Goal: Task Accomplishment & Management: Complete application form

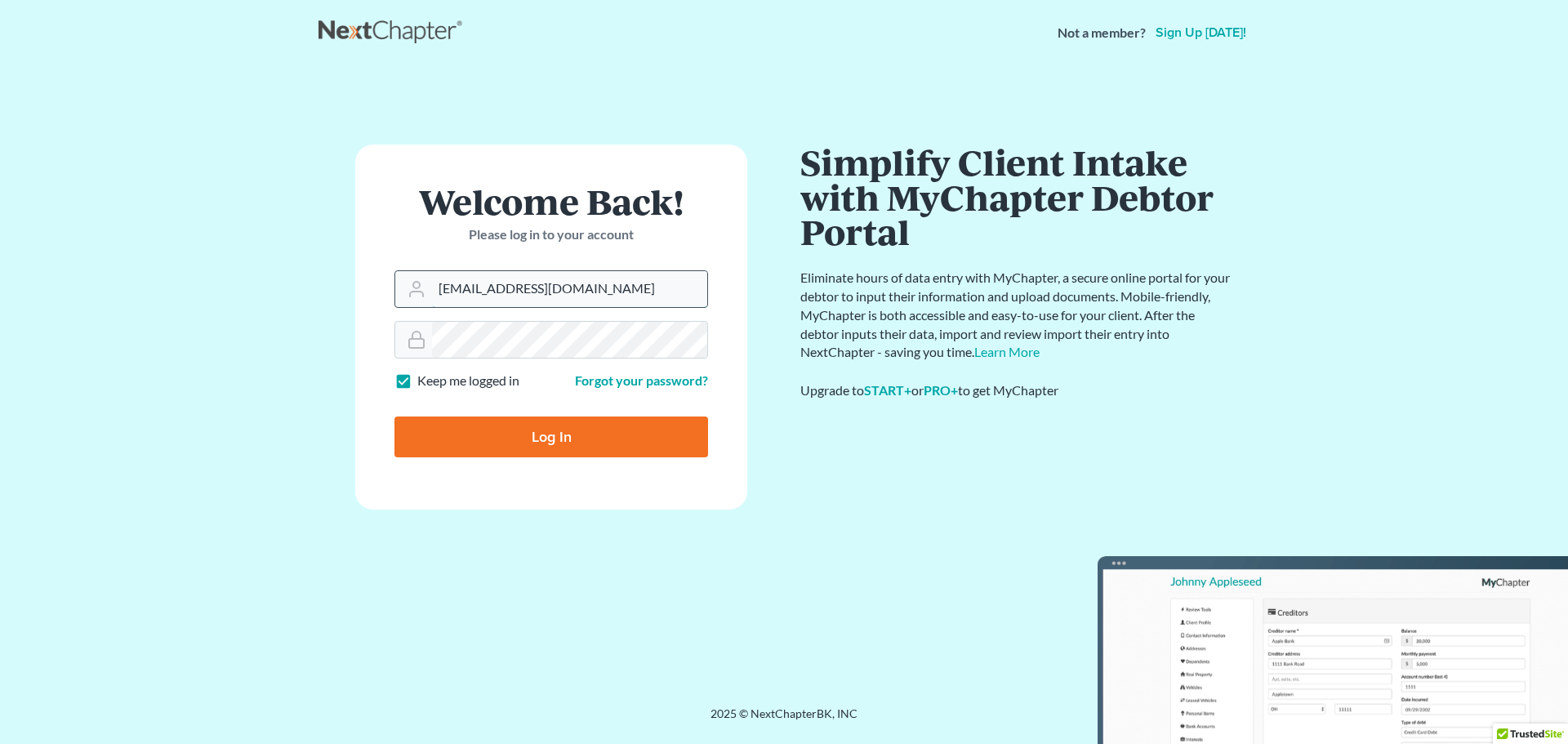
click at [560, 299] on input "madeleinebauereis@gmail.com" at bounding box center [570, 288] width 275 height 36
type input "brooke@johnlentz.com"
click at [561, 425] on input "Log In" at bounding box center [552, 436] width 314 height 41
type input "Thinking..."
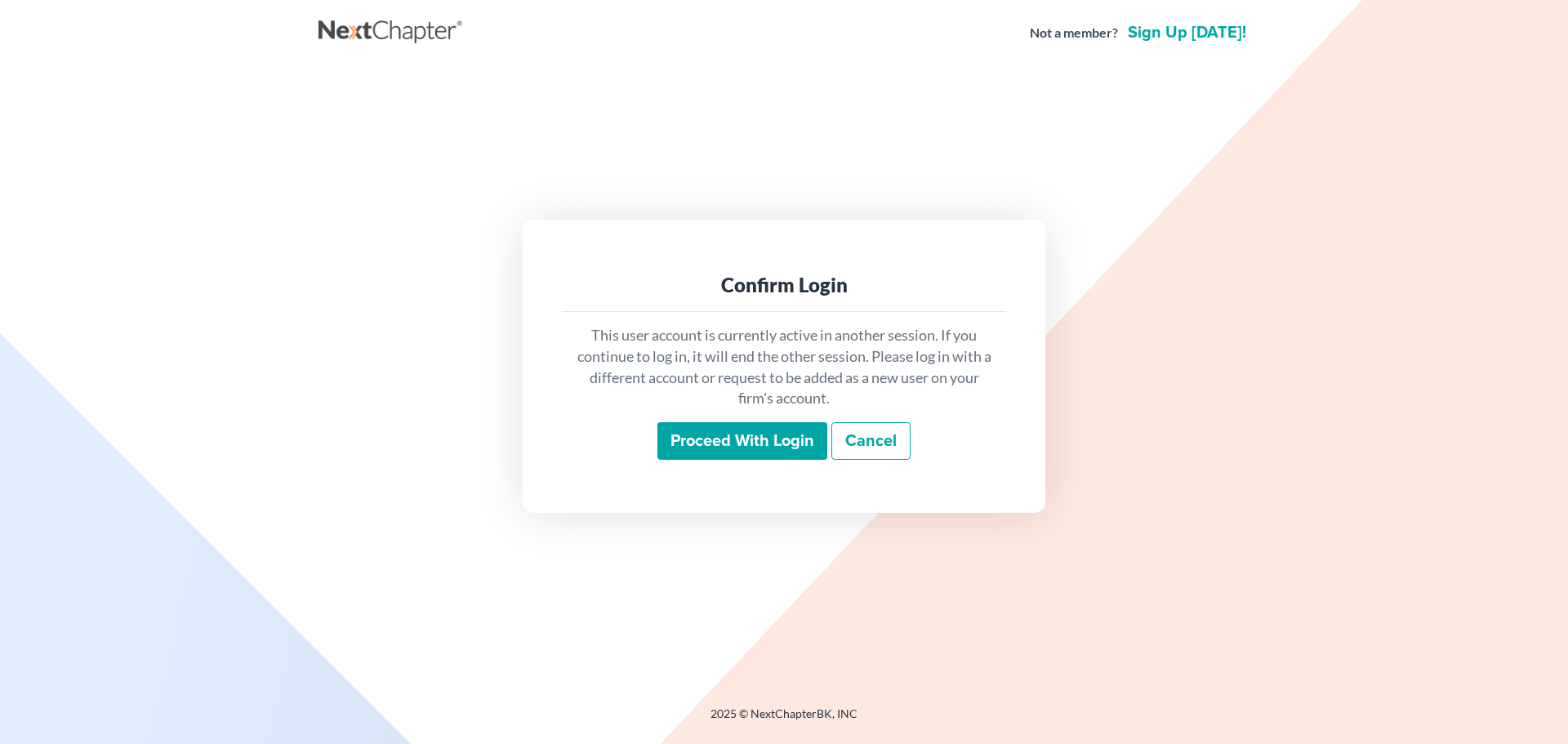
click at [710, 437] on input "Proceed with login" at bounding box center [742, 441] width 170 height 37
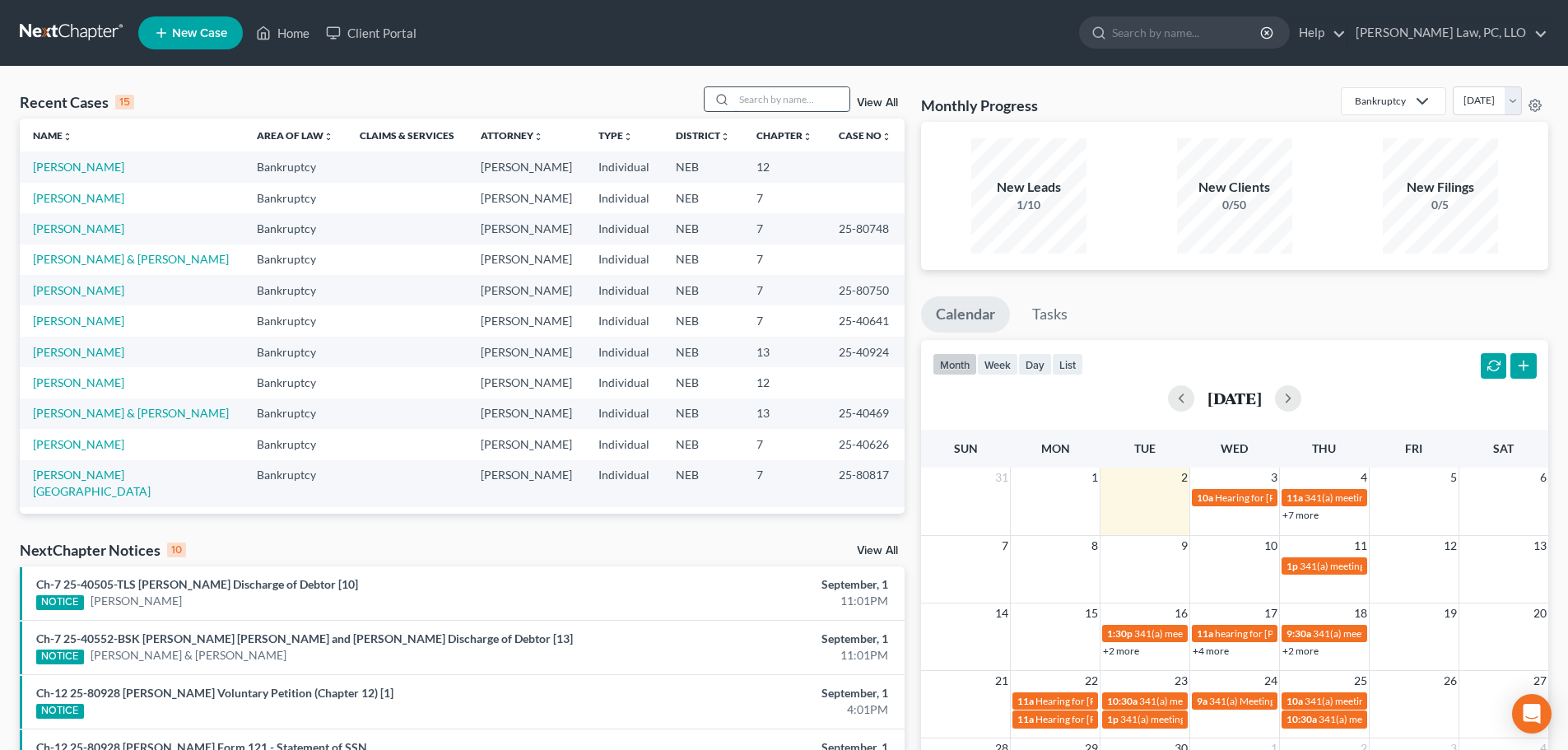
click at [795, 99] on input "search" at bounding box center [791, 98] width 115 height 24
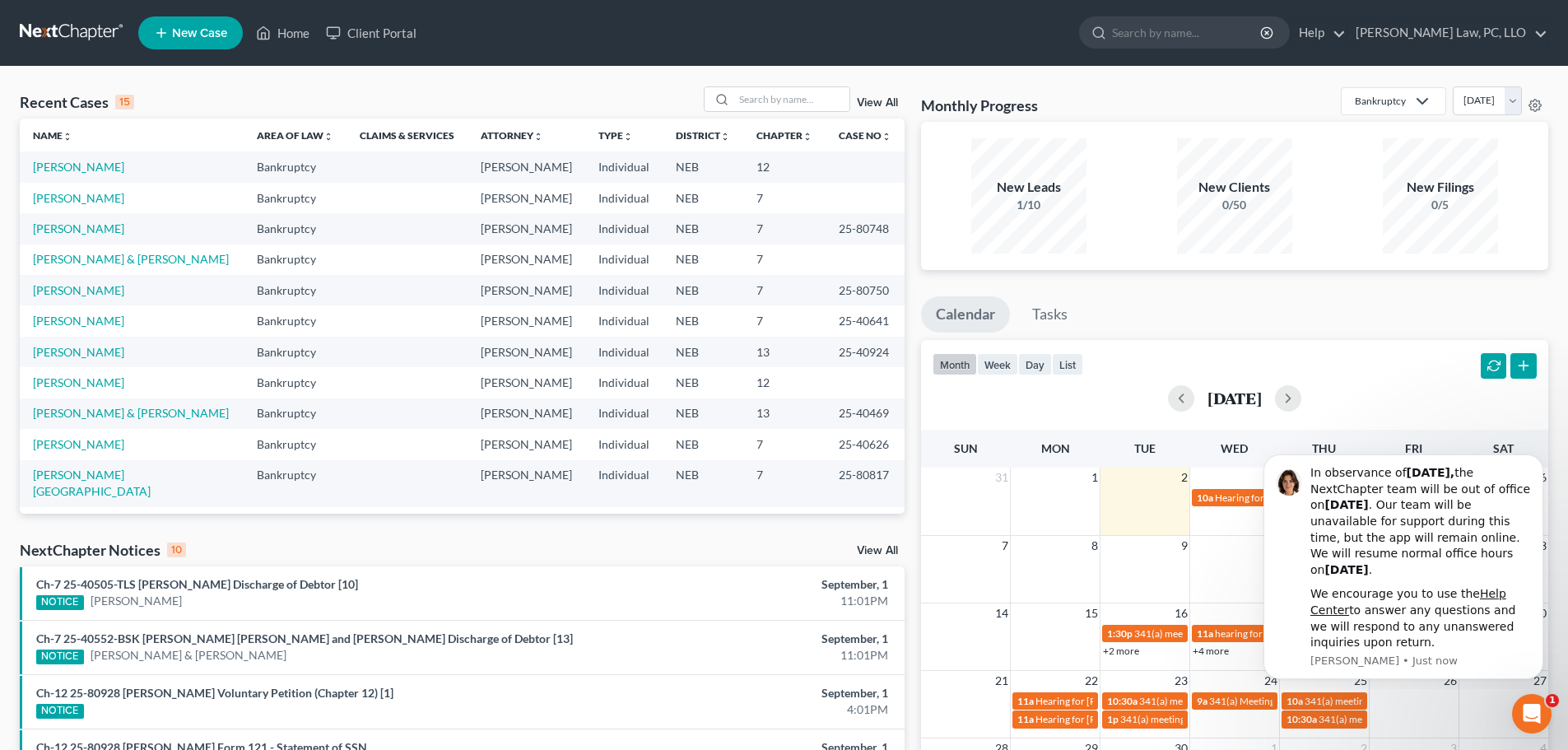
click at [891, 544] on link "View All" at bounding box center [878, 550] width 41 height 11
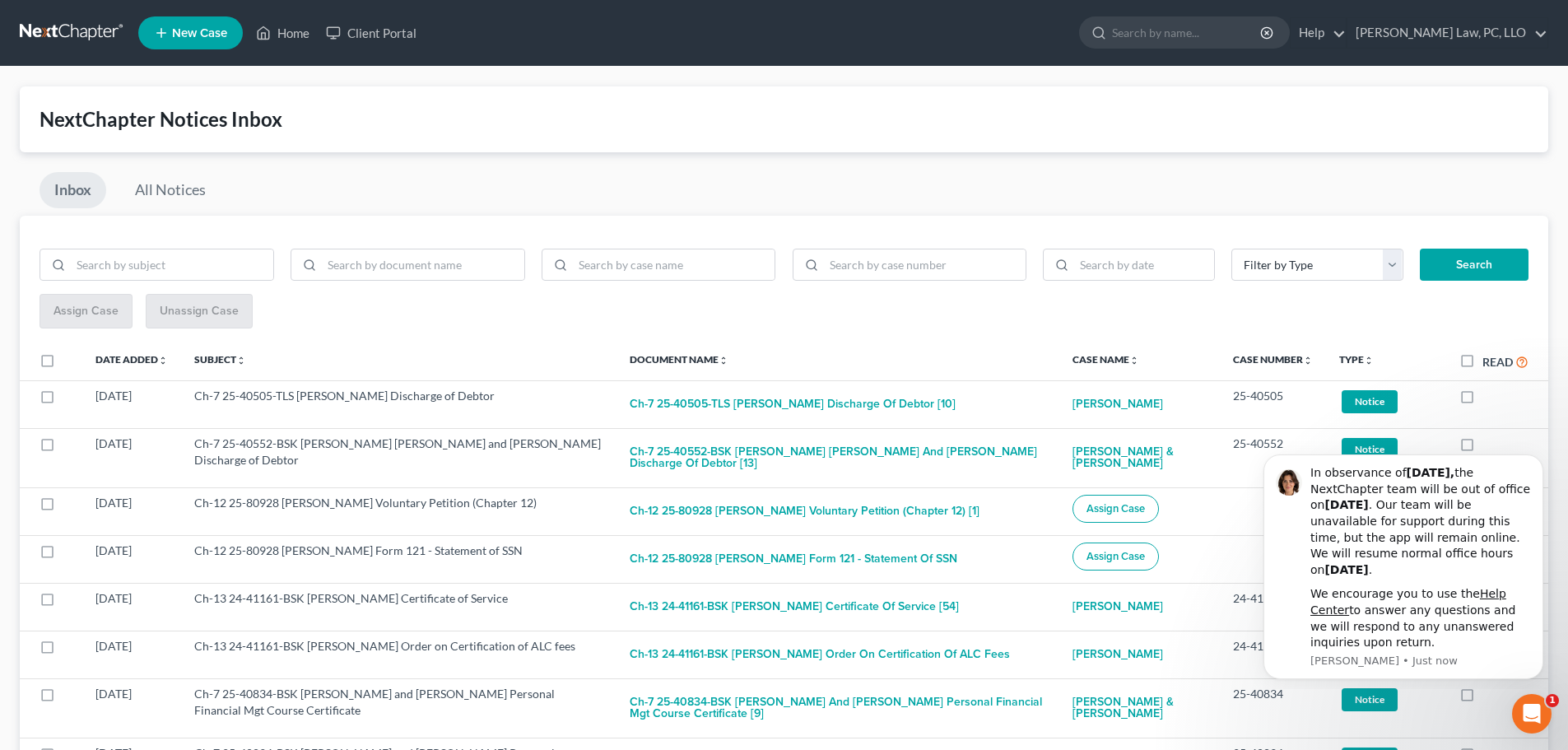
click at [1526, 715] on icon "Open Intercom Messenger" at bounding box center [1529, 711] width 27 height 27
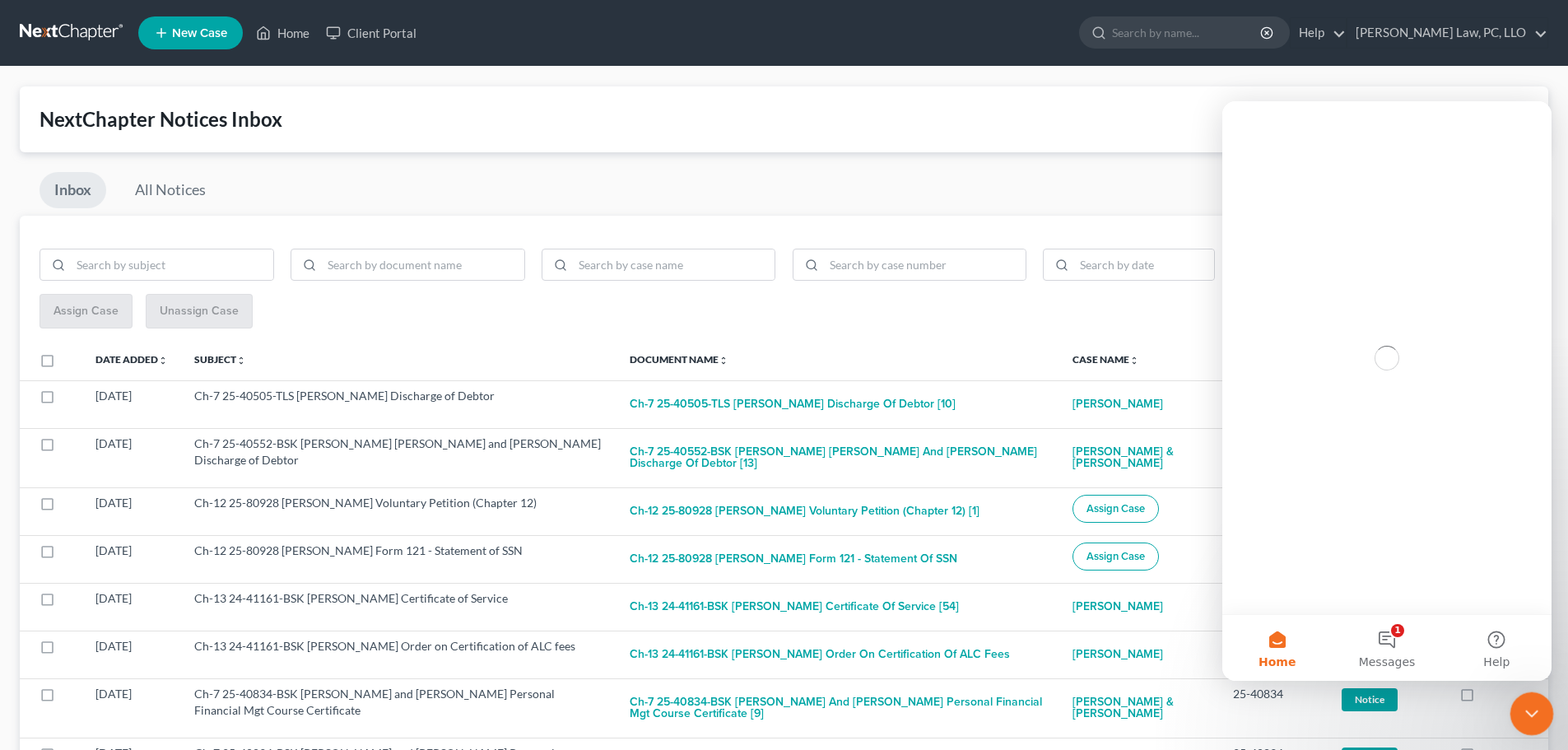
click at [1524, 715] on icon "Close Intercom Messenger" at bounding box center [1529, 711] width 19 height 19
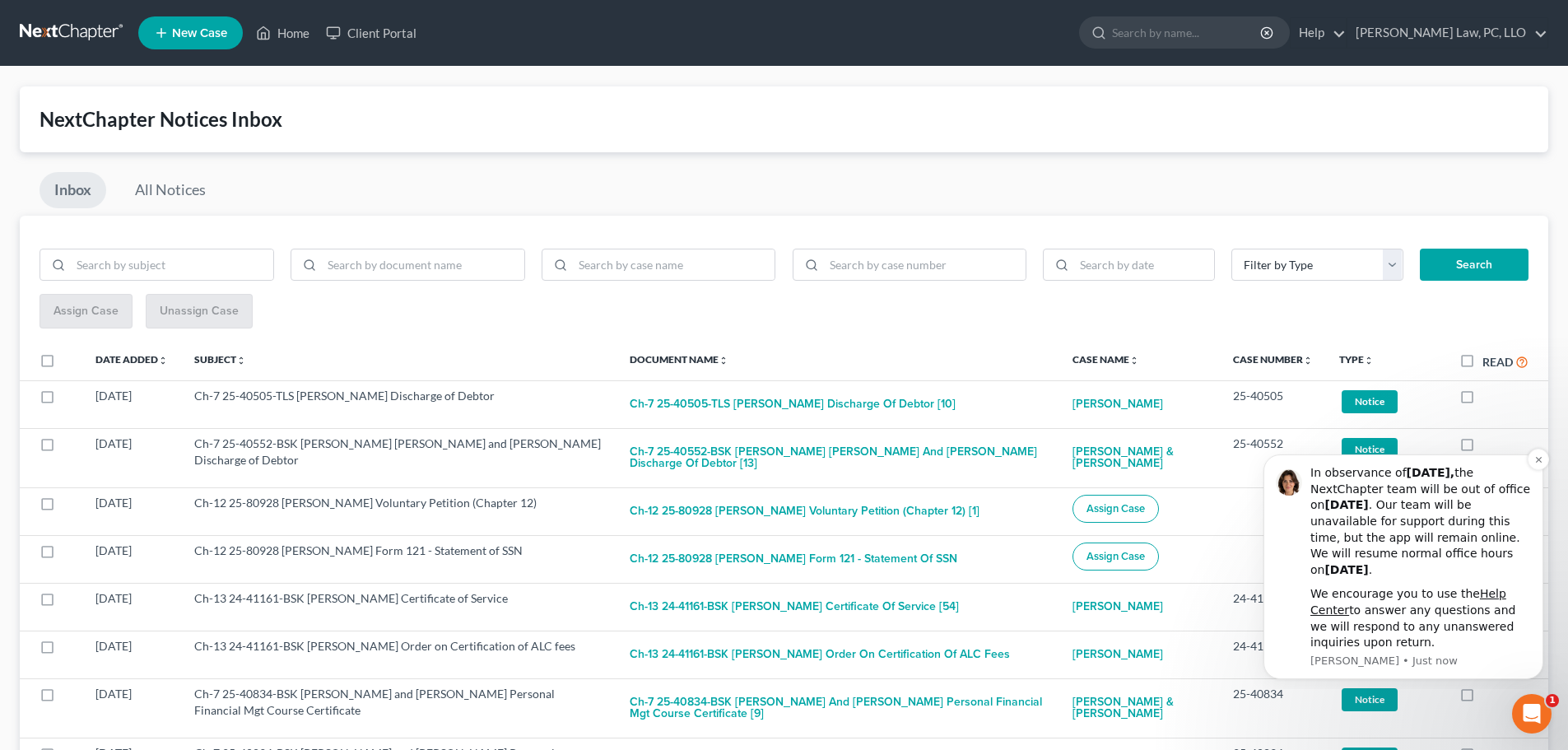
click at [1411, 568] on div "In observance of Labor Day, the NextChapter team will be out of office on Monda…" at bounding box center [1420, 522] width 220 height 112
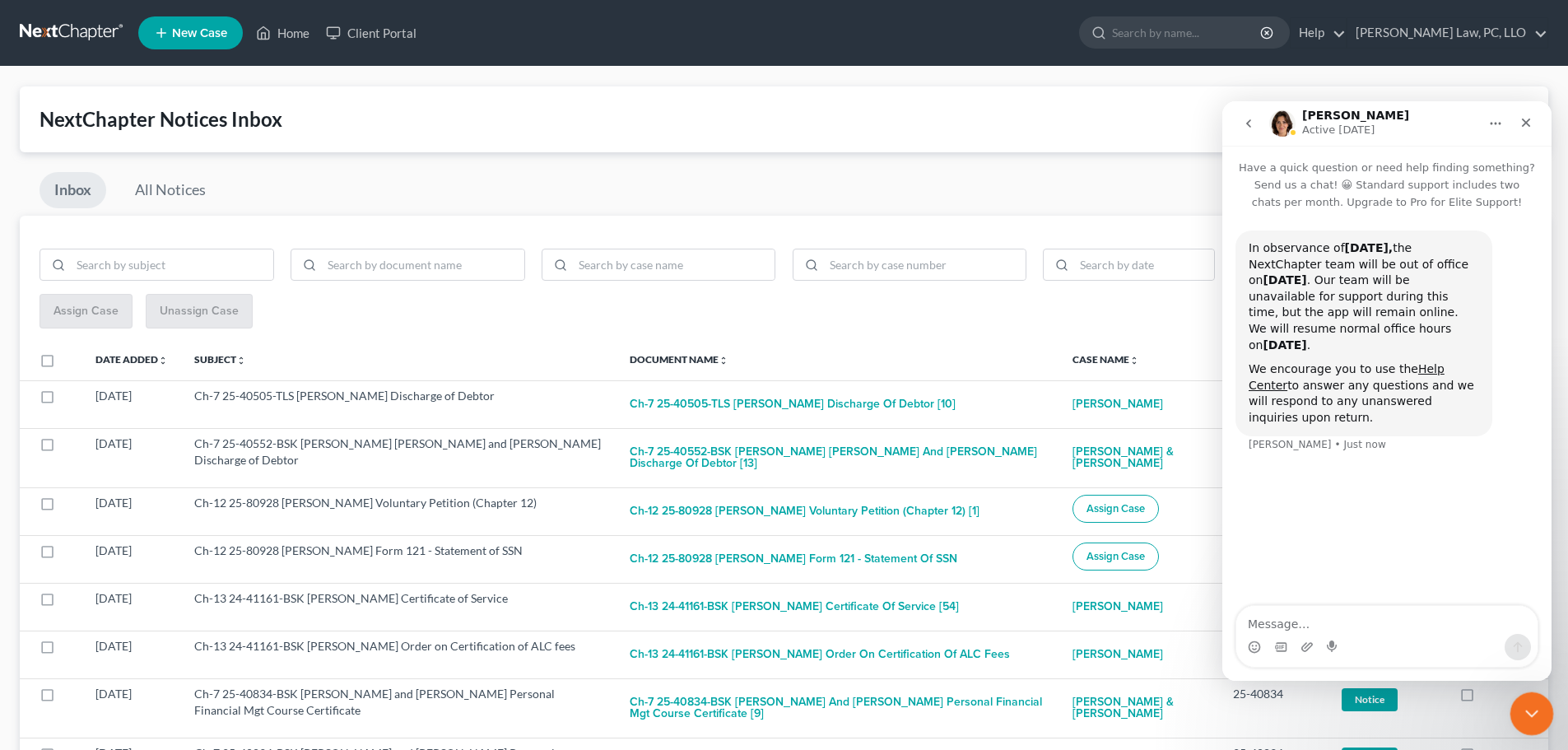
click at [1521, 725] on div "Close Intercom Messenger" at bounding box center [1529, 710] width 40 height 40
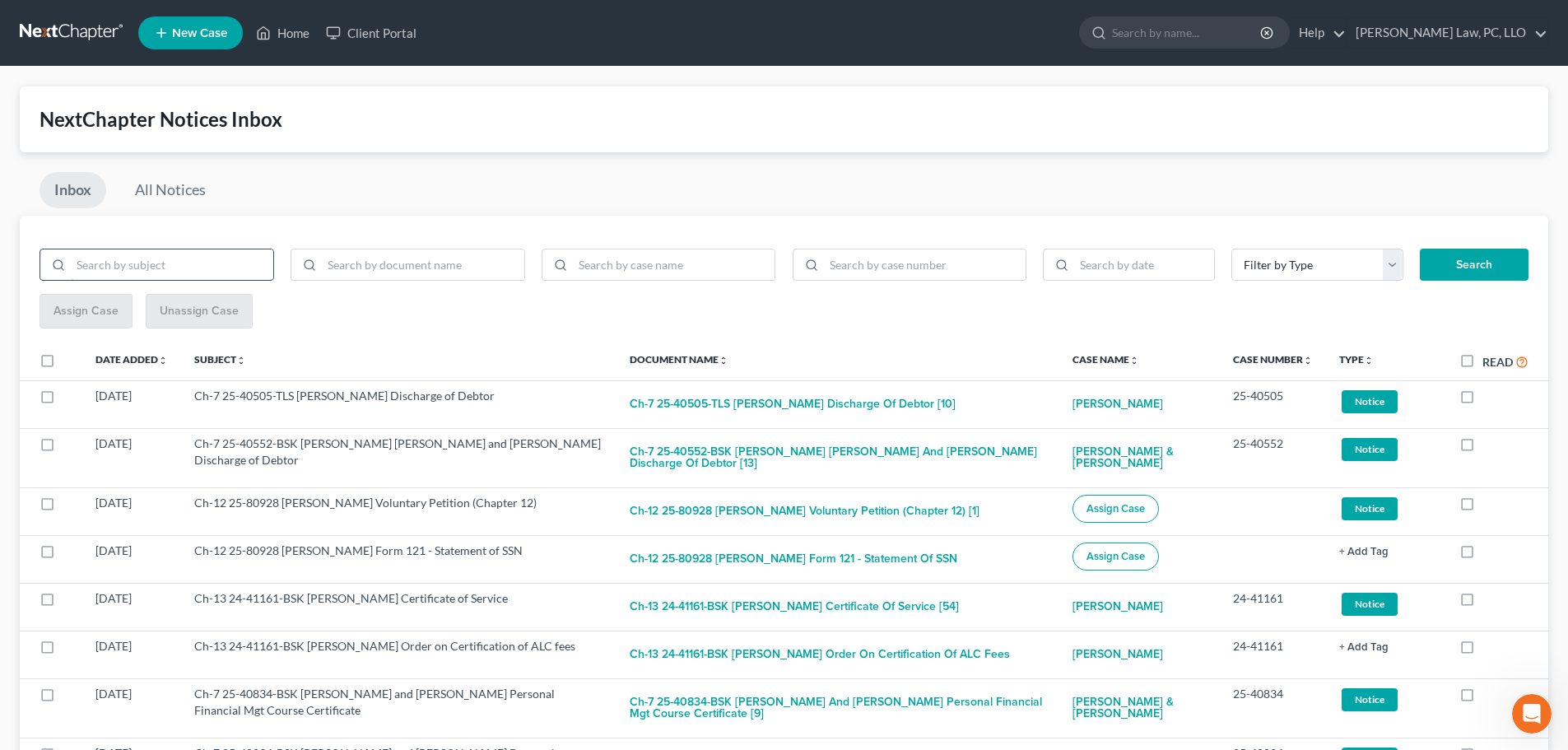
click at [203, 256] on input "search" at bounding box center [172, 265] width 203 height 32
type input "martin"
click at [1420, 249] on button "Search" at bounding box center [1475, 264] width 109 height 32
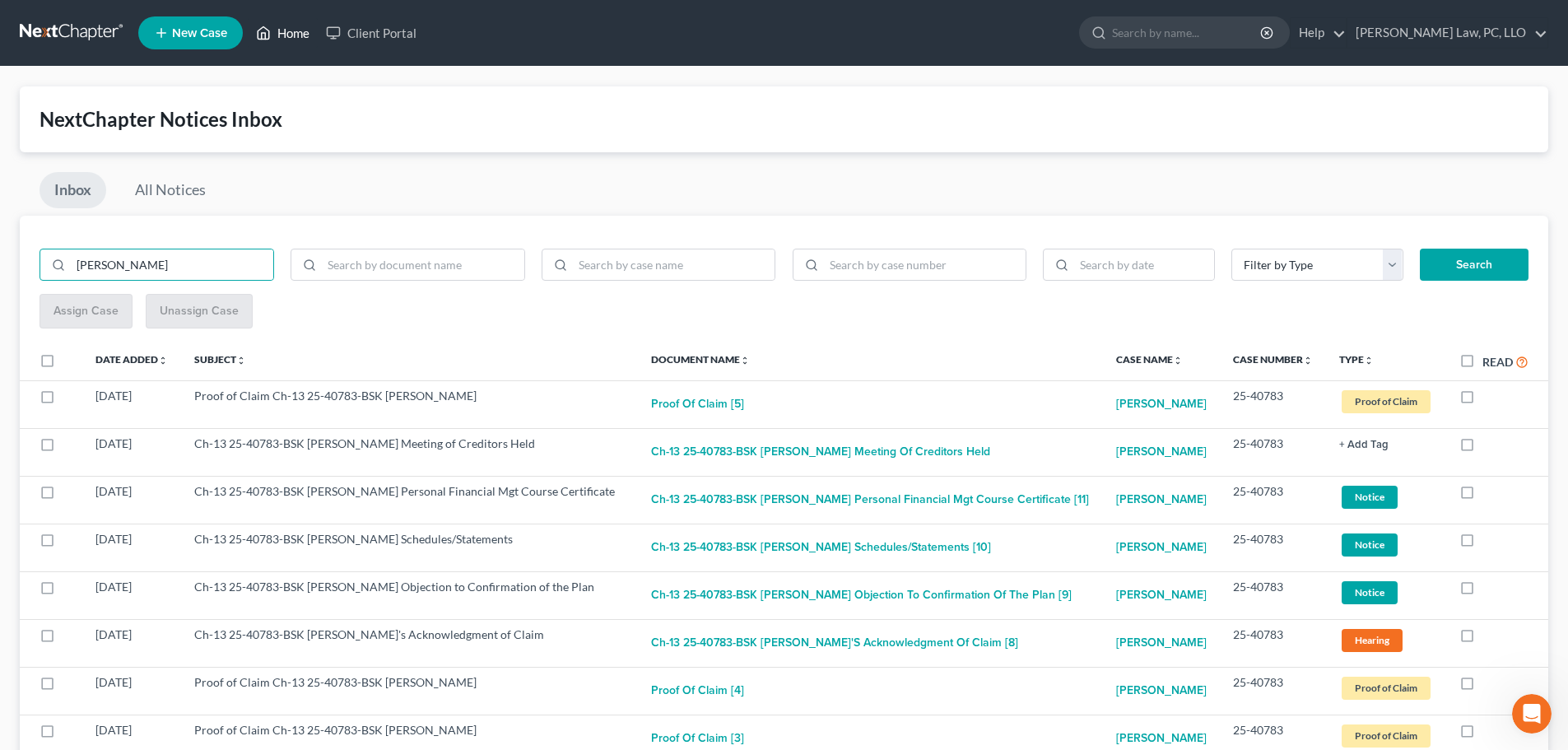
click at [277, 38] on link "Home" at bounding box center [283, 33] width 70 height 30
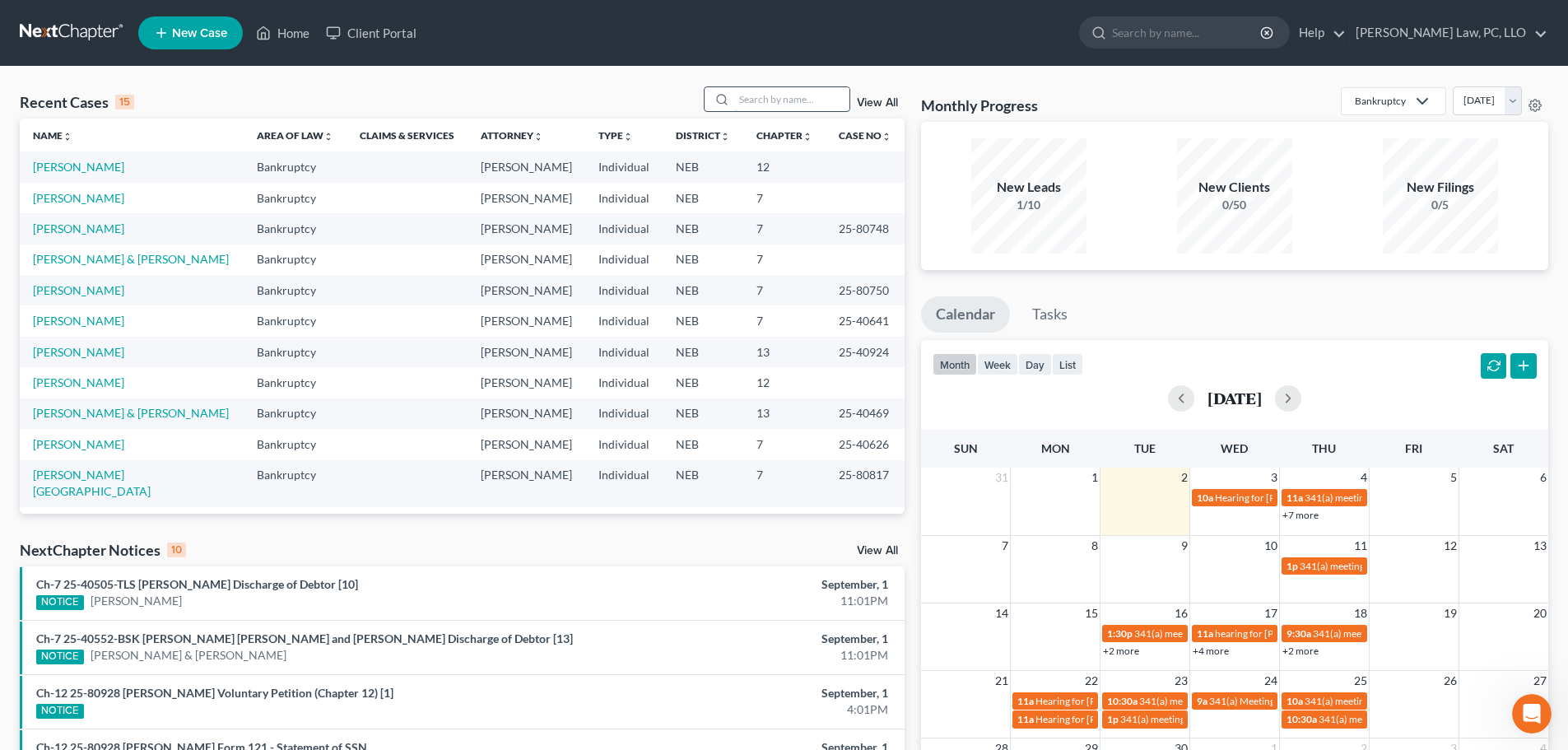
click at [816, 105] on input "search" at bounding box center [791, 98] width 115 height 24
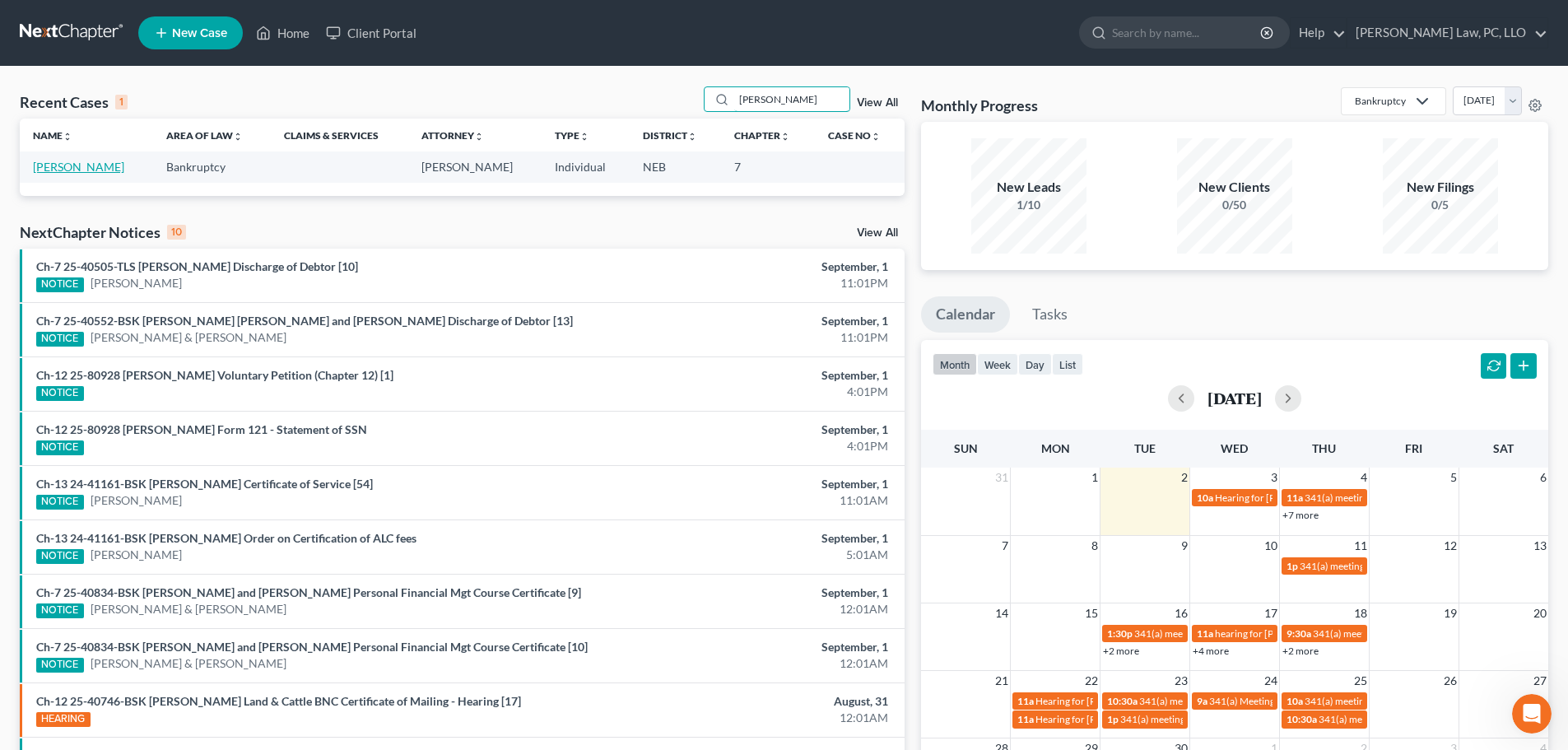
type input "schreier"
click at [72, 173] on link "[PERSON_NAME]" at bounding box center [78, 167] width 91 height 14
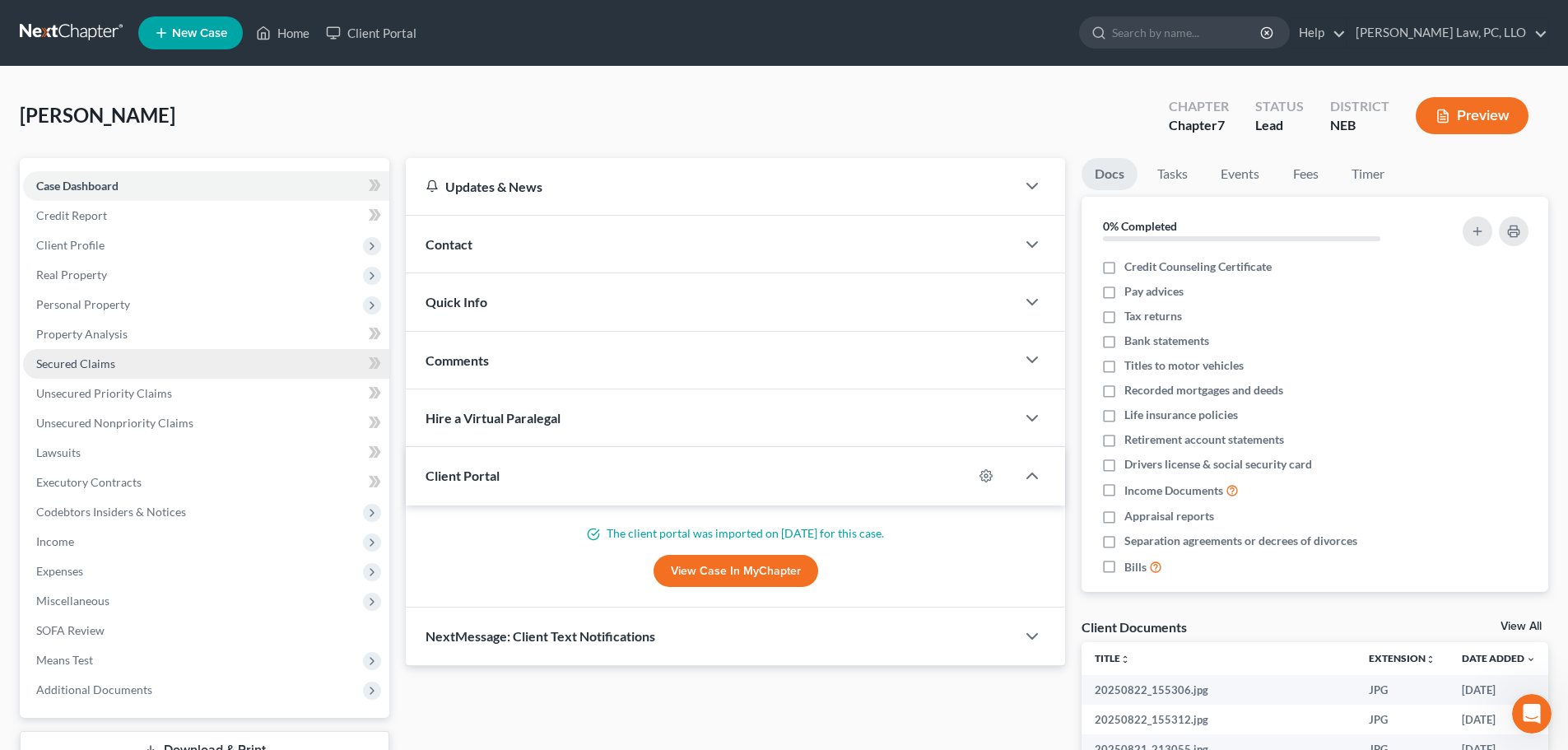
click at [71, 354] on link "Secured Claims" at bounding box center [206, 364] width 366 height 30
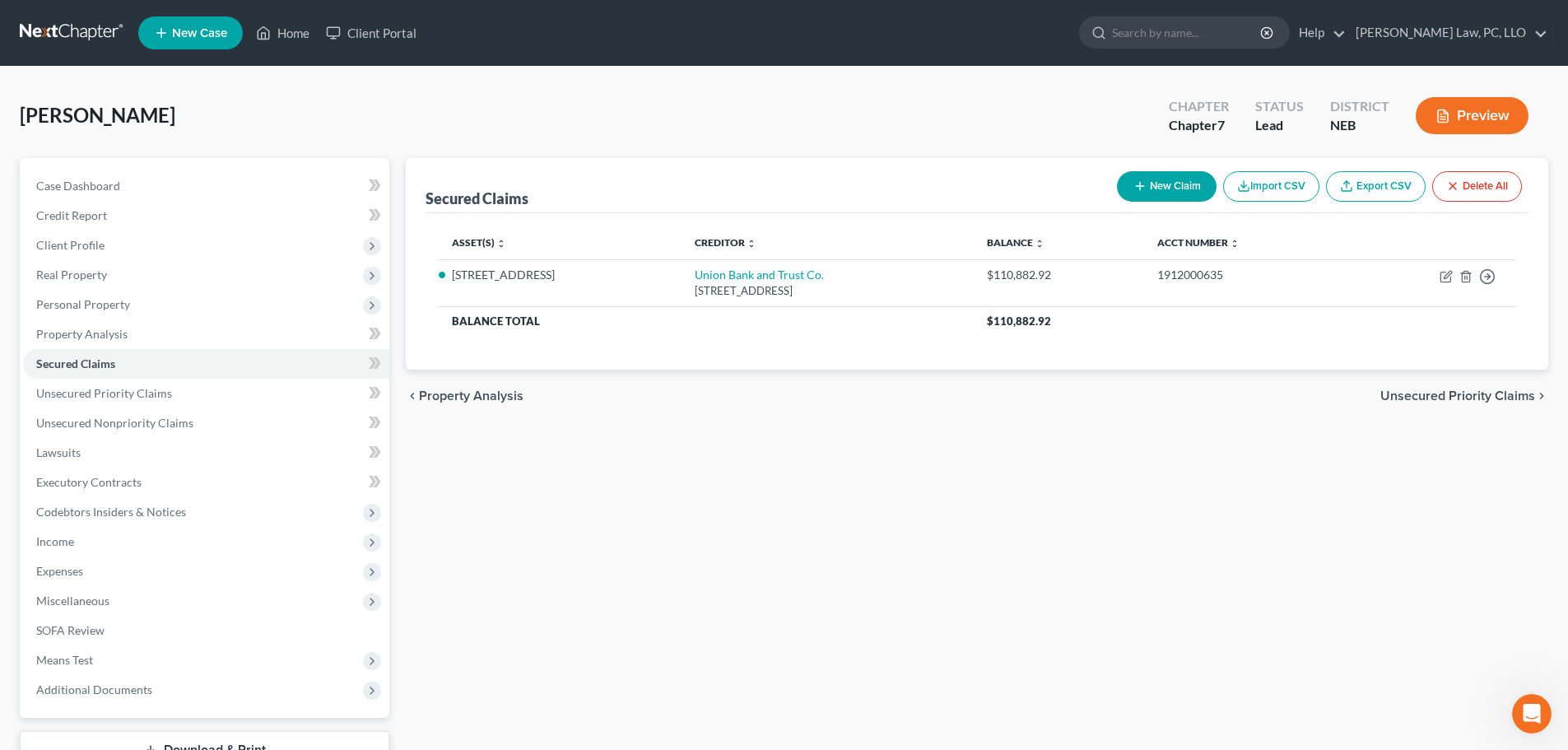
click at [1142, 177] on button "New Claim" at bounding box center [1167, 186] width 99 height 31
select select "0"
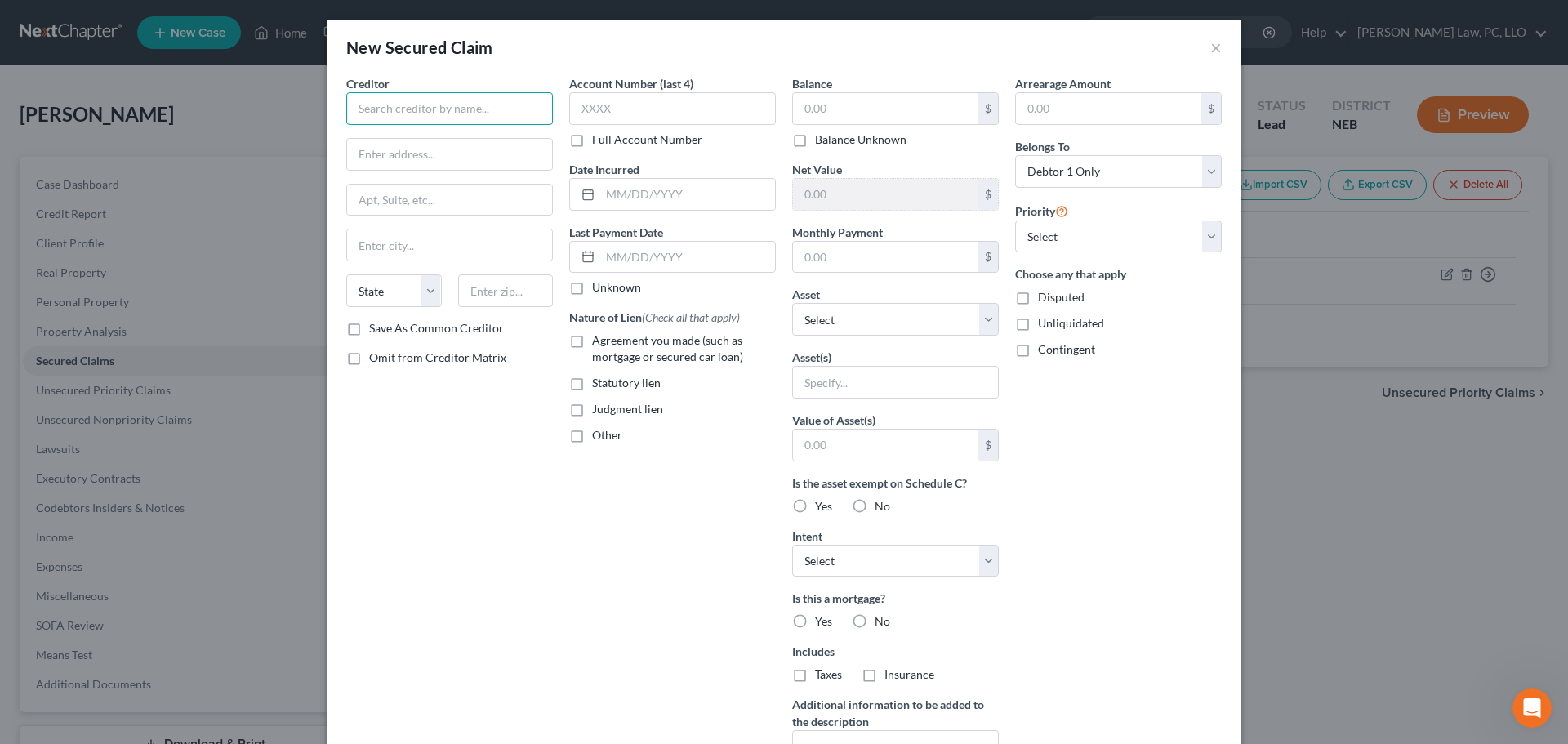
click at [423, 114] on input "text" at bounding box center [449, 108] width 207 height 32
type input "Rocket Mortgage"
click at [427, 137] on div "Rocket Mortgage" at bounding box center [444, 137] width 170 height 17
type input "1050 Woodward Ave"
type input "Detroit"
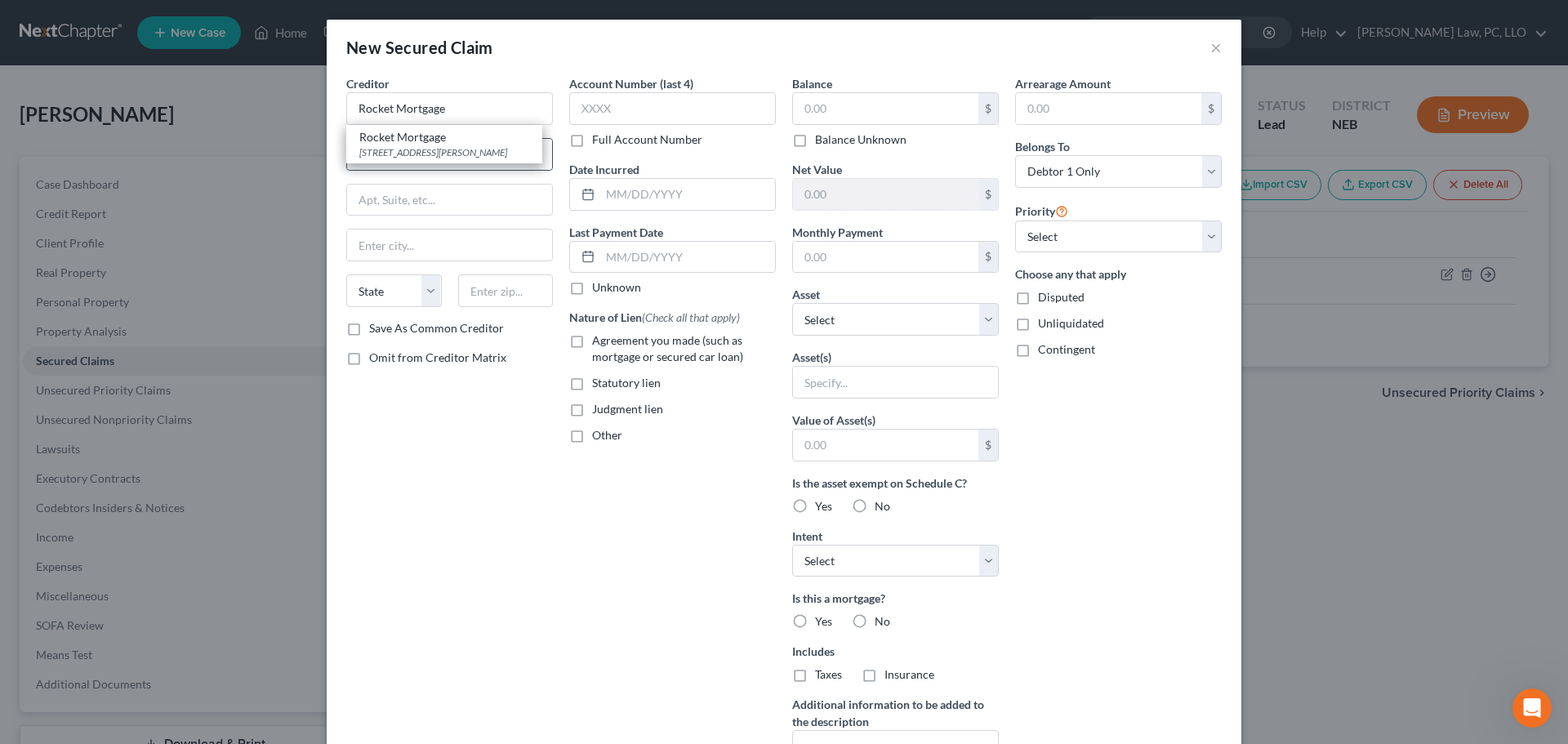
select select "23"
type input "48226"
click at [674, 117] on input "text" at bounding box center [672, 108] width 207 height 32
click at [655, 139] on label "Full Account Number" at bounding box center [647, 139] width 111 height 17
click at [609, 139] on input "Full Account Number" at bounding box center [604, 137] width 10 height 10
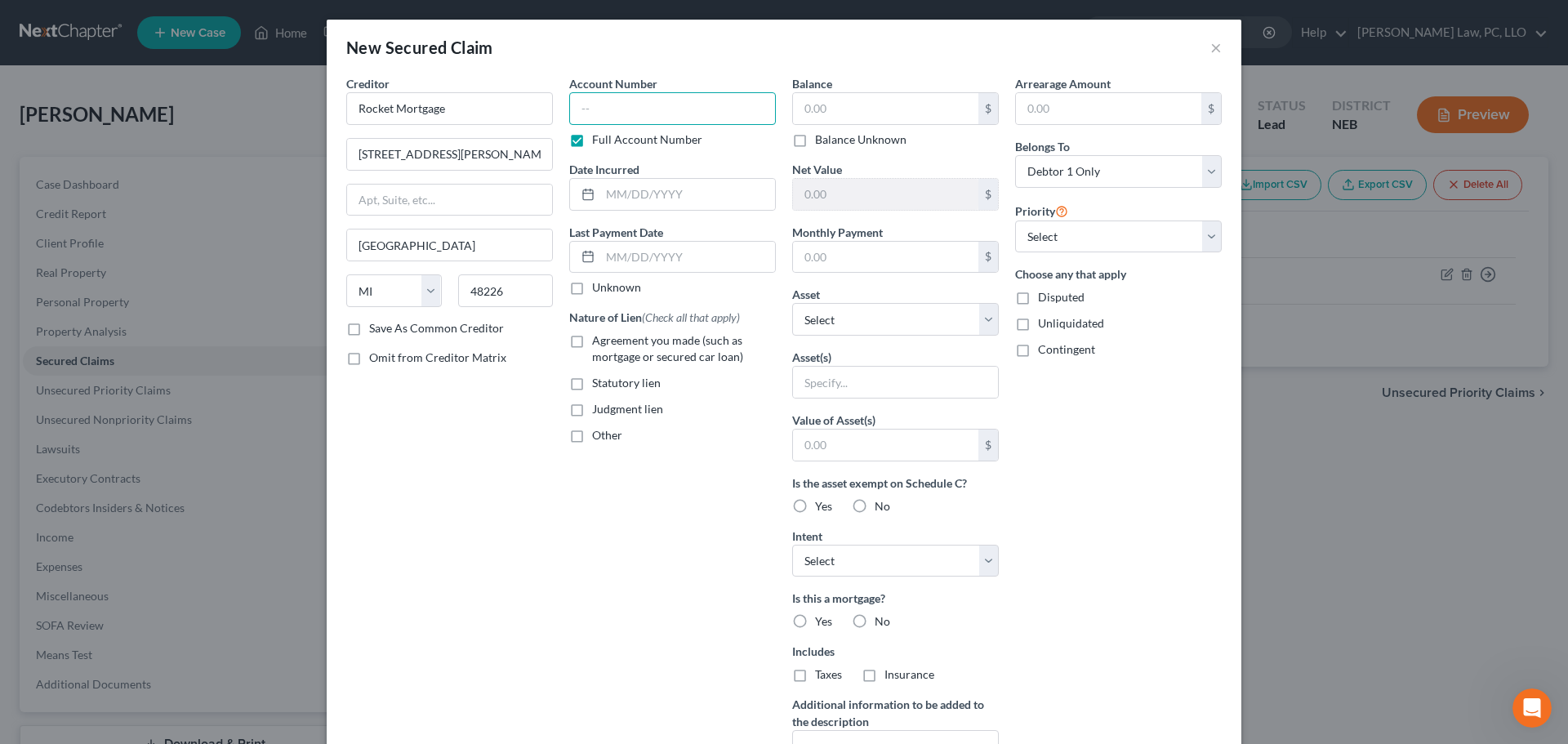
click at [648, 103] on input "text" at bounding box center [672, 108] width 207 height 32
type input "3538579185"
click at [594, 341] on span "Agreement you made (such as mortgage or secured car loan)" at bounding box center [667, 348] width 151 height 30
click at [599, 341] on input "Agreement you made (such as mortgage or secured car loan)" at bounding box center [604, 337] width 10 height 10
checkbox input "true"
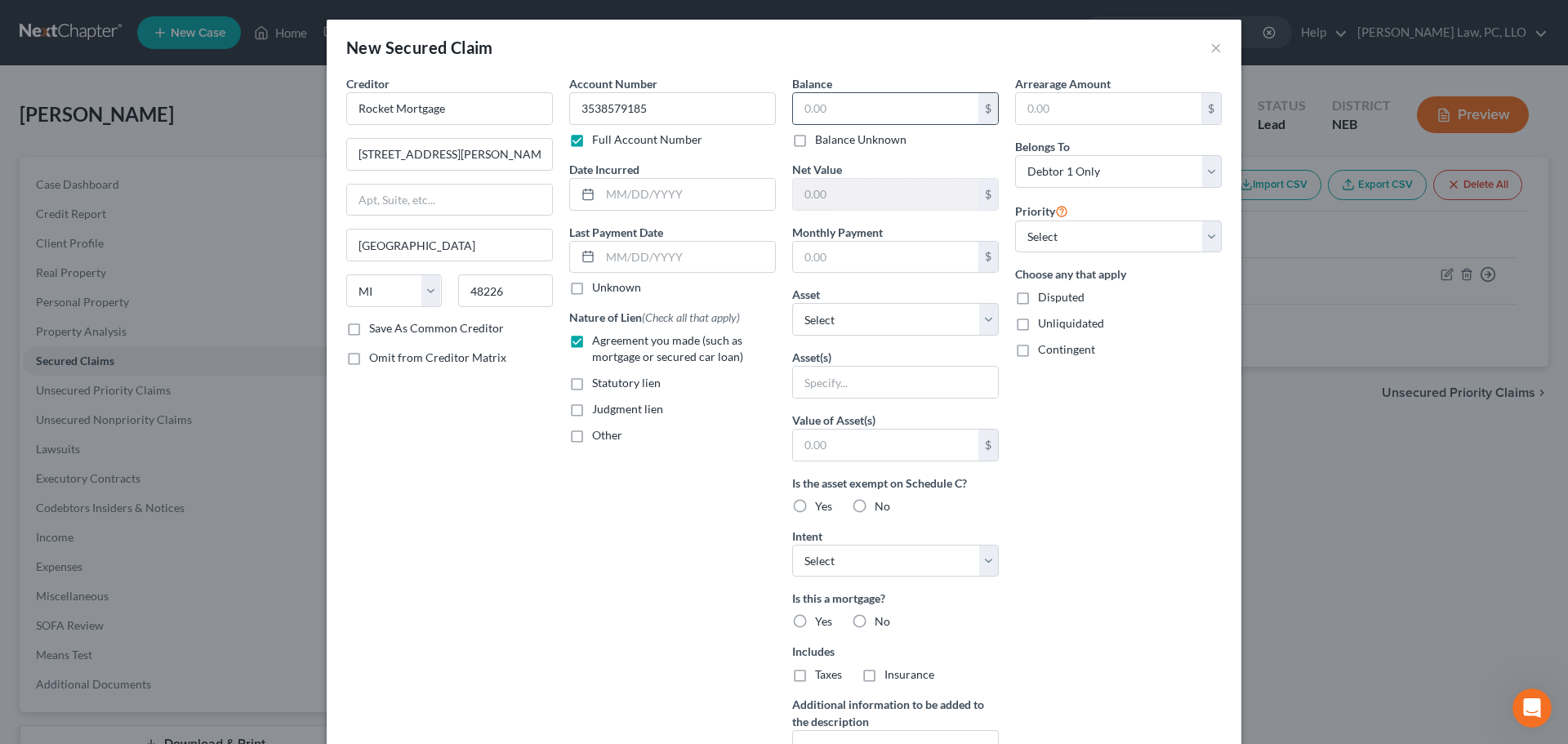
click at [887, 114] on input "text" at bounding box center [886, 109] width 186 height 31
type input "7"
type input "71,861.13"
click at [854, 265] on input "text" at bounding box center [886, 257] width 186 height 31
type input "785.37"
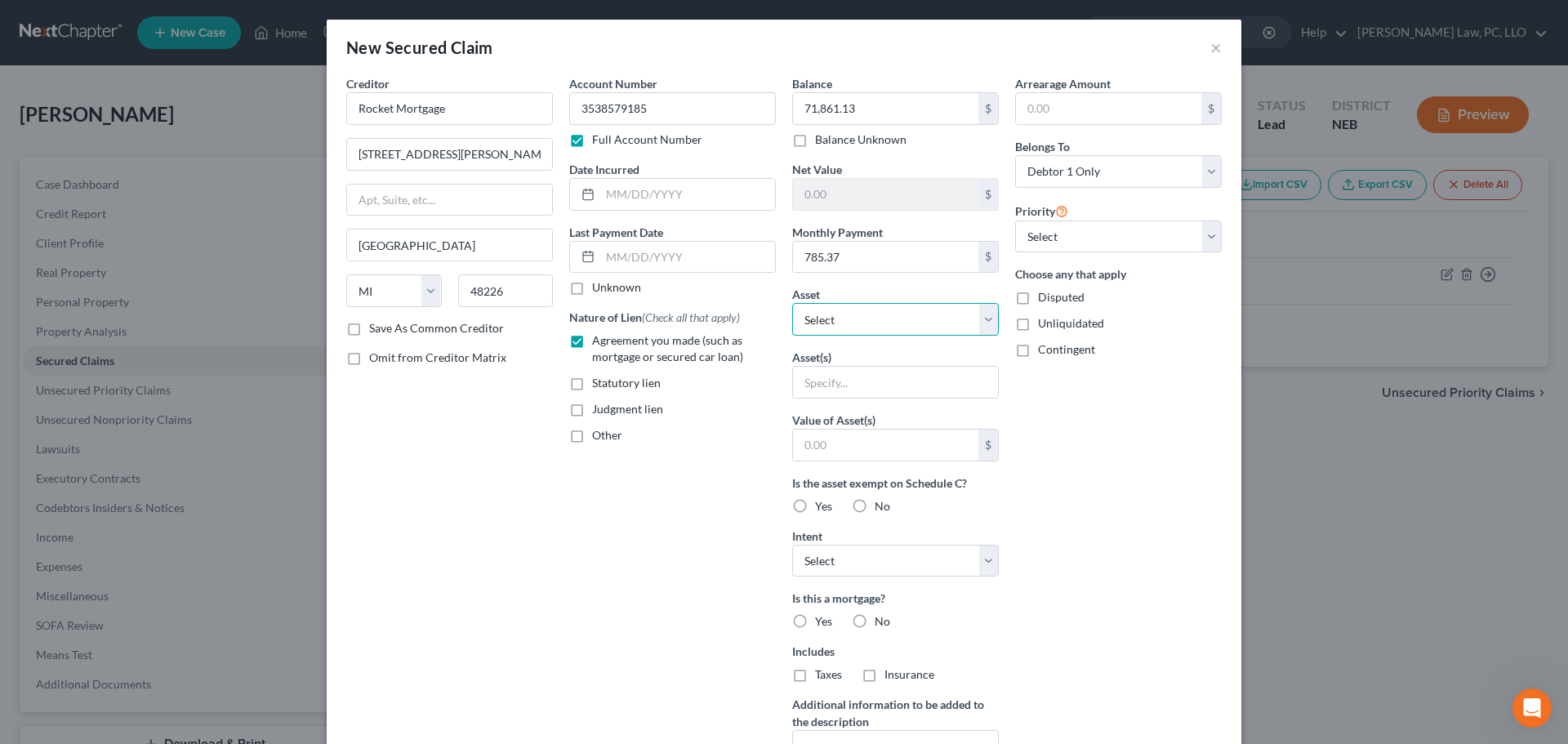
click at [823, 331] on select "Select Other Multiple Assets Liberty First Credit Union (Checking Account) - $1…" at bounding box center [895, 319] width 207 height 32
select select "14"
click at [792, 303] on select "Select Other Multiple Assets Liberty First Credit Union (Checking Account) - $1…" at bounding box center [895, 319] width 207 height 32
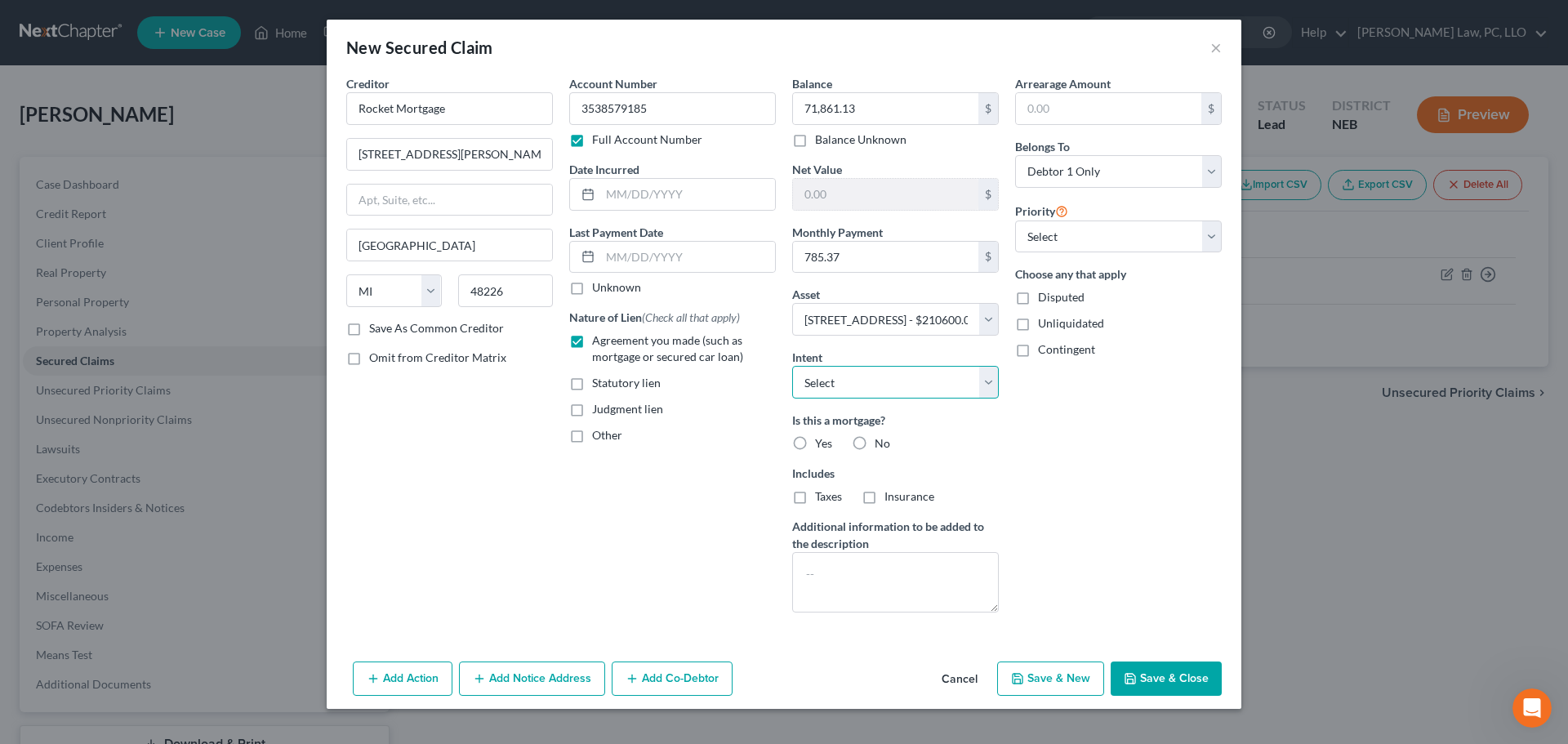
click at [906, 391] on select "Select Surrender Redeem Reaffirm Avoid Other" at bounding box center [895, 382] width 207 height 32
select select "2"
click at [792, 366] on select "Select Surrender Redeem Reaffirm Avoid Other" at bounding box center [895, 382] width 207 height 32
click at [826, 446] on span "Yes" at bounding box center [824, 443] width 17 height 14
click at [826, 446] on input "Yes" at bounding box center [827, 441] width 10 height 10
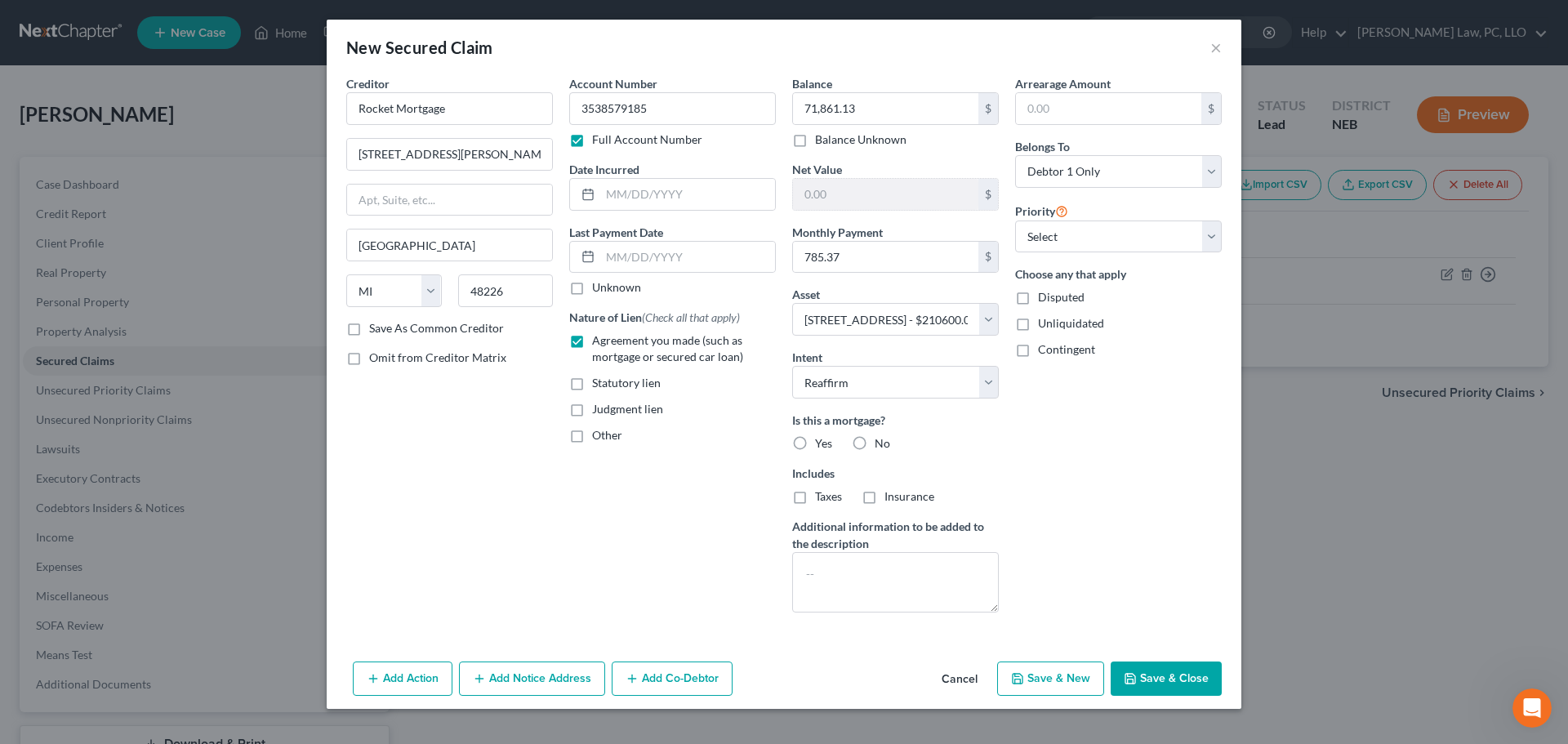
radio input "true"
click at [1150, 683] on button "Save & Close" at bounding box center [1166, 678] width 111 height 34
select select
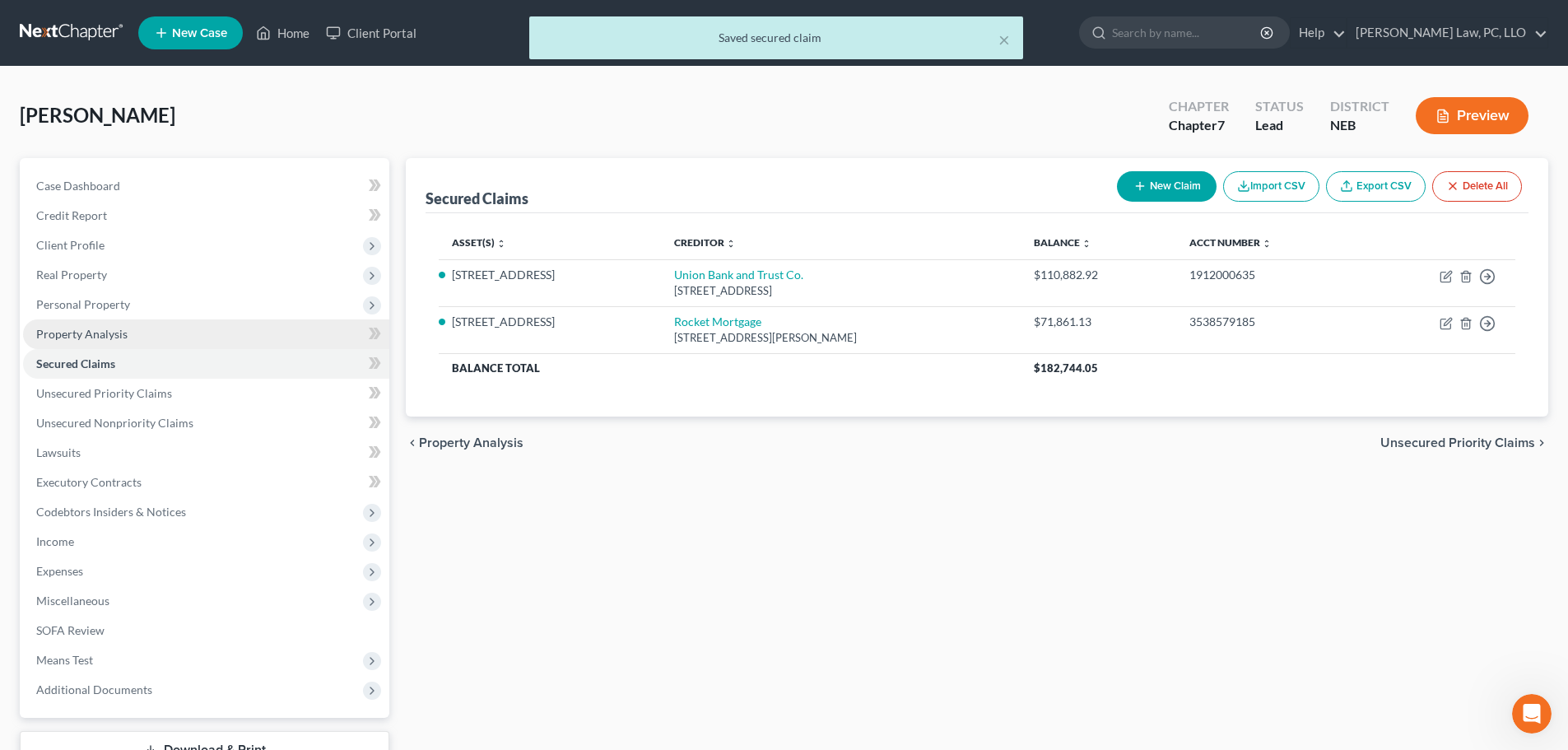
click at [92, 335] on span "Property Analysis" at bounding box center [82, 334] width 91 height 14
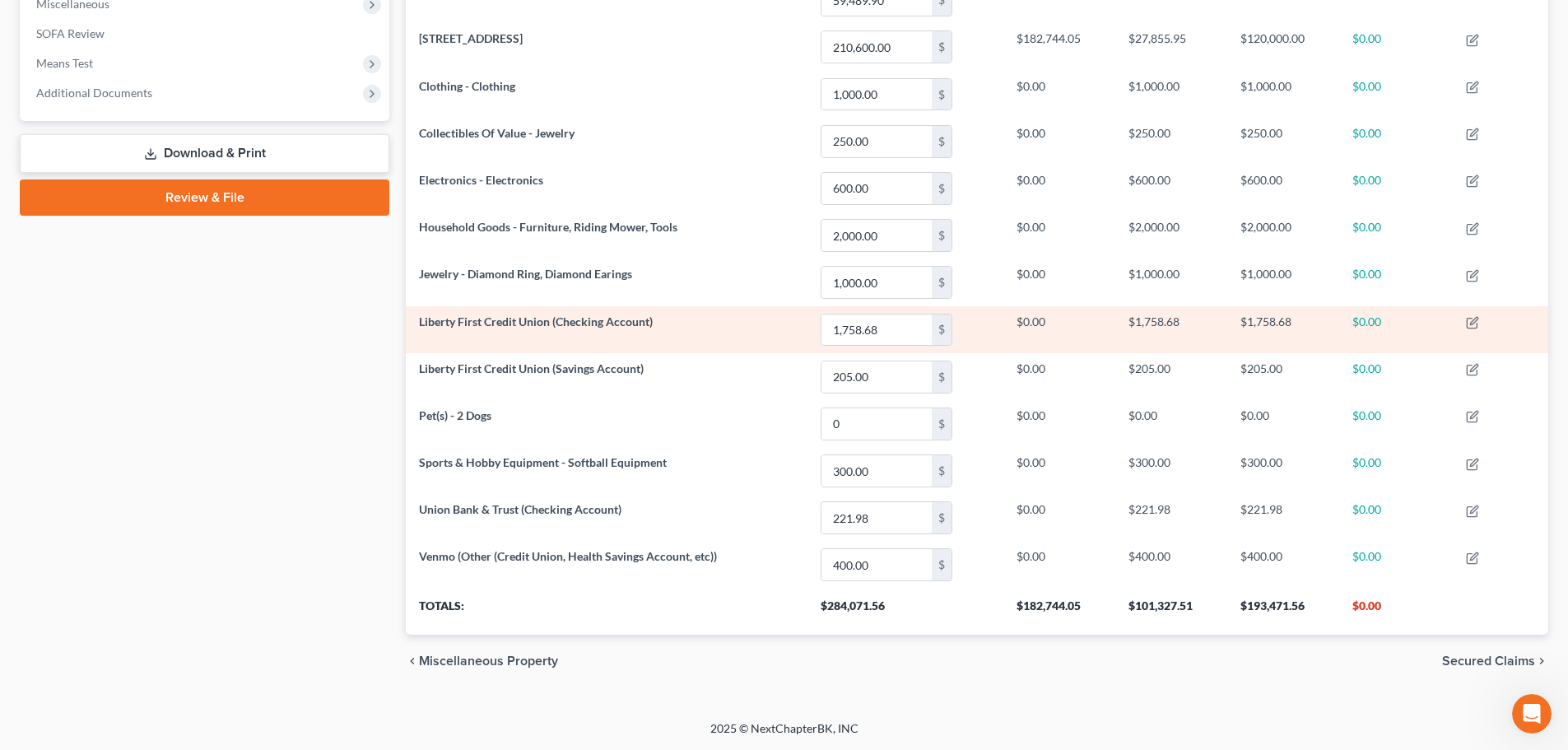
scroll to position [268, 0]
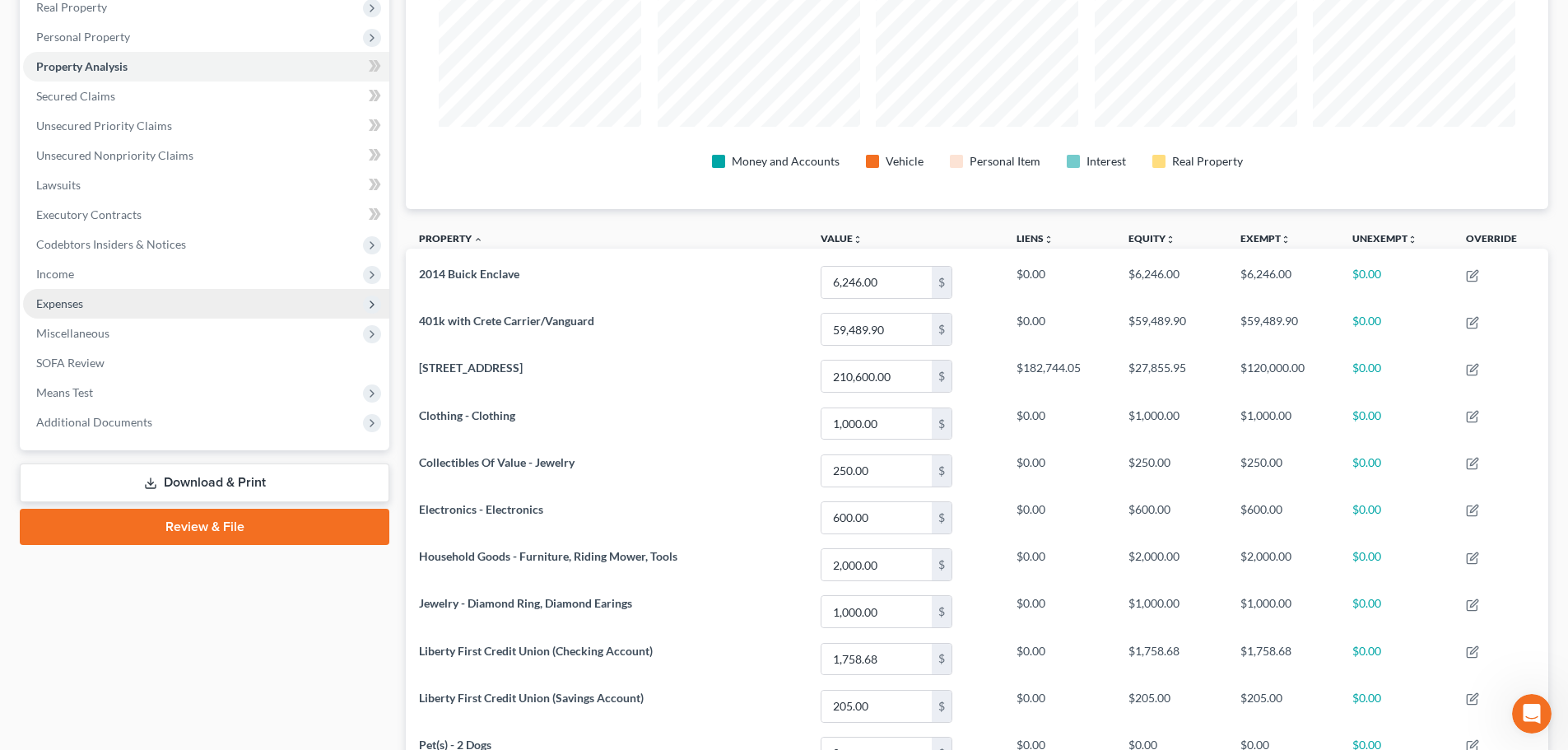
click at [165, 300] on span "Expenses" at bounding box center [206, 304] width 366 height 30
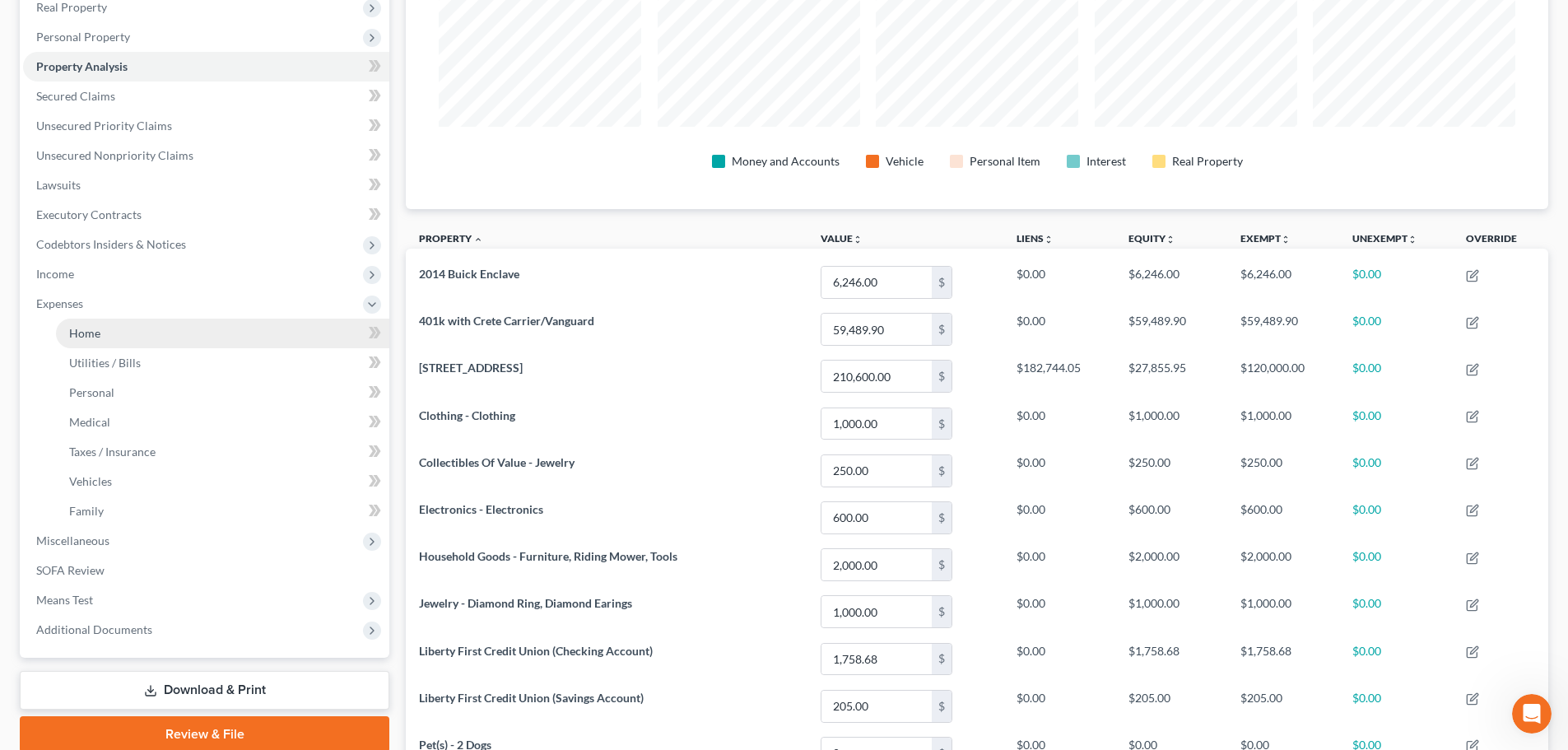
click at [128, 341] on link "Home" at bounding box center [223, 334] width 334 height 30
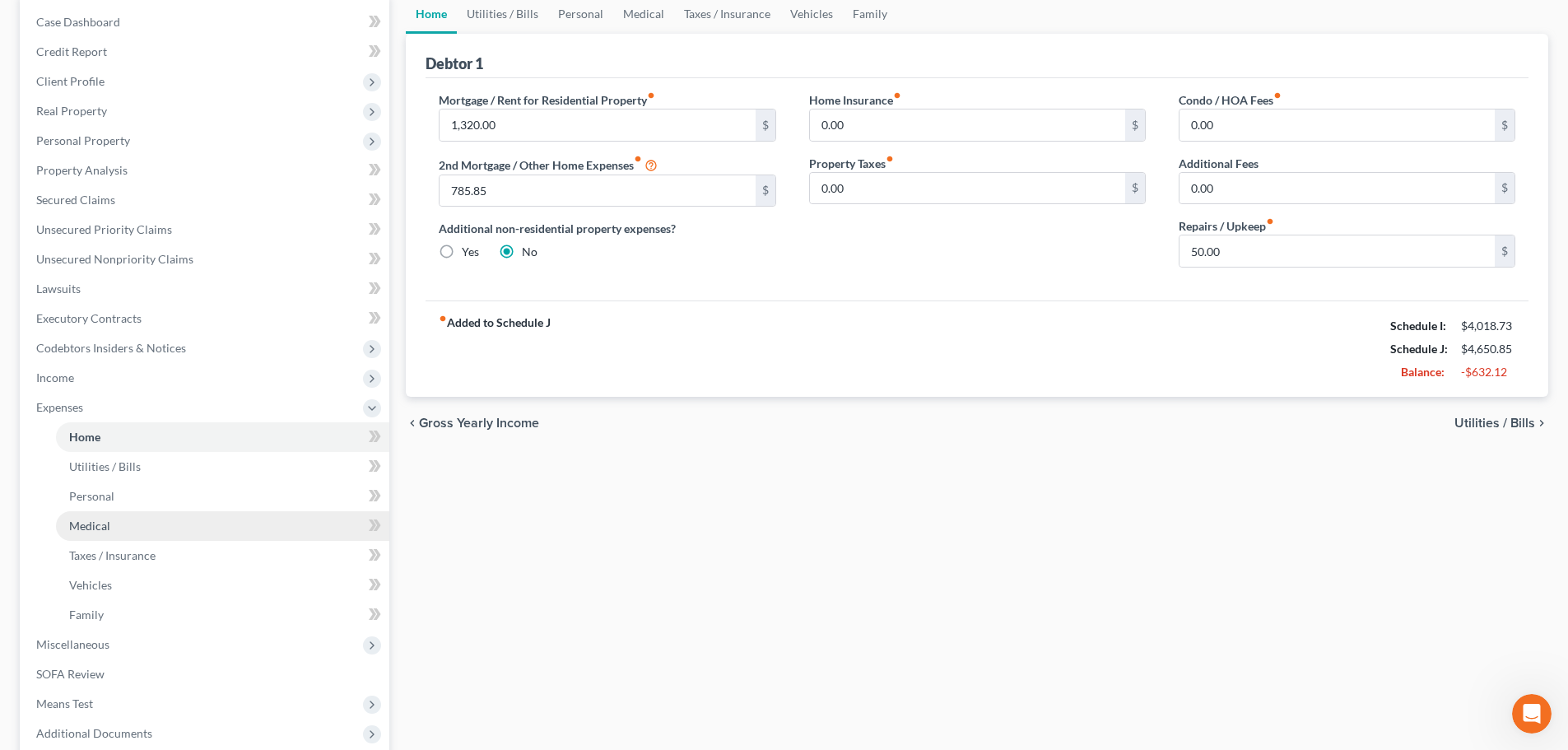
scroll to position [164, 0]
click at [104, 643] on span "Miscellaneous" at bounding box center [72, 643] width 73 height 14
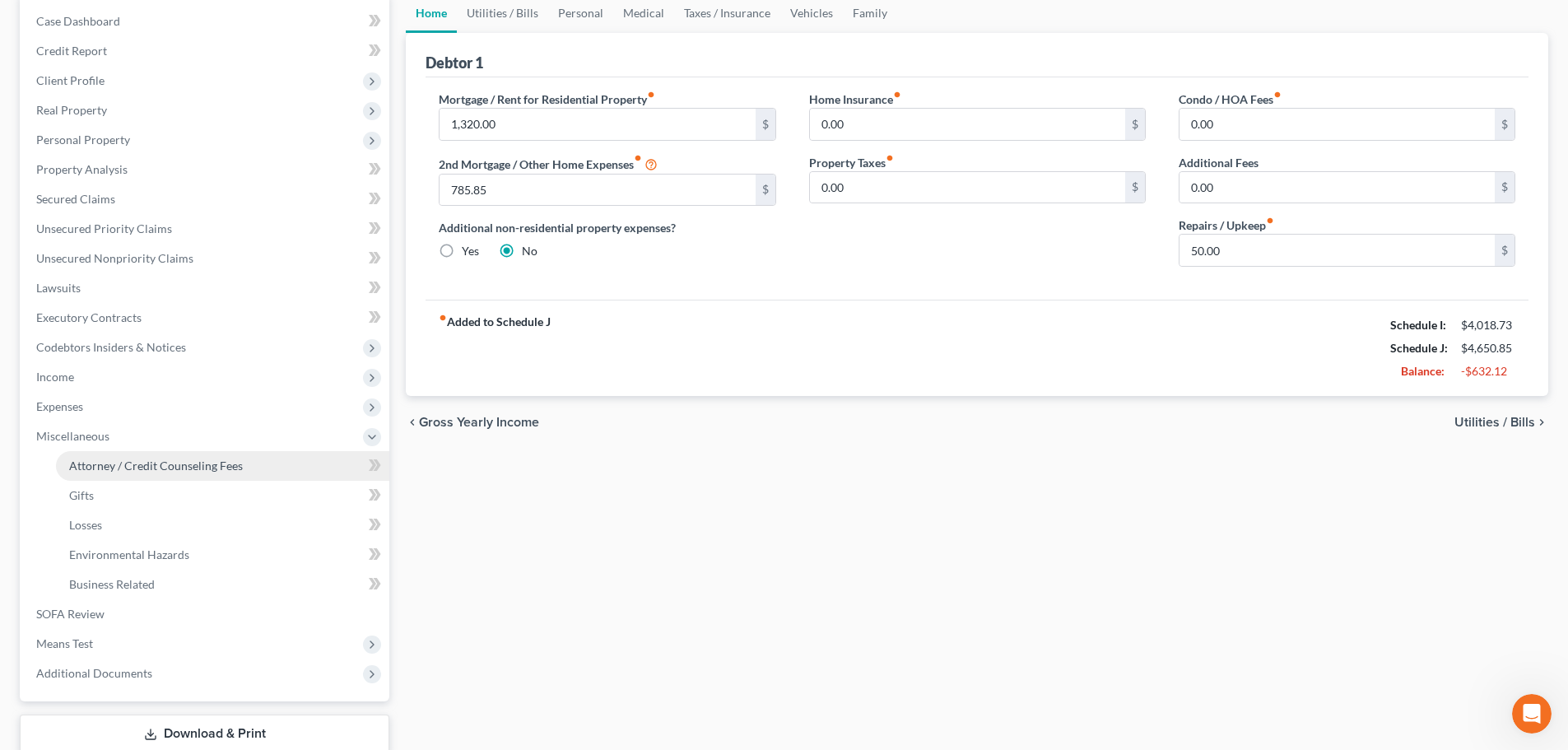
click at [138, 476] on link "Attorney / Credit Counseling Fees" at bounding box center [223, 466] width 334 height 30
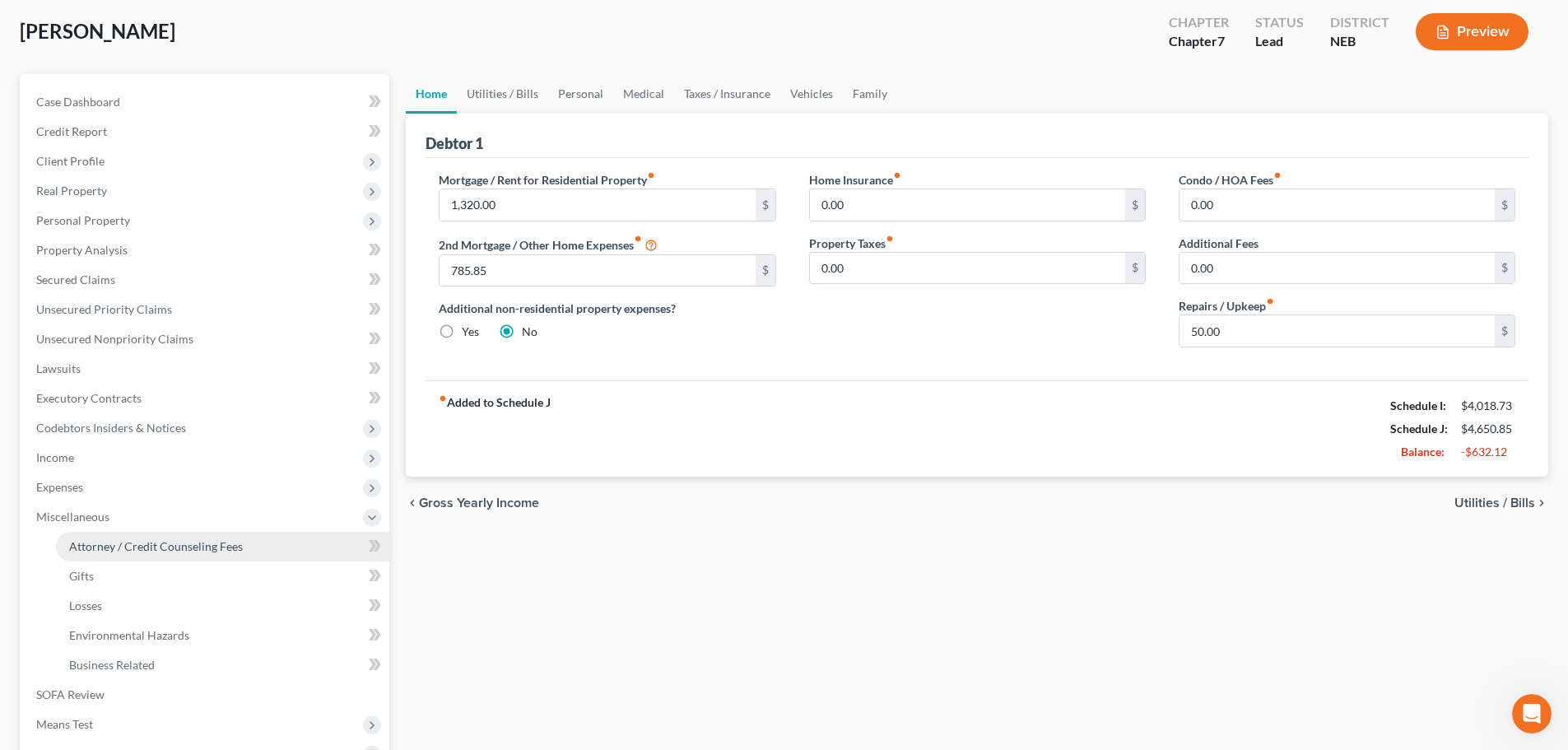
select select "2"
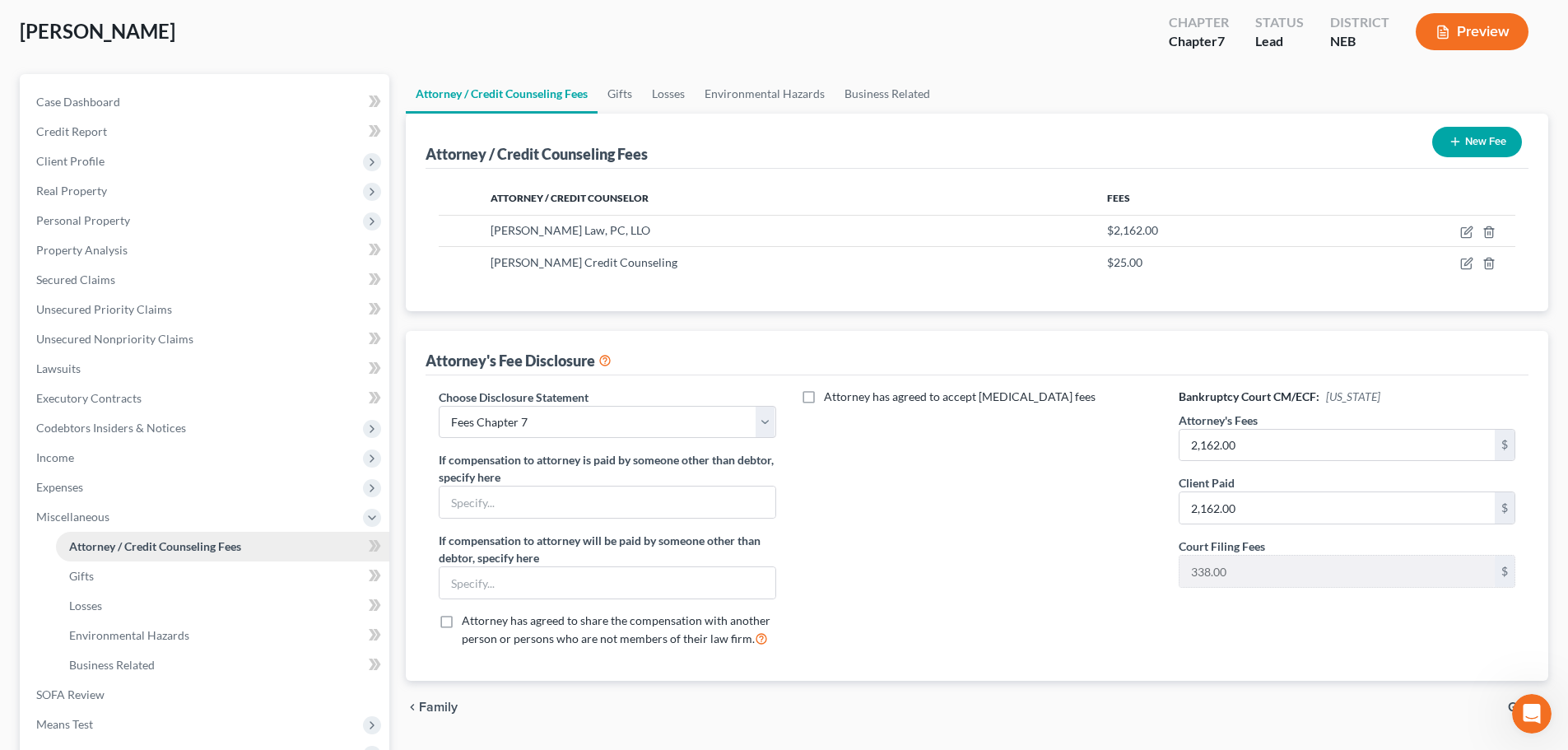
scroll to position [0, 0]
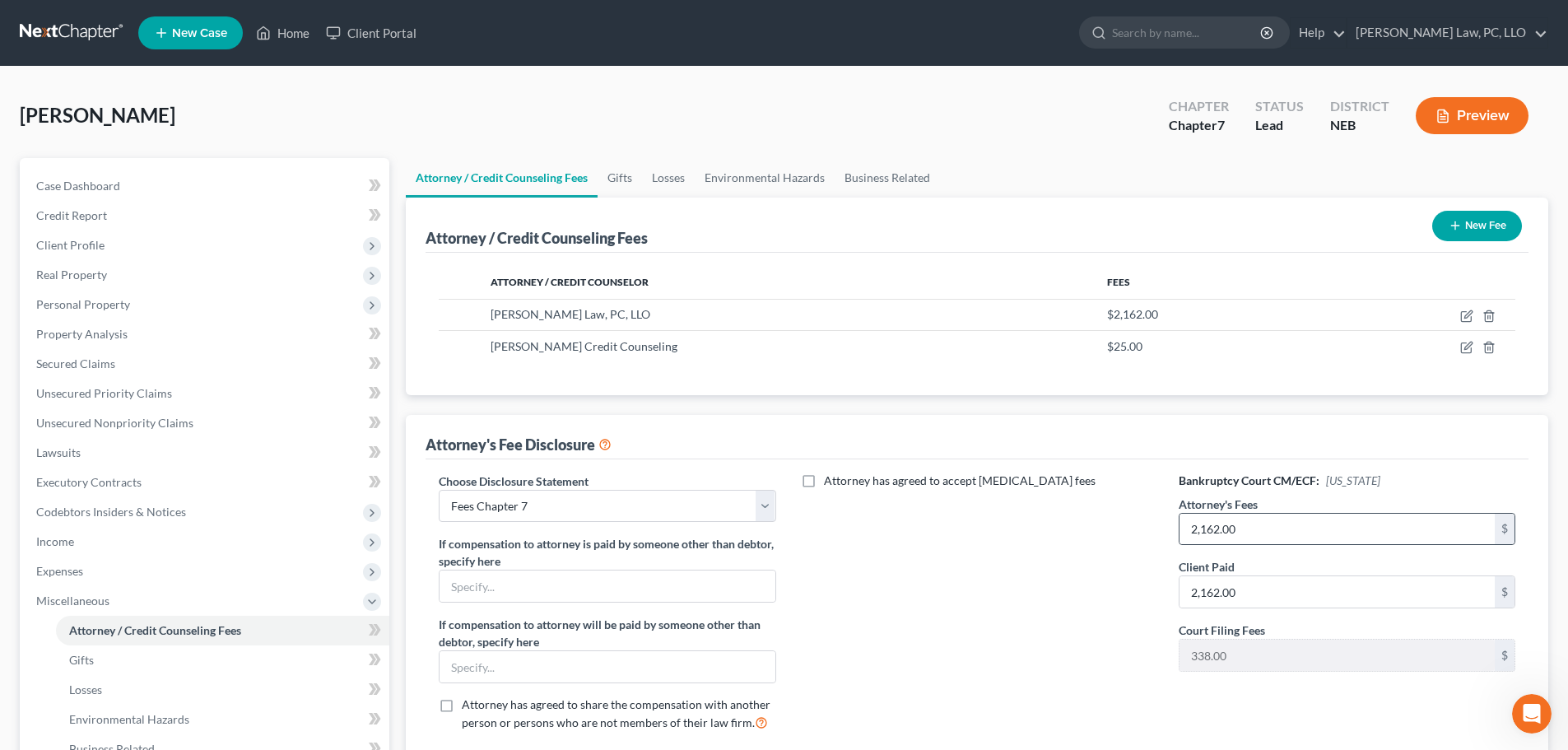
click at [1303, 544] on div "2,162.00 $" at bounding box center [1347, 529] width 336 height 32
click at [1294, 530] on input "2,162.00" at bounding box center [1337, 530] width 315 height 32
type input "1,662.00"
click at [1361, 582] on input "2,162.00" at bounding box center [1337, 592] width 315 height 32
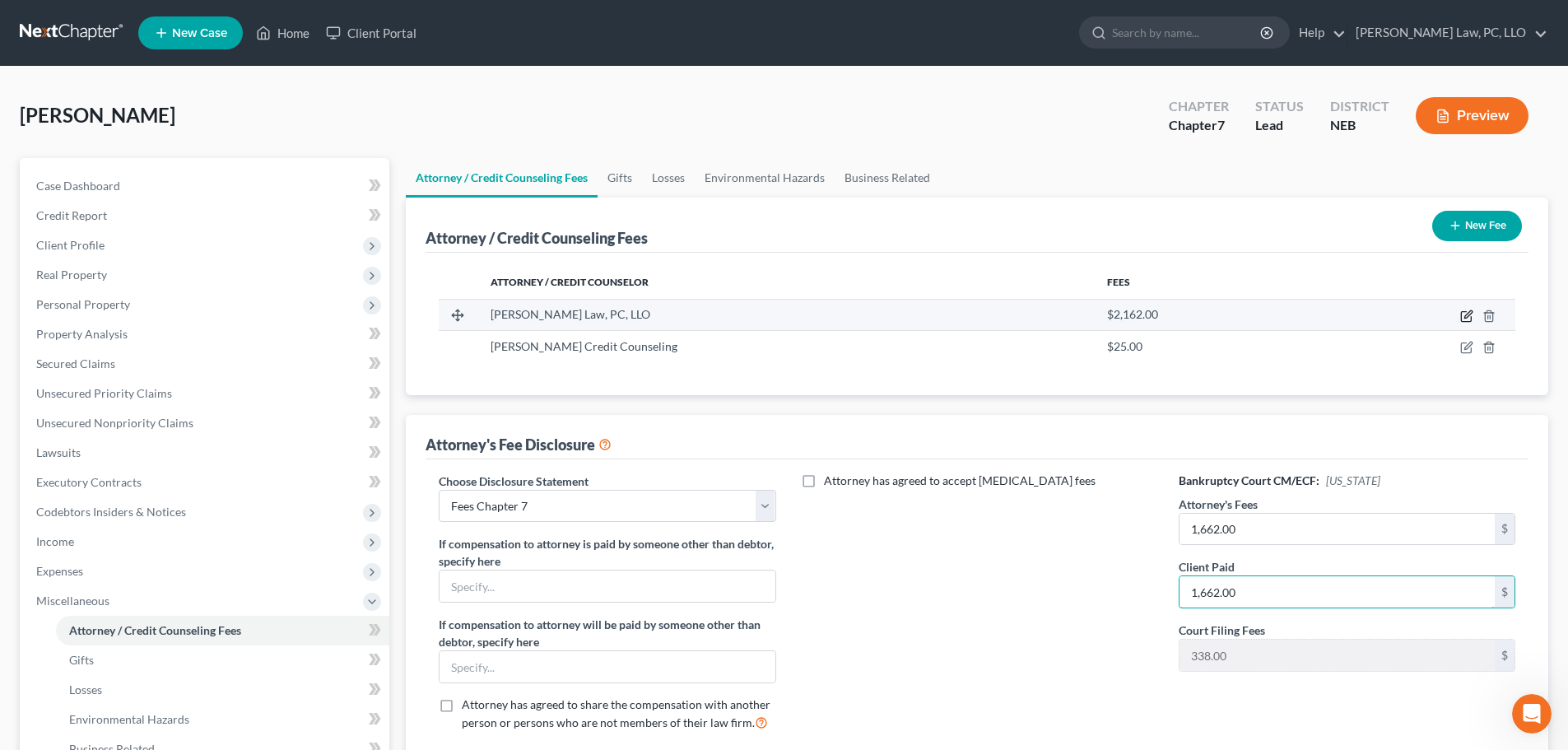
type input "1,662.00"
click at [1468, 314] on icon "button" at bounding box center [1468, 314] width 7 height 7
select select "30"
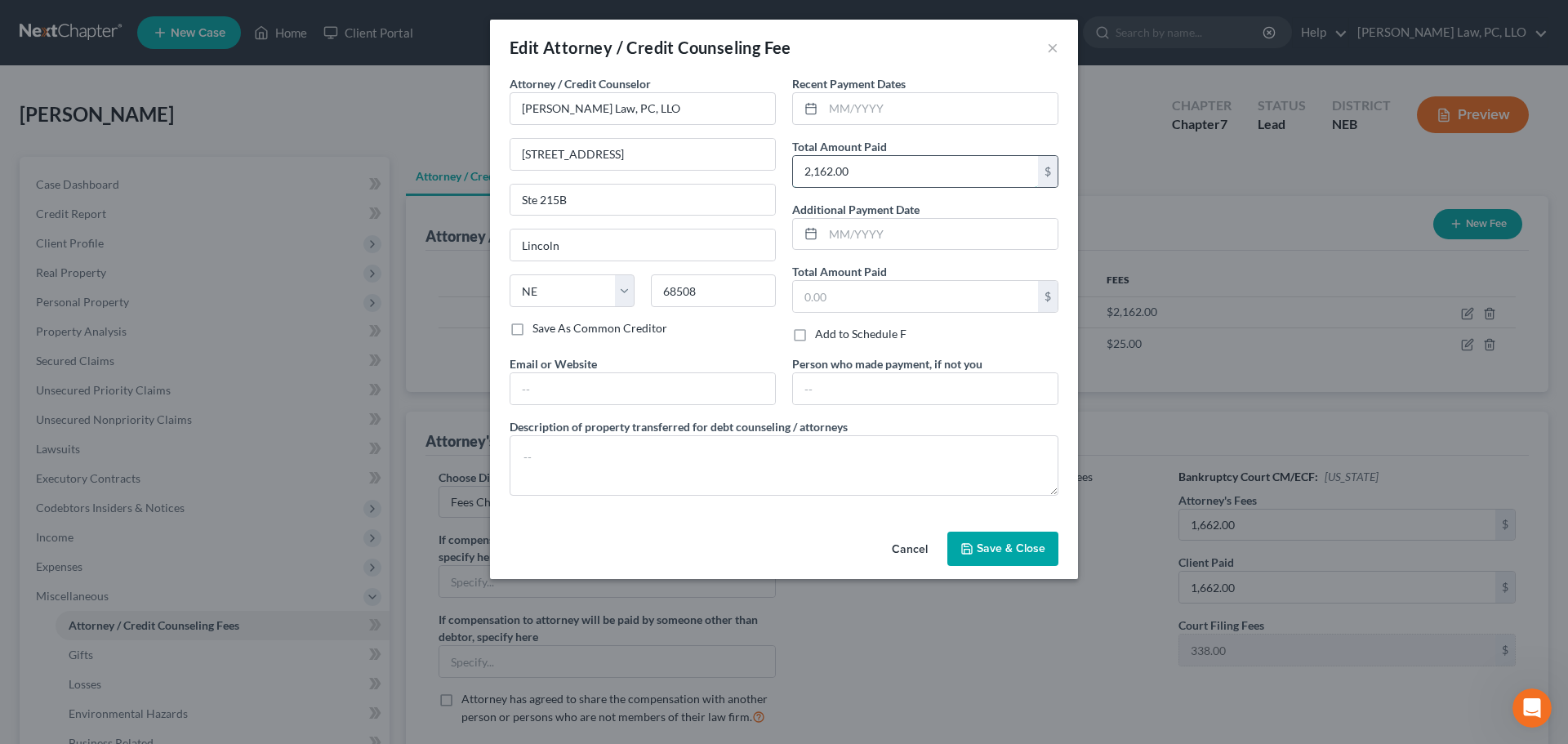
click at [835, 165] on input "2,162.00" at bounding box center [915, 172] width 245 height 31
type input "1,662.00"
click at [974, 552] on button "Save & Close" at bounding box center [1002, 548] width 111 height 34
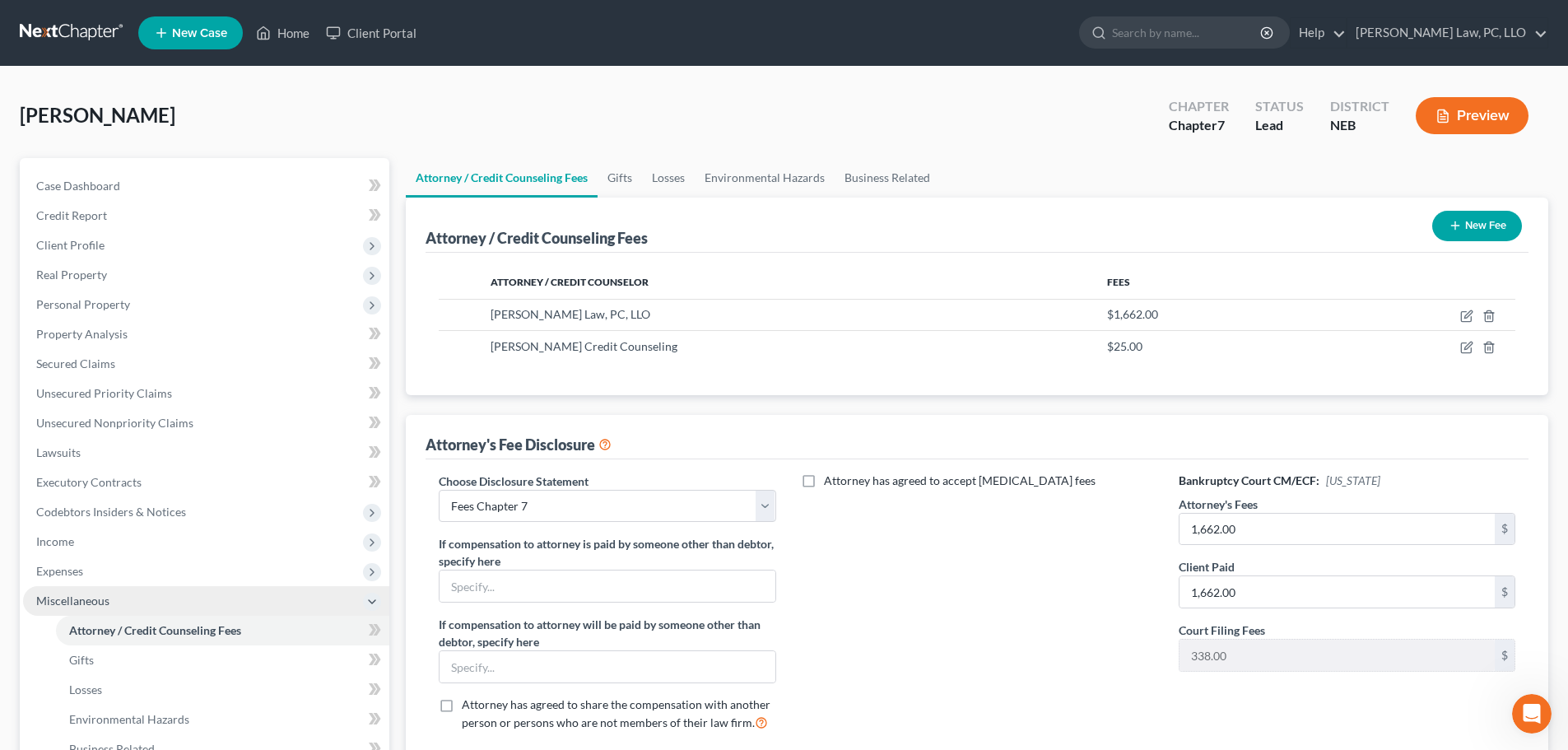
click at [107, 596] on span "Miscellaneous" at bounding box center [72, 601] width 73 height 14
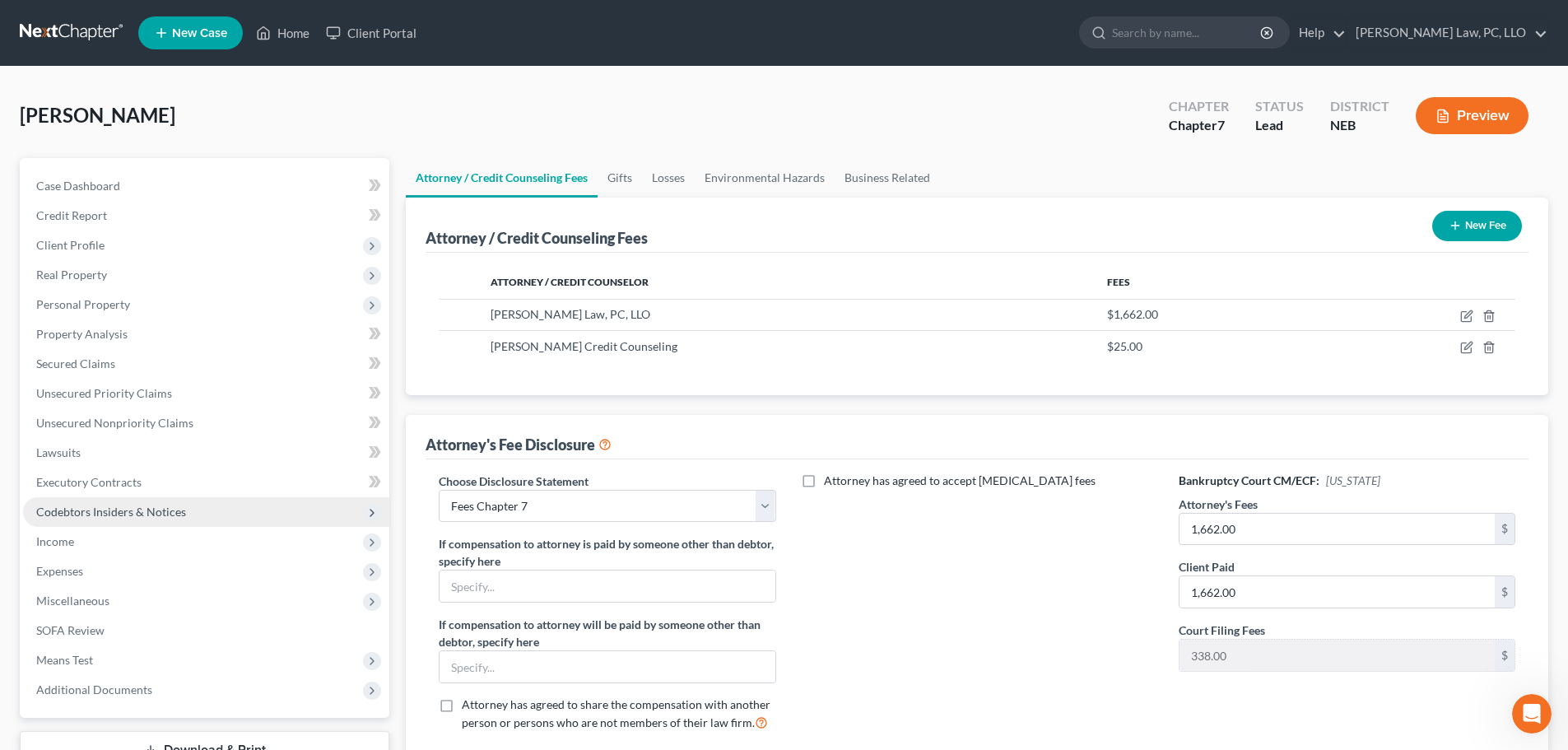
click at [98, 505] on span "Codebtors Insiders & Notices" at bounding box center [111, 512] width 150 height 14
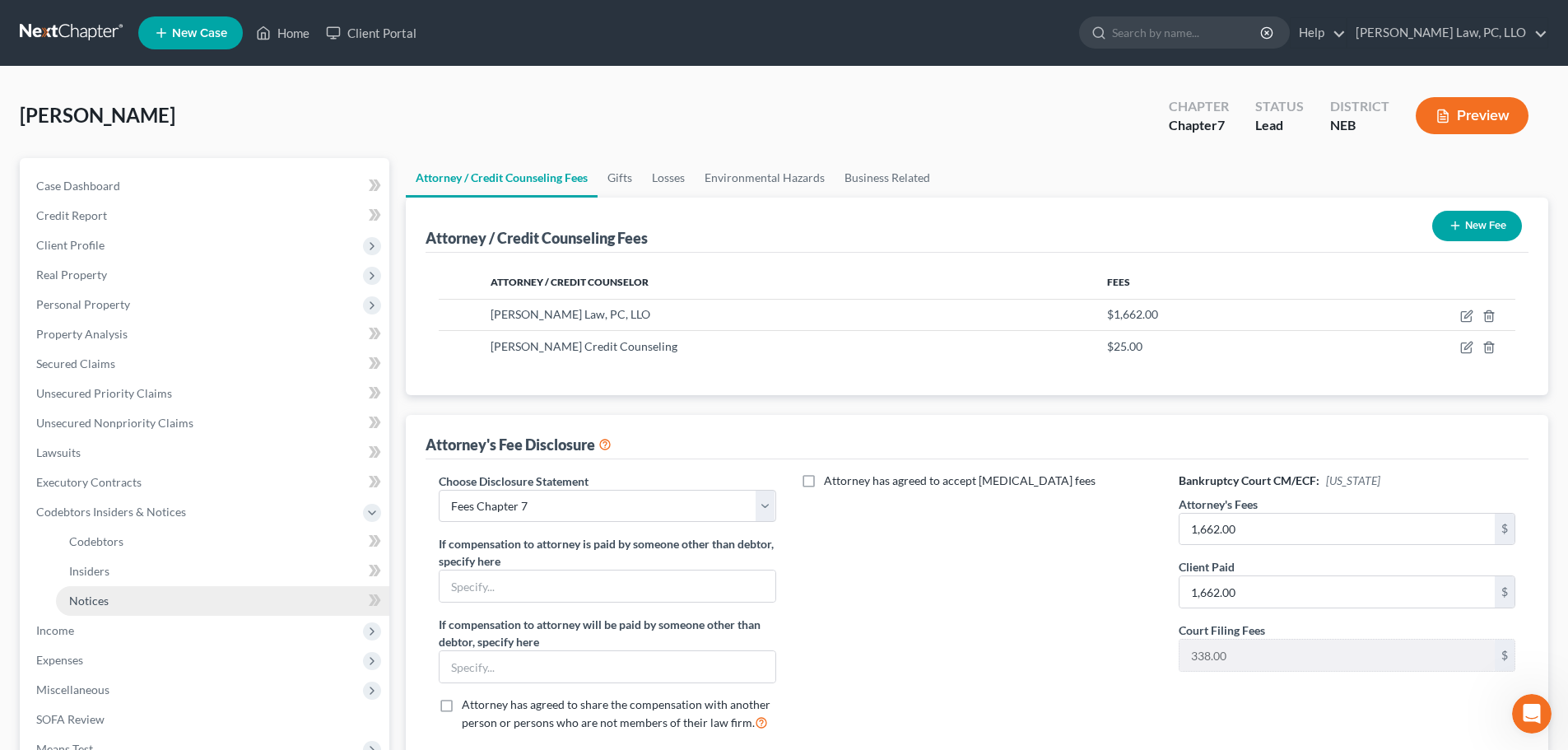
click at [85, 597] on span "Notices" at bounding box center [89, 601] width 40 height 14
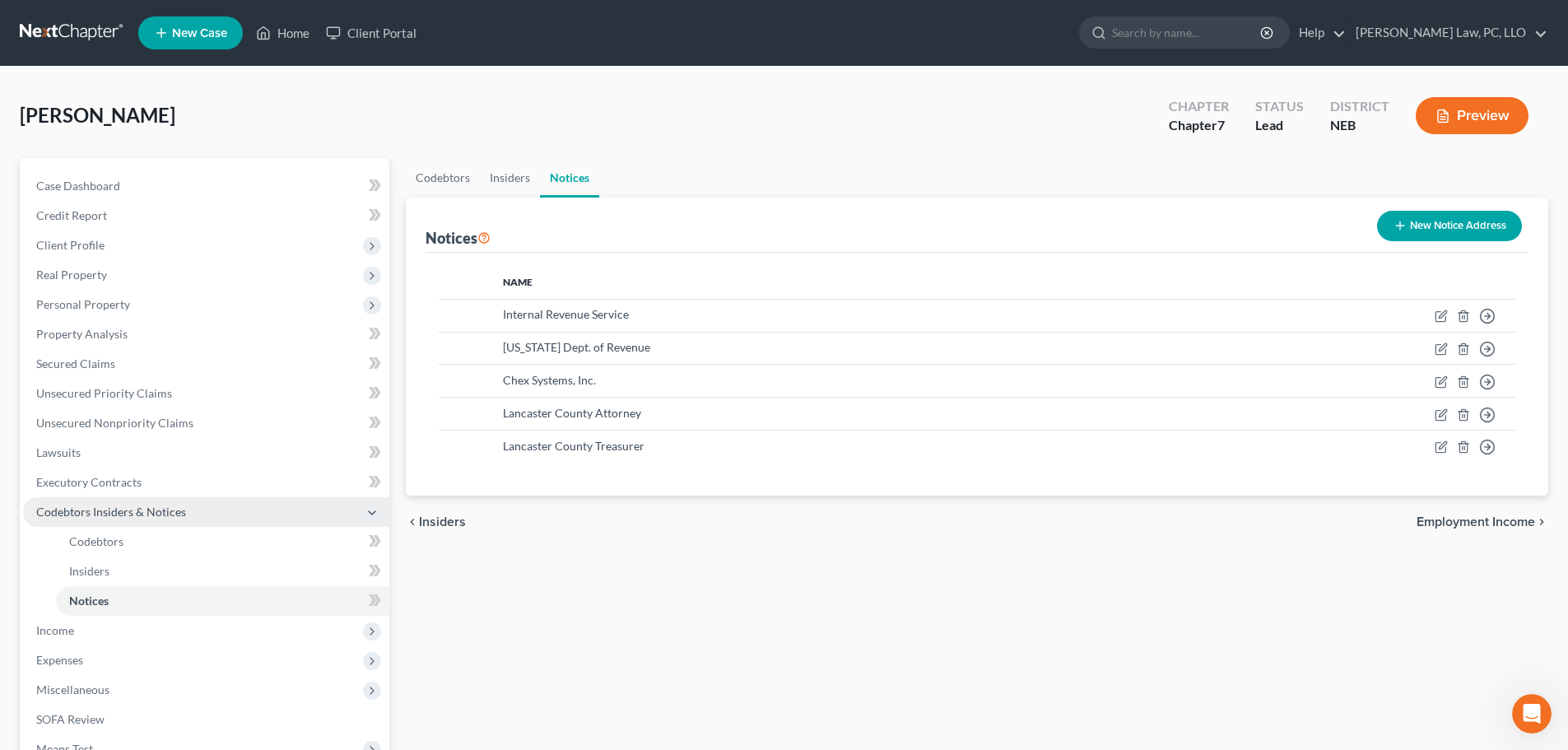
click at [90, 508] on span "Codebtors Insiders & Notices" at bounding box center [111, 512] width 150 height 14
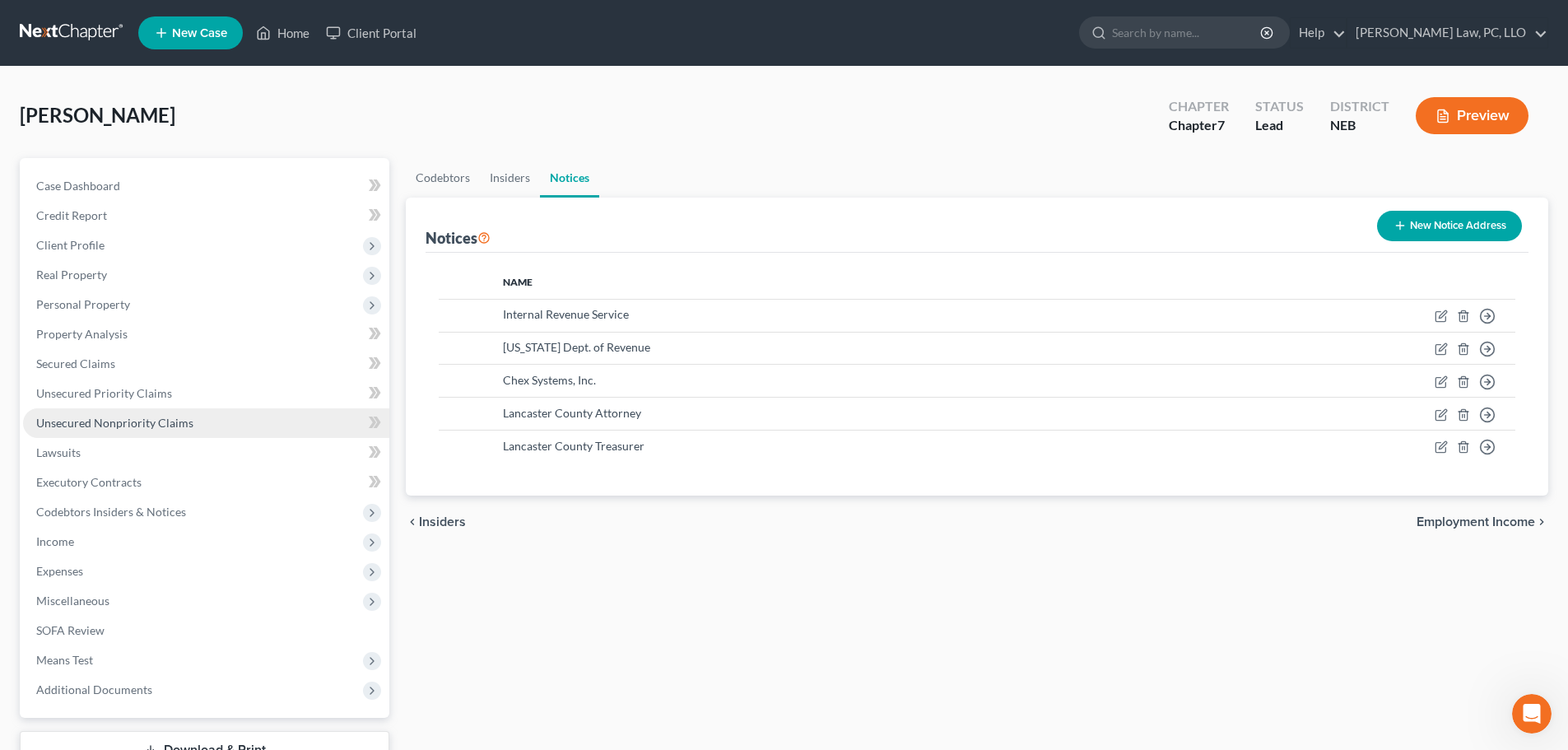
click at [88, 427] on span "Unsecured Nonpriority Claims" at bounding box center [114, 422] width 157 height 14
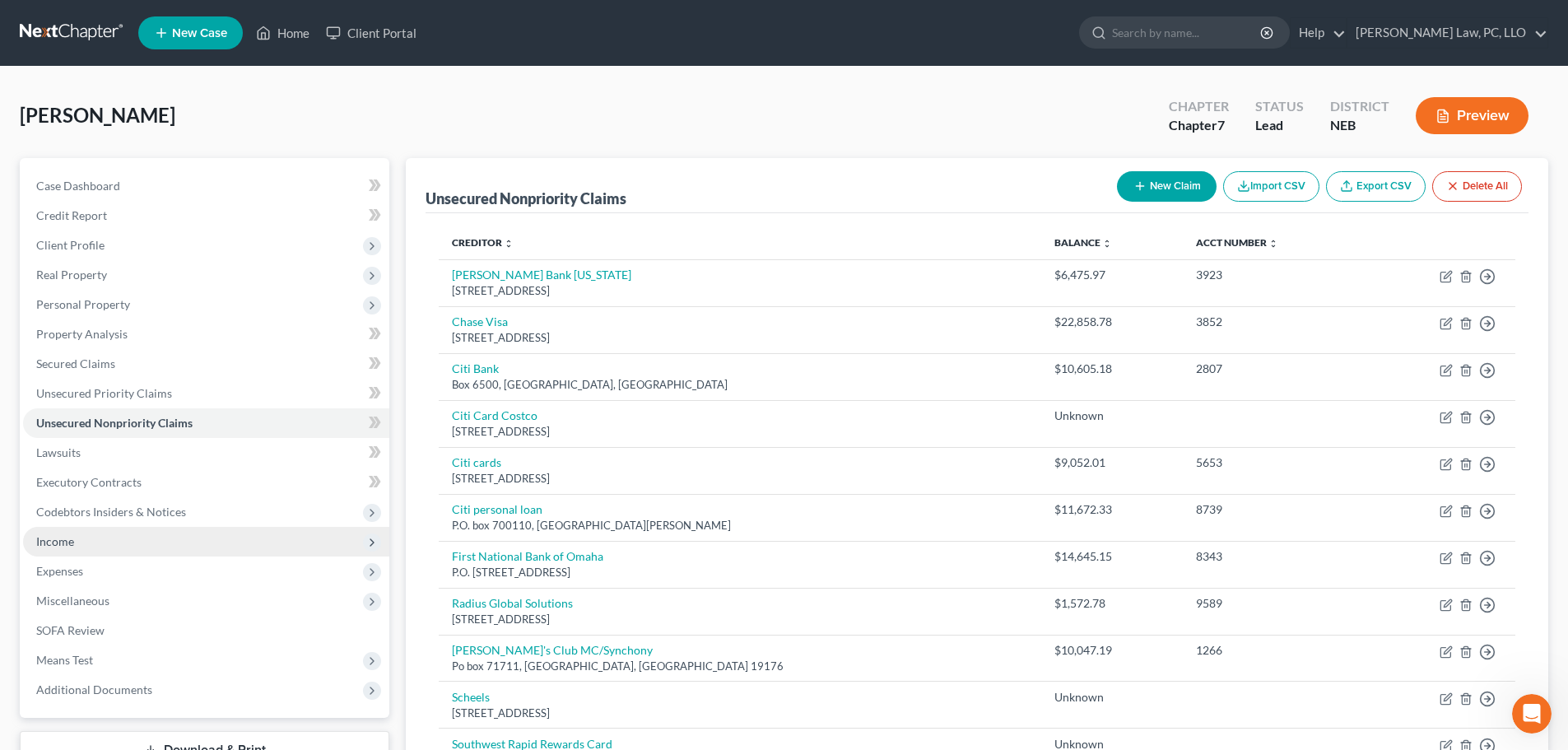
click at [55, 536] on span "Income" at bounding box center [54, 541] width 38 height 14
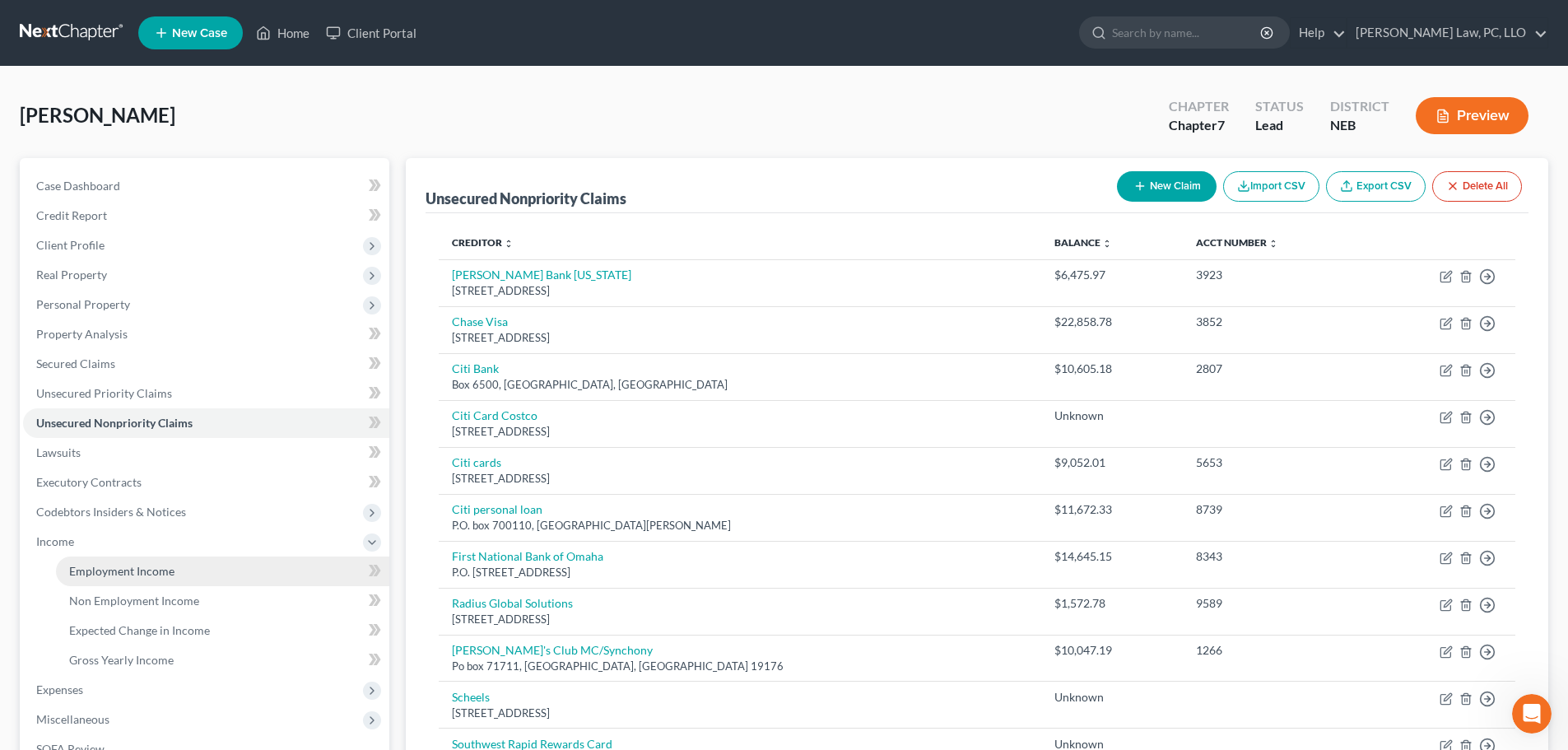
click at [75, 558] on link "Employment Income" at bounding box center [223, 572] width 334 height 30
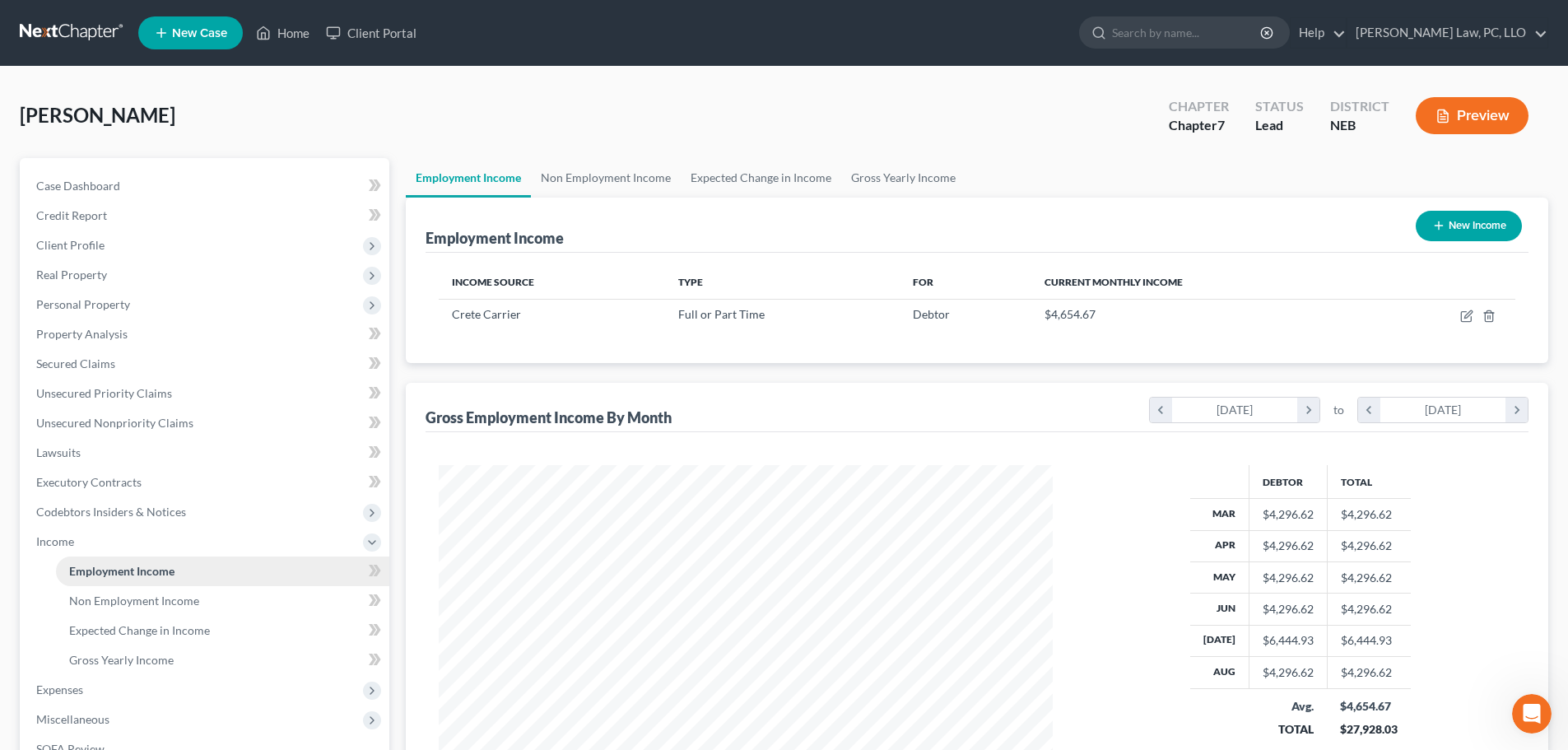
scroll to position [307, 647]
click at [116, 294] on span "Personal Property" at bounding box center [206, 305] width 366 height 30
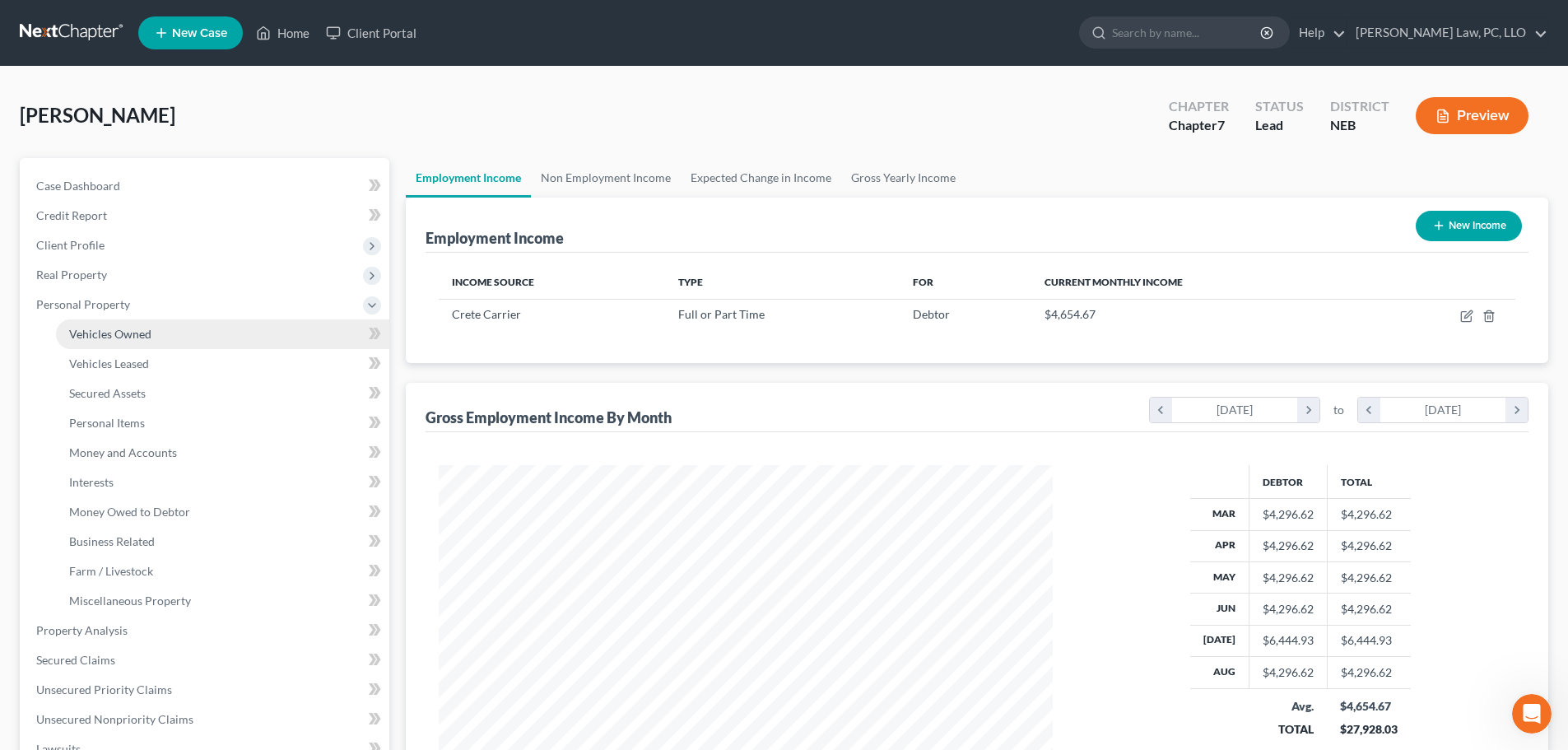
click at [117, 335] on span "Vehicles Owned" at bounding box center [111, 334] width 83 height 14
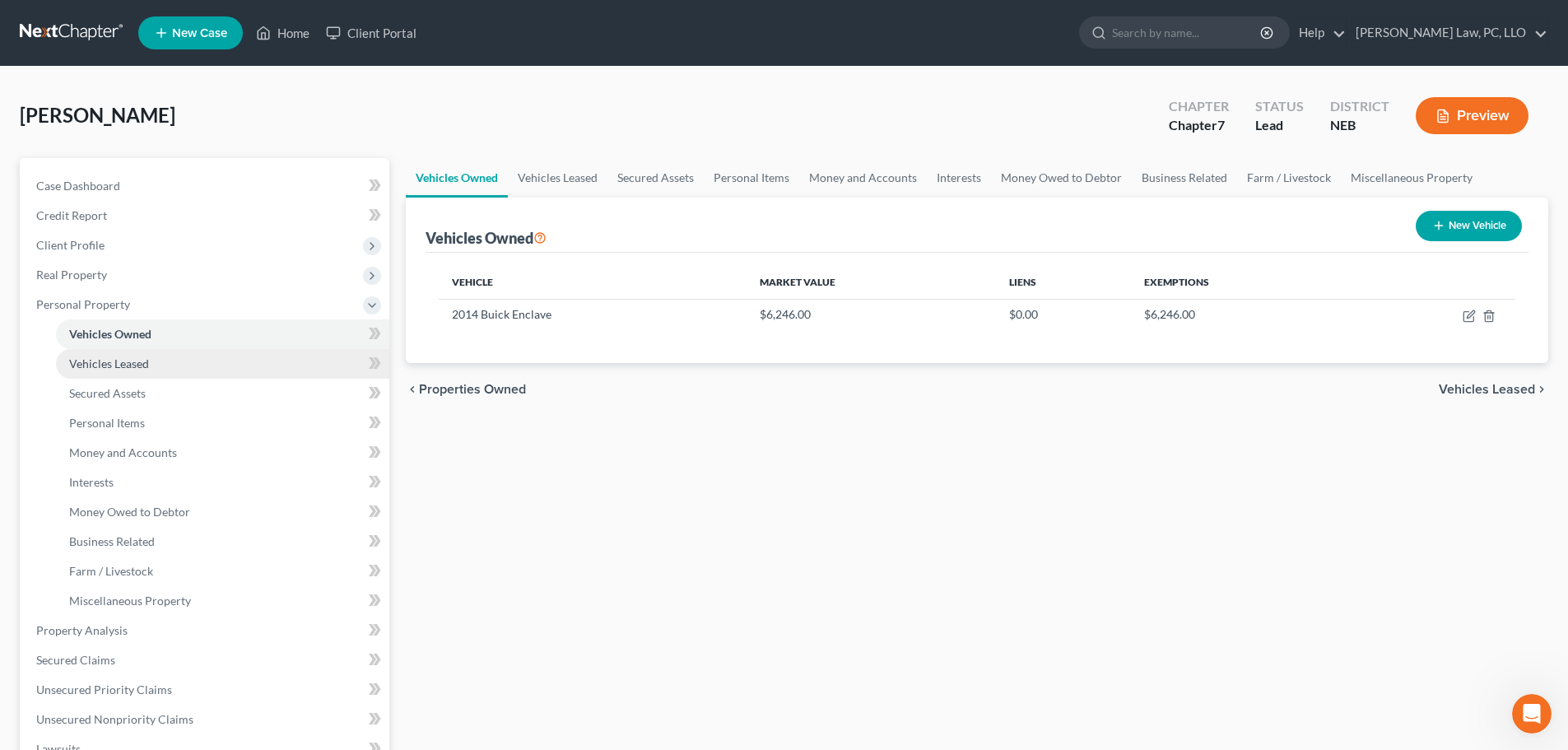
click at [117, 369] on span "Vehicles Leased" at bounding box center [109, 364] width 80 height 14
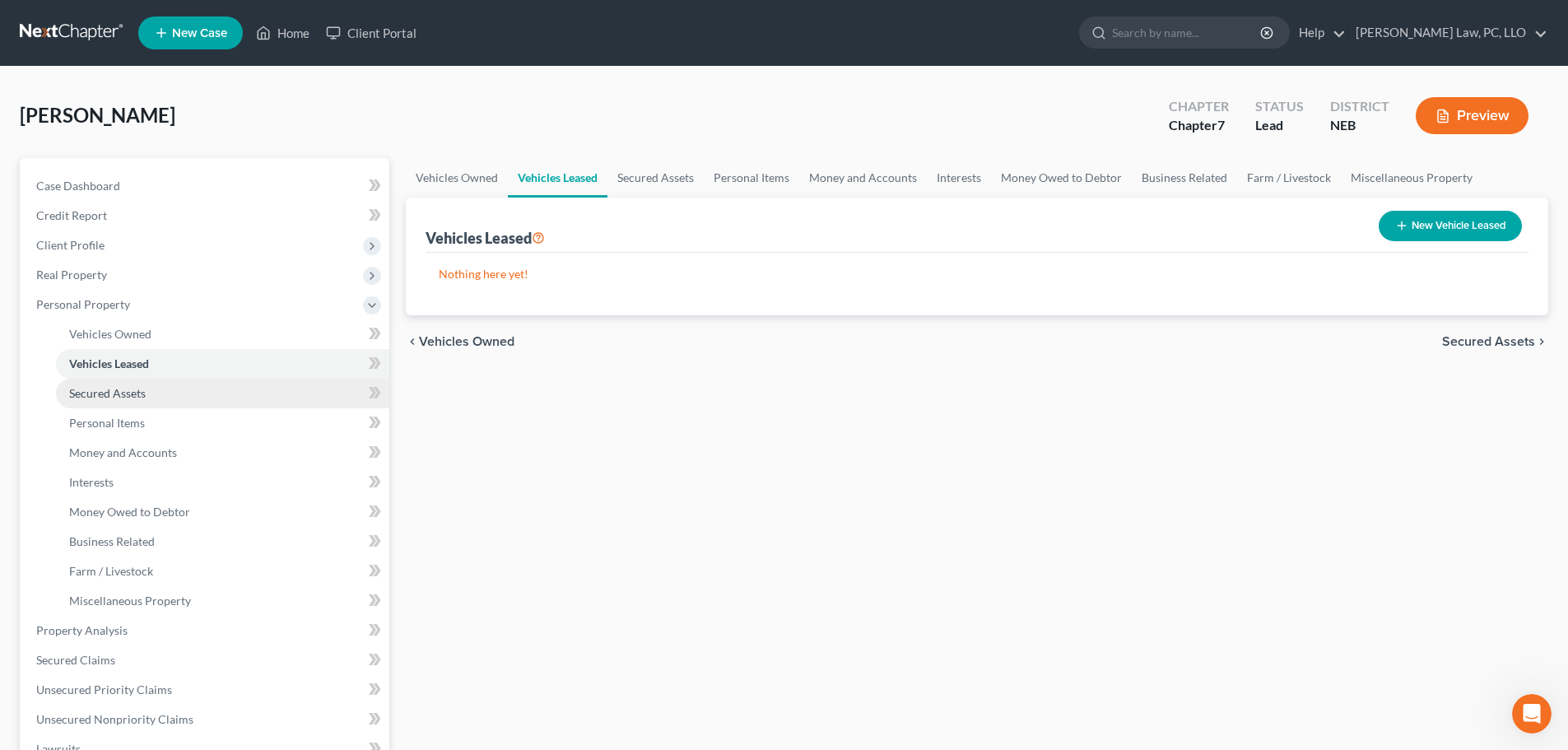
click at [115, 407] on link "Secured Assets" at bounding box center [223, 393] width 334 height 30
click at [772, 186] on link "Personal Items" at bounding box center [752, 177] width 96 height 40
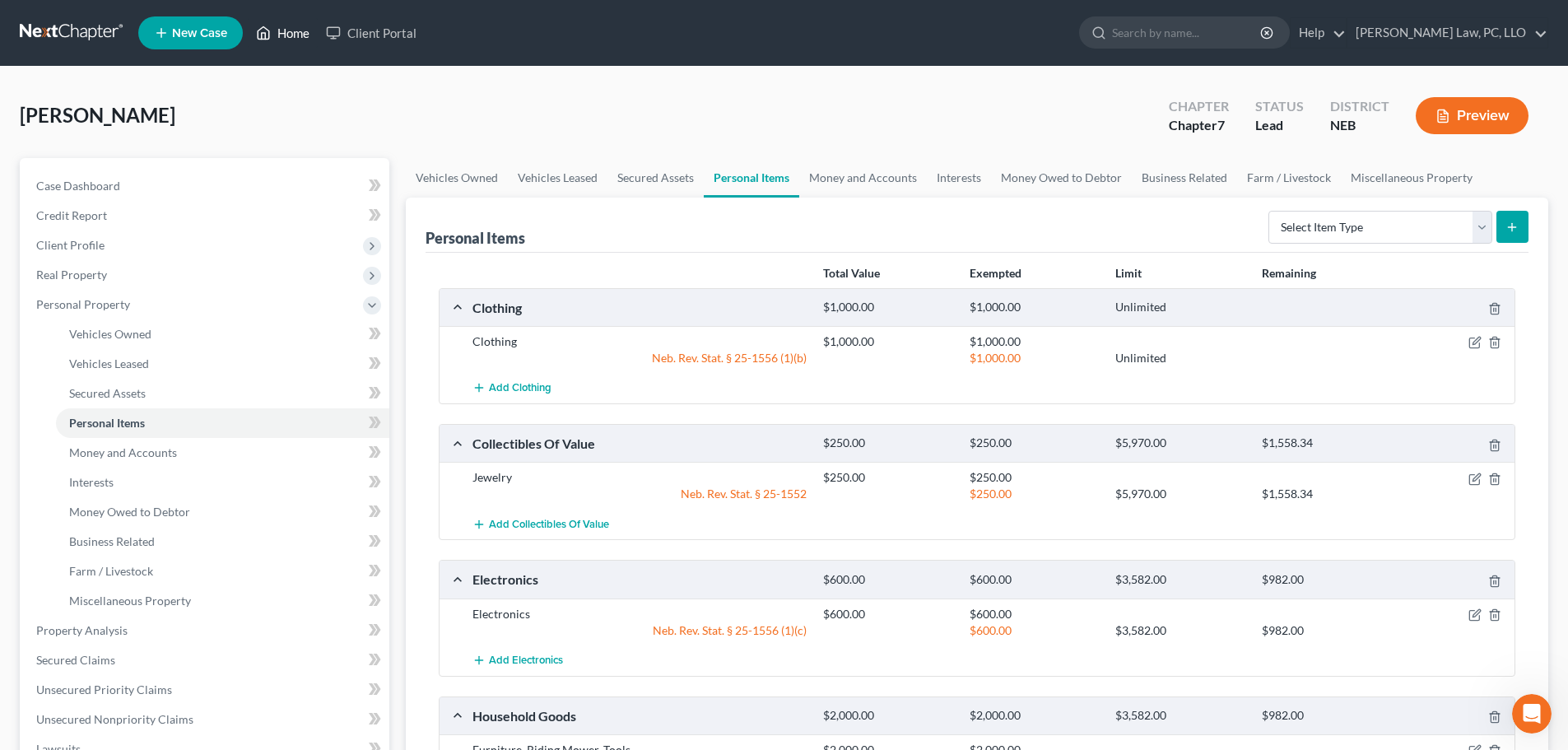
click at [266, 37] on polyline at bounding box center [264, 35] width 4 height 6
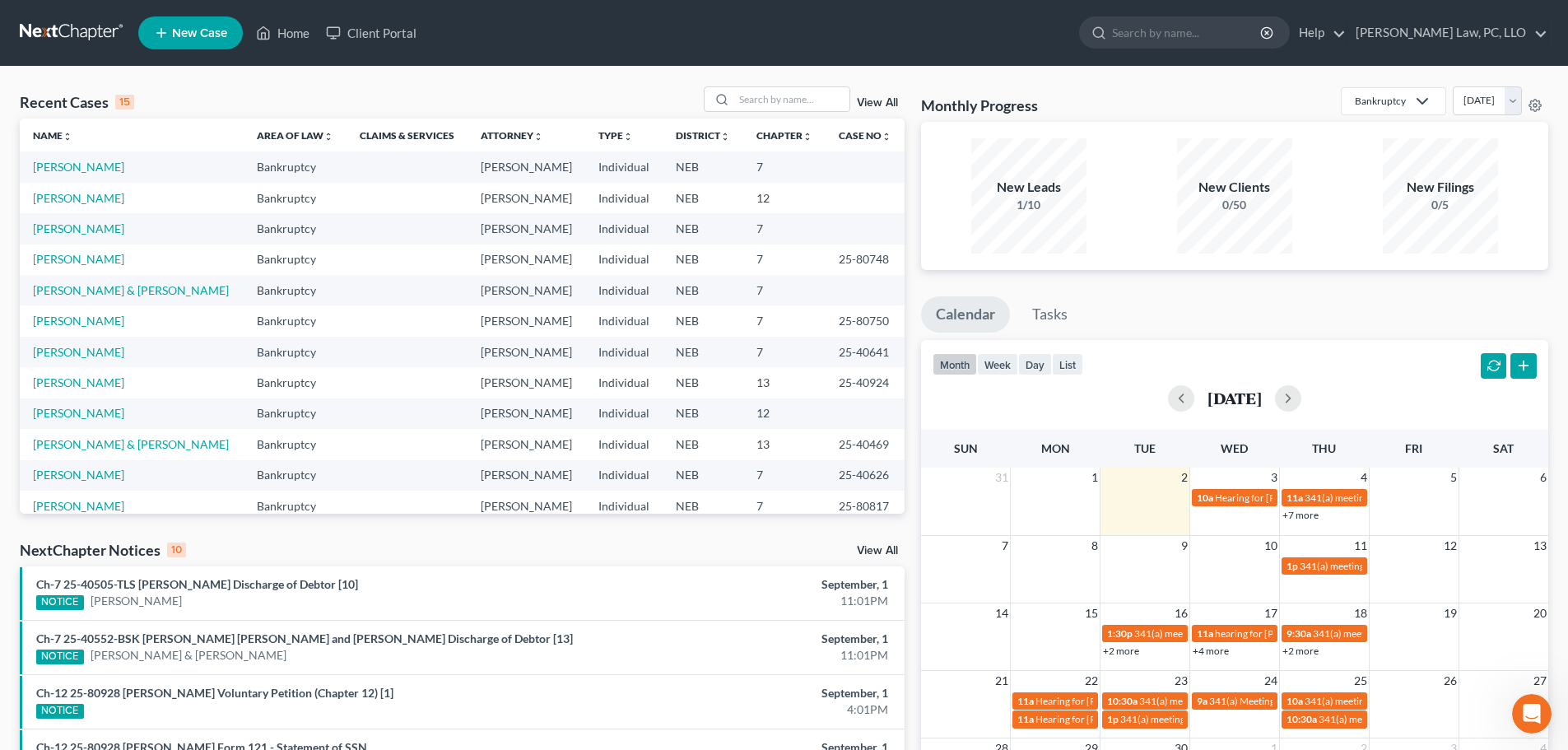
click at [869, 551] on link "View All" at bounding box center [878, 550] width 41 height 11
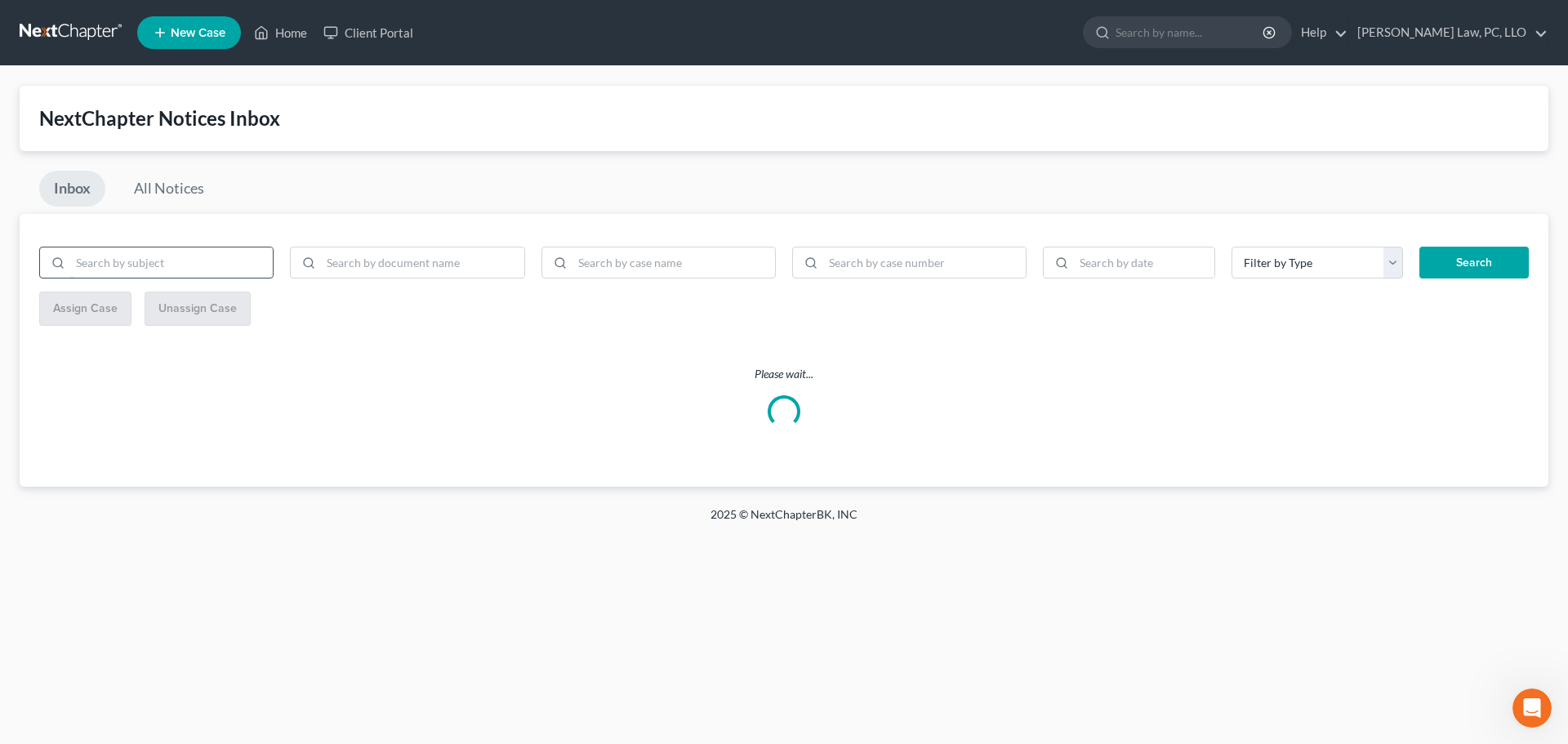
click at [161, 266] on input "search" at bounding box center [172, 263] width 202 height 31
type input "weeder"
click at [1420, 247] on button "Search" at bounding box center [1475, 262] width 110 height 32
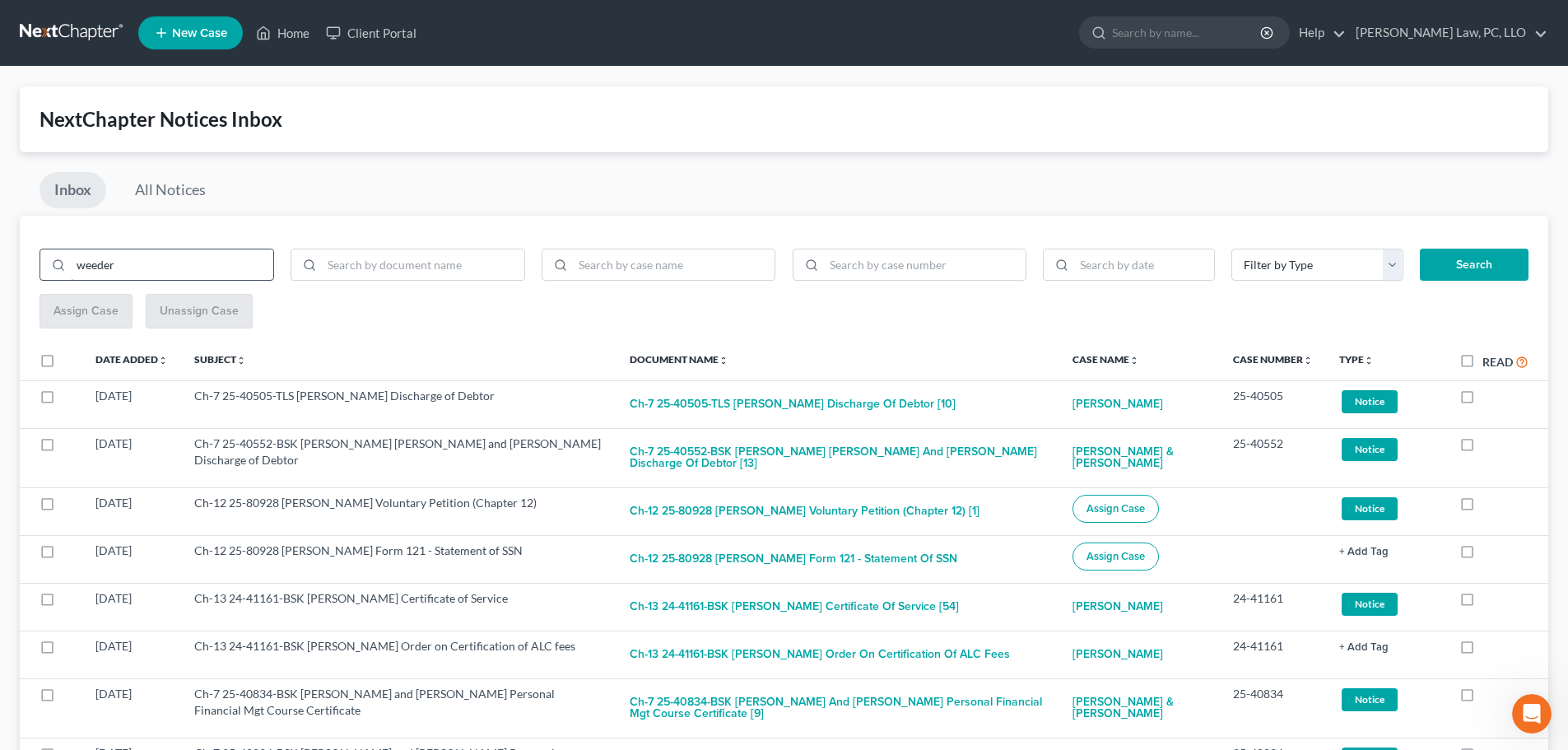
click at [144, 265] on input "weeder" at bounding box center [172, 265] width 203 height 32
click at [1433, 265] on button "Search" at bounding box center [1475, 264] width 109 height 32
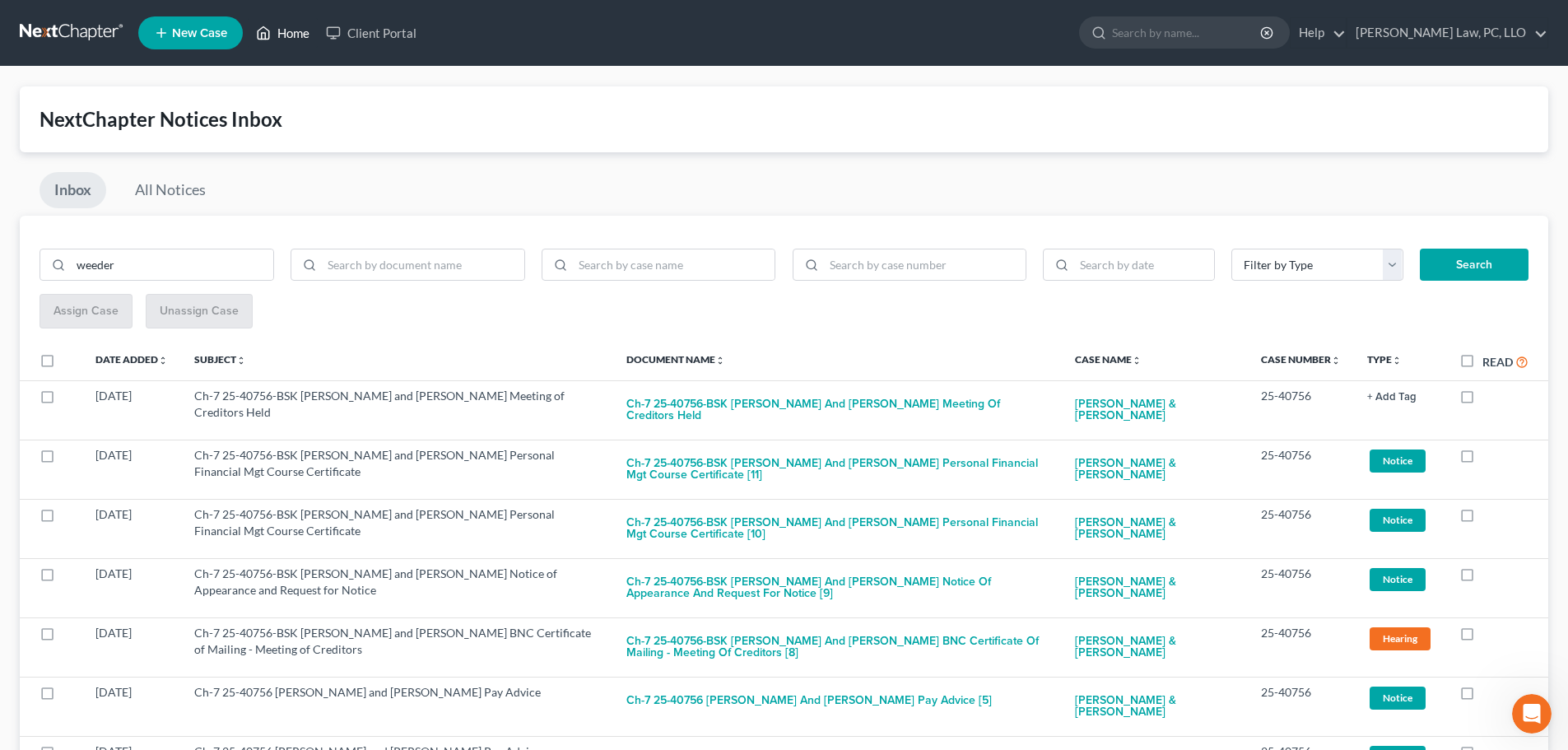
click at [285, 33] on link "Home" at bounding box center [283, 33] width 70 height 30
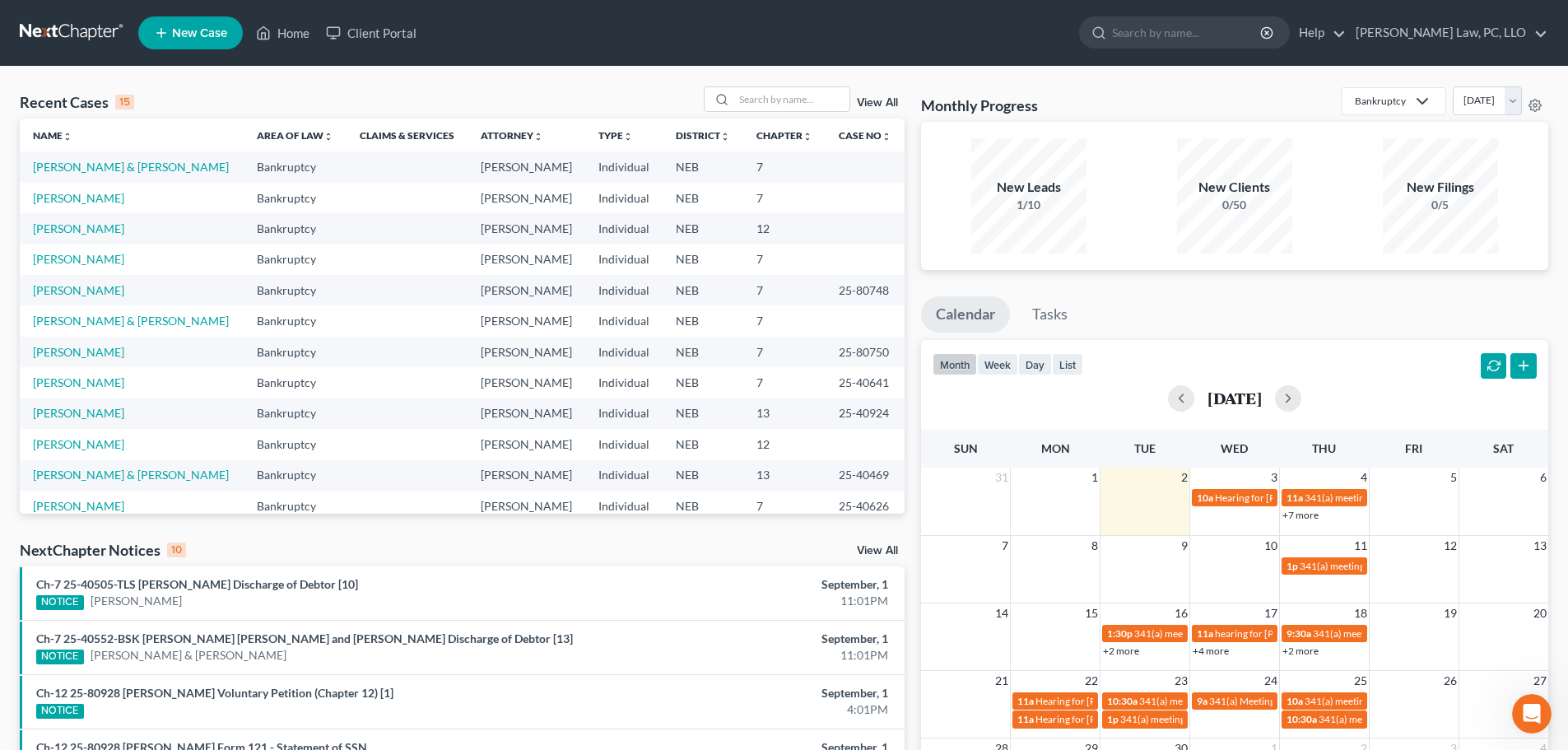
click at [885, 551] on link "View All" at bounding box center [878, 550] width 41 height 11
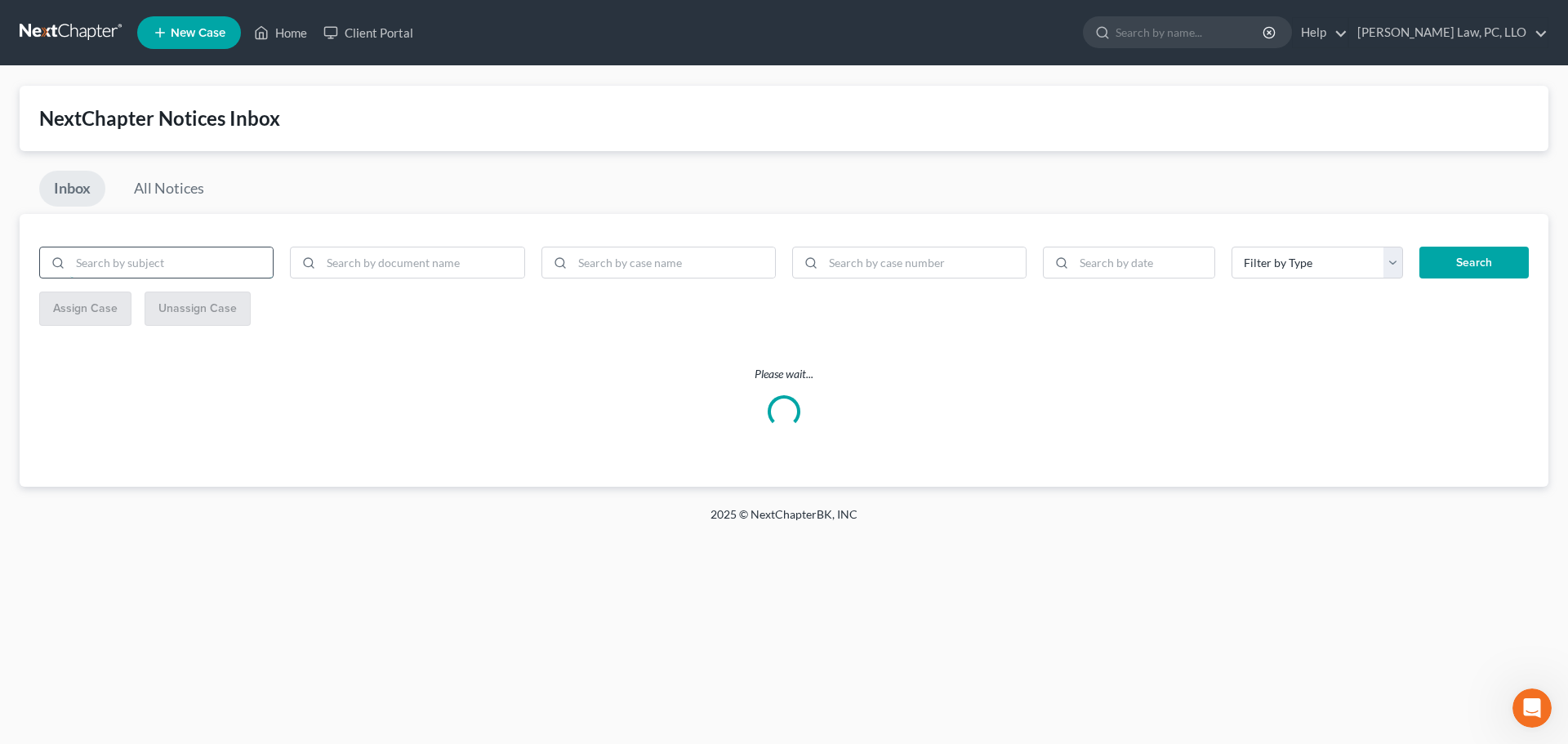
click at [127, 262] on input "search" at bounding box center [172, 263] width 202 height 31
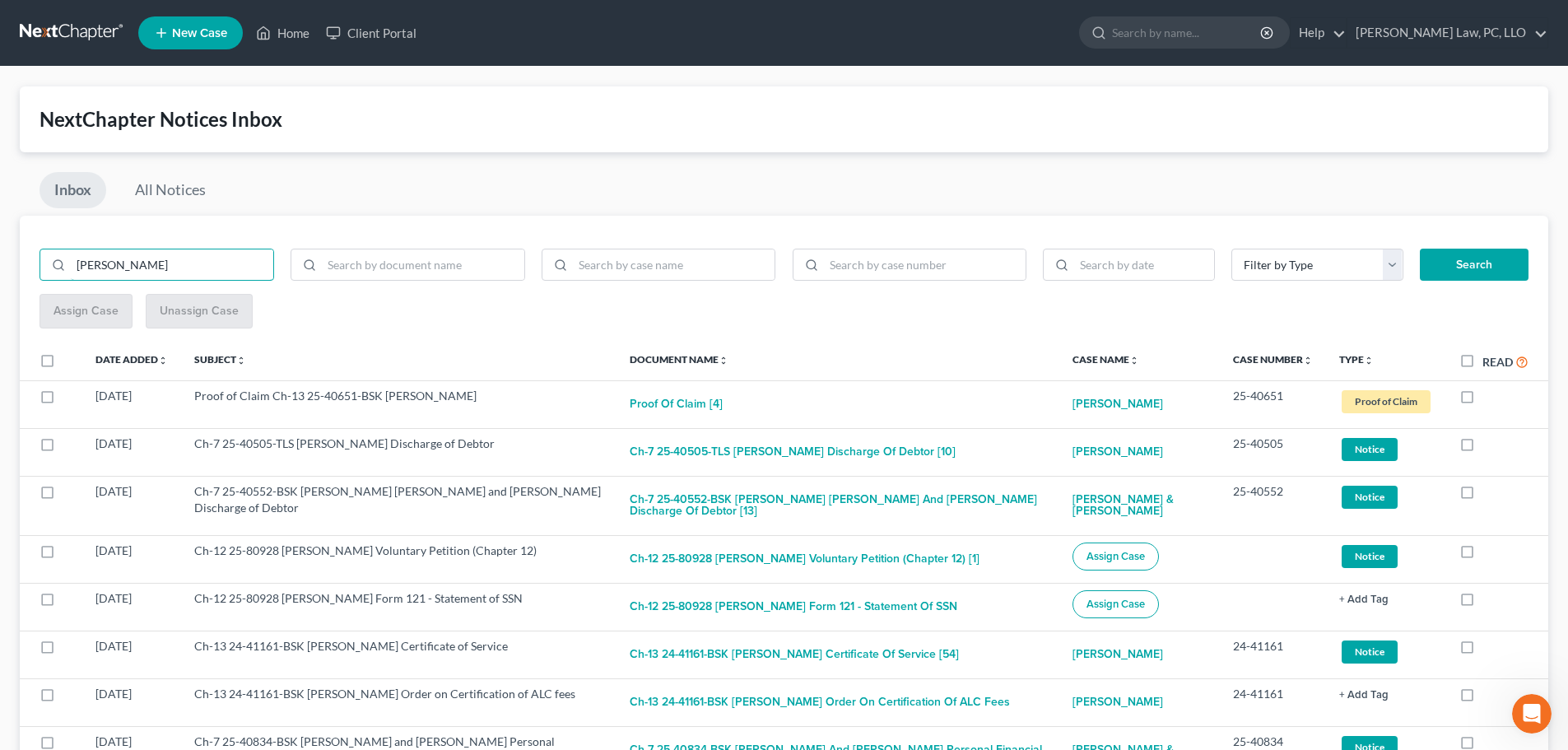
type input "knopp"
click at [1447, 272] on button "Search" at bounding box center [1475, 264] width 109 height 32
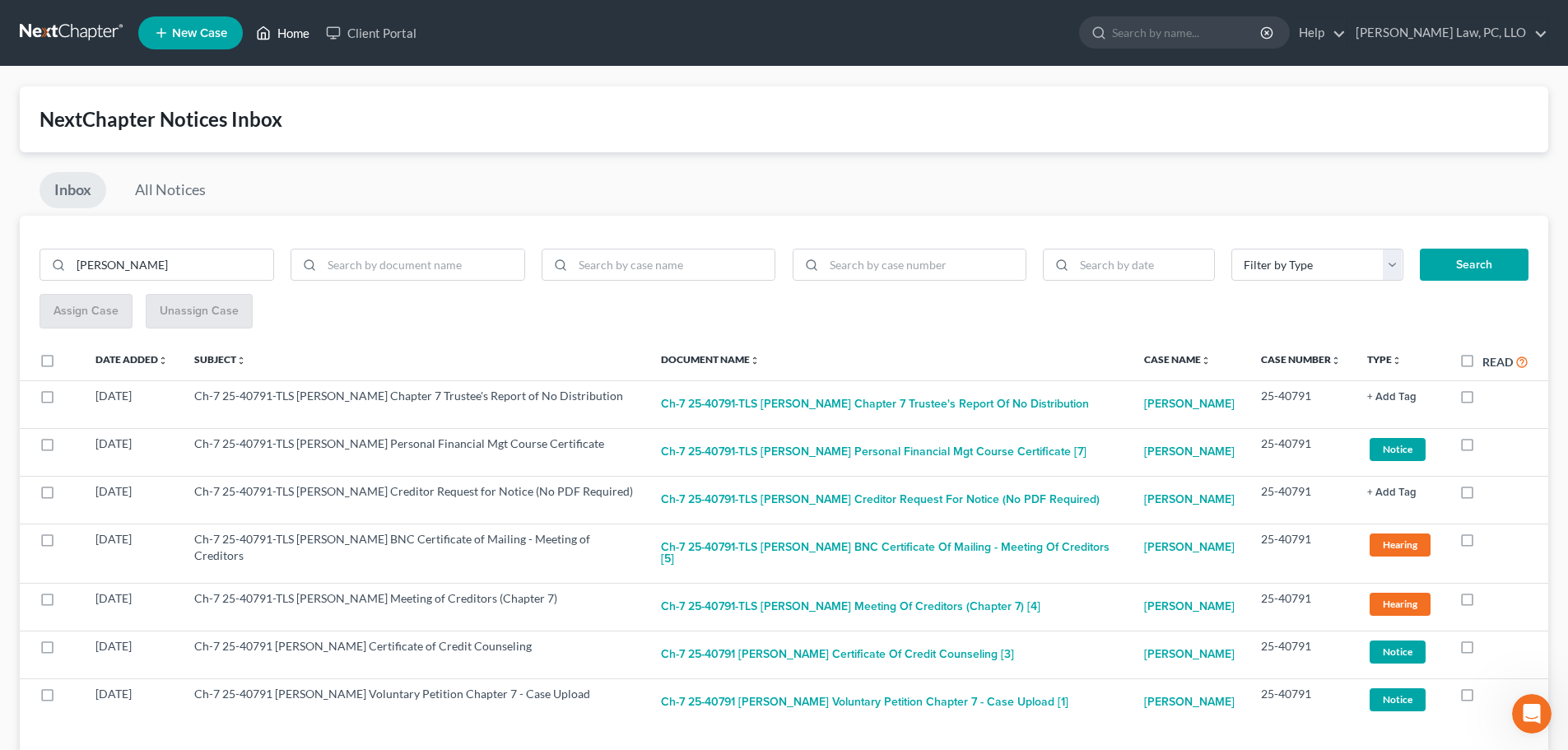
click at [280, 30] on link "Home" at bounding box center [283, 33] width 70 height 30
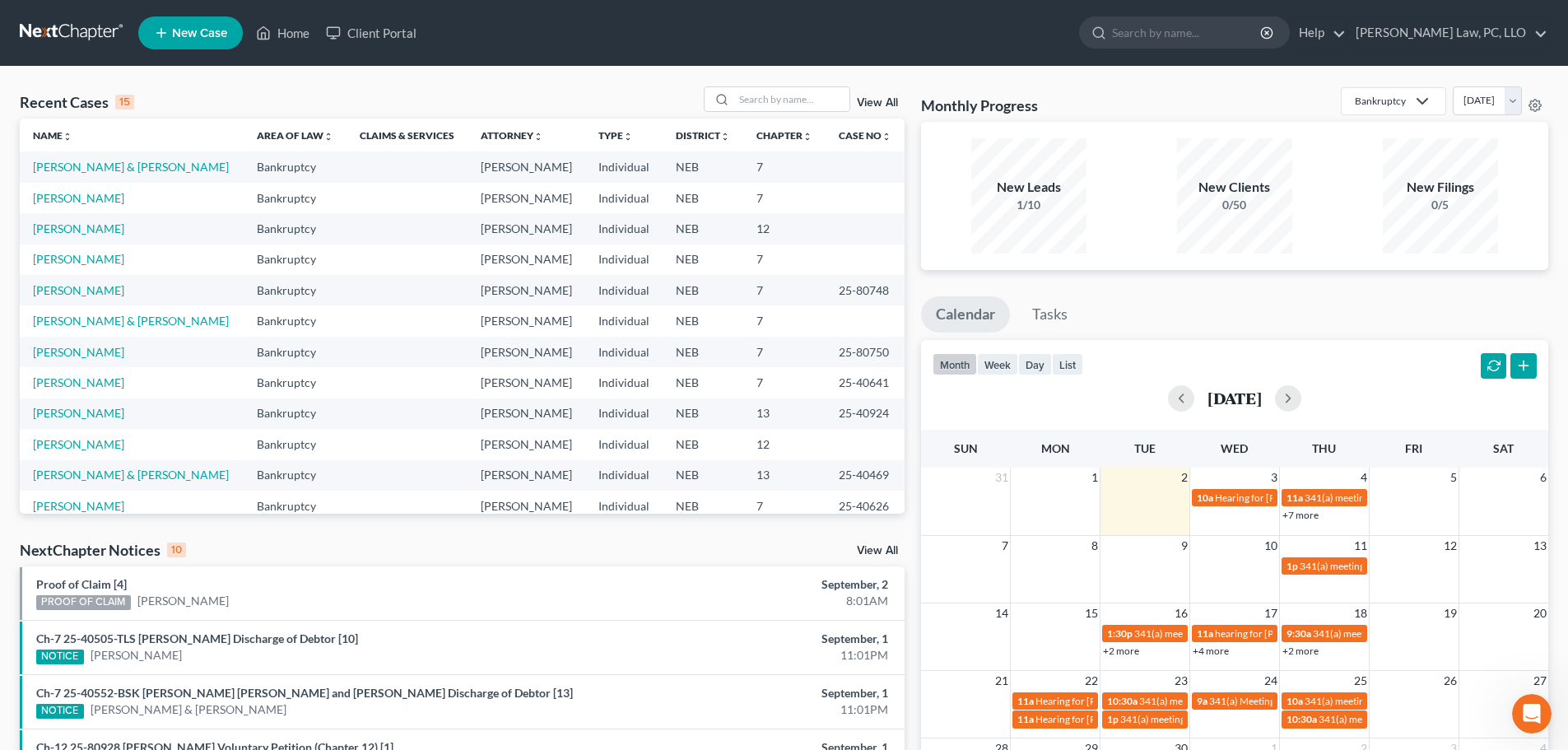
click at [872, 544] on div "NextChapter Notices 10 View All" at bounding box center [462, 553] width 885 height 26
click at [871, 549] on link "View All" at bounding box center [878, 550] width 41 height 11
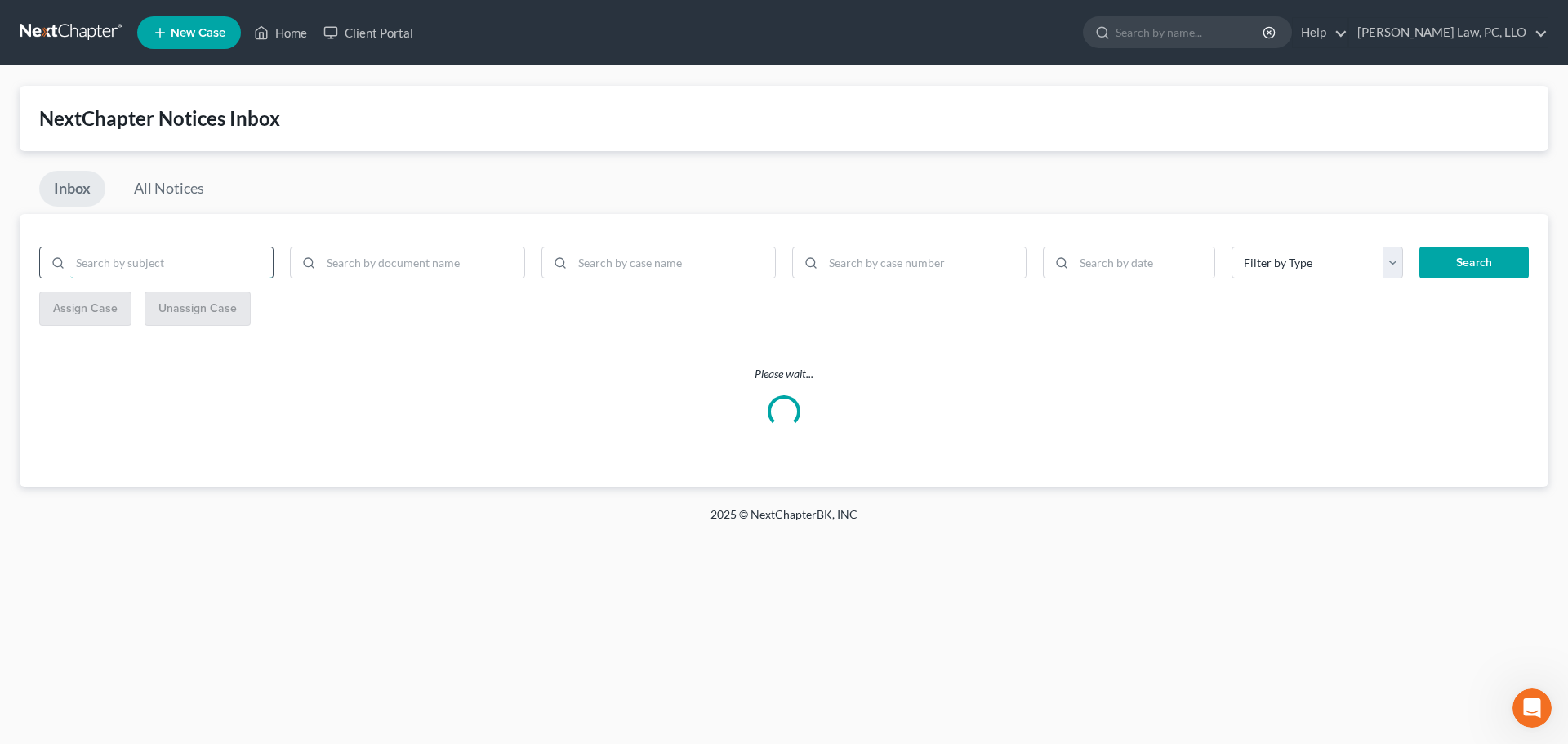
click at [126, 261] on input "search" at bounding box center [172, 263] width 202 height 31
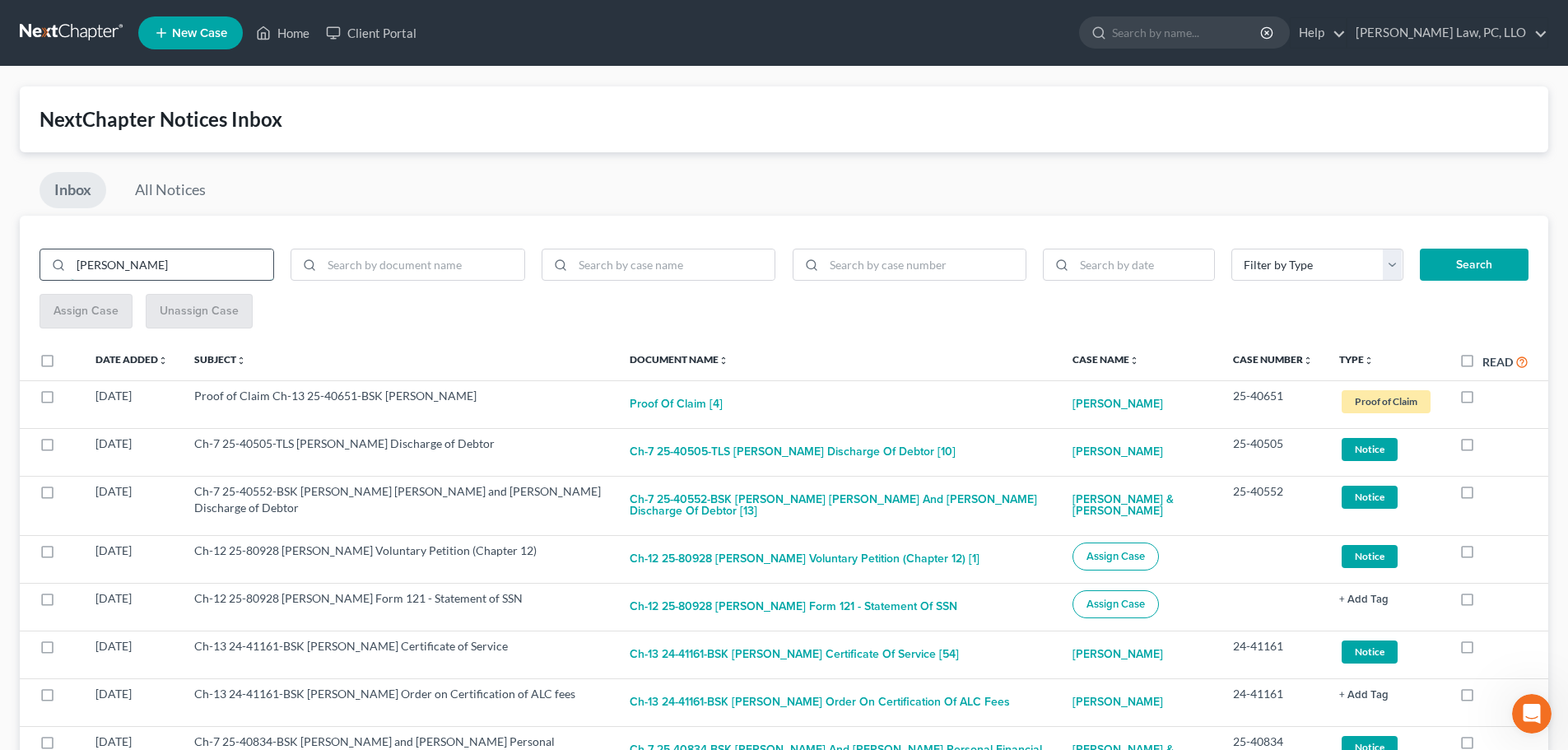
type input "rakes"
click at [1420, 249] on button "Search" at bounding box center [1475, 264] width 109 height 32
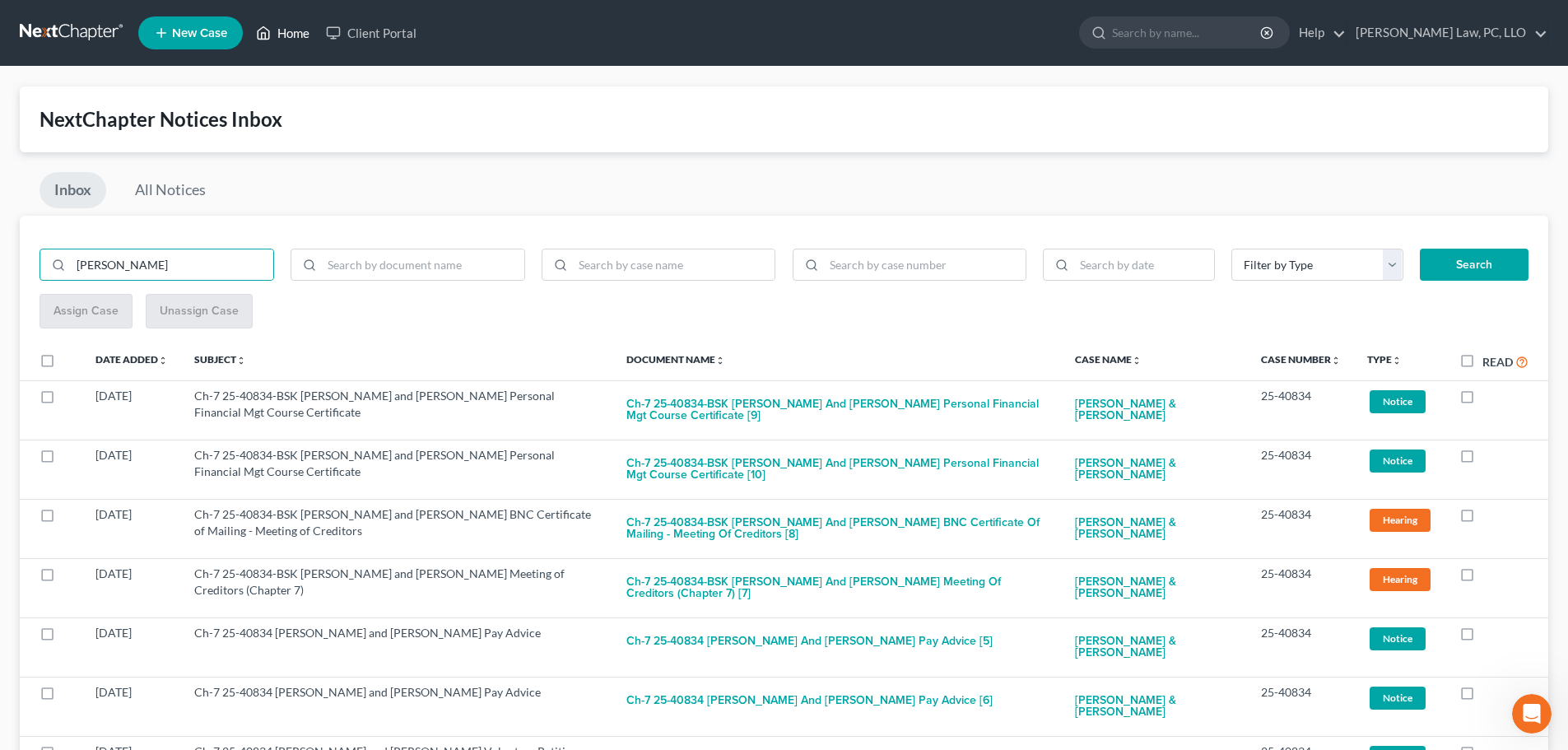
click at [285, 25] on link "Home" at bounding box center [283, 33] width 70 height 30
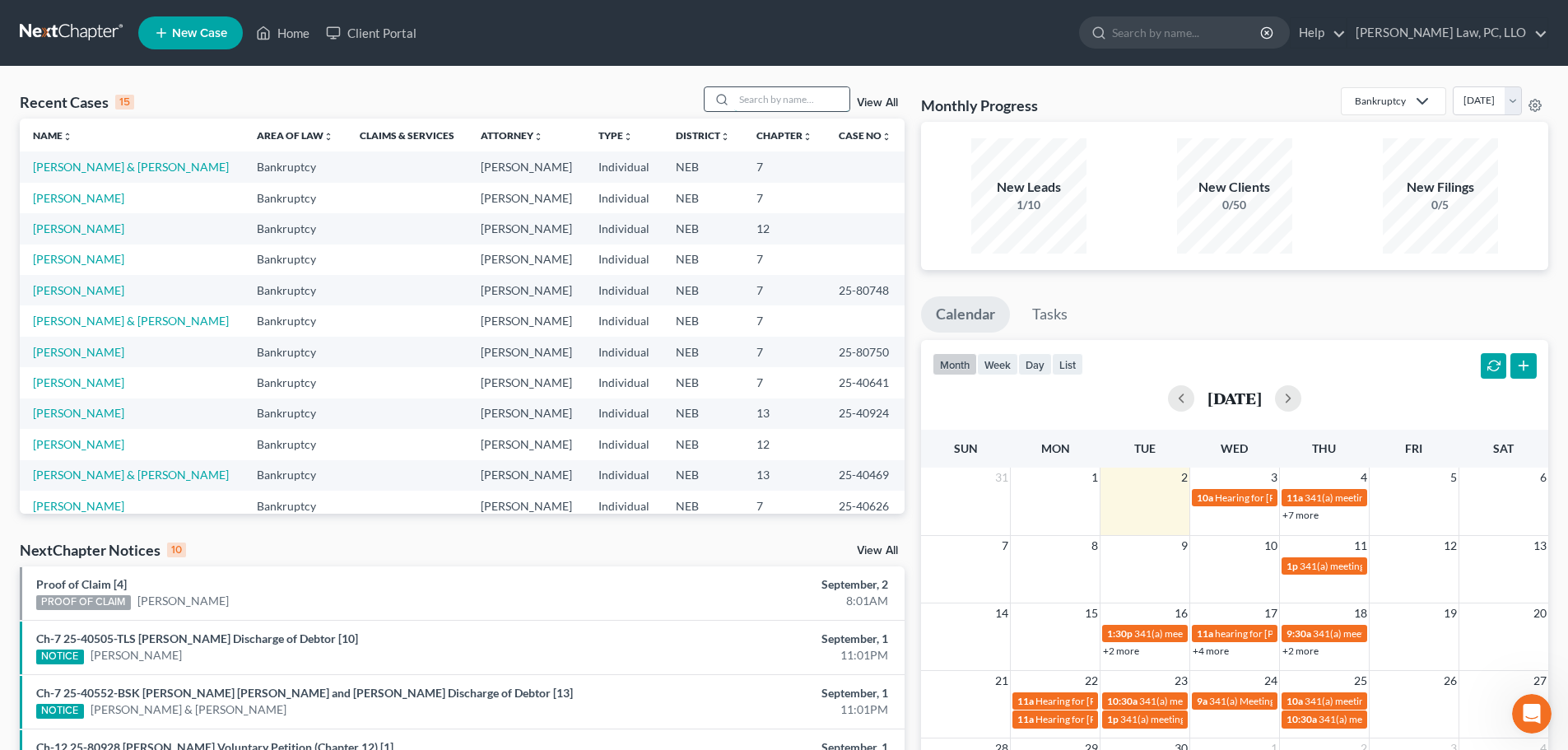
click at [799, 97] on input "search" at bounding box center [791, 98] width 115 height 24
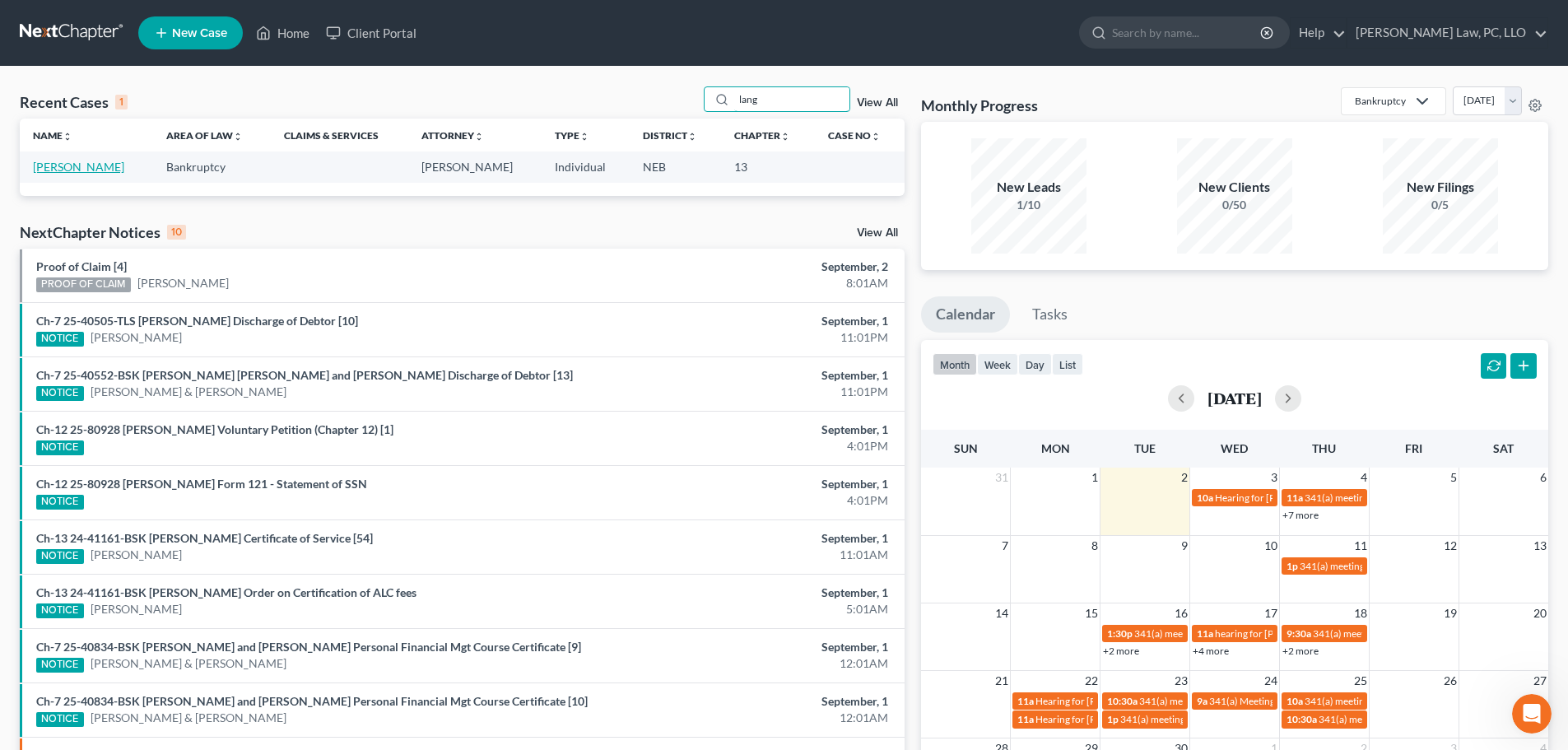
type input "lang"
click at [67, 165] on link "[PERSON_NAME]" at bounding box center [78, 167] width 91 height 14
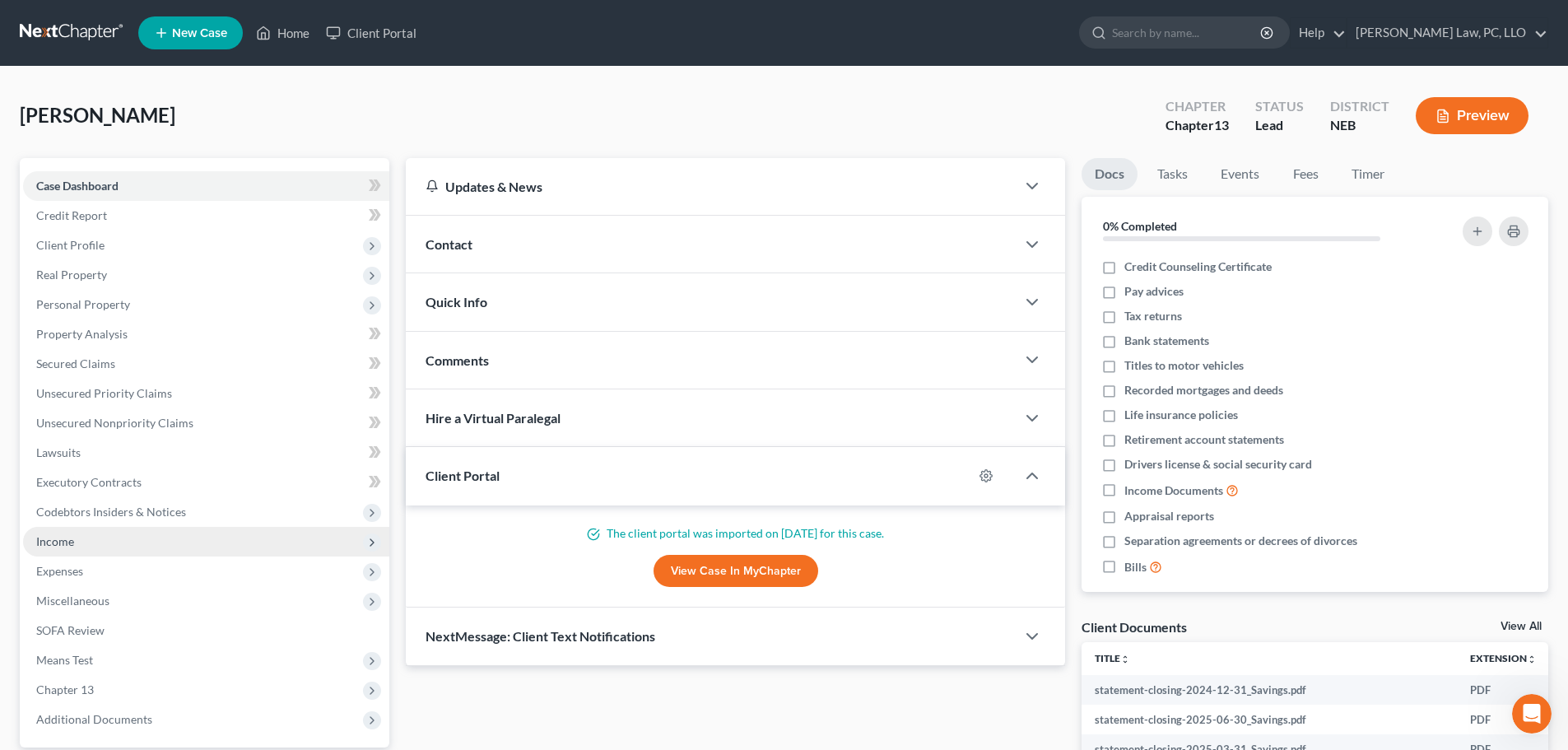
click at [98, 533] on span "Income" at bounding box center [206, 542] width 366 height 30
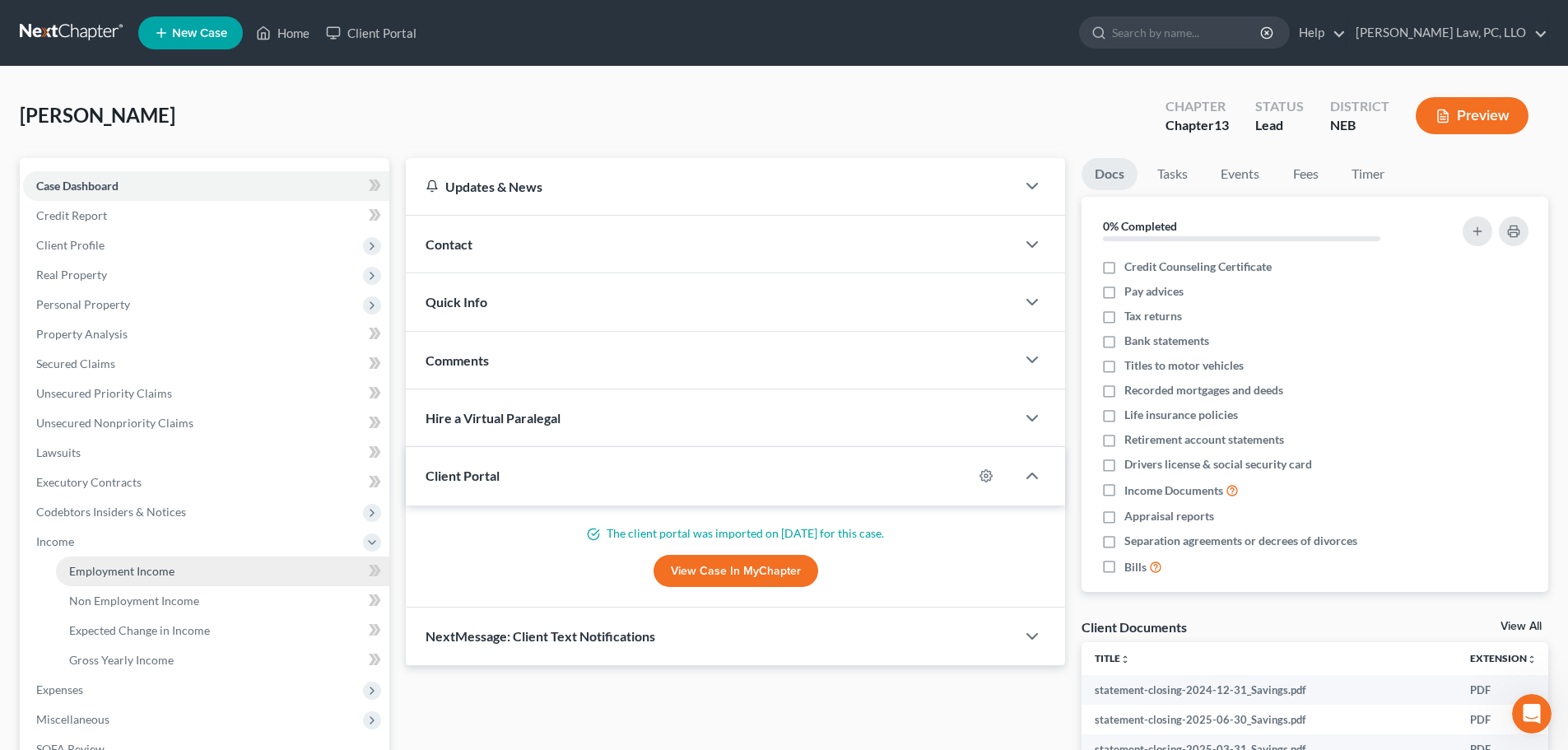
click at [96, 561] on link "Employment Income" at bounding box center [223, 572] width 334 height 30
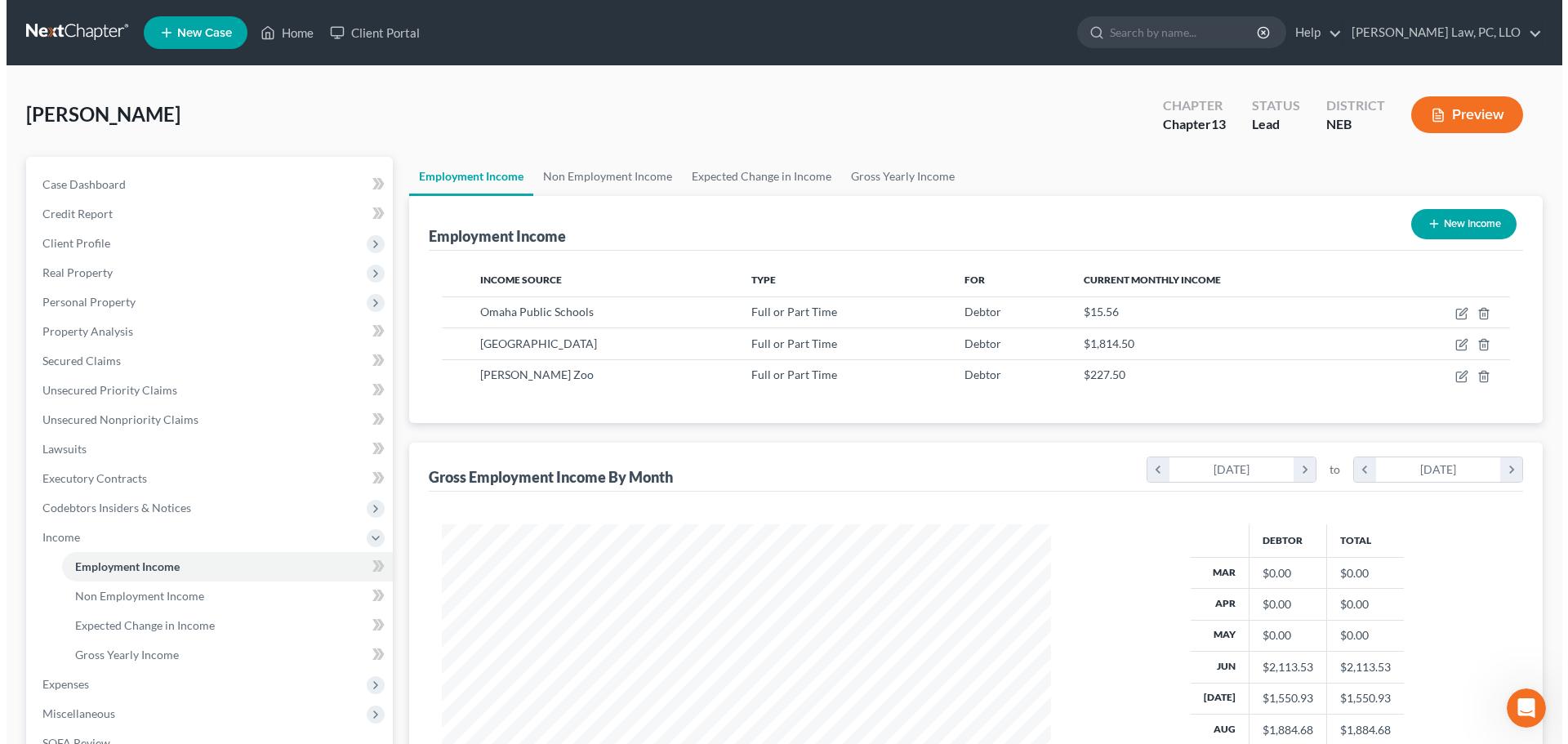
scroll to position [305, 642]
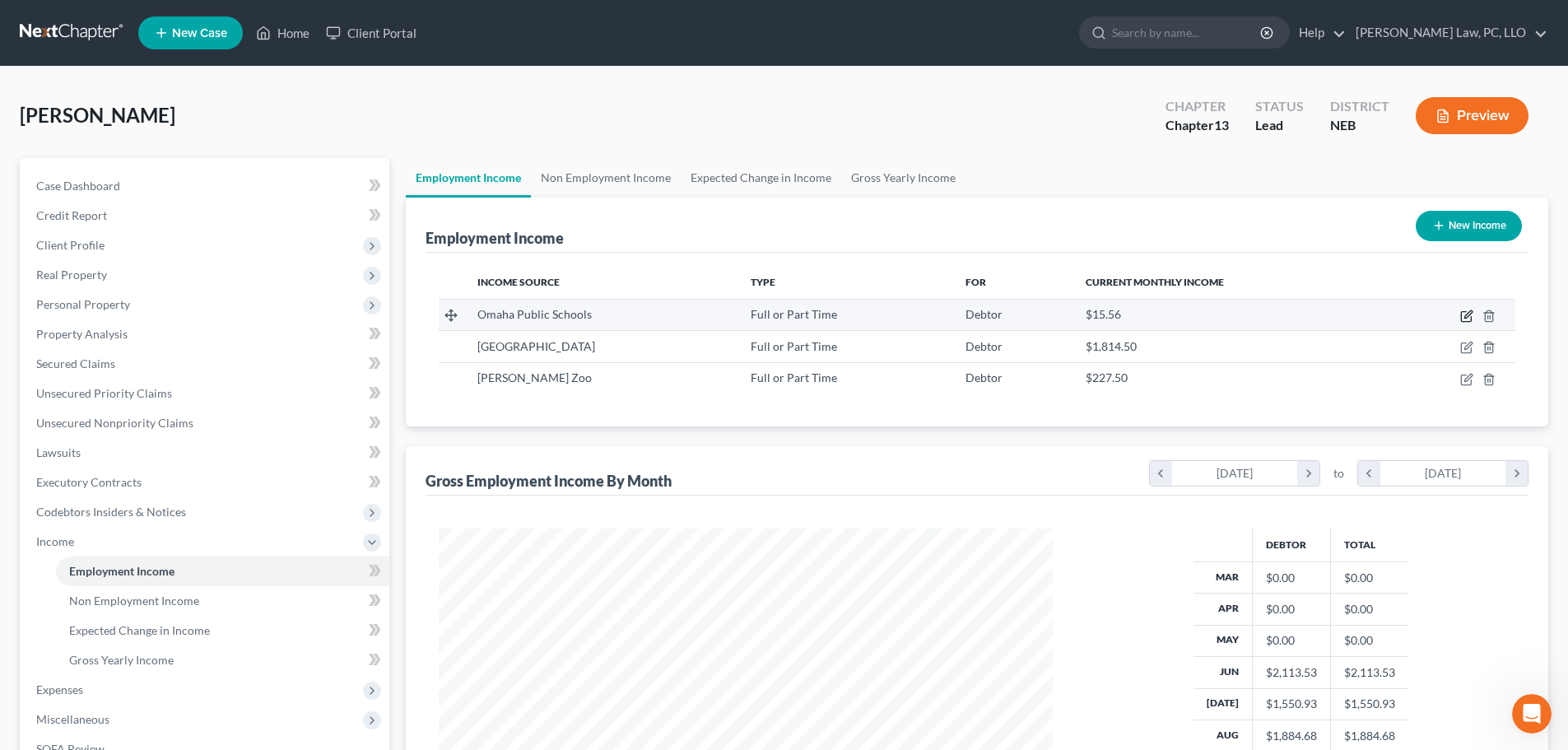
click at [1465, 314] on icon "button" at bounding box center [1467, 315] width 13 height 13
select select "0"
select select "30"
select select "2"
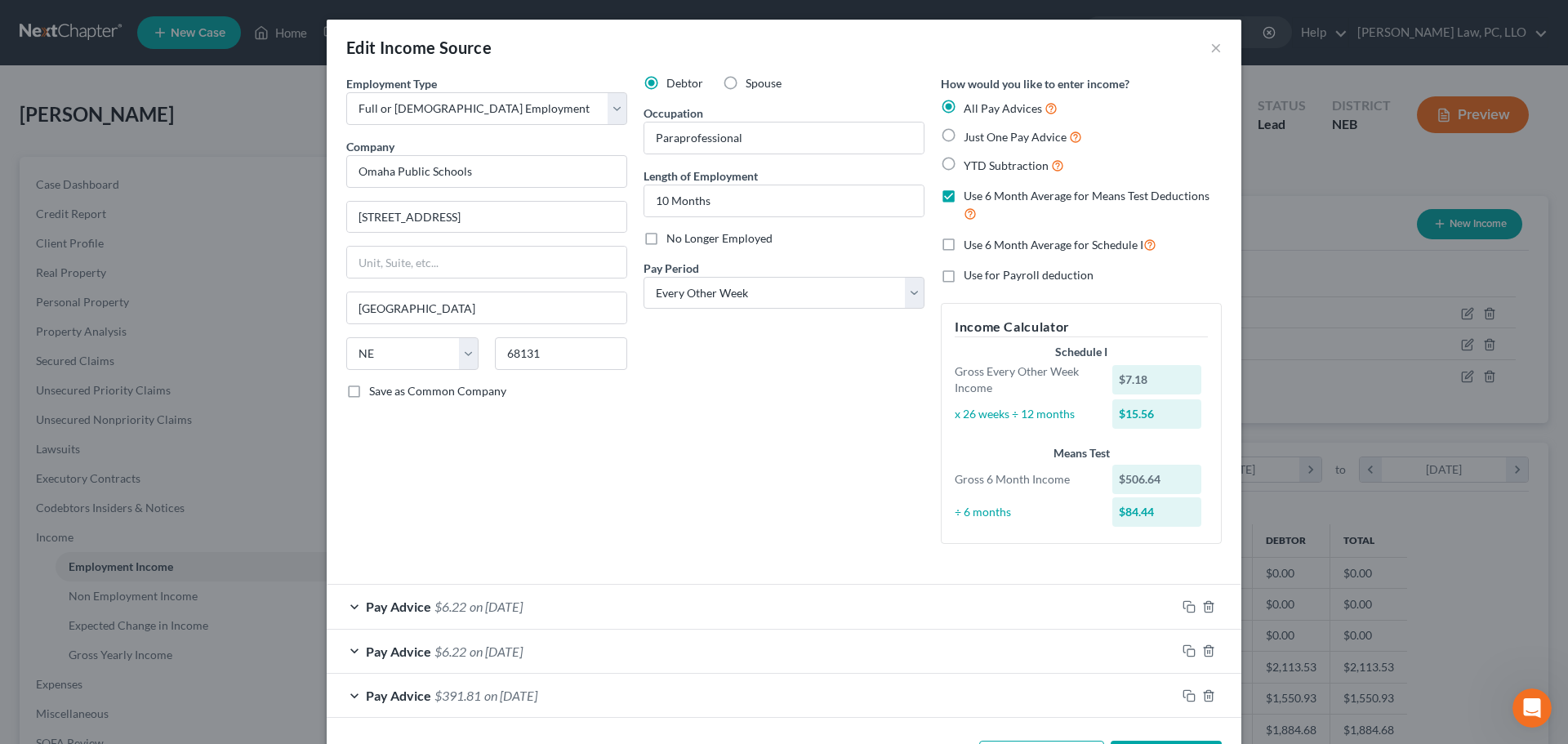
scroll to position [64, 0]
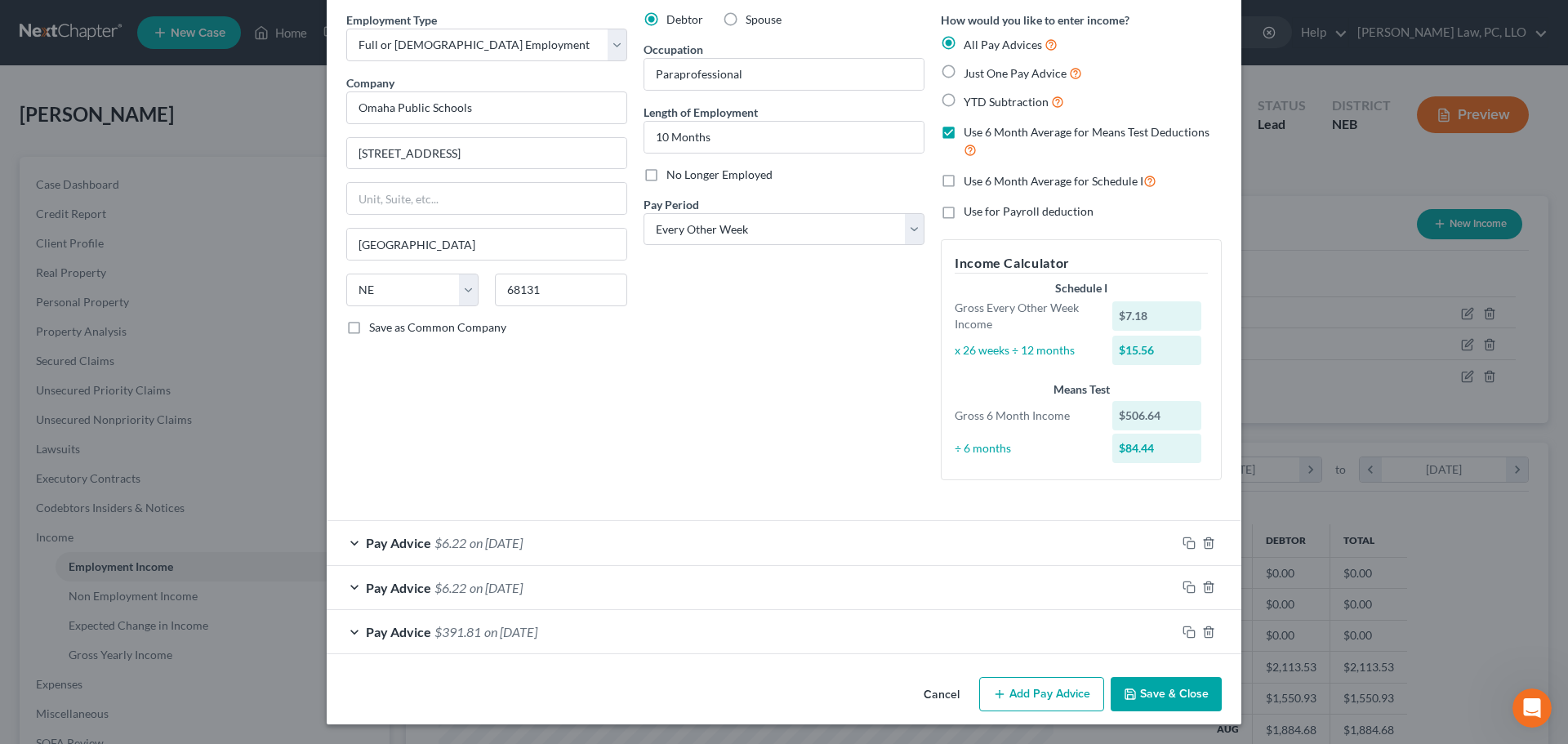
click at [1033, 697] on button "Add Pay Advice" at bounding box center [1042, 693] width 125 height 34
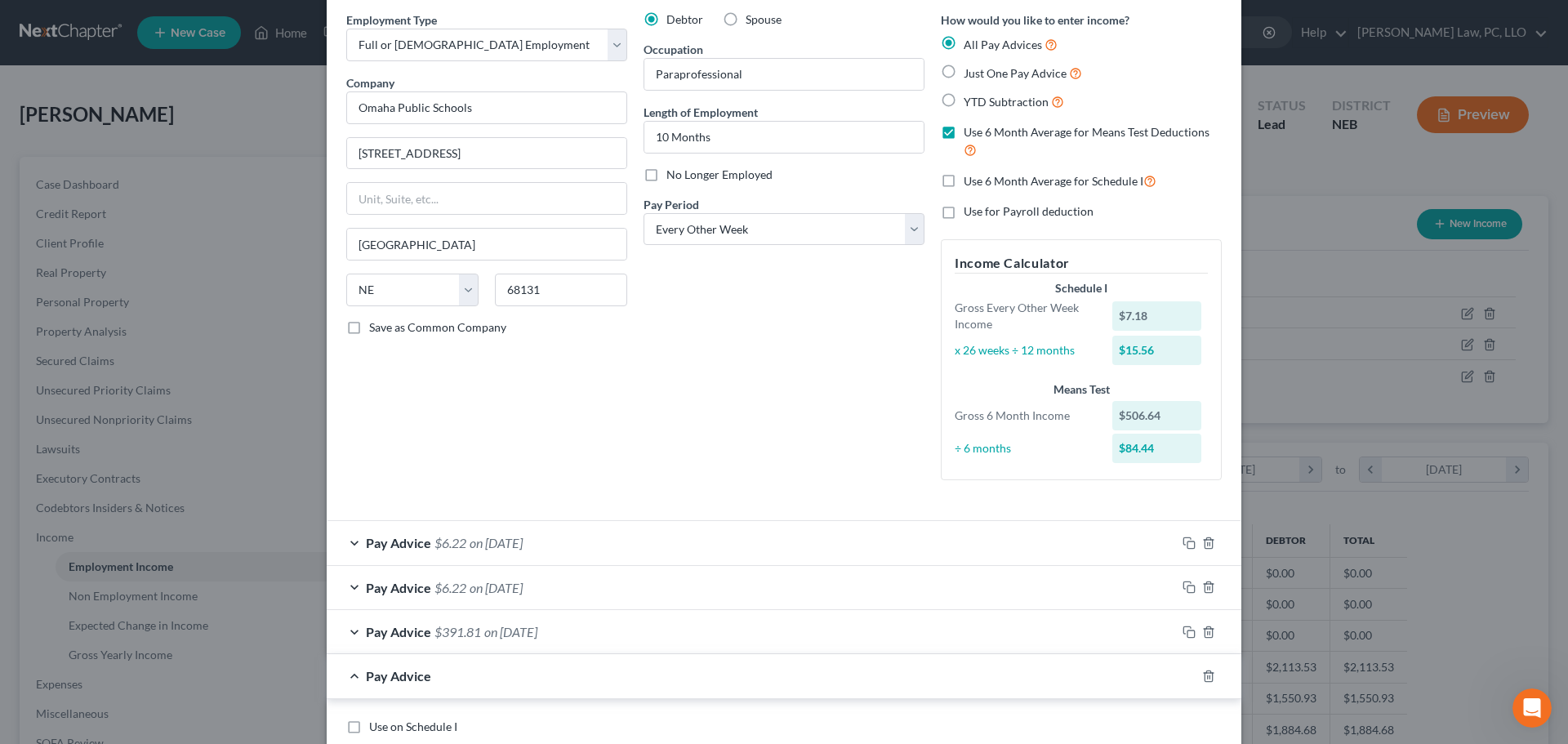
scroll to position [472, 0]
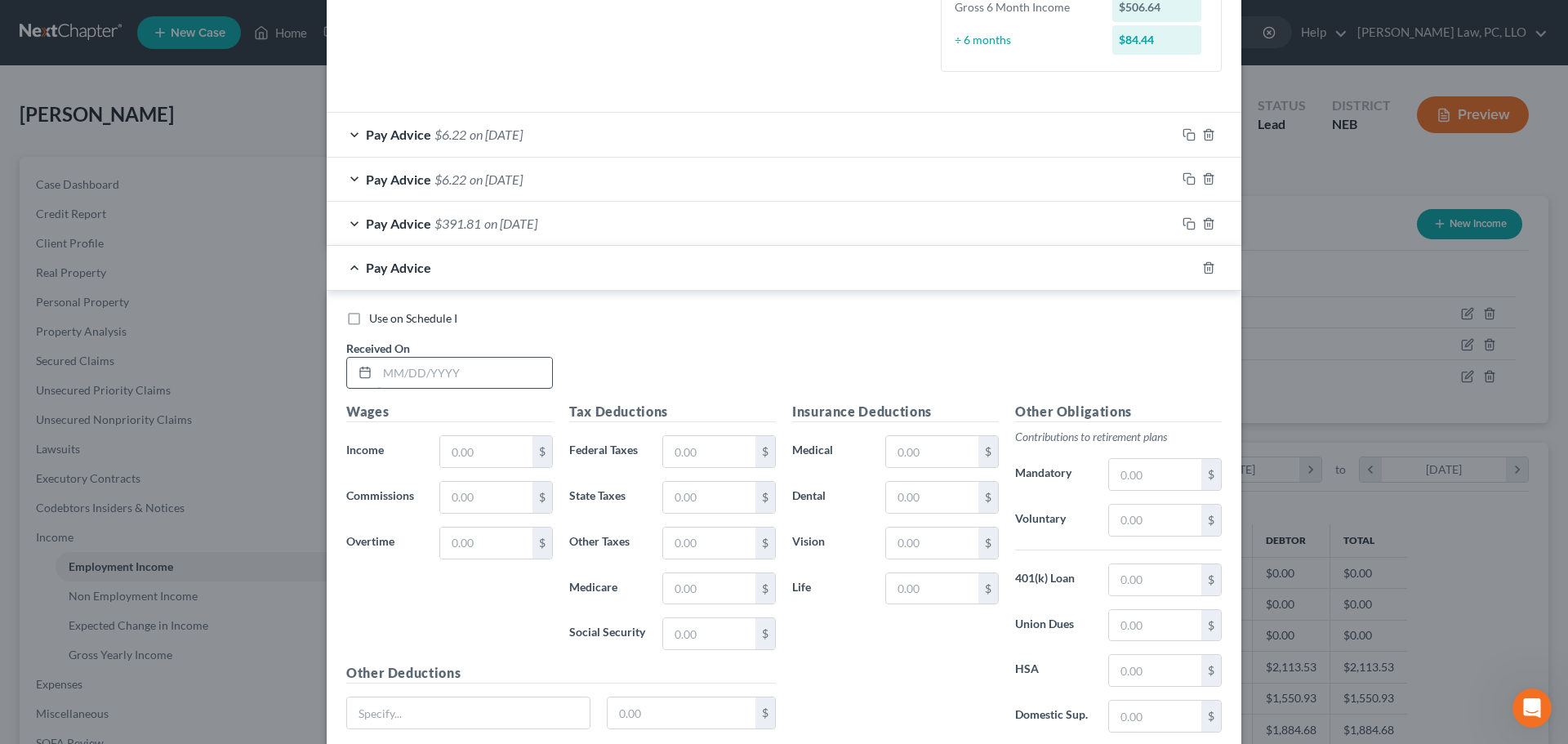
click at [443, 367] on input "text" at bounding box center [465, 374] width 175 height 31
type input "3/14/2025"
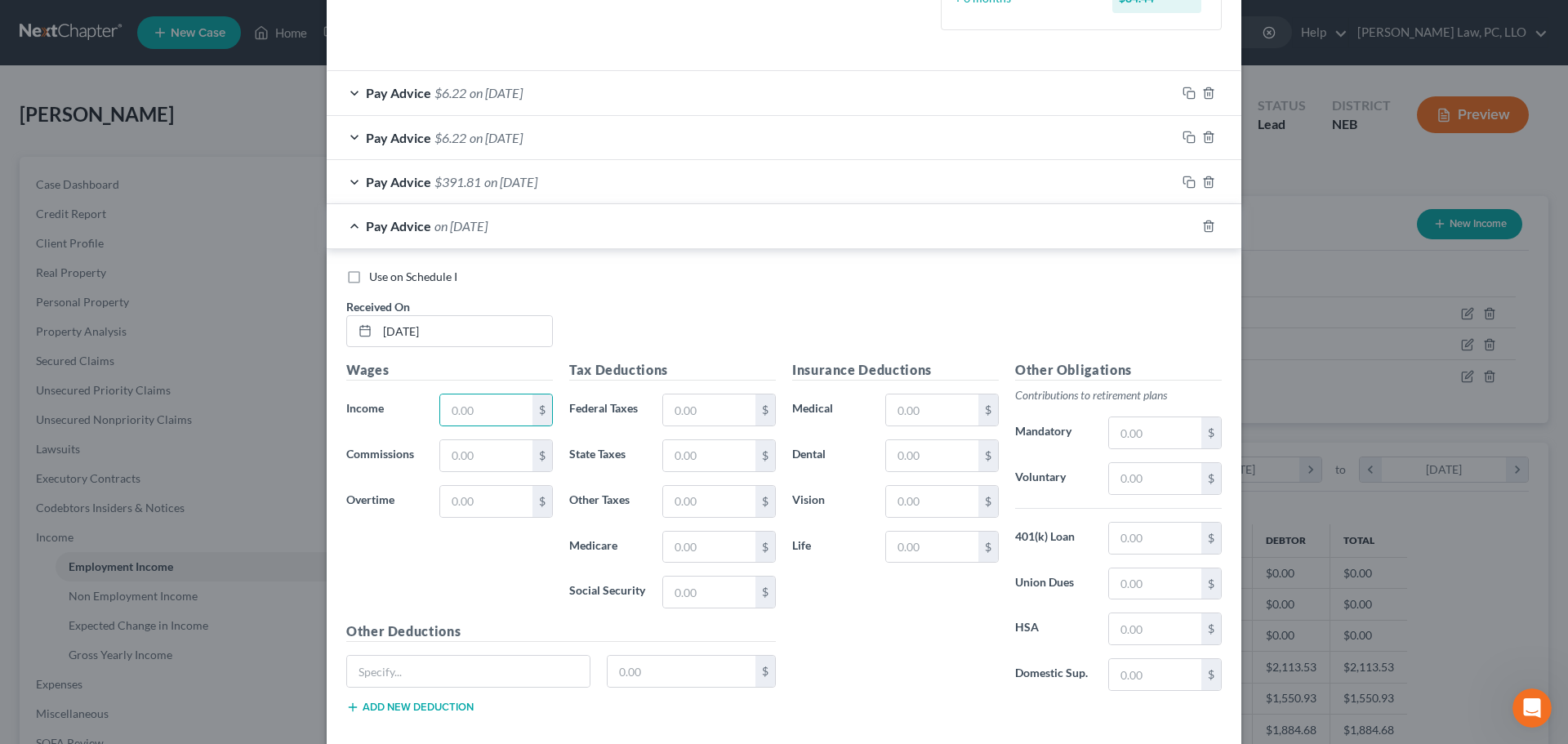
click at [409, 449] on label "Commissions" at bounding box center [384, 455] width 93 height 32
click at [492, 410] on input "text" at bounding box center [486, 410] width 92 height 31
type input "1,079.02"
type input "39.04"
type input "28.54"
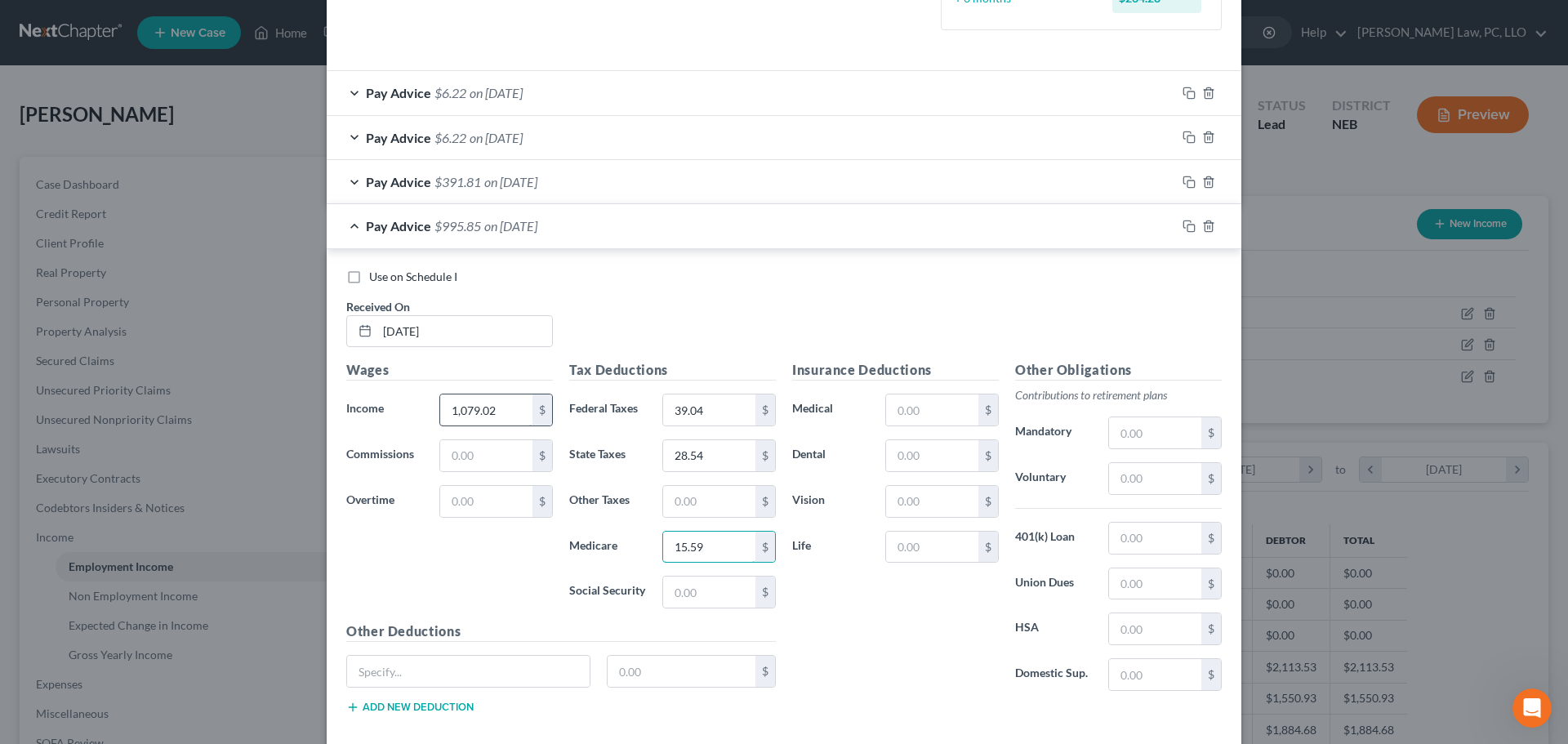
type input "15.59"
type input "66.67"
click at [933, 446] on input "text" at bounding box center [933, 456] width 92 height 31
type input "0.67"
click at [905, 509] on input "text" at bounding box center [933, 502] width 92 height 31
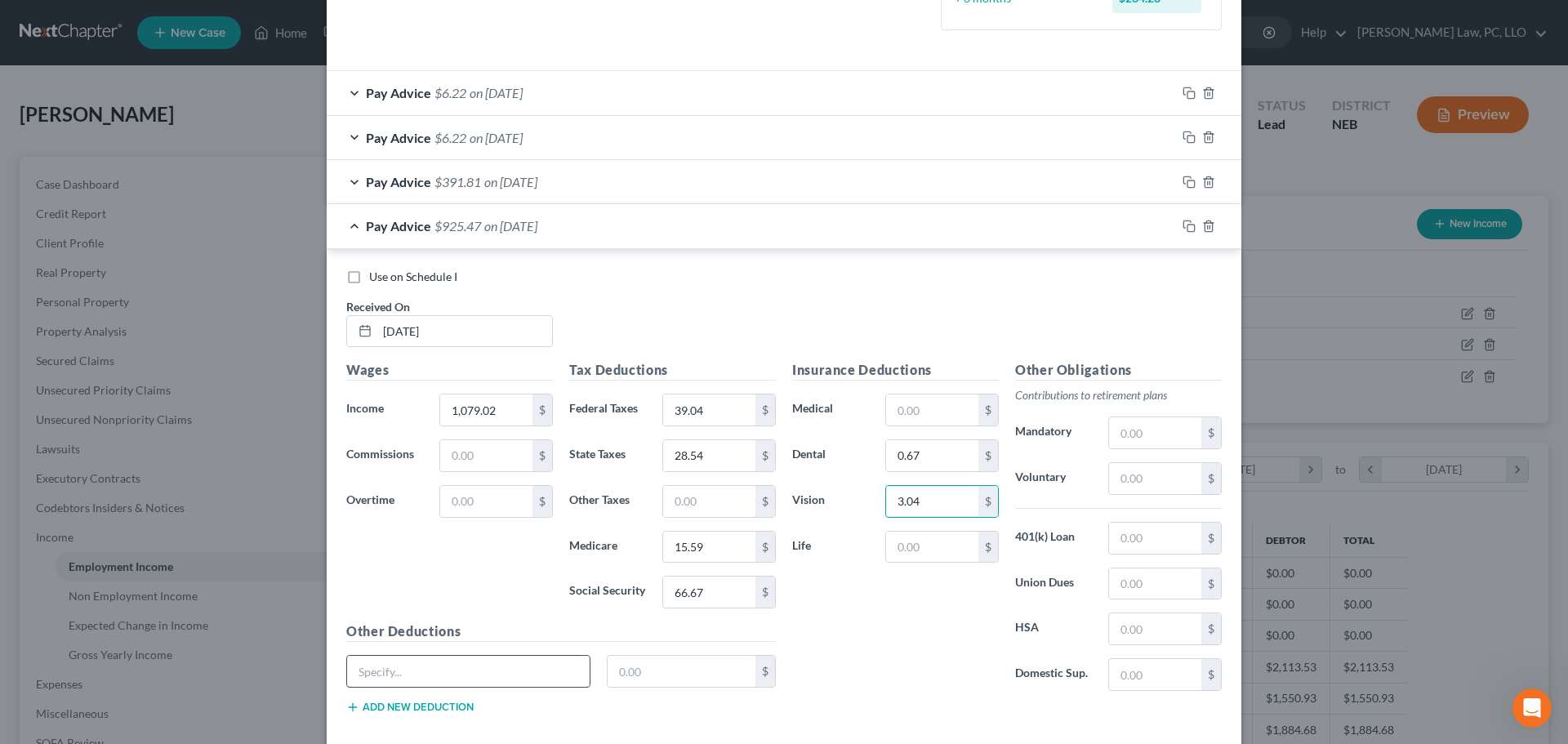
type input "3.04"
click at [404, 670] on input "text" at bounding box center [468, 672] width 242 height 31
type input "Pension"
click at [689, 678] on input "text" at bounding box center [682, 672] width 149 height 31
type input "105.53"
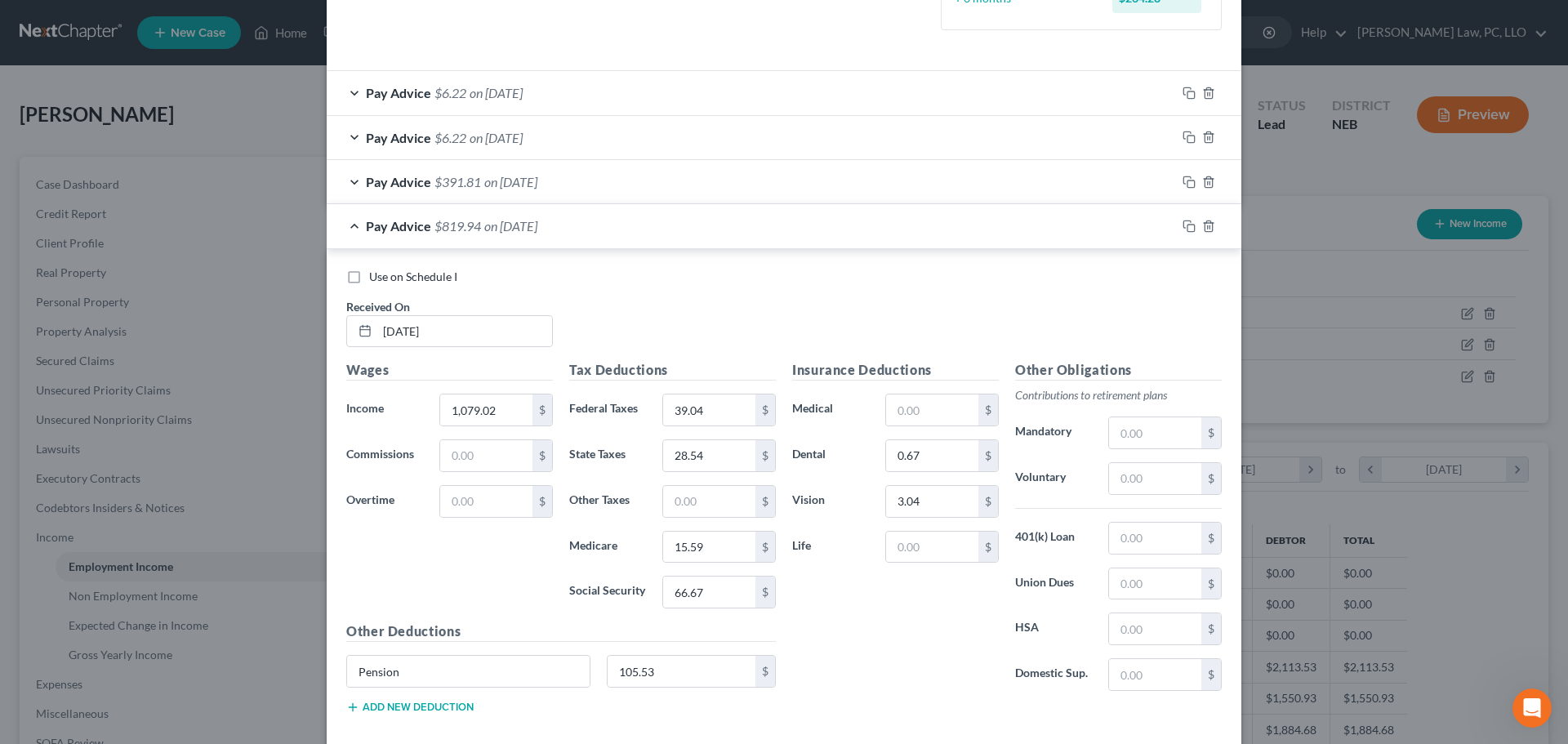
click at [838, 676] on div "Insurance Deductions Medical $ Dental 0.67 $ Vision 3.04 $ Life $" at bounding box center [896, 531] width 223 height 344
click at [919, 409] on input "text" at bounding box center [933, 410] width 92 height 31
type input "1.12"
drag, startPoint x: 921, startPoint y: 415, endPoint x: 750, endPoint y: 421, distance: 171.1
click at [750, 421] on div "Wages Income * 1,079.02 $ Commissions $ Overtime $ Tax Deductions Federal Taxes…" at bounding box center [784, 543] width 892 height 367
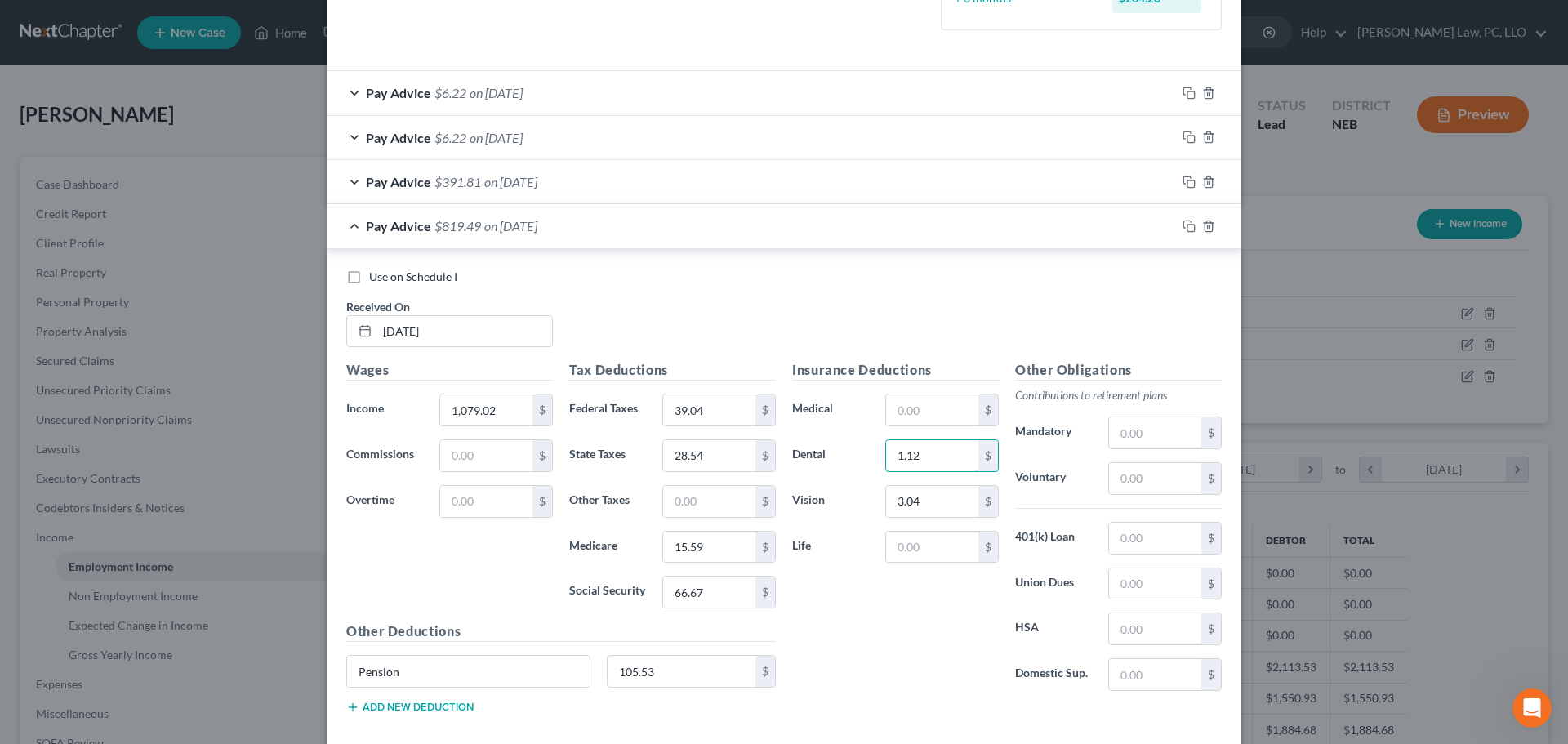
type input "1.12"
click at [914, 508] on input "3.04" at bounding box center [933, 502] width 92 height 31
type input "5.07"
click at [1188, 228] on icon "button" at bounding box center [1189, 226] width 13 height 13
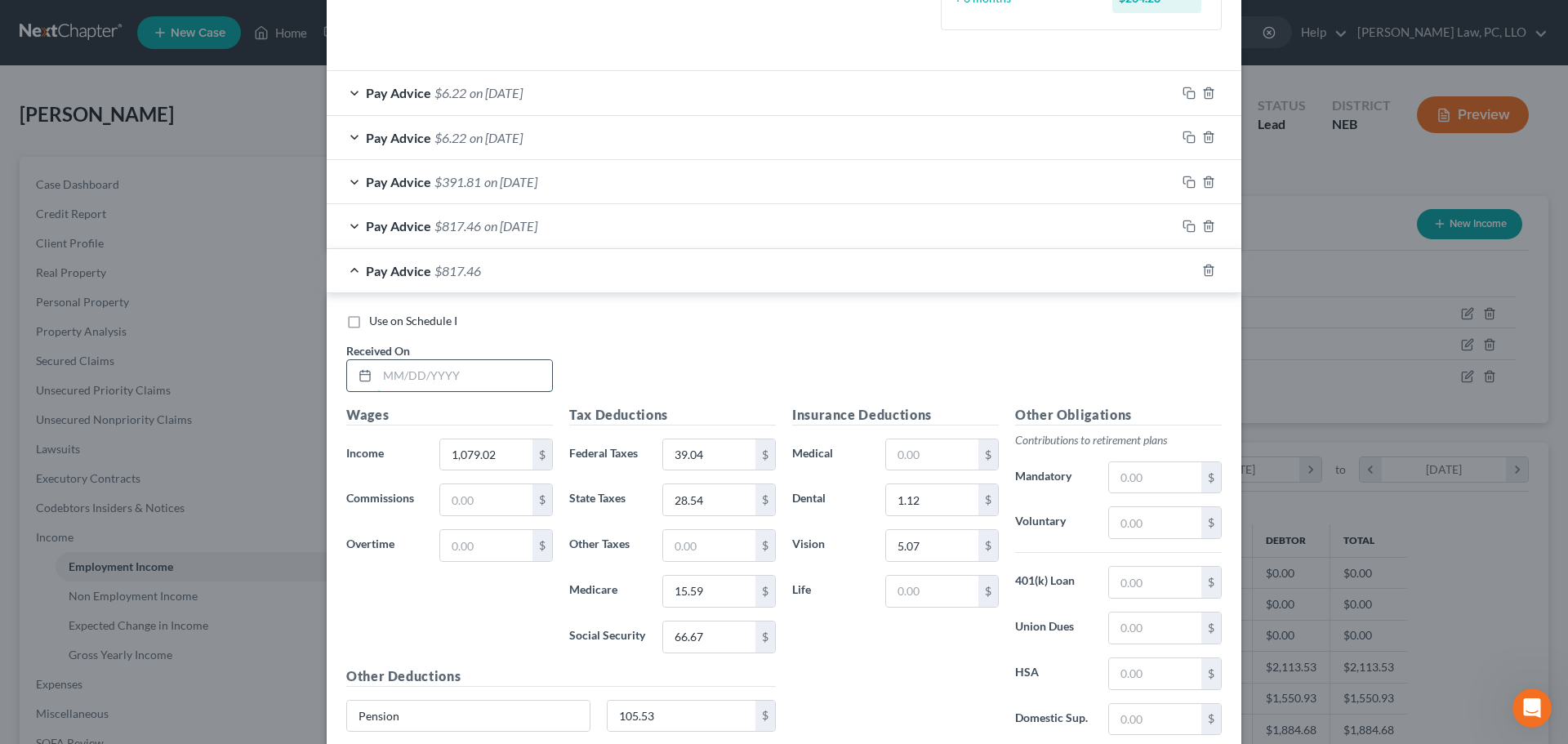
click at [421, 382] on input "text" at bounding box center [465, 375] width 175 height 31
type input "3/28/2025"
type input "600.60"
type input "0"
type input "12.18"
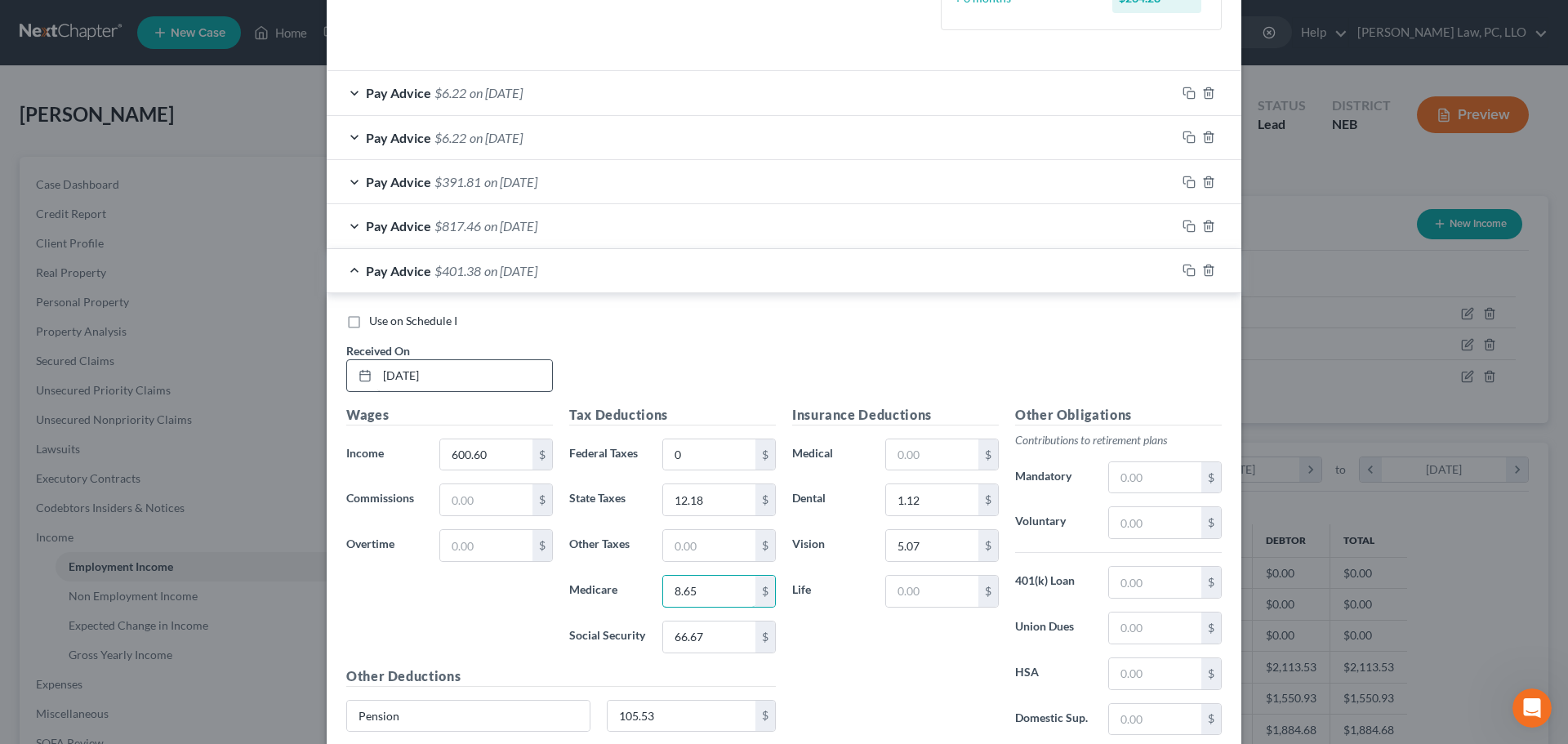
type input "8.65"
type input "37.01"
click at [816, 612] on div "Insurance Deductions Medical $ Dental 1.12 $ Vision 5.07 $ Life $" at bounding box center [896, 577] width 223 height 344
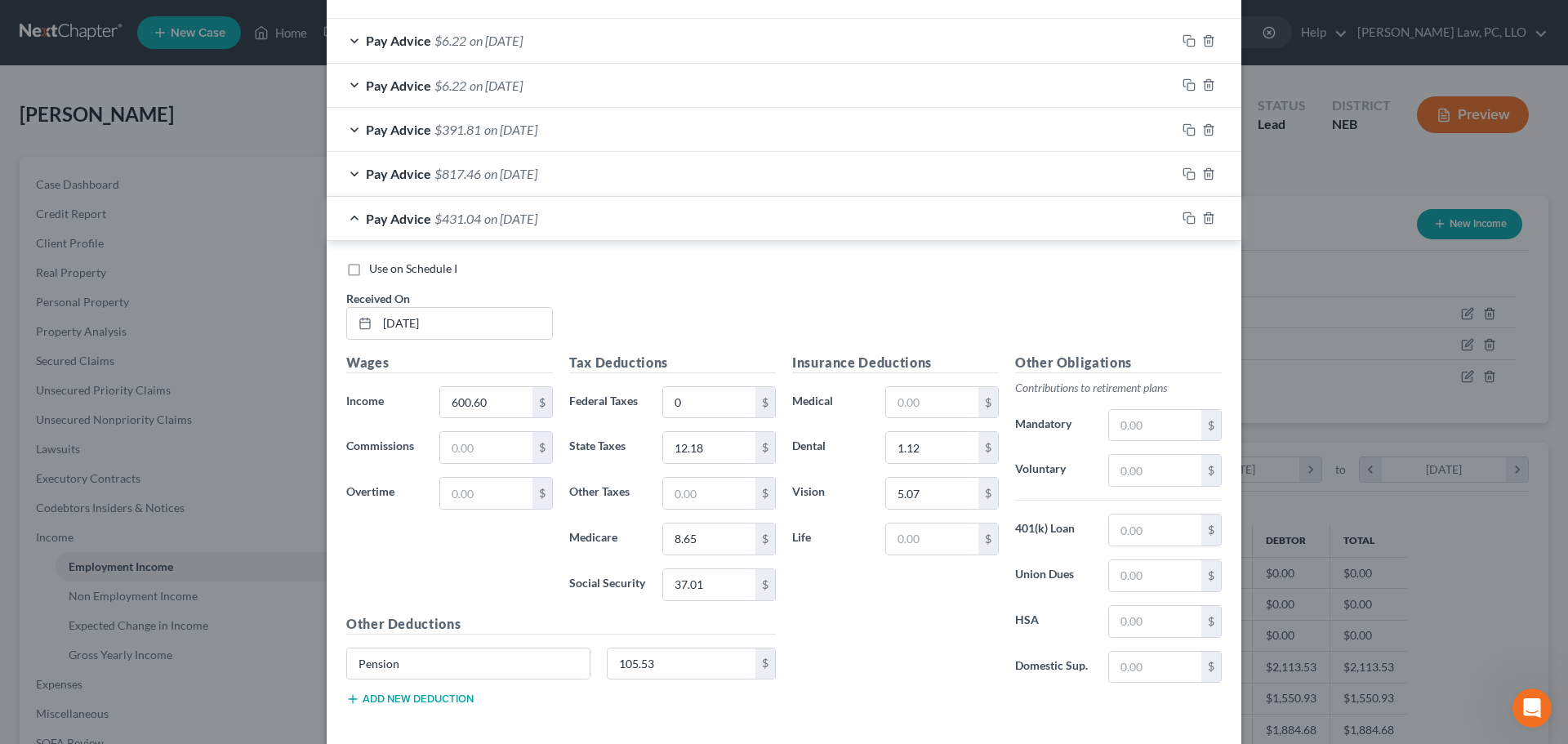
scroll to position [595, 0]
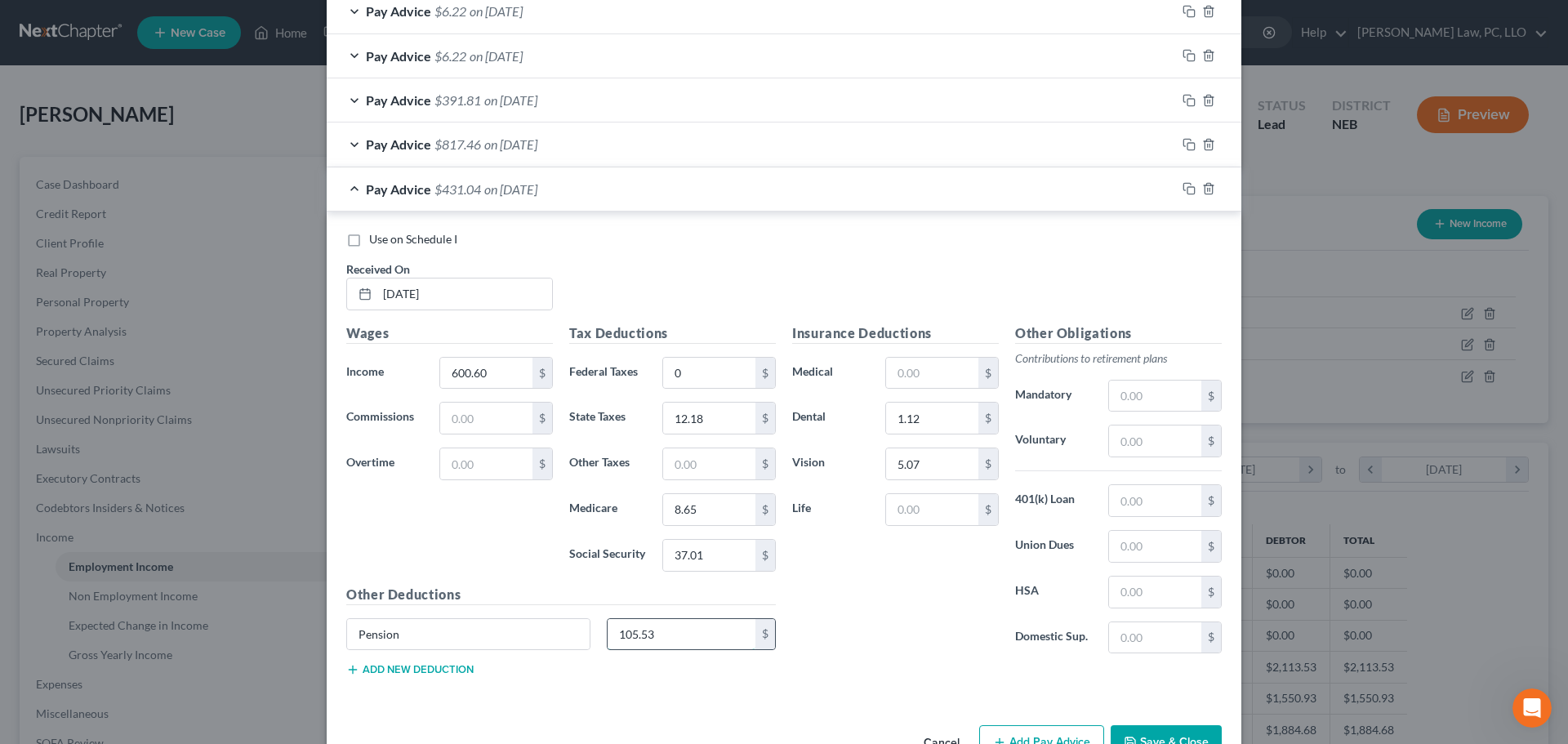
click at [710, 639] on input "105.53" at bounding box center [682, 634] width 149 height 31
type input "58.74"
click at [953, 463] on input "5.07" at bounding box center [933, 464] width 92 height 31
type input "3.04"
click at [932, 421] on input "1.12" at bounding box center [933, 418] width 92 height 31
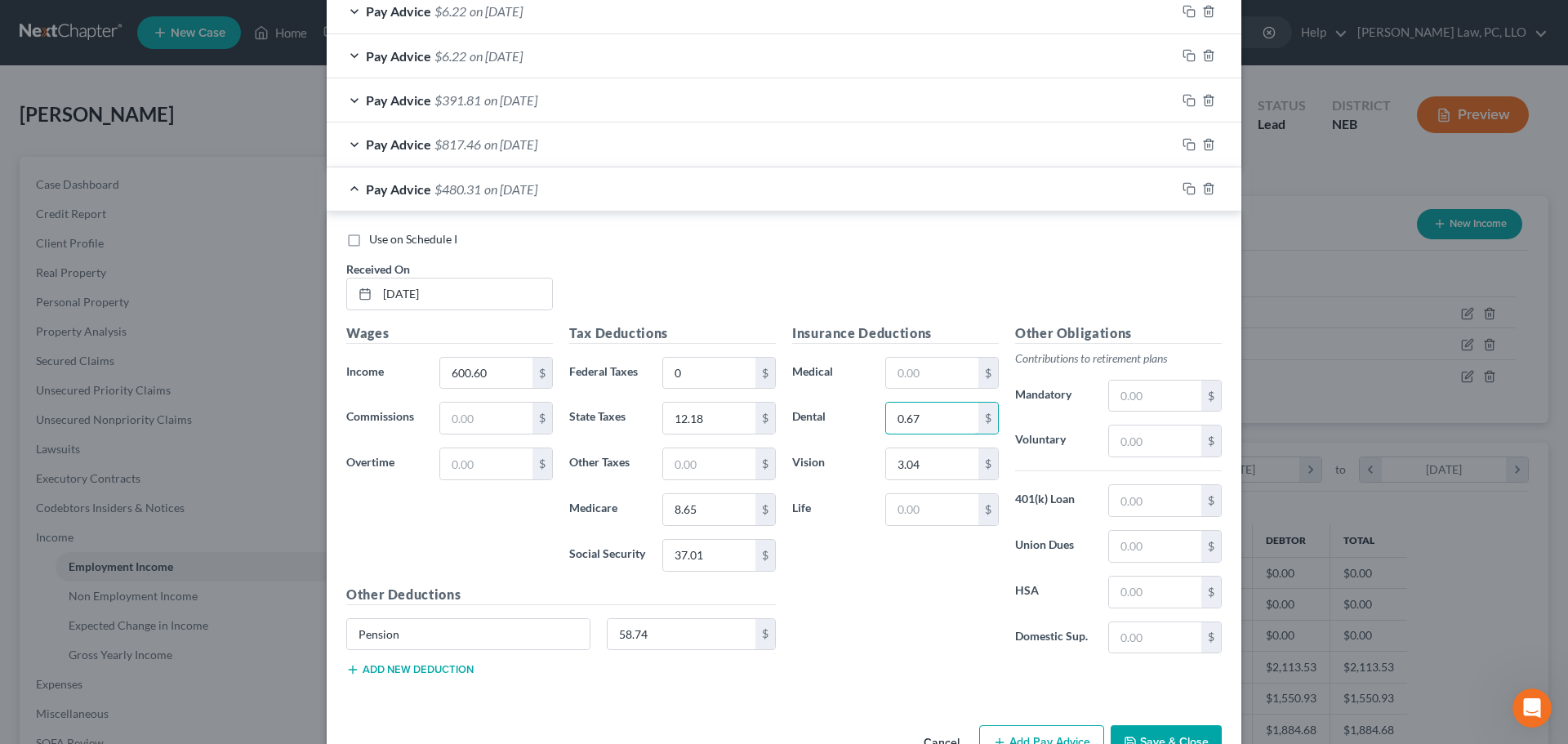
type input "0.67"
click at [902, 632] on div "Insurance Deductions Medical $ Dental 0.67 $ Vision 3.04 $ Life $" at bounding box center [896, 495] width 223 height 344
click at [1185, 190] on icon "button" at bounding box center [1189, 188] width 13 height 13
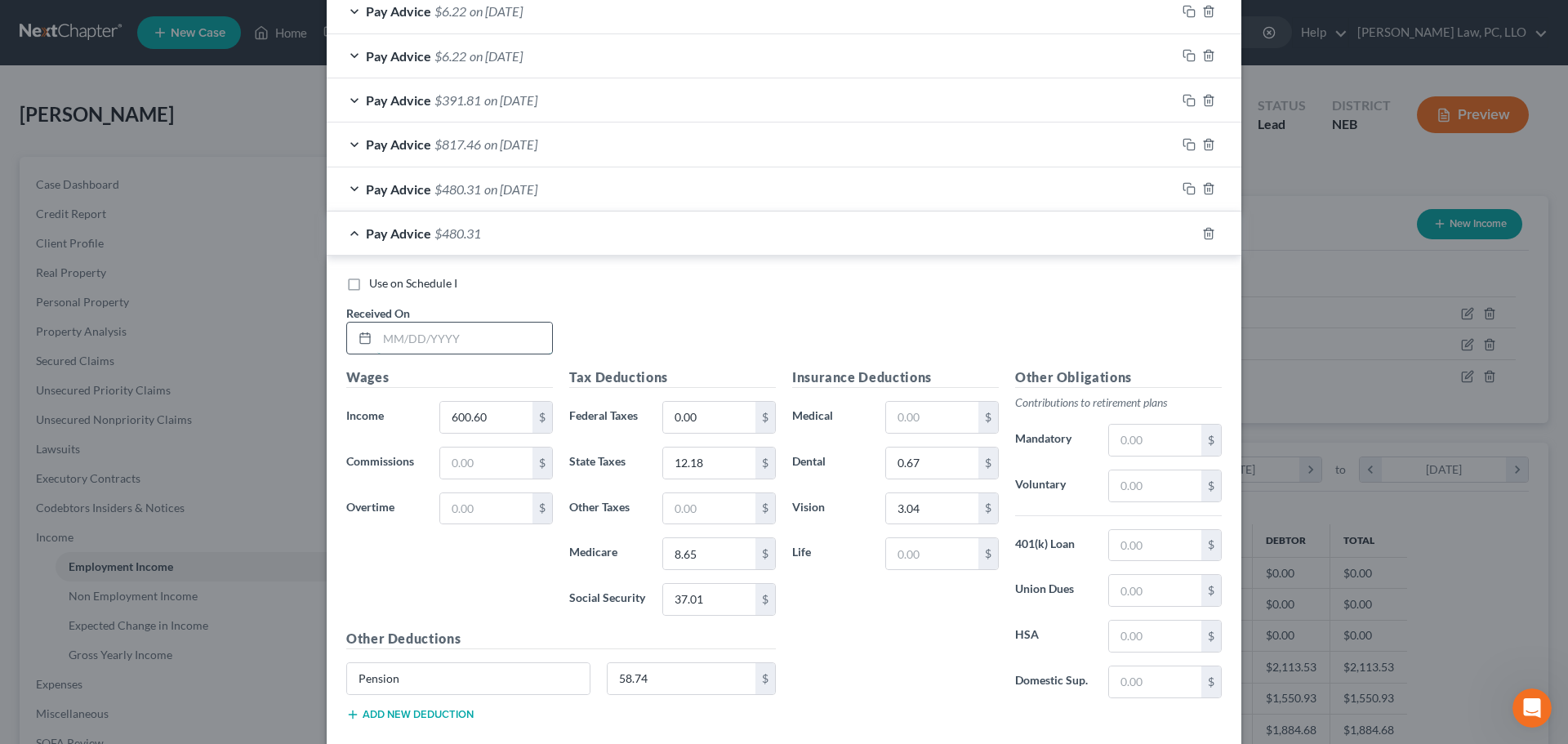
drag, startPoint x: 411, startPoint y: 333, endPoint x: 409, endPoint y: 346, distance: 13.2
click at [410, 334] on input "text" at bounding box center [465, 338] width 175 height 31
type input "4/11/2025"
type input "1,208.38"
type input "51.68"
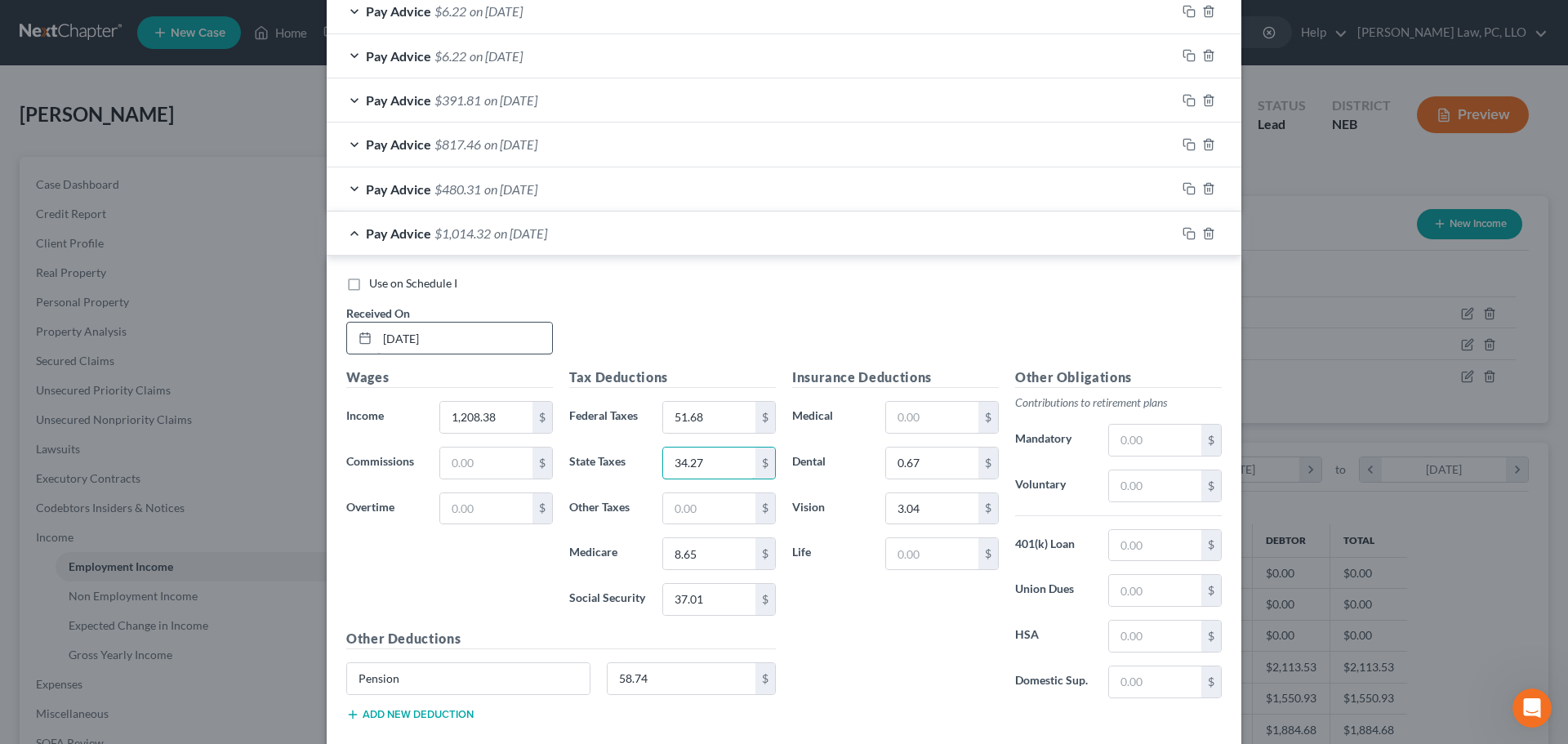
type input "34.27"
type input "17.47"
type input "74.69"
click at [672, 674] on input "58.74" at bounding box center [682, 679] width 149 height 31
type input "118.18"
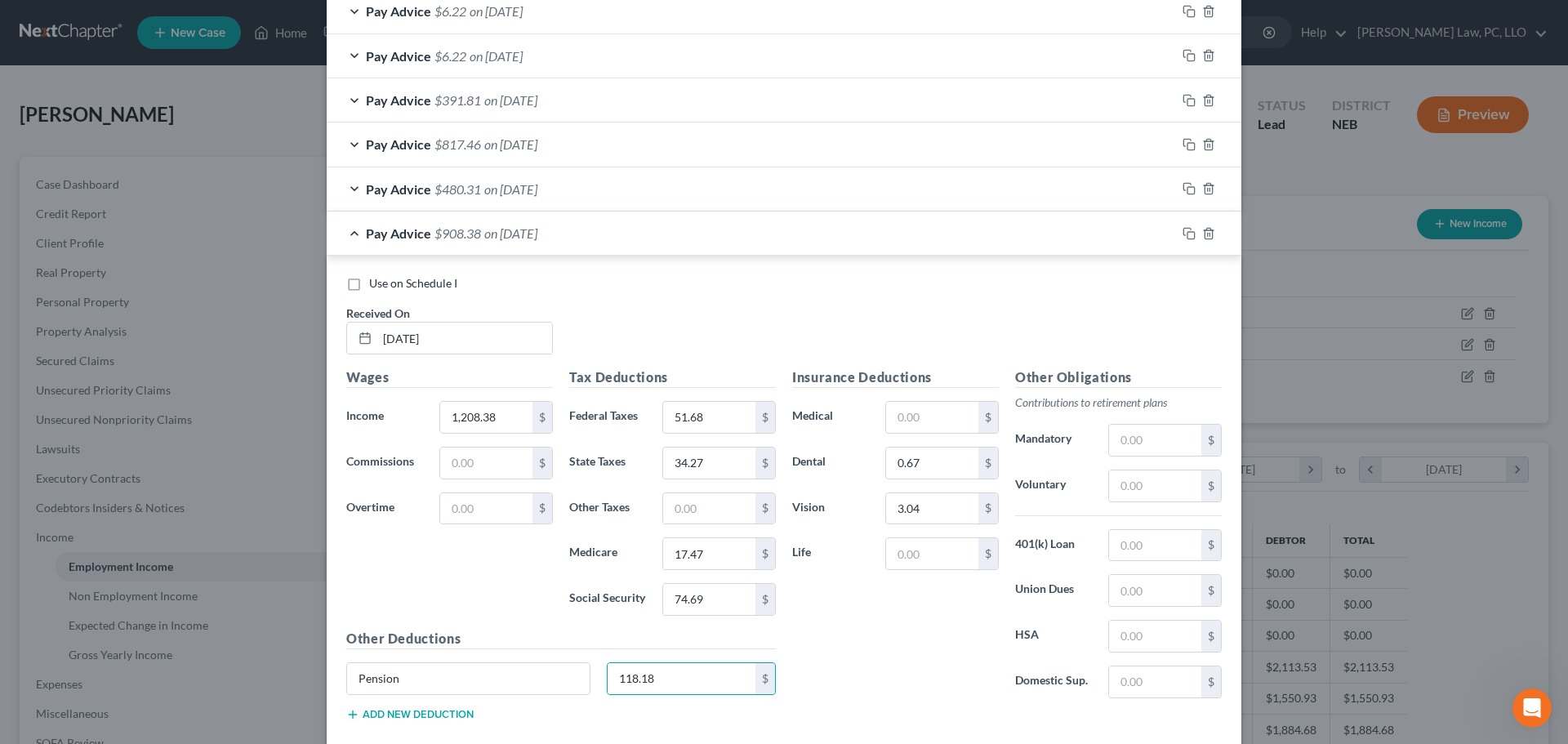
click at [956, 652] on div "Insurance Deductions Medical $ Dental 0.67 $ Vision 3.04 $ Life $" at bounding box center [896, 539] width 223 height 344
click at [913, 504] on input "3.04" at bounding box center [933, 509] width 92 height 31
type input "5.08"
click at [949, 465] on input "0.67" at bounding box center [933, 463] width 92 height 31
type input "1.12"
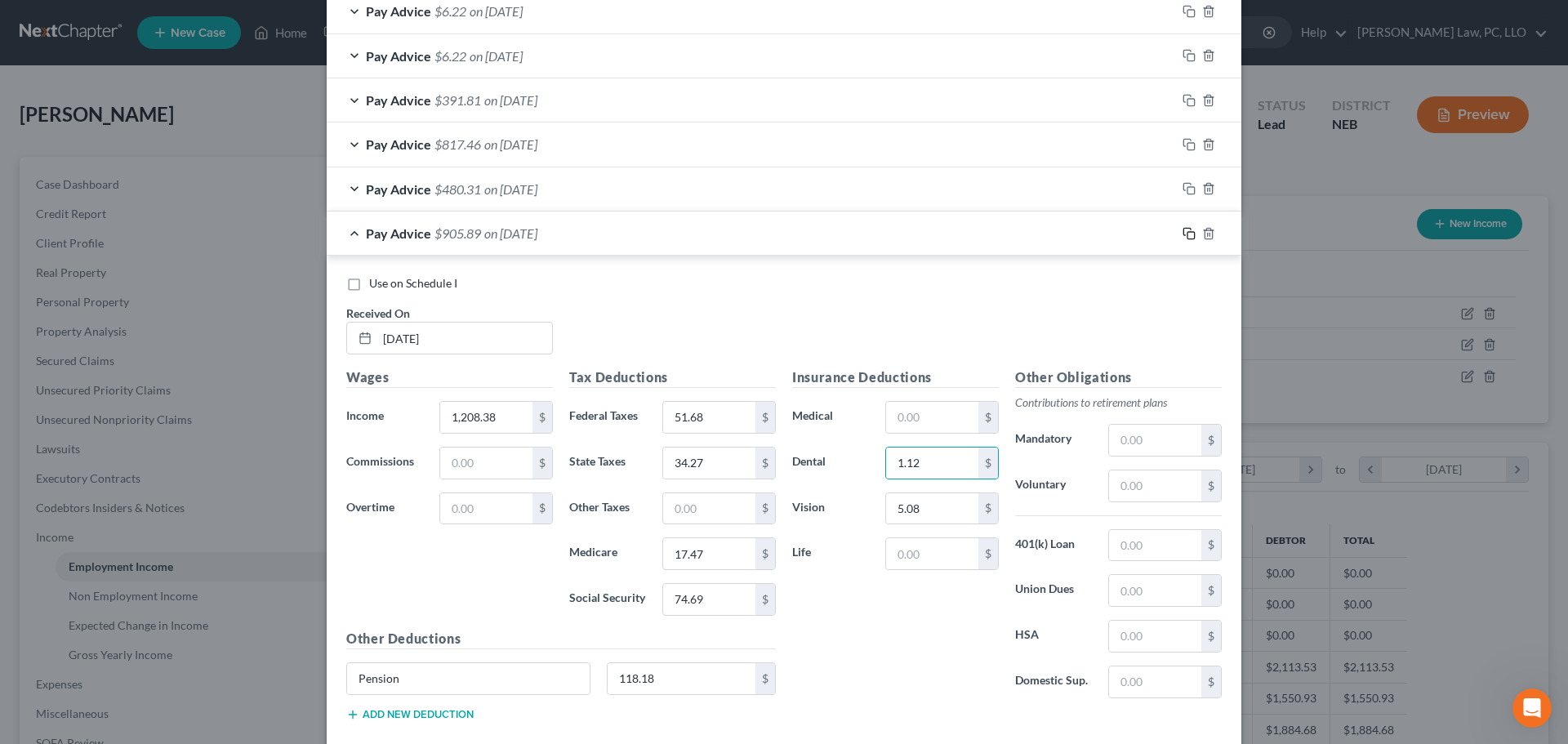
click at [1184, 235] on icon "button" at bounding box center [1187, 231] width 7 height 7
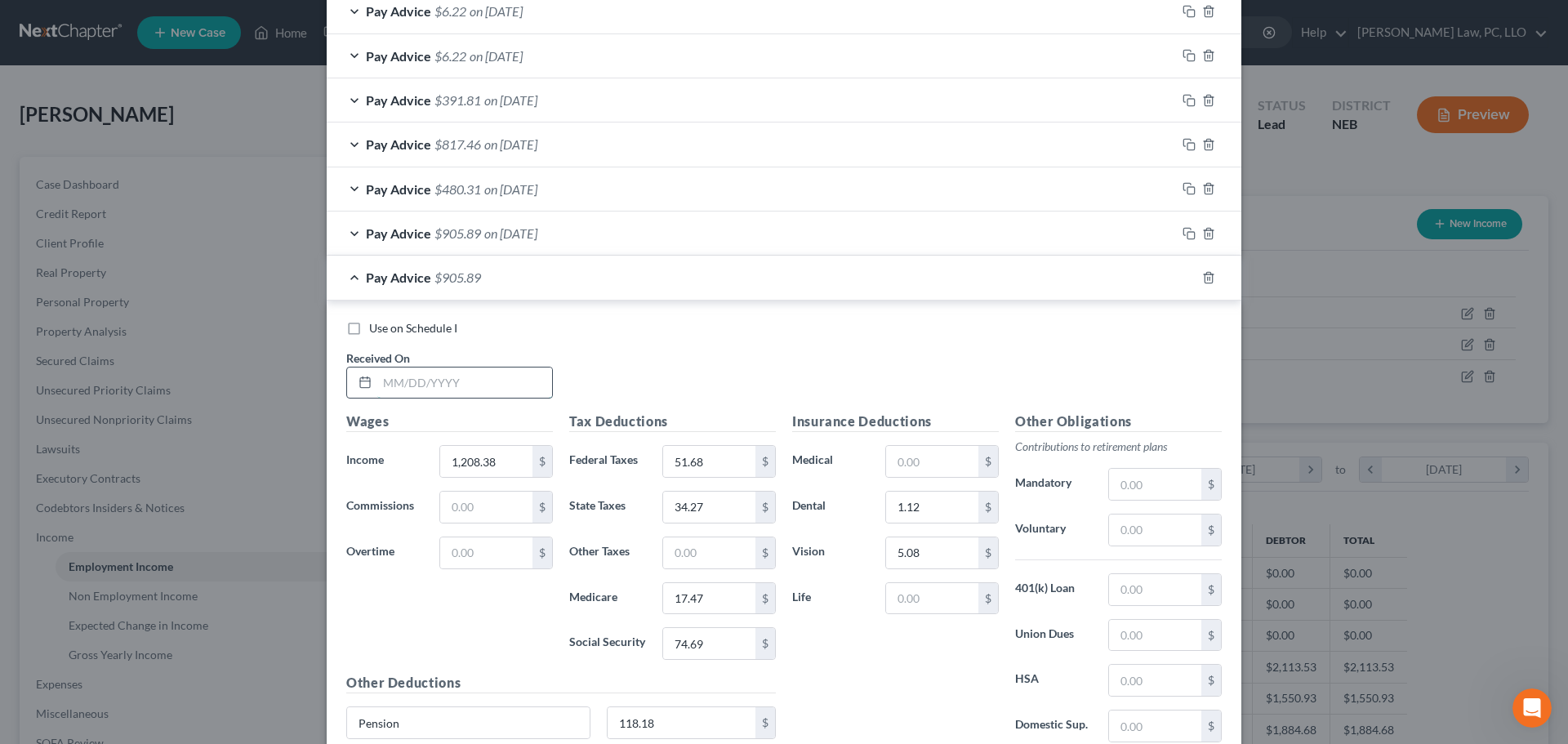
drag, startPoint x: 424, startPoint y: 387, endPoint x: 436, endPoint y: 387, distance: 12.0
click at [424, 387] on input "text" at bounding box center [465, 383] width 175 height 31
type input "[DATE]"
type input "1,201.20"
type input "74.24"
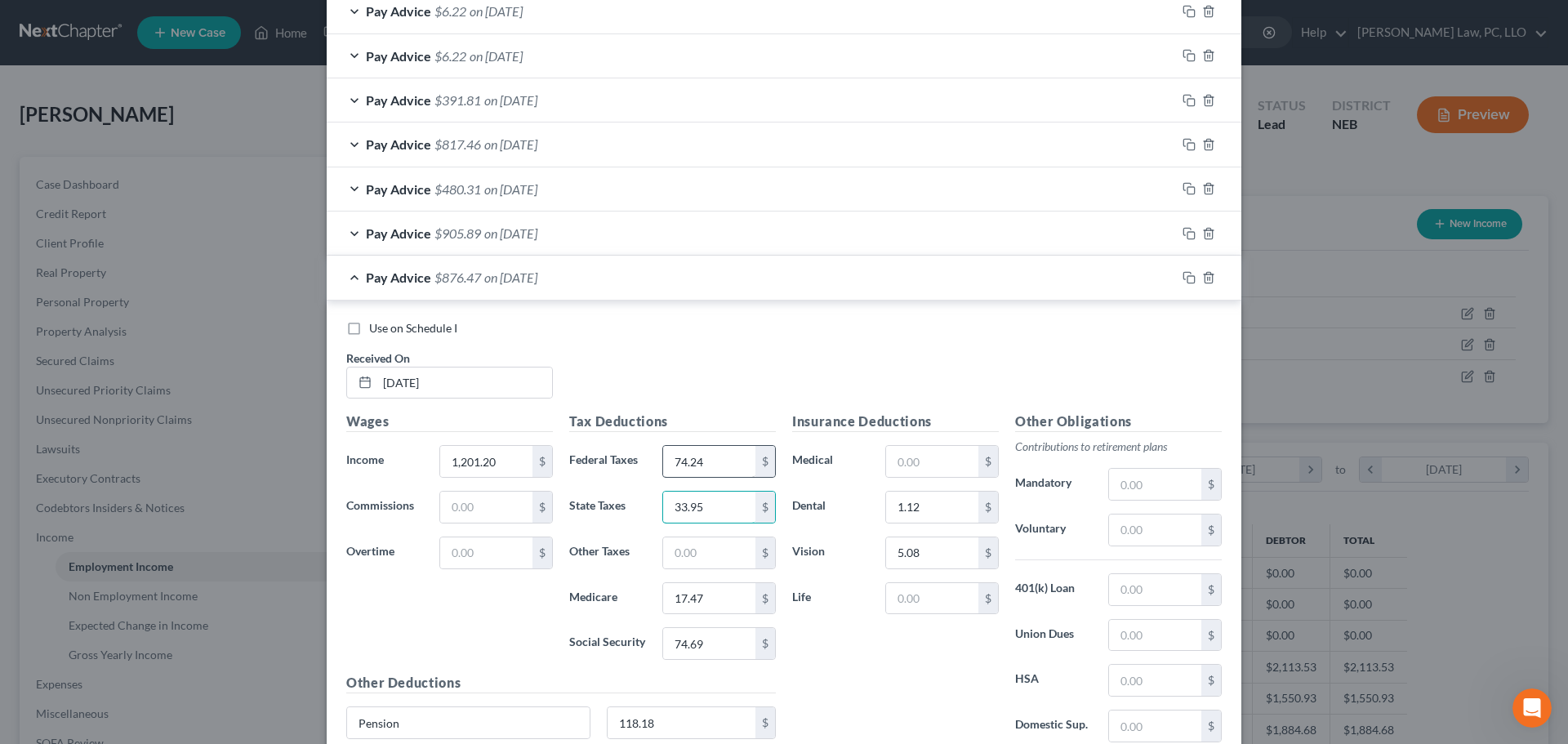
type input "33.95"
click at [695, 463] on input "74.24" at bounding box center [709, 462] width 92 height 31
type input "50.90"
type input "17.36"
type input "74.24"
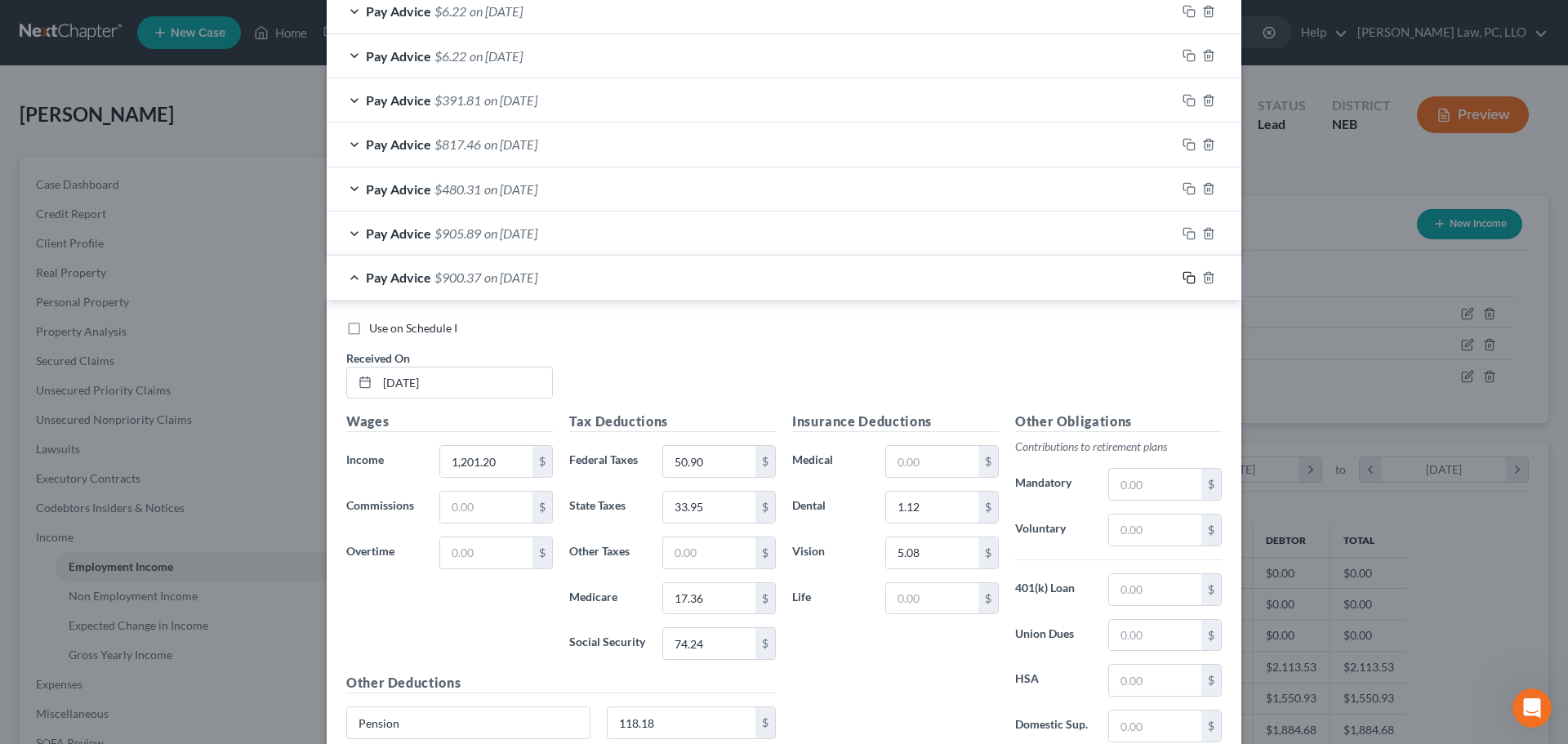
click at [1184, 280] on icon "button" at bounding box center [1187, 275] width 7 height 7
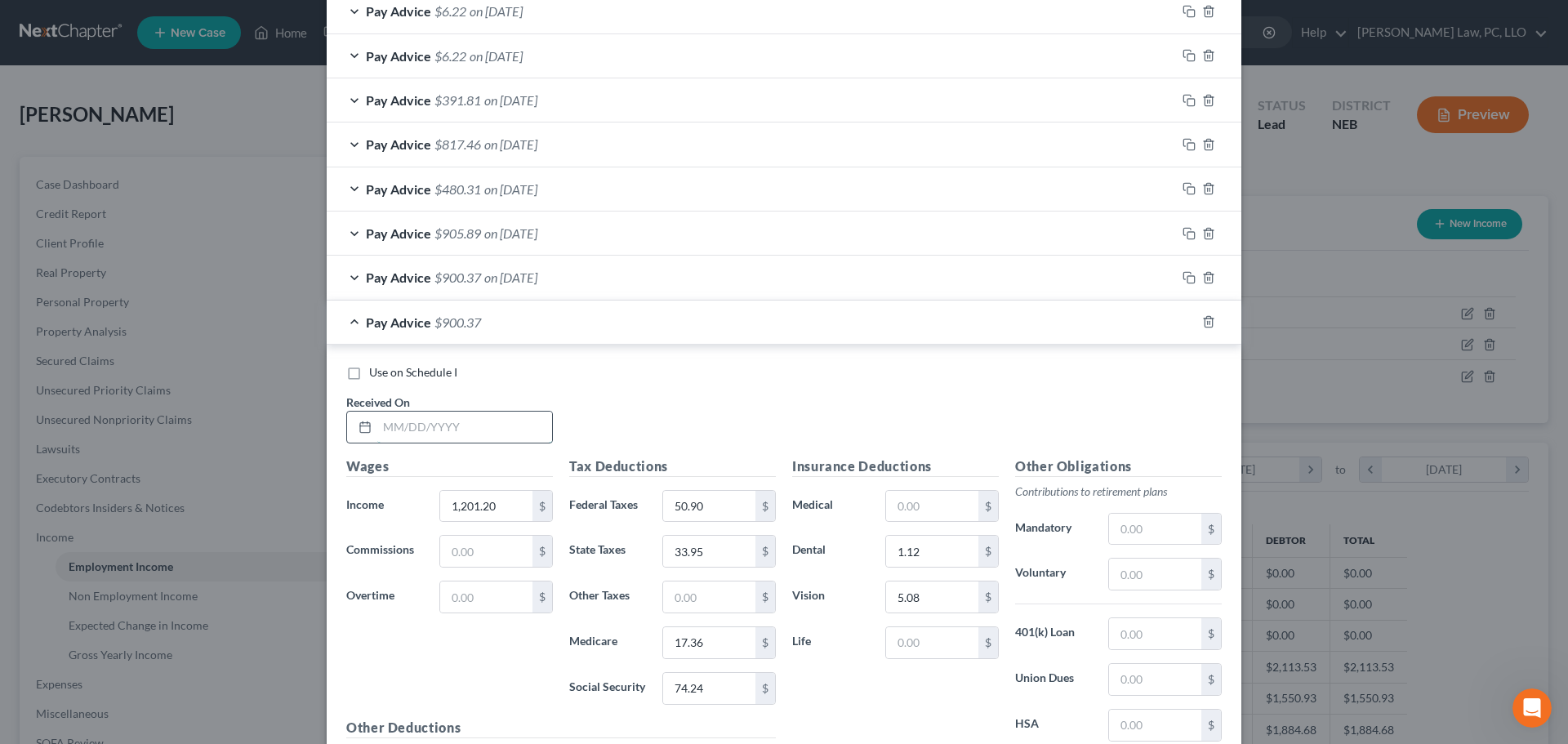
click at [396, 435] on input "text" at bounding box center [465, 427] width 175 height 31
type input "[DATE]"
type input "1,208.38"
type input "51.68"
type input "34.27"
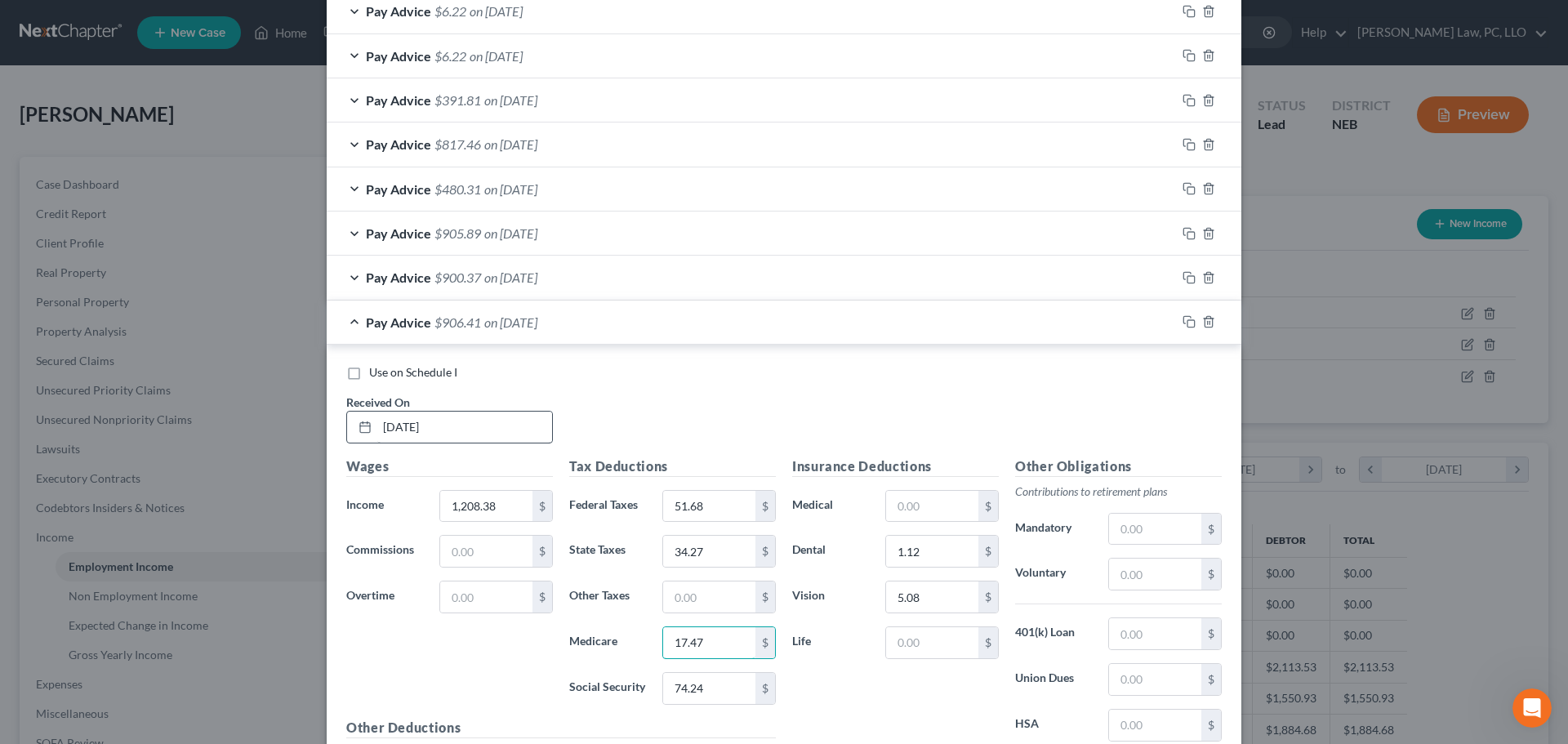
type input "17.47"
type input "74.69"
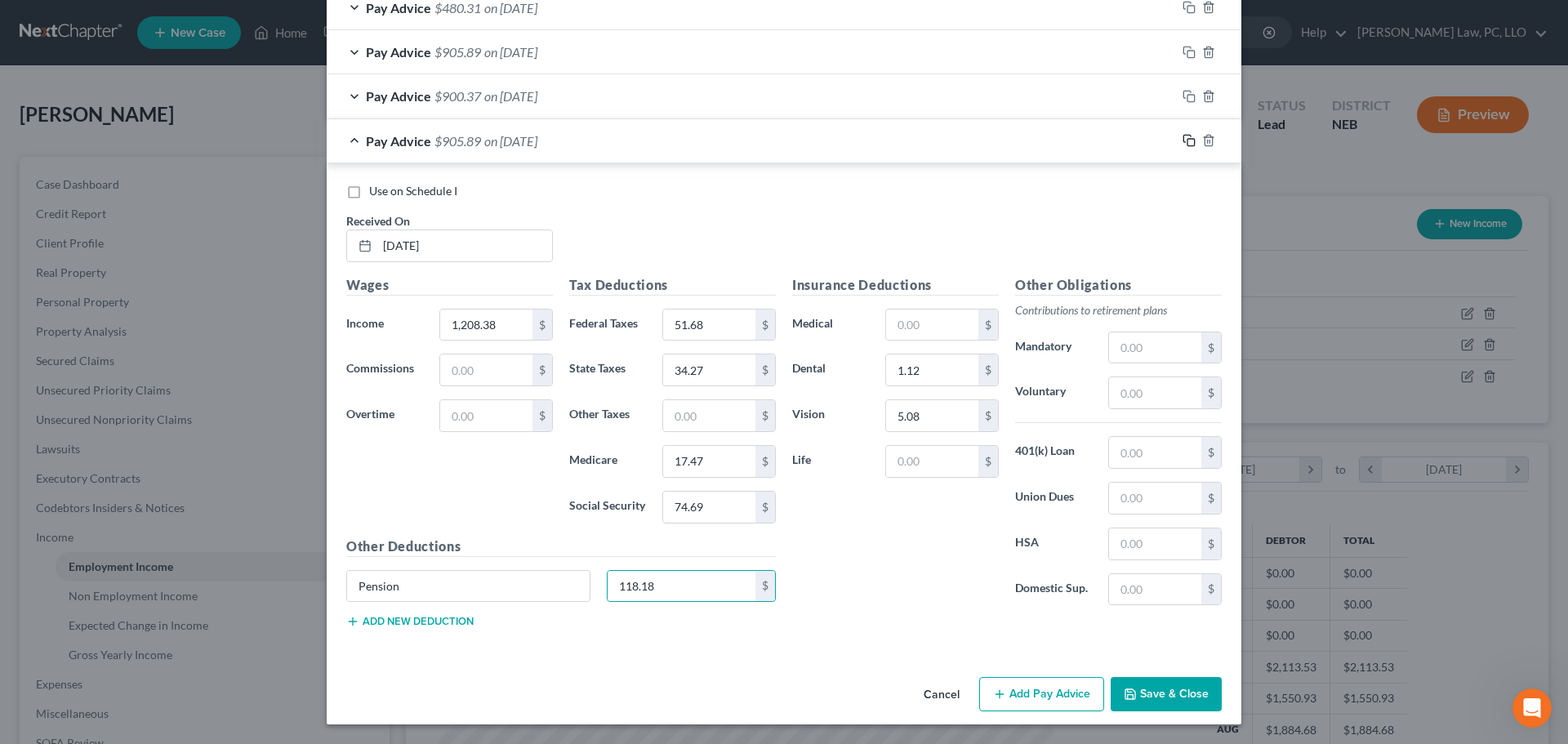
click at [1184, 138] on icon "button" at bounding box center [1189, 140] width 13 height 13
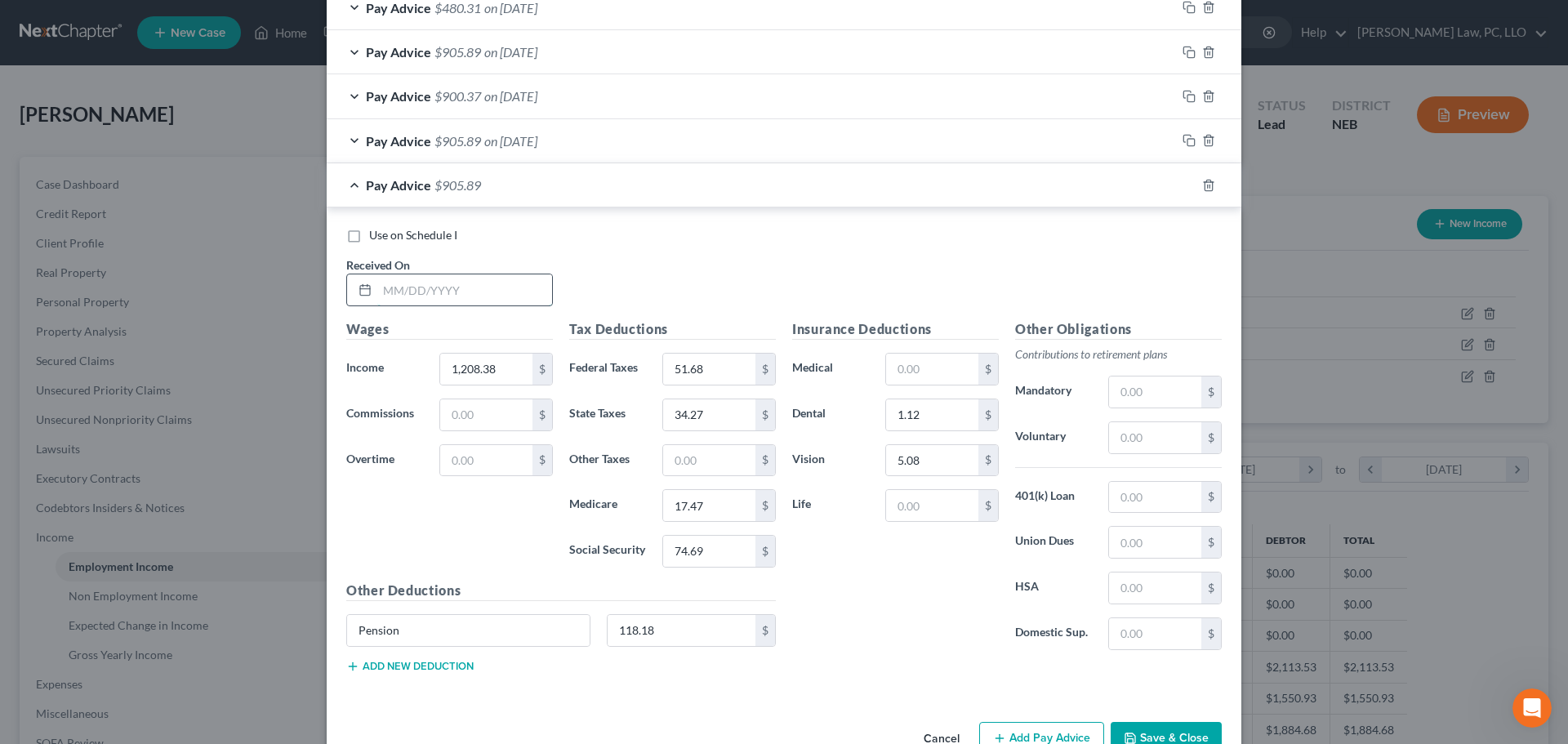
click at [384, 298] on input "text" at bounding box center [465, 290] width 175 height 31
type input "[DATE]"
type input "1,201.20"
type input "50.90"
type input "33.96"
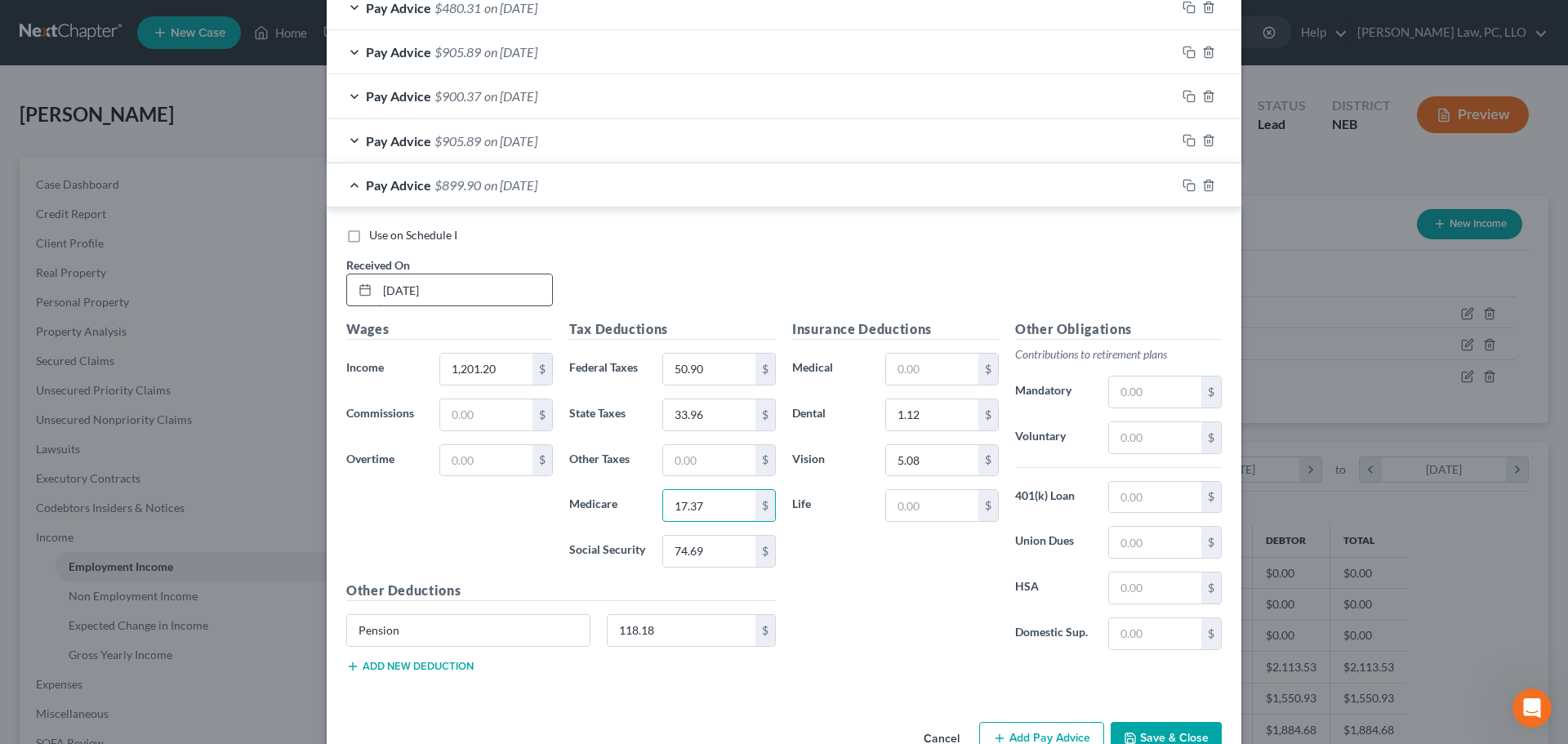
type input "17.37"
type input "74.25"
click at [350, 183] on div "Pay Advice $900.34 on 05/23/2025" at bounding box center [751, 185] width 850 height 44
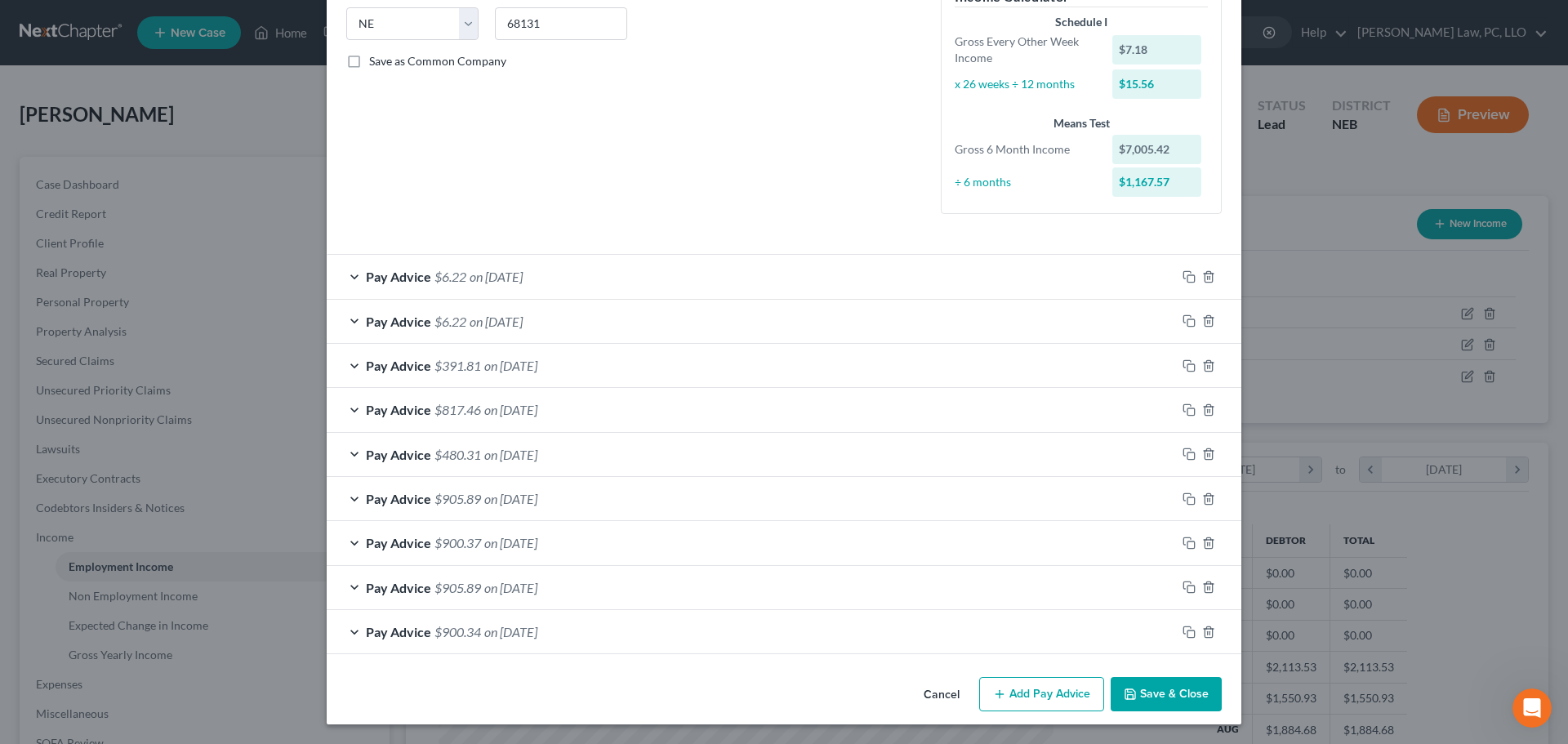
scroll to position [330, 0]
click at [635, 369] on div "Pay Advice $391.81 on 06/06/2025" at bounding box center [751, 366] width 850 height 44
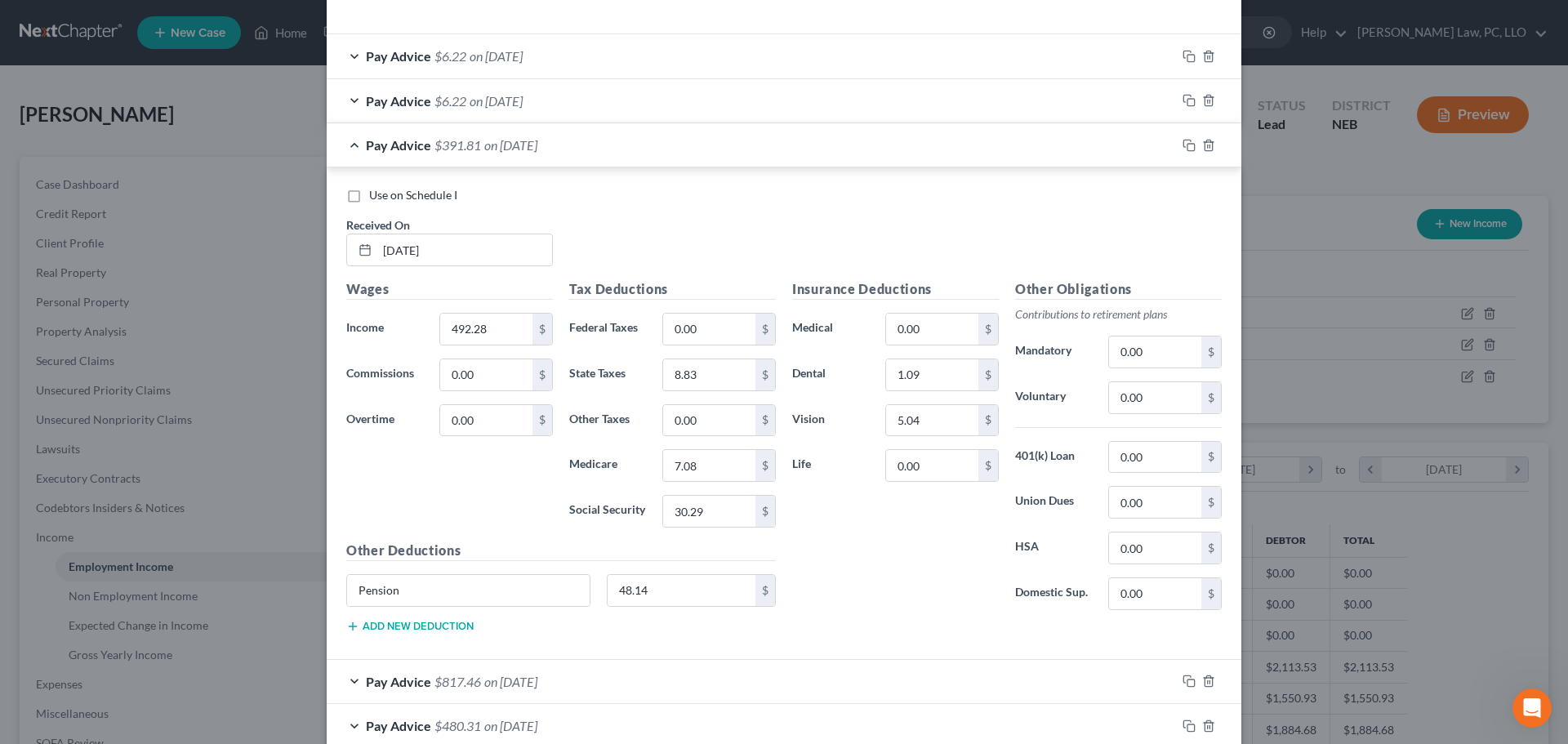
scroll to position [495, 0]
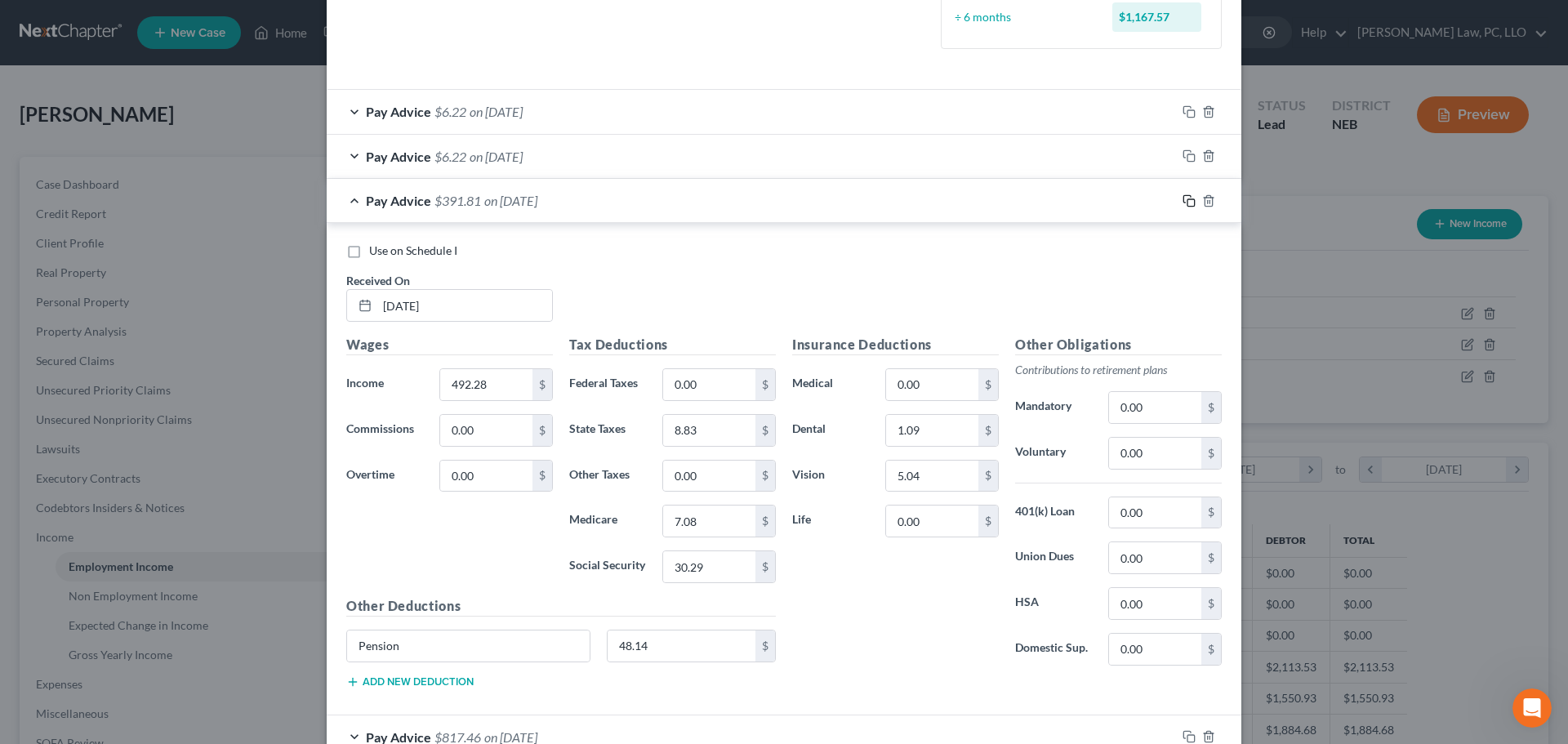
click at [1184, 195] on icon "button" at bounding box center [1187, 199] width 7 height 7
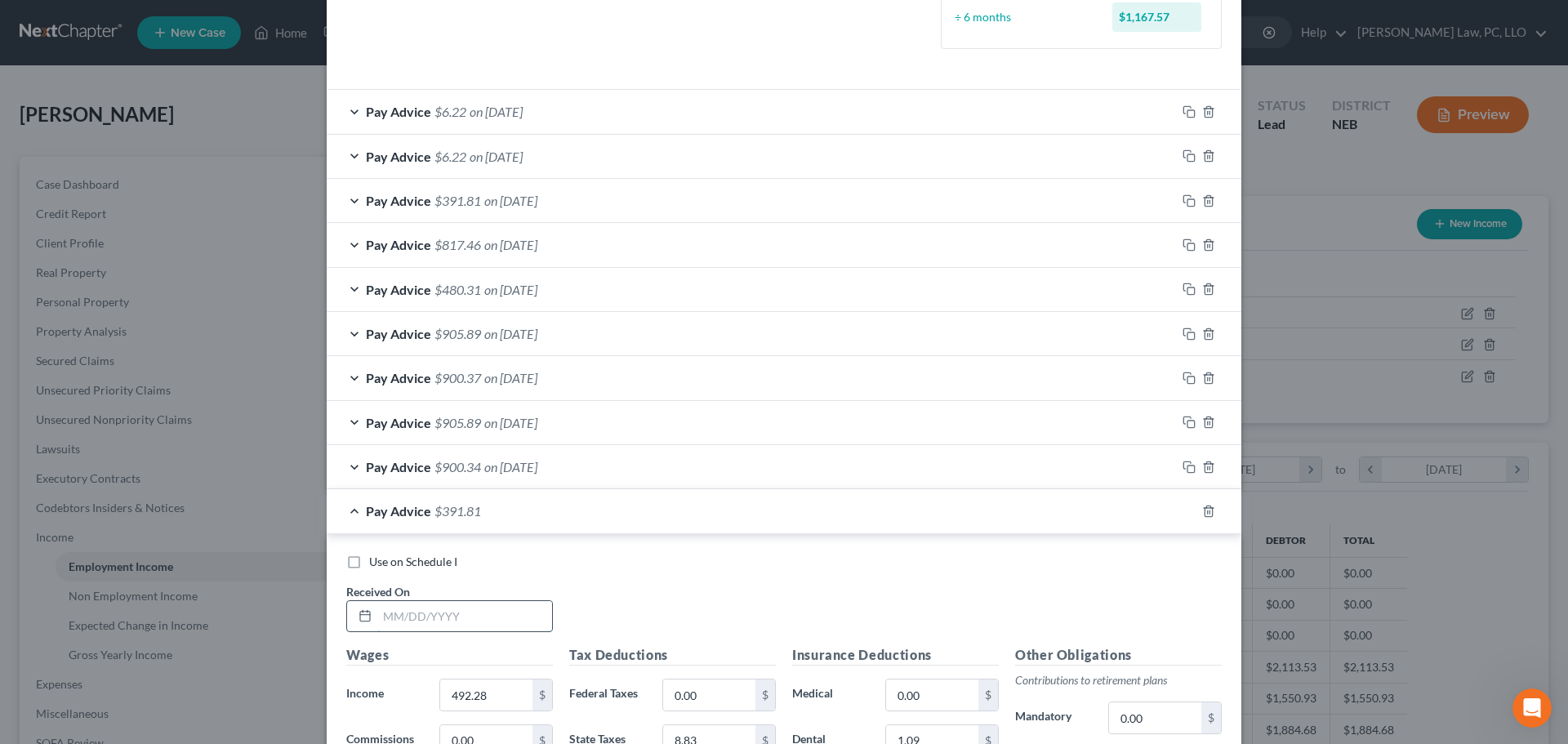
click at [403, 611] on input "text" at bounding box center [465, 617] width 175 height 31
type input "6/20/2025"
click at [1209, 511] on icon "button" at bounding box center [1209, 511] width 13 height 13
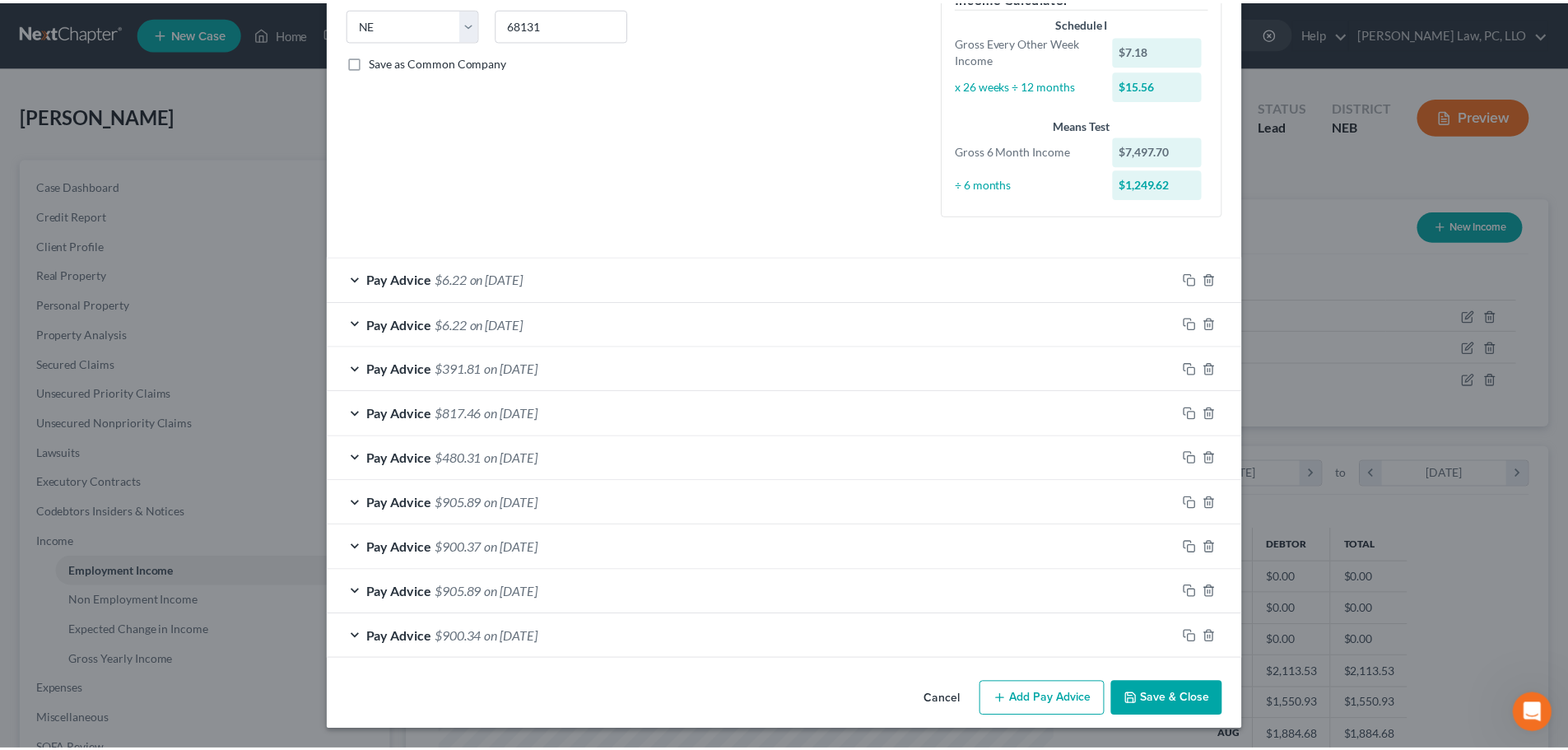
scroll to position [333, 0]
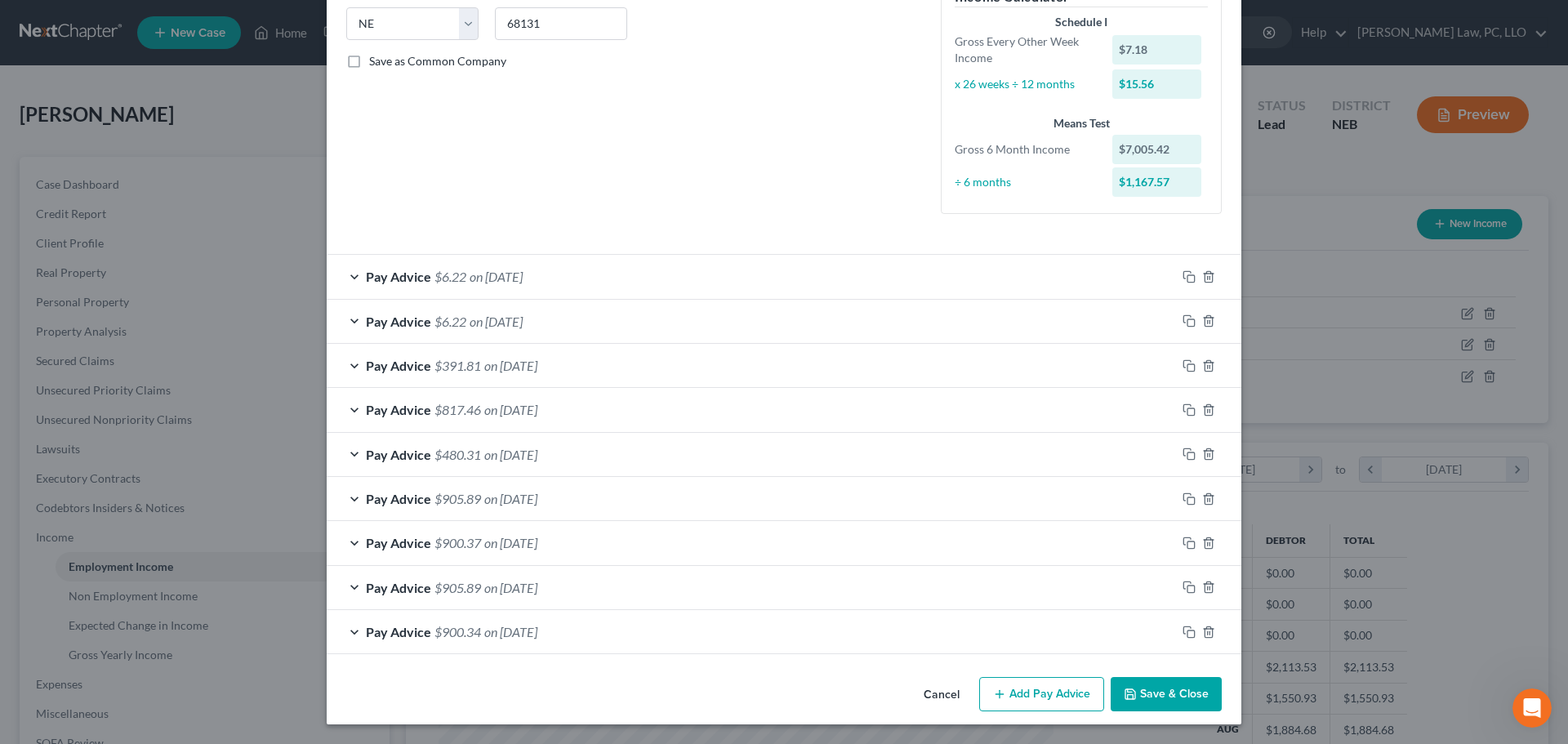
click at [1141, 703] on button "Save & Close" at bounding box center [1166, 693] width 111 height 34
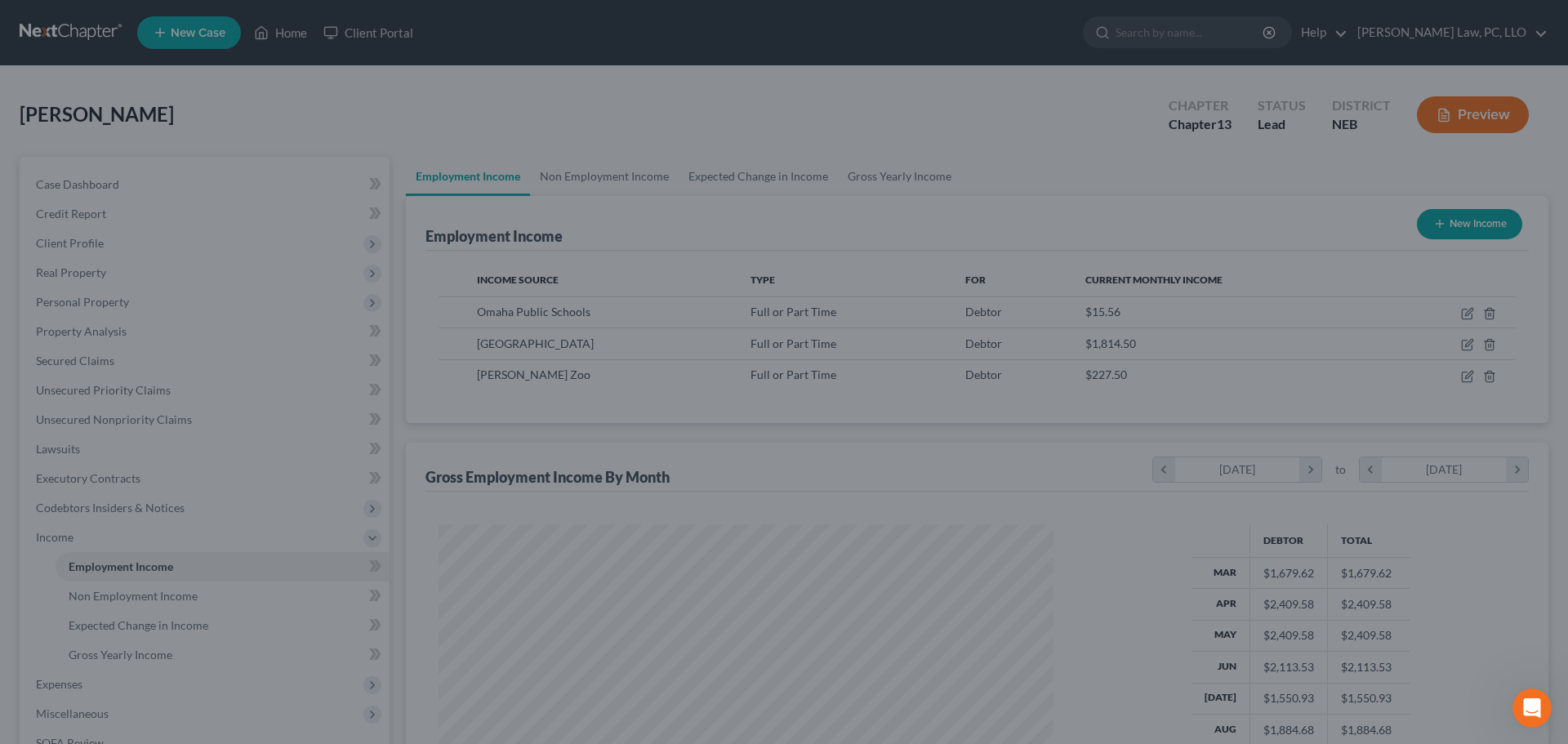
scroll to position [816194, 816232]
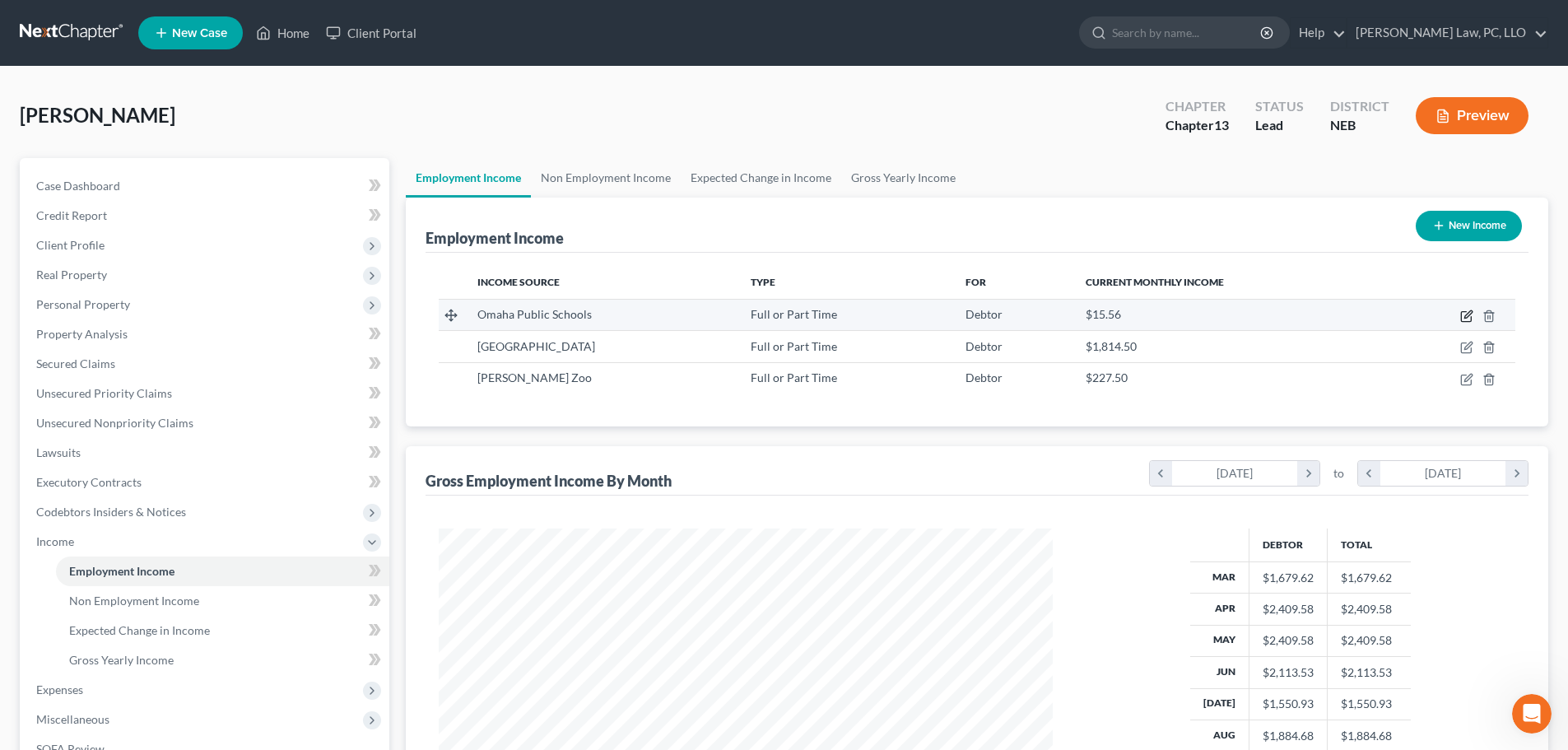
click at [1463, 314] on icon "button" at bounding box center [1467, 315] width 13 height 13
select select "0"
select select "30"
select select "2"
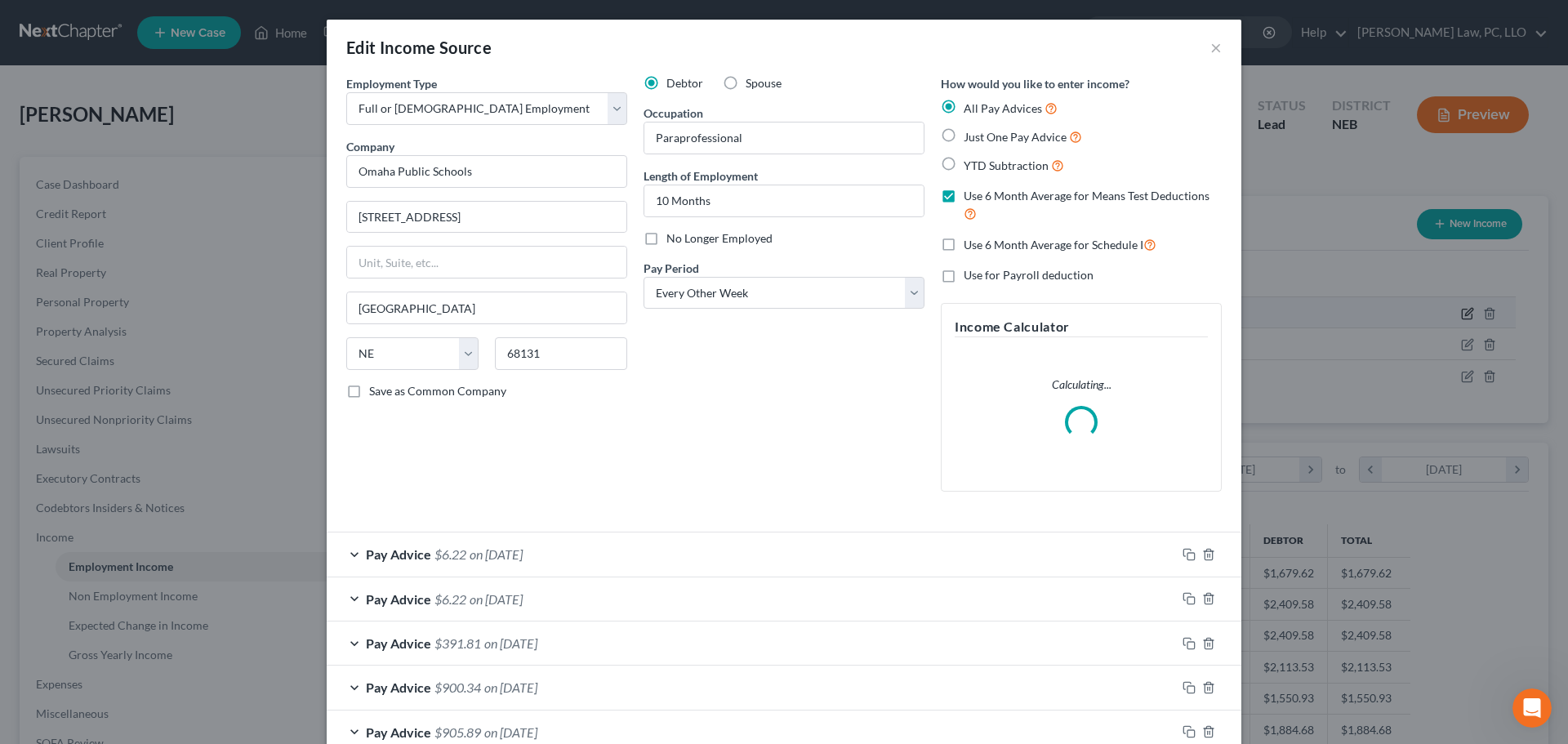
scroll to position [307, 648]
click at [964, 246] on label "Use 6 Month Average for Schedule I" at bounding box center [1060, 245] width 193 height 19
click at [970, 246] on input "Use 6 Month Average for Schedule I" at bounding box center [975, 240] width 10 height 10
checkbox input "true"
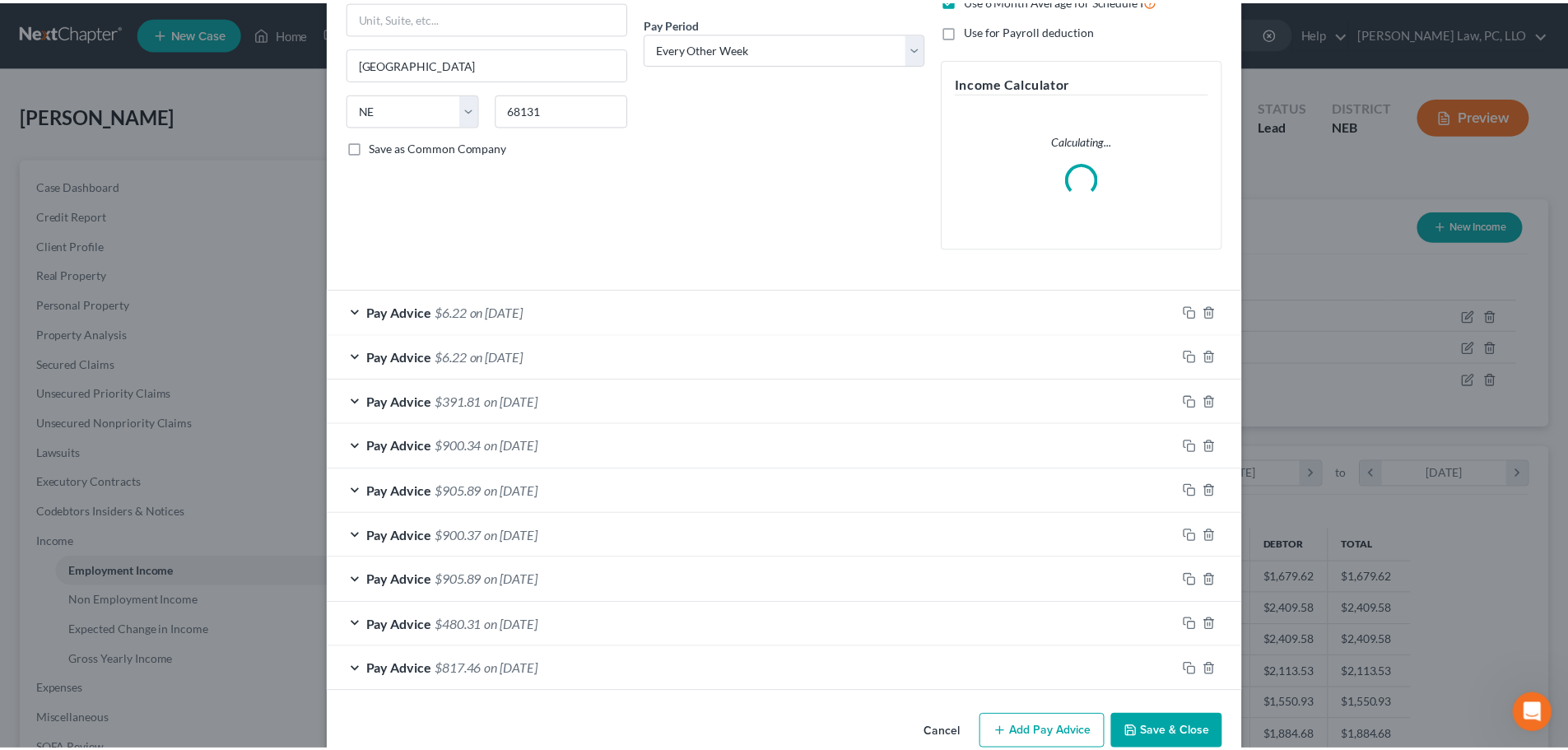
scroll to position [280, 0]
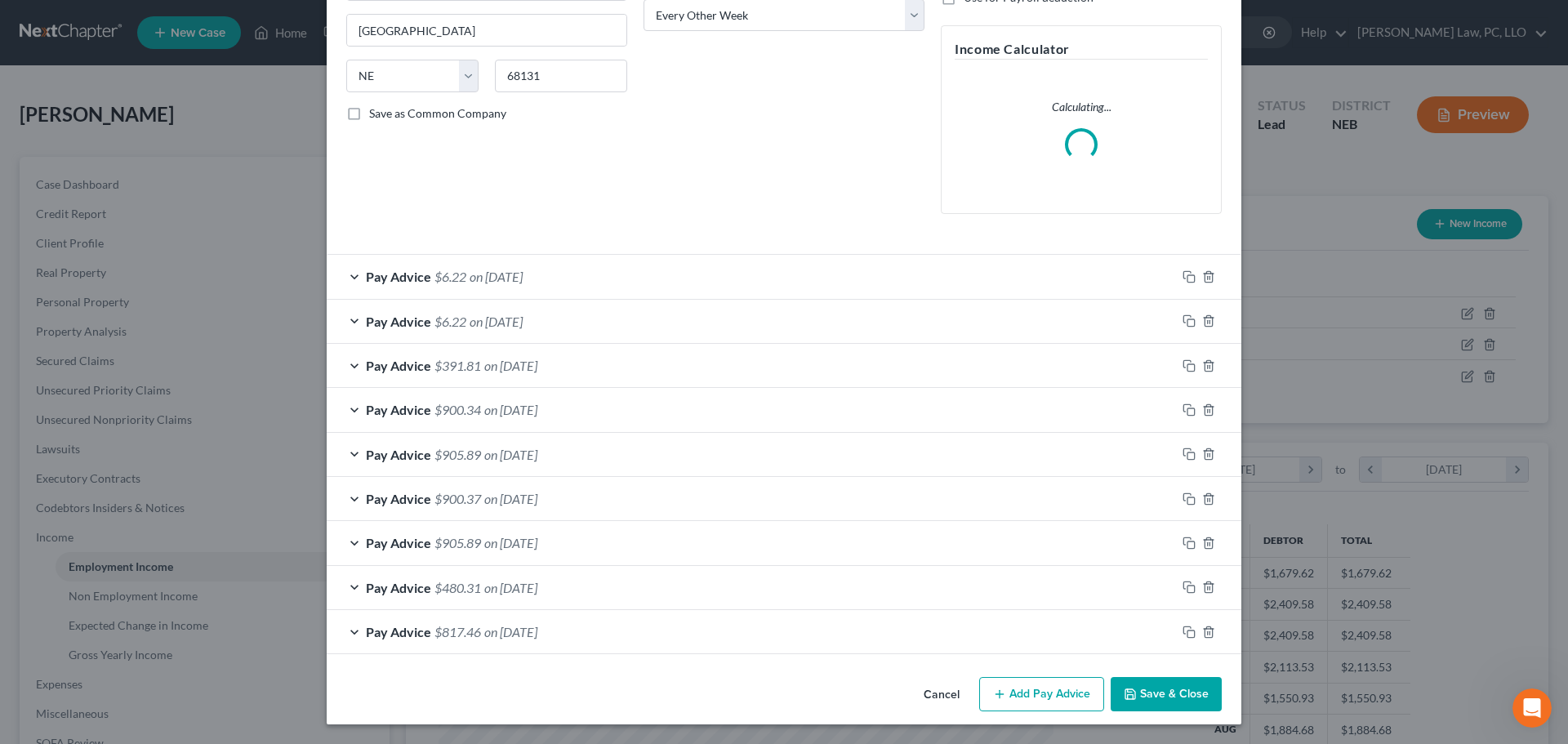
click at [1137, 694] on button "Save & Close" at bounding box center [1166, 693] width 111 height 34
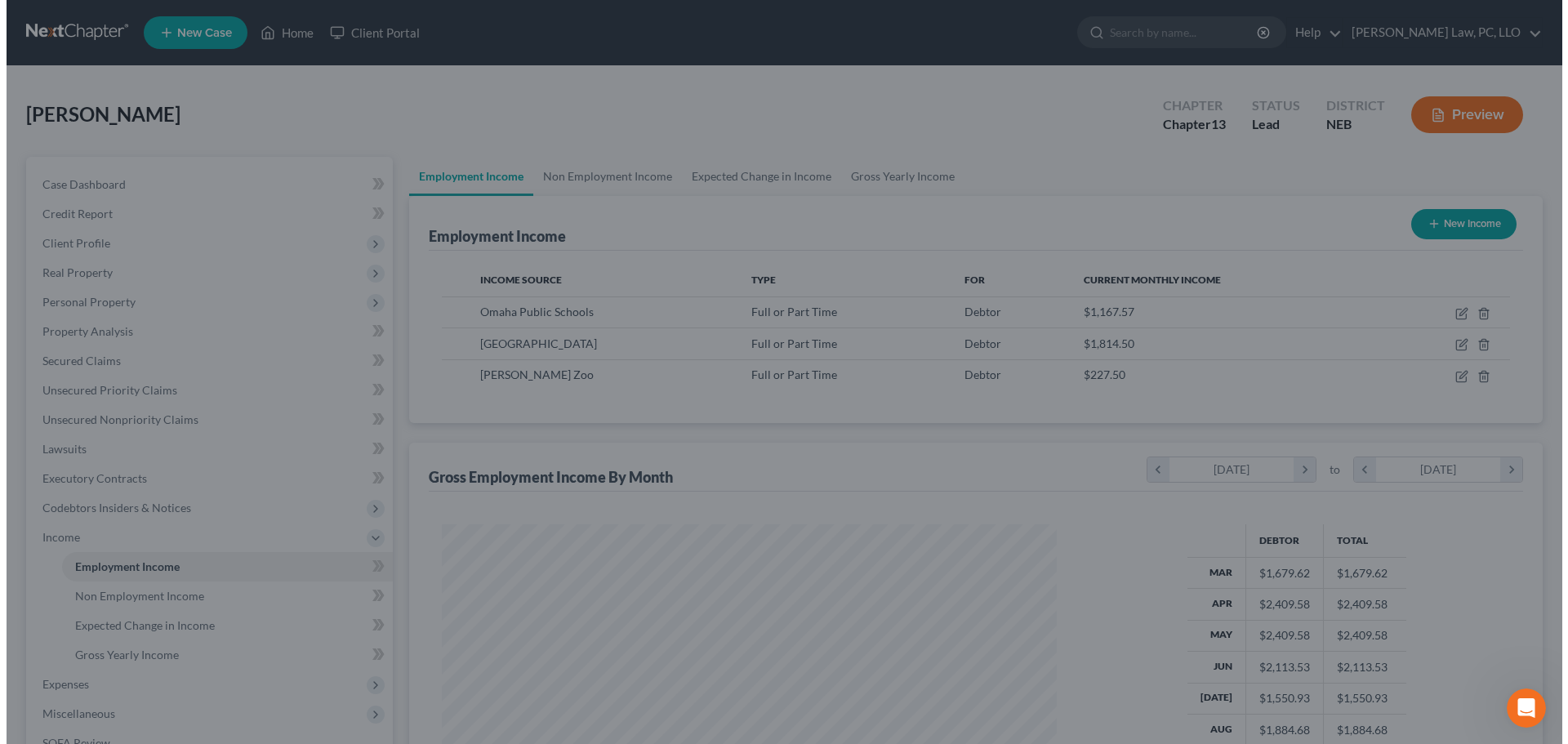
scroll to position [816194, 816232]
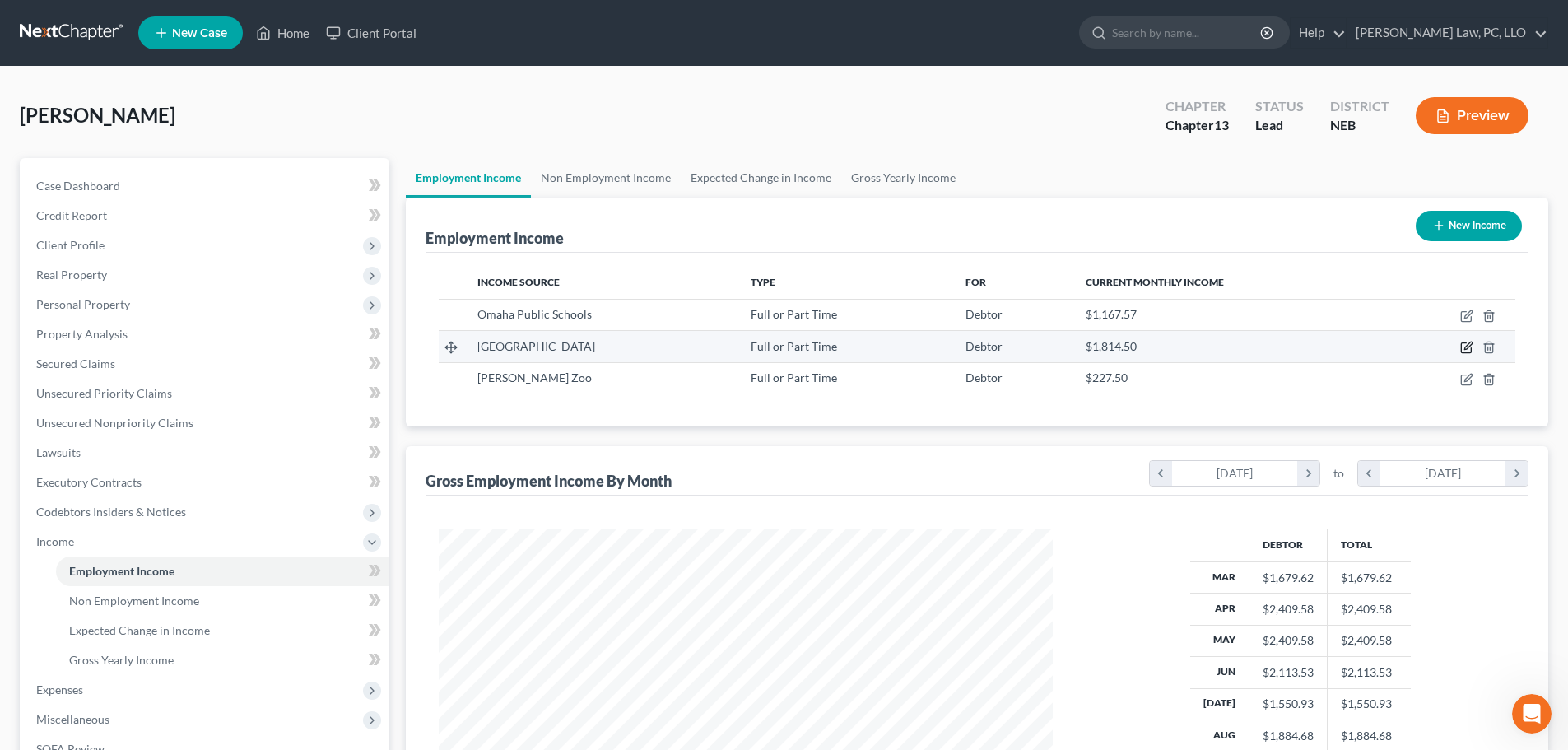
click at [1469, 348] on icon "button" at bounding box center [1468, 346] width 7 height 7
select select "0"
select select "30"
select select "1"
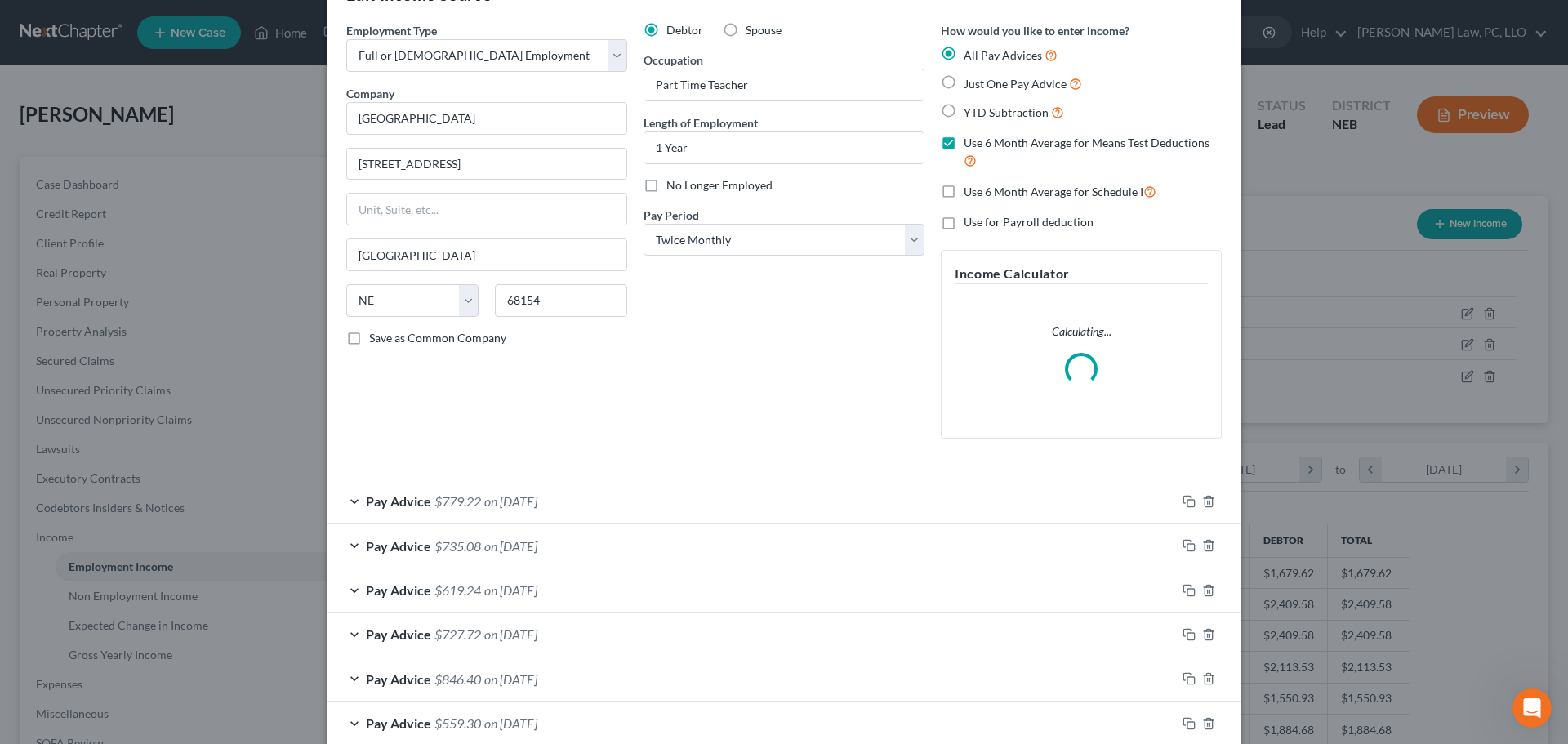
scroll to position [82, 0]
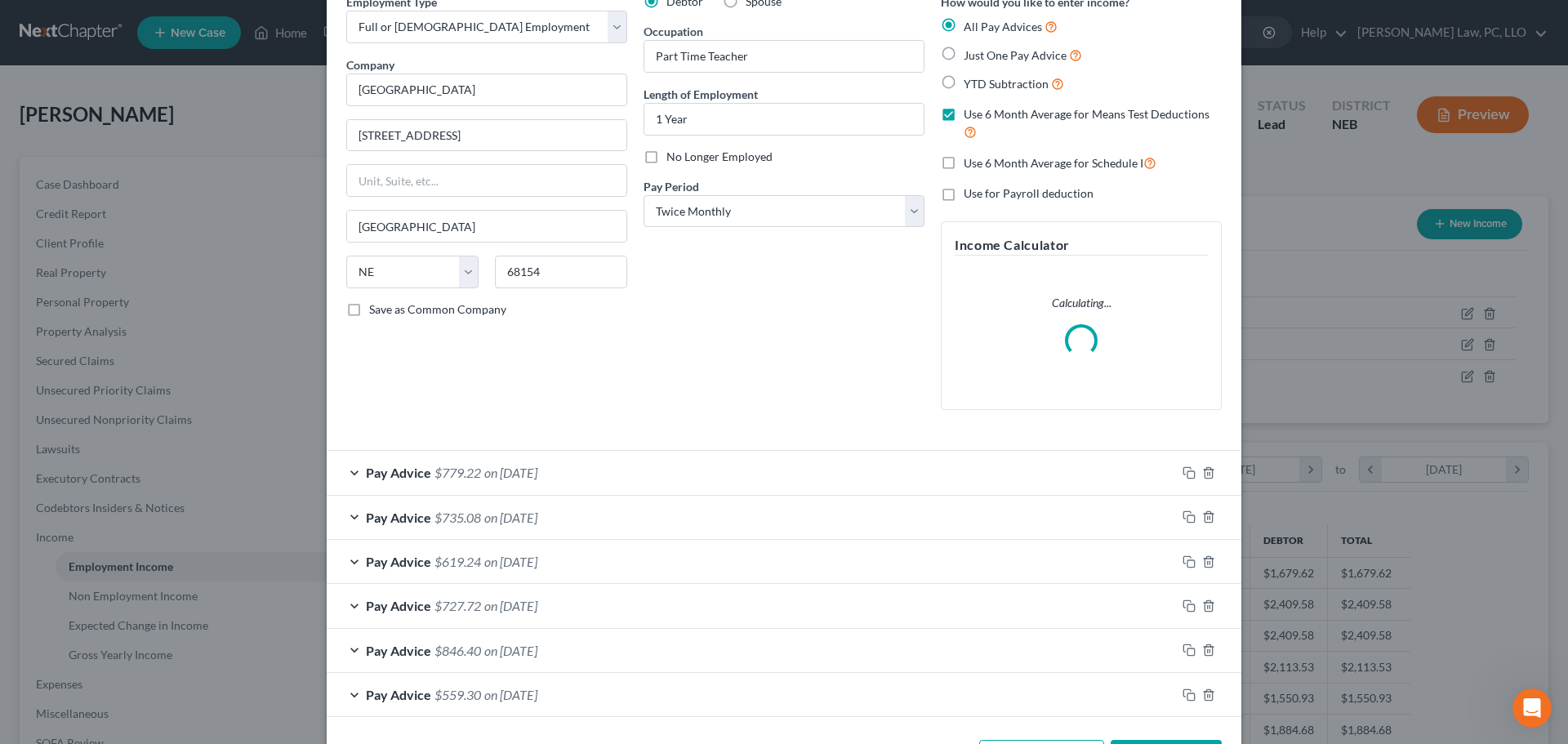
click at [964, 165] on label "Use 6 Month Average for Schedule I" at bounding box center [1060, 163] width 193 height 19
click at [970, 164] on input "Use 6 Month Average for Schedule I" at bounding box center [975, 159] width 10 height 10
checkbox input "true"
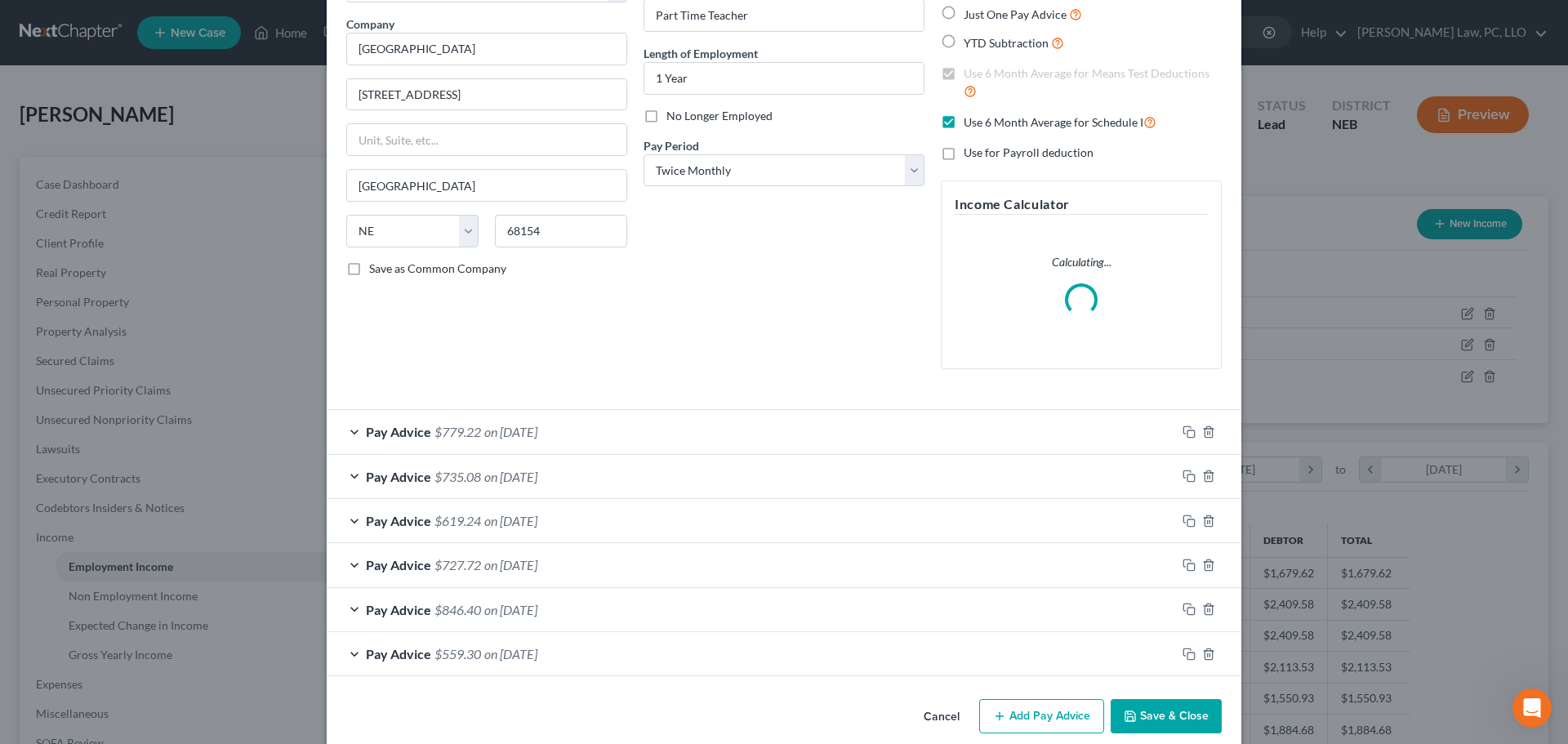
scroll to position [145, 0]
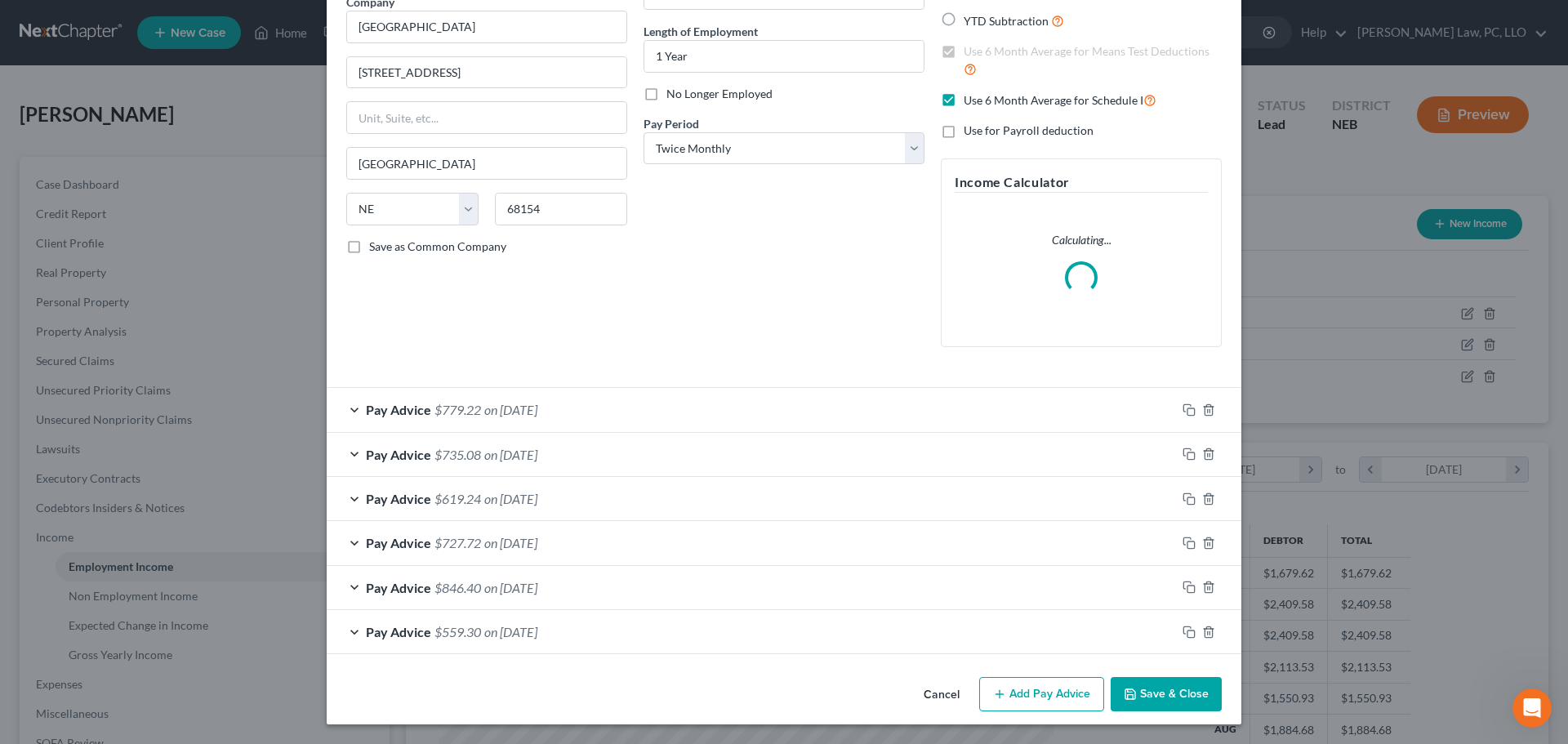
click at [1051, 690] on button "Add Pay Advice" at bounding box center [1042, 693] width 125 height 34
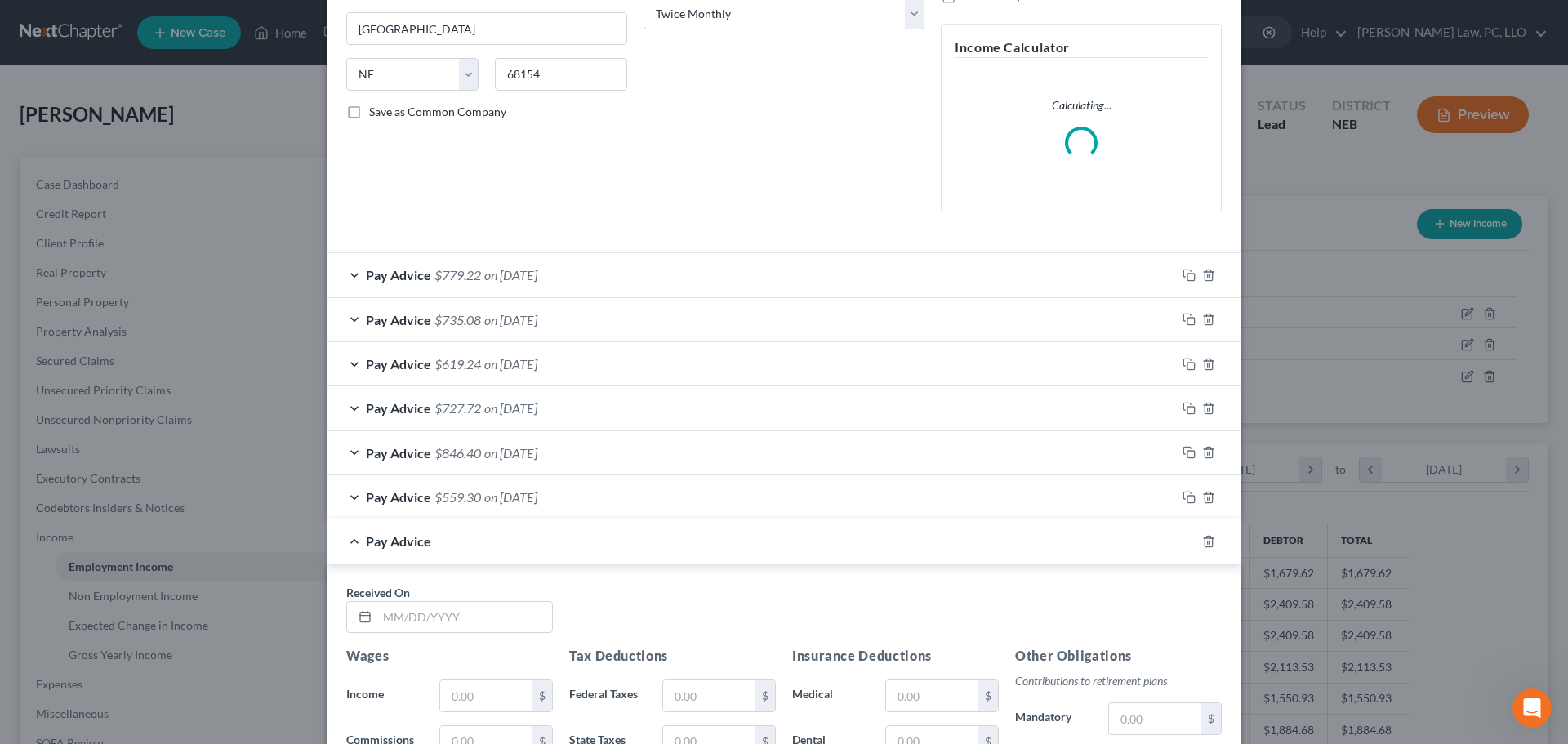
scroll to position [308, 0]
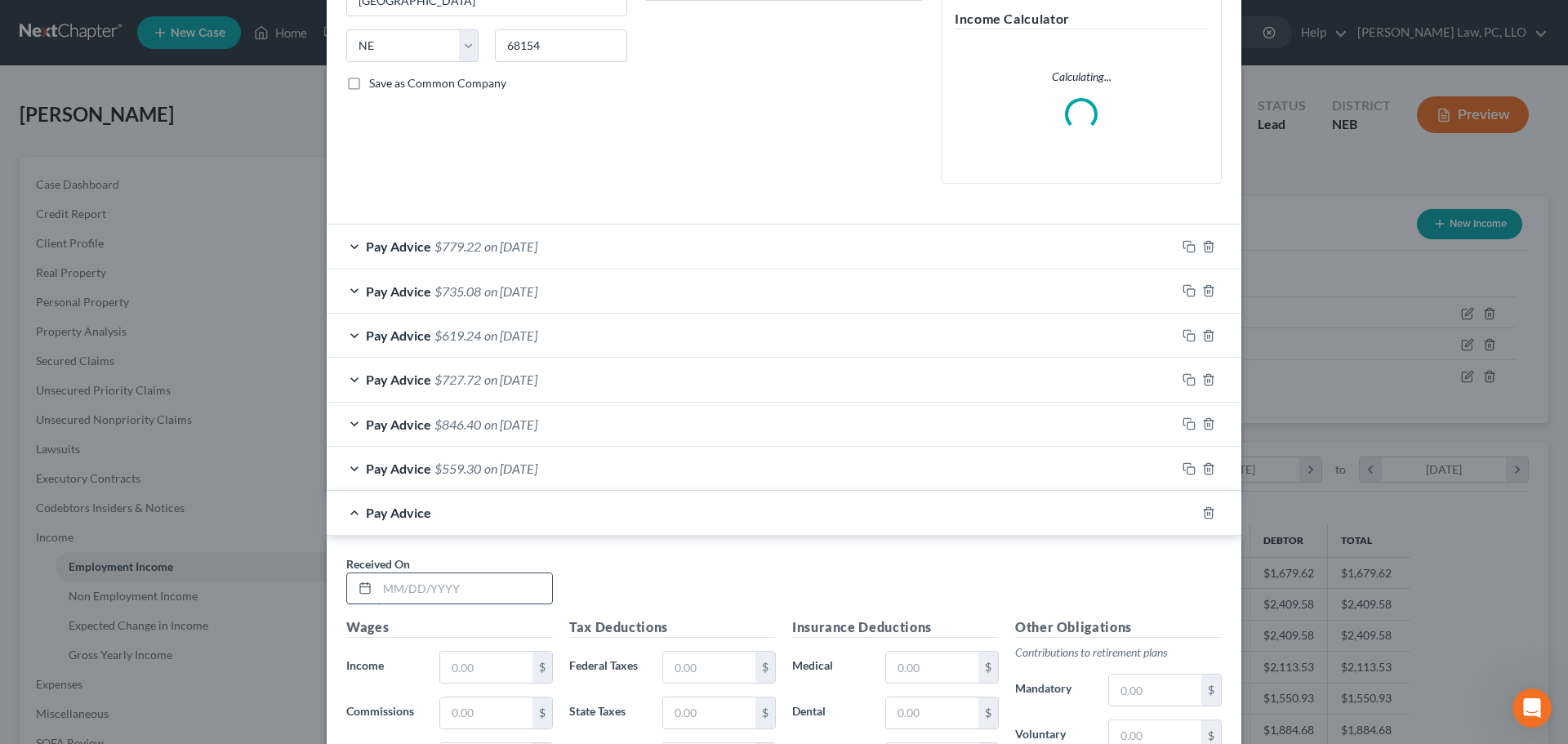
click at [411, 598] on input "text" at bounding box center [465, 589] width 175 height 31
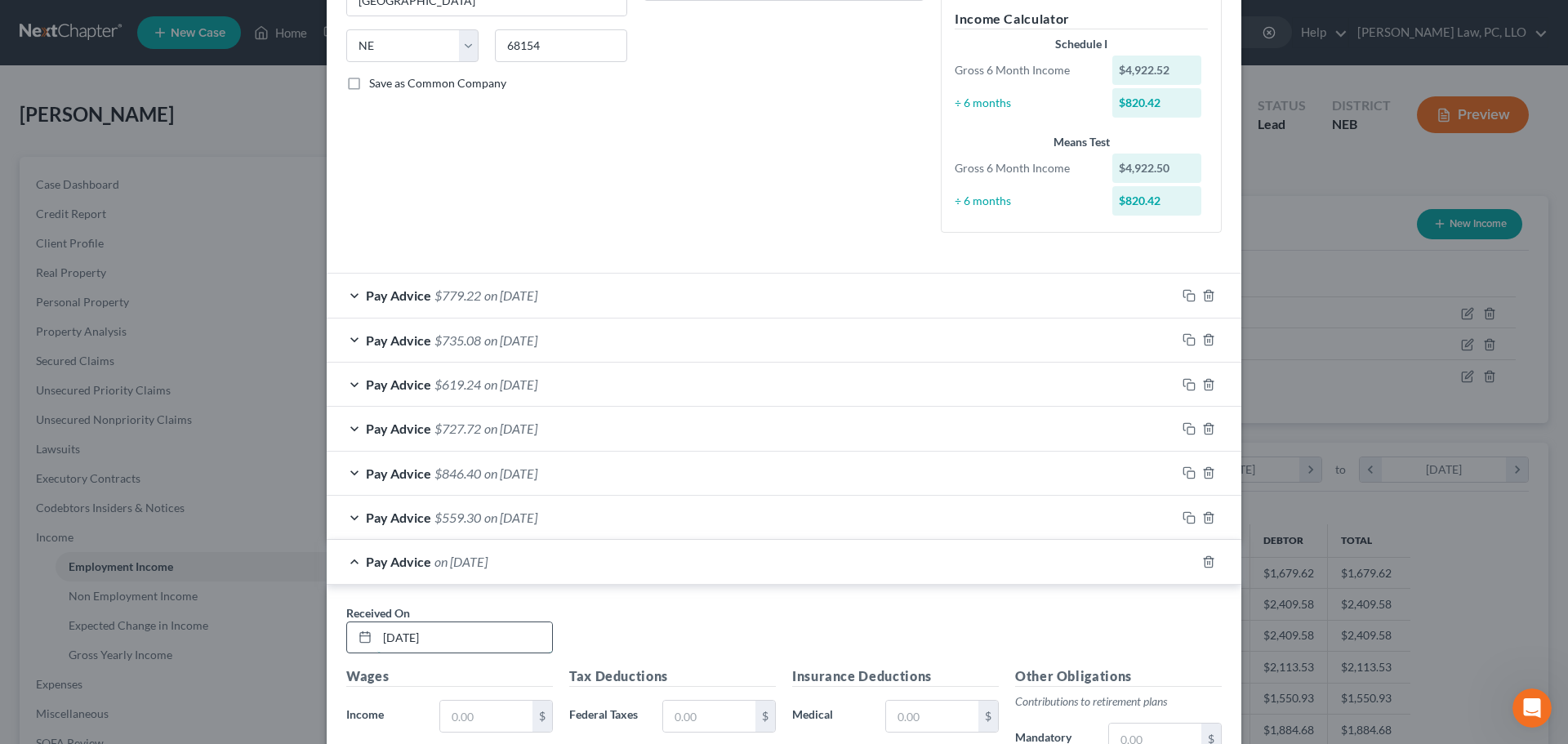
type input "3/14/2025"
type input "418.00"
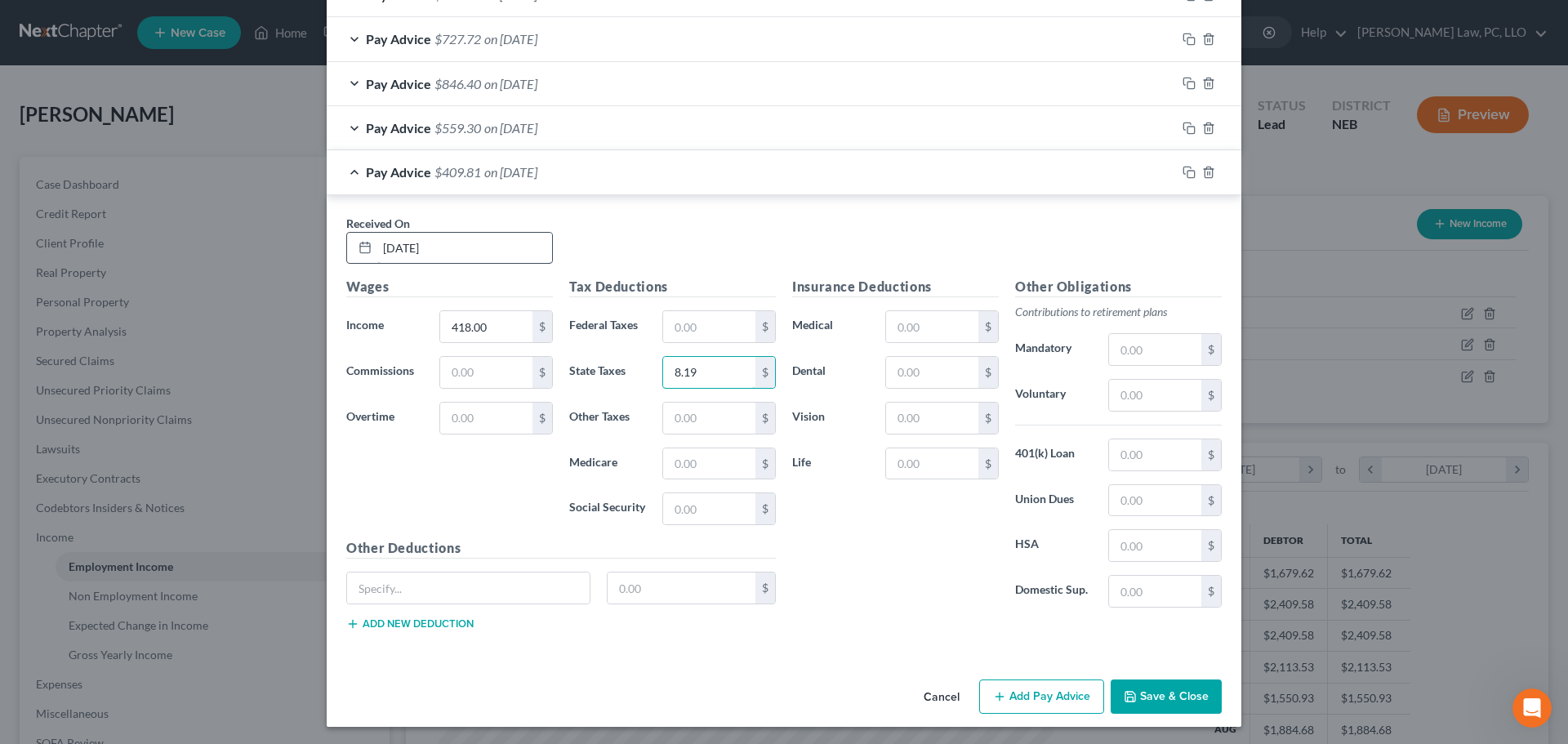
type input "8.19"
type input "6.06"
type input "25.92"
click at [1184, 169] on icon "button" at bounding box center [1189, 172] width 13 height 13
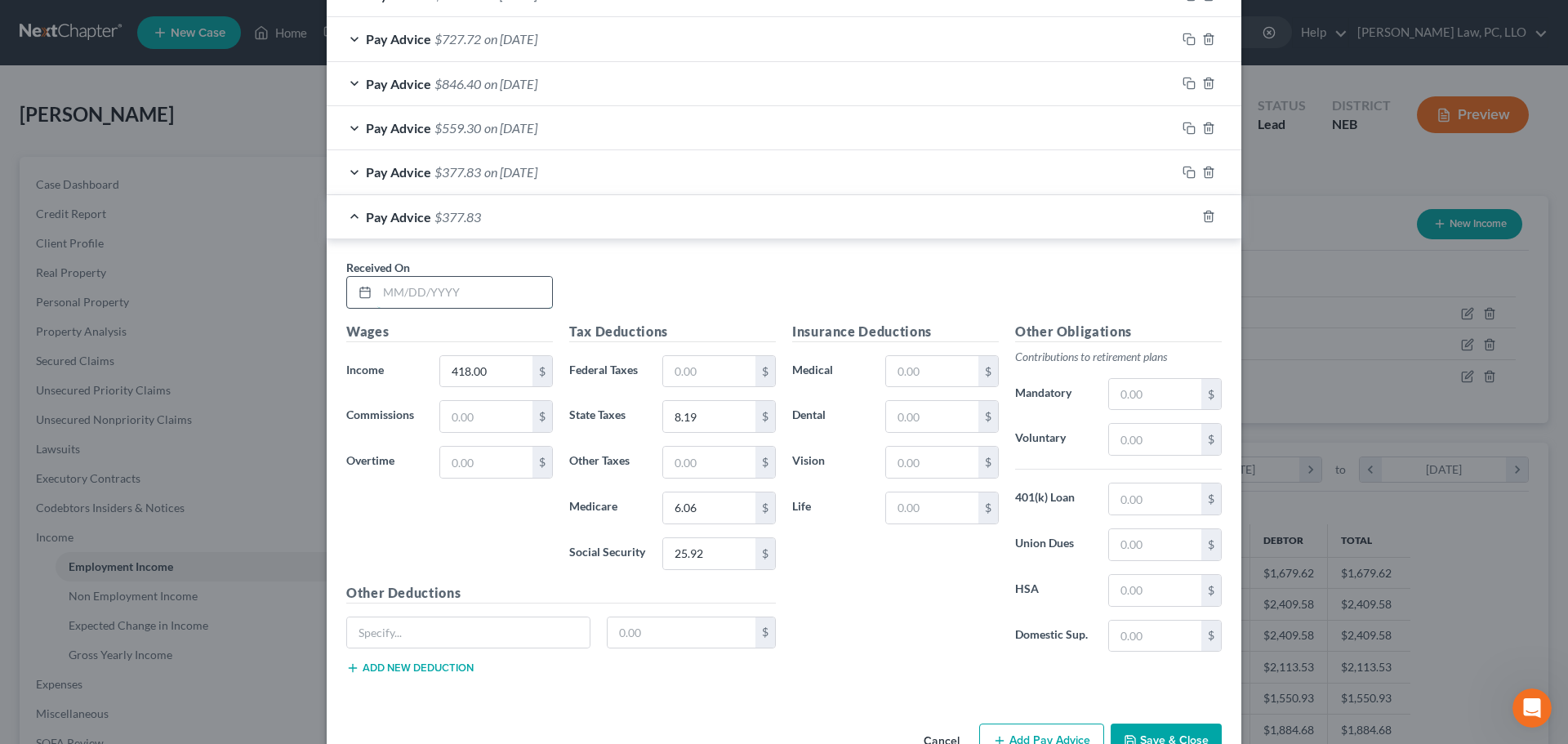
drag, startPoint x: 424, startPoint y: 304, endPoint x: 446, endPoint y: 302, distance: 22.1
click at [424, 304] on input "text" at bounding box center [465, 293] width 175 height 31
type input "3/28/2025"
type input "370.50"
type input "6.66"
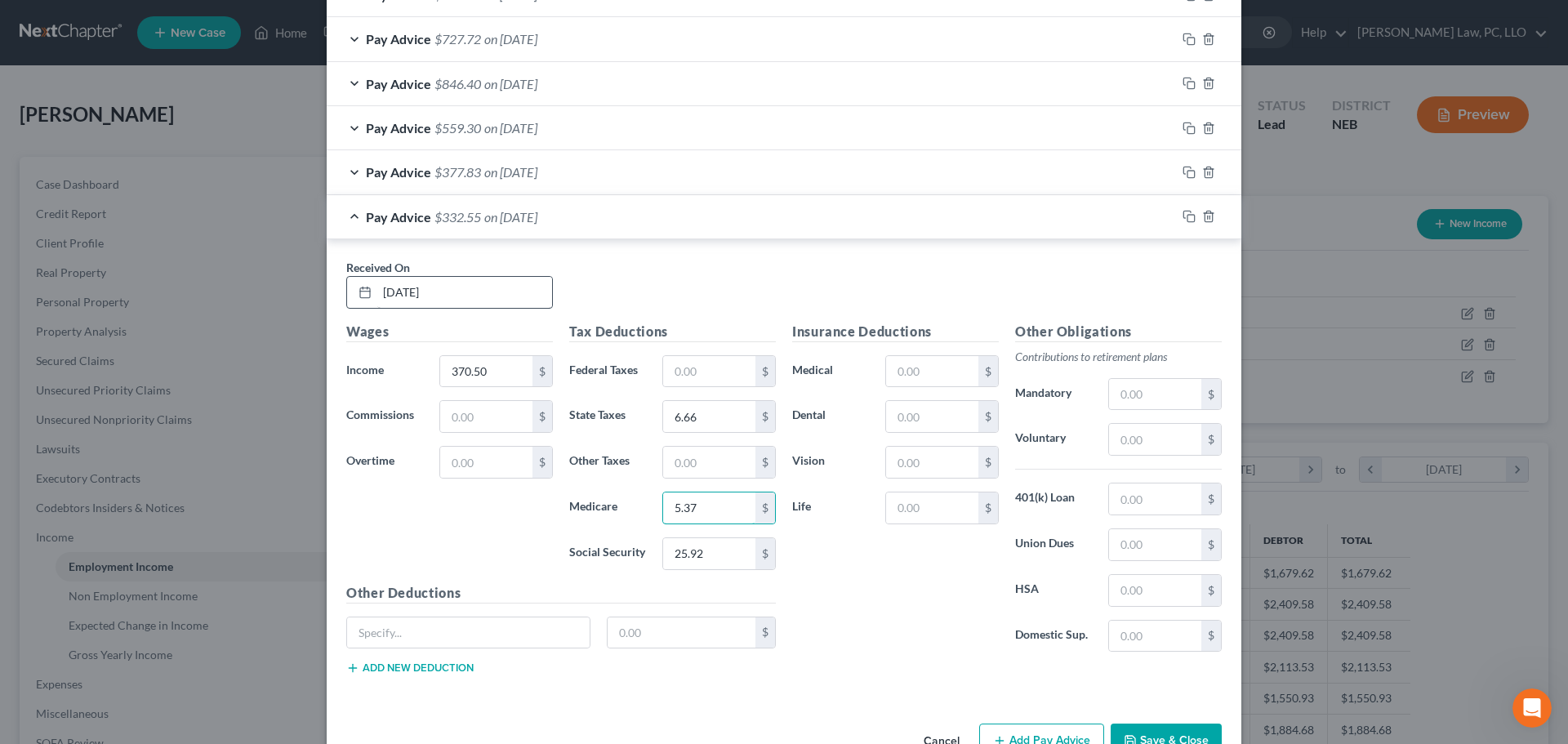
type input "5.37"
type input "22.97"
click at [1183, 220] on icon "button" at bounding box center [1189, 216] width 13 height 13
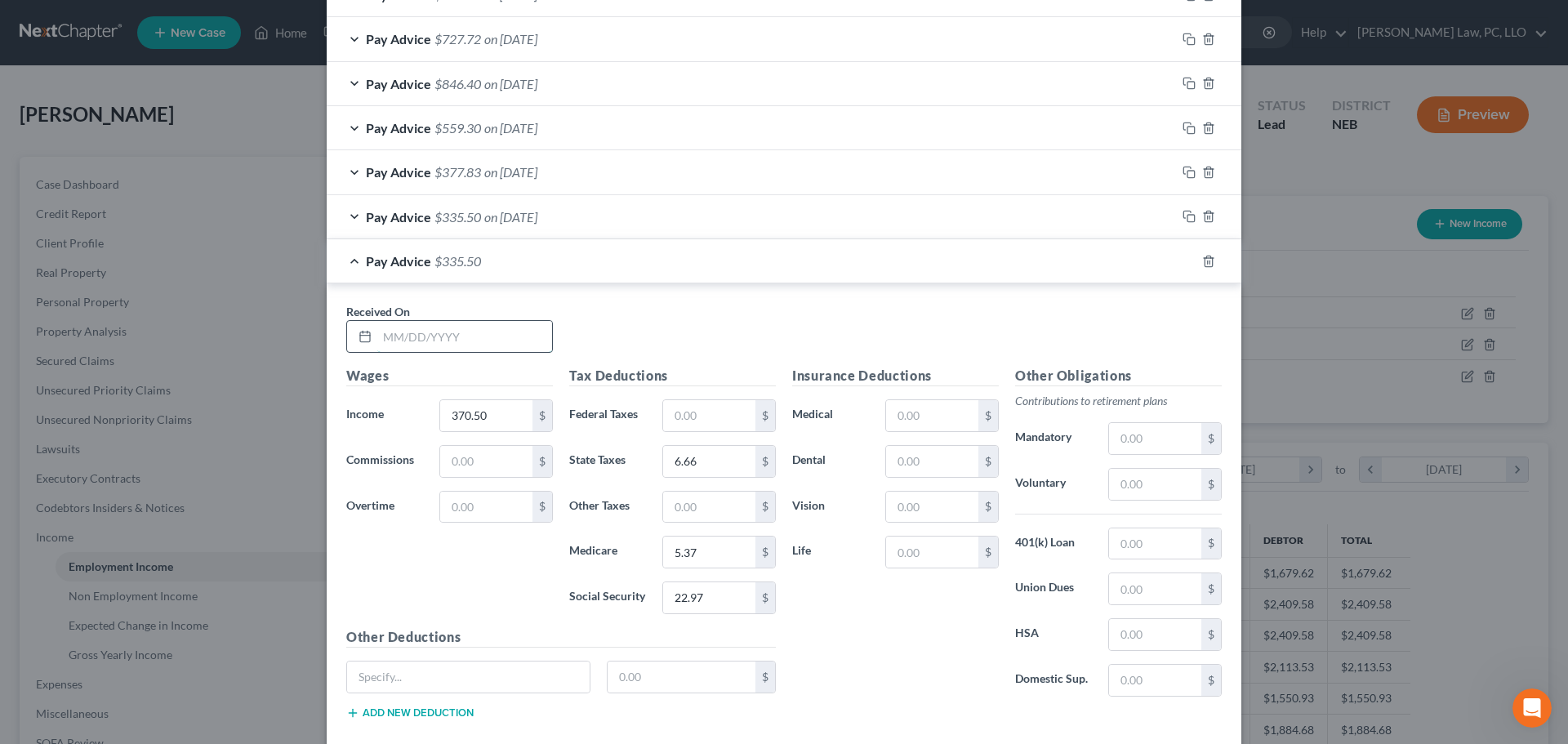
click at [420, 343] on input "text" at bounding box center [465, 336] width 175 height 31
type input "4/11/2025"
type input "470.25"
type input "9.87"
type input "6.82"
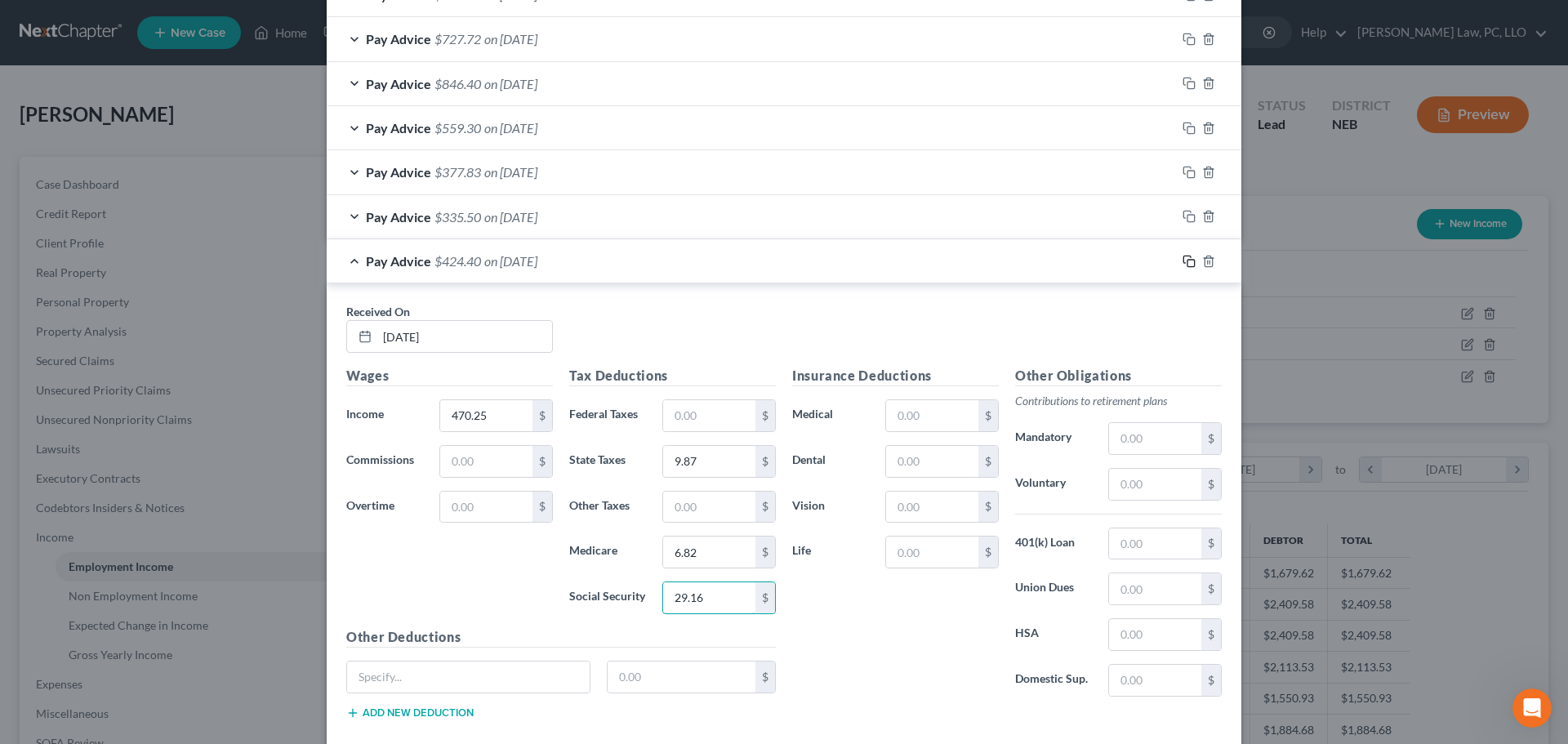
type input "29.16"
click at [1186, 263] on icon "button" at bounding box center [1189, 260] width 13 height 13
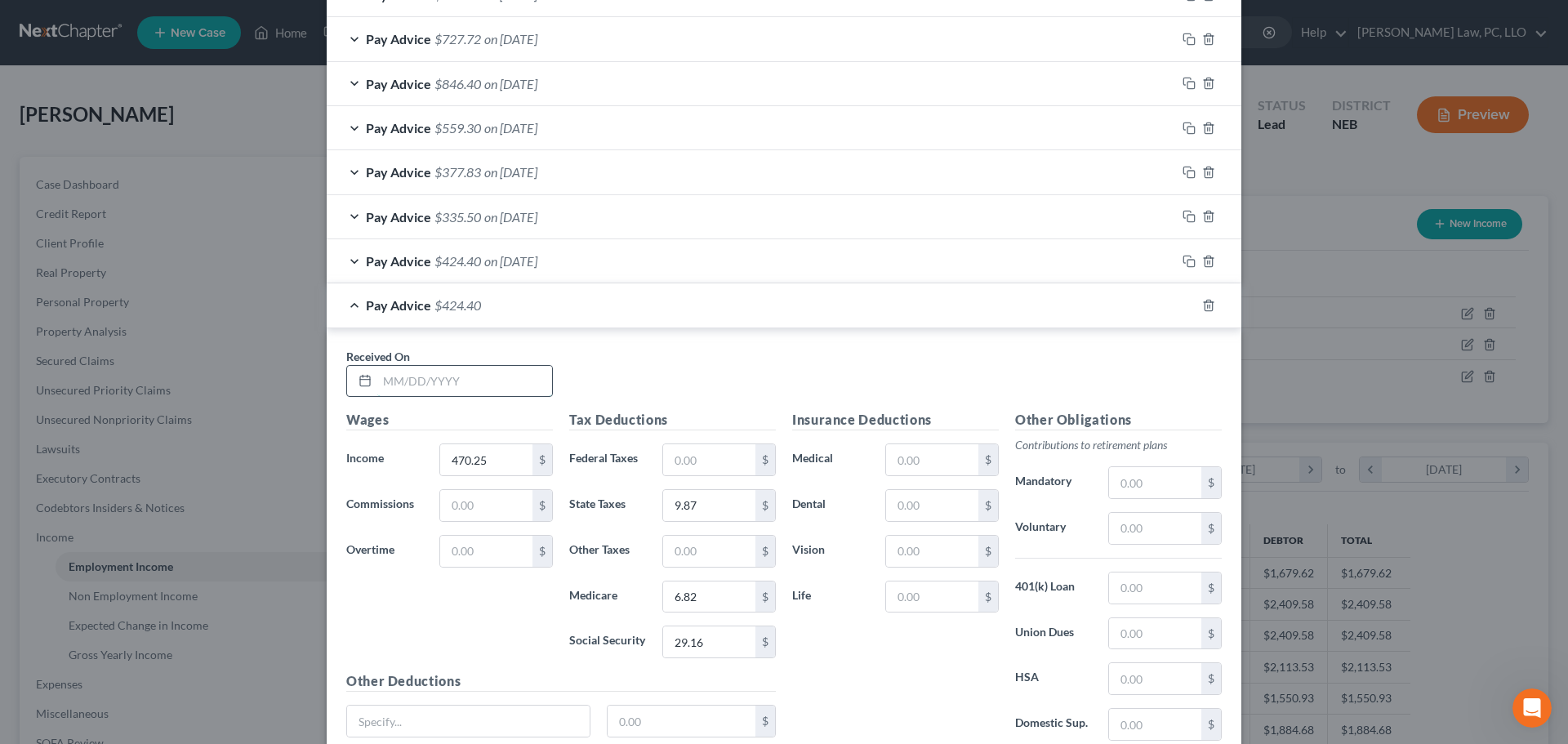
click at [498, 383] on input "text" at bounding box center [465, 382] width 175 height 31
type input "[DATE]"
type input "418.00"
type input "8.19"
type input "6.06"
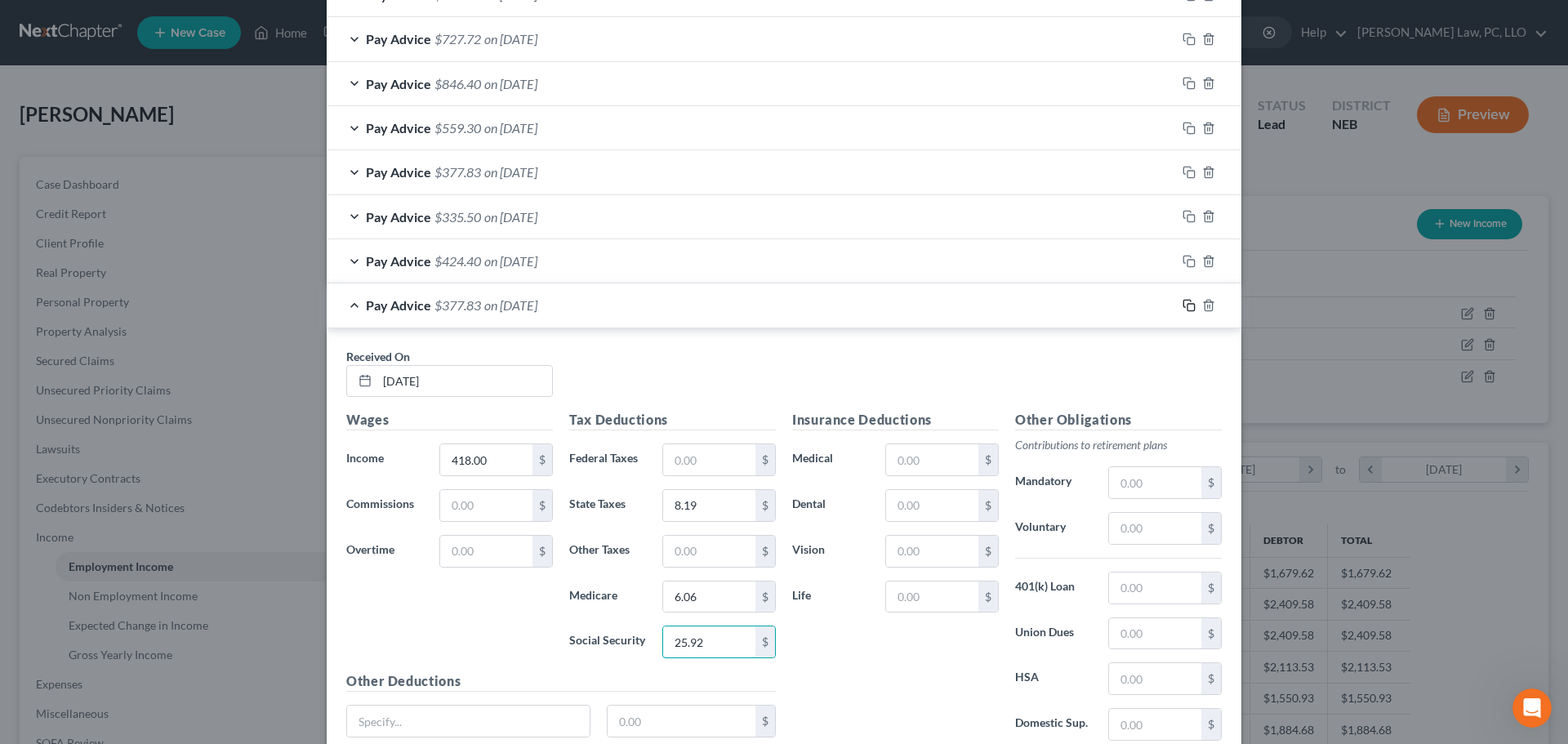
type input "25.92"
click at [1188, 305] on rect "button" at bounding box center [1191, 308] width 7 height 7
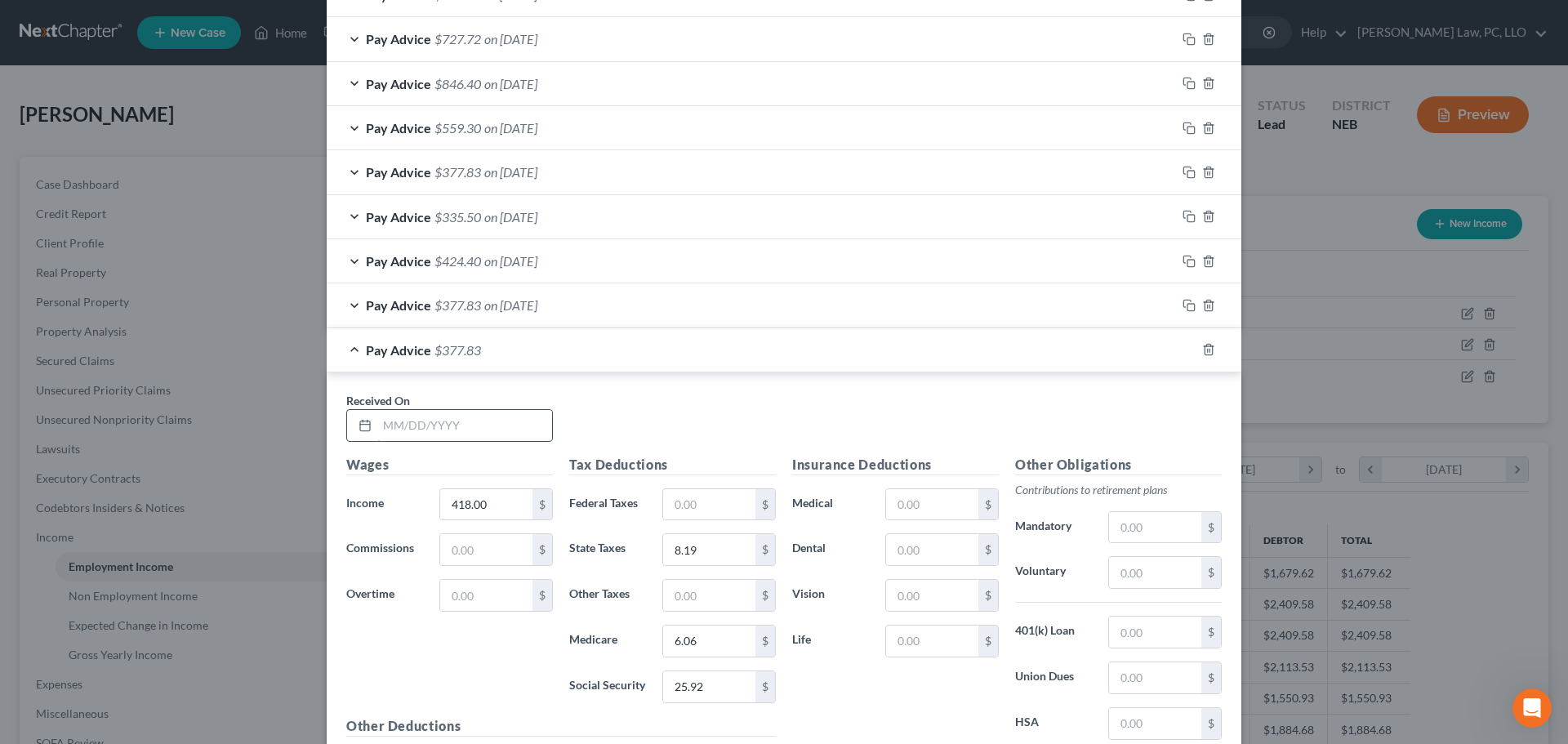
click at [437, 423] on input "text" at bounding box center [465, 425] width 175 height 31
type input "[DATE]"
type input "304.00"
type input "4.52"
type input "4.41"
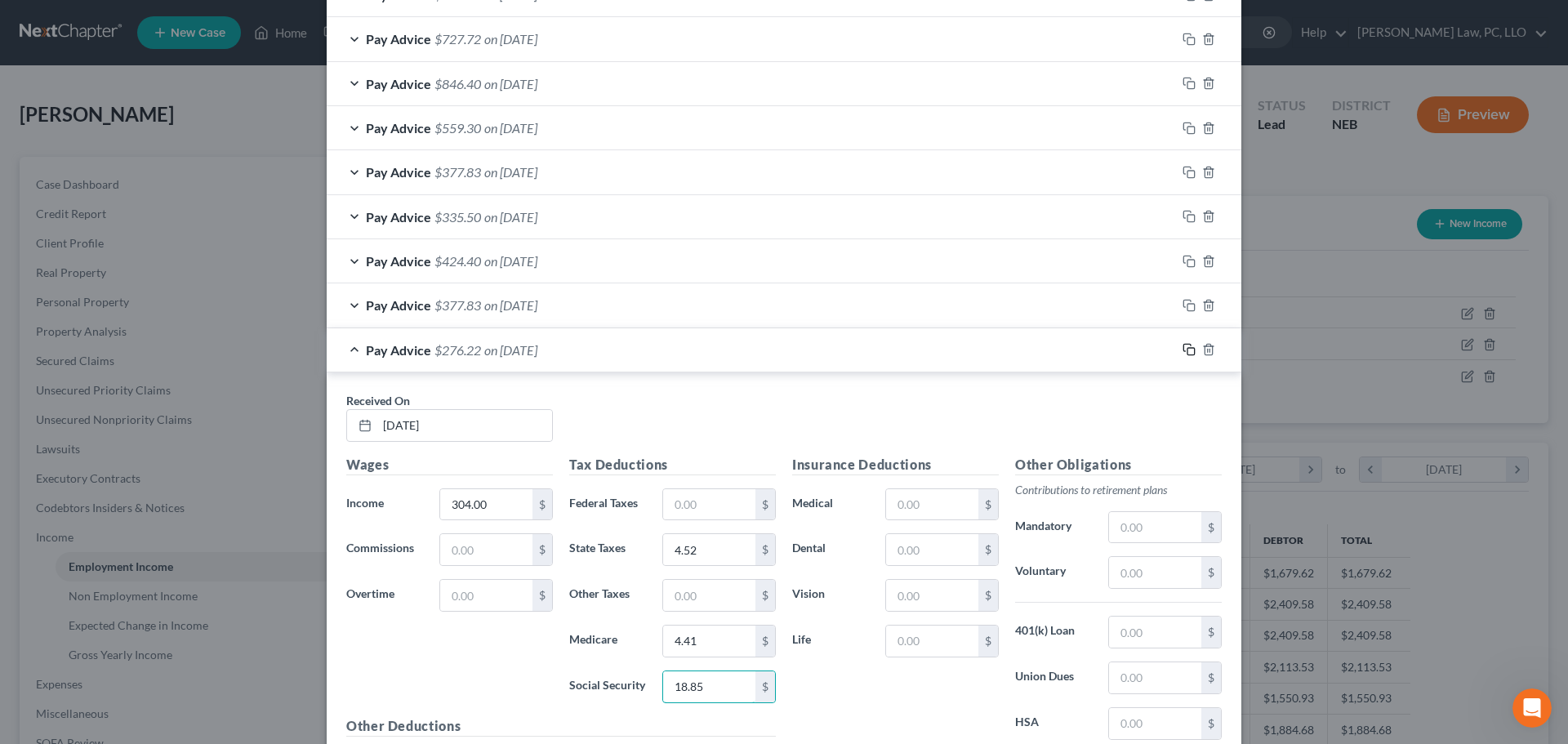
type input "18.85"
click at [1188, 348] on rect "button" at bounding box center [1191, 351] width 7 height 7
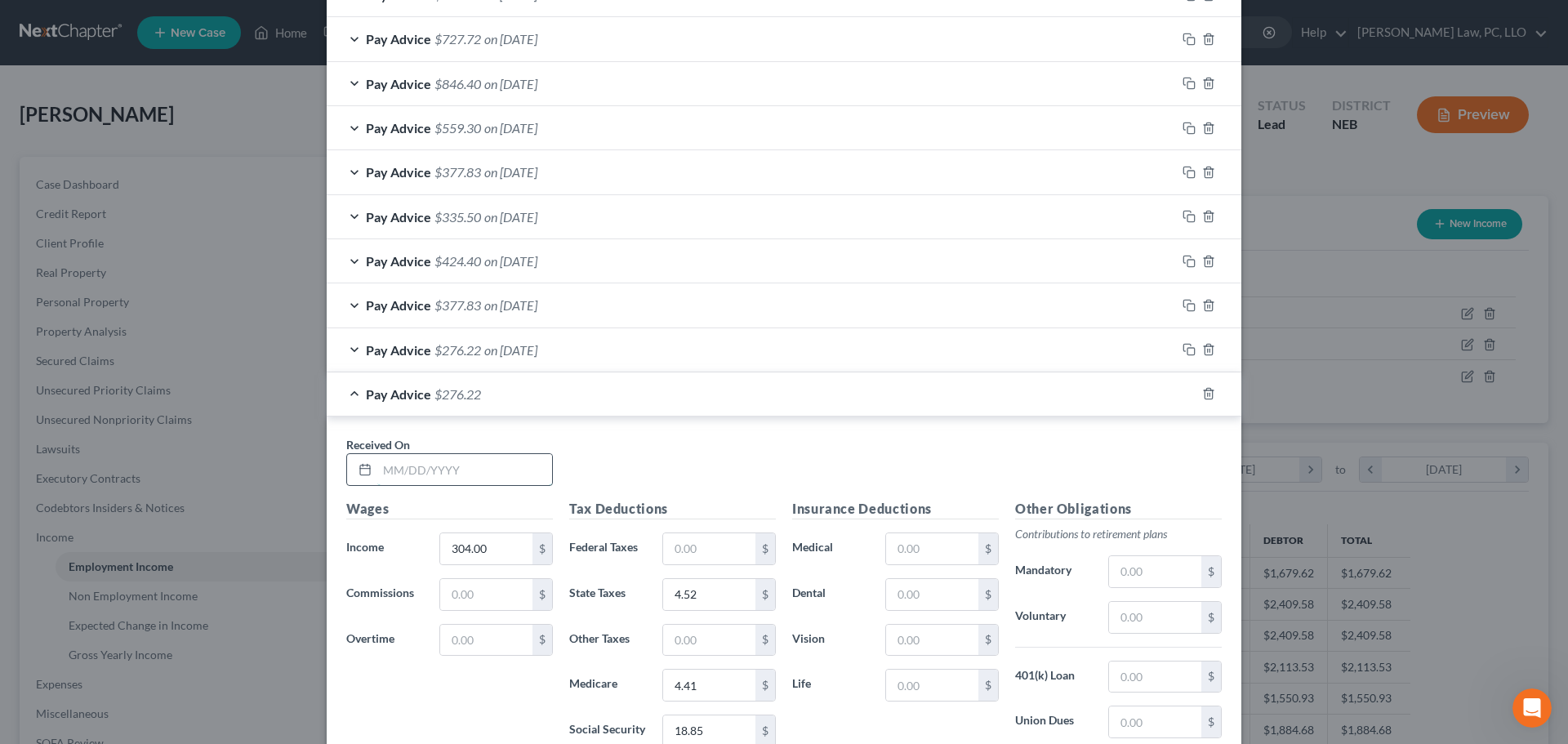
click at [384, 479] on input "text" at bounding box center [465, 470] width 175 height 31
type input "[DATE]"
type input "285.00"
type input "3.91"
type input "4.13"
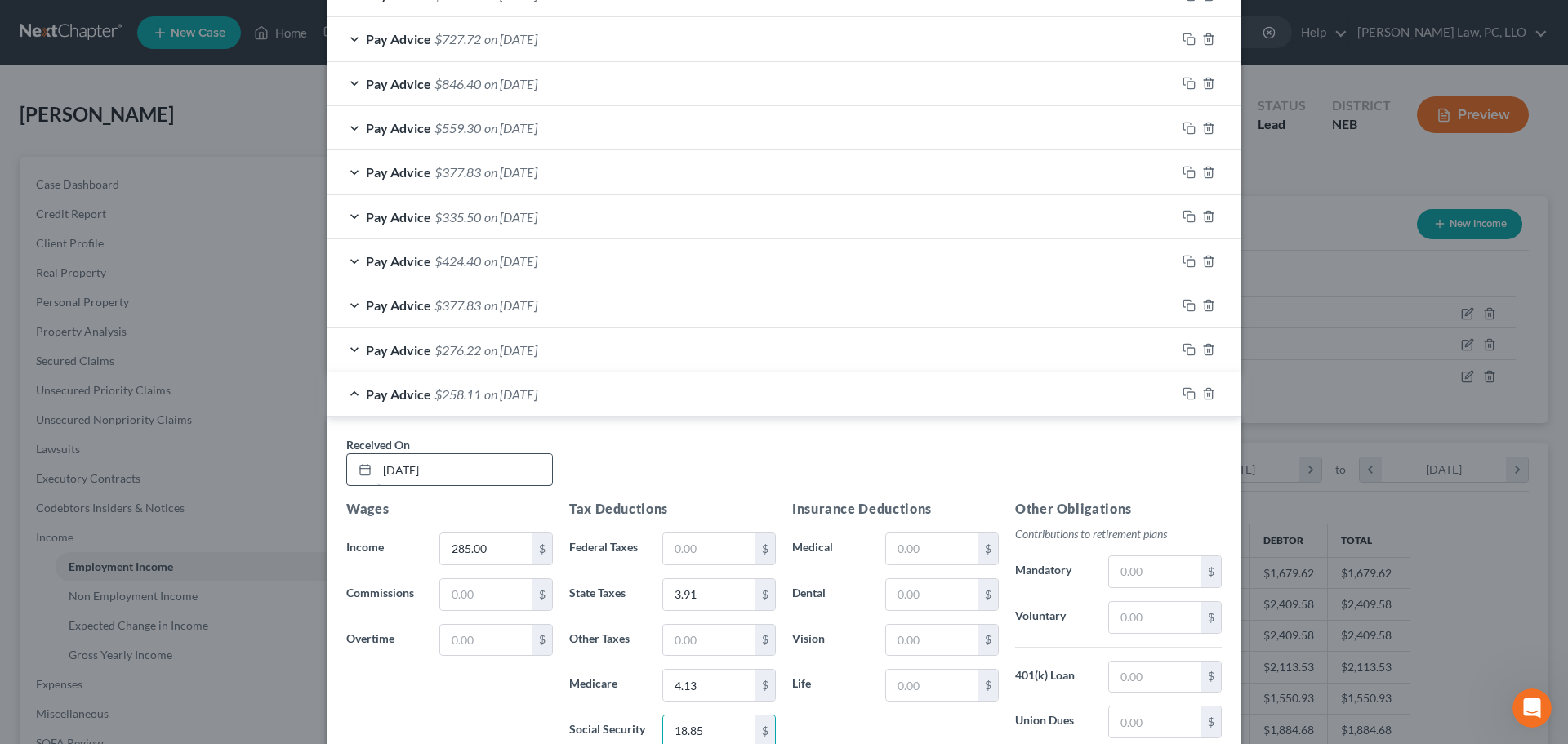
scroll to position [700, 0]
type input "17.67"
click at [327, 397] on div "Pay Advice $259.29 on 05/23/2025" at bounding box center [751, 392] width 850 height 44
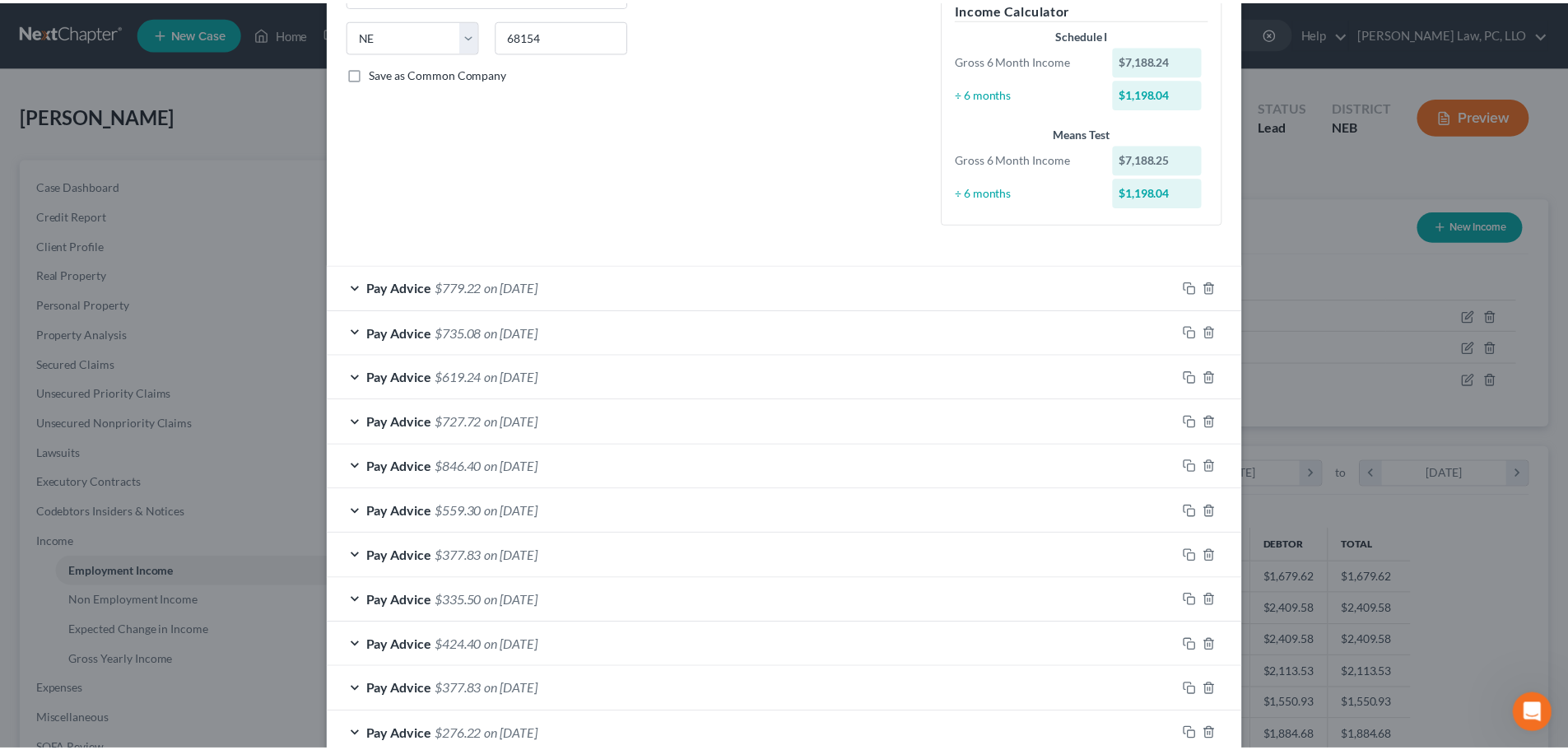
scroll to position [412, 0]
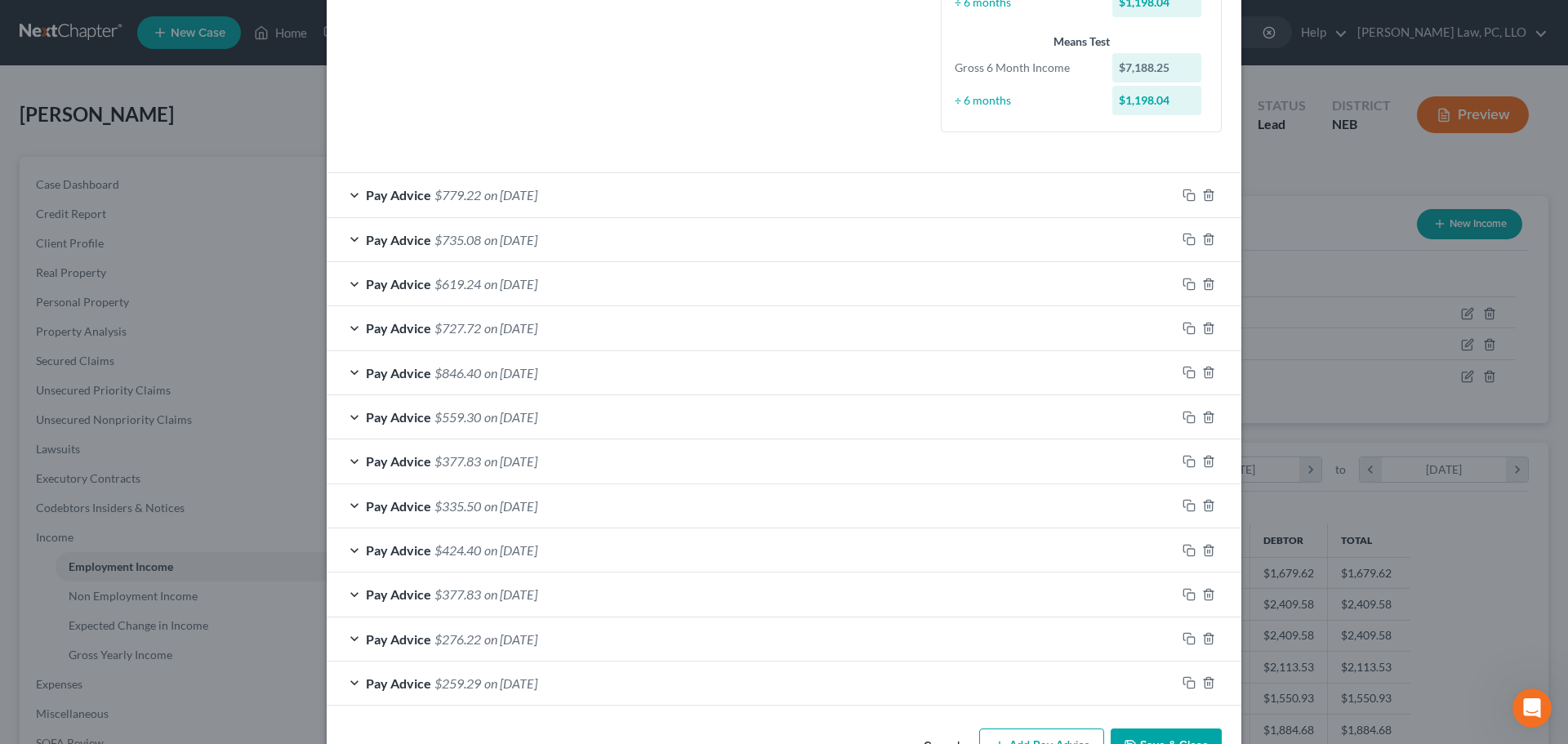
click at [1154, 734] on button "Save & Close" at bounding box center [1166, 745] width 111 height 34
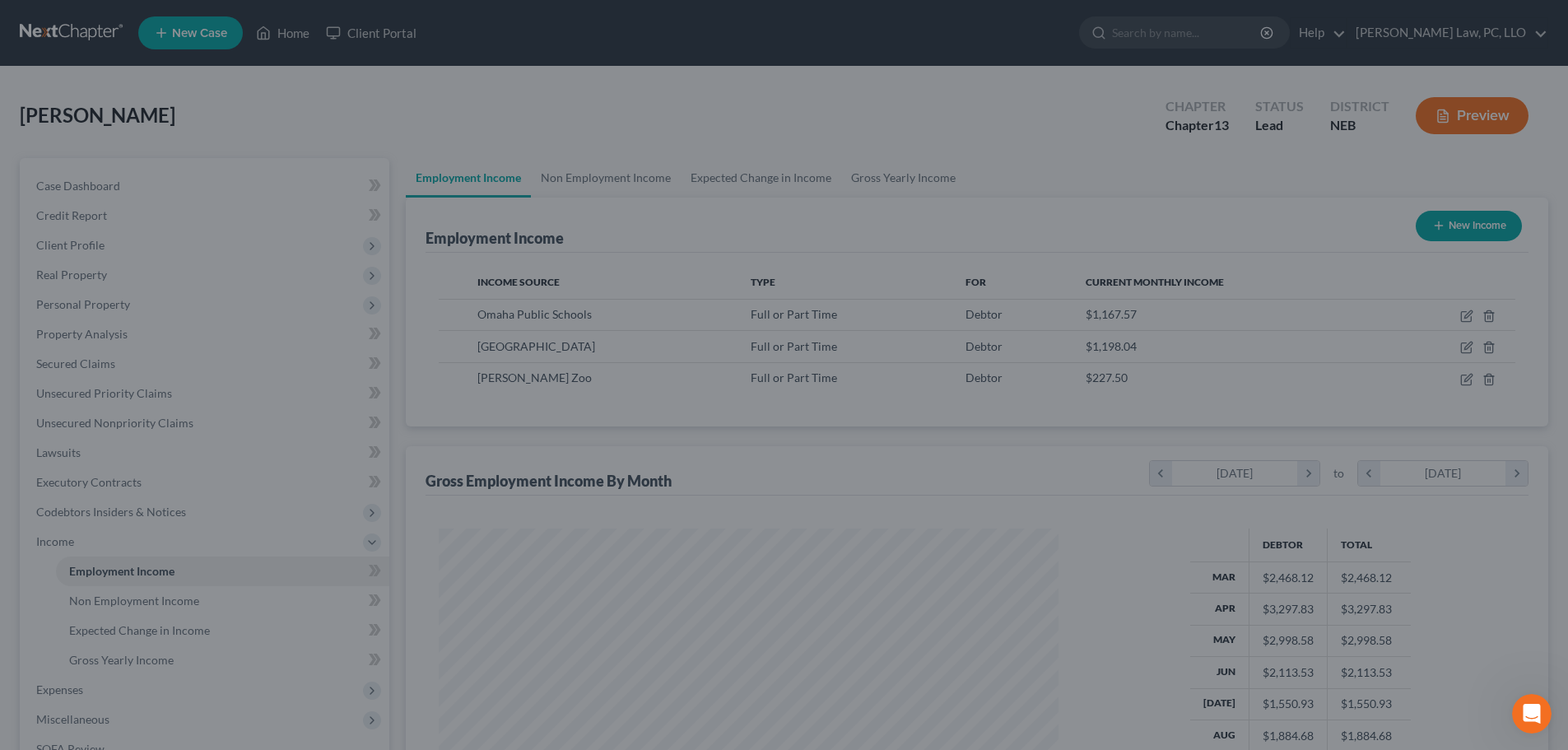
scroll to position [822776, 822634]
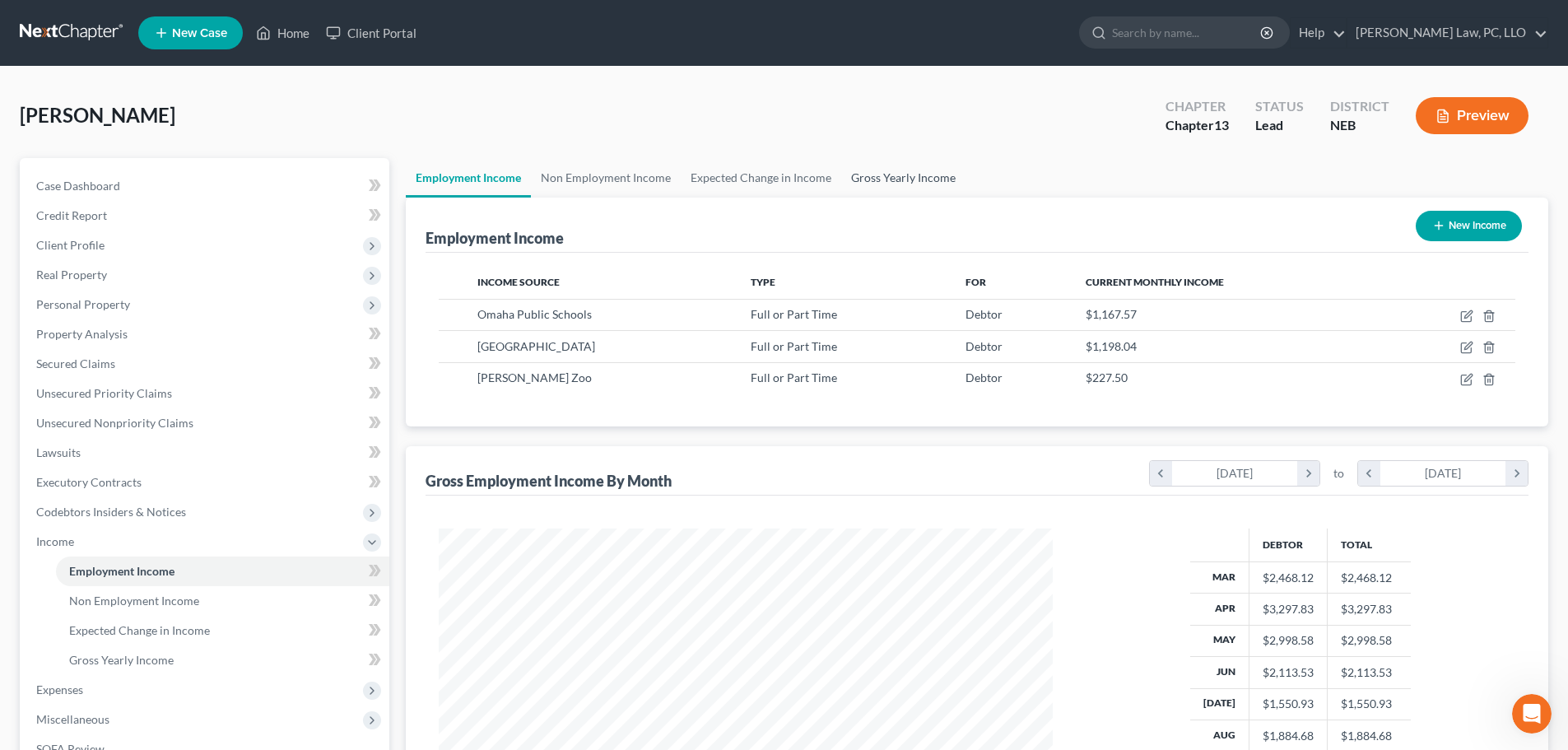
click at [921, 177] on link "Gross Yearly Income" at bounding box center [904, 177] width 125 height 40
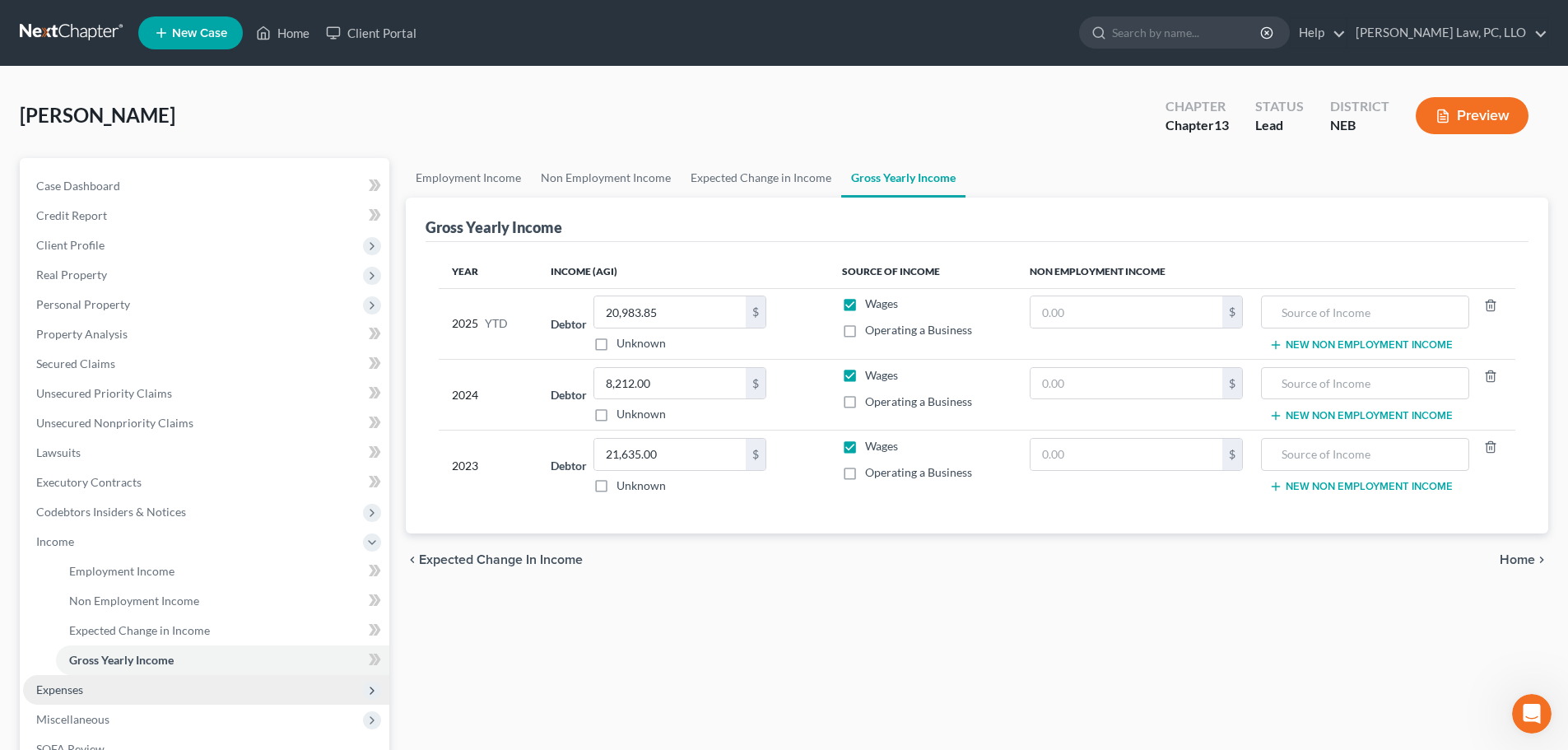
click at [64, 693] on span "Expenses" at bounding box center [59, 689] width 47 height 14
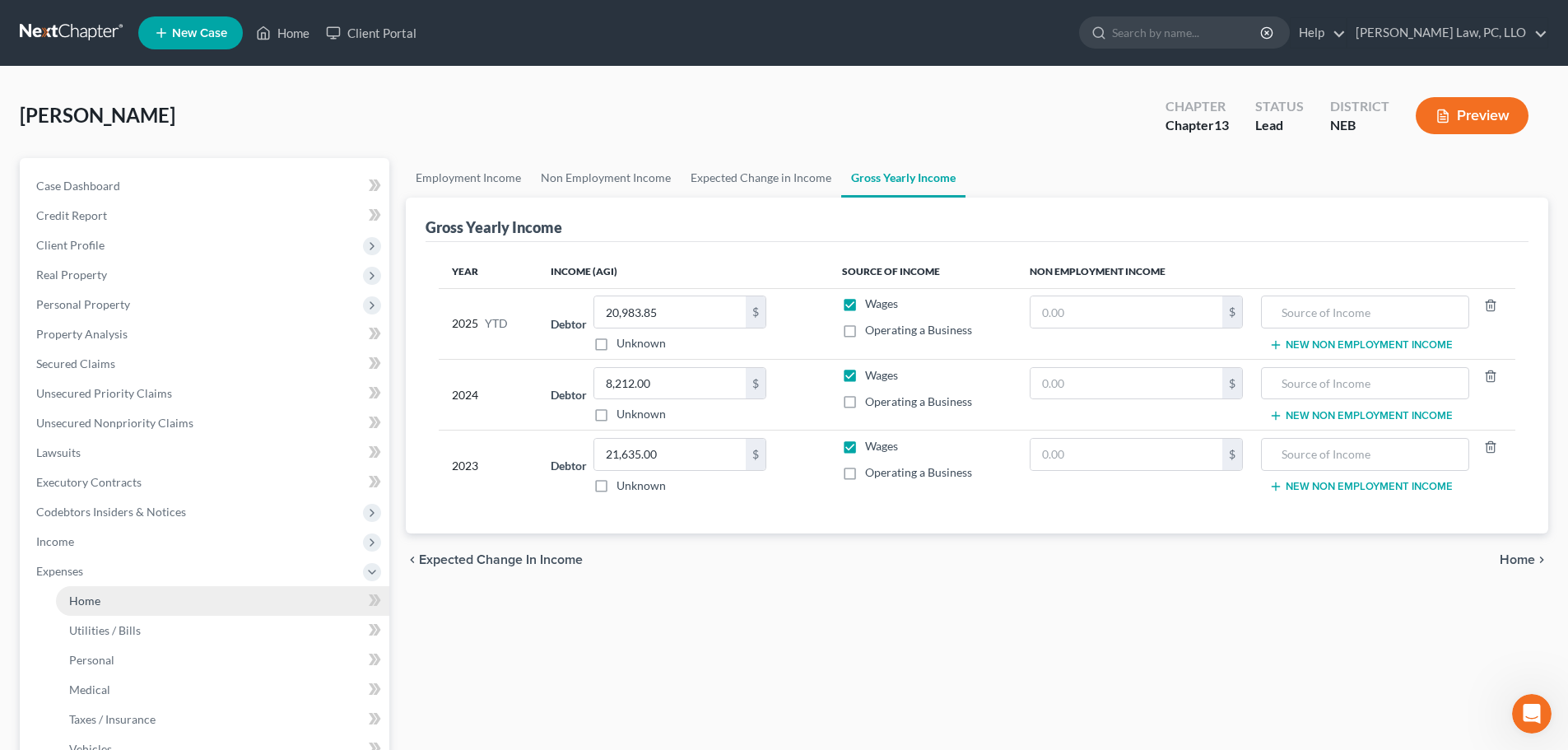
click at [84, 614] on link "Home" at bounding box center [223, 601] width 334 height 30
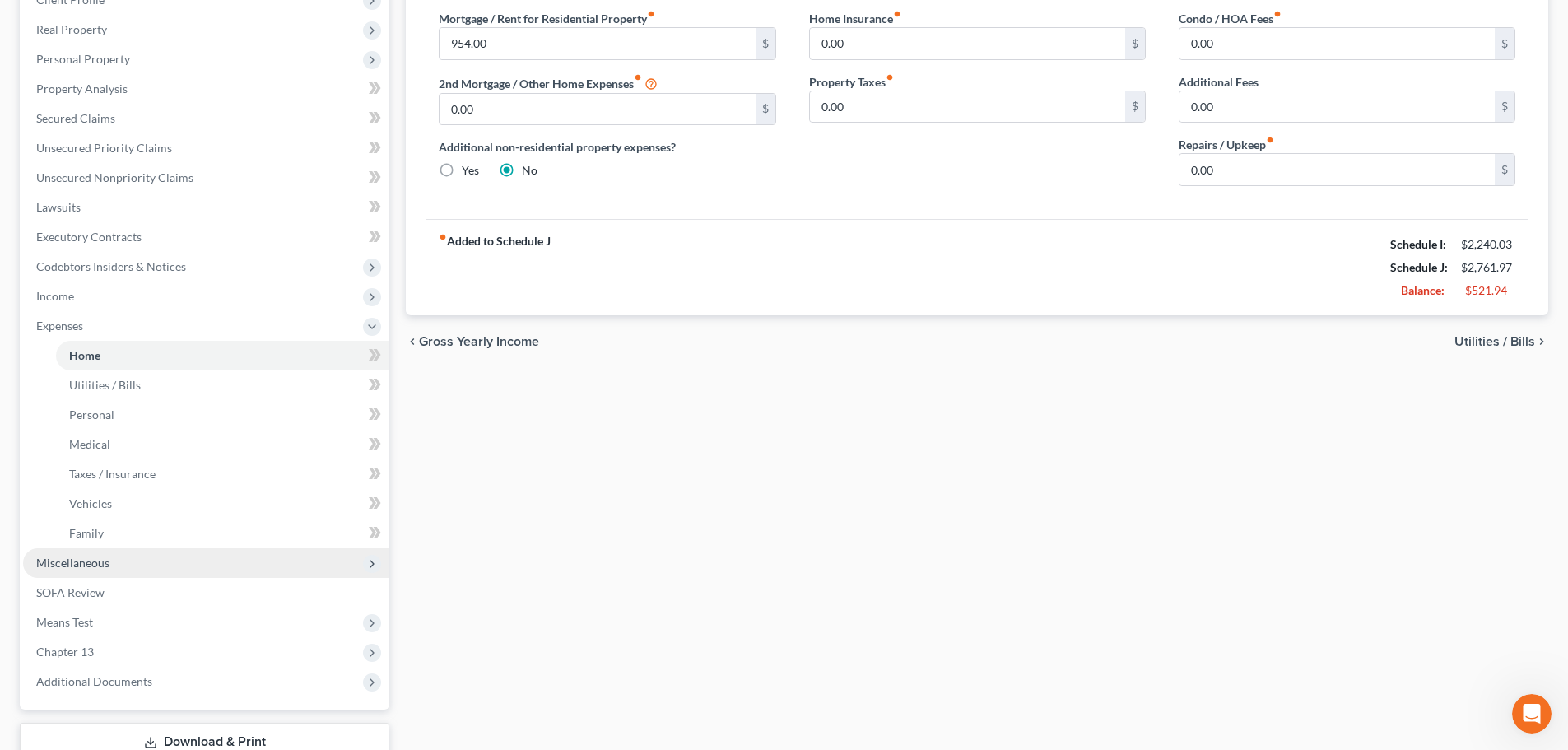
scroll to position [247, 0]
click at [116, 565] on span "Miscellaneous" at bounding box center [206, 561] width 366 height 30
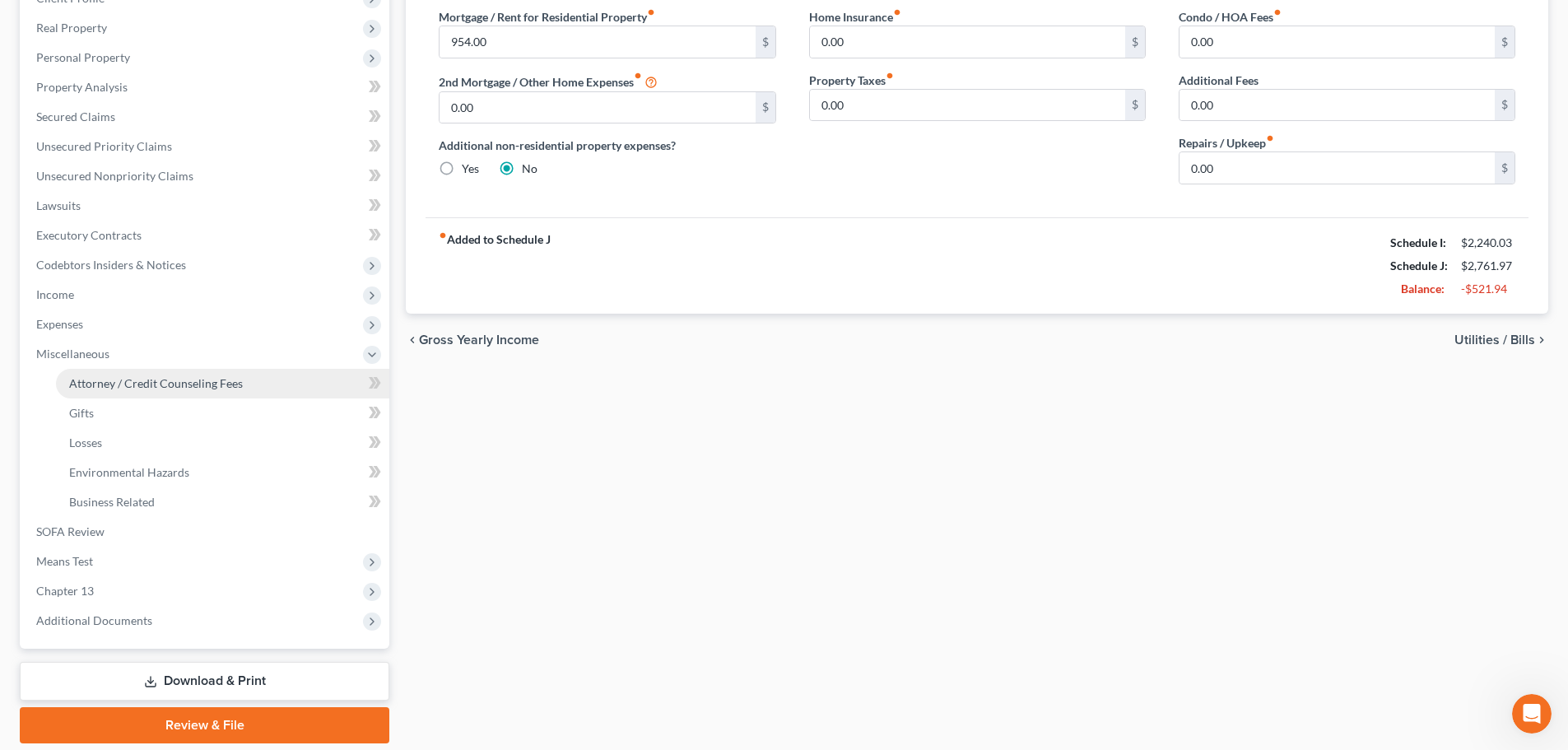
click at [146, 381] on span "Attorney / Credit Counseling Fees" at bounding box center [156, 383] width 174 height 14
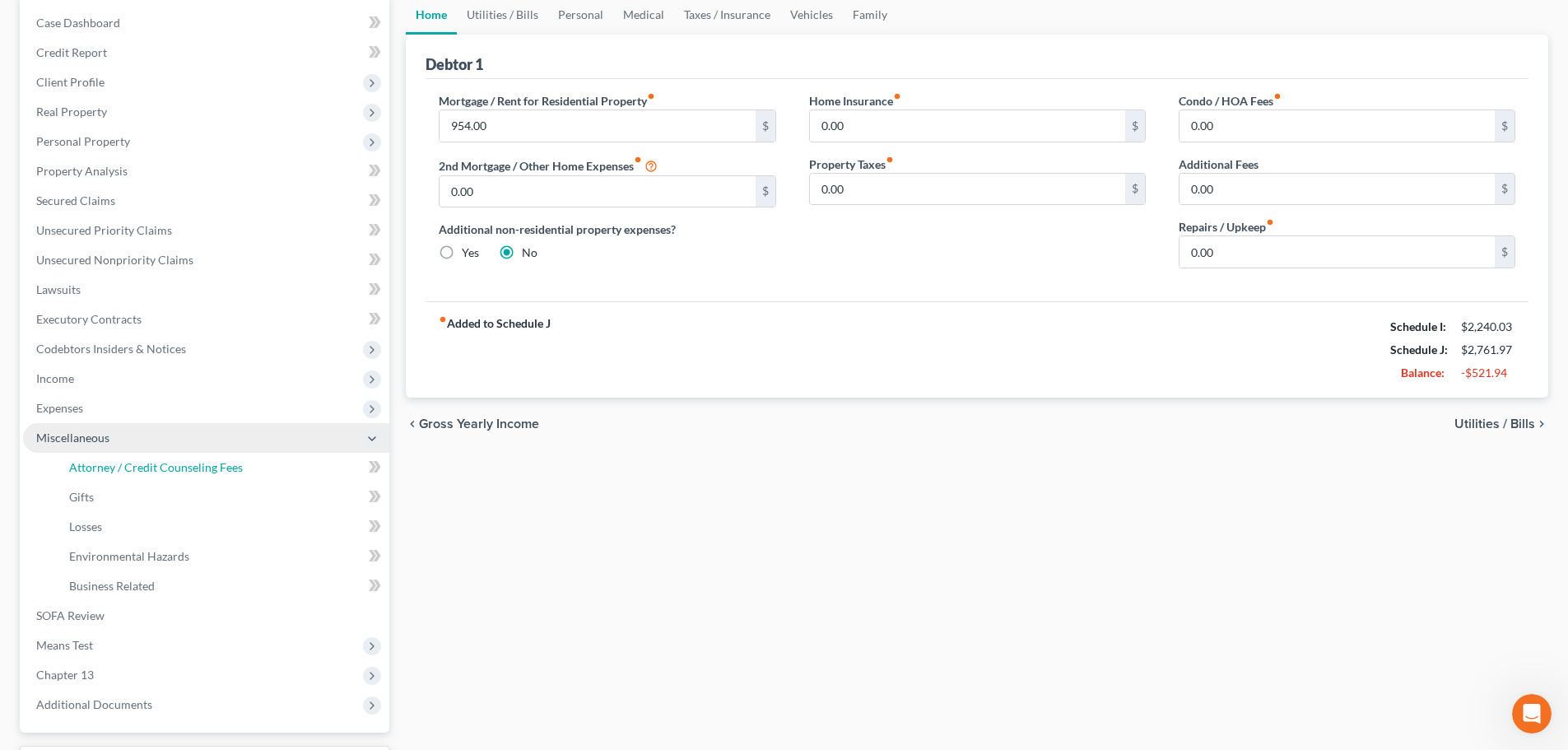
select select "1"
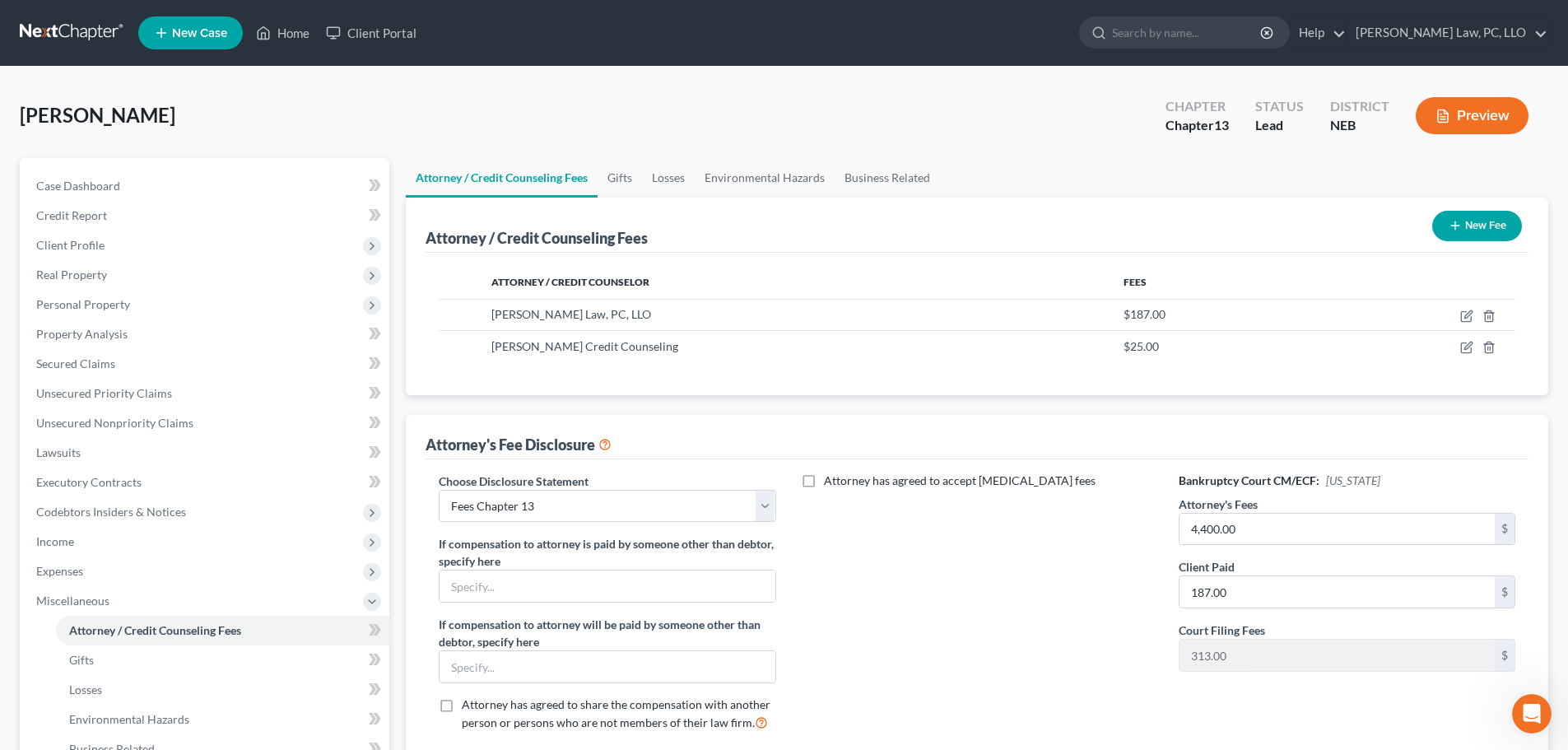
click at [745, 96] on div "Lang, Stephen Upgraded Chapter Chapter 13 Status Lead District NEB Preview" at bounding box center [784, 122] width 1528 height 72
click at [90, 370] on span "Secured Claims" at bounding box center [76, 364] width 79 height 14
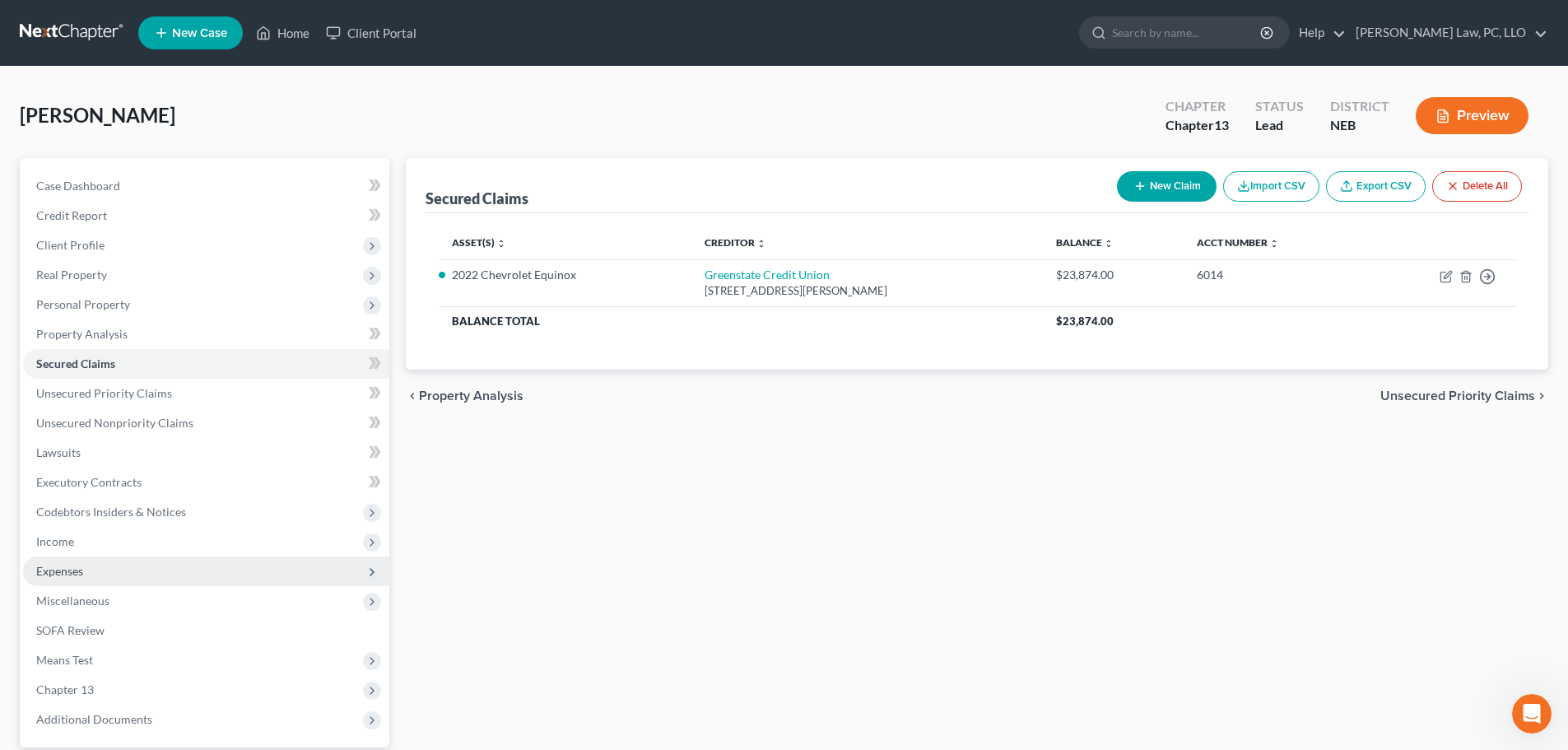
click at [65, 577] on span "Expenses" at bounding box center [59, 571] width 47 height 14
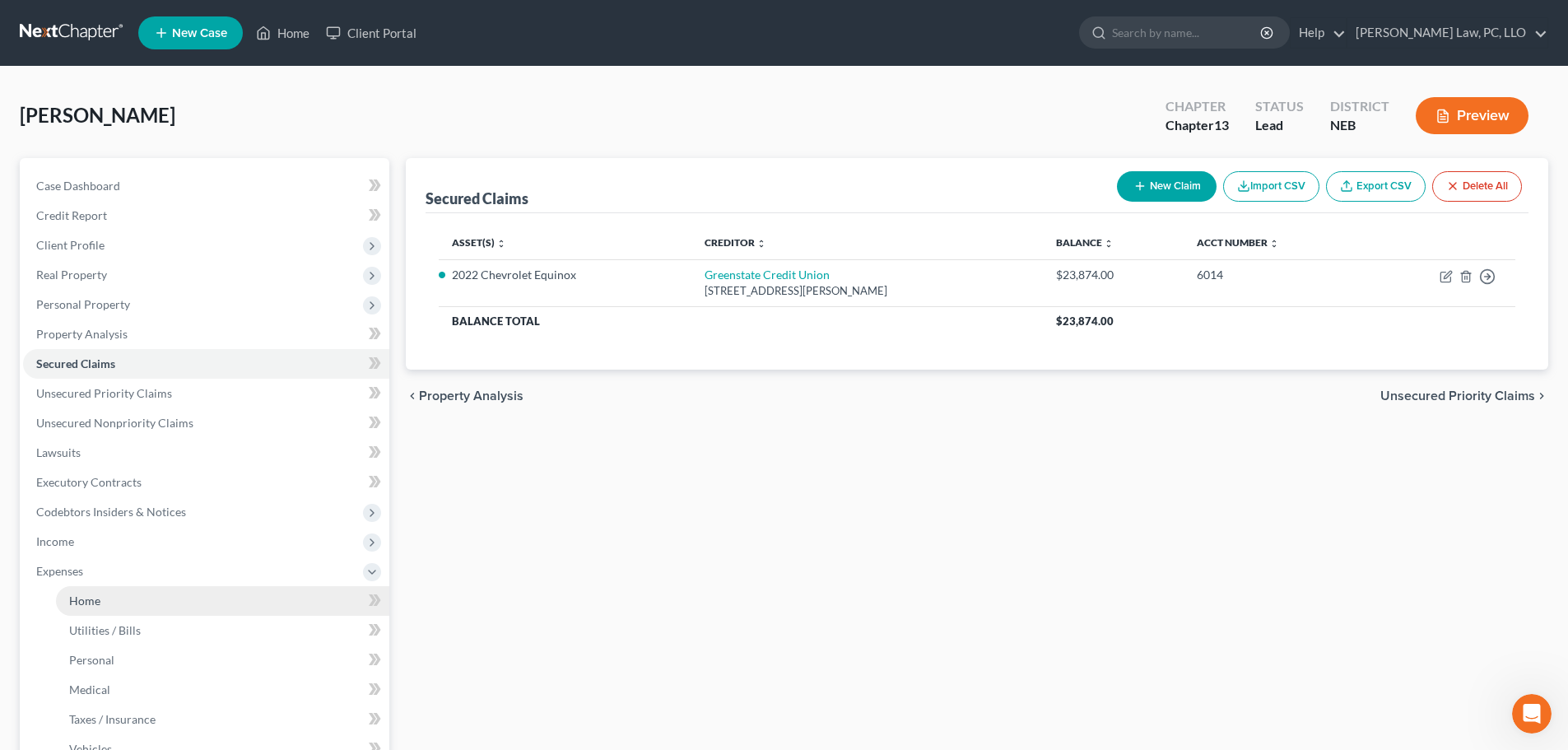
click at [79, 597] on span "Home" at bounding box center [85, 601] width 32 height 14
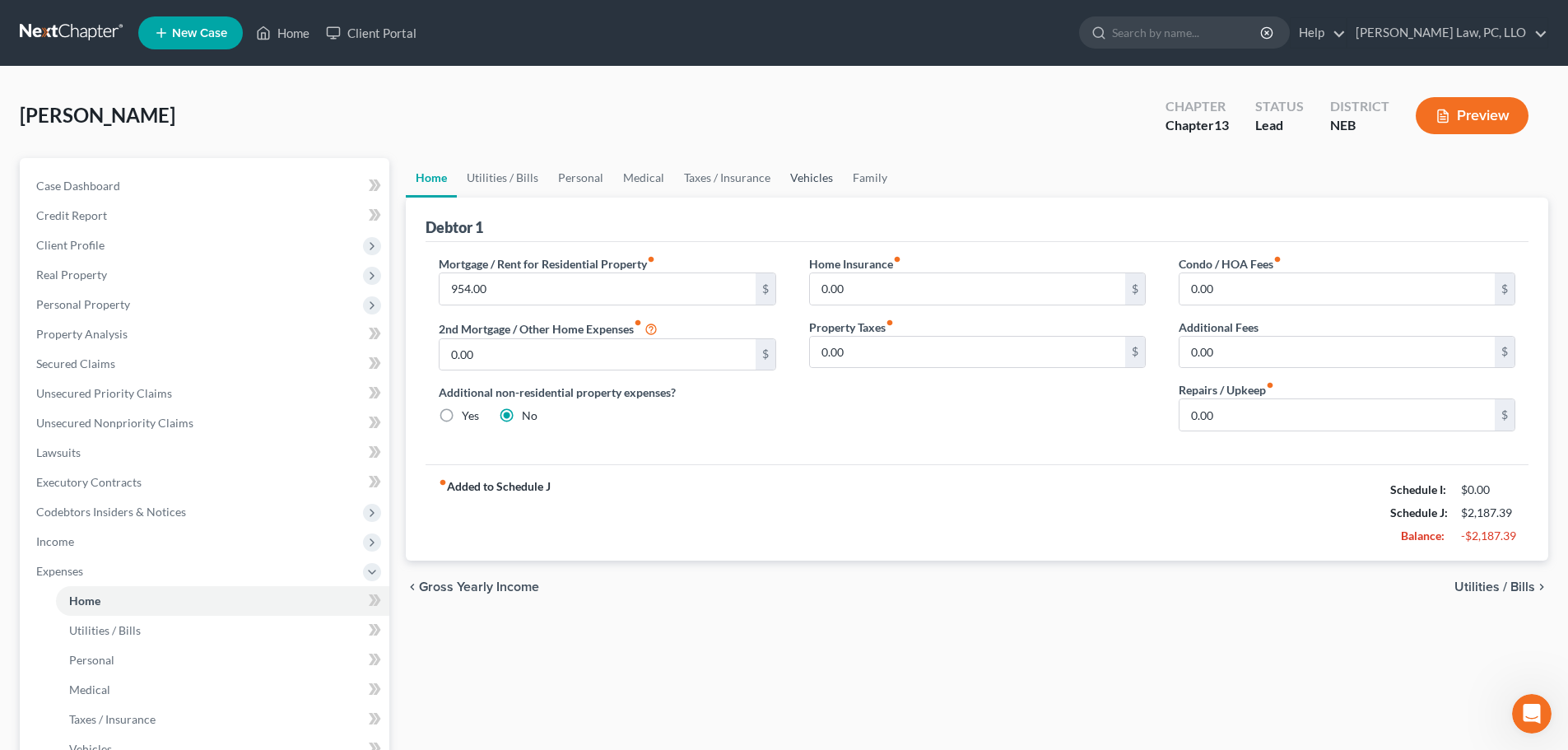
click at [797, 170] on link "Vehicles" at bounding box center [811, 177] width 62 height 40
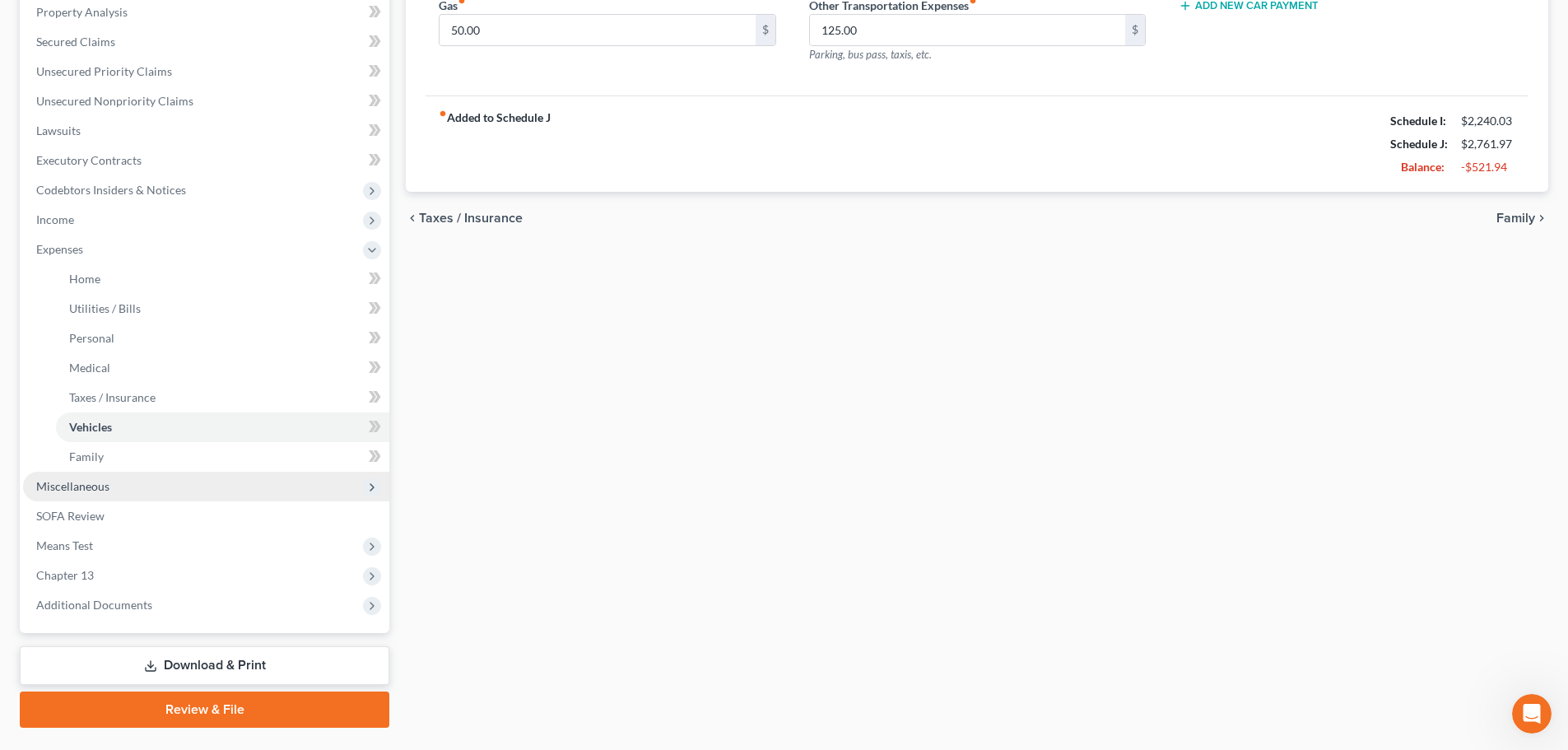
scroll to position [329, 0]
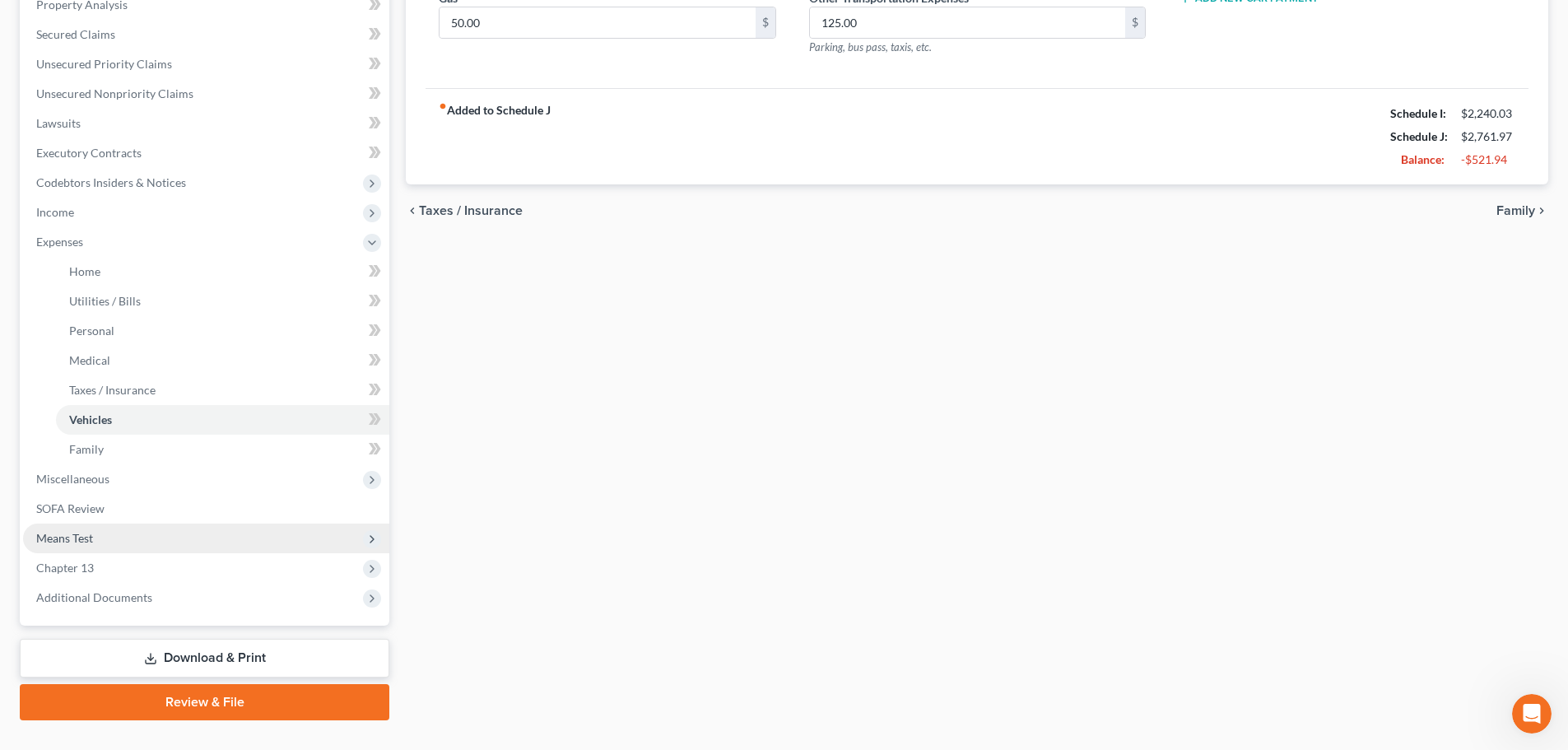
click at [109, 546] on span "Means Test" at bounding box center [206, 538] width 366 height 30
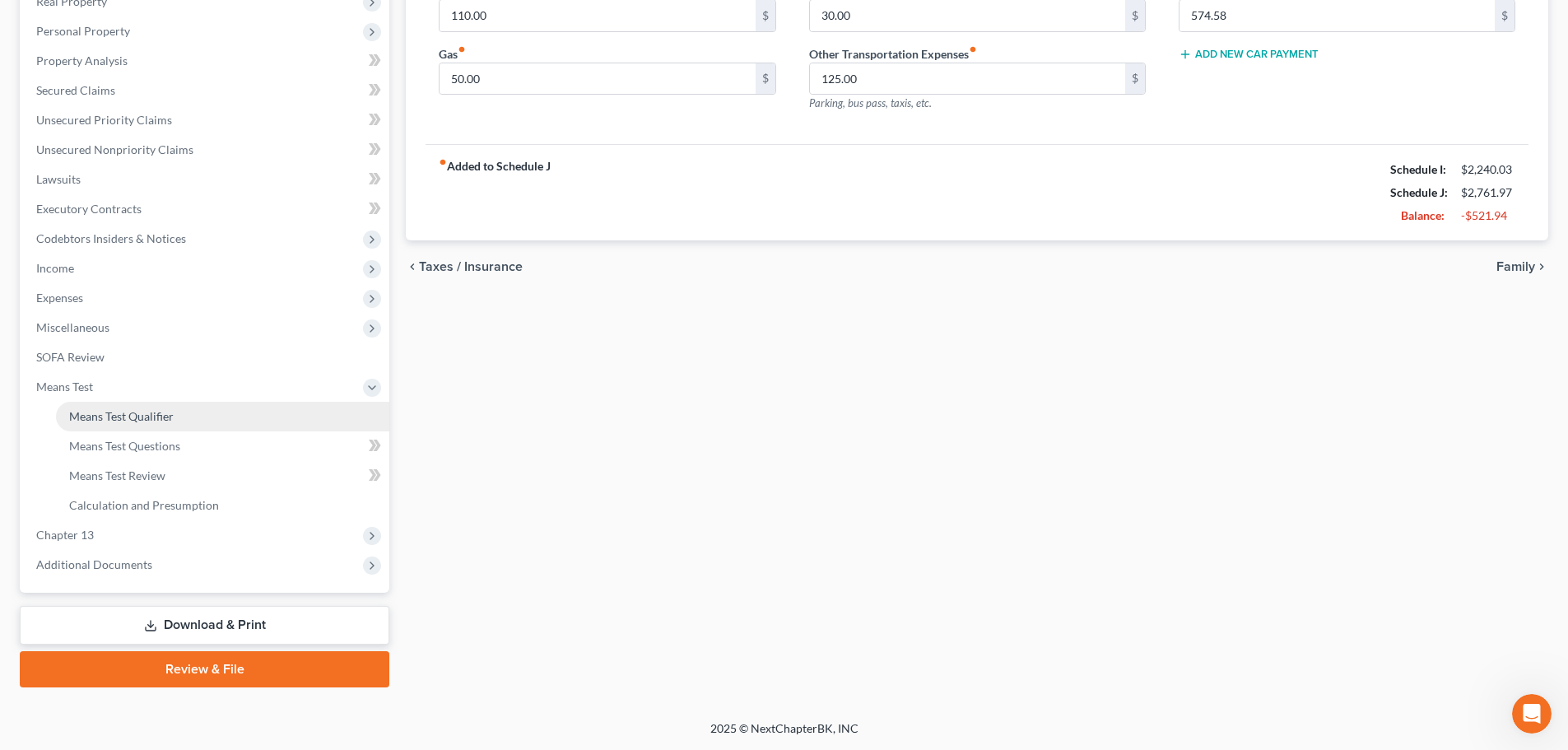
click at [145, 420] on span "Means Test Qualifier" at bounding box center [121, 416] width 105 height 14
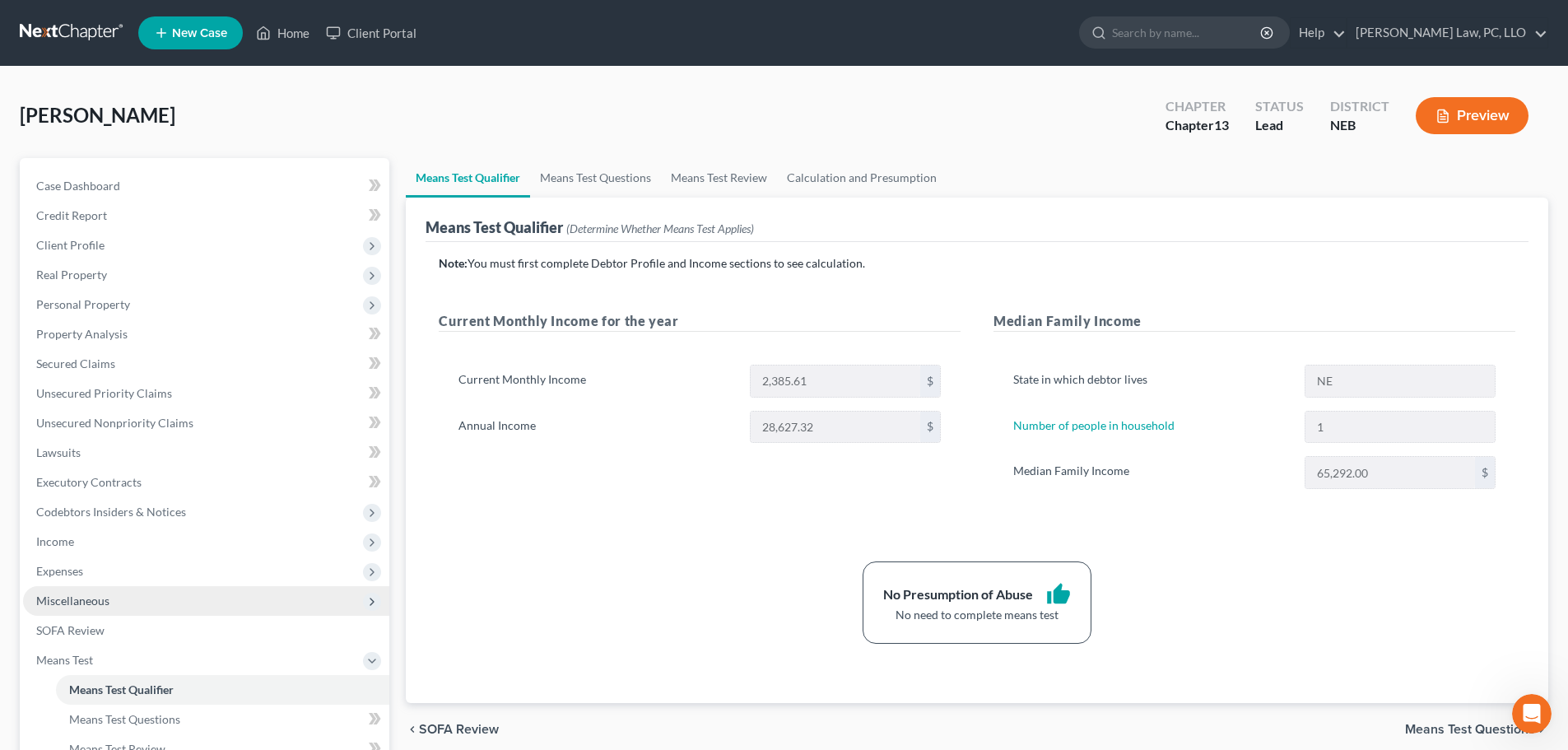
click at [105, 602] on span "Miscellaneous" at bounding box center [72, 601] width 73 height 14
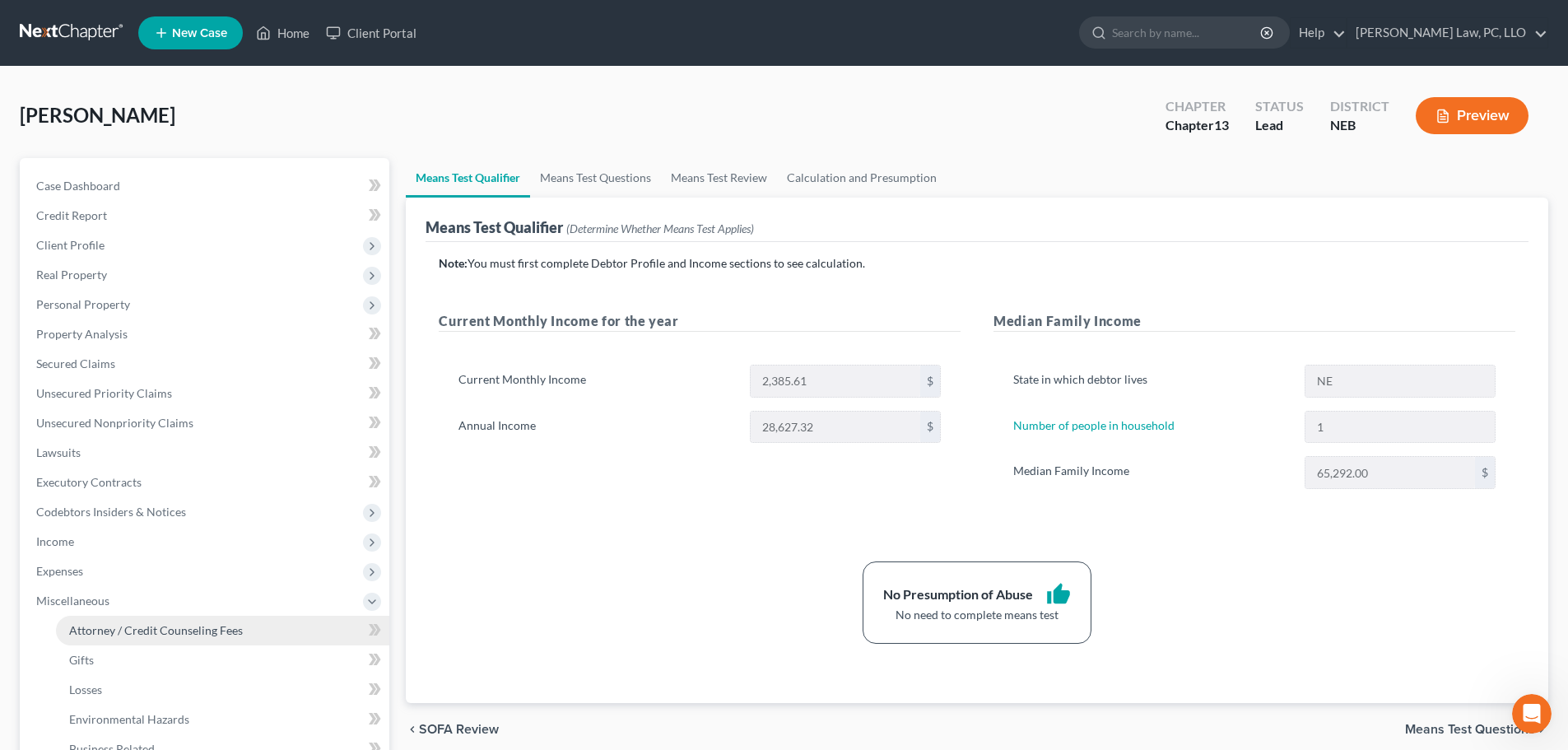
click at [104, 624] on span "Attorney / Credit Counseling Fees" at bounding box center [156, 630] width 174 height 14
select select "1"
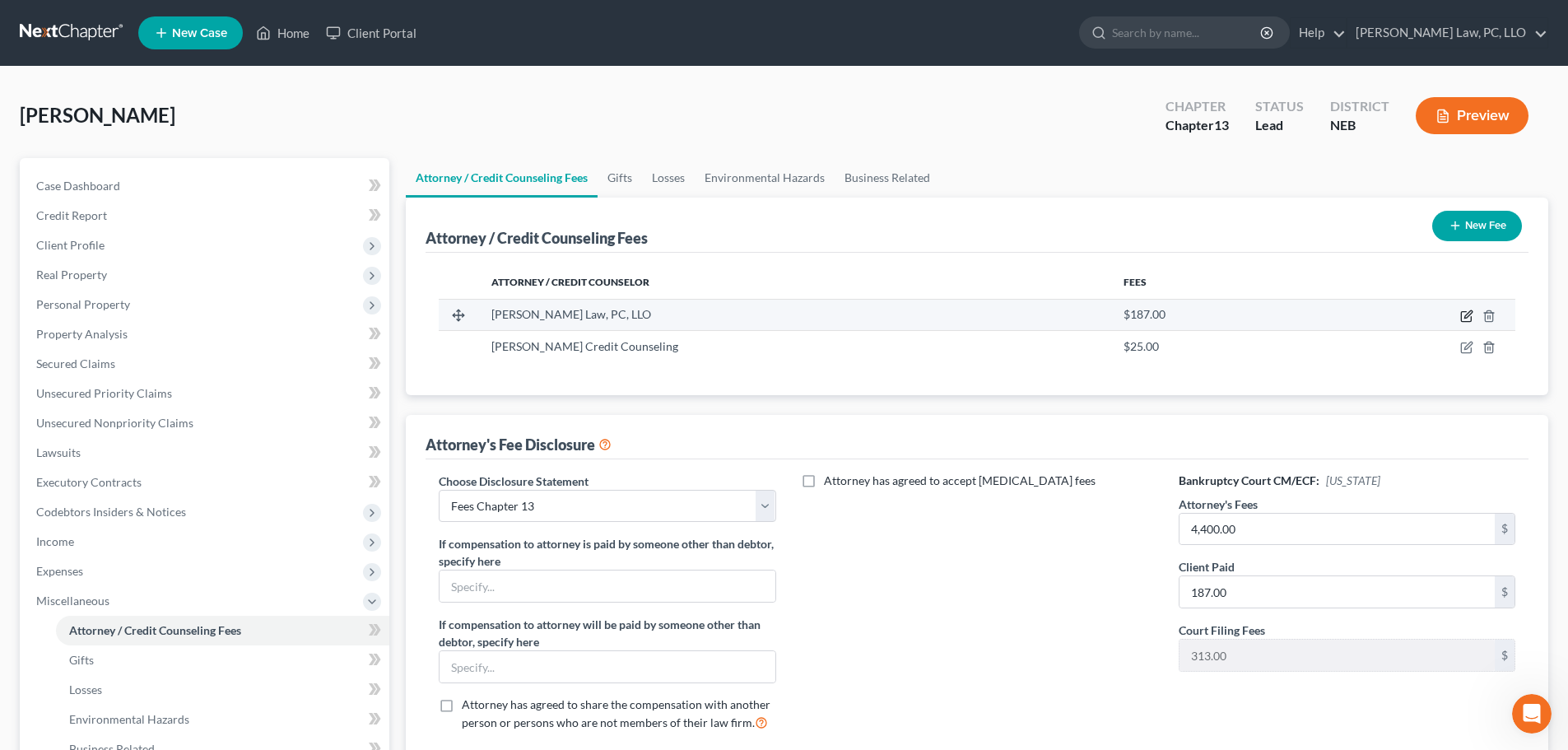
click at [1462, 311] on icon "button" at bounding box center [1467, 315] width 13 height 13
select select "30"
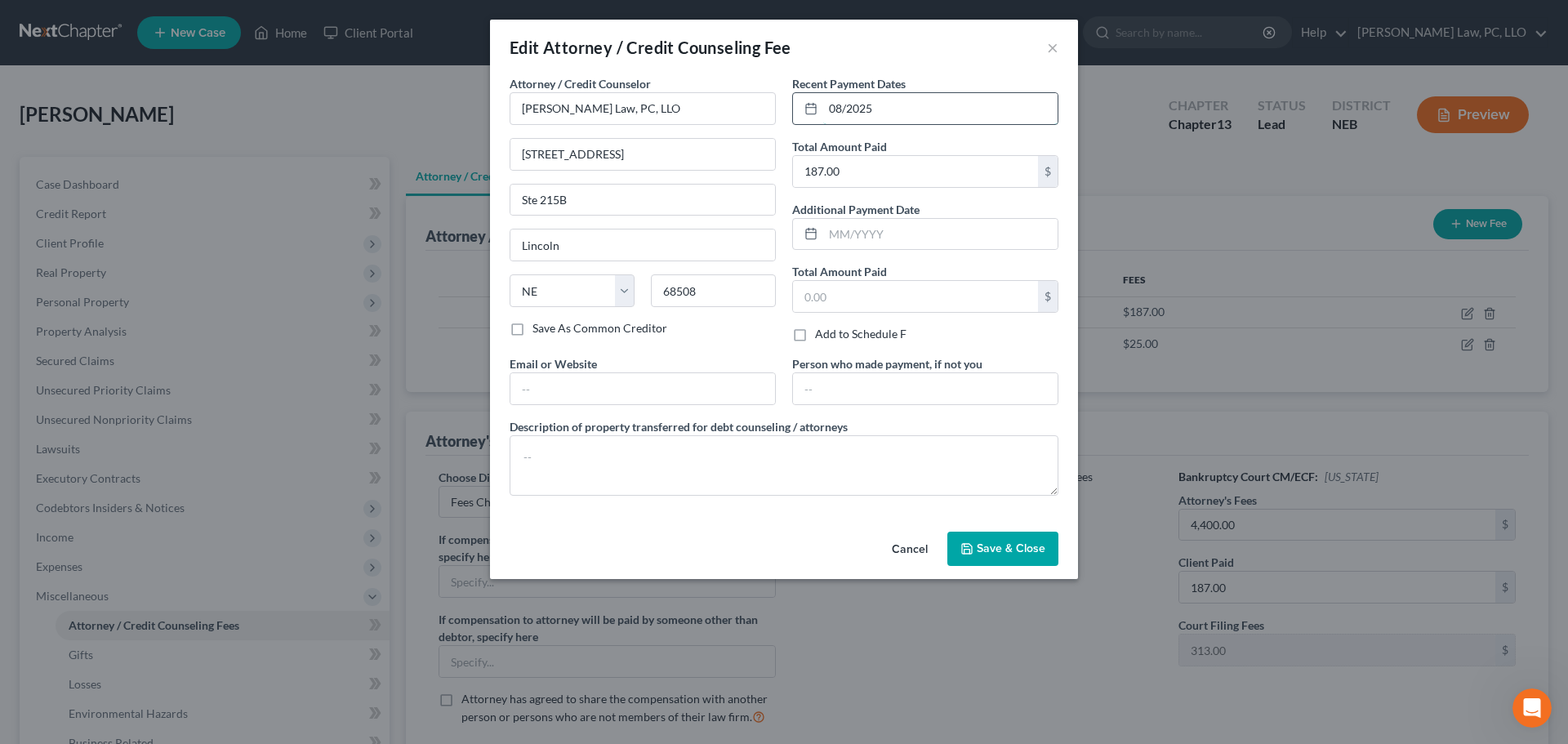
drag, startPoint x: 842, startPoint y: 105, endPoint x: 831, endPoint y: 108, distance: 11.4
click at [831, 108] on input "08/2025" at bounding box center [940, 109] width 234 height 31
type input "09/2025"
click at [1008, 552] on span "Save & Close" at bounding box center [1011, 548] width 69 height 14
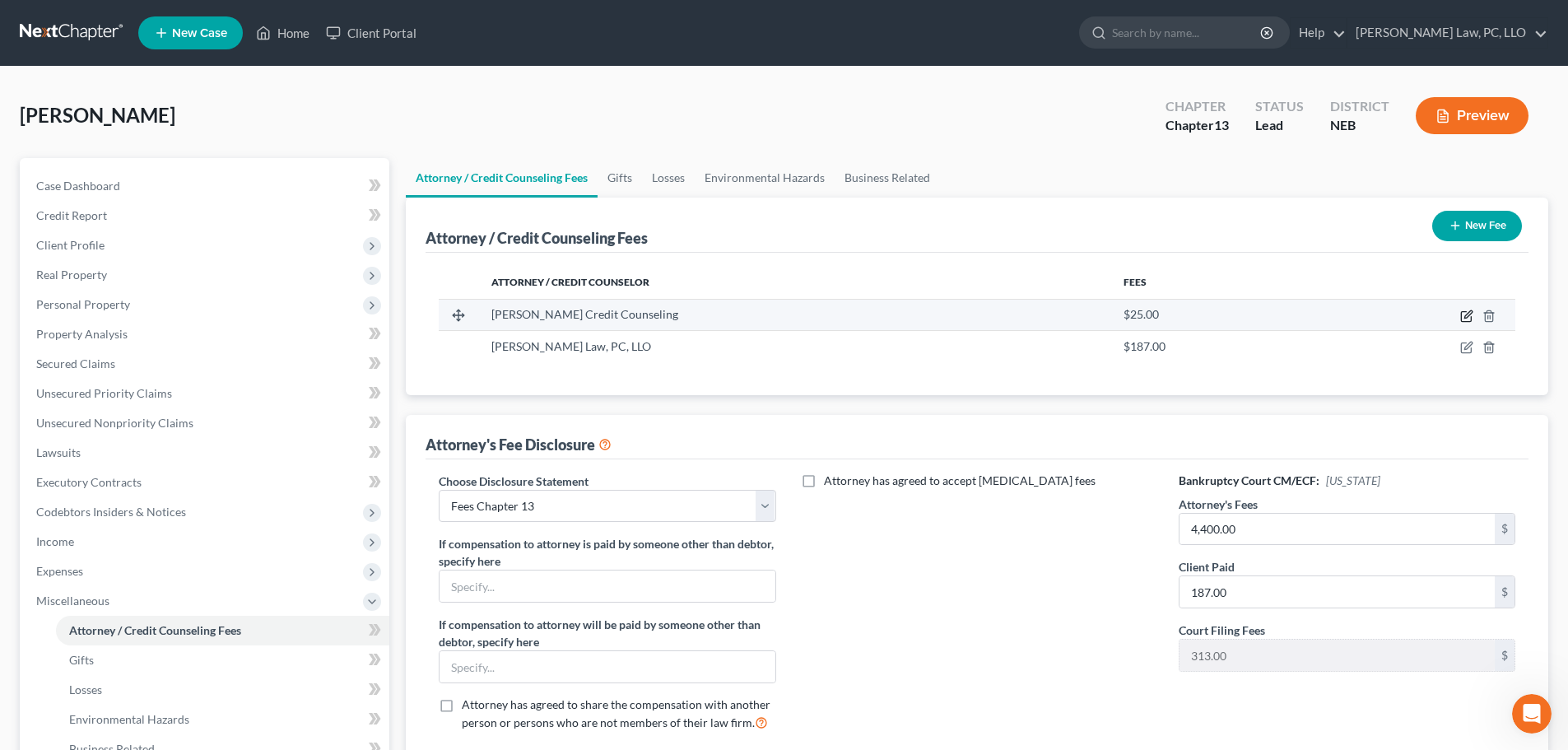
click at [1471, 319] on icon "button" at bounding box center [1466, 316] width 10 height 10
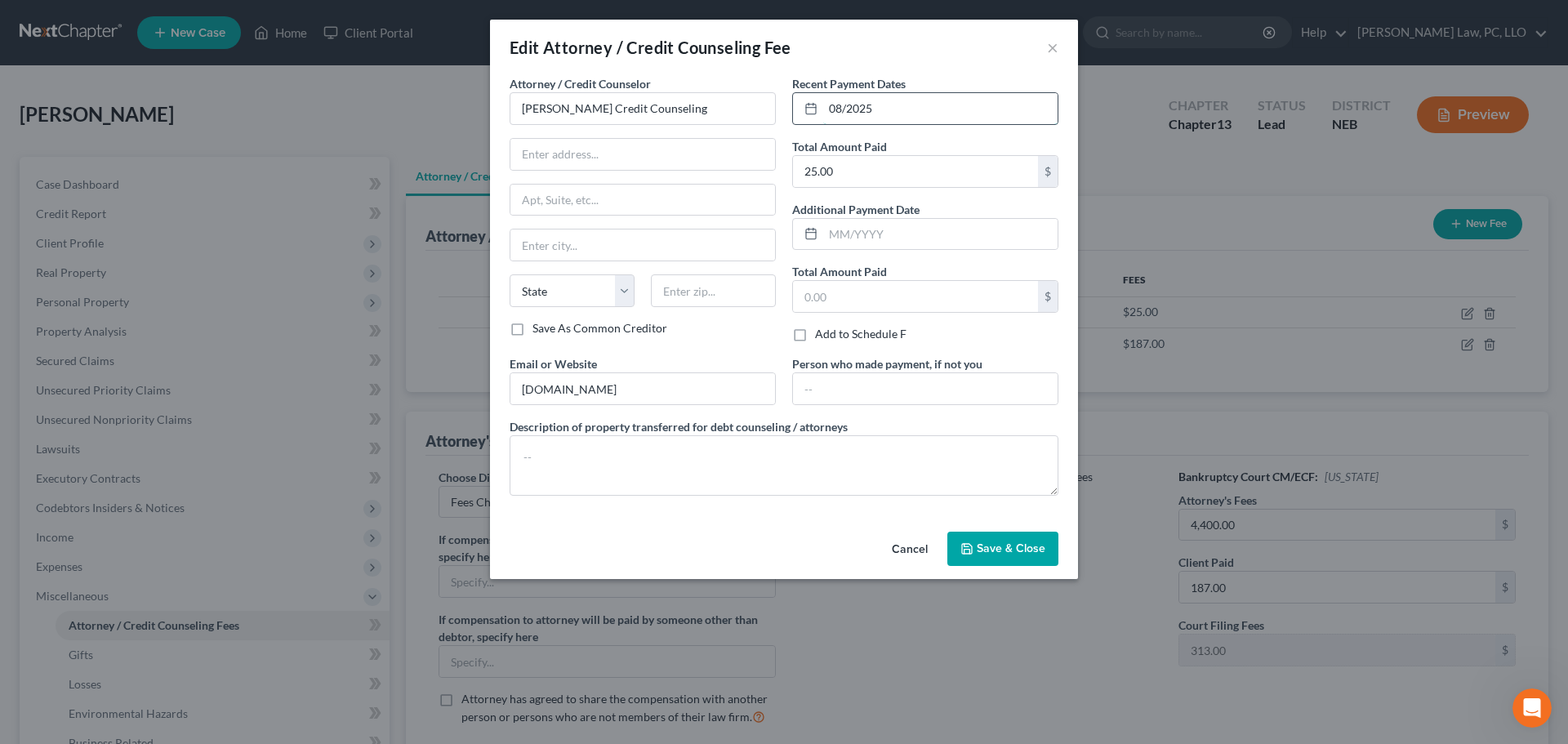
drag, startPoint x: 842, startPoint y: 102, endPoint x: 854, endPoint y: 107, distance: 13.0
click at [840, 104] on input "08/2025" at bounding box center [940, 109] width 234 height 31
type input "09/2025"
click at [998, 558] on button "Save & Close" at bounding box center [1002, 548] width 111 height 34
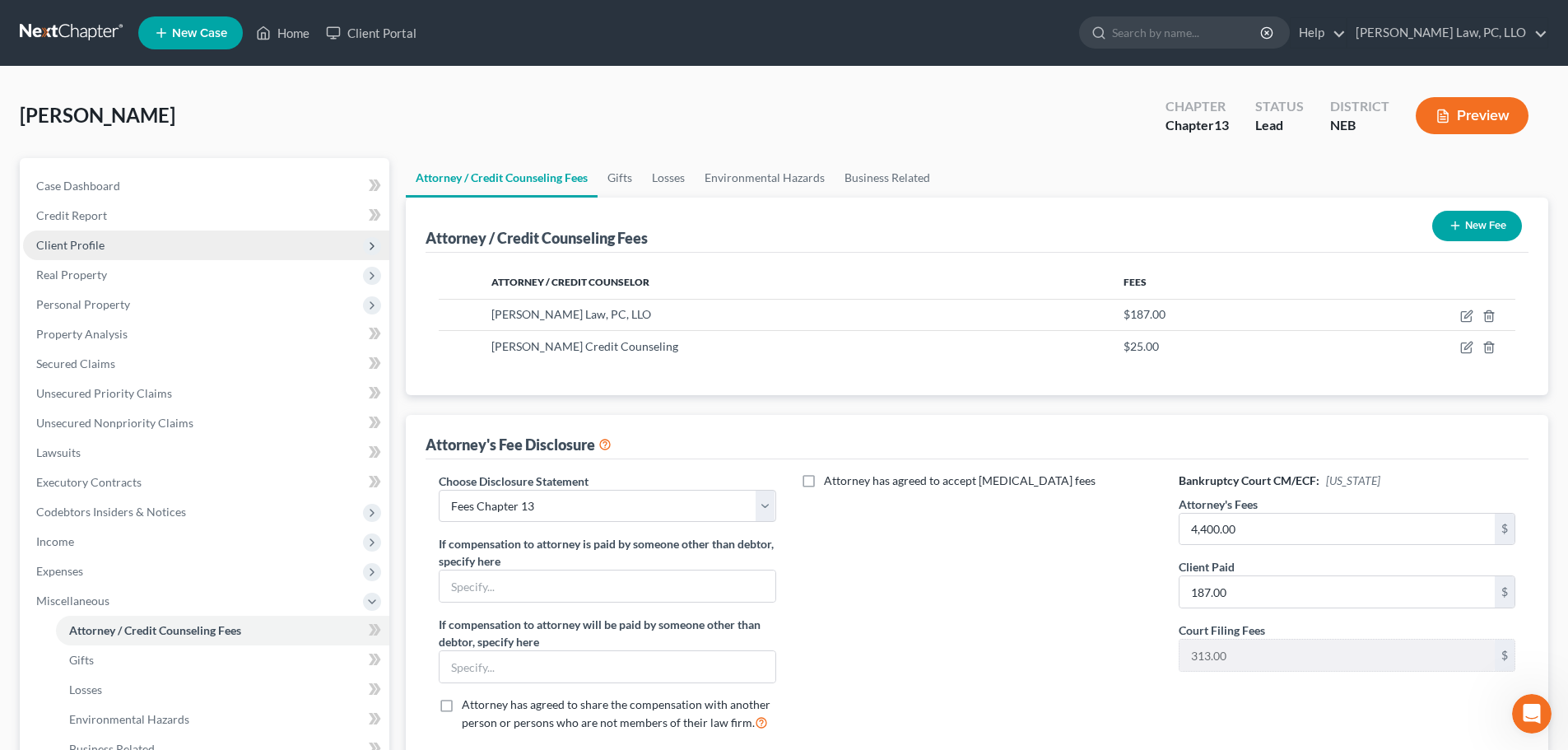
click at [57, 249] on span "Client Profile" at bounding box center [70, 245] width 69 height 14
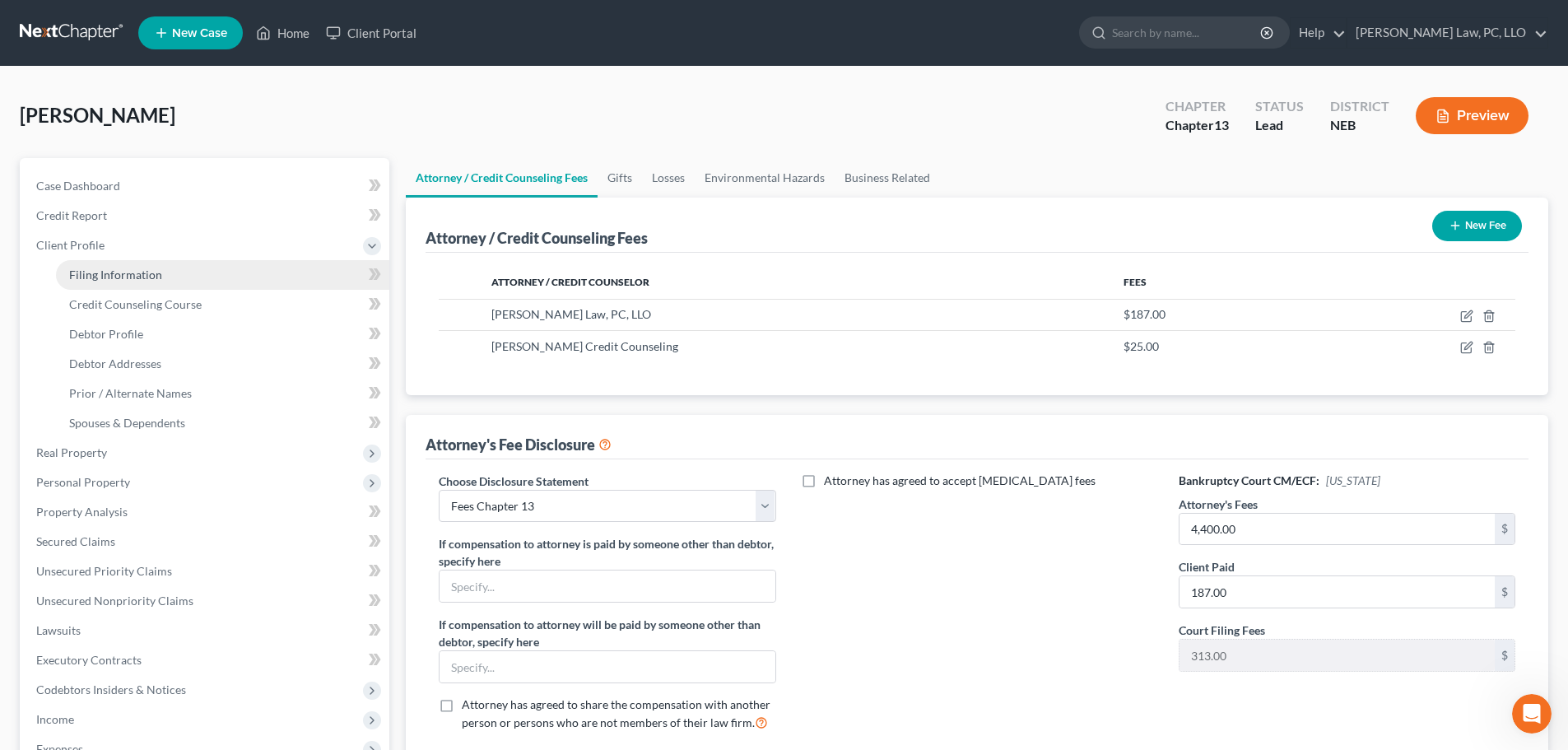
click at [61, 276] on link "Filing Information" at bounding box center [223, 275] width 334 height 30
select select "1"
select select "0"
select select "3"
select select "30"
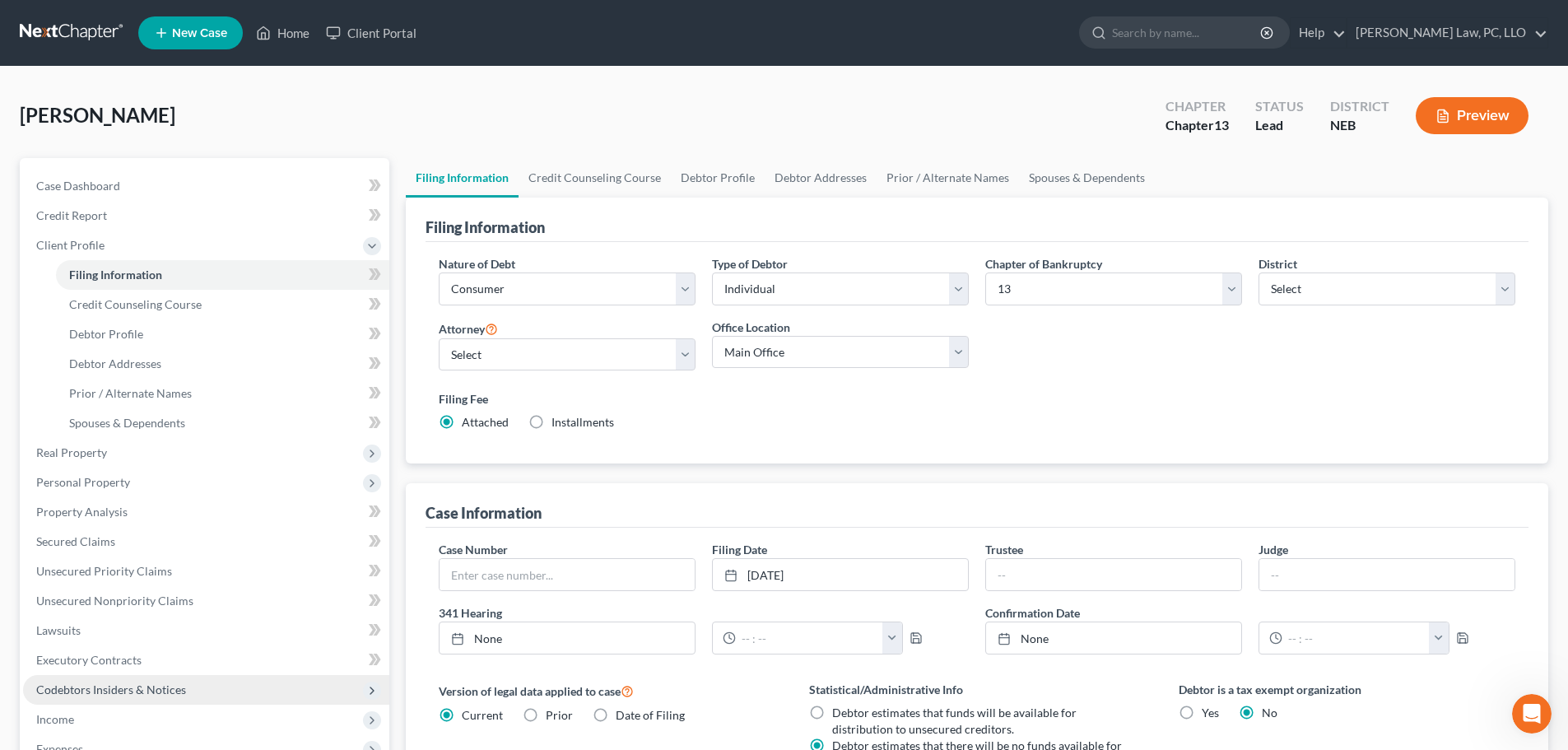
click at [73, 696] on span "Codebtors Insiders & Notices" at bounding box center [111, 689] width 150 height 14
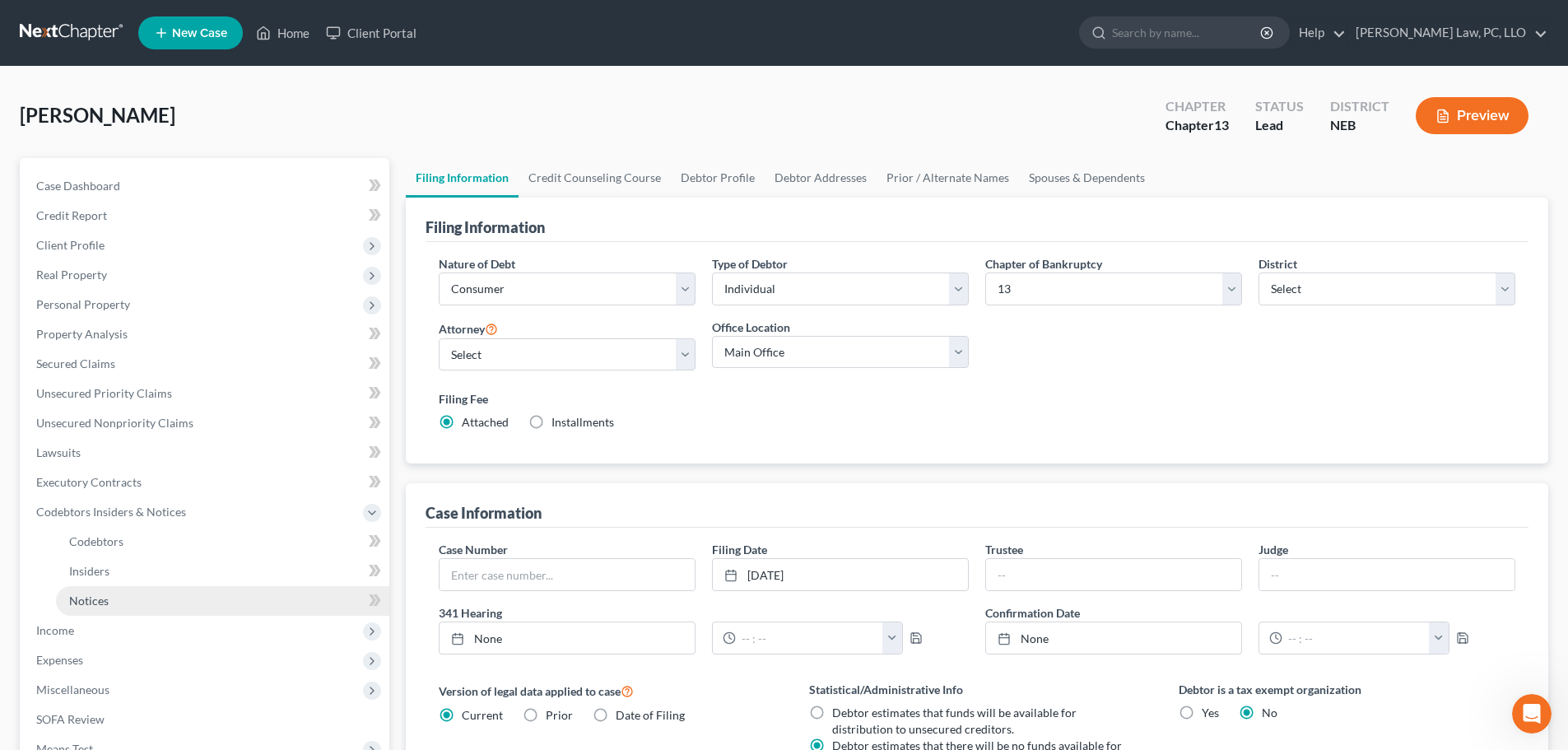
click at [92, 595] on span "Notices" at bounding box center [89, 601] width 40 height 14
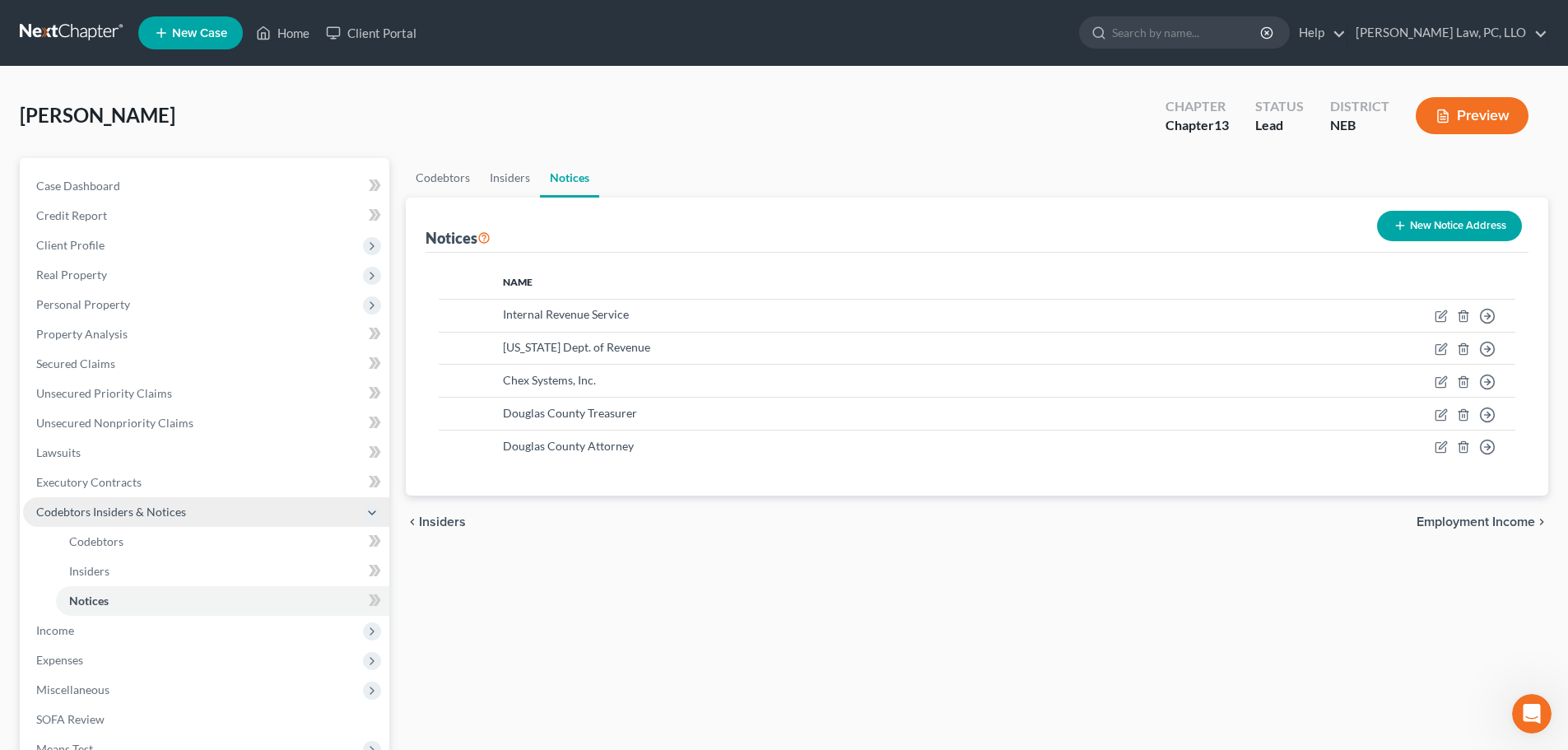
click at [90, 507] on span "Codebtors Insiders & Notices" at bounding box center [111, 512] width 150 height 14
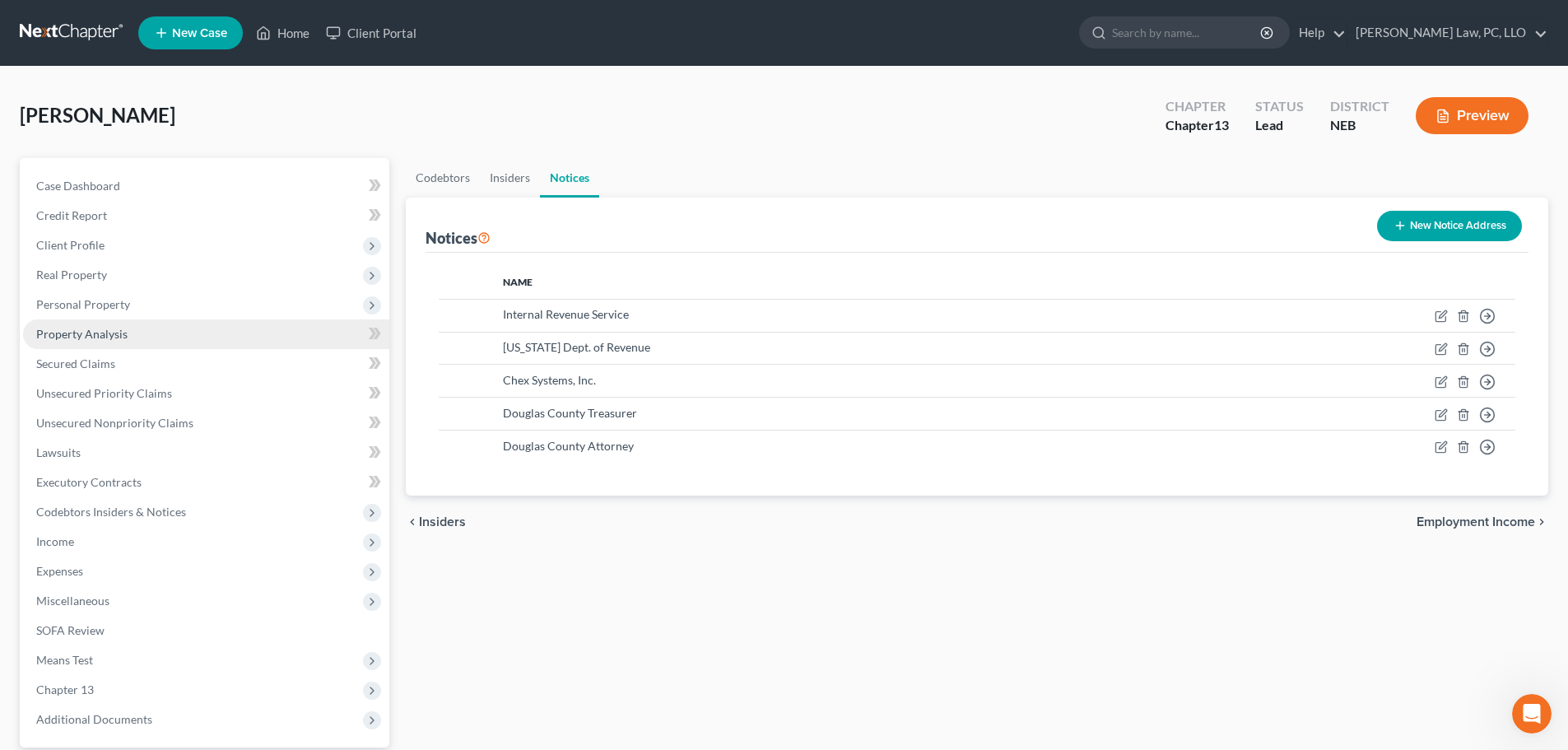
click at [105, 335] on span "Property Analysis" at bounding box center [82, 334] width 91 height 14
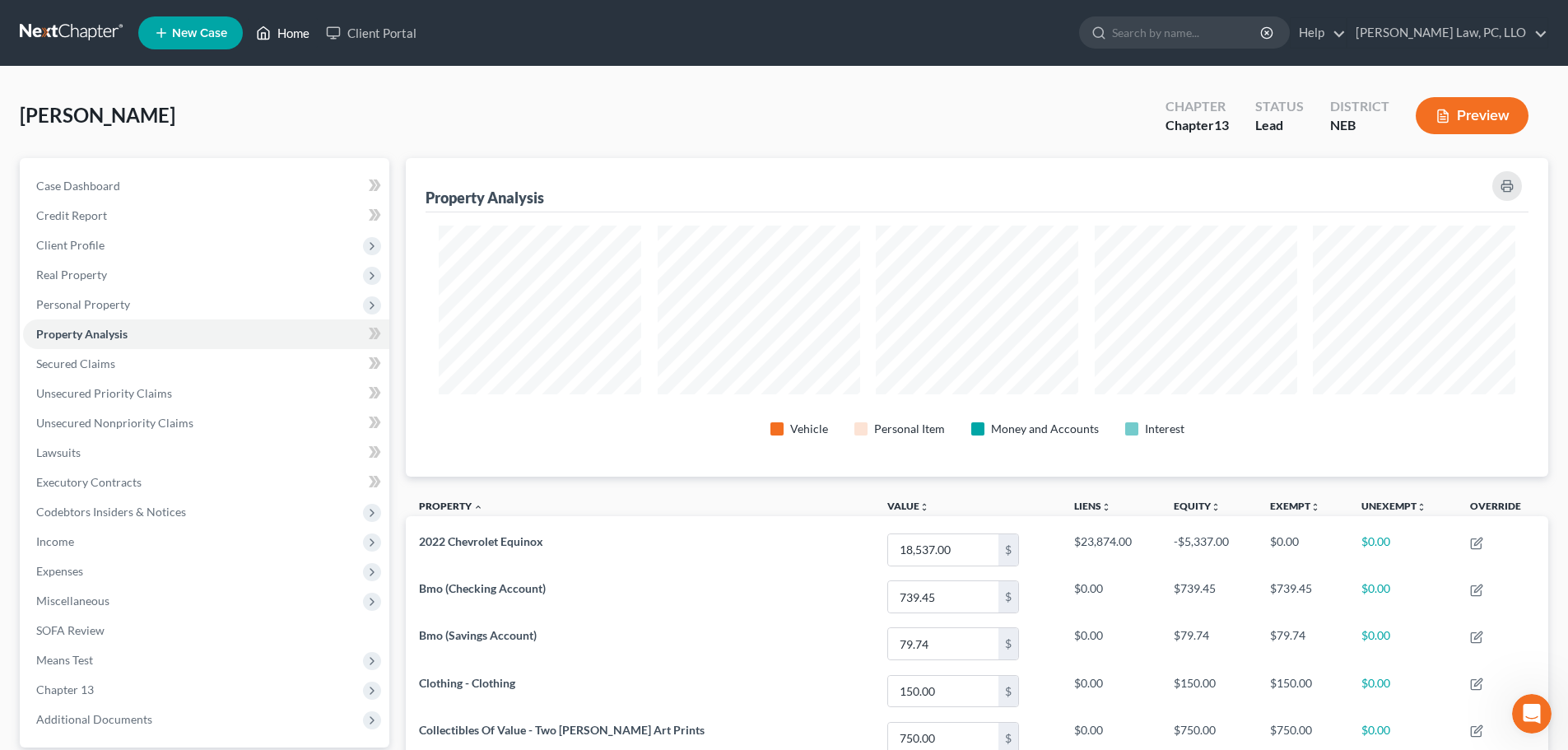
click at [290, 25] on link "Home" at bounding box center [283, 33] width 70 height 30
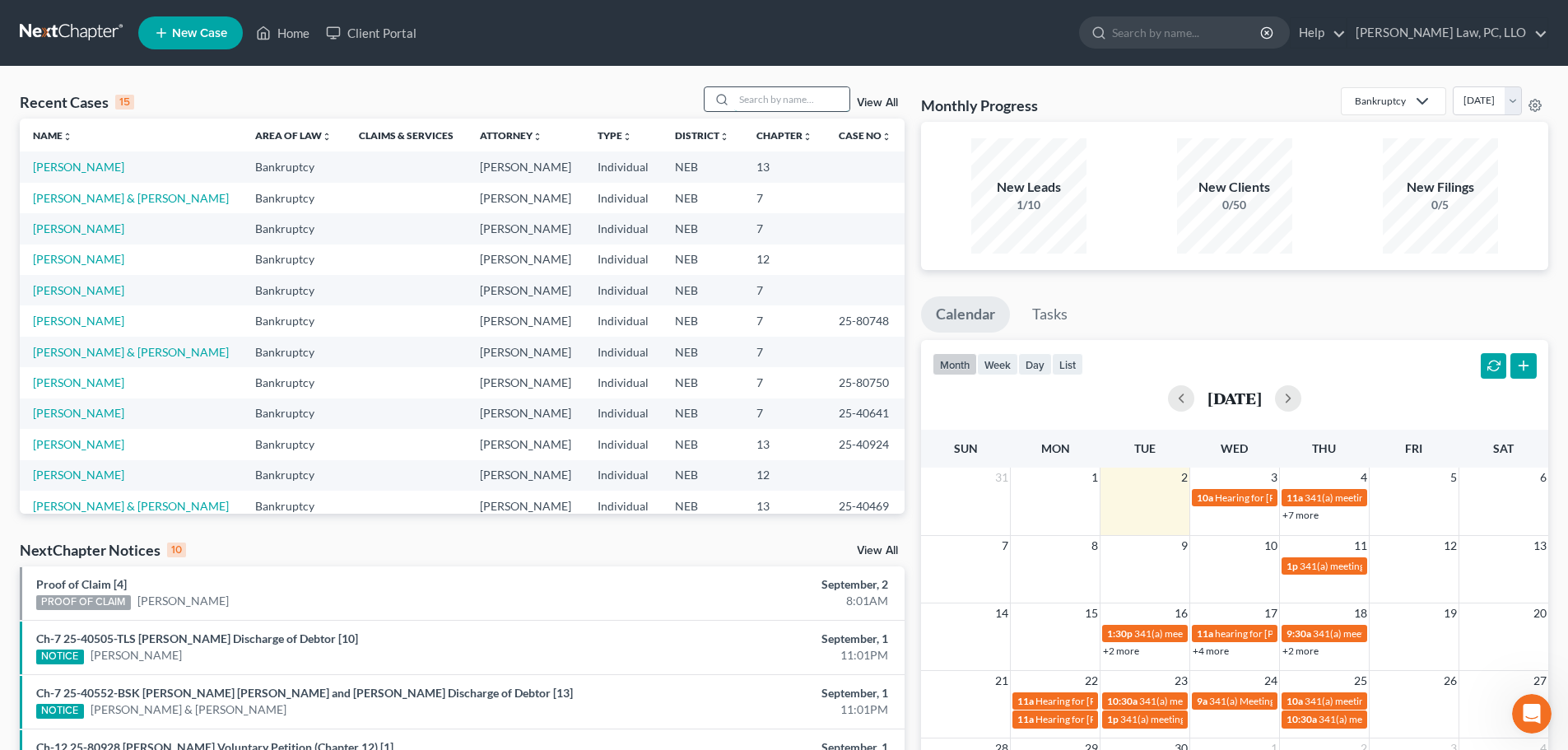
click at [755, 96] on input "search" at bounding box center [791, 98] width 115 height 24
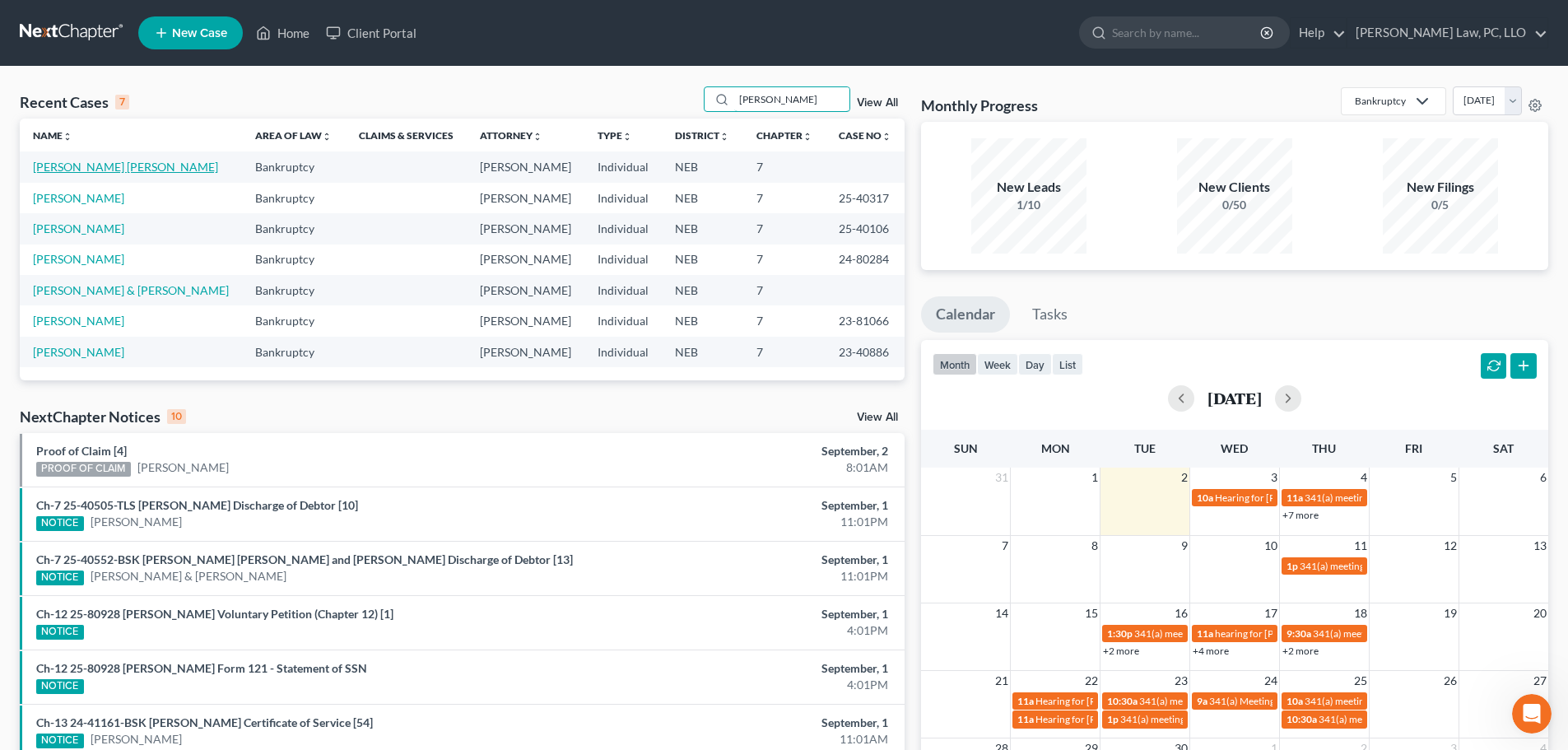
type input "williams"
click at [126, 167] on link "Williams Poe, Deborah" at bounding box center [125, 167] width 185 height 14
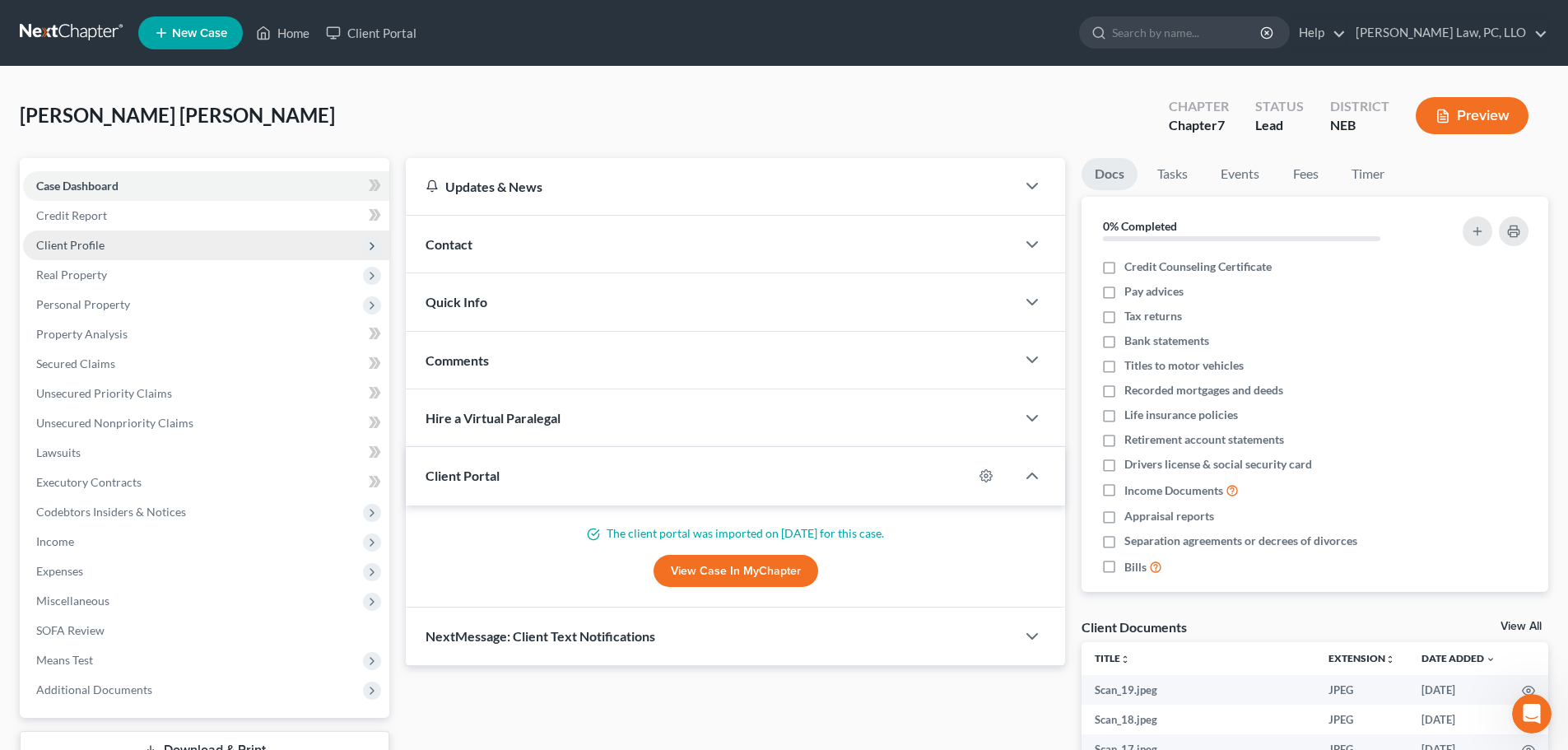
click at [109, 250] on span "Client Profile" at bounding box center [206, 245] width 366 height 30
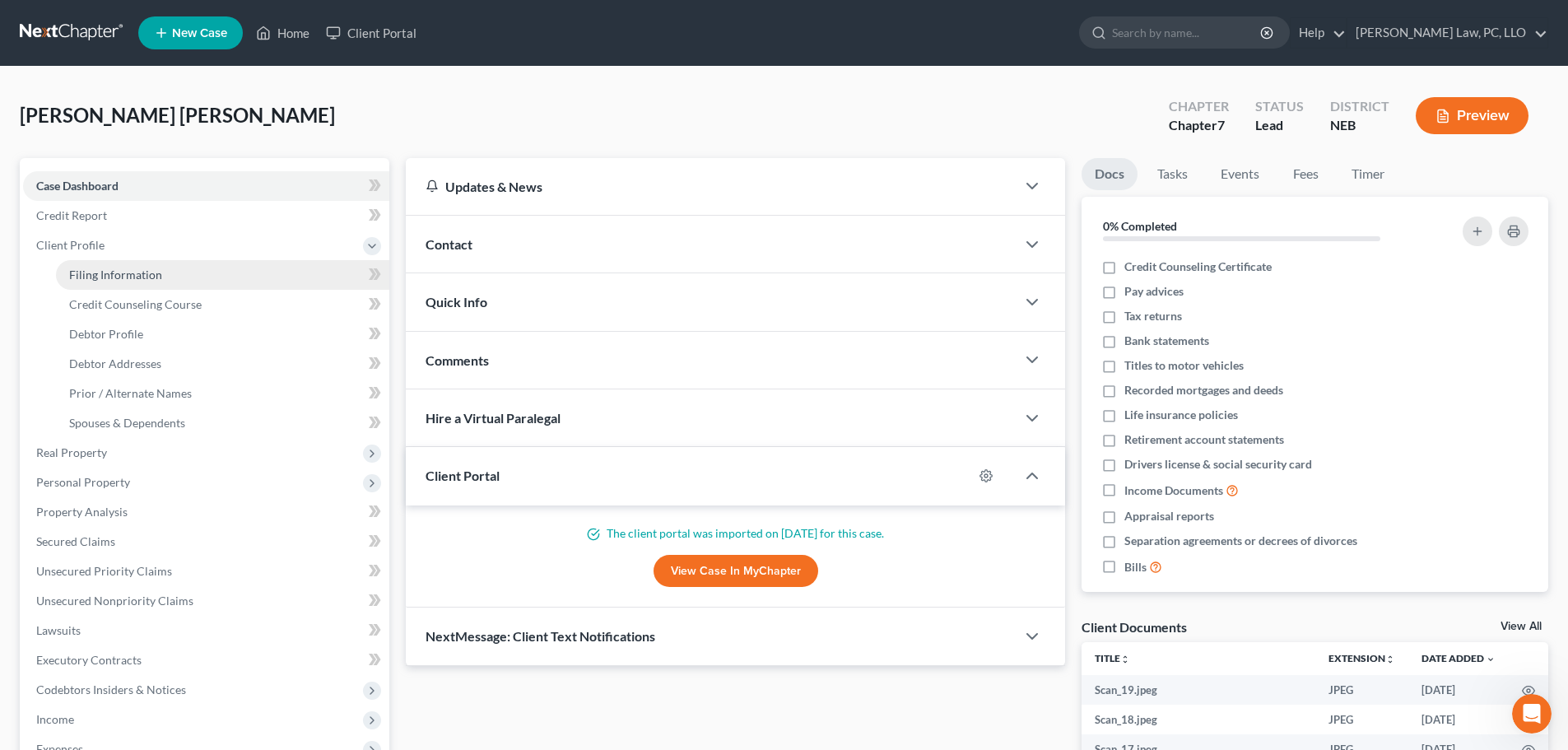
click at [121, 274] on span "Filing Information" at bounding box center [116, 275] width 93 height 14
select select "1"
select select "0"
select select "48"
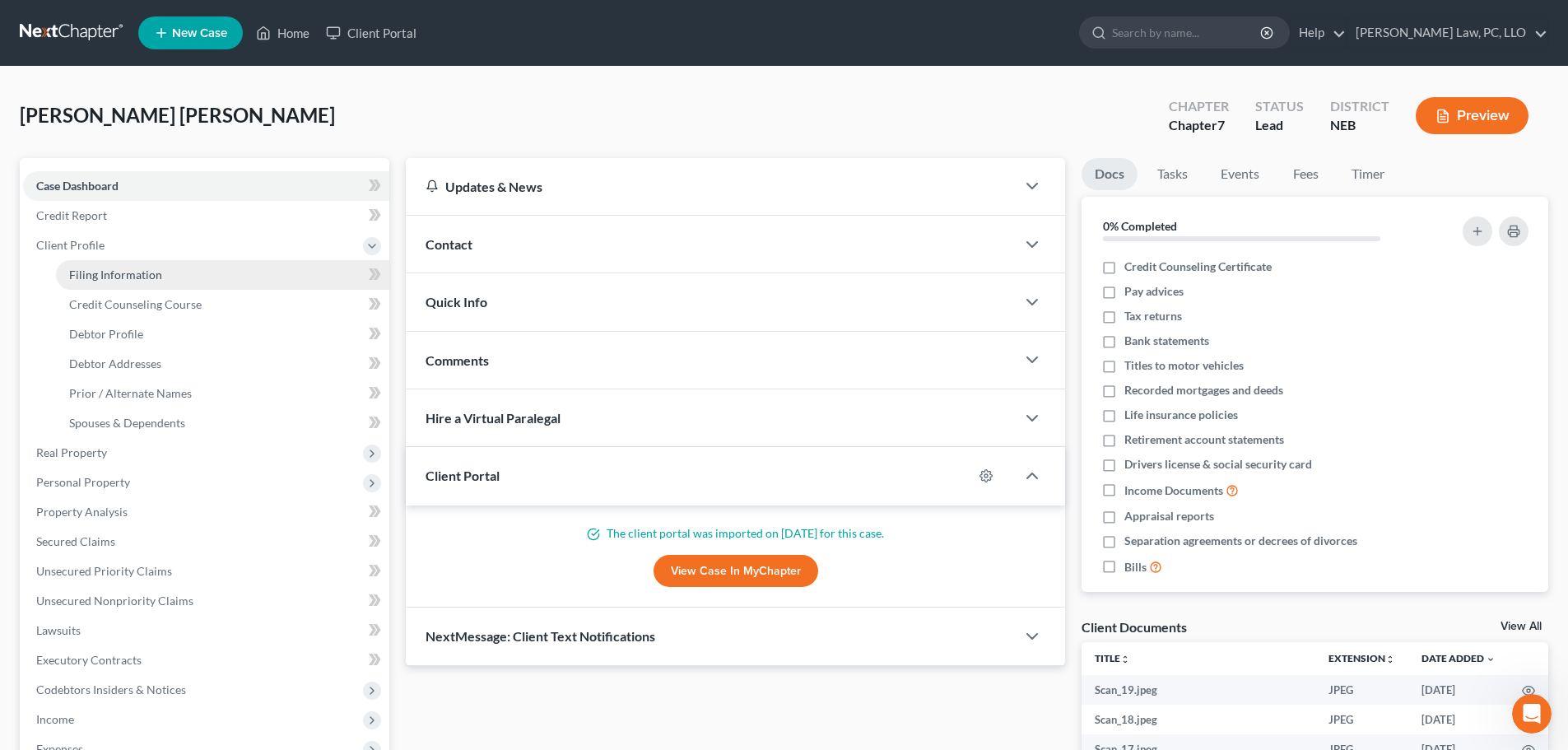
select select "0"
select select "30"
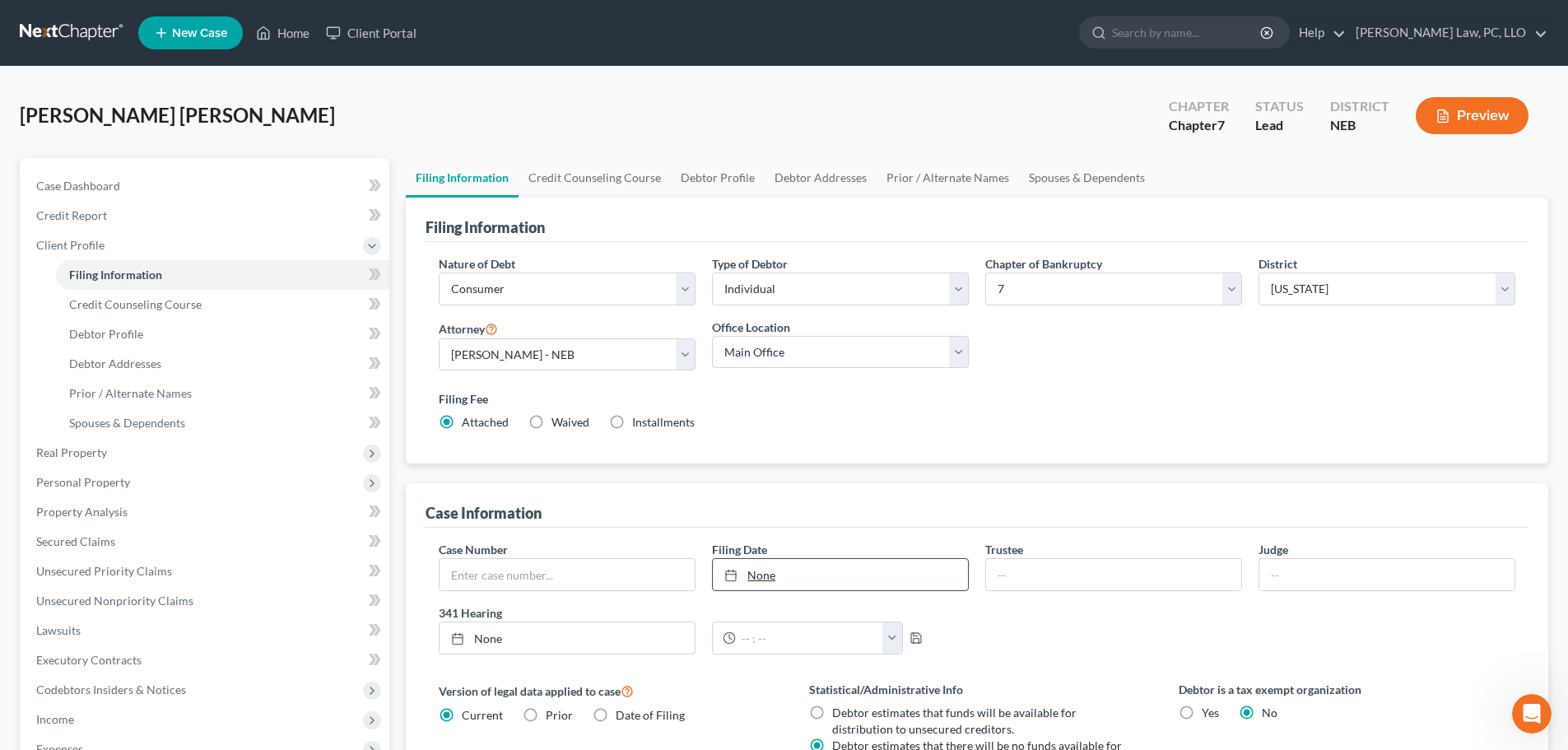
type input "[DATE]"
click at [826, 560] on link "None" at bounding box center [841, 574] width 256 height 32
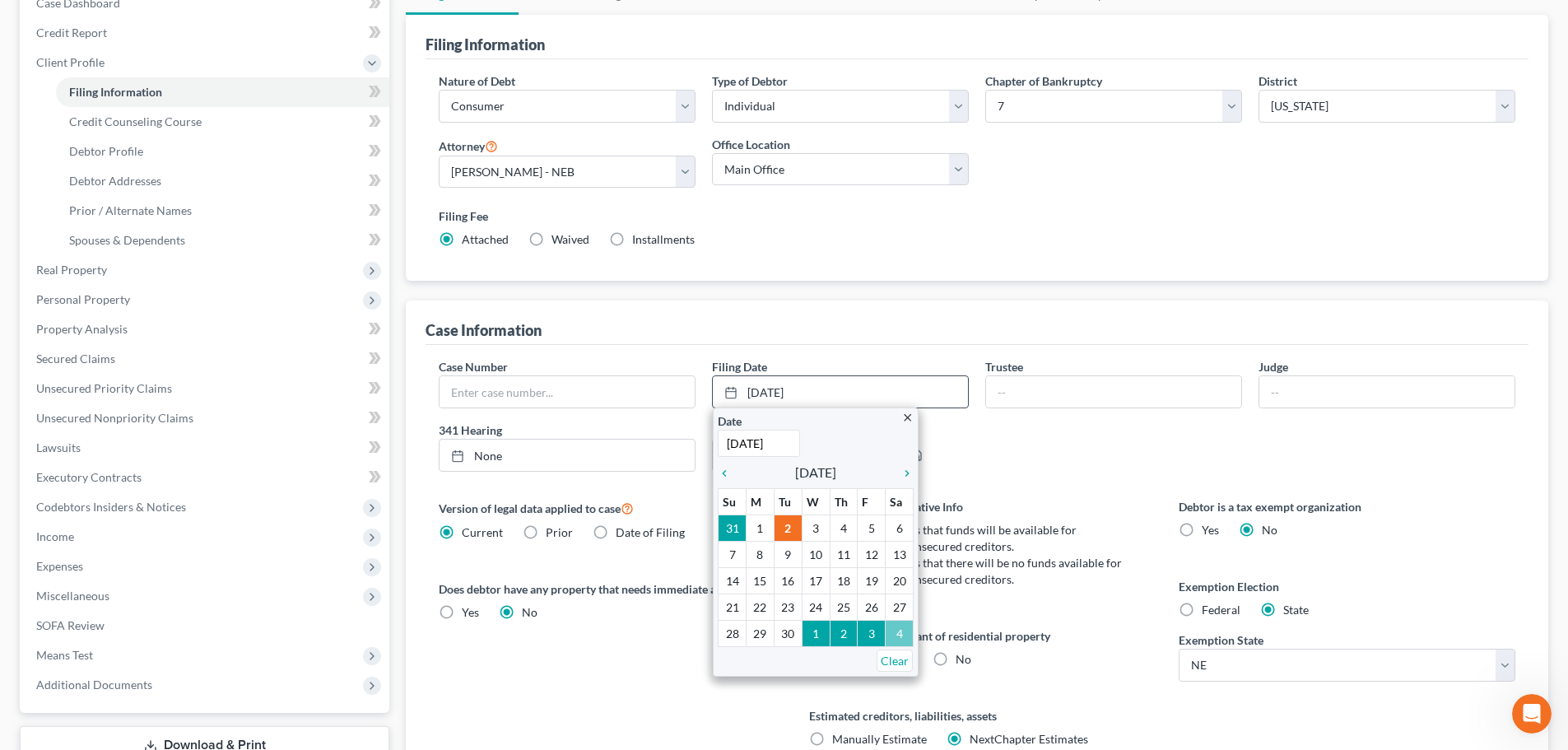
scroll to position [247, 0]
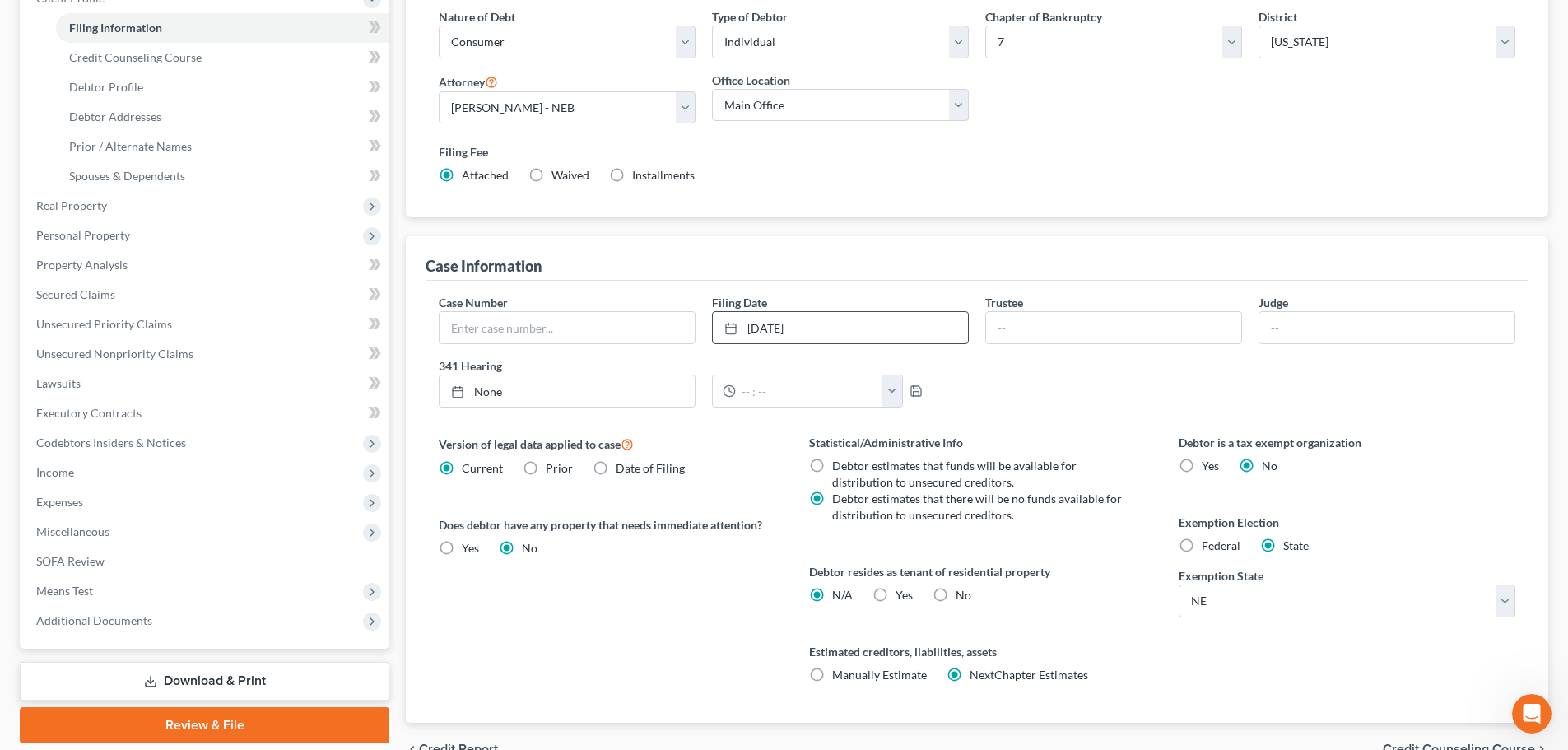
click at [956, 590] on label "No" at bounding box center [964, 595] width 16 height 17
click at [963, 590] on input "No" at bounding box center [968, 592] width 11 height 11
radio input "true"
radio input "false"
click at [896, 595] on label "Yes Yes" at bounding box center [905, 595] width 18 height 17
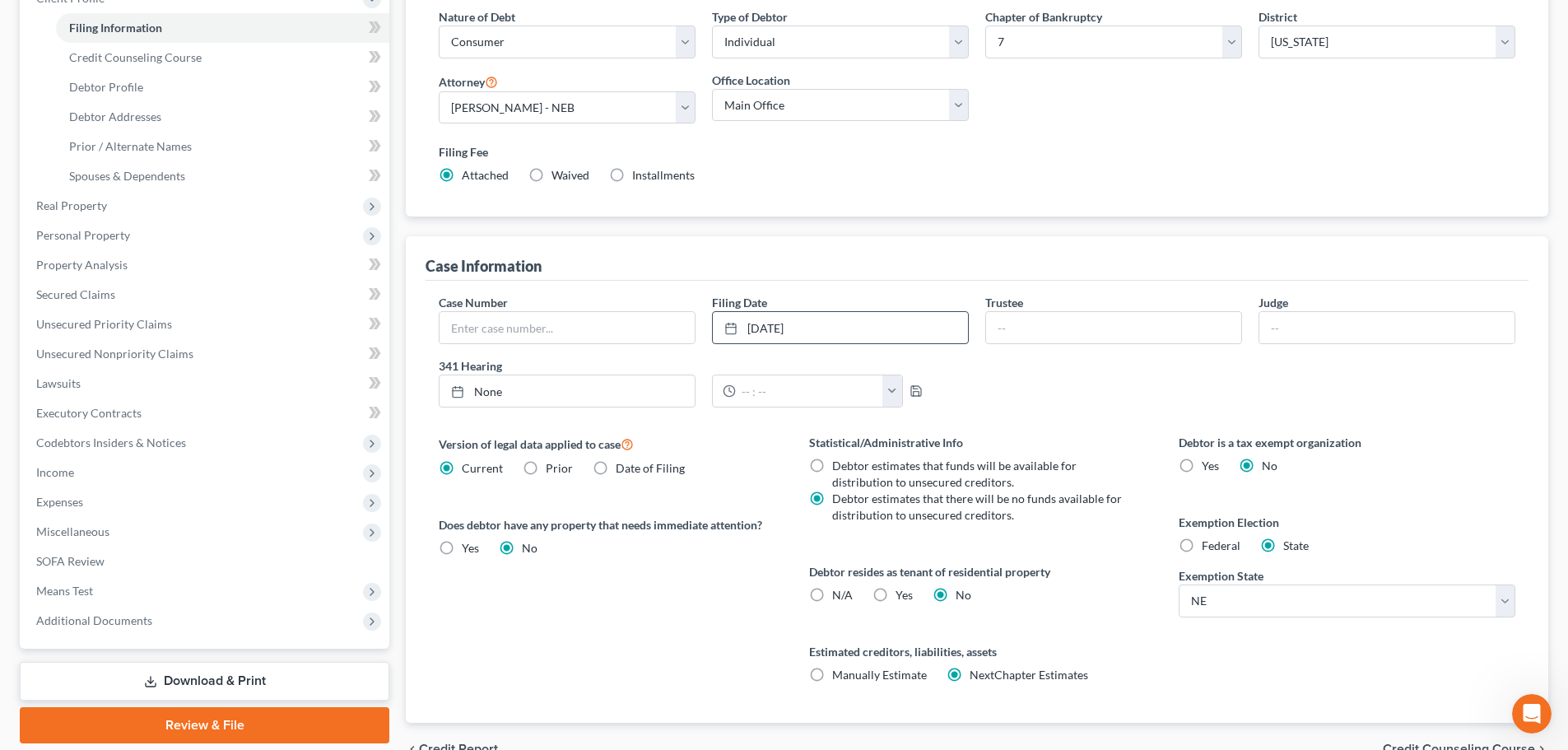
click at [902, 595] on input "Yes Yes" at bounding box center [907, 592] width 11 height 11
radio input "true"
radio input "false"
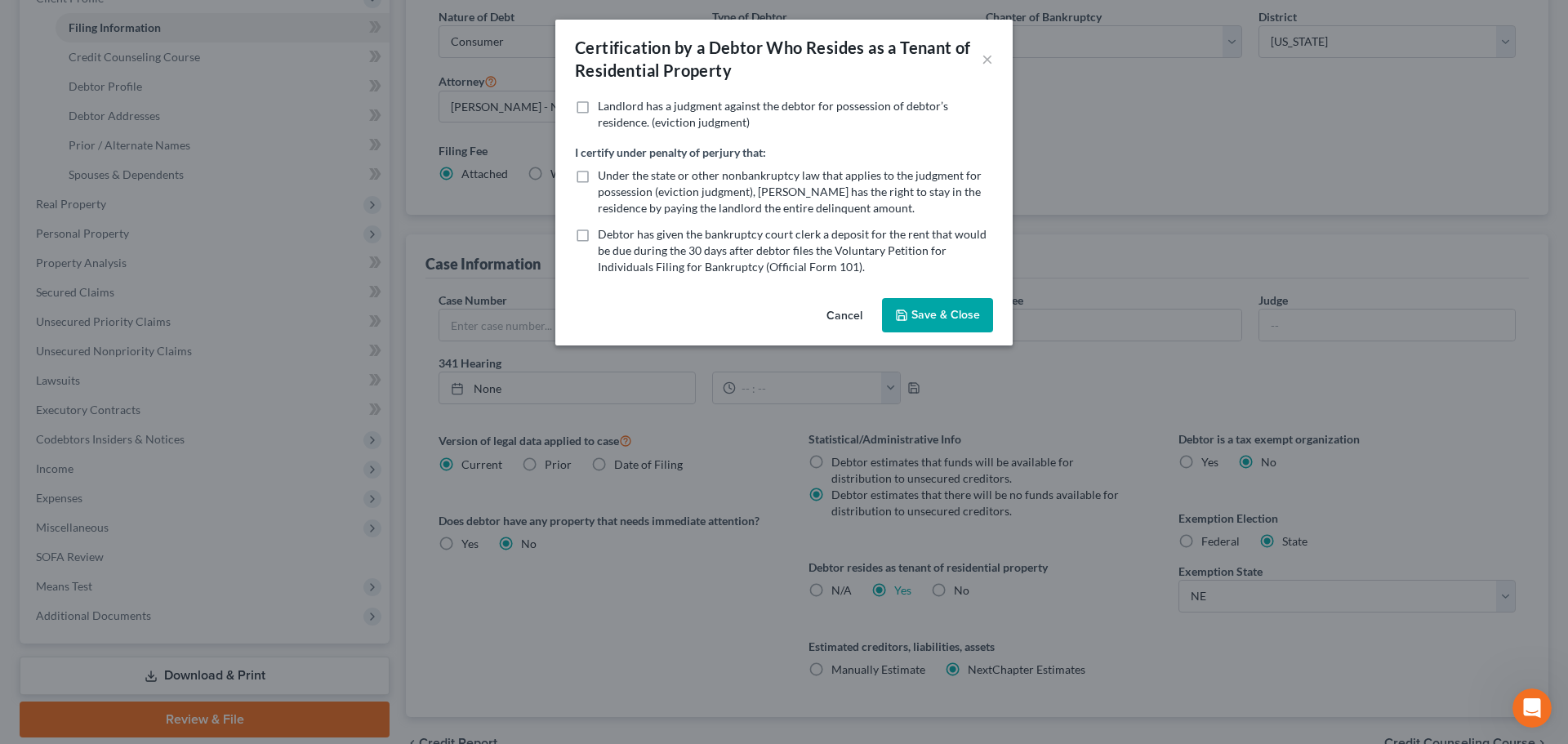
click at [943, 317] on button "Save & Close" at bounding box center [937, 315] width 111 height 34
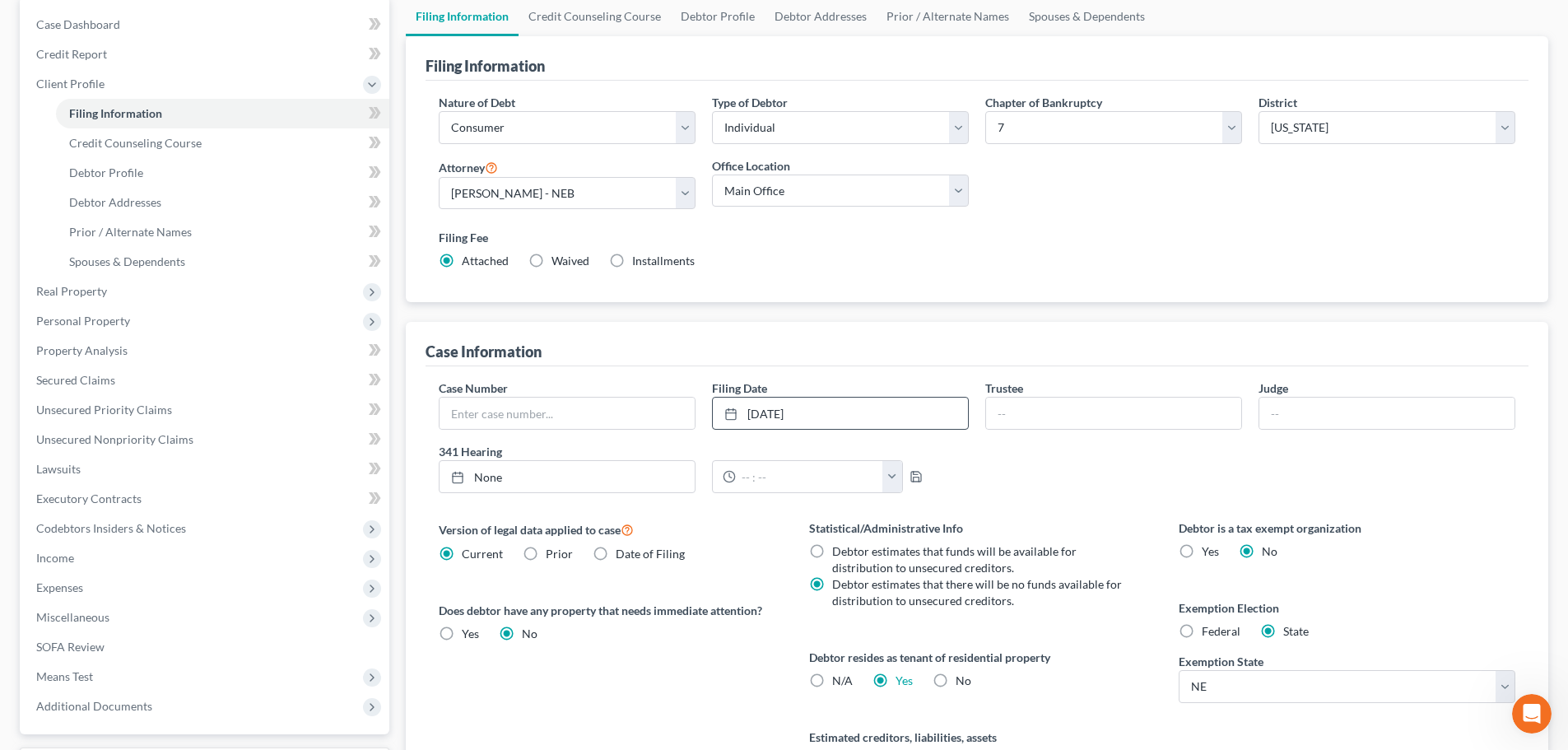
scroll to position [83, 0]
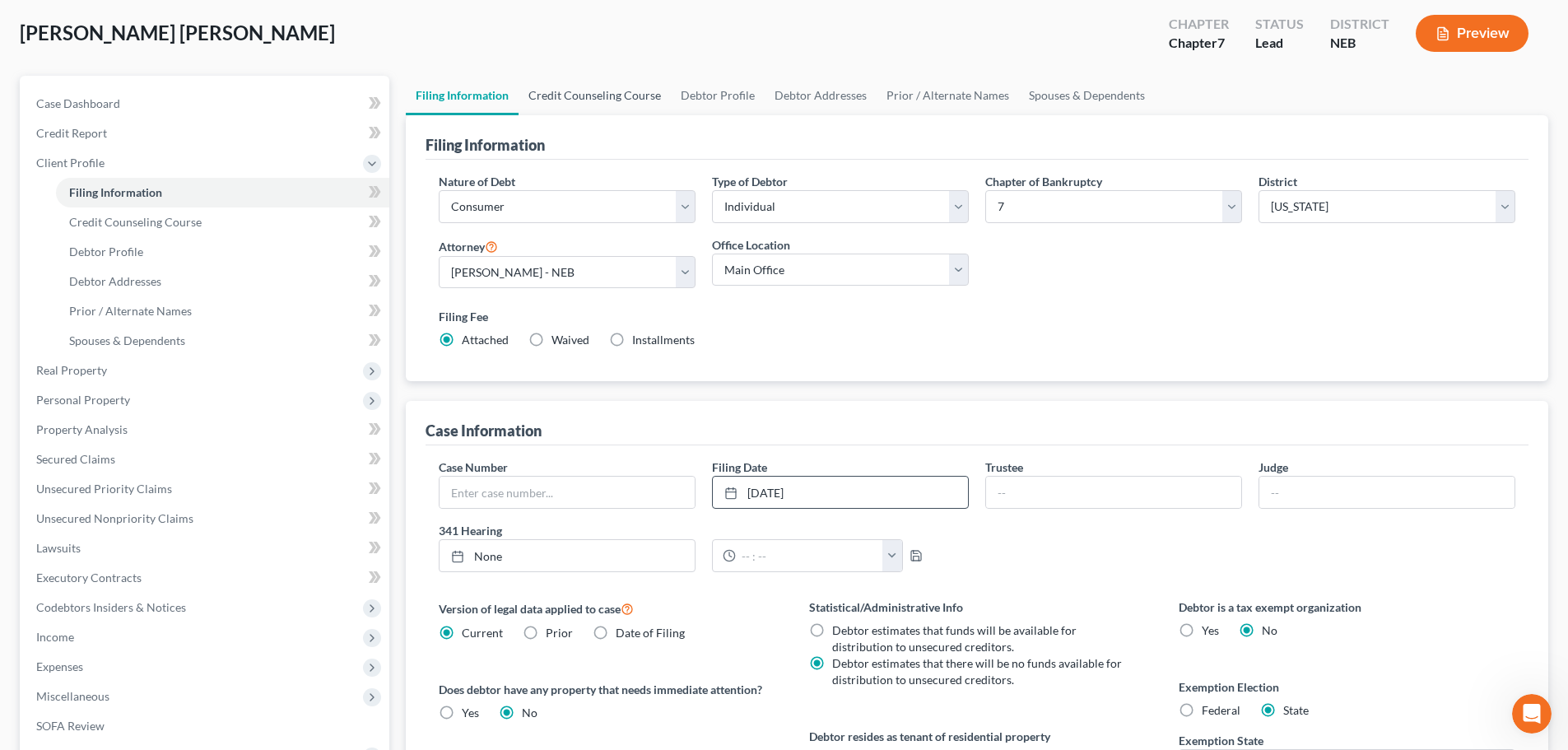
click at [583, 98] on link "Credit Counseling Course" at bounding box center [594, 95] width 152 height 40
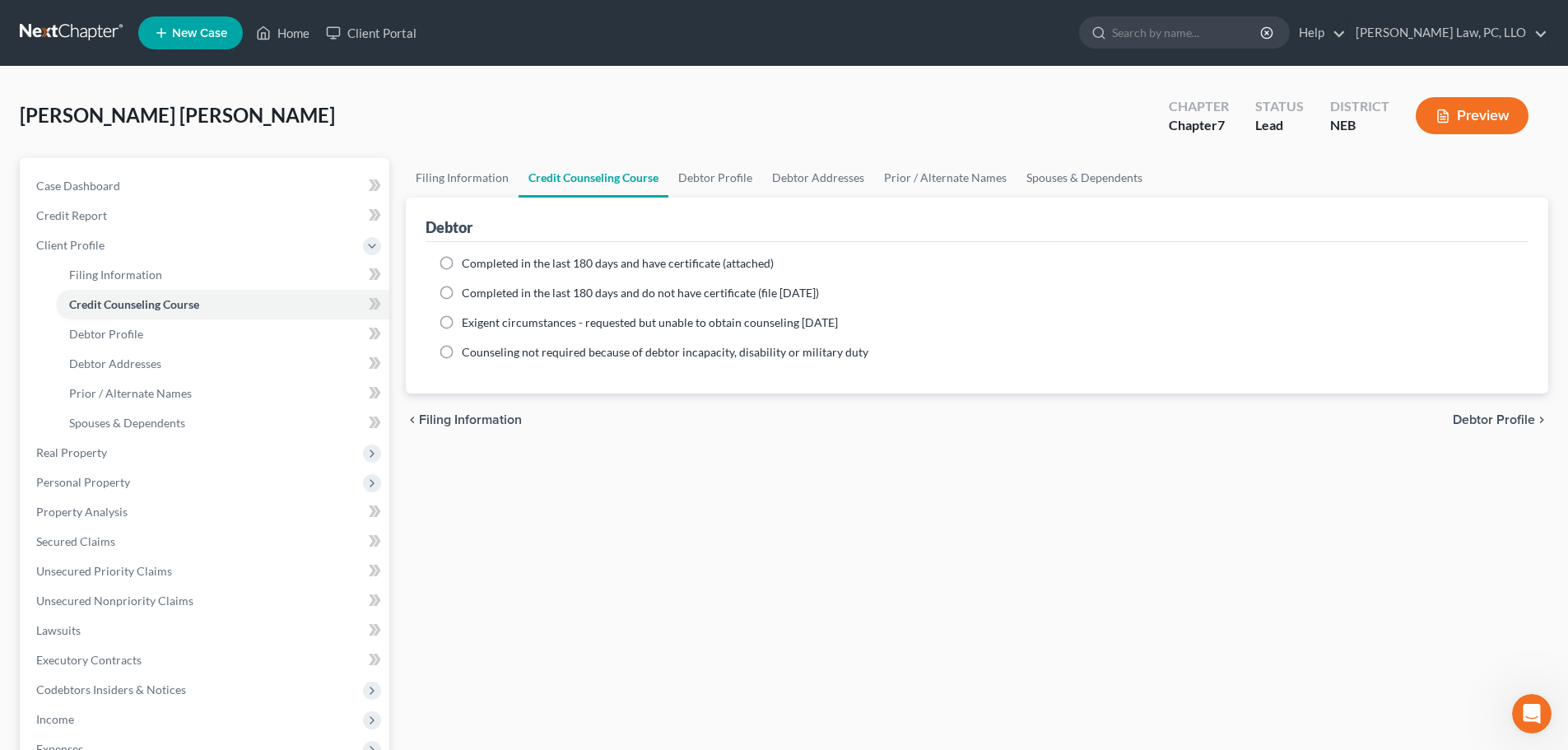
click at [1011, 520] on div "Filing Information Credit Counseling Course Debtor Profile Debtor Addresses Pri…" at bounding box center [978, 574] width 1160 height 833
click at [635, 262] on span "Completed in the last 180 days and have certificate (attached)" at bounding box center [618, 263] width 312 height 14
click at [479, 262] on input "Completed in the last 180 days and have certificate (attached)" at bounding box center [473, 261] width 11 height 11
radio input "true"
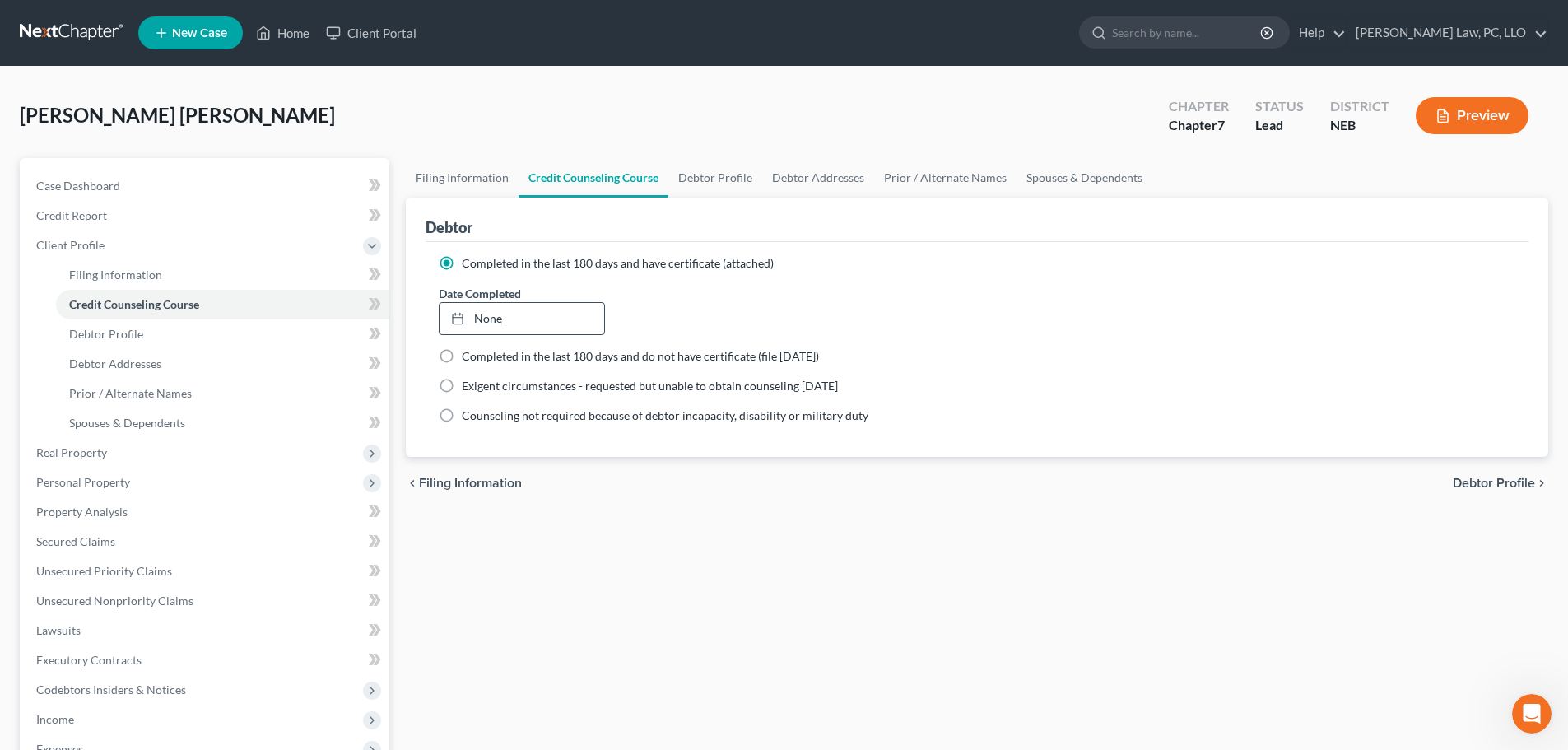
type input "[DATE]"
click at [574, 308] on link "None" at bounding box center [521, 319] width 164 height 32
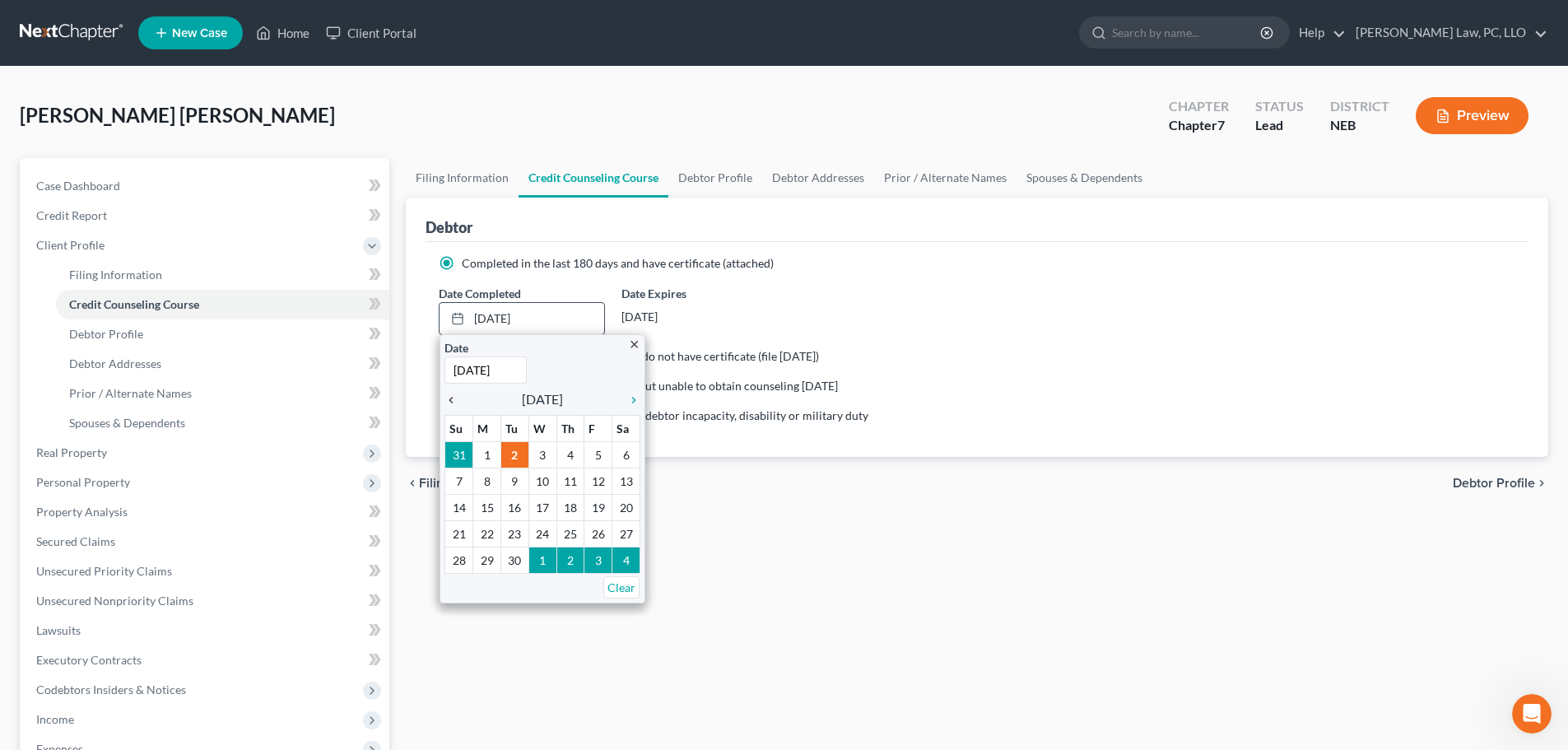
click at [451, 395] on icon "chevron_left" at bounding box center [455, 400] width 21 height 13
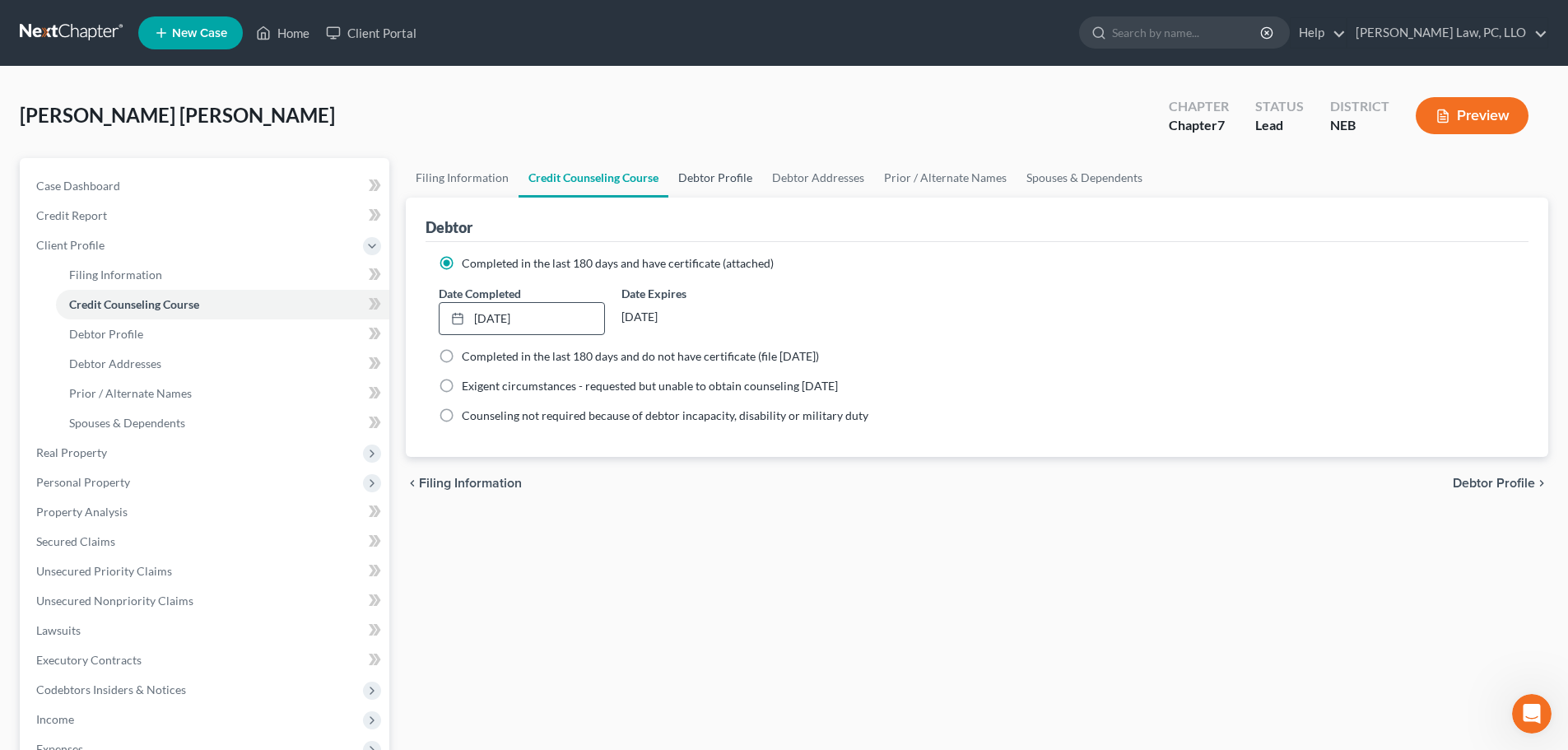
click at [701, 177] on link "Debtor Profile" at bounding box center [715, 177] width 94 height 40
select select "4"
select select "2"
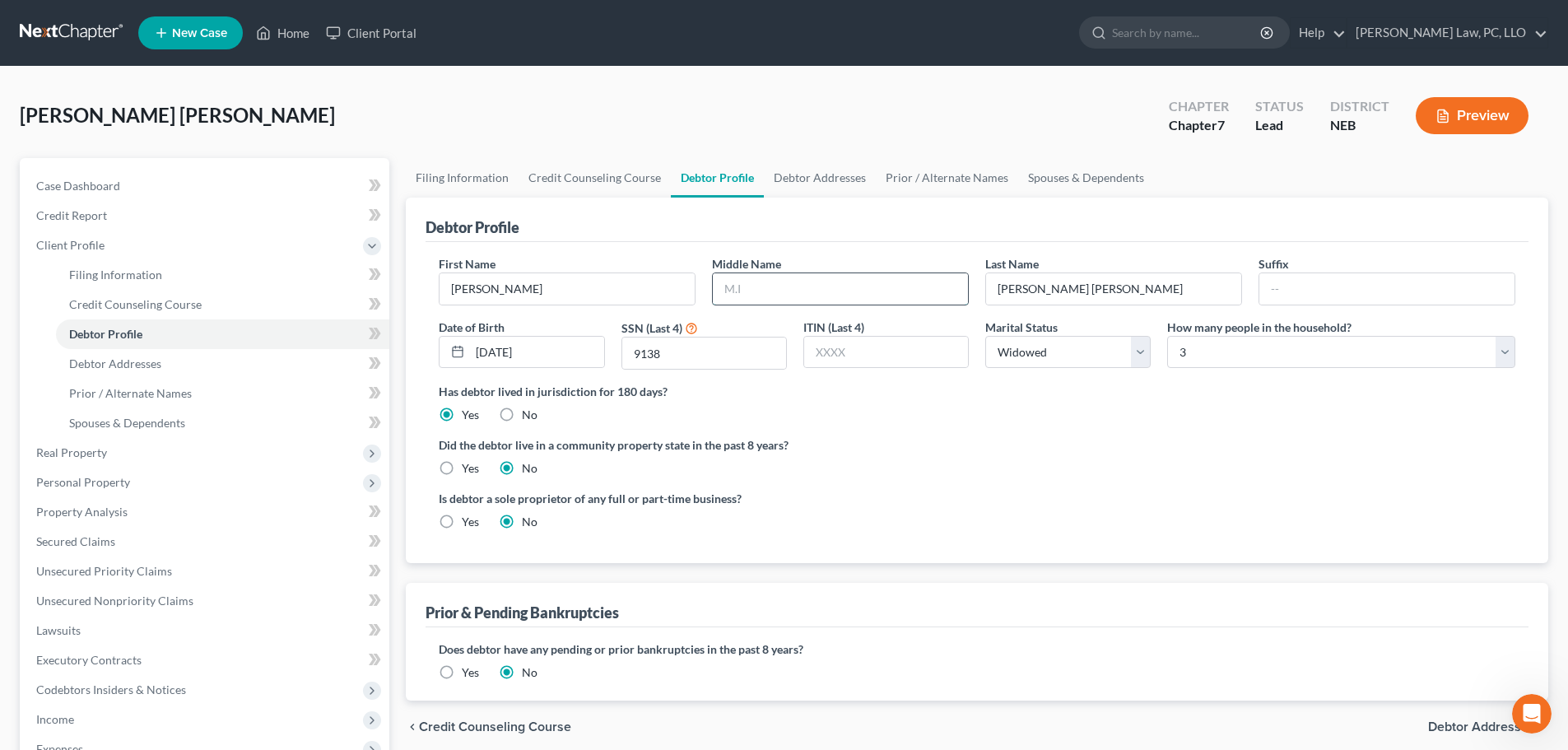
click at [770, 284] on input "text" at bounding box center [841, 289] width 256 height 32
type input "L."
click at [885, 479] on ng-include "First Name Deborah Middle Name L. Last Name Williams Poe Suffix Date of Birth 0…" at bounding box center [978, 400] width 1077 height 288
click at [1046, 285] on input "Williams Poe" at bounding box center [1114, 289] width 256 height 32
type input "Williams-Poe"
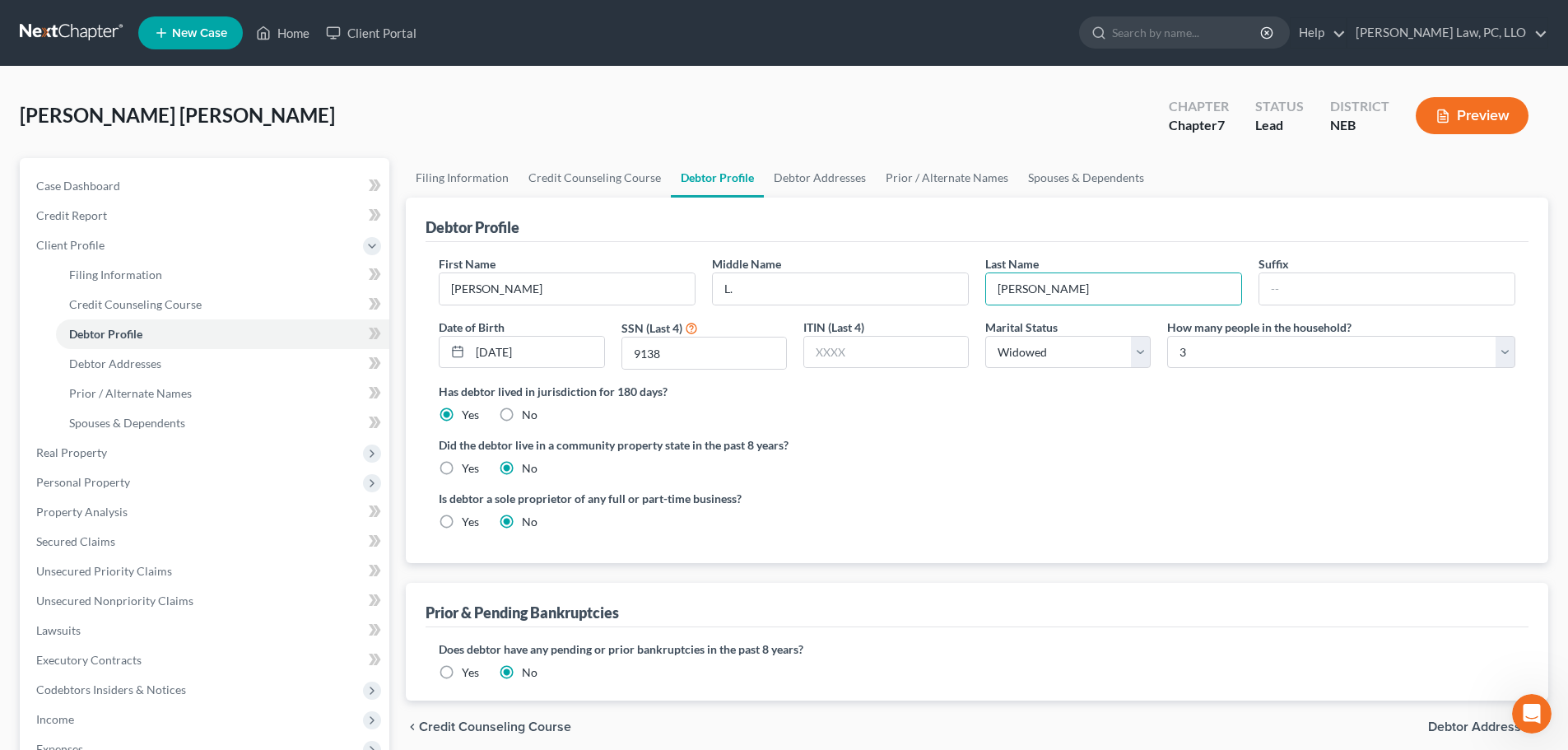
click at [1053, 456] on div "Did the debtor live in a community property state in the past 8 years? Yes No" at bounding box center [978, 457] width 1077 height 40
click at [835, 180] on link "Debtor Addresses" at bounding box center [820, 177] width 112 height 40
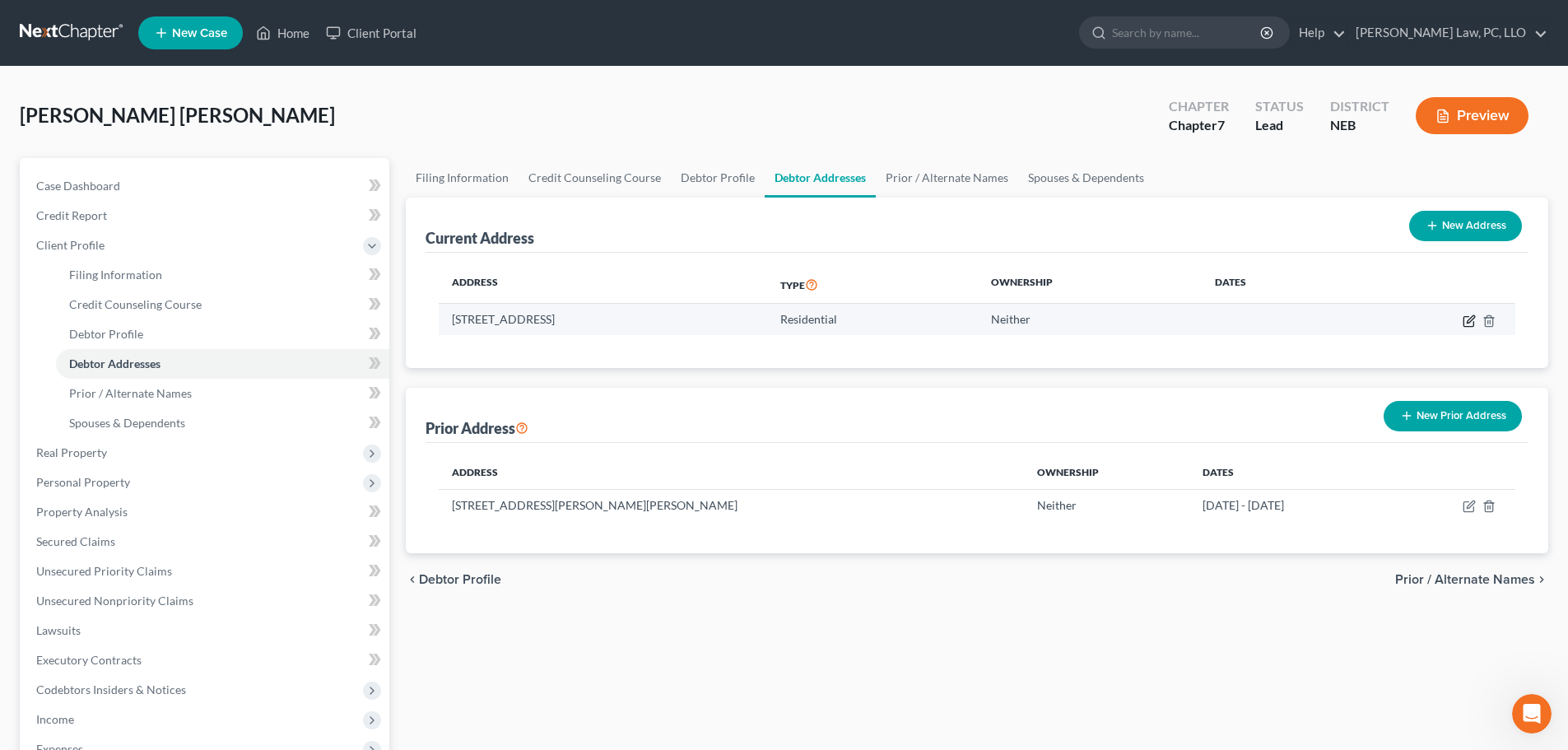
click at [1471, 320] on icon "button" at bounding box center [1469, 321] width 13 height 13
select select "30"
select select "76"
select select "0"
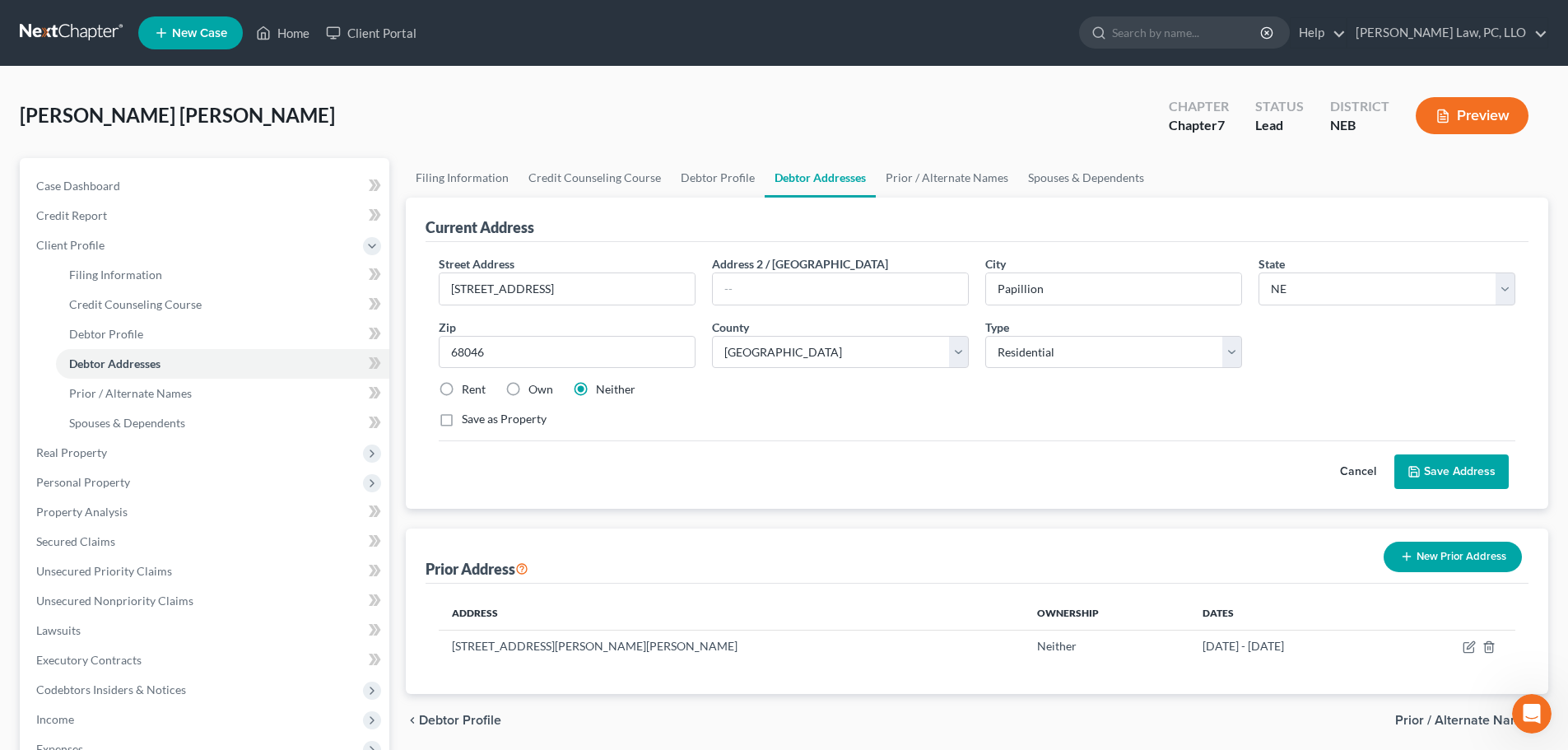
click at [462, 387] on label "Rent" at bounding box center [473, 389] width 24 height 17
click at [468, 387] on input "Rent" at bounding box center [473, 386] width 11 height 11
radio input "true"
click at [1416, 469] on polyline at bounding box center [1413, 467] width 4 height 3
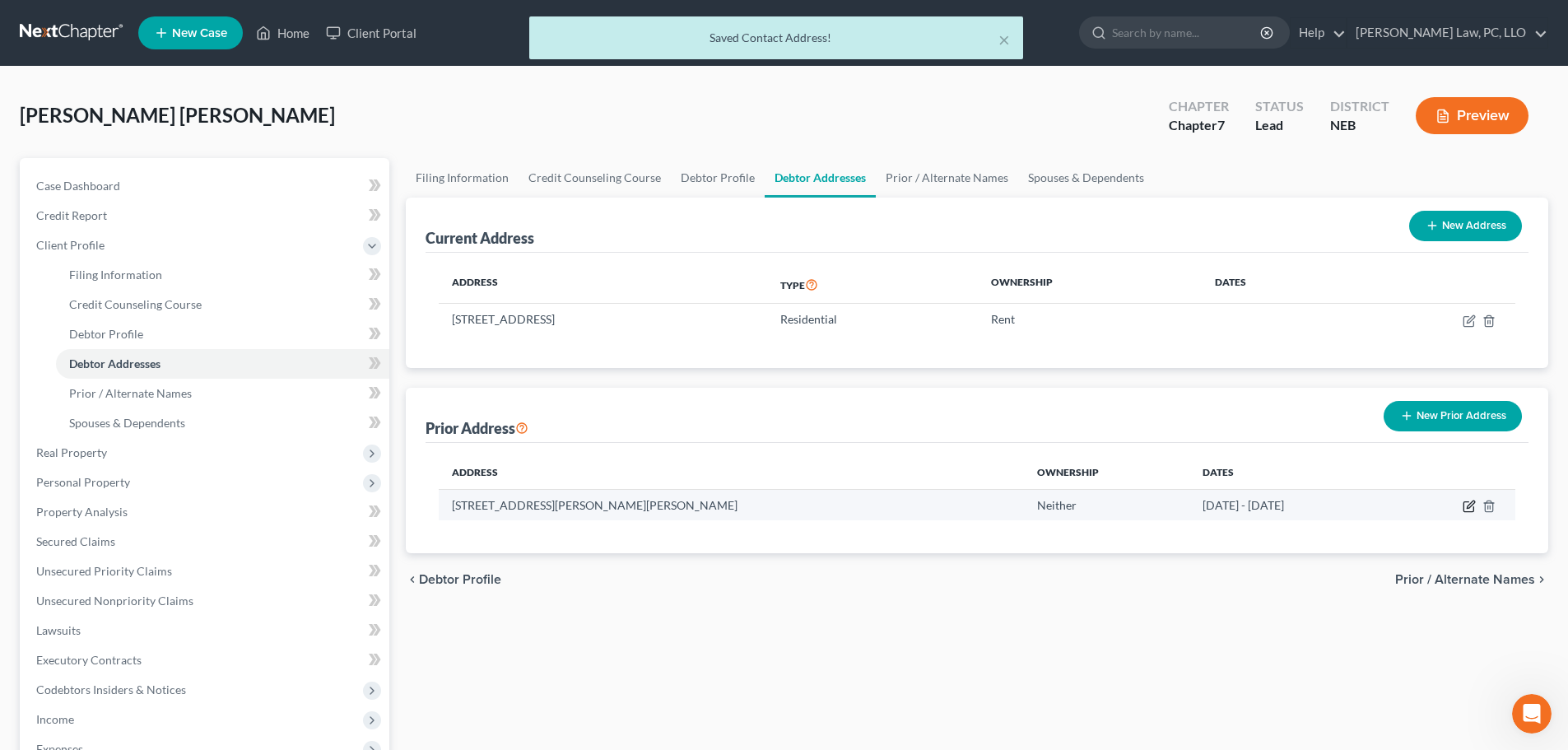
click at [1470, 504] on icon "button" at bounding box center [1470, 504] width 7 height 7
select select "45"
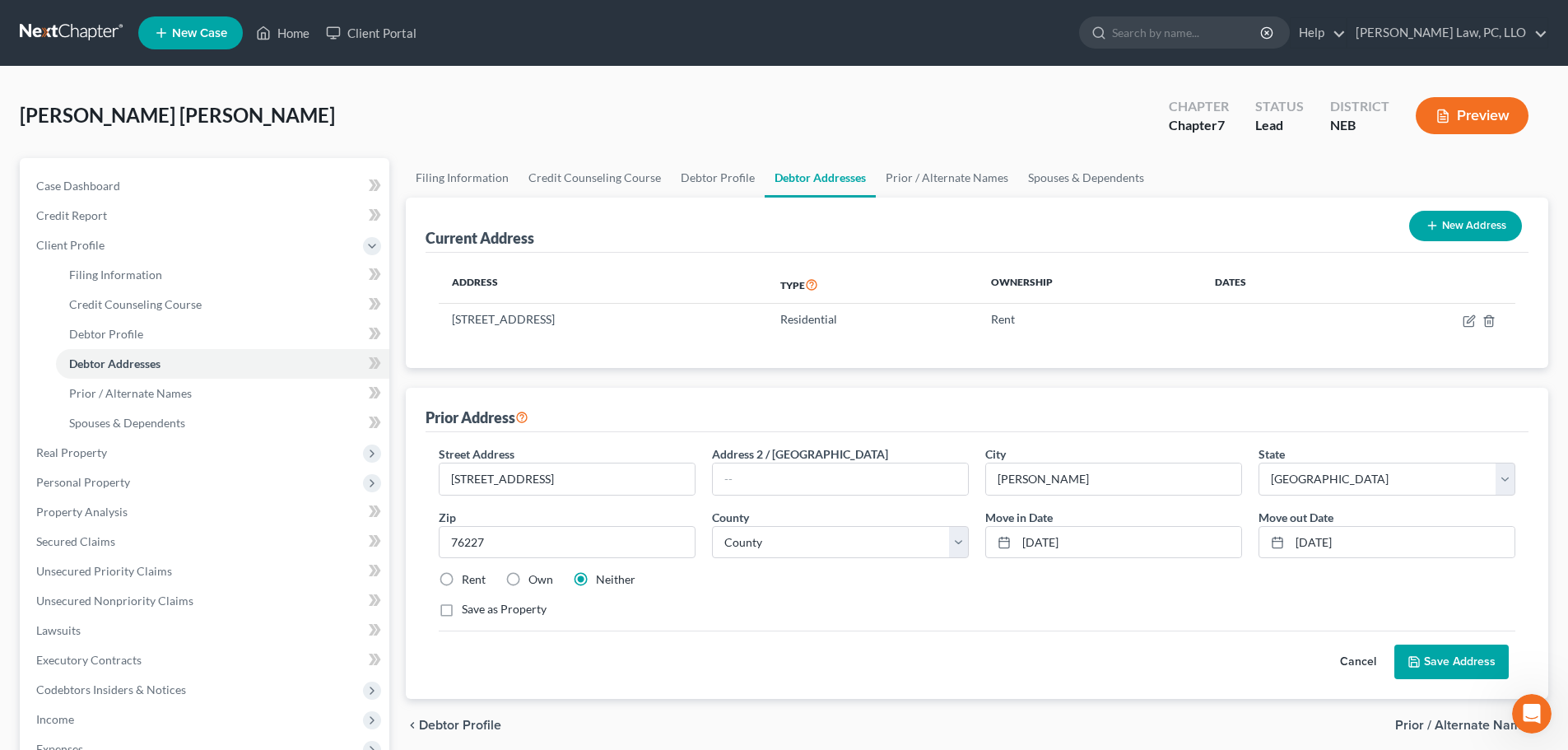
click at [469, 579] on label "Rent" at bounding box center [473, 579] width 24 height 17
click at [469, 579] on input "Rent" at bounding box center [473, 576] width 11 height 11
radio input "true"
click at [760, 389] on div "Prior Address" at bounding box center [978, 409] width 1103 height 45
click at [1453, 663] on button "Save Address" at bounding box center [1452, 661] width 114 height 34
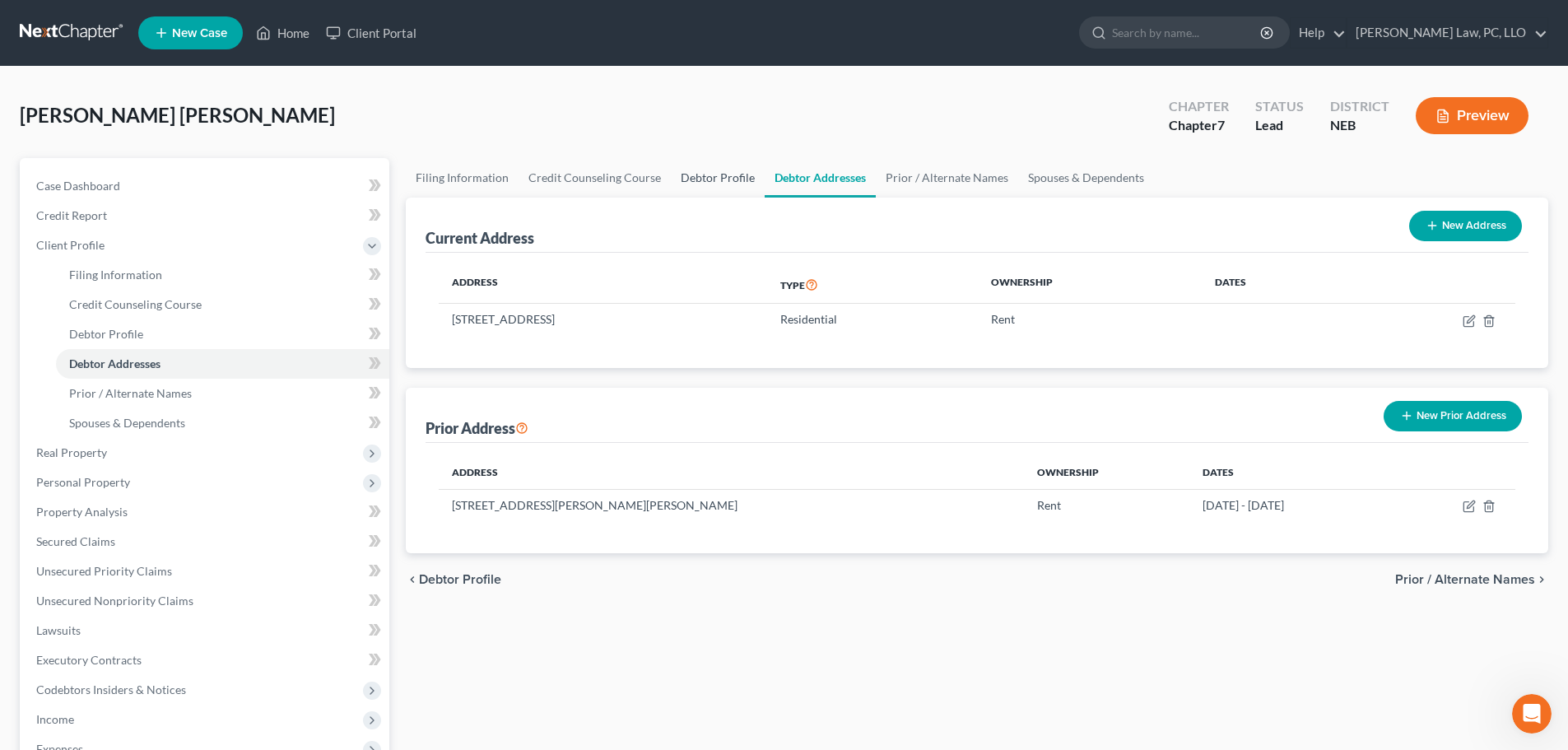
click at [706, 177] on link "Debtor Profile" at bounding box center [718, 177] width 94 height 40
select select "4"
select select "2"
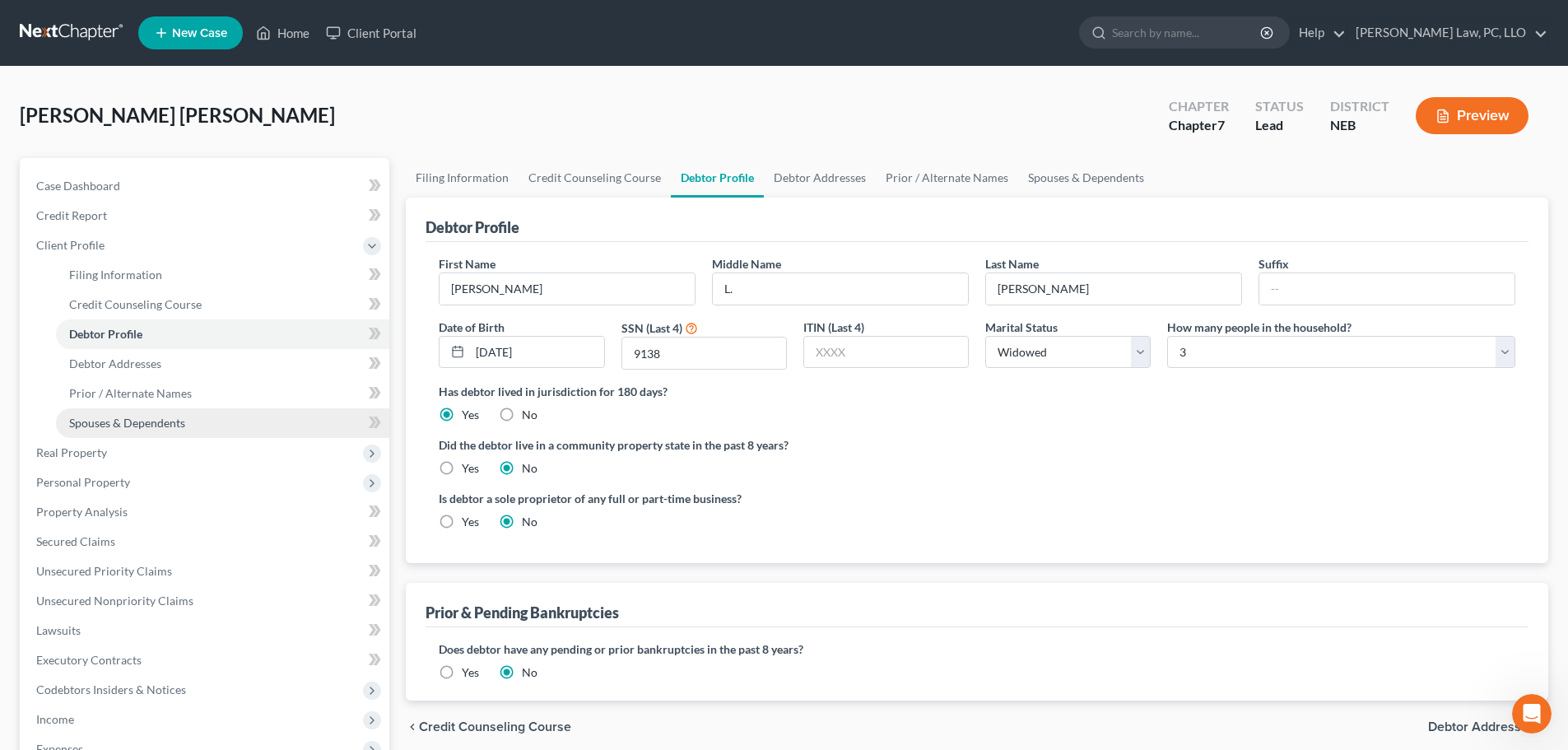
click at [98, 422] on span "Spouses & Dependents" at bounding box center [127, 422] width 116 height 14
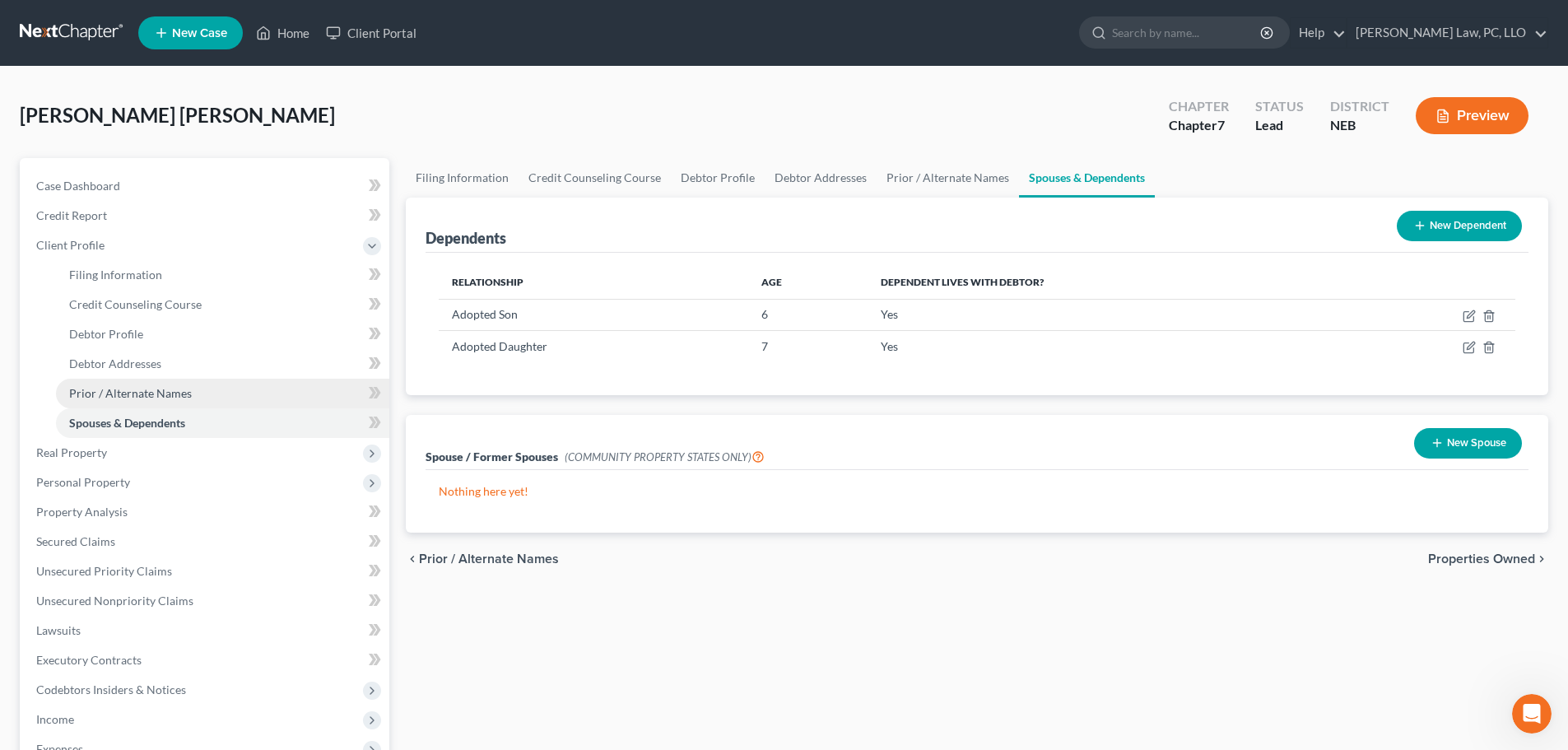
click at [109, 393] on span "Prior / Alternate Names" at bounding box center [131, 393] width 123 height 14
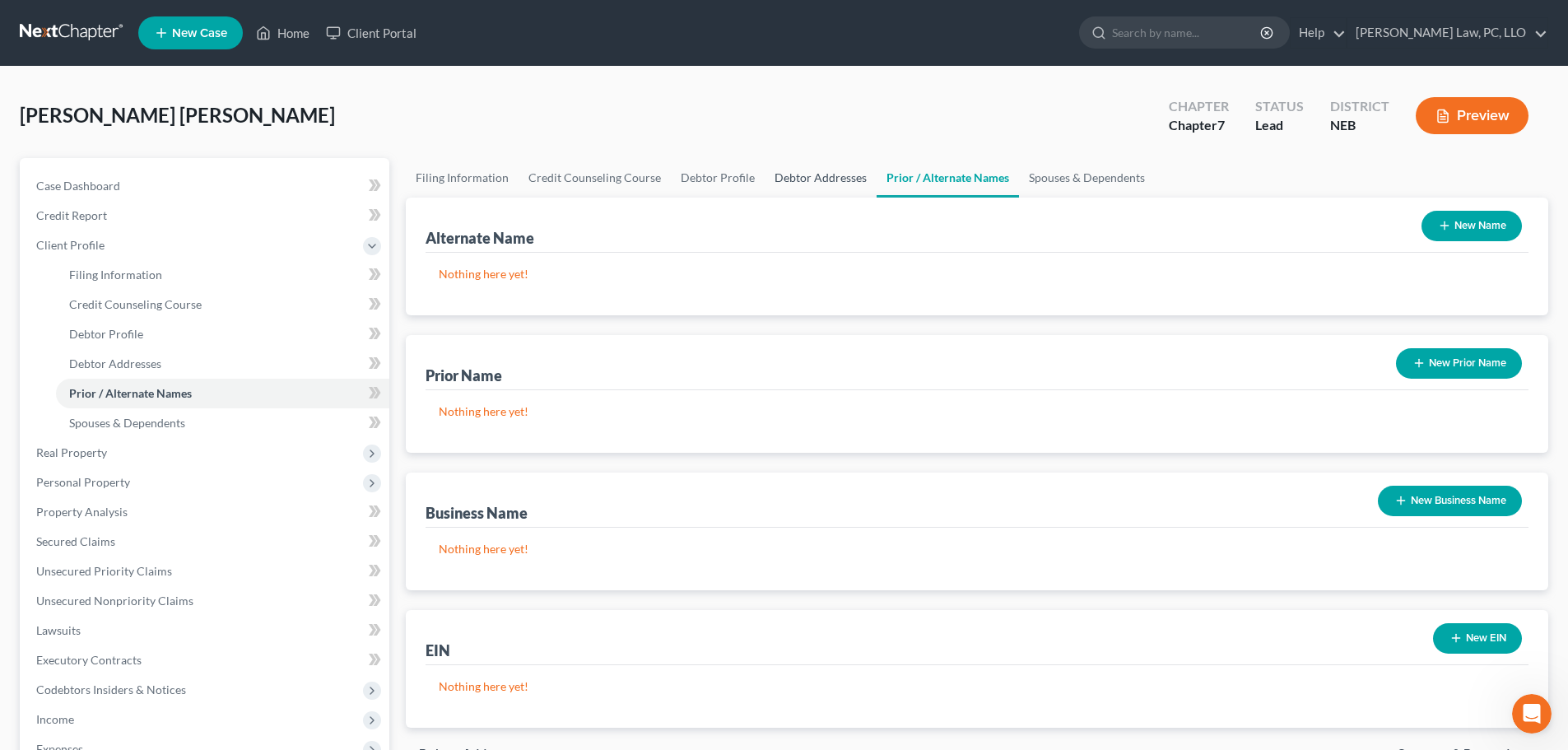
click at [817, 180] on link "Debtor Addresses" at bounding box center [820, 177] width 112 height 40
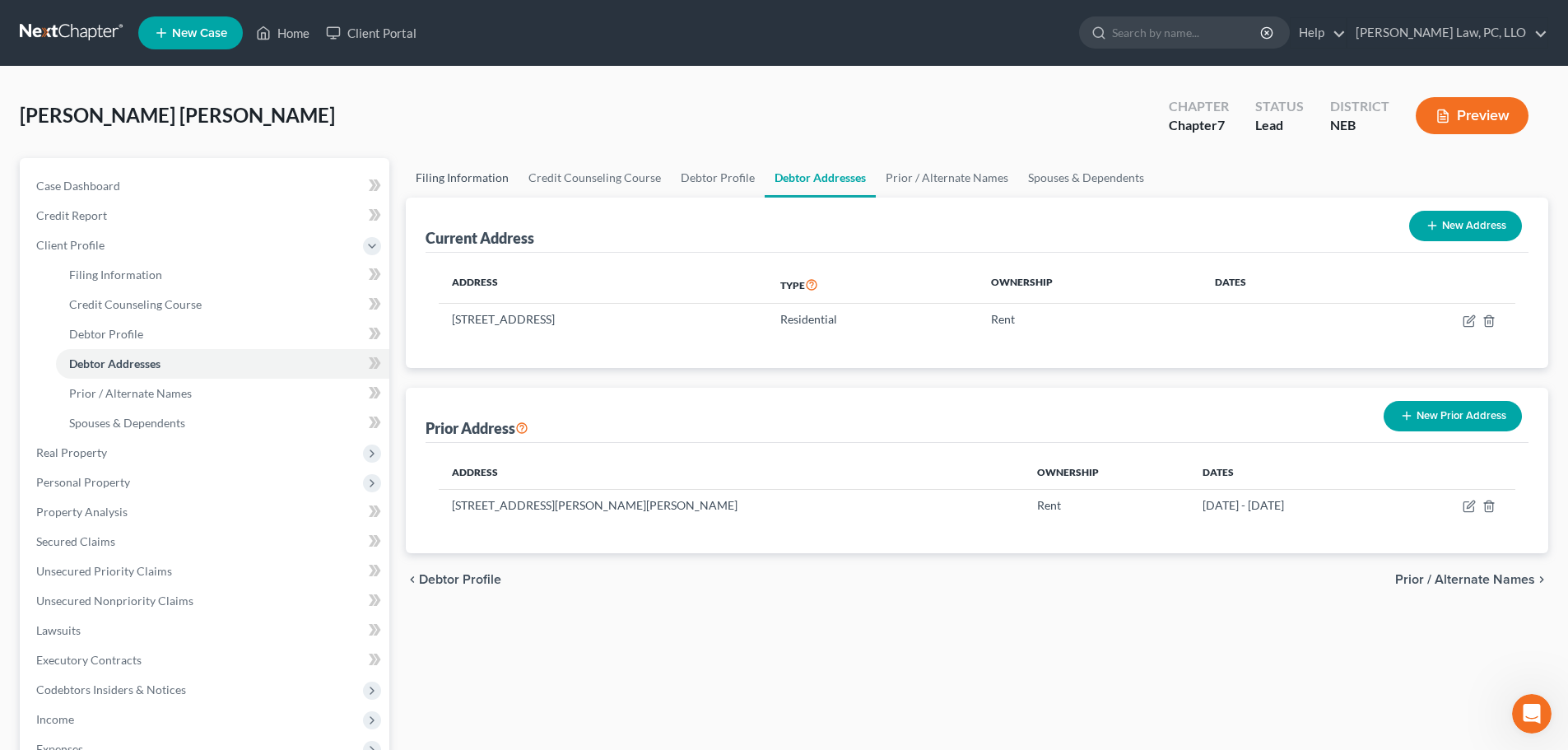
click at [443, 175] on link "Filing Information" at bounding box center [462, 177] width 112 height 40
select select "1"
select select "0"
select select "48"
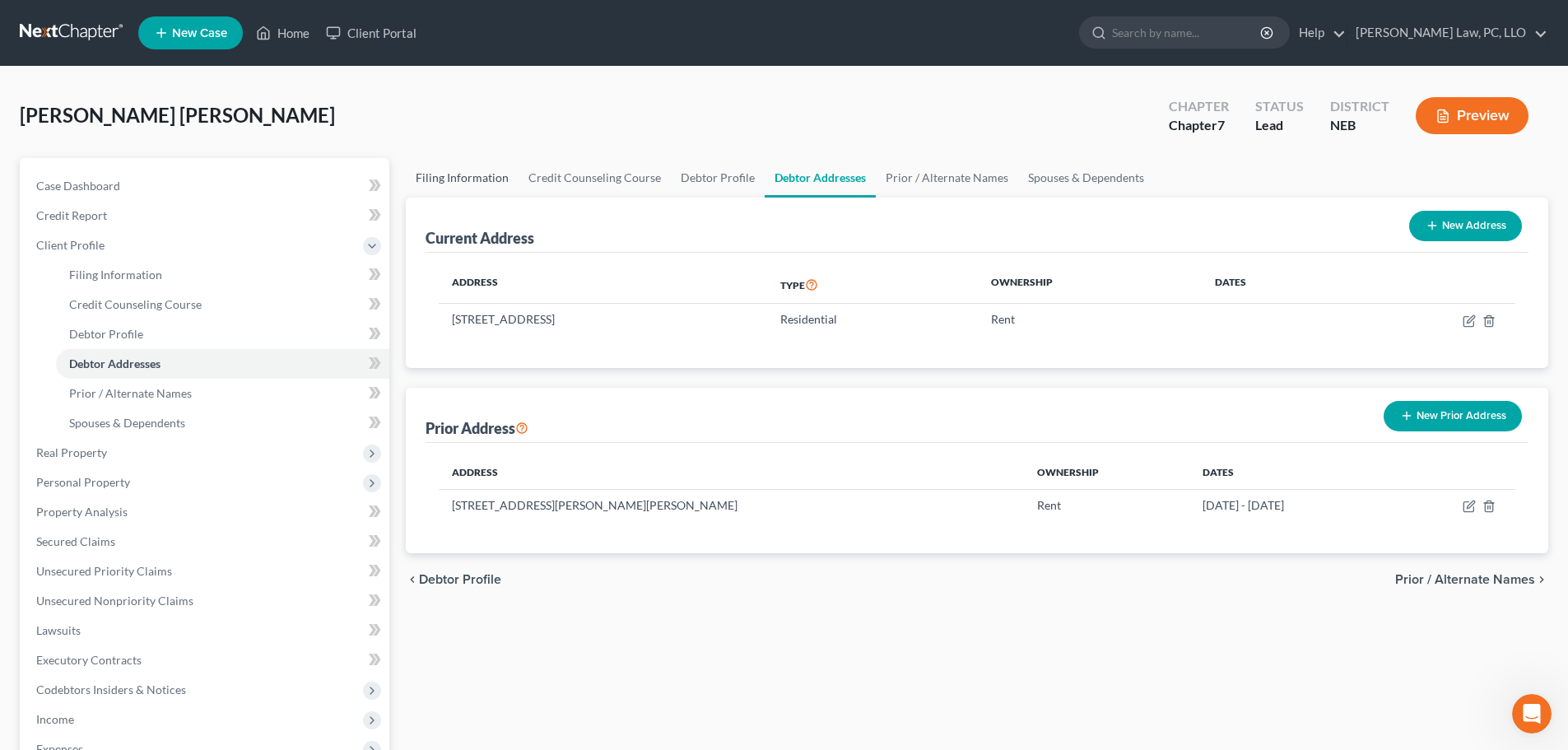
select select "0"
select select "30"
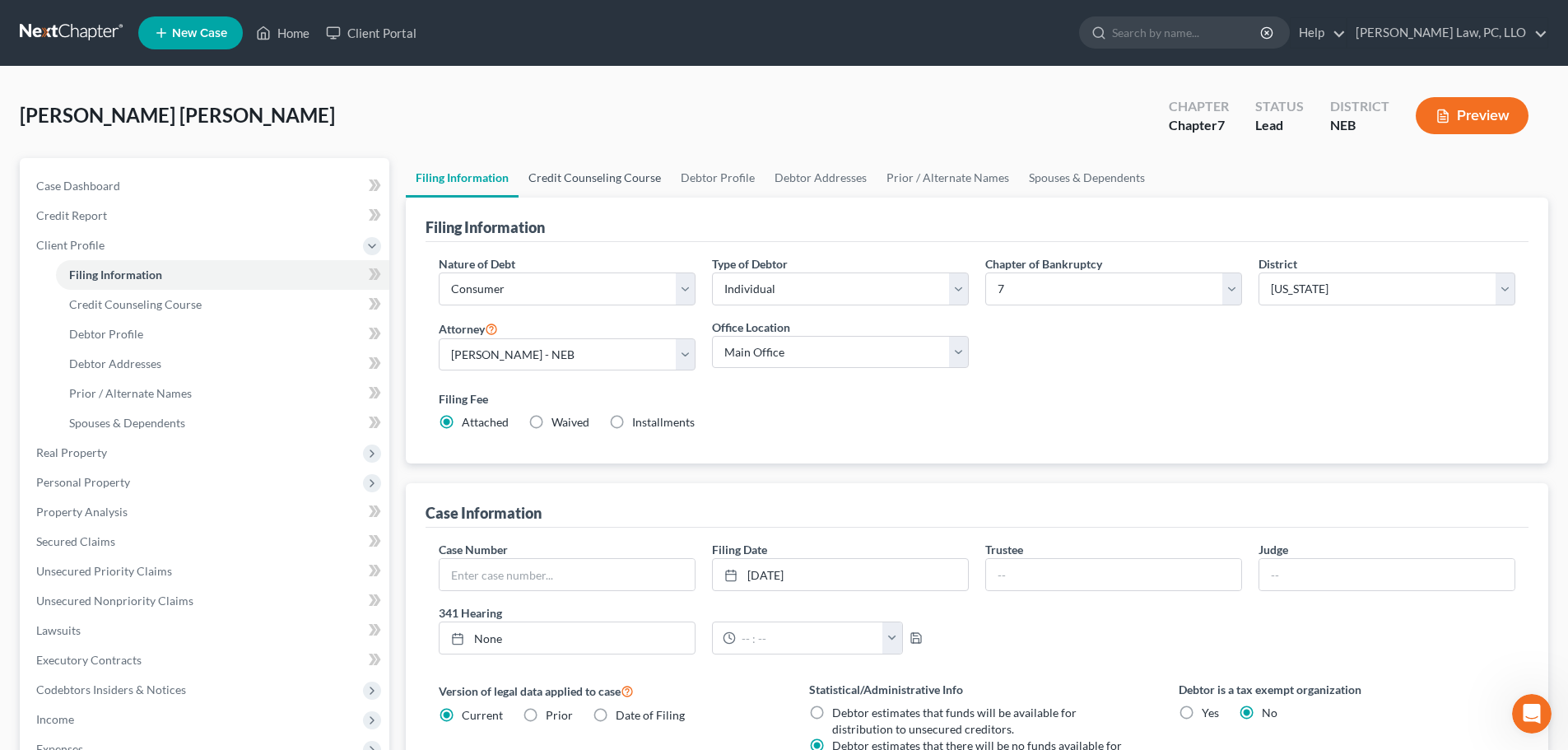
click at [531, 174] on link "Credit Counseling Course" at bounding box center [594, 177] width 152 height 40
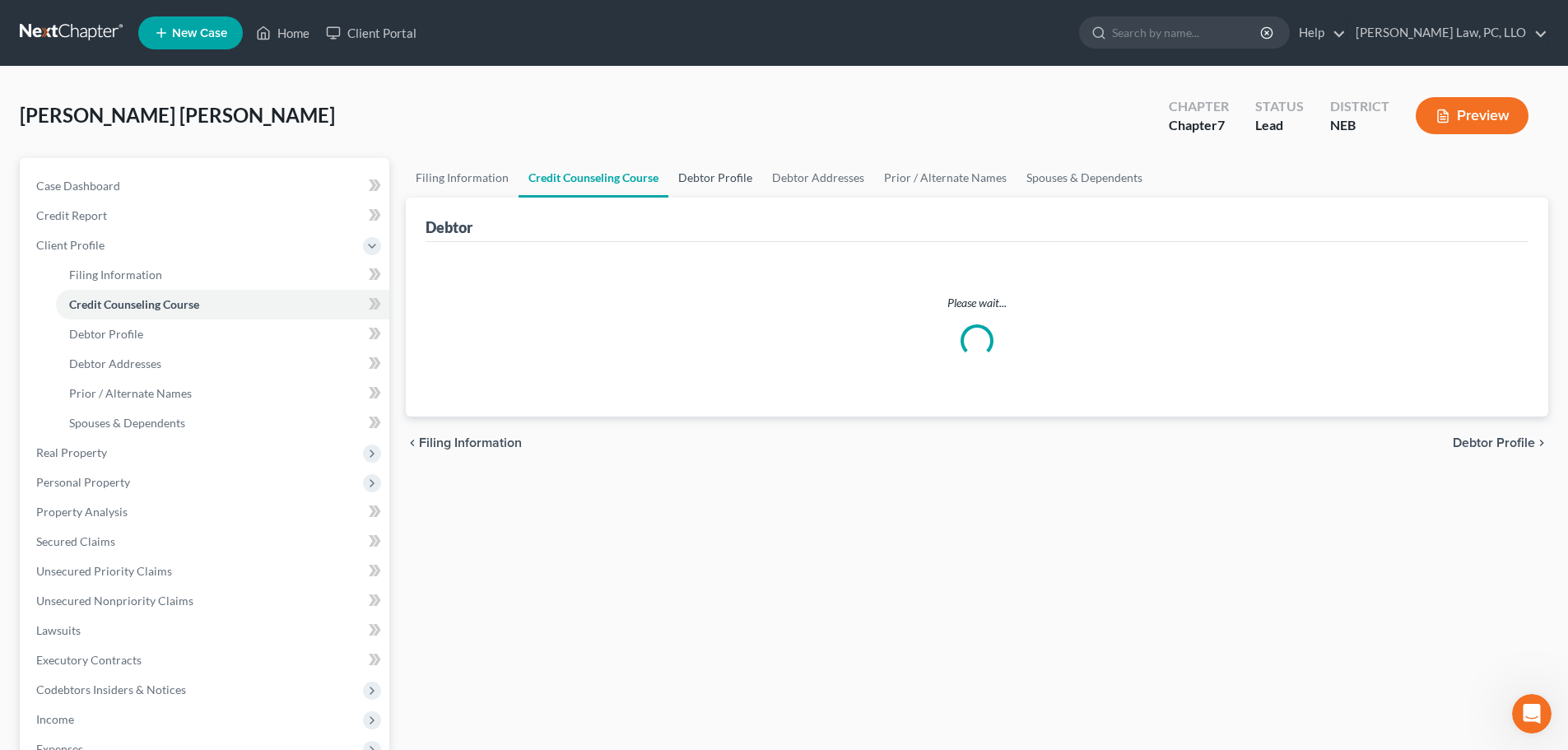
click at [688, 181] on link "Debtor Profile" at bounding box center [715, 177] width 94 height 40
select select "4"
select select "2"
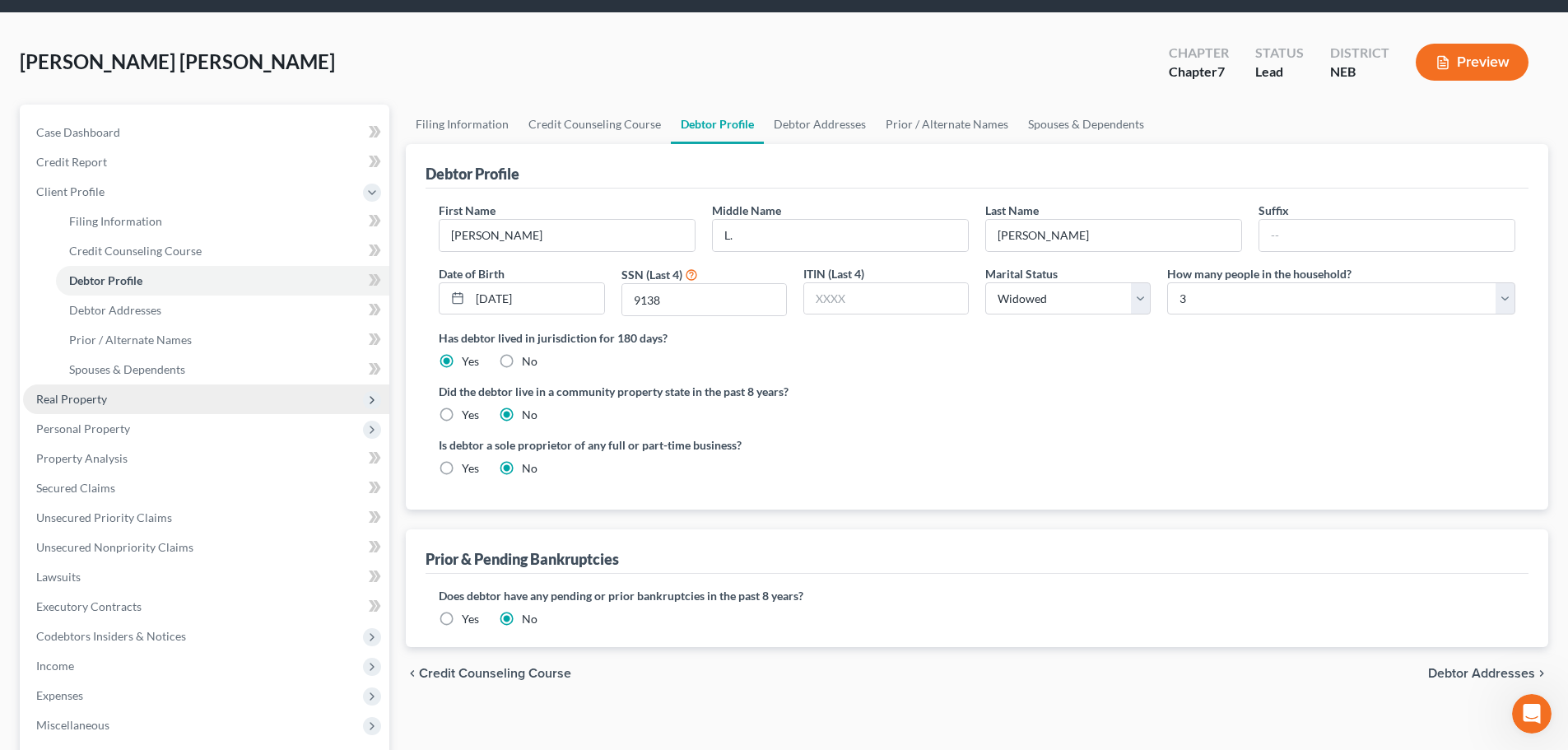
scroll to position [83, 0]
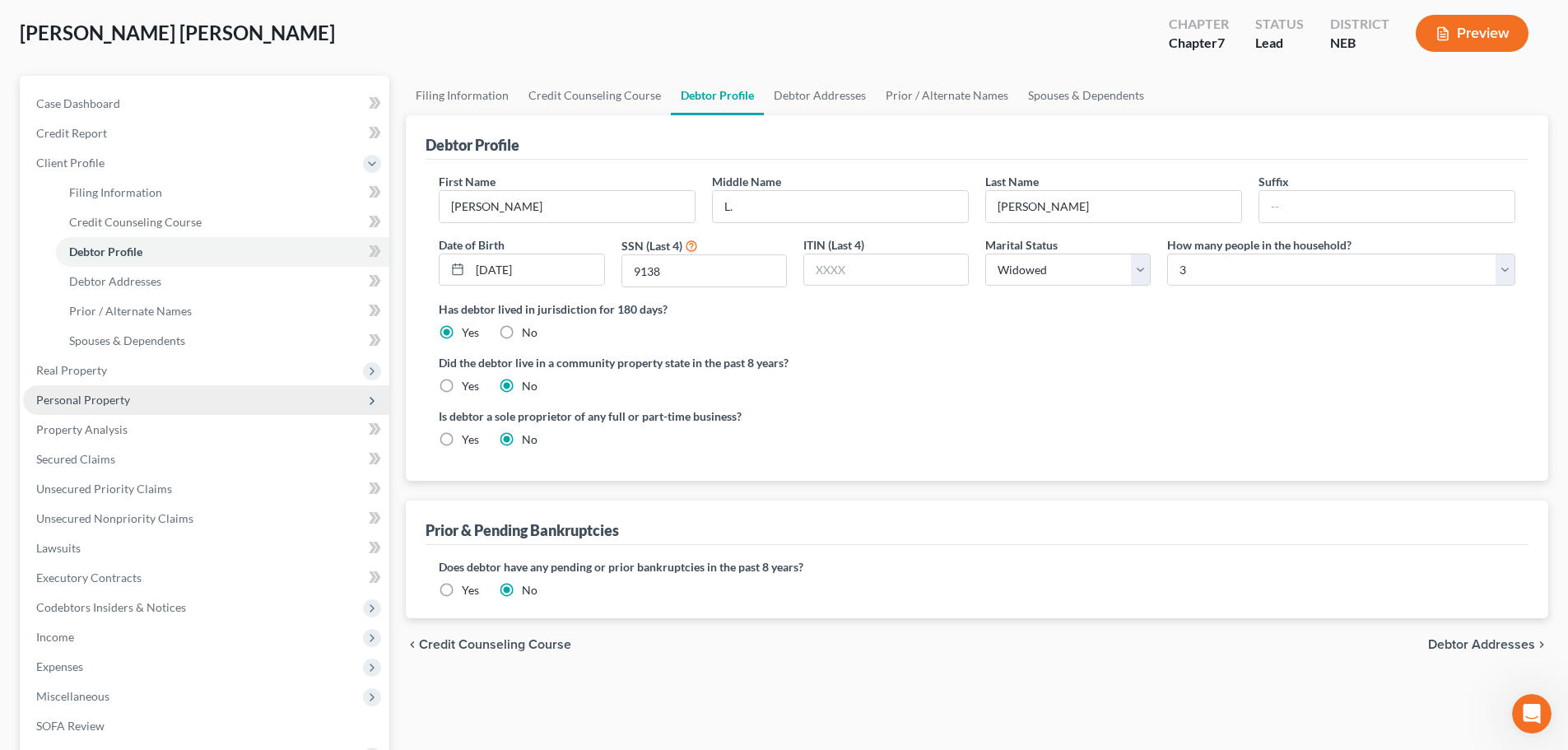
click at [87, 409] on span "Personal Property" at bounding box center [206, 400] width 366 height 30
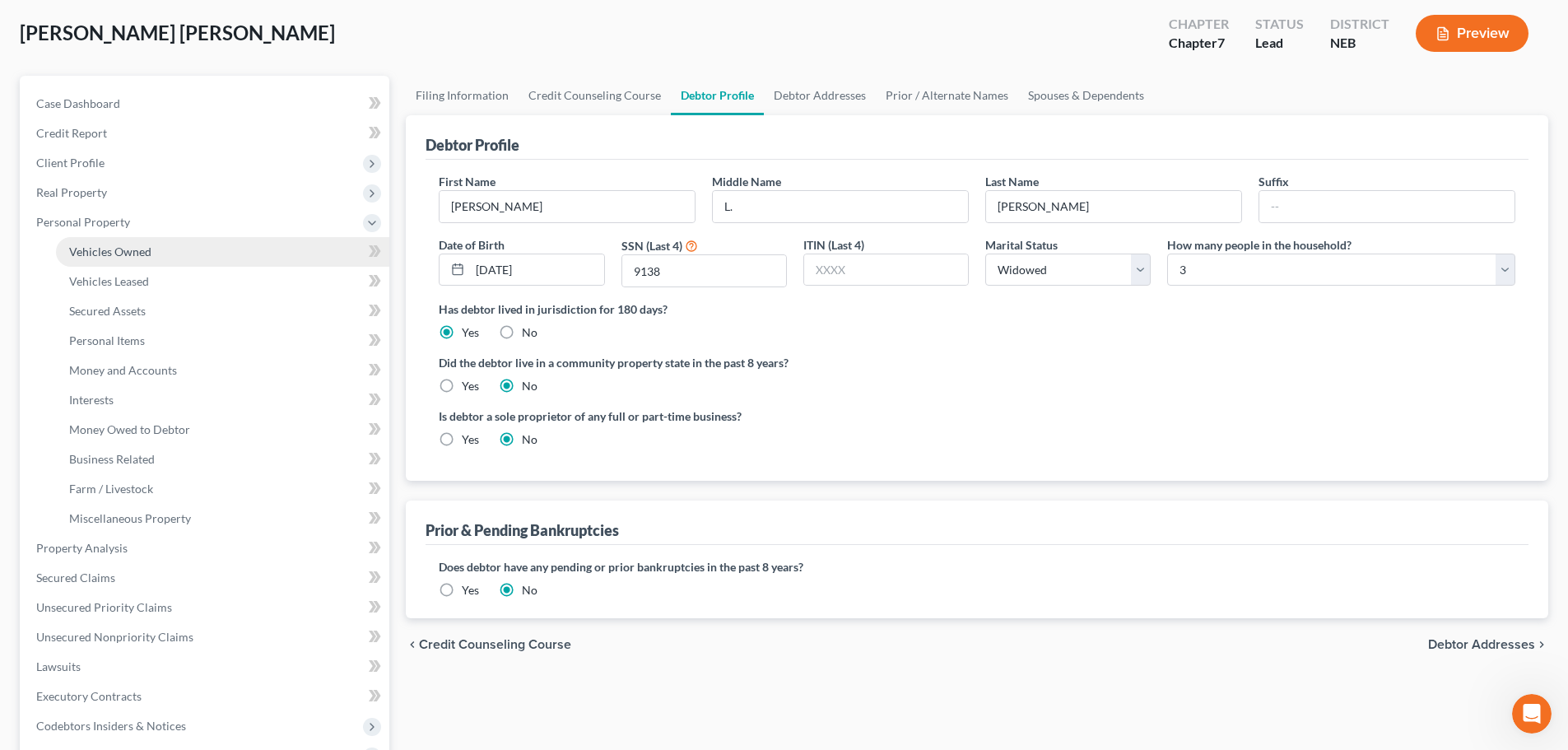
click at [138, 254] on span "Vehicles Owned" at bounding box center [111, 251] width 83 height 14
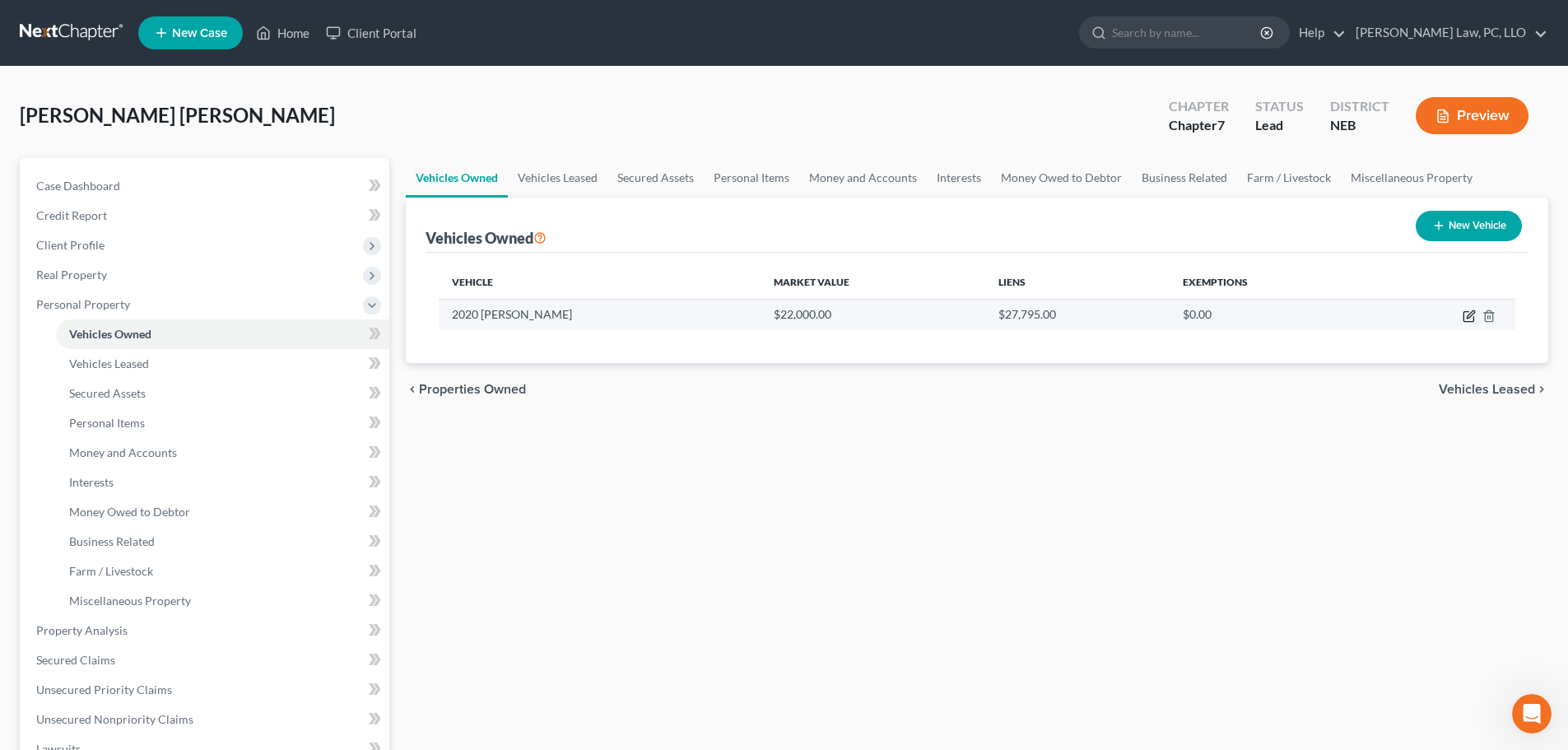
click at [1473, 320] on icon "button" at bounding box center [1469, 315] width 13 height 13
select select "0"
select select "6"
select select "3"
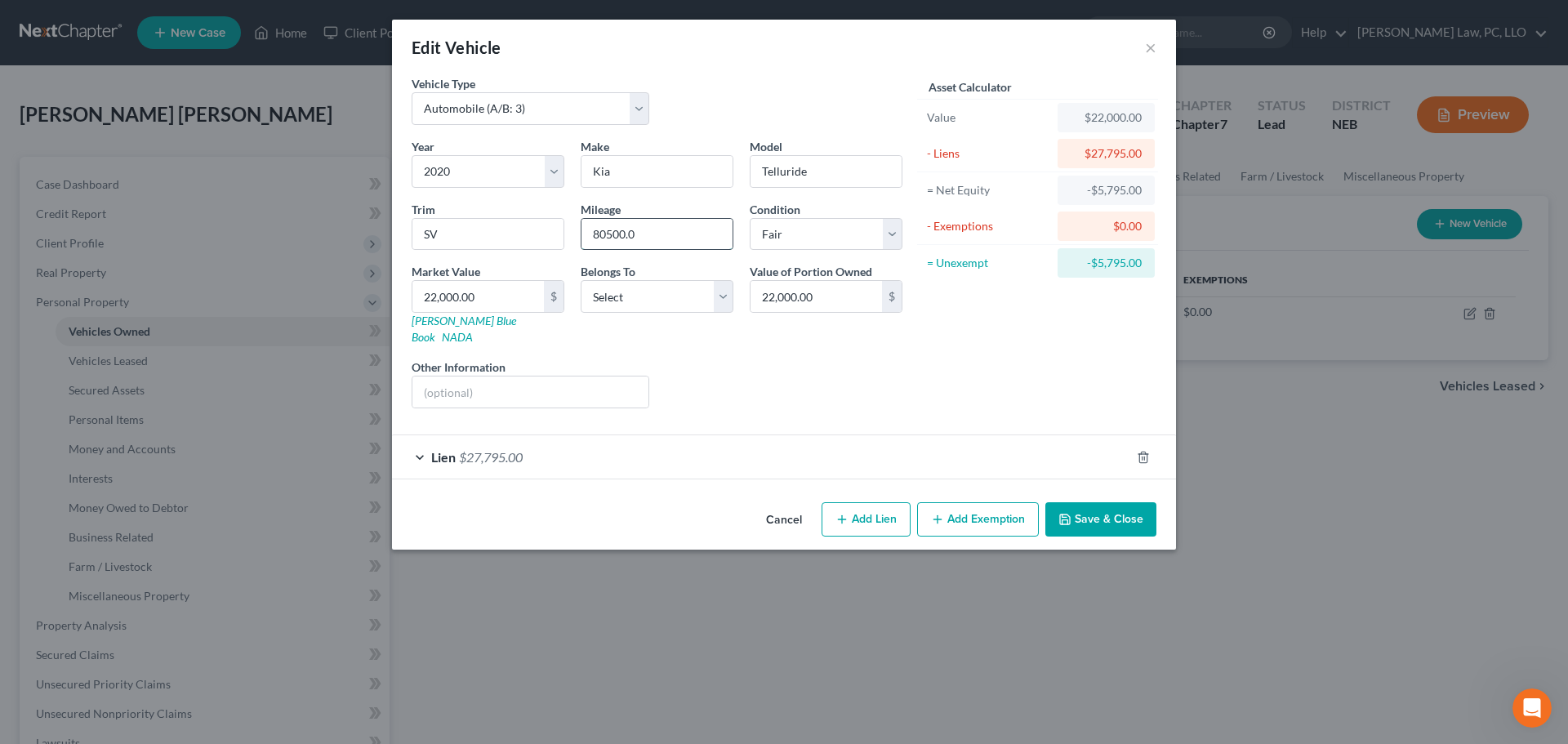
click at [703, 238] on input "80500.0" at bounding box center [656, 234] width 151 height 31
type input "80500"
click at [492, 298] on input "22,000.00" at bounding box center [478, 296] width 132 height 31
type input "1"
type input "1.00"
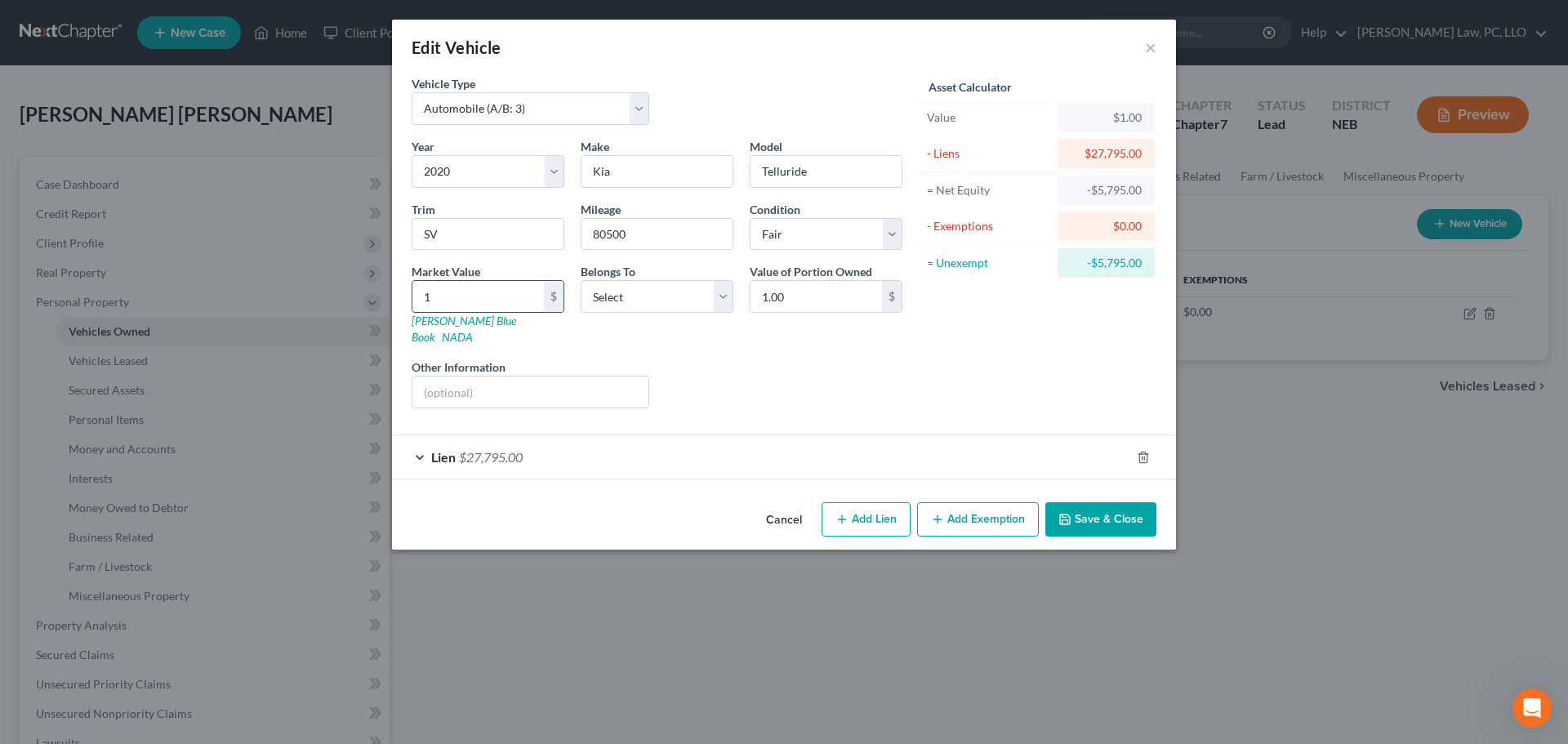
type input "18"
type input "18.00"
type input "186"
type input "186.00"
type input "1869"
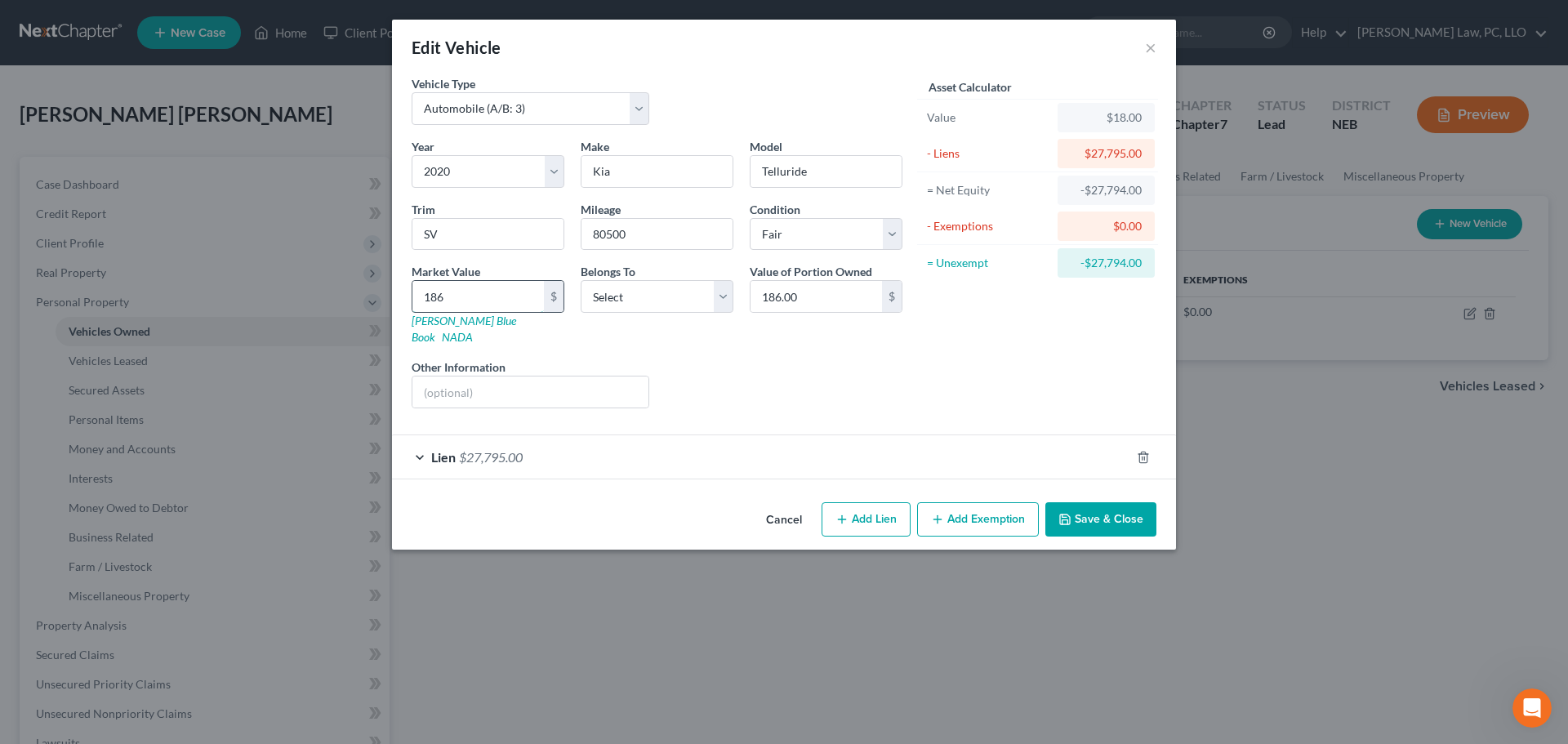
type input "1,869.00"
type input "1,8693"
type input "18,693.00"
click at [758, 241] on select "Select Excellent Very Good Good Fair Poor" at bounding box center [825, 233] width 153 height 32
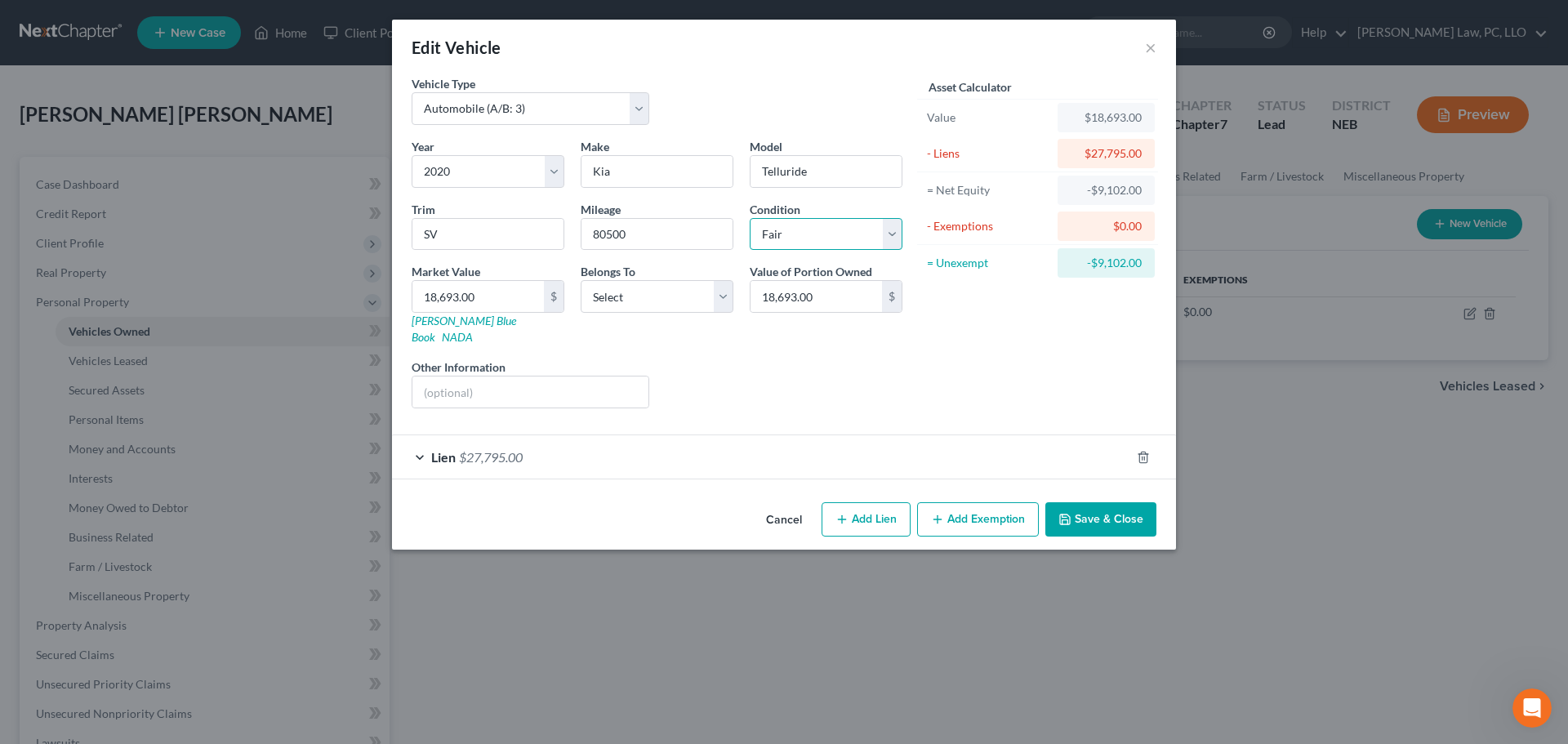
select select "2"
click at [750, 218] on select "Select Excellent Very Good Good Fair Poor" at bounding box center [825, 233] width 153 height 32
click at [624, 296] on select "Select Debtor 1 Only Debtor 2 Only Debtor 1 And Debtor 2 Only At Least One Of T…" at bounding box center [656, 295] width 153 height 32
select select "0"
click at [580, 280] on select "Select Debtor 1 Only Debtor 2 Only Debtor 1 And Debtor 2 Only At Least One Of T…" at bounding box center [656, 295] width 153 height 32
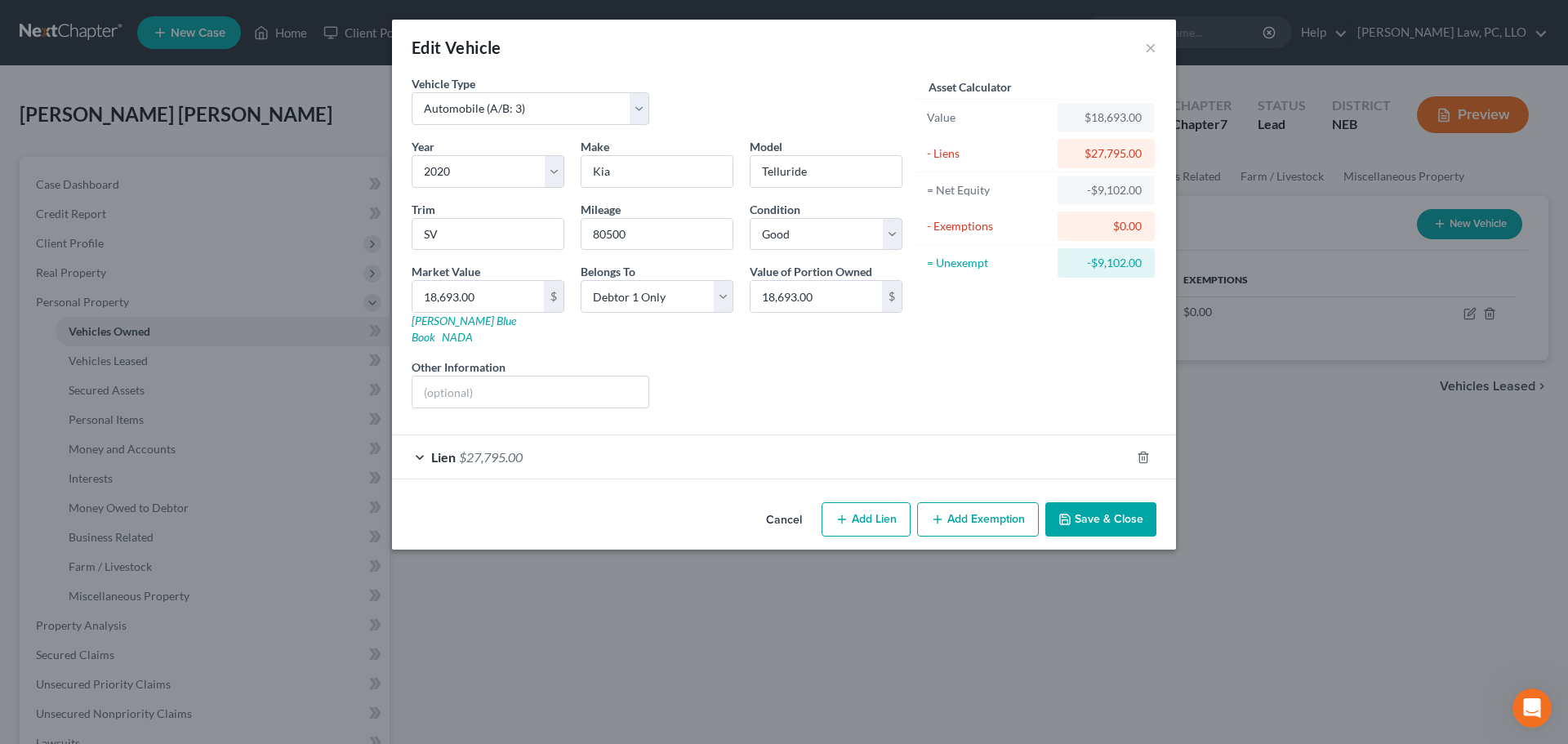
click at [1085, 502] on button "Save & Close" at bounding box center [1101, 518] width 111 height 34
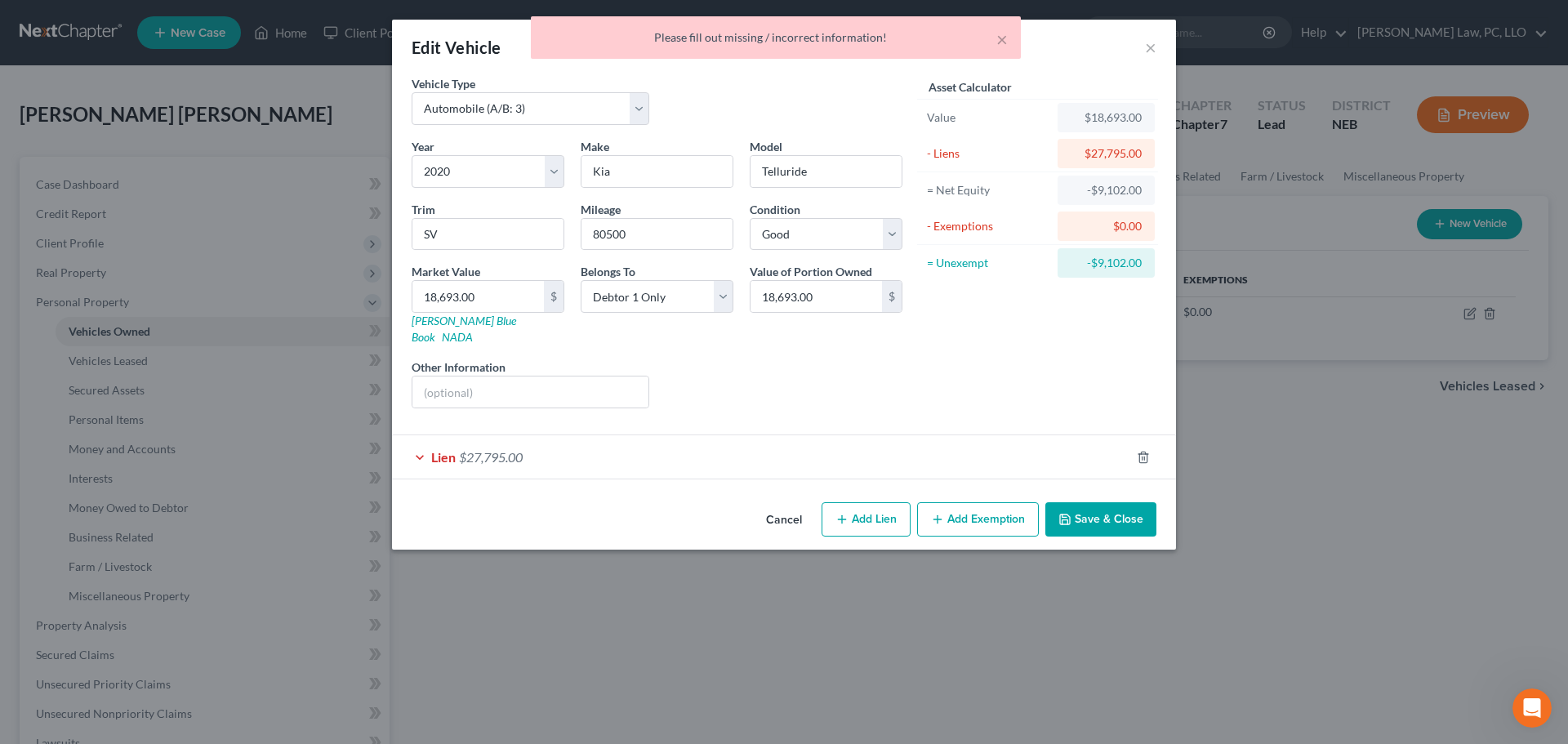
click at [649, 449] on div "Lien $27,795.00" at bounding box center [761, 457] width 738 height 44
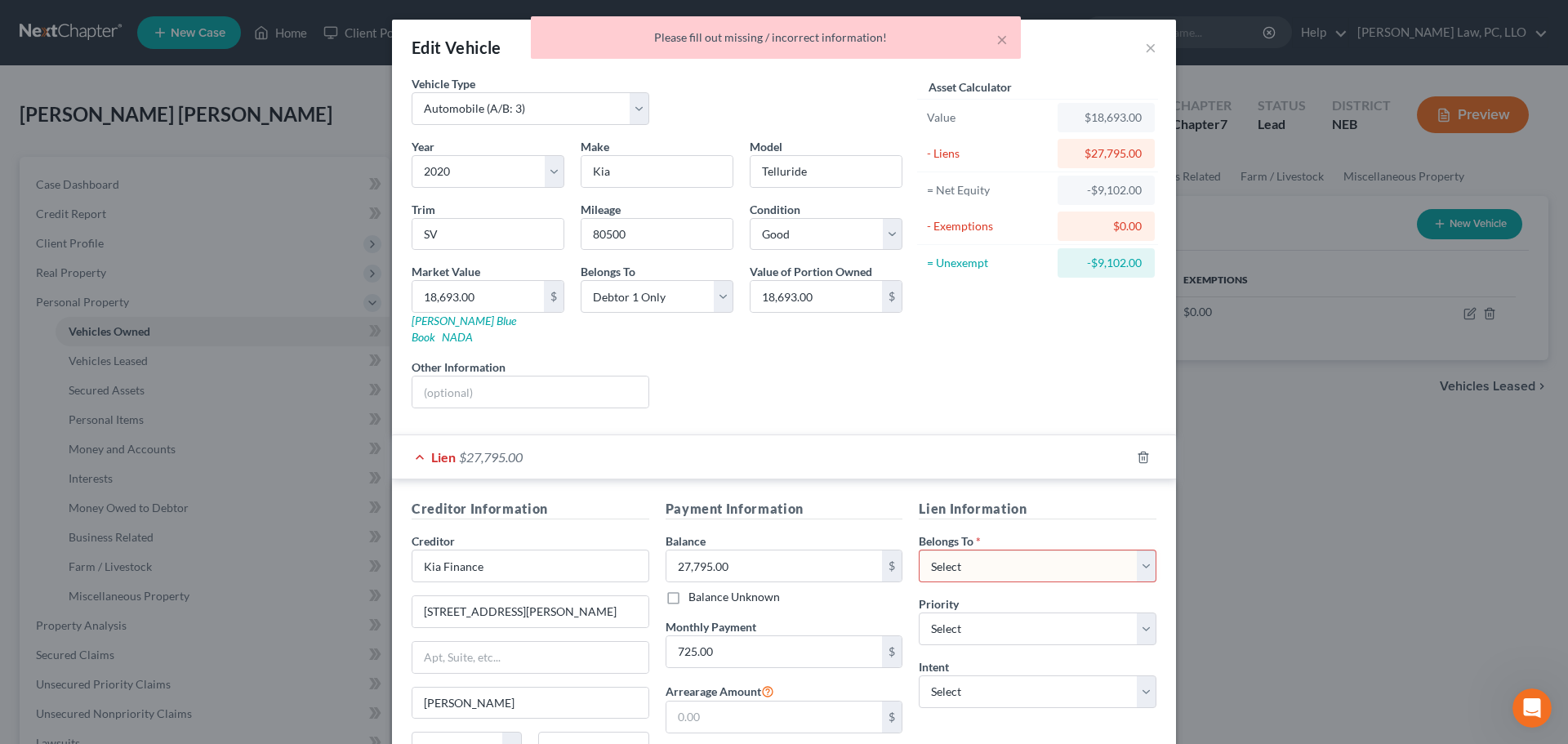
click at [1083, 555] on select "Select Debtor 1 Only Debtor 2 Only Debtor 1 And Debtor 2 Only At Least One Of T…" at bounding box center [1037, 565] width 238 height 32
select select "0"
click at [919, 550] on select "Select Debtor 1 Only Debtor 2 Only Debtor 1 And Debtor 2 Only At Least One Of T…" at bounding box center [1037, 565] width 238 height 32
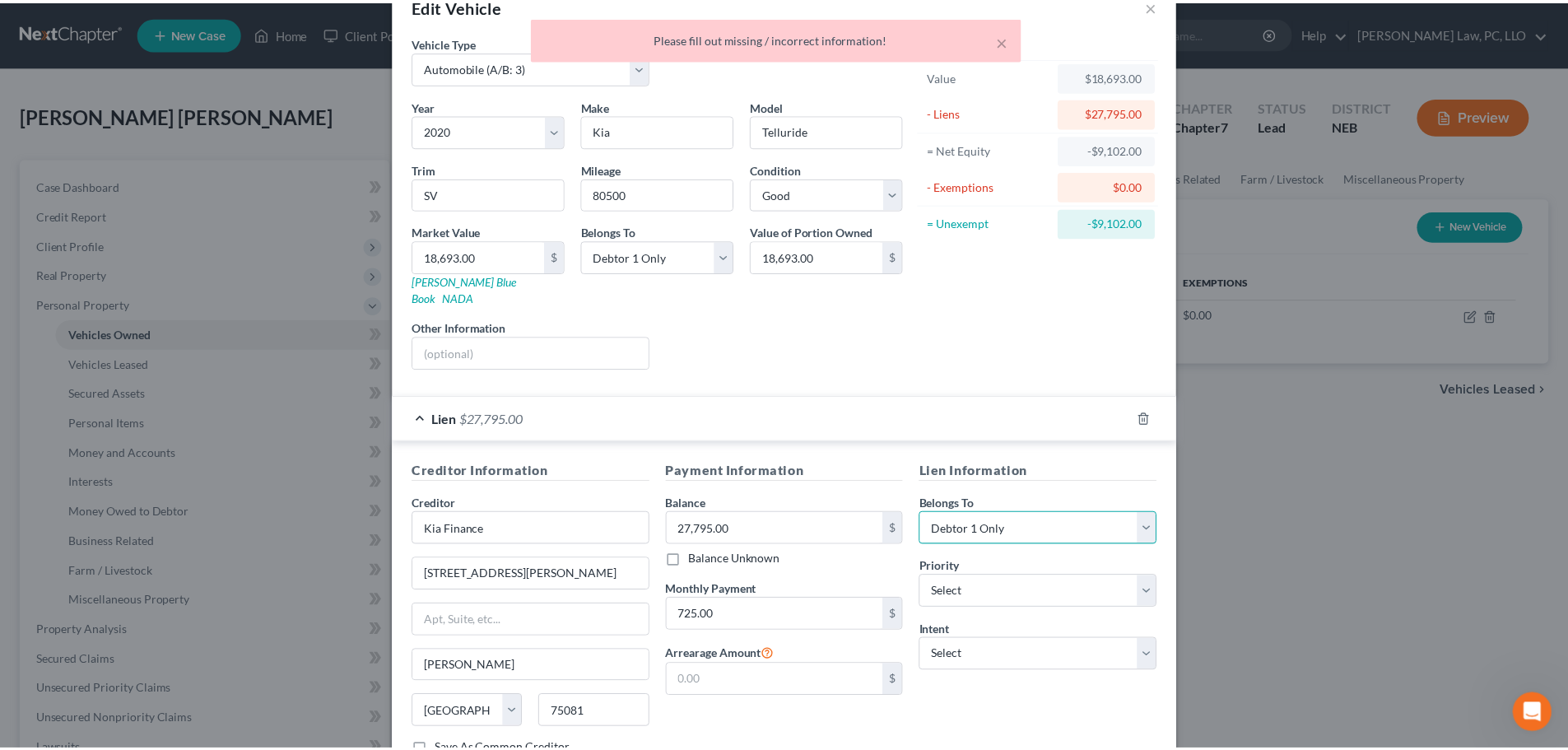
scroll to position [151, 0]
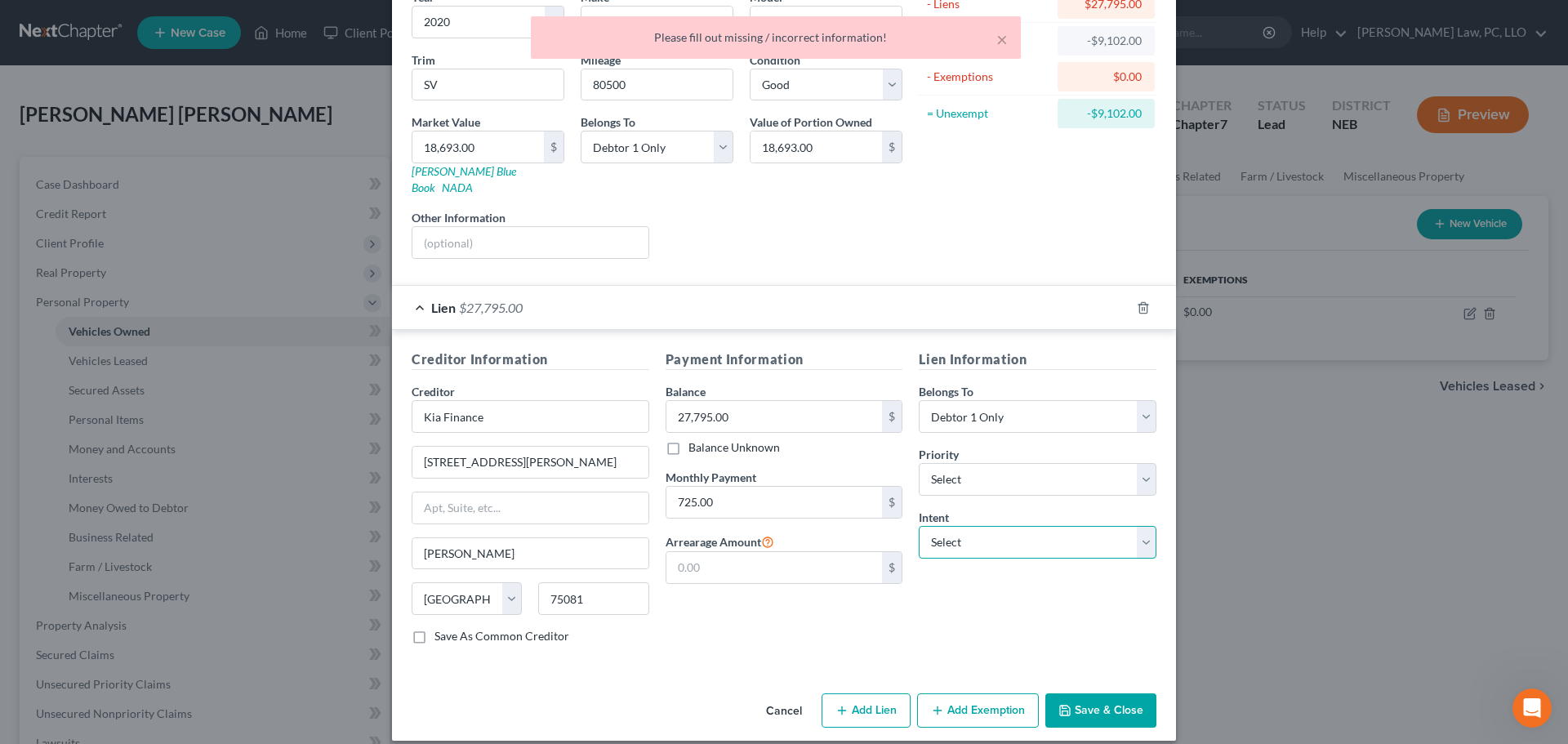
drag, startPoint x: 1013, startPoint y: 525, endPoint x: 1013, endPoint y: 539, distance: 14.0
click at [1013, 526] on select "Select Surrender Redeem Reaffirm Avoid Other" at bounding box center [1037, 542] width 238 height 32
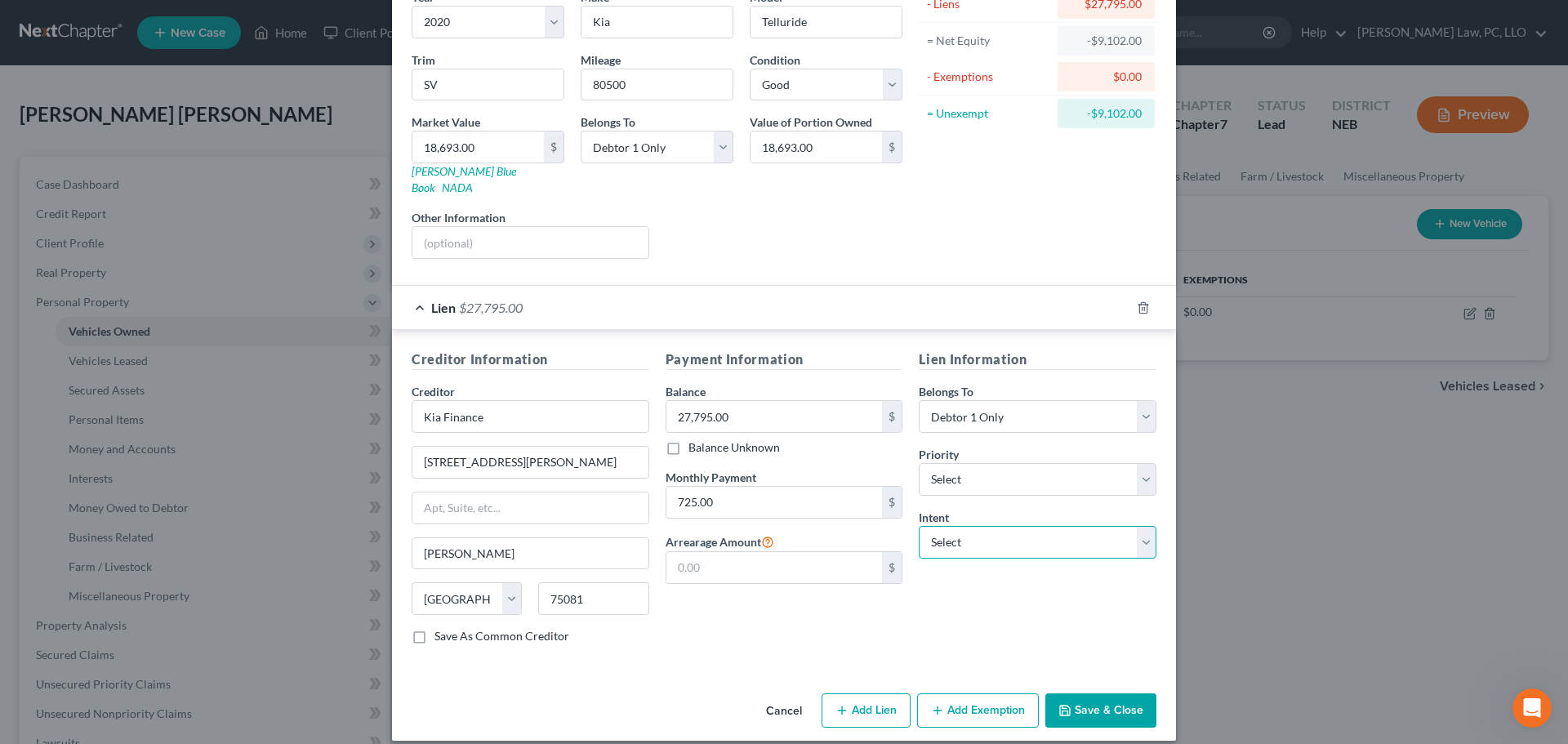
select select "2"
click at [919, 526] on select "Select Surrender Redeem Reaffirm Avoid Other" at bounding box center [1037, 542] width 238 height 32
click at [1100, 701] on button "Save & Close" at bounding box center [1101, 710] width 111 height 34
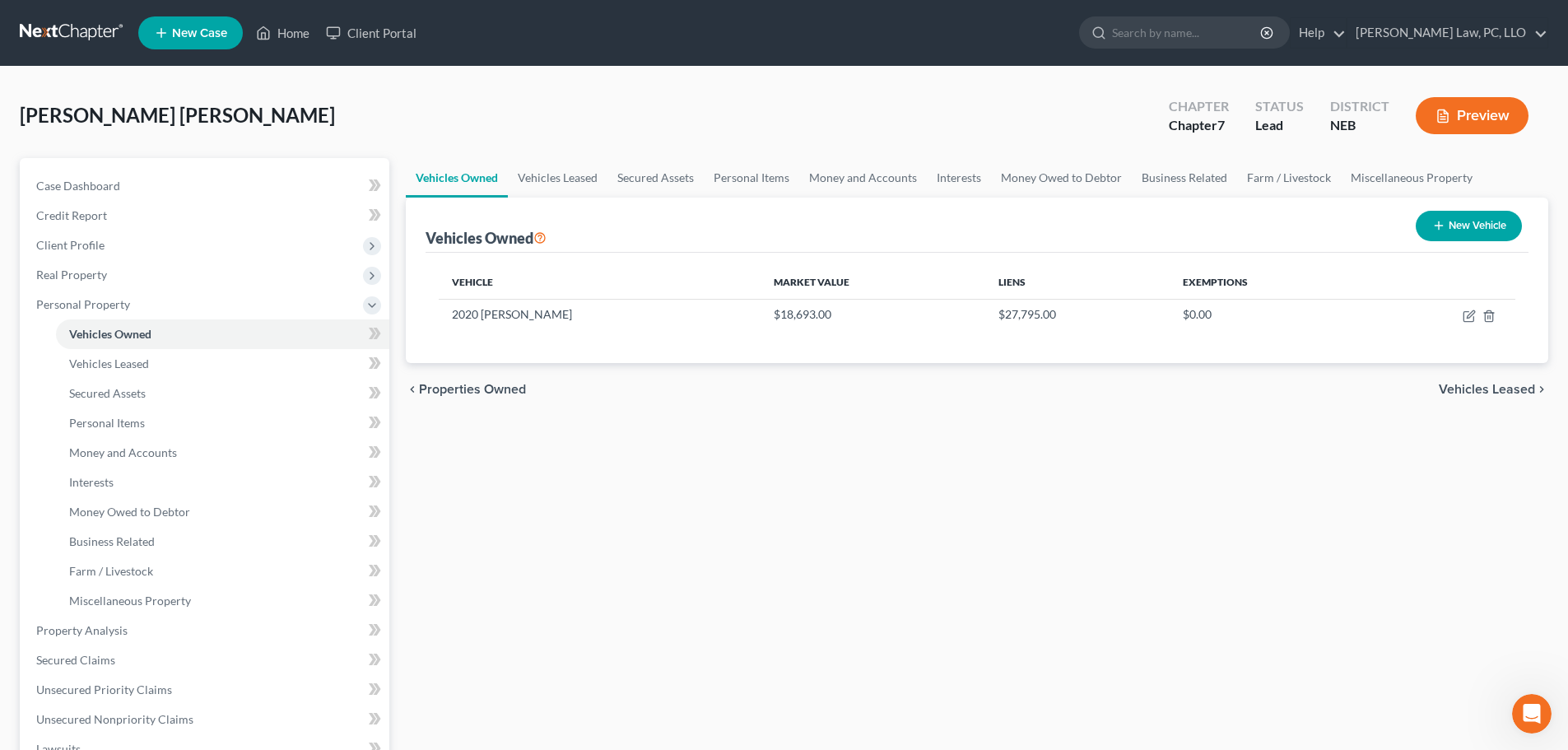
click at [1102, 492] on div "Vehicles Owned Vehicles Leased Secured Assets Personal Items Money and Accounts…" at bounding box center [978, 633] width 1160 height 950
click at [676, 179] on link "Secured Assets" at bounding box center [656, 177] width 97 height 40
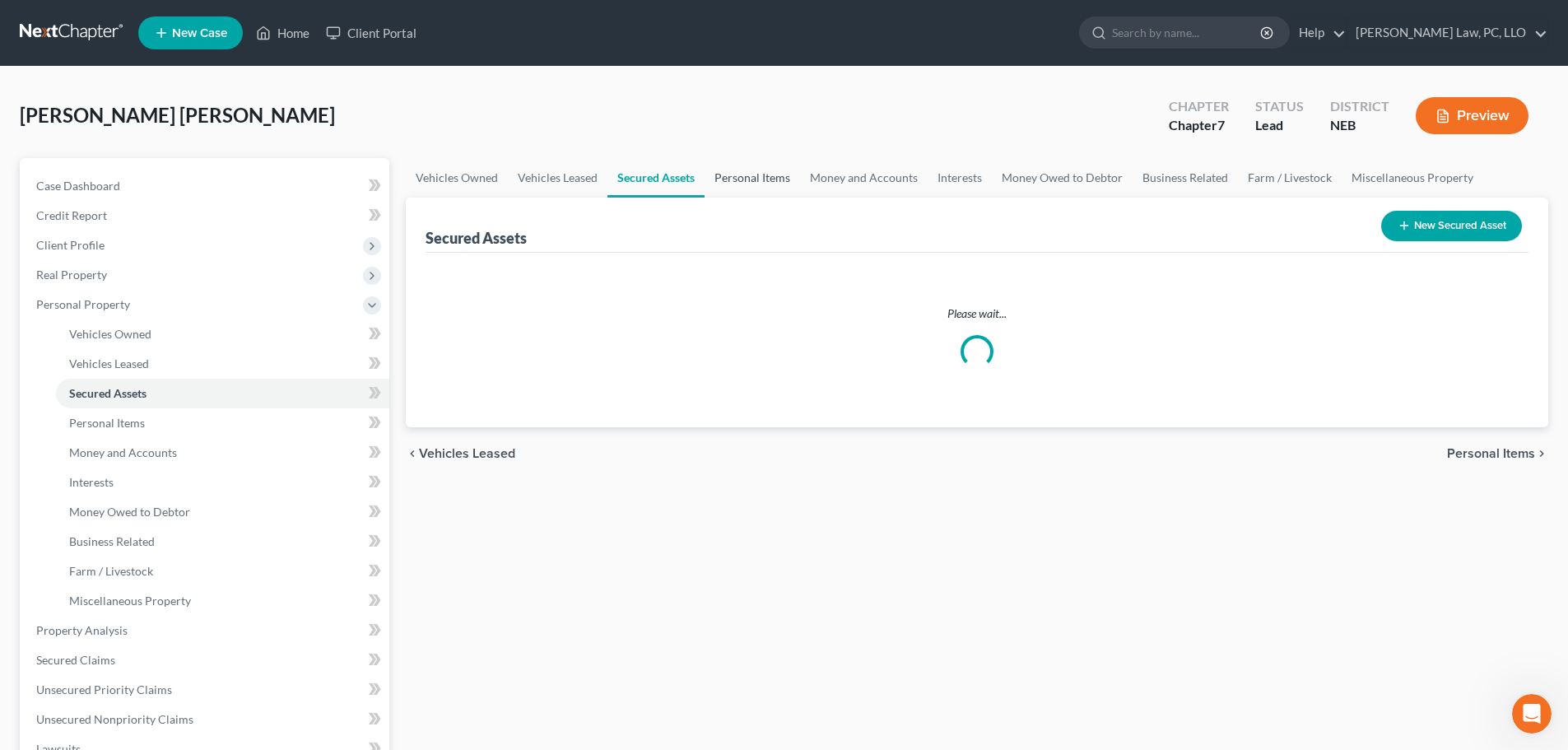
click at [740, 182] on link "Personal Items" at bounding box center [752, 177] width 96 height 40
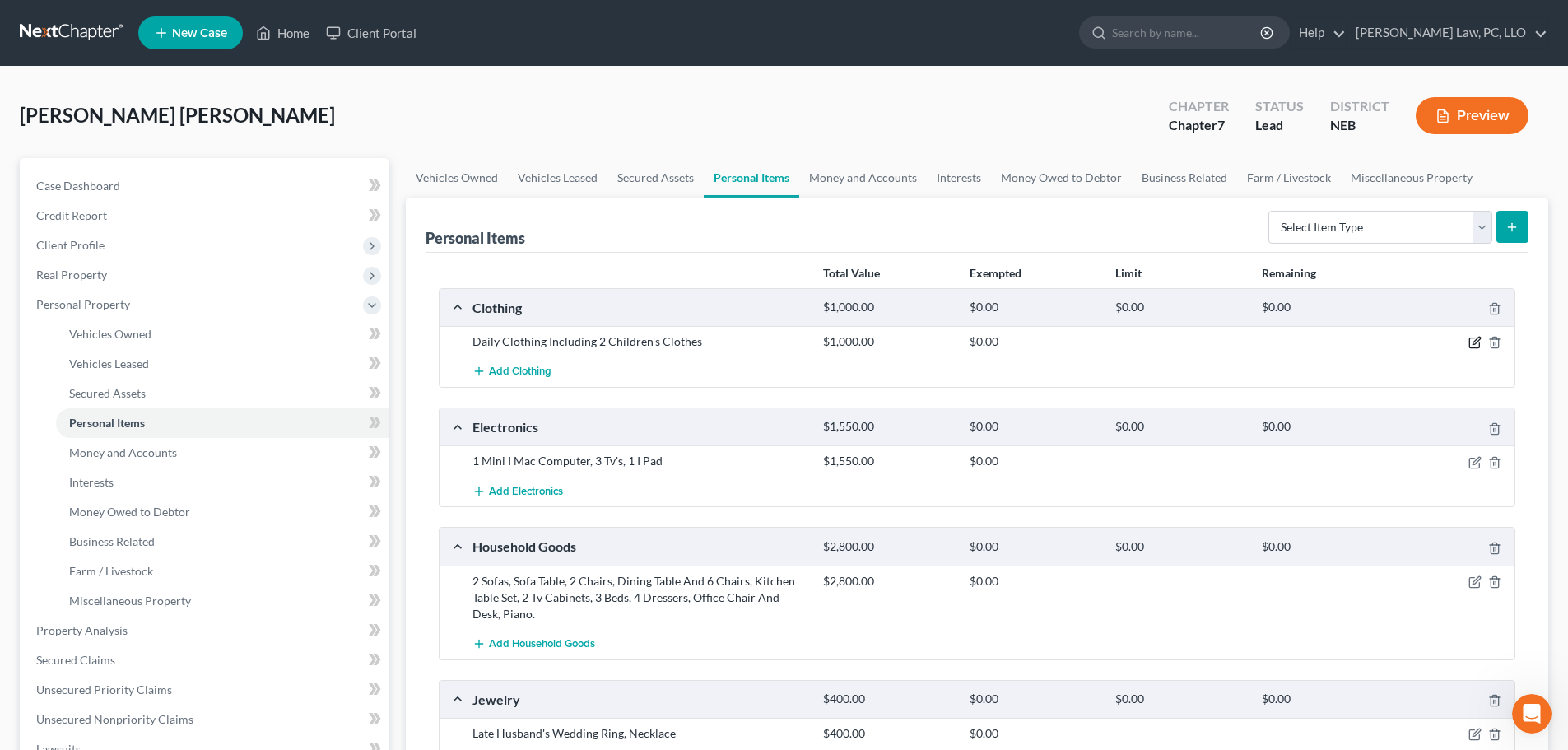
click at [1476, 337] on icon "button" at bounding box center [1475, 342] width 13 height 13
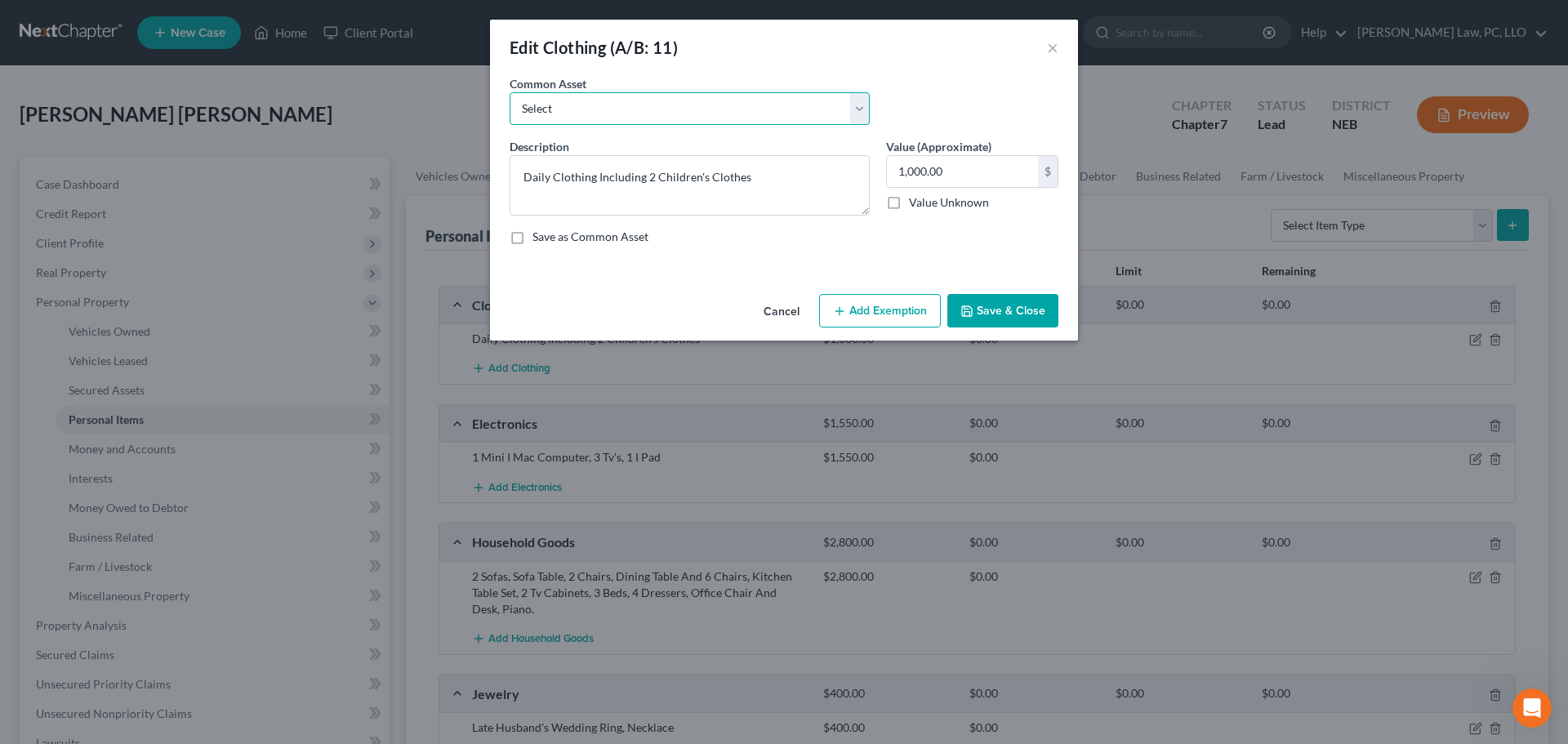
drag, startPoint x: 776, startPoint y: 109, endPoint x: 757, endPoint y: 116, distance: 20.2
click at [776, 109] on select "Select Clothing" at bounding box center [689, 108] width 360 height 32
select select "0"
click at [510, 92] on select "Select Clothing" at bounding box center [689, 108] width 360 height 32
type textarea "Clothing"
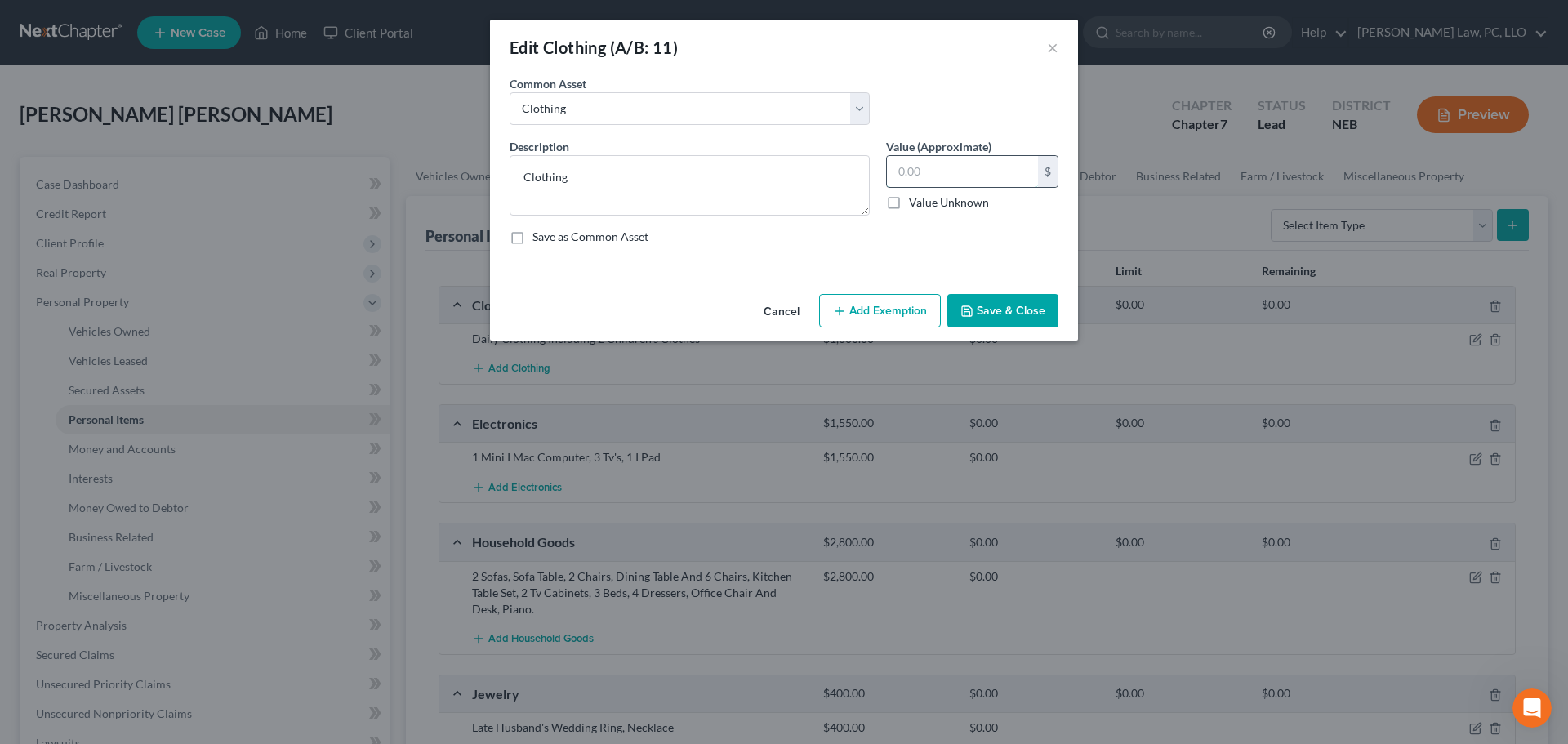
click at [917, 166] on input "text" at bounding box center [962, 172] width 151 height 31
type input "1,000"
click at [906, 326] on button "Add Exemption" at bounding box center [880, 310] width 122 height 34
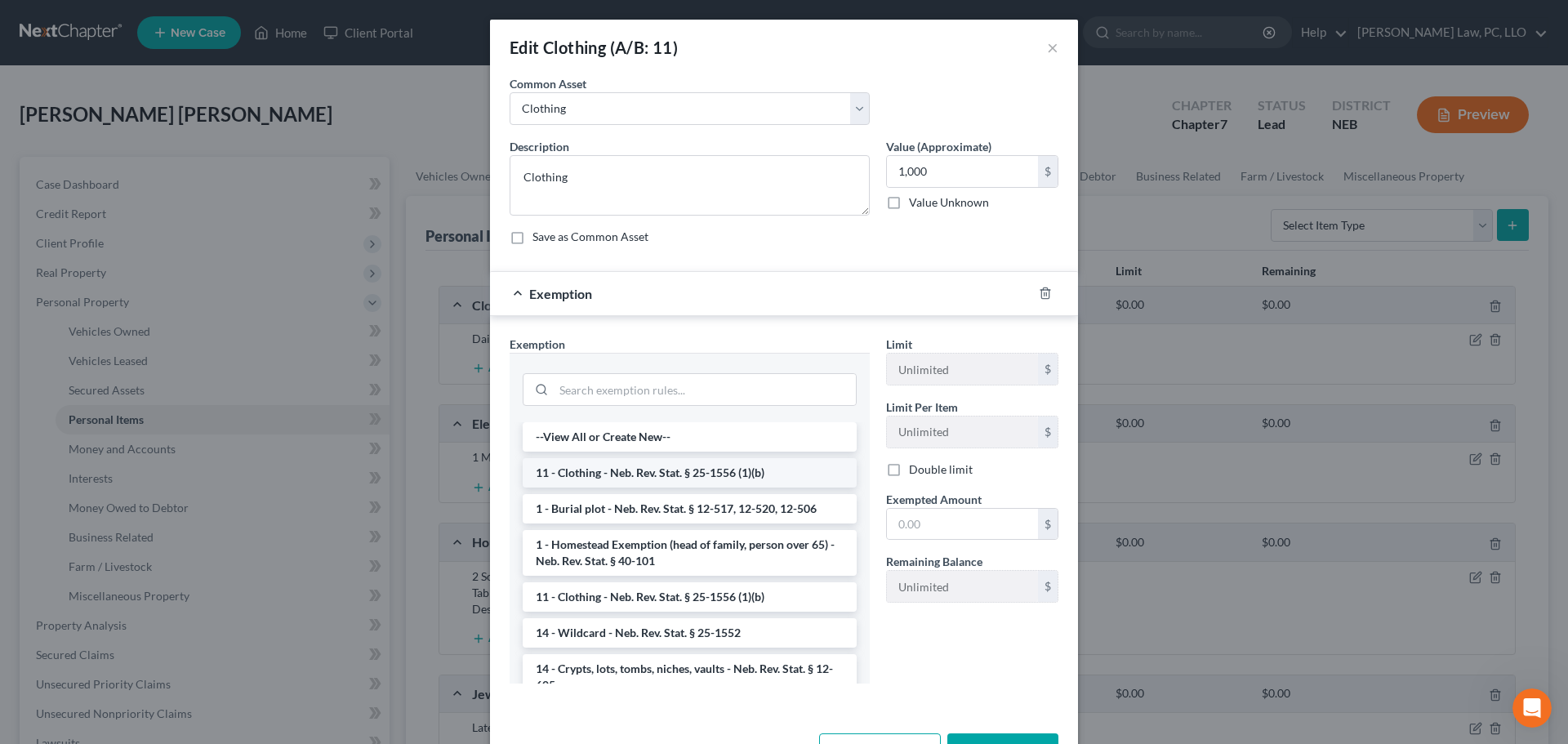
click at [647, 472] on li "11 - Clothing - Neb. Rev. Stat. § 25-1556 (1)(b)" at bounding box center [689, 473] width 334 height 30
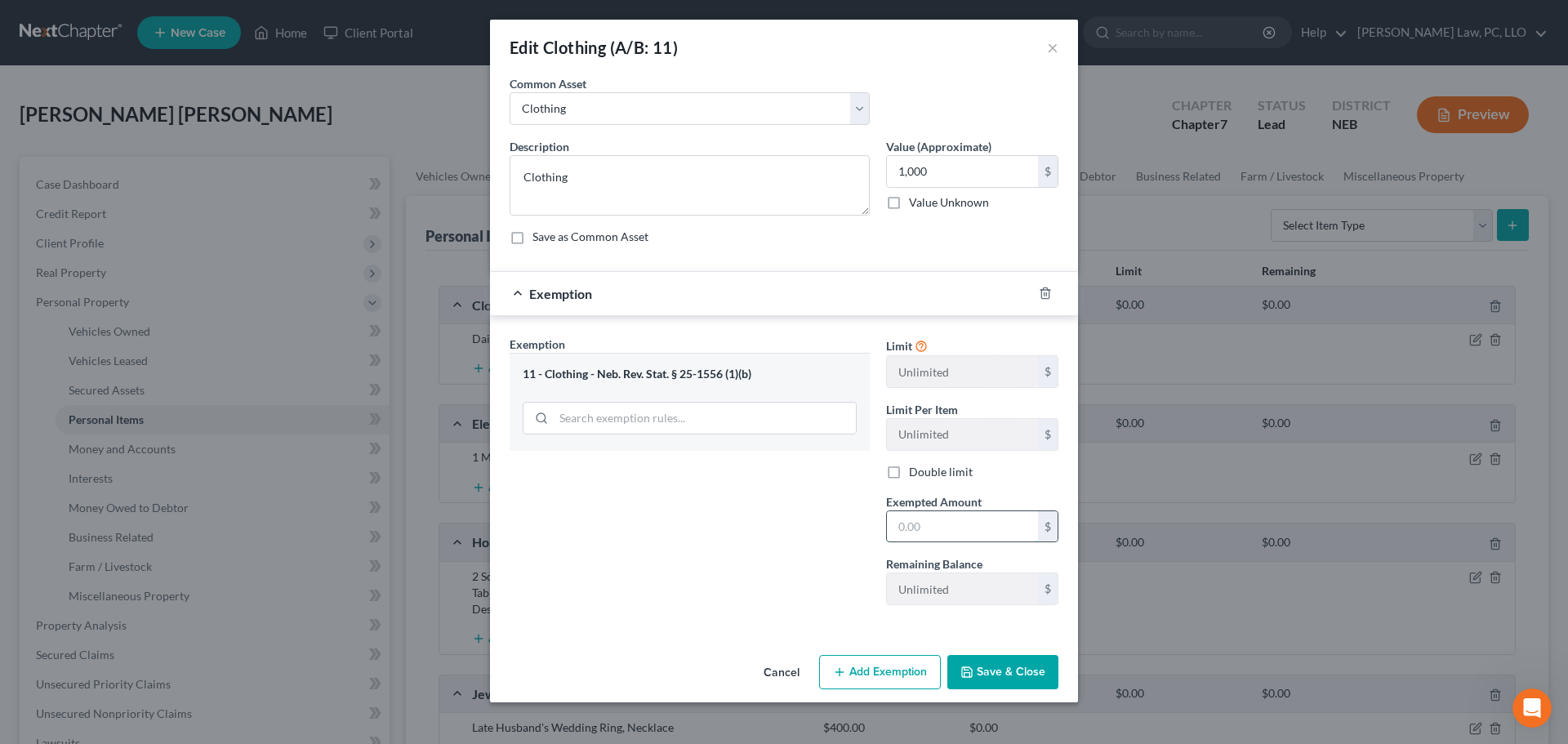
click at [920, 524] on input "text" at bounding box center [962, 527] width 151 height 31
type input "1,000"
click at [791, 540] on div "Exemption Set must be selected for CA. Exemption * 11 - Clothing - Neb. Rev. St…" at bounding box center [689, 477] width 377 height 282
click at [1017, 673] on button "Save & Close" at bounding box center [1002, 672] width 111 height 34
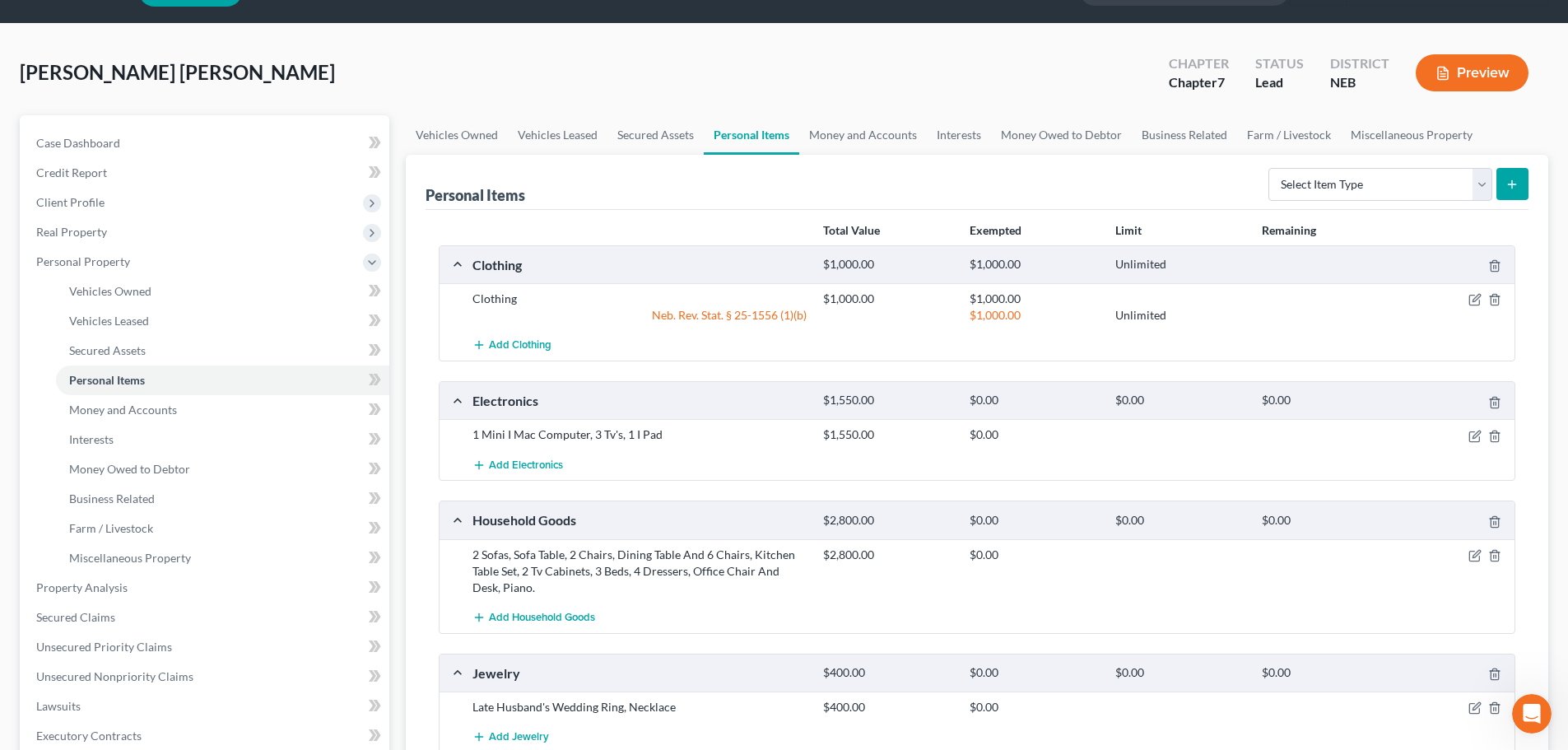
scroll to position [83, 0]
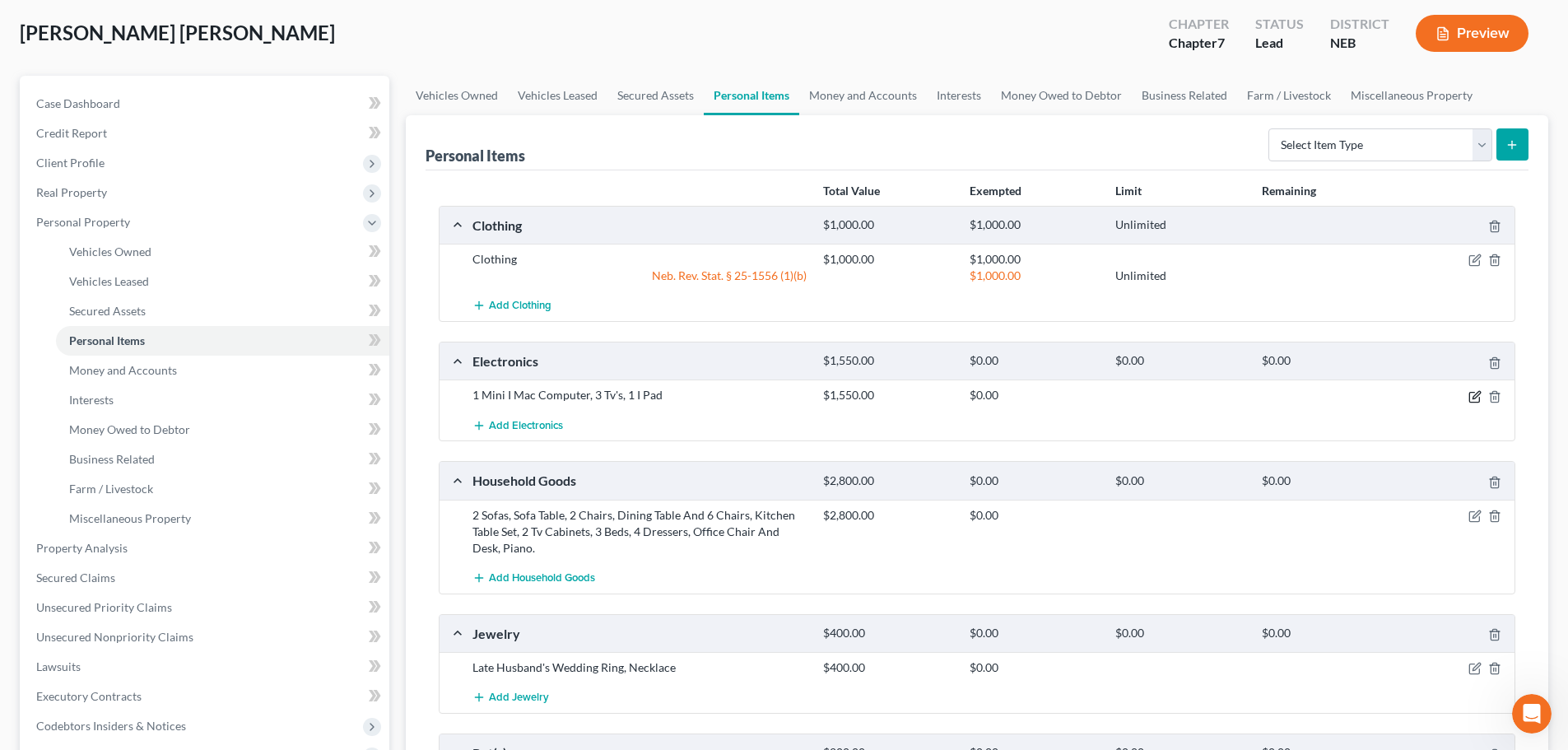
click at [1474, 395] on icon "button" at bounding box center [1475, 396] width 13 height 13
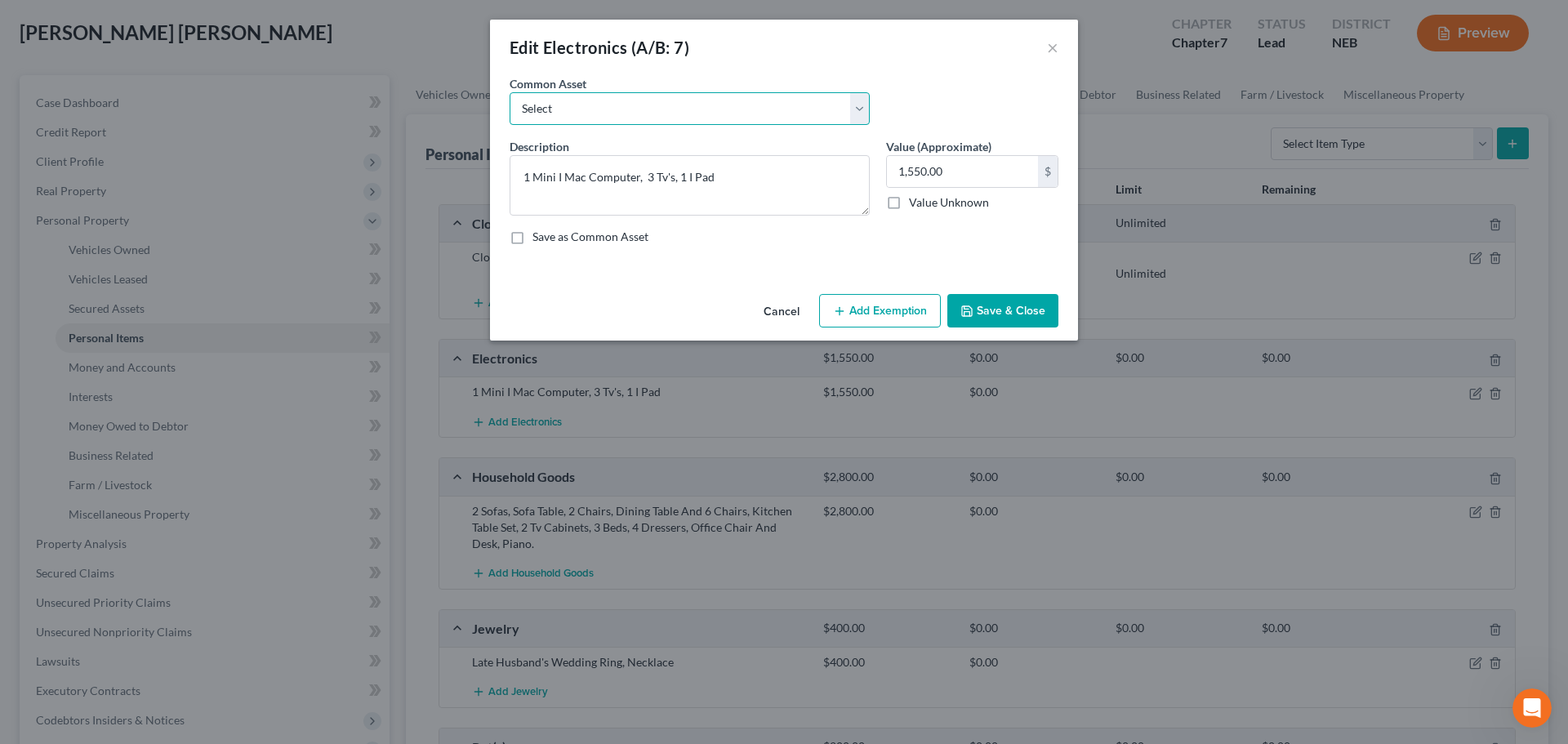
drag, startPoint x: 739, startPoint y: 114, endPoint x: 730, endPoint y: 118, distance: 9.8
click at [739, 114] on select "Select Electronics" at bounding box center [689, 108] width 360 height 32
select select "0"
click at [510, 92] on select "Select Electronics" at bounding box center [689, 108] width 360 height 32
type textarea "Electronics"
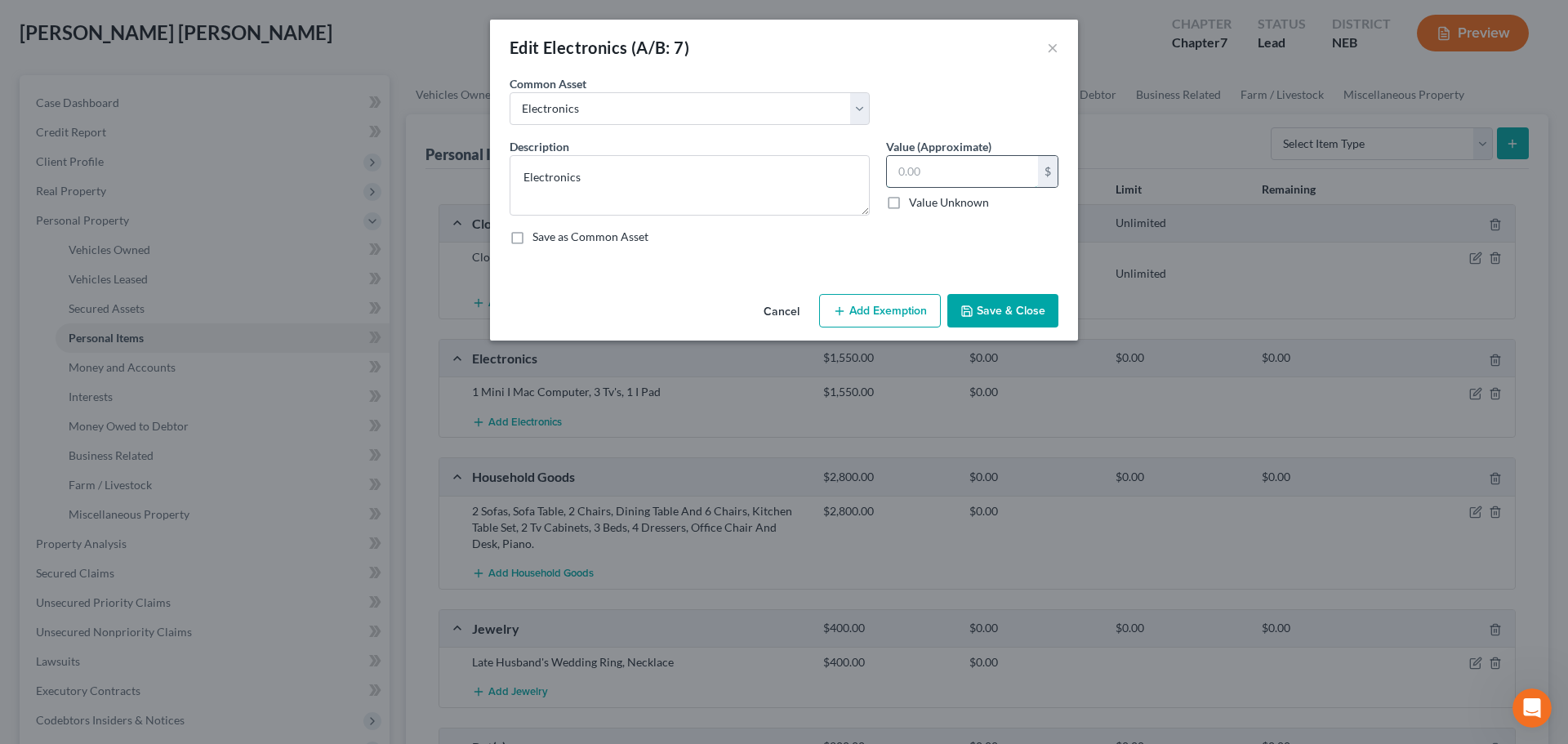
click at [930, 175] on input "text" at bounding box center [962, 172] width 151 height 31
type input "1,550"
click at [910, 316] on button "Add Exemption" at bounding box center [880, 310] width 122 height 34
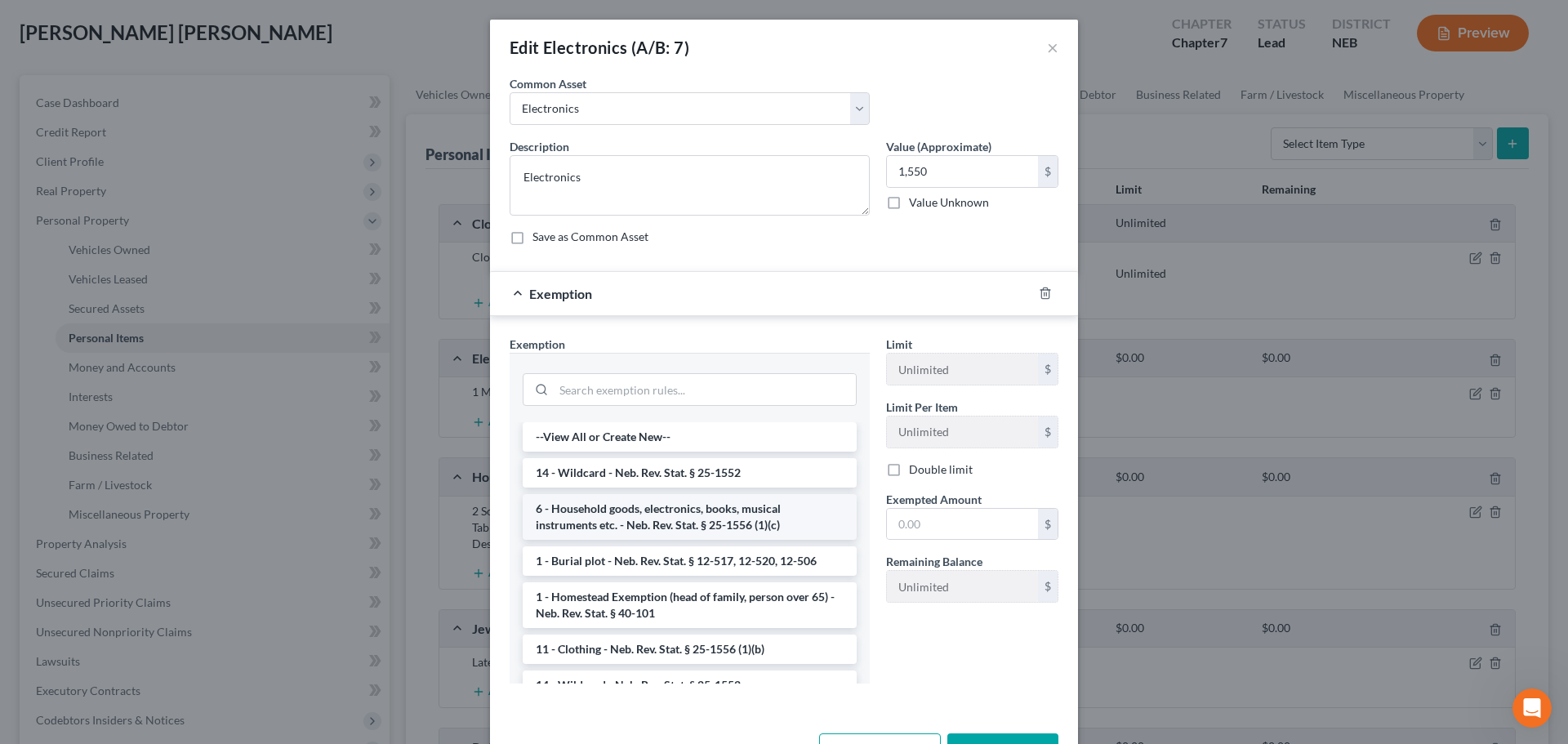
click at [662, 510] on li "6 - Household goods, electronics, books, musical instruments etc. - Neb. Rev. S…" at bounding box center [689, 517] width 334 height 45
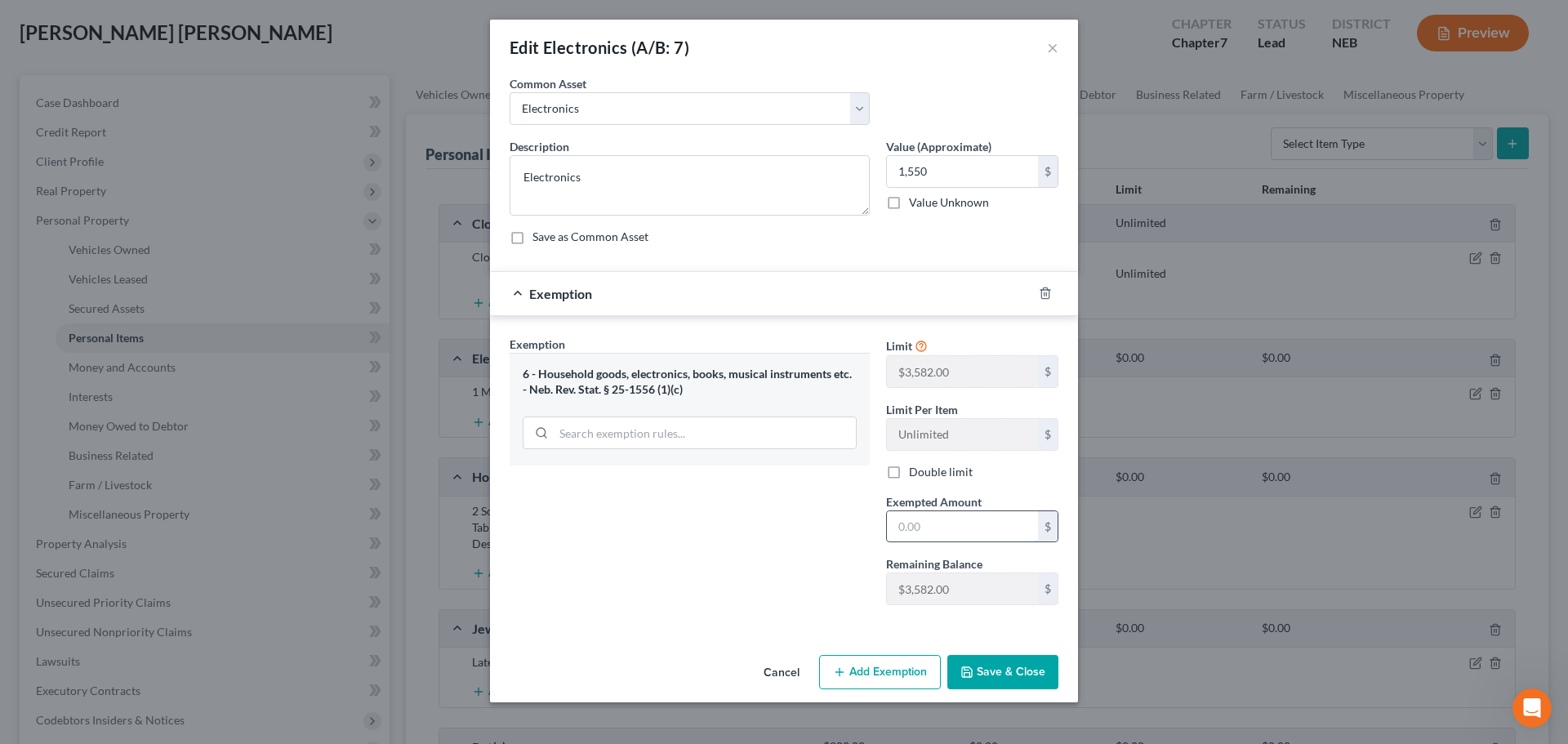
click at [968, 537] on input "text" at bounding box center [962, 527] width 151 height 31
type input "1,550"
click at [1044, 668] on button "Save & Close" at bounding box center [1002, 672] width 111 height 34
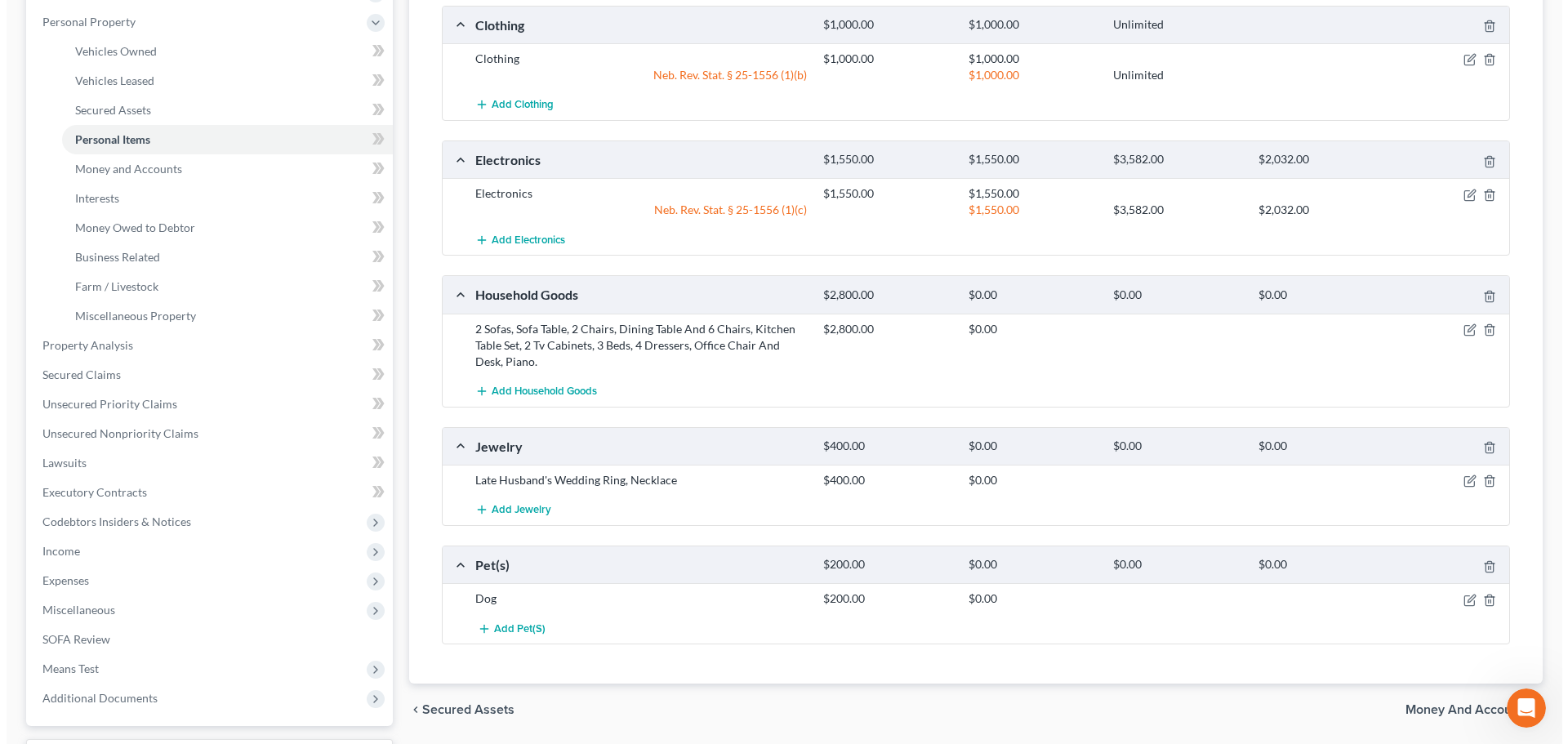
scroll to position [327, 0]
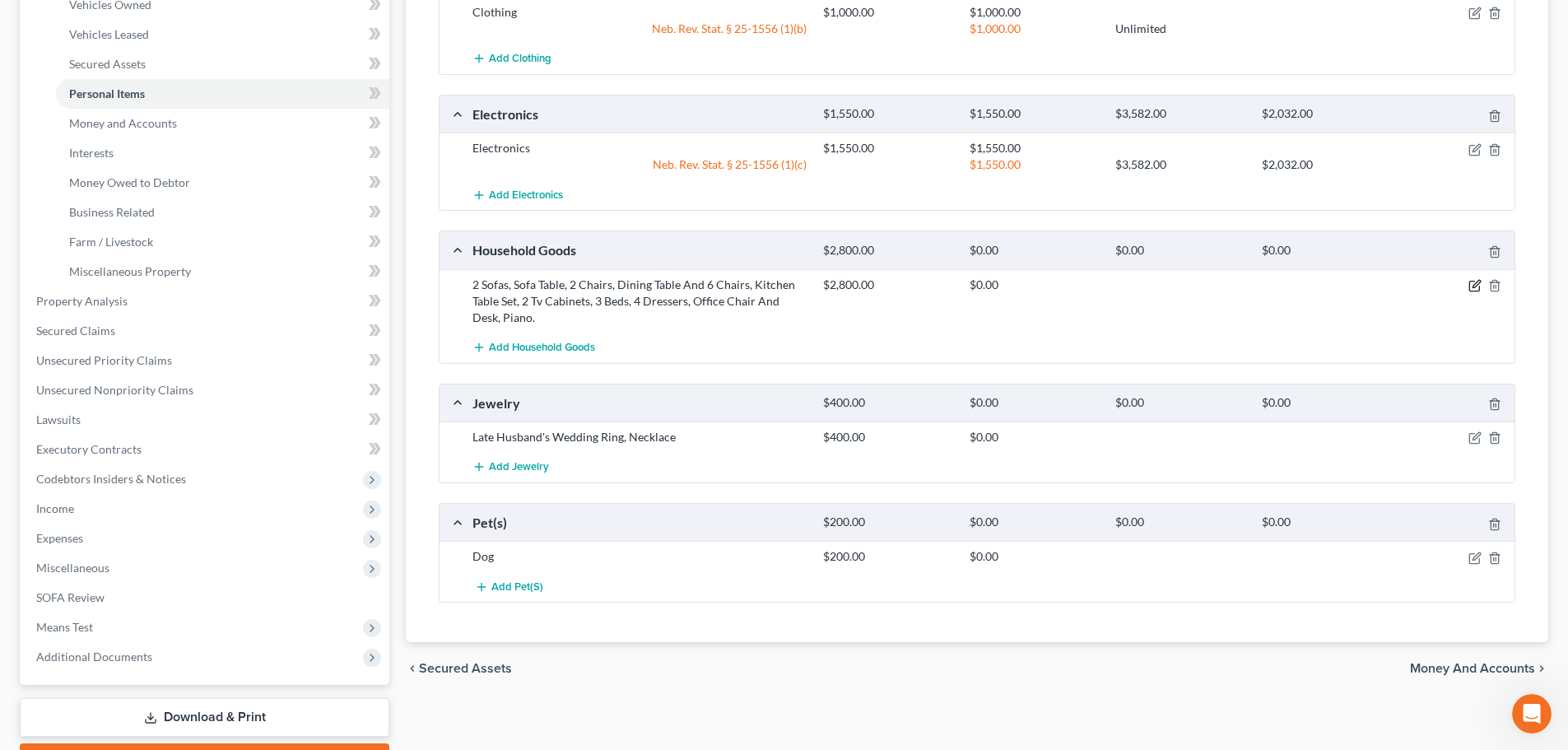
click at [1474, 285] on icon "button" at bounding box center [1475, 285] width 13 height 13
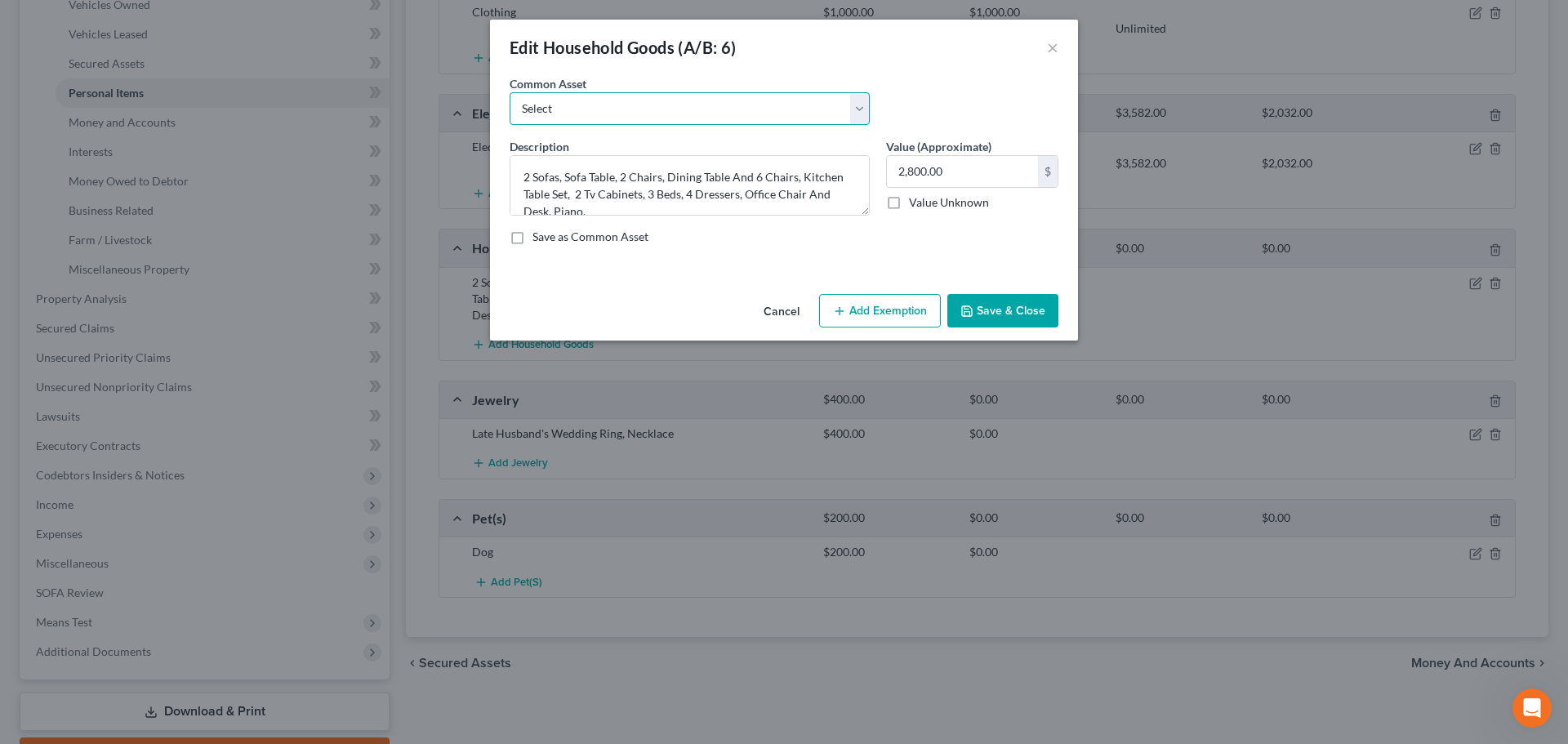
drag, startPoint x: 722, startPoint y: 108, endPoint x: 695, endPoint y: 124, distance: 31.4
click at [722, 109] on select "Select Household Goods and Furniture" at bounding box center [689, 108] width 360 height 32
select select "0"
click at [510, 92] on select "Select Household Goods and Furniture" at bounding box center [689, 108] width 360 height 32
type textarea "Household Goods and Furniture"
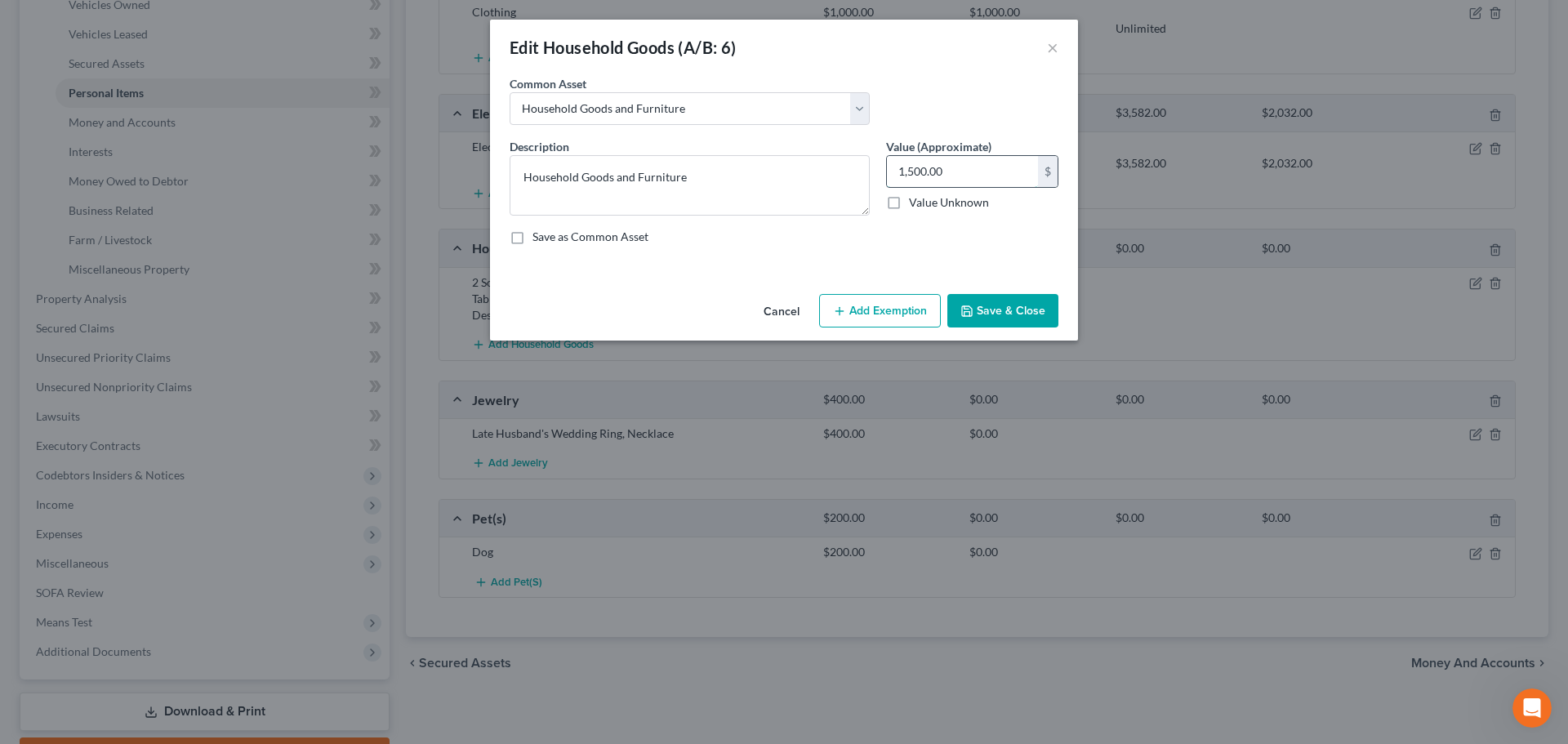
click at [928, 176] on input "1,500.00" at bounding box center [962, 172] width 151 height 31
type input "2,800"
click at [864, 319] on button "Add Exemption" at bounding box center [880, 310] width 122 height 34
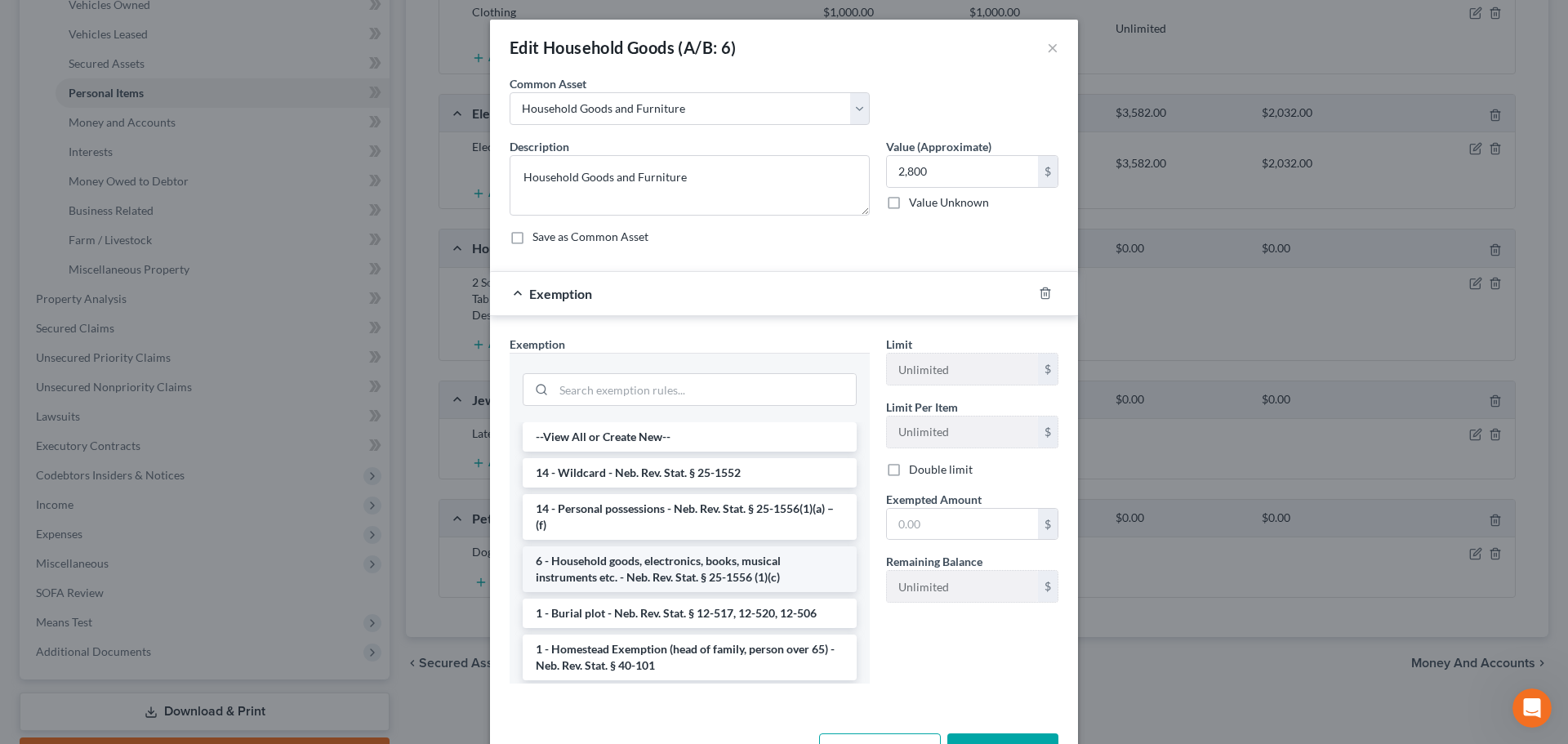
click at [646, 562] on li "6 - Household goods, electronics, books, musical instruments etc. - Neb. Rev. S…" at bounding box center [689, 569] width 334 height 45
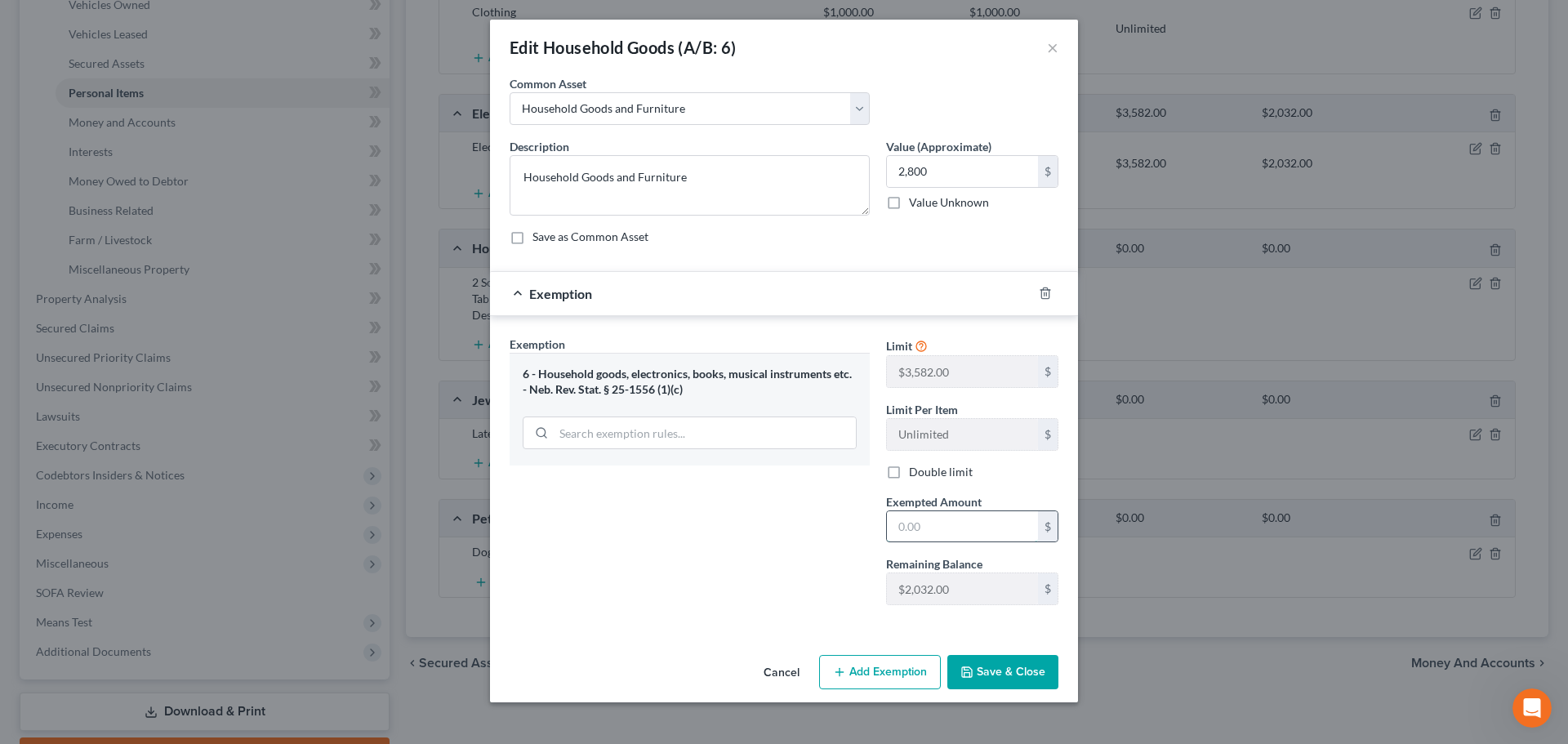
click at [972, 528] on input "text" at bounding box center [962, 527] width 151 height 31
type input "2,032"
click at [892, 670] on button "Add Exemption" at bounding box center [880, 672] width 122 height 34
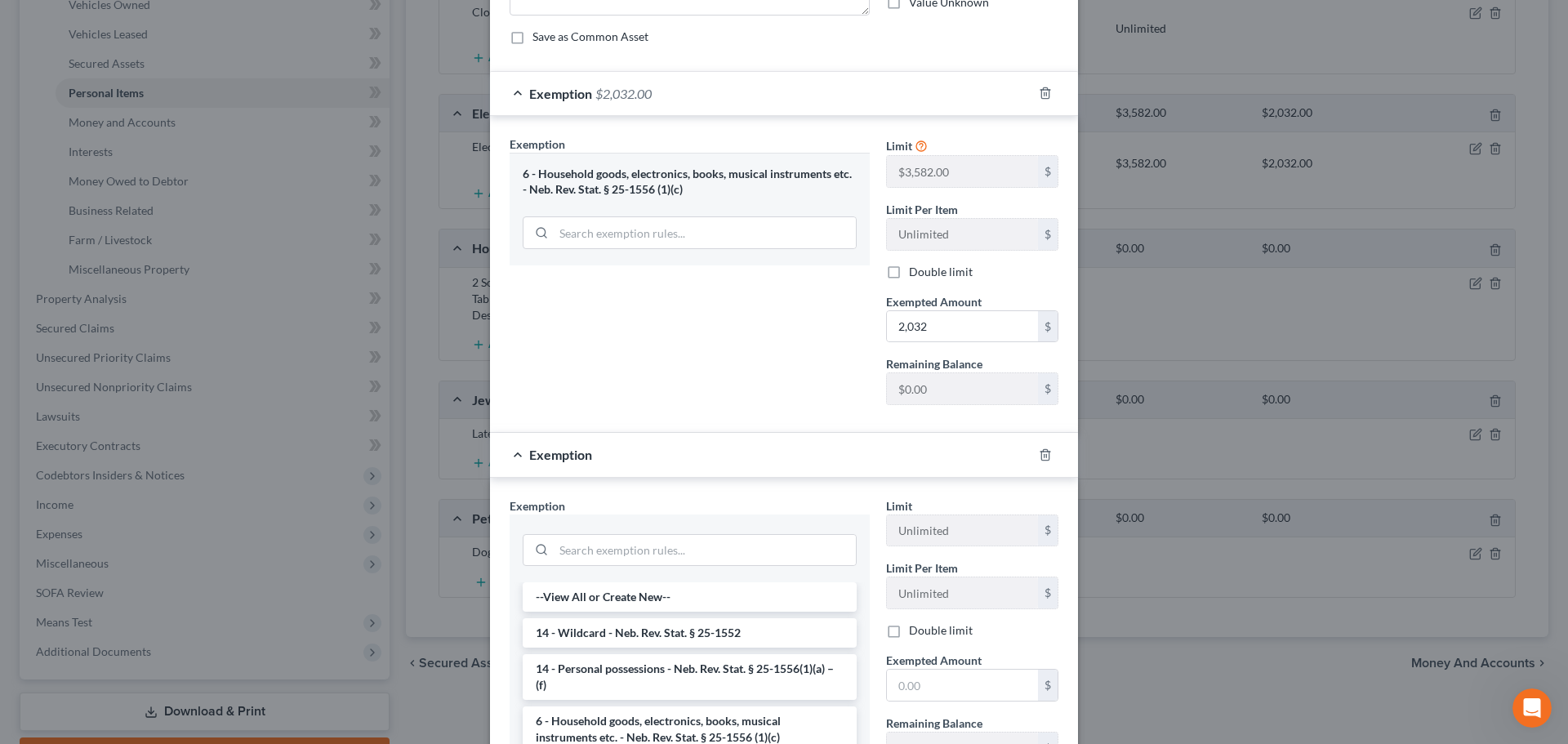
scroll to position [245, 0]
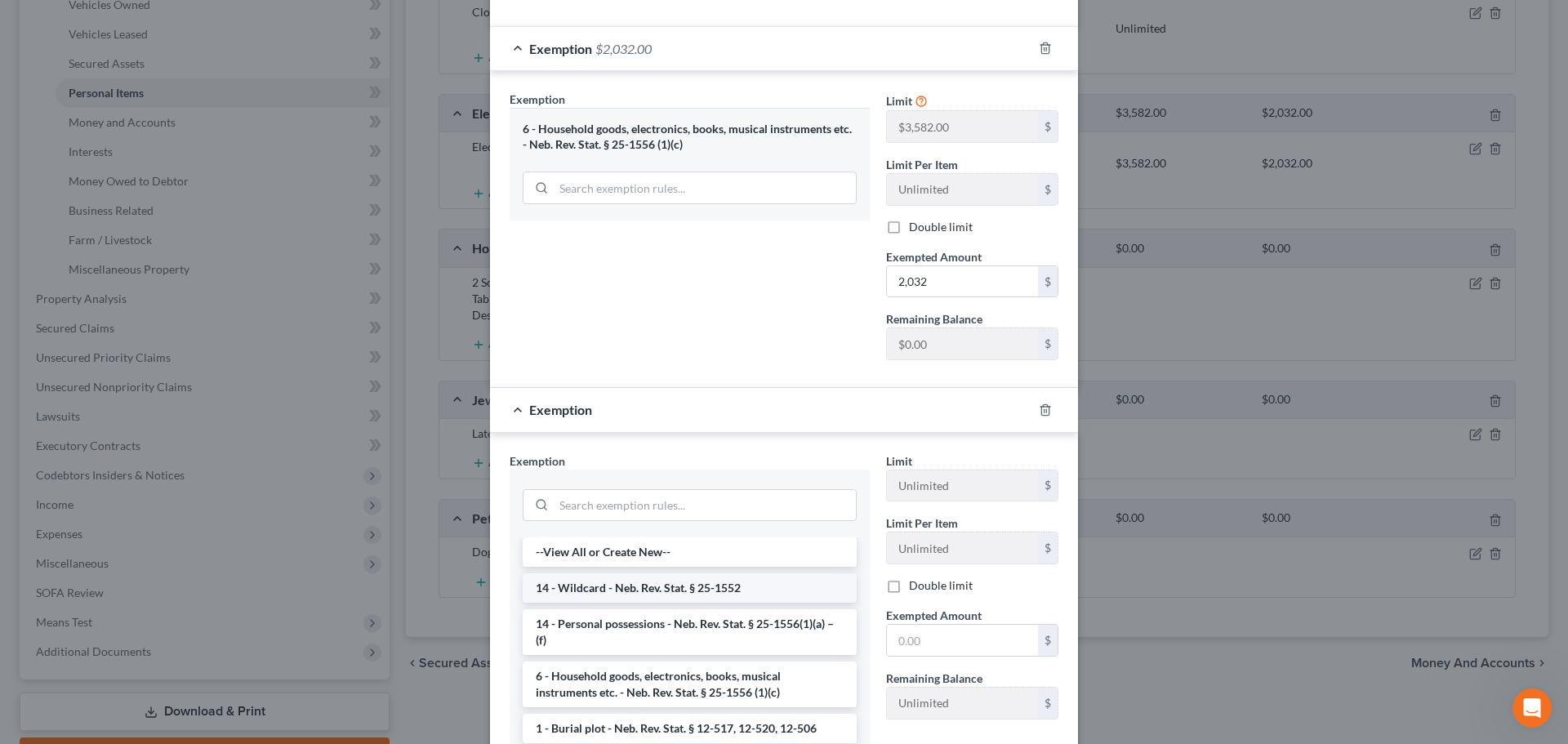
click at [667, 595] on li "14 - Wildcard - Neb. Rev. Stat. § 25-1552" at bounding box center [689, 588] width 334 height 30
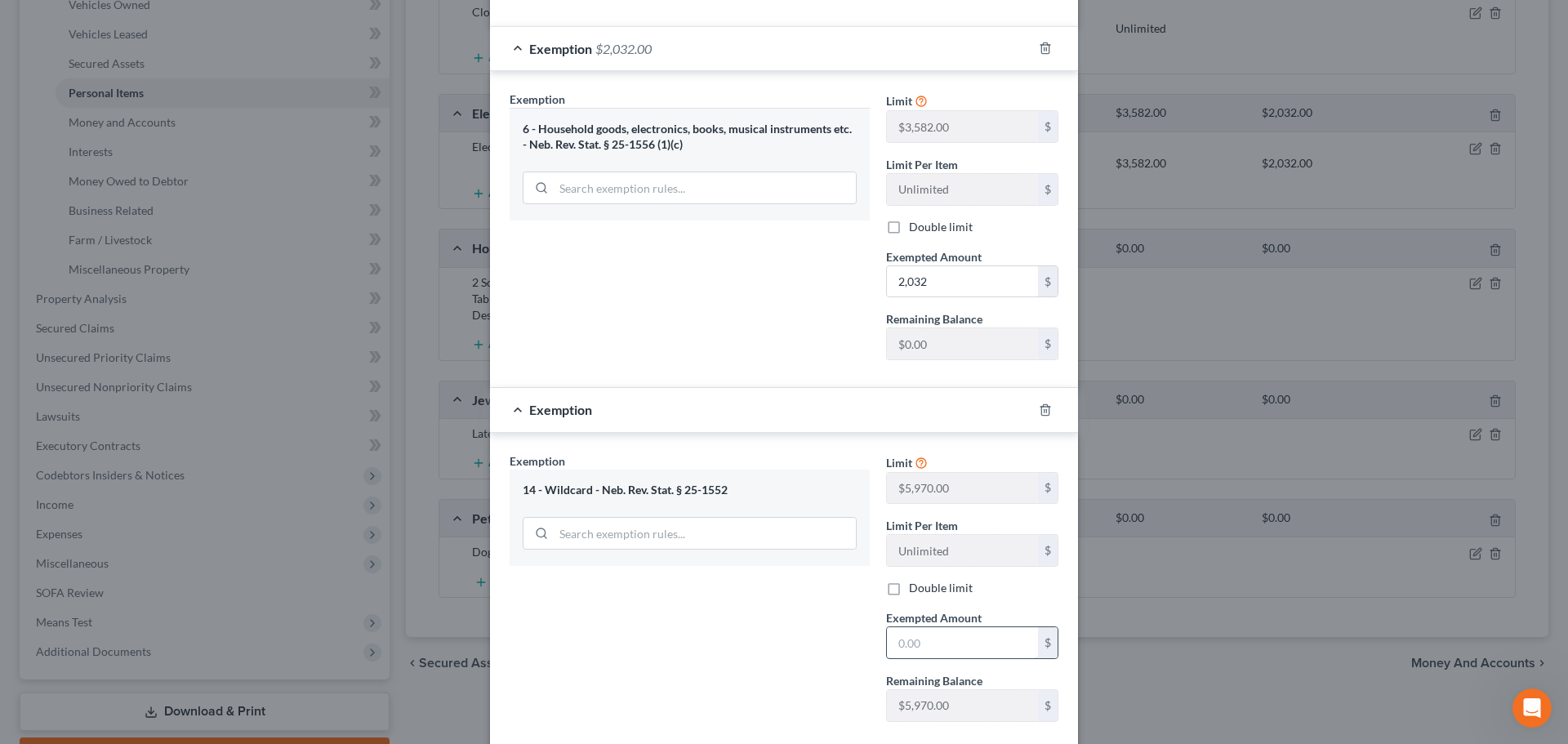
click at [900, 648] on input "text" at bounding box center [962, 643] width 151 height 31
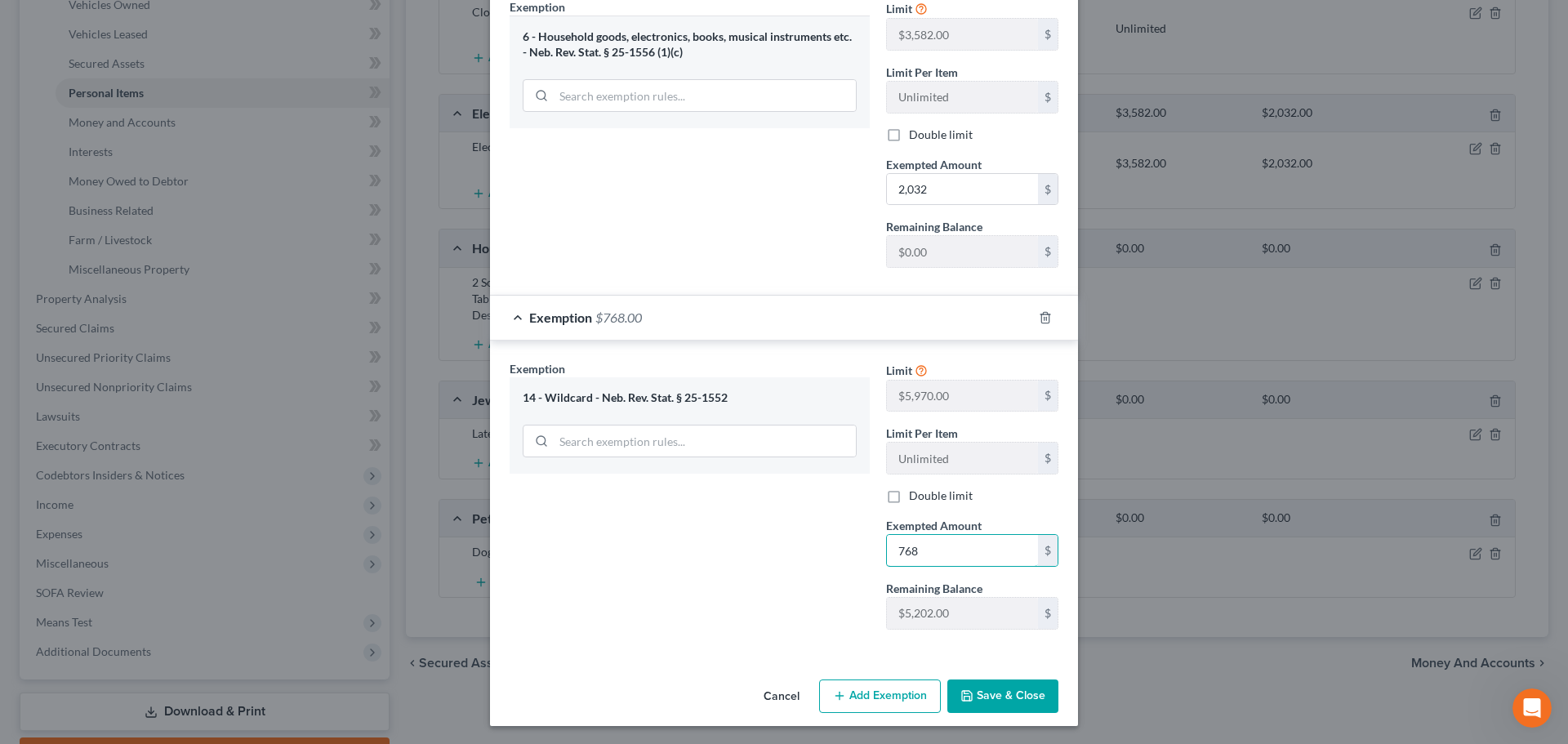
scroll to position [339, 0]
type input "768"
click at [962, 704] on button "Save & Close" at bounding box center [1002, 694] width 111 height 34
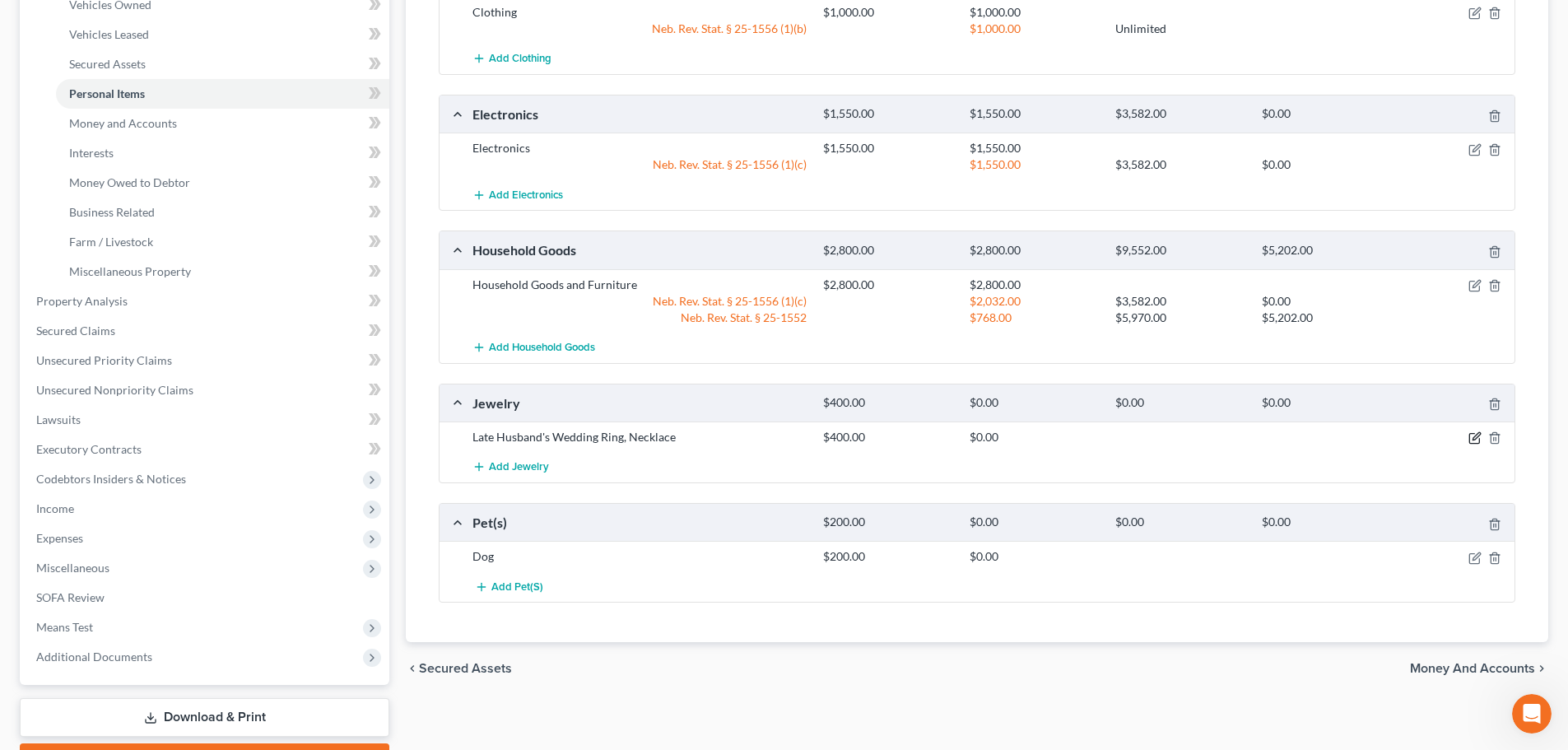
click at [1477, 436] on icon "button" at bounding box center [1475, 437] width 13 height 13
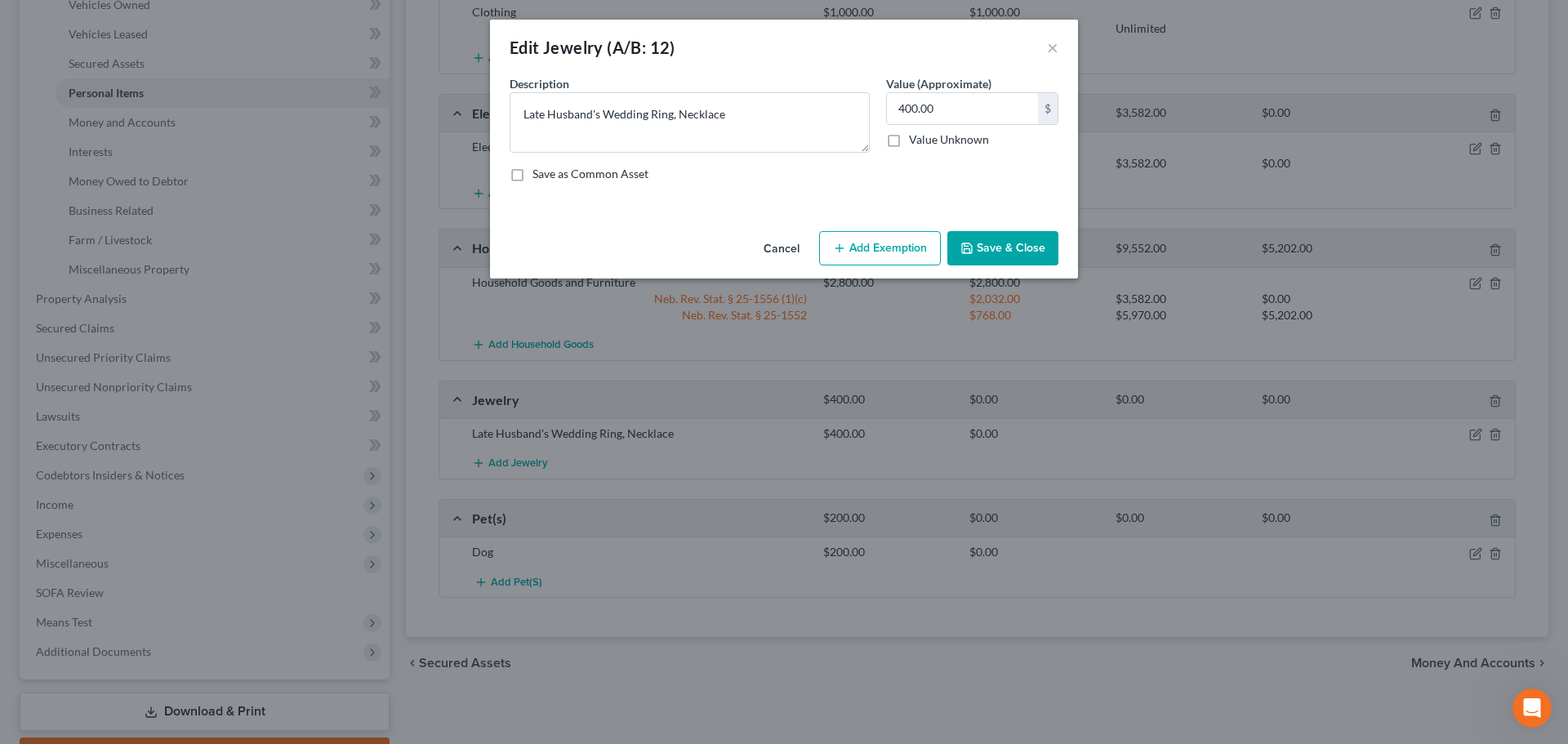
click at [853, 248] on button "Add Exemption" at bounding box center [880, 247] width 122 height 34
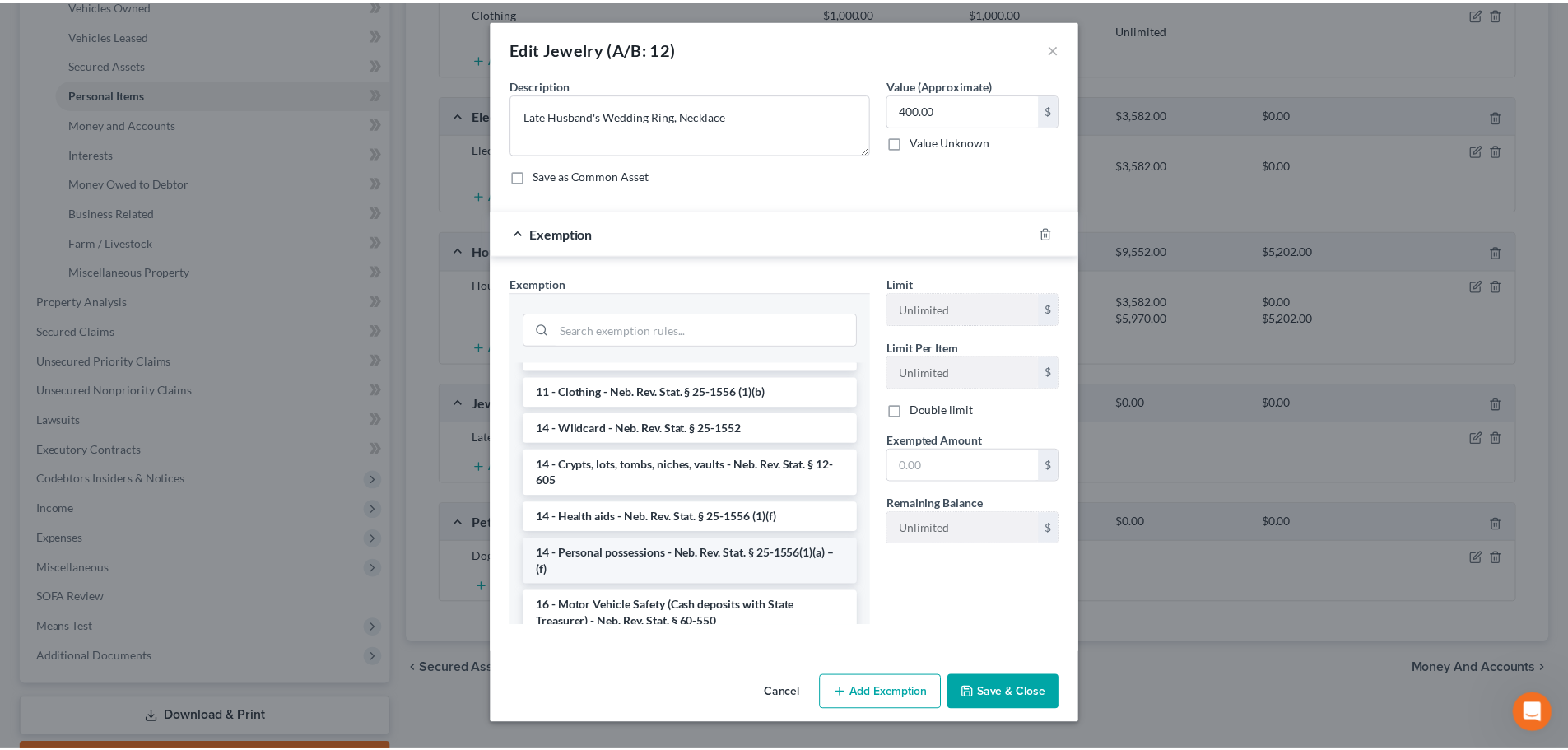
scroll to position [164, 0]
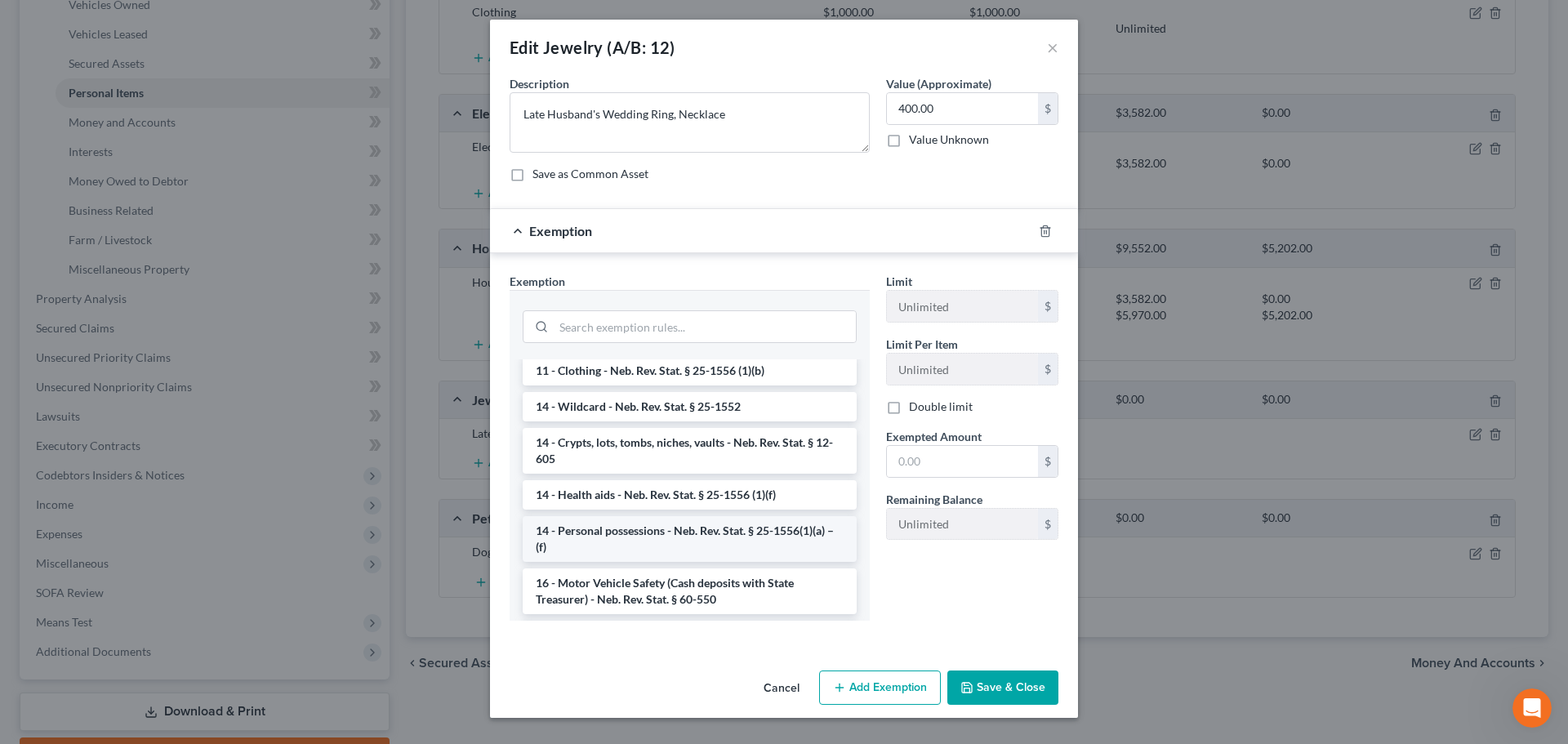
click at [662, 537] on li "14 - Personal possessions - Neb. Rev. Stat. § 25-1556(1)(a) – (f)" at bounding box center [689, 538] width 334 height 45
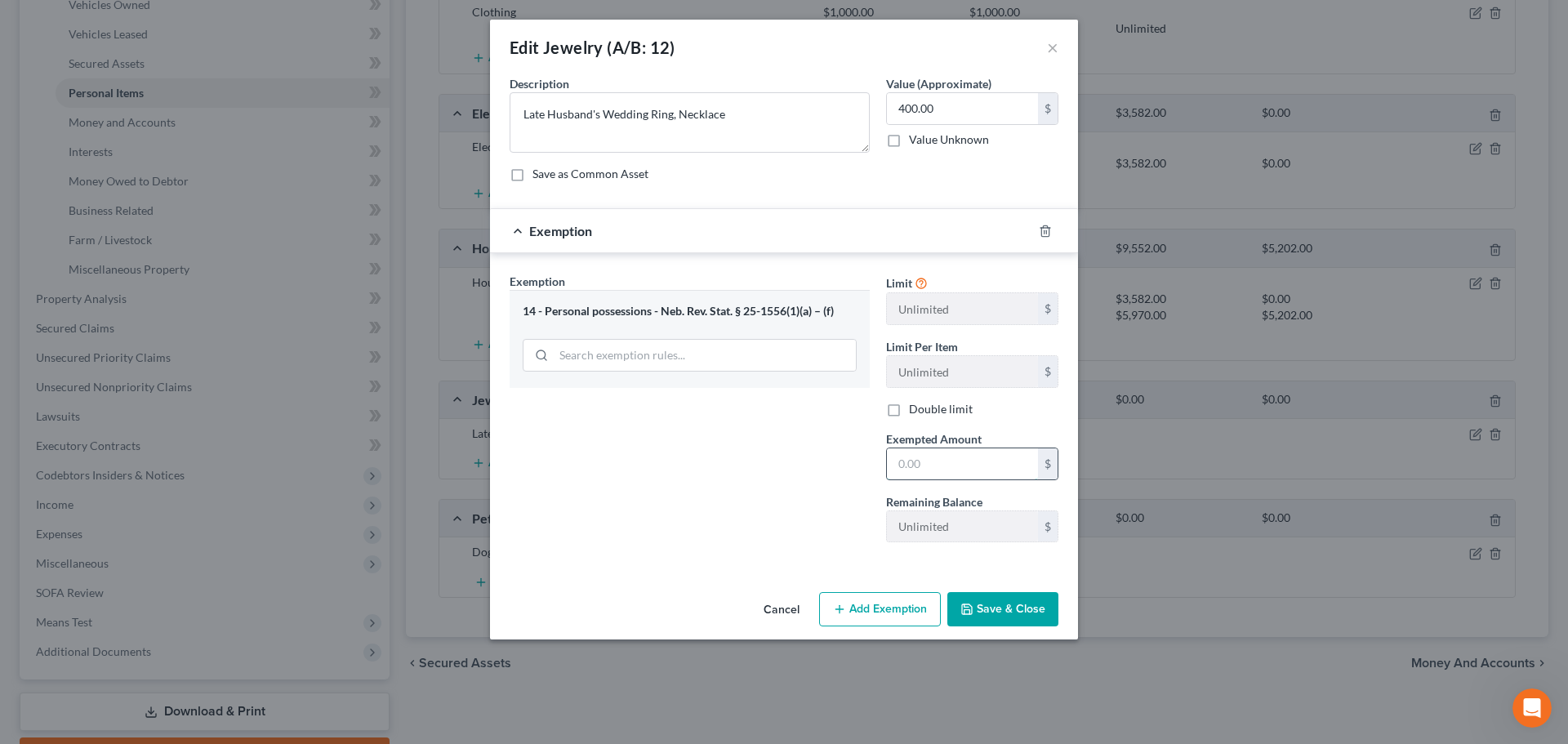
click at [933, 470] on input "text" at bounding box center [962, 464] width 151 height 31
type input "400"
drag, startPoint x: 819, startPoint y: 514, endPoint x: 858, endPoint y: 538, distance: 45.8
click at [819, 514] on div "Exemption Set must be selected for CA. Exemption * 14 - Personal possessions - …" at bounding box center [689, 414] width 377 height 282
click at [996, 605] on button "Save & Close" at bounding box center [1002, 608] width 111 height 34
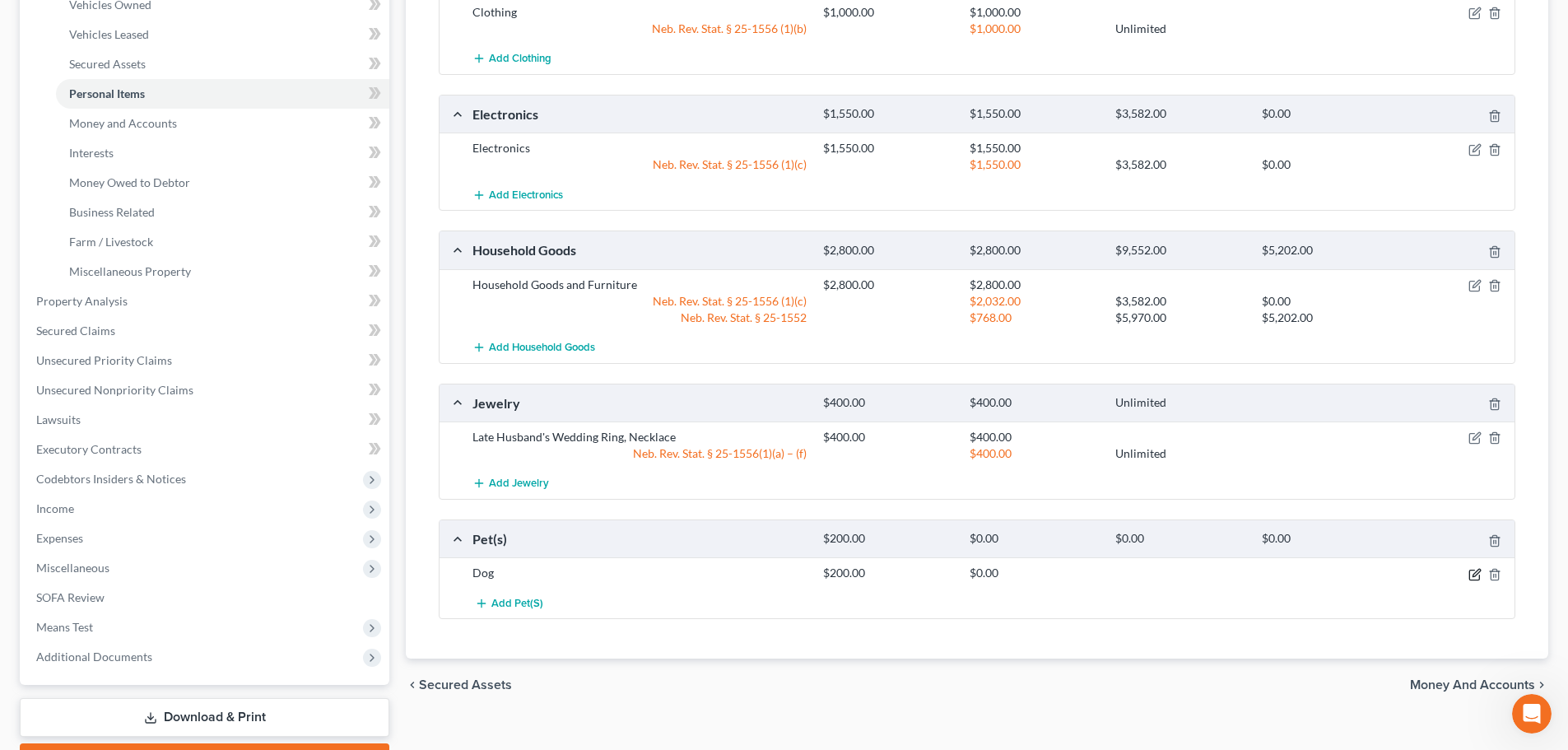
click at [1475, 572] on icon "button" at bounding box center [1477, 573] width 7 height 7
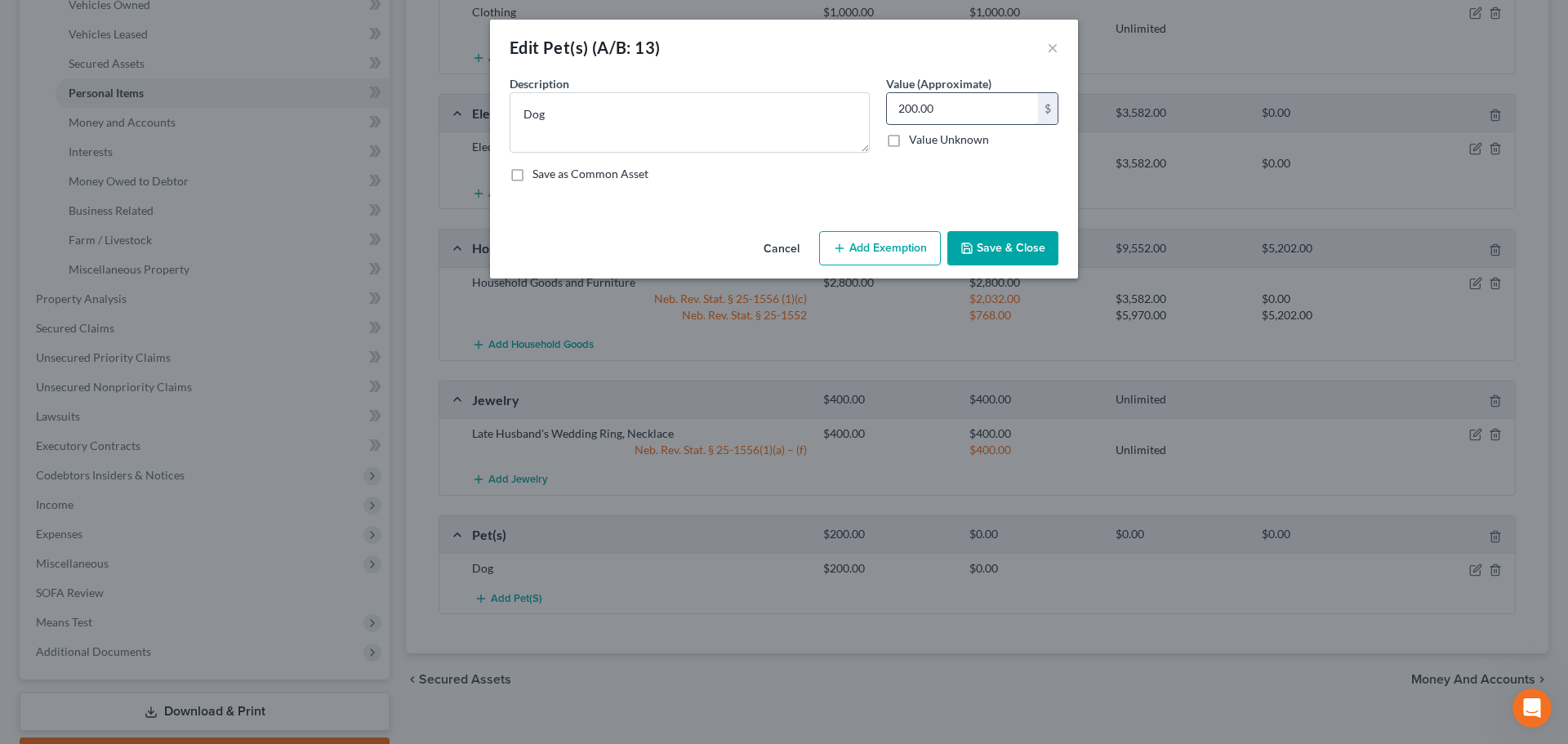
click at [1006, 108] on input "200.00" at bounding box center [962, 109] width 151 height 31
type input "0"
click at [1002, 255] on button "Save & Close" at bounding box center [1002, 247] width 111 height 34
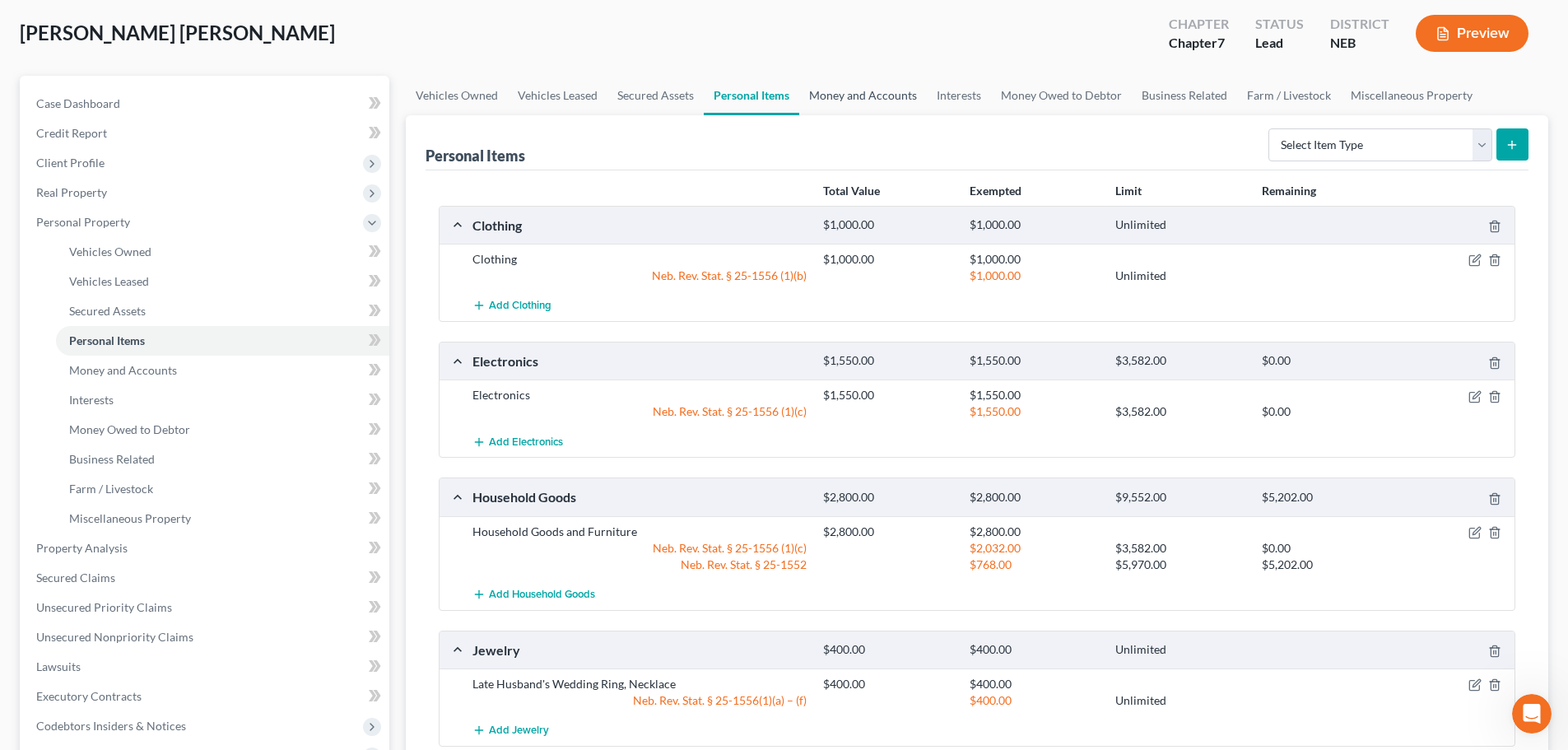
click at [838, 95] on link "Money and Accounts" at bounding box center [863, 95] width 127 height 40
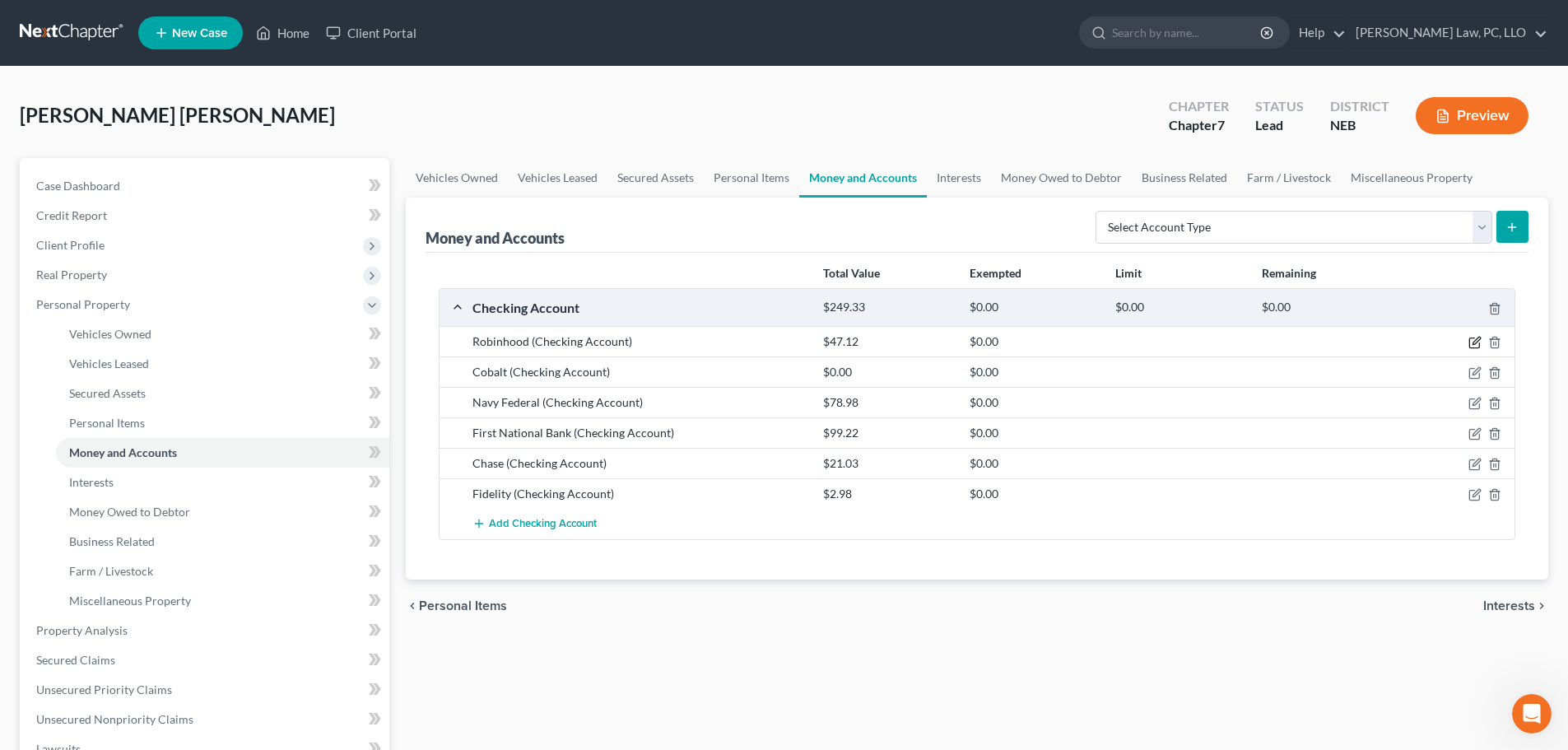
click at [1474, 343] on icon "button" at bounding box center [1477, 341] width 7 height 7
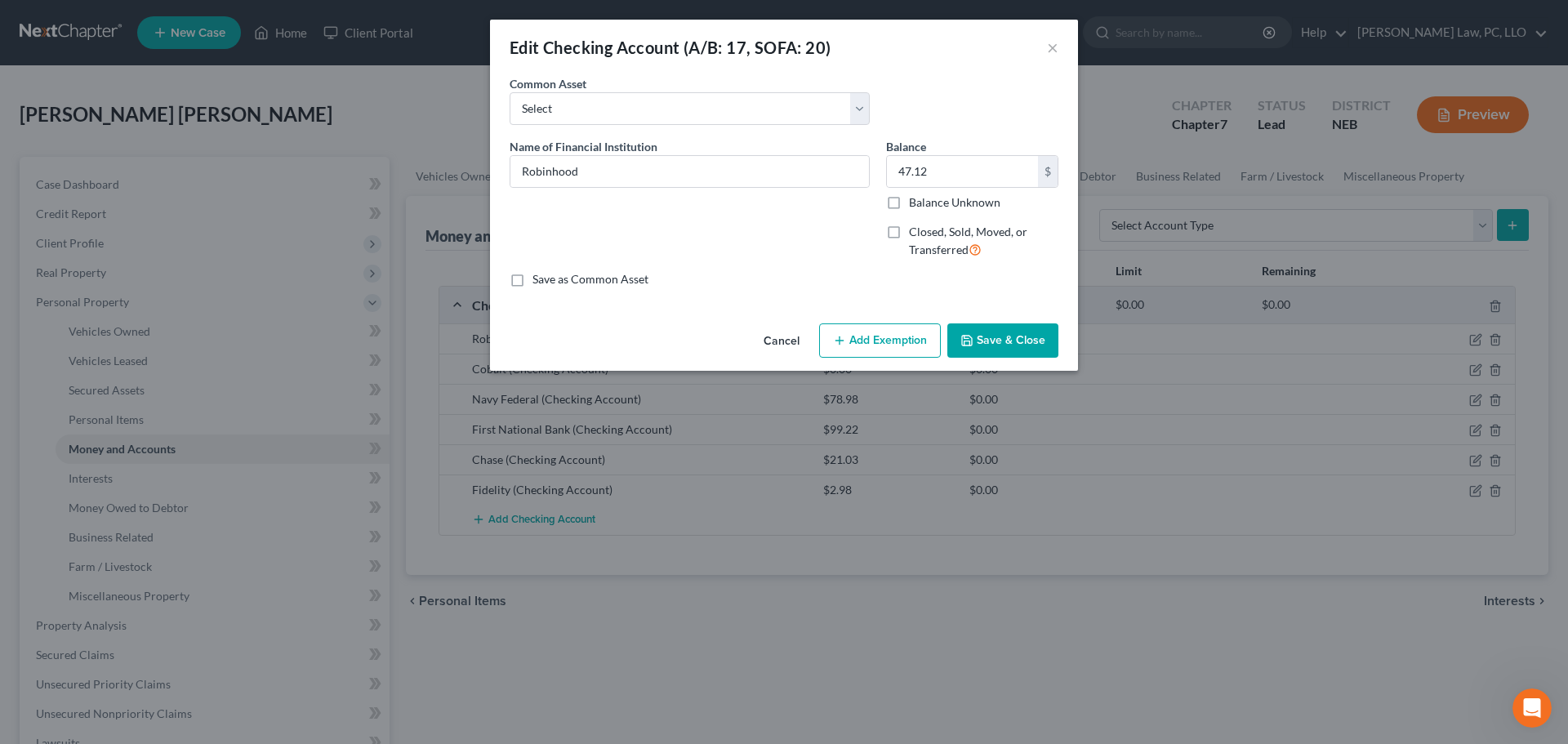
click at [886, 335] on button "Add Exemption" at bounding box center [880, 340] width 122 height 34
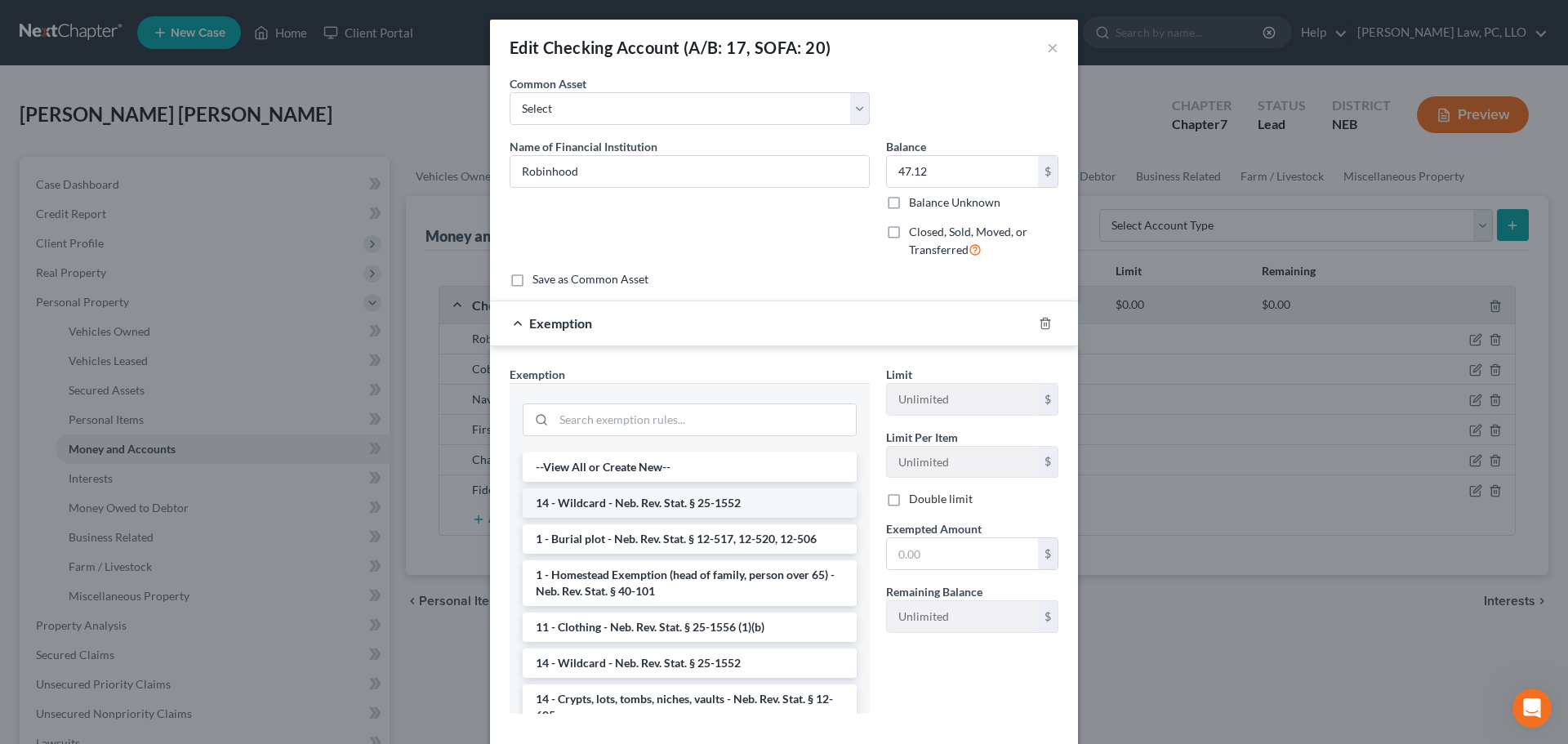
click at [662, 498] on li "14 - Wildcard - Neb. Rev. Stat. § 25-1552" at bounding box center [689, 503] width 334 height 30
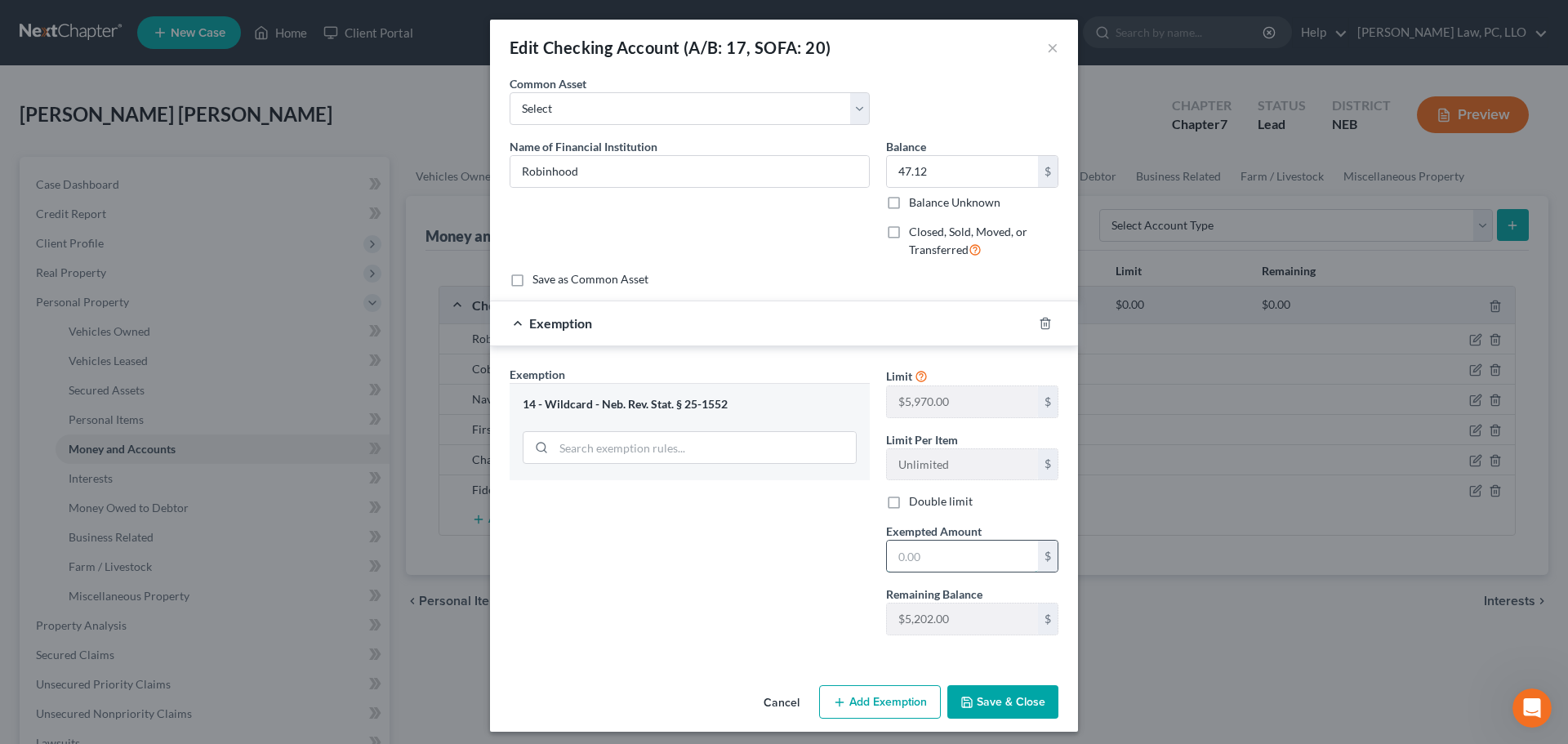
click at [912, 556] on input "text" at bounding box center [962, 556] width 151 height 31
type input "47.12"
click at [992, 707] on button "Save & Close" at bounding box center [1002, 701] width 111 height 34
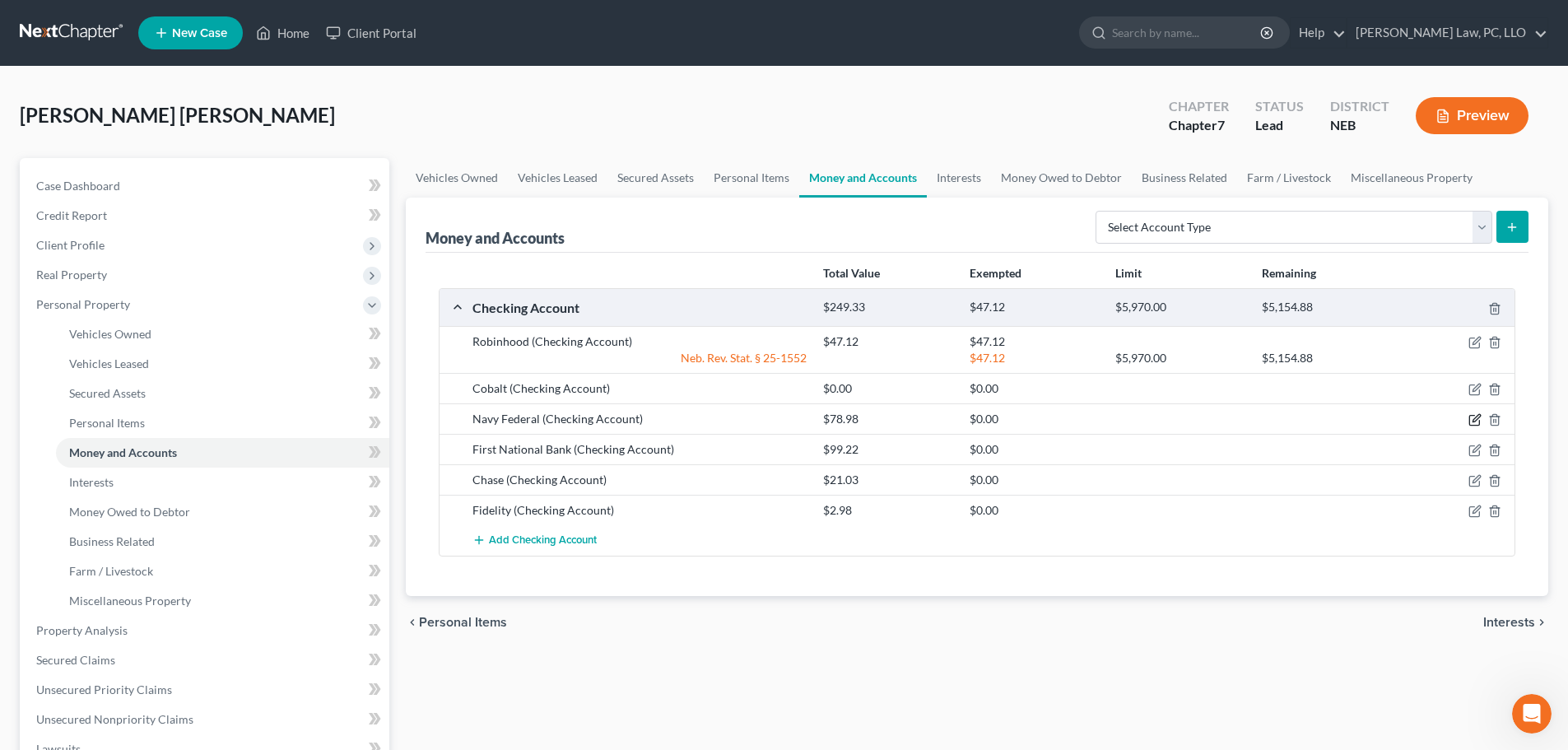
click at [1476, 418] on icon "button" at bounding box center [1477, 418] width 7 height 7
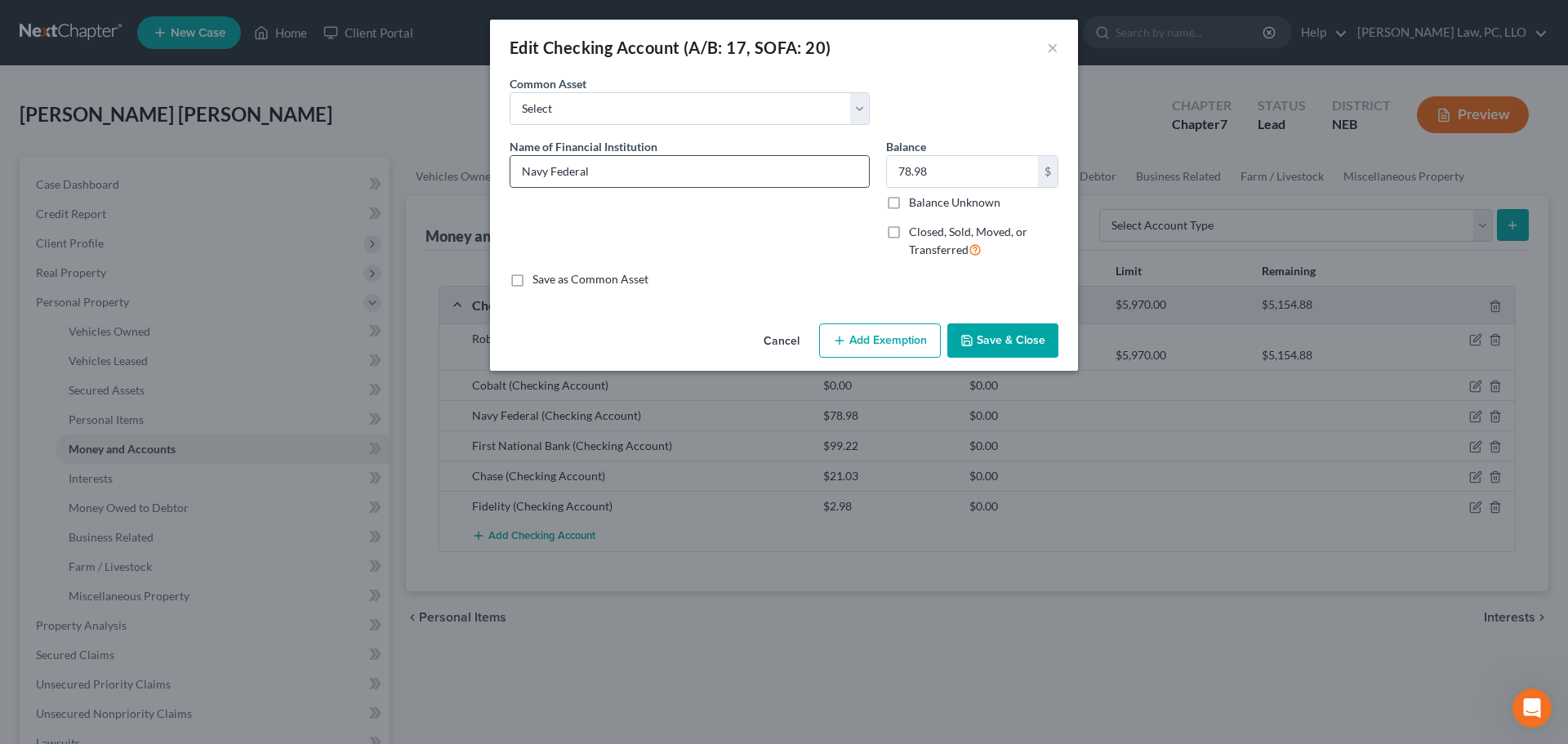
click at [628, 178] on input "Navy Federal" at bounding box center [689, 172] width 358 height 31
type input "Navy Federal Credit Union"
click at [811, 239] on div "Name of Financial Institution * Navy Federal Credit Union" at bounding box center [689, 205] width 377 height 134
click at [889, 340] on button "Add Exemption" at bounding box center [880, 340] width 122 height 34
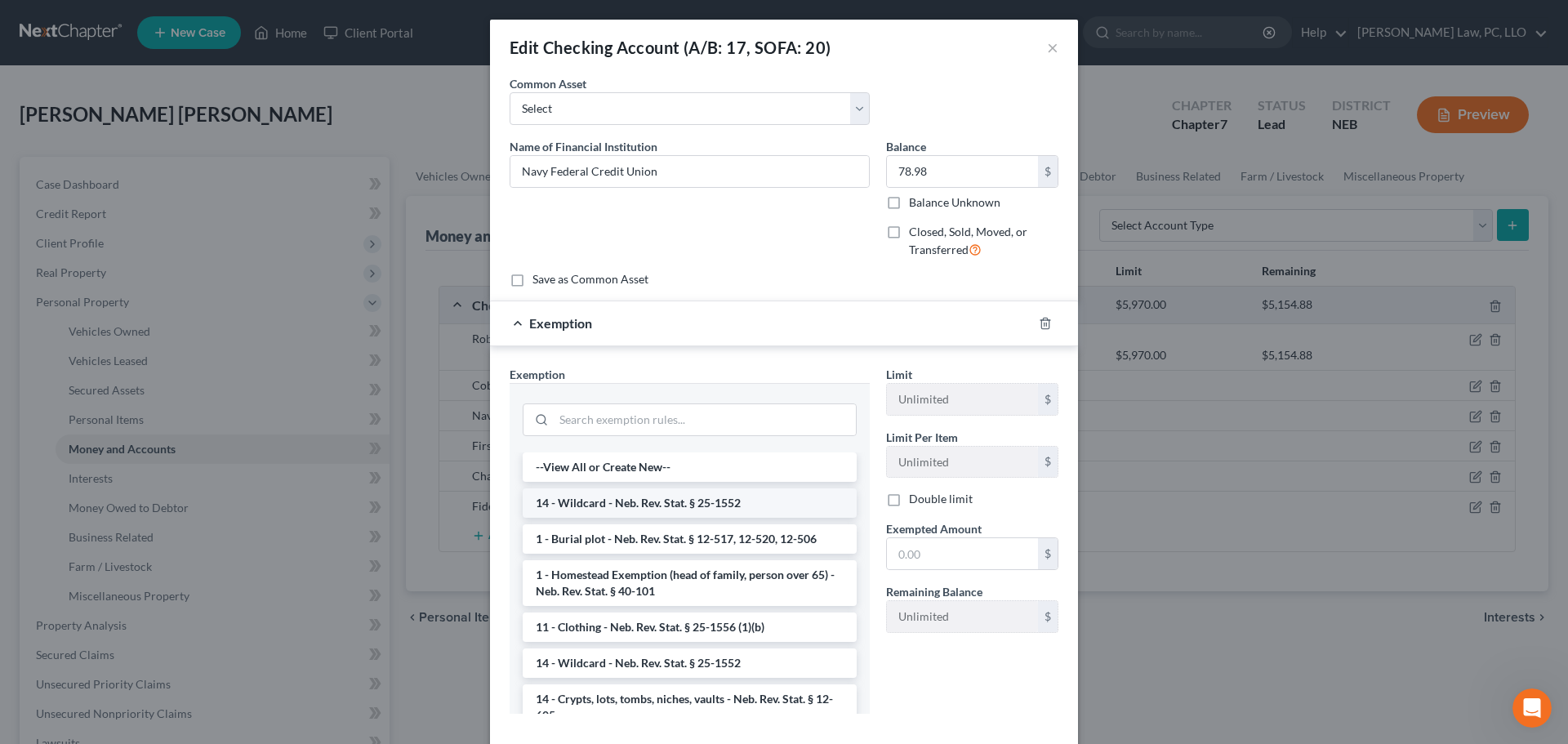
click at [707, 505] on li "14 - Wildcard - Neb. Rev. Stat. § 25-1552" at bounding box center [689, 503] width 334 height 30
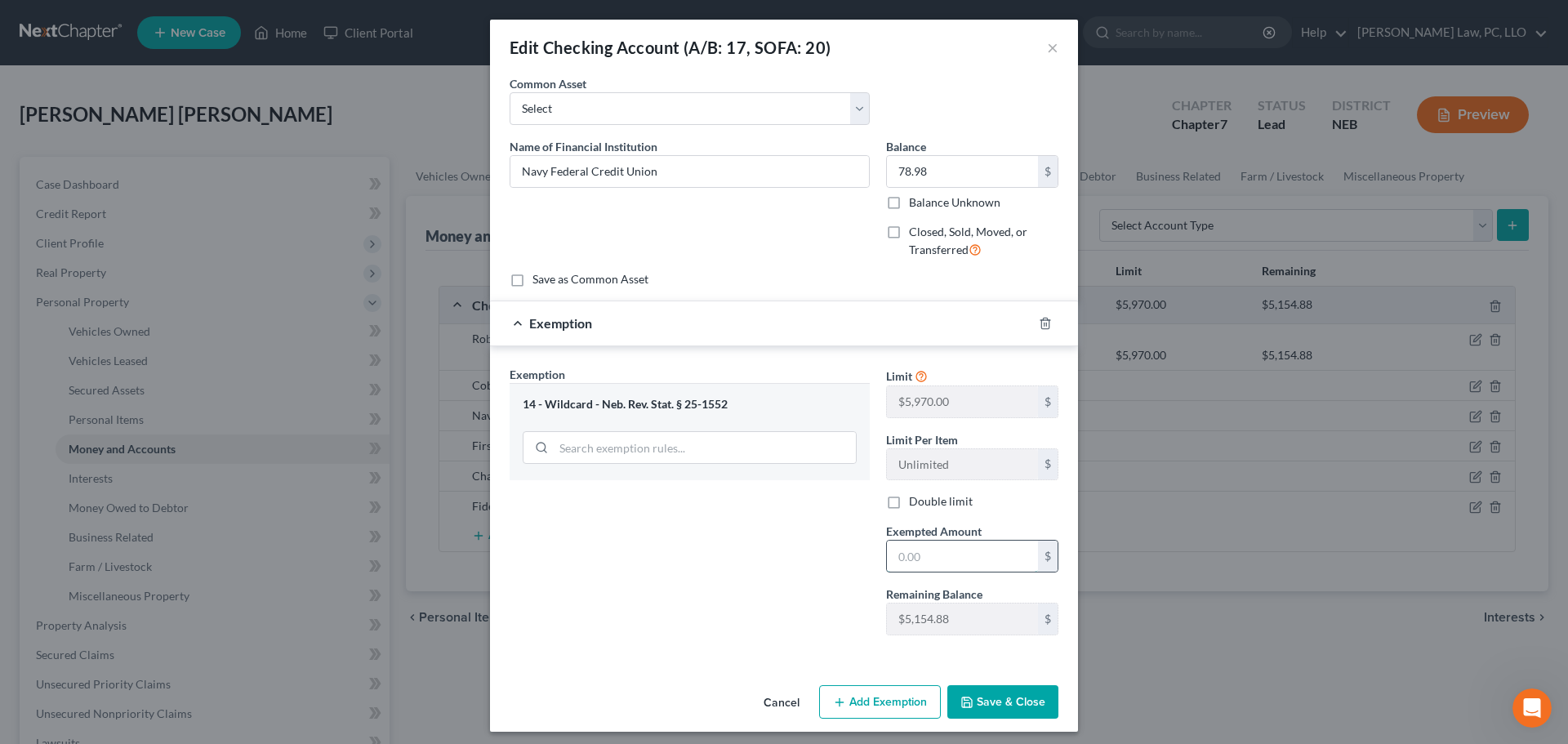
click at [914, 550] on input "text" at bounding box center [962, 556] width 151 height 31
type input "78.98"
click at [973, 706] on button "Save & Close" at bounding box center [1002, 701] width 111 height 34
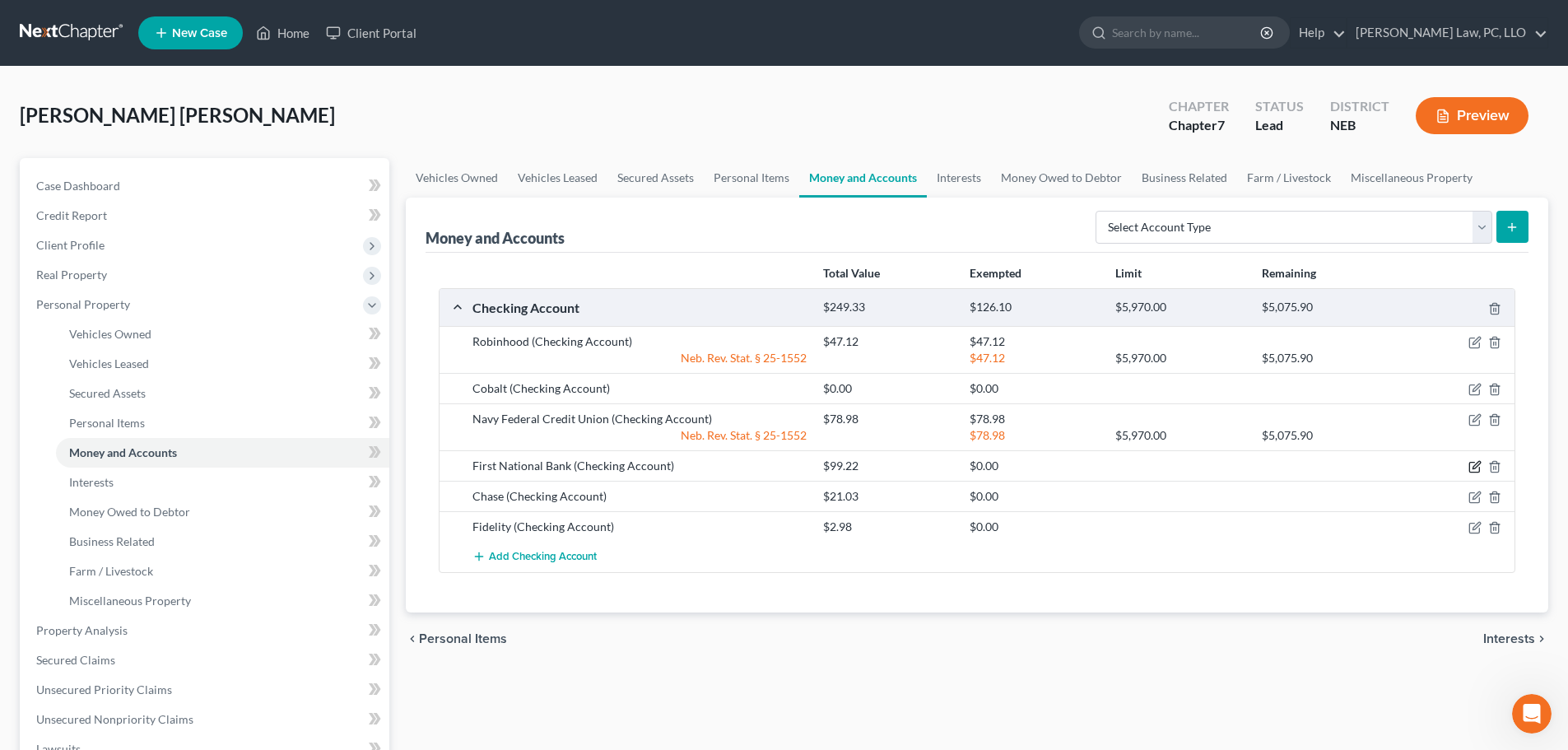
click at [1476, 466] on icon "button" at bounding box center [1475, 466] width 13 height 13
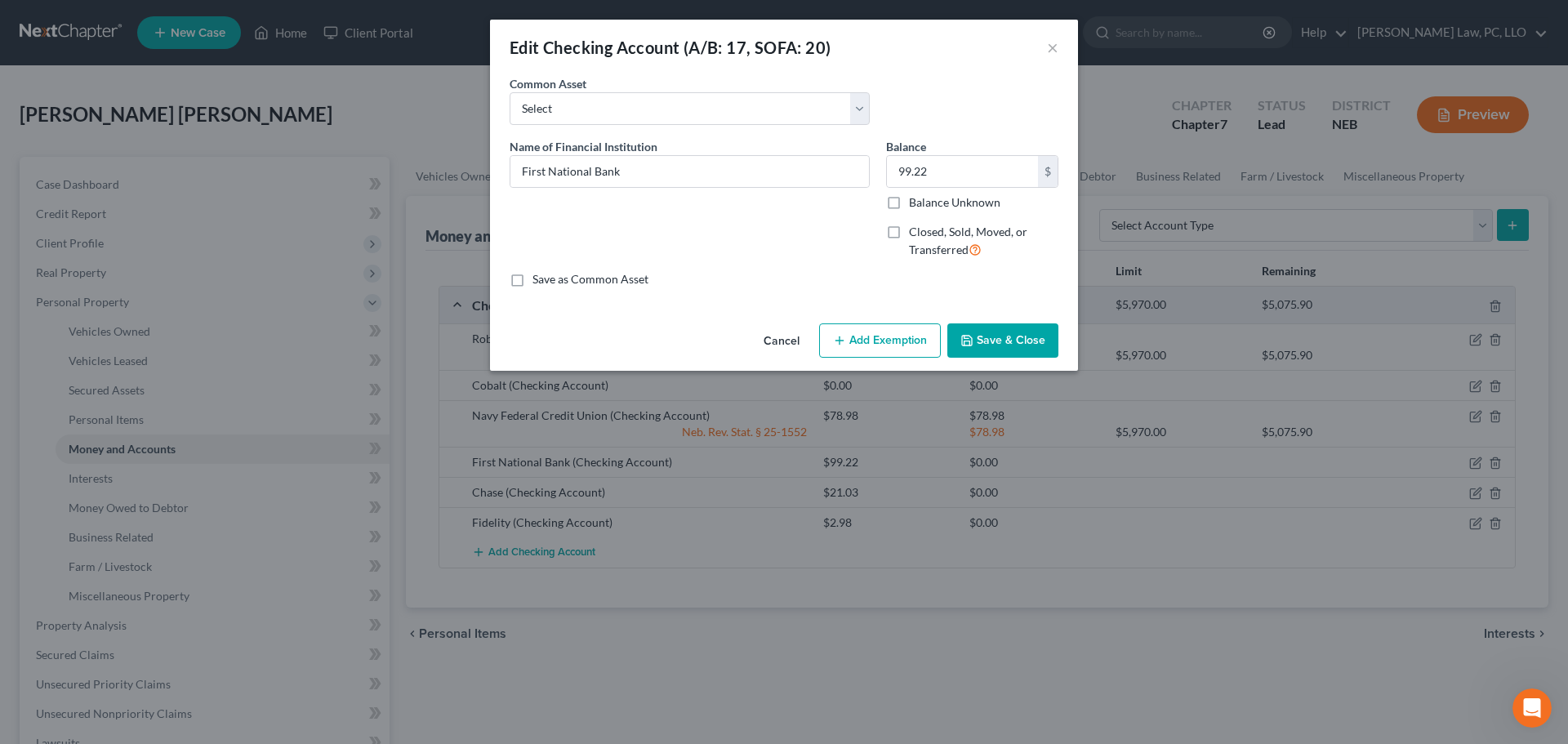
click at [869, 332] on button "Add Exemption" at bounding box center [880, 340] width 122 height 34
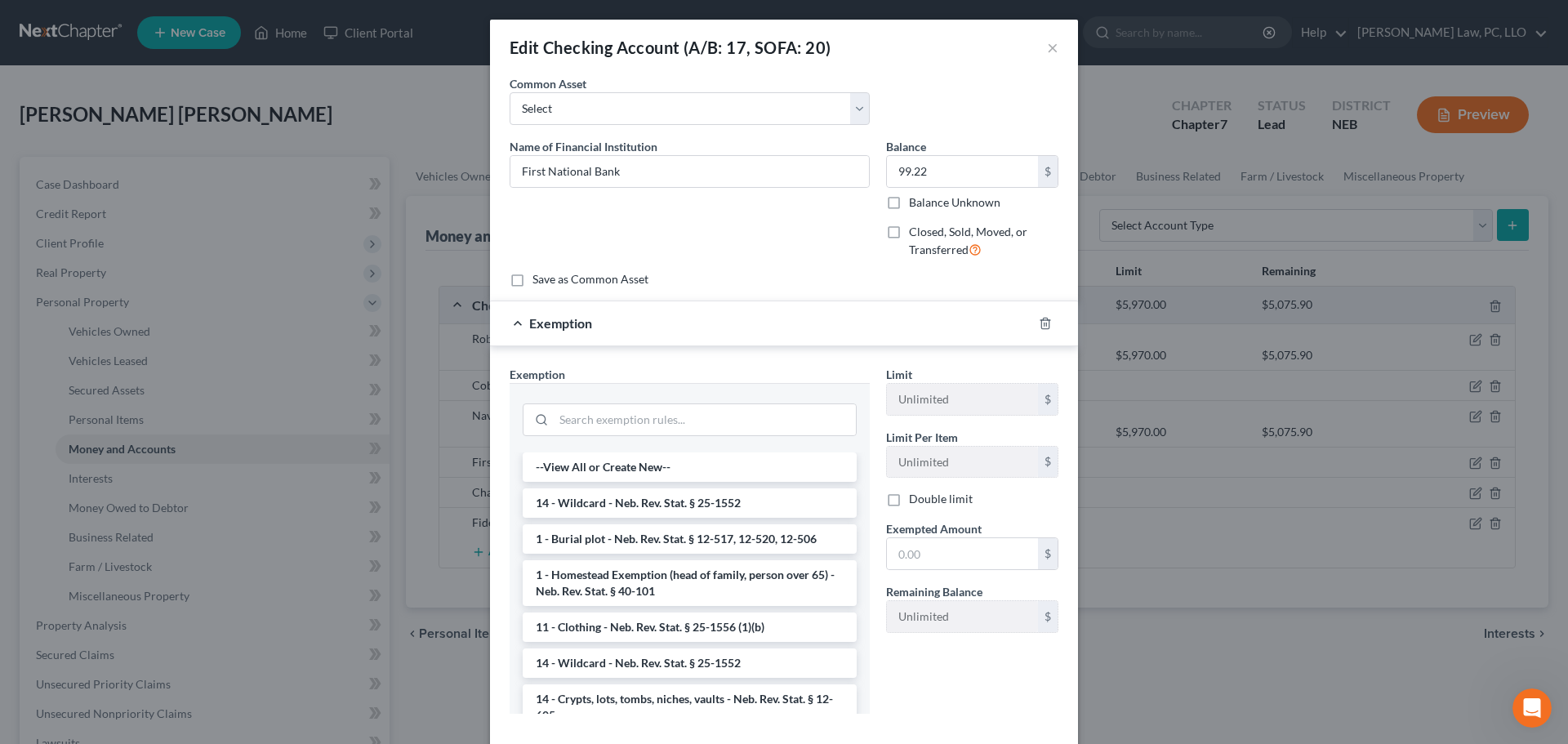
drag, startPoint x: 648, startPoint y: 497, endPoint x: 758, endPoint y: 511, distance: 110.9
click at [648, 497] on li "14 - Wildcard - Neb. Rev. Stat. § 25-1552" at bounding box center [689, 503] width 334 height 30
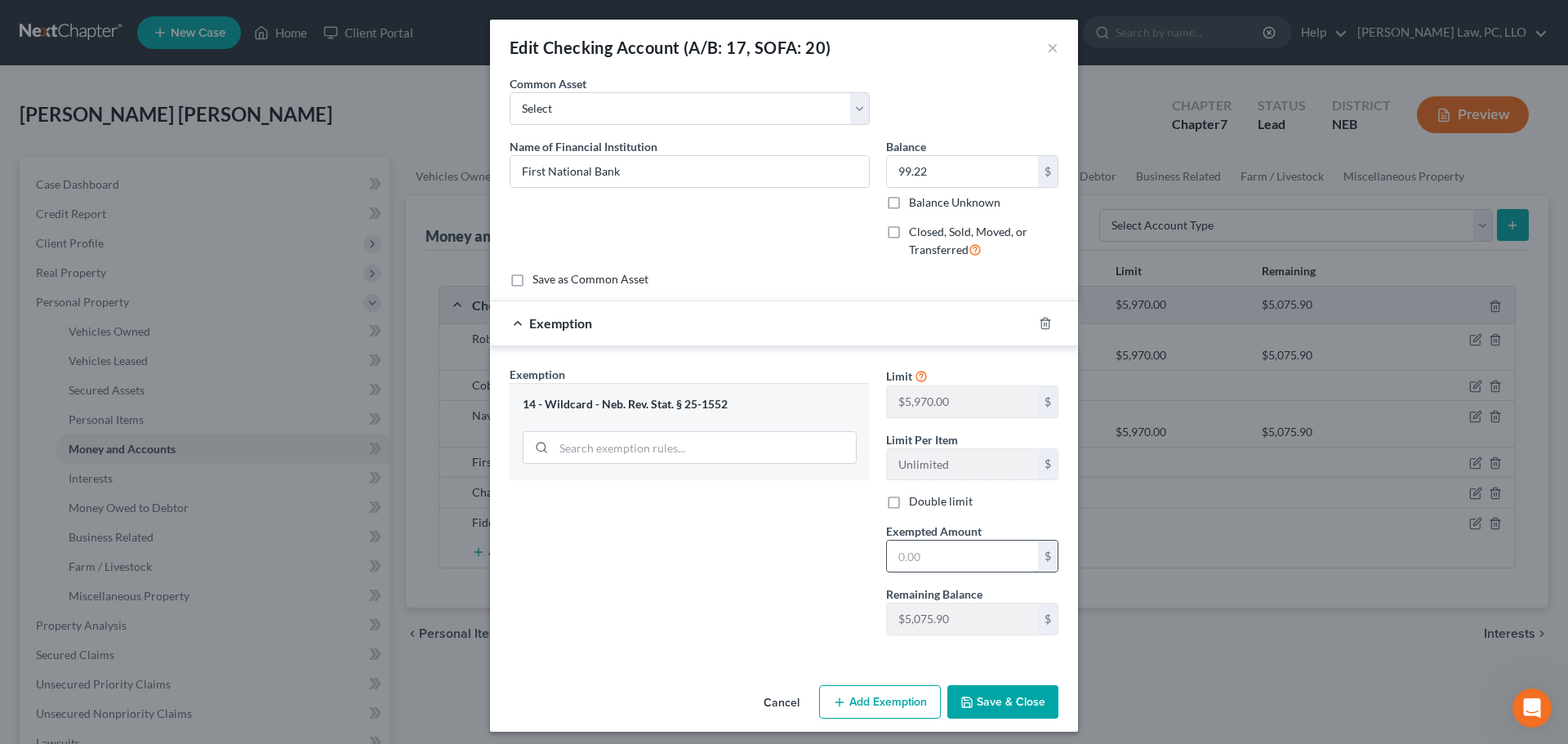
click at [933, 549] on input "text" at bounding box center [962, 556] width 151 height 31
type input "99.22"
click at [986, 704] on button "Save & Close" at bounding box center [1002, 701] width 111 height 34
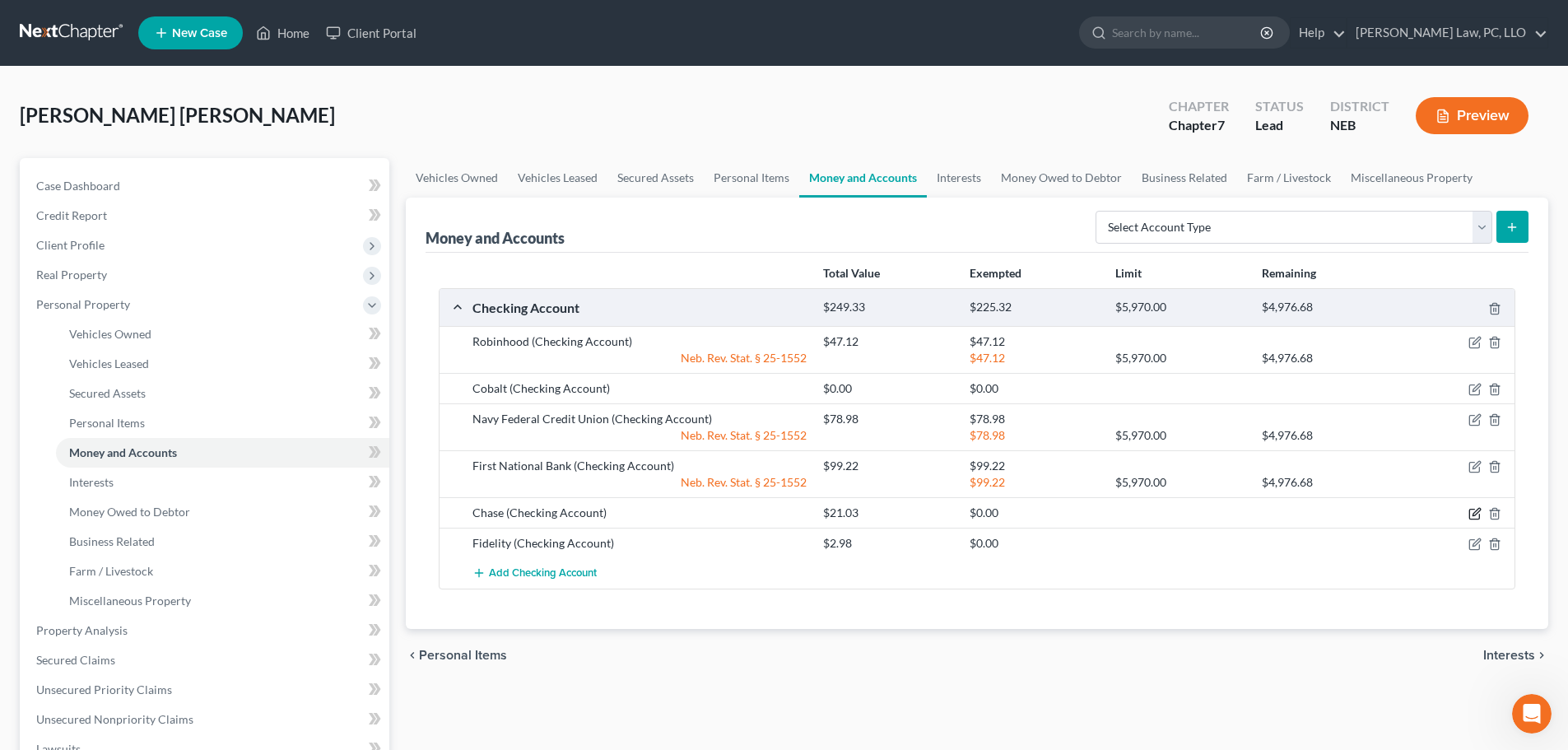
click at [1476, 510] on icon "button" at bounding box center [1475, 513] width 13 height 13
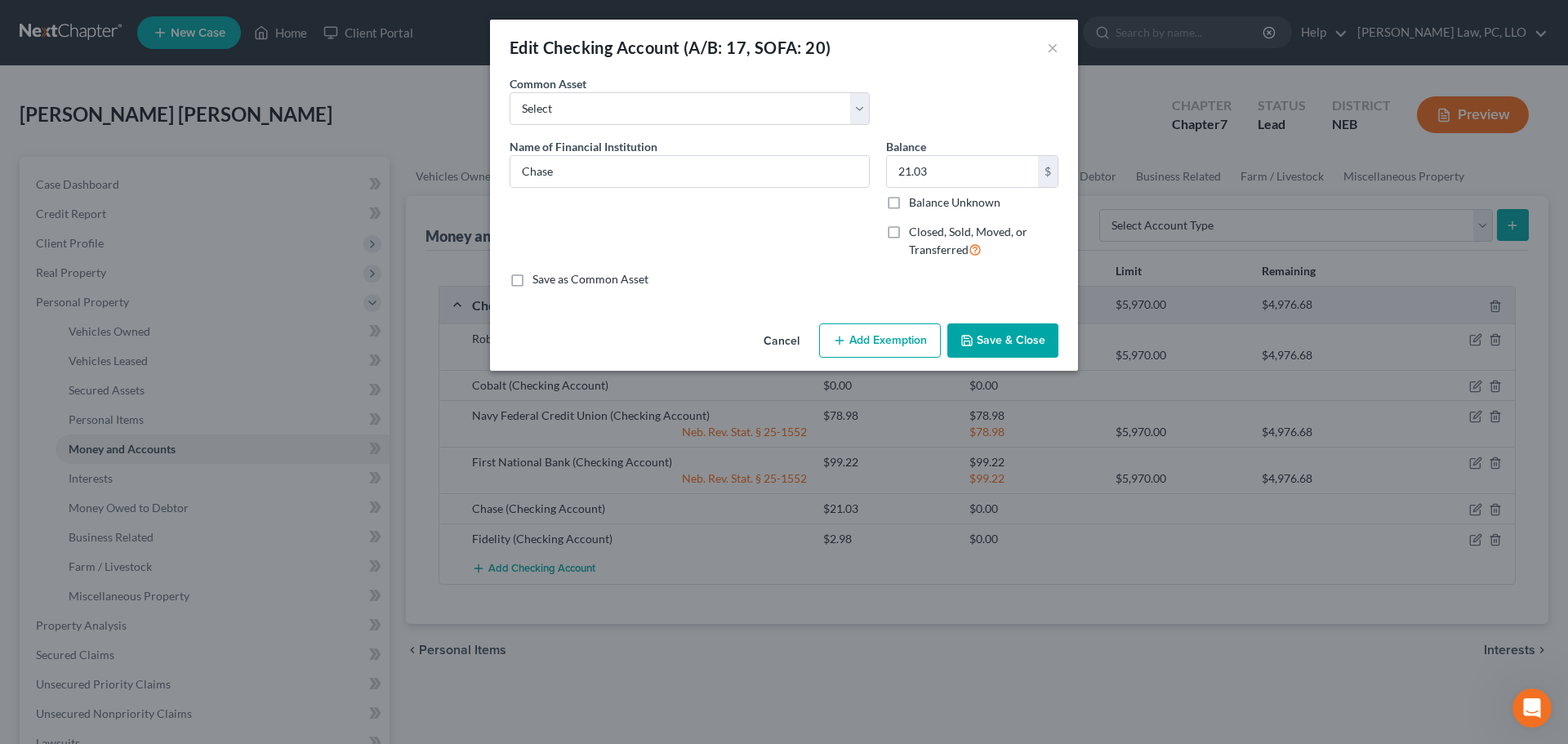
click at [873, 338] on button "Add Exemption" at bounding box center [880, 340] width 122 height 34
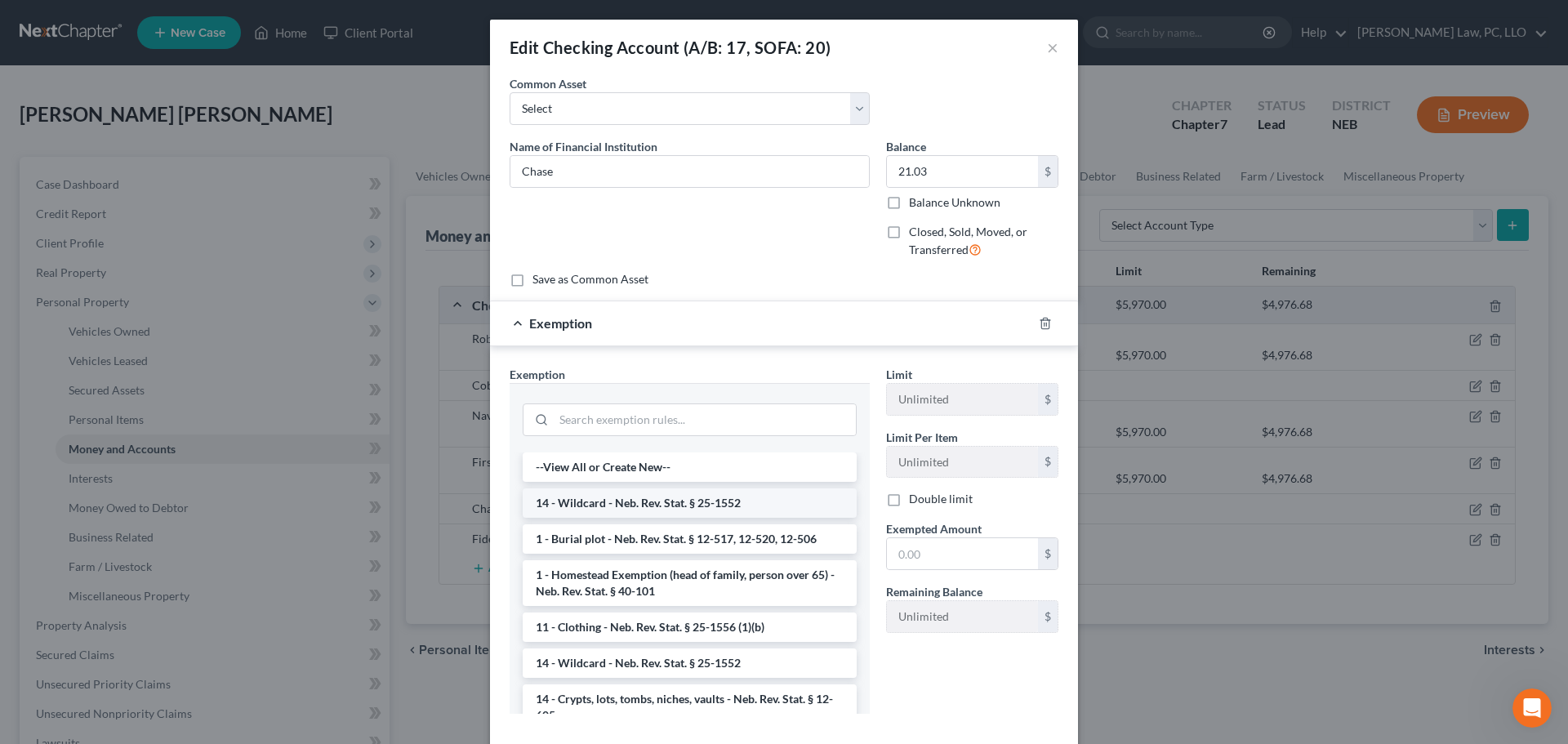
click at [619, 501] on li "14 - Wildcard - Neb. Rev. Stat. § 25-1552" at bounding box center [689, 503] width 334 height 30
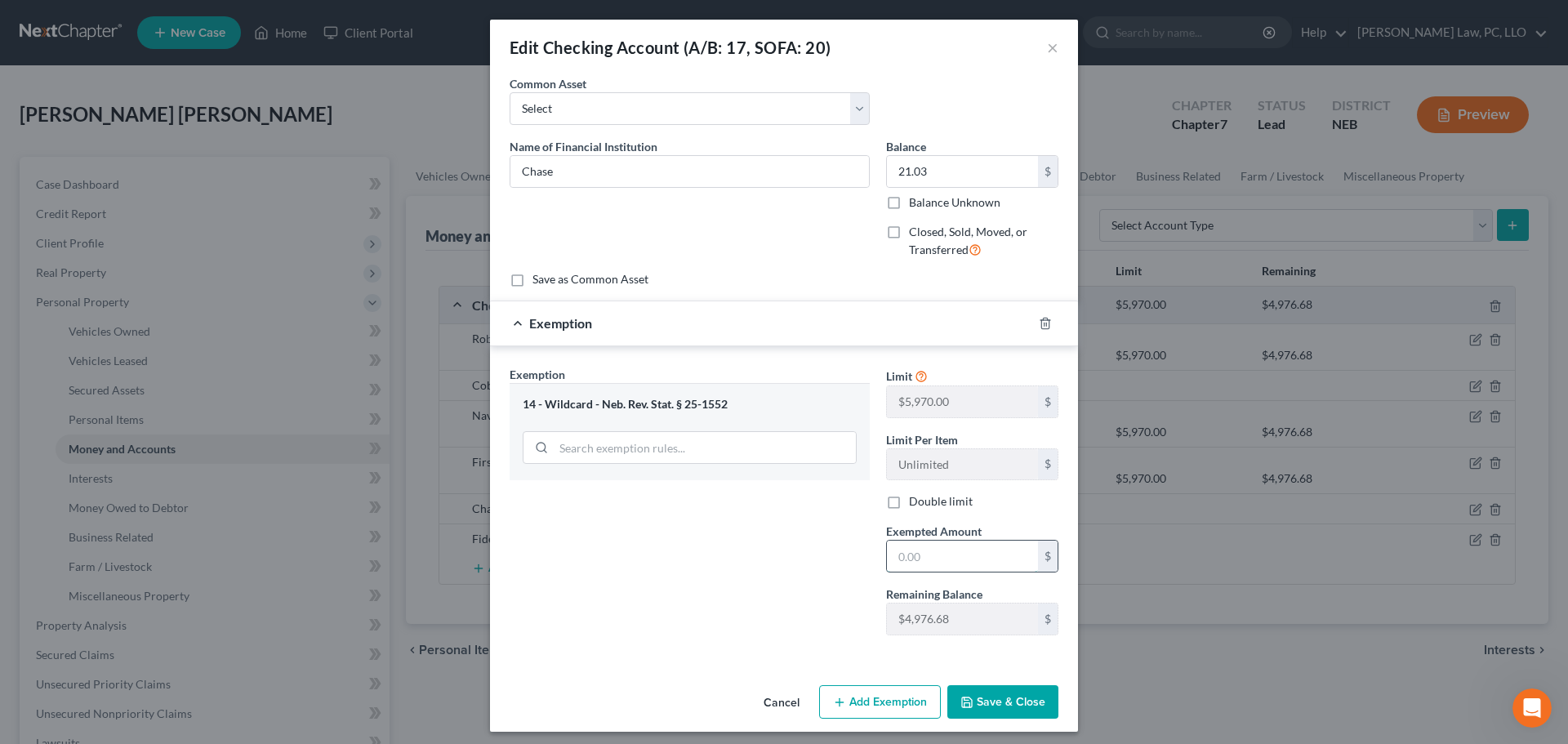
click at [962, 563] on input "text" at bounding box center [962, 556] width 151 height 31
click at [981, 693] on button "Save & Close" at bounding box center [1002, 701] width 111 height 34
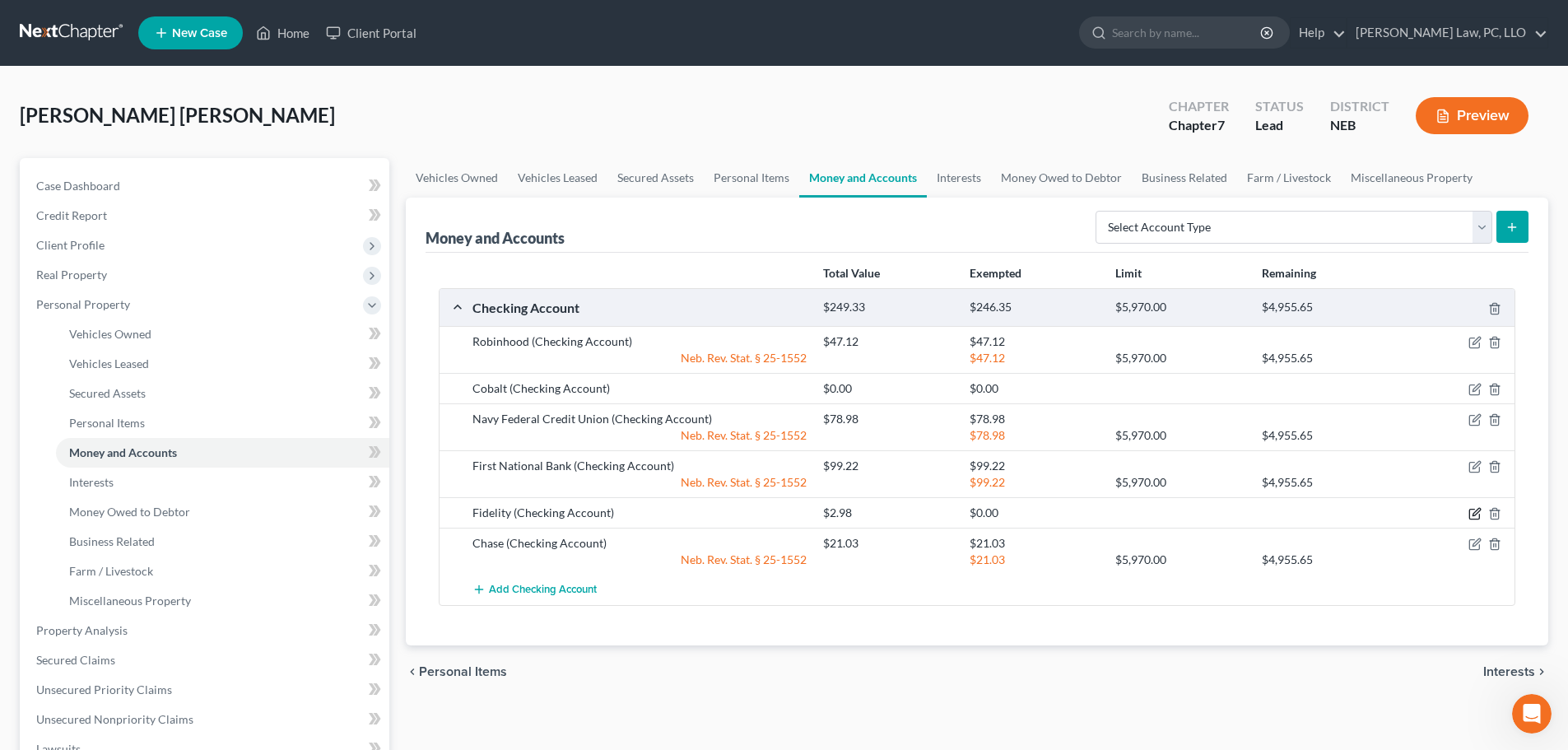
click at [1474, 511] on icon "button" at bounding box center [1475, 513] width 13 height 13
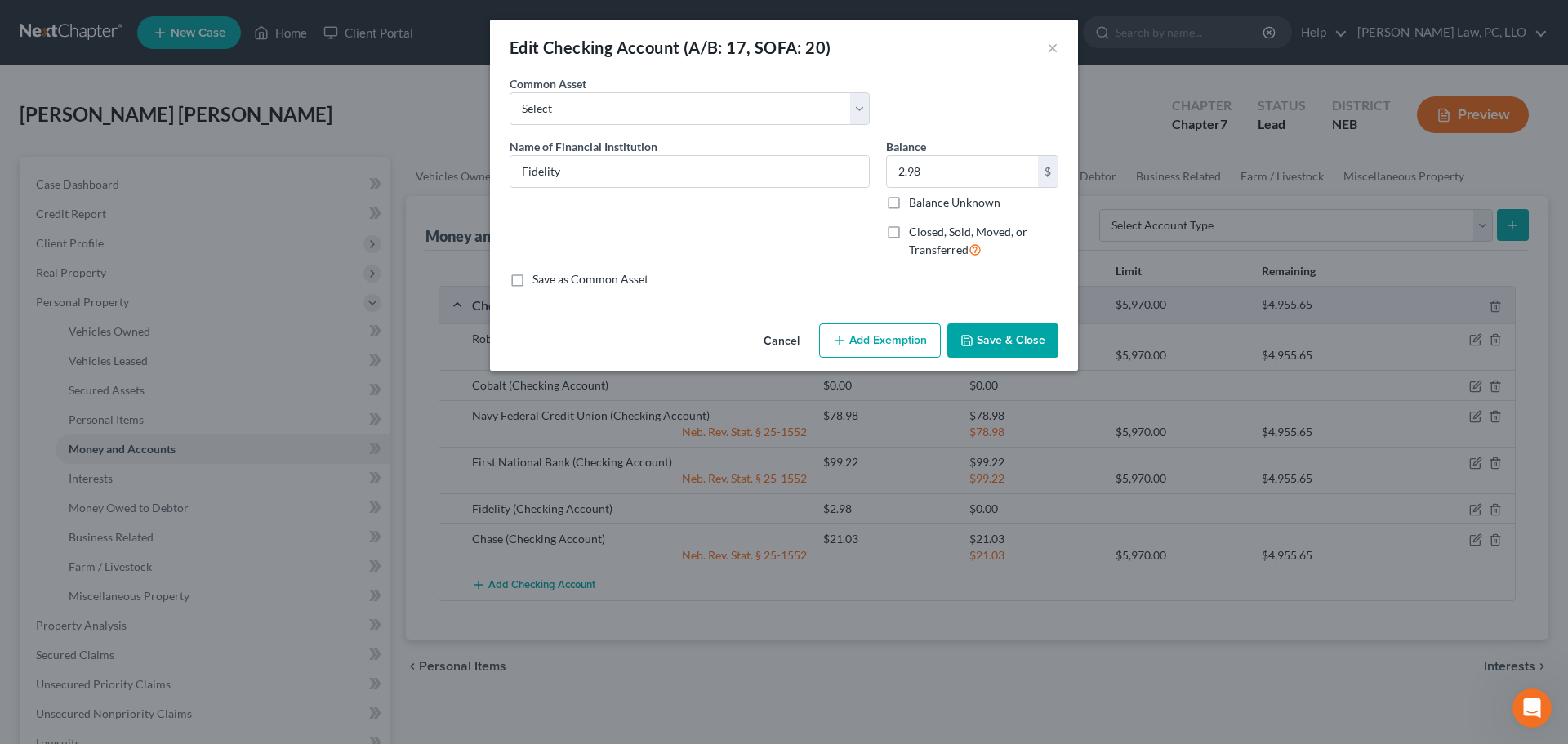
click at [861, 340] on button "Add Exemption" at bounding box center [880, 340] width 122 height 34
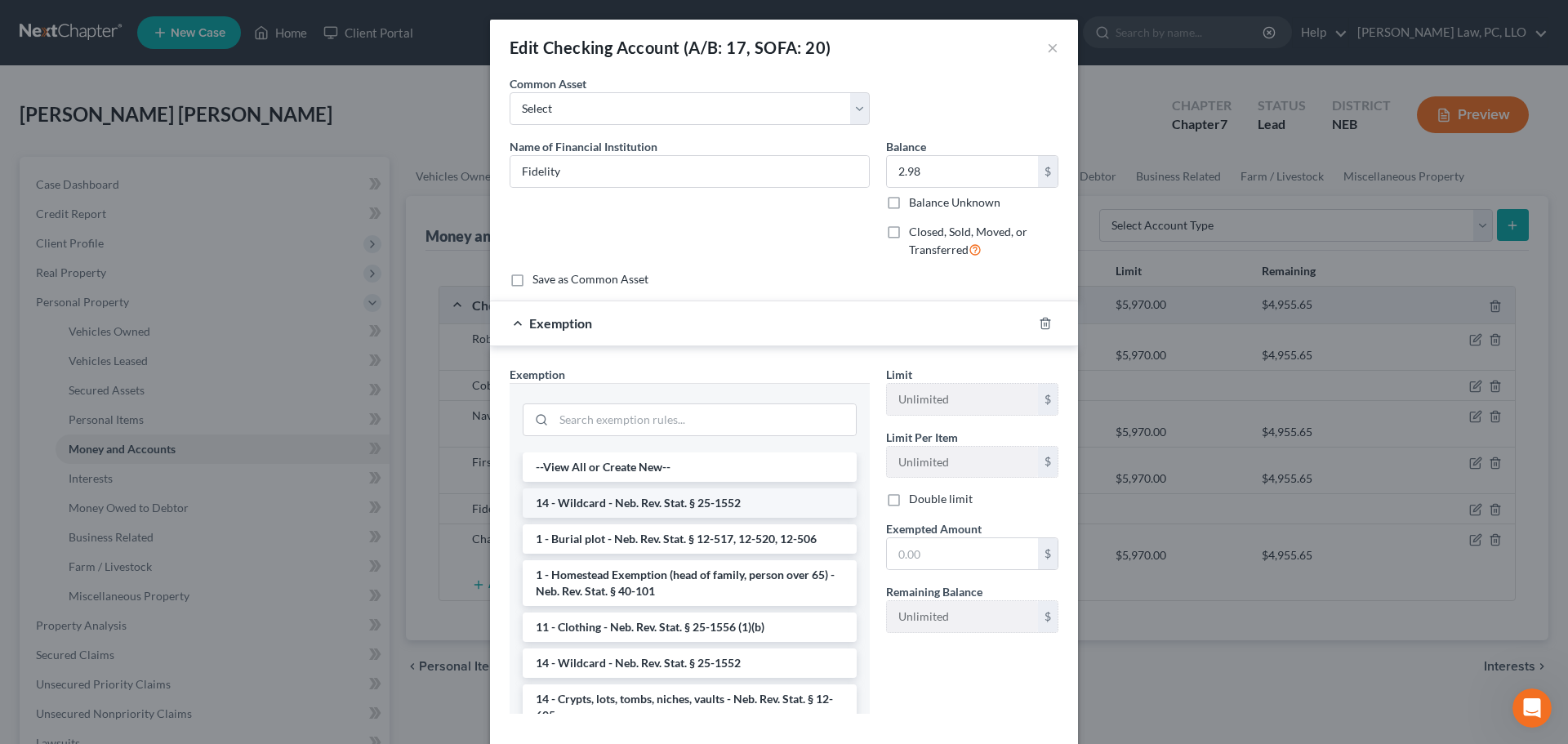
click at [621, 504] on li "14 - Wildcard - Neb. Rev. Stat. § 25-1552" at bounding box center [689, 503] width 334 height 30
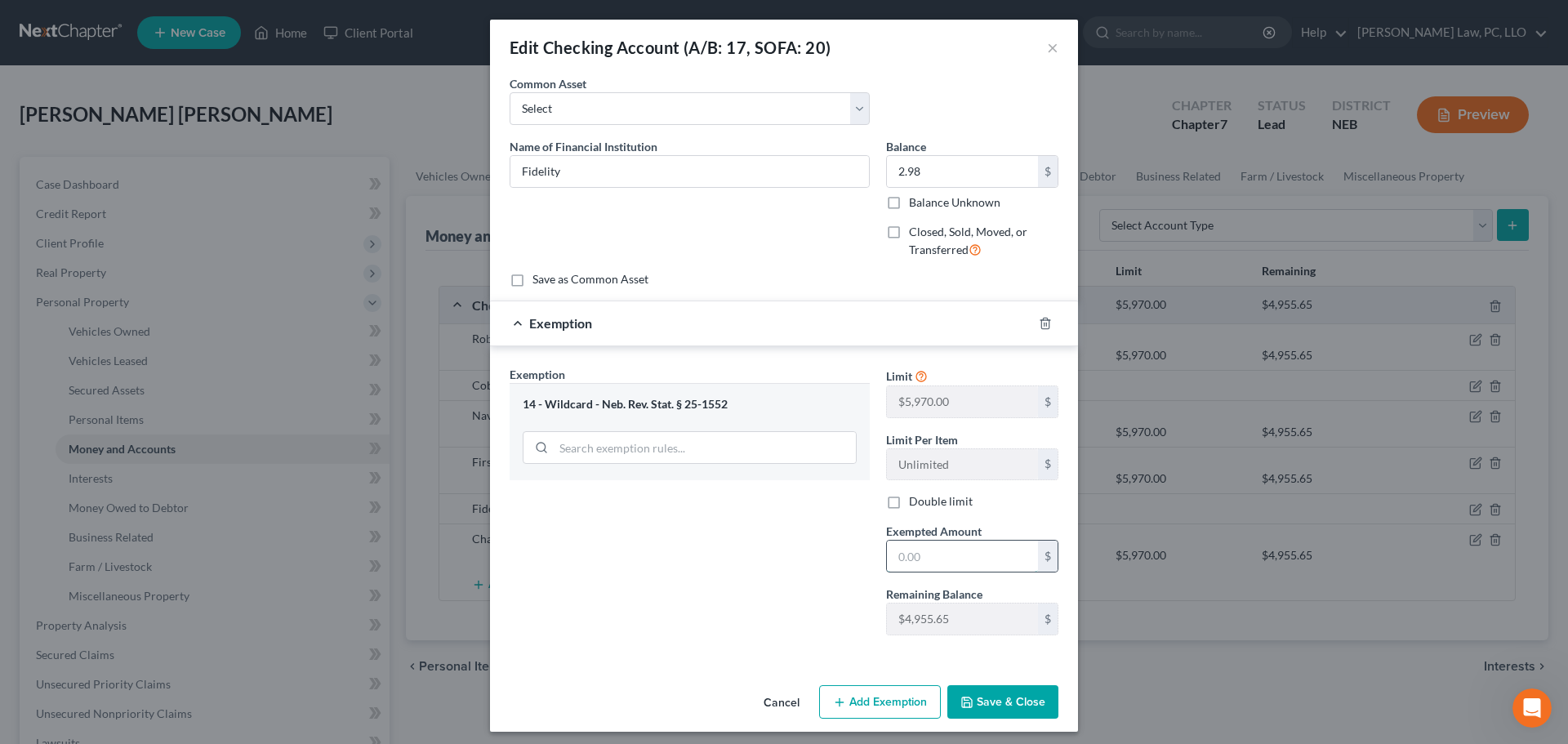
click at [965, 554] on input "text" at bounding box center [962, 556] width 151 height 31
click at [976, 697] on button "Save & Close" at bounding box center [1002, 701] width 111 height 34
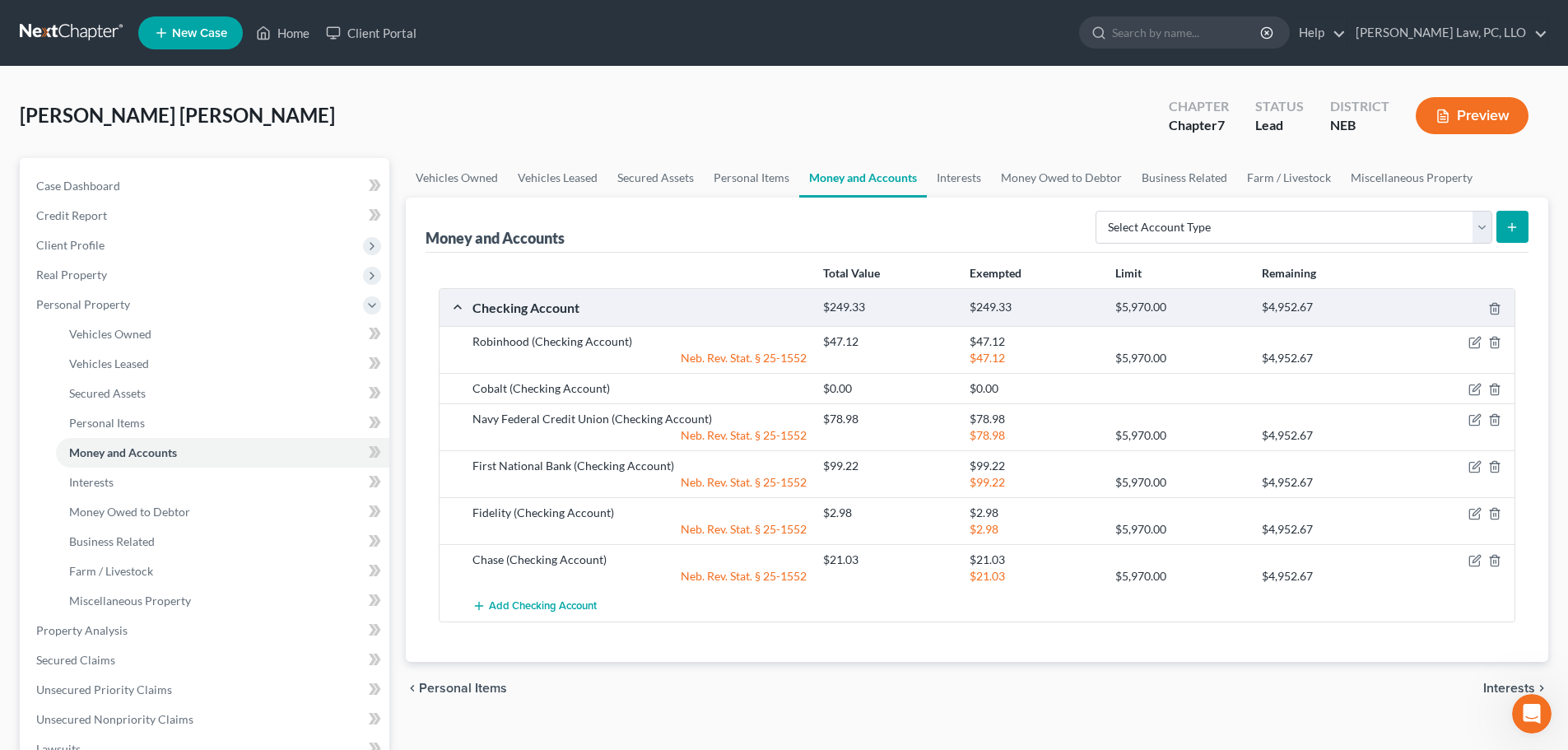
click at [1039, 677] on div "chevron_left Personal Items Interests chevron_right" at bounding box center [977, 689] width 1143 height 53
click at [1002, 693] on div "chevron_left Personal Items Interests chevron_right" at bounding box center [977, 689] width 1143 height 53
click at [959, 180] on link "Interests" at bounding box center [958, 177] width 64 height 40
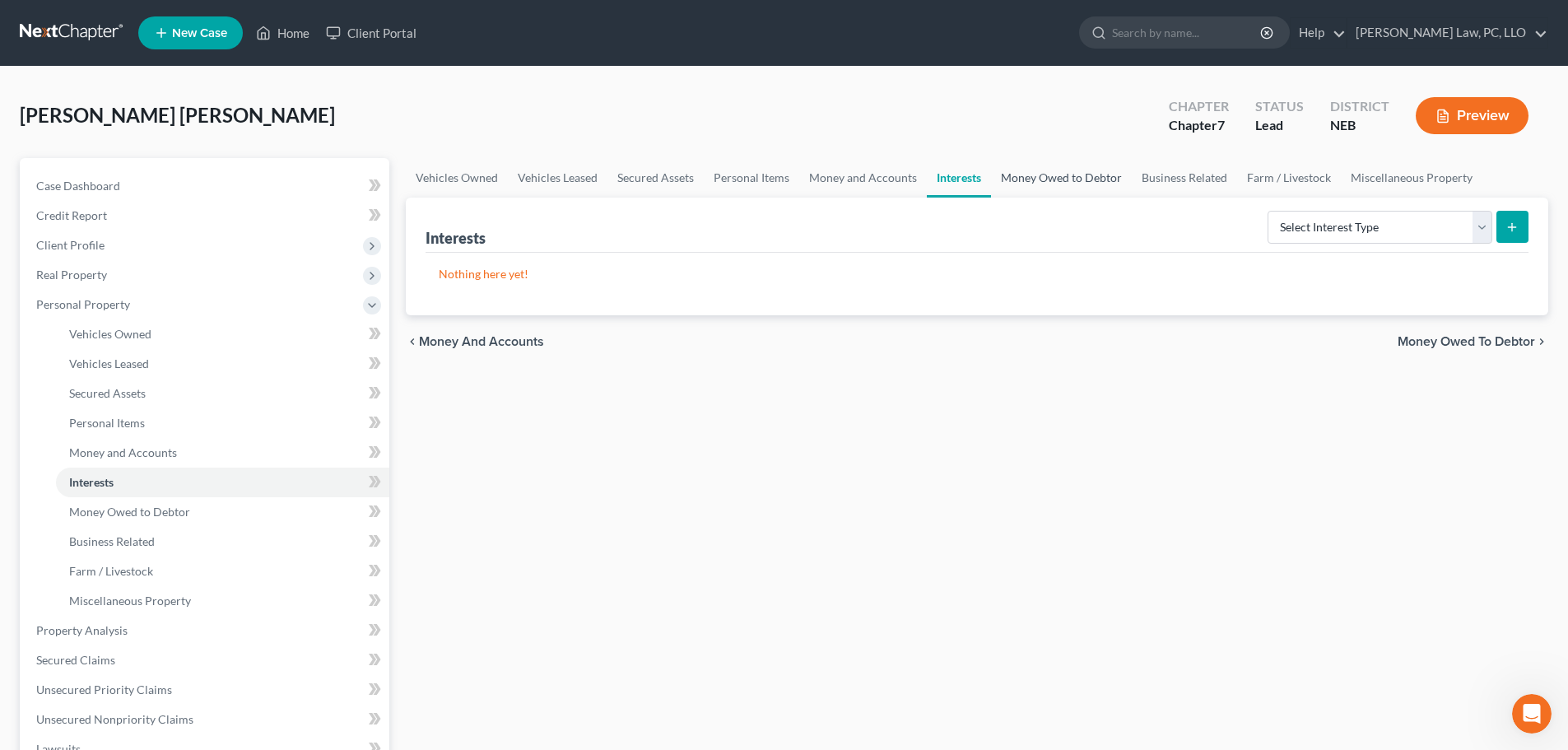
click at [1043, 177] on link "Money Owed to Debtor" at bounding box center [1061, 177] width 141 height 40
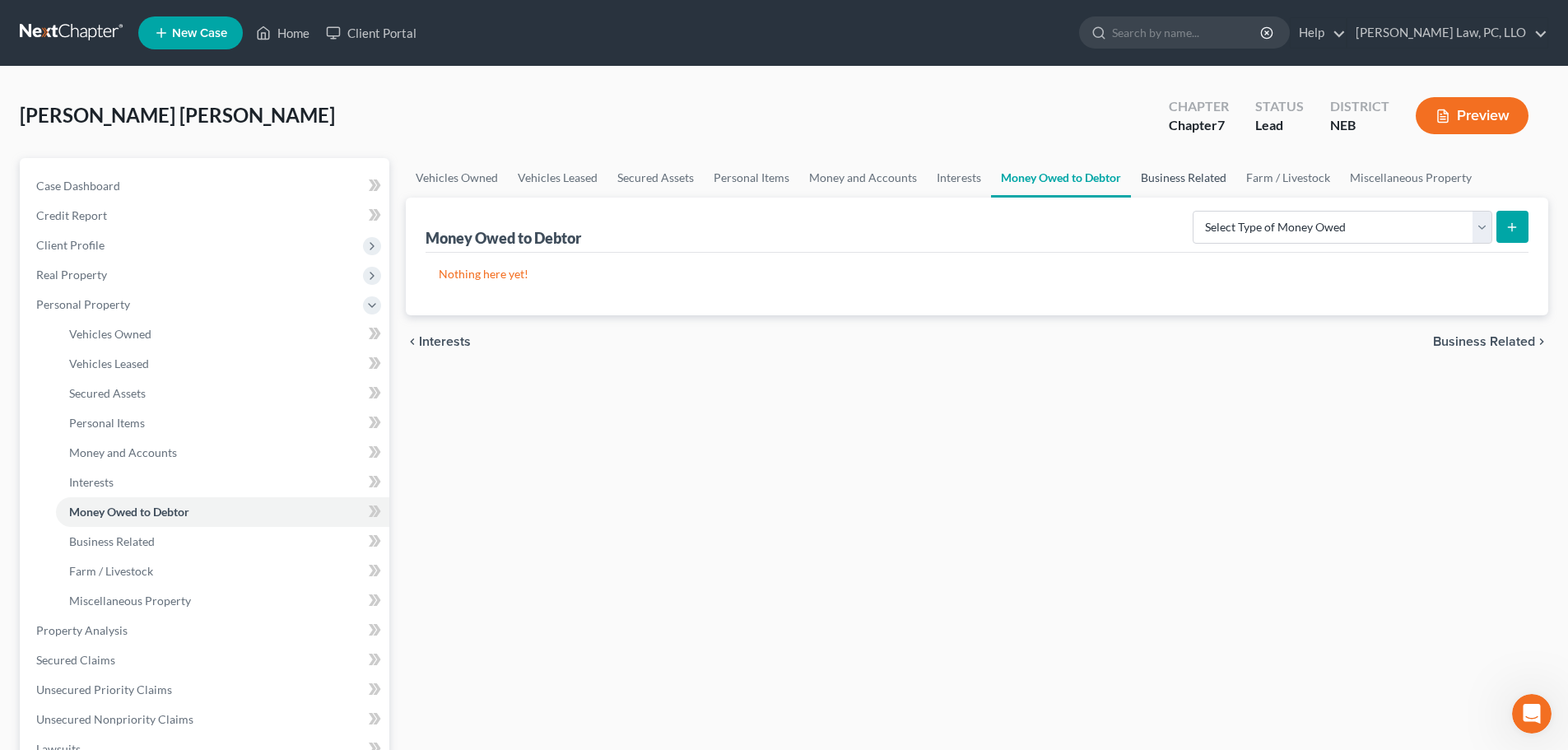
click at [1153, 183] on link "Business Related" at bounding box center [1184, 177] width 105 height 40
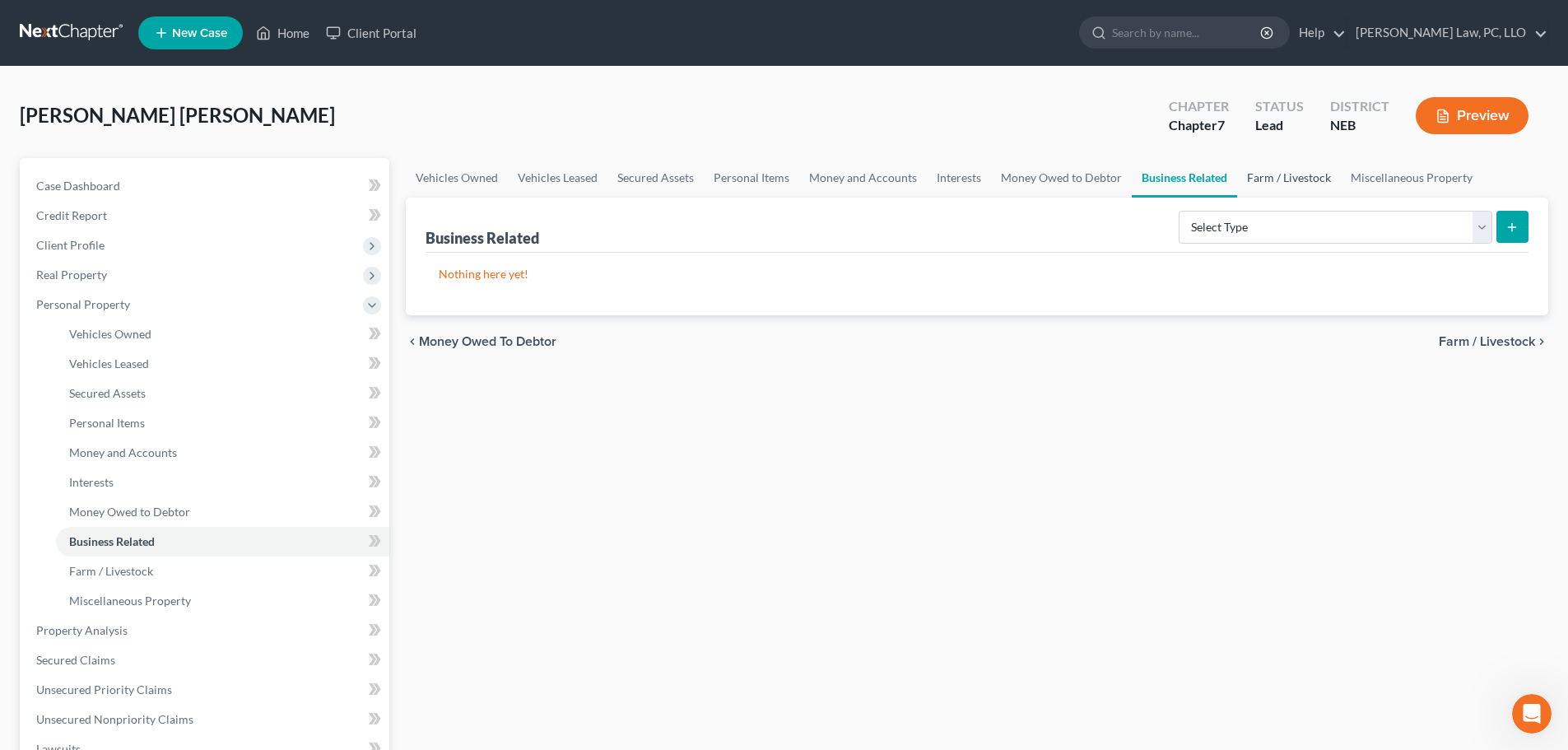
click at [1272, 177] on link "Farm / Livestock" at bounding box center [1290, 177] width 104 height 40
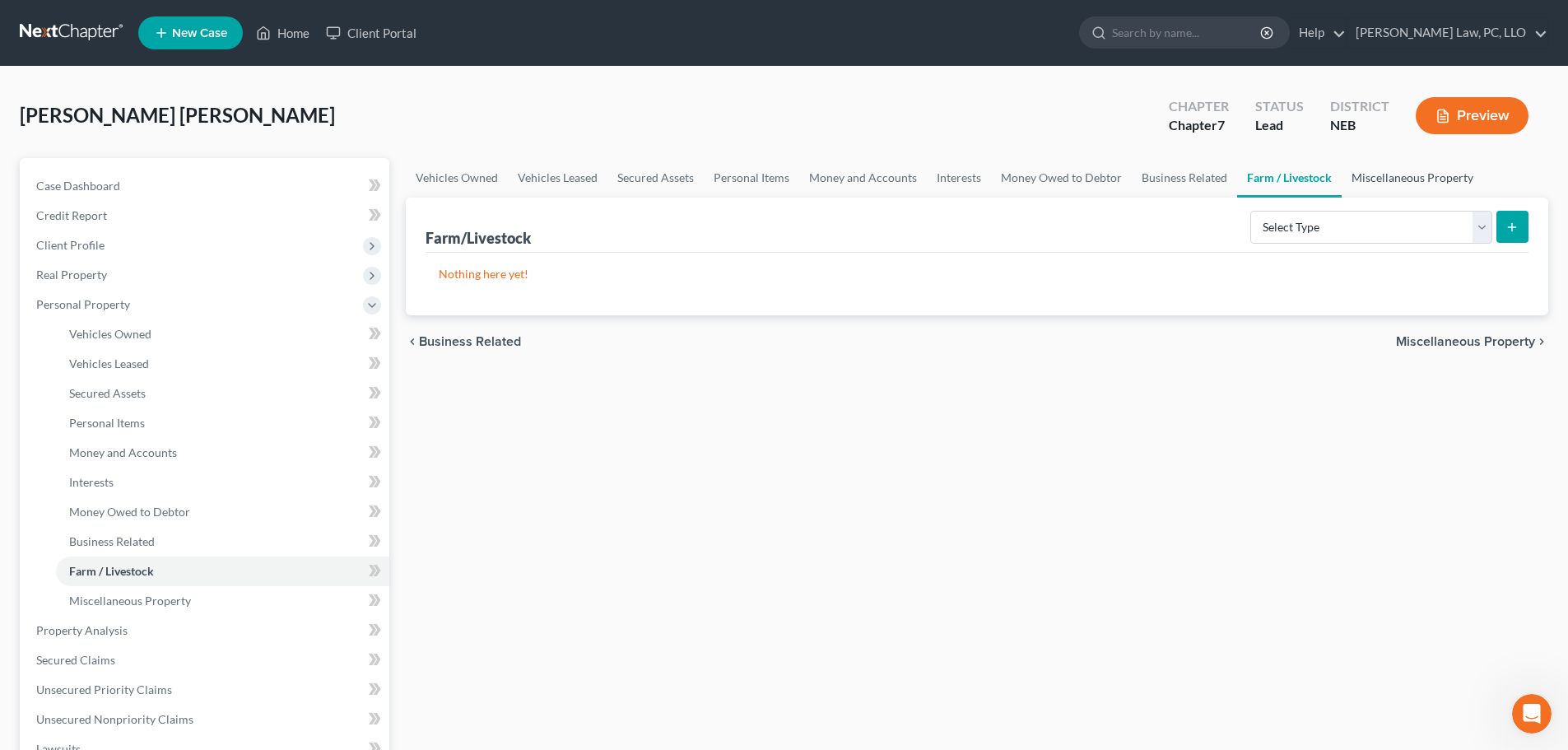
click at [1381, 173] on link "Miscellaneous Property" at bounding box center [1413, 177] width 141 height 40
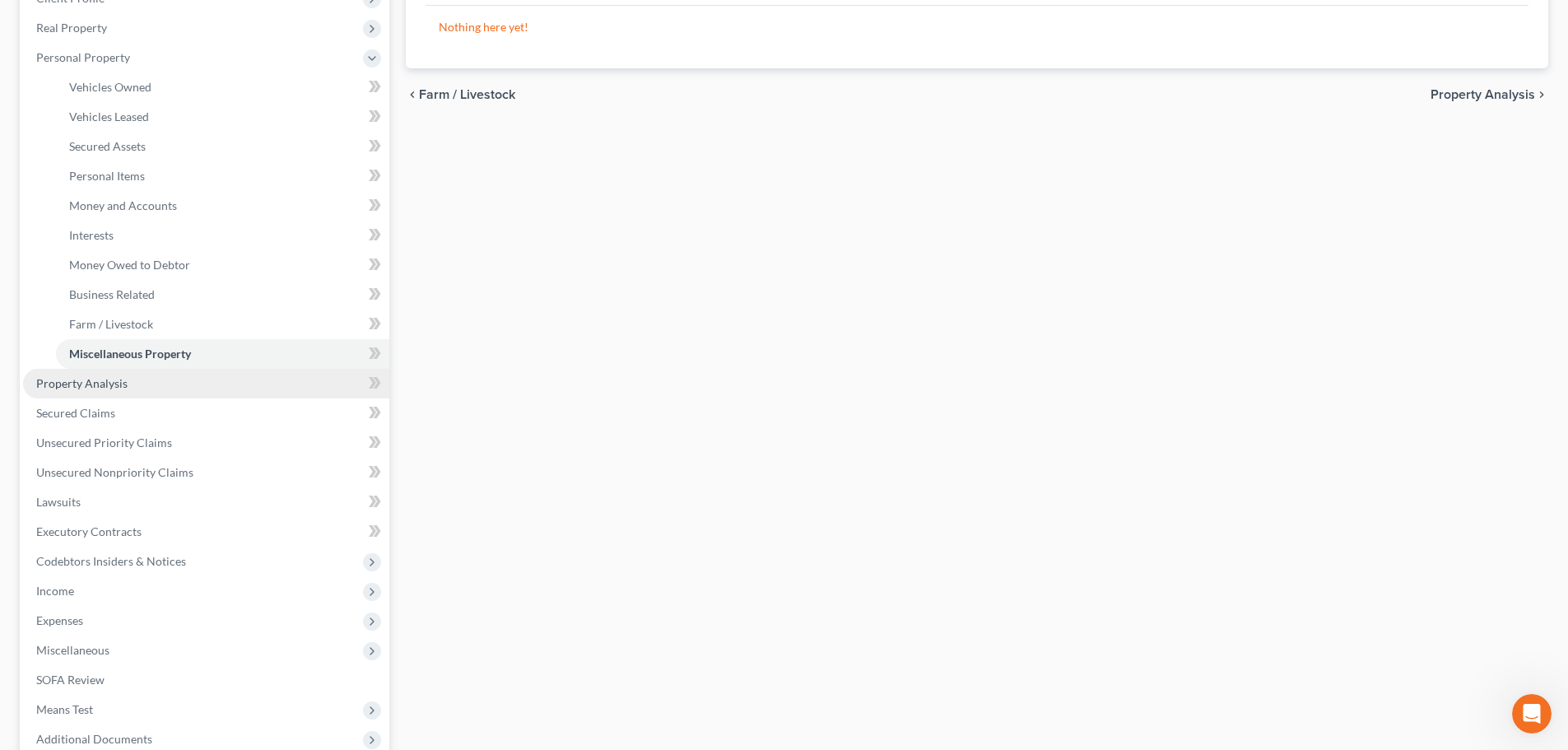
click at [119, 379] on span "Property Analysis" at bounding box center [82, 383] width 91 height 14
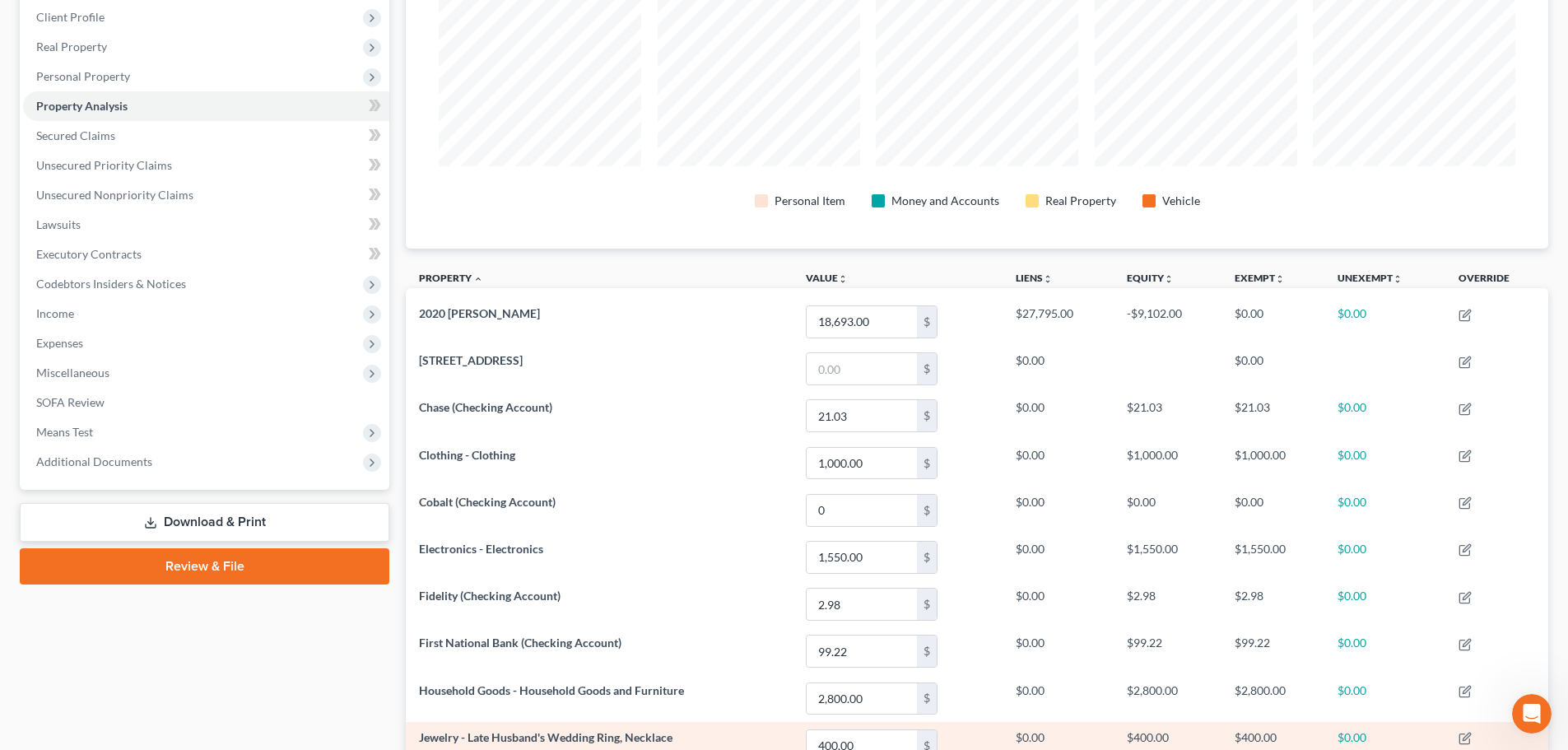
scroll to position [164, 0]
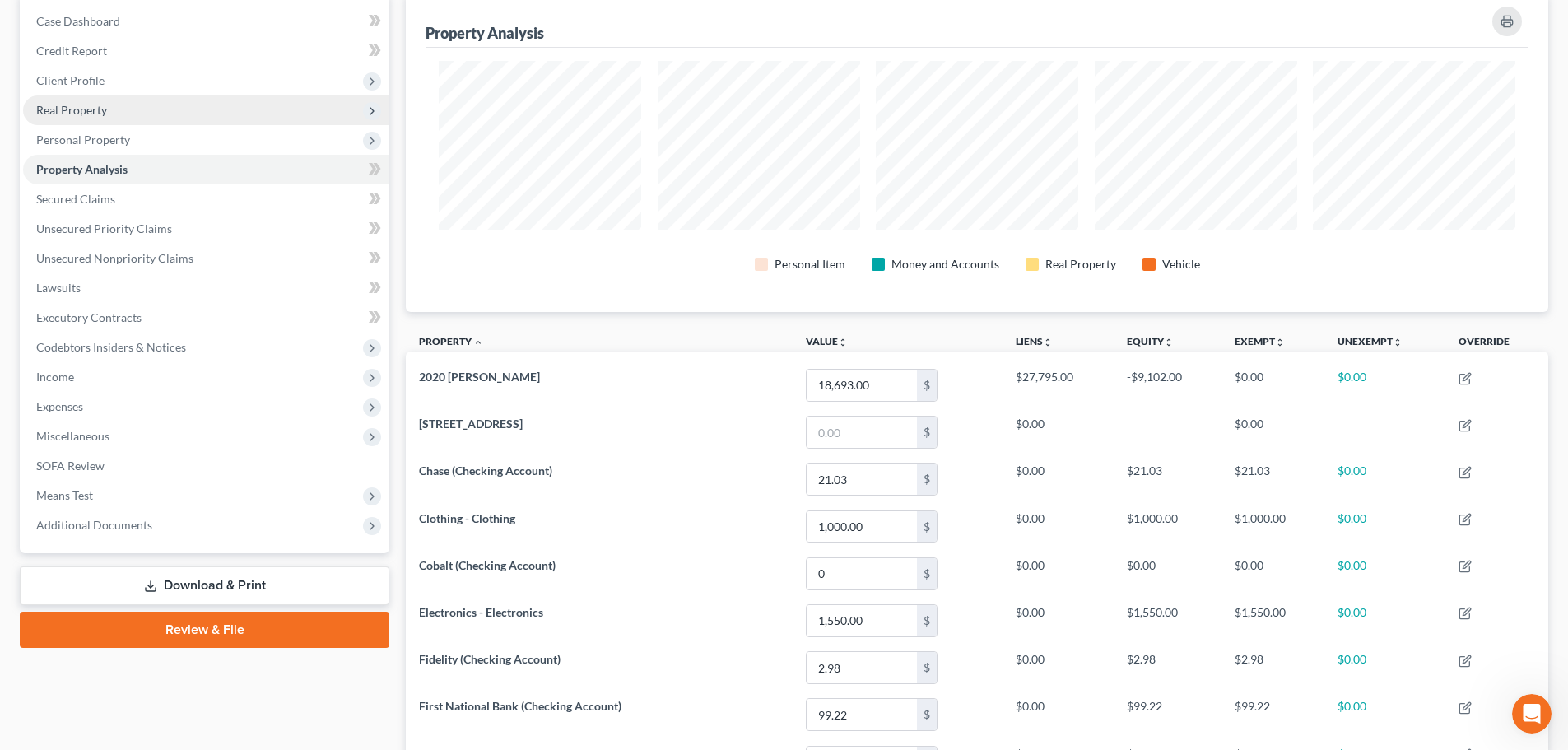
click at [81, 112] on span "Real Property" at bounding box center [71, 110] width 71 height 14
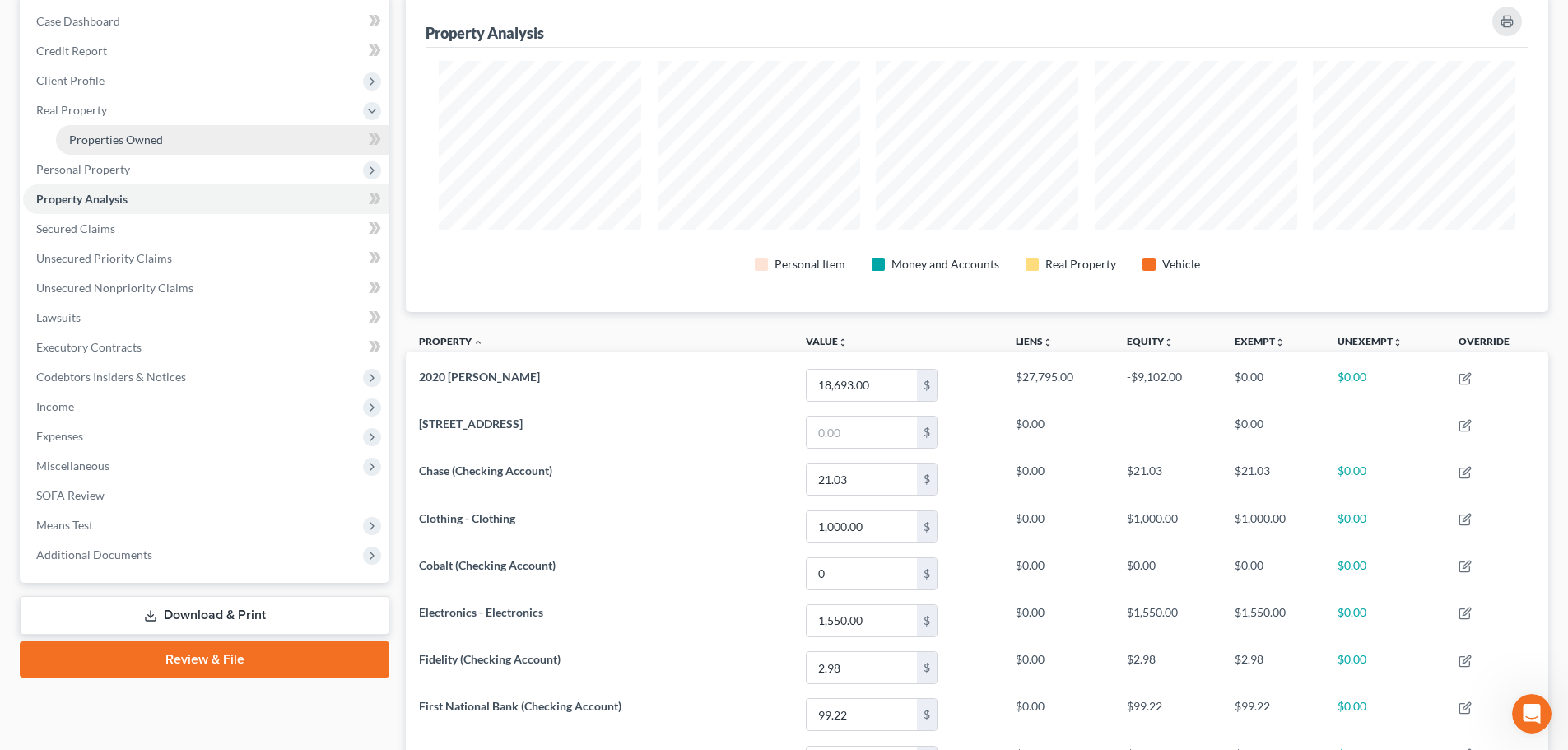
click at [98, 149] on link "Properties Owned" at bounding box center [223, 140] width 334 height 30
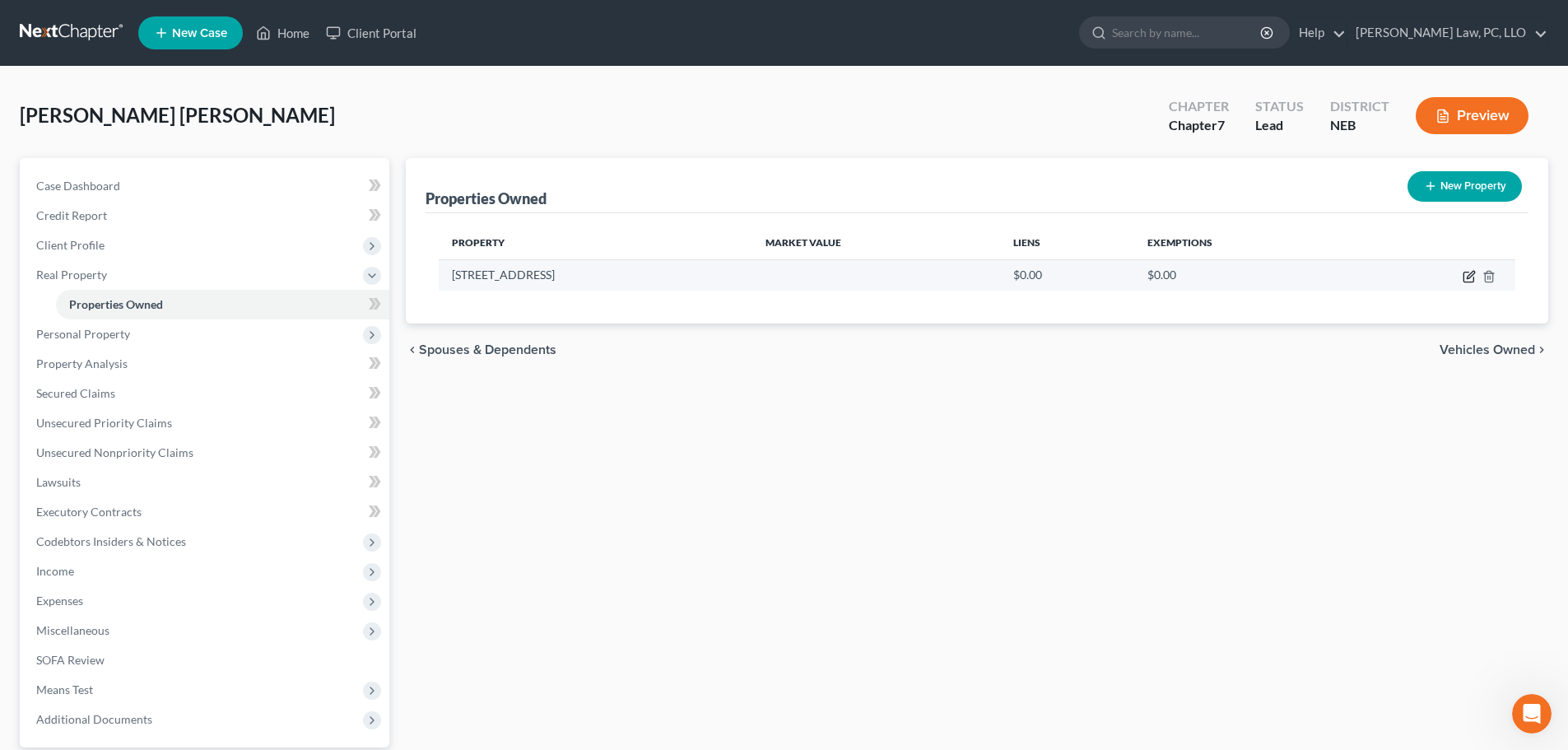
click at [1470, 277] on icon "button" at bounding box center [1470, 274] width 7 height 7
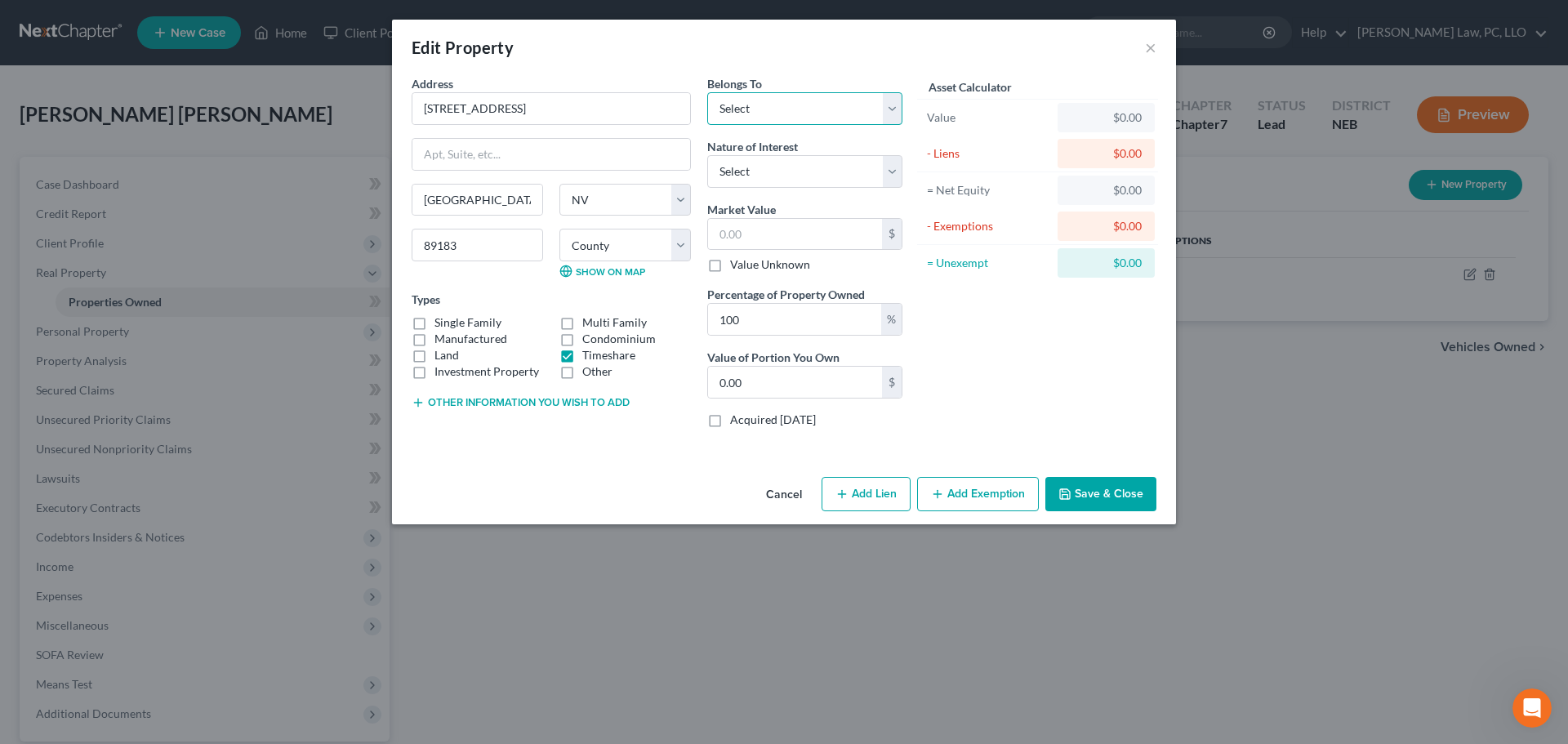
click at [818, 110] on select "Select Debtor 1 Only Debtor 2 Only Debtor 1 And Debtor 2 Only At Least One Of T…" at bounding box center [805, 108] width 195 height 32
click at [708, 92] on select "Select Debtor 1 Only Debtor 2 Only Debtor 1 And Debtor 2 Only At Least One Of T…" at bounding box center [805, 108] width 195 height 32
click at [869, 176] on select "Select Fee Simple Joint Tenant Life Estate Equitable Interest Future Interest T…" at bounding box center [805, 171] width 195 height 32
click at [973, 357] on div "Asset Calculator Value $0.00 - Liens $0.00 = Net Equity $0.00 - Exemptions $0.0…" at bounding box center [1037, 258] width 254 height 366
click at [773, 267] on label "Value Unknown" at bounding box center [770, 264] width 80 height 17
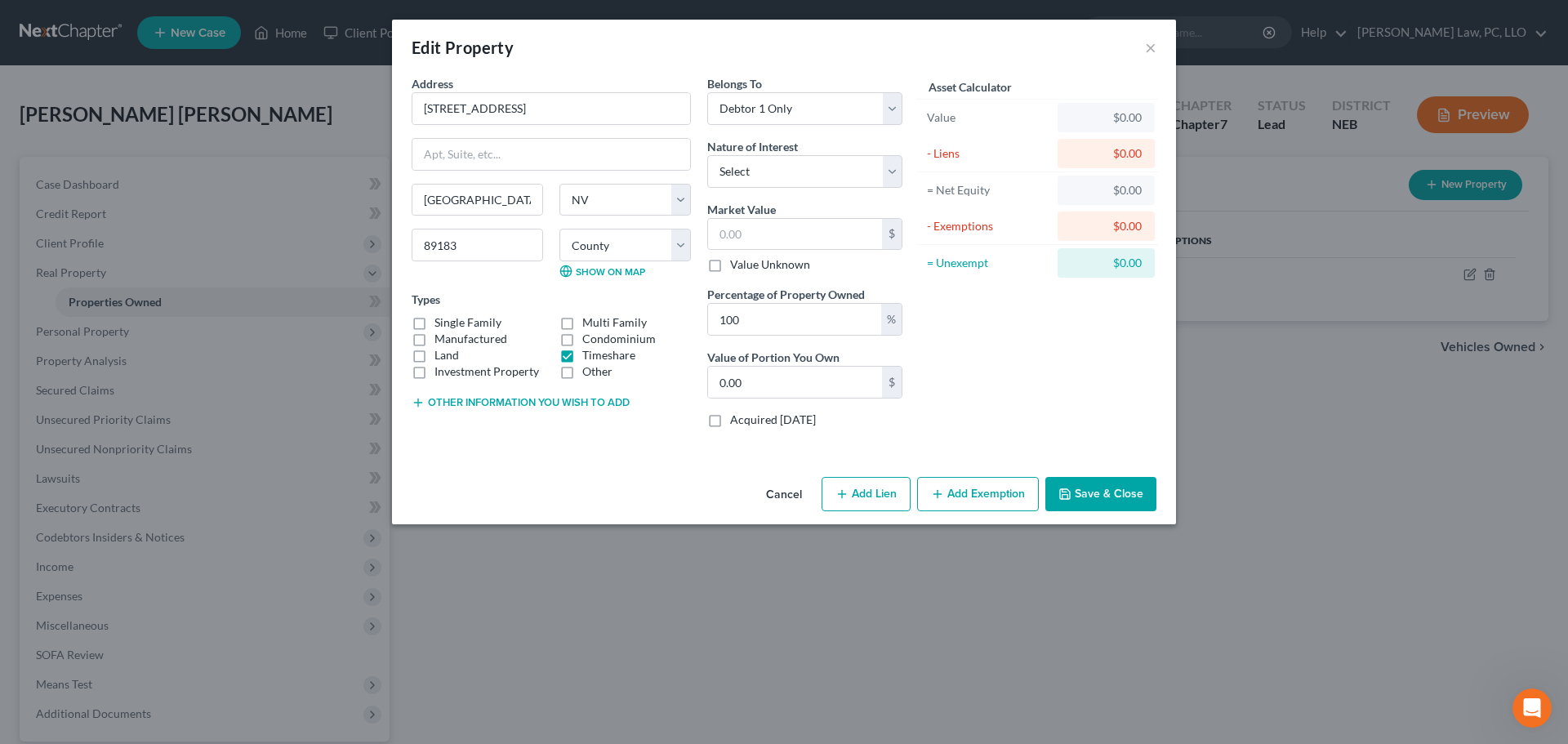
click at [748, 267] on input "Value Unknown" at bounding box center [742, 261] width 10 height 10
click at [1101, 499] on button "Save & Close" at bounding box center [1101, 493] width 111 height 34
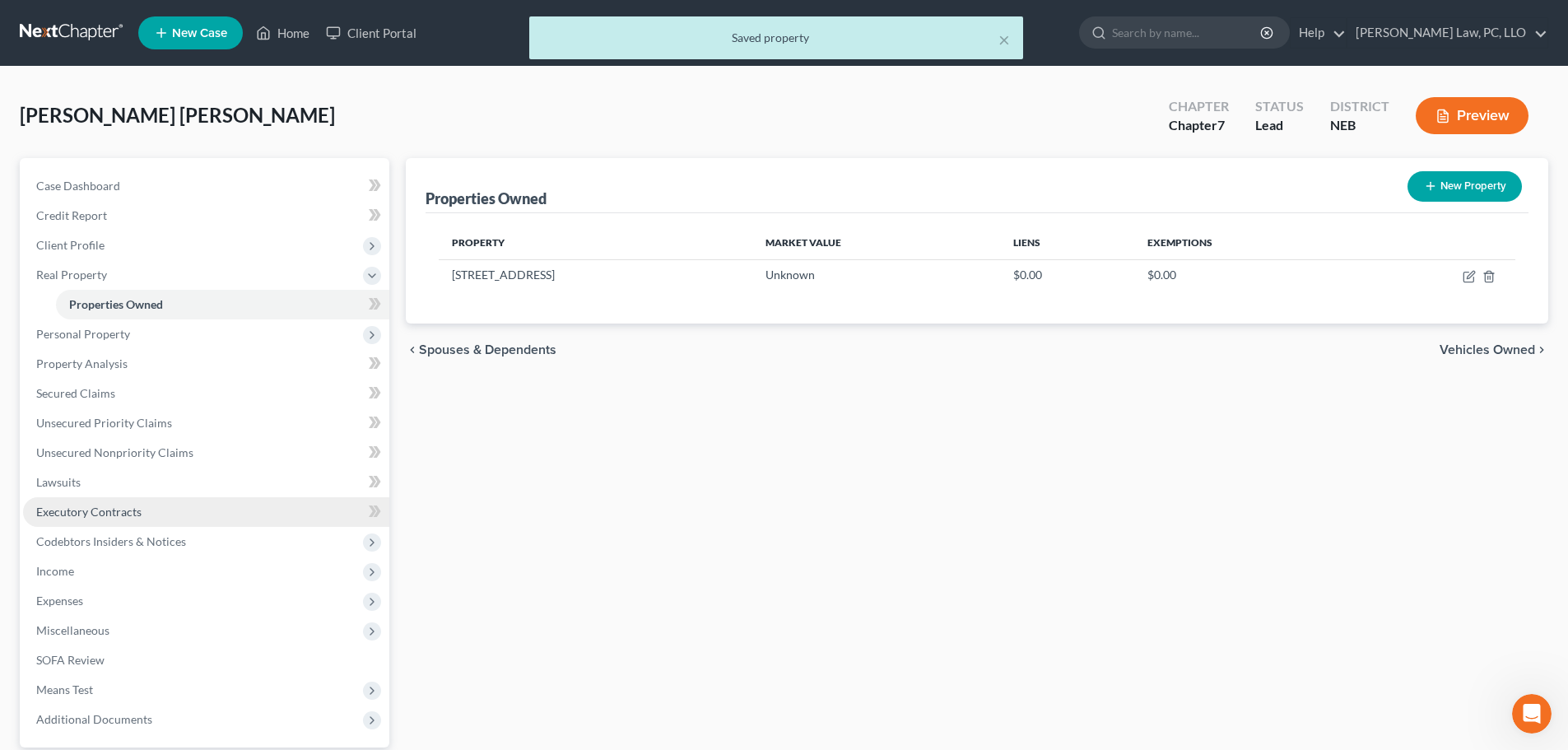
click at [124, 517] on span "Executory Contracts" at bounding box center [89, 512] width 105 height 14
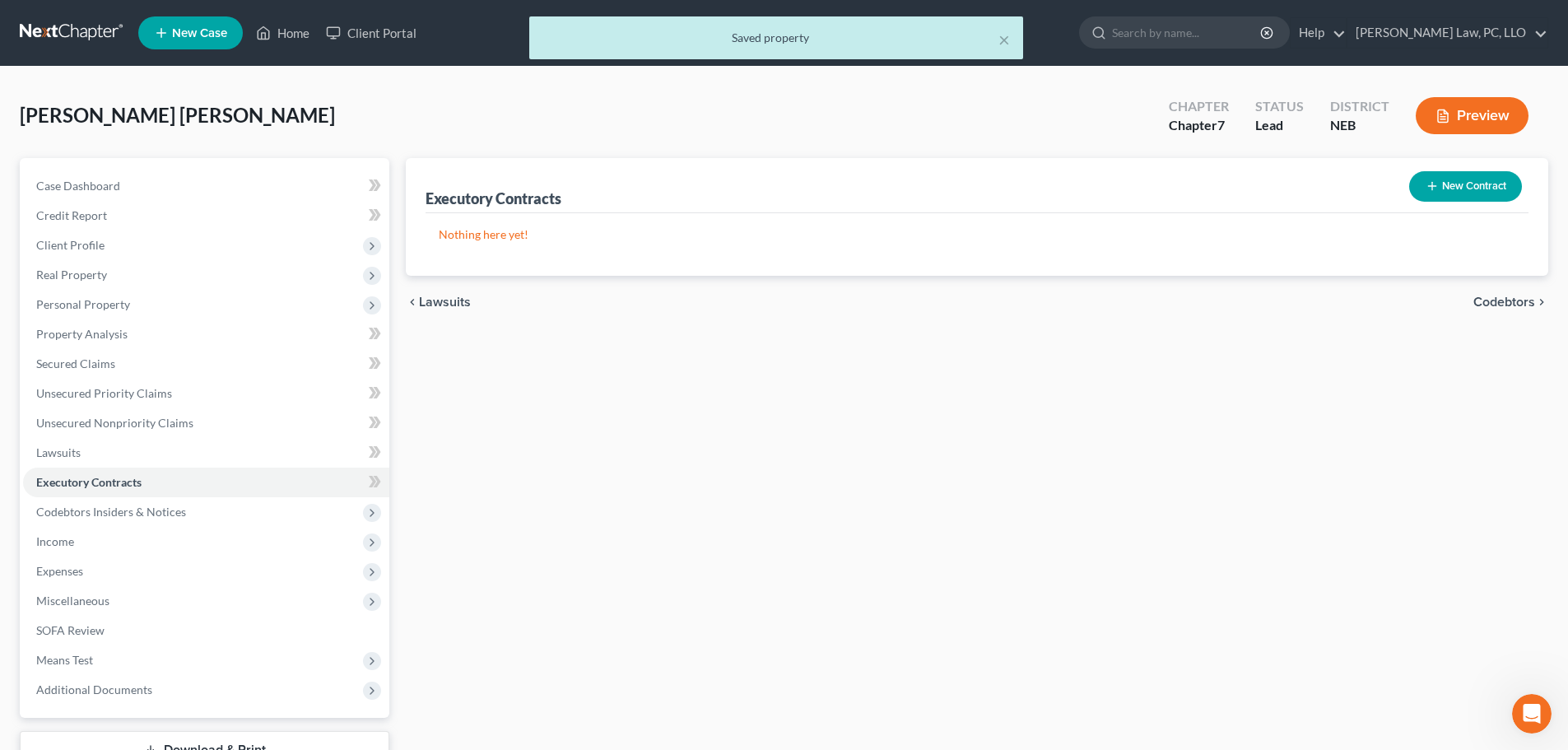
click at [1454, 186] on button "New Contract" at bounding box center [1466, 186] width 112 height 31
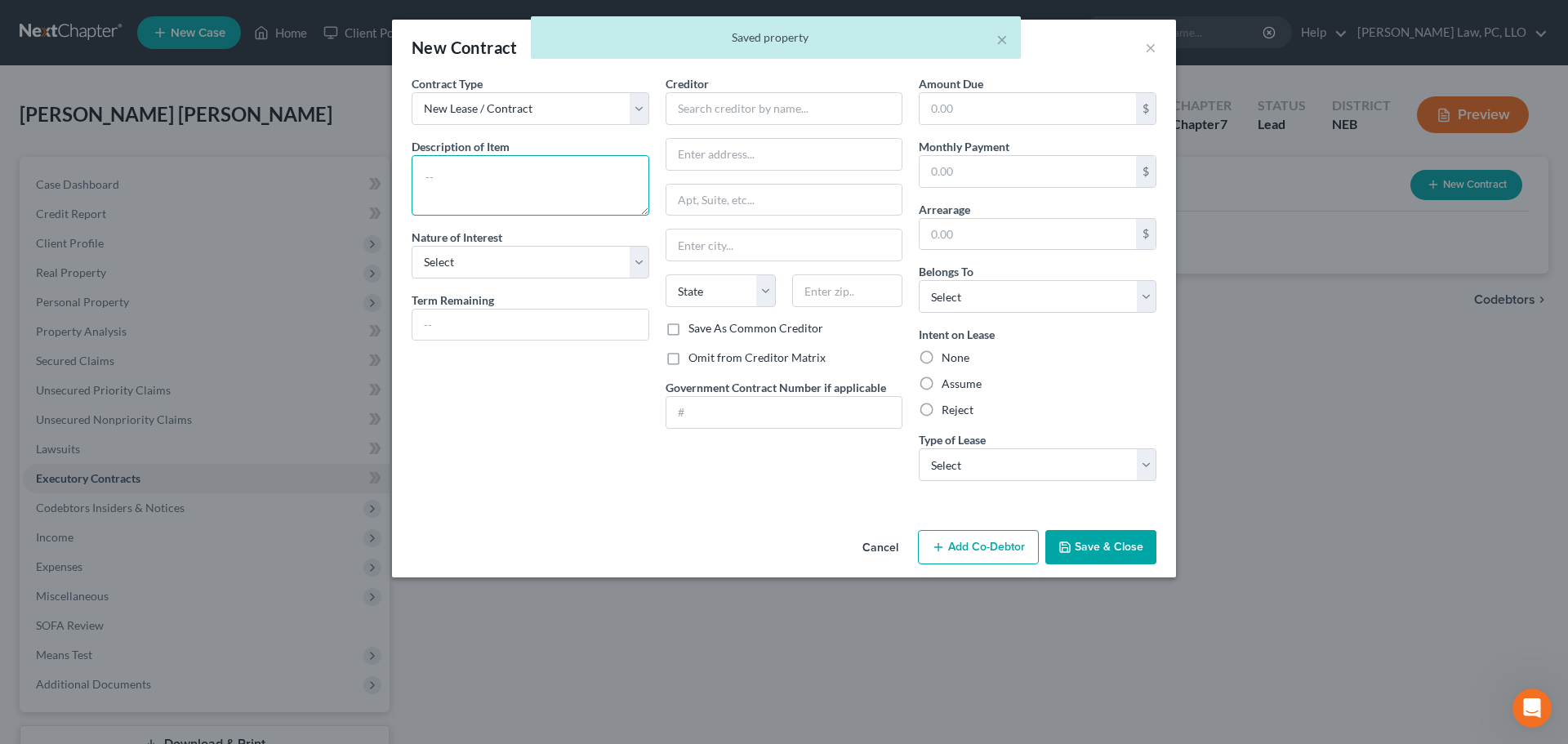
click at [486, 174] on textarea at bounding box center [530, 185] width 238 height 60
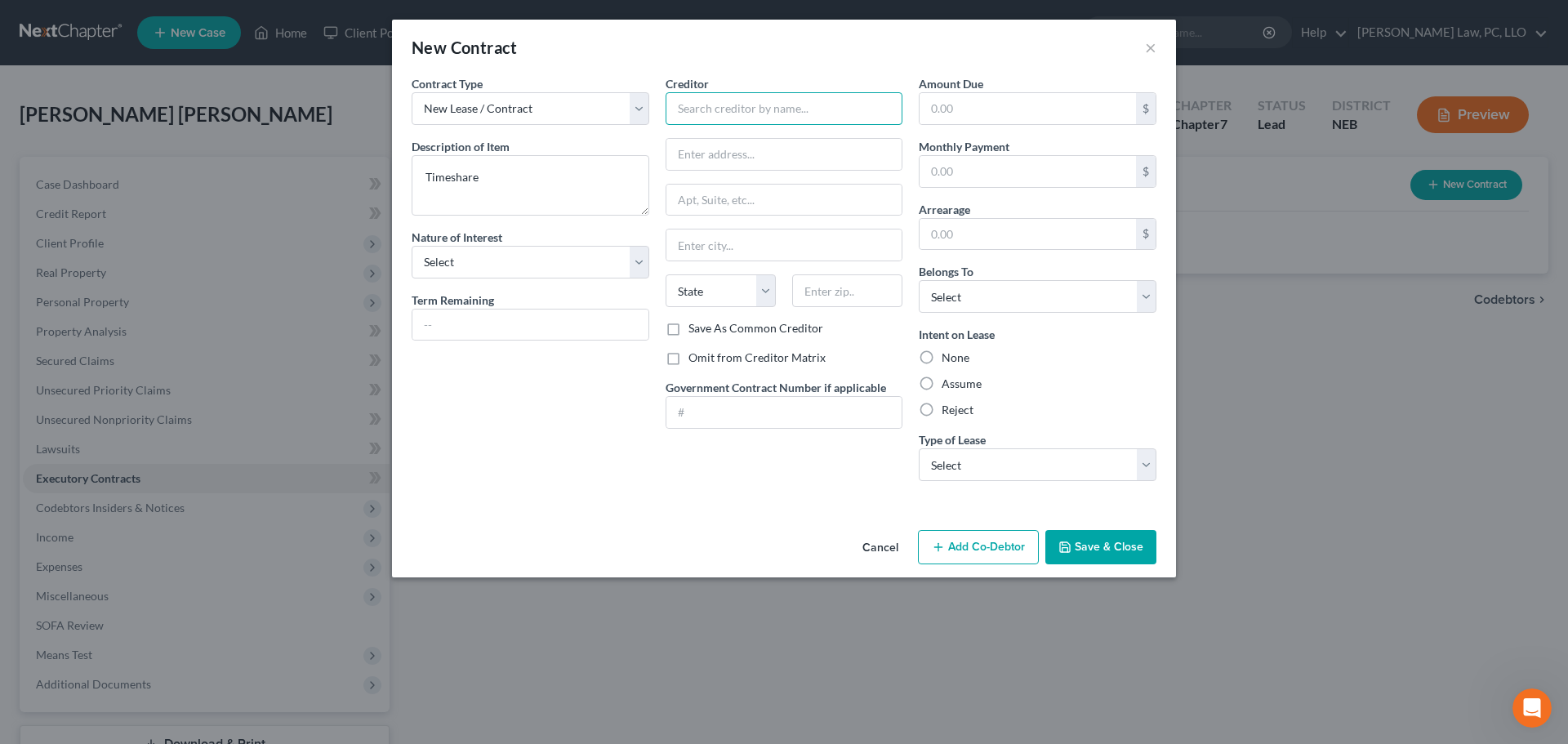
click at [779, 103] on input "text" at bounding box center [784, 108] width 238 height 32
click at [766, 153] on input "text" at bounding box center [784, 154] width 236 height 31
click at [702, 248] on input "text" at bounding box center [784, 245] width 236 height 31
click at [690, 292] on select "State [US_STATE] AK AR AZ CA CO CT DE DC [GEOGRAPHIC_DATA] [GEOGRAPHIC_DATA] GU…" at bounding box center [721, 290] width 111 height 32
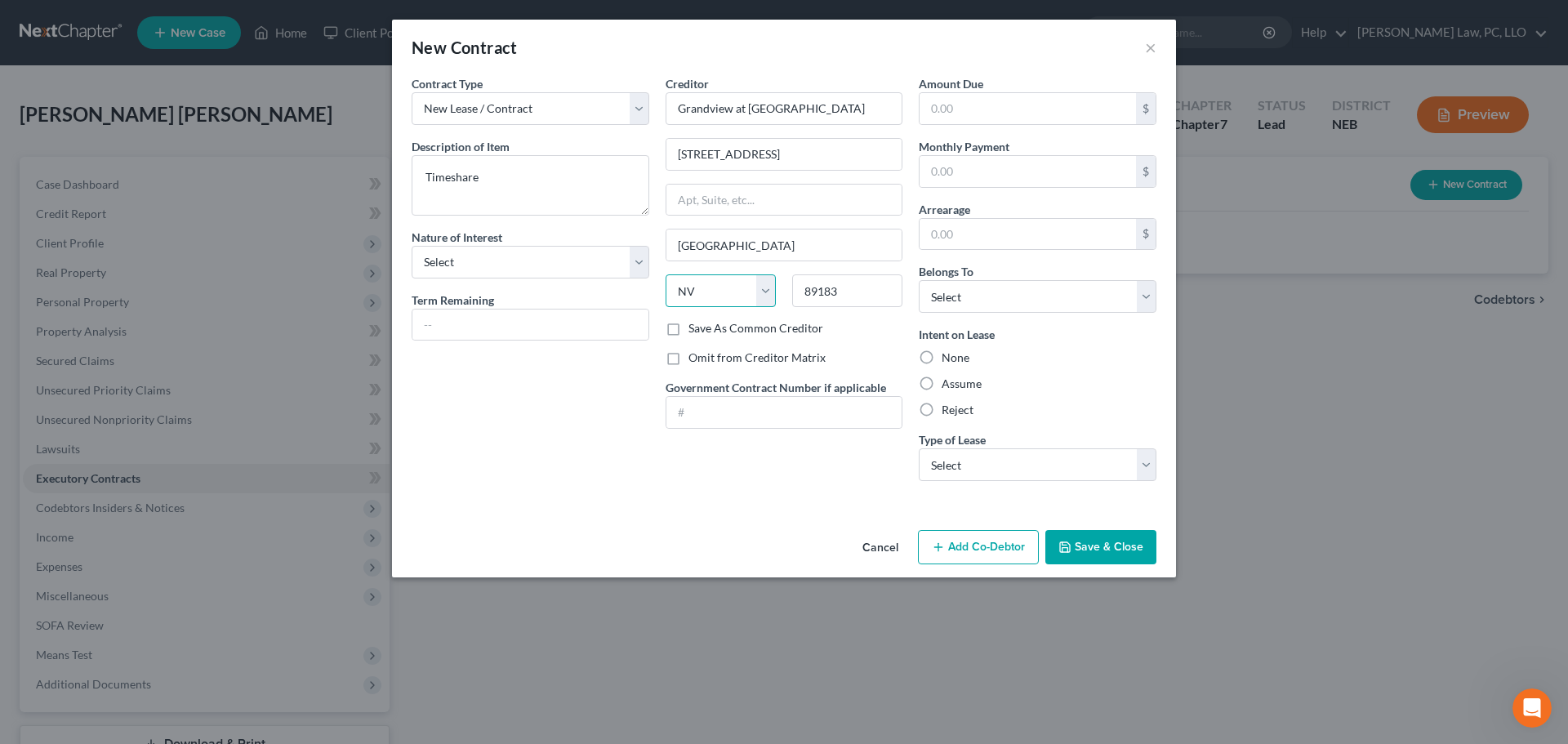
click at [666, 274] on select "State [US_STATE] AK AR AZ CA CO CT DE DC [GEOGRAPHIC_DATA] [GEOGRAPHIC_DATA] GU…" at bounding box center [721, 290] width 111 height 32
click at [804, 158] on input "2150 Jo Rac Avenue" at bounding box center [784, 154] width 236 height 31
click at [735, 334] on label "Save As Common Creditor" at bounding box center [756, 328] width 135 height 17
click at [706, 331] on input "Save As Common Creditor" at bounding box center [701, 325] width 10 height 10
click at [955, 405] on label "Reject" at bounding box center [958, 409] width 32 height 17
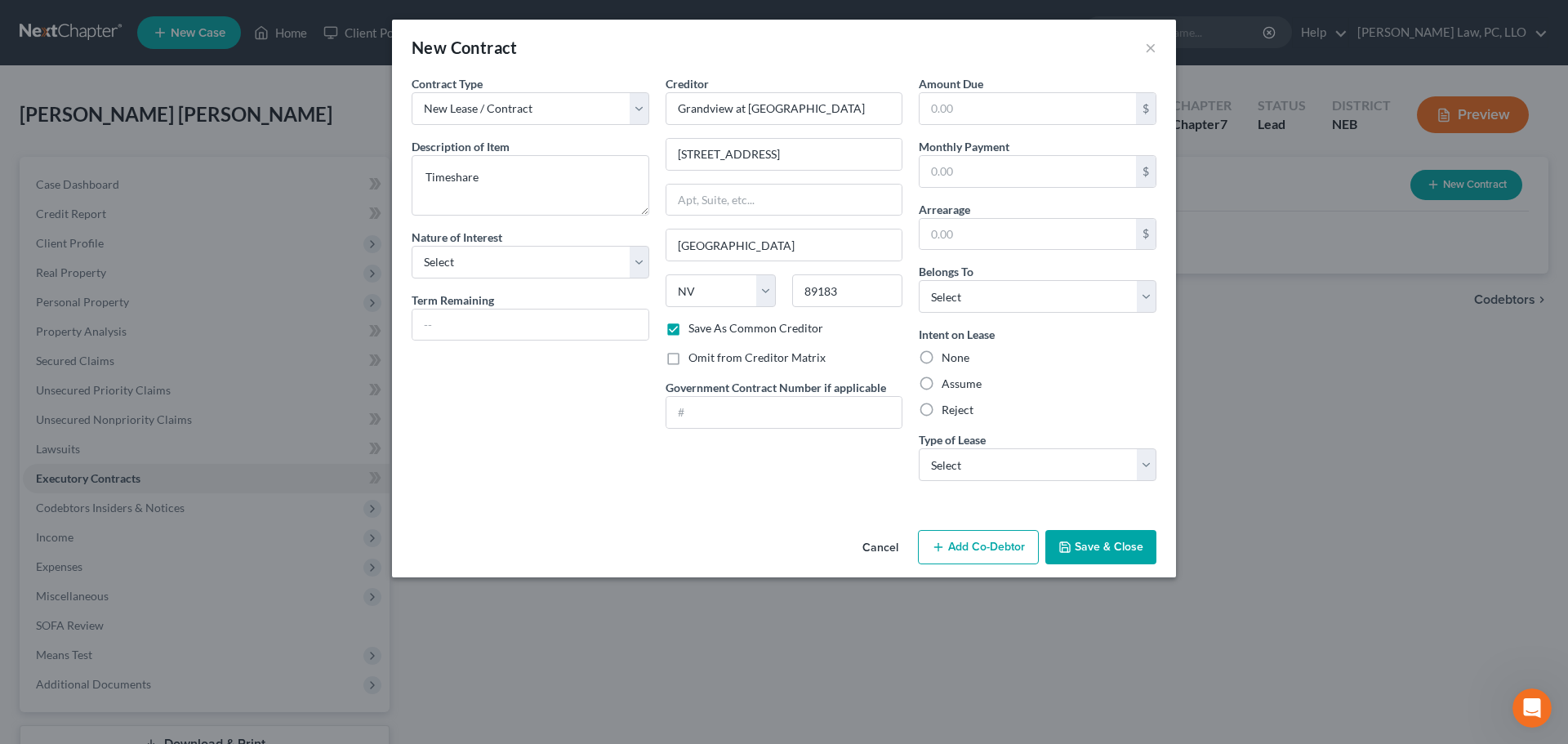
click at [955, 405] on input "Reject" at bounding box center [954, 407] width 10 height 10
click at [974, 465] on select "Select Real Estate Car Other" at bounding box center [1037, 464] width 238 height 32
click at [919, 449] on select "Select Real Estate Car Other" at bounding box center [1037, 464] width 238 height 32
click at [1109, 546] on button "Save & Close" at bounding box center [1101, 546] width 111 height 34
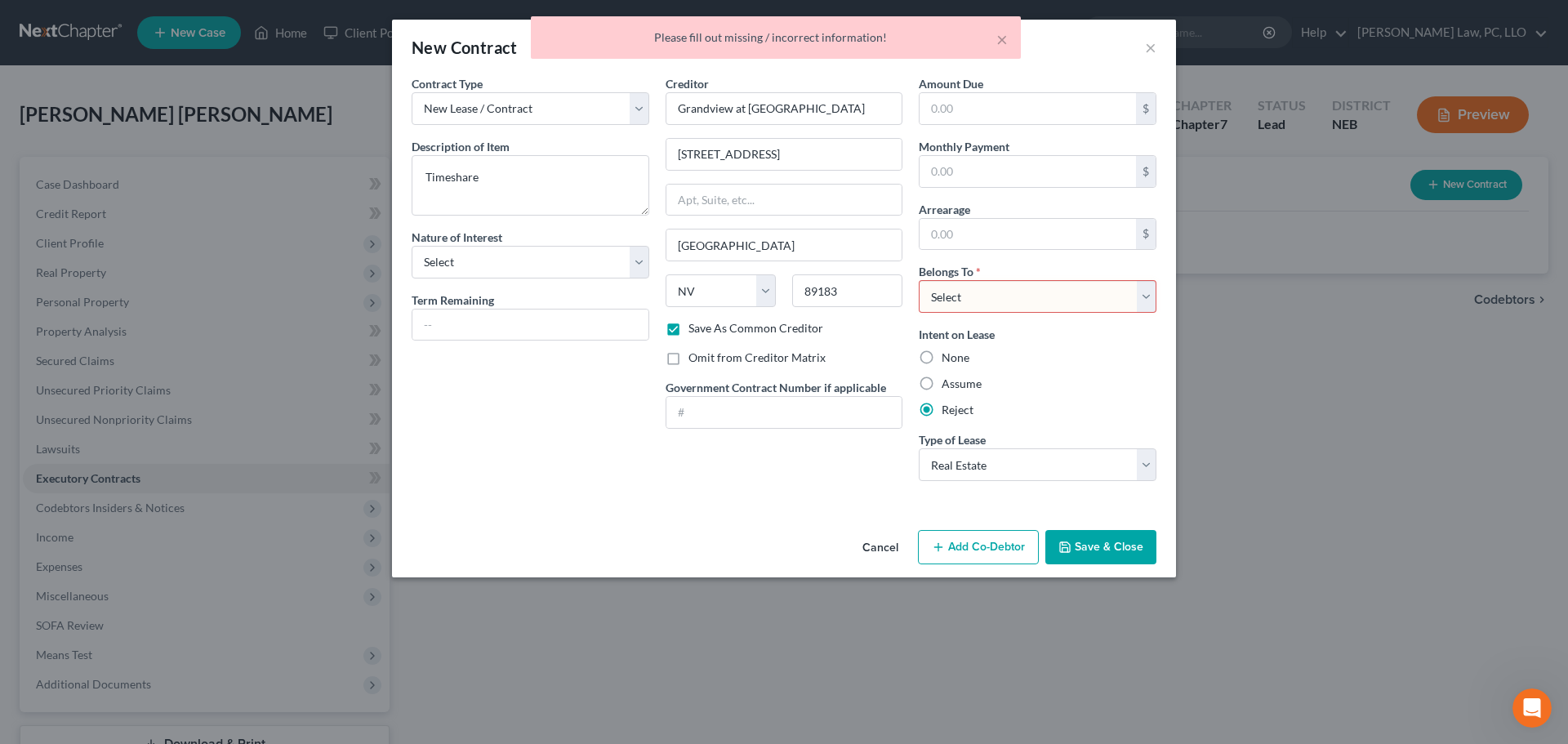
click at [1044, 302] on select "Select Debtor 1 Only Debtor 2 Only Debtor 1 And Debtor 2 Only At Least One Of T…" at bounding box center [1037, 295] width 238 height 32
click at [919, 280] on select "Select Debtor 1 Only Debtor 2 Only Debtor 1 And Debtor 2 Only At Least One Of T…" at bounding box center [1037, 295] width 238 height 32
click at [1074, 542] on button "Save & Close" at bounding box center [1101, 546] width 111 height 34
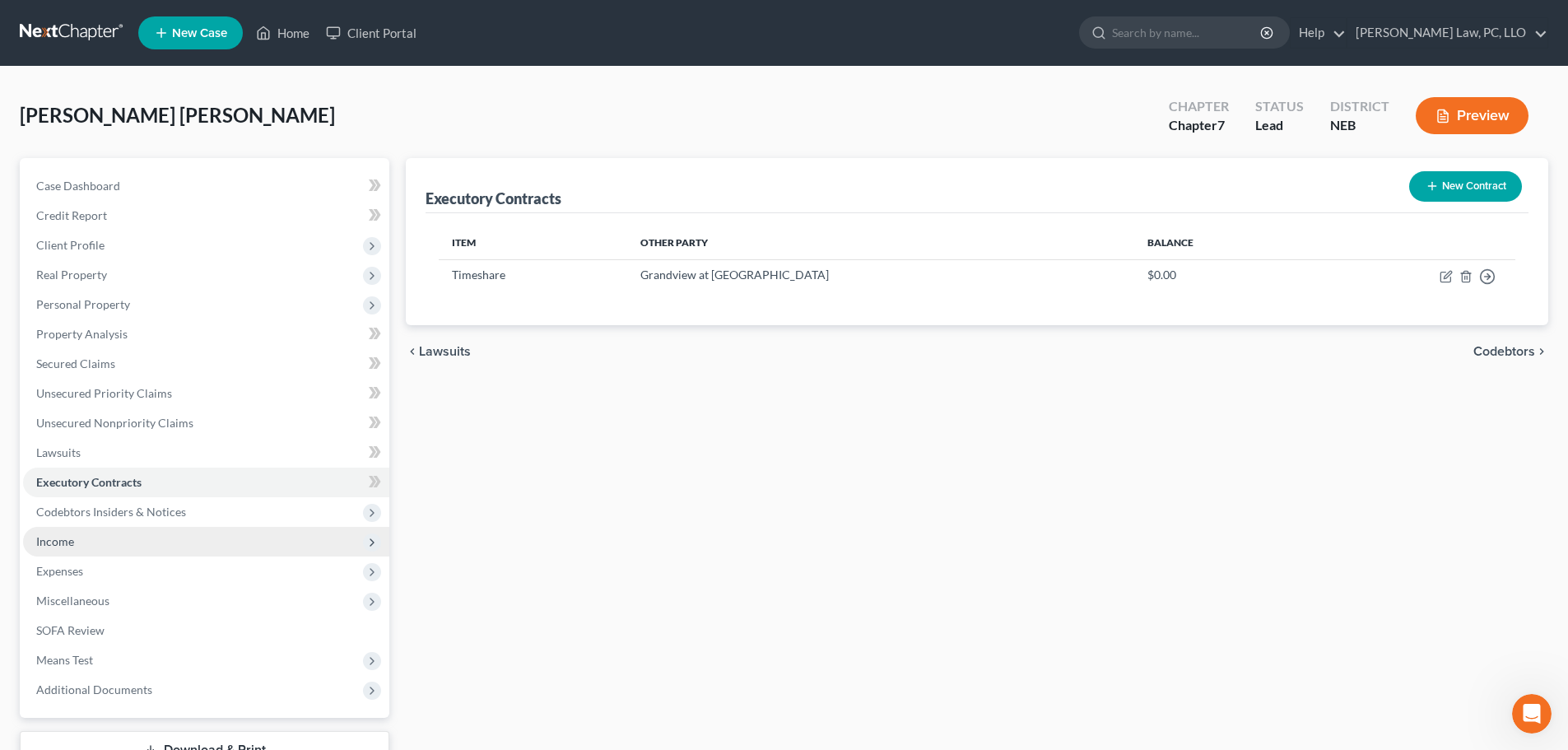
click at [93, 531] on span "Income" at bounding box center [206, 542] width 366 height 30
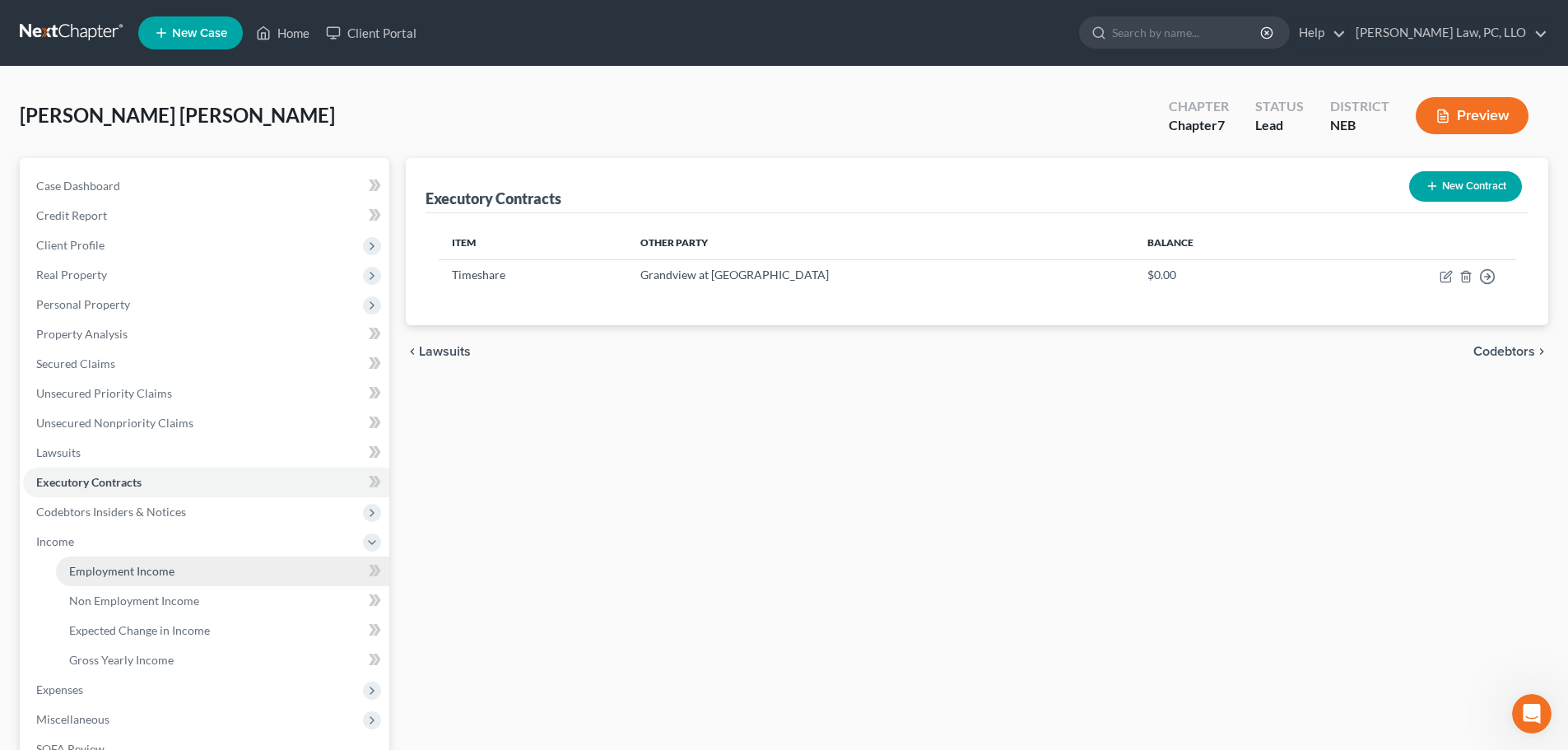
click at [118, 575] on span "Employment Income" at bounding box center [122, 571] width 105 height 14
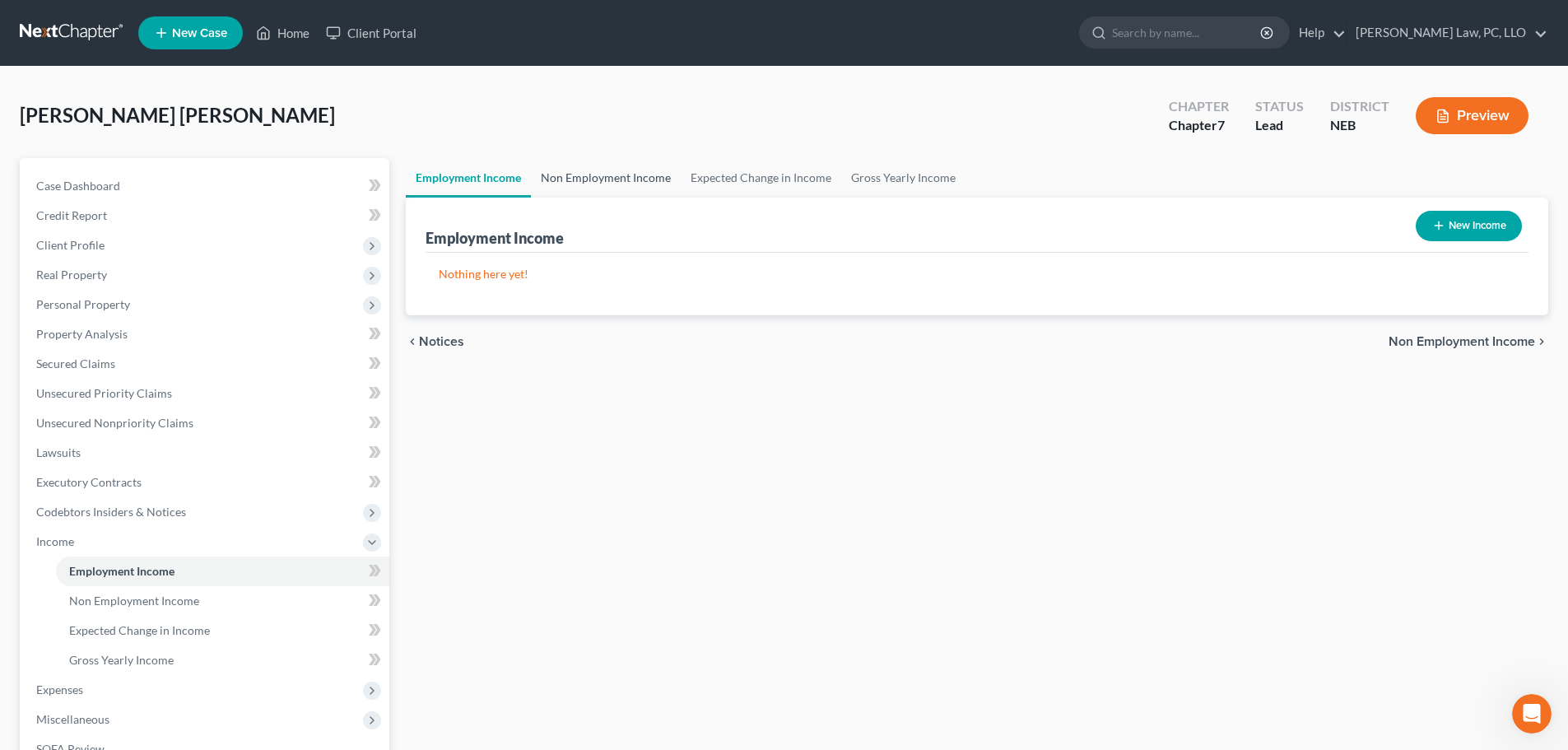
click at [577, 175] on link "Non Employment Income" at bounding box center [606, 177] width 150 height 40
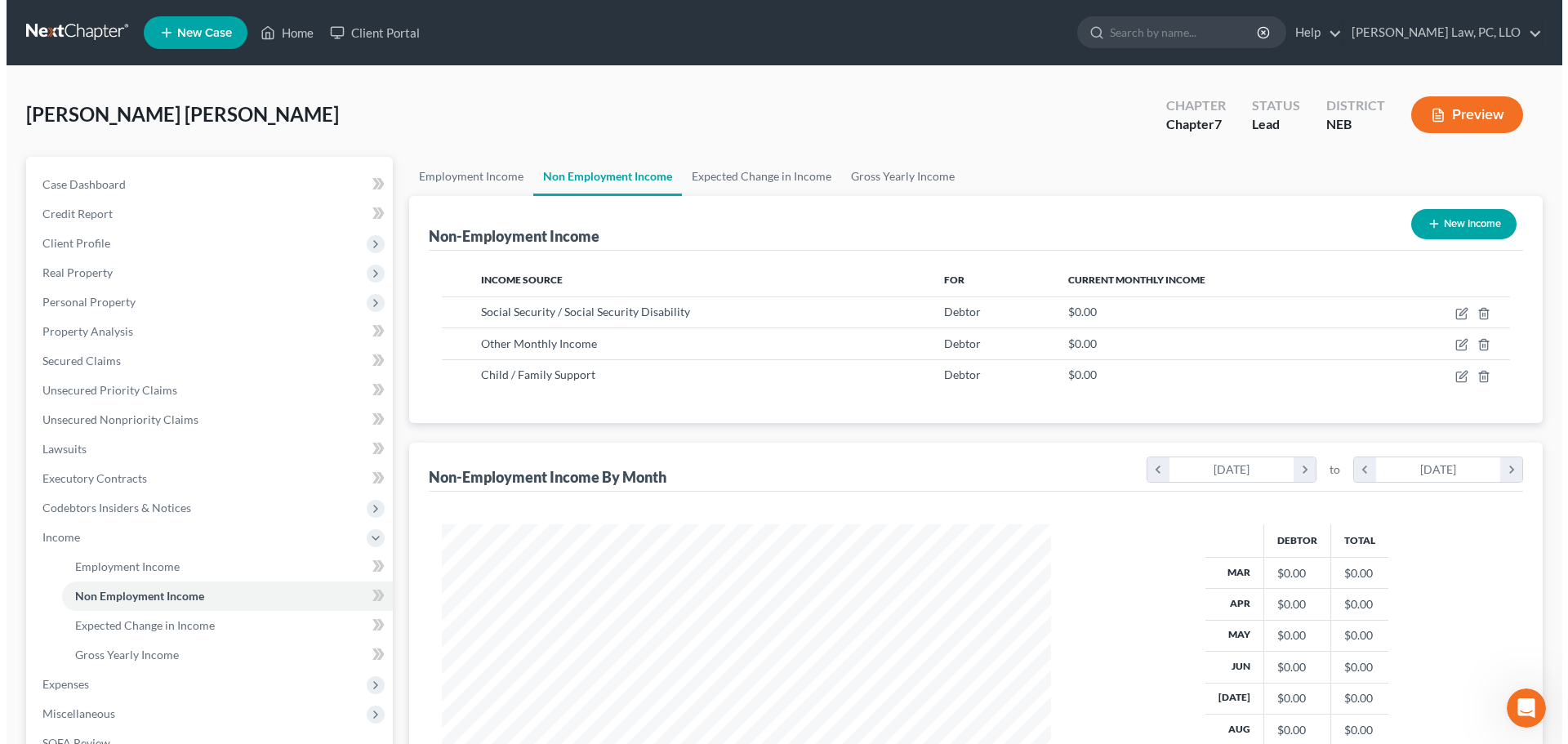
scroll to position [305, 642]
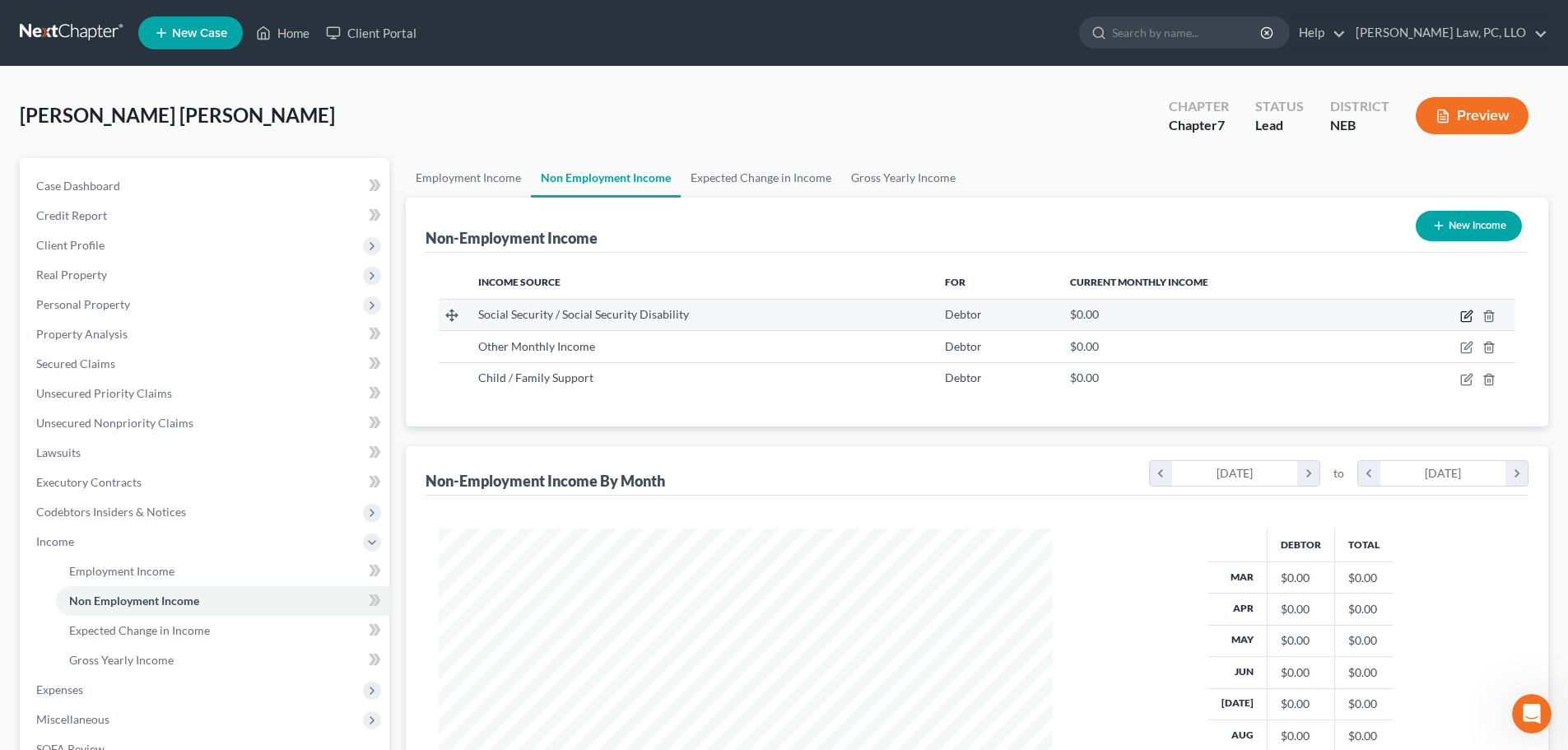
click at [1465, 312] on icon "button" at bounding box center [1466, 316] width 10 height 10
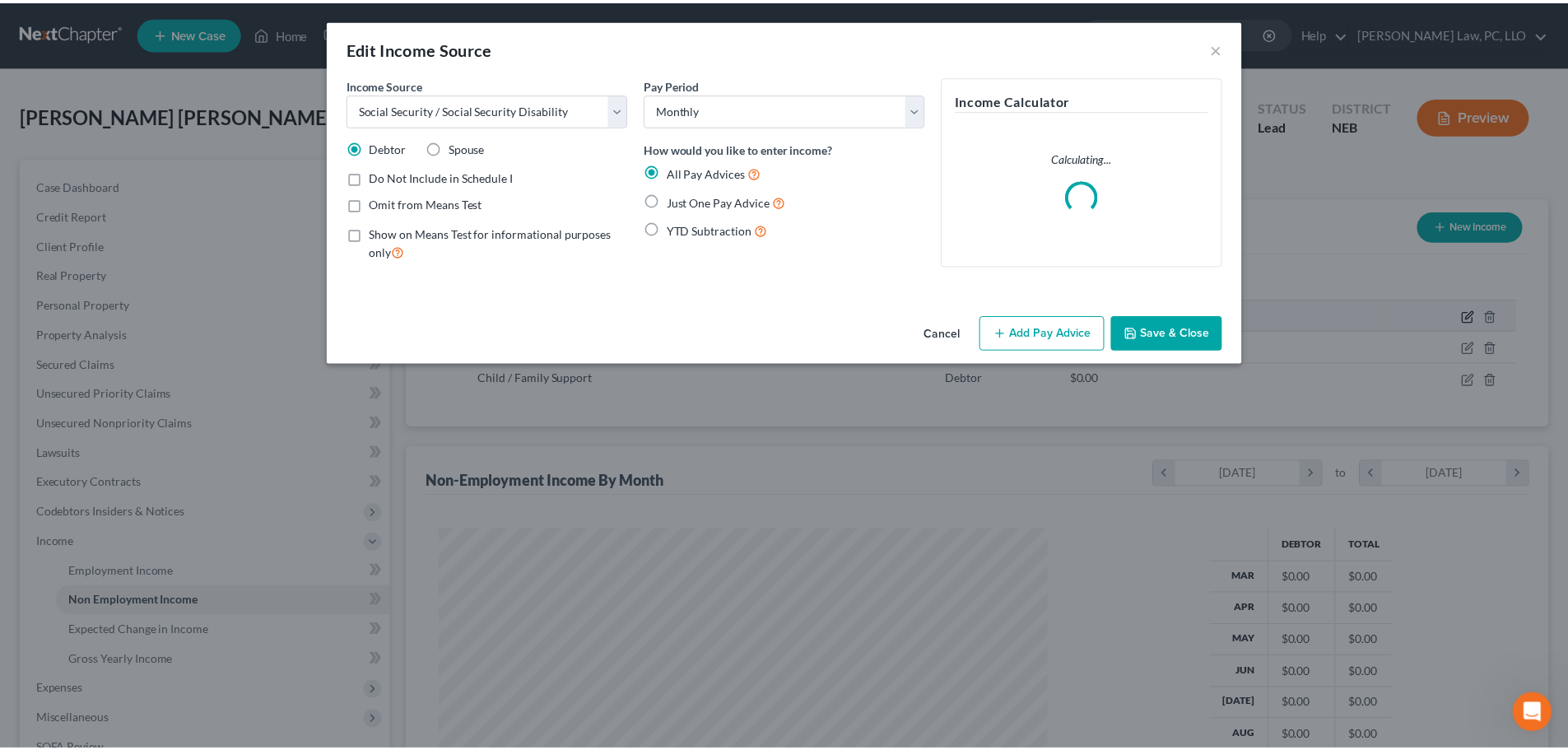
scroll to position [309, 653]
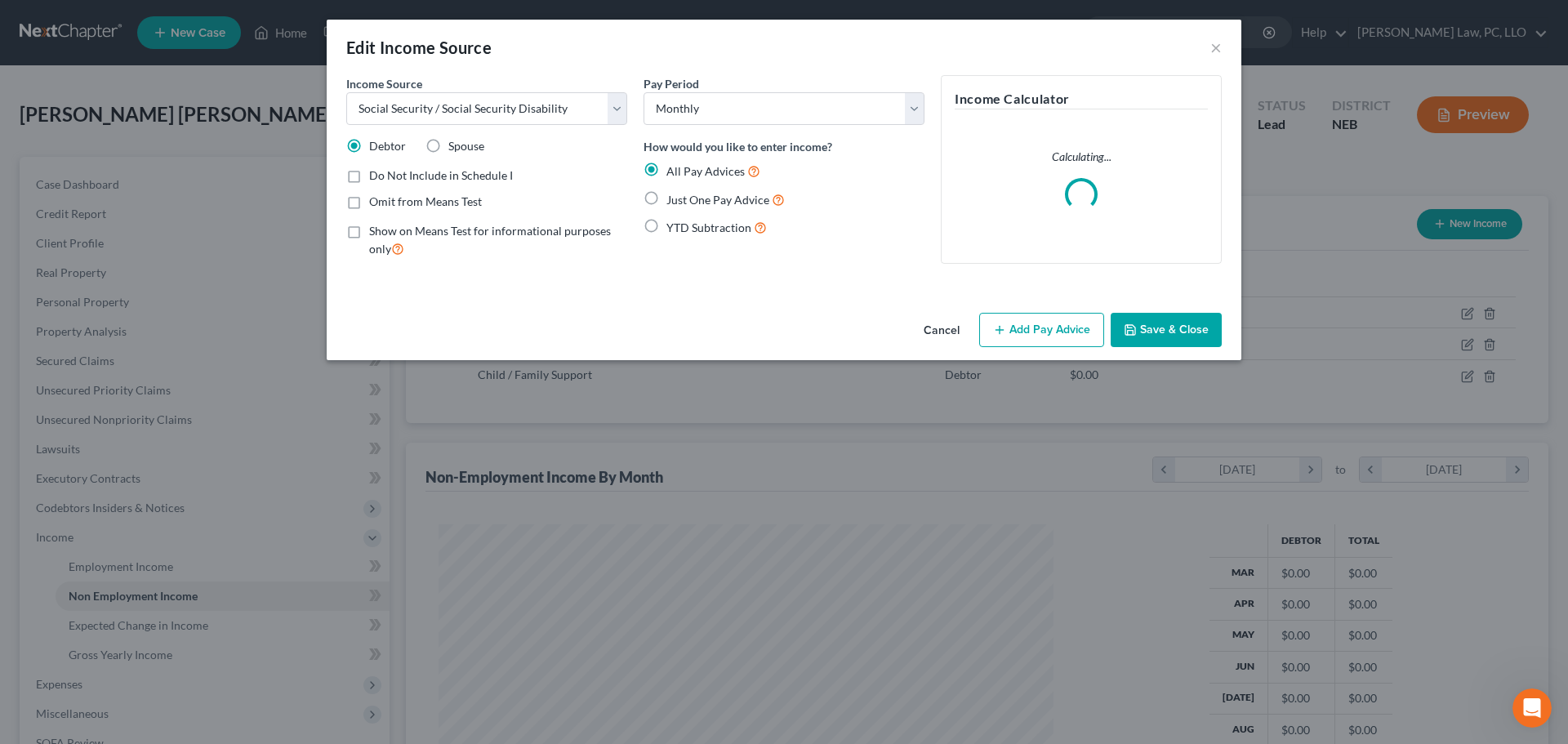
click at [414, 201] on span "Omit from Means Test" at bounding box center [425, 201] width 112 height 14
click at [386, 201] on input "Omit from Means Test" at bounding box center [381, 199] width 10 height 10
click at [729, 198] on span "Just One Pay Advice" at bounding box center [718, 200] width 103 height 14
click at [683, 198] on input "Just One Pay Advice" at bounding box center [678, 195] width 10 height 10
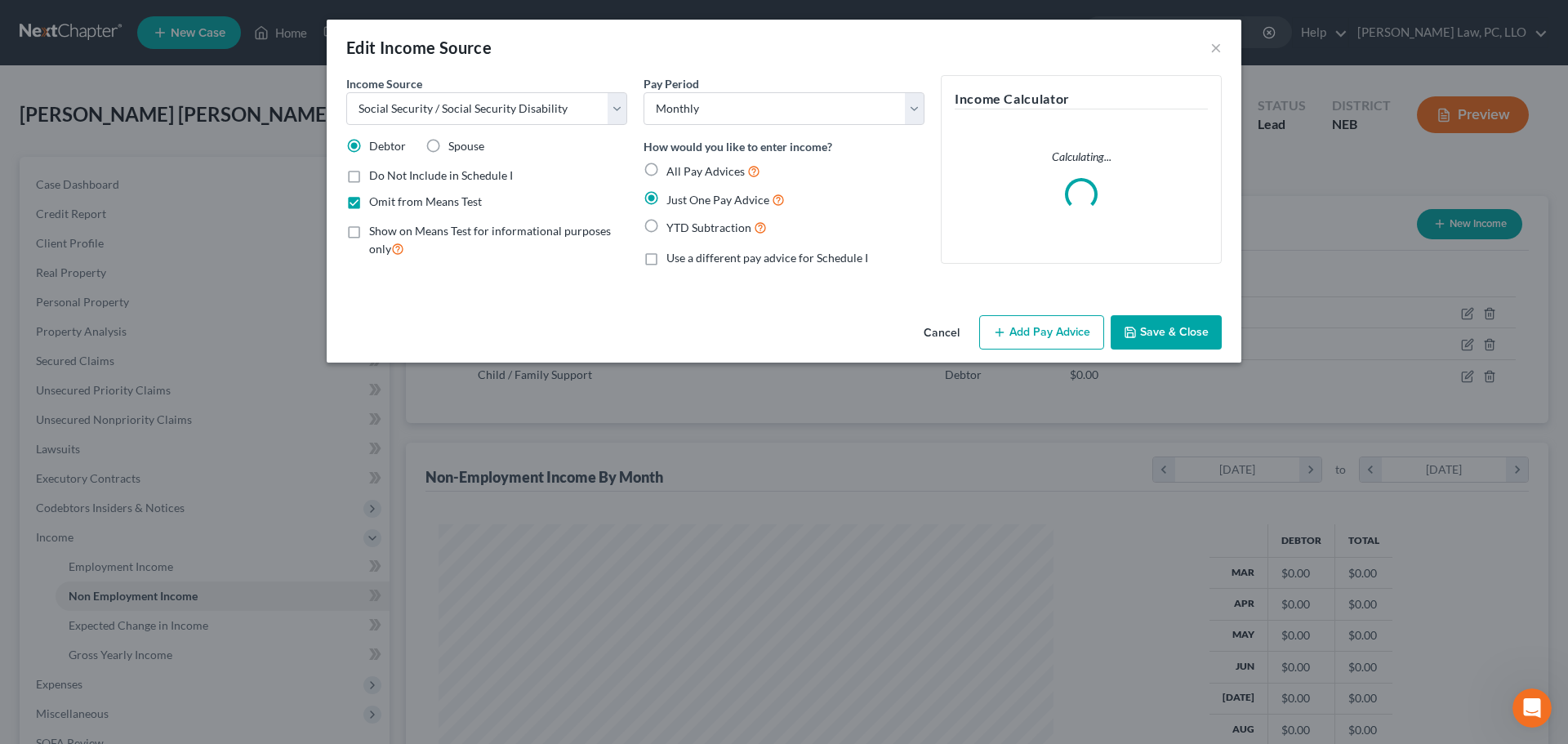
click at [1015, 329] on button "Add Pay Advice" at bounding box center [1042, 332] width 125 height 34
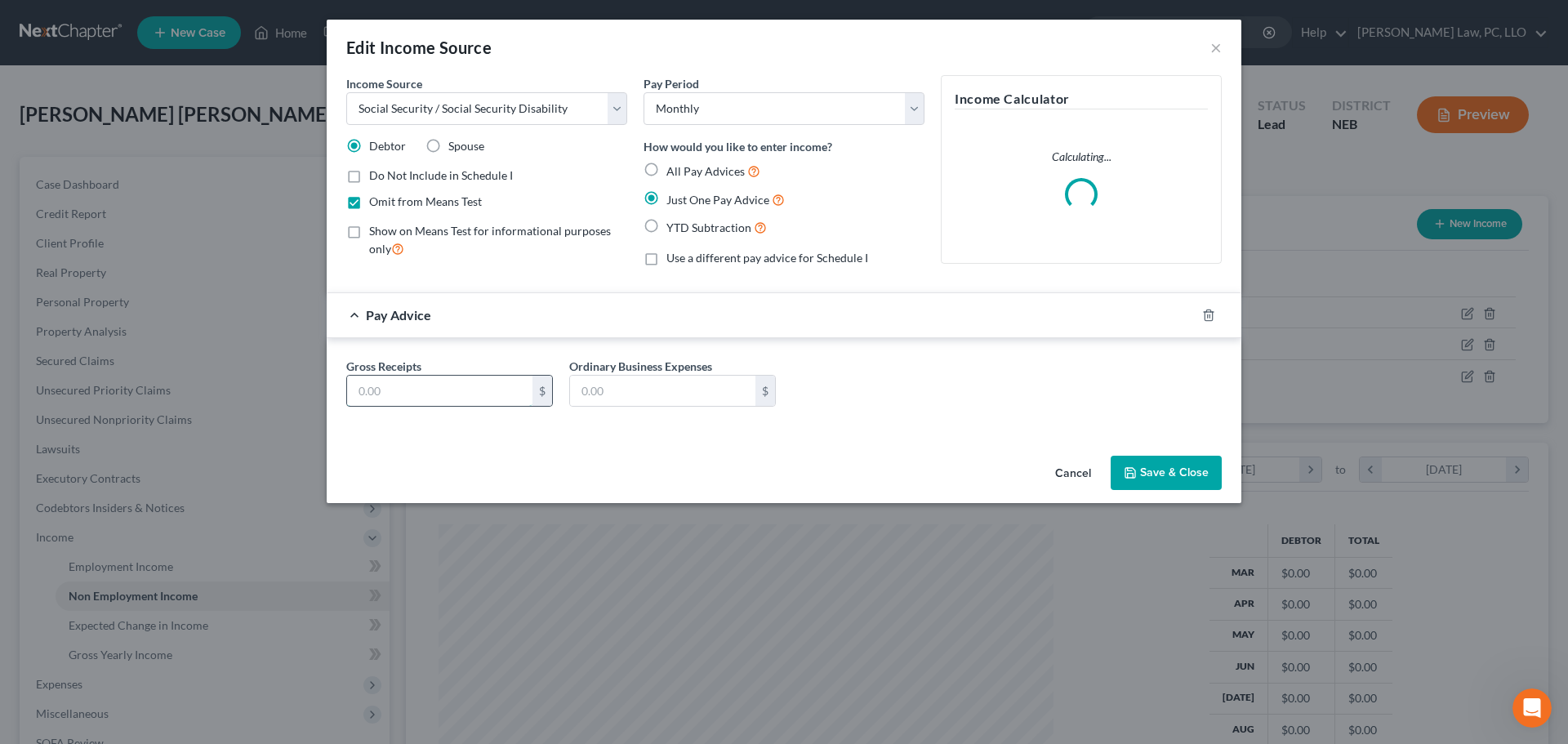
click at [434, 388] on input "text" at bounding box center [439, 391] width 186 height 31
click at [1145, 475] on button "Save & Close" at bounding box center [1166, 472] width 111 height 34
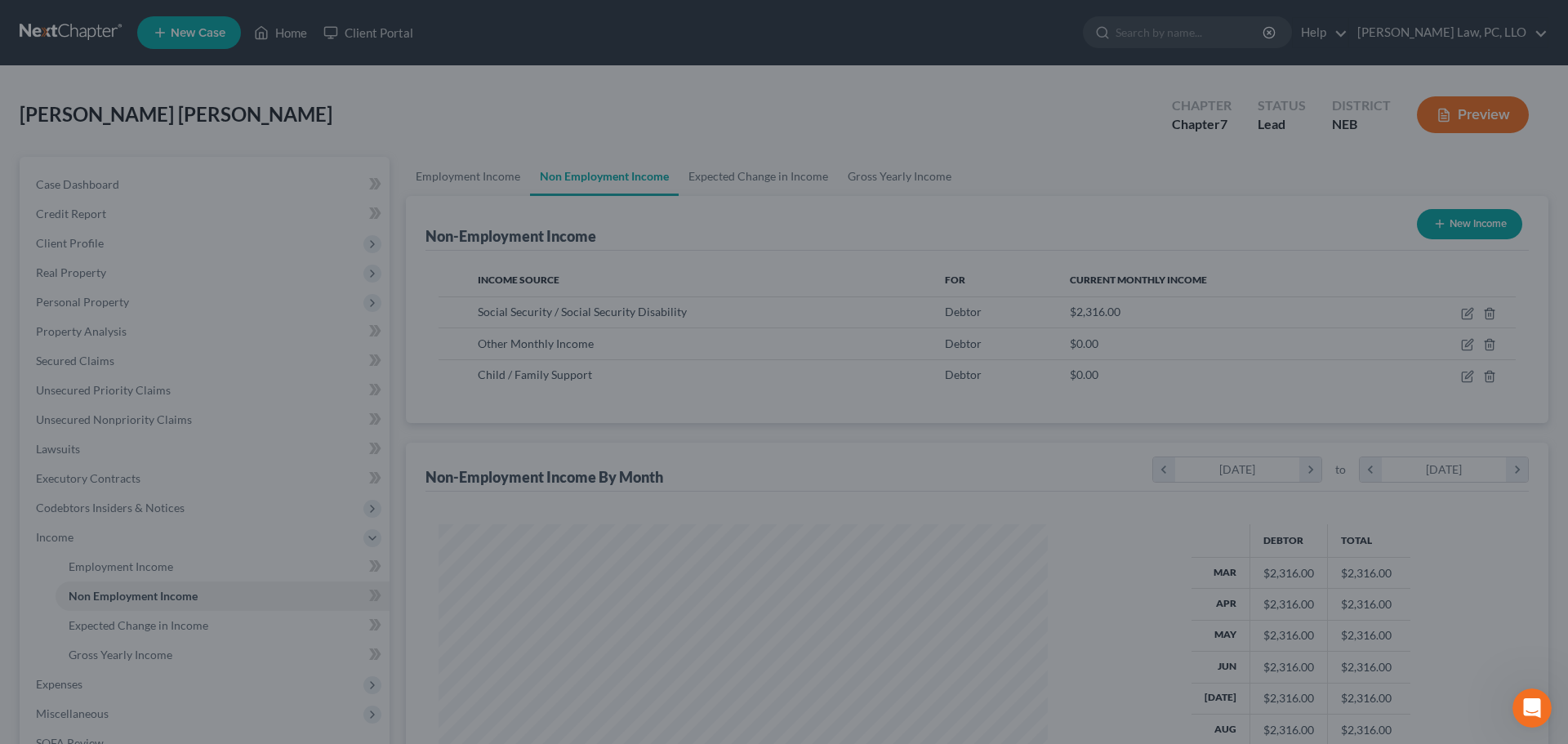
scroll to position [816194, 816232]
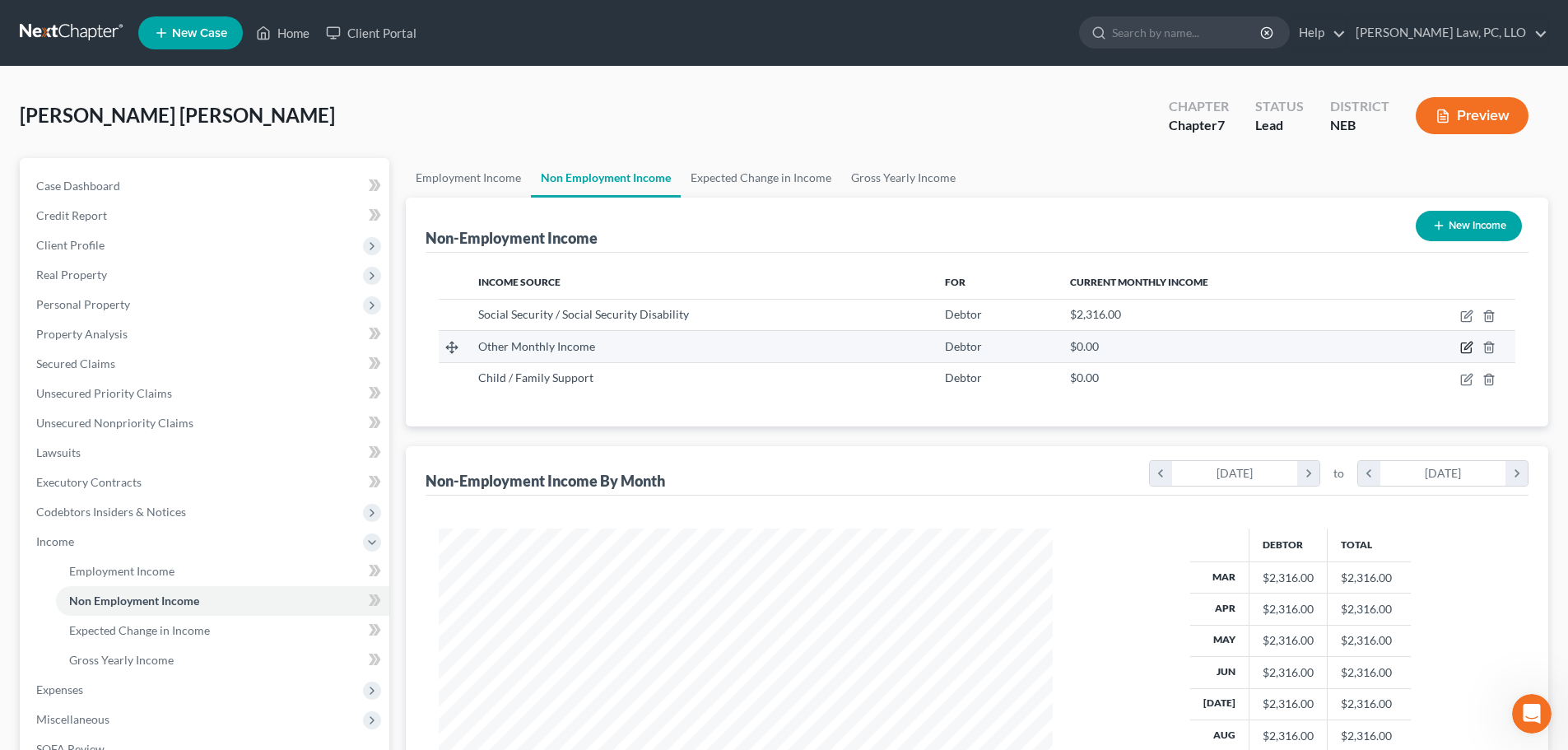
click at [1462, 344] on icon "button" at bounding box center [1466, 348] width 10 height 10
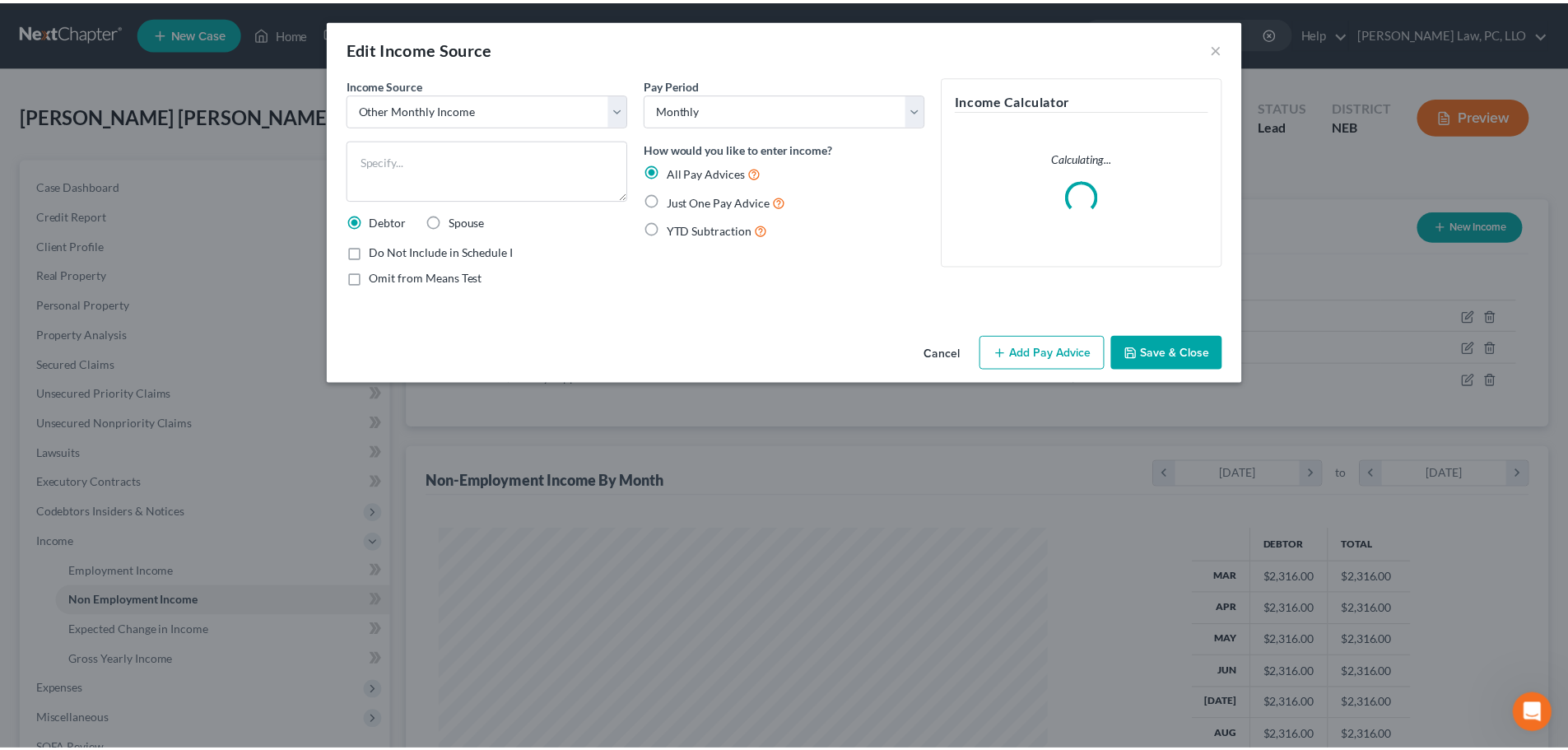
scroll to position [309, 653]
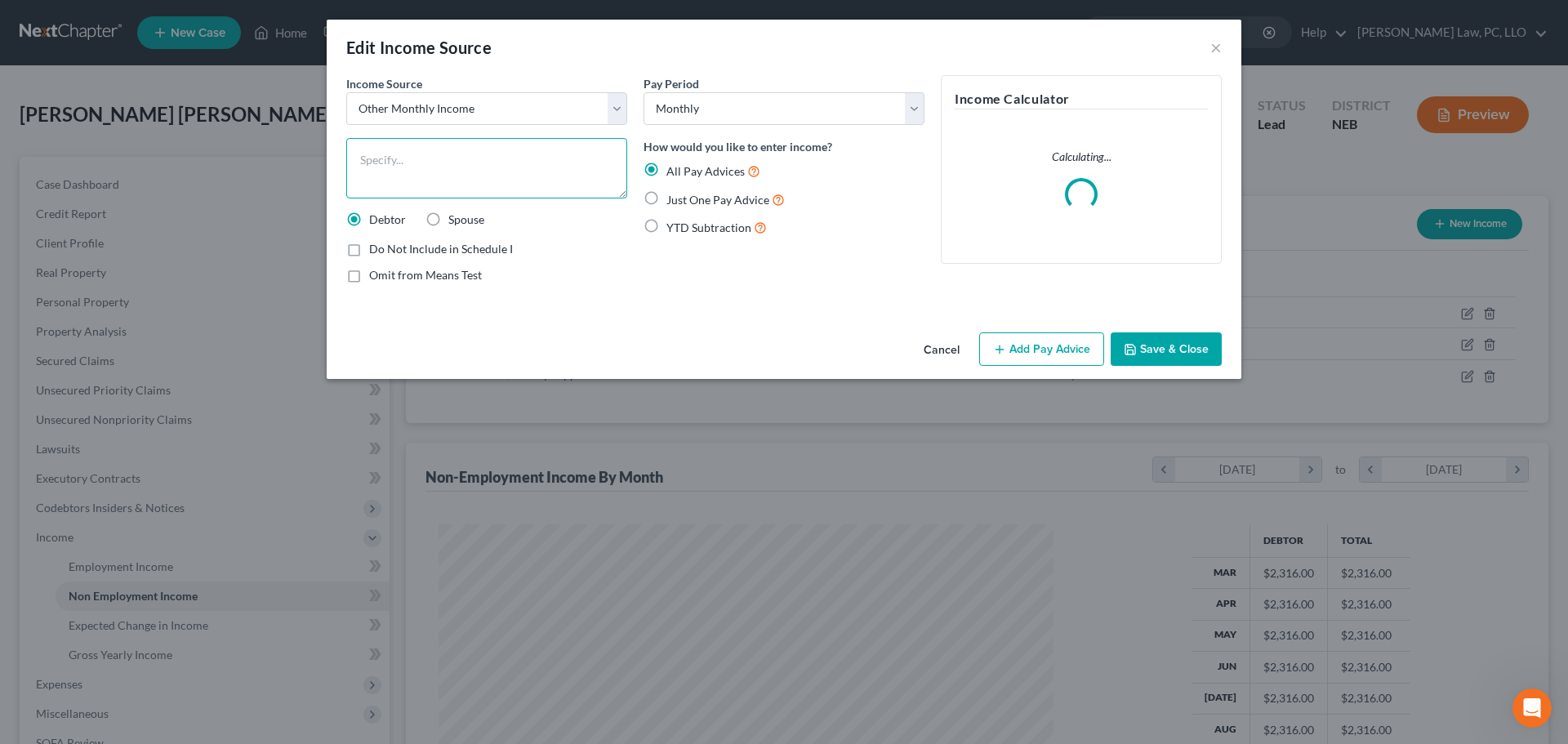
click at [431, 163] on textarea at bounding box center [486, 167] width 281 height 60
click at [463, 281] on label "Omit from Means Test" at bounding box center [425, 274] width 112 height 17
click at [386, 278] on input "Omit from Means Test" at bounding box center [381, 272] width 10 height 10
click at [683, 201] on span "Just One Pay Advice" at bounding box center [718, 200] width 103 height 14
click at [683, 201] on input "Just One Pay Advice" at bounding box center [678, 195] width 10 height 10
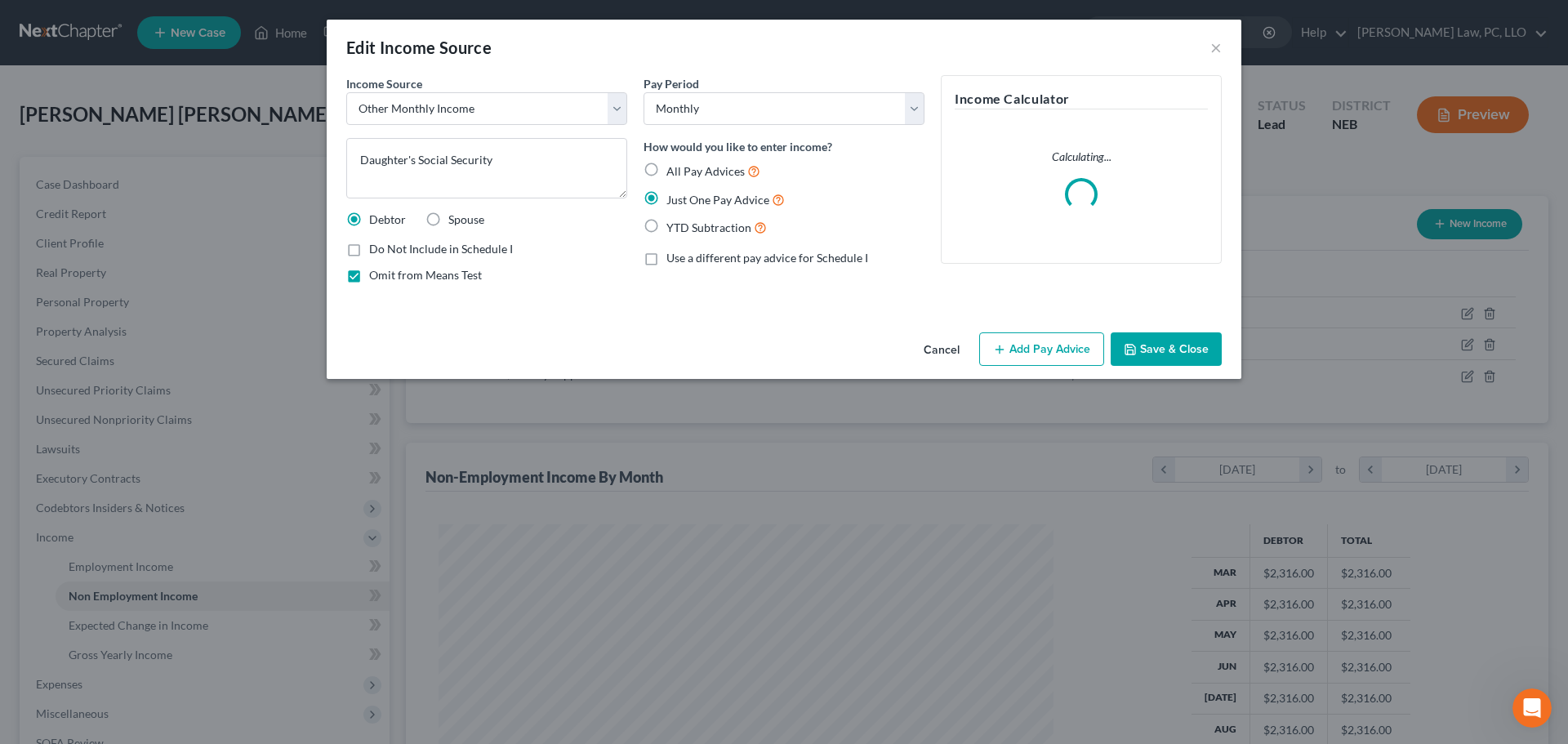
click at [1056, 347] on button "Add Pay Advice" at bounding box center [1042, 348] width 125 height 34
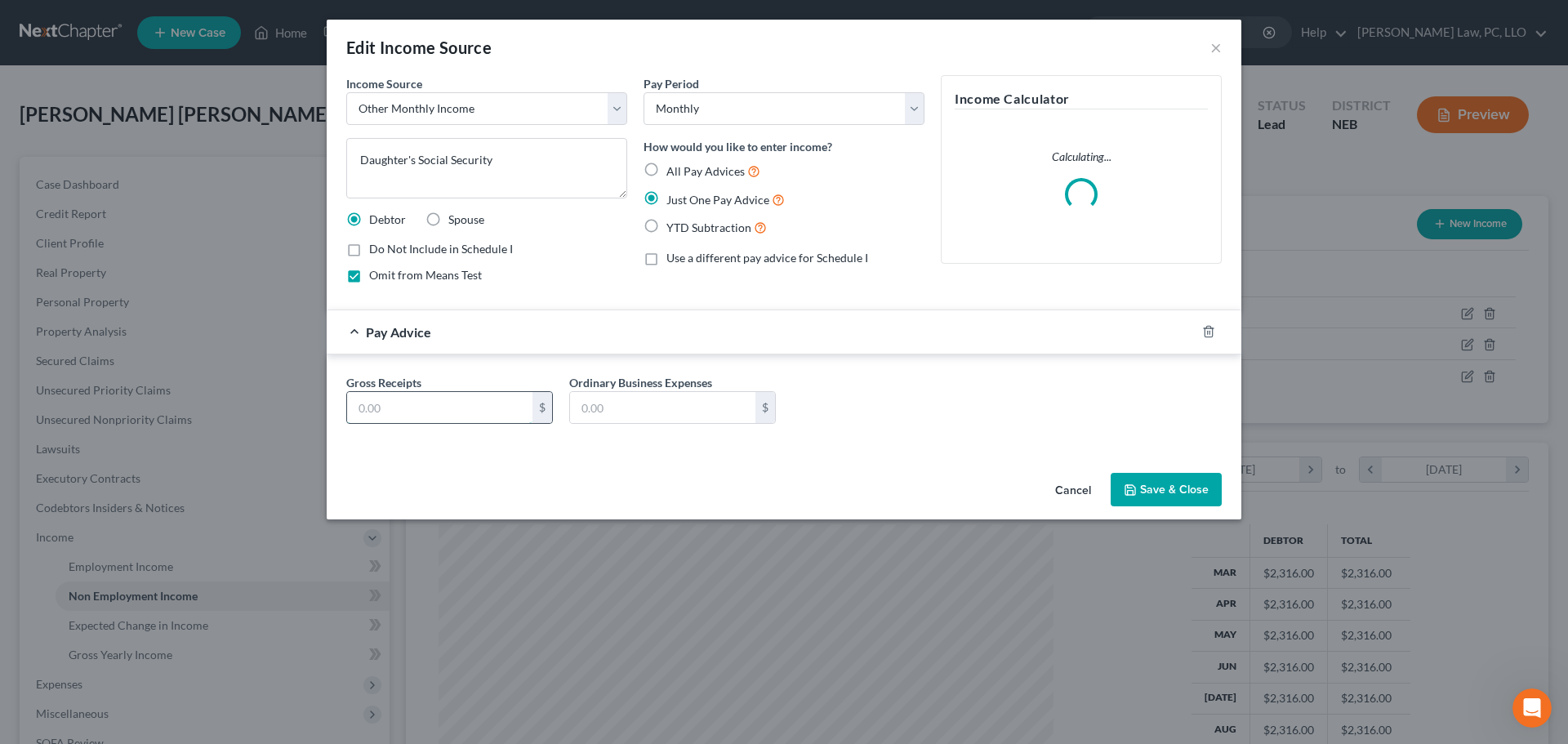
click at [406, 409] on input "text" at bounding box center [439, 408] width 186 height 31
click at [1174, 483] on button "Save & Close" at bounding box center [1166, 490] width 111 height 34
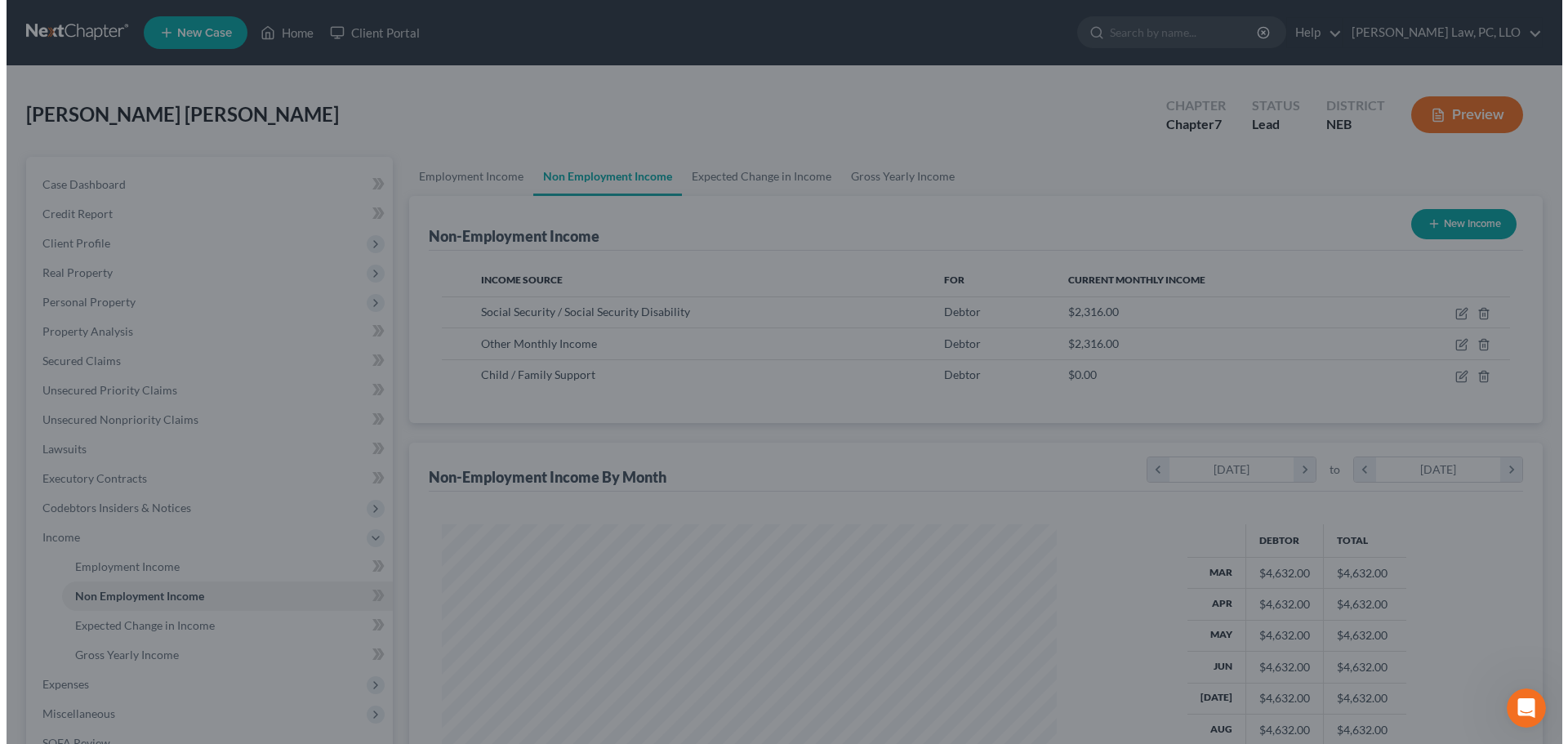
scroll to position [816194, 816232]
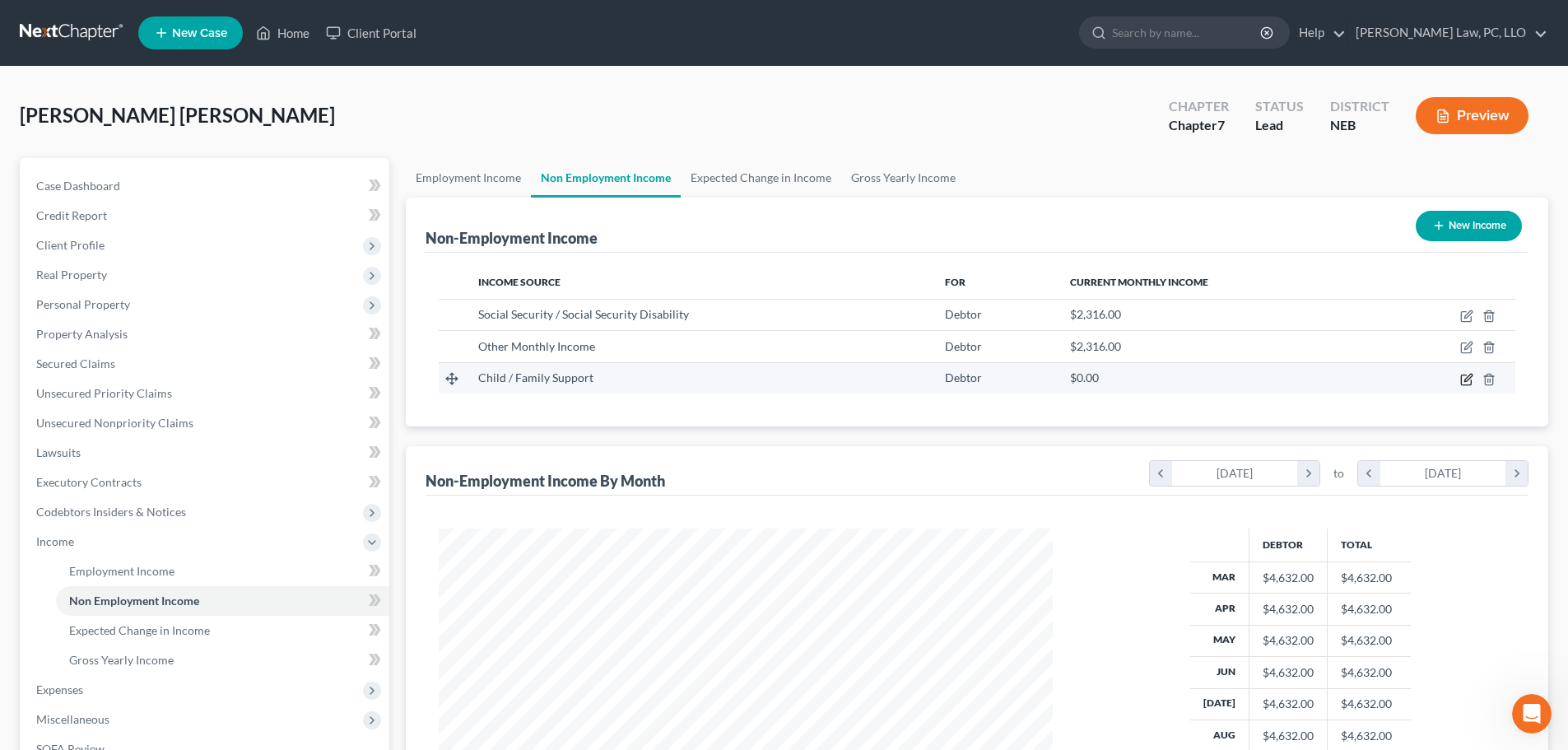
click at [1464, 379] on icon "button" at bounding box center [1467, 379] width 13 height 13
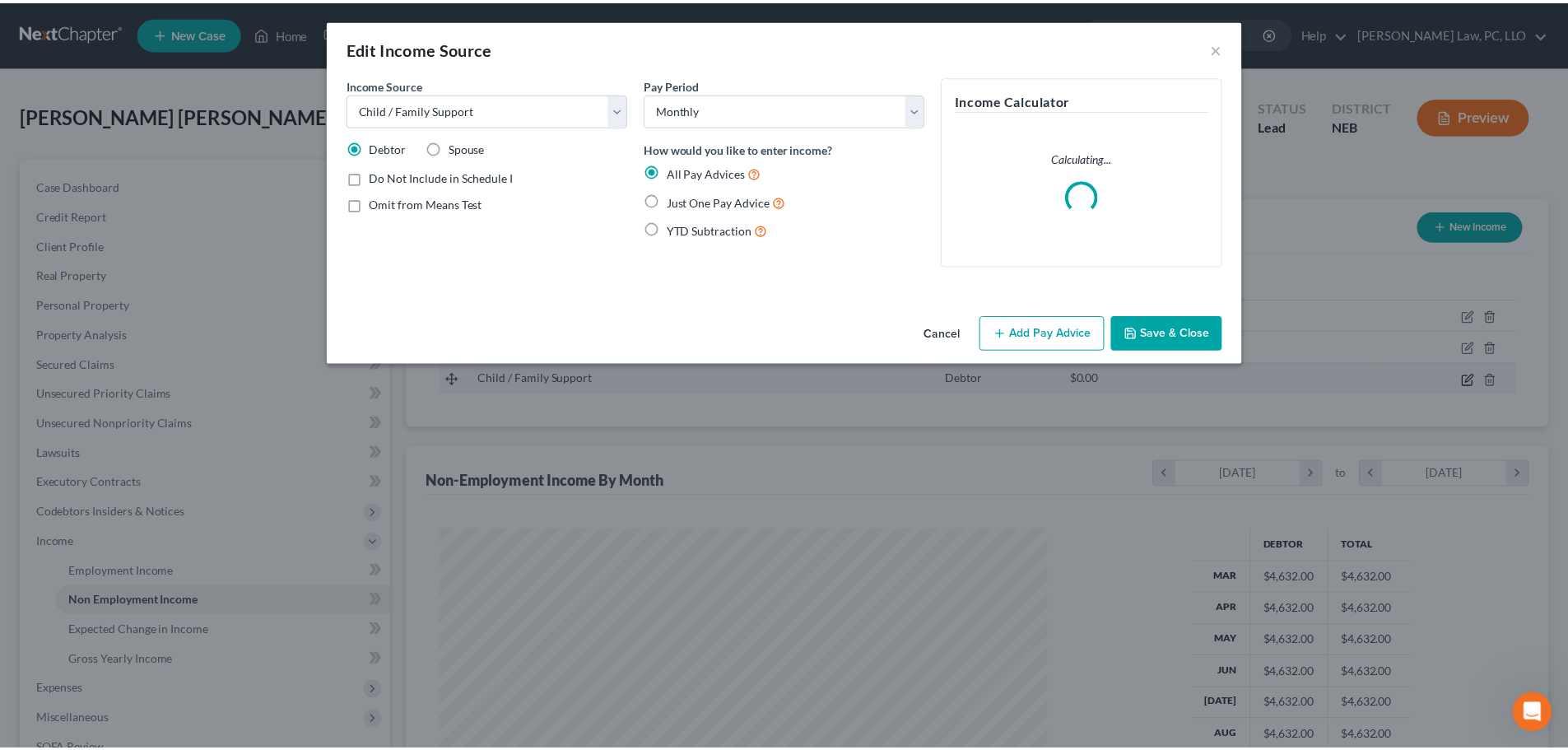
scroll to position [309, 653]
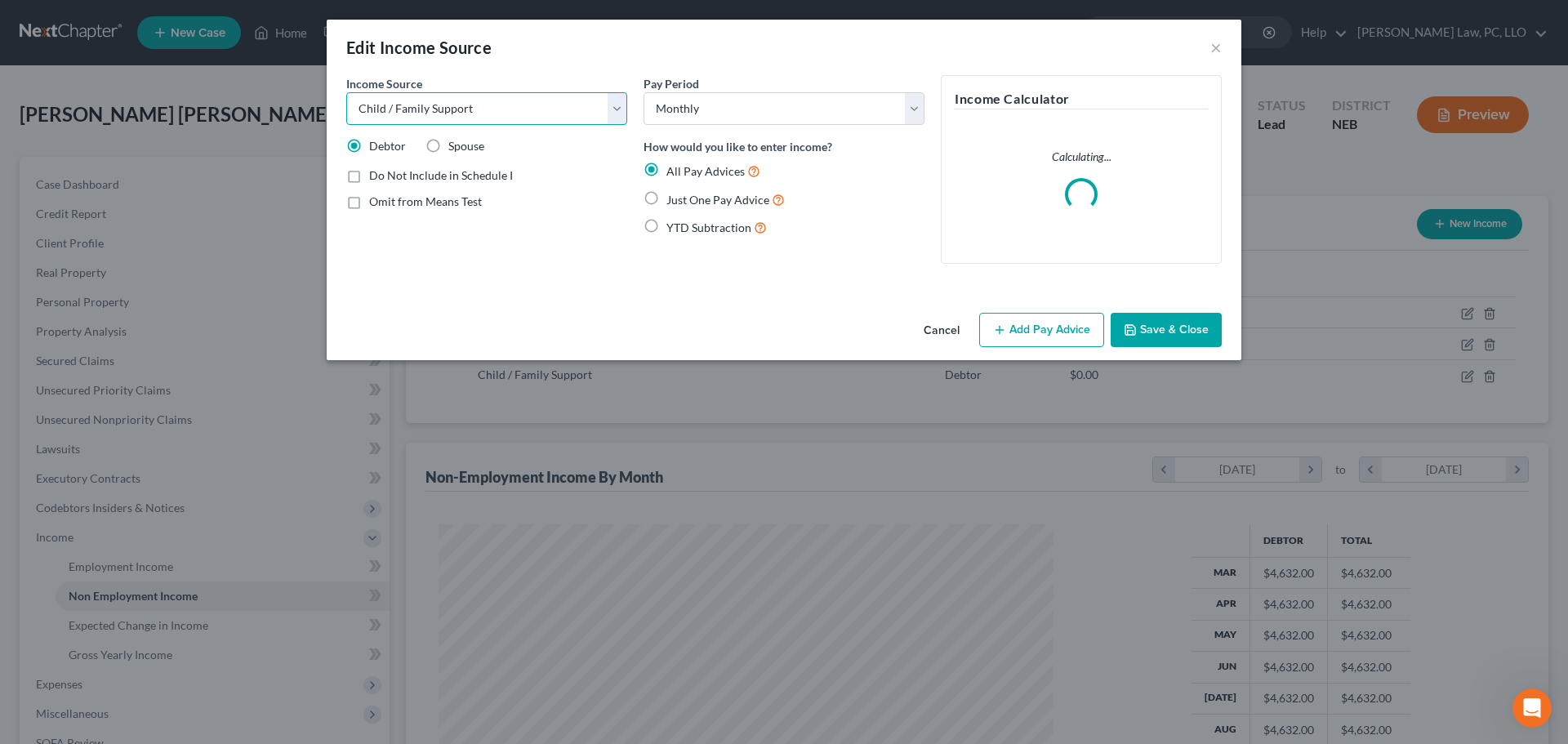
click at [590, 115] on select "Select Unemployment Disability (from employer) Pension Retirement Social Securi…" at bounding box center [486, 108] width 281 height 32
click at [346, 92] on select "Select Unemployment Disability (from employer) Pension Retirement Social Securi…" at bounding box center [486, 108] width 281 height 32
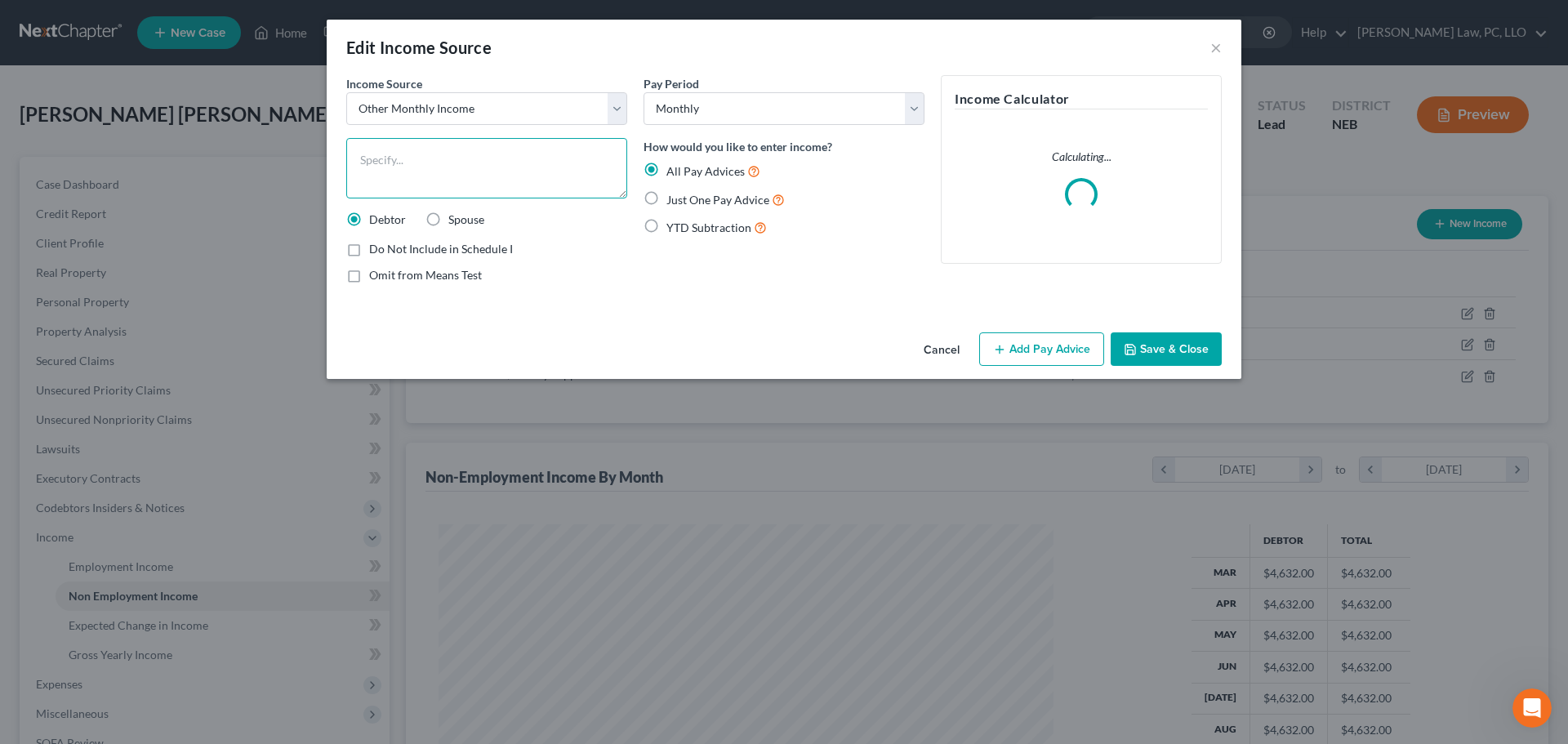
click at [421, 156] on textarea at bounding box center [486, 167] width 281 height 60
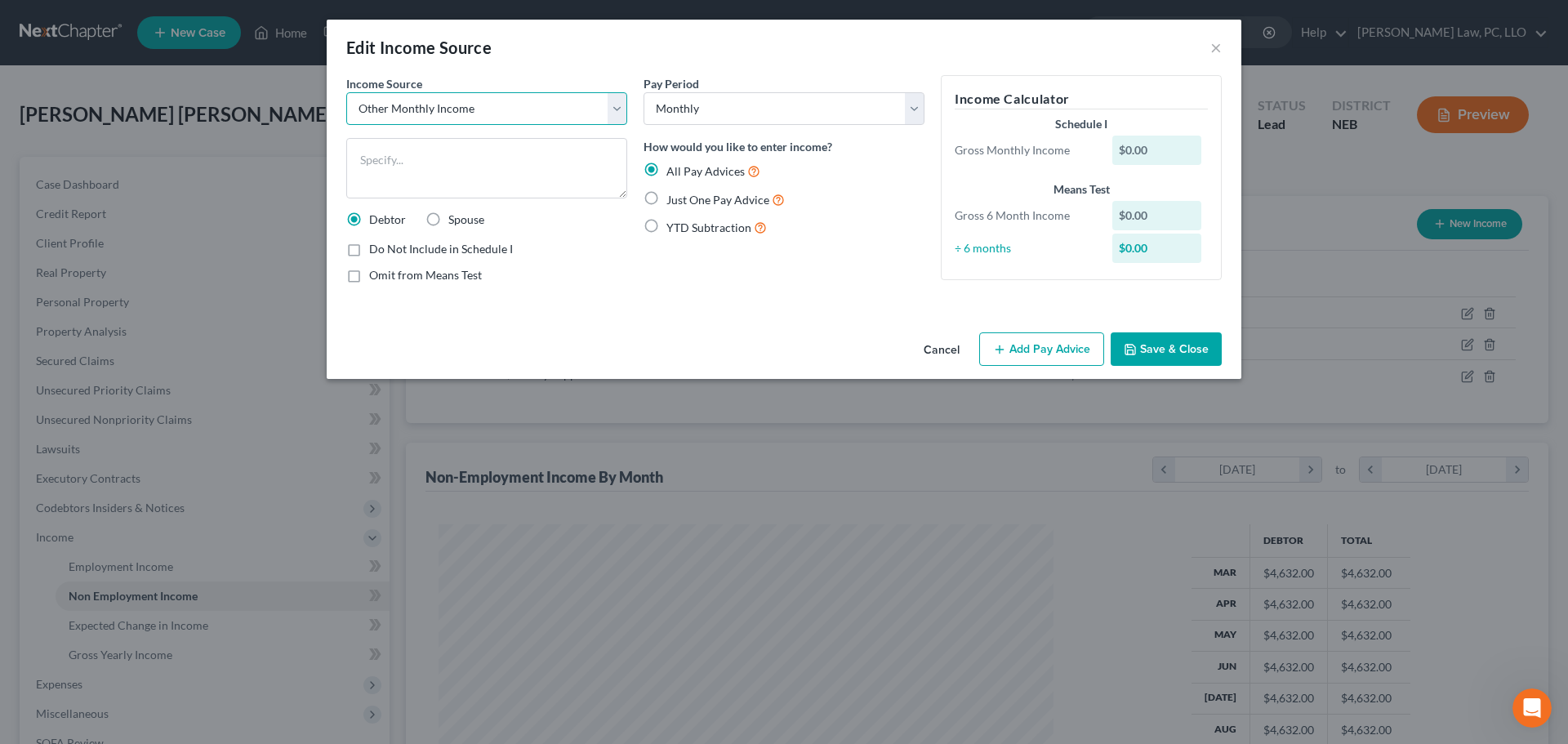
click at [484, 110] on select "Select Unemployment Disability (from employer) Pension Retirement Social Securi…" at bounding box center [486, 108] width 281 height 32
click at [346, 92] on select "Select Unemployment Disability (from employer) Pension Retirement Social Securi…" at bounding box center [486, 108] width 281 height 32
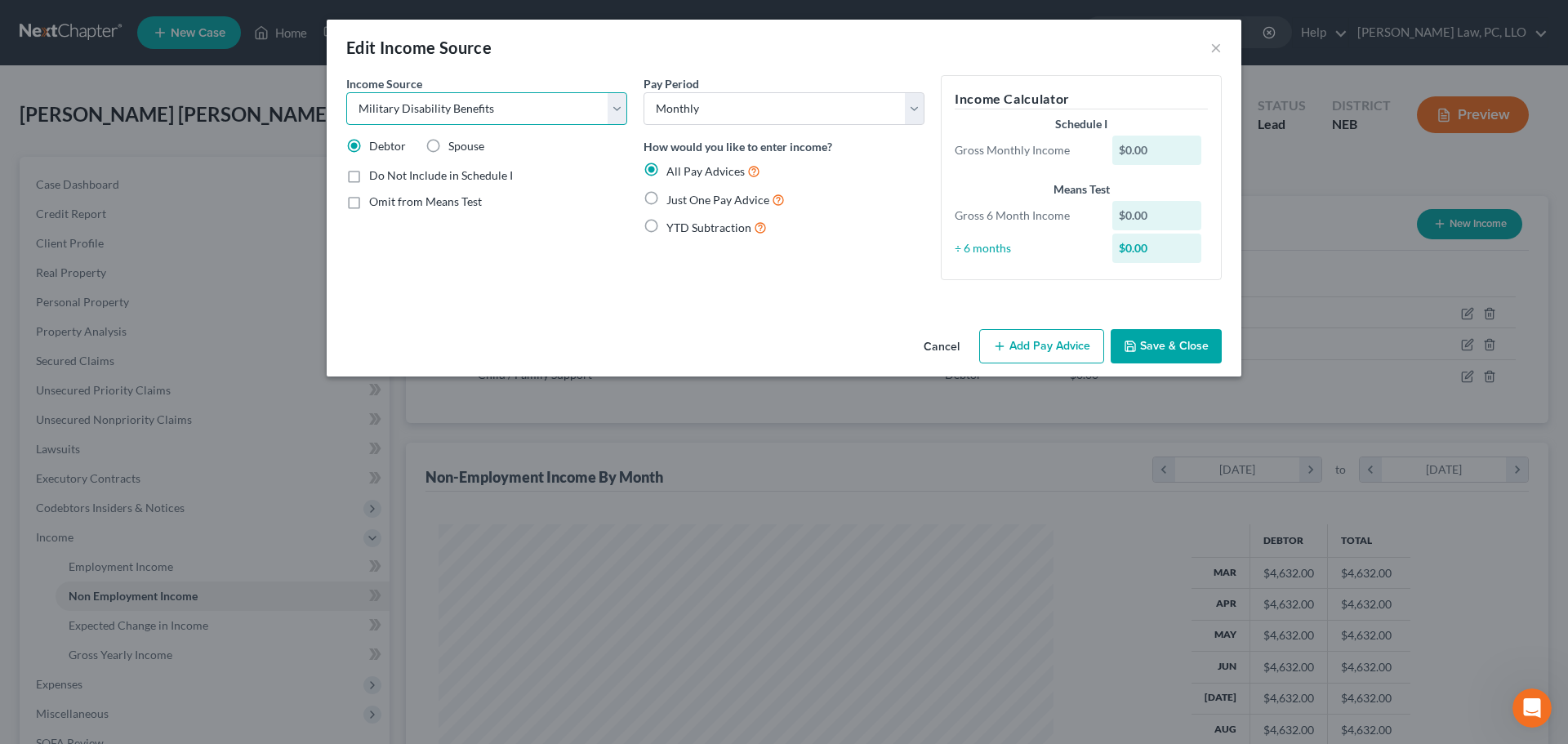
click at [499, 104] on select "Select Unemployment Disability (from employer) Pension Retirement Social Securi…" at bounding box center [486, 108] width 281 height 32
click at [500, 104] on select "Select Unemployment Disability (from employer) Pension Retirement Social Securi…" at bounding box center [486, 108] width 281 height 32
click at [453, 178] on span "Do Not Include in Schedule I" at bounding box center [441, 175] width 144 height 14
click at [386, 178] on input "Do Not Include in Schedule I" at bounding box center [381, 172] width 10 height 10
click at [453, 178] on span "Do Not Include in Schedule I" at bounding box center [441, 175] width 144 height 14
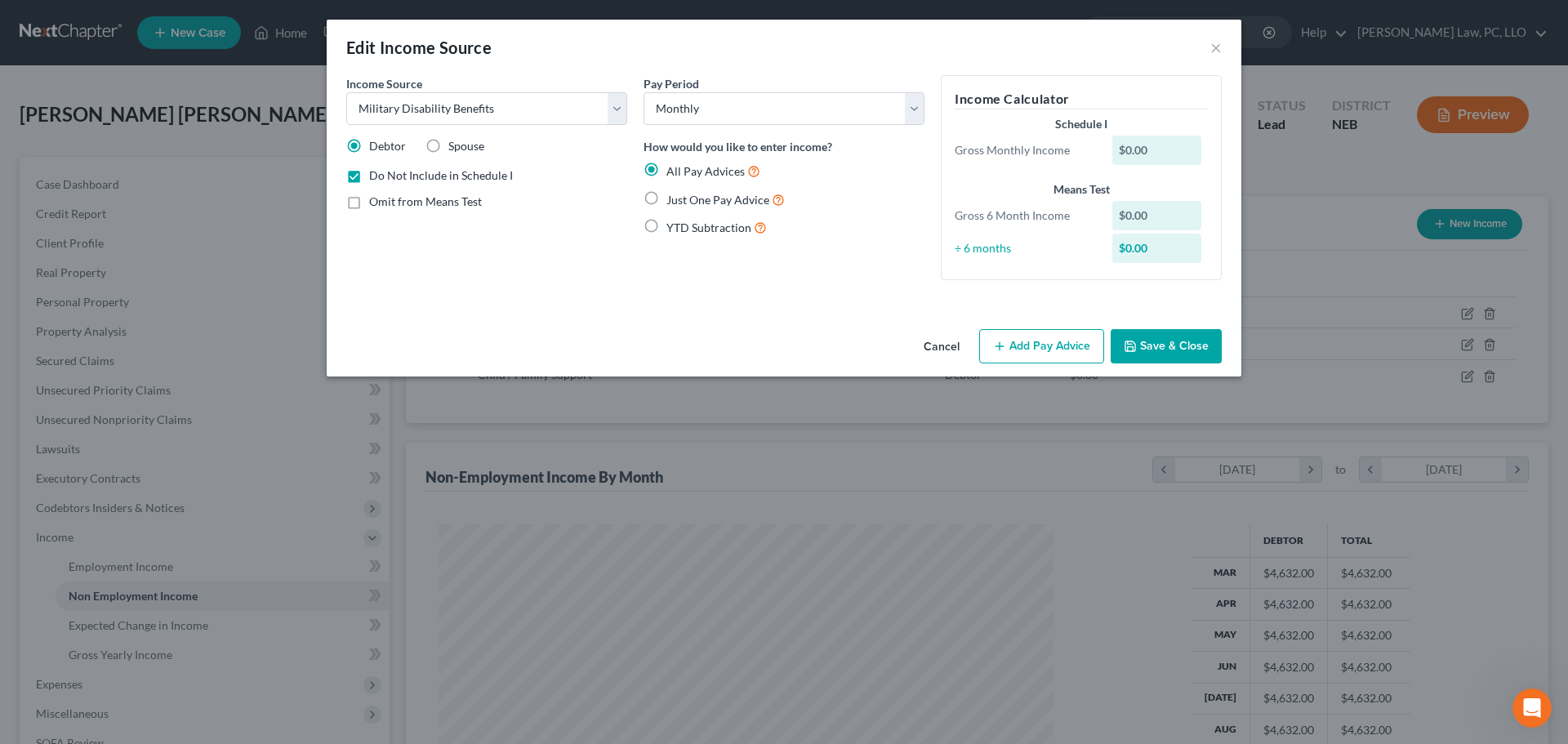
click at [386, 178] on input "Do Not Include in Schedule I" at bounding box center [381, 172] width 10 height 10
drag, startPoint x: 449, startPoint y: 200, endPoint x: 559, endPoint y: 201, distance: 110.0
click at [449, 201] on span "Omit from Means Test" at bounding box center [425, 201] width 112 height 14
click at [386, 201] on input "Omit from Means Test" at bounding box center [381, 199] width 10 height 10
click at [667, 201] on label "Just One Pay Advice" at bounding box center [726, 200] width 119 height 19
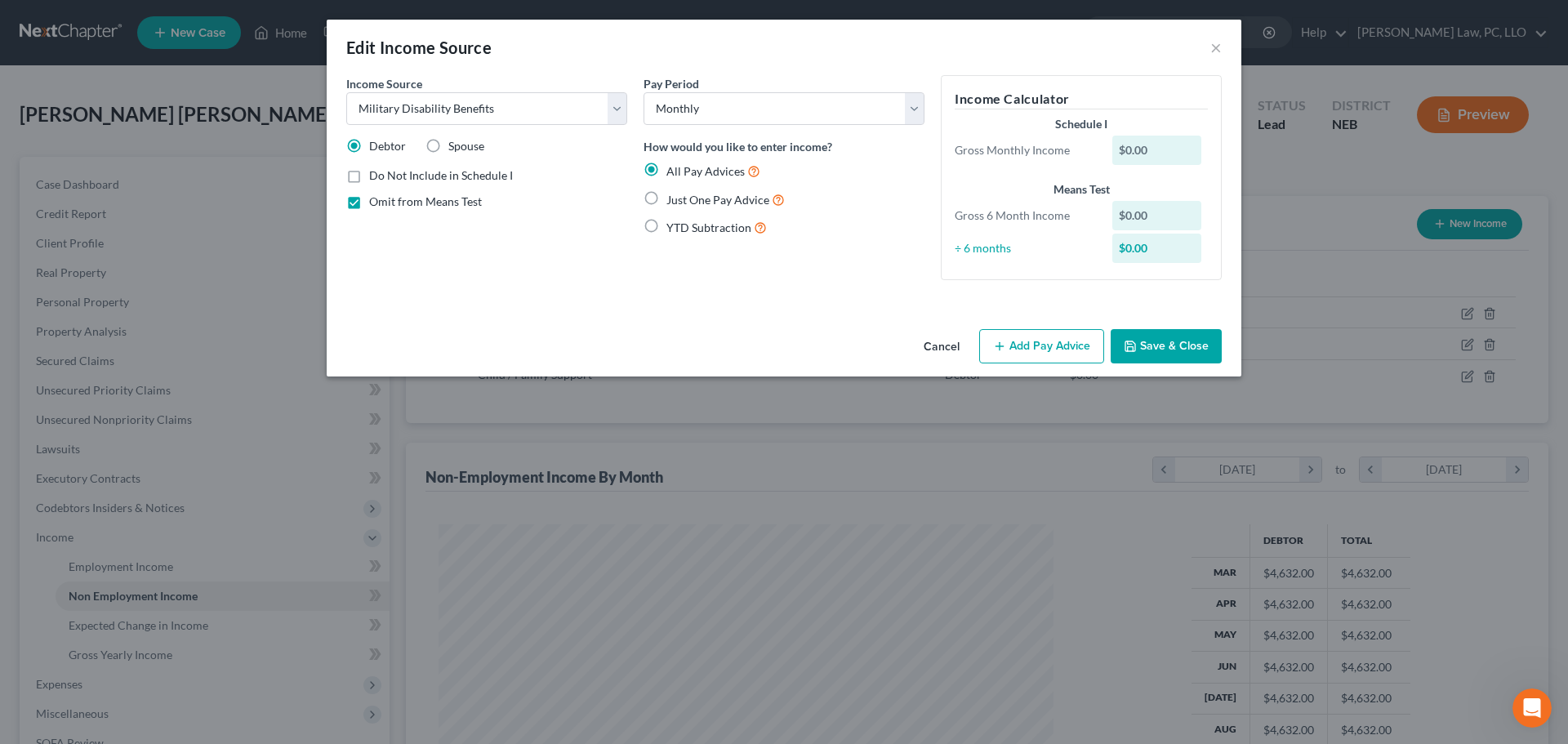
click at [673, 201] on input "Just One Pay Advice" at bounding box center [678, 195] width 10 height 10
click at [1045, 342] on button "Add Pay Advice" at bounding box center [1042, 346] width 125 height 34
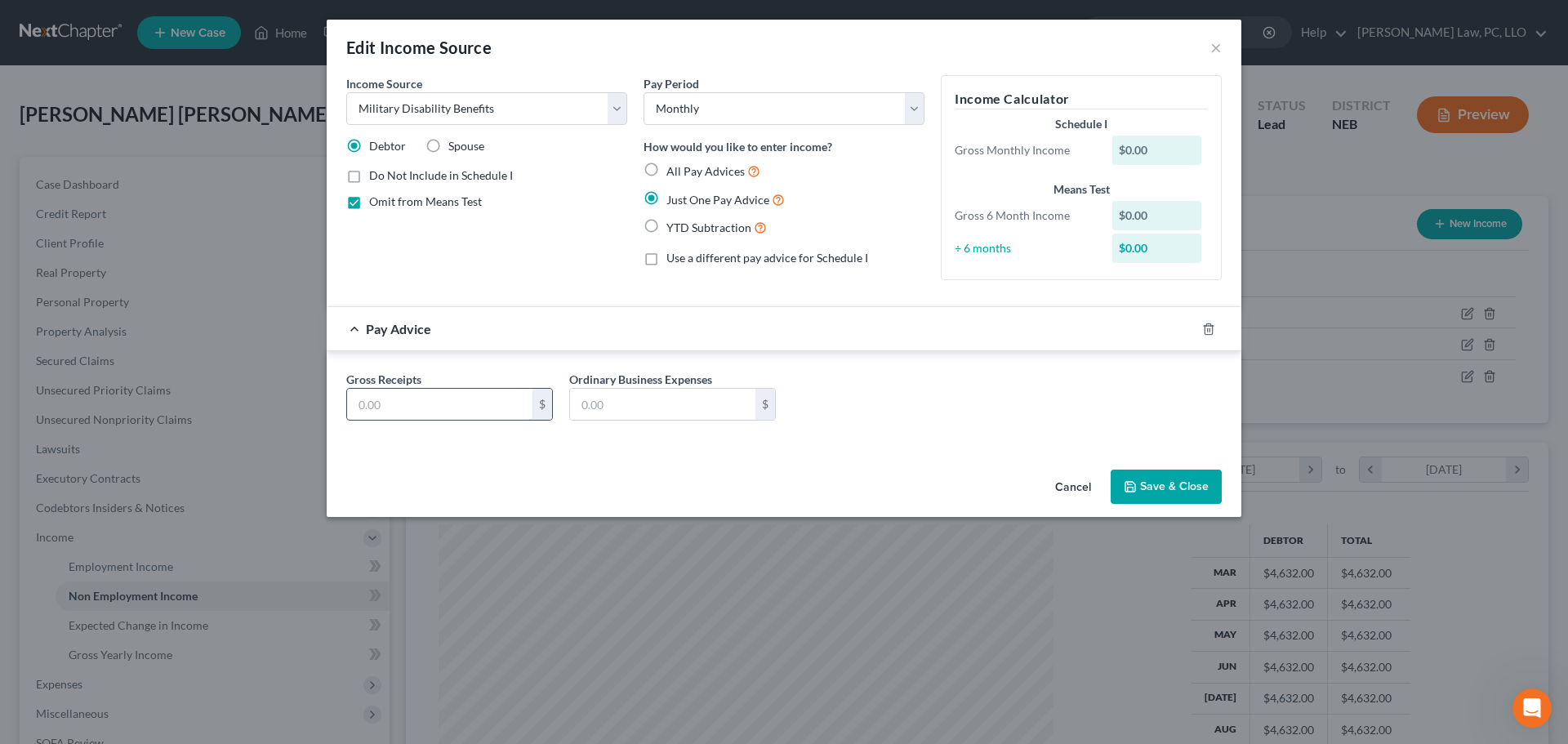
click at [431, 412] on input "text" at bounding box center [439, 404] width 186 height 31
click at [1164, 480] on button "Save & Close" at bounding box center [1166, 486] width 111 height 34
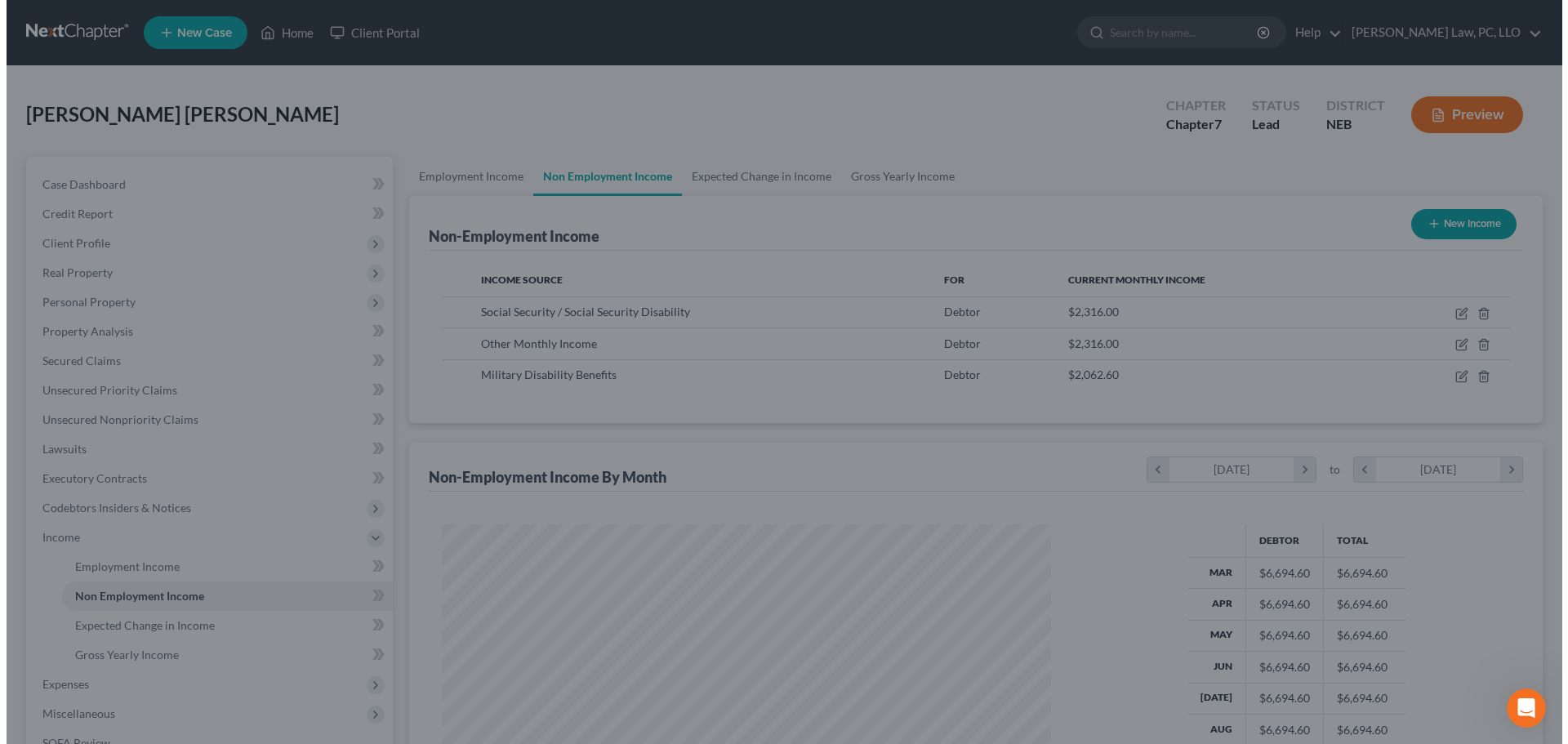
scroll to position [816194, 816232]
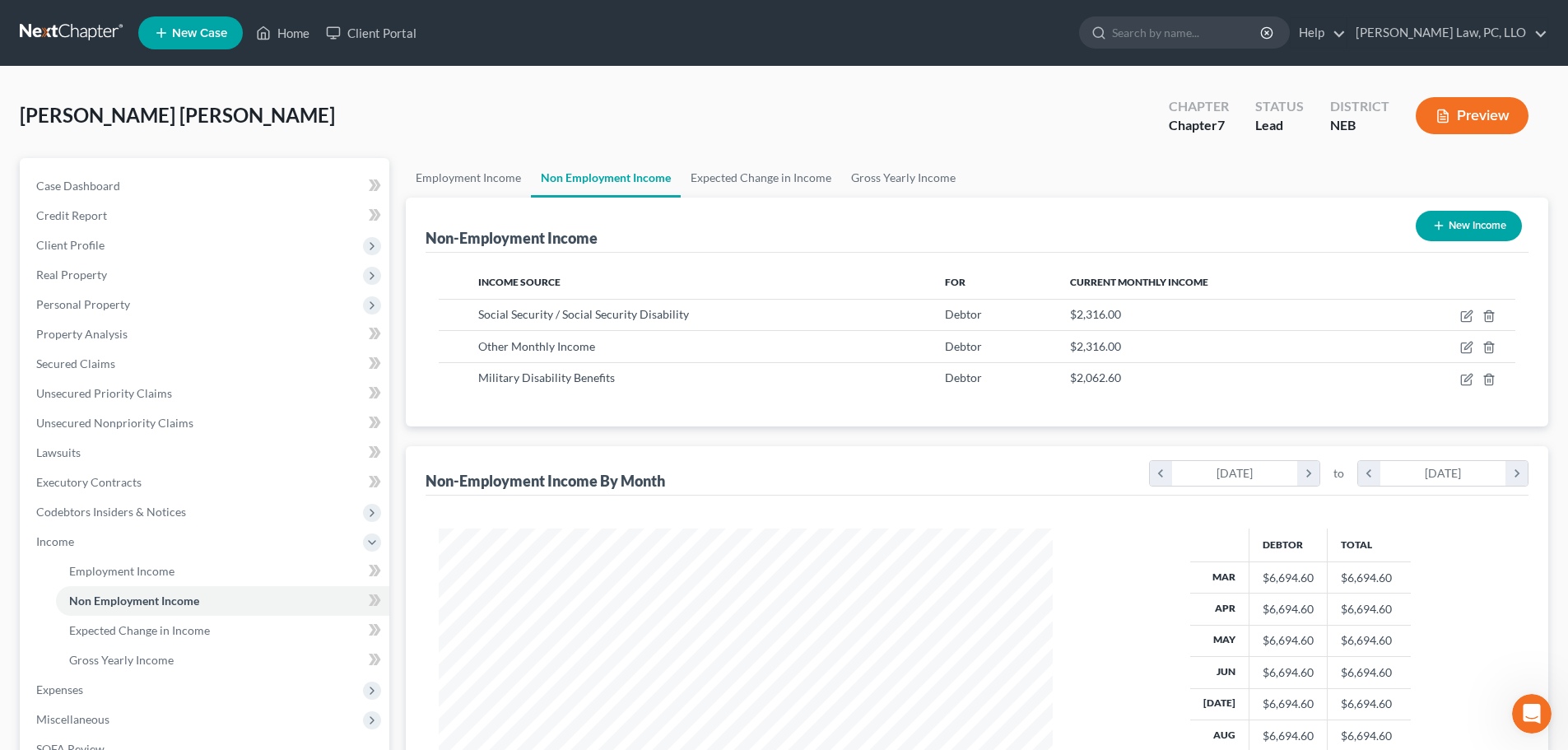
click at [1463, 228] on button "New Income" at bounding box center [1469, 226] width 106 height 31
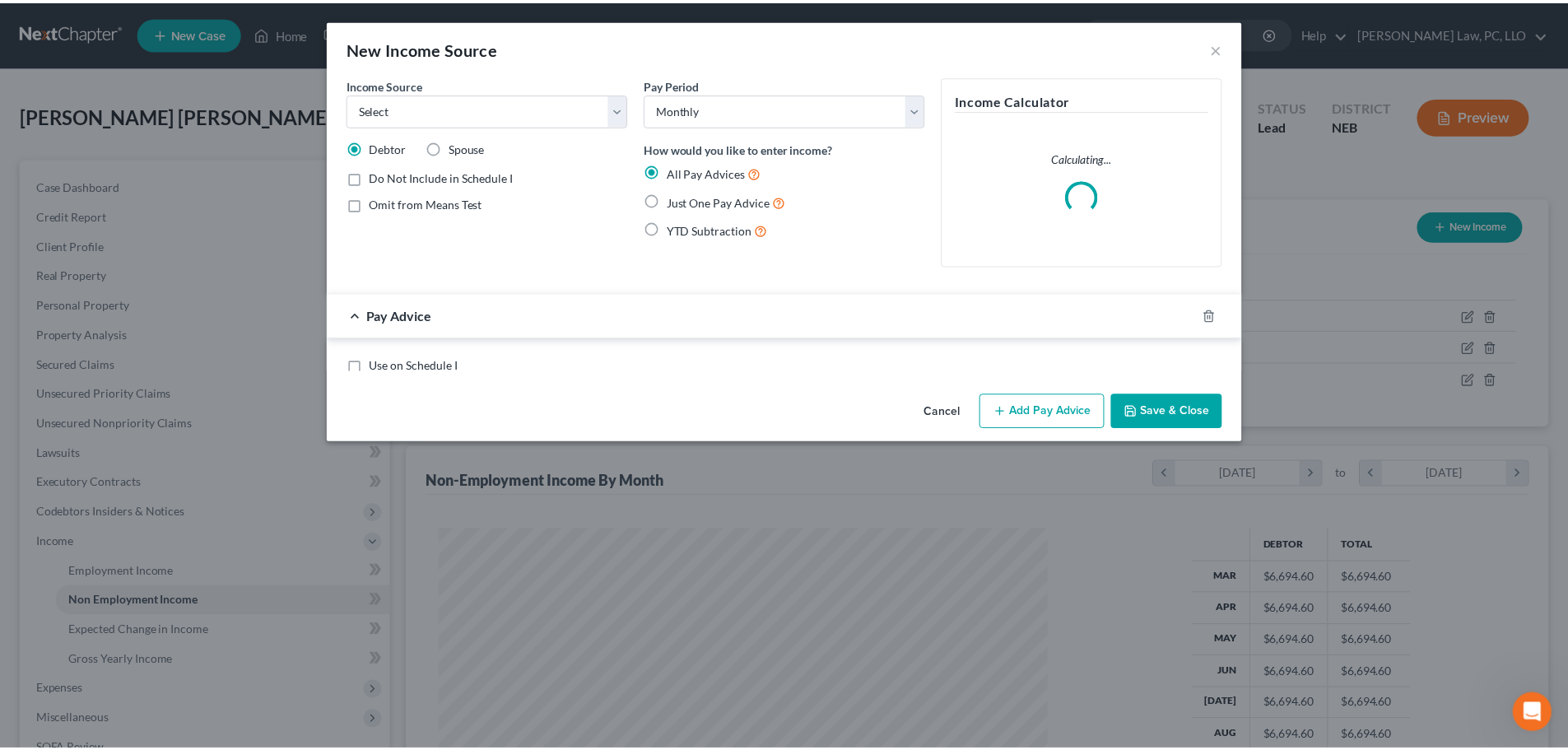
scroll to position [309, 653]
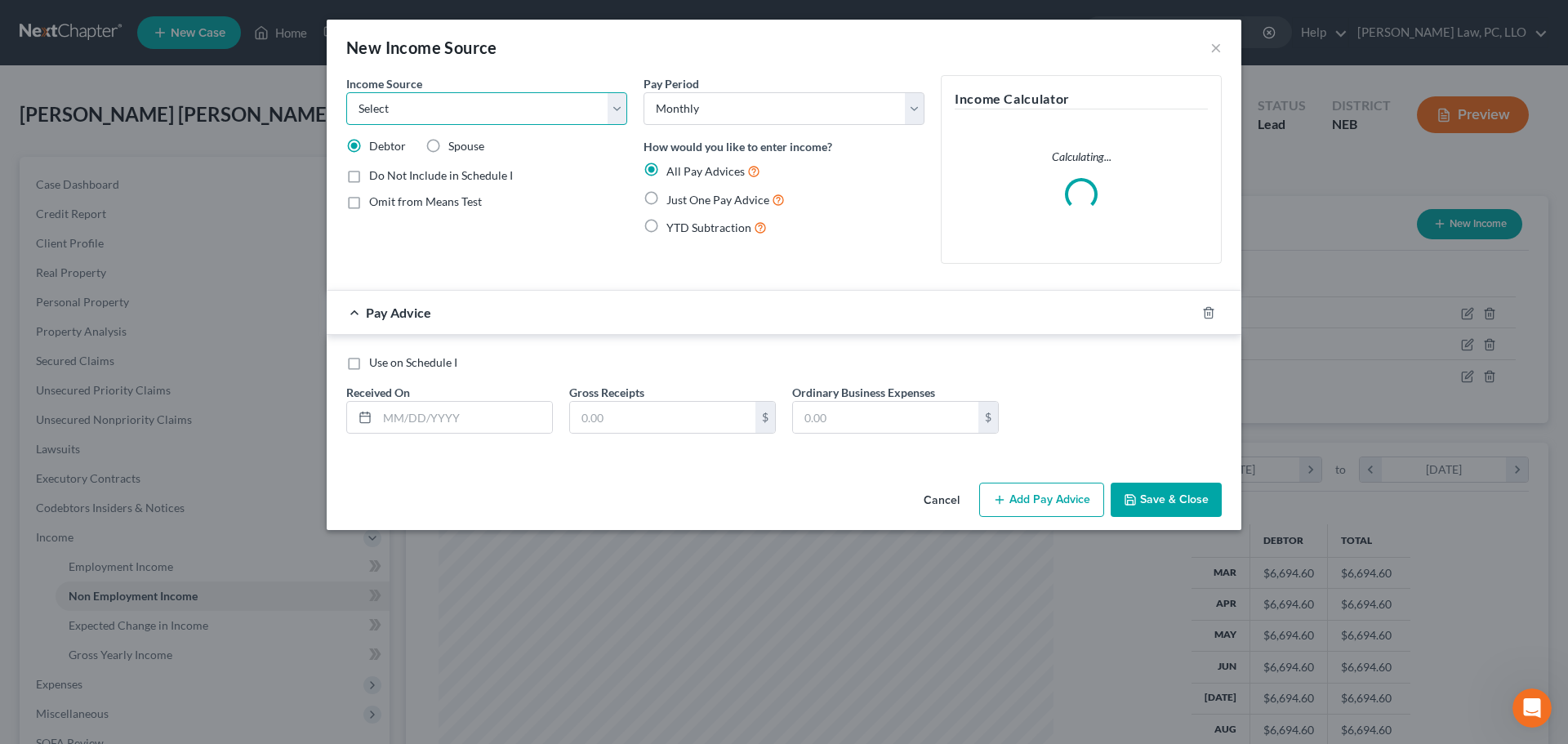
drag, startPoint x: 465, startPoint y: 111, endPoint x: 461, endPoint y: 120, distance: 9.8
click at [465, 111] on select "Select Unemployment Disability (from employer) Pension Retirement Social Securi…" at bounding box center [486, 108] width 281 height 32
click at [346, 92] on select "Select Unemployment Disability (from employer) Pension Retirement Social Securi…" at bounding box center [486, 108] width 281 height 32
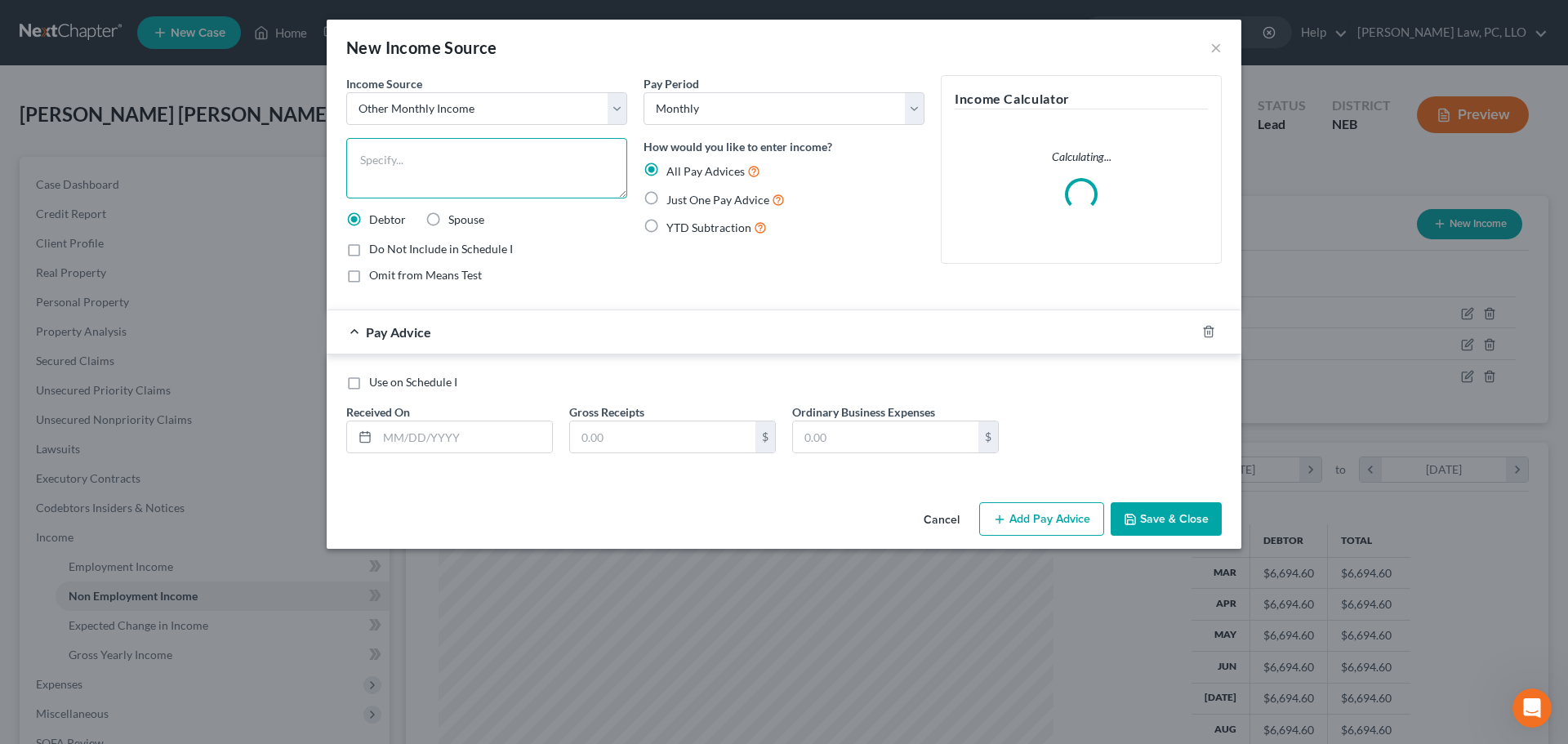
click at [436, 172] on textarea at bounding box center [486, 167] width 281 height 60
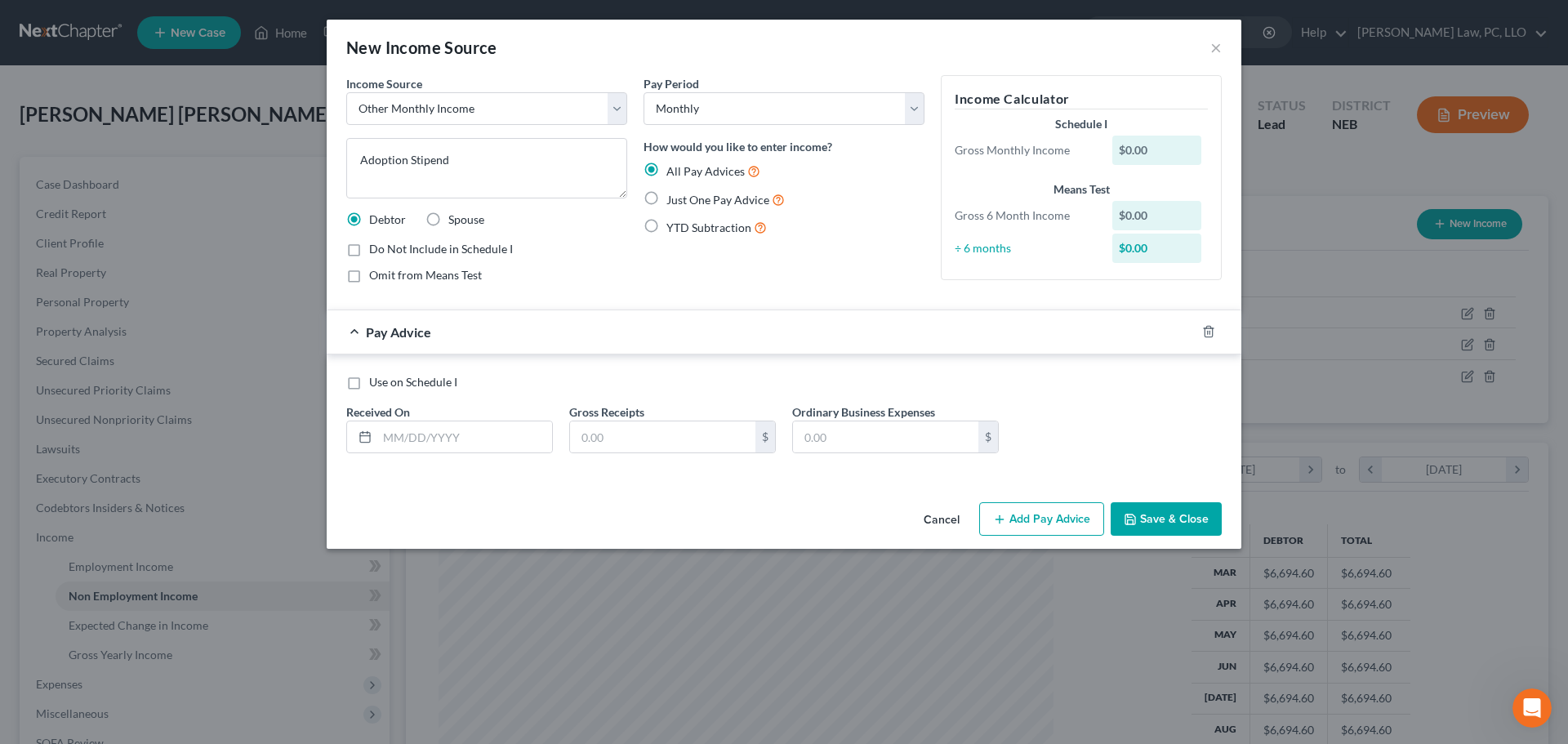
click at [419, 251] on span "Do Not Include in Schedule I" at bounding box center [441, 248] width 144 height 14
click at [386, 251] on input "Do Not Include in Schedule I" at bounding box center [381, 246] width 10 height 10
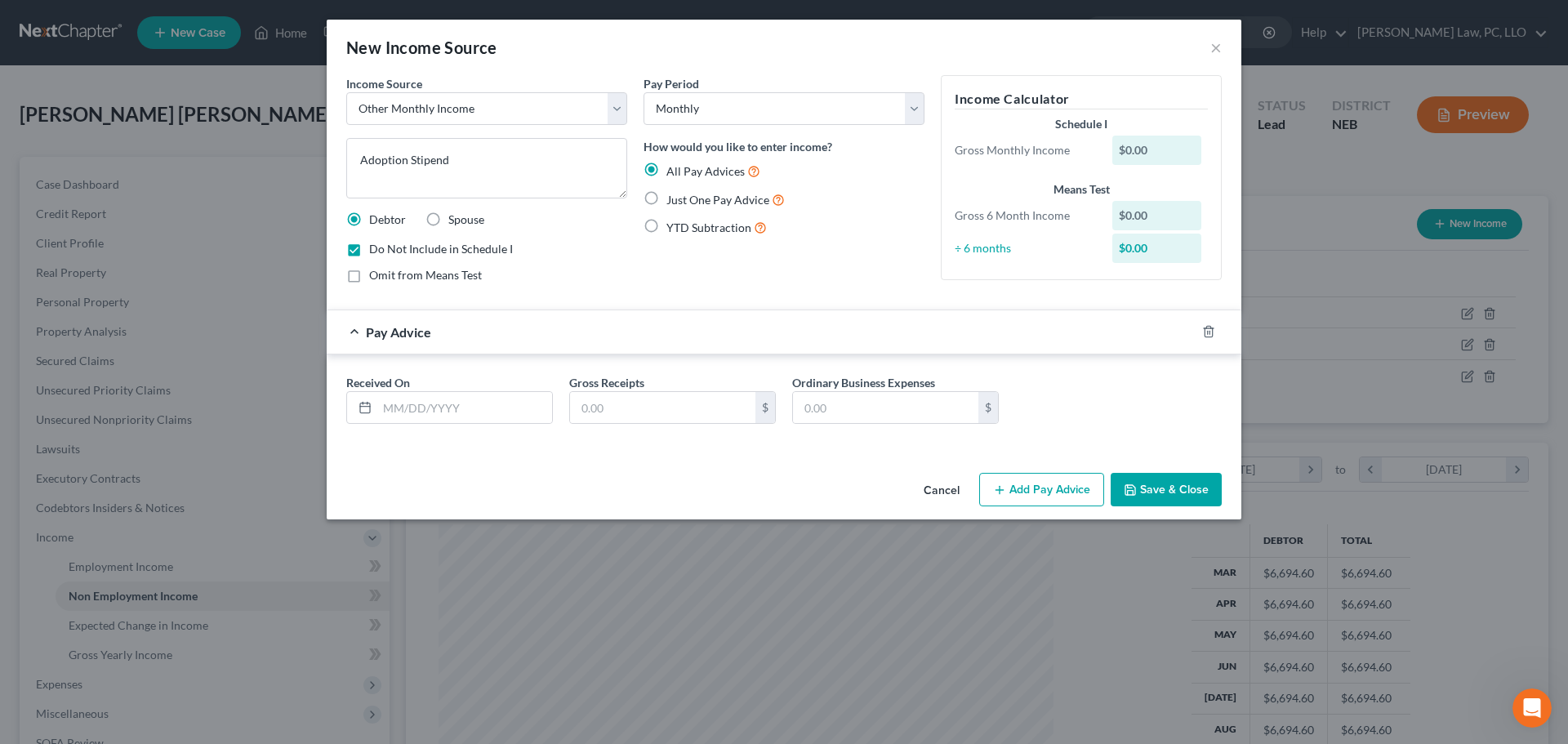
click at [410, 275] on span "Omit from Means Test" at bounding box center [425, 274] width 112 height 14
click at [386, 275] on input "Omit from Means Test" at bounding box center [381, 272] width 10 height 10
click at [755, 201] on span "Just One Pay Advice" at bounding box center [718, 200] width 103 height 14
click at [683, 201] on input "Just One Pay Advice" at bounding box center [678, 195] width 10 height 10
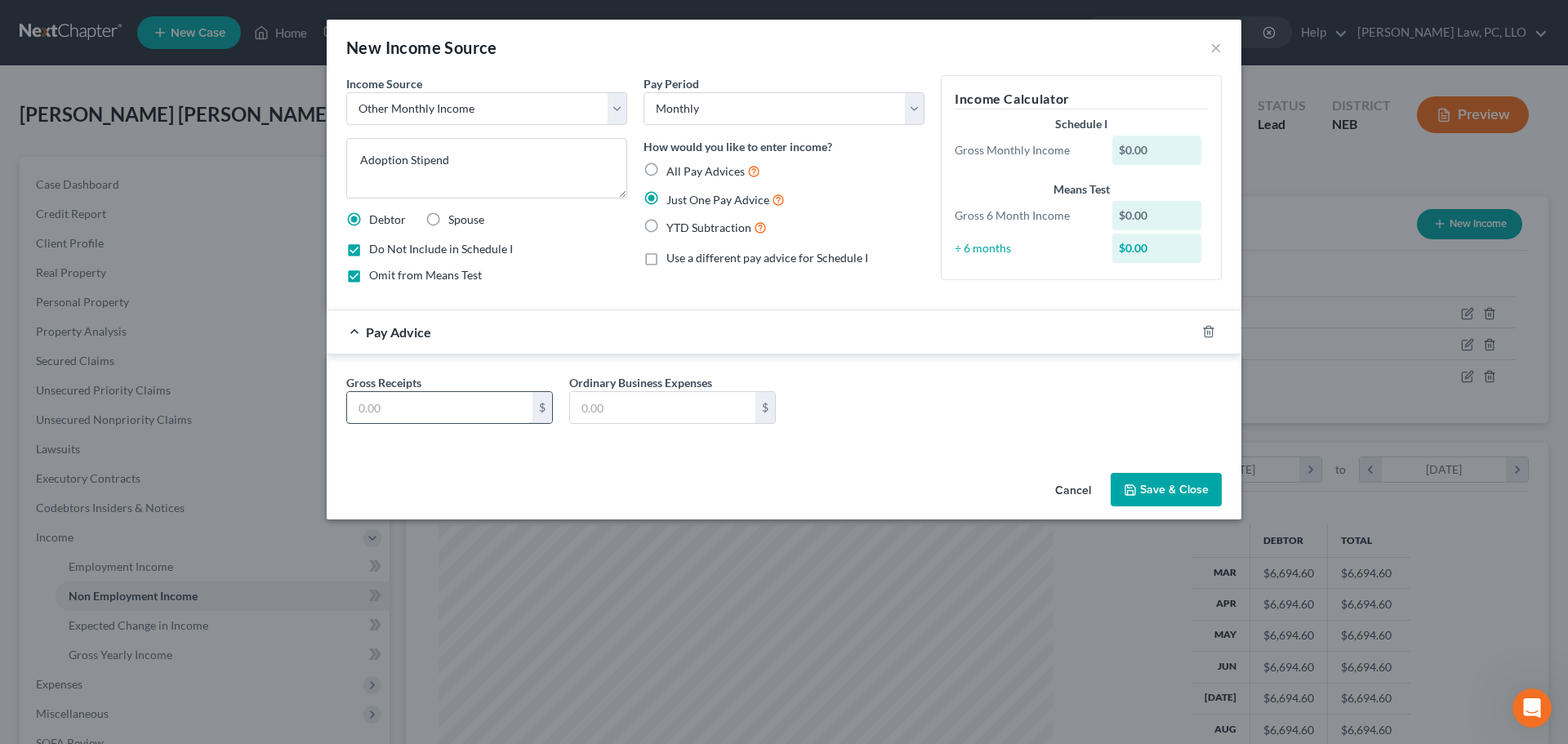
click at [453, 408] on input "text" at bounding box center [439, 408] width 186 height 31
click at [1163, 480] on button "Save & Close" at bounding box center [1166, 490] width 111 height 34
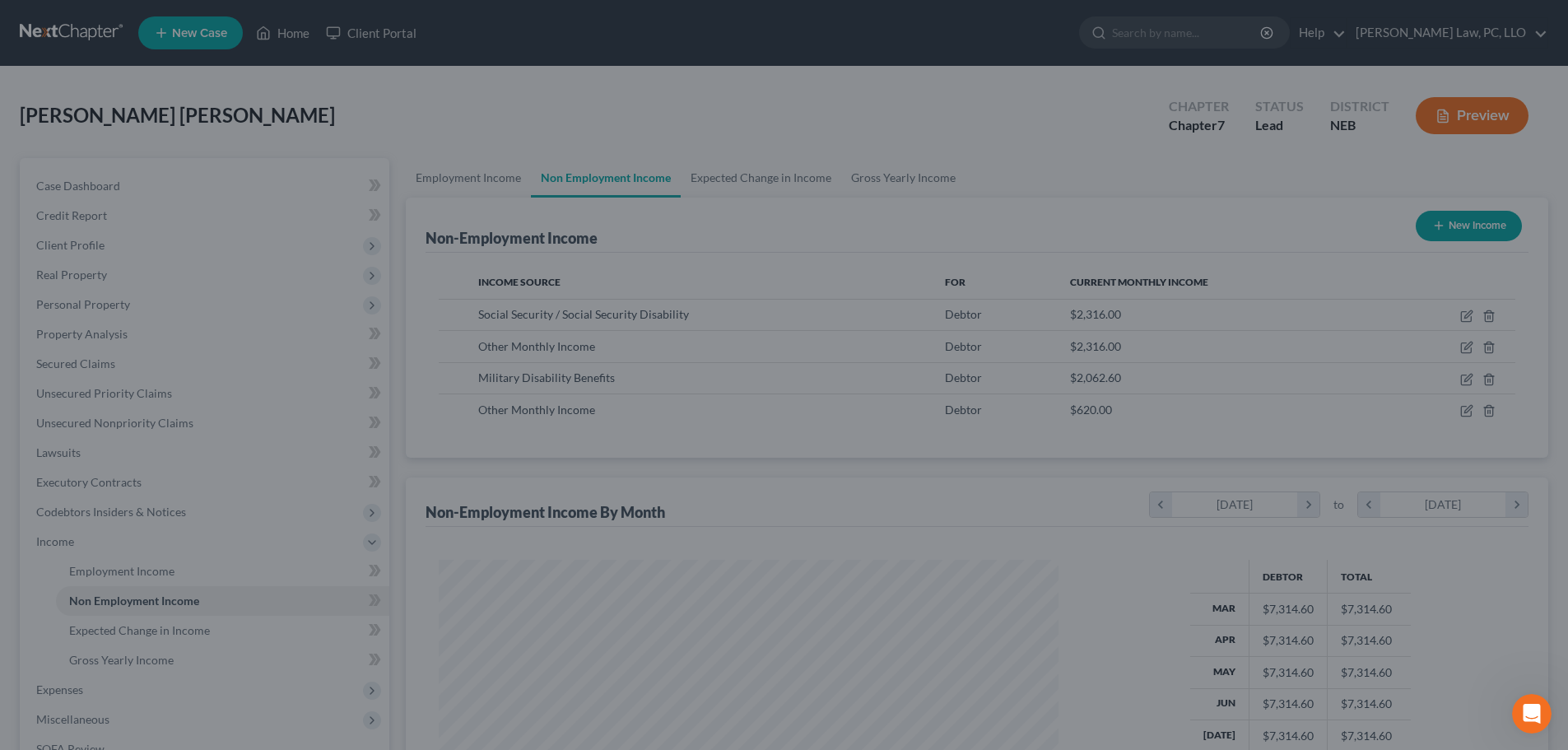
scroll to position [822776, 822634]
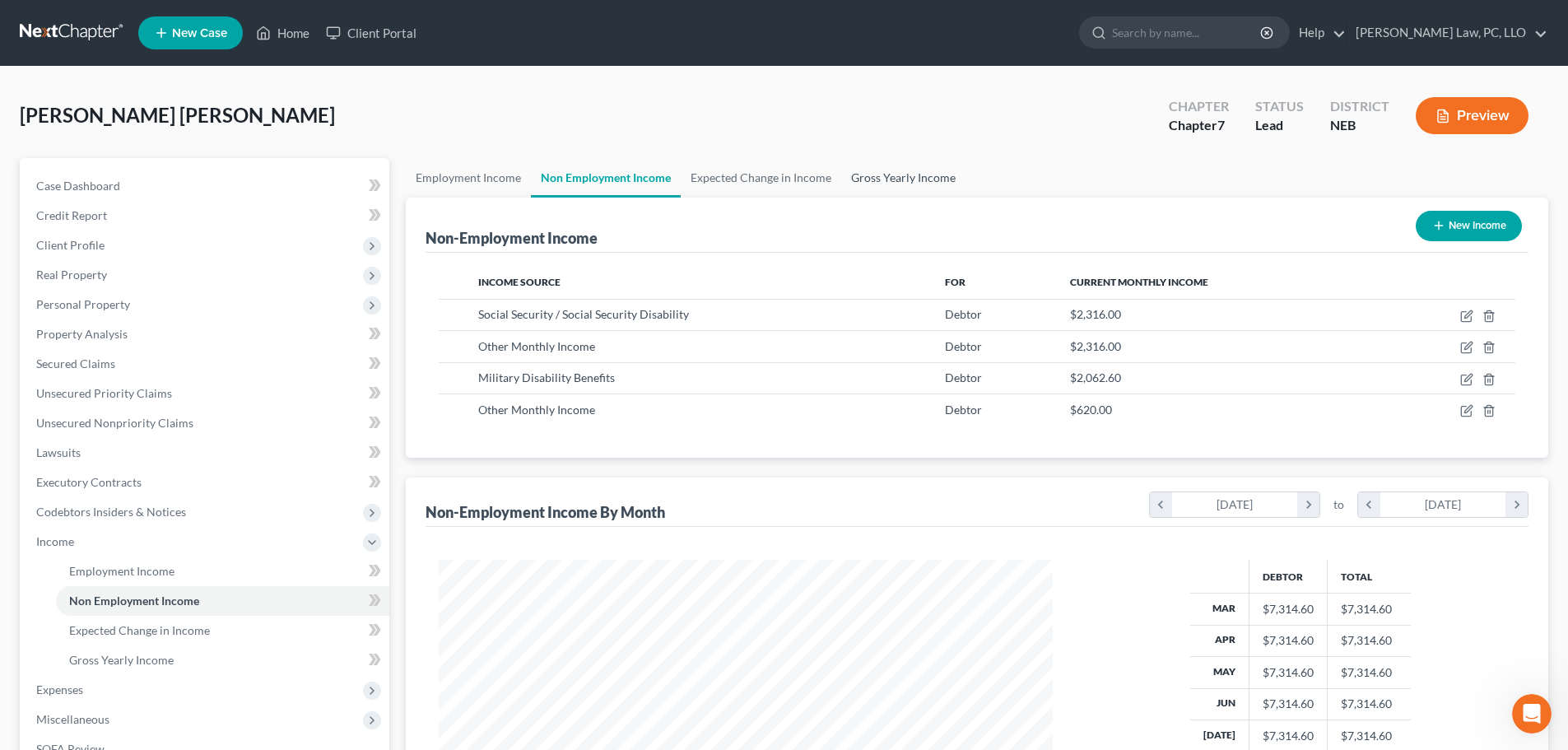
click at [910, 177] on link "Gross Yearly Income" at bounding box center [904, 177] width 125 height 40
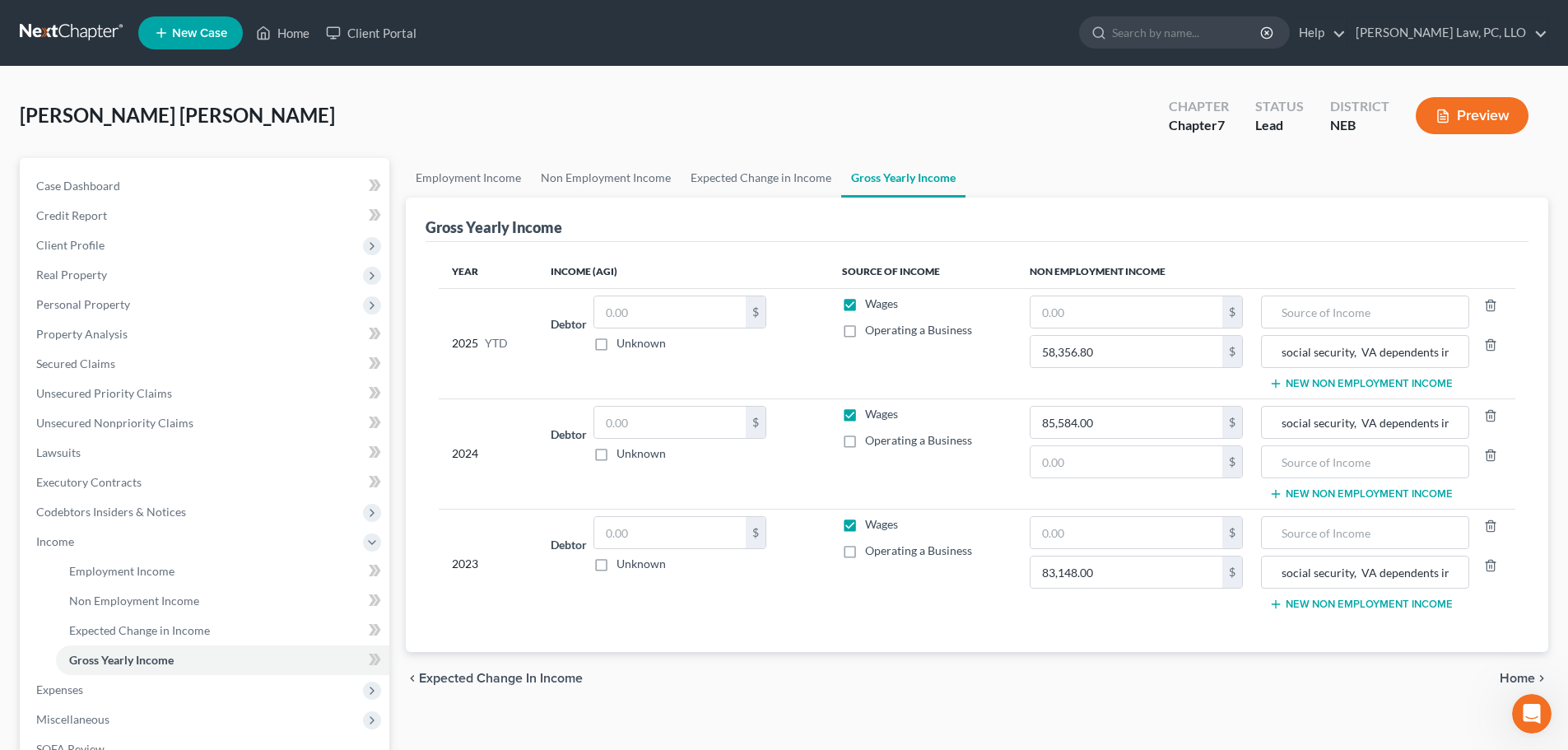
click at [865, 306] on label "Wages" at bounding box center [881, 303] width 33 height 17
click at [872, 306] on input "Wages" at bounding box center [878, 300] width 11 height 11
click at [1332, 314] on input "text" at bounding box center [1365, 312] width 190 height 32
click at [1039, 313] on input "text" at bounding box center [1126, 312] width 191 height 32
drag, startPoint x: 1362, startPoint y: 350, endPoint x: 1254, endPoint y: 360, distance: 108.5
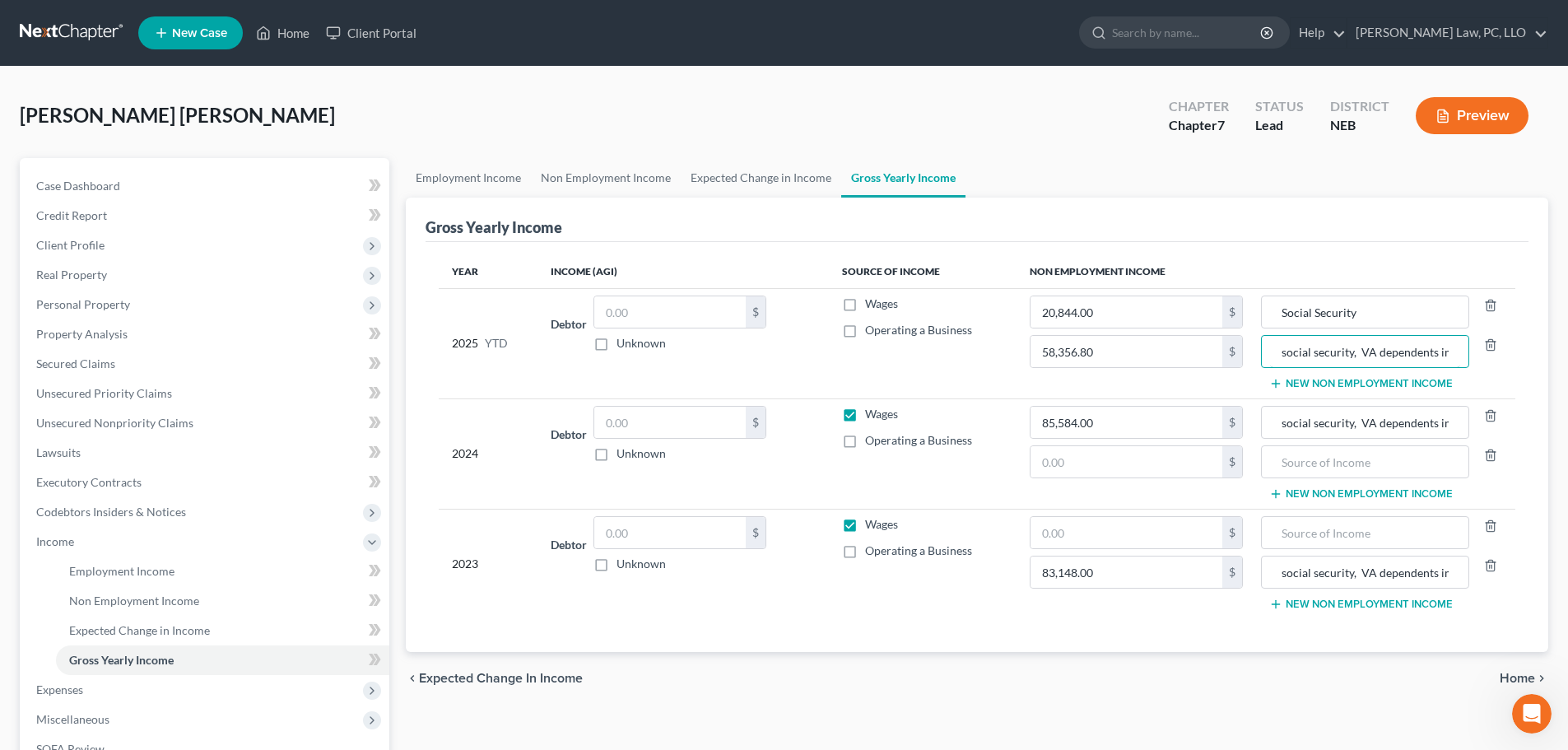
click at [1254, 360] on tr "2025 YTD Debtor $ Unknown Balance Undetermined $ Unknown Wages Operating a Busi…" at bounding box center [978, 343] width 1077 height 111
drag, startPoint x: 1366, startPoint y: 355, endPoint x: 1479, endPoint y: 353, distance: 113.0
click at [1479, 353] on div "VA dependents indemnity compensation, adoption subsidy" at bounding box center [1386, 350] width 249 height 32
click at [1450, 353] on input "VA dependents indemnity compensation, adoption subsidy" at bounding box center [1365, 351] width 190 height 32
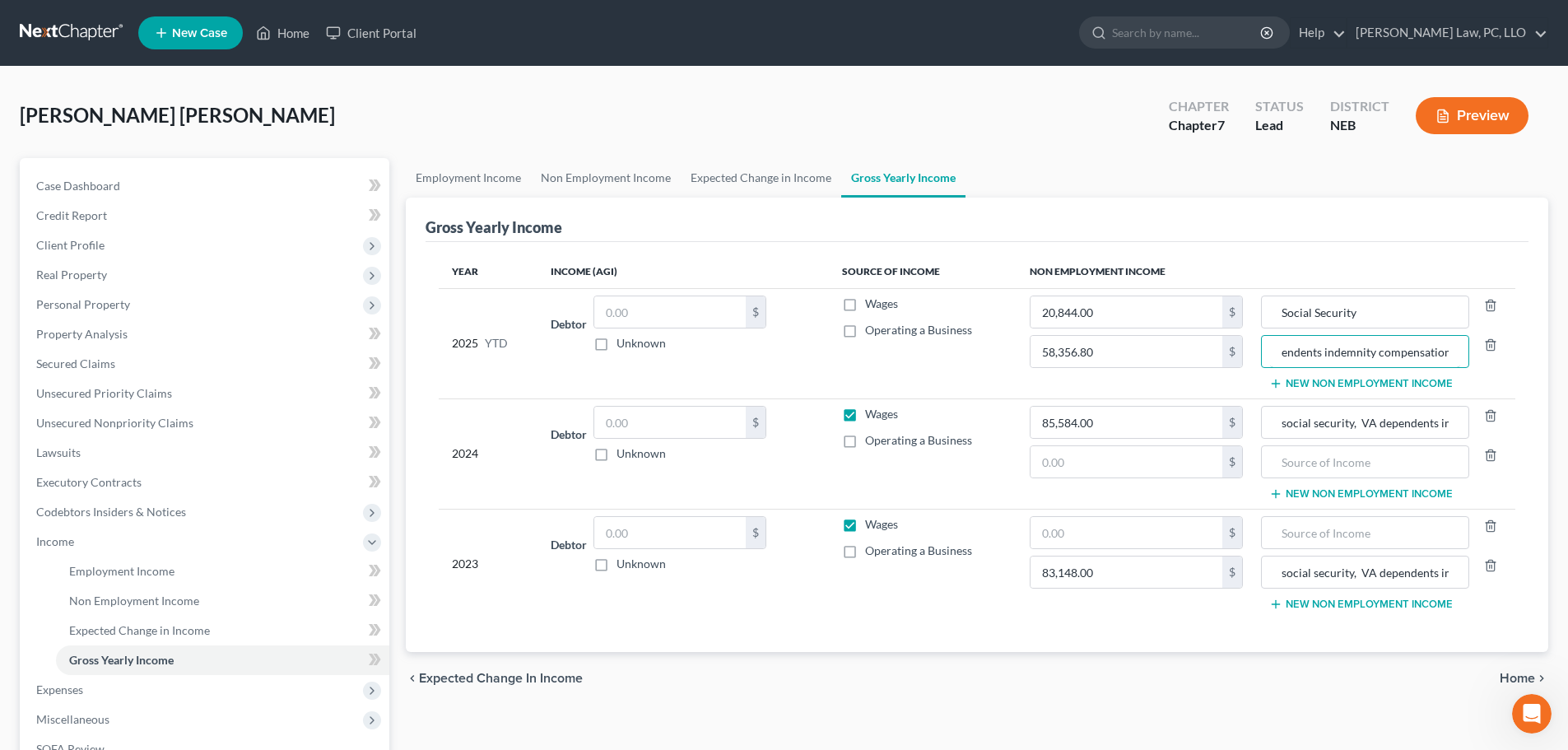
scroll to position [0, 0]
drag, startPoint x: 1154, startPoint y: 352, endPoint x: 977, endPoint y: 402, distance: 183.9
click at [1154, 351] on input "58,356.80" at bounding box center [1126, 351] width 191 height 32
click at [1112, 350] on input "58,356.80" at bounding box center [1126, 351] width 191 height 32
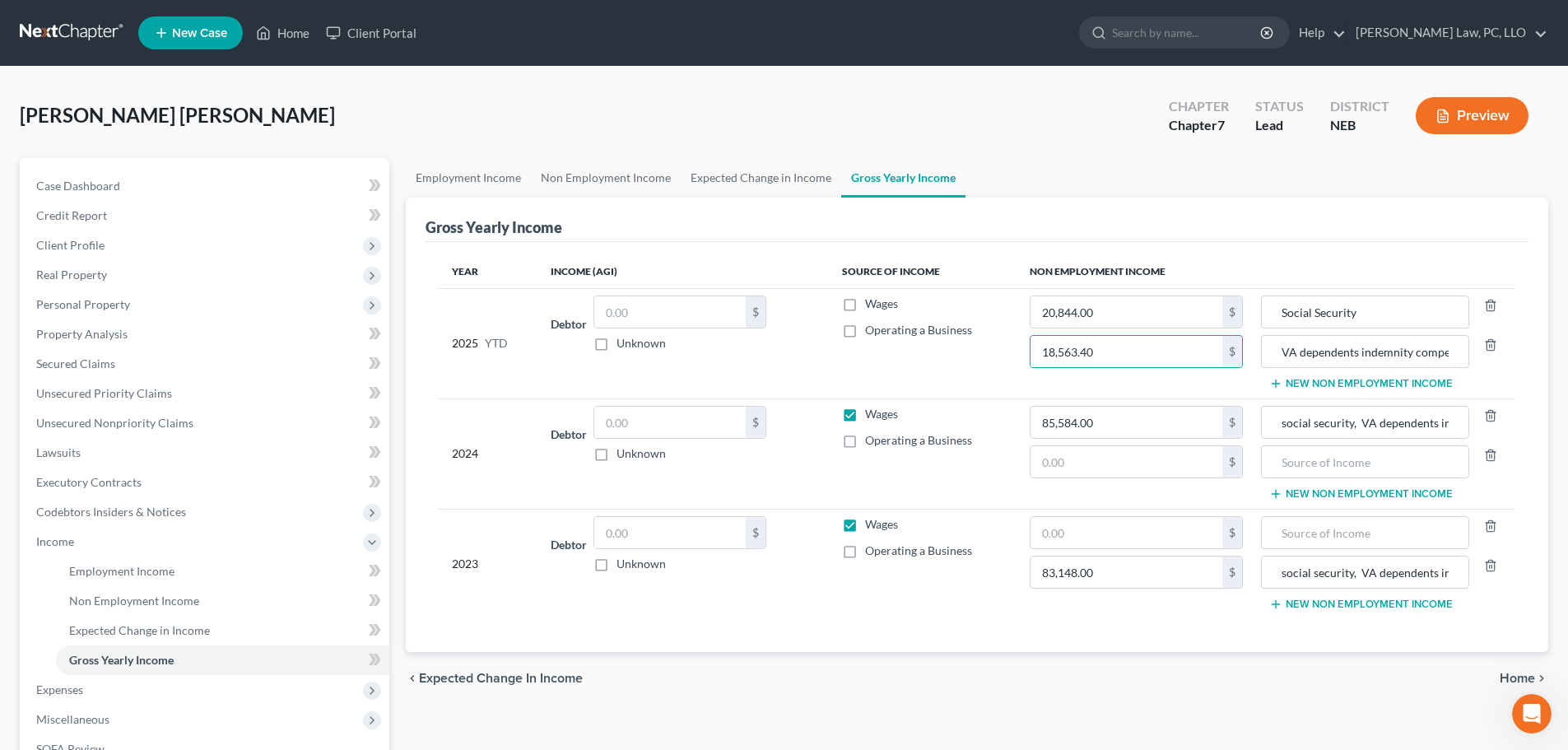
click at [1297, 381] on button "New Non Employment Income" at bounding box center [1361, 383] width 184 height 13
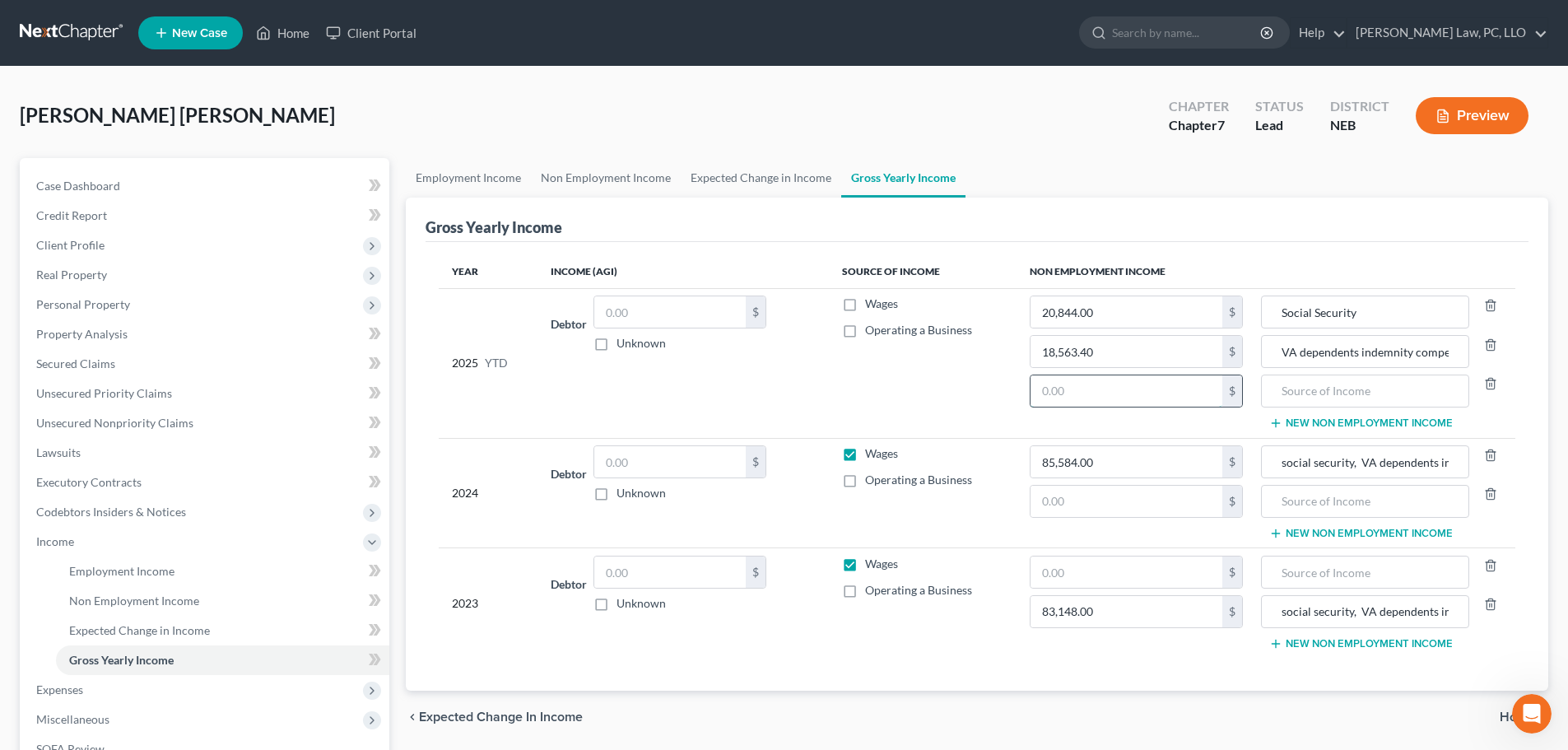
click at [1128, 389] on input "text" at bounding box center [1126, 391] width 191 height 32
click at [1343, 396] on input "text" at bounding box center [1365, 391] width 190 height 32
click at [1091, 394] on input "text" at bounding box center [1126, 391] width 191 height 32
click at [962, 401] on td "Wages Operating a Business" at bounding box center [923, 363] width 188 height 150
click at [1318, 426] on button "New Non Employment Income" at bounding box center [1361, 422] width 184 height 13
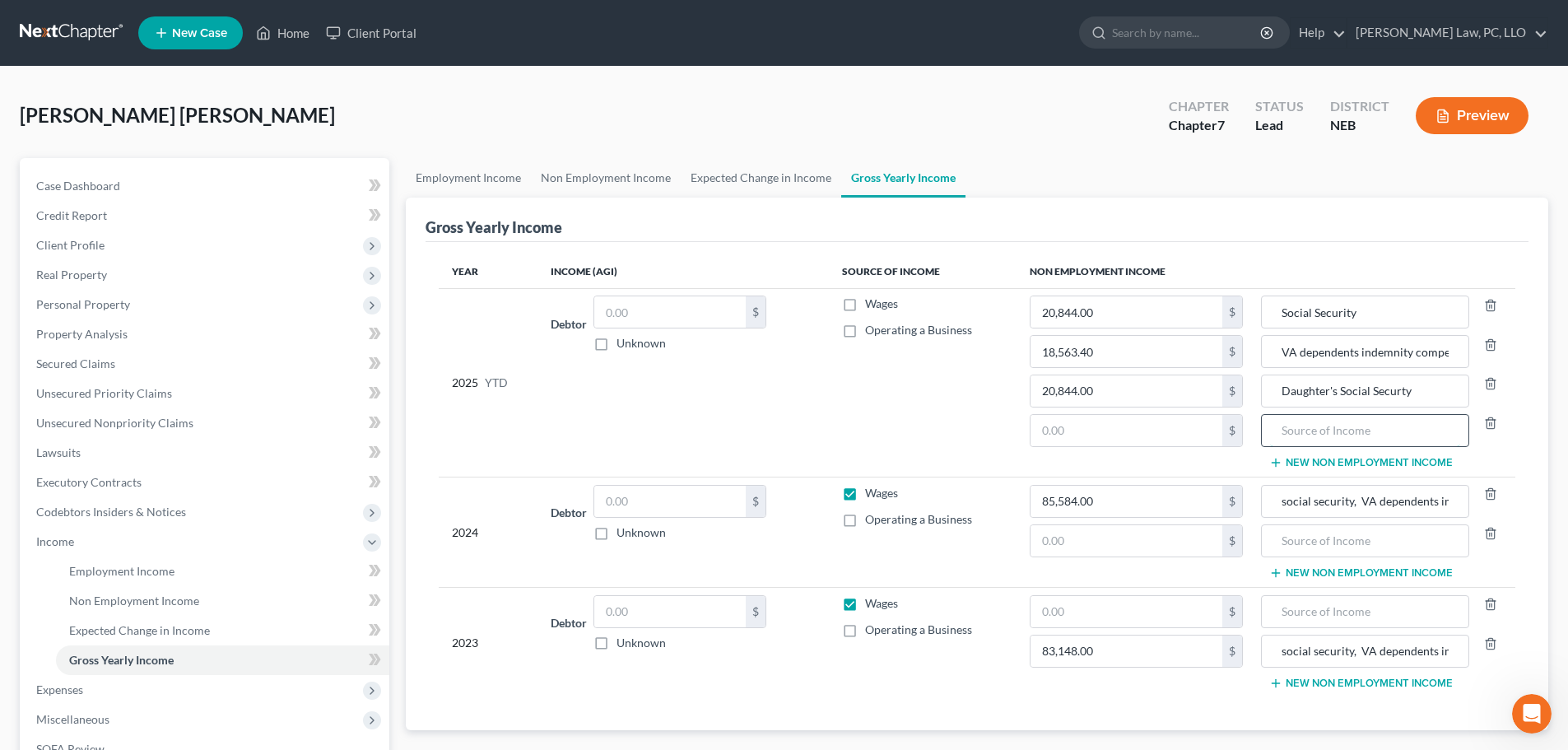
click at [1308, 429] on input "text" at bounding box center [1365, 430] width 190 height 32
drag, startPoint x: 1047, startPoint y: 429, endPoint x: 1036, endPoint y: 433, distance: 11.7
click at [1048, 429] on input "text" at bounding box center [1126, 430] width 191 height 32
click at [977, 431] on td "Wages Operating a Business" at bounding box center [923, 383] width 188 height 190
click at [865, 493] on label "Wages" at bounding box center [881, 493] width 33 height 17
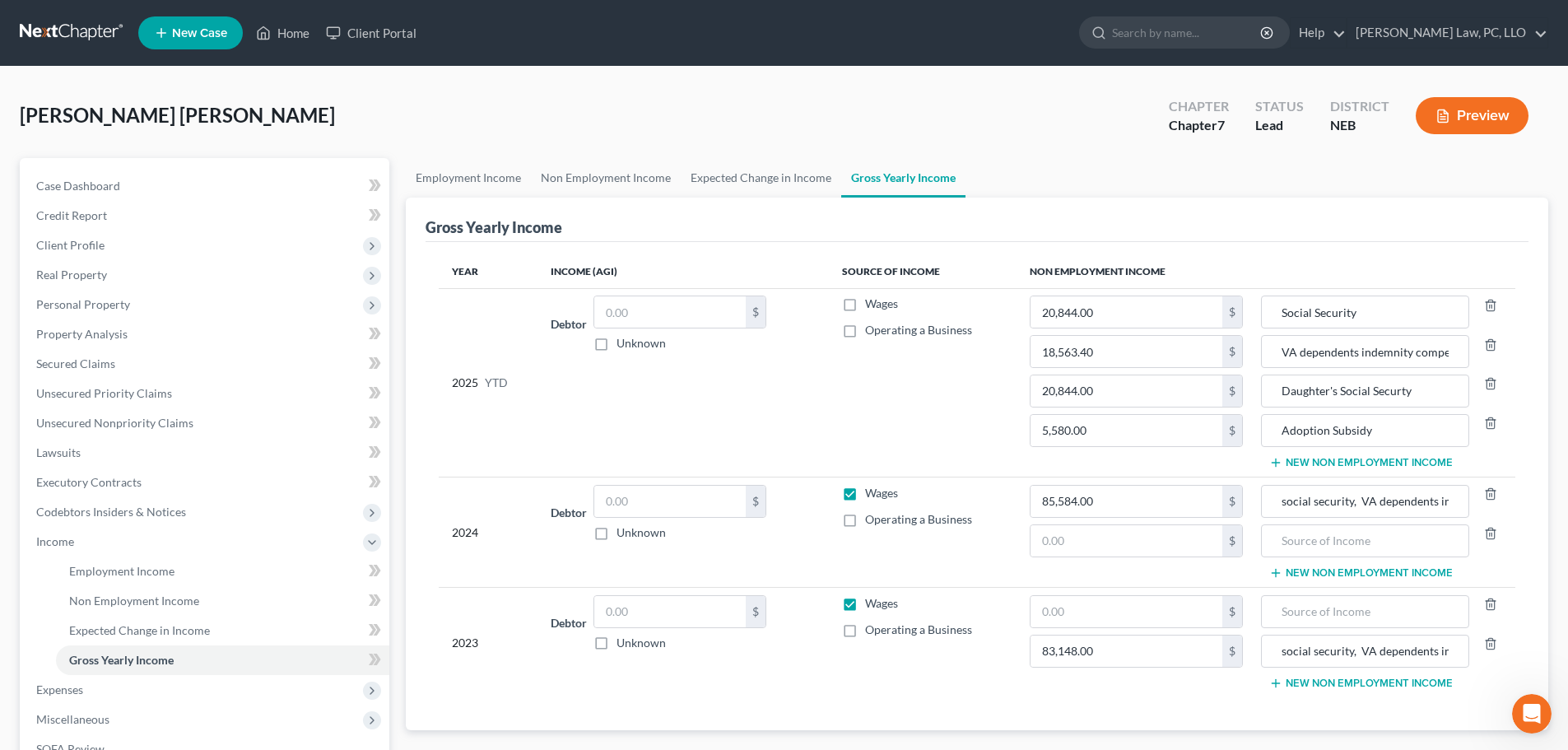
click at [872, 493] on input "Wages" at bounding box center [878, 490] width 11 height 11
click at [1288, 499] on input "social security, VA dependents indemnity compensation, adoption subsidy" at bounding box center [1365, 501] width 190 height 32
click at [1401, 506] on input "Social Security, VA dependents indemnity compensation, adoption subsidy" at bounding box center [1365, 501] width 190 height 32
paste input "83,148.00"
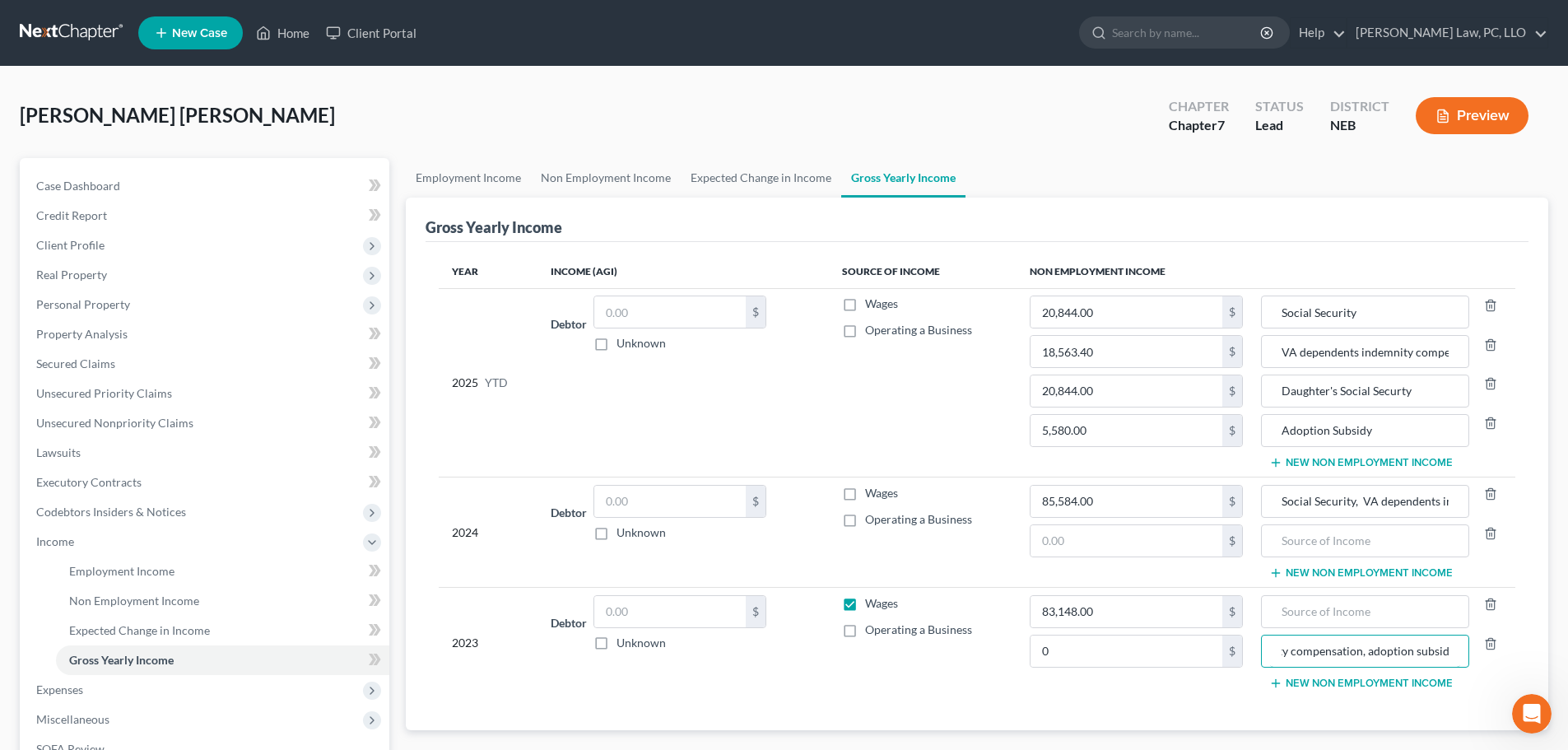
drag, startPoint x: 1280, startPoint y: 651, endPoint x: 1502, endPoint y: 650, distance: 222.0
click at [1502, 650] on div "social security, VA dependents indemnity compensation, adoption subsidy" at bounding box center [1386, 651] width 249 height 32
click at [1291, 609] on input "text" at bounding box center [1365, 612] width 190 height 32
paste input "social security, VA dependents indemnity compensation, adoption subsidy"
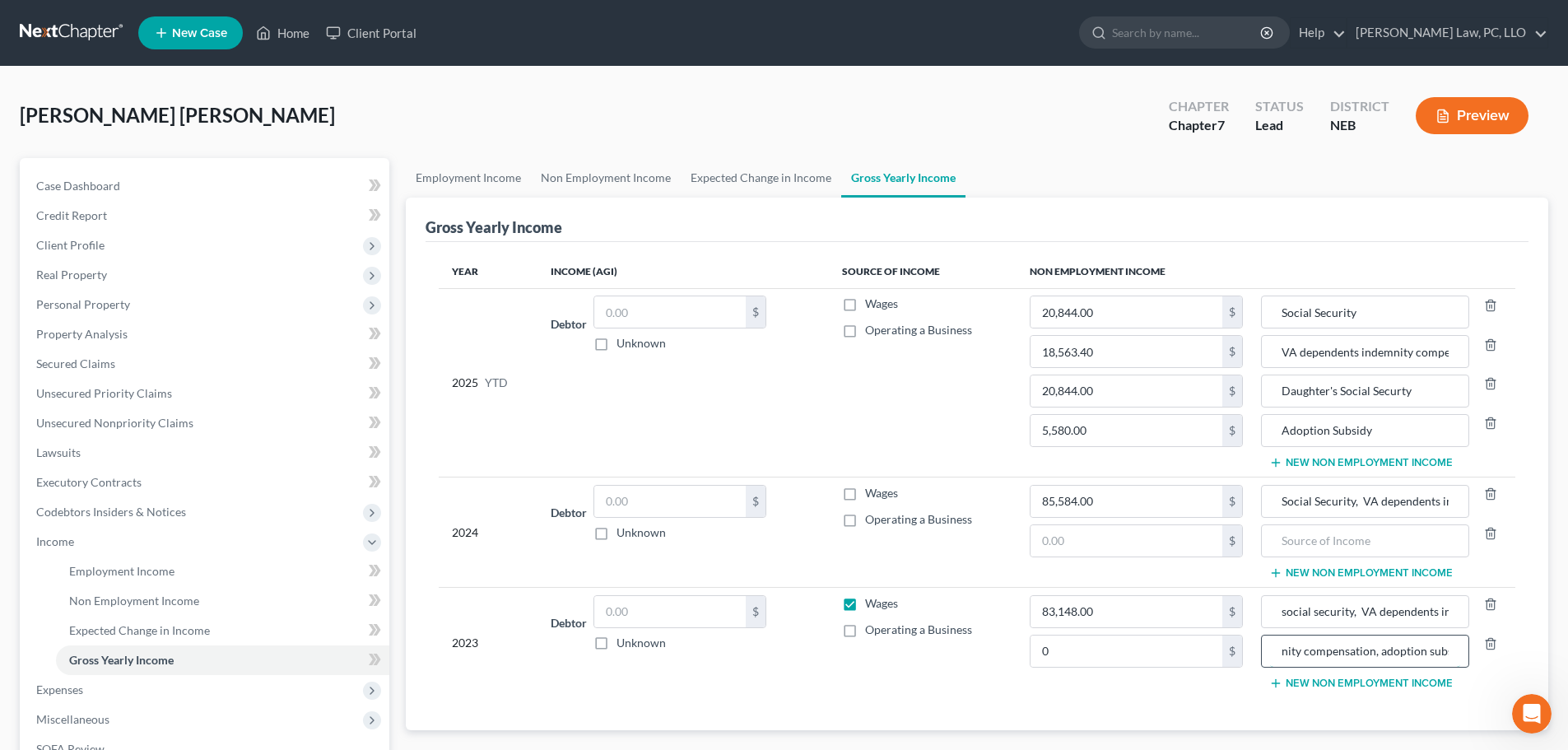
scroll to position [0, 205]
drag, startPoint x: 1281, startPoint y: 653, endPoint x: 1453, endPoint y: 649, distance: 172.0
click at [1453, 649] on input "social security, VA dependents indemnity compensation, adoption subsidy" at bounding box center [1365, 652] width 190 height 32
click at [1489, 639] on icon "button" at bounding box center [1491, 643] width 13 height 13
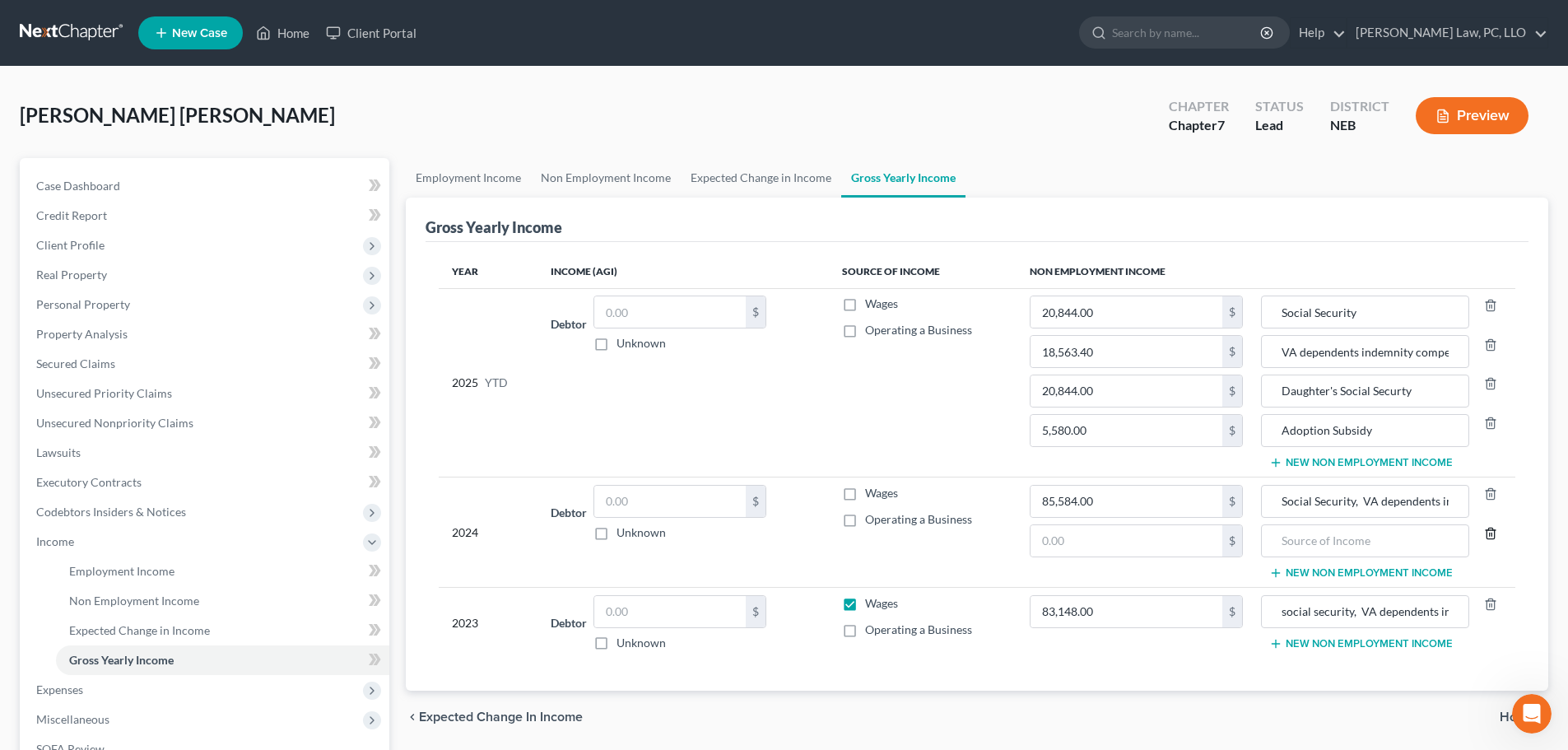
click at [1492, 531] on icon "button" at bounding box center [1491, 533] width 13 height 13
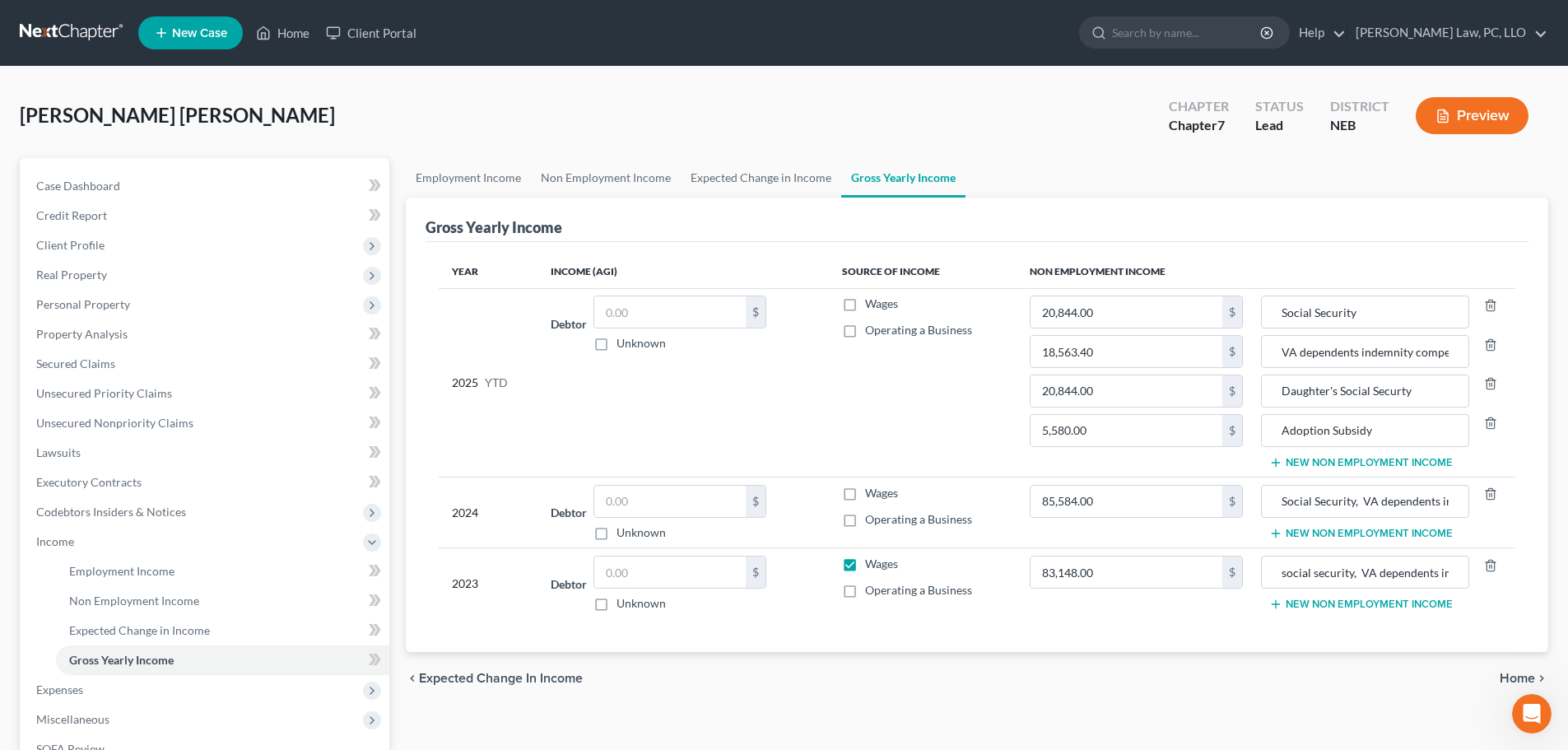
click at [865, 566] on label "Wages" at bounding box center [881, 564] width 33 height 17
click at [872, 566] on input "Wages" at bounding box center [878, 561] width 11 height 11
click at [1024, 627] on div "Year Income (AGI) Source of Income Non Employment Income 2025 YTD Debtor $ Unkn…" at bounding box center [978, 447] width 1103 height 410
click at [738, 185] on link "Expected Change in Income" at bounding box center [761, 177] width 161 height 40
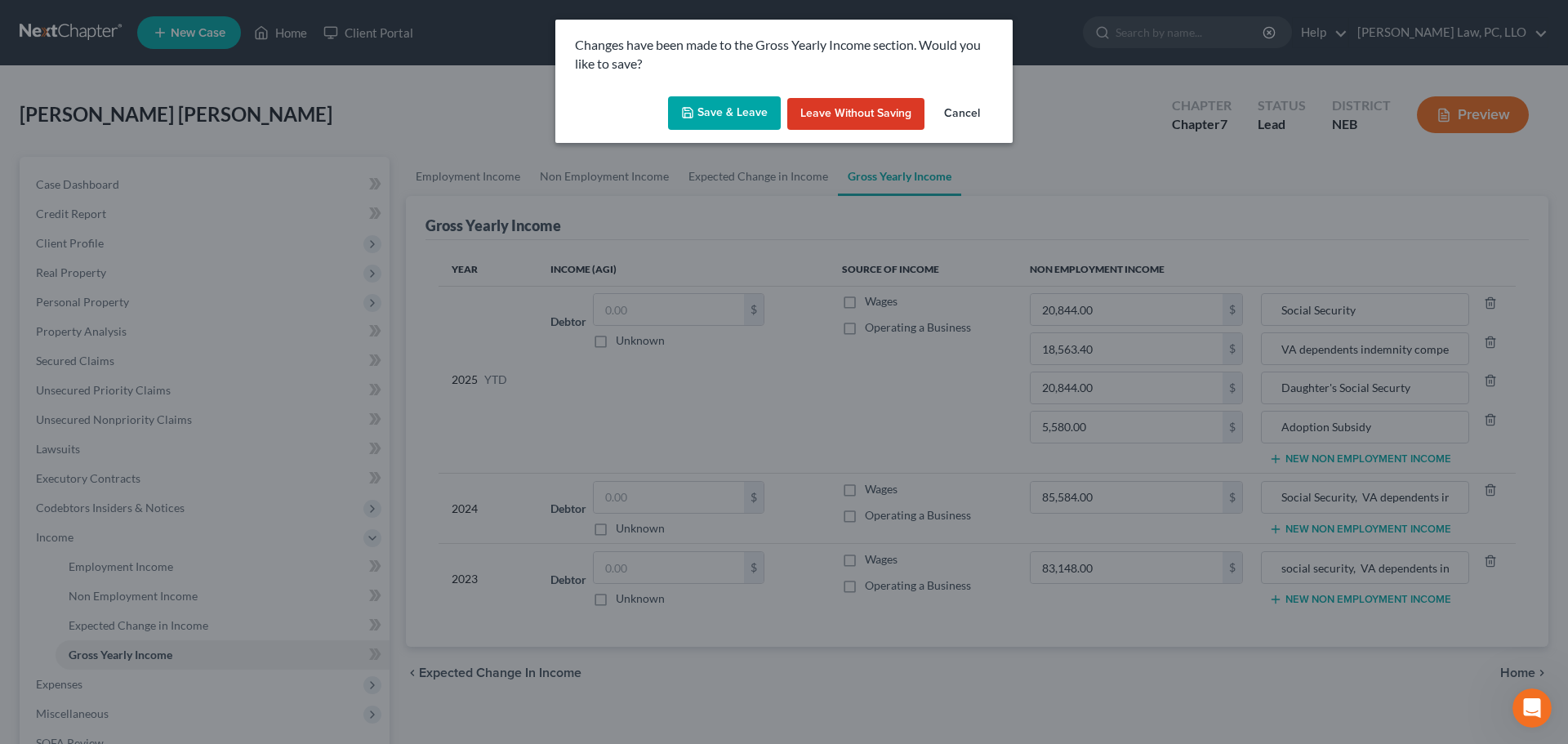
click at [746, 111] on button "Save & Leave" at bounding box center [724, 113] width 112 height 34
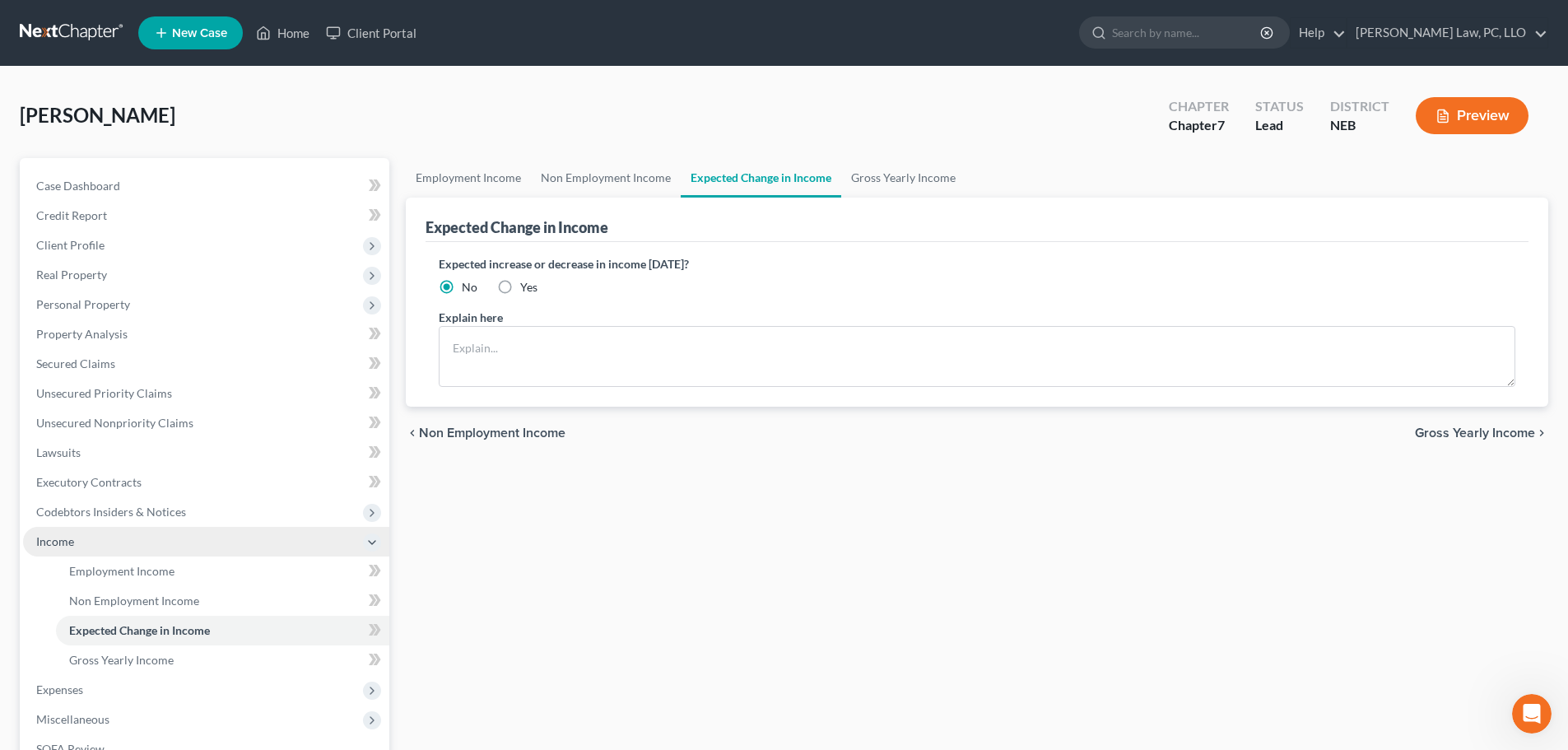
click at [73, 540] on span "Income" at bounding box center [54, 541] width 38 height 14
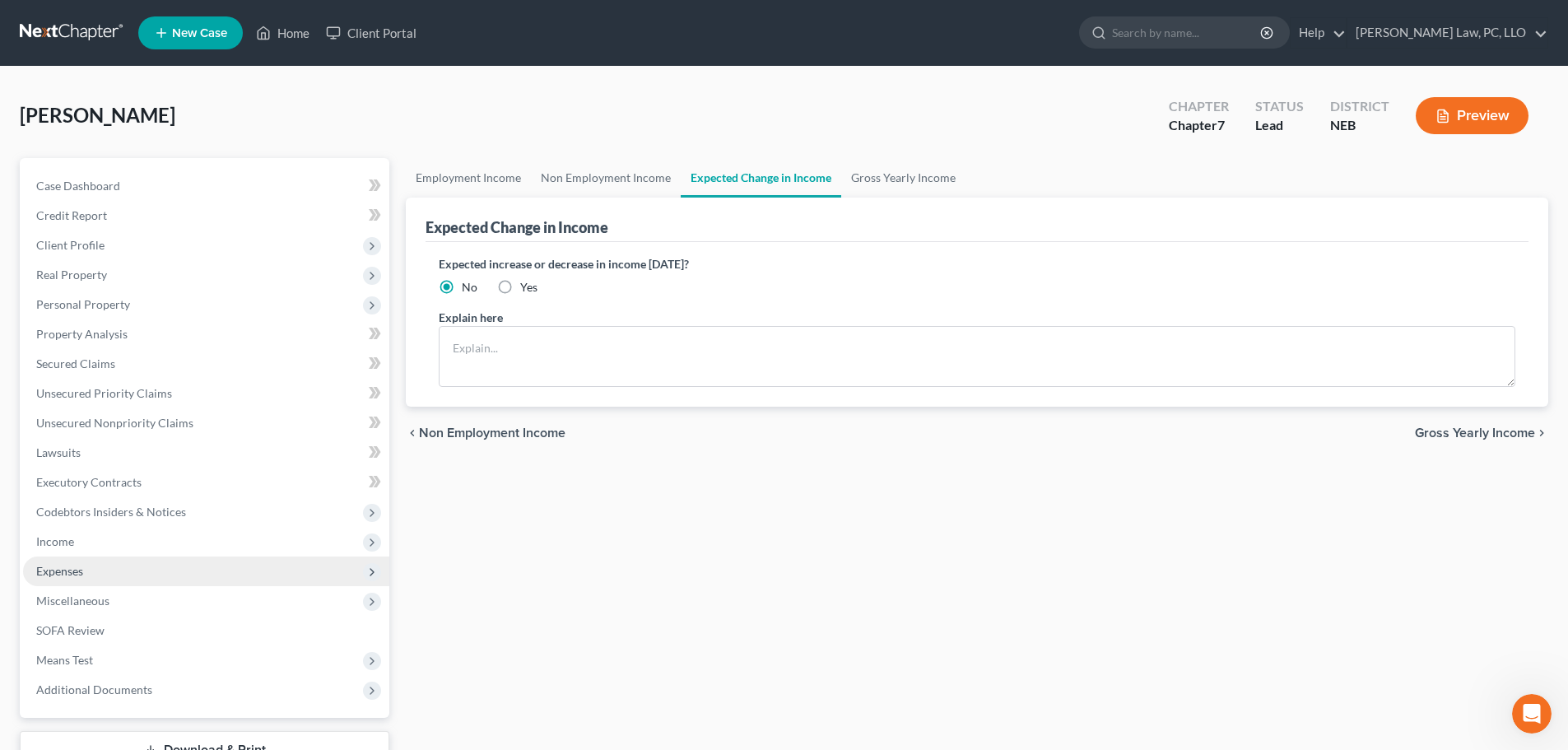
click at [76, 577] on span "Expenses" at bounding box center [59, 571] width 47 height 14
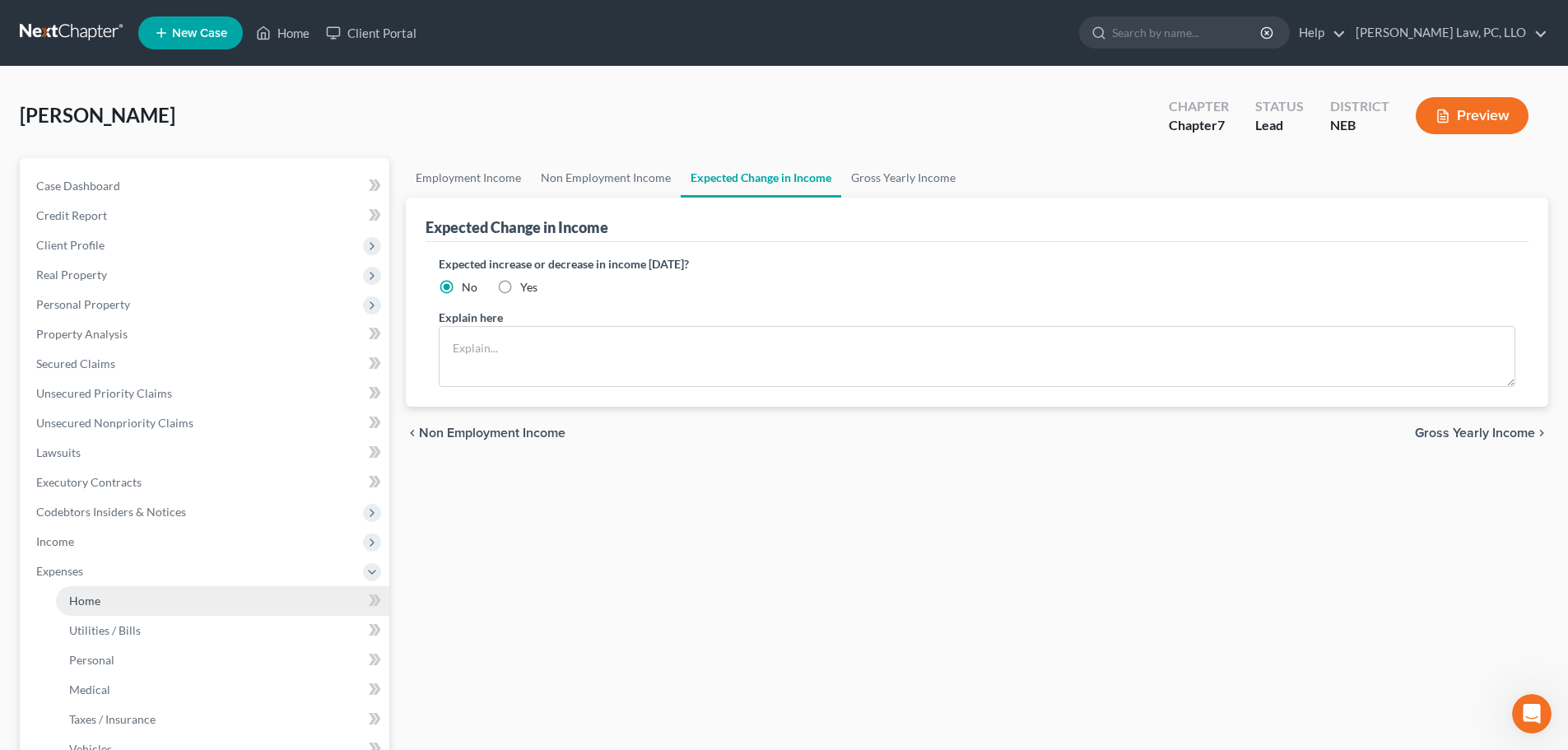
click at [82, 602] on span "Home" at bounding box center [85, 601] width 32 height 14
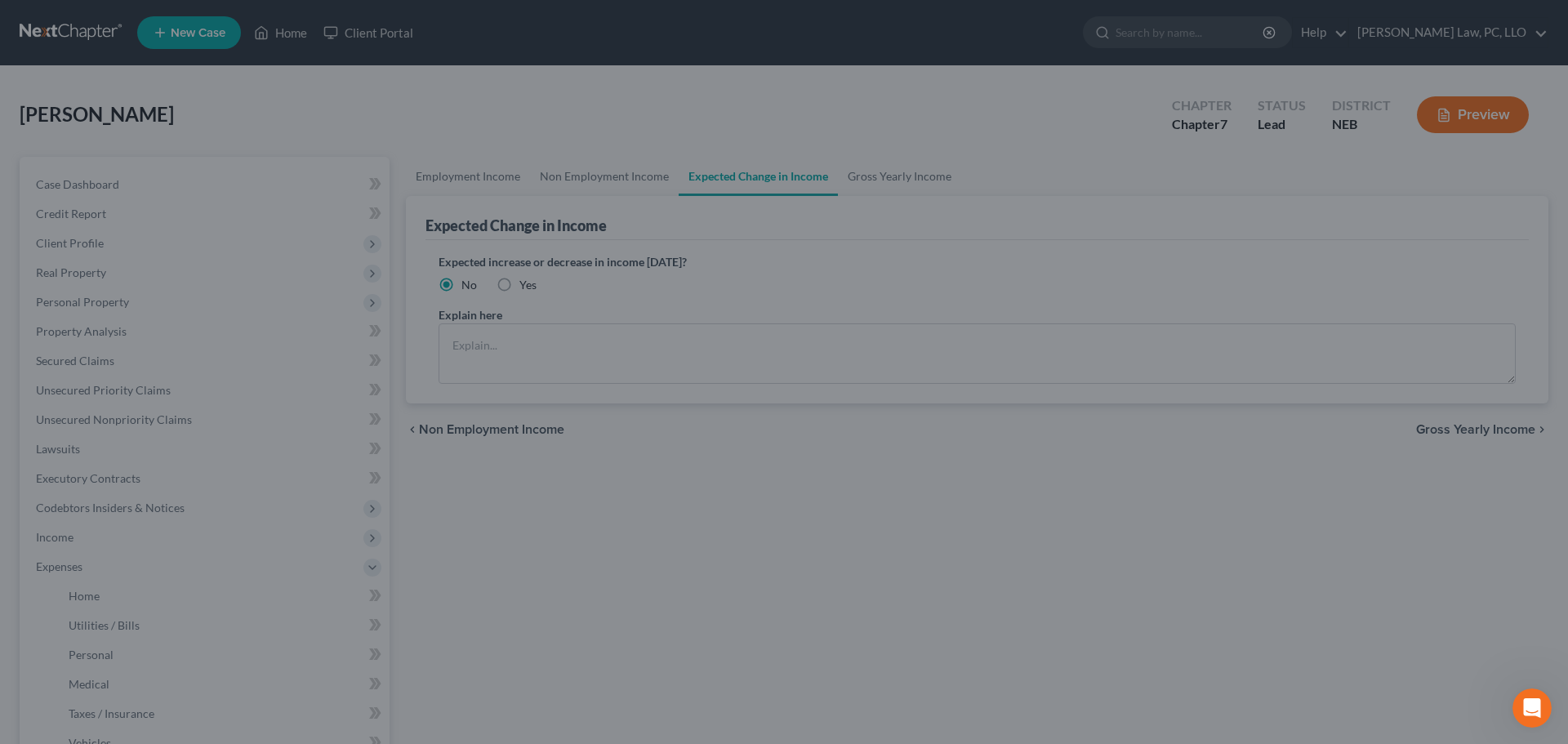
click at [598, 511] on div at bounding box center [784, 372] width 1568 height 744
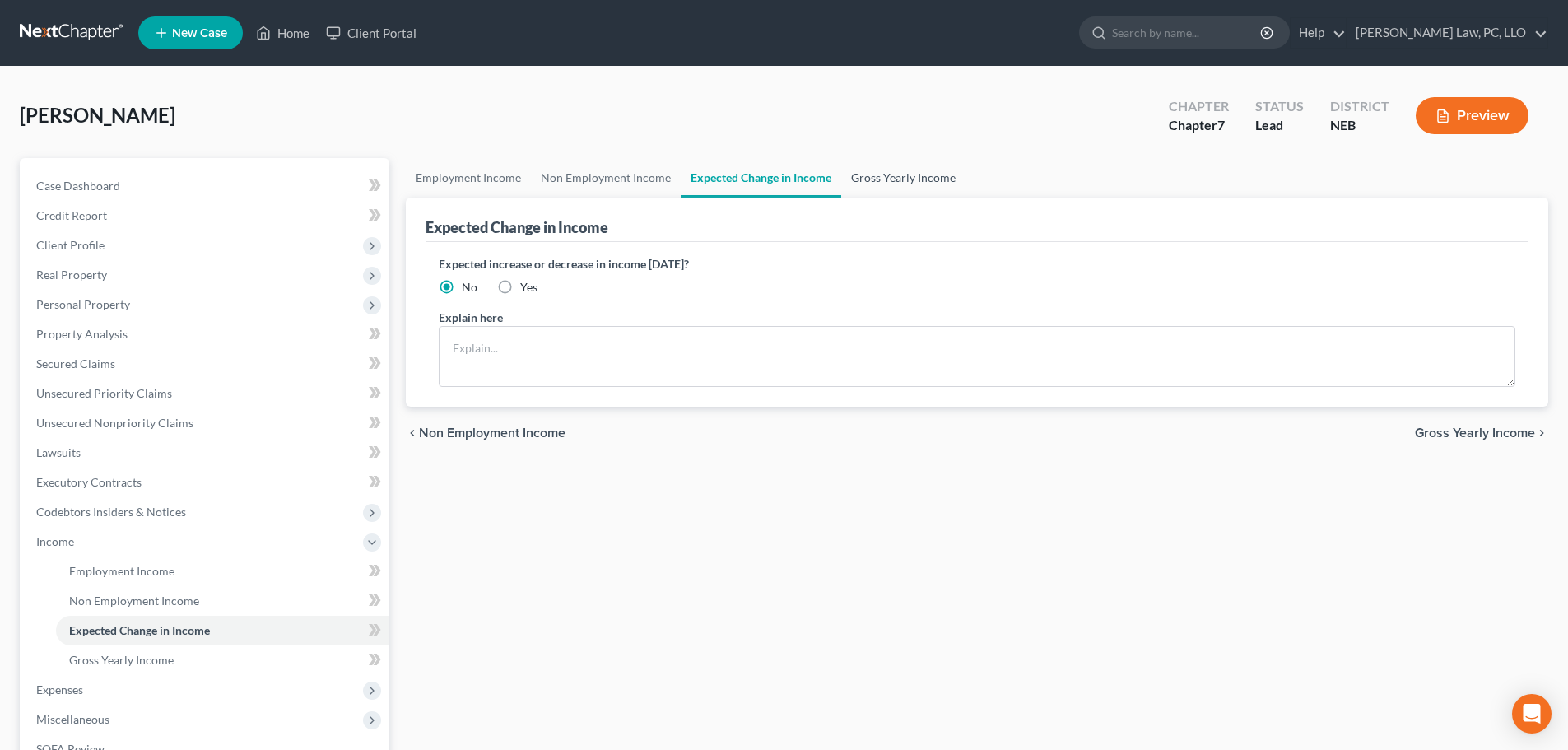
click at [902, 177] on link "Gross Yearly Income" at bounding box center [904, 177] width 125 height 40
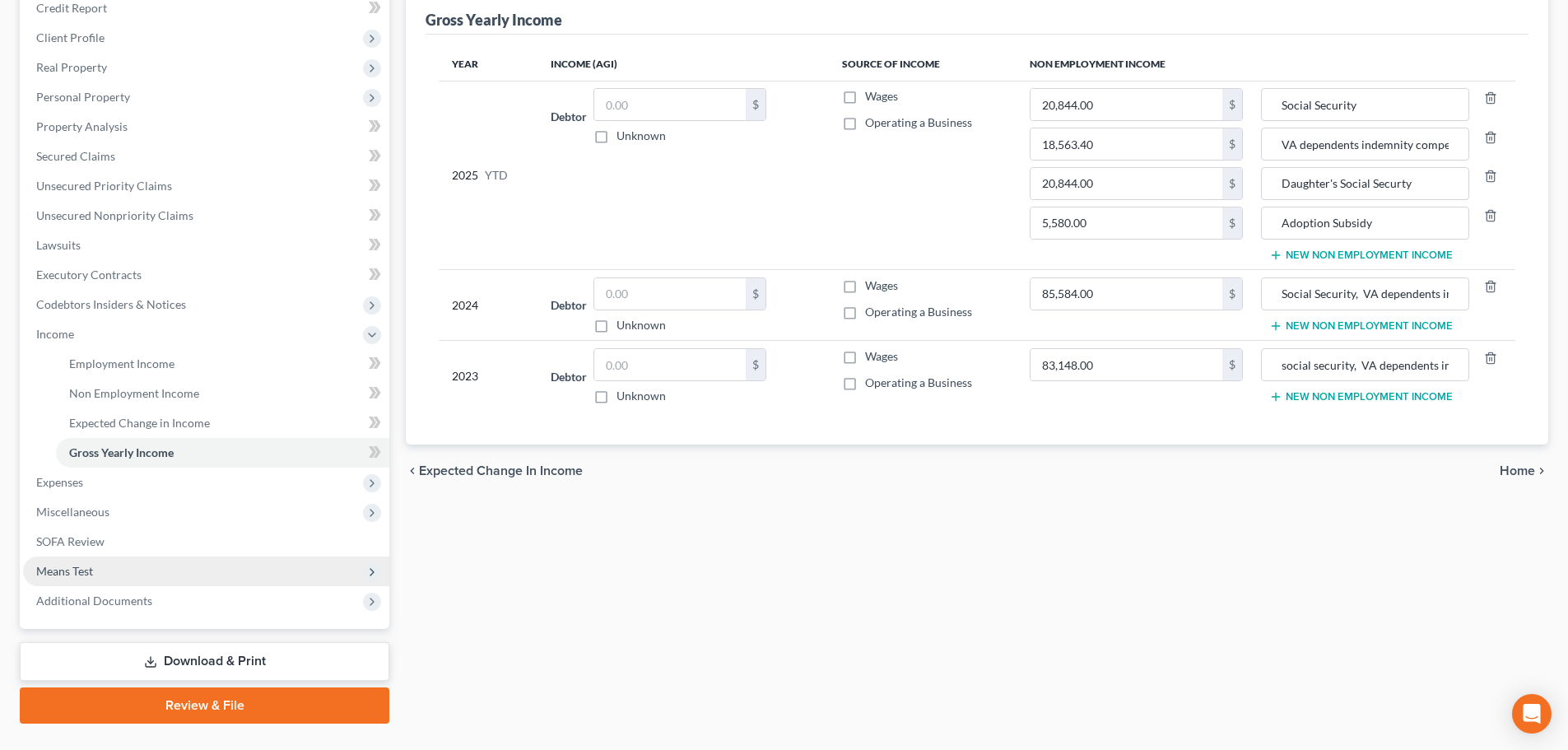
scroll to position [243, 0]
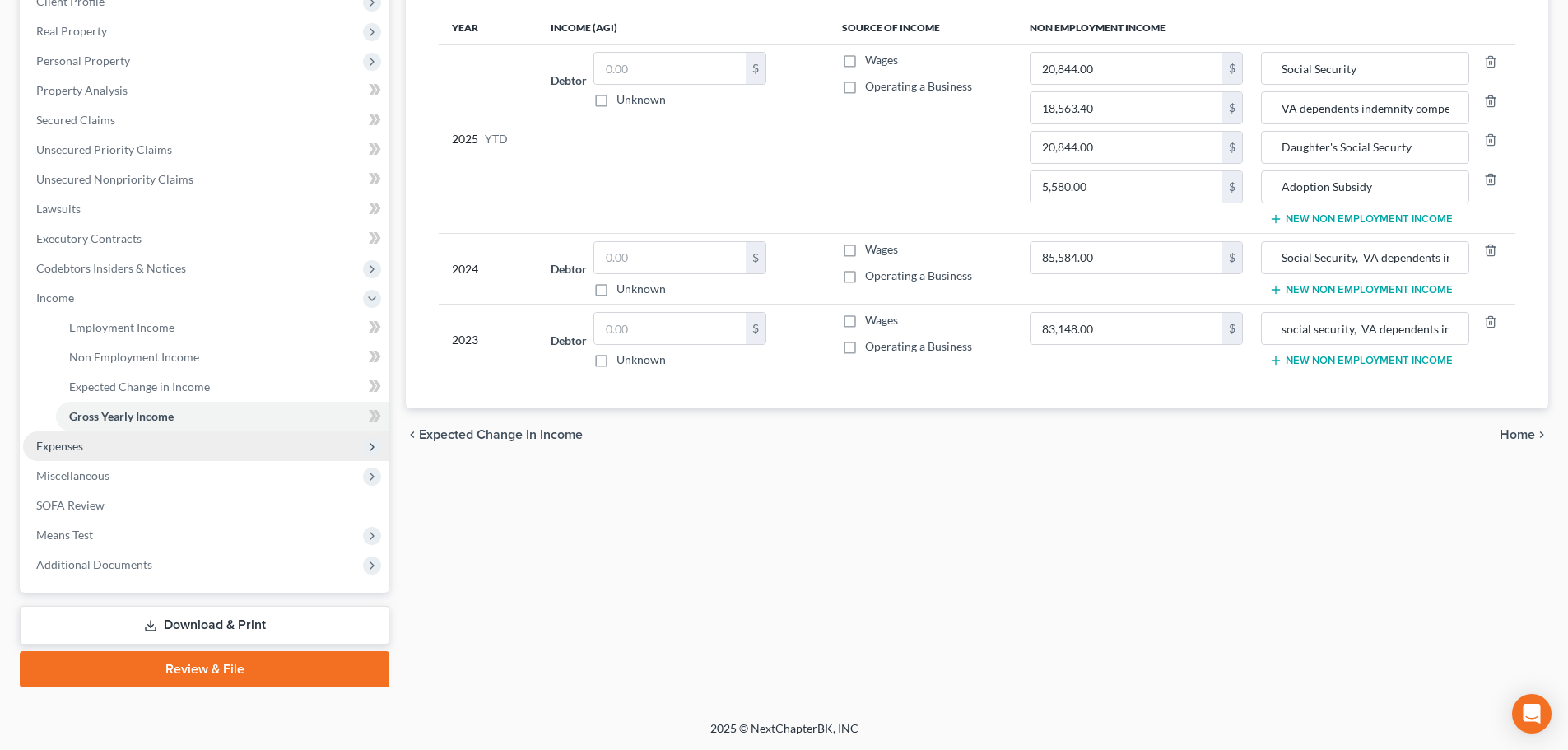
click at [105, 442] on span "Expenses" at bounding box center [206, 446] width 366 height 30
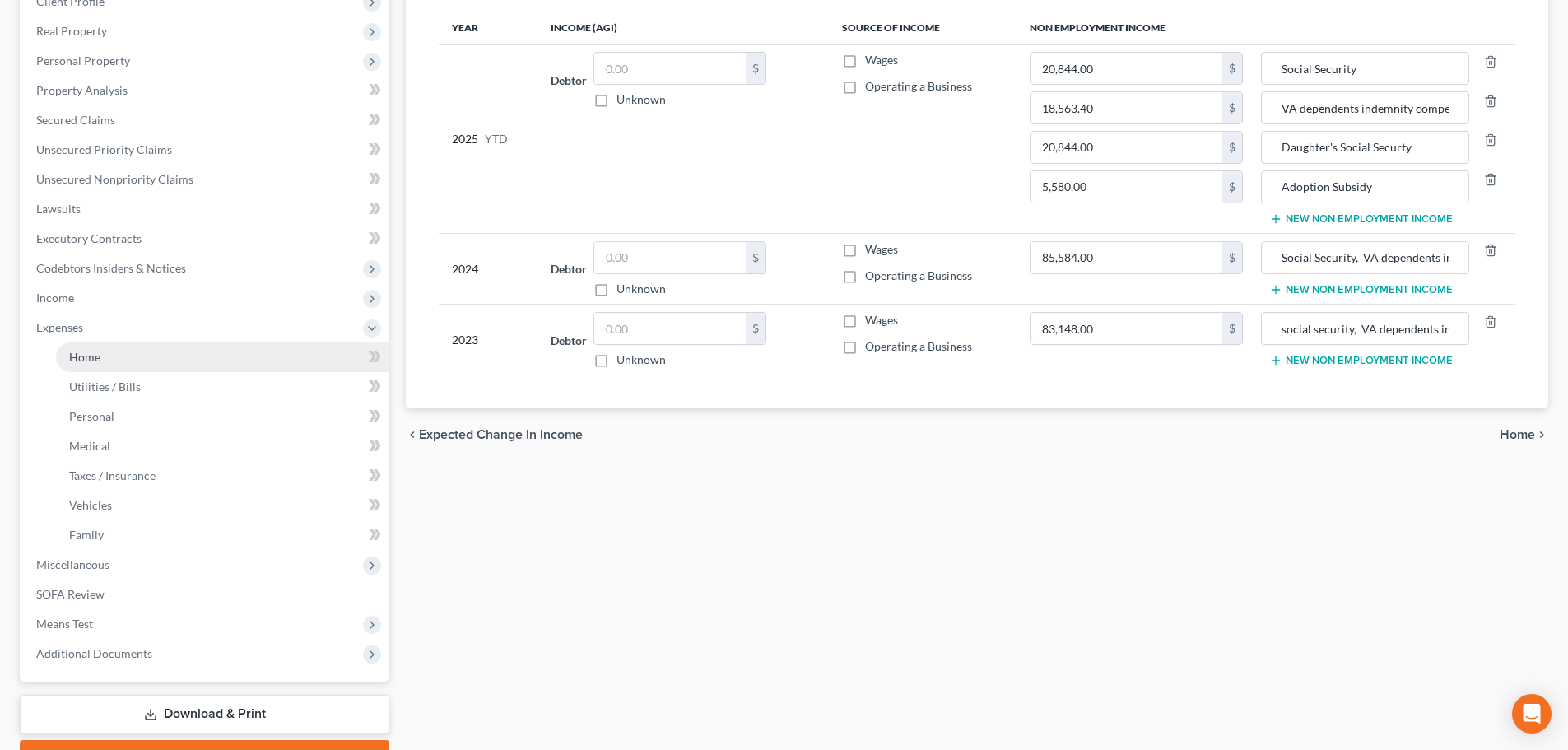
click at [94, 357] on span "Home" at bounding box center [85, 357] width 32 height 14
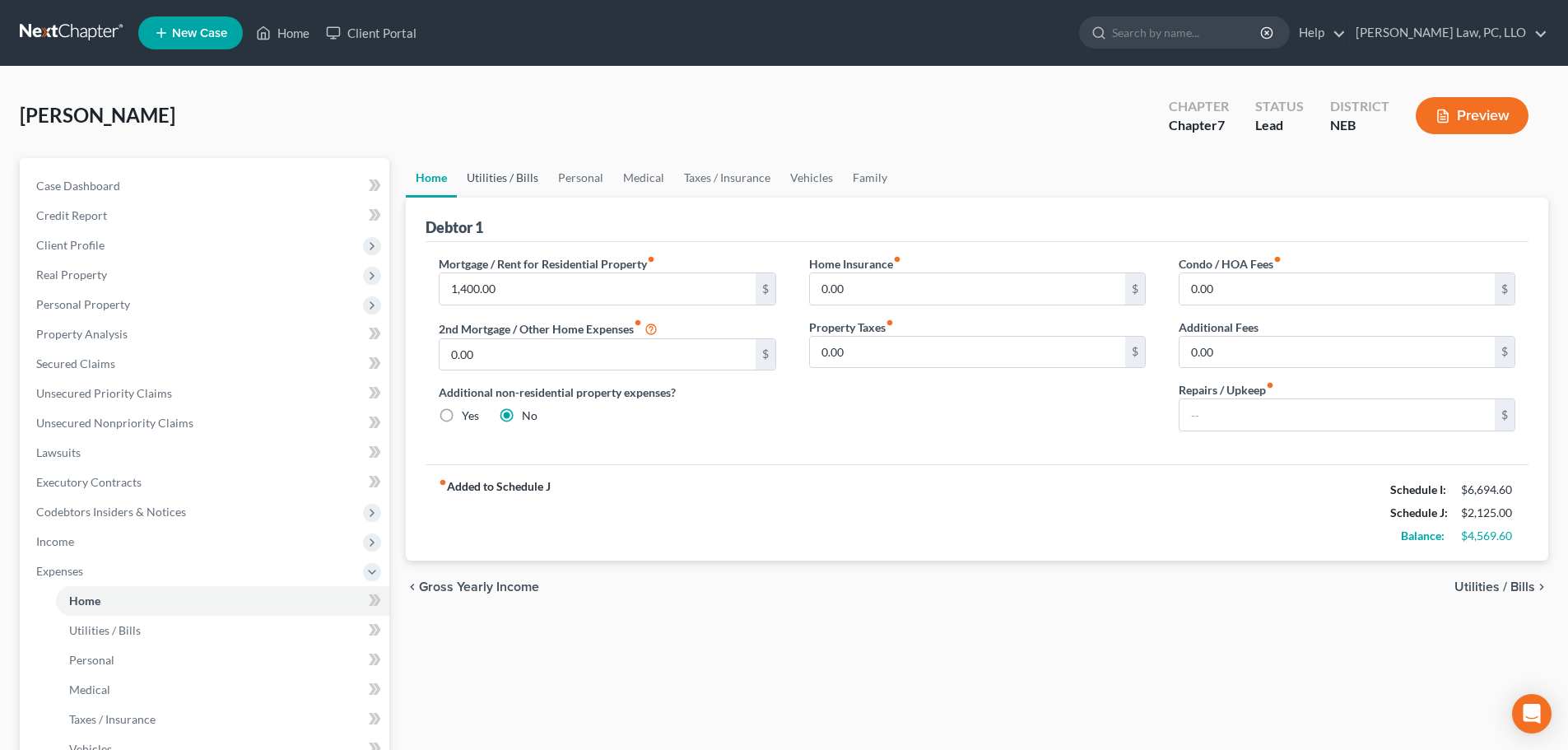
click at [500, 177] on link "Utilities / Bills" at bounding box center [502, 177] width 91 height 40
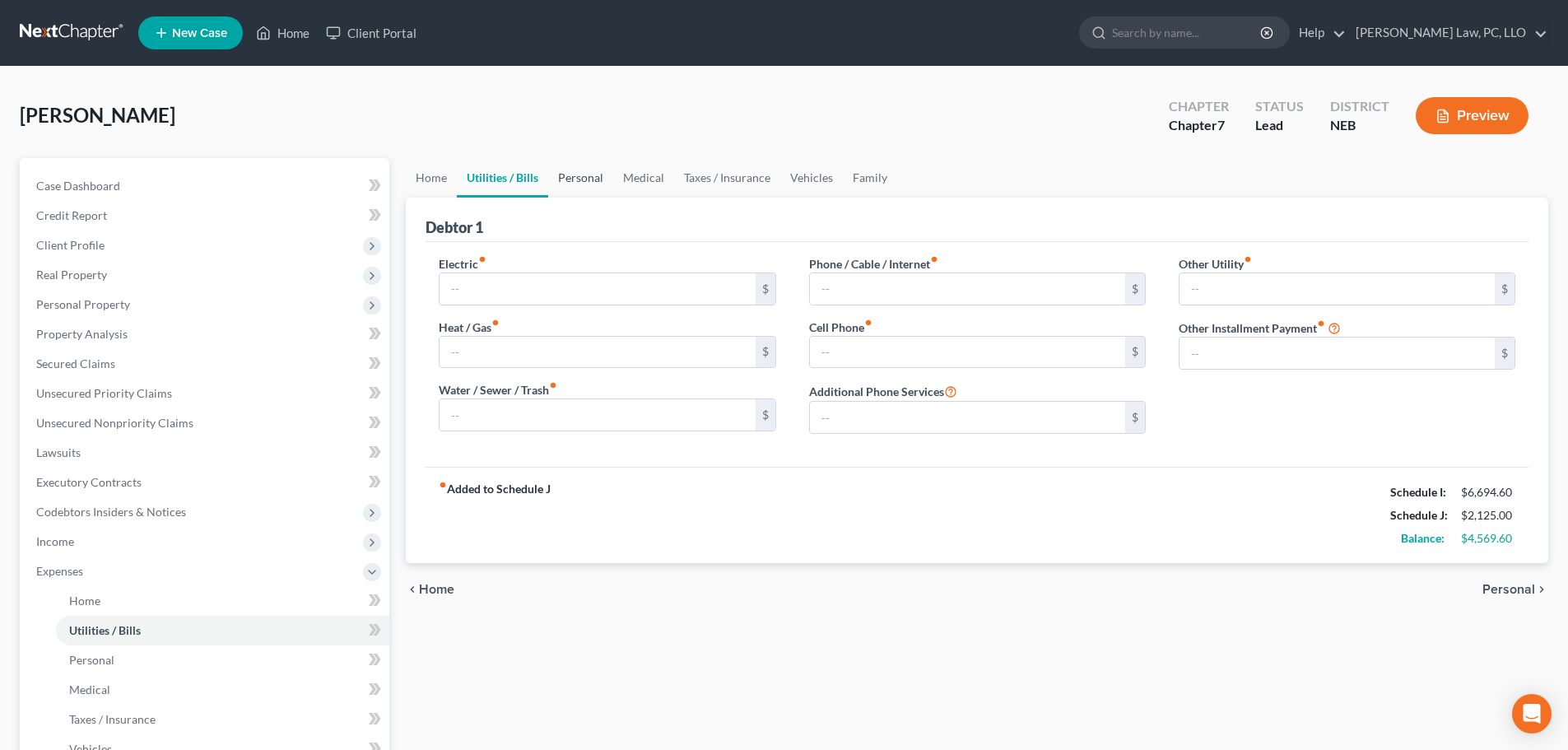
click at [581, 175] on link "Personal" at bounding box center [581, 177] width 65 height 40
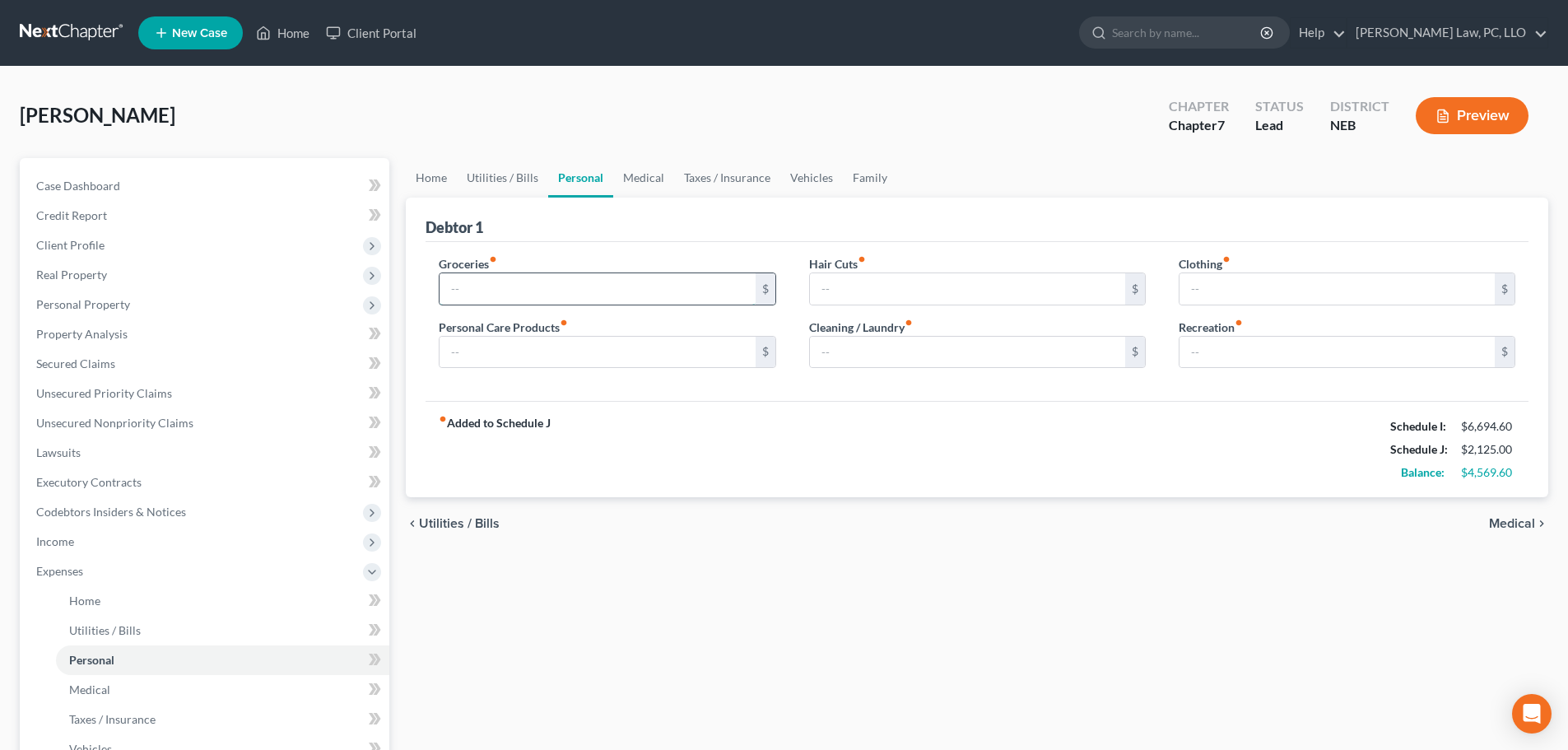
click at [552, 292] on input "text" at bounding box center [596, 289] width 315 height 32
type input "1,100.00"
click at [938, 296] on input "text" at bounding box center [967, 289] width 315 height 32
type input "150.00"
click at [1274, 282] on input "text" at bounding box center [1337, 289] width 315 height 32
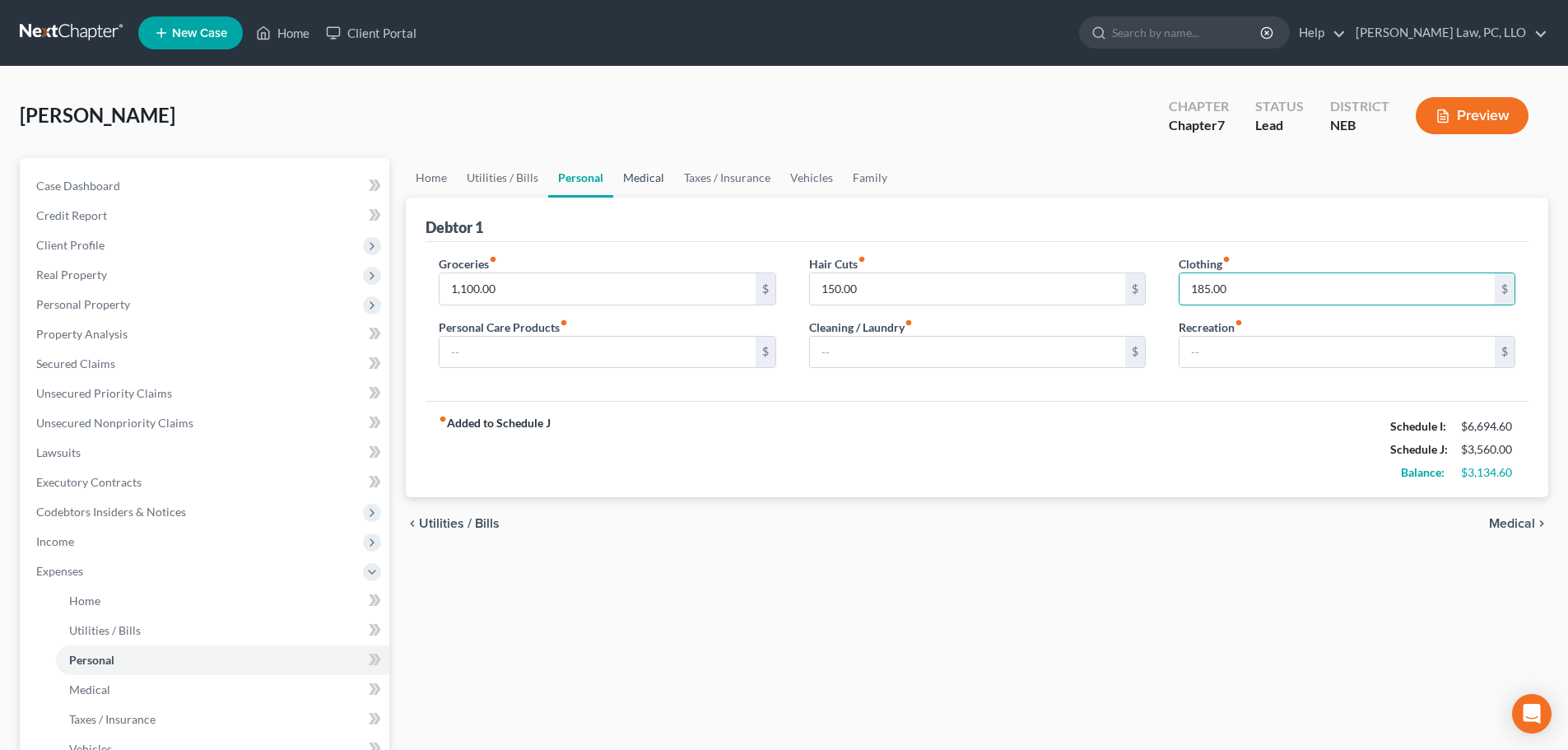
type input "185.00"
click at [623, 182] on link "Medical" at bounding box center [643, 177] width 61 height 40
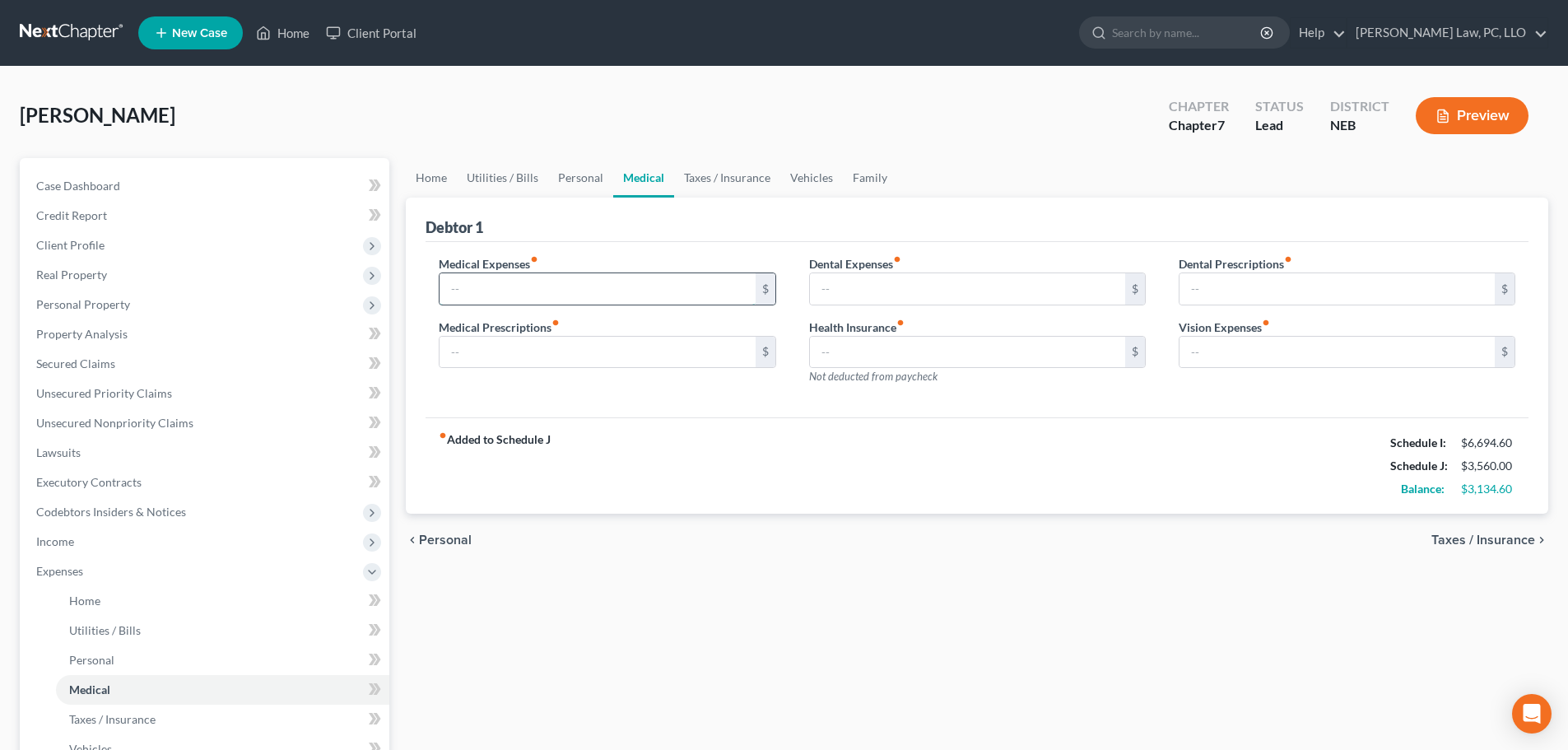
click at [545, 290] on input "text" at bounding box center [596, 289] width 315 height 32
type input "150.00"
click at [747, 185] on link "Taxes / Insurance" at bounding box center [727, 177] width 106 height 40
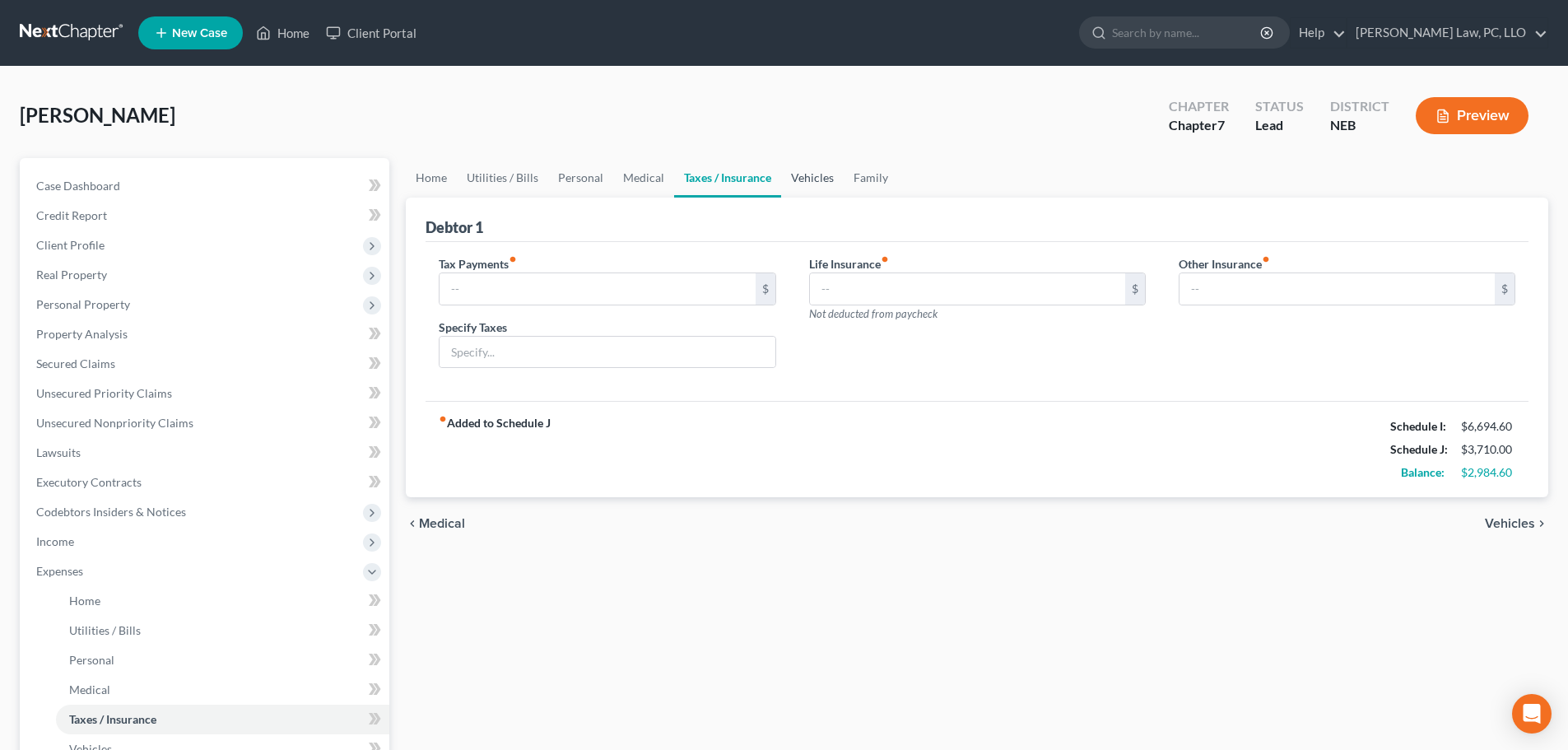
click at [796, 180] on link "Vehicles" at bounding box center [812, 177] width 62 height 40
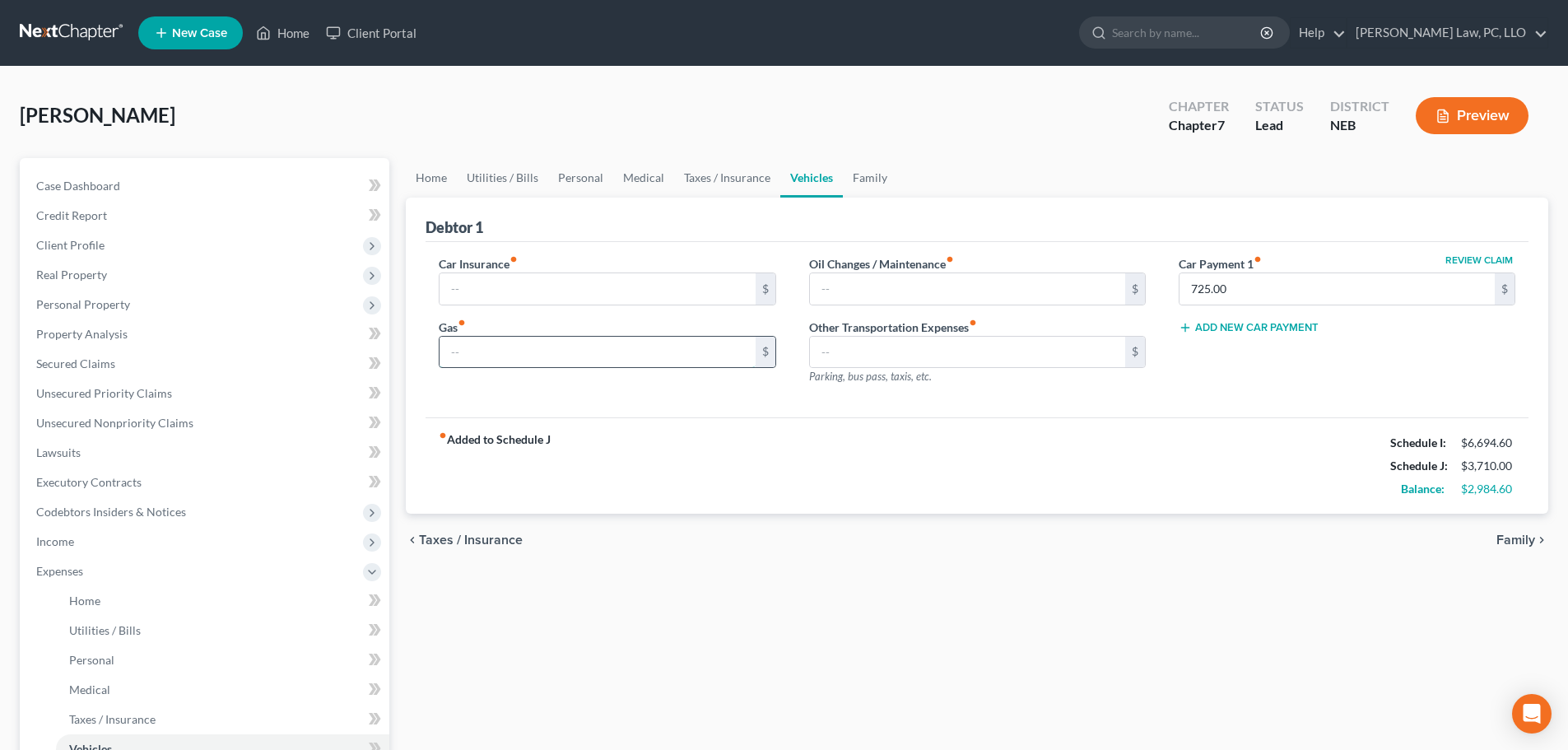
click at [534, 350] on input "text" at bounding box center [596, 352] width 315 height 32
type input "200.00"
click at [555, 290] on input "text" at bounding box center [596, 289] width 315 height 32
click at [865, 175] on link "Family" at bounding box center [871, 177] width 54 height 40
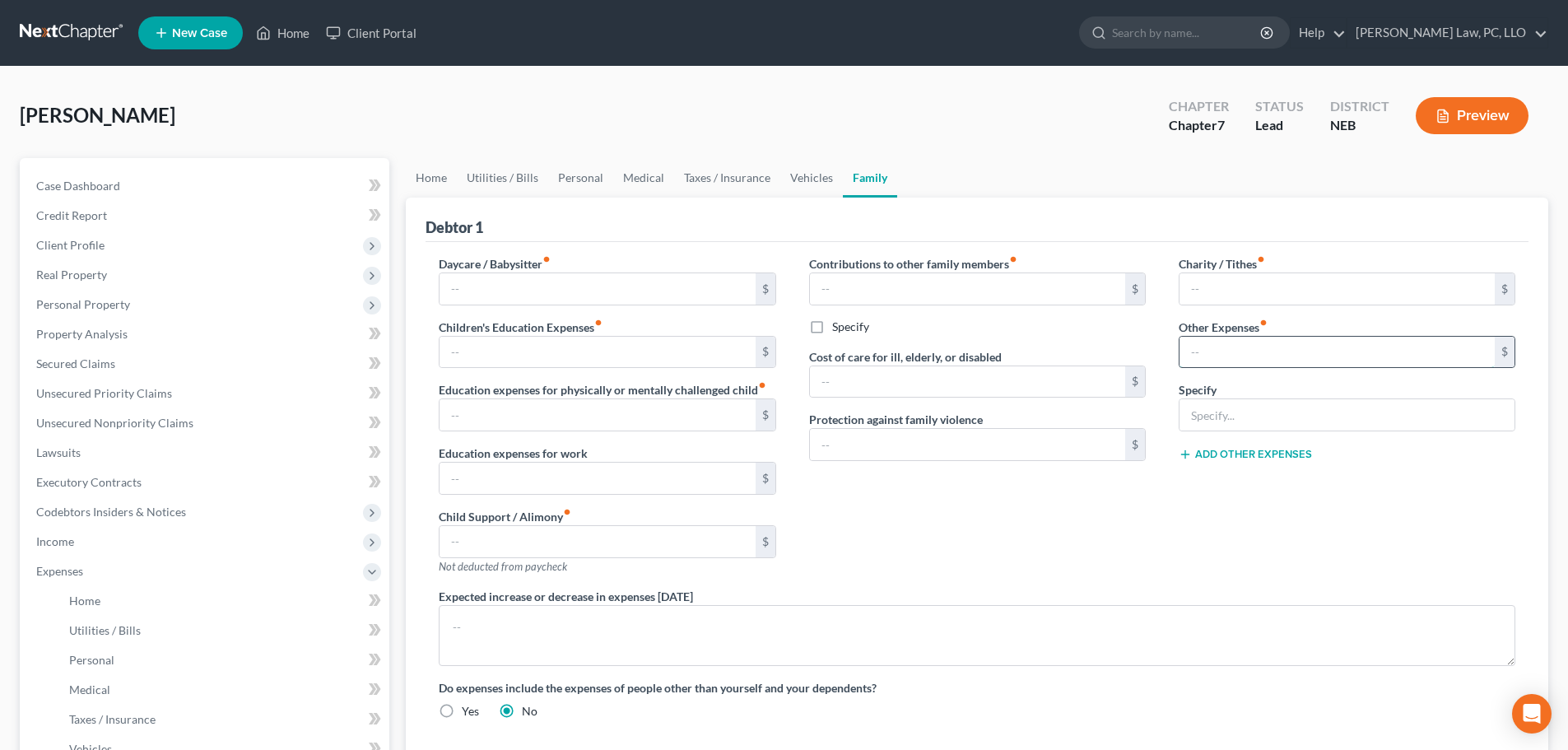
click at [1204, 343] on input "text" at bounding box center [1337, 352] width 315 height 32
click at [1195, 418] on input "text" at bounding box center [1347, 415] width 335 height 32
type input "MISC"
click at [1213, 352] on input "text" at bounding box center [1337, 352] width 315 height 32
type input "300.00"
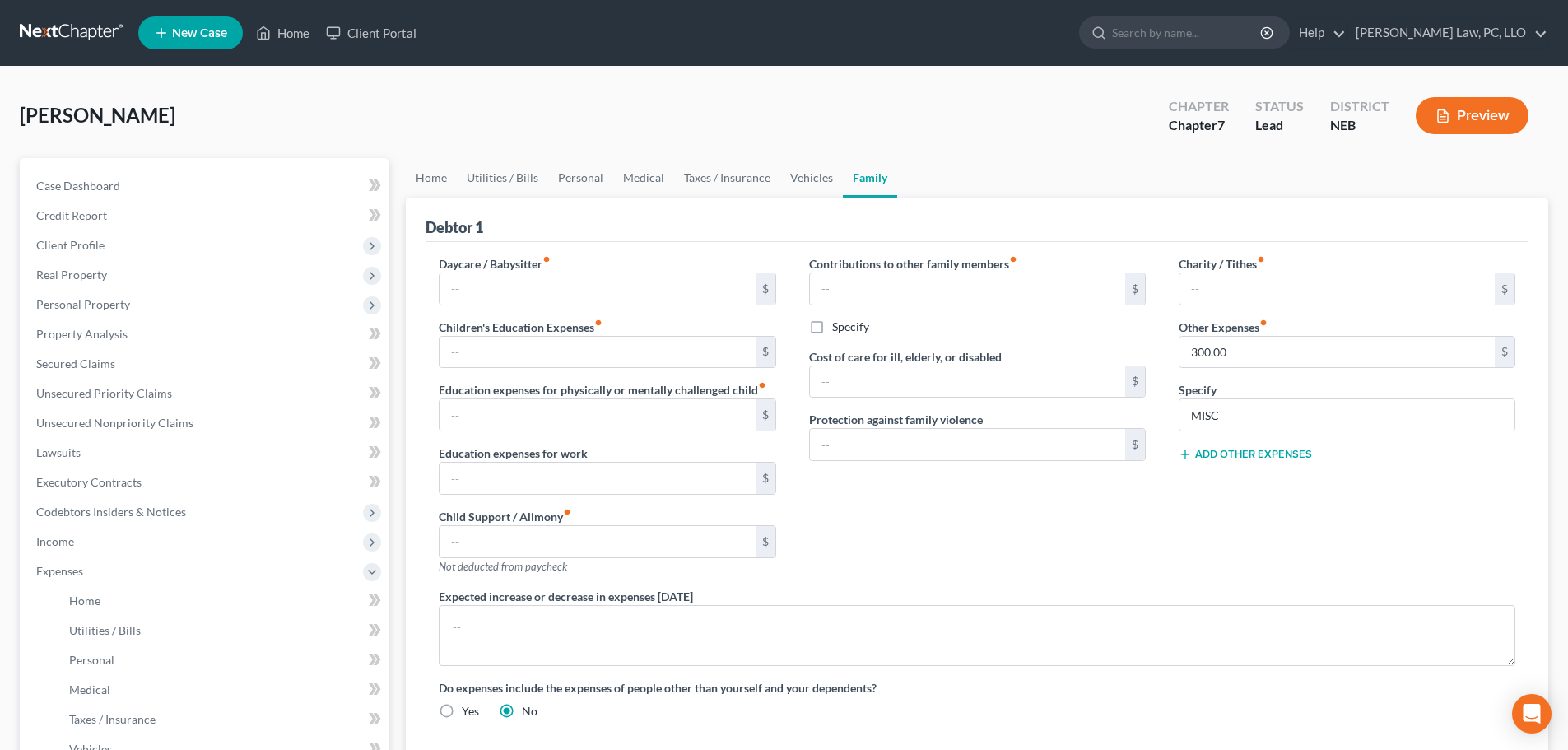
click at [1224, 454] on button "Add Other Expenses" at bounding box center [1246, 454] width 134 height 13
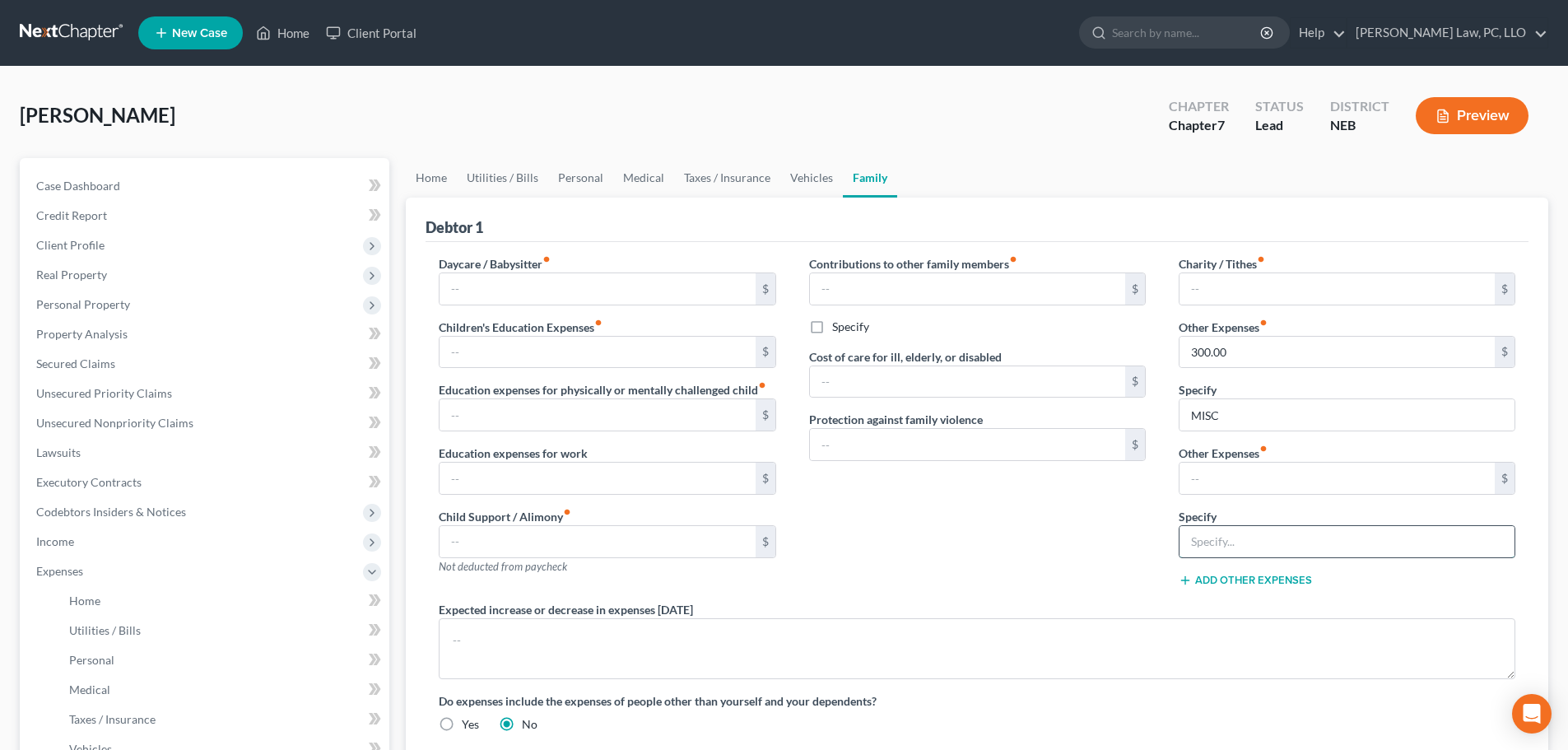
click at [1224, 532] on input "text" at bounding box center [1347, 542] width 335 height 32
type input "Pet Expenses"
click at [1216, 479] on input "text" at bounding box center [1337, 479] width 315 height 32
type input "100.00"
click at [1218, 576] on button "Add Other Expenses" at bounding box center [1246, 580] width 134 height 13
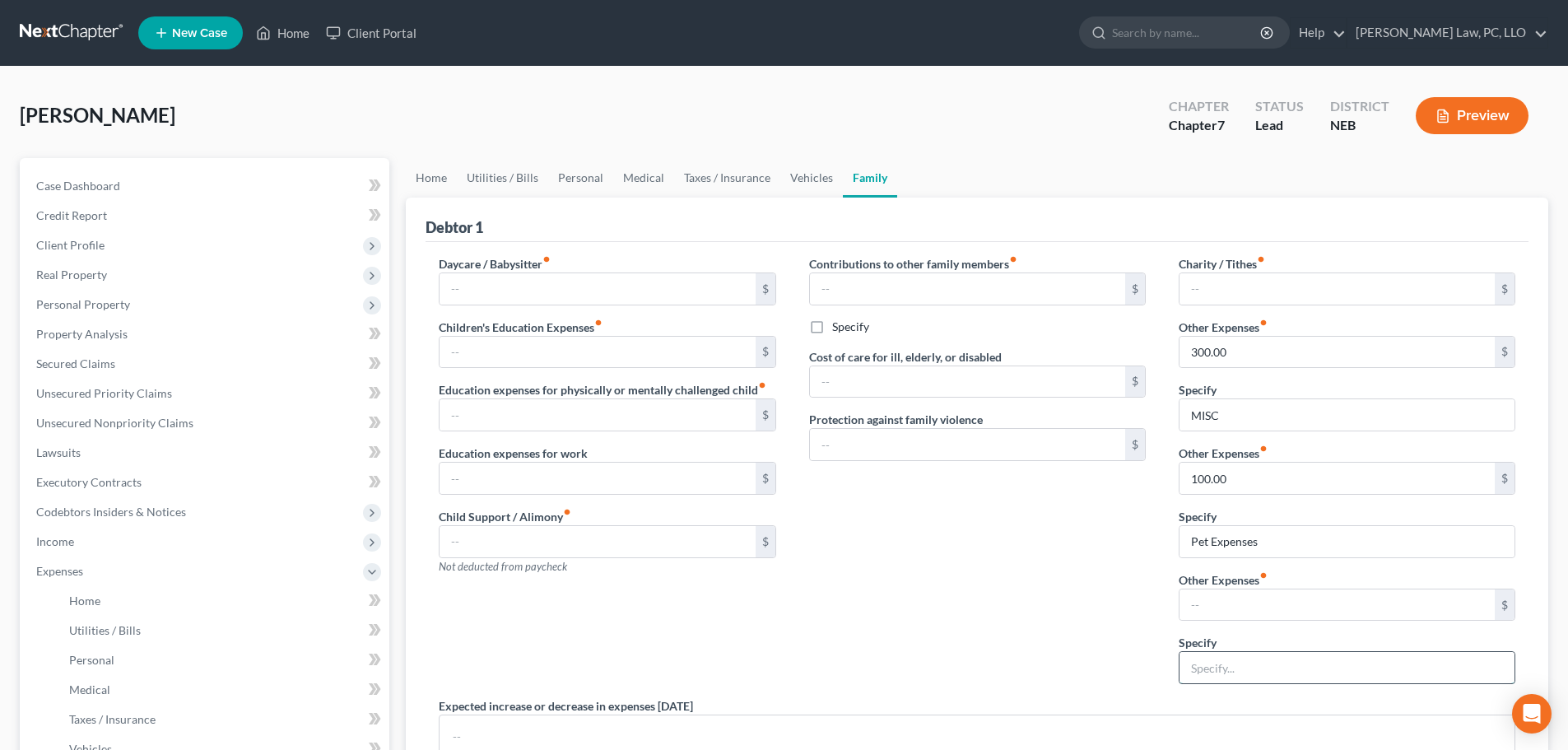
click at [1264, 663] on input "text" at bounding box center [1347, 667] width 335 height 32
type input "Children Activities/School Lunches"
click at [1210, 607] on input "text" at bounding box center [1337, 605] width 315 height 32
type input "200.00"
drag, startPoint x: 596, startPoint y: 350, endPoint x: 608, endPoint y: 361, distance: 16.3
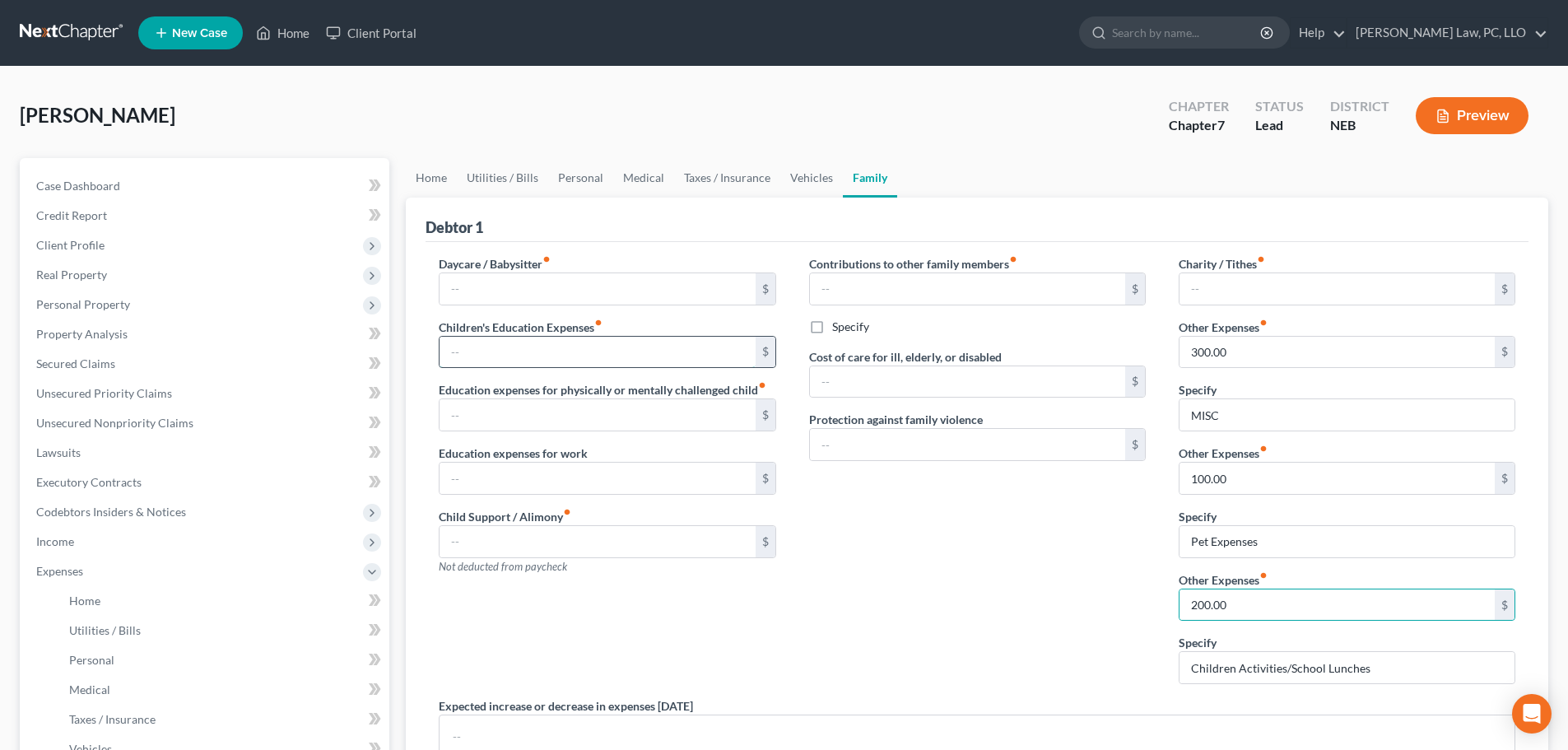
click at [596, 350] on input "text" at bounding box center [596, 352] width 315 height 32
type input "30.00"
drag, startPoint x: 1080, startPoint y: 604, endPoint x: 1066, endPoint y: 602, distance: 14.1
click at [1079, 604] on div "Contributions to other family members fiber_manual_record $ Specify Cost of car…" at bounding box center [978, 476] width 370 height 442
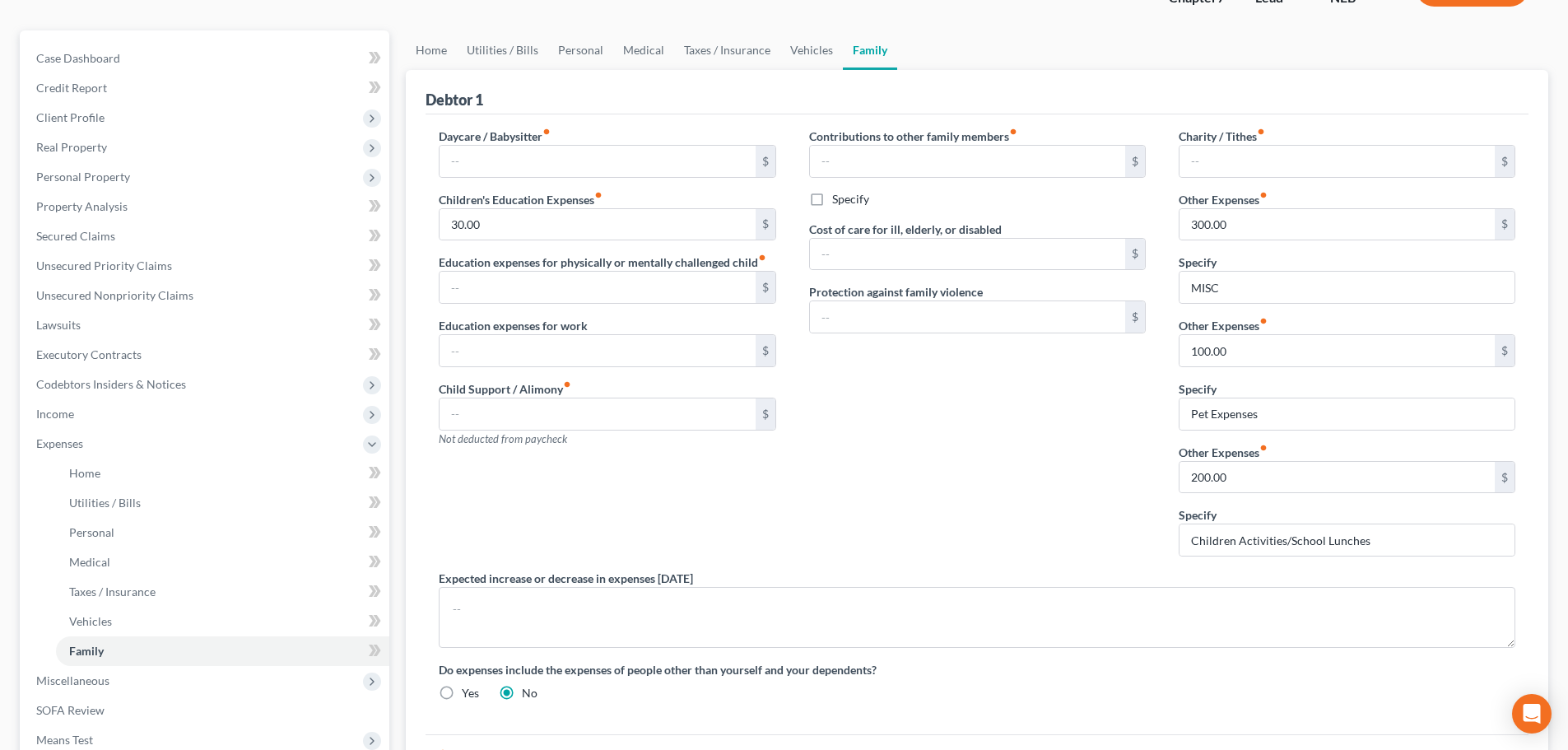
scroll to position [247, 0]
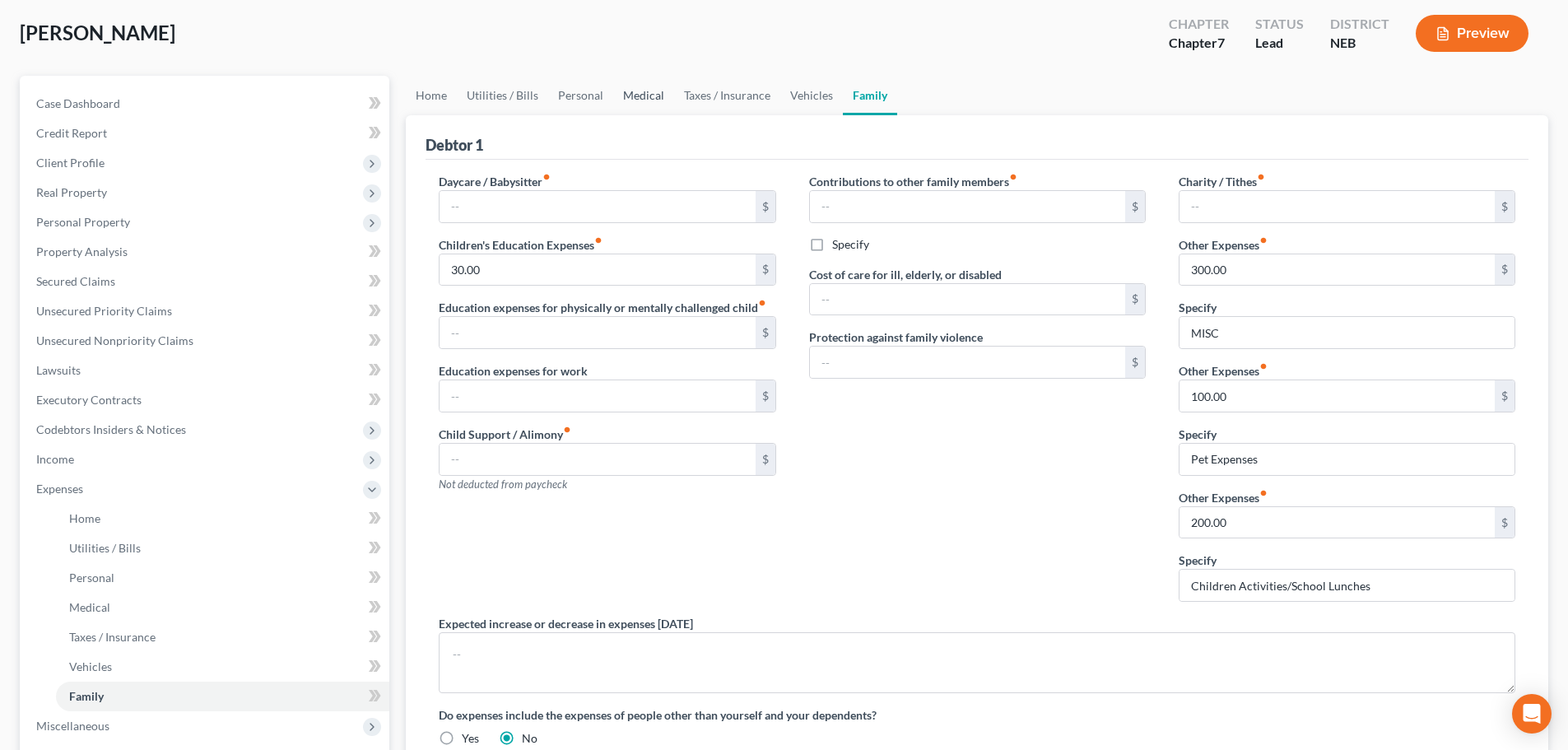
drag, startPoint x: 647, startPoint y: 94, endPoint x: 636, endPoint y: 93, distance: 11.0
click at [647, 94] on link "Medical" at bounding box center [643, 95] width 61 height 40
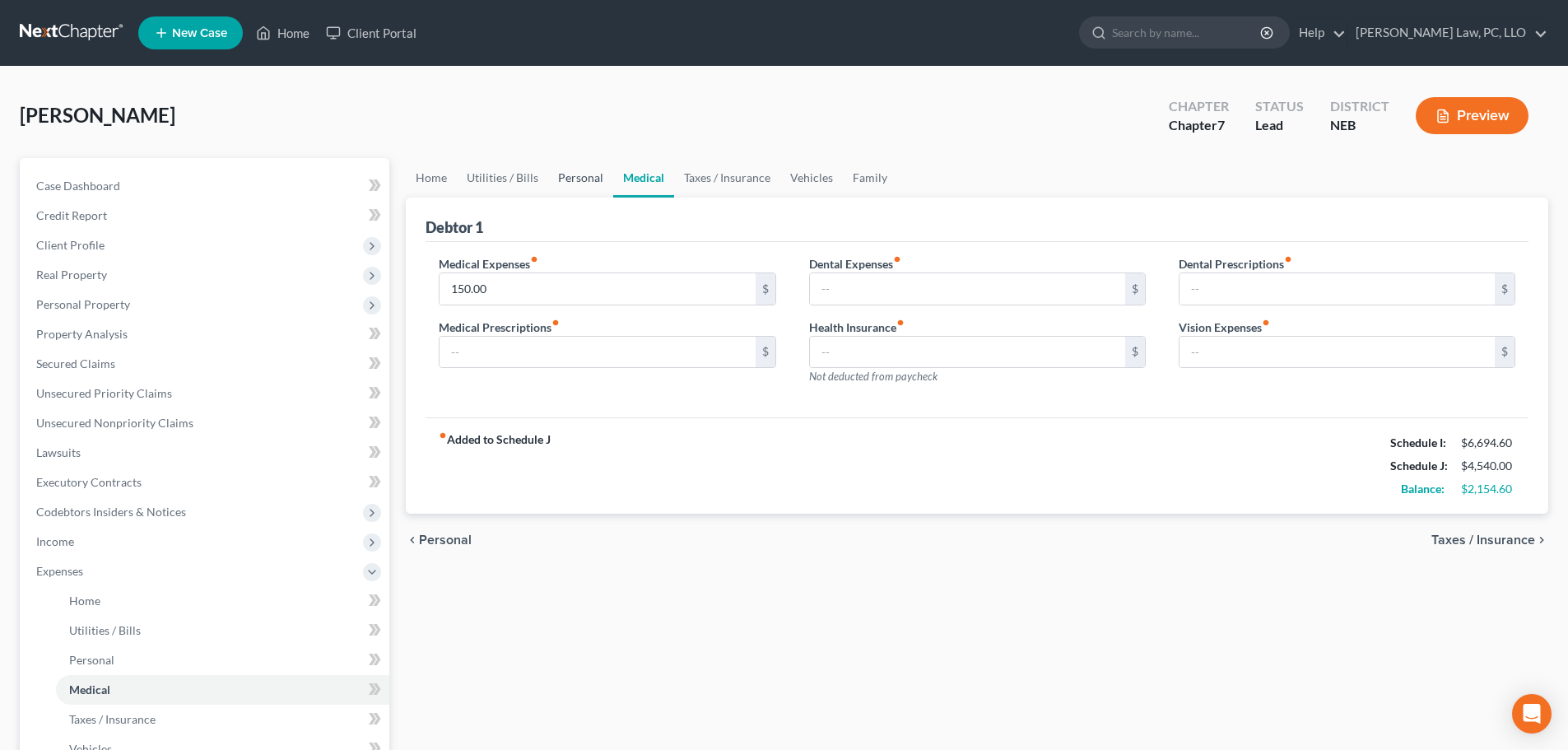
click at [569, 186] on link "Personal" at bounding box center [581, 177] width 65 height 40
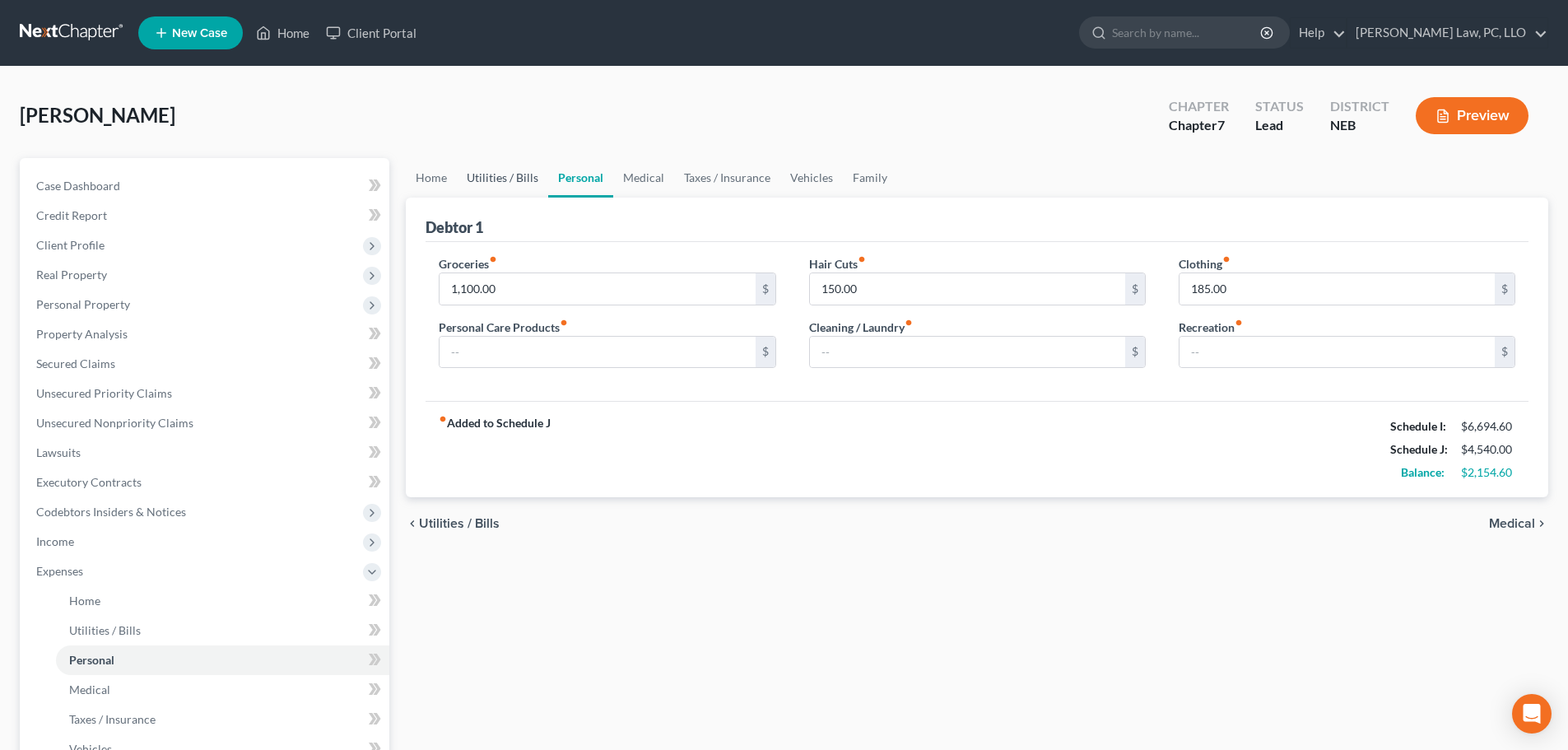
click at [510, 191] on link "Utilities / Bills" at bounding box center [502, 177] width 91 height 40
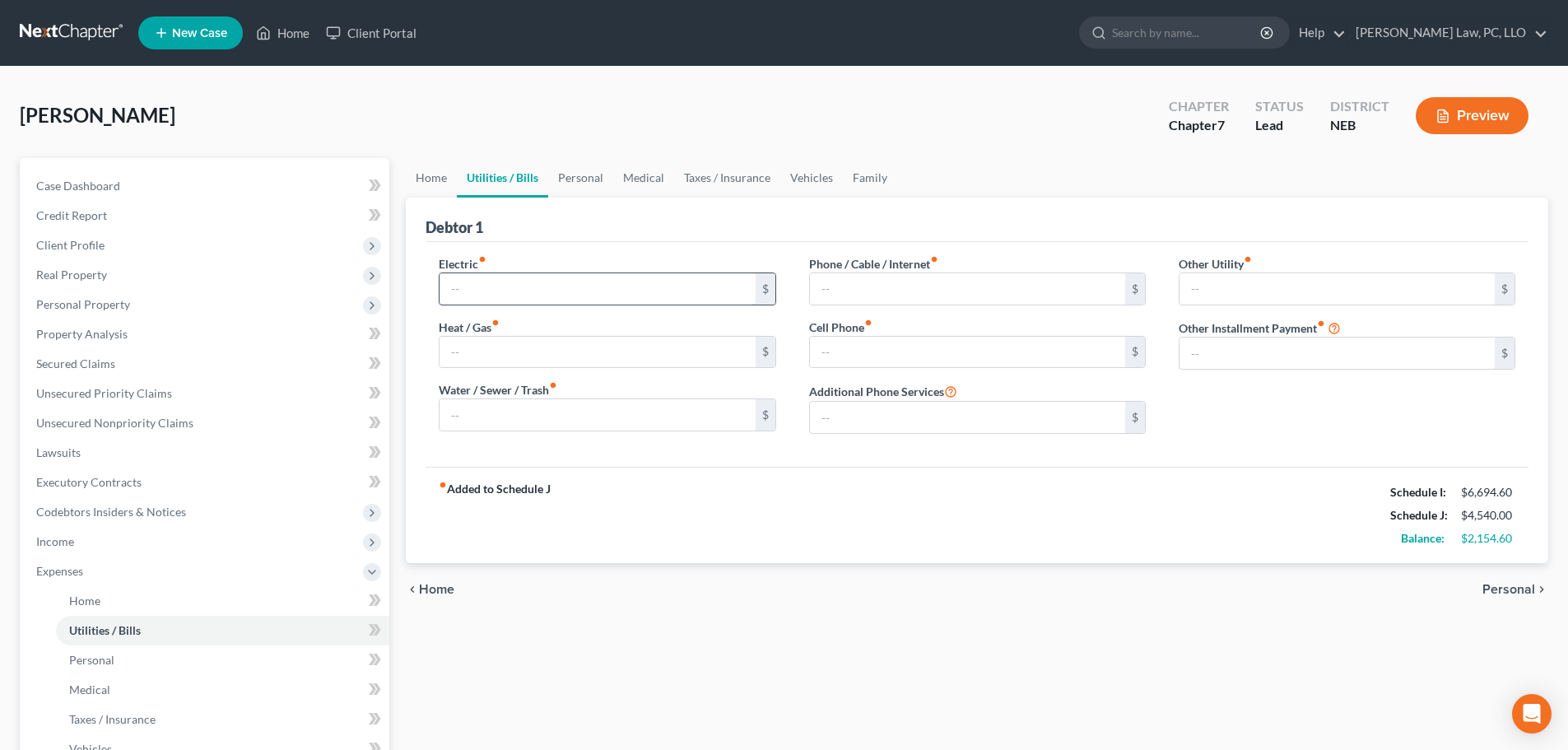
click at [471, 296] on input "text" at bounding box center [596, 289] width 315 height 32
type input "250.00"
click at [892, 270] on label "Phone / Cable / Internet fiber_manual_record" at bounding box center [873, 264] width 129 height 18
click at [878, 288] on input "text" at bounding box center [967, 289] width 315 height 32
type input "350.00"
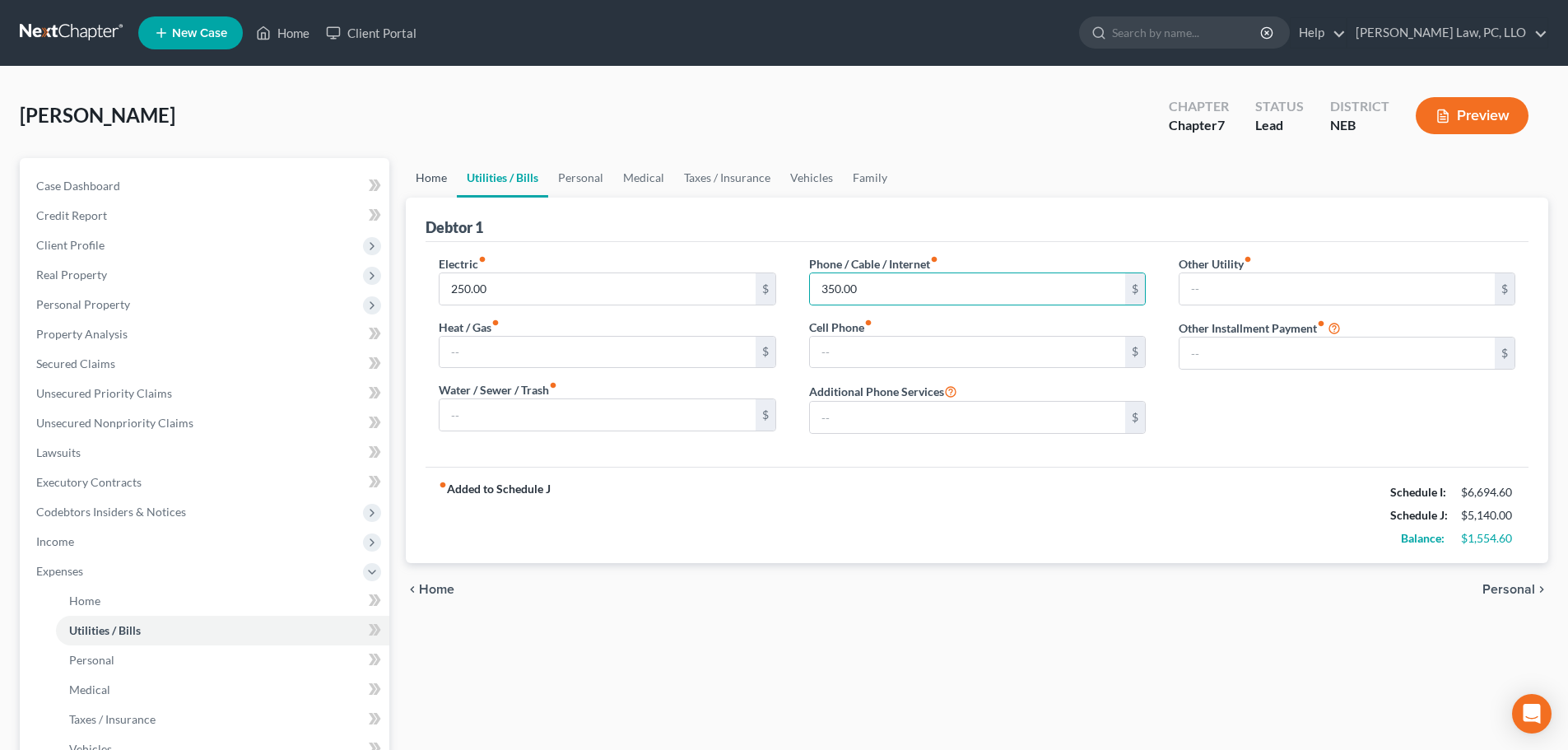
click at [424, 190] on link "Home" at bounding box center [431, 177] width 51 height 40
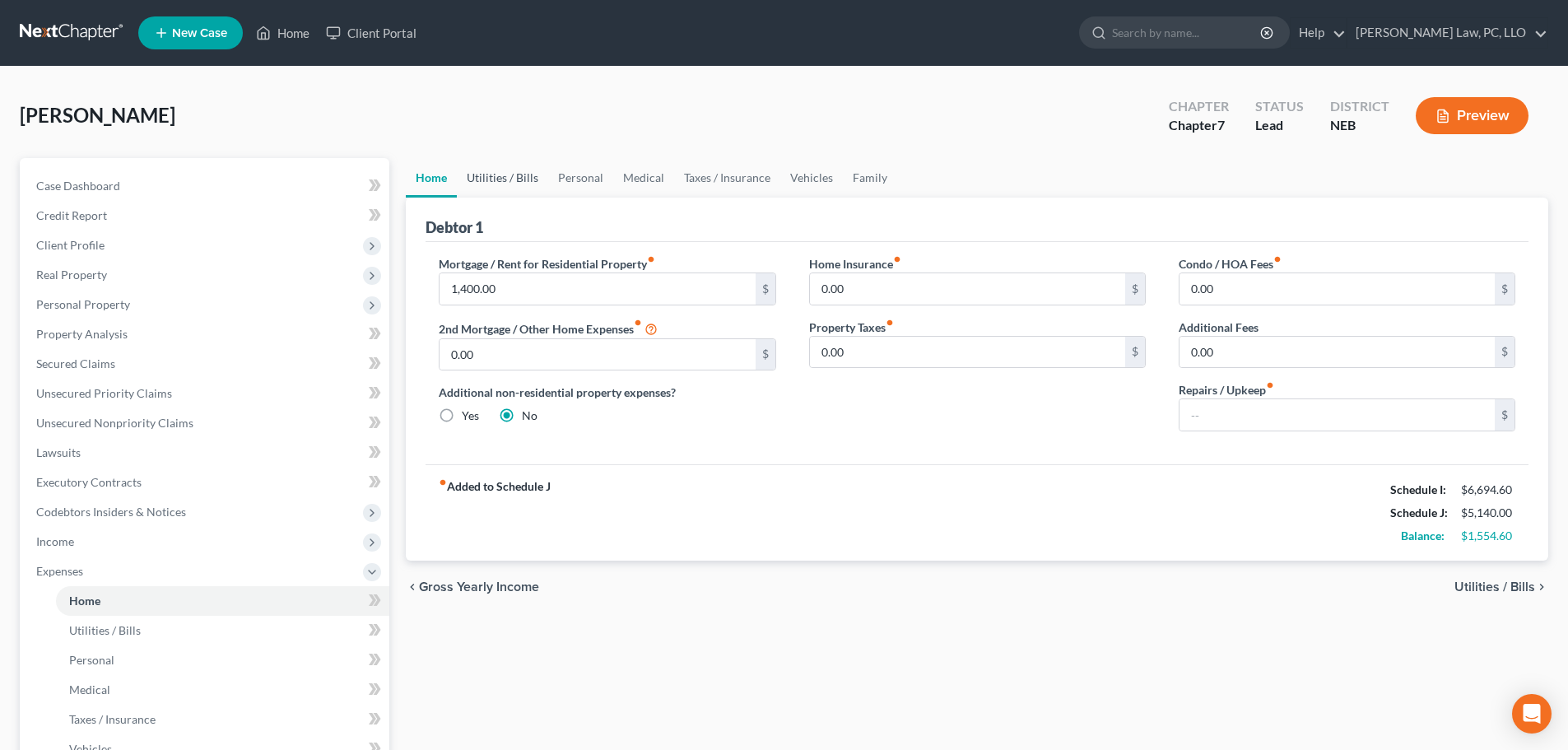
click at [496, 172] on link "Utilities / Bills" at bounding box center [502, 177] width 91 height 40
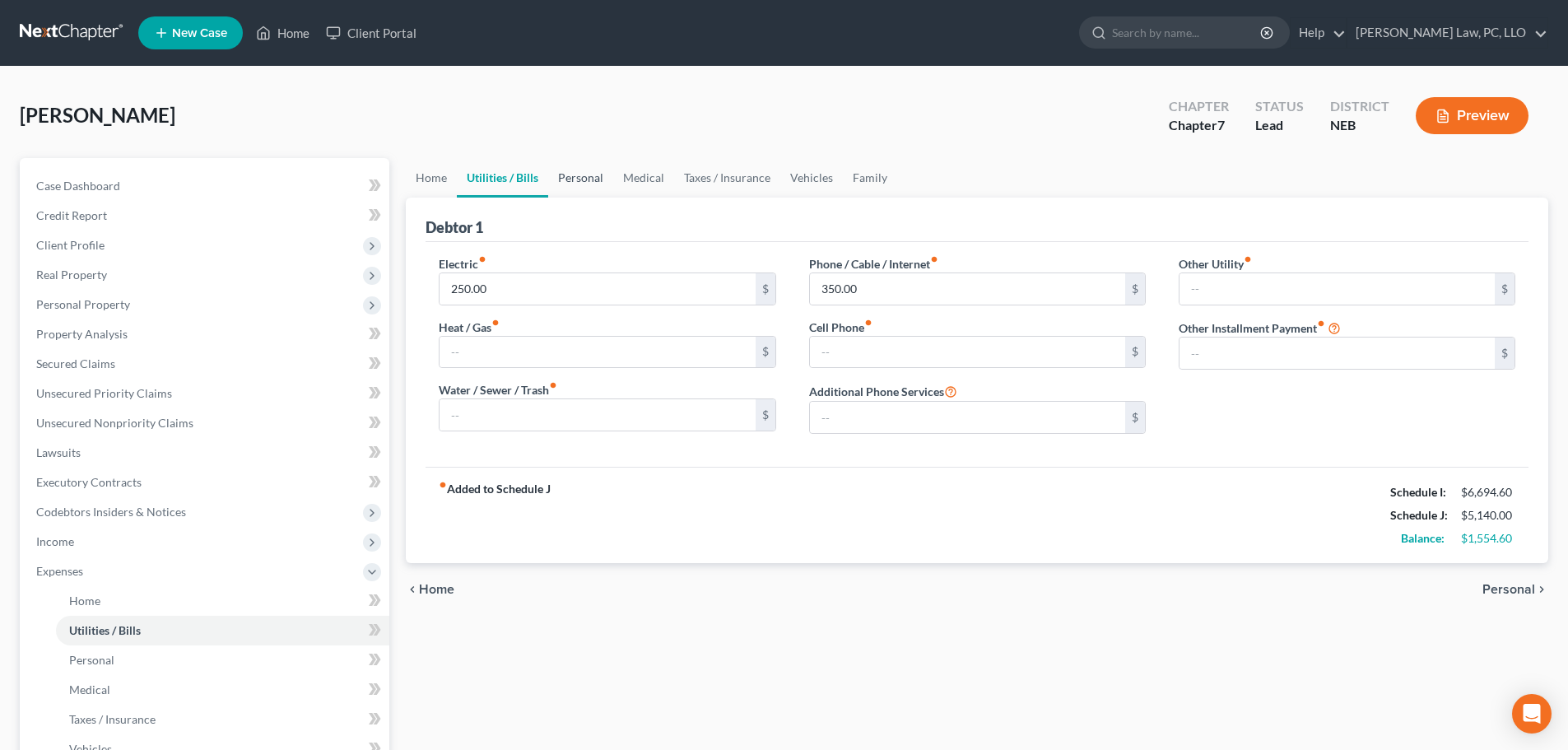
click at [572, 174] on link "Personal" at bounding box center [581, 177] width 65 height 40
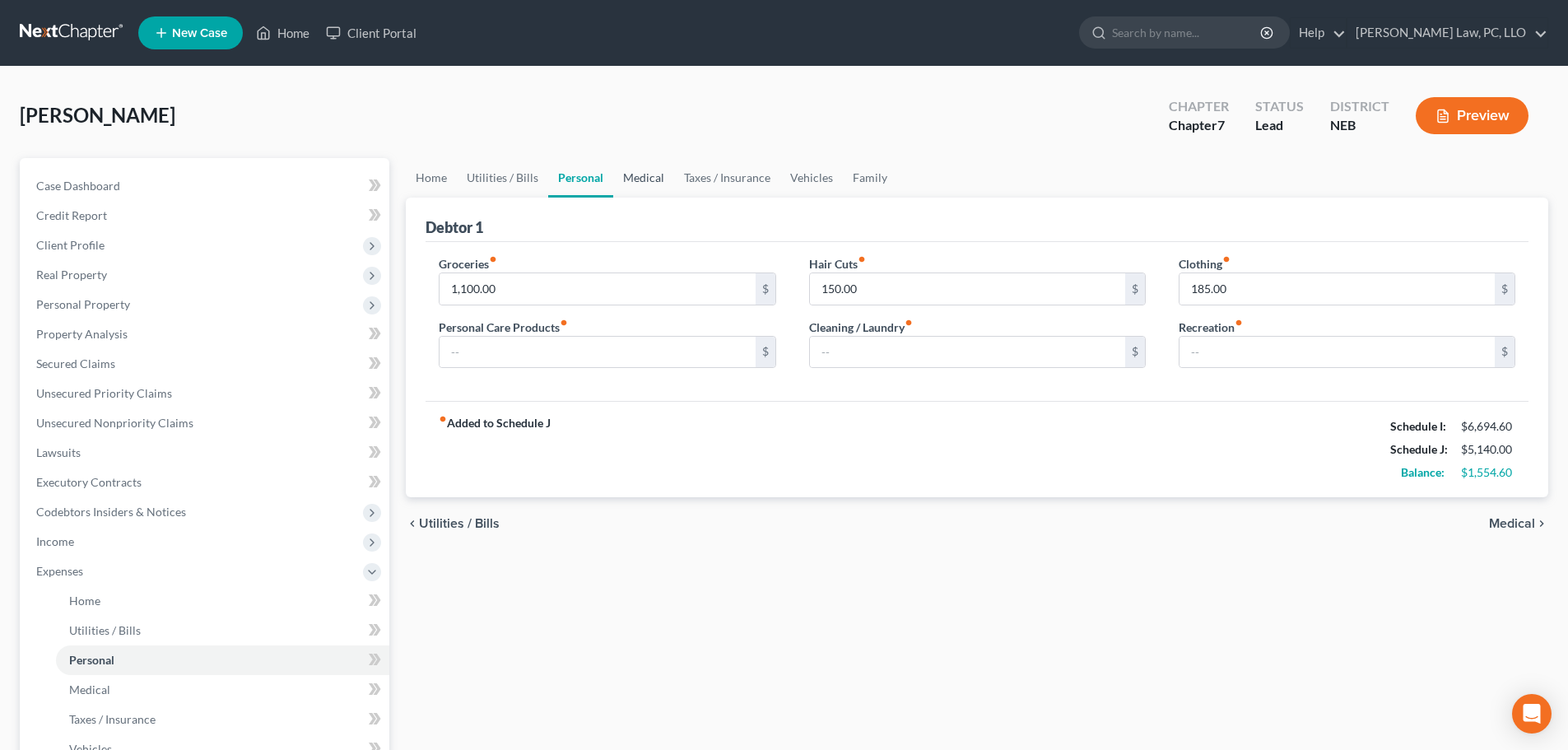
click at [649, 181] on link "Medical" at bounding box center [643, 177] width 61 height 40
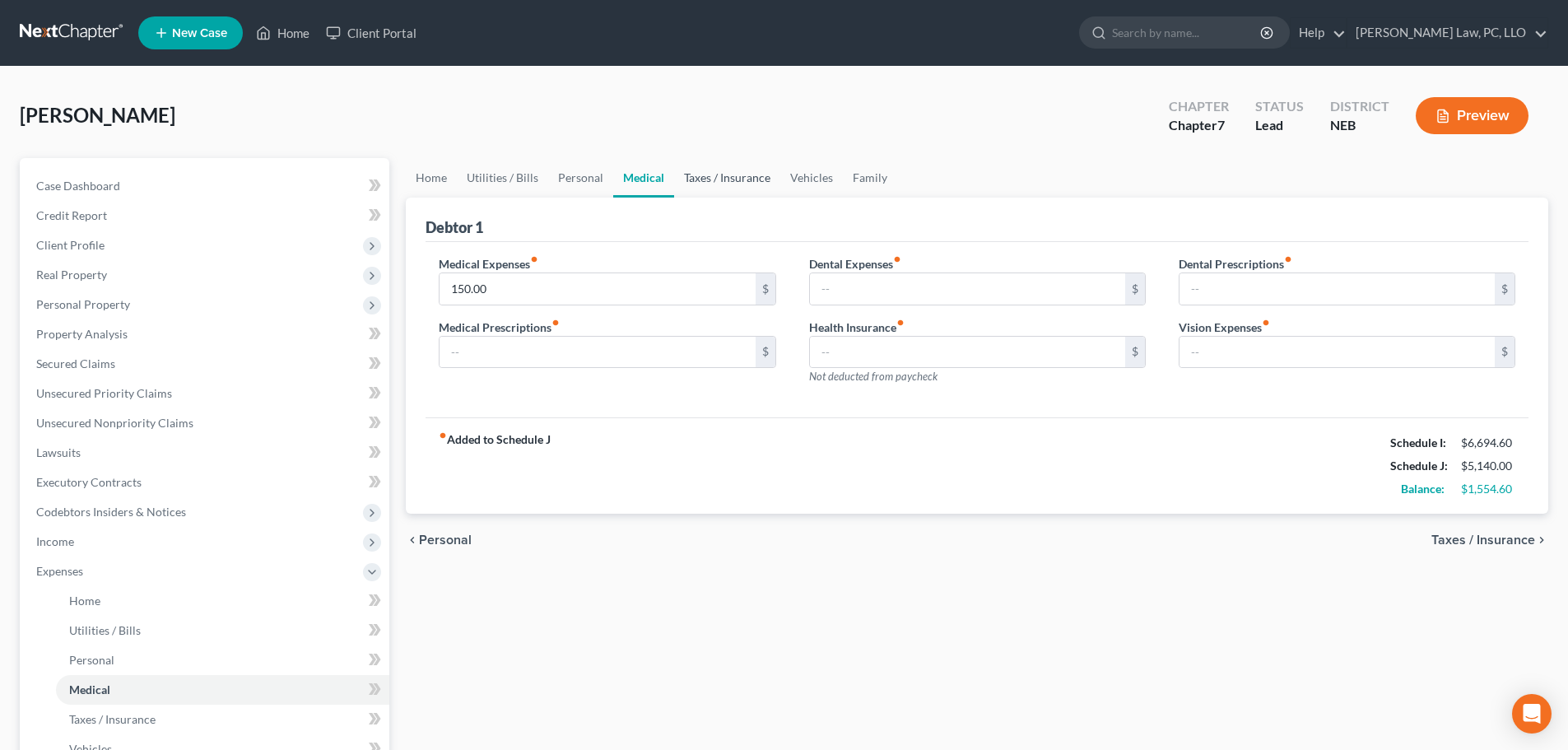
click at [721, 182] on link "Taxes / Insurance" at bounding box center [727, 177] width 106 height 40
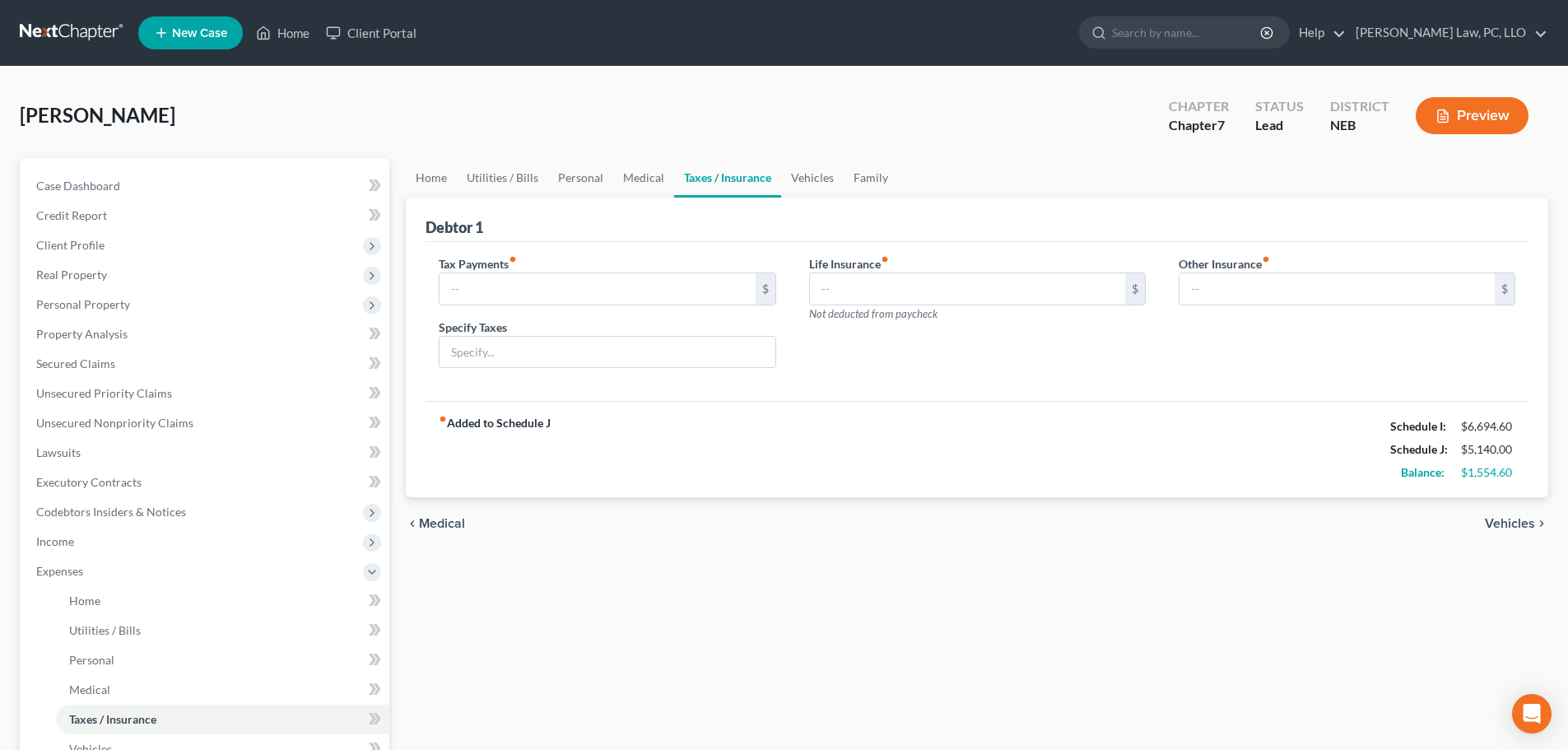
click at [1496, 116] on button "Preview" at bounding box center [1472, 116] width 112 height 37
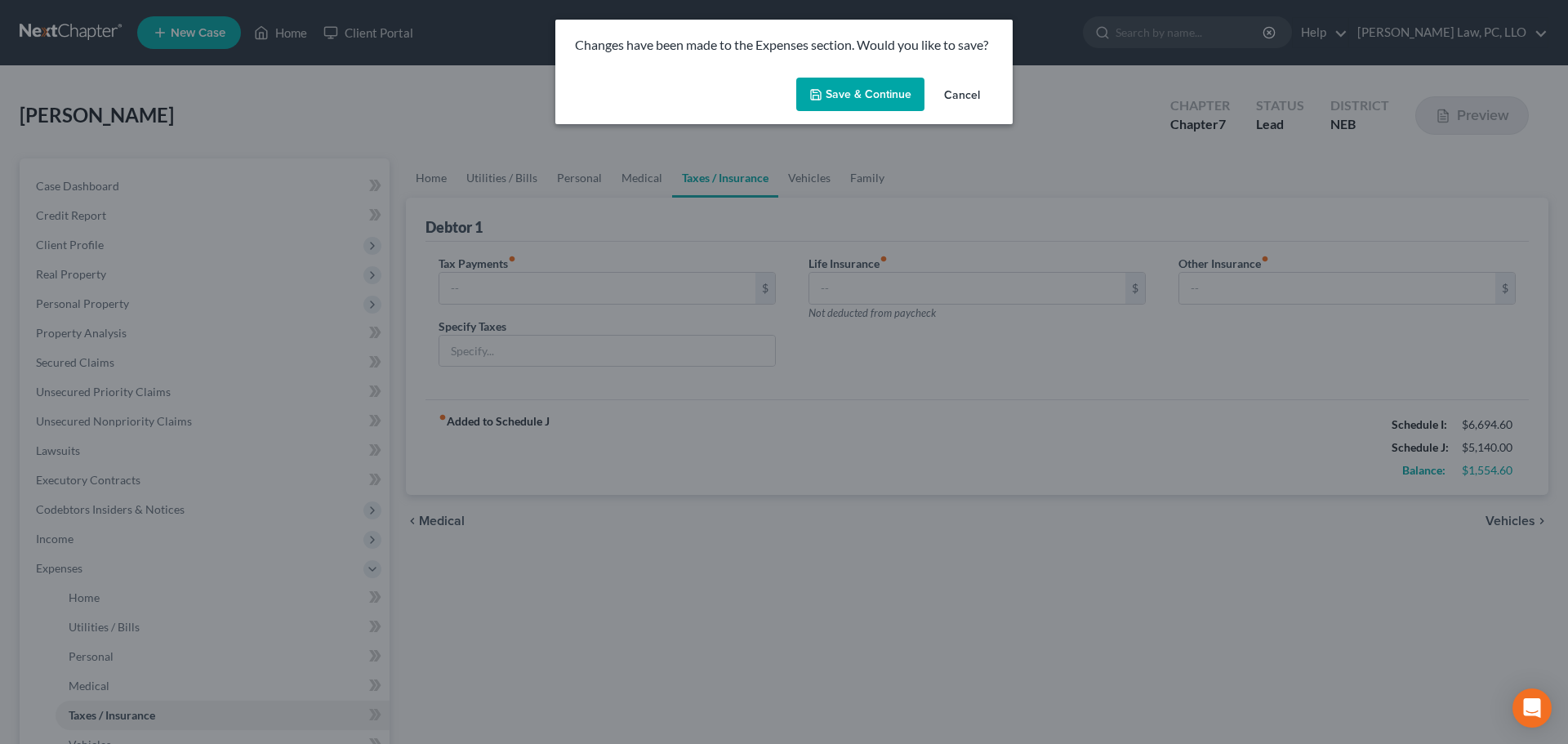
click at [886, 93] on button "Save & Continue" at bounding box center [860, 94] width 128 height 34
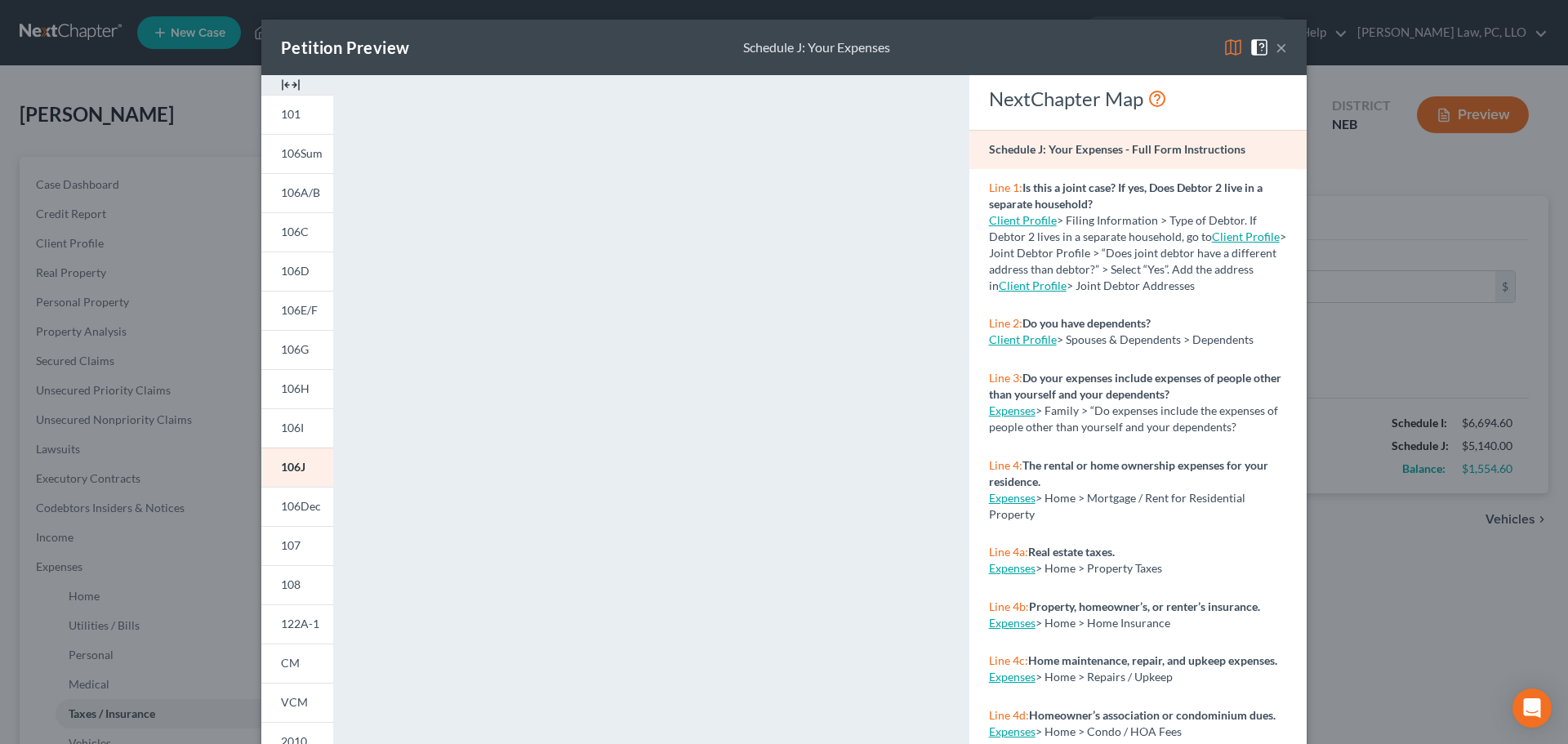
click at [1276, 50] on button "×" at bounding box center [1281, 47] width 11 height 19
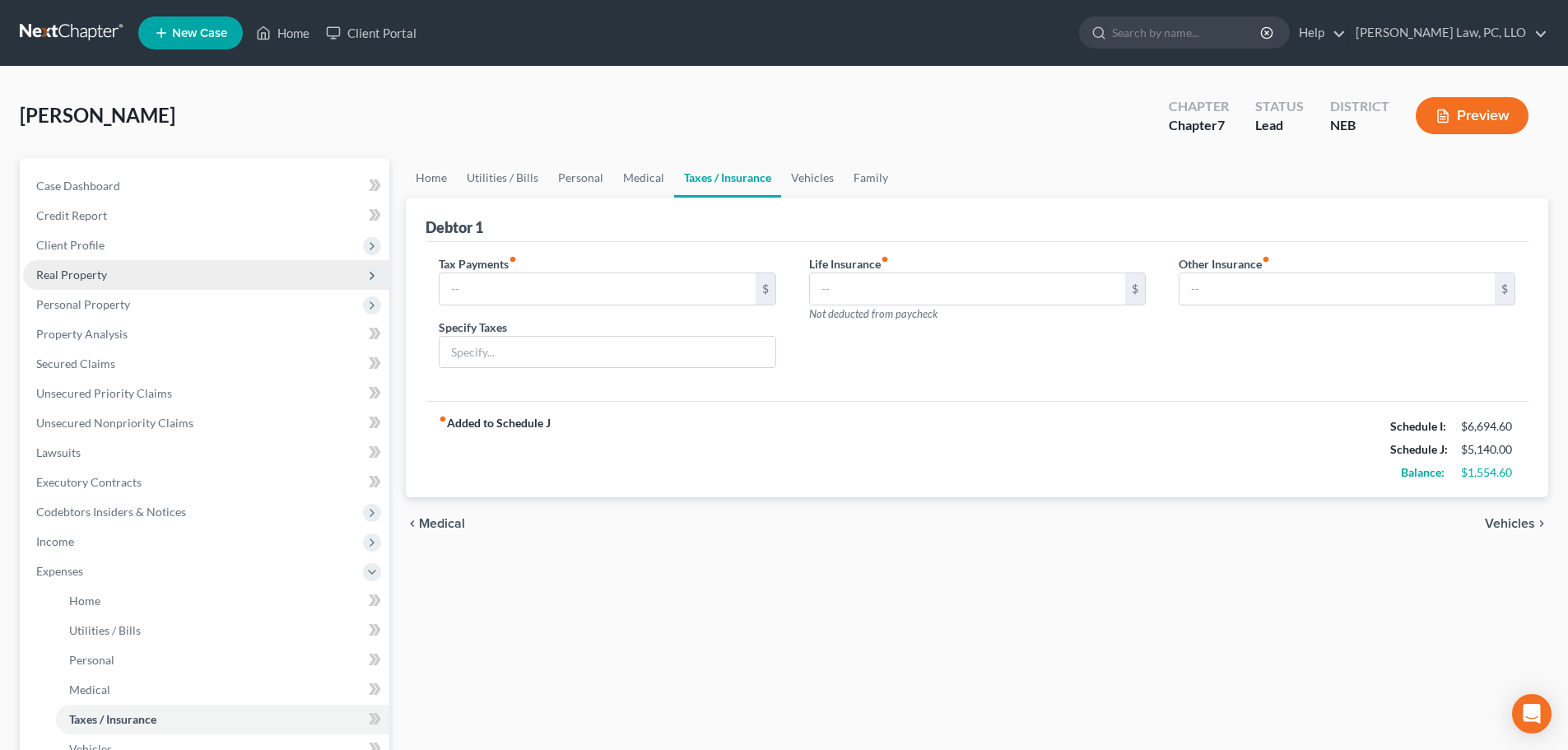
click at [93, 282] on span "Real Property" at bounding box center [206, 275] width 366 height 30
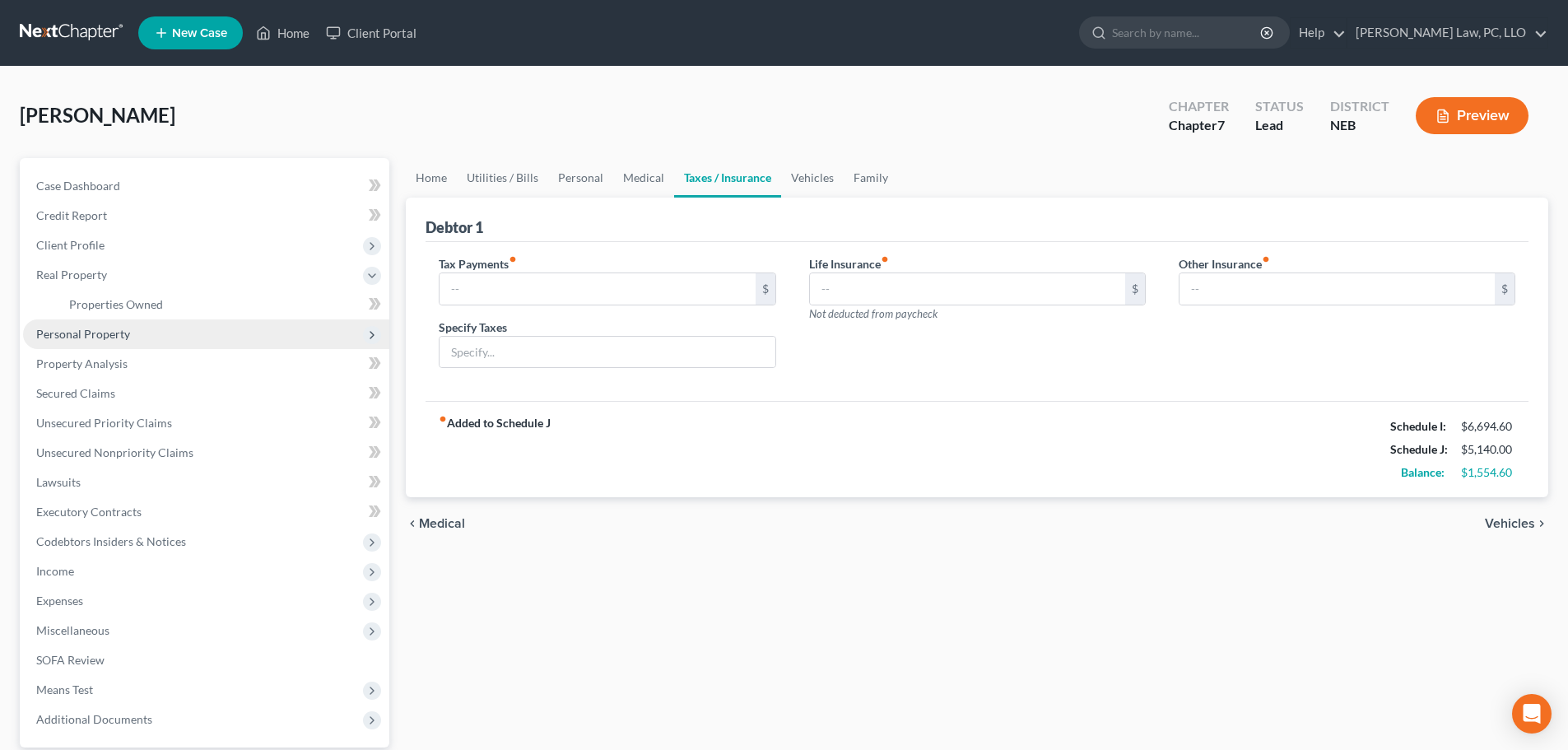
click at [94, 334] on span "Personal Property" at bounding box center [83, 334] width 94 height 14
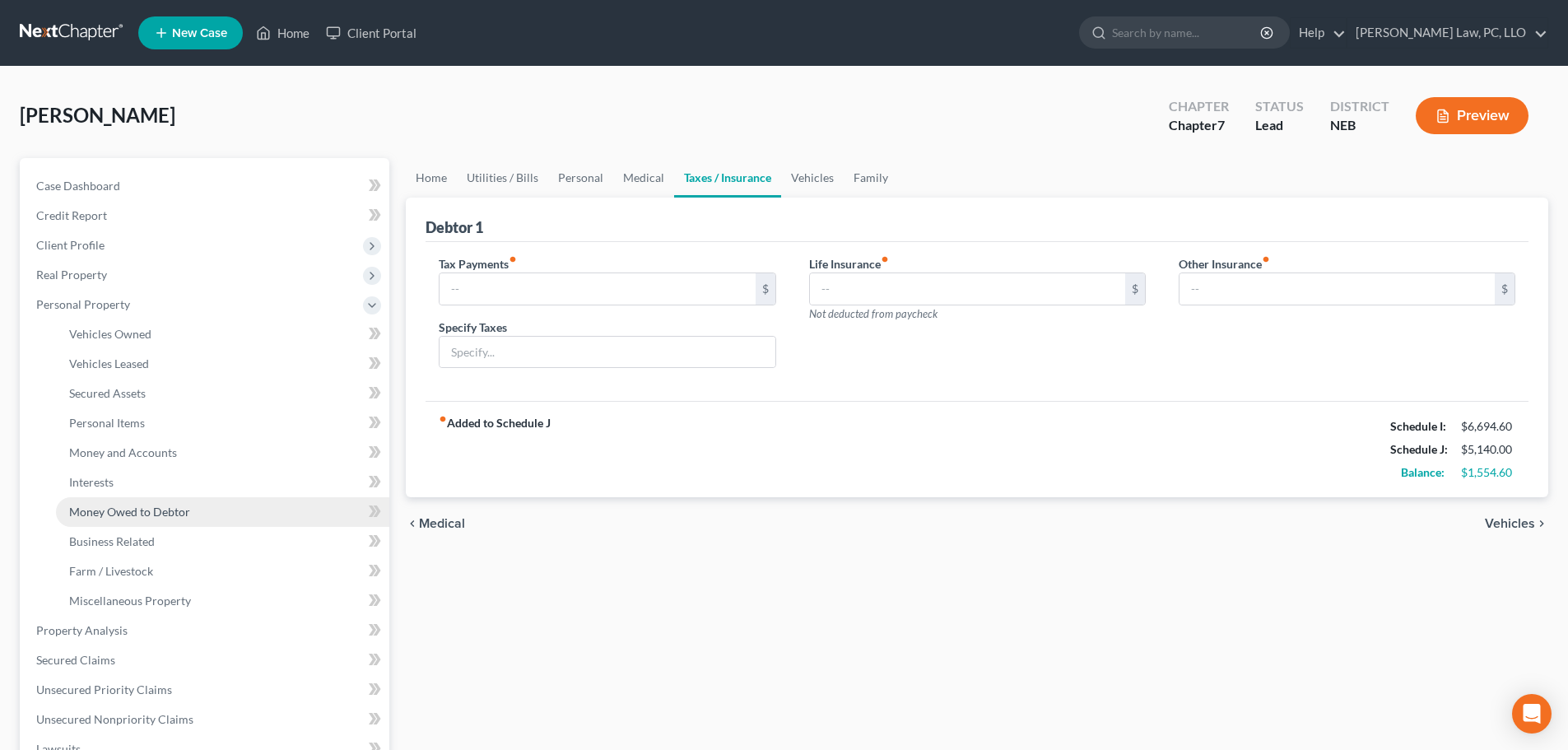
click at [143, 511] on span "Money Owed to Debtor" at bounding box center [130, 512] width 121 height 14
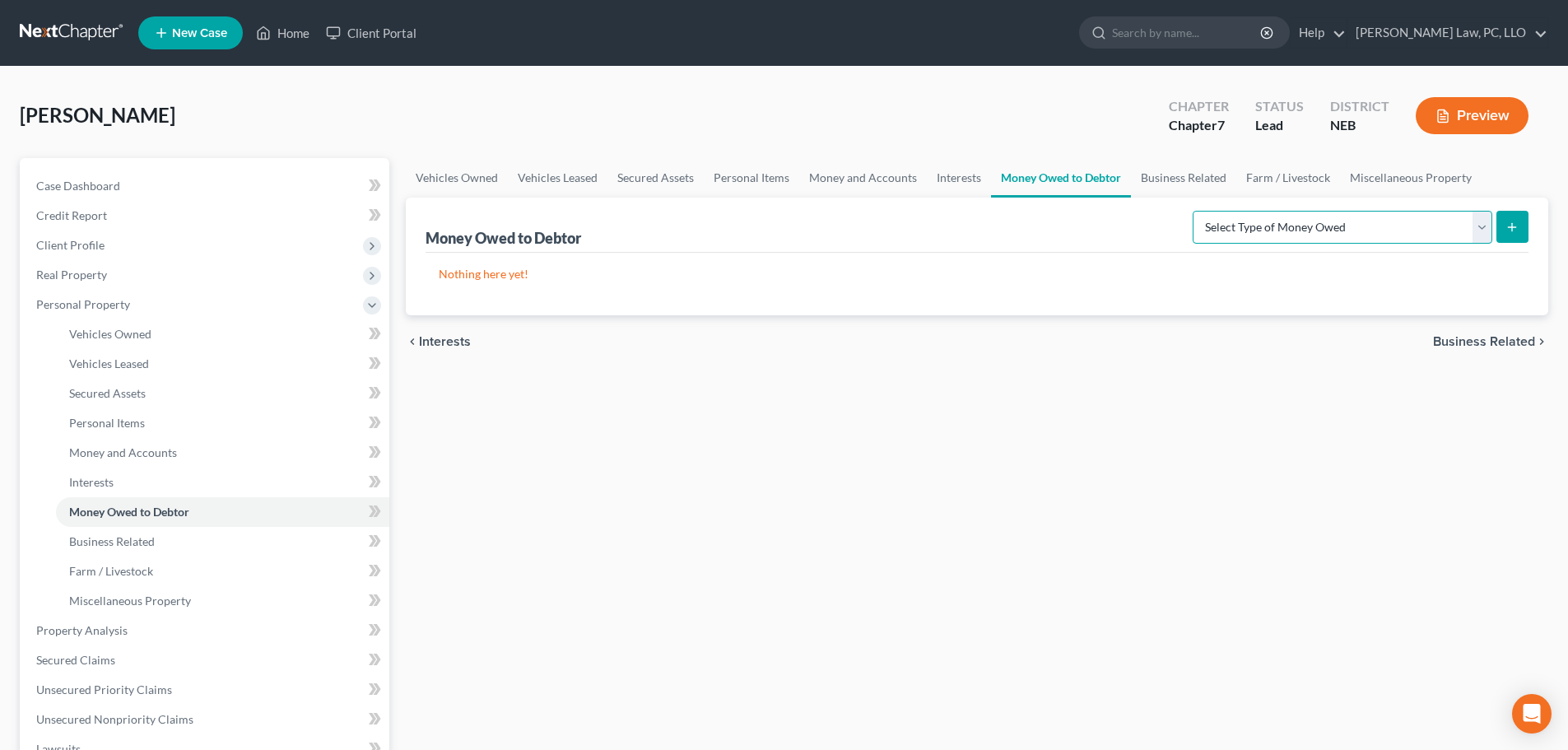
click at [1369, 227] on select "Select Type of Money Owed Accounts Receivable (A/B: 38) Alimony (A/B: 29) Child…" at bounding box center [1342, 227] width 300 height 32
click at [1196, 211] on select "Select Type of Money Owed Accounts Receivable (A/B: 38) Alimony (A/B: 29) Child…" at bounding box center [1342, 227] width 300 height 32
click at [1454, 227] on select "Select Type of Money Owed Accounts Receivable (A/B: 38) Alimony (A/B: 29) Child…" at bounding box center [1342, 227] width 300 height 32
select select "claims_against_third_parties"
click at [1196, 211] on select "Select Type of Money Owed Accounts Receivable (A/B: 38) Alimony (A/B: 29) Child…" at bounding box center [1342, 227] width 300 height 32
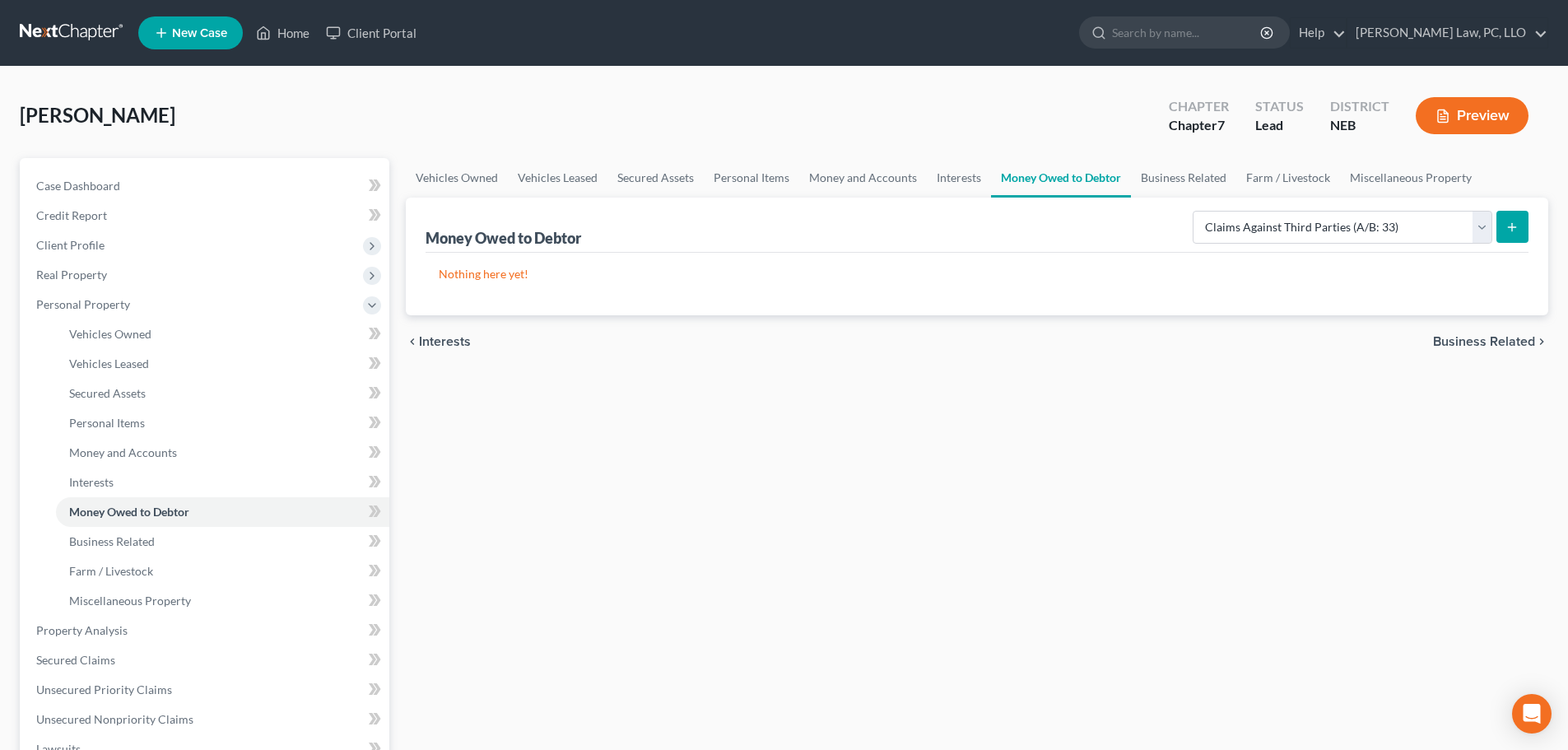
click at [1507, 231] on icon "submit" at bounding box center [1512, 227] width 13 height 13
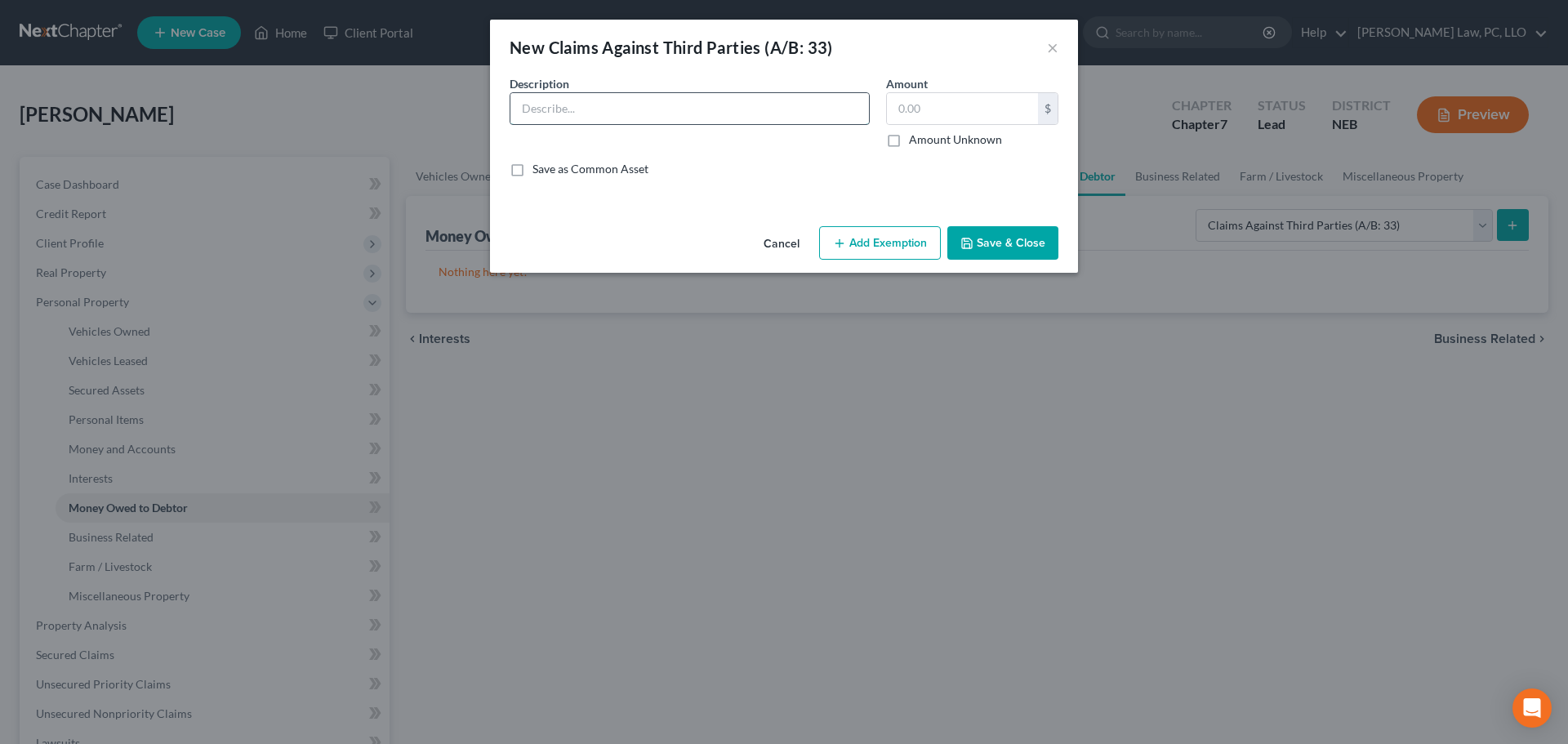
click at [601, 118] on input "text" at bounding box center [689, 109] width 358 height 31
type input "[PERSON_NAME] v. [PERSON_NAME]; uncollectible"
type input "5,572.81"
click at [1016, 254] on button "Save & Close" at bounding box center [1002, 243] width 111 height 34
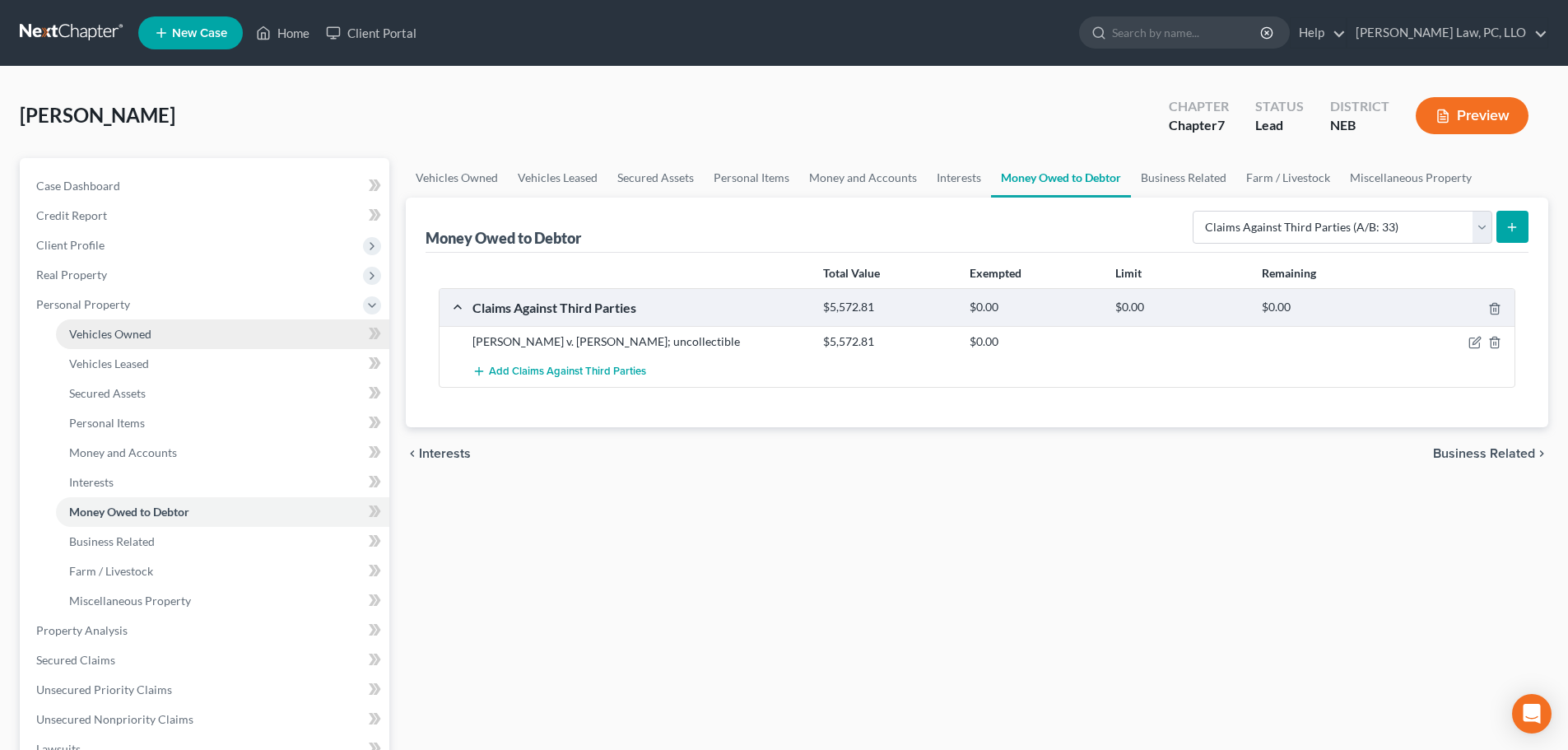
click at [162, 338] on link "Vehicles Owned" at bounding box center [223, 335] width 334 height 30
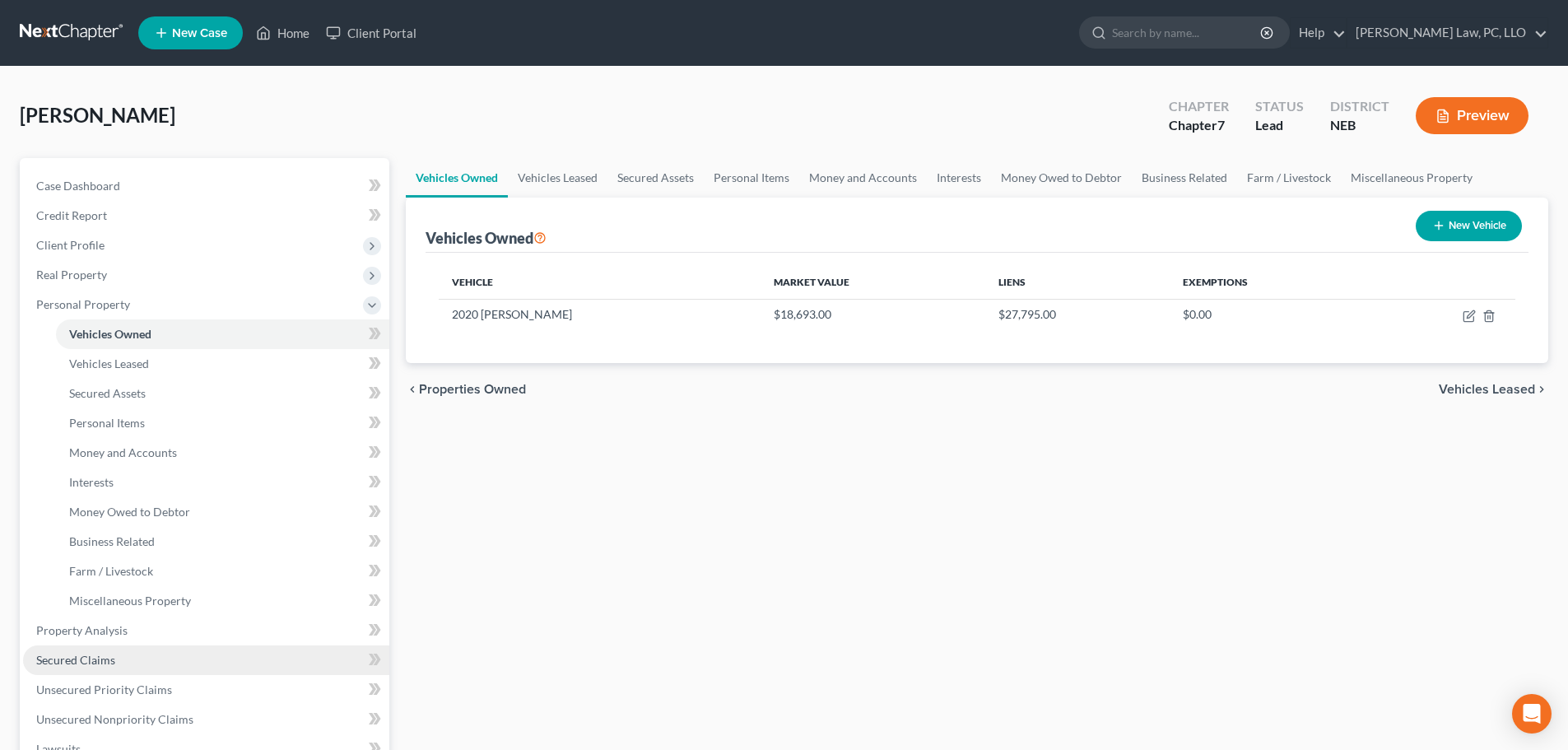
click at [90, 666] on span "Secured Claims" at bounding box center [76, 660] width 79 height 14
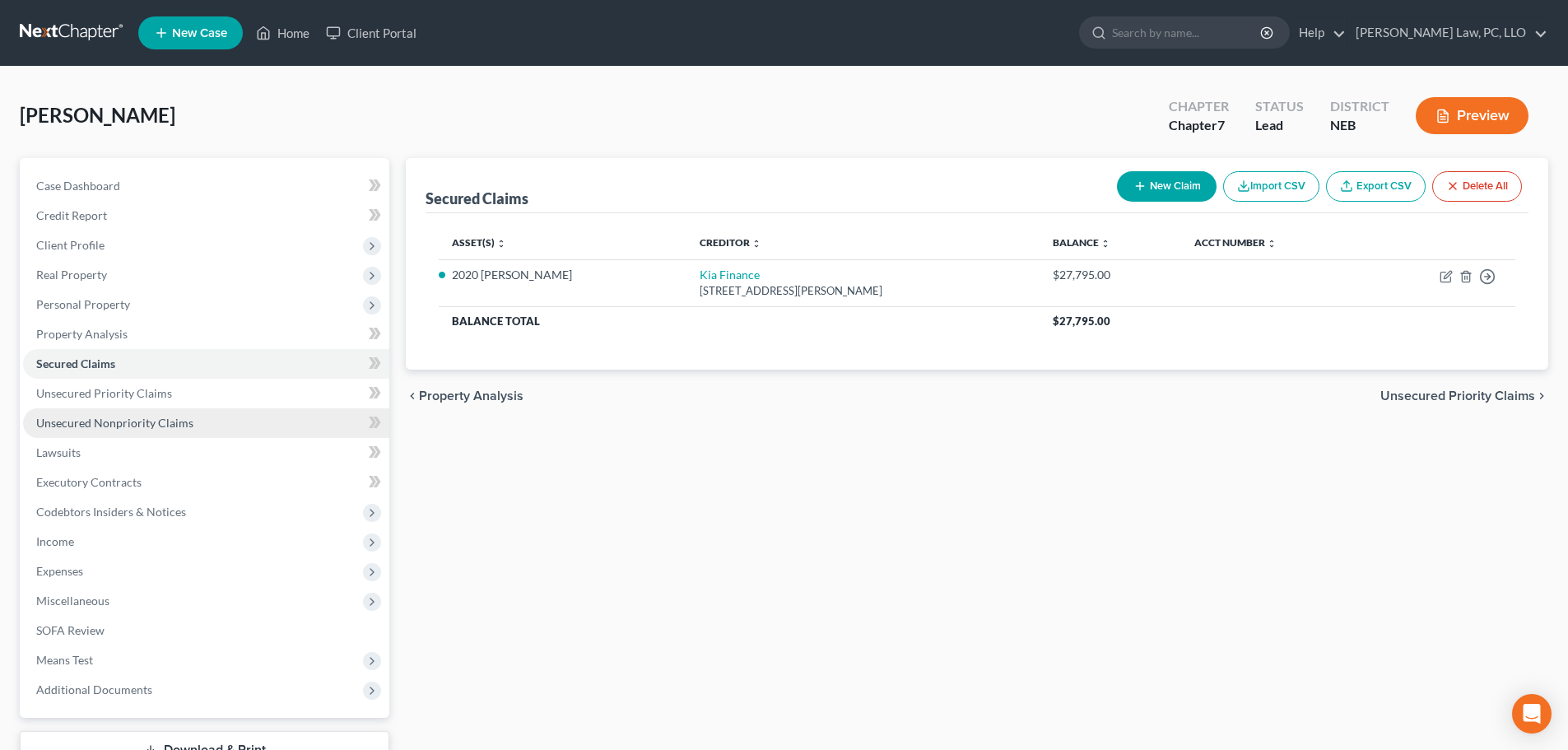
click at [97, 417] on span "Unsecured Nonpriority Claims" at bounding box center [114, 422] width 157 height 14
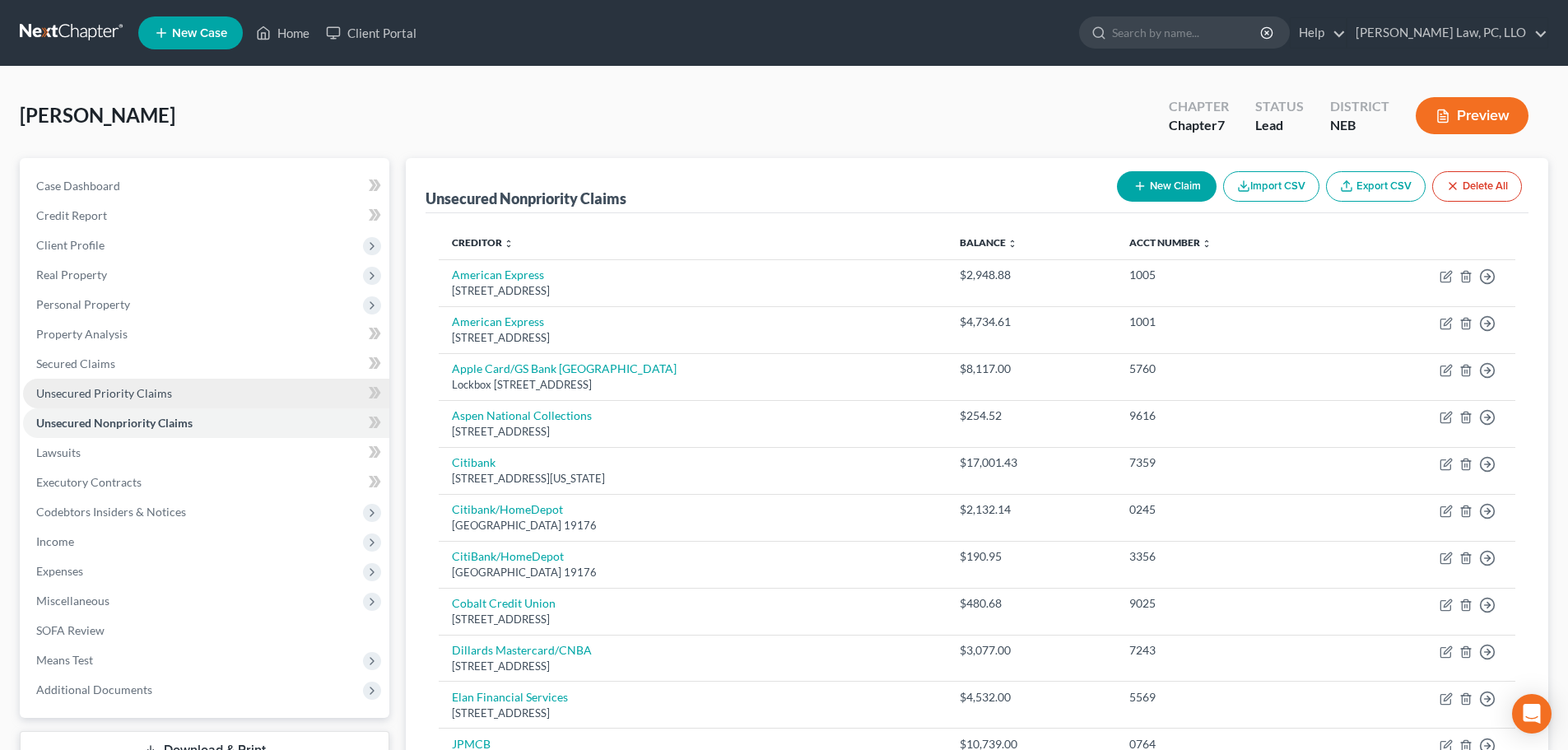
click at [109, 401] on link "Unsecured Priority Claims" at bounding box center [206, 393] width 366 height 30
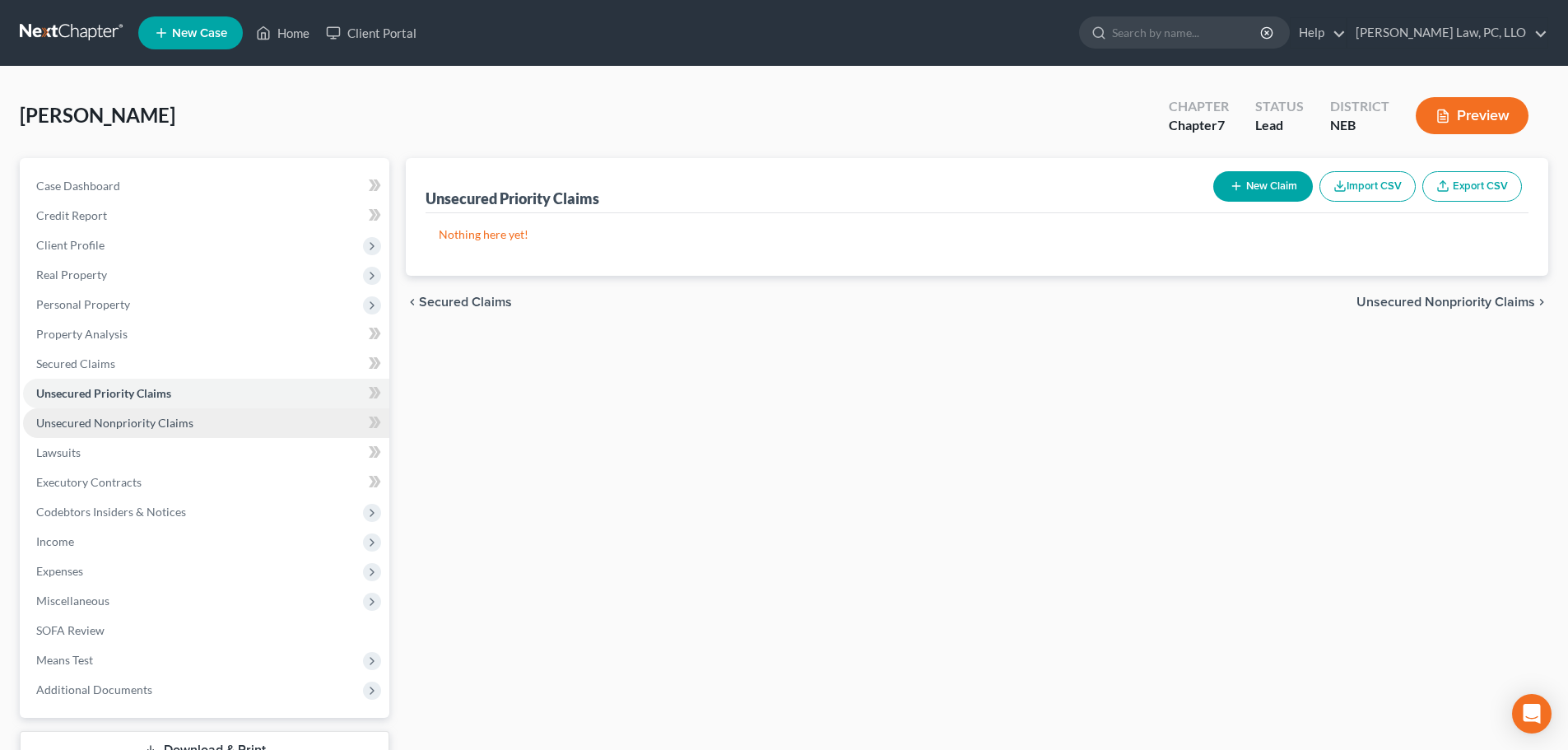
click at [114, 428] on span "Unsecured Nonpriority Claims" at bounding box center [114, 422] width 157 height 14
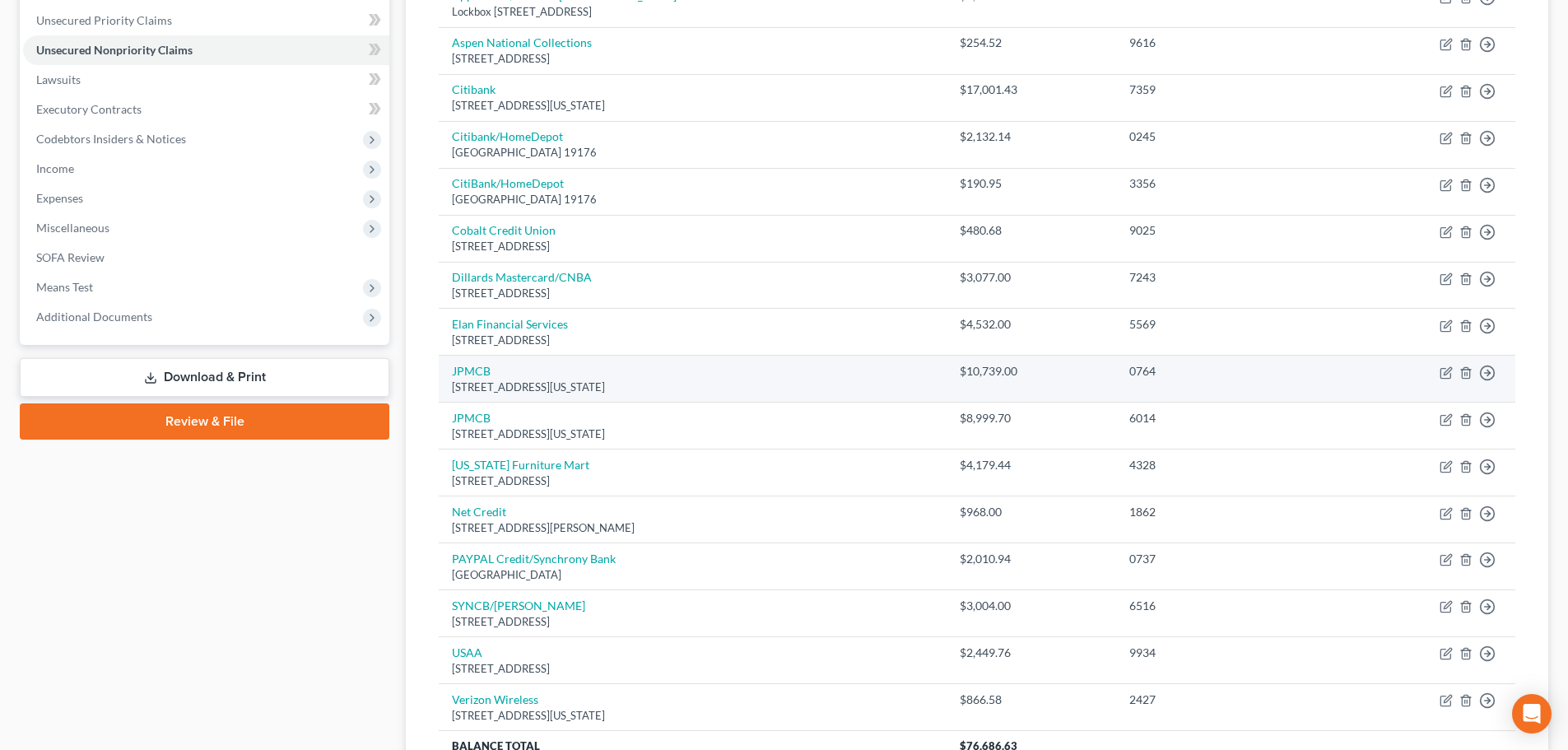
scroll to position [412, 0]
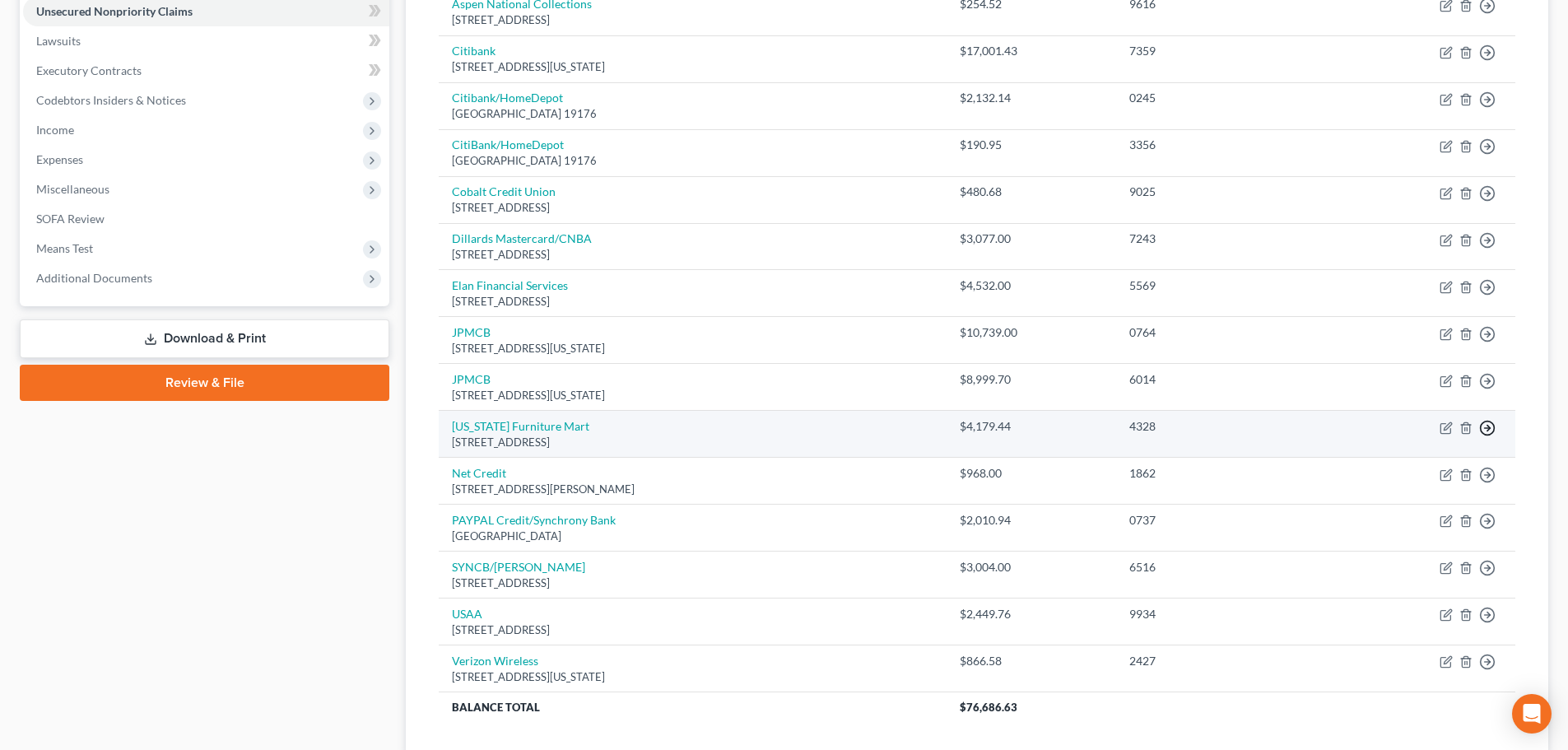
click at [1402, 444] on link "Move to D" at bounding box center [1413, 440] width 138 height 28
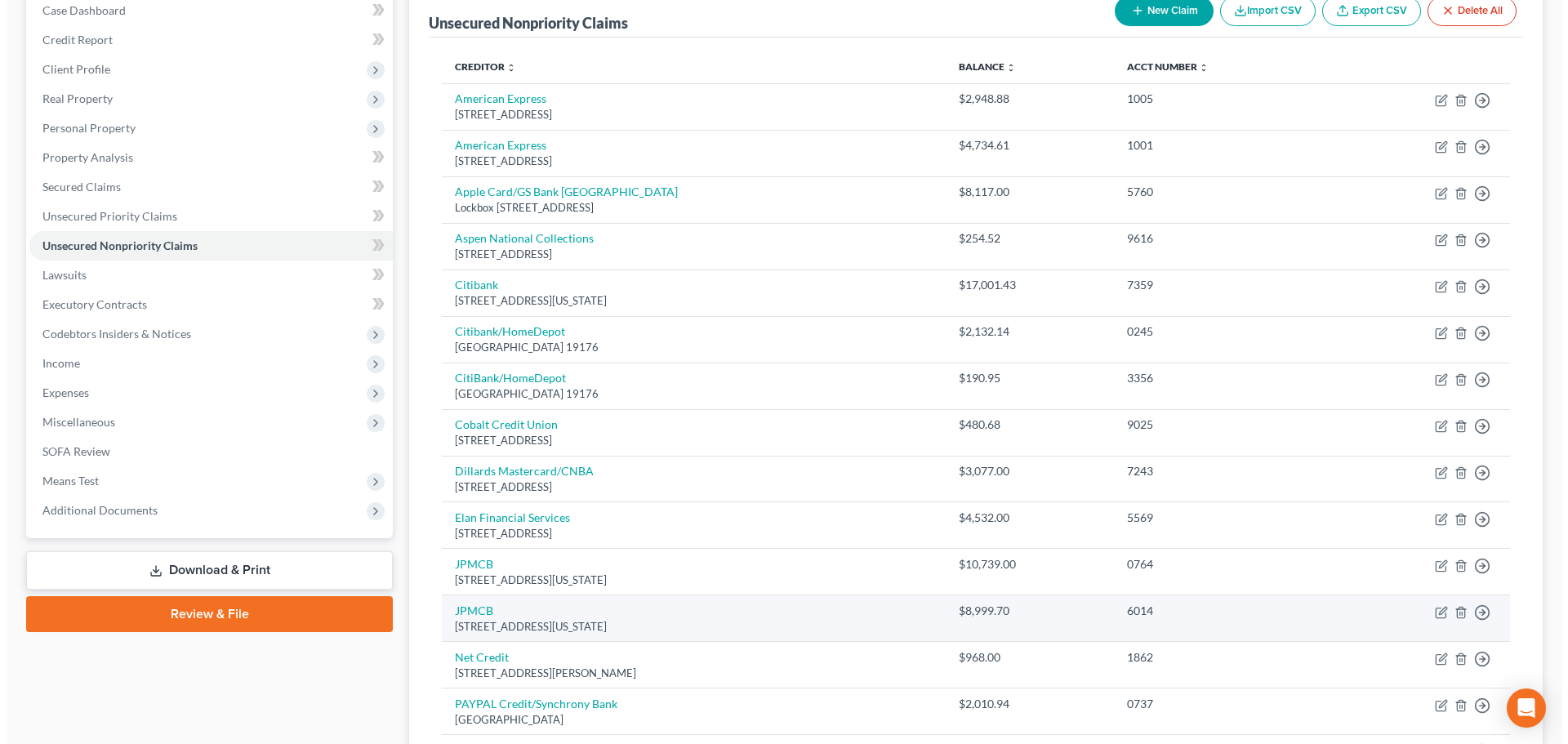
scroll to position [0, 0]
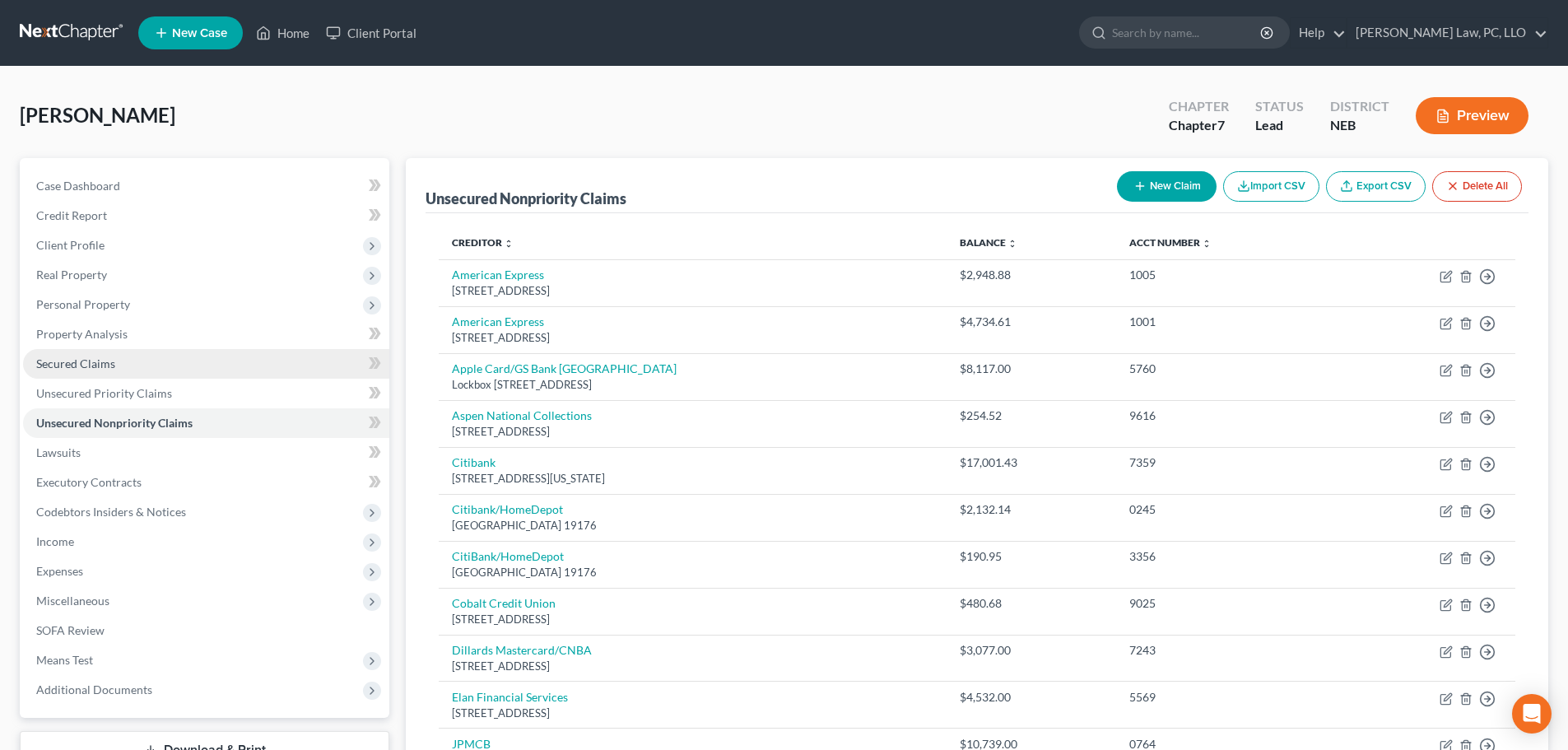
click at [169, 357] on link "Secured Claims" at bounding box center [206, 364] width 366 height 30
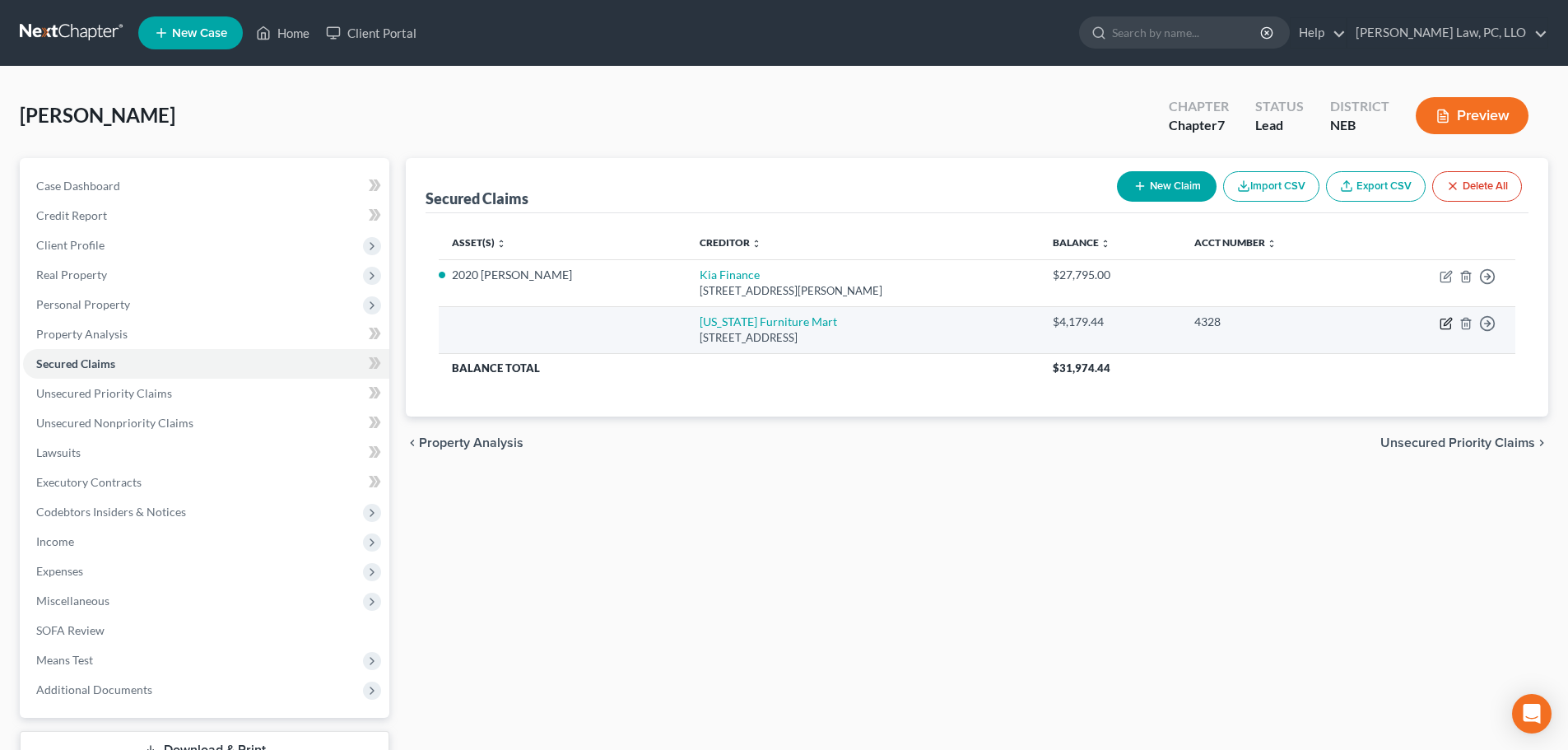
click at [1449, 326] on icon "button" at bounding box center [1446, 323] width 13 height 13
select select "30"
select select "0"
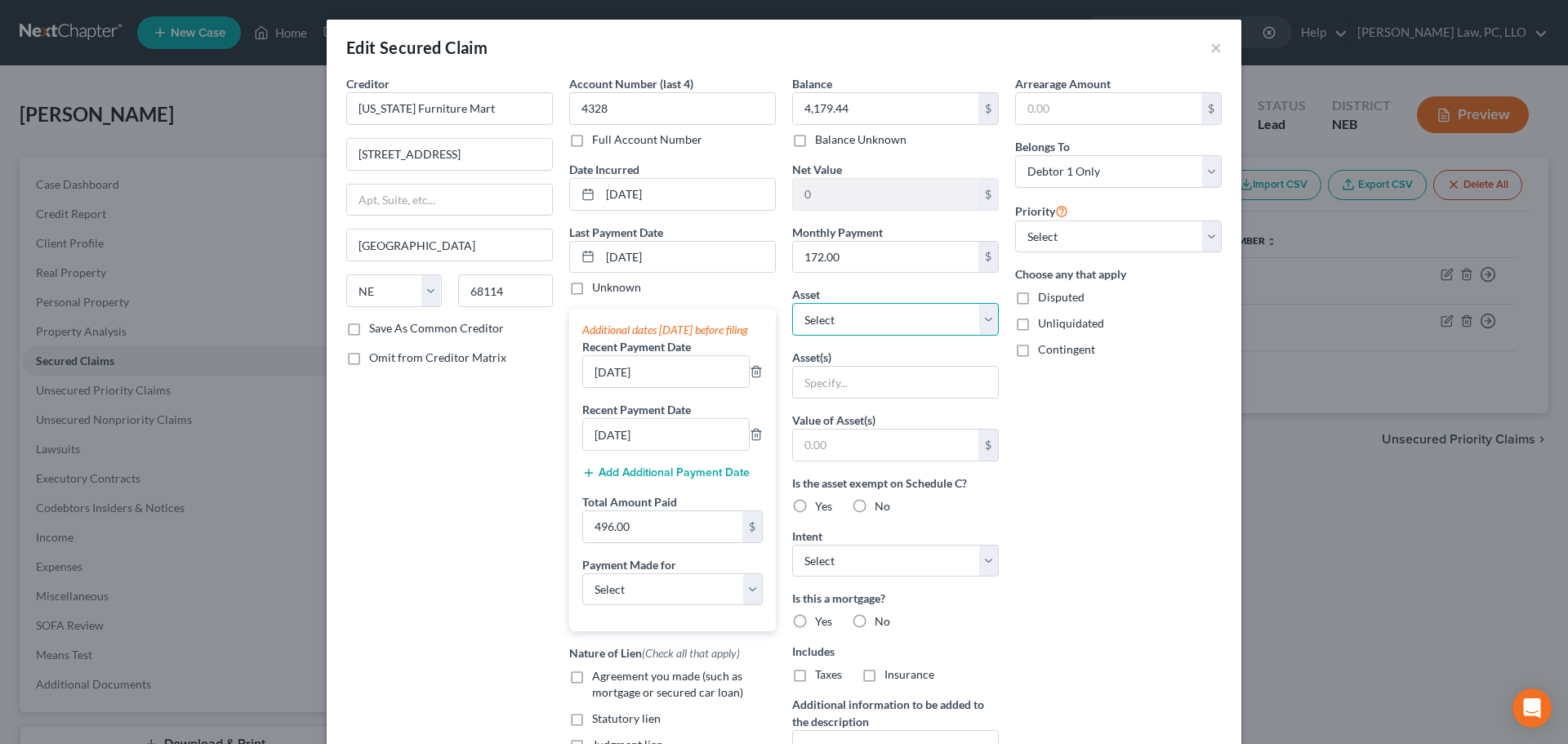
click at [901, 320] on select "Select Other Multiple Assets Clothing - Clothing - $1000.0 Pet(s) - Dog - $0.0 …" at bounding box center [895, 319] width 207 height 32
select select "9"
click at [792, 303] on select "Select Other Multiple Assets Clothing - Clothing - $1000.0 Pet(s) - Dog - $0.0 …" at bounding box center [895, 319] width 207 height 32
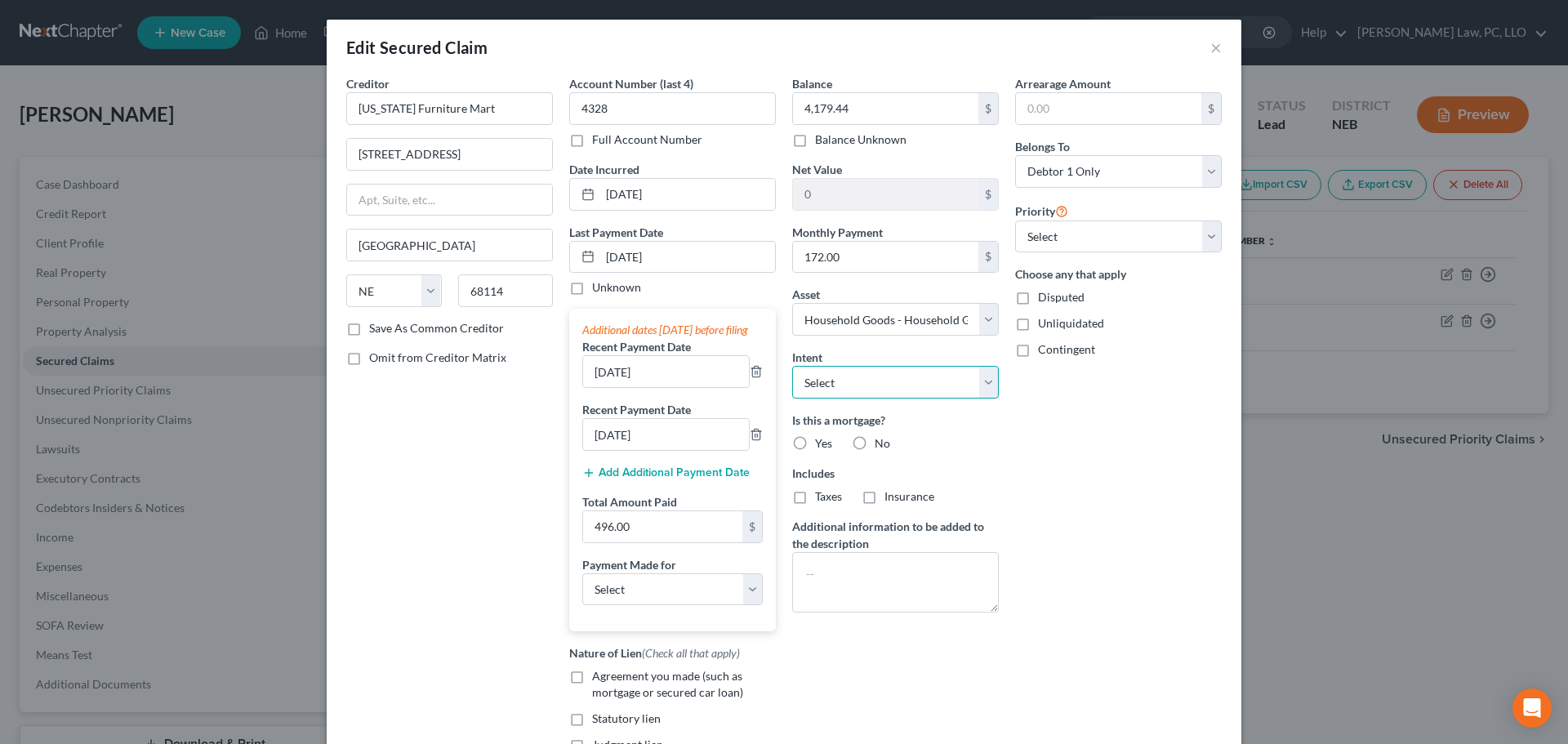
click at [943, 372] on select "Select Surrender Redeem Reaffirm Avoid Other" at bounding box center [895, 382] width 207 height 32
select select "2"
click at [792, 366] on select "Select Surrender Redeem Reaffirm Avoid Other" at bounding box center [895, 382] width 207 height 32
click at [875, 444] on label "No" at bounding box center [883, 443] width 16 height 17
click at [881, 444] on input "No" at bounding box center [886, 441] width 10 height 10
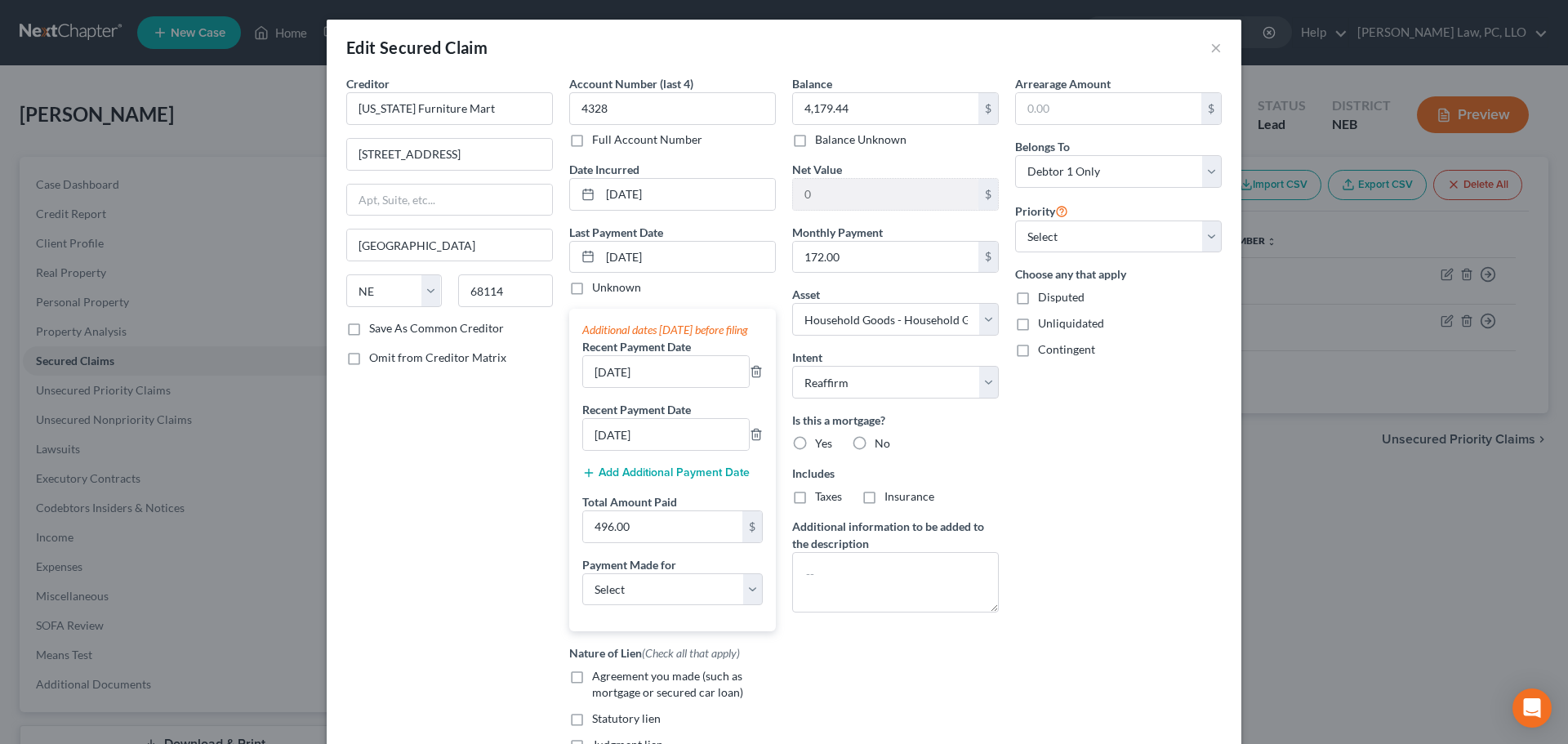
radio input "true"
click at [875, 497] on label "No" at bounding box center [883, 496] width 16 height 17
click at [881, 497] on input "No" at bounding box center [886, 493] width 10 height 10
radio input "true"
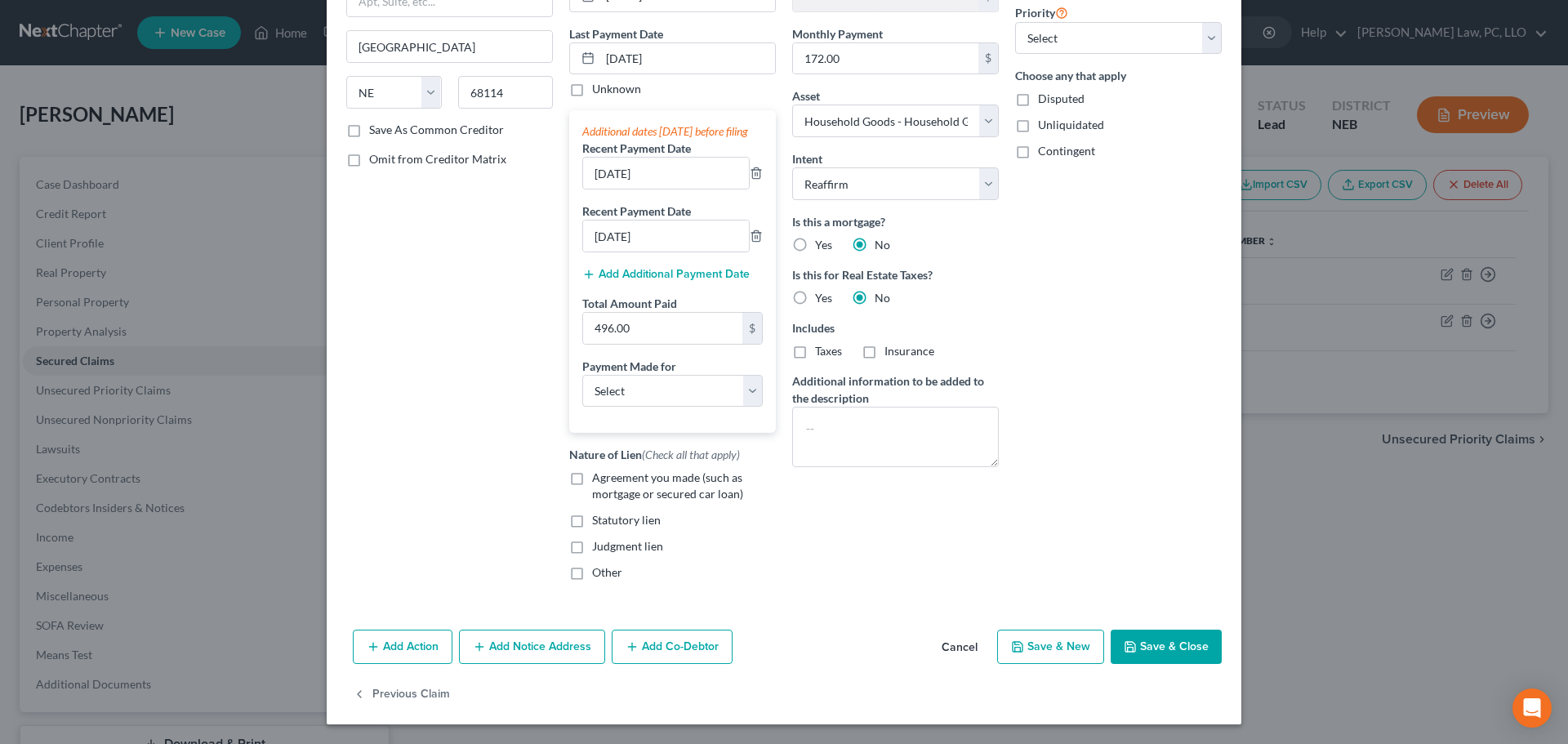
scroll to position [214, 0]
click at [628, 496] on span "Agreement you made (such as mortgage or secured car loan)" at bounding box center [667, 485] width 151 height 30
click at [609, 480] on input "Agreement you made (such as mortgage or secured car loan)" at bounding box center [604, 475] width 10 height 10
checkbox input "true"
click at [1157, 653] on button "Save & Close" at bounding box center [1166, 646] width 111 height 34
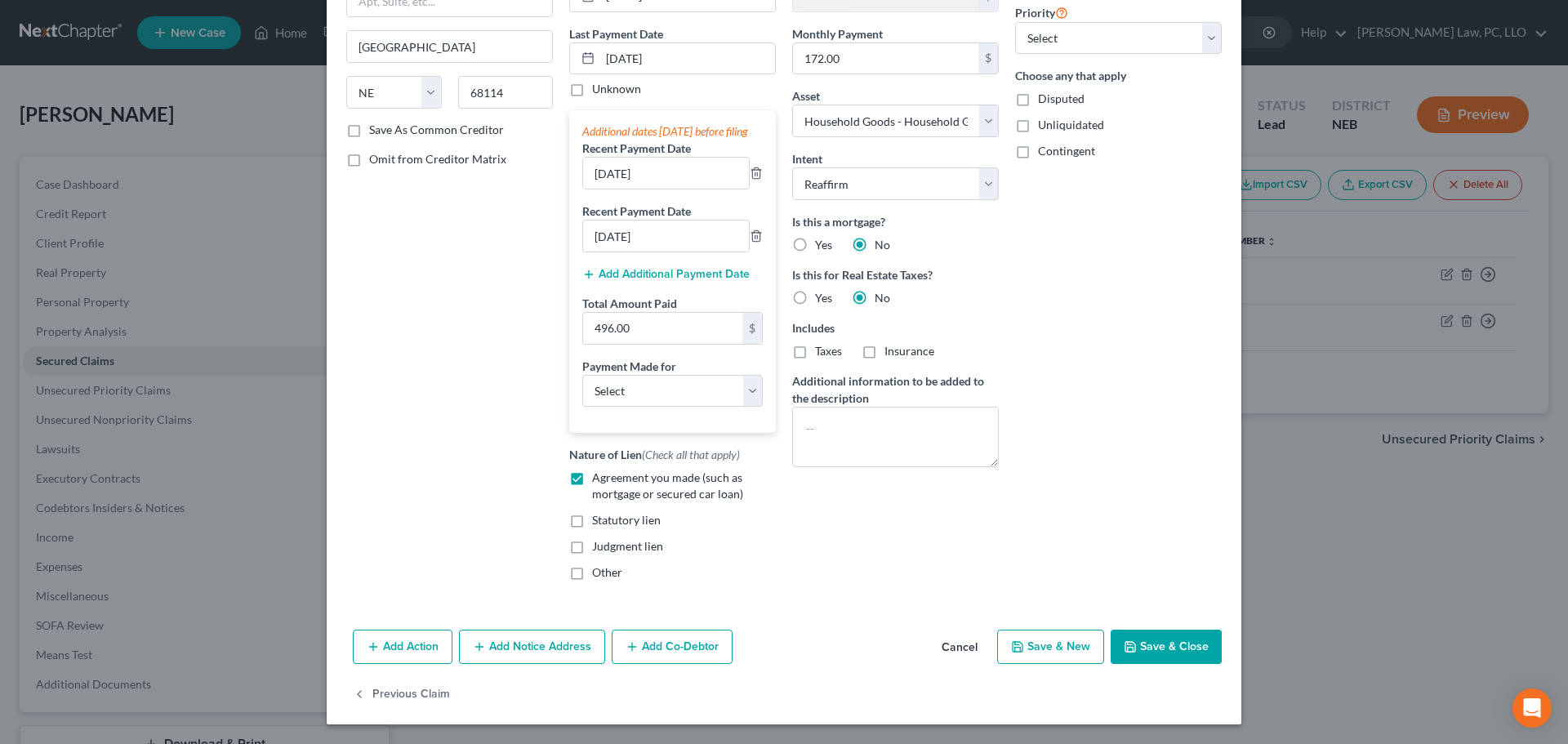
select select
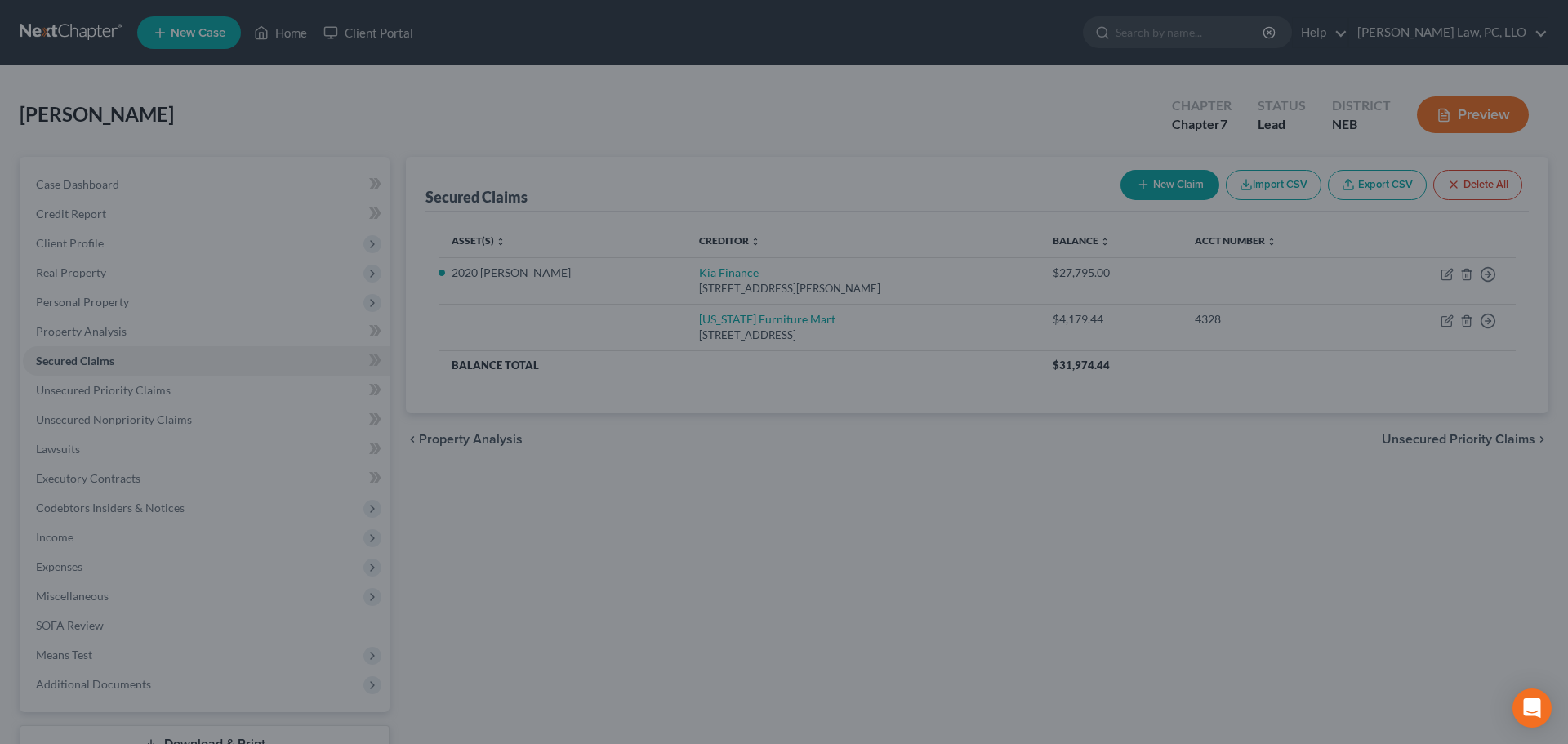
type input "-1,379.44"
select select "9"
type input "0"
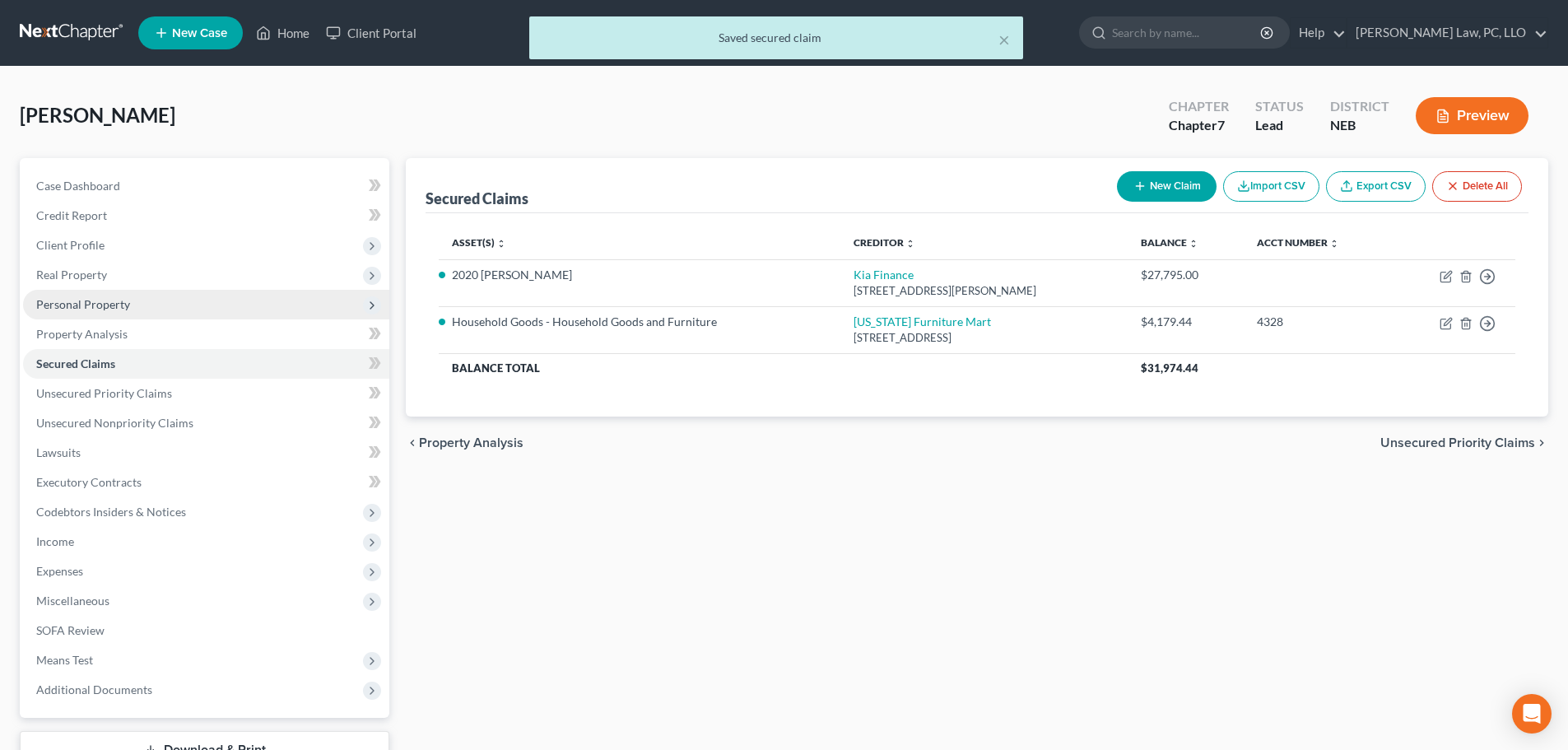
click at [133, 304] on span "Personal Property" at bounding box center [206, 305] width 366 height 30
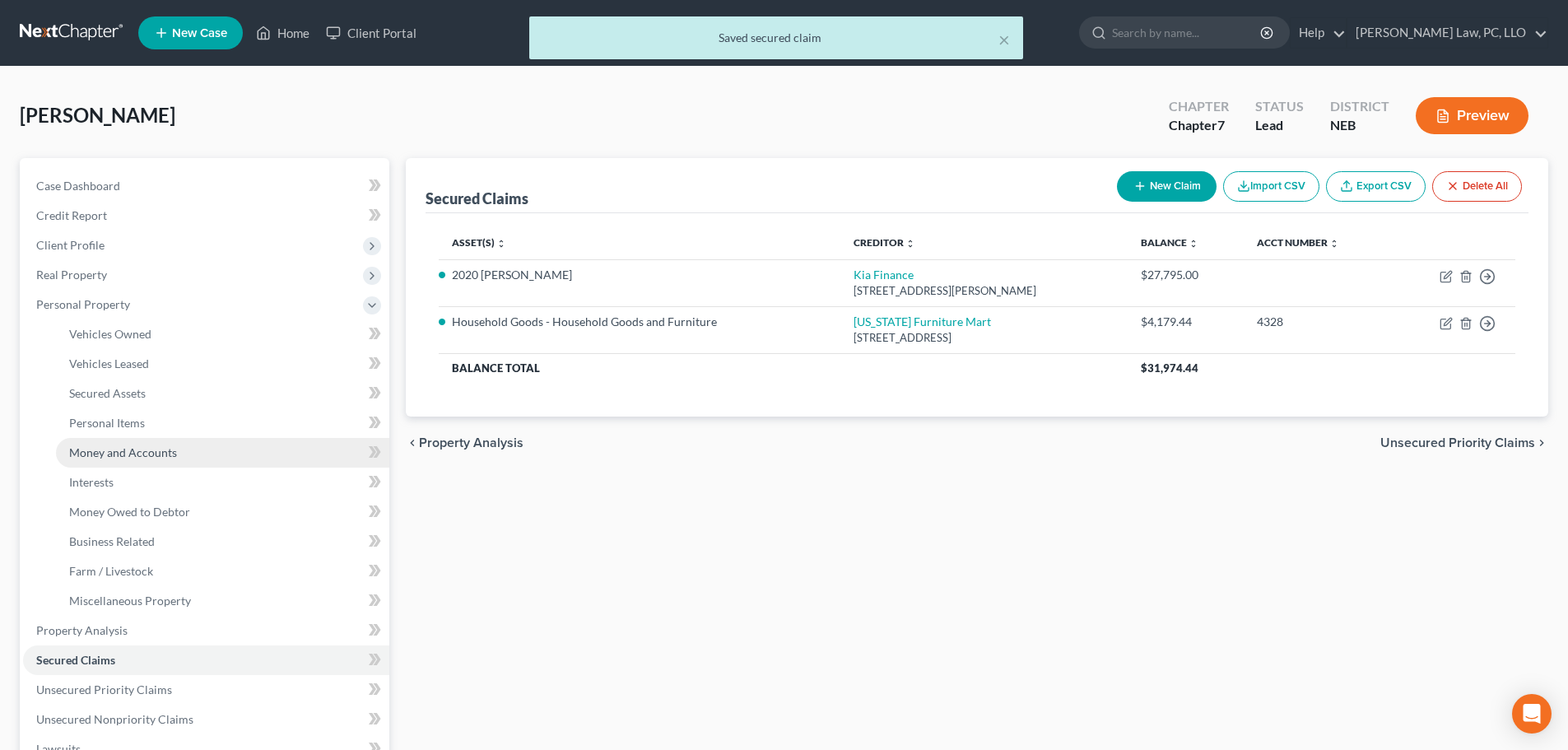
click at [162, 458] on span "Money and Accounts" at bounding box center [123, 452] width 108 height 14
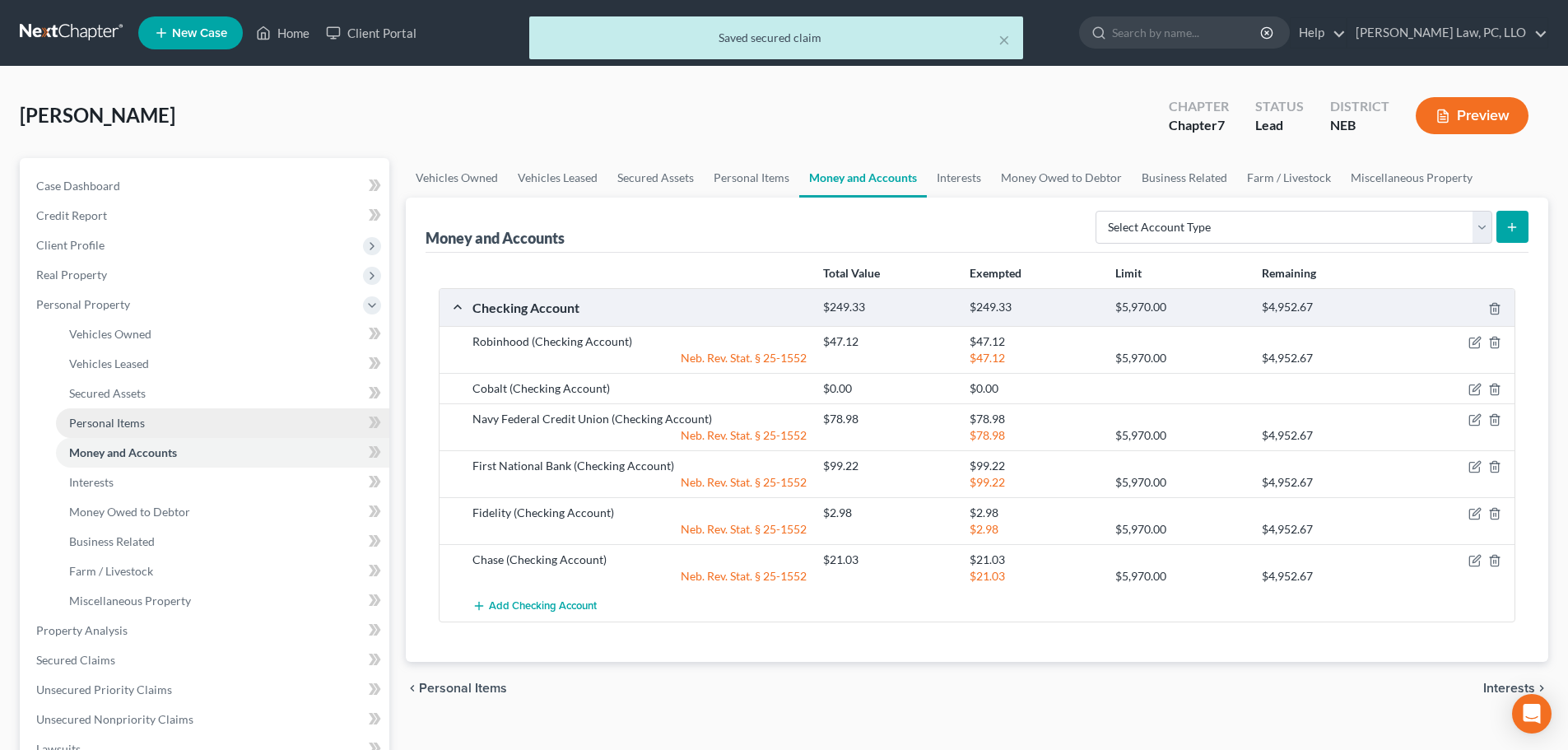
click at [155, 414] on link "Personal Items" at bounding box center [223, 423] width 334 height 30
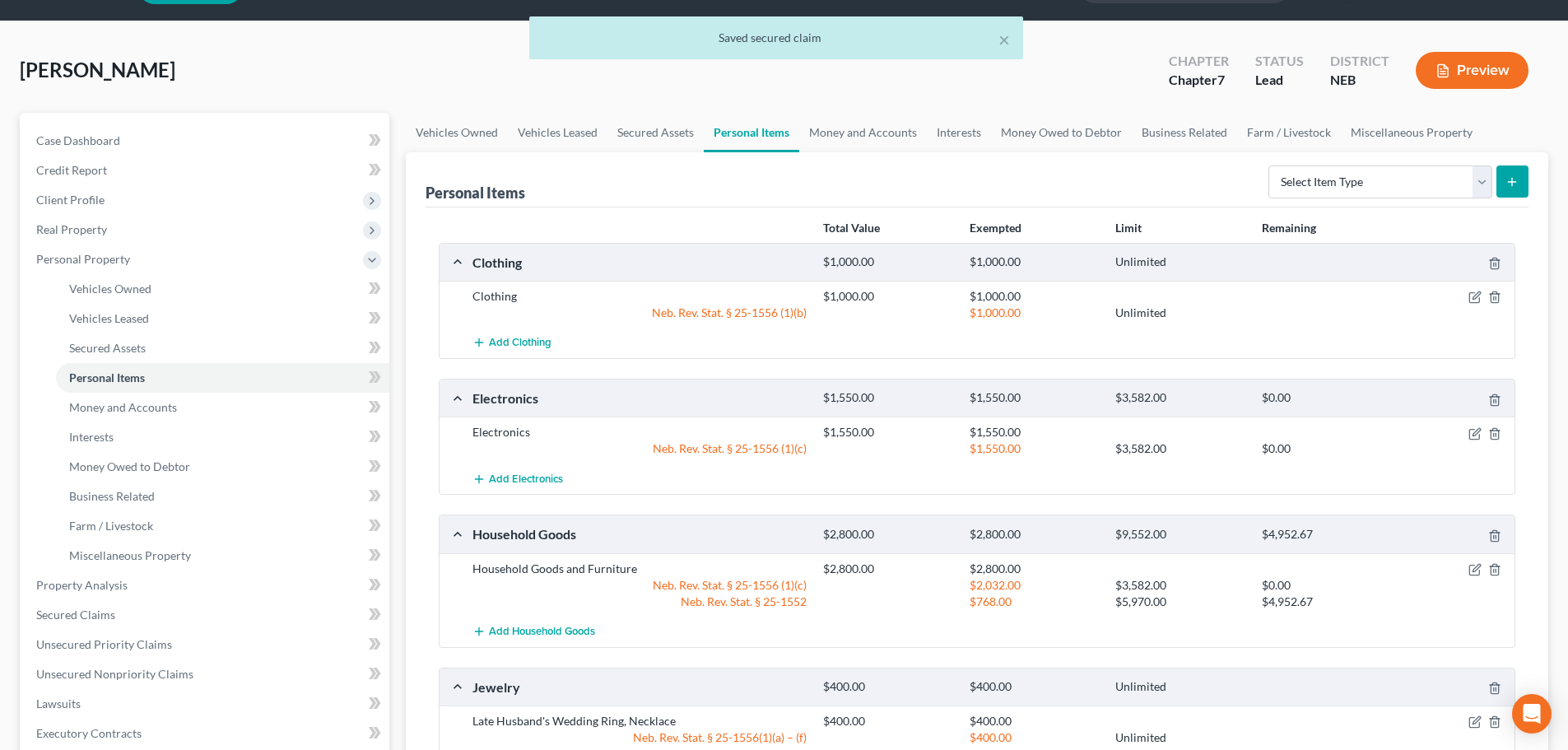
scroll to position [83, 0]
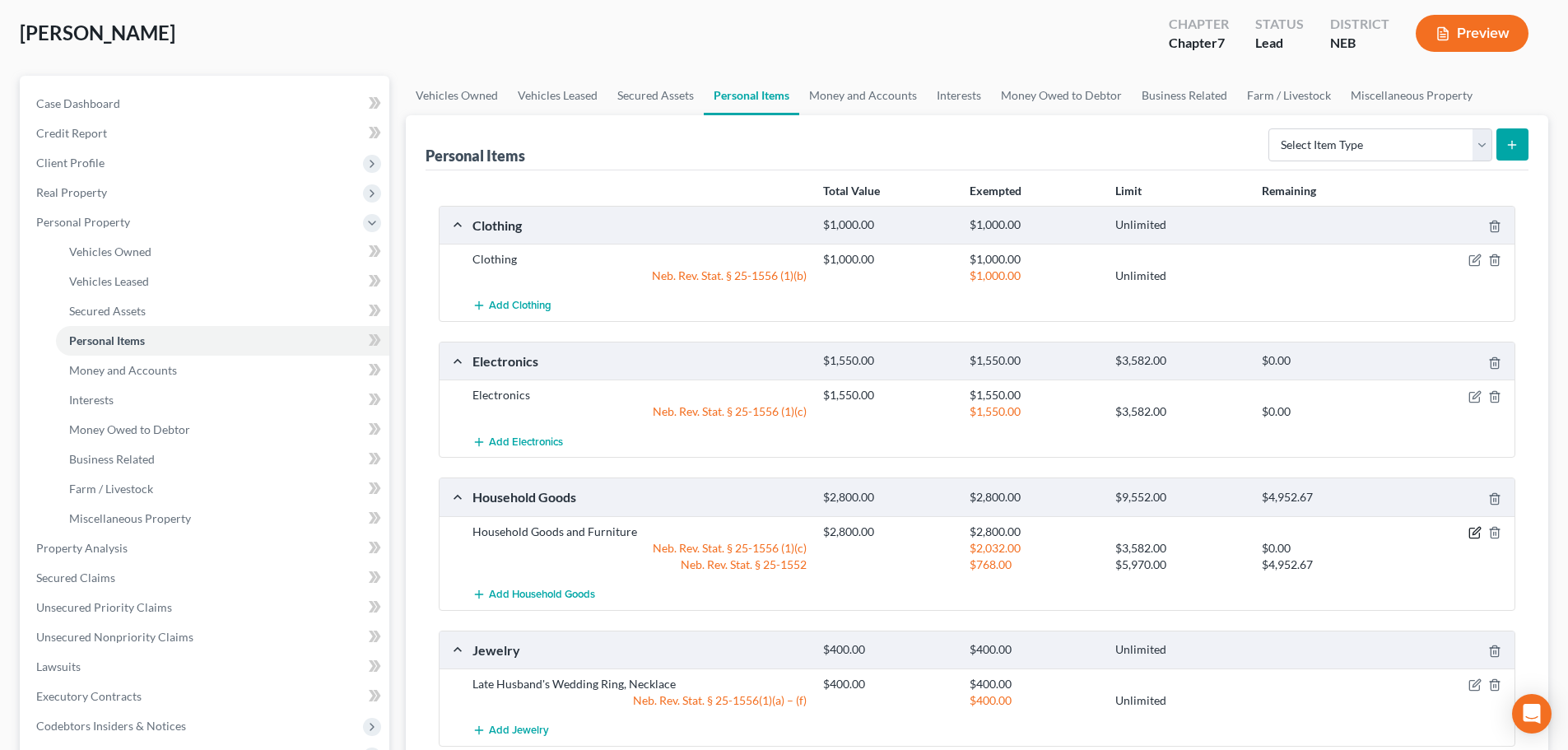
click at [1475, 531] on icon "button" at bounding box center [1475, 532] width 13 height 13
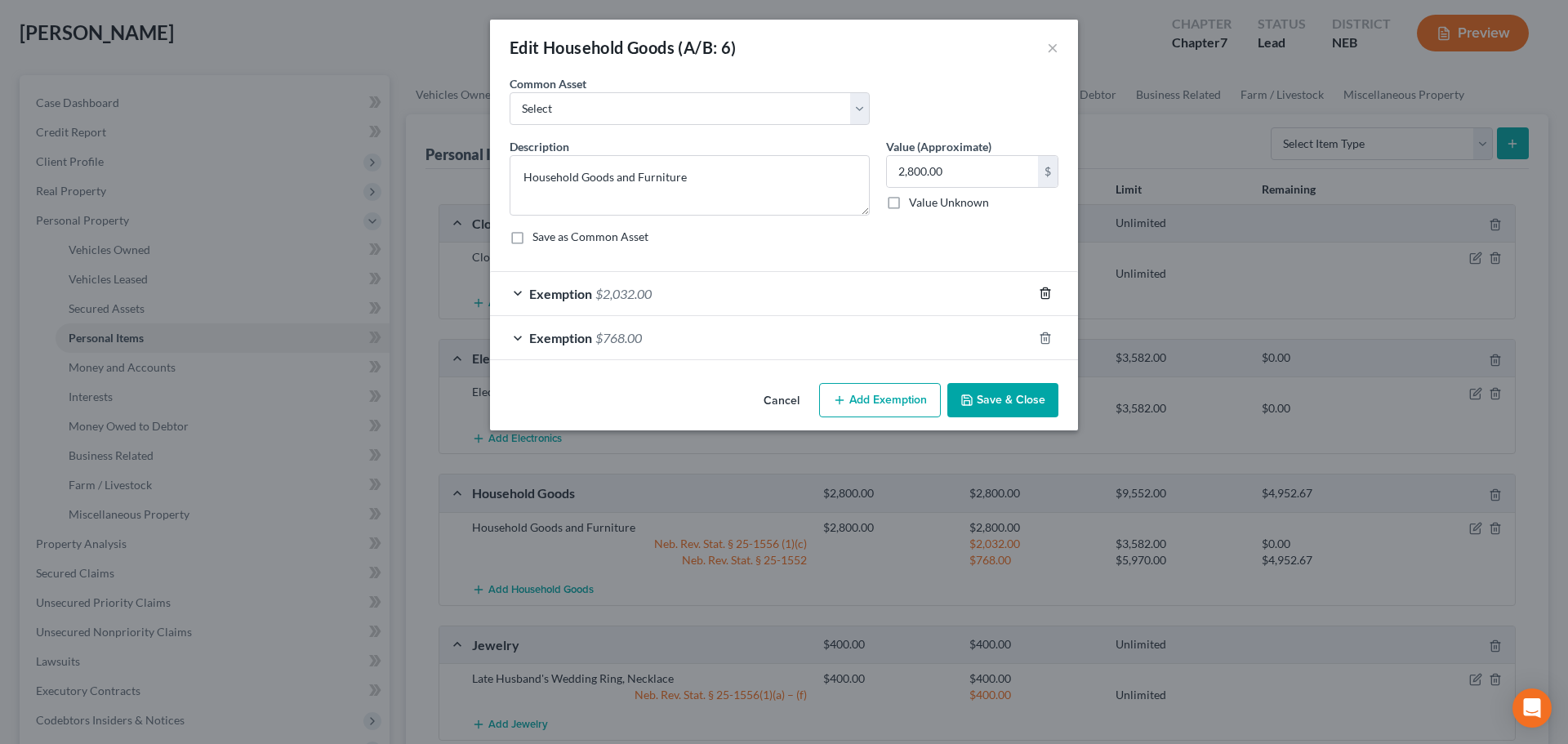
click at [1044, 293] on icon "button" at bounding box center [1045, 293] width 13 height 13
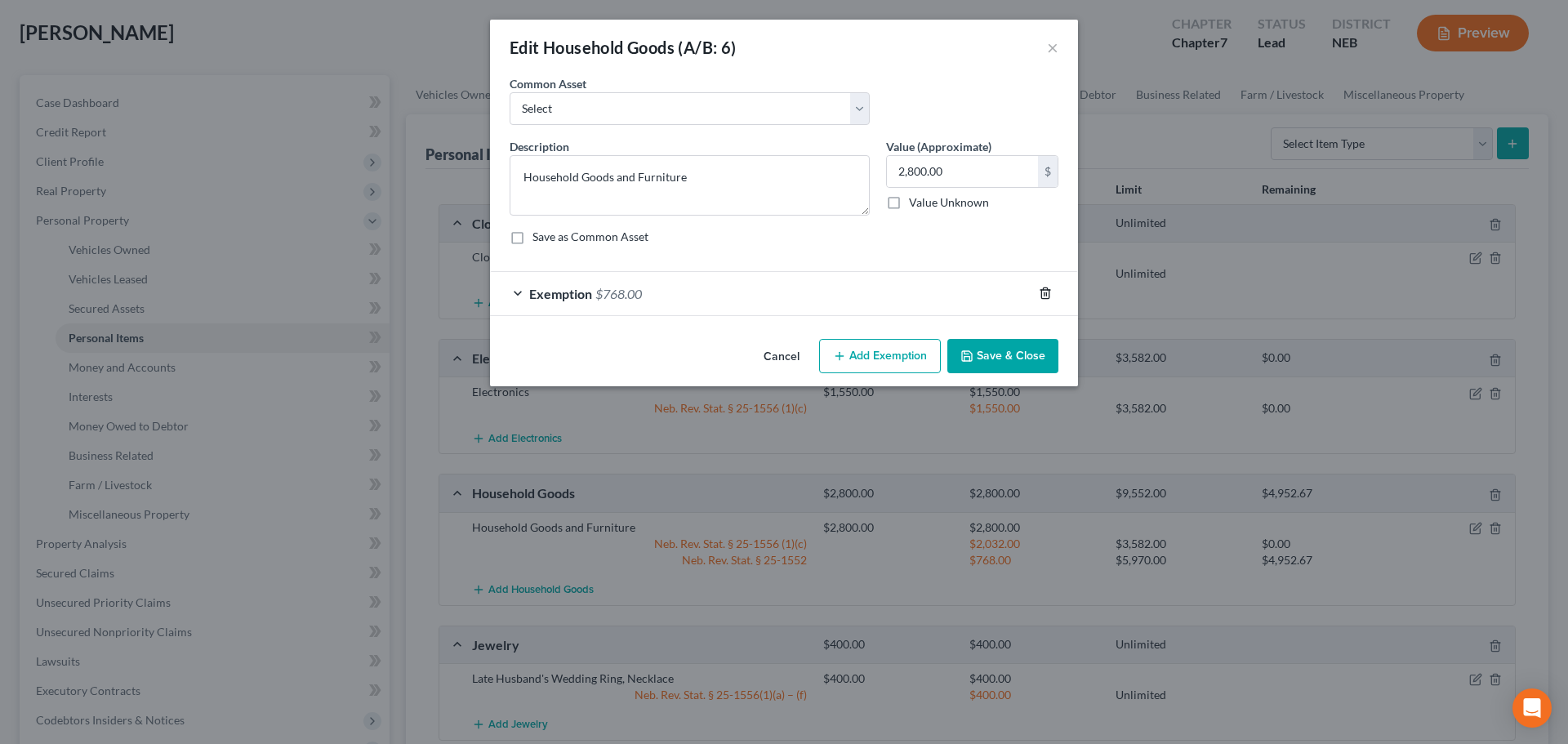
click at [1045, 293] on icon "button" at bounding box center [1045, 293] width 13 height 13
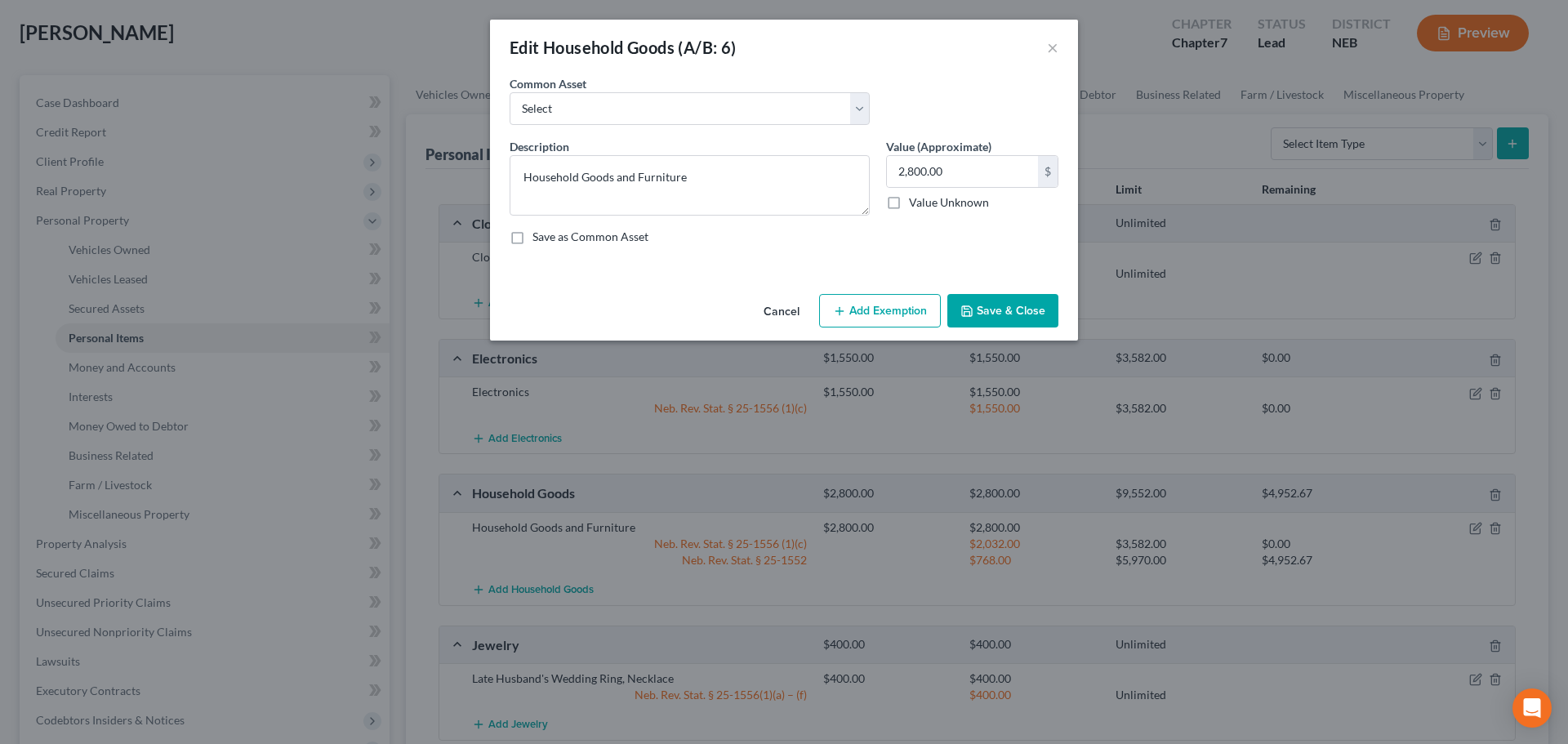
click at [1006, 314] on button "Save & Close" at bounding box center [1002, 310] width 111 height 34
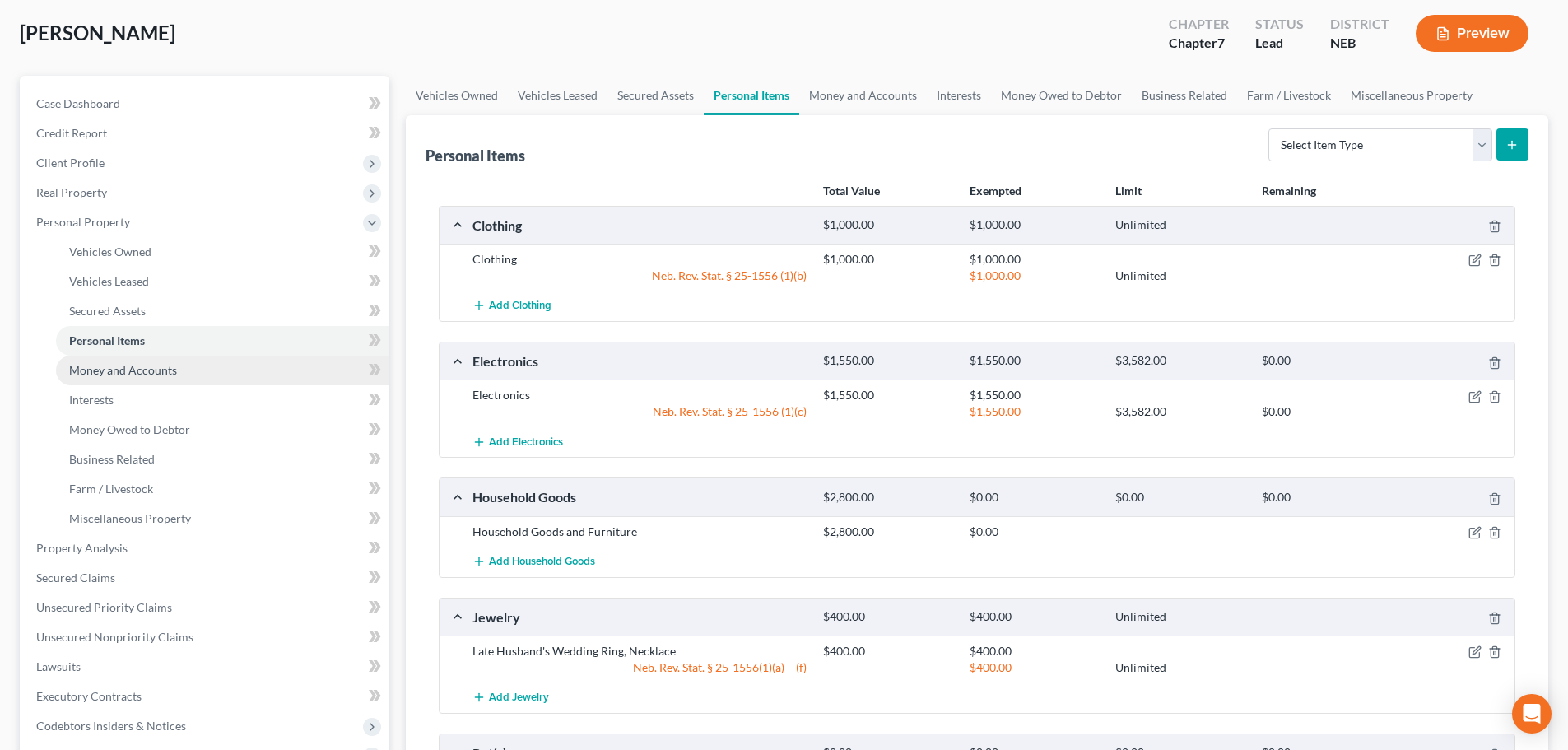
click at [99, 378] on link "Money and Accounts" at bounding box center [223, 371] width 334 height 30
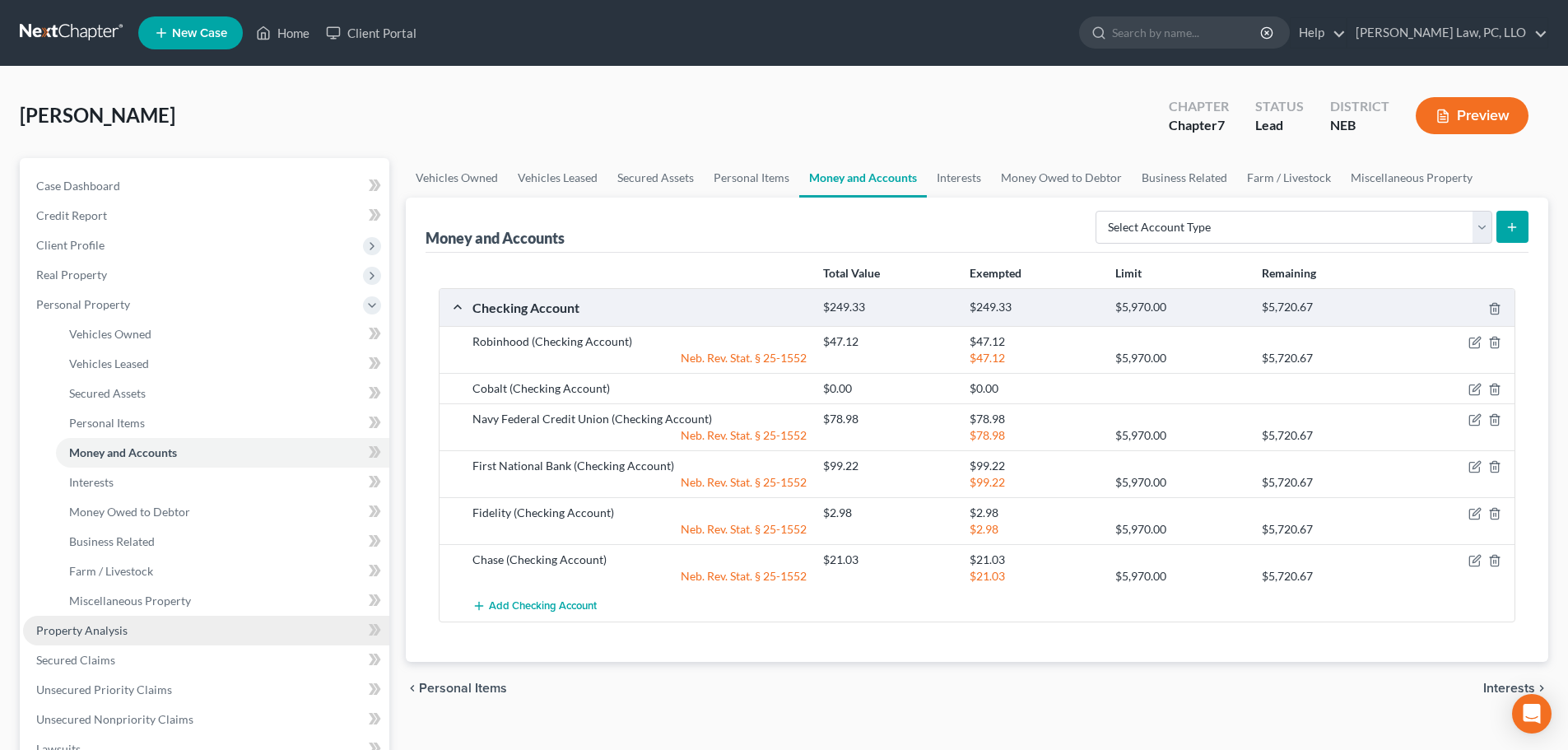
click at [77, 625] on span "Property Analysis" at bounding box center [82, 630] width 91 height 14
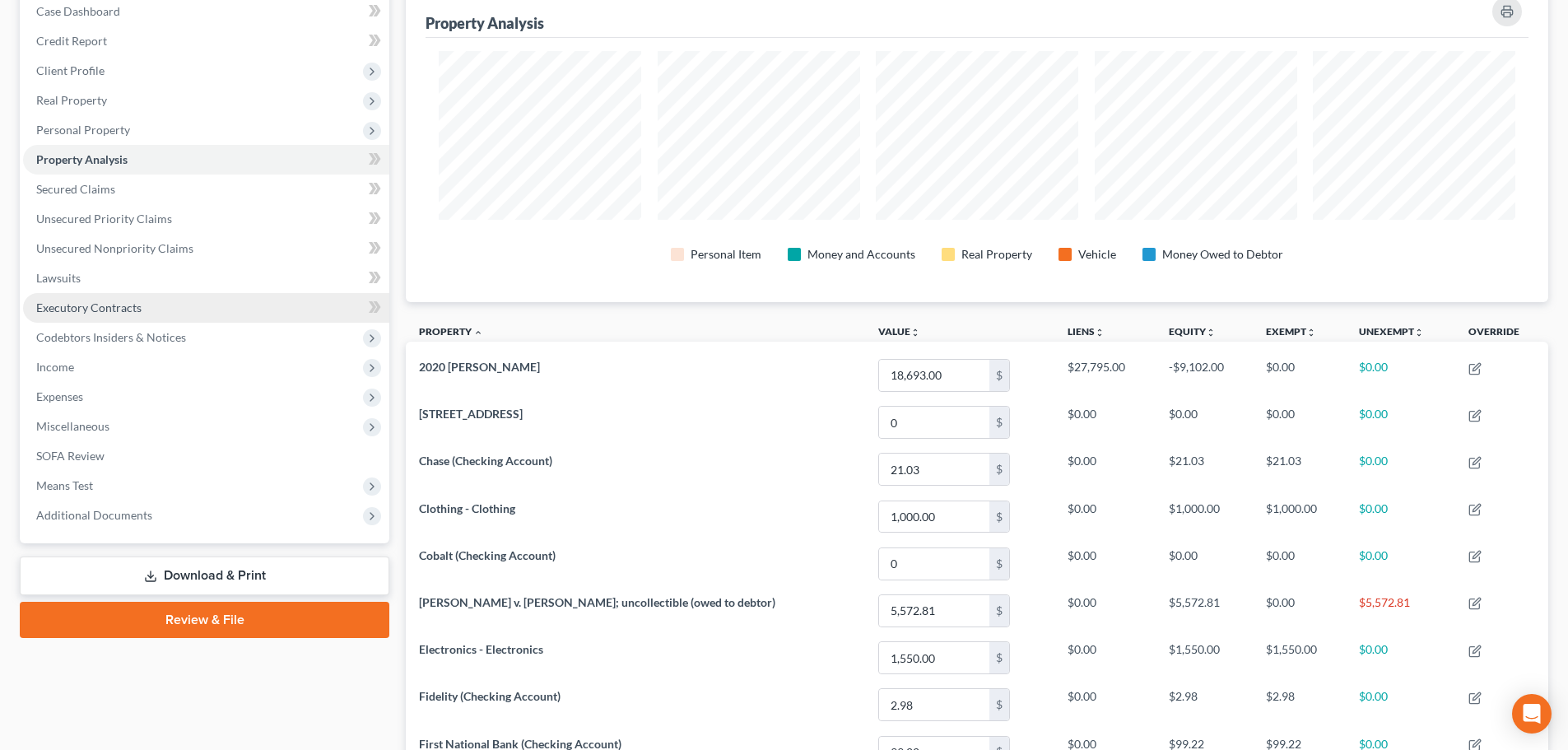
scroll to position [164, 0]
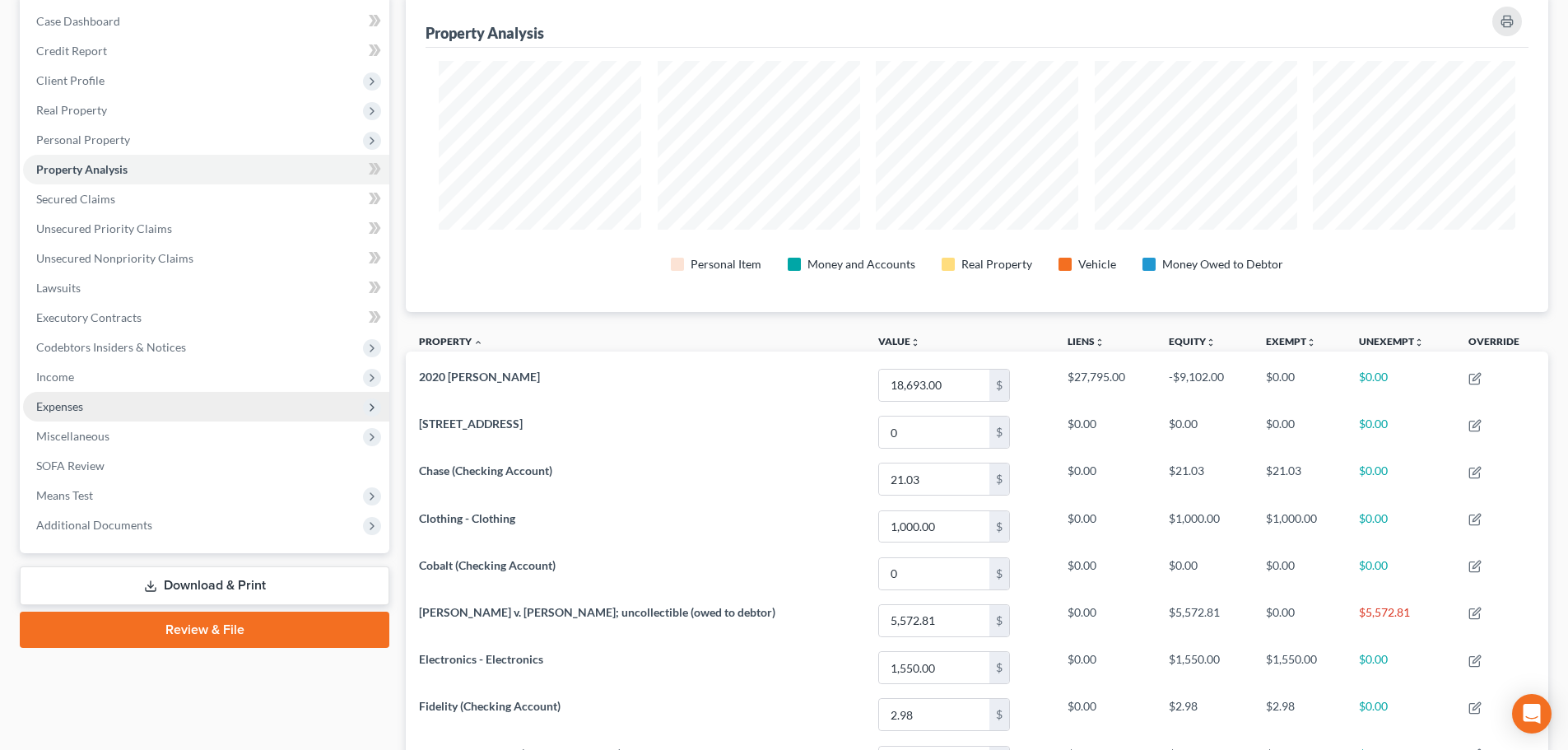
click at [120, 399] on span "Expenses" at bounding box center [206, 407] width 366 height 30
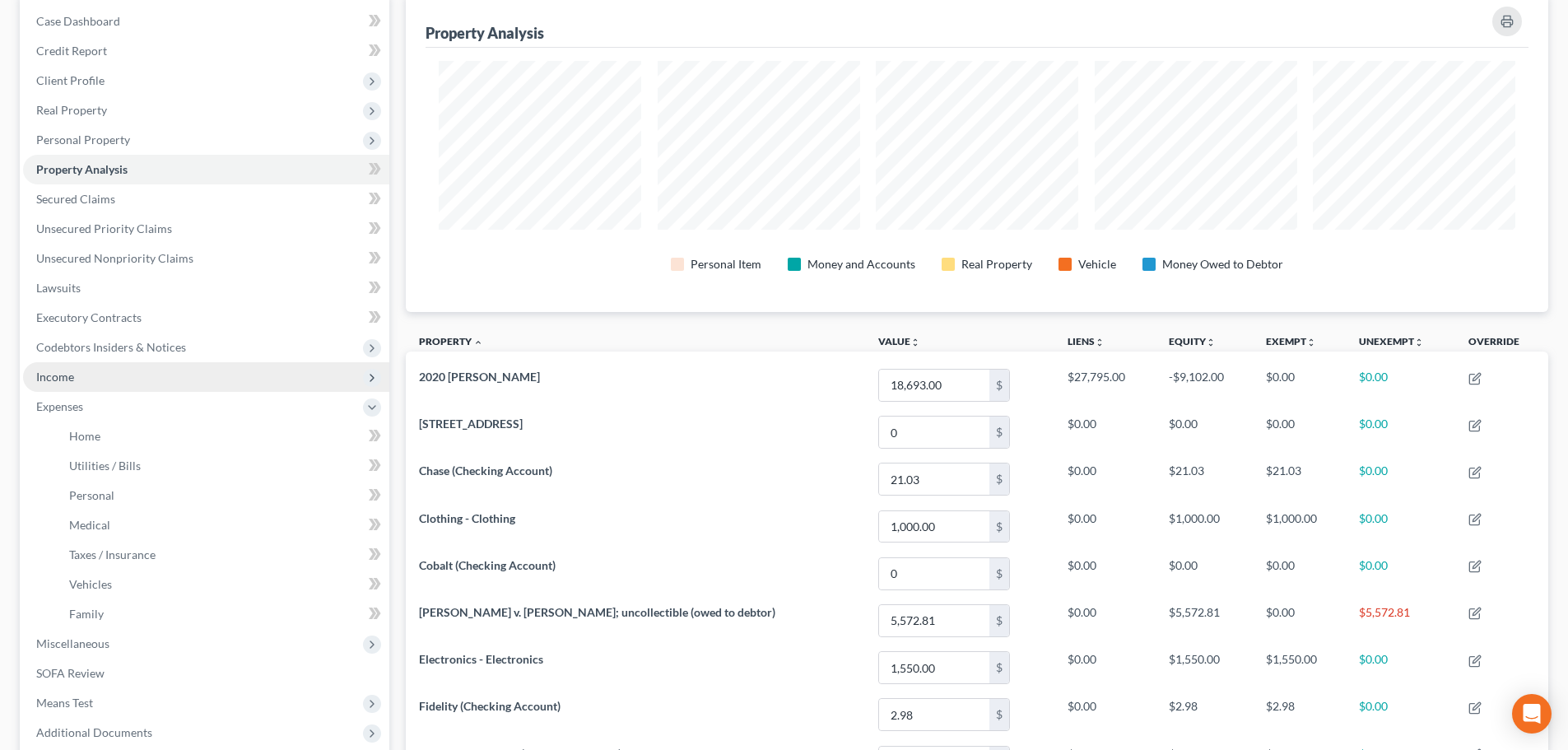
click at [113, 379] on span "Income" at bounding box center [206, 377] width 366 height 30
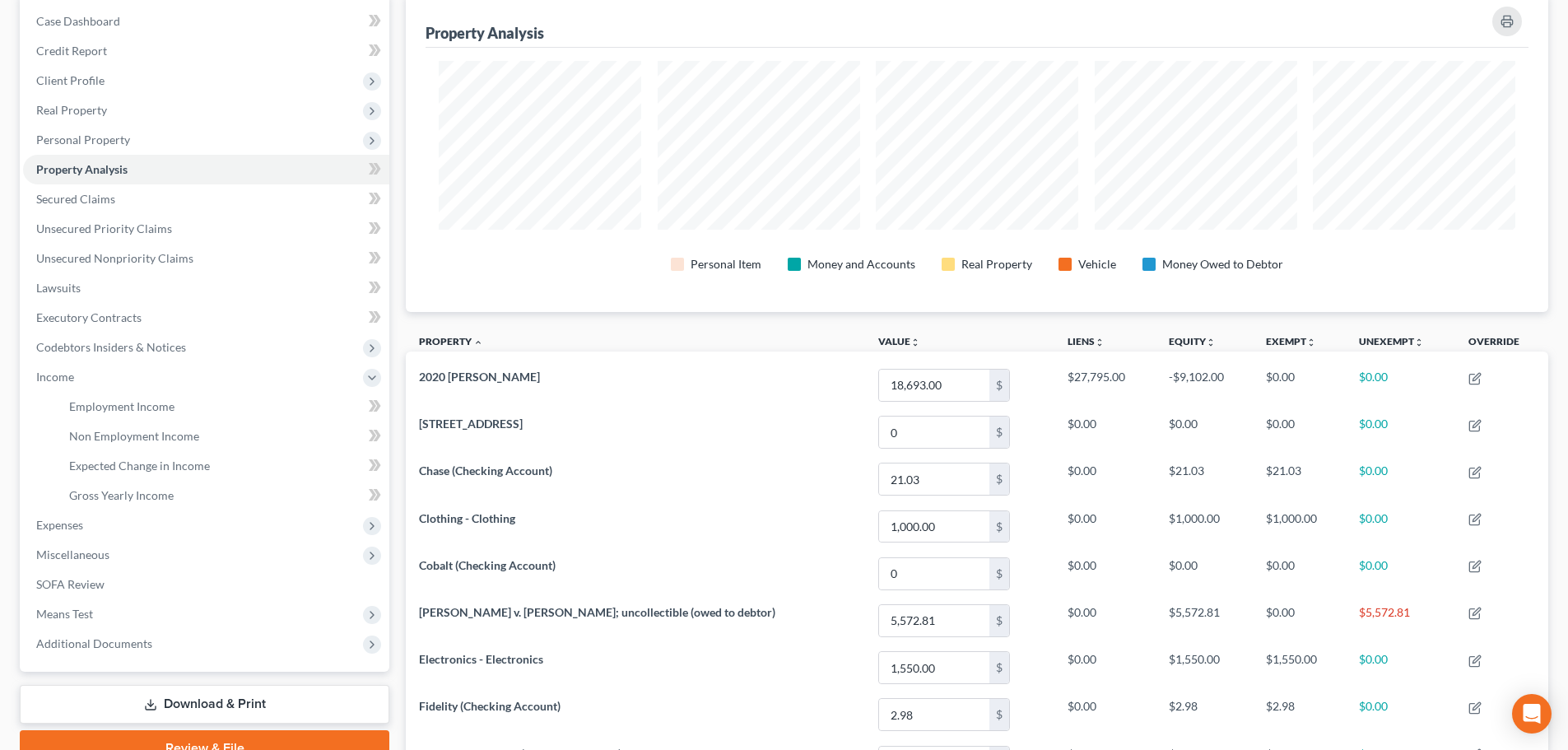
scroll to position [0, 0]
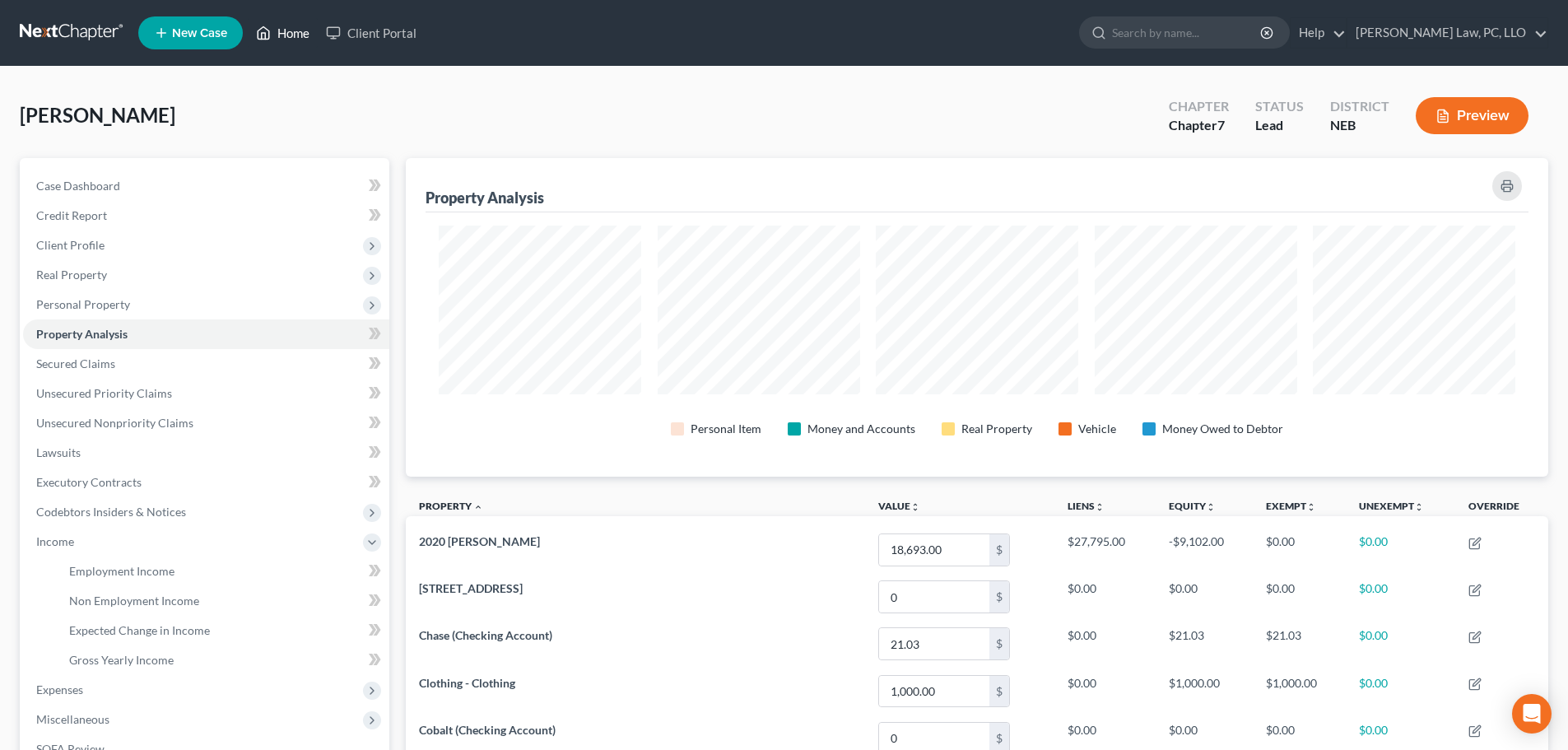
drag, startPoint x: 287, startPoint y: 37, endPoint x: 293, endPoint y: 18, distance: 19.9
click at [287, 37] on link "Home" at bounding box center [283, 33] width 70 height 30
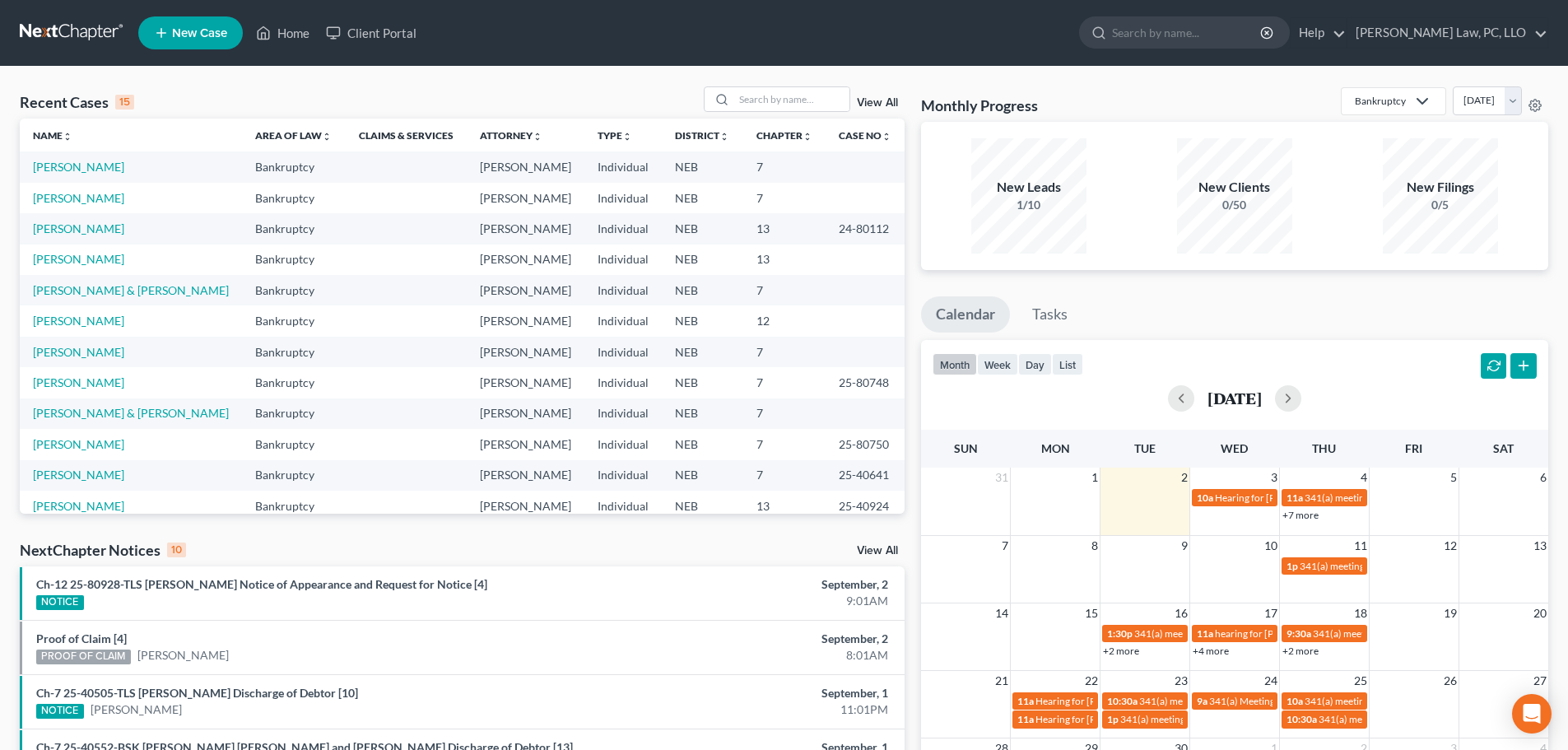
click at [172, 36] on span "New Case" at bounding box center [199, 33] width 55 height 12
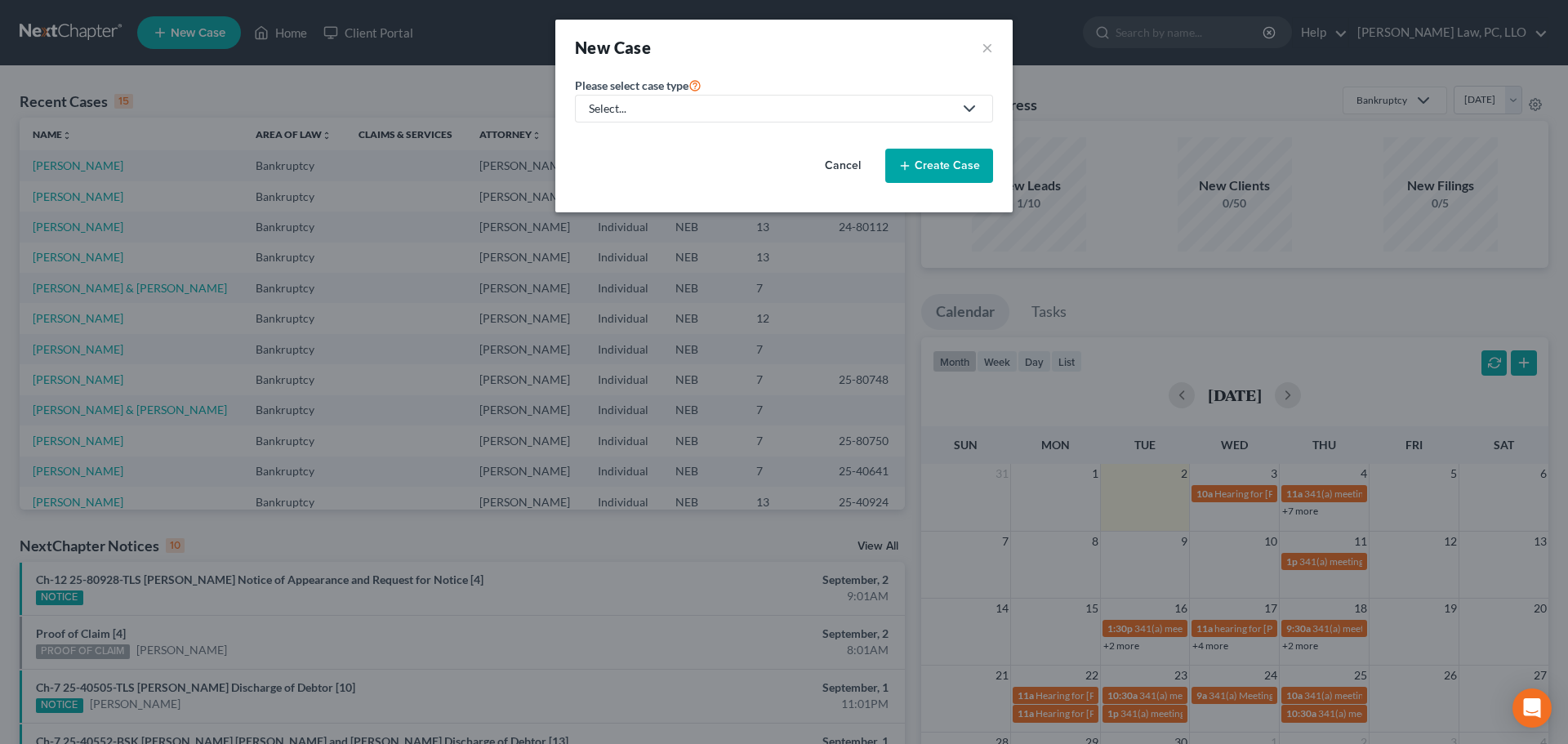
click at [649, 107] on div "Select..." at bounding box center [771, 108] width 364 height 17
click at [621, 139] on div "Bankruptcy" at bounding box center [669, 141] width 156 height 17
select select "48"
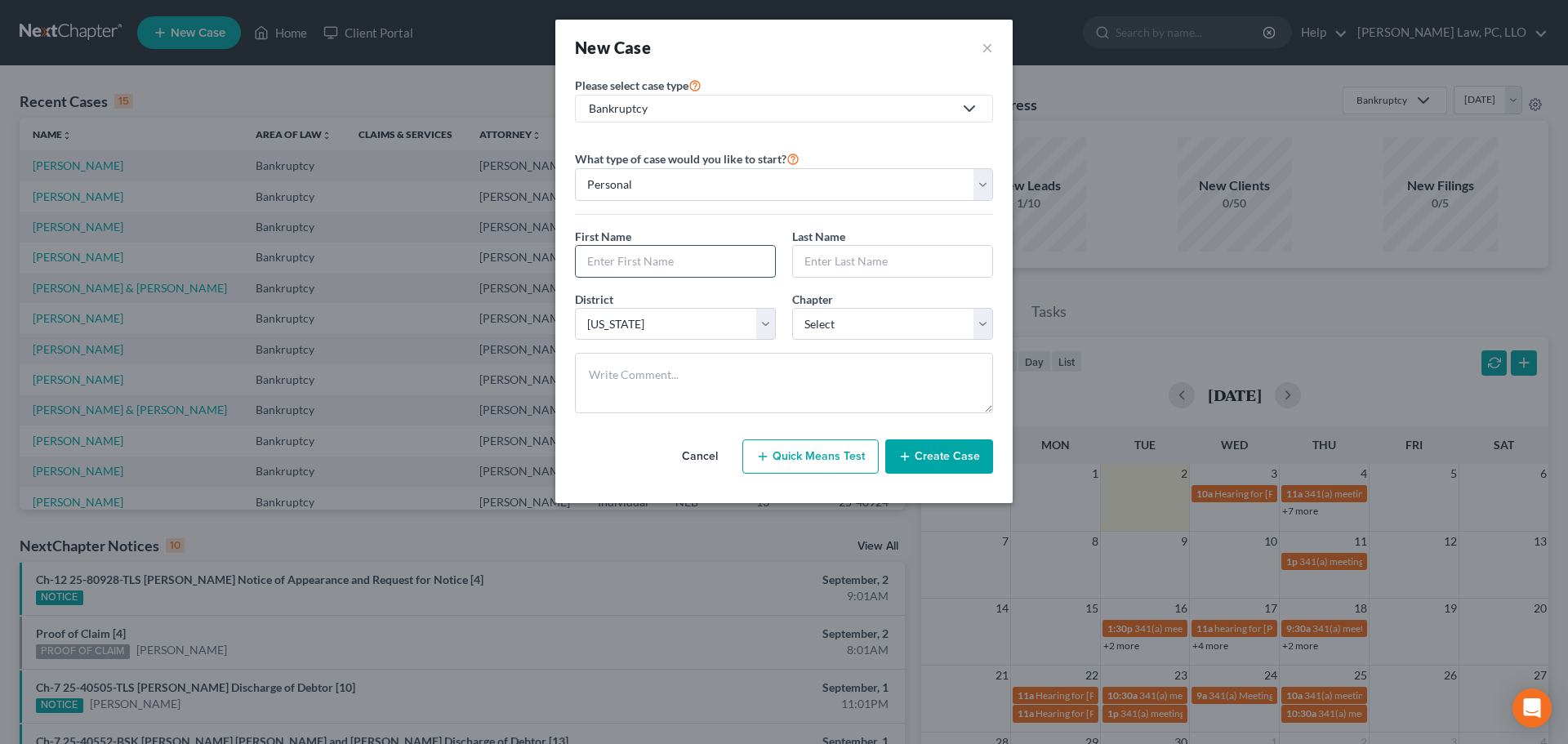
click at [627, 257] on input "text" at bounding box center [675, 261] width 200 height 31
type input "[PERSON_NAME]"
click at [816, 330] on select "Select 7 11 12 13" at bounding box center [893, 323] width 201 height 32
select select "0"
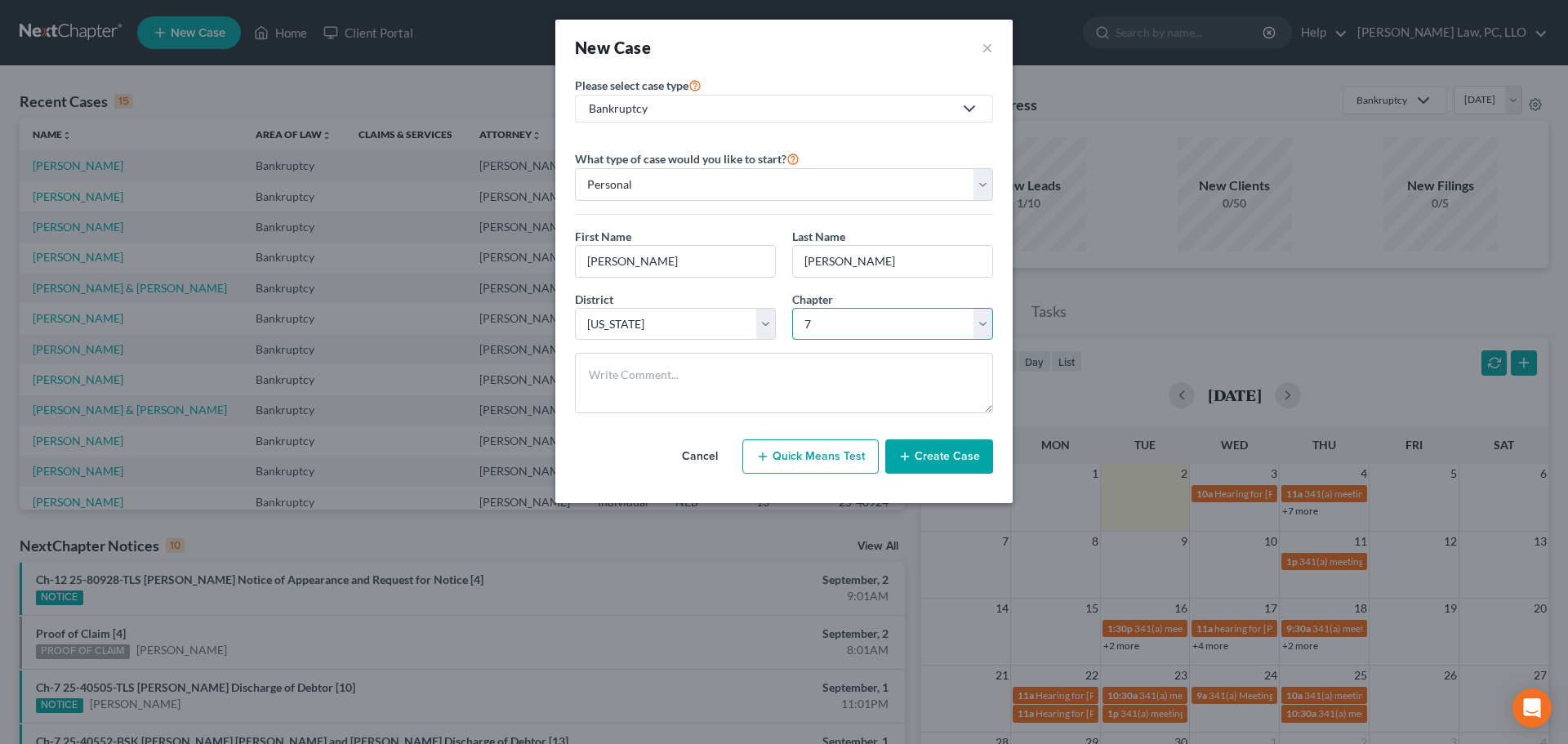
click at [792, 308] on select "Select 7 11 12 13" at bounding box center [893, 323] width 201 height 32
click at [937, 453] on button "Create Case" at bounding box center [940, 456] width 108 height 34
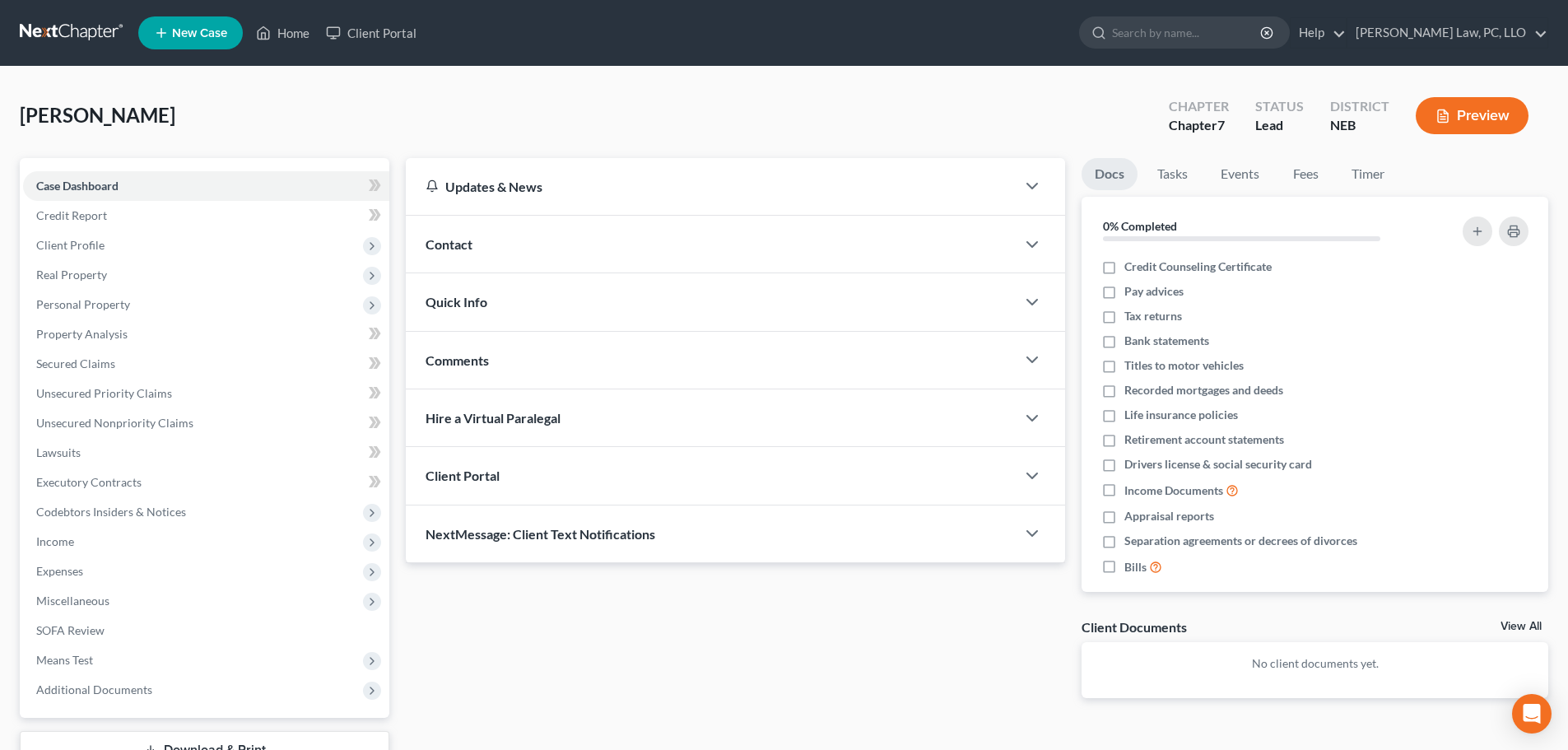
click at [493, 475] on span "Client Portal" at bounding box center [463, 475] width 74 height 16
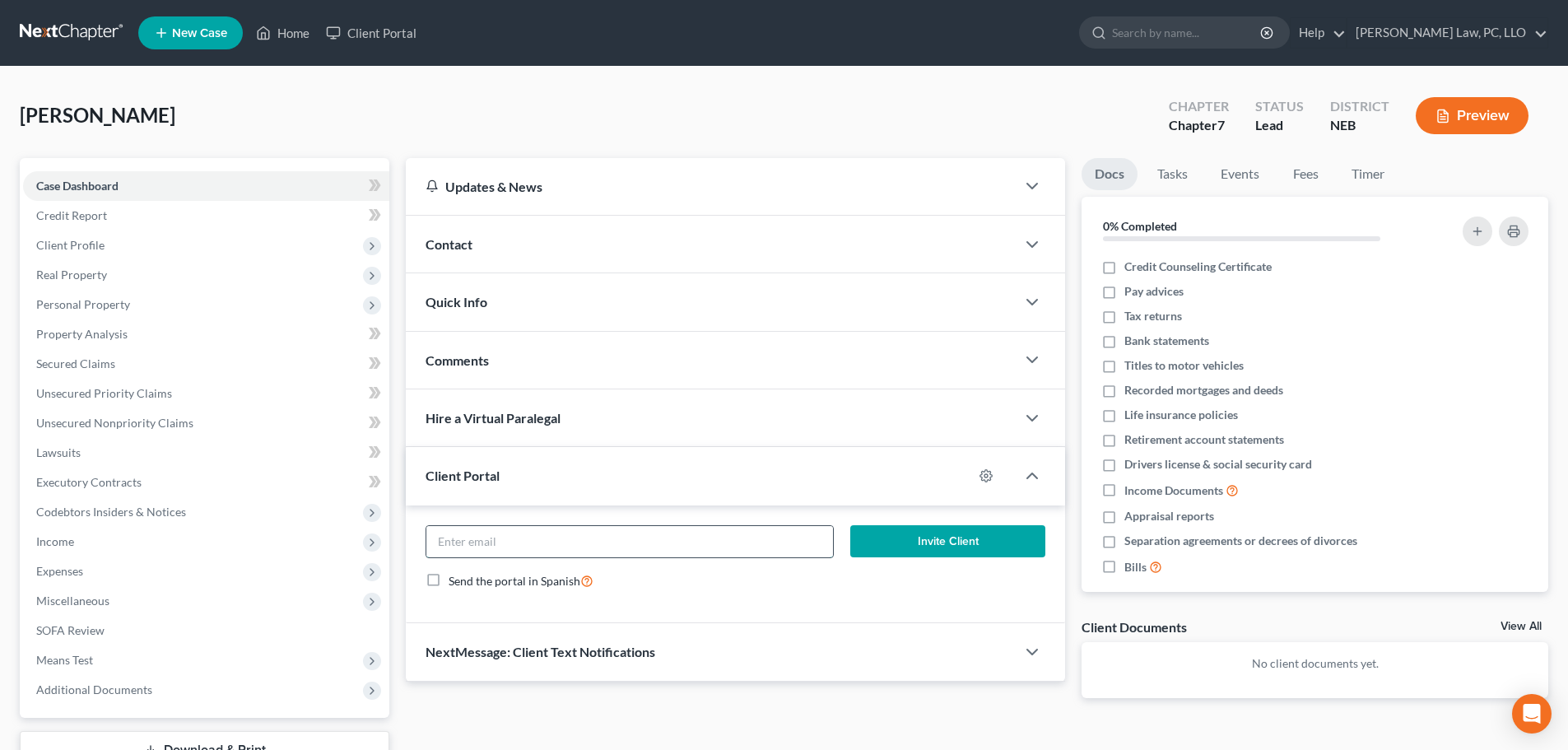
drag, startPoint x: 548, startPoint y: 537, endPoint x: 542, endPoint y: 552, distance: 16.2
click at [548, 537] on input "email" at bounding box center [629, 542] width 406 height 32
paste input "[EMAIL_ADDRESS][DOMAIN_NAME]"
type input "[EMAIL_ADDRESS][DOMAIN_NAME]"
click at [939, 544] on button "Invite Client" at bounding box center [948, 541] width 196 height 32
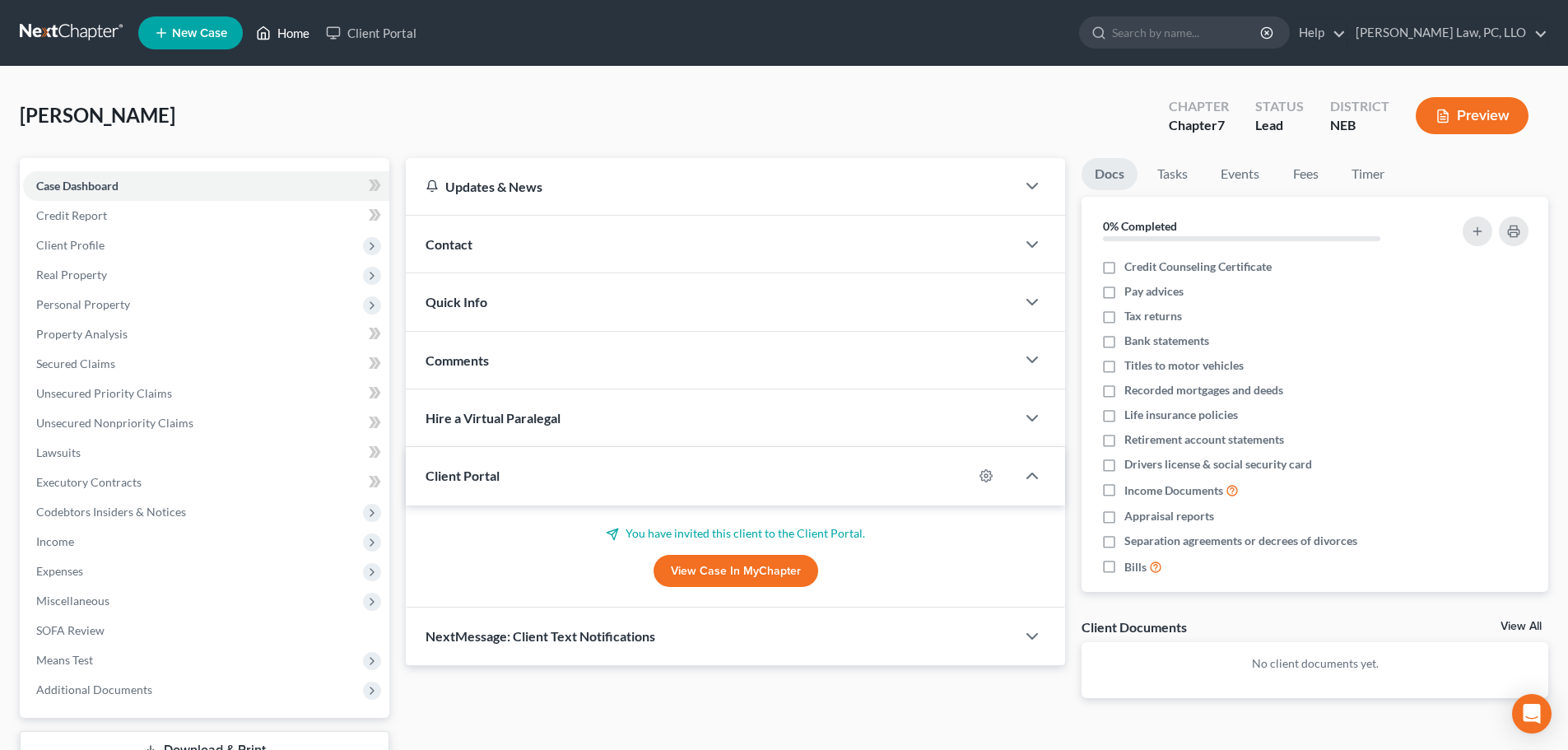
click at [282, 32] on link "Home" at bounding box center [283, 33] width 70 height 30
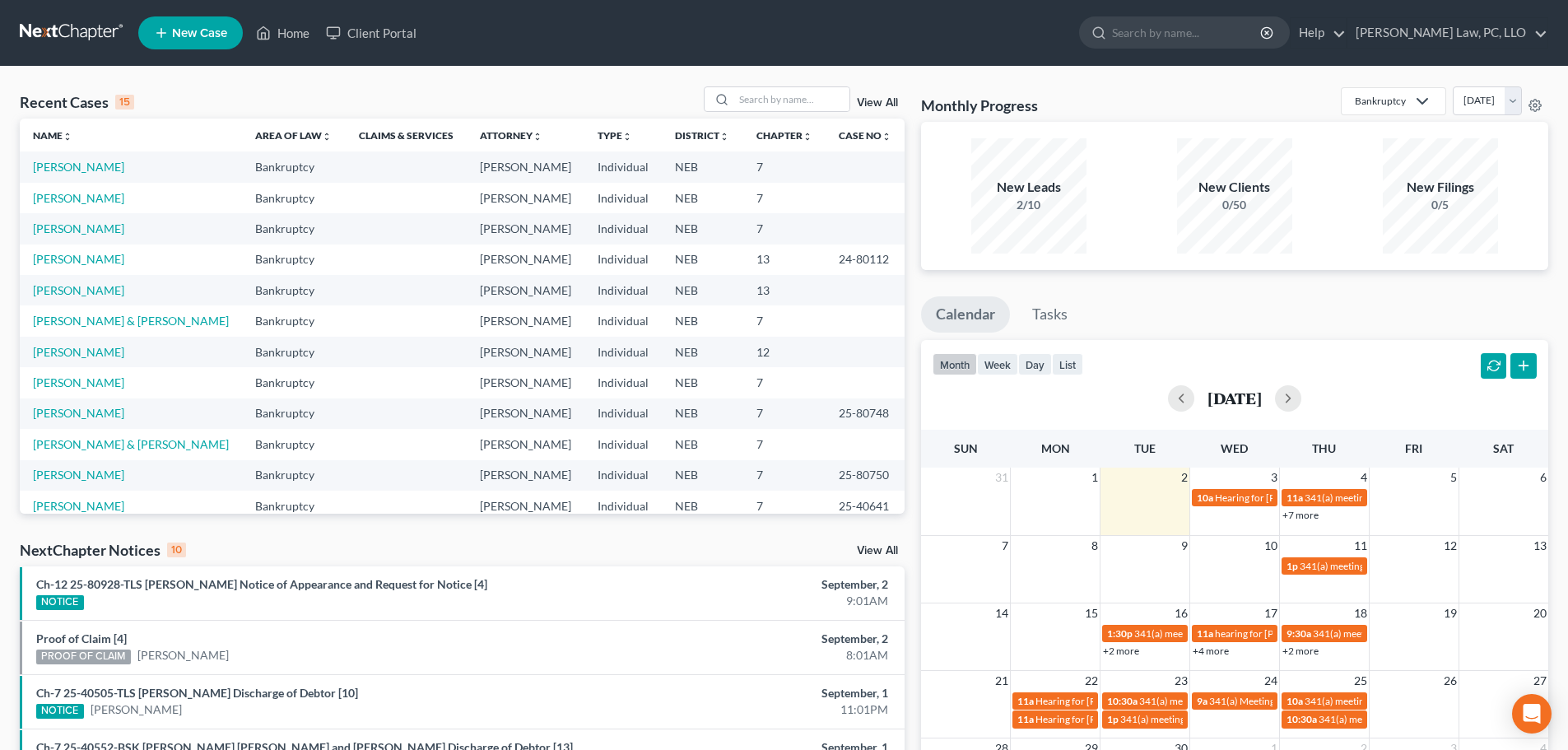
click at [48, 524] on div "Recent Cases 15 View All Name unfold_more expand_more expand_less Area of Law u…" at bounding box center [462, 610] width 901 height 1049
click at [793, 92] on input "search" at bounding box center [791, 98] width 115 height 24
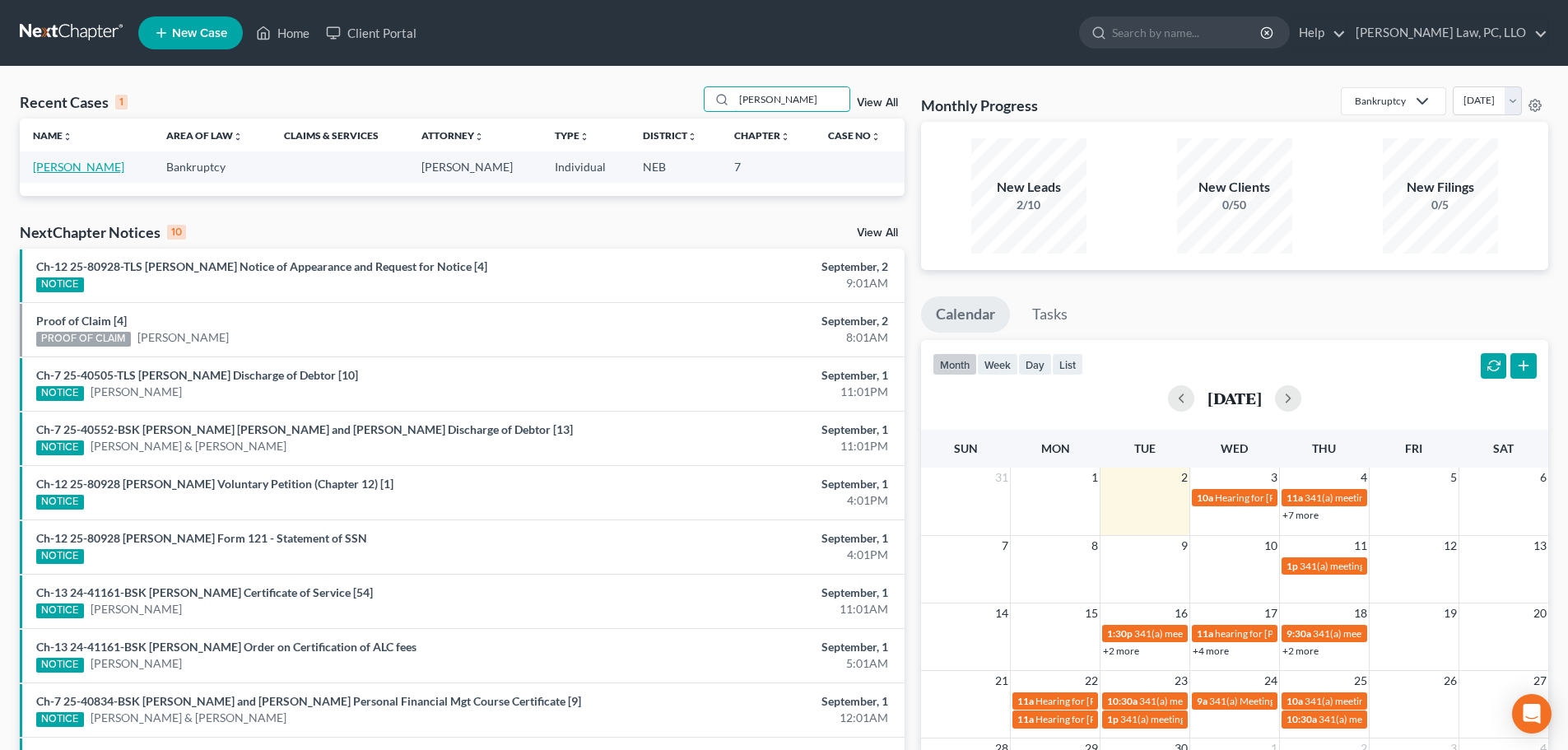
type input "[PERSON_NAME]"
click at [105, 161] on link "[PERSON_NAME]" at bounding box center [78, 167] width 91 height 14
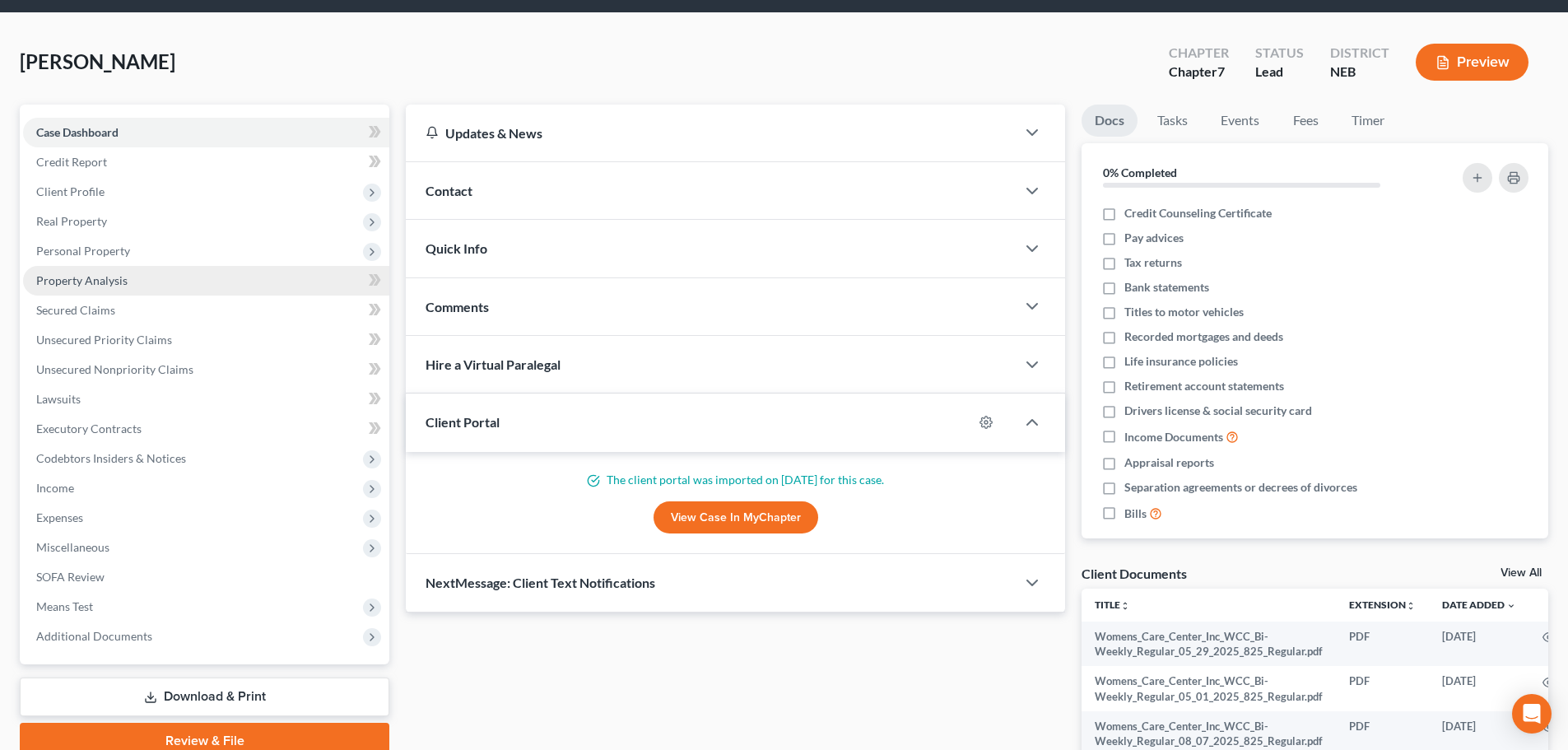
scroll to position [83, 0]
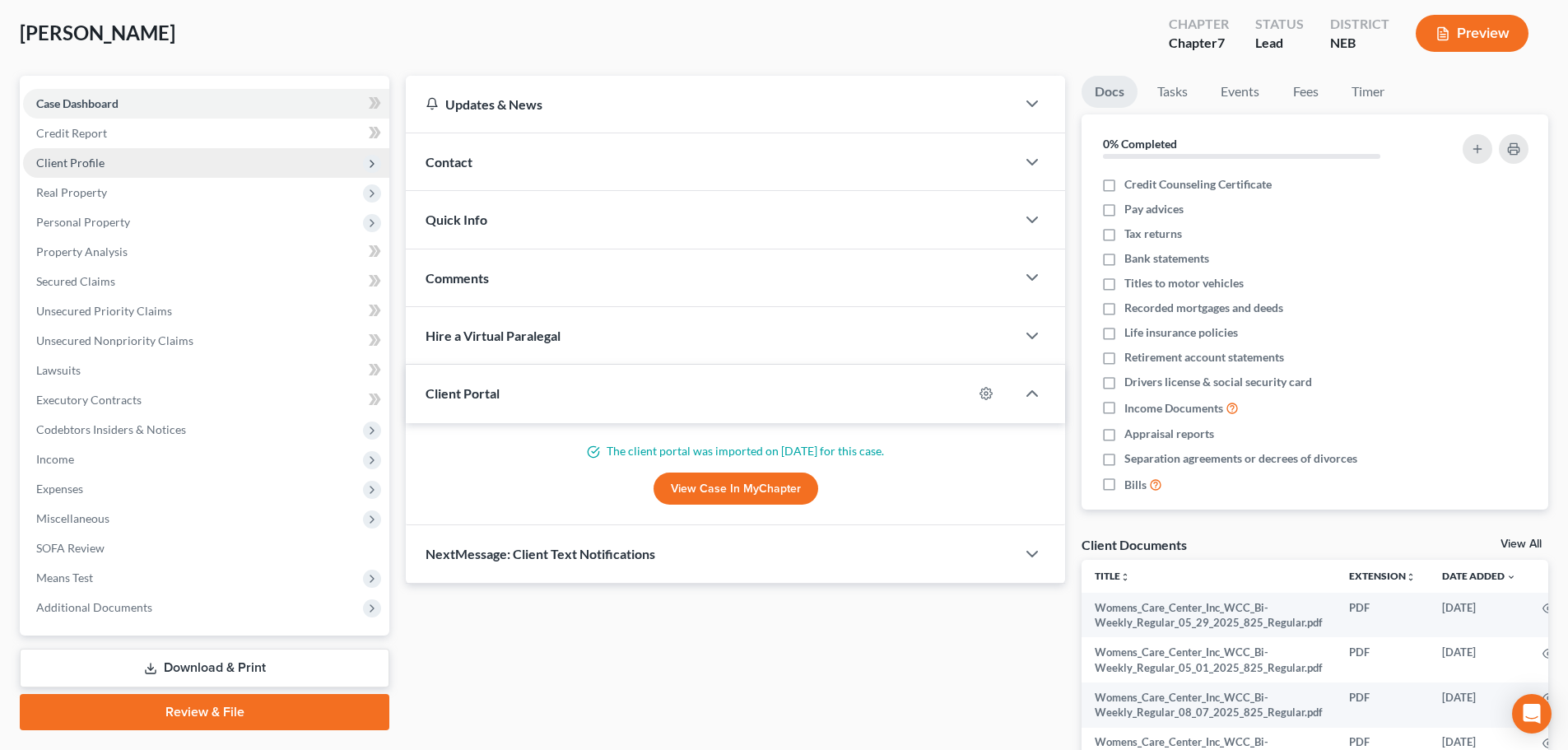
click at [86, 164] on span "Client Profile" at bounding box center [70, 162] width 69 height 14
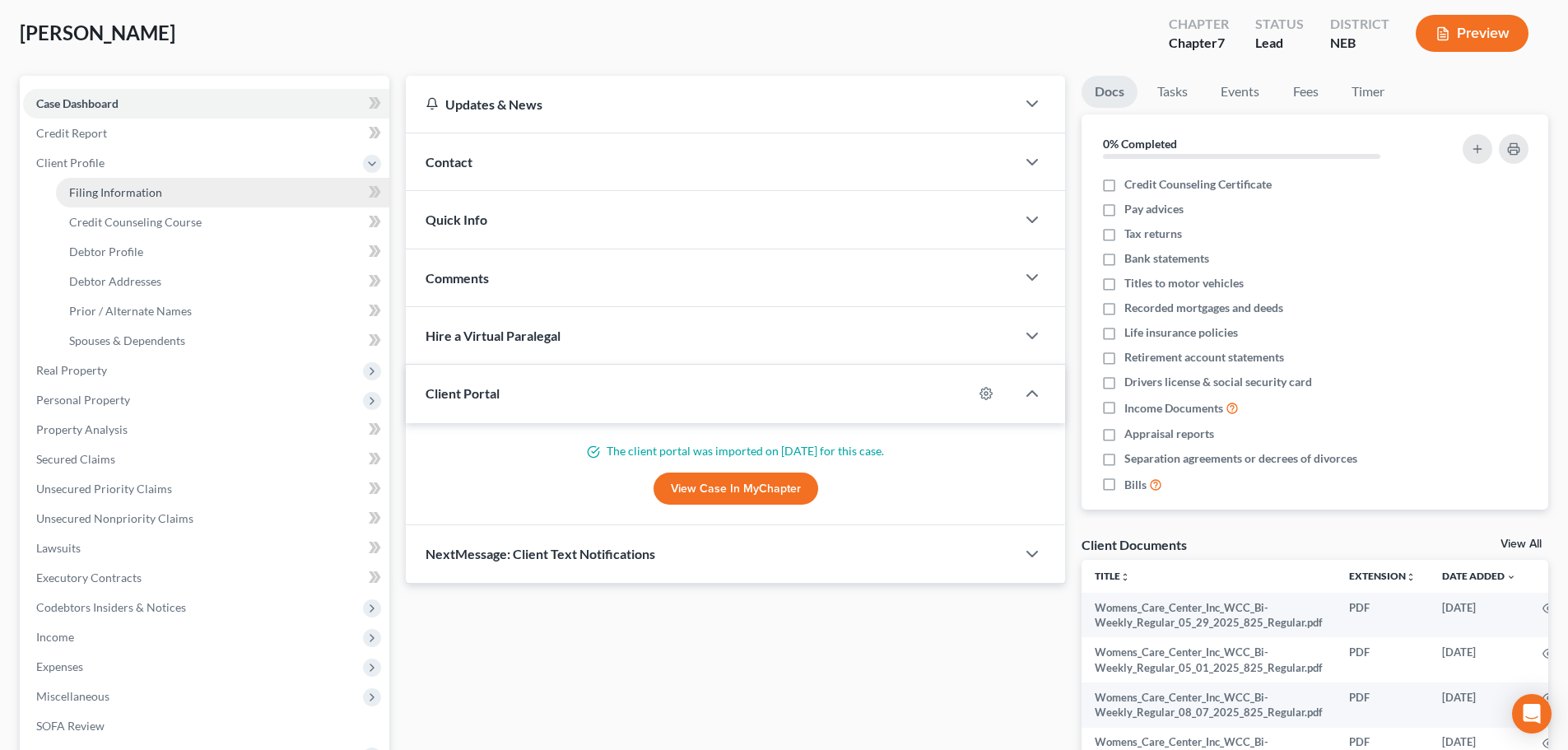
click at [104, 200] on link "Filing Information" at bounding box center [223, 192] width 334 height 30
select select "1"
select select "0"
select select "48"
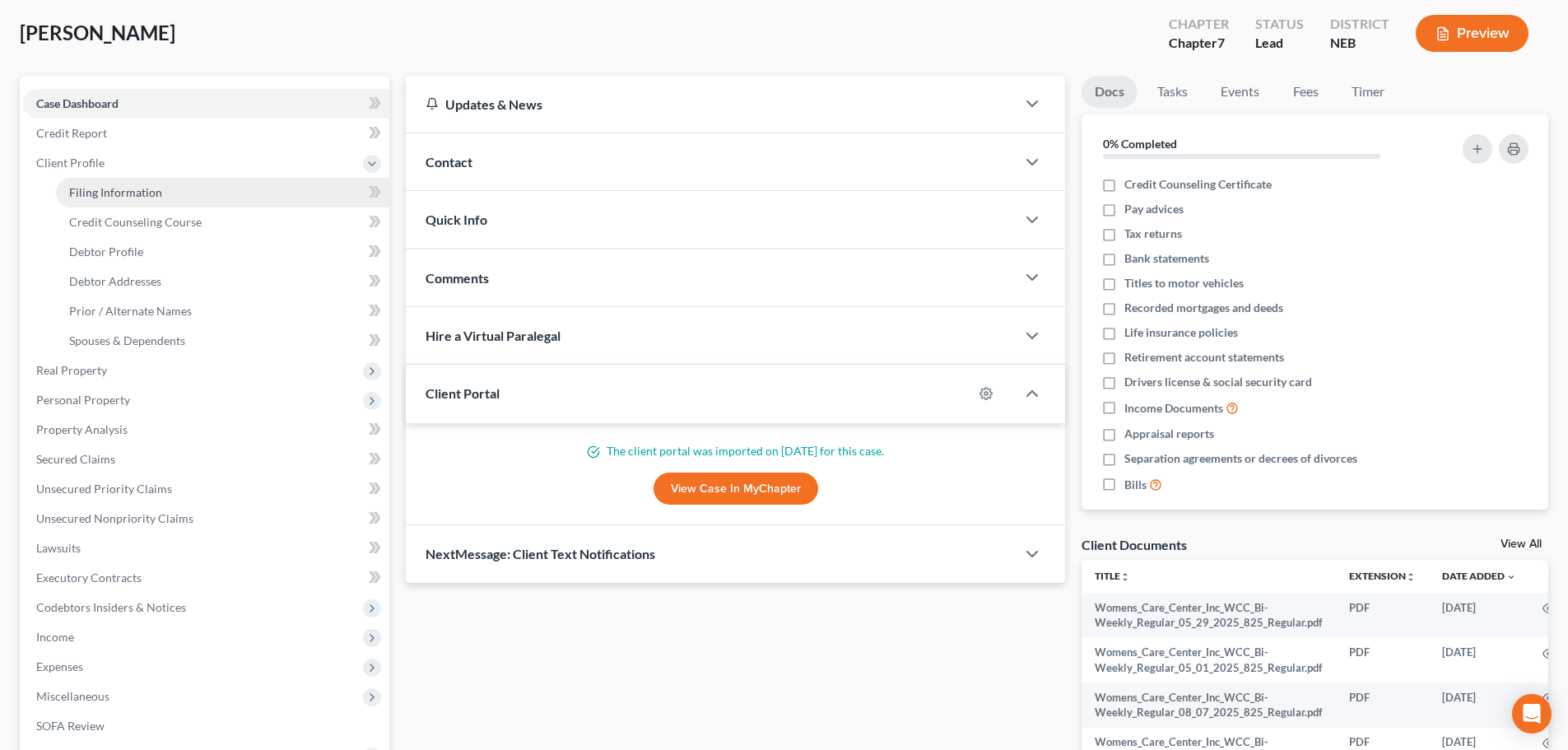
select select "30"
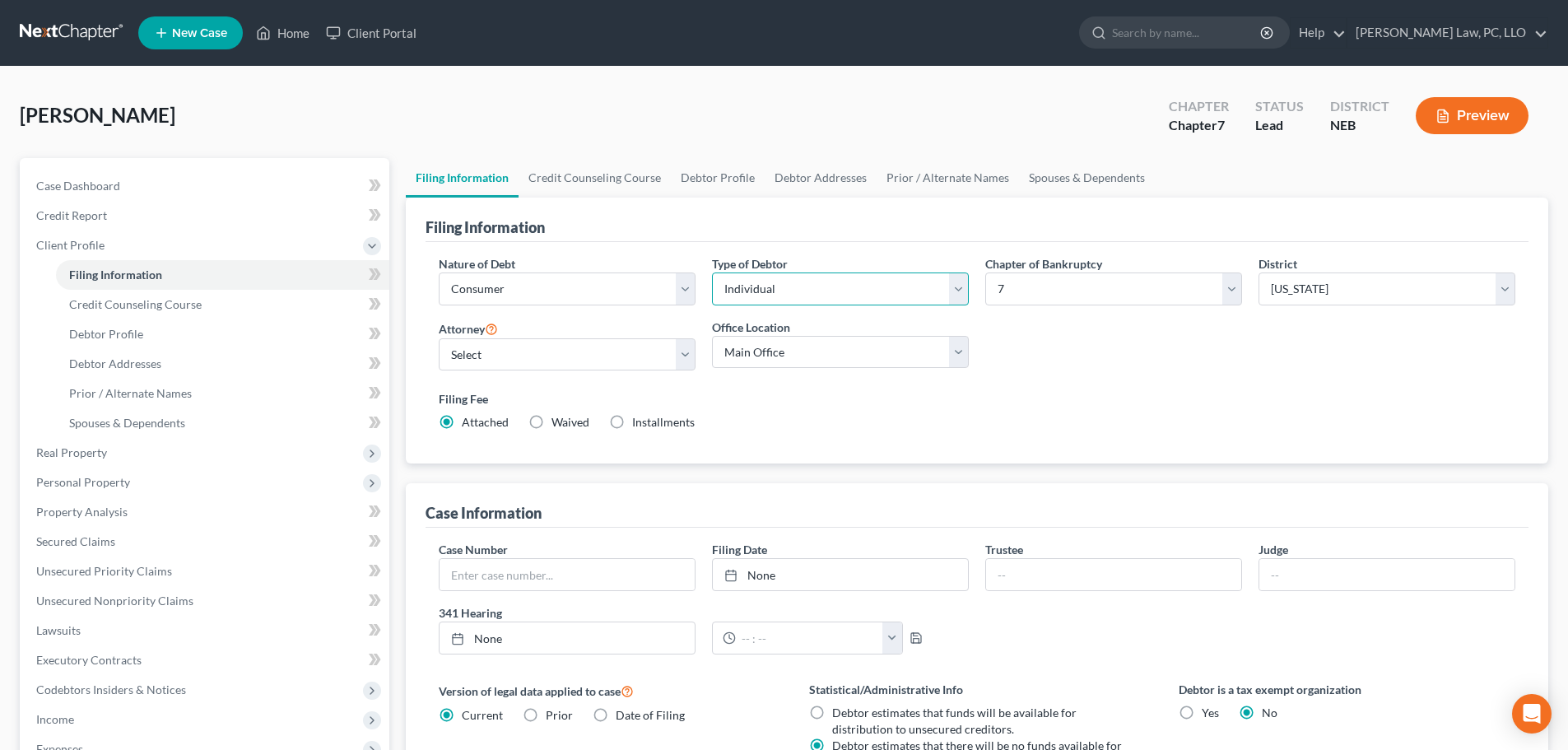
click at [833, 288] on select "Select Individual Joint" at bounding box center [841, 288] width 257 height 32
select select "1"
click at [712, 272] on select "Select Individual Joint" at bounding box center [841, 288] width 257 height 32
click at [849, 421] on div "Filing Fee Attached Waived Waived Installments Installments" at bounding box center [978, 410] width 1077 height 40
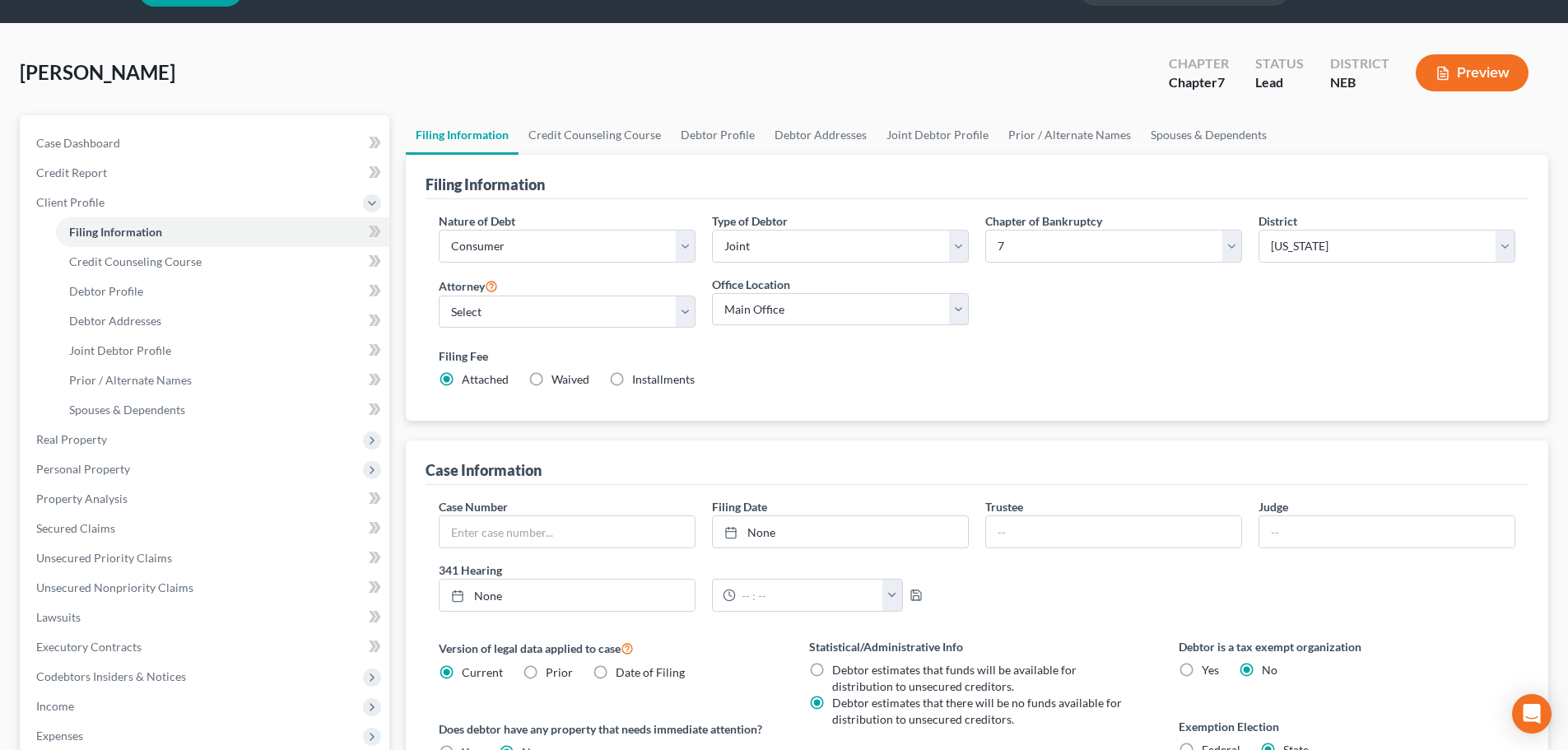
scroll to position [83, 0]
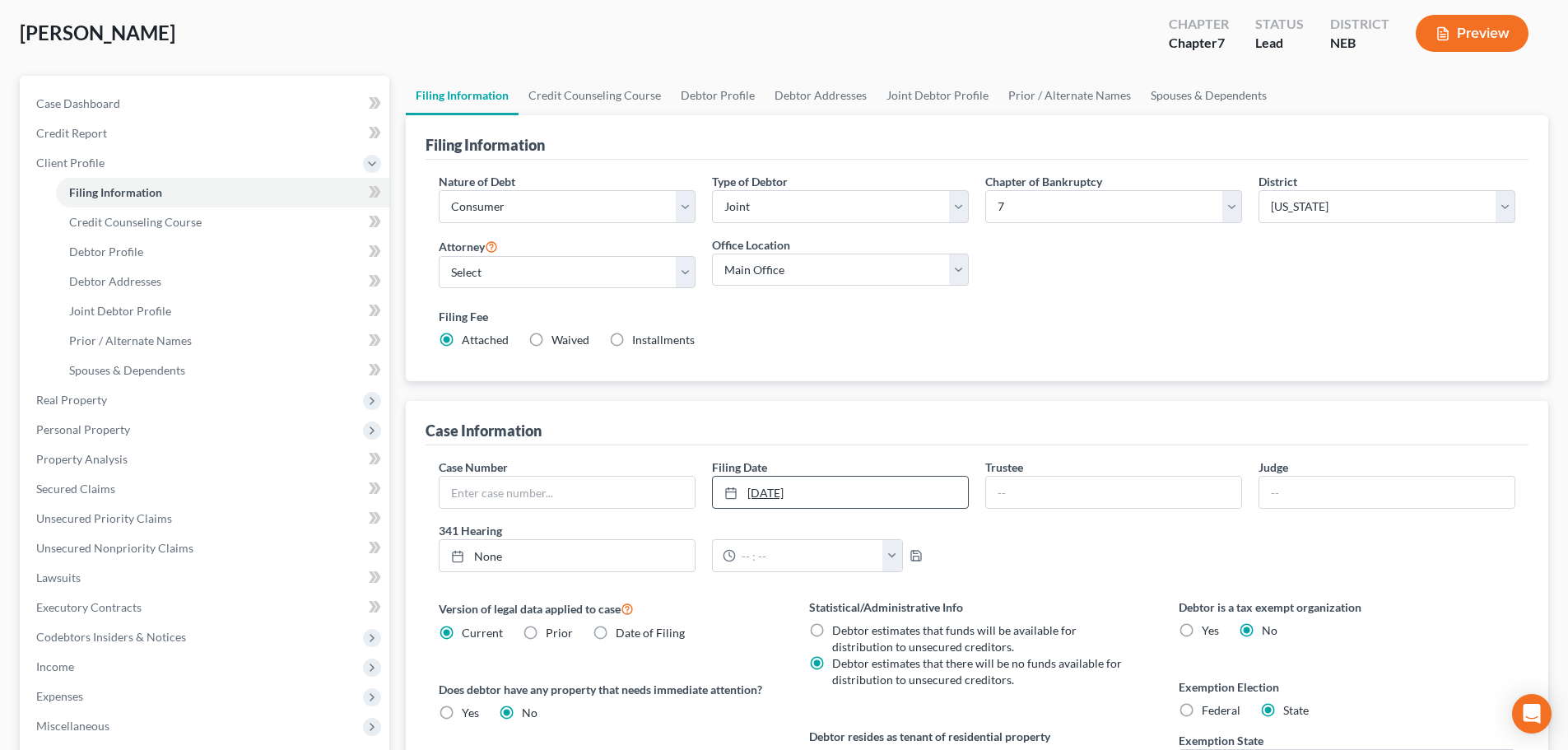
type input "[DATE]"
click at [850, 494] on link "[DATE]" at bounding box center [841, 493] width 256 height 32
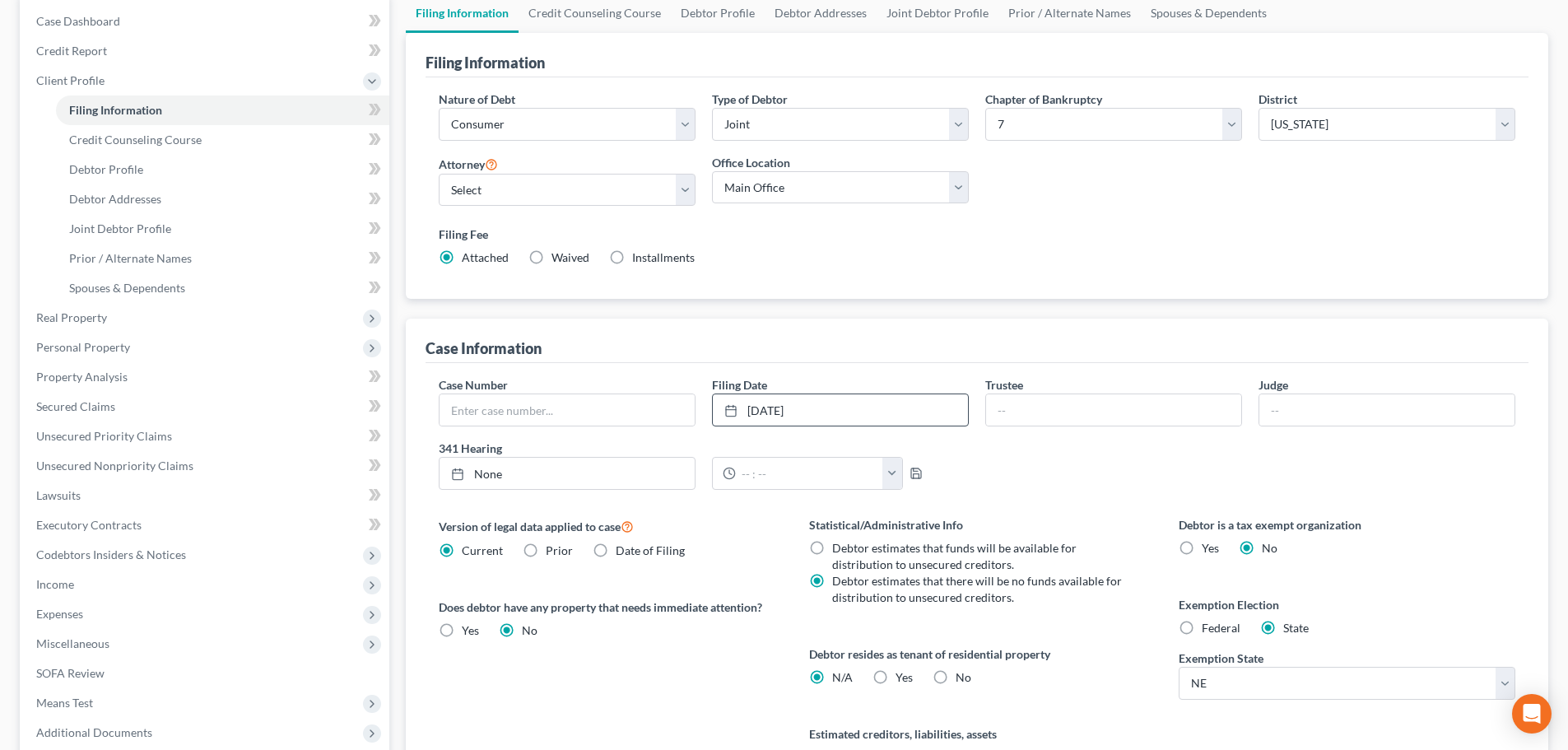
click at [1059, 313] on div "Filing Information Nature of Debt Select Business Consumer Other Nature of Busi…" at bounding box center [977, 418] width 1143 height 772
click at [896, 679] on label "Yes Yes" at bounding box center [905, 677] width 18 height 17
click at [902, 679] on input "Yes Yes" at bounding box center [907, 674] width 11 height 11
radio input "true"
radio input "false"
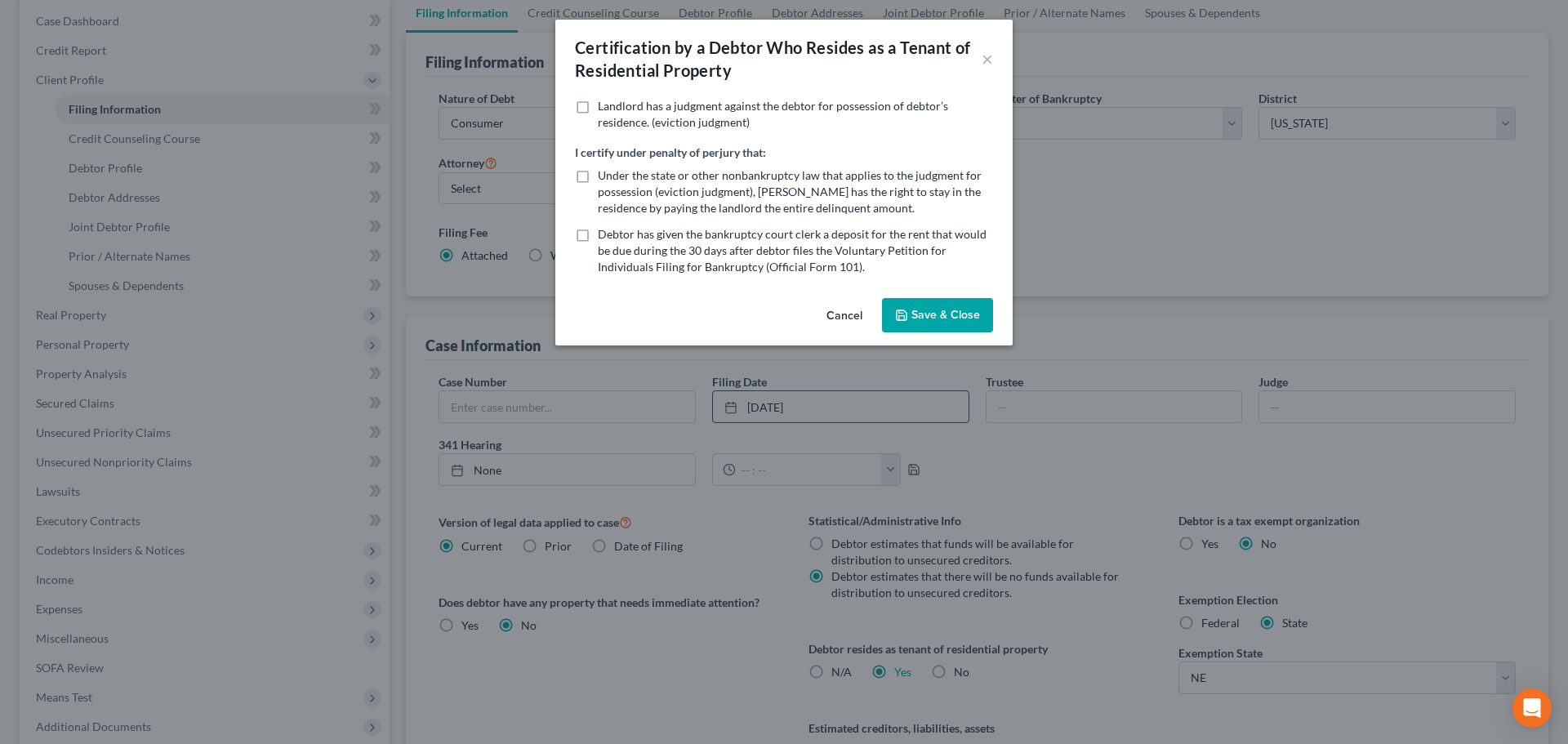
click at [937, 317] on button "Save & Close" at bounding box center [937, 315] width 111 height 34
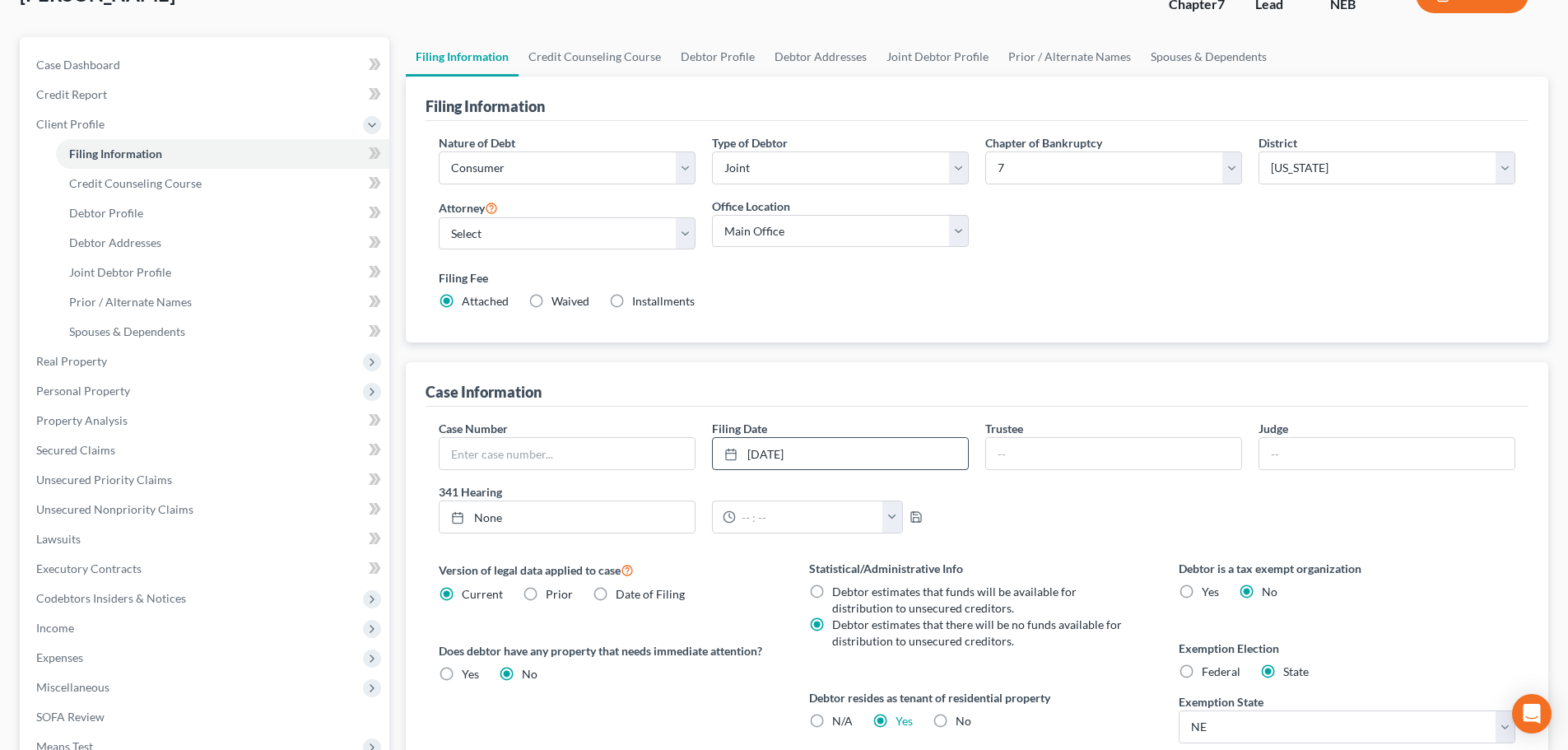
scroll to position [83, 0]
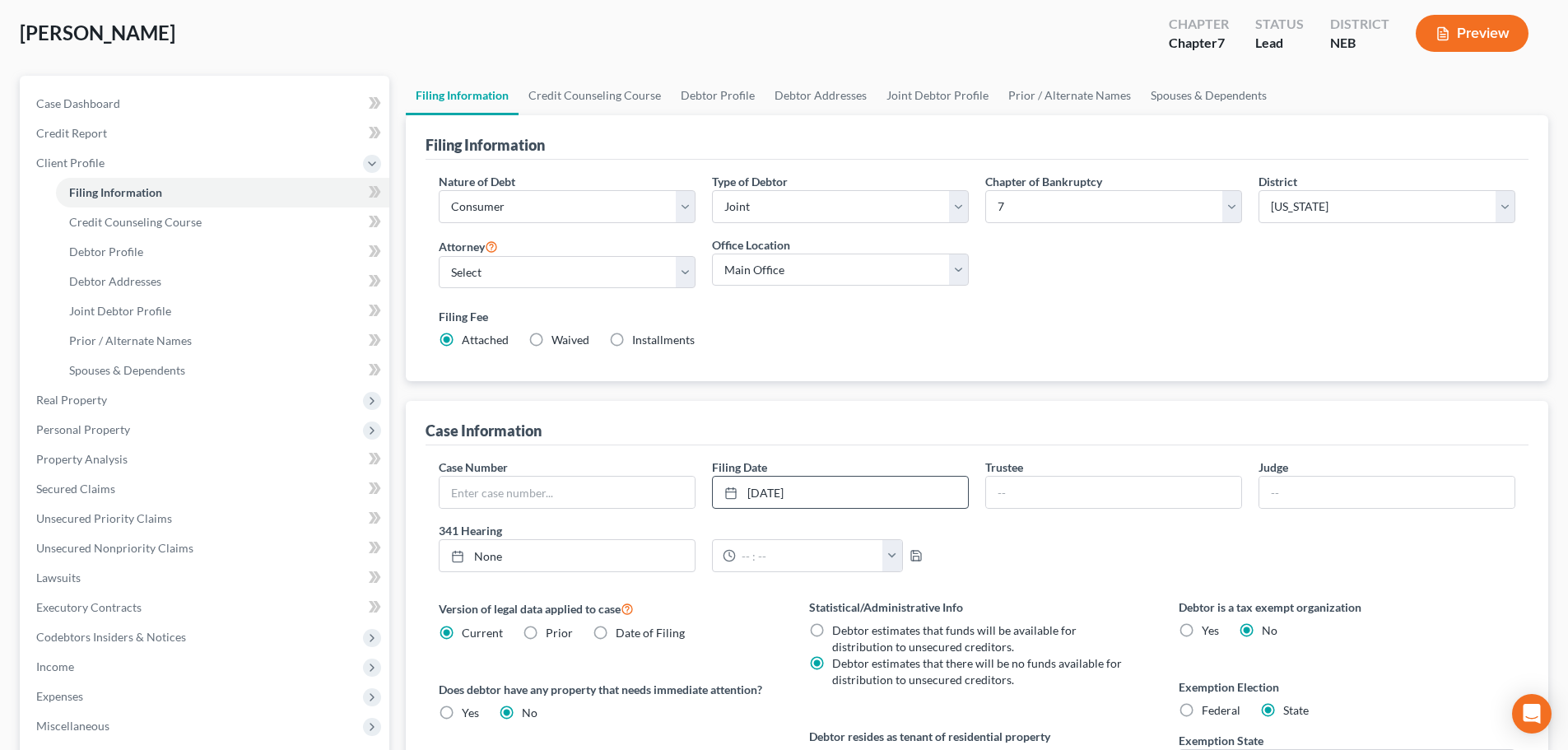
click at [570, 46] on div "[PERSON_NAME] Upgraded Chapter Chapter 7 Status Lead District NEB Preview" at bounding box center [784, 40] width 1528 height 72
click at [726, 93] on link "Debtor Profile" at bounding box center [718, 95] width 94 height 40
select select "1"
select select "2"
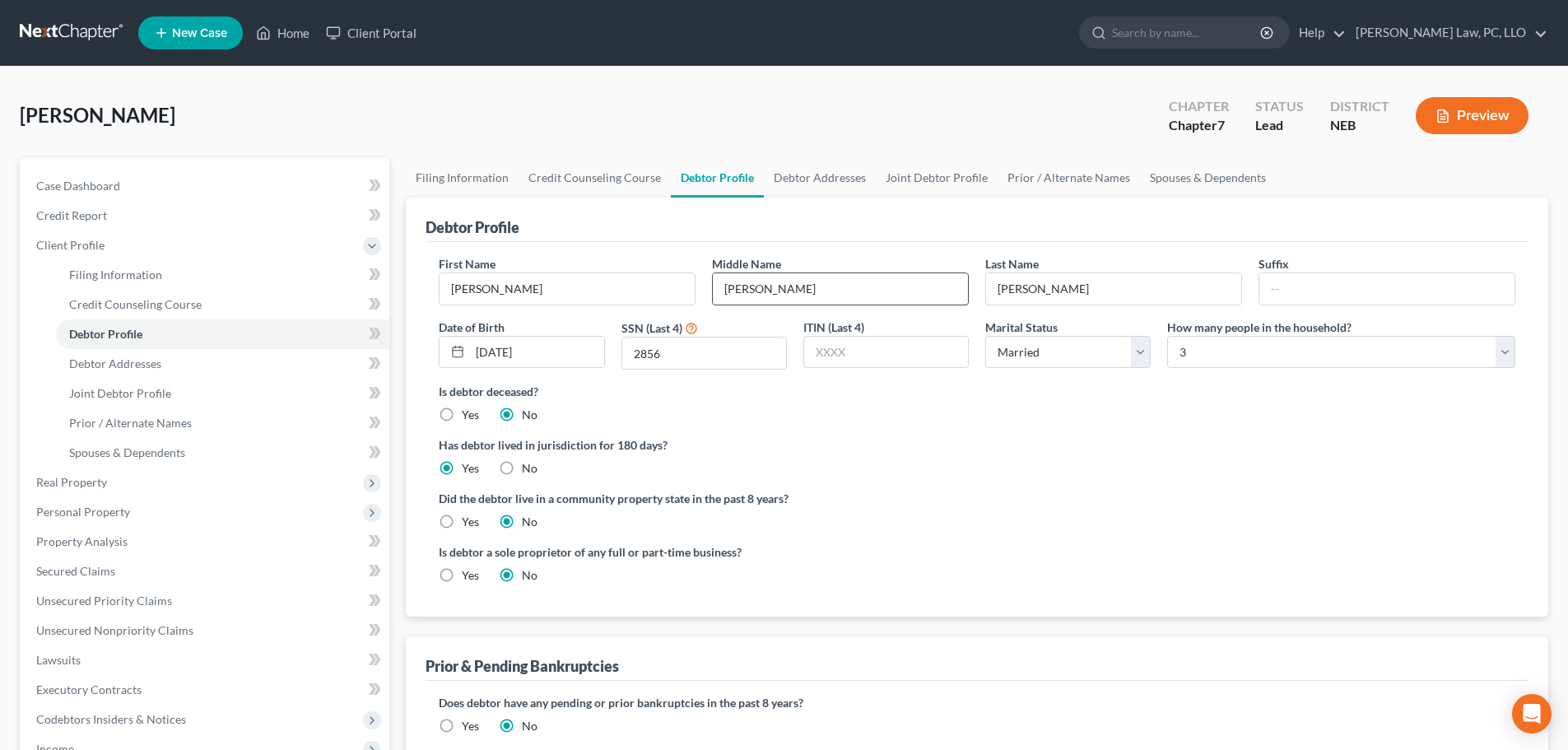
click at [780, 283] on input "[PERSON_NAME]" at bounding box center [841, 289] width 256 height 32
type input "N."
click at [1049, 186] on link "Prior / Alternate Names" at bounding box center [1069, 177] width 142 height 40
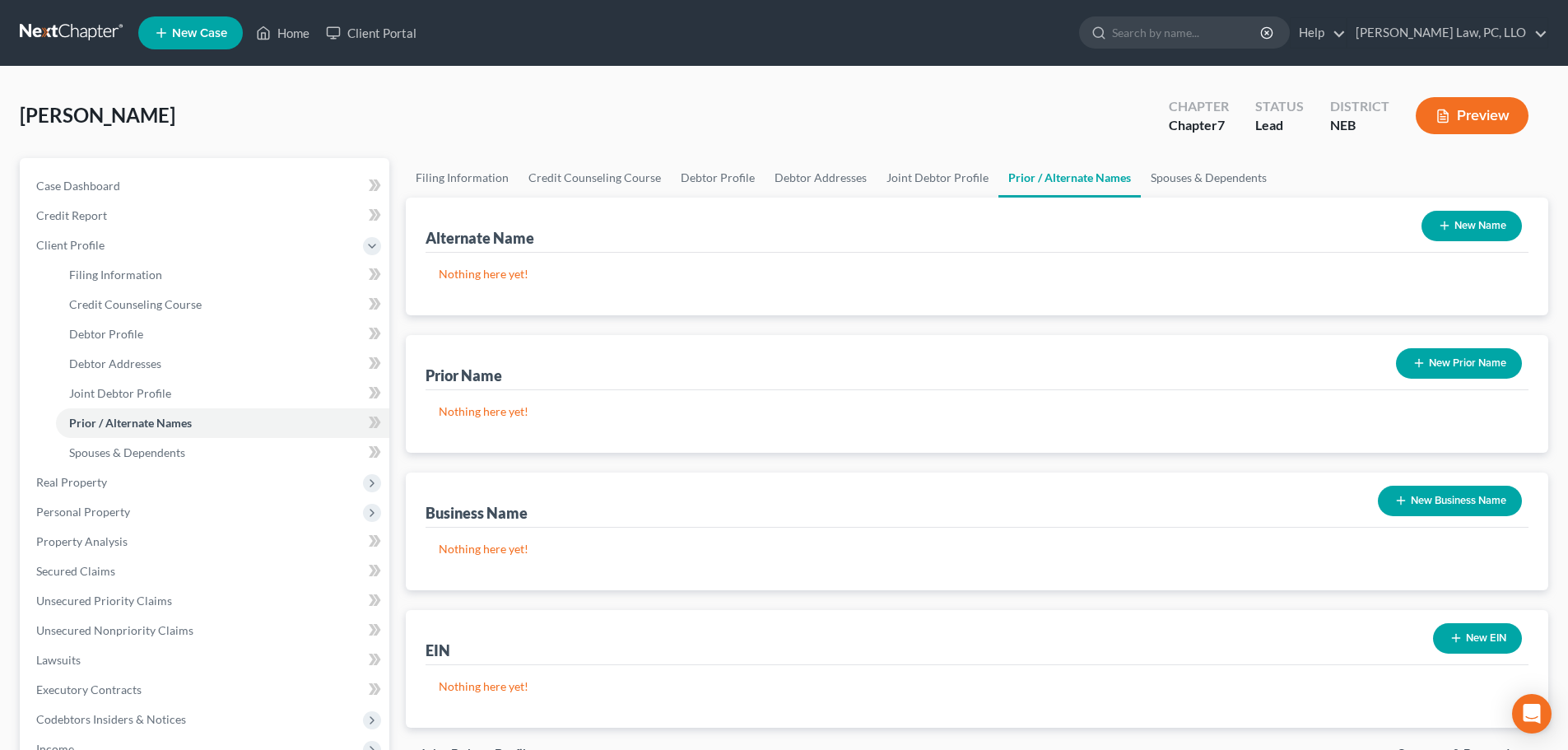
drag, startPoint x: 1469, startPoint y: 229, endPoint x: 1231, endPoint y: 236, distance: 238.1
click at [1467, 228] on button "New Name" at bounding box center [1472, 226] width 100 height 31
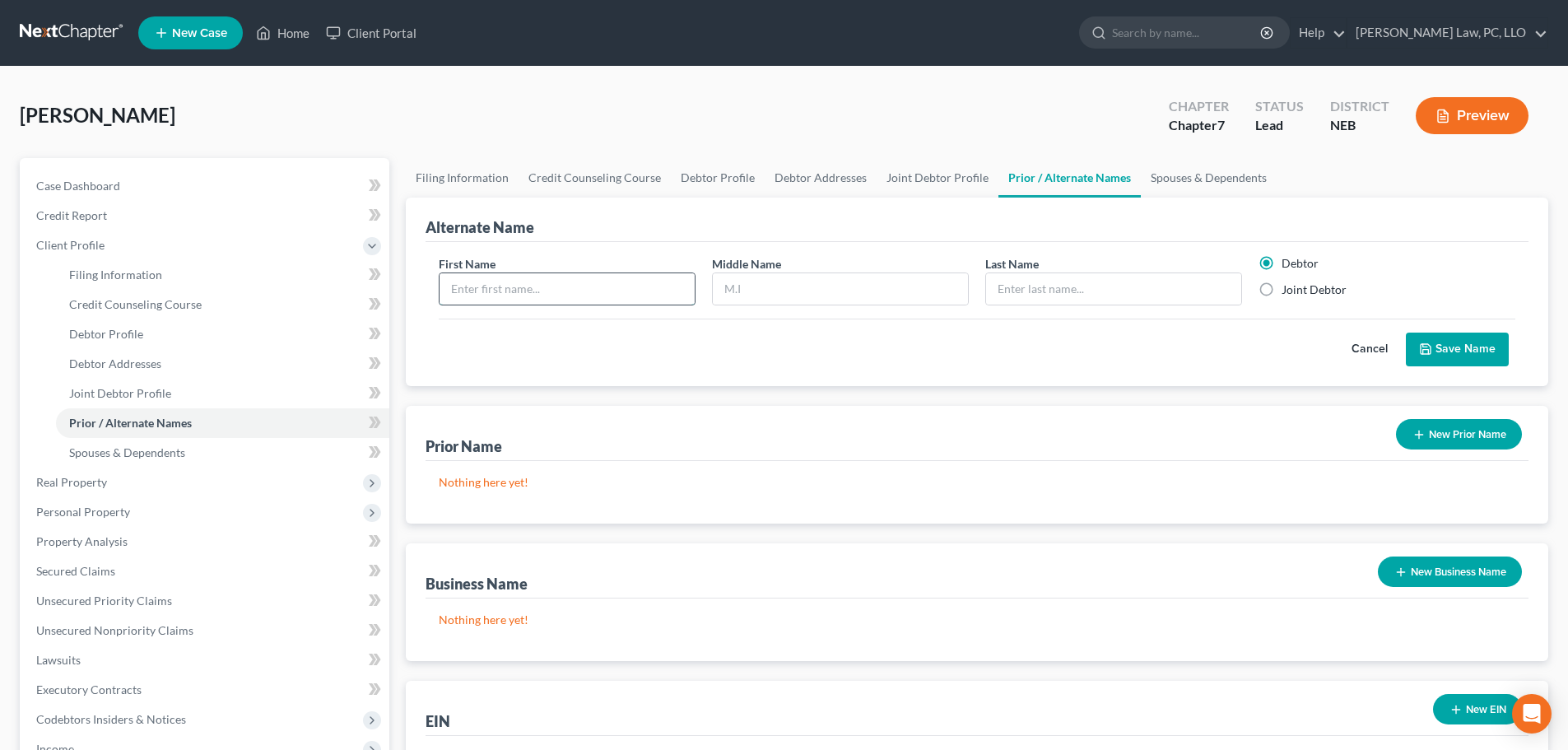
click at [508, 288] on input "text" at bounding box center [567, 289] width 256 height 32
type input "[PERSON_NAME]"
paste input "[PERSON_NAME]"
type input "[PERSON_NAME]"
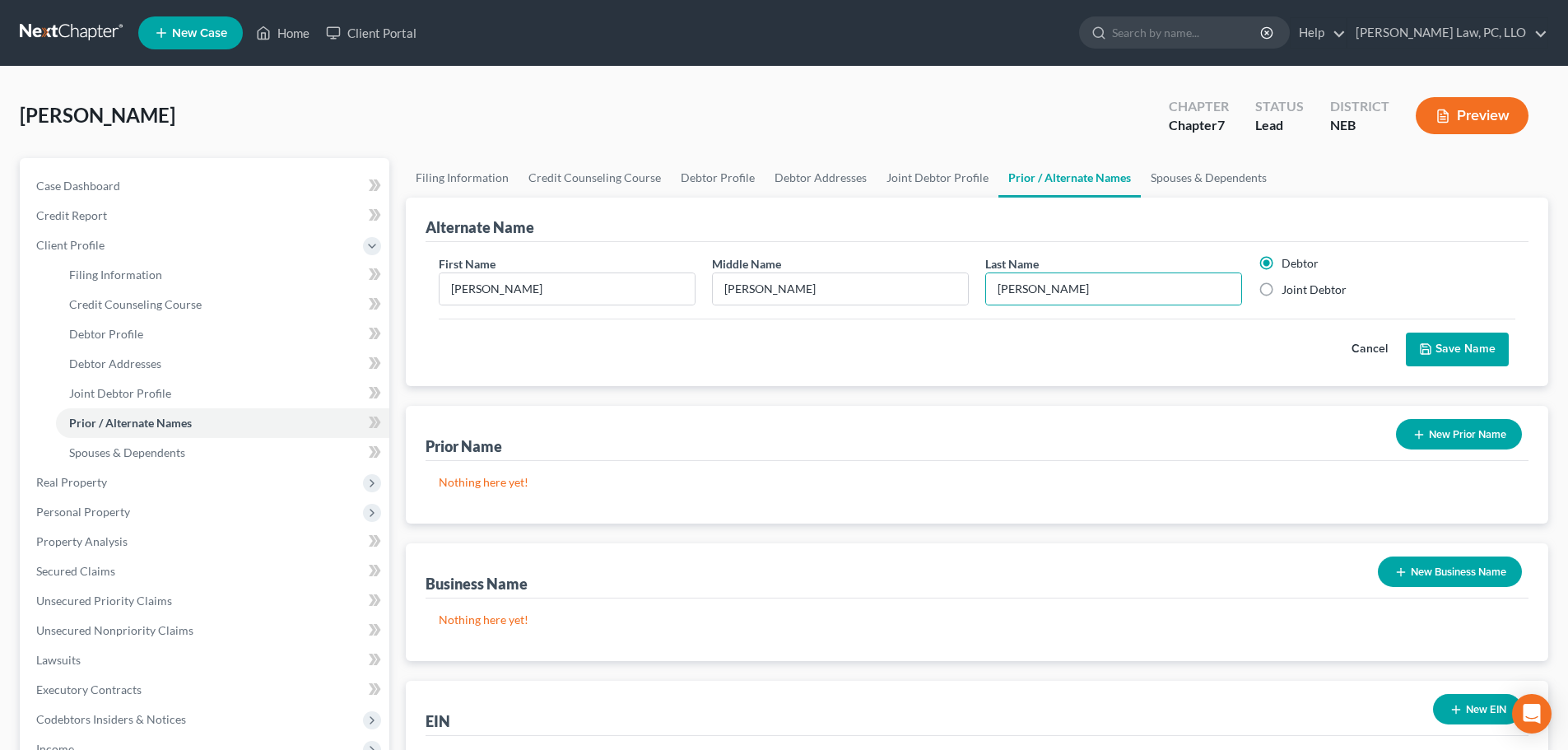
click at [1451, 353] on button "Save Name" at bounding box center [1457, 350] width 103 height 34
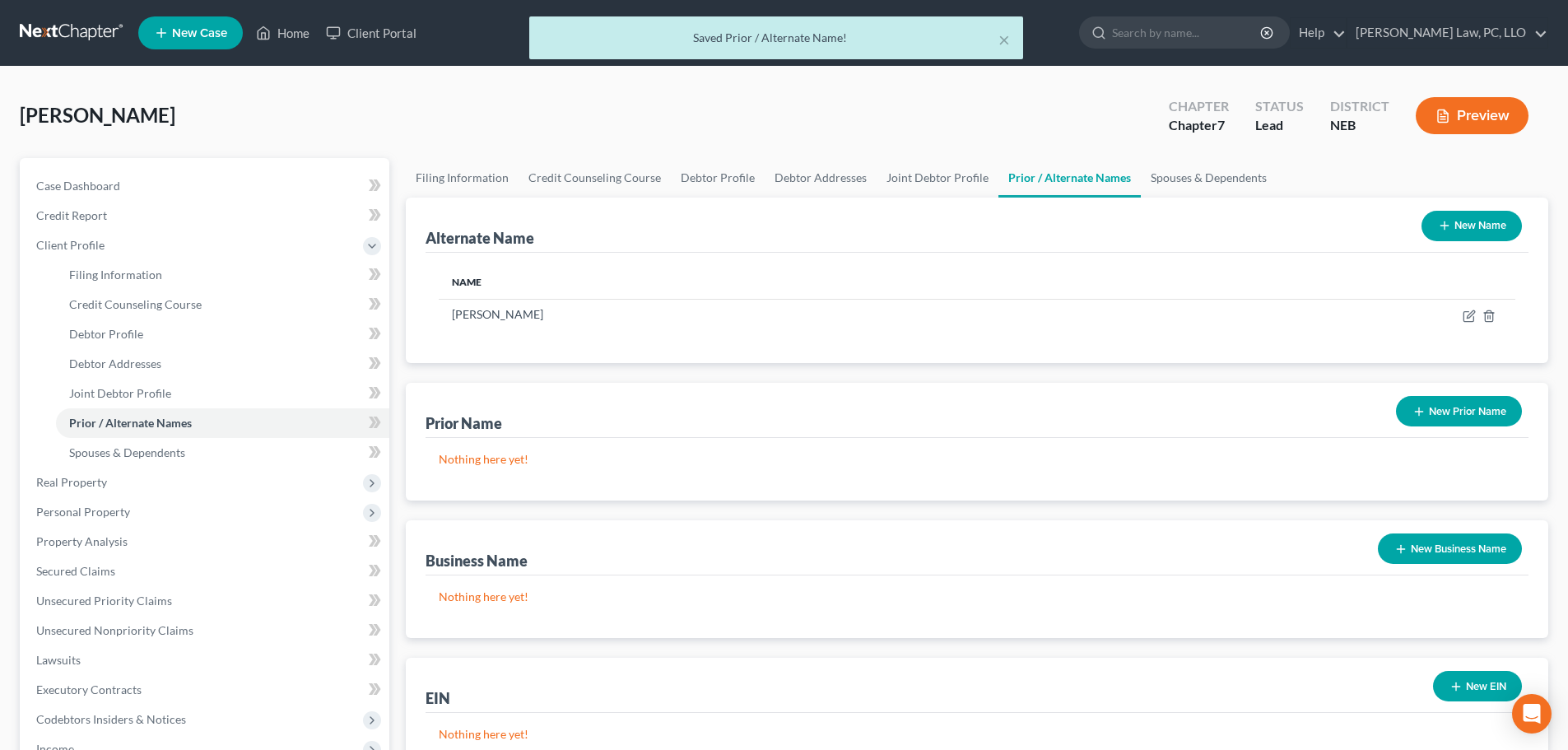
click at [1460, 230] on button "New Name" at bounding box center [1472, 226] width 100 height 31
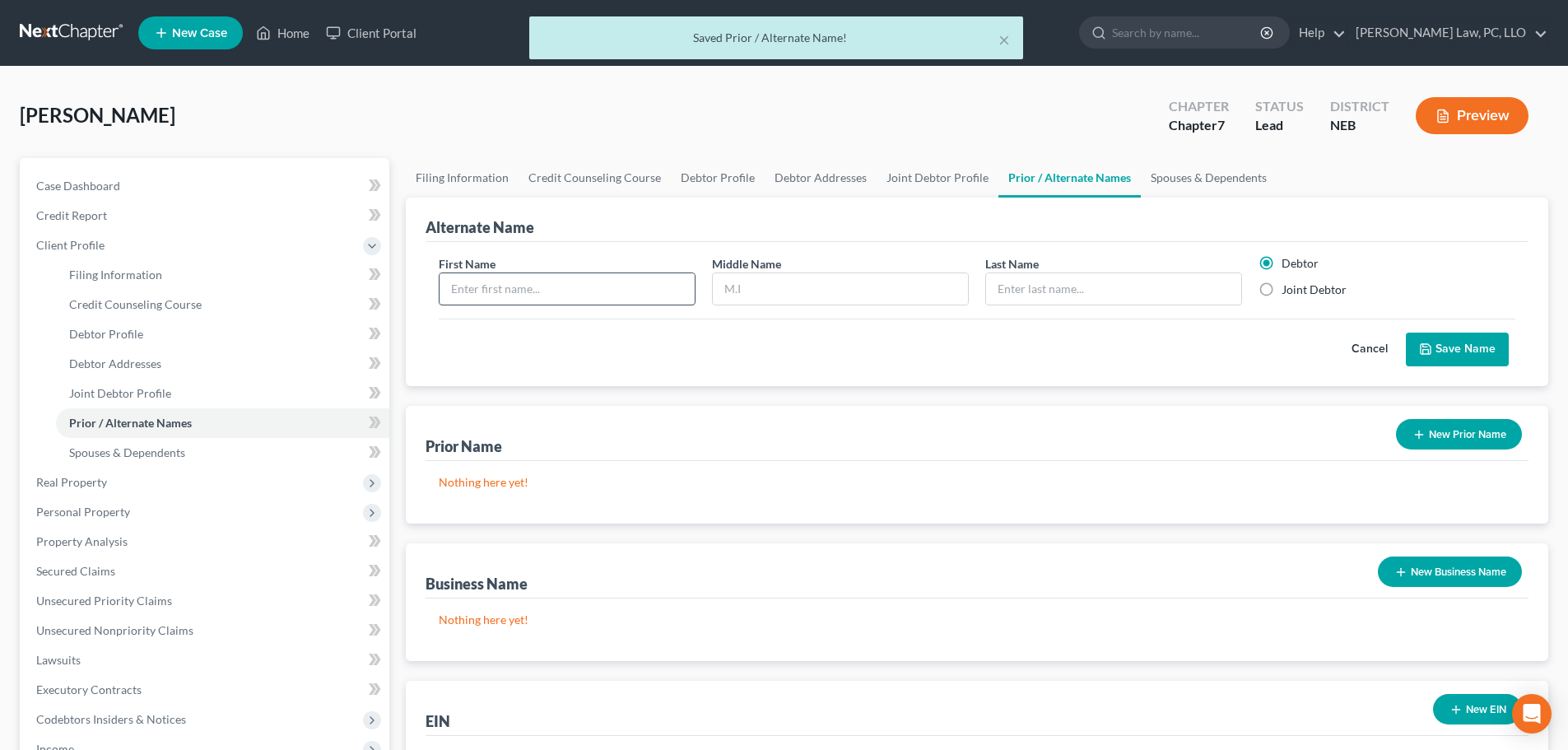
click at [497, 294] on input "text" at bounding box center [567, 289] width 256 height 32
type input "[PERSON_NAME]"
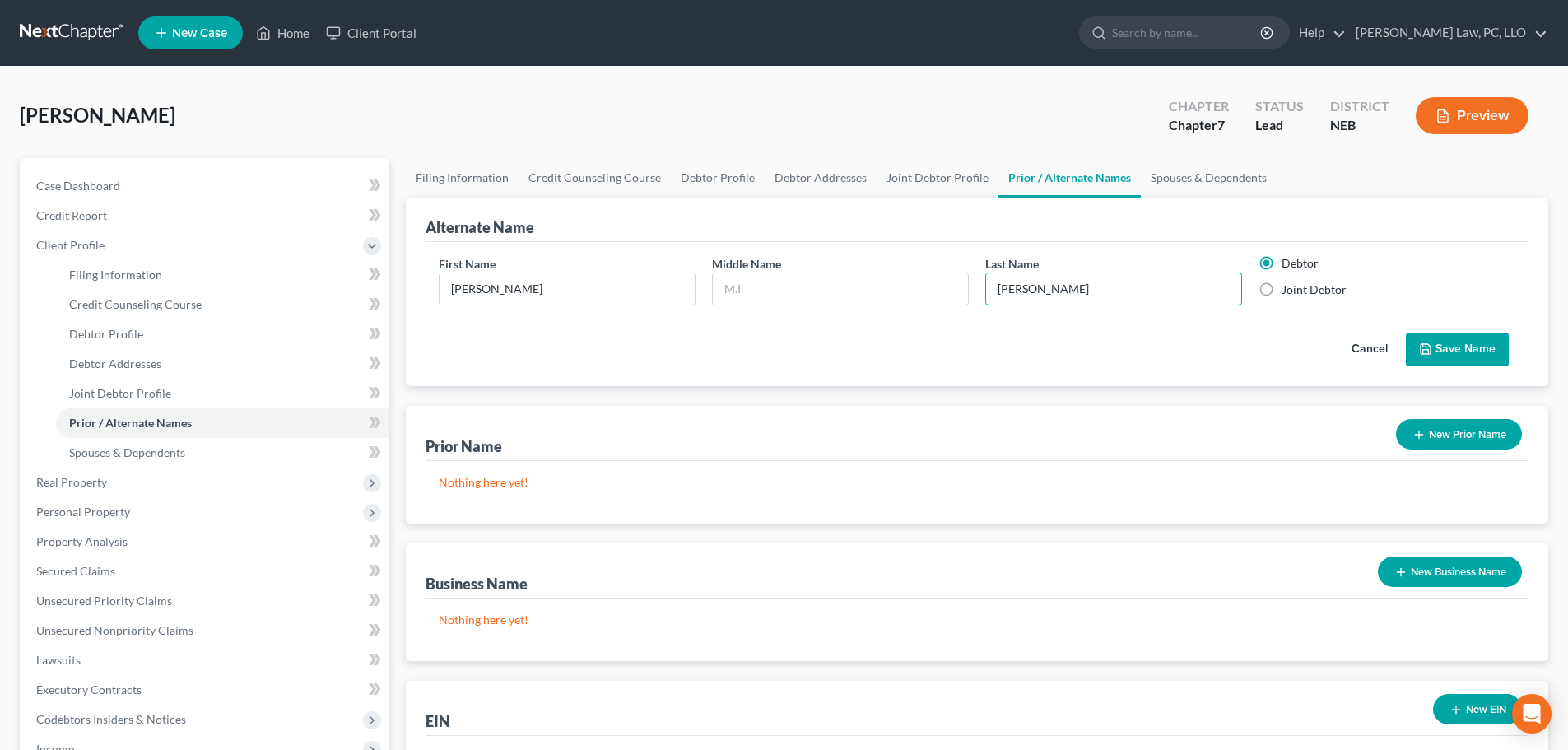
type input "[PERSON_NAME]"
click at [1467, 349] on button "Save Name" at bounding box center [1457, 350] width 103 height 34
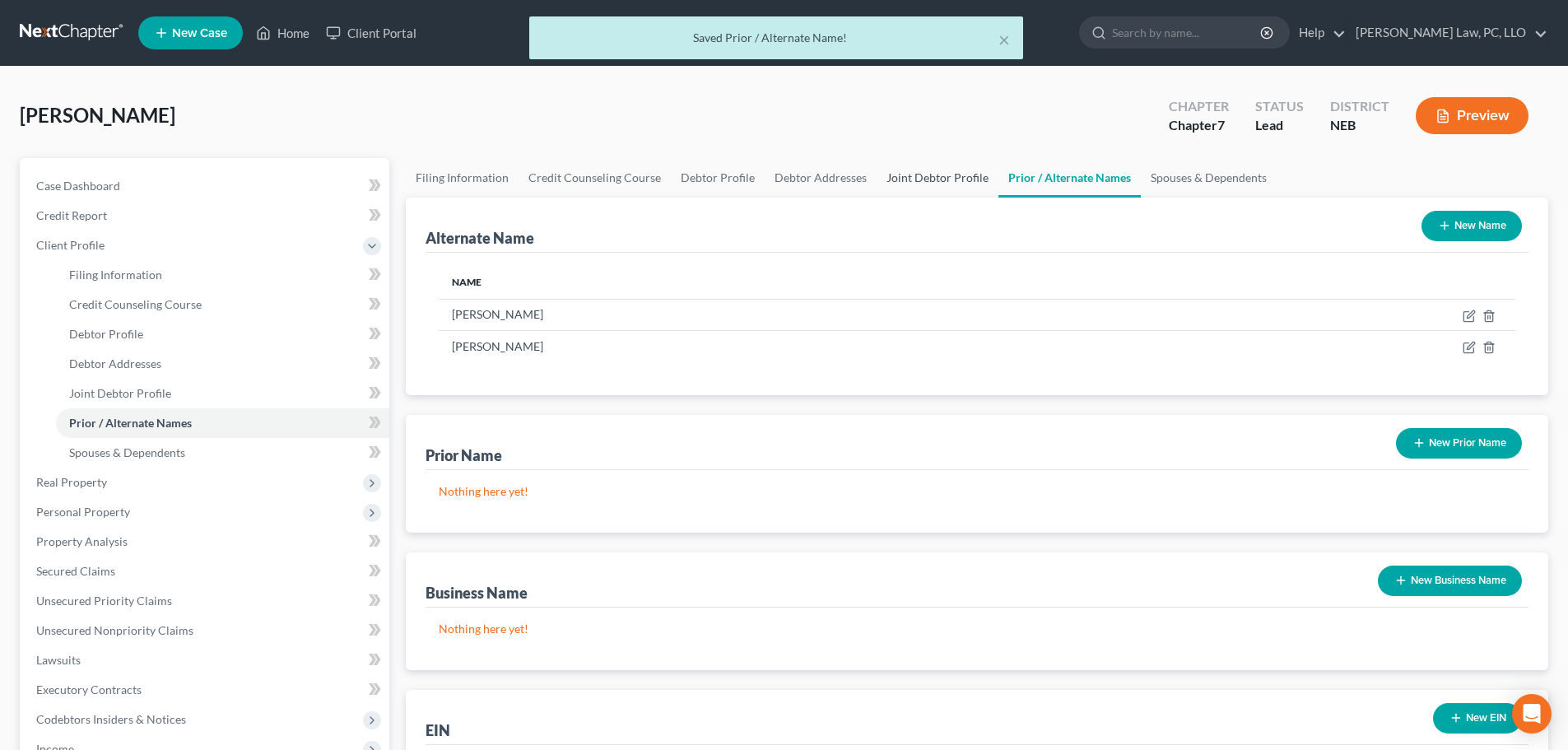
click at [910, 173] on link "Joint Debtor Profile" at bounding box center [937, 177] width 122 height 40
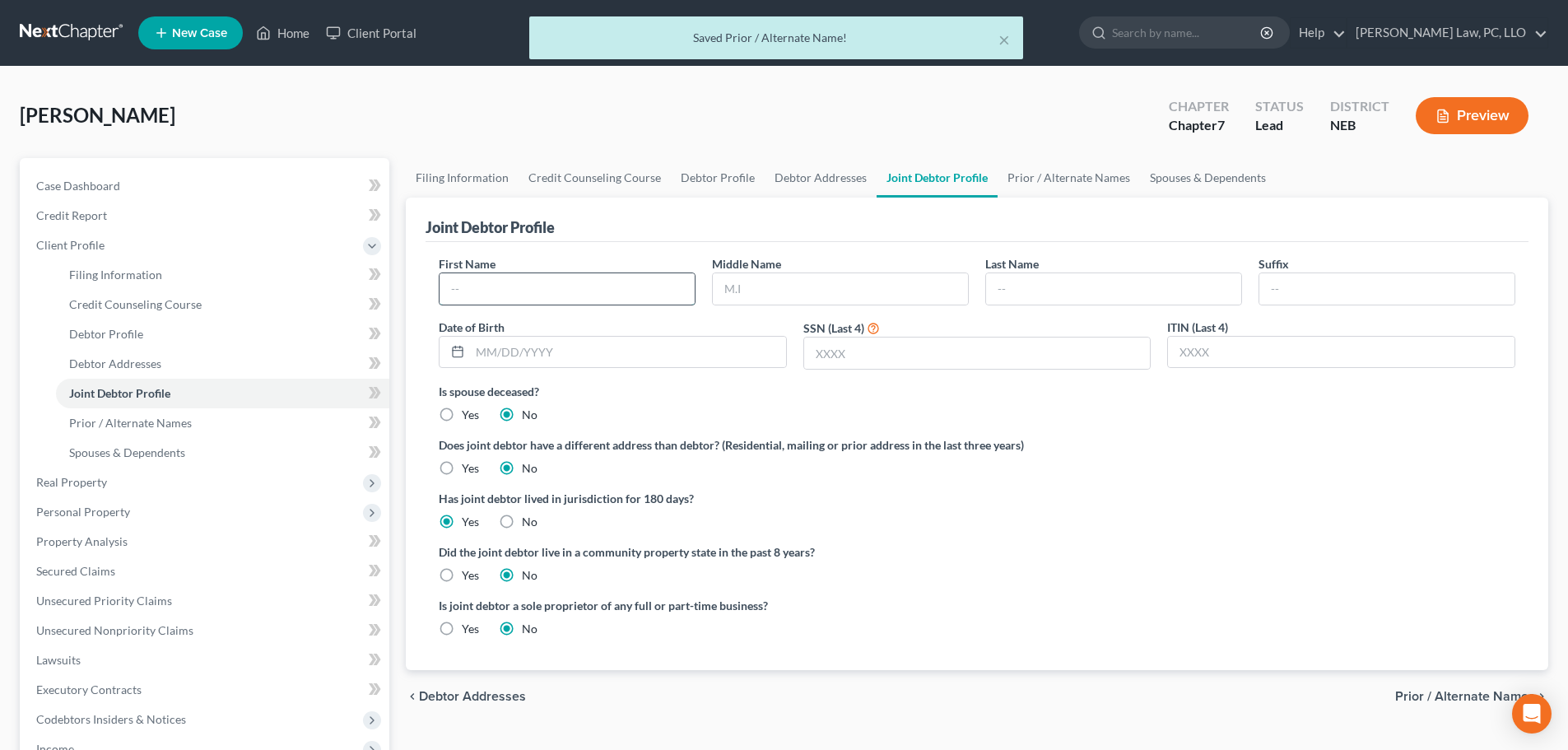
click at [507, 285] on input "text" at bounding box center [567, 289] width 256 height 32
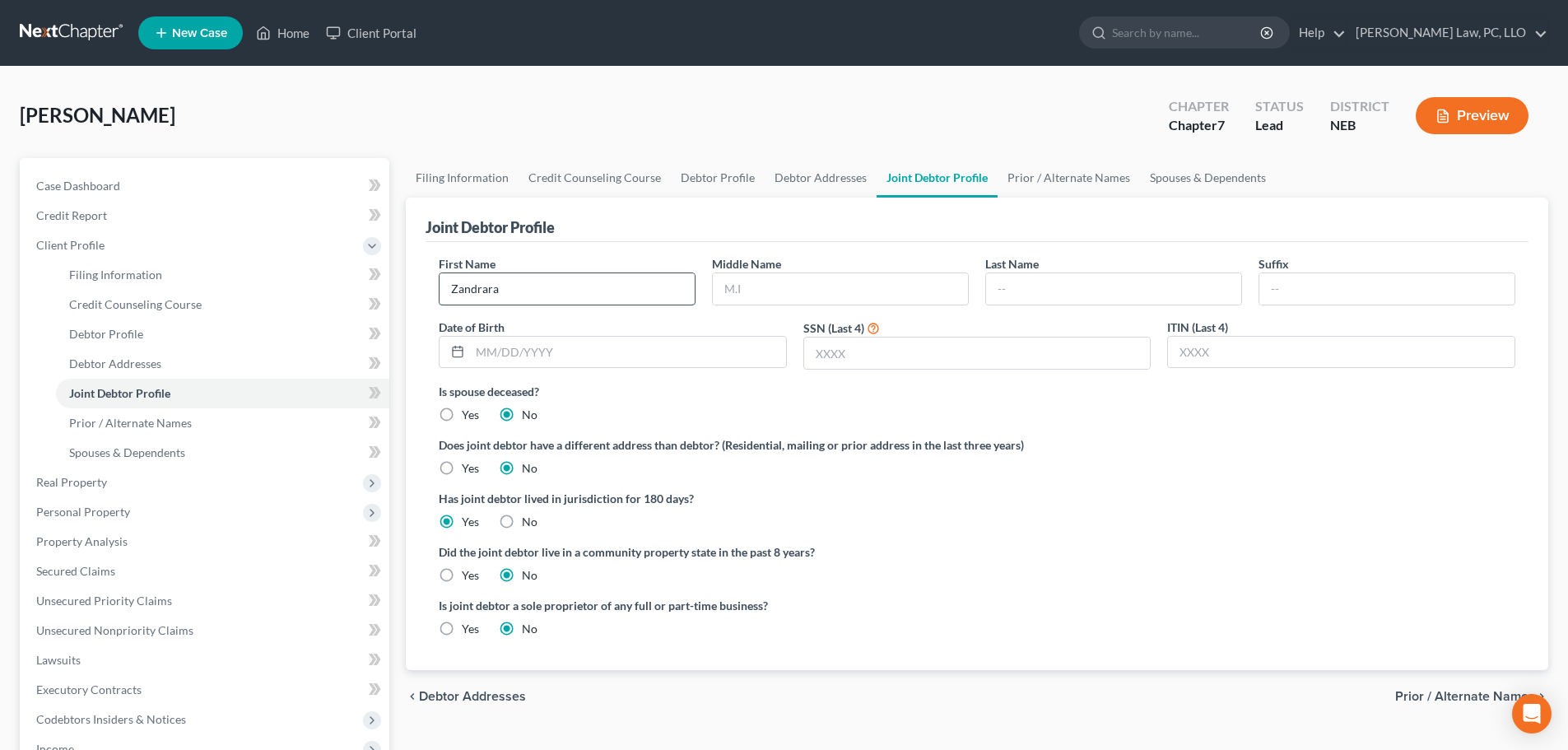
type input "Zandrara"
type input "M."
type input "[PERSON_NAME]"
click at [907, 362] on input "text" at bounding box center [978, 353] width 347 height 32
click at [1116, 490] on label "Has joint debtor lived in jurisdiction for 180 days?" at bounding box center [978, 499] width 1077 height 18
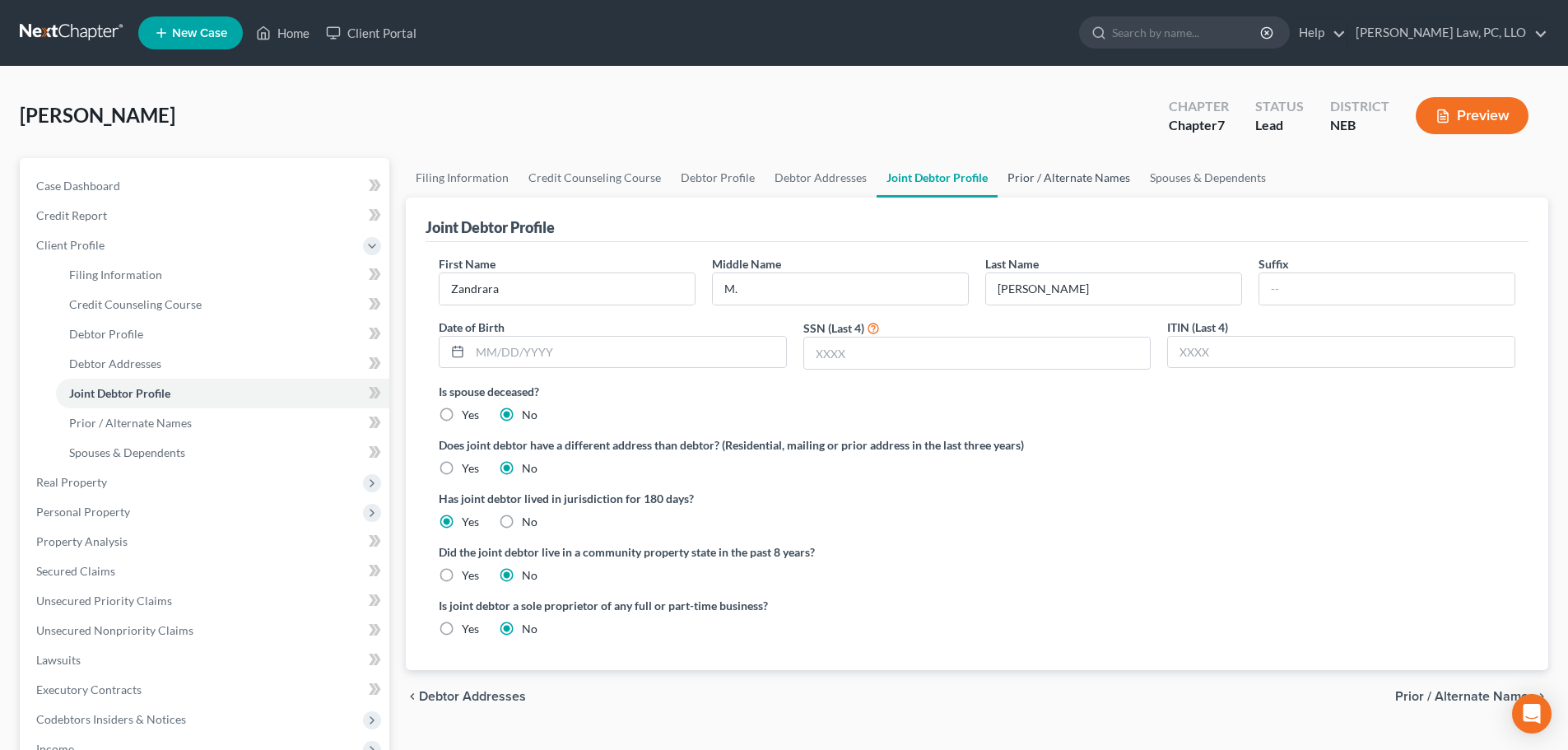
click at [1106, 174] on link "Prior / Alternate Names" at bounding box center [1069, 177] width 142 height 40
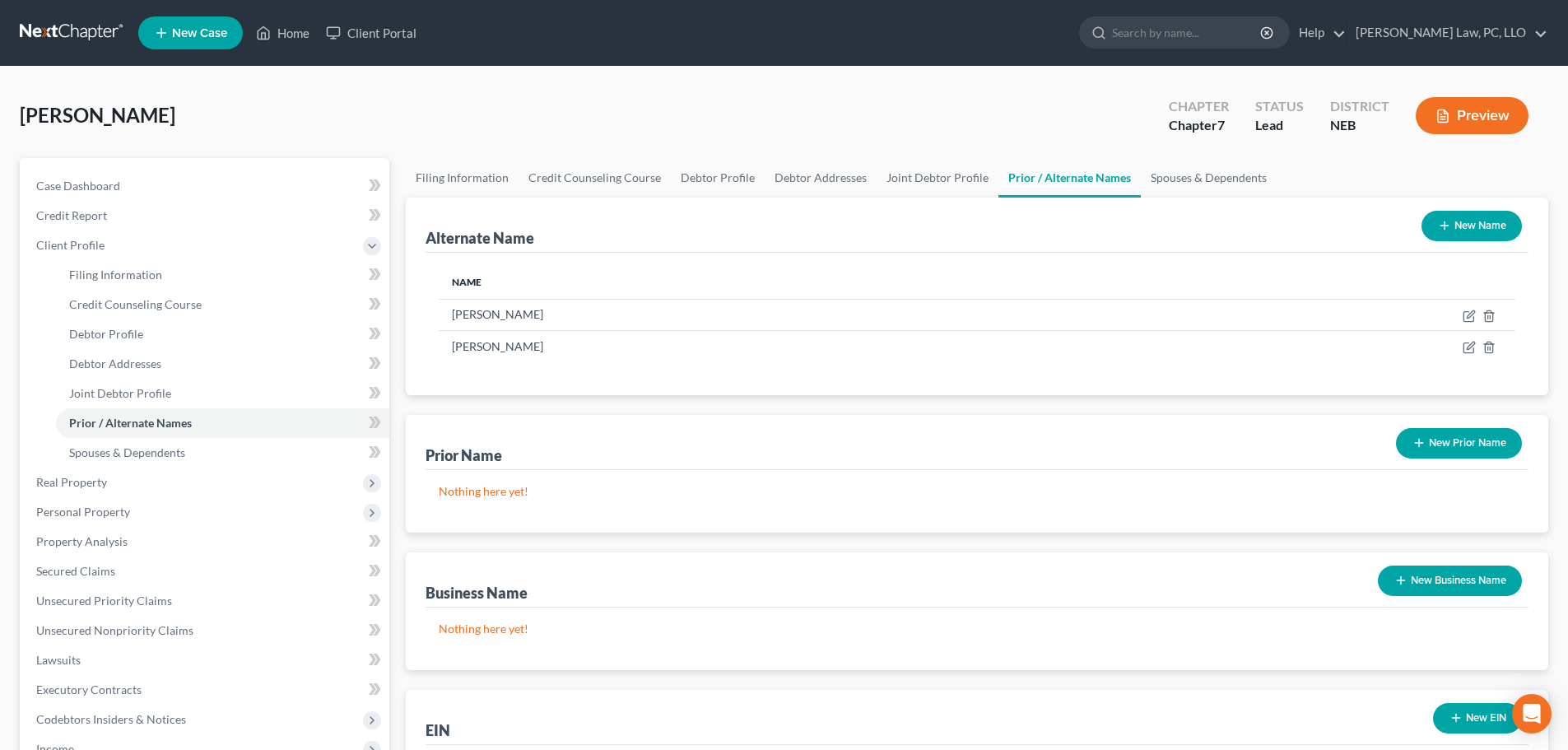
drag, startPoint x: 1471, startPoint y: 227, endPoint x: 1401, endPoint y: 227, distance: 70.0
click at [1469, 227] on button "New Name" at bounding box center [1472, 226] width 100 height 31
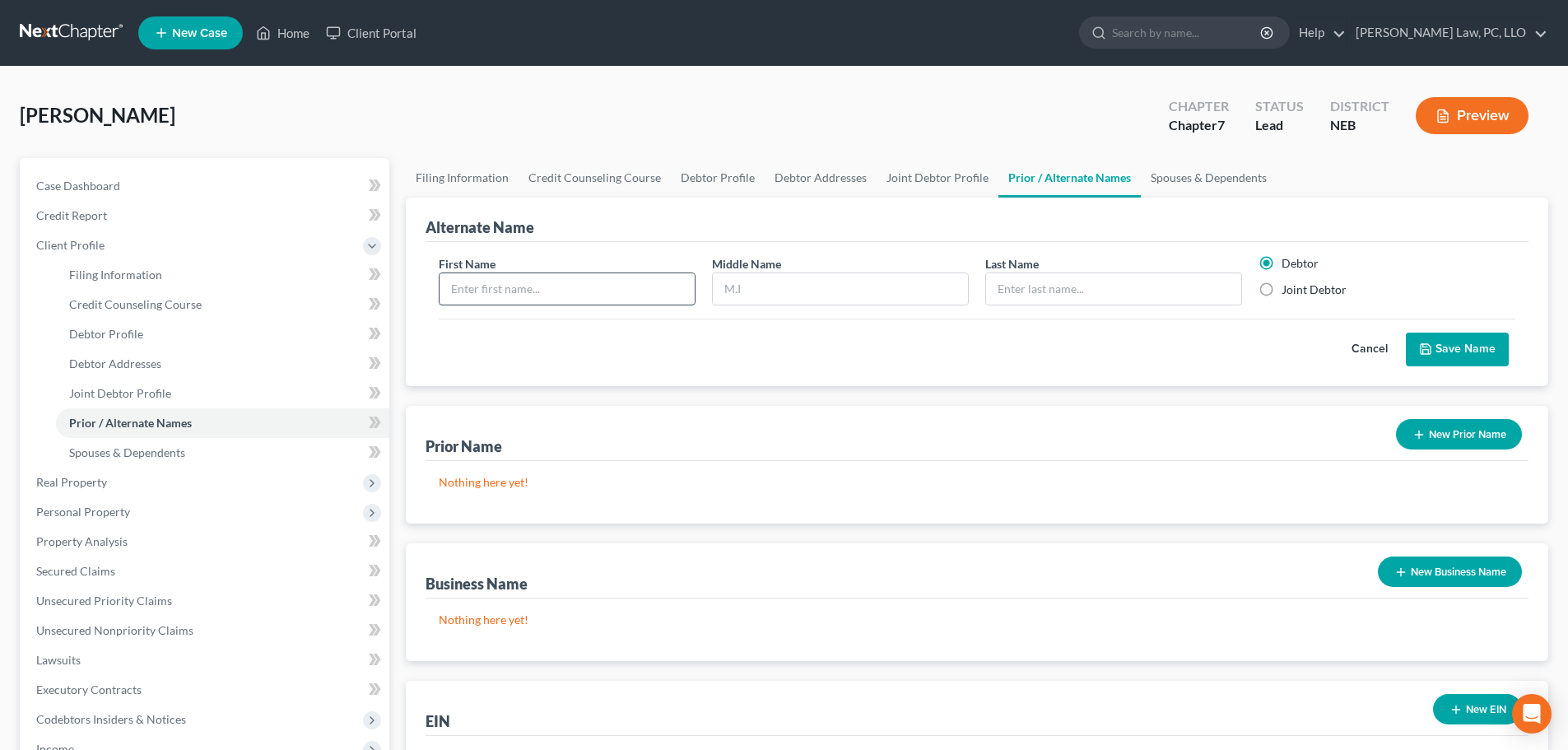
click at [588, 289] on input "text" at bounding box center [567, 289] width 256 height 32
type input "Zandrara"
type input "M."
type input "[PERSON_NAME]"
click at [769, 295] on input "M." at bounding box center [841, 289] width 256 height 32
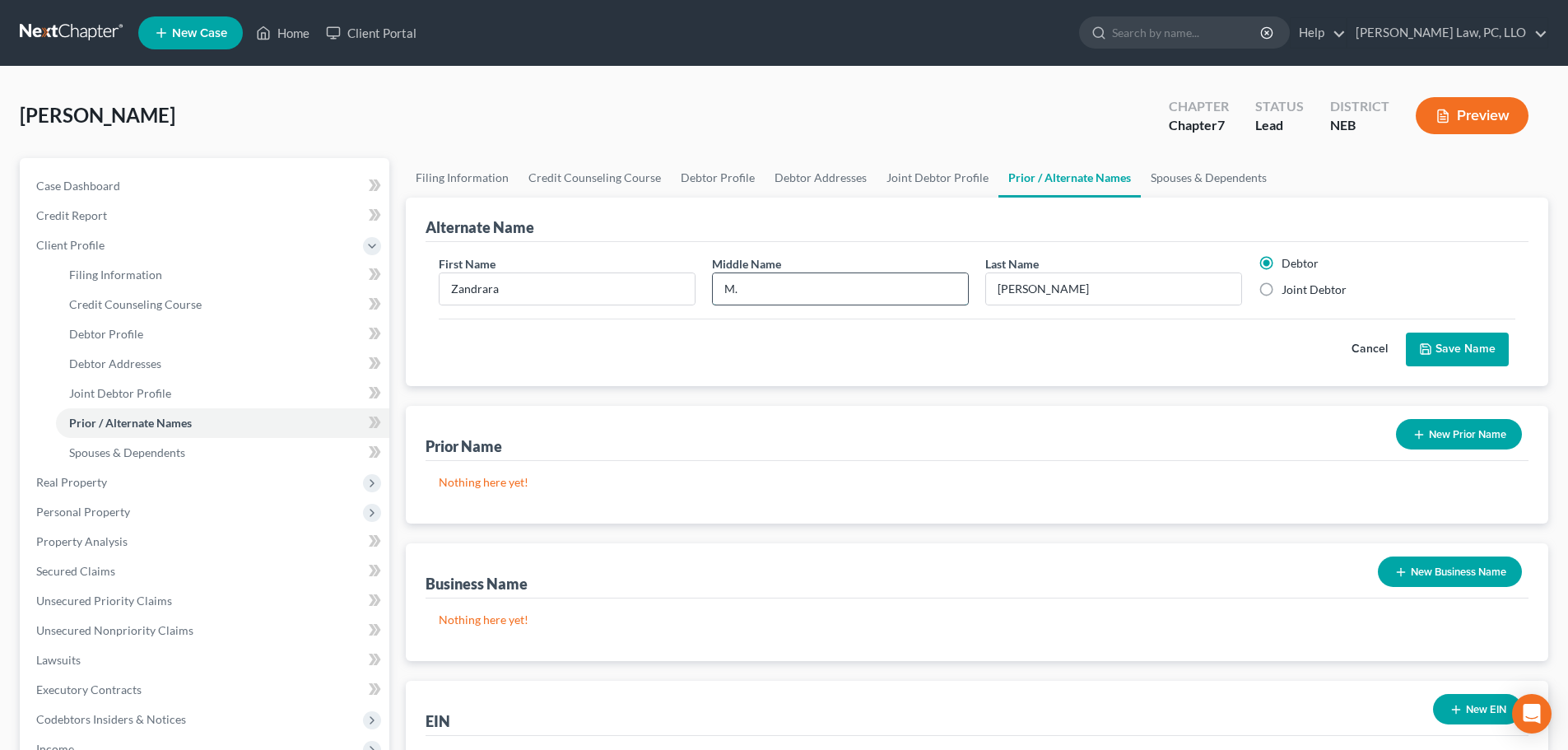
type input "M"
type input "[PERSON_NAME]"
click at [1345, 292] on label "Joint Debtor" at bounding box center [1314, 290] width 65 height 17
click at [1299, 292] on input "Joint Debtor" at bounding box center [1294, 287] width 11 height 11
radio input "true"
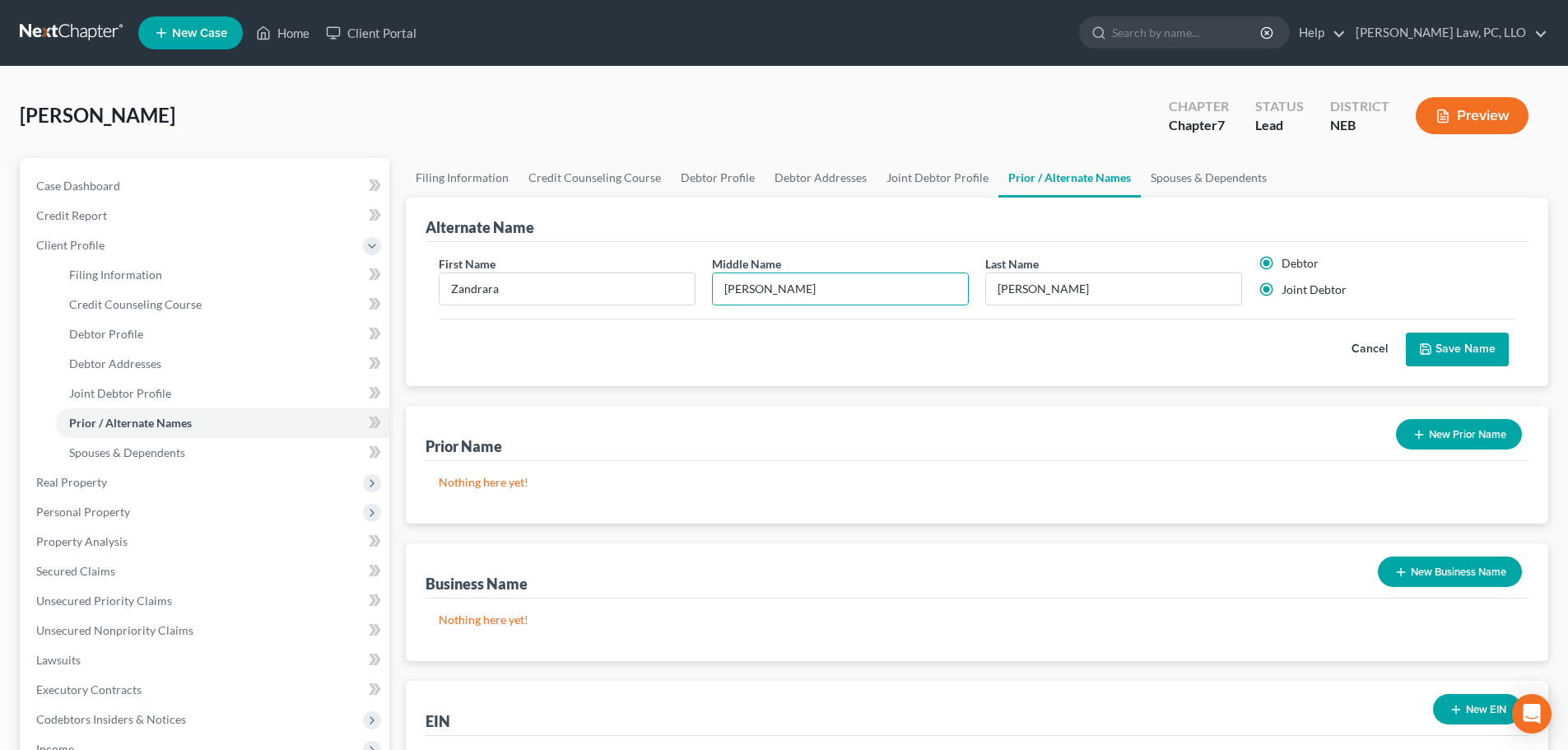
radio input "false"
click at [1439, 343] on button "Save Name" at bounding box center [1457, 350] width 103 height 34
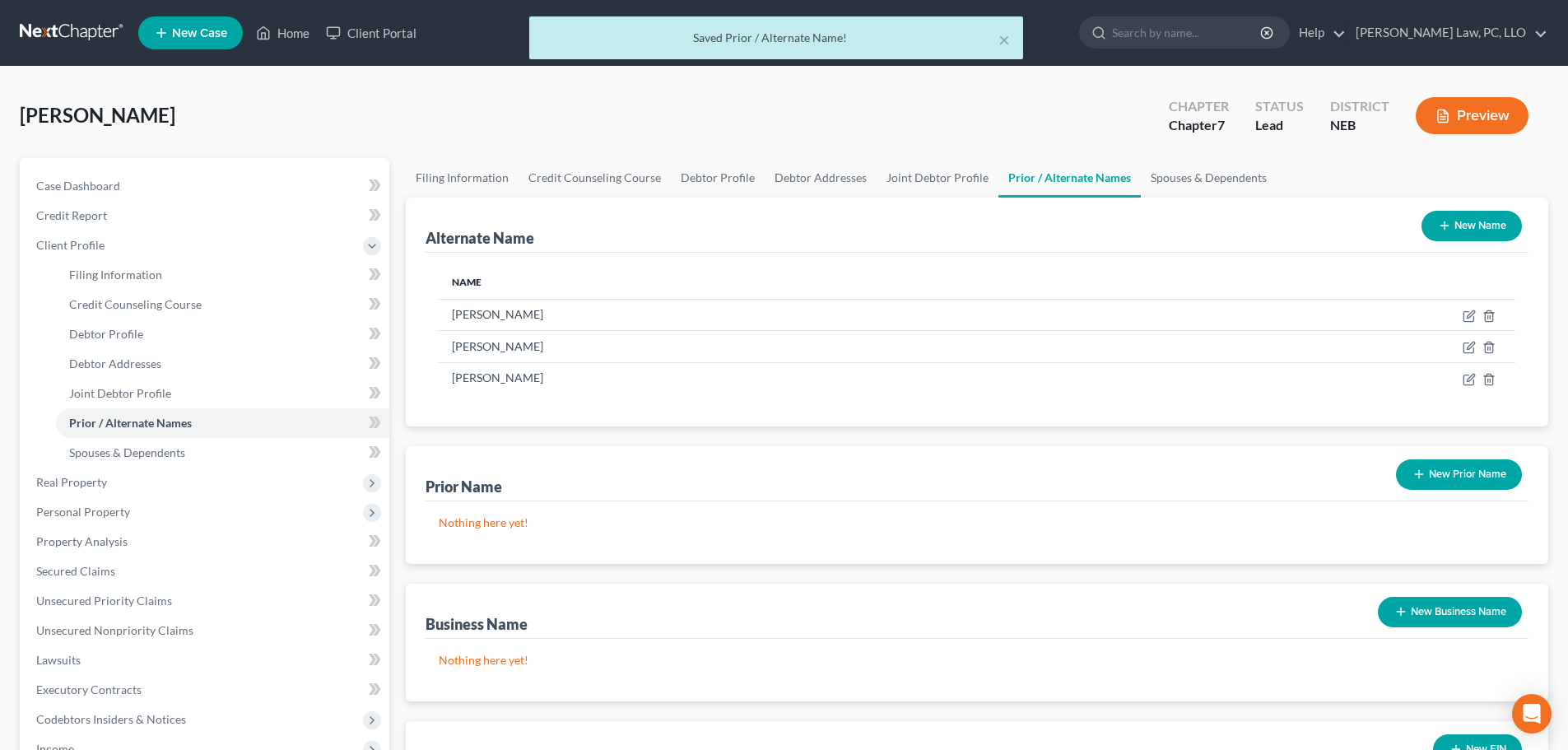
click at [1461, 227] on button "New Name" at bounding box center [1472, 226] width 100 height 31
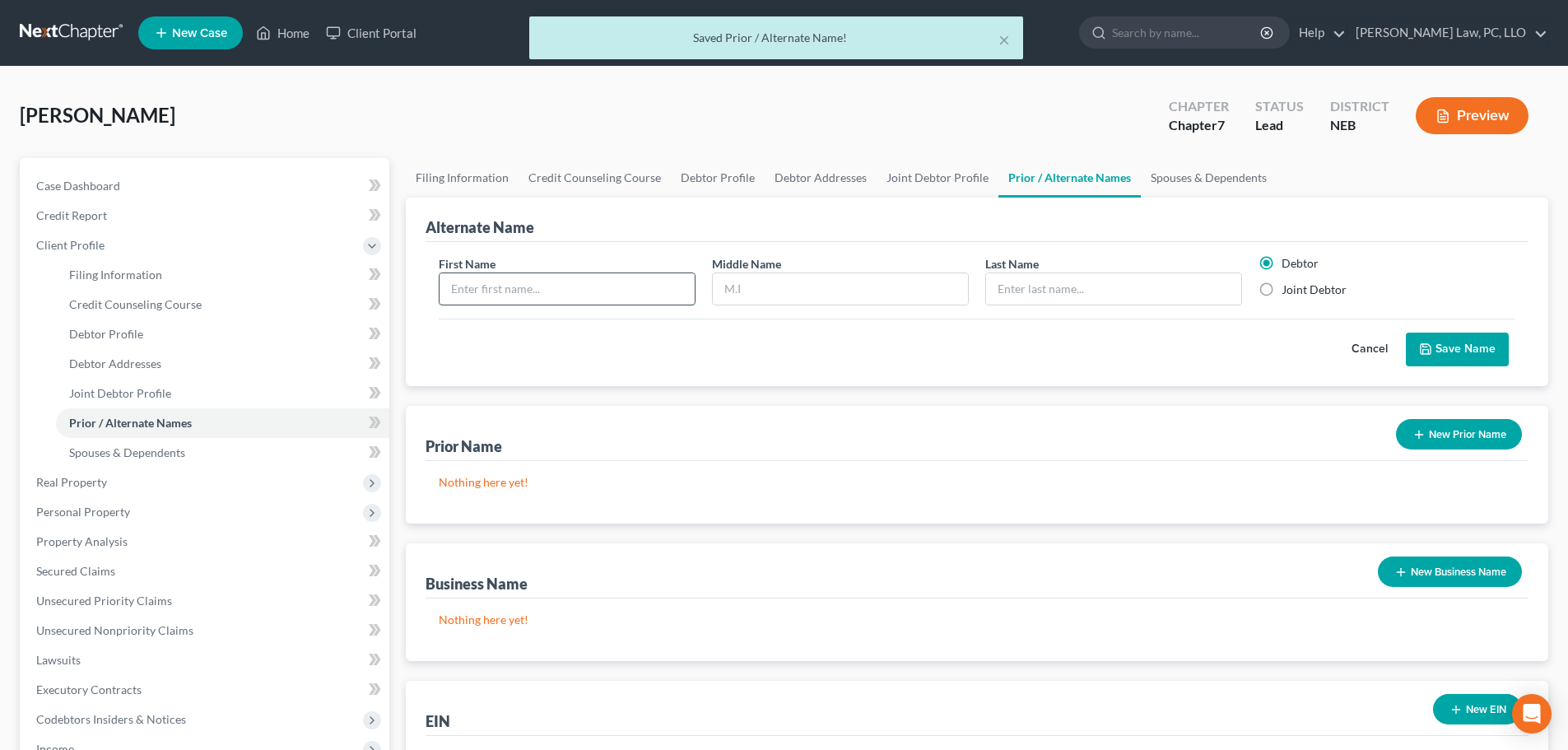
click at [642, 285] on input "text" at bounding box center [567, 289] width 256 height 32
type input "Zandrara"
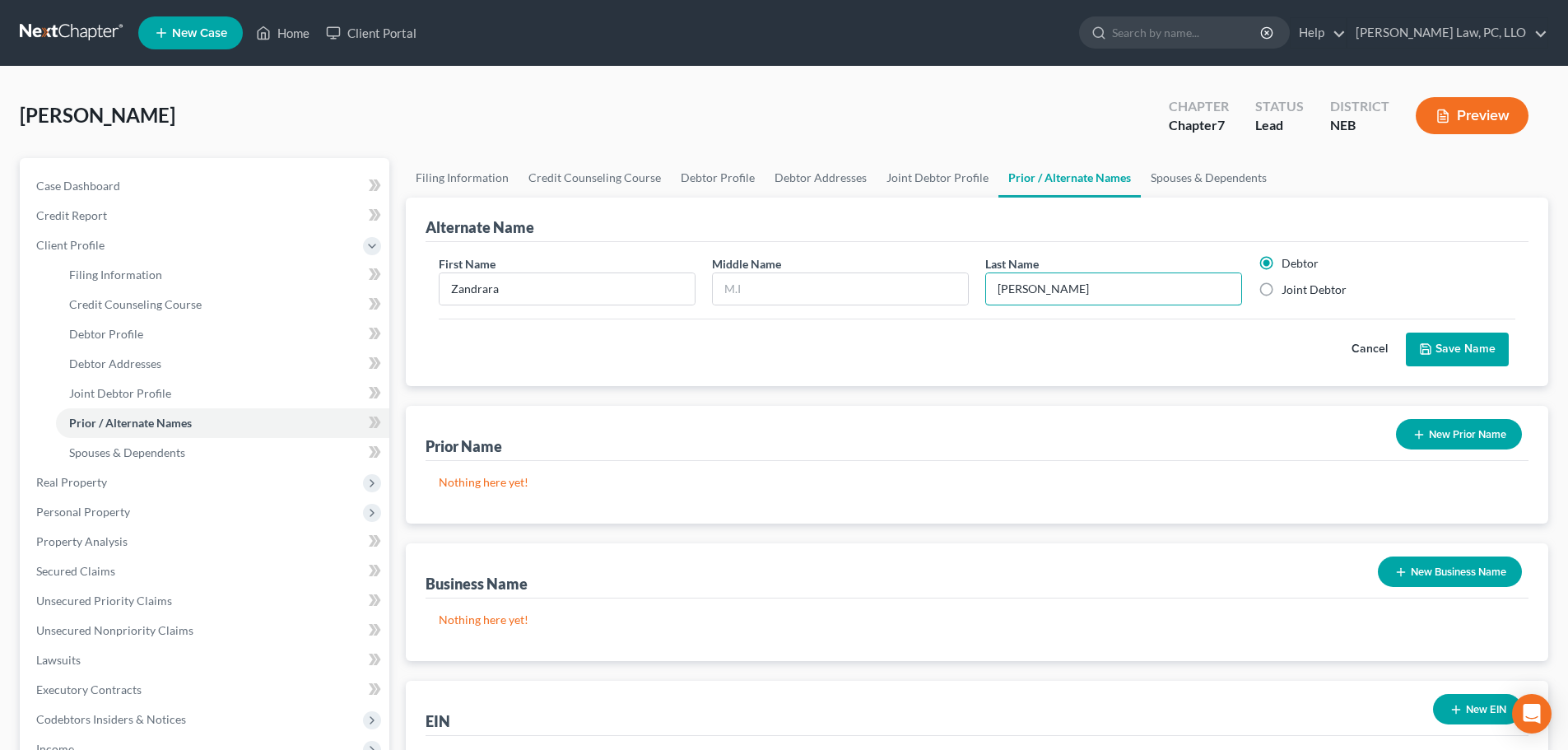
type input "[PERSON_NAME]"
click at [1282, 293] on label "Joint Debtor" at bounding box center [1314, 290] width 65 height 17
click at [1289, 292] on input "Joint Debtor" at bounding box center [1294, 287] width 11 height 11
radio input "true"
radio input "false"
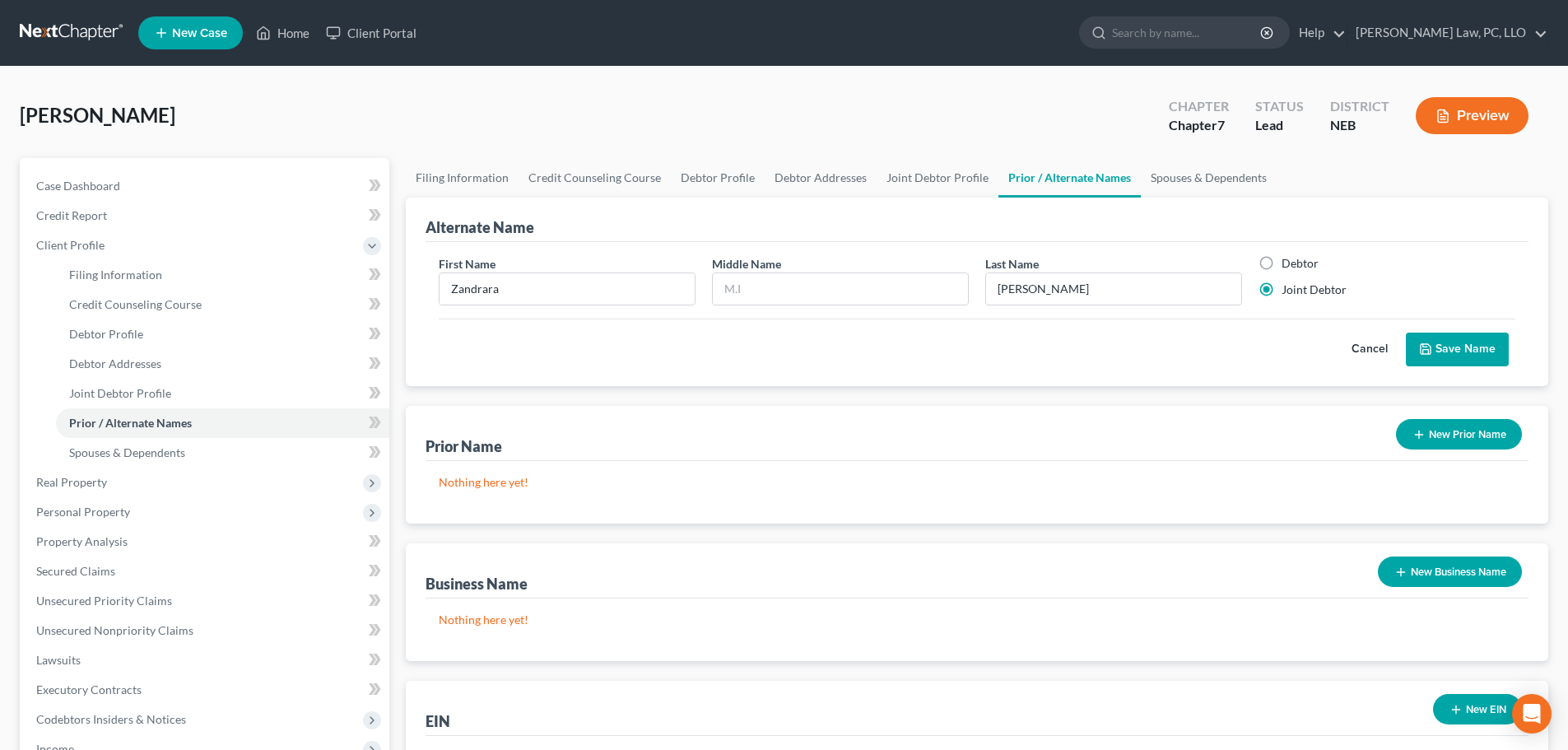
click at [1462, 348] on button "Save Name" at bounding box center [1457, 350] width 103 height 34
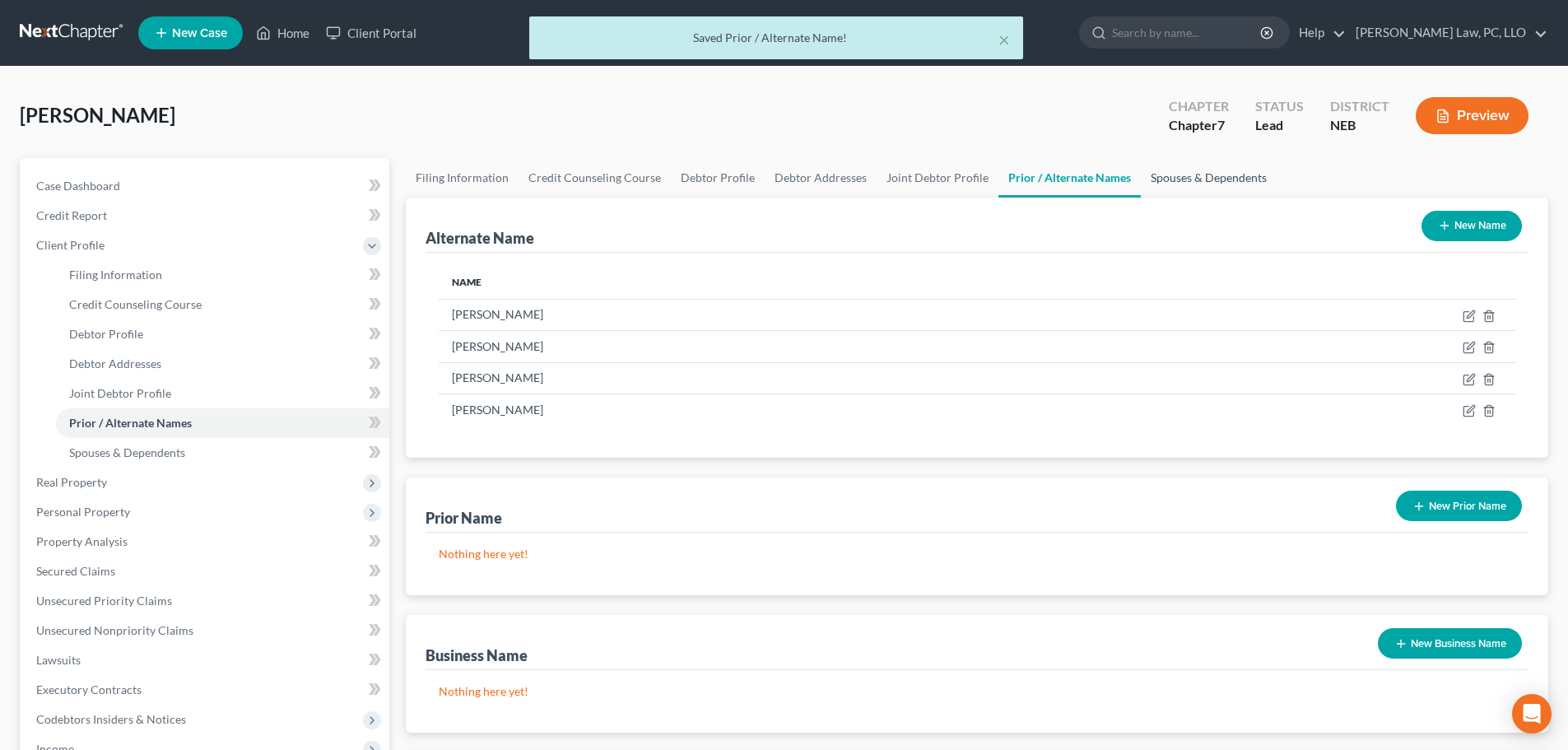
click at [1185, 183] on link "Spouses & Dependents" at bounding box center [1209, 177] width 136 height 40
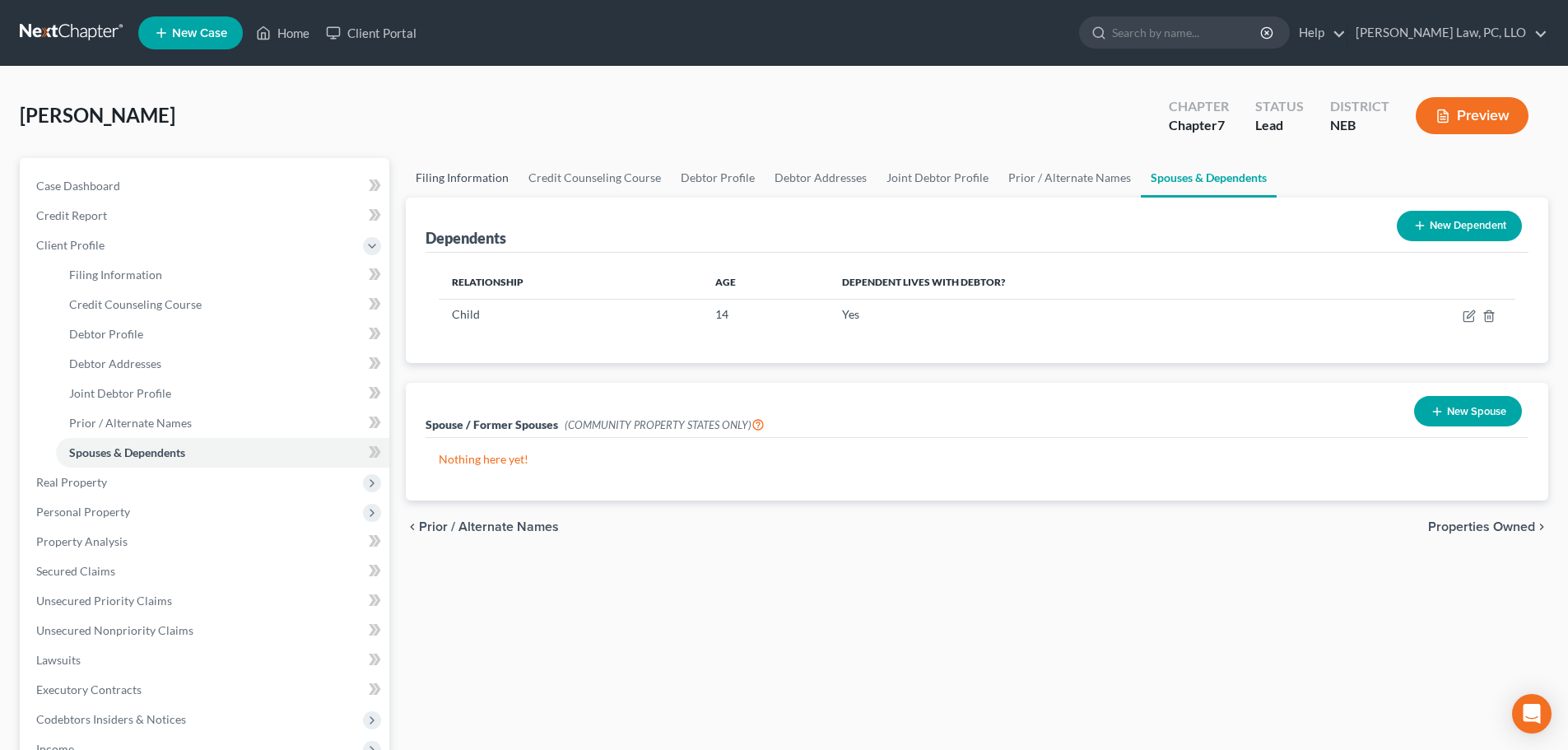
click at [465, 183] on link "Filing Information" at bounding box center [462, 177] width 112 height 40
select select "1"
select select "0"
select select "48"
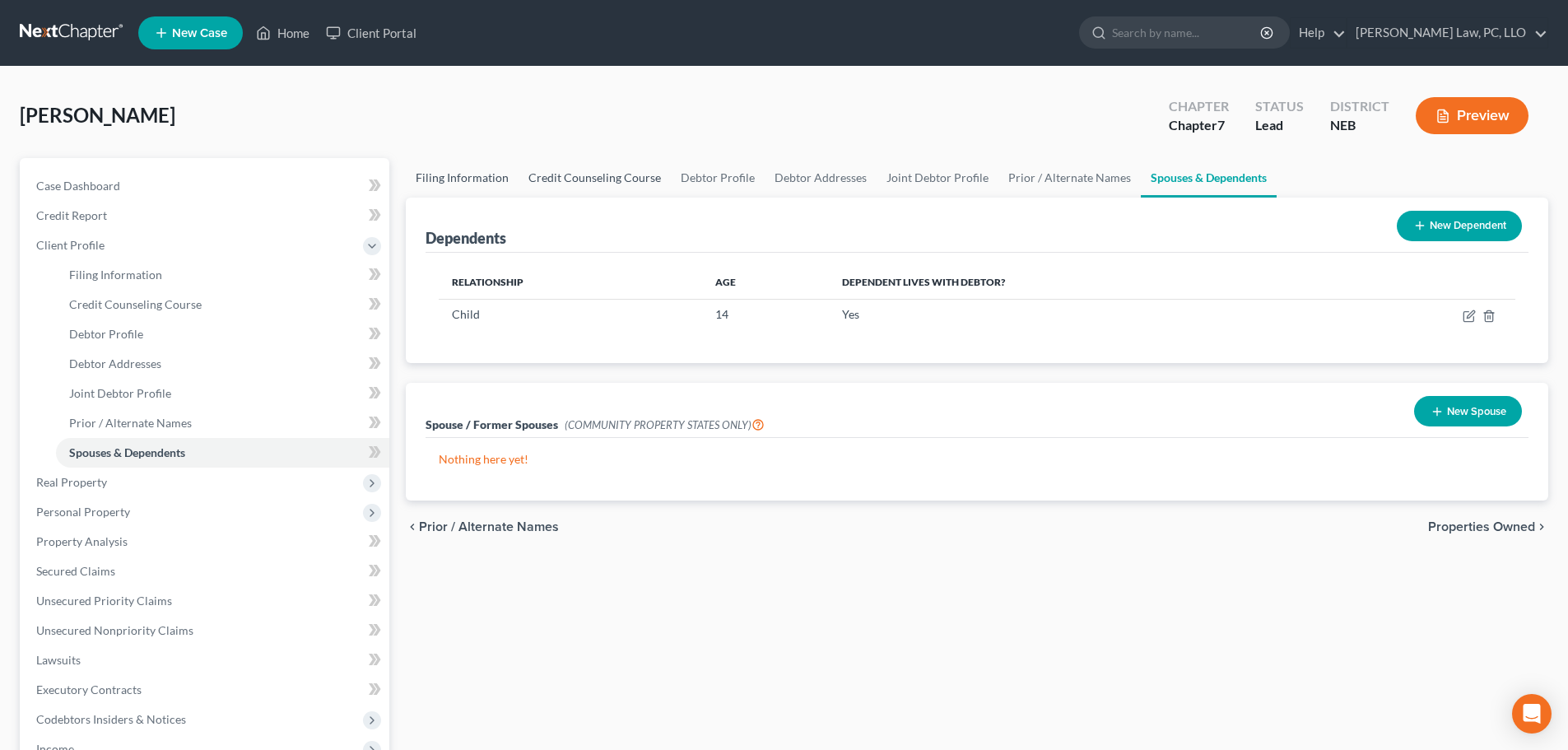
select select "0"
select select "30"
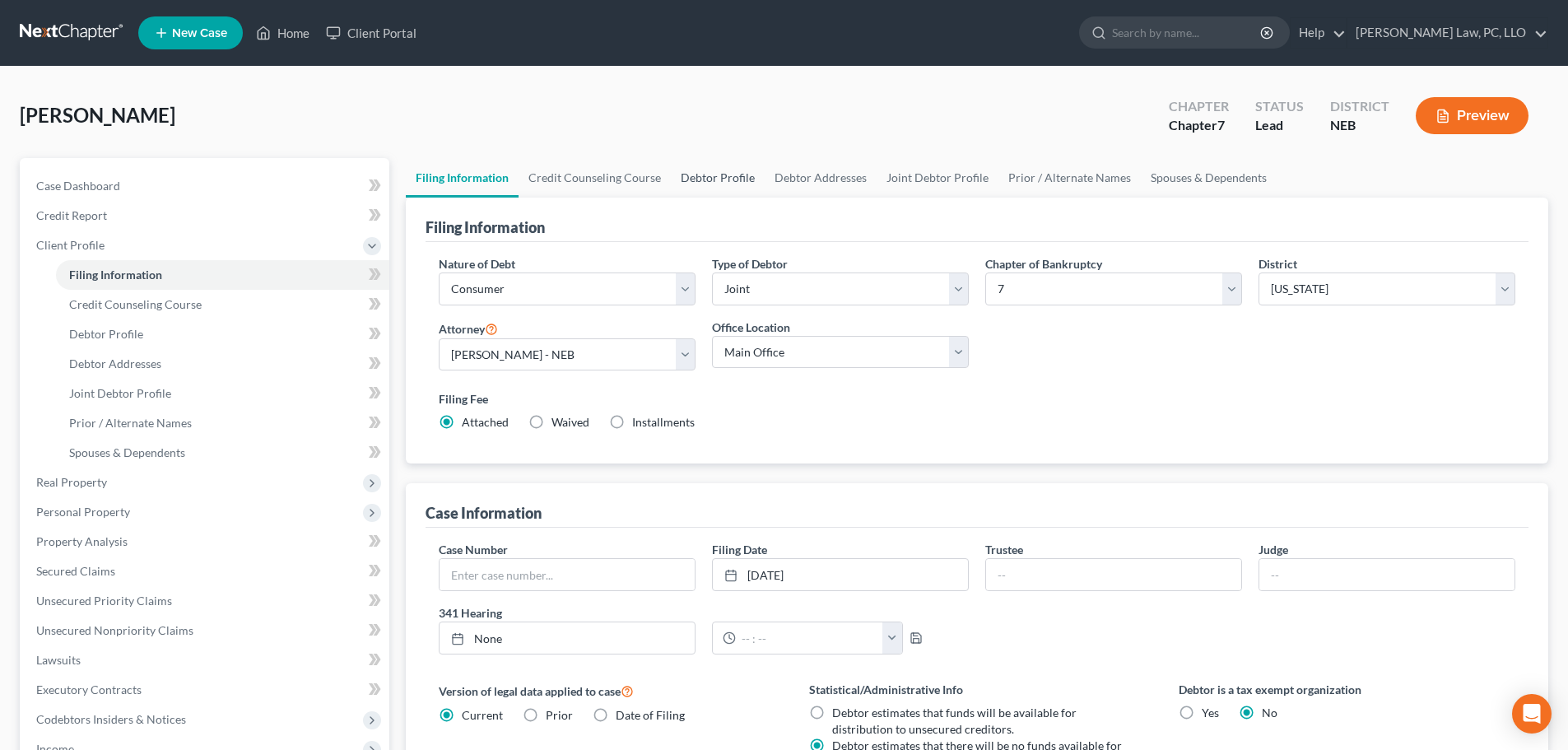
click at [704, 180] on link "Debtor Profile" at bounding box center [718, 177] width 94 height 40
select select "1"
select select "2"
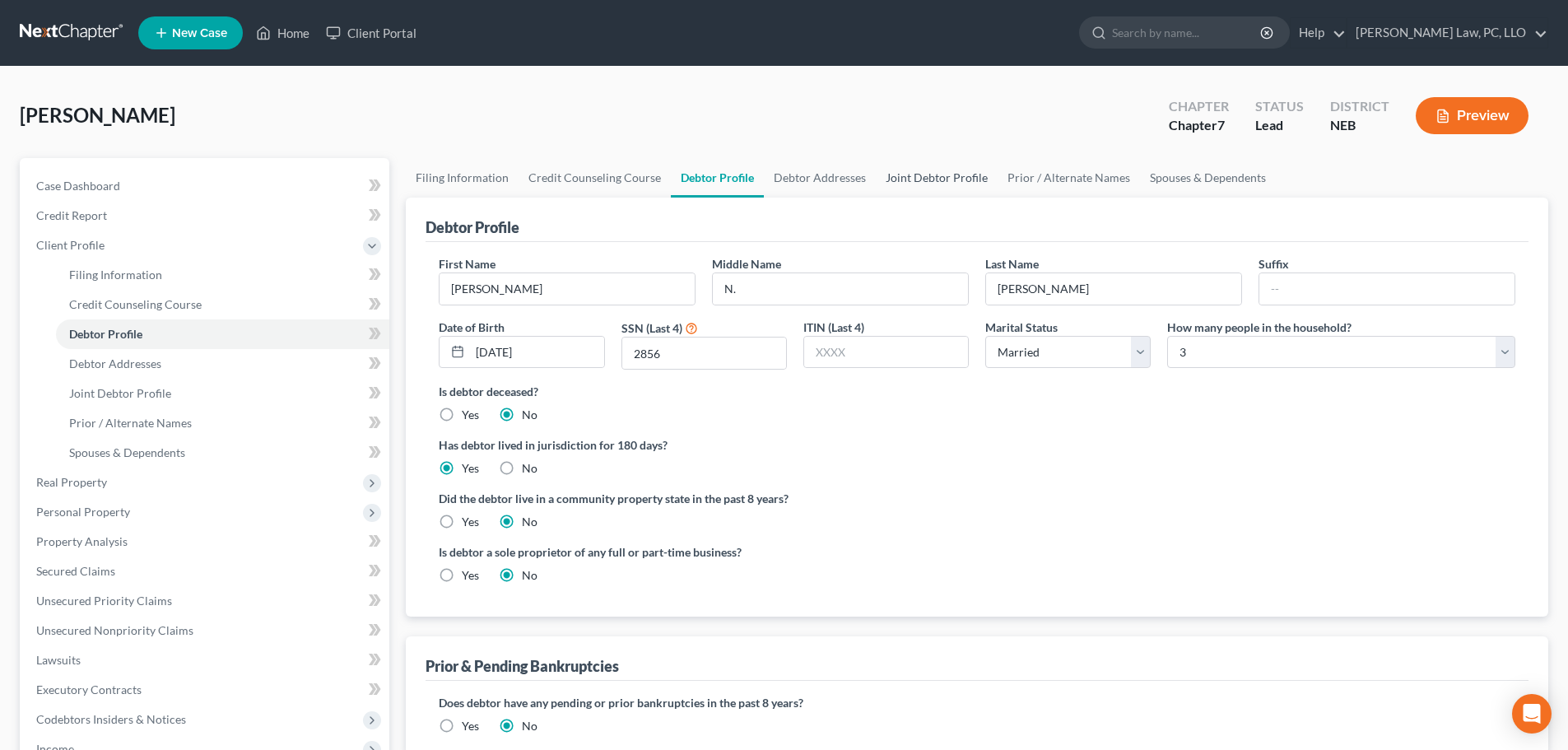
click at [900, 186] on link "Joint Debtor Profile" at bounding box center [936, 177] width 122 height 40
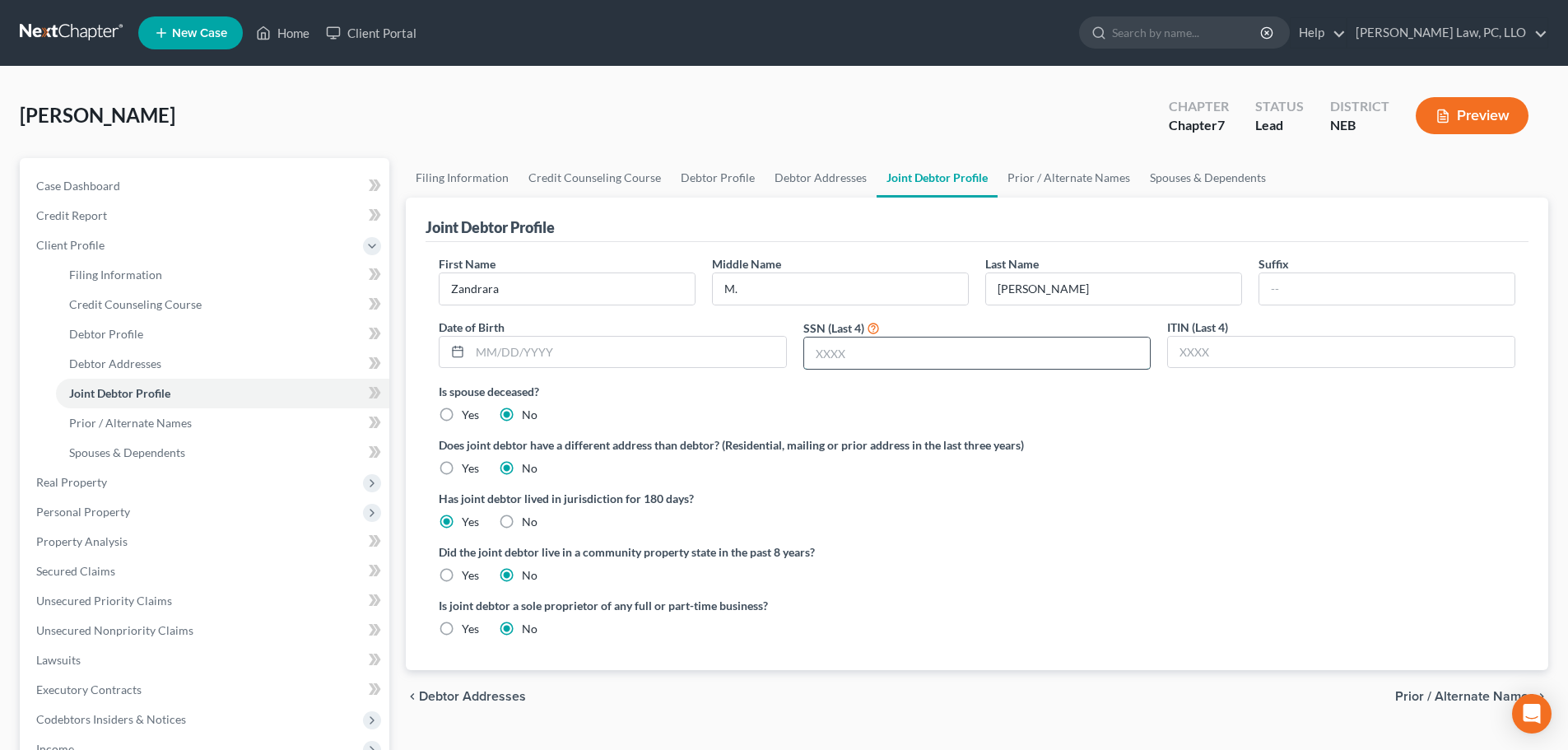
click at [876, 354] on input "text" at bounding box center [978, 353] width 347 height 32
type input "3076"
click at [1041, 169] on link "Prior / Alternate Names" at bounding box center [1069, 177] width 142 height 40
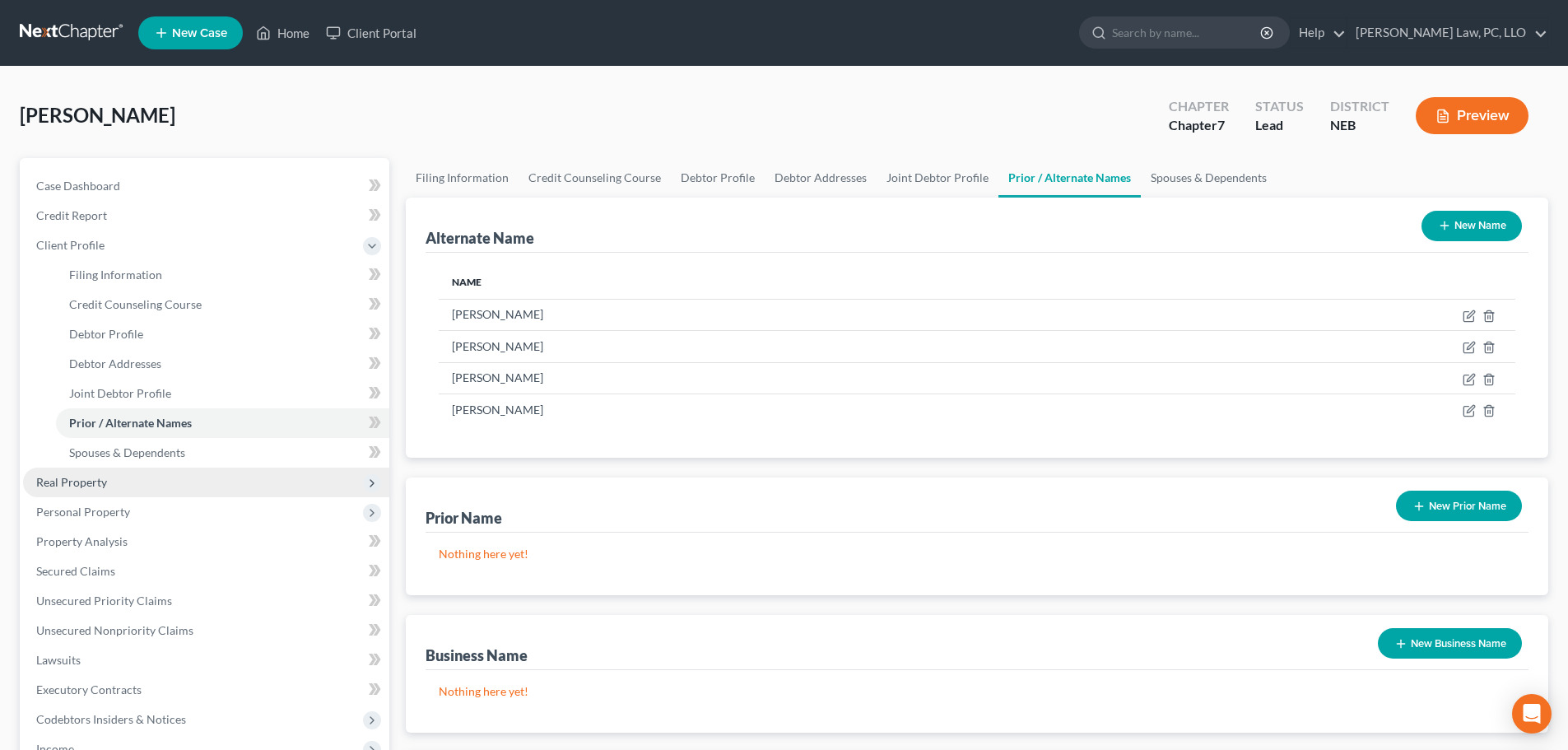
click at [94, 487] on span "Real Property" at bounding box center [71, 482] width 71 height 14
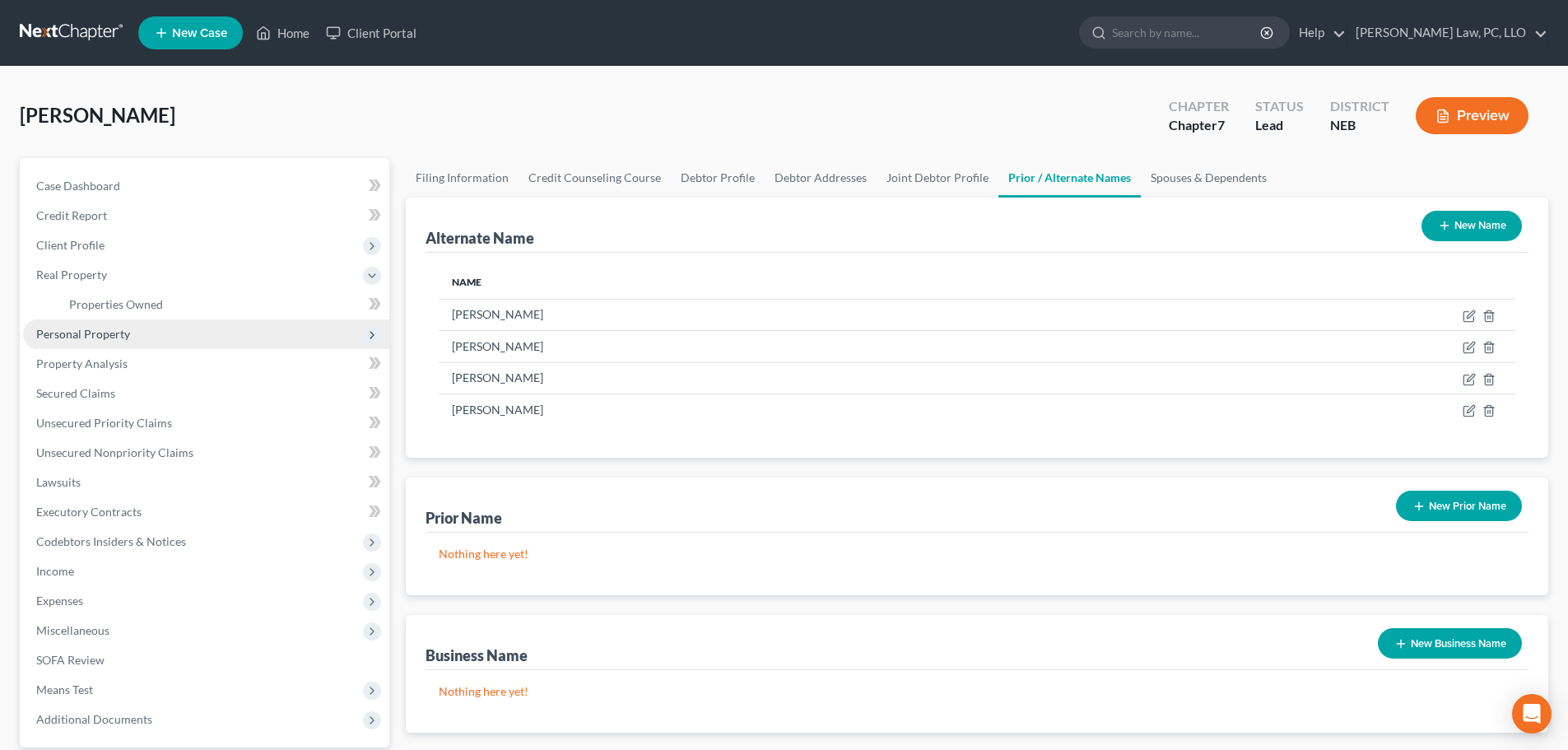
click at [113, 320] on span "Personal Property" at bounding box center [206, 335] width 366 height 30
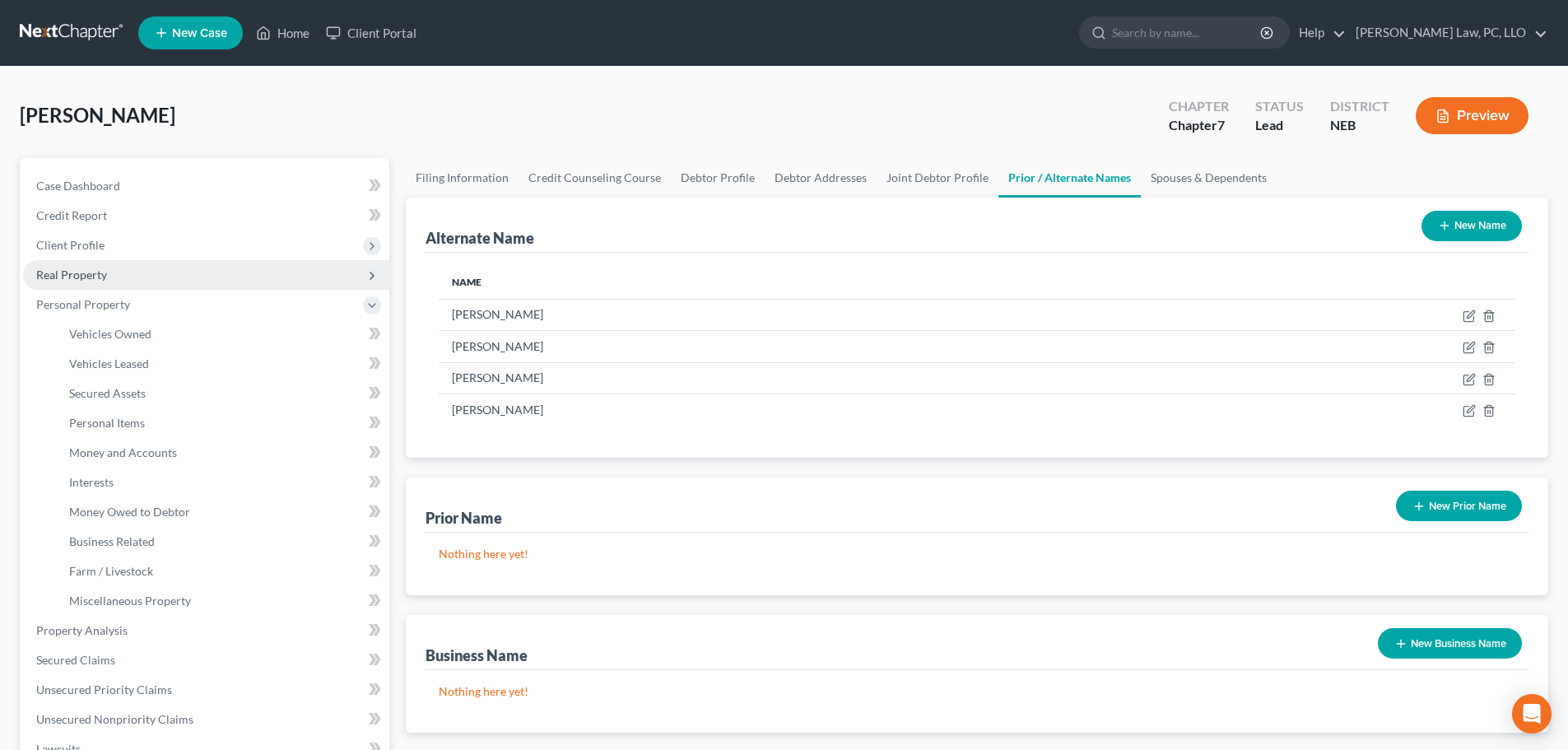
click at [89, 276] on span "Real Property" at bounding box center [71, 275] width 71 height 14
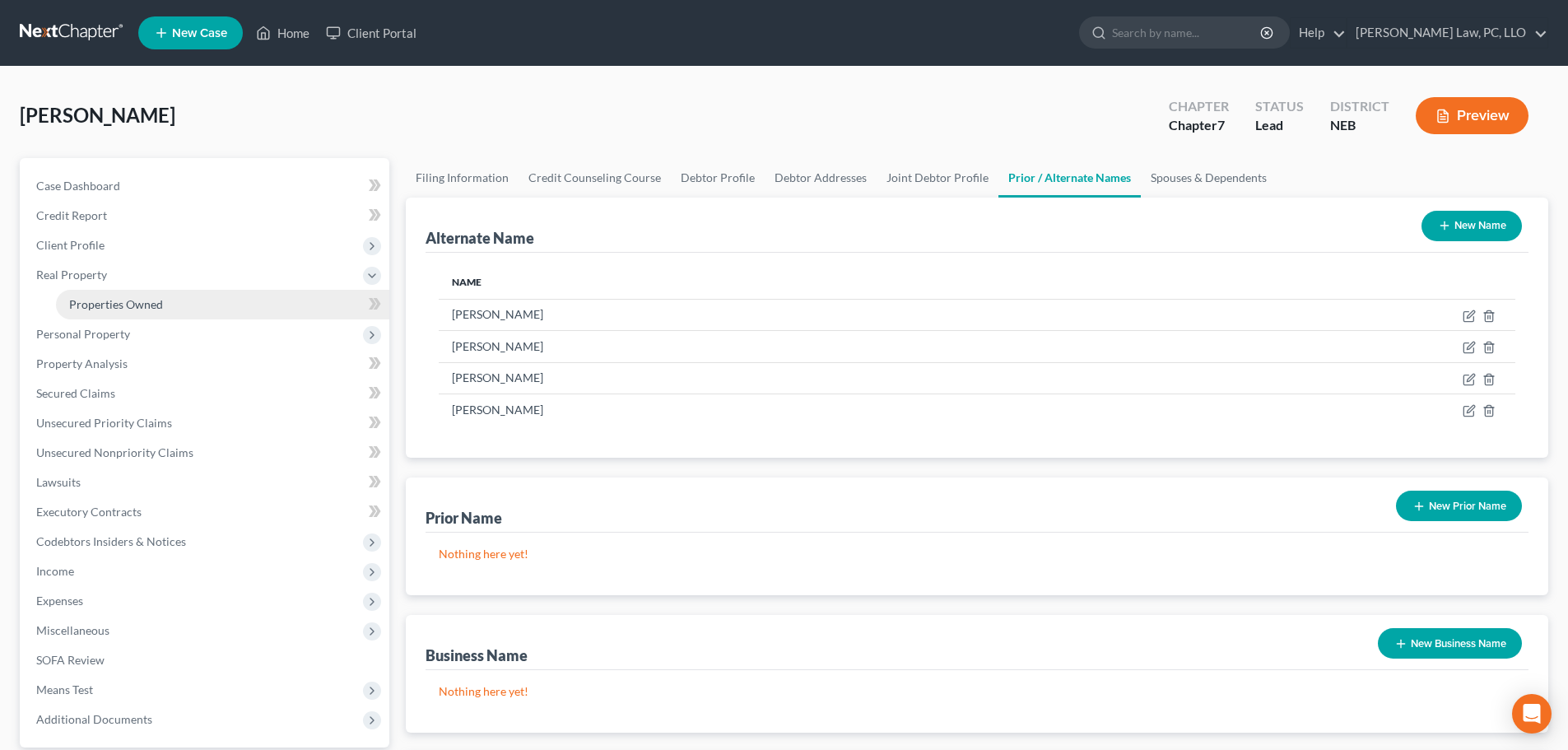
click at [98, 305] on span "Properties Owned" at bounding box center [116, 304] width 94 height 14
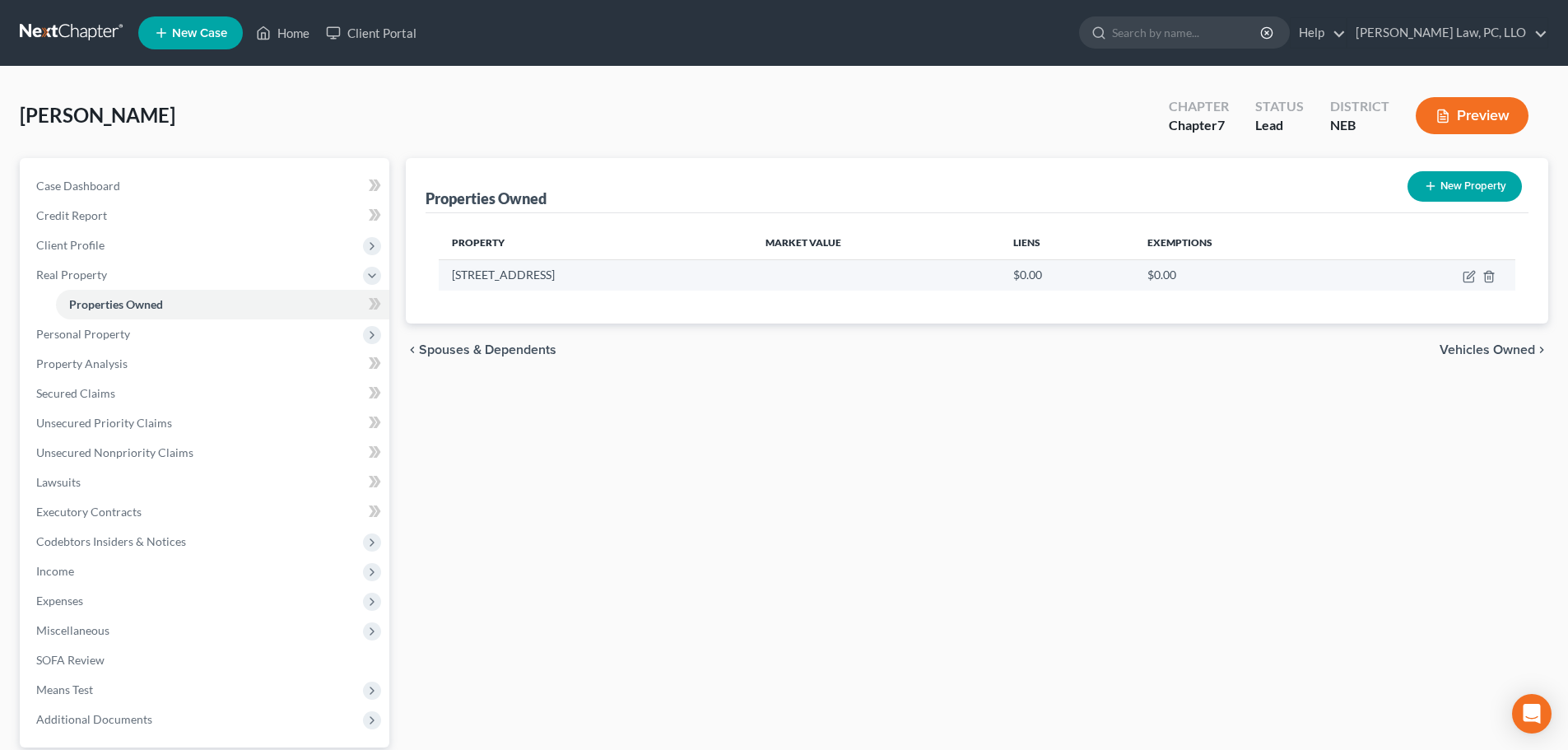
click at [1467, 263] on td at bounding box center [1436, 275] width 160 height 32
click at [1475, 270] on icon "button" at bounding box center [1469, 276] width 13 height 13
select select "46"
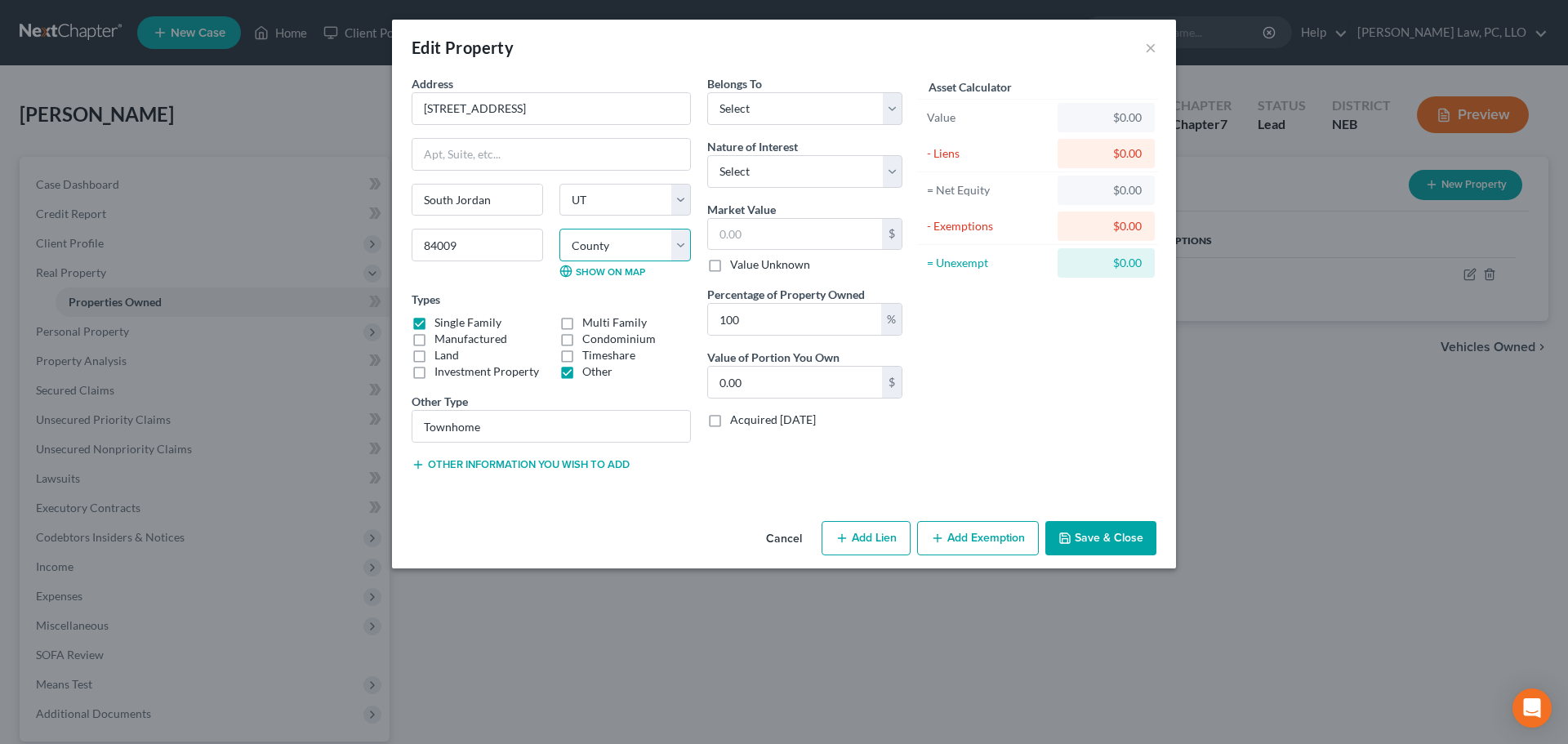
click at [647, 252] on select "County [GEOGRAPHIC_DATA] [GEOGRAPHIC_DATA] [GEOGRAPHIC_DATA] [GEOGRAPHIC_DATA] …" at bounding box center [625, 244] width 132 height 32
select select "17"
click at [560, 228] on select "County [GEOGRAPHIC_DATA] [GEOGRAPHIC_DATA] [GEOGRAPHIC_DATA] [GEOGRAPHIC_DATA] …" at bounding box center [625, 244] width 132 height 32
click at [784, 116] on select "Select Debtor 1 Only Debtor 2 Only Debtor 1 And Debtor 2 Only At Least One Of T…" at bounding box center [805, 108] width 195 height 32
select select "2"
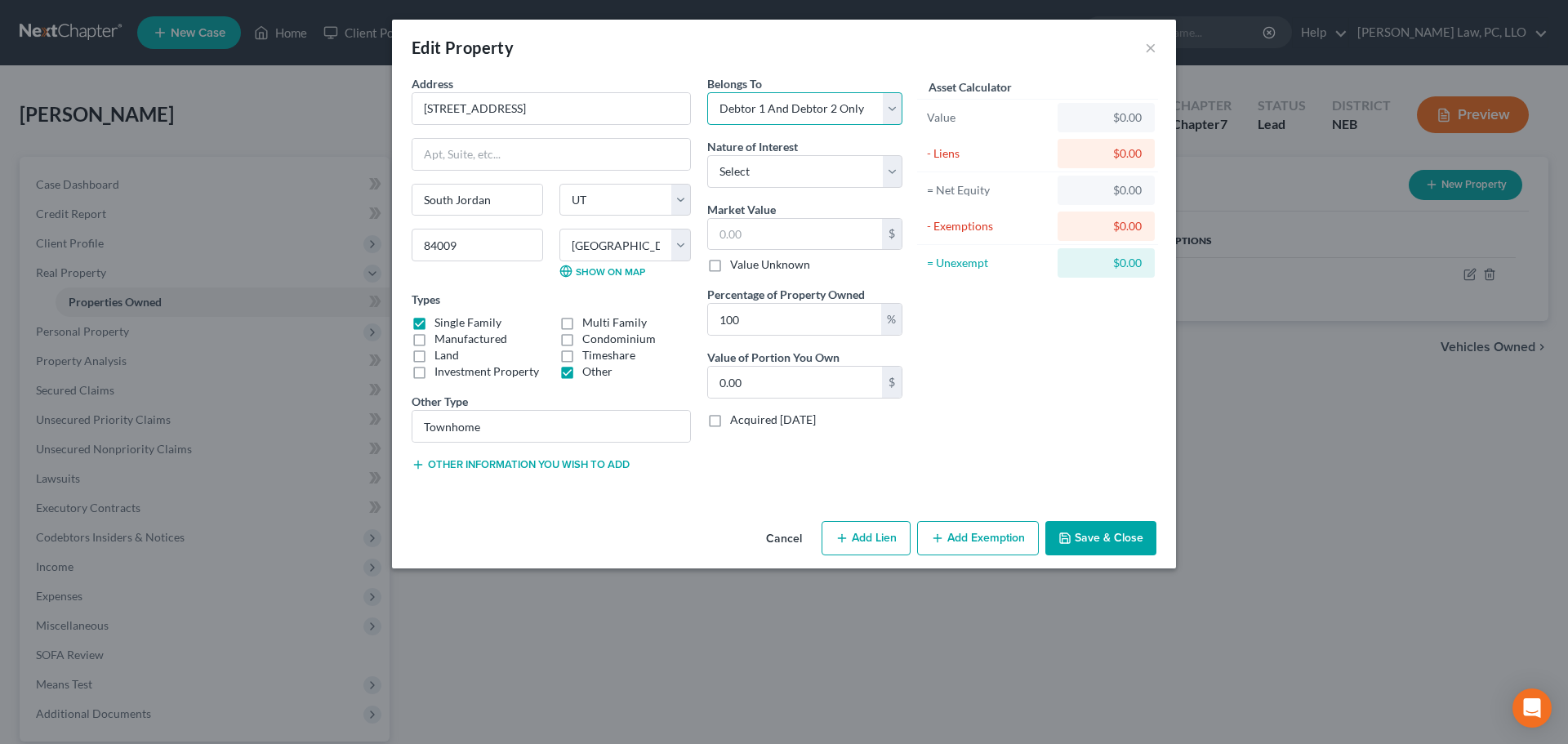
click at [708, 92] on select "Select Debtor 1 Only Debtor 2 Only Debtor 1 And Debtor 2 Only At Least One Of T…" at bounding box center [805, 108] width 195 height 32
click at [774, 225] on input "text" at bounding box center [796, 234] width 174 height 31
type input "3"
type input "3.00"
type input "39"
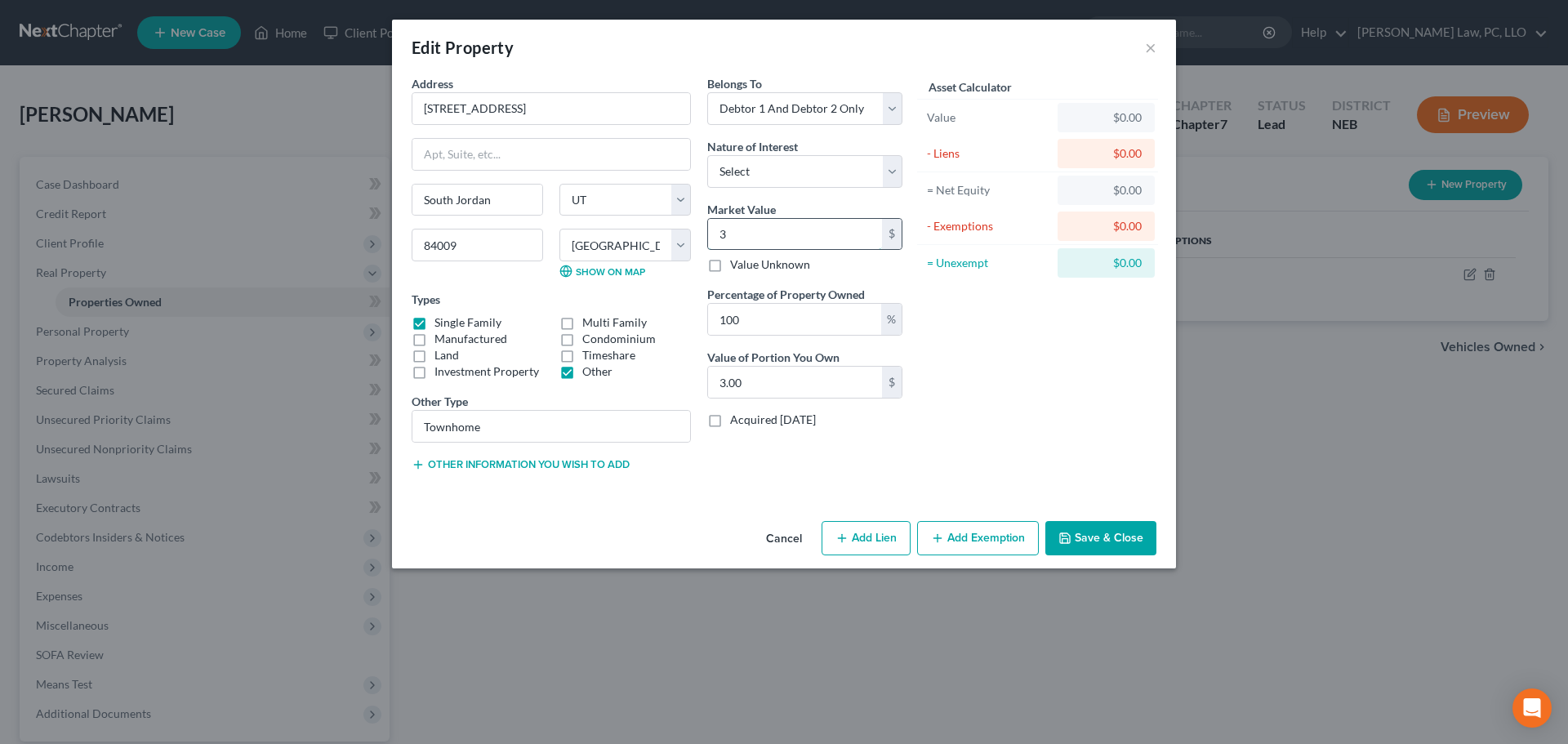
type input "39.00"
type input "398"
type input "398.00"
type input "3985"
type input "3,985.00"
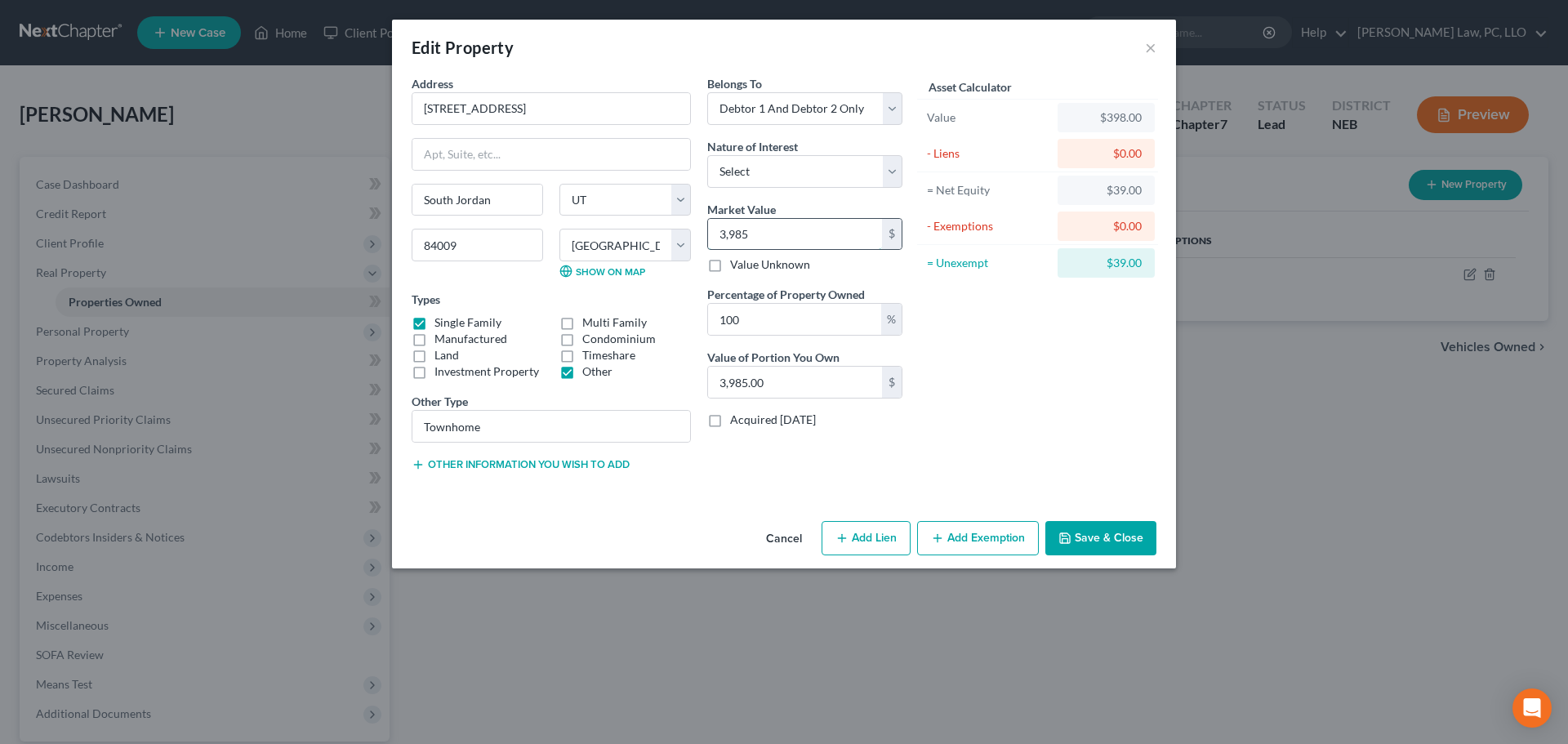
type input "3,9850"
type input "39,850.00"
type input "39,8500"
type input "398,500.00"
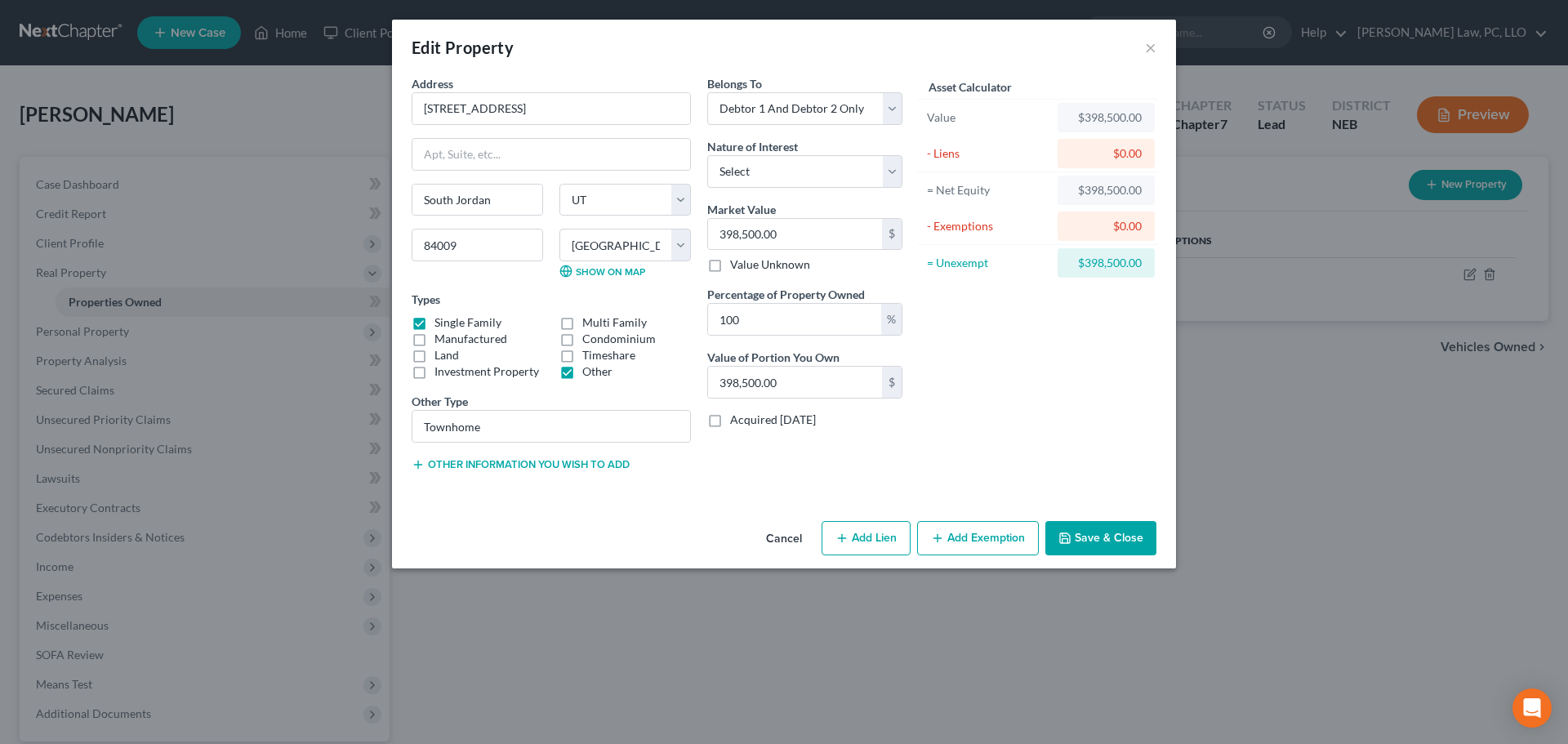
click at [1089, 535] on button "Save & Close" at bounding box center [1101, 538] width 111 height 34
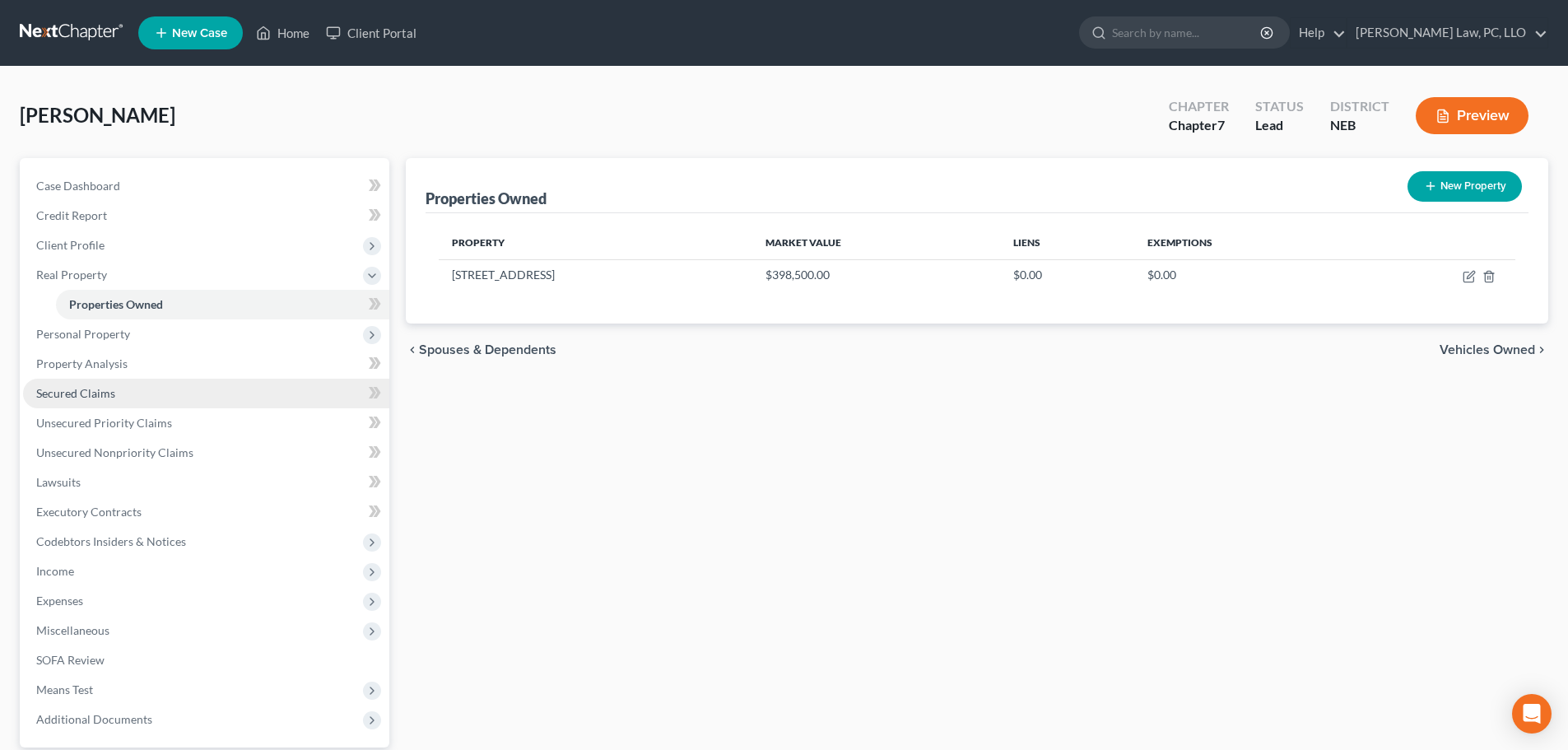
click at [63, 393] on span "Secured Claims" at bounding box center [76, 393] width 79 height 14
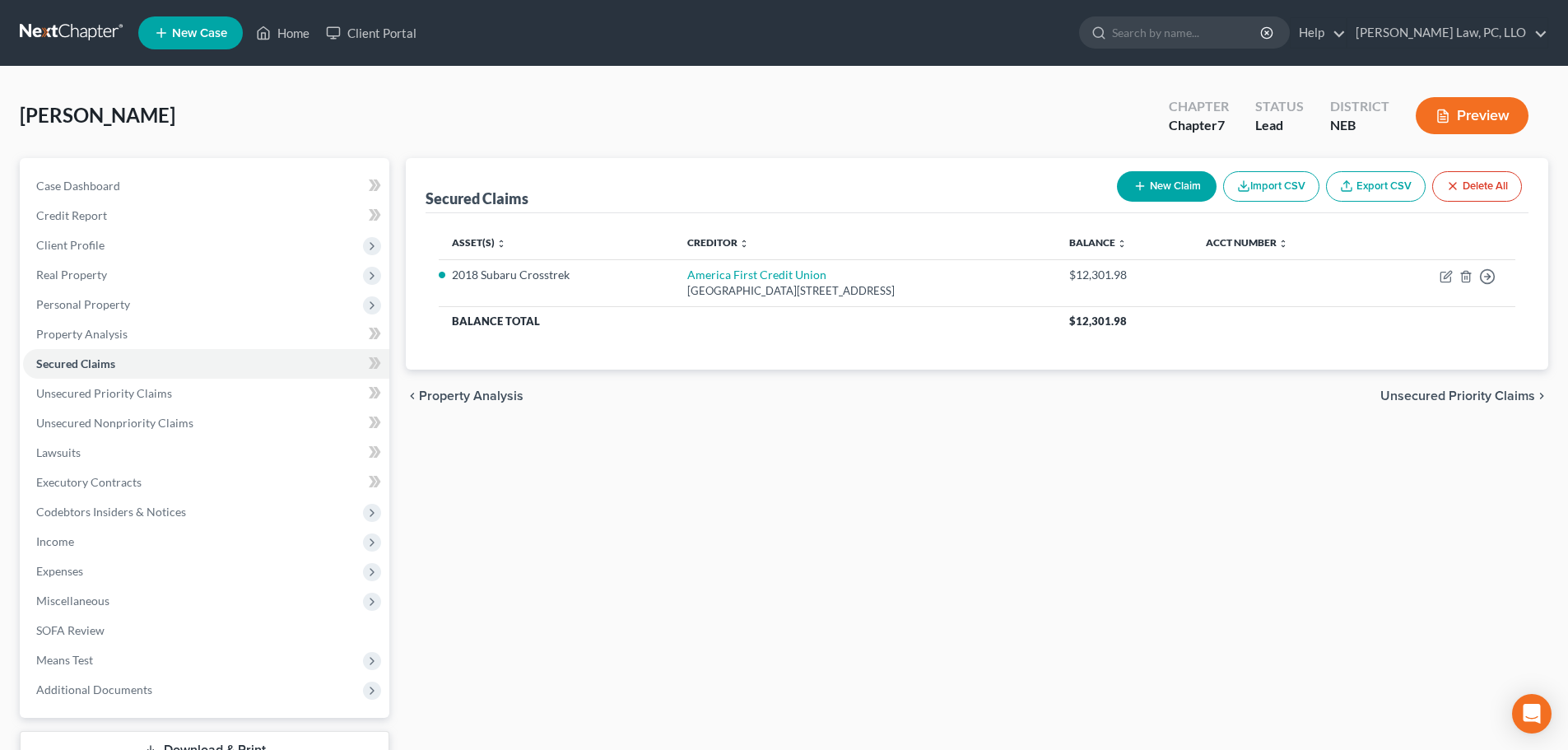
click at [1150, 176] on button "New Claim" at bounding box center [1167, 186] width 99 height 31
select select "2"
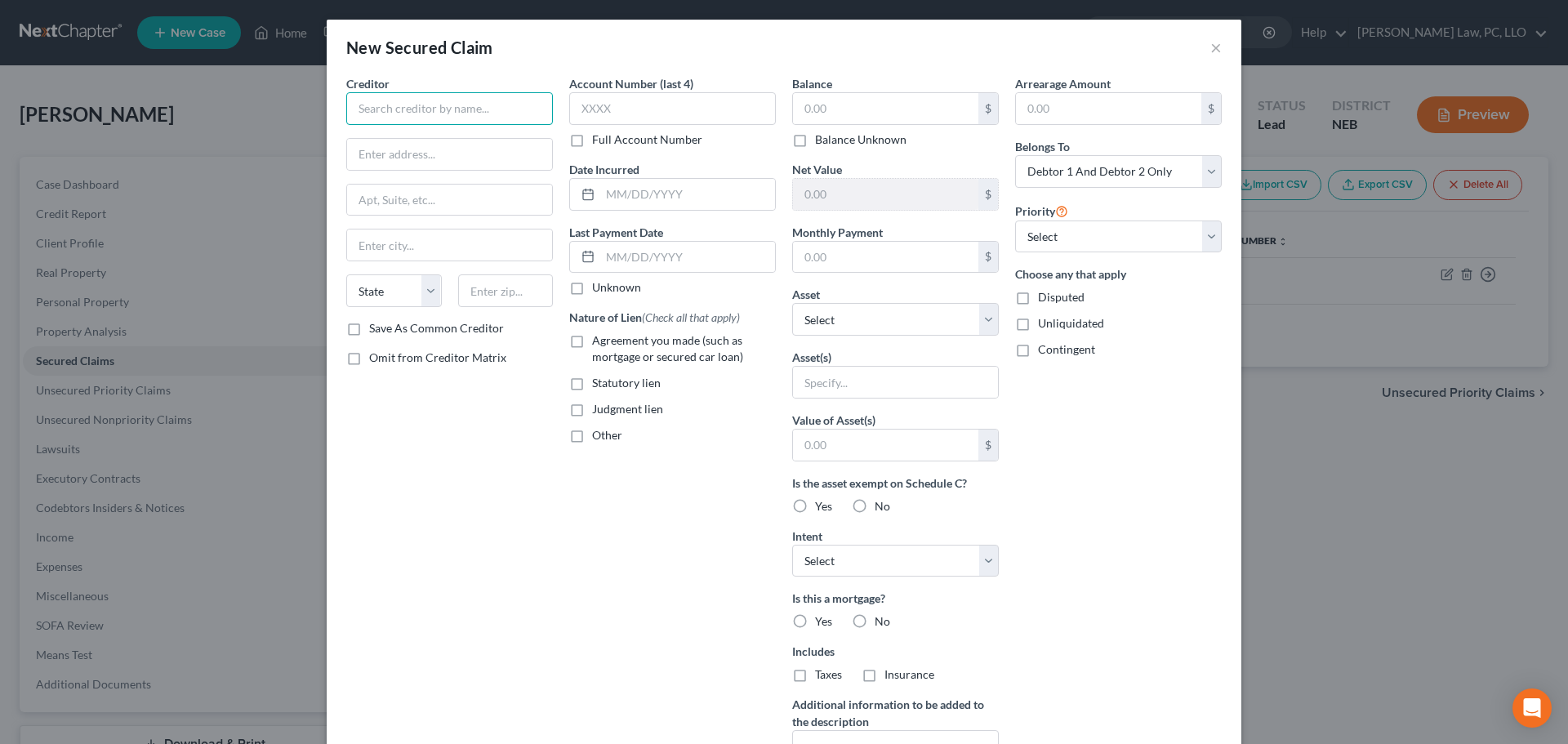
click at [465, 112] on input "text" at bounding box center [449, 108] width 207 height 32
type input "[US_STATE] Housing Corporation"
type input "PO Box 27564"
type input "84127"
type input "[GEOGRAPHIC_DATA]"
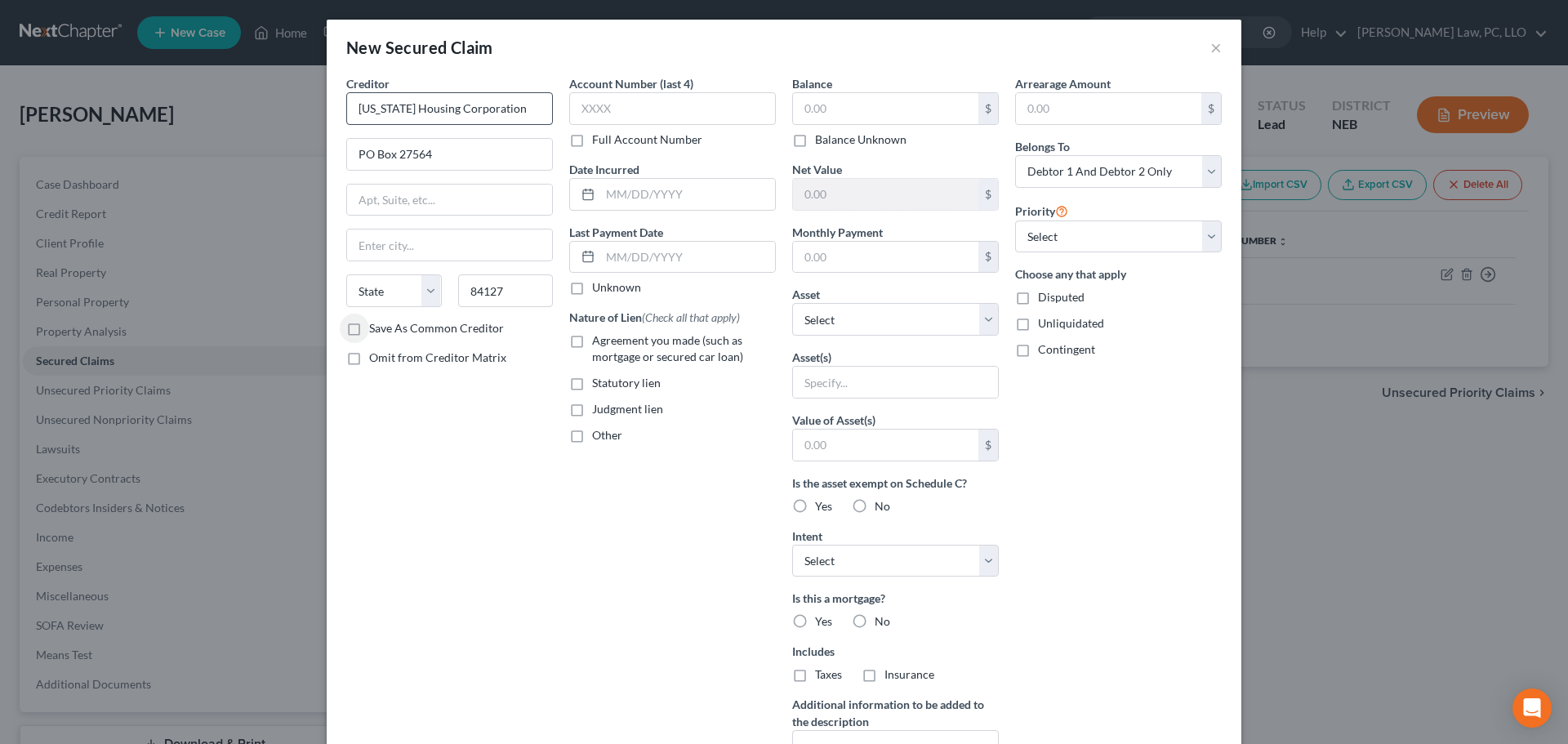
select select "46"
click at [474, 324] on label "Save As Common Creditor" at bounding box center [437, 328] width 135 height 17
click at [386, 324] on input "Save As Common Creditor" at bounding box center [381, 325] width 10 height 10
checkbox input "true"
click at [610, 138] on label "Full Account Number" at bounding box center [647, 139] width 111 height 17
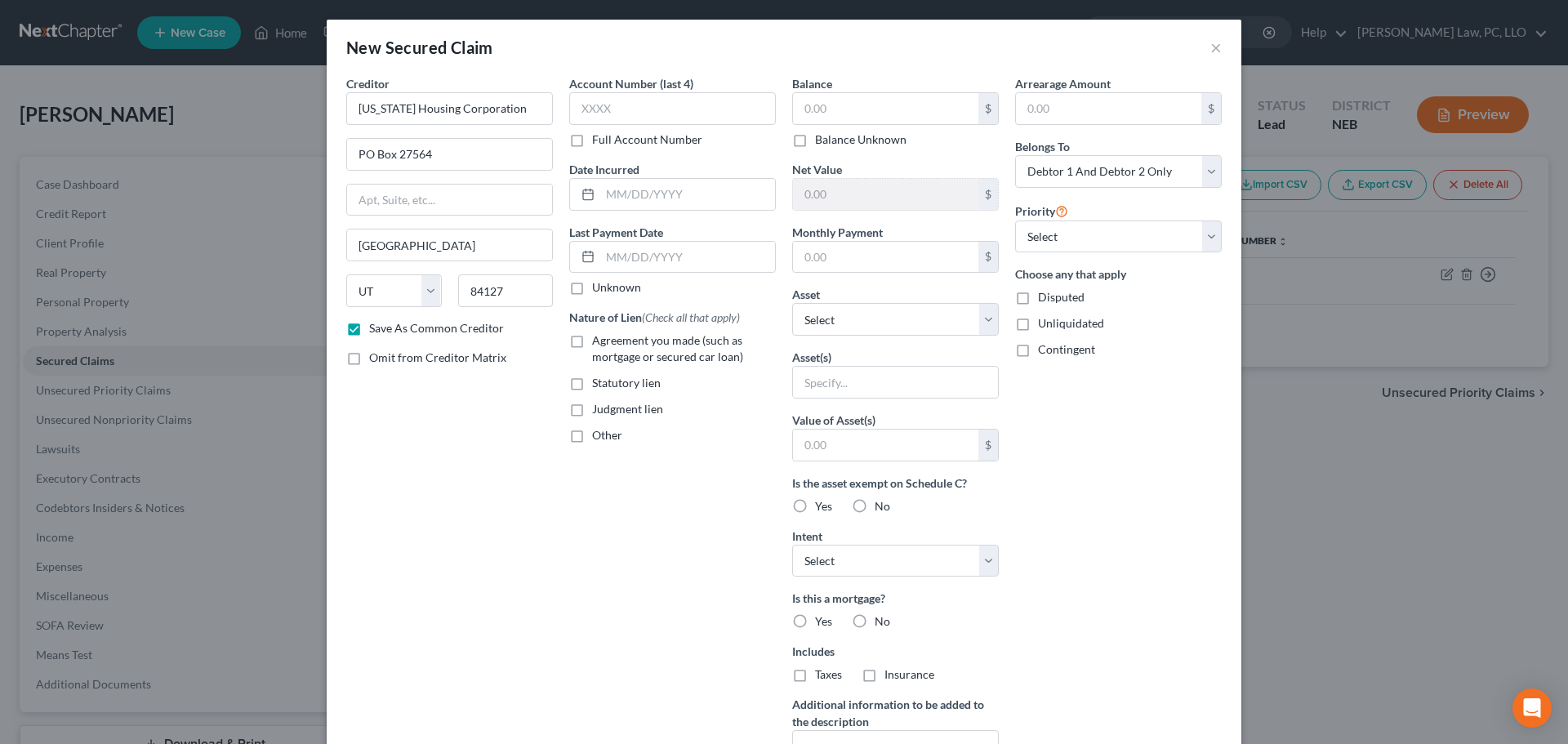
click at [609, 138] on input "Full Account Number" at bounding box center [604, 137] width 10 height 10
click at [614, 113] on input "text" at bounding box center [672, 108] width 207 height 32
type input "0091488790"
click at [841, 108] on input "text" at bounding box center [886, 109] width 186 height 31
type input "21,864.99"
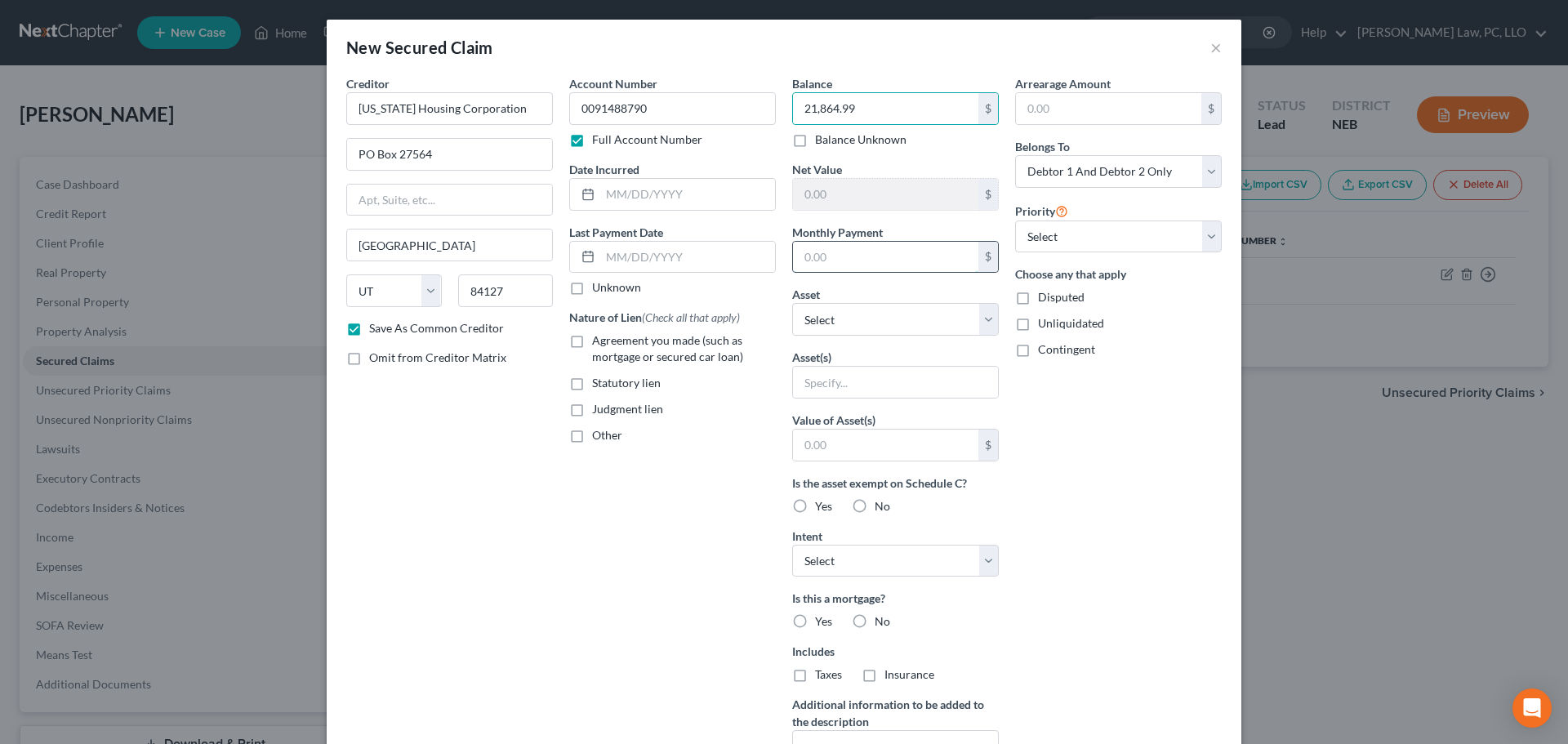
click at [808, 250] on input "text" at bounding box center [886, 257] width 186 height 31
type input "137.90"
click at [859, 328] on select "Select Other Multiple Assets Pet(s) - 2 Mixed Breed Dogs Pomskys (Fixed) - $0.0…" at bounding box center [895, 319] width 207 height 32
select select "3"
click at [792, 303] on select "Select Other Multiple Assets Pet(s) - 2 Mixed Breed Dogs Pomskys (Fixed) - $0.0…" at bounding box center [895, 319] width 207 height 32
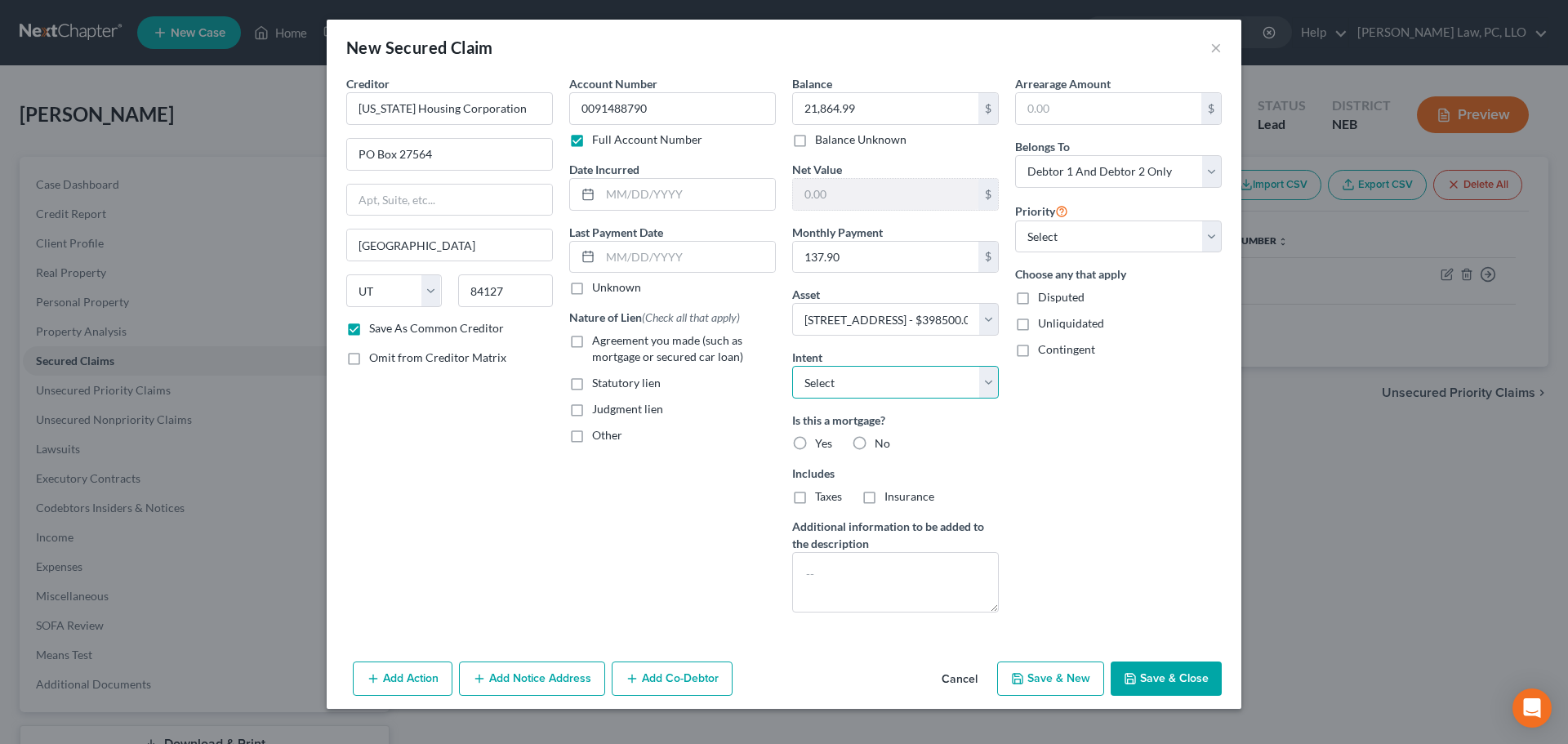
click at [886, 390] on select "Select Surrender Redeem Reaffirm Avoid Other" at bounding box center [895, 382] width 207 height 32
select select "2"
click at [792, 366] on select "Select Surrender Redeem Reaffirm Avoid Other" at bounding box center [895, 382] width 207 height 32
click at [663, 360] on span "Agreement you made (such as mortgage or secured car loan)" at bounding box center [667, 348] width 151 height 30
click at [609, 343] on input "Agreement you made (such as mortgage or secured car loan)" at bounding box center [604, 337] width 10 height 10
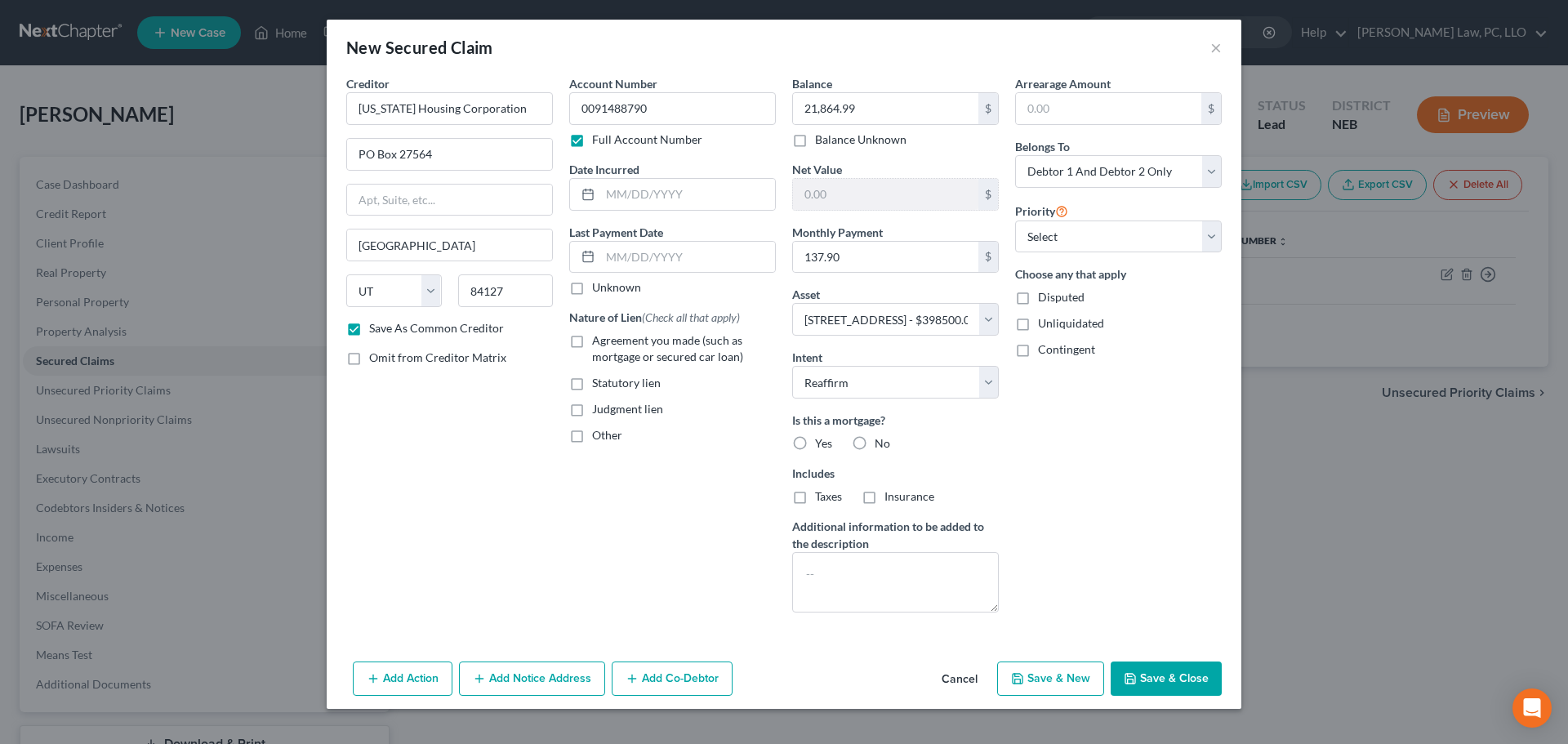
checkbox input "true"
click at [815, 443] on label "Yes" at bounding box center [824, 443] width 17 height 17
click at [822, 443] on input "Yes" at bounding box center [827, 441] width 10 height 10
radio input "true"
click at [1171, 669] on button "Save & Close" at bounding box center [1166, 678] width 111 height 34
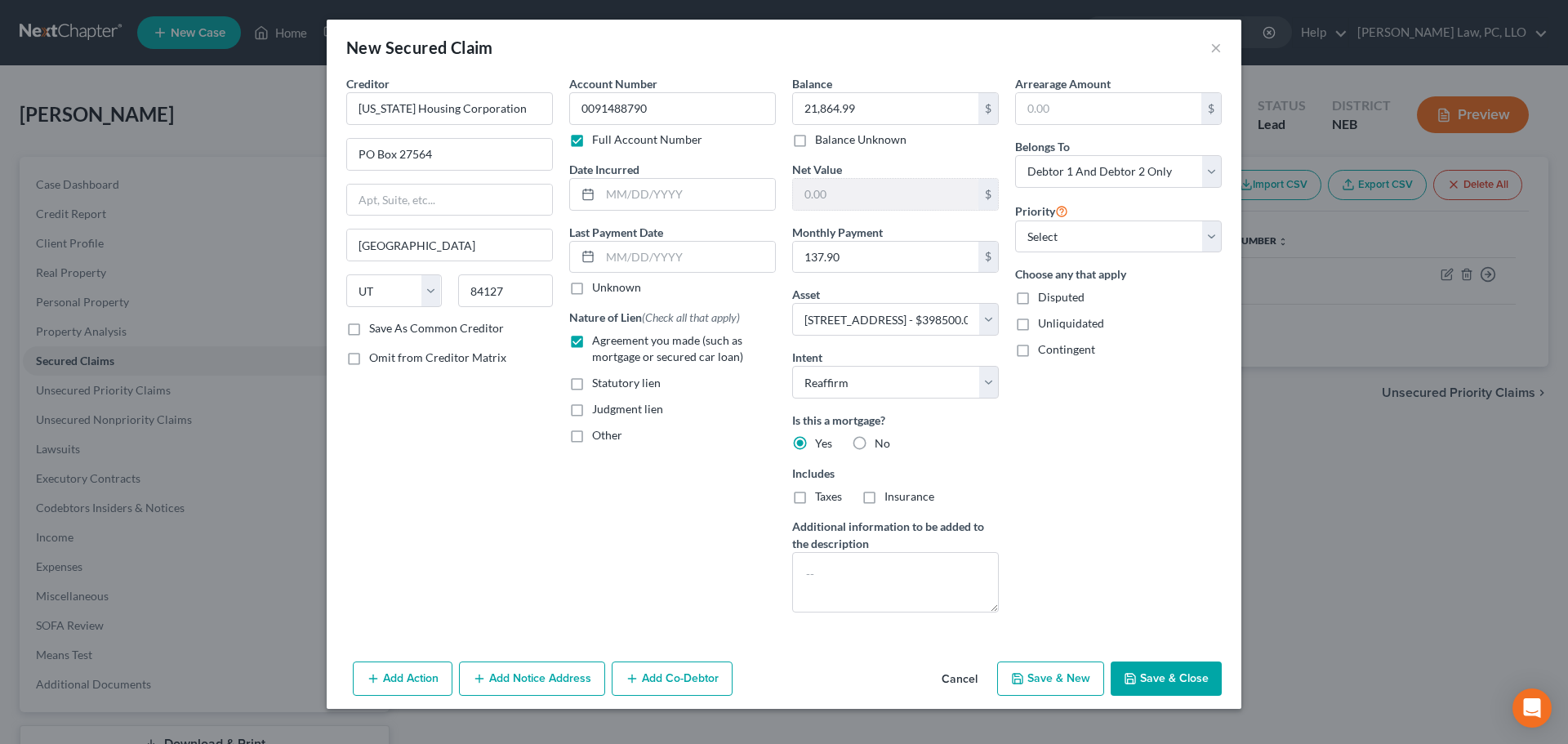
checkbox input "false"
select select
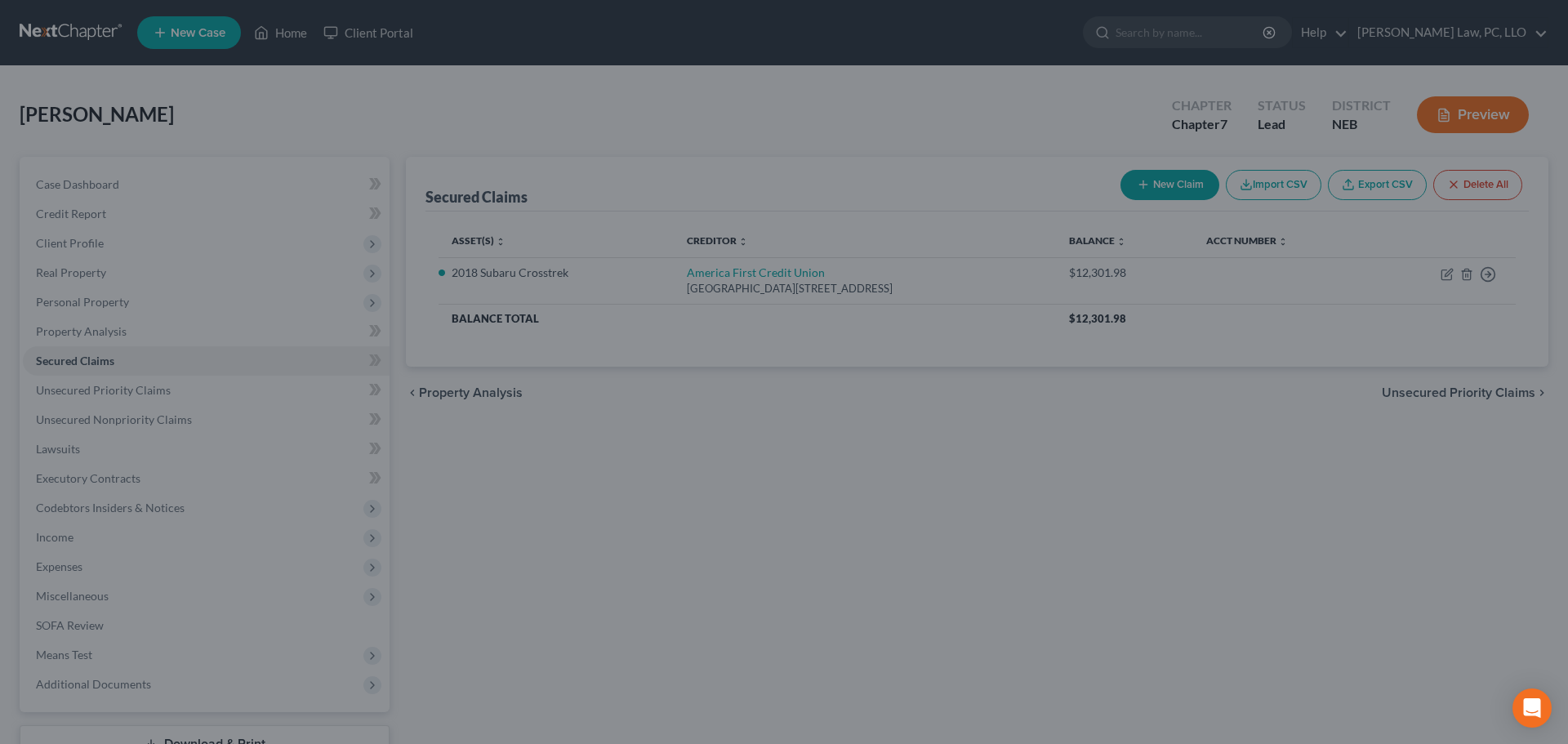
type input "376,635.01"
select select "3"
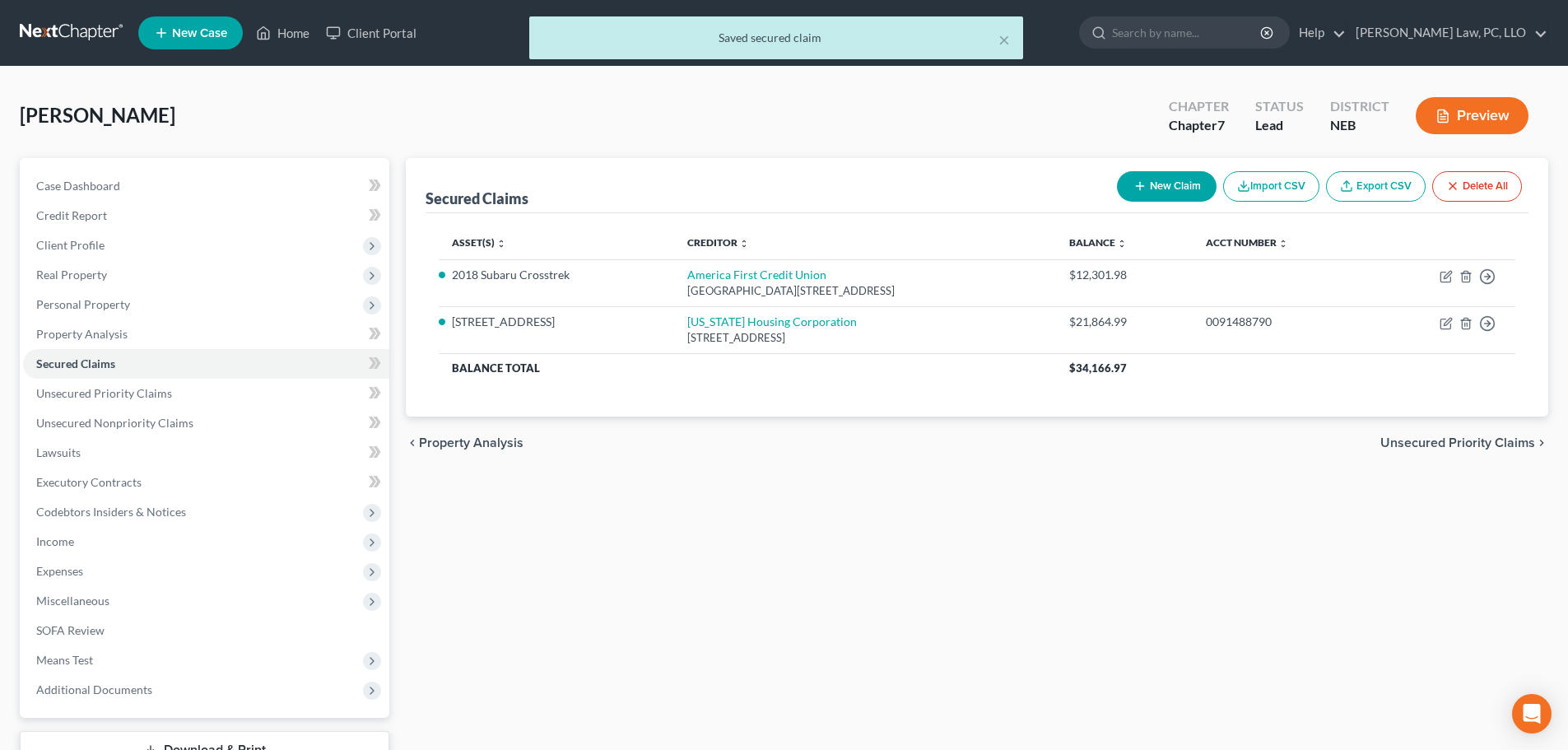
click at [1155, 186] on button "New Claim" at bounding box center [1167, 186] width 99 height 31
select select "0"
select select "2"
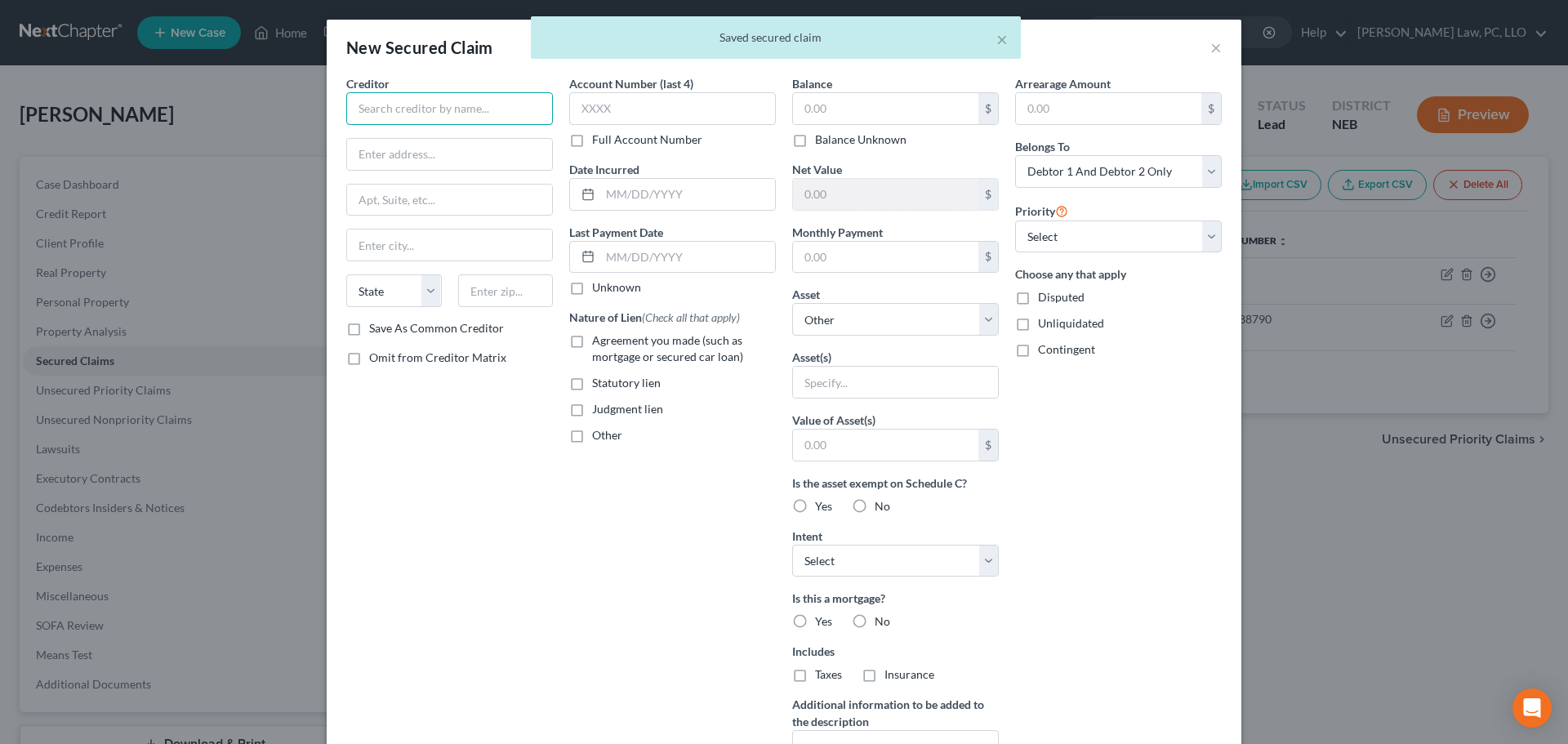
click at [423, 111] on input "text" at bounding box center [449, 108] width 207 height 32
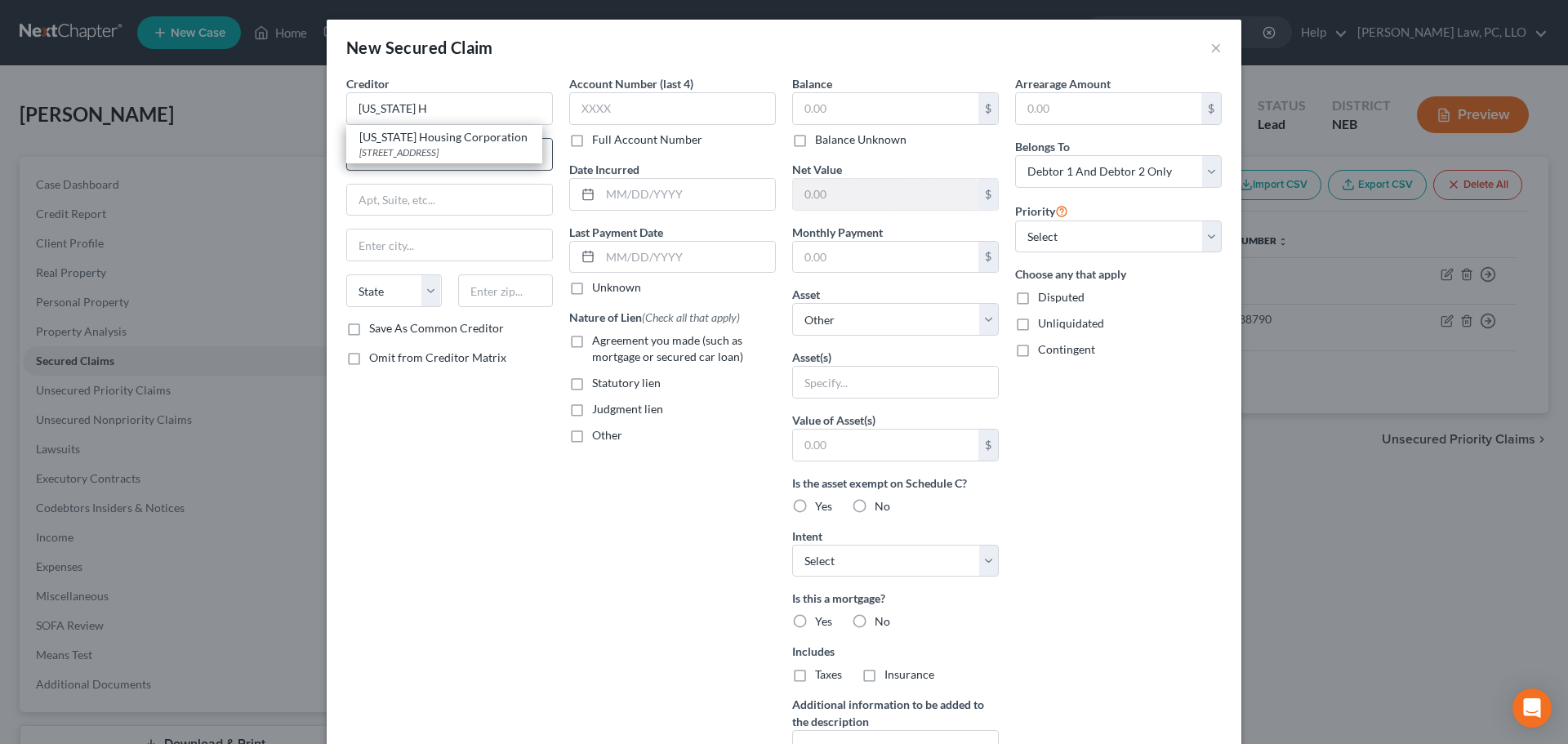
click at [427, 142] on div "[US_STATE] Housing Corporation" at bounding box center [444, 137] width 170 height 17
type input "[US_STATE] Housing Corporation"
type input "PO Box 27564"
type input "[GEOGRAPHIC_DATA]"
select select "46"
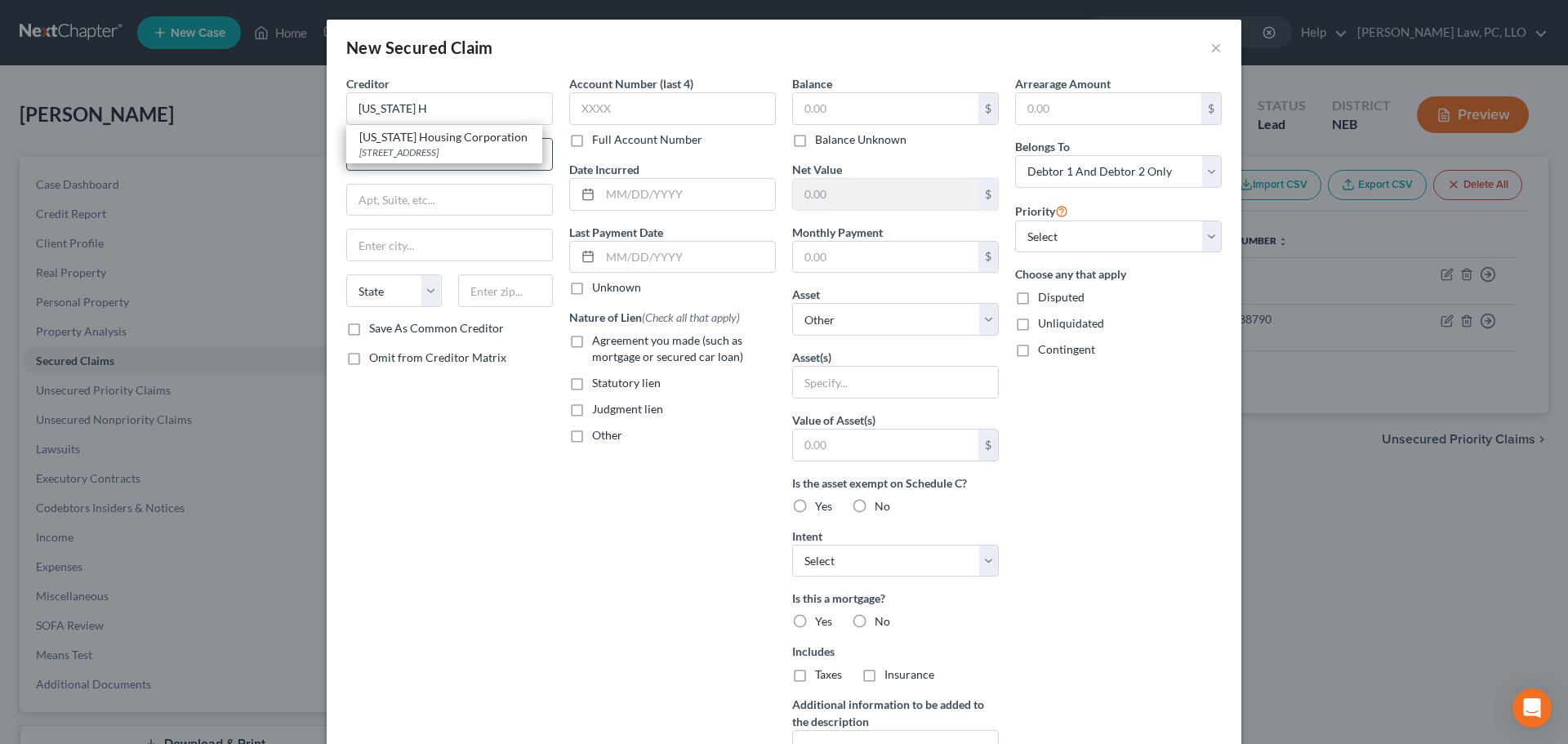
type input "84127"
click at [592, 141] on label "Full Account Number" at bounding box center [647, 139] width 111 height 17
click at [599, 141] on input "Full Account Number" at bounding box center [604, 137] width 10 height 10
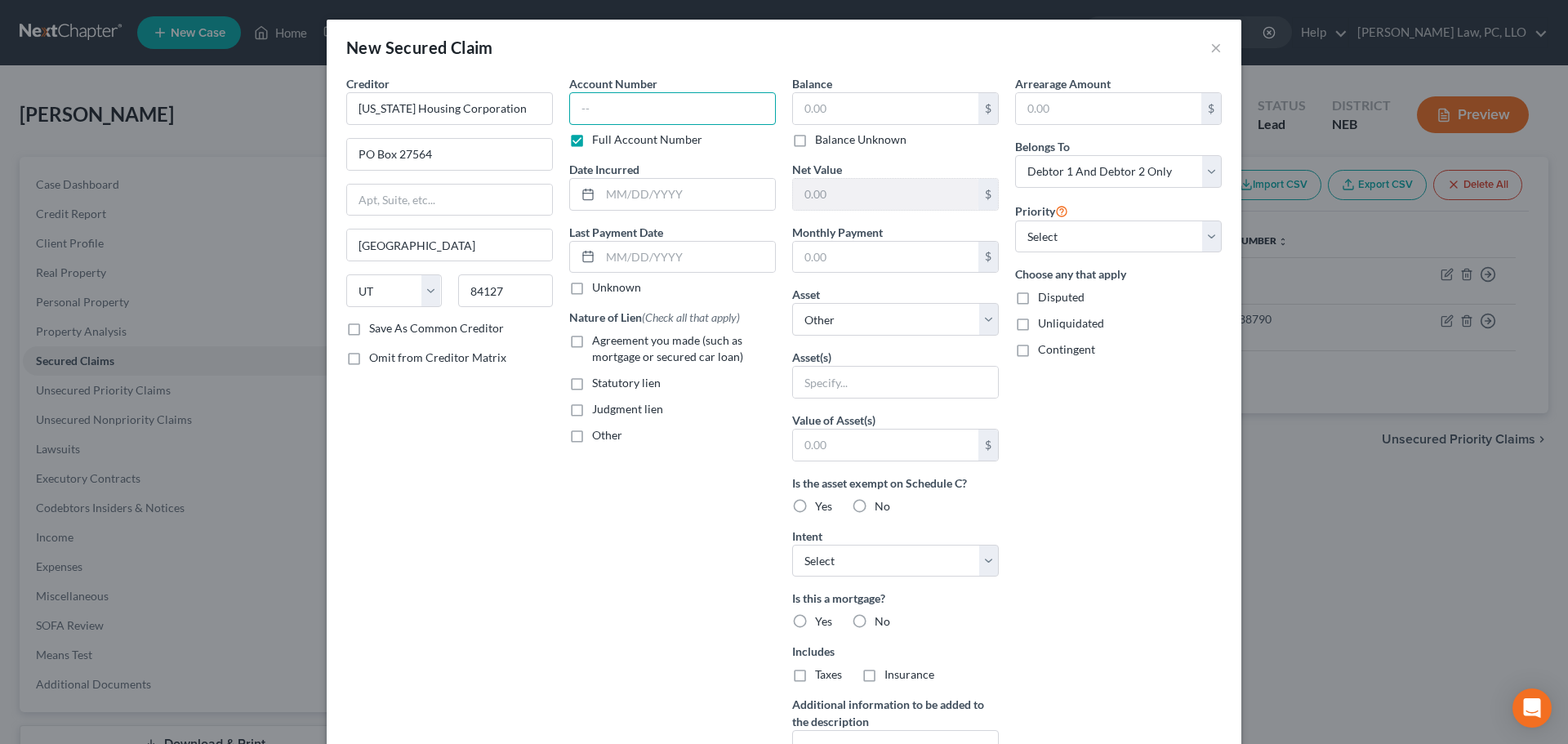
click at [596, 115] on input "text" at bounding box center [672, 108] width 207 height 32
type input "0001488790"
click at [606, 341] on span "Agreement you made (such as mortgage or secured car loan)" at bounding box center [667, 348] width 151 height 30
click at [606, 341] on input "Agreement you made (such as mortgage or secured car loan)" at bounding box center [604, 337] width 10 height 10
checkbox input "true"
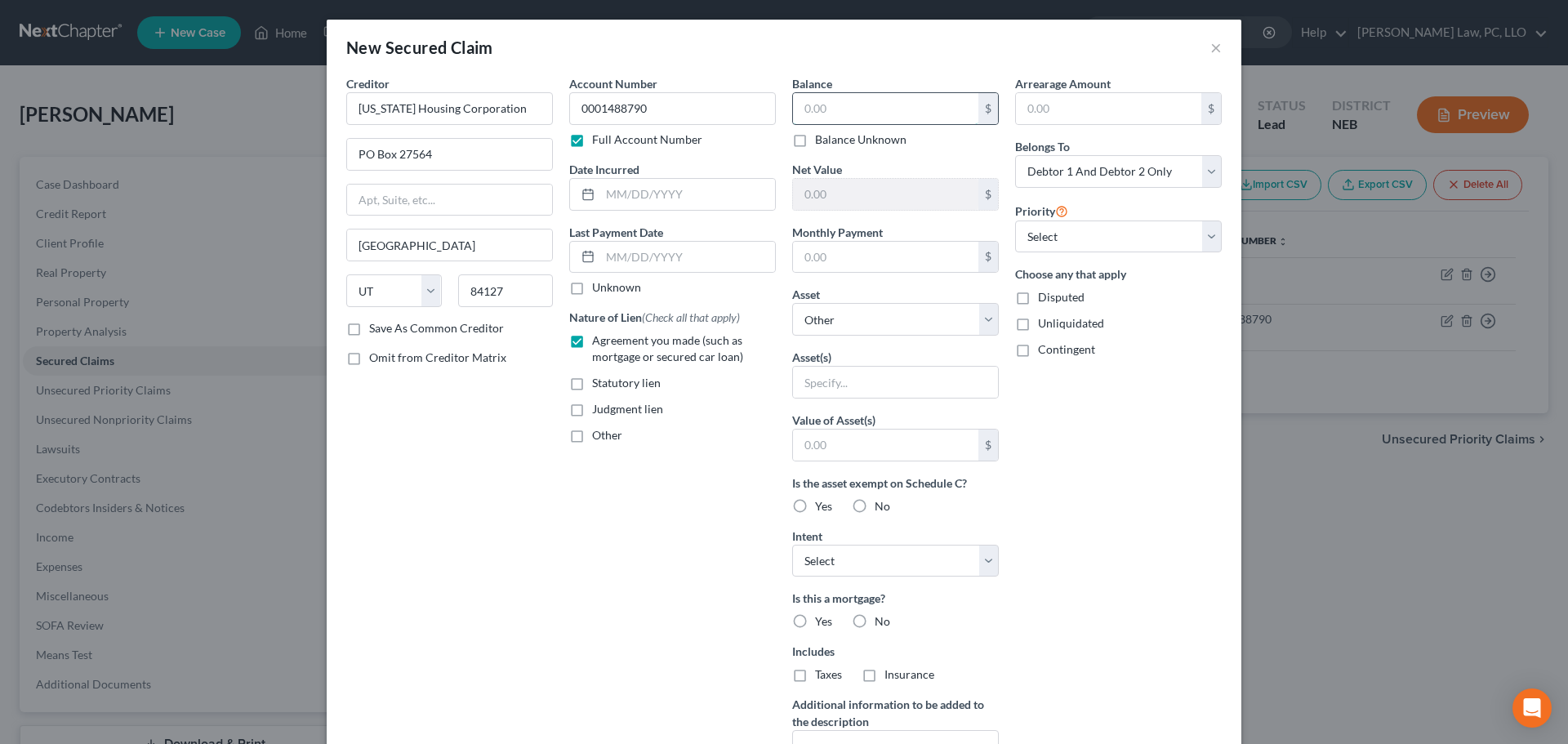
click at [818, 111] on input "text" at bounding box center [886, 109] width 186 height 31
type input "369,777.25"
click at [826, 254] on input "text" at bounding box center [886, 257] width 186 height 31
type input "2,339.91"
click at [792, 321] on select "Select Other Multiple Assets Pet(s) - 2 Mixed Breed Dogs Pomskys (Fixed) - $0.0…" at bounding box center [895, 319] width 207 height 32
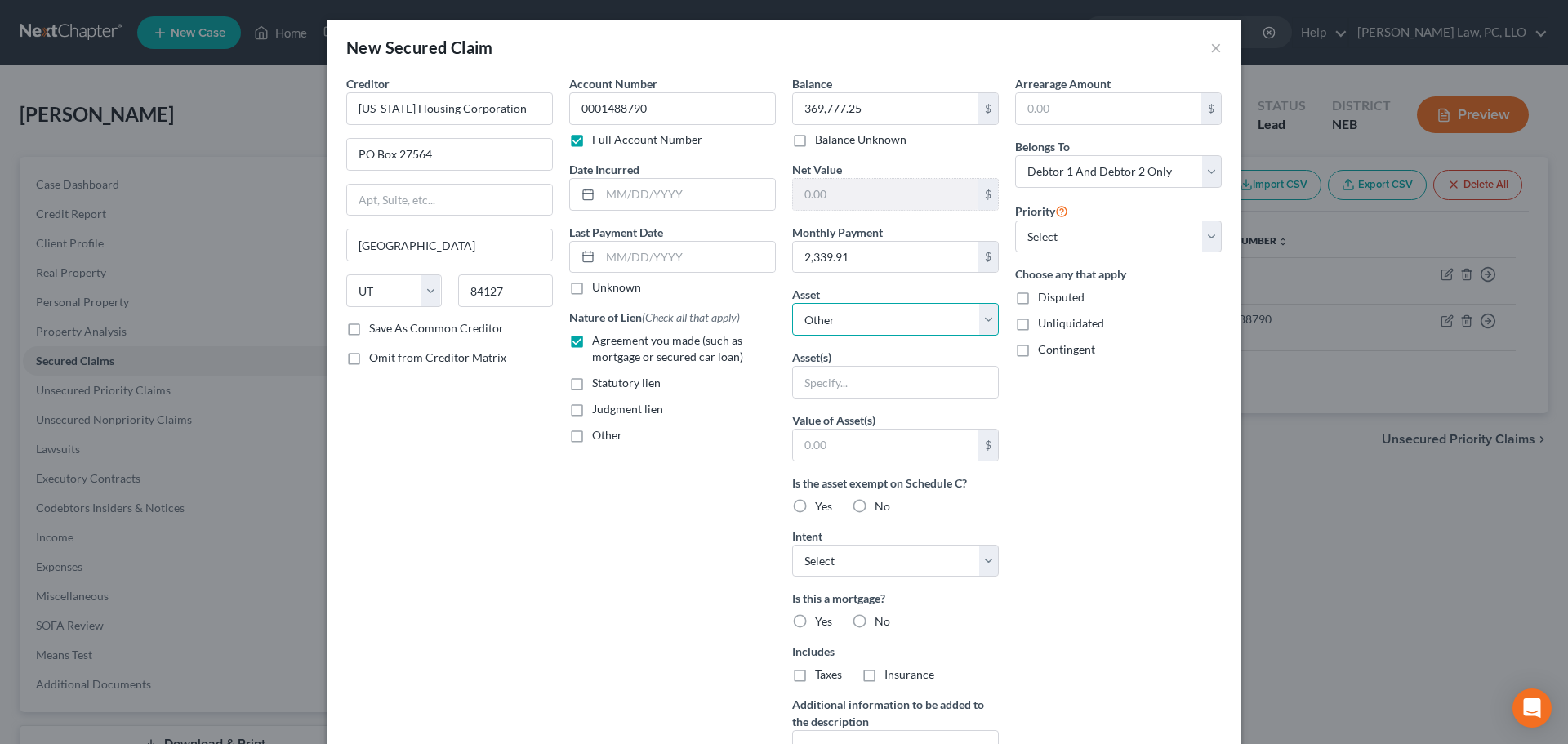
select select "3"
click at [792, 303] on select "Select Other Multiple Assets Pet(s) - 2 Mixed Breed Dogs Pomskys (Fixed) - $0.0…" at bounding box center [895, 319] width 207 height 32
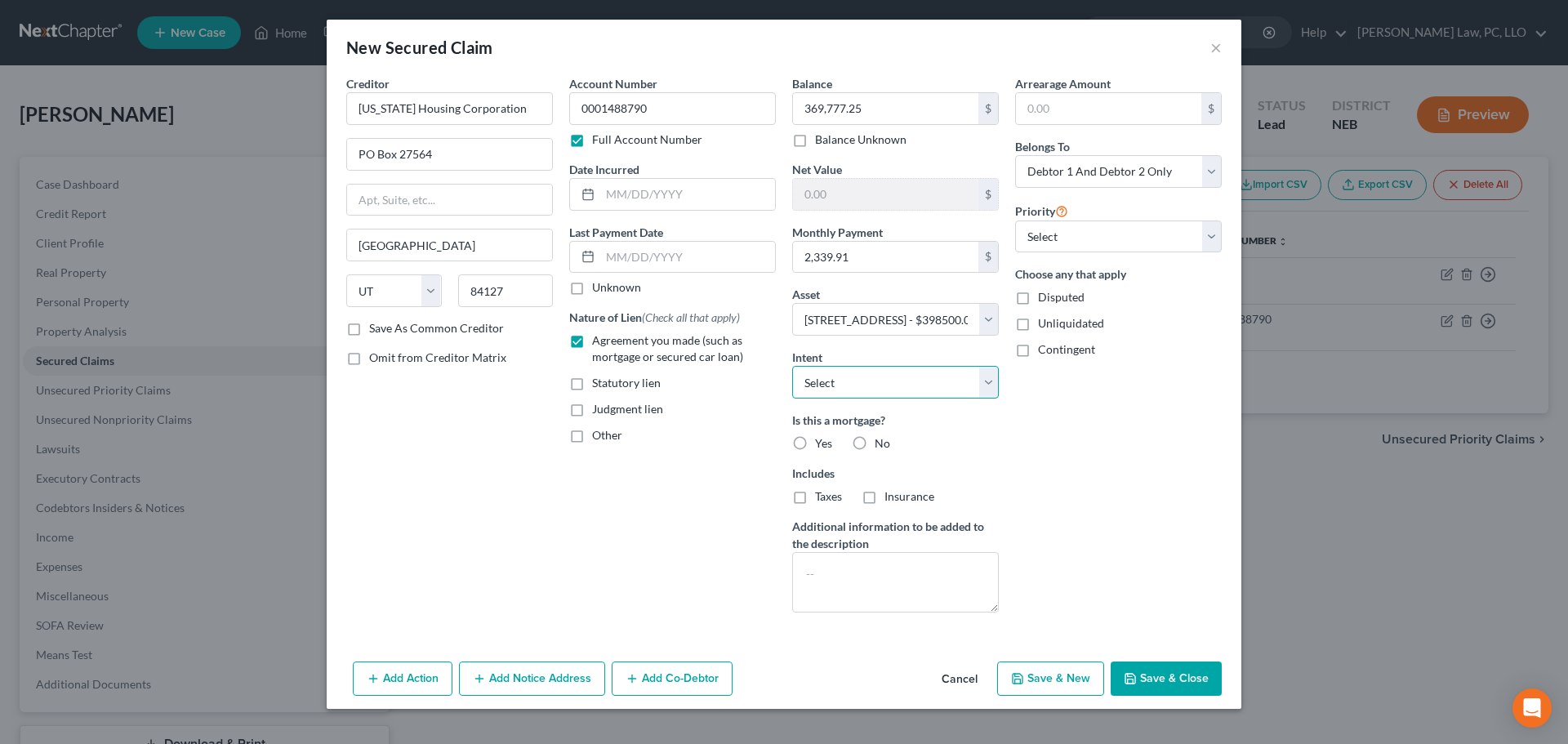
click at [852, 383] on select "Select Surrender Redeem Reaffirm Avoid Other" at bounding box center [895, 382] width 207 height 32
select select "2"
click at [792, 366] on select "Select Surrender Redeem Reaffirm Avoid Other" at bounding box center [895, 382] width 207 height 32
click at [827, 443] on span "Yes" at bounding box center [824, 443] width 17 height 14
click at [827, 443] on input "Yes" at bounding box center [827, 441] width 10 height 10
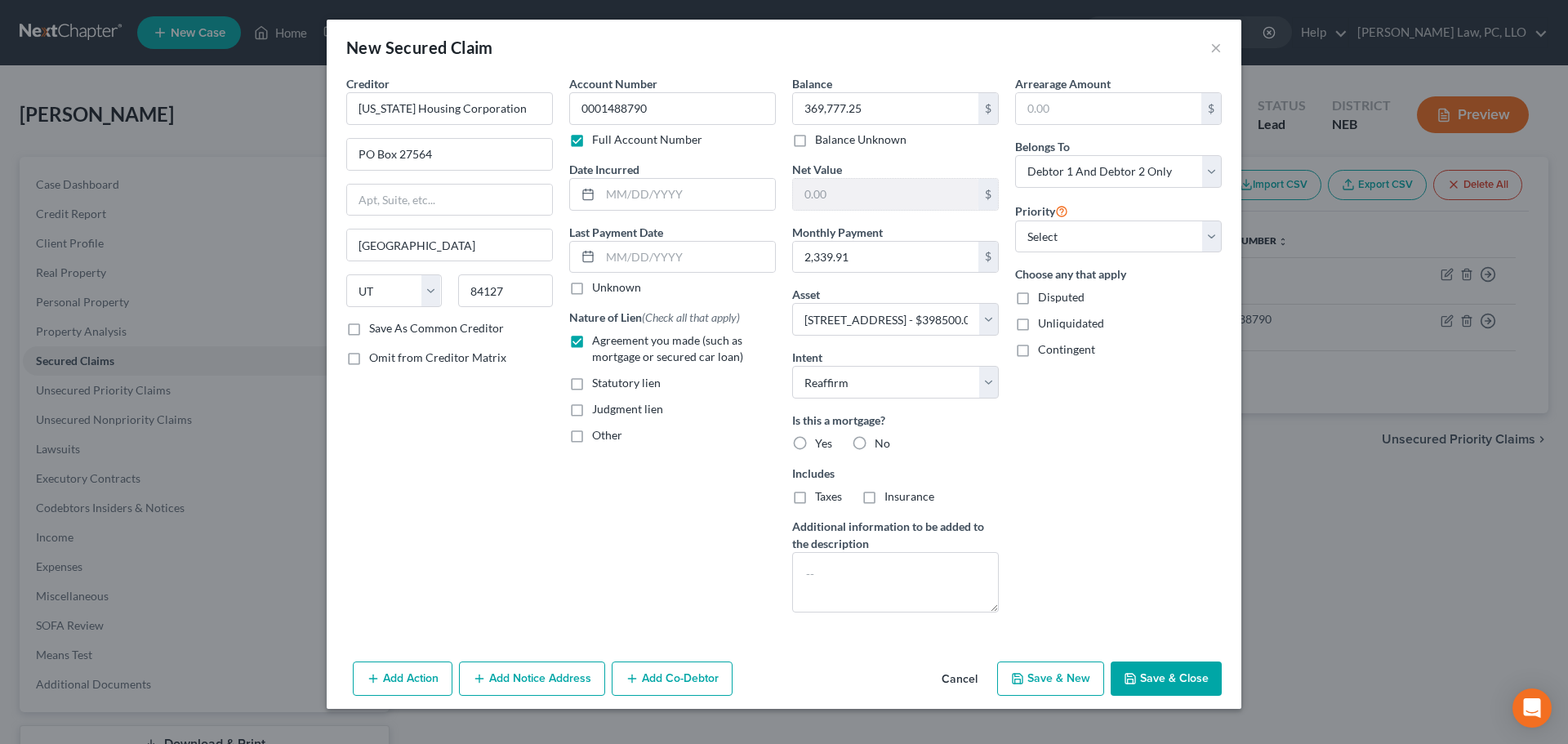
radio input "true"
click at [830, 497] on span "Taxes" at bounding box center [828, 496] width 27 height 14
click at [830, 497] on input "Taxes" at bounding box center [827, 493] width 10 height 10
checkbox input "true"
click at [888, 498] on span "Insurance" at bounding box center [909, 496] width 50 height 14
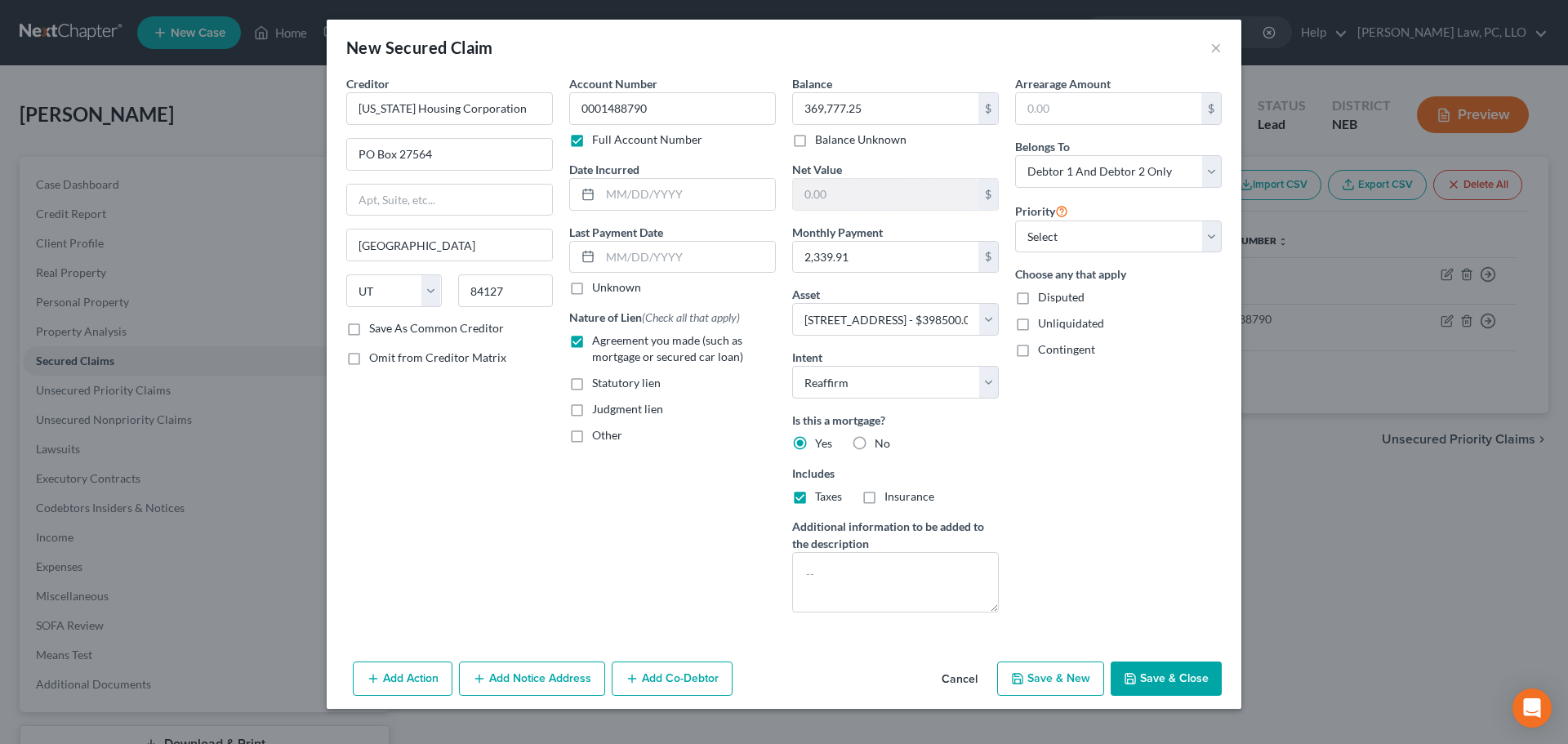
click at [892, 498] on input "Insurance" at bounding box center [897, 493] width 10 height 10
checkbox input "true"
click at [1133, 673] on icon "button" at bounding box center [1130, 678] width 10 height 10
select select
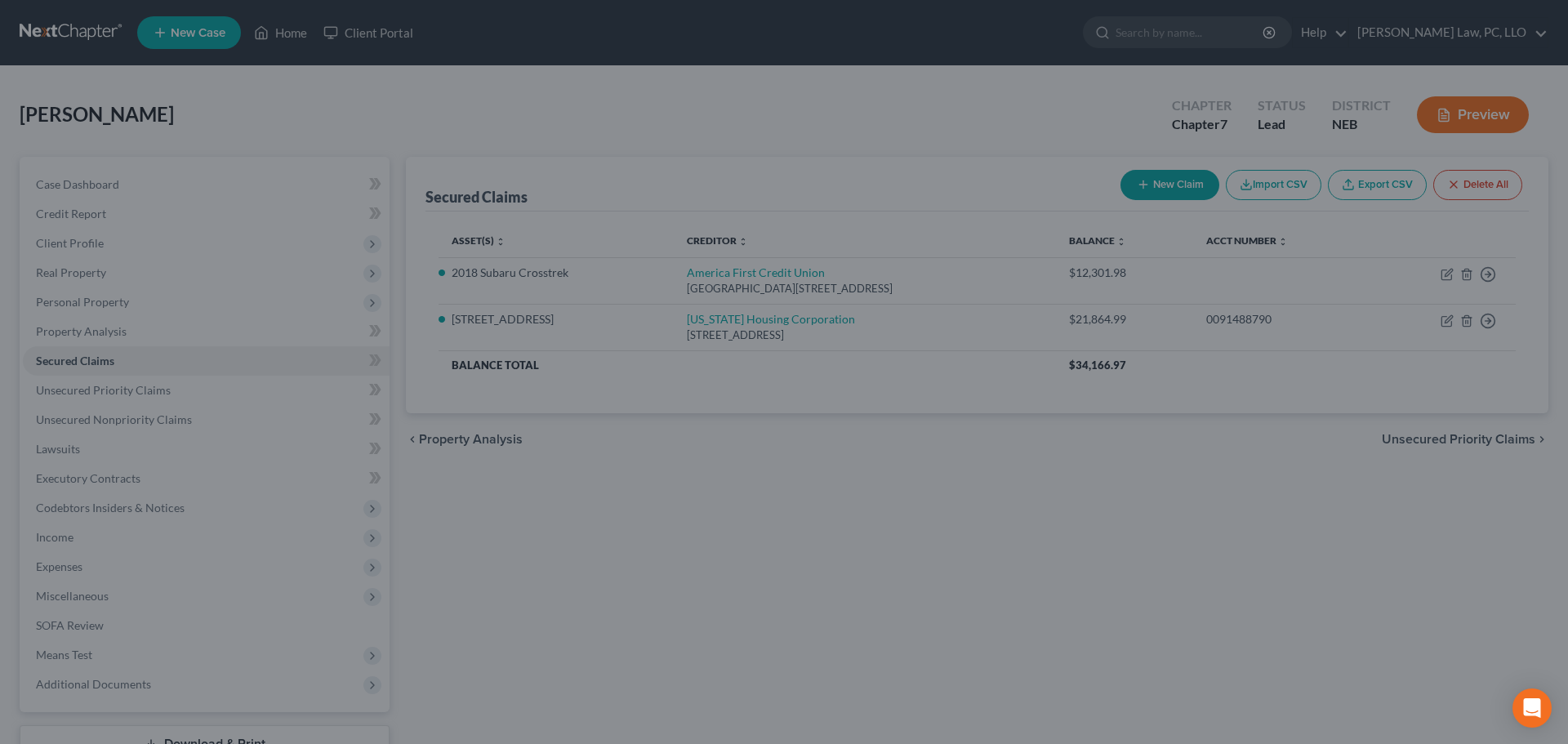
type input "28,722.75"
select select "3"
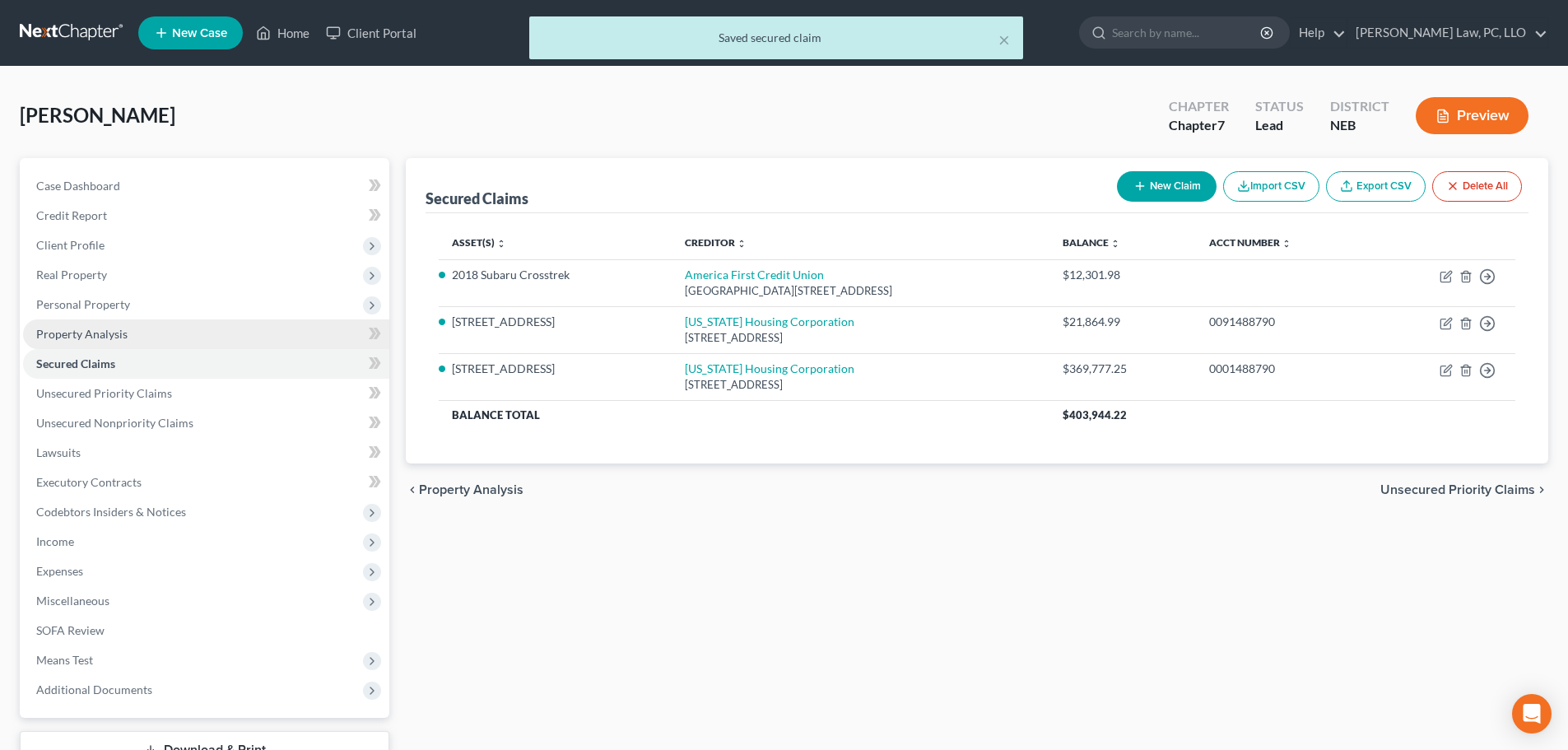
click at [125, 328] on span "Property Analysis" at bounding box center [82, 334] width 91 height 14
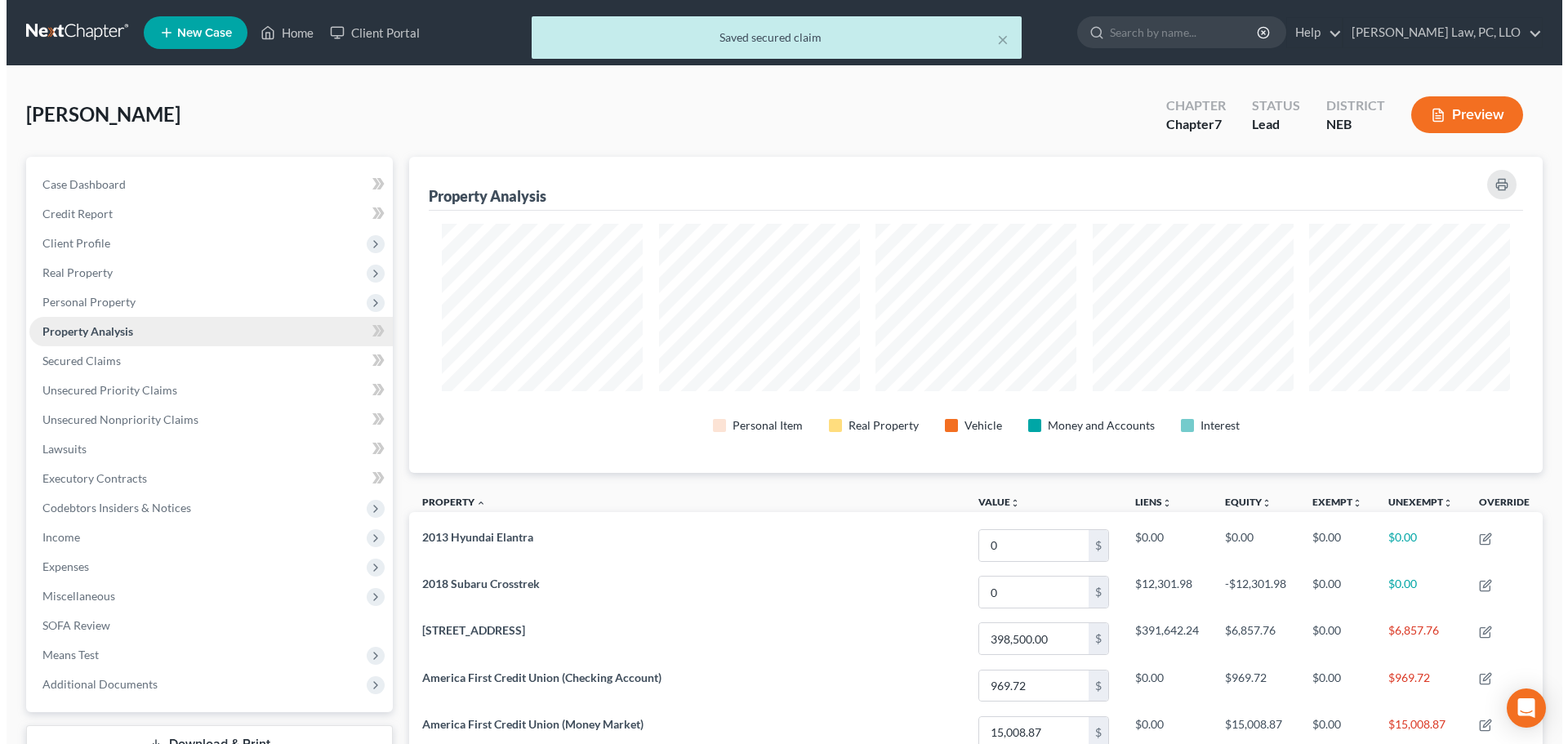
scroll to position [316, 1134]
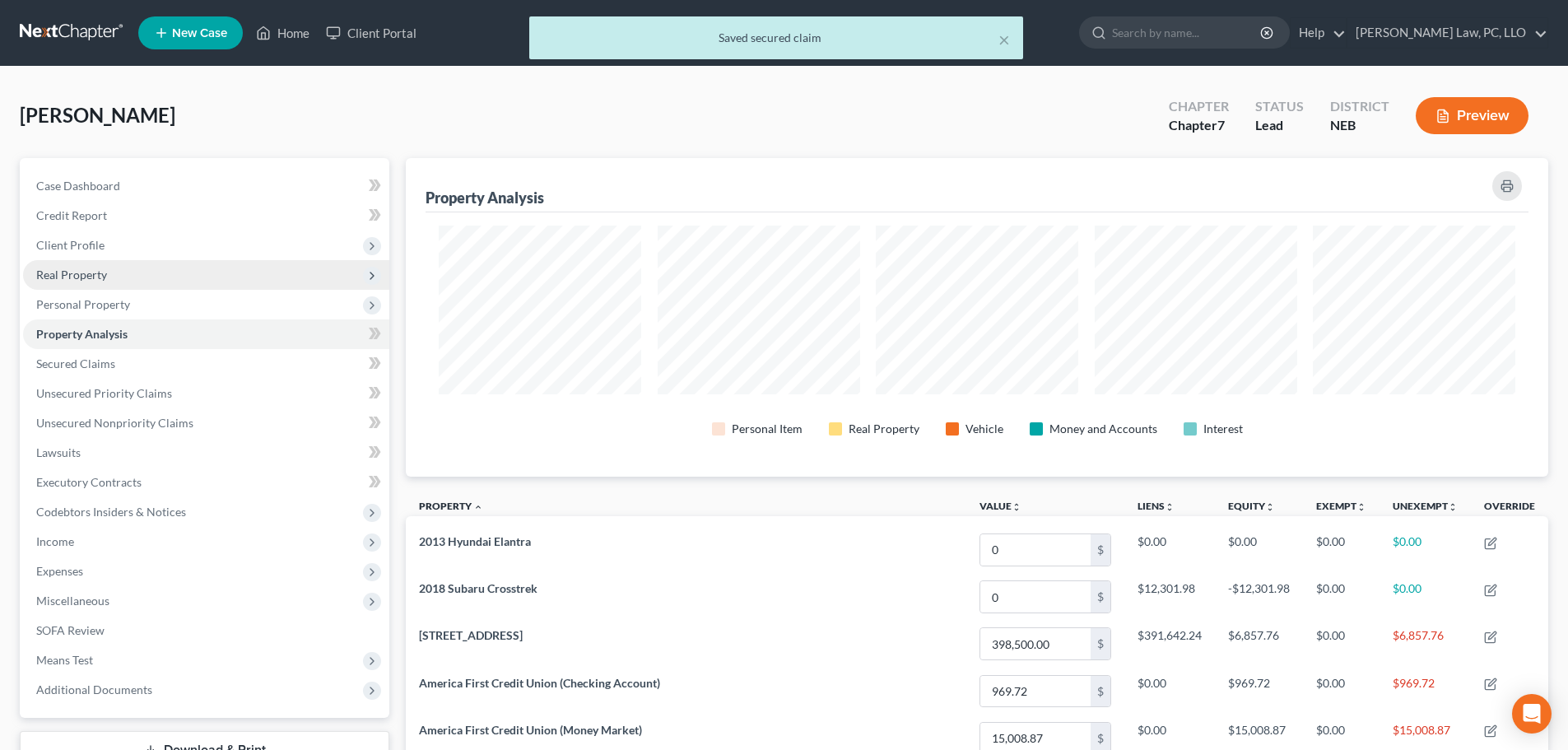
click at [112, 282] on span "Real Property" at bounding box center [206, 275] width 366 height 30
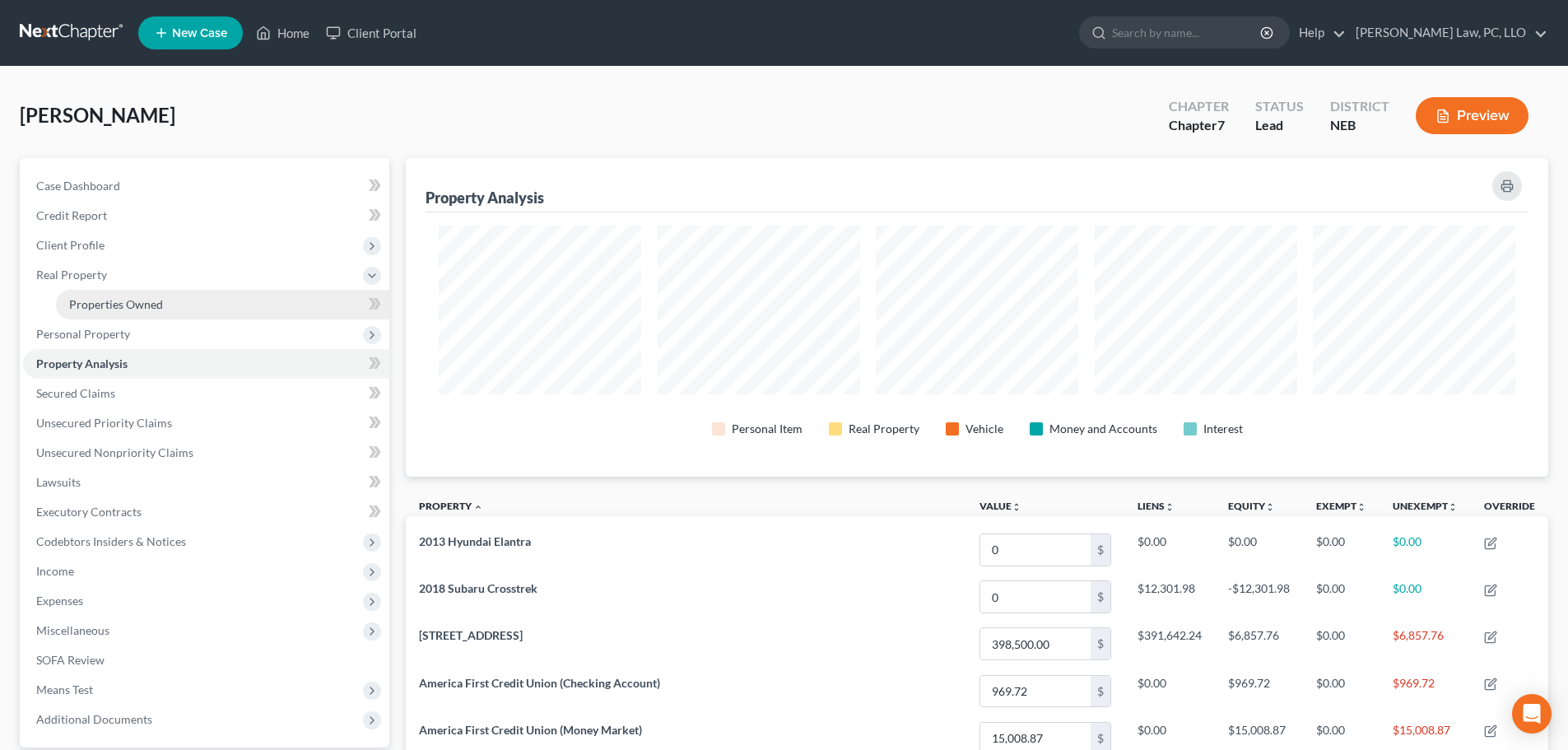
click at [118, 299] on span "Properties Owned" at bounding box center [116, 304] width 94 height 14
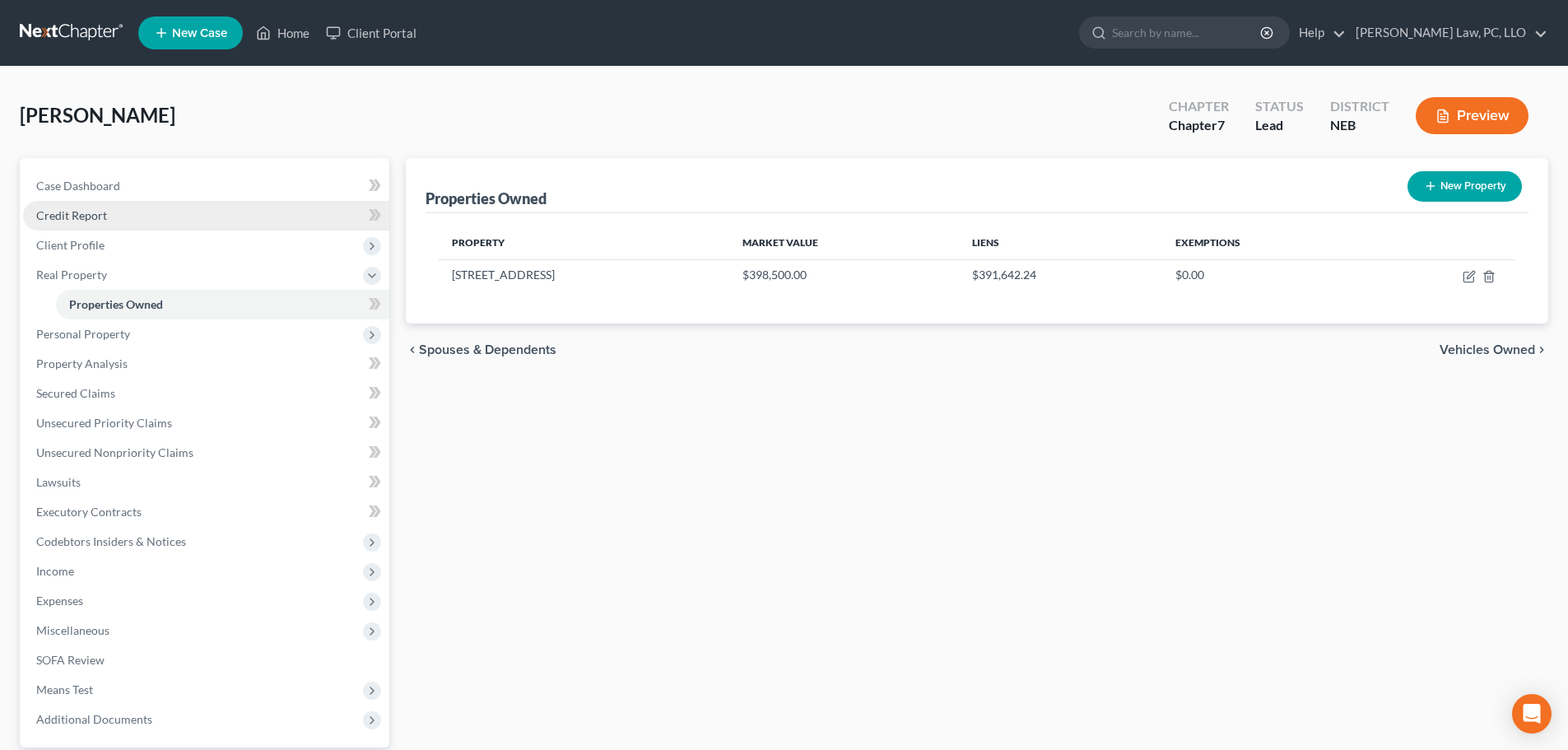
click at [96, 216] on span "Credit Report" at bounding box center [71, 215] width 71 height 14
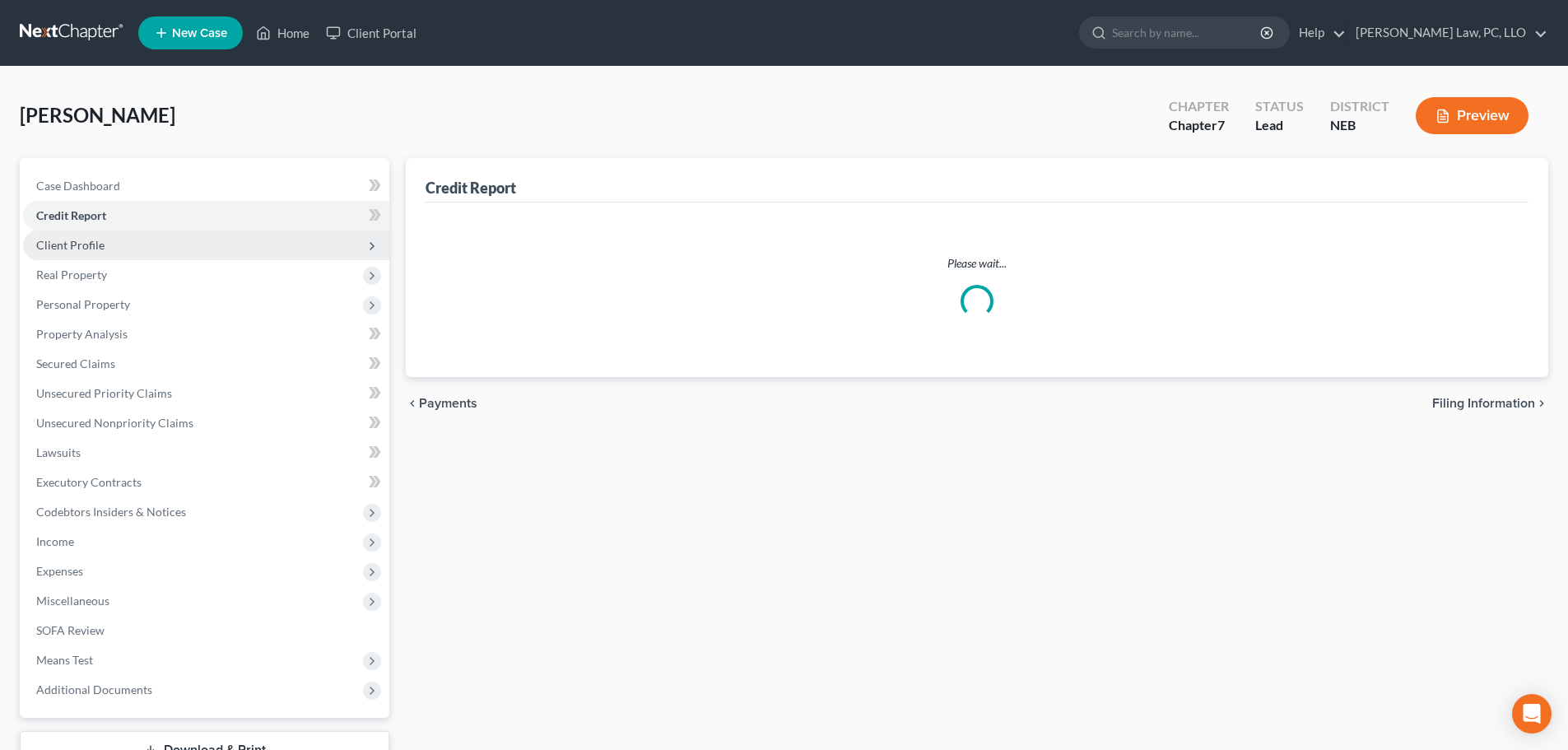
click at [105, 245] on span "Client Profile" at bounding box center [206, 245] width 366 height 30
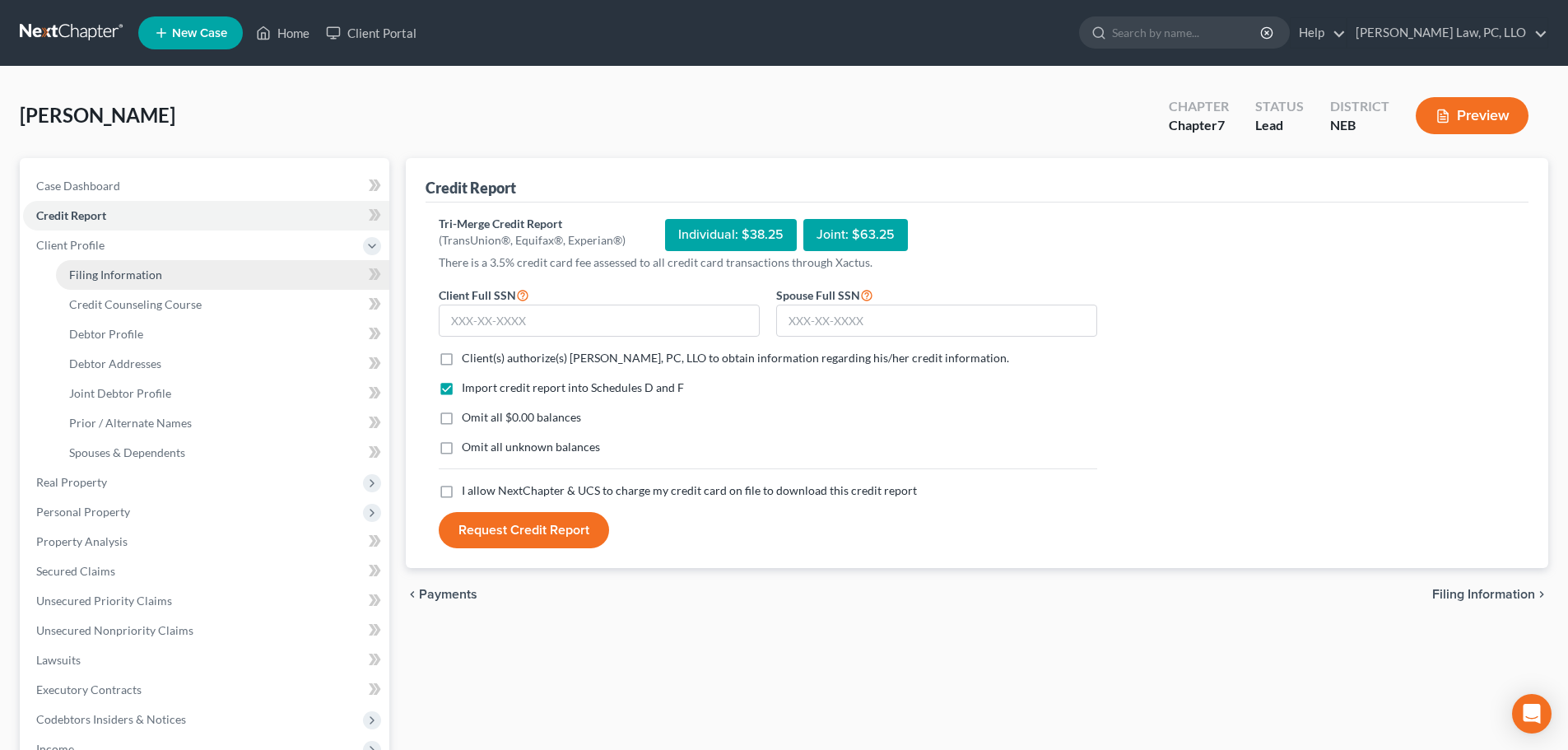
click at [107, 283] on link "Filing Information" at bounding box center [223, 275] width 334 height 30
select select "1"
select select "0"
select select "48"
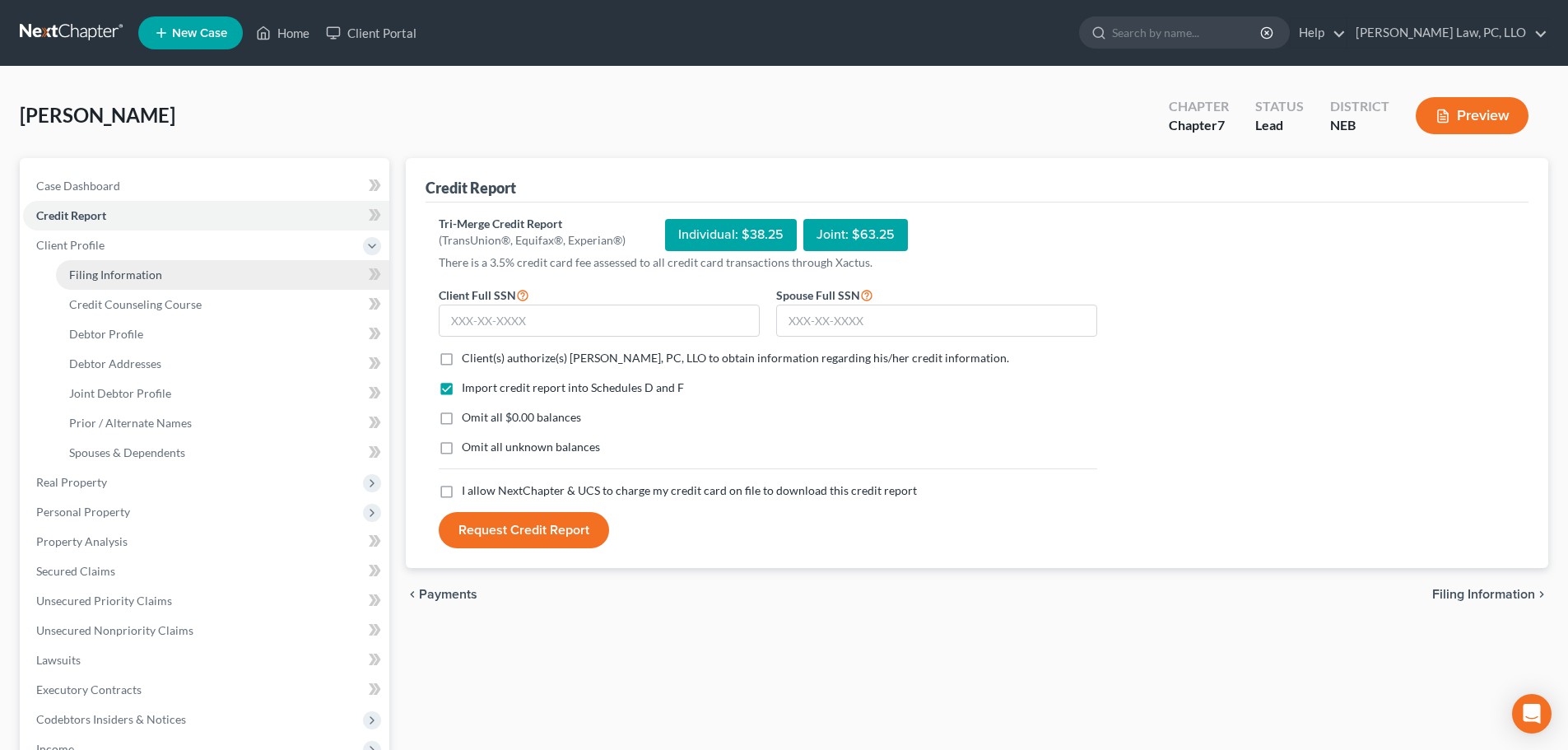
select select "0"
select select "30"
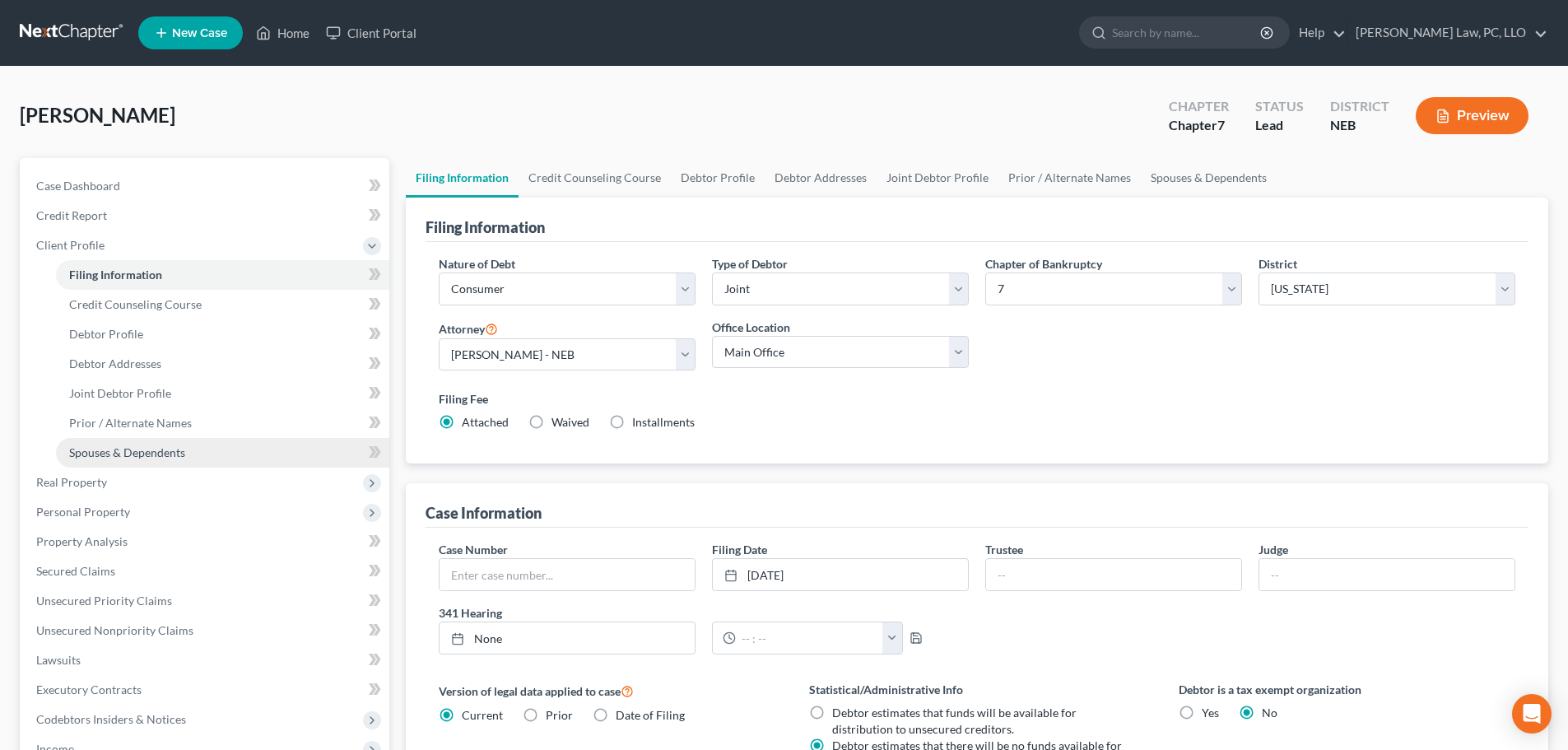
click at [115, 451] on span "Spouses & Dependents" at bounding box center [127, 452] width 116 height 14
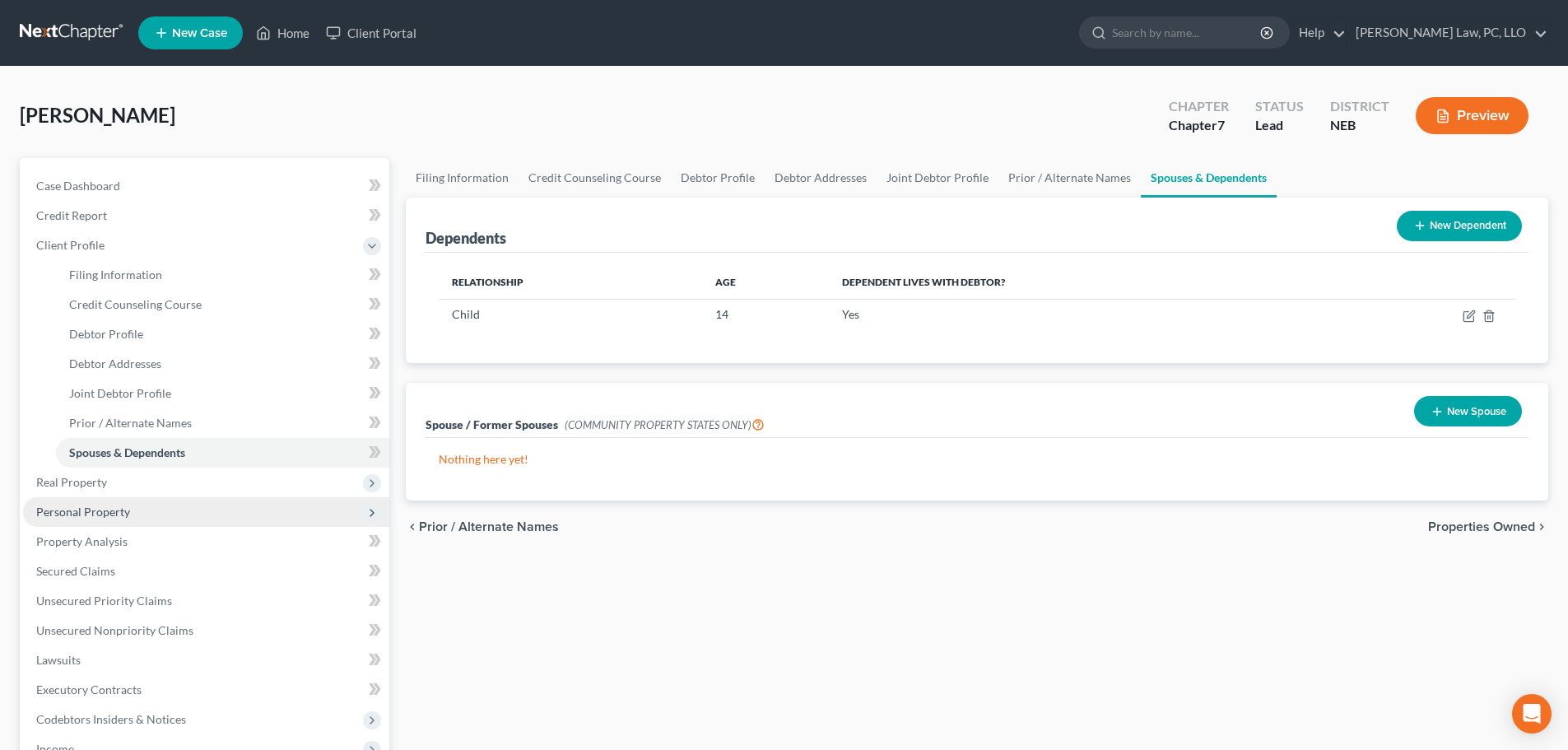
click at [78, 518] on span "Personal Property" at bounding box center [206, 512] width 366 height 30
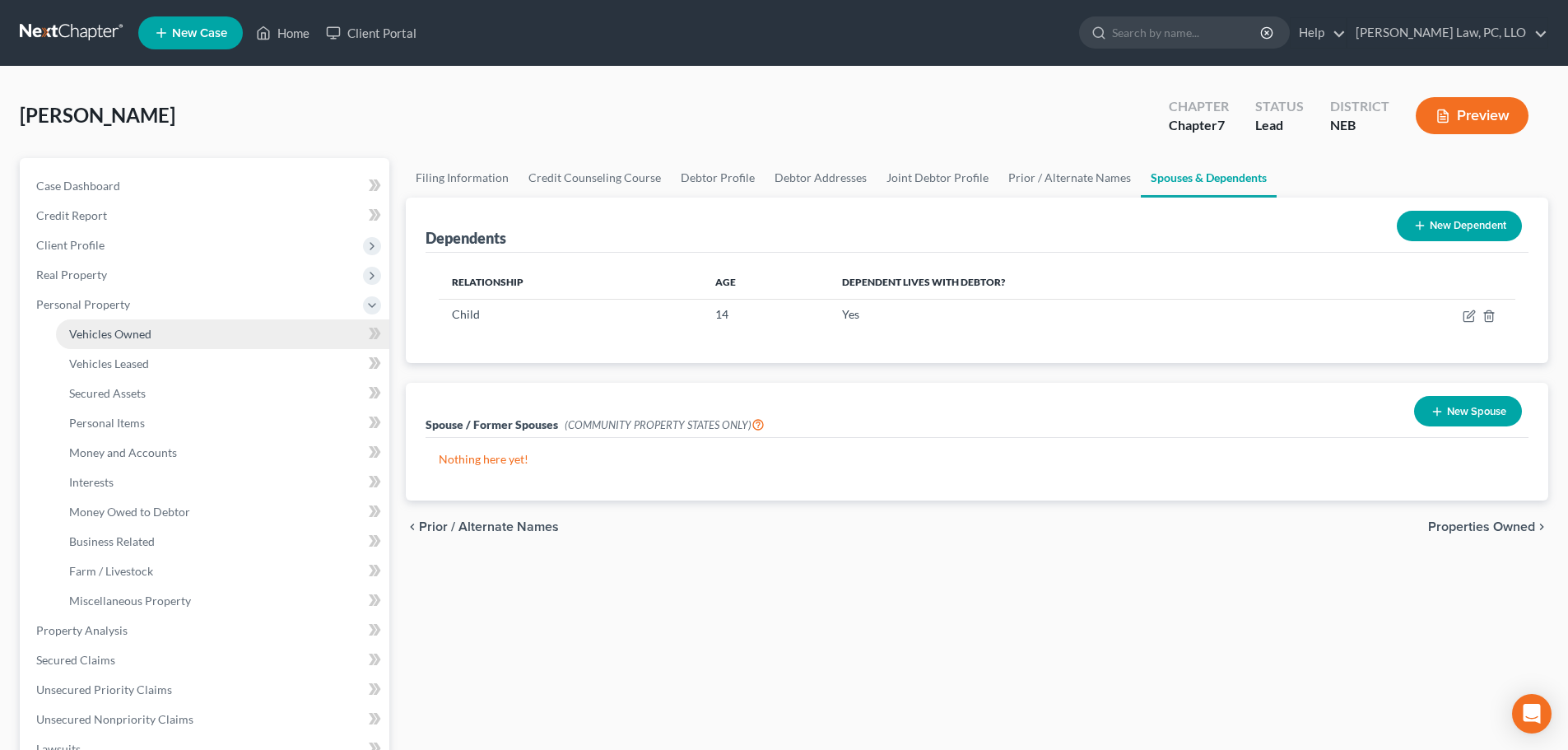
click at [122, 330] on span "Vehicles Owned" at bounding box center [111, 334] width 83 height 14
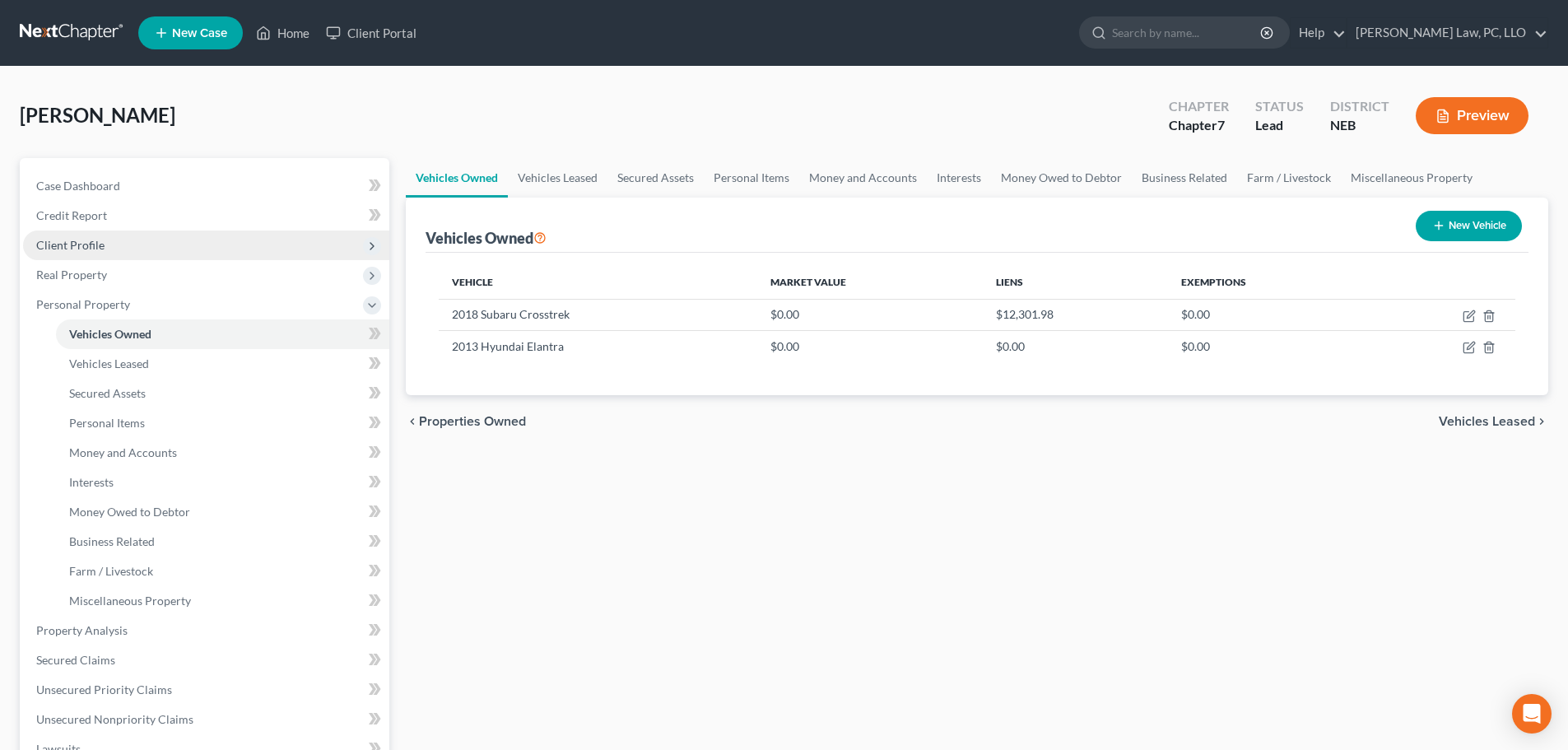
click at [111, 242] on span "Client Profile" at bounding box center [206, 245] width 366 height 30
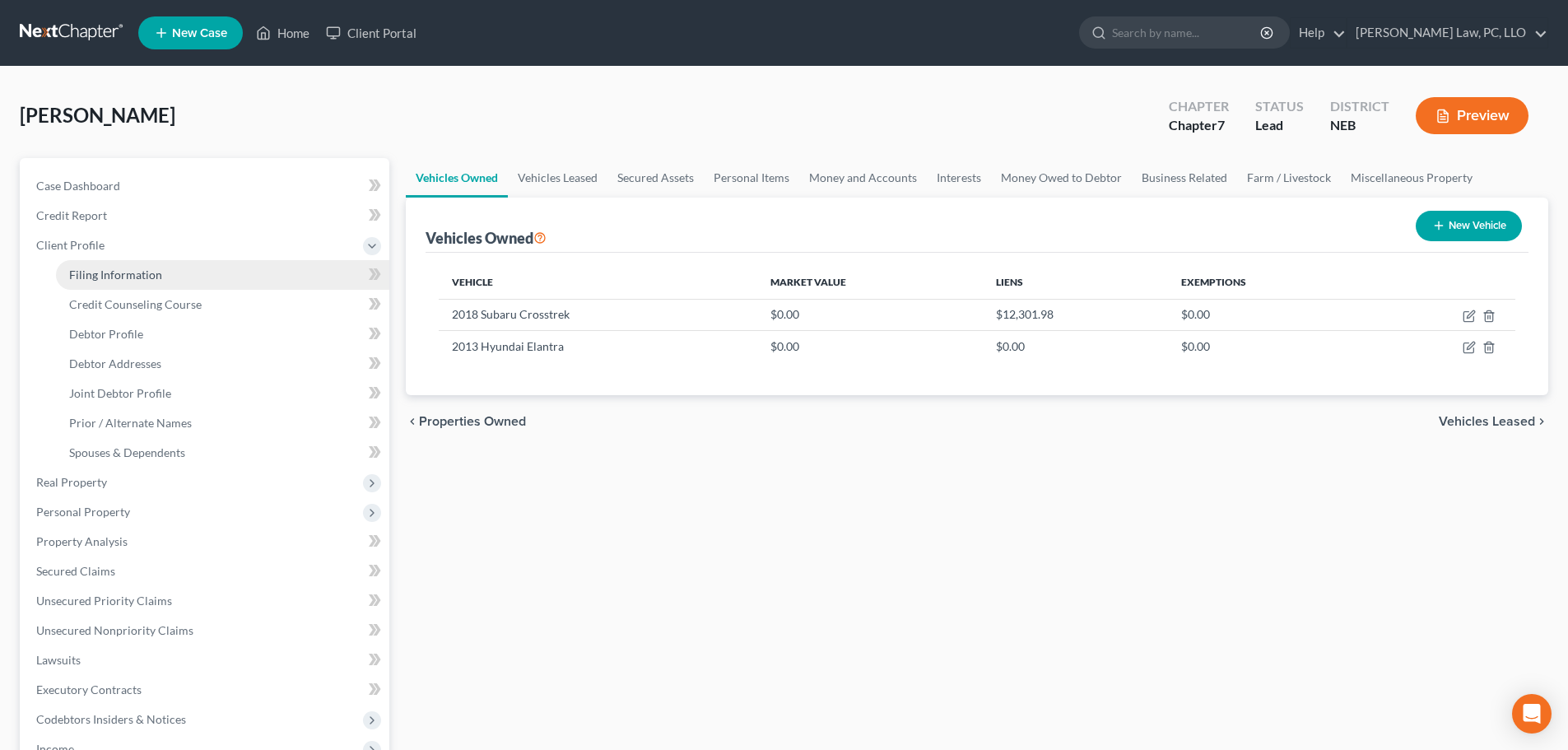
click at [111, 268] on span "Filing Information" at bounding box center [116, 275] width 93 height 14
select select "1"
select select "0"
select select "48"
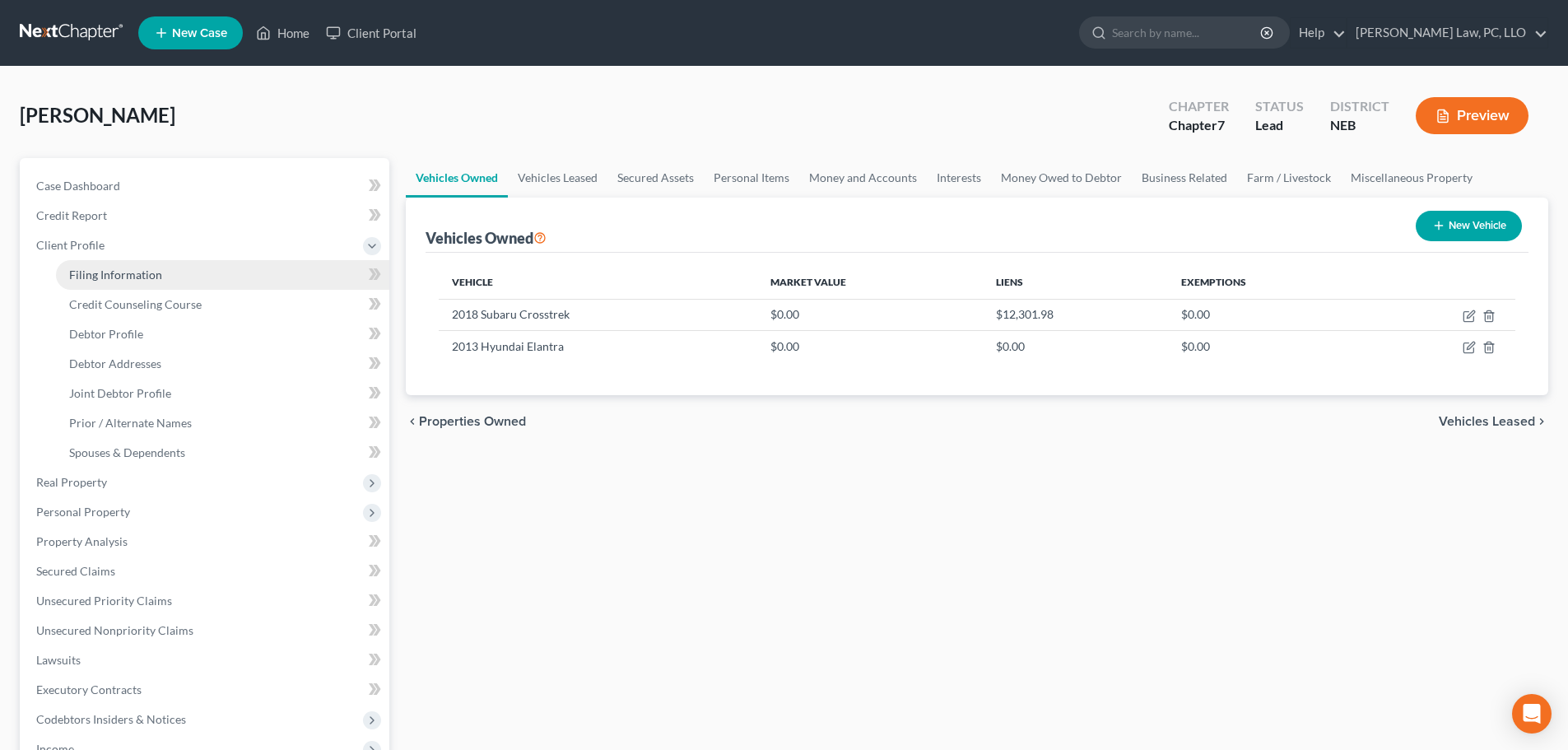
select select "0"
select select "30"
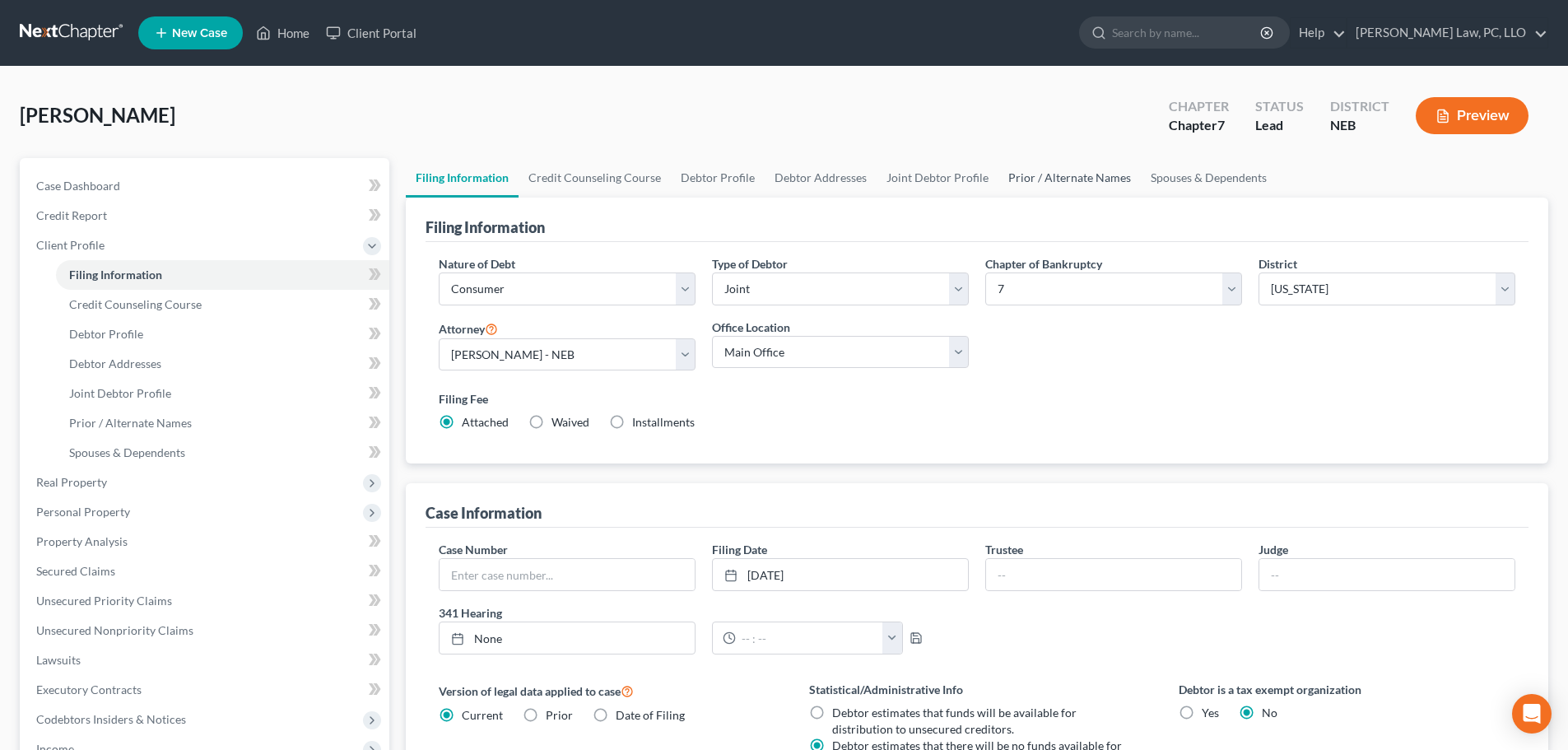
click at [1059, 177] on link "Prior / Alternate Names" at bounding box center [1070, 177] width 142 height 40
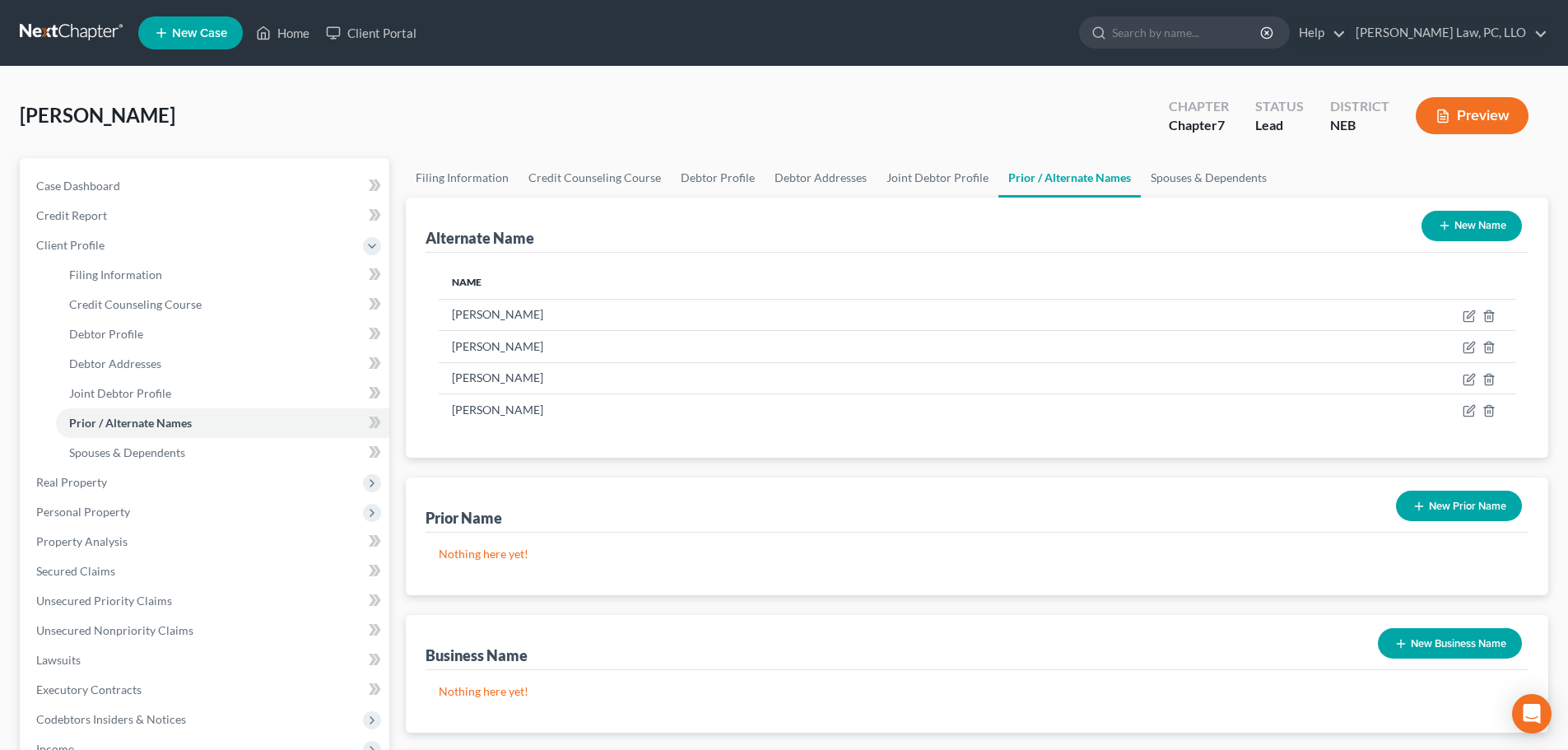
click at [1438, 231] on icon "button" at bounding box center [1444, 225] width 13 height 13
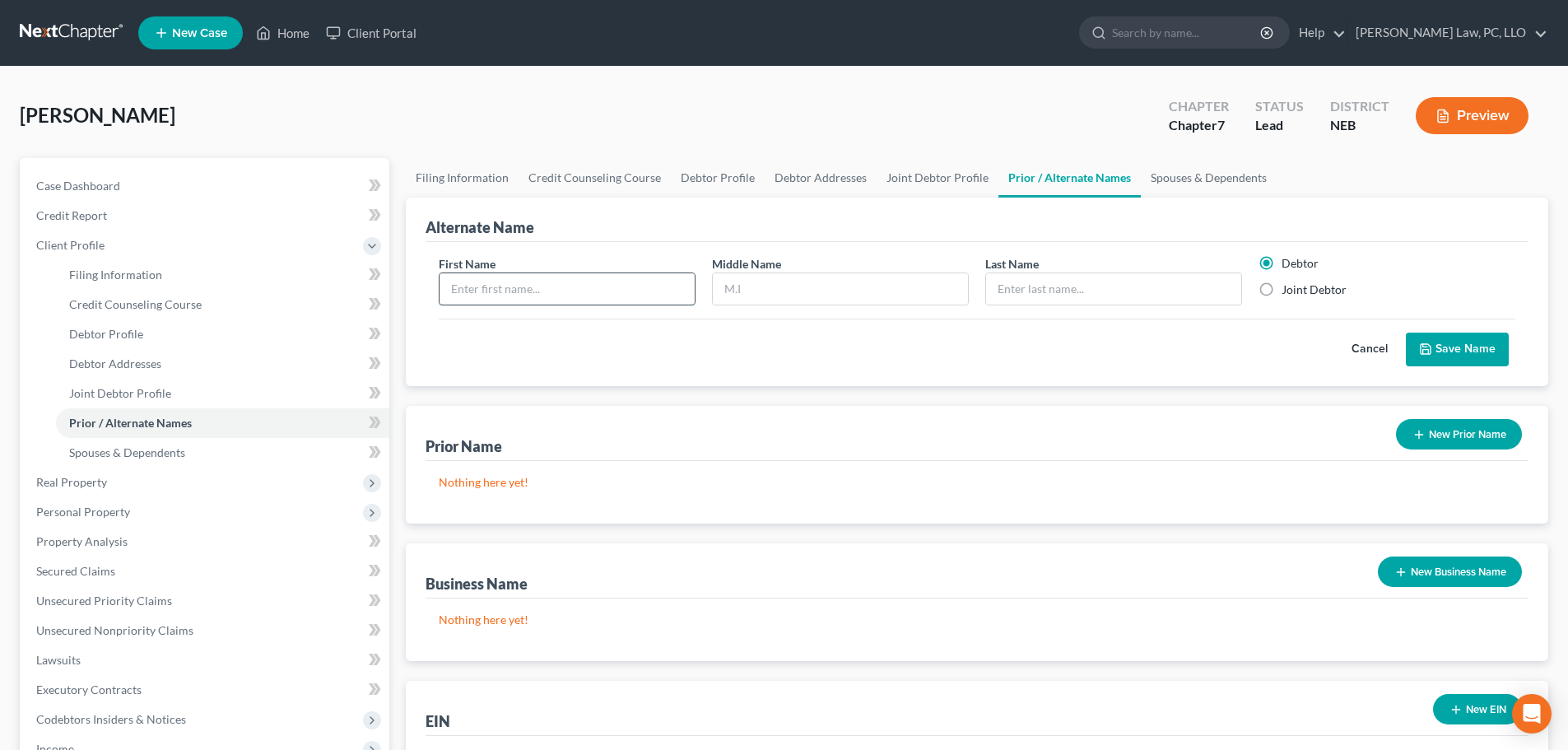
click at [588, 283] on input "text" at bounding box center [567, 289] width 256 height 32
type input "[PERSON_NAME]"
click at [1282, 290] on label "Joint Debtor" at bounding box center [1314, 290] width 65 height 17
click at [1289, 290] on input "Joint Debtor" at bounding box center [1294, 287] width 11 height 11
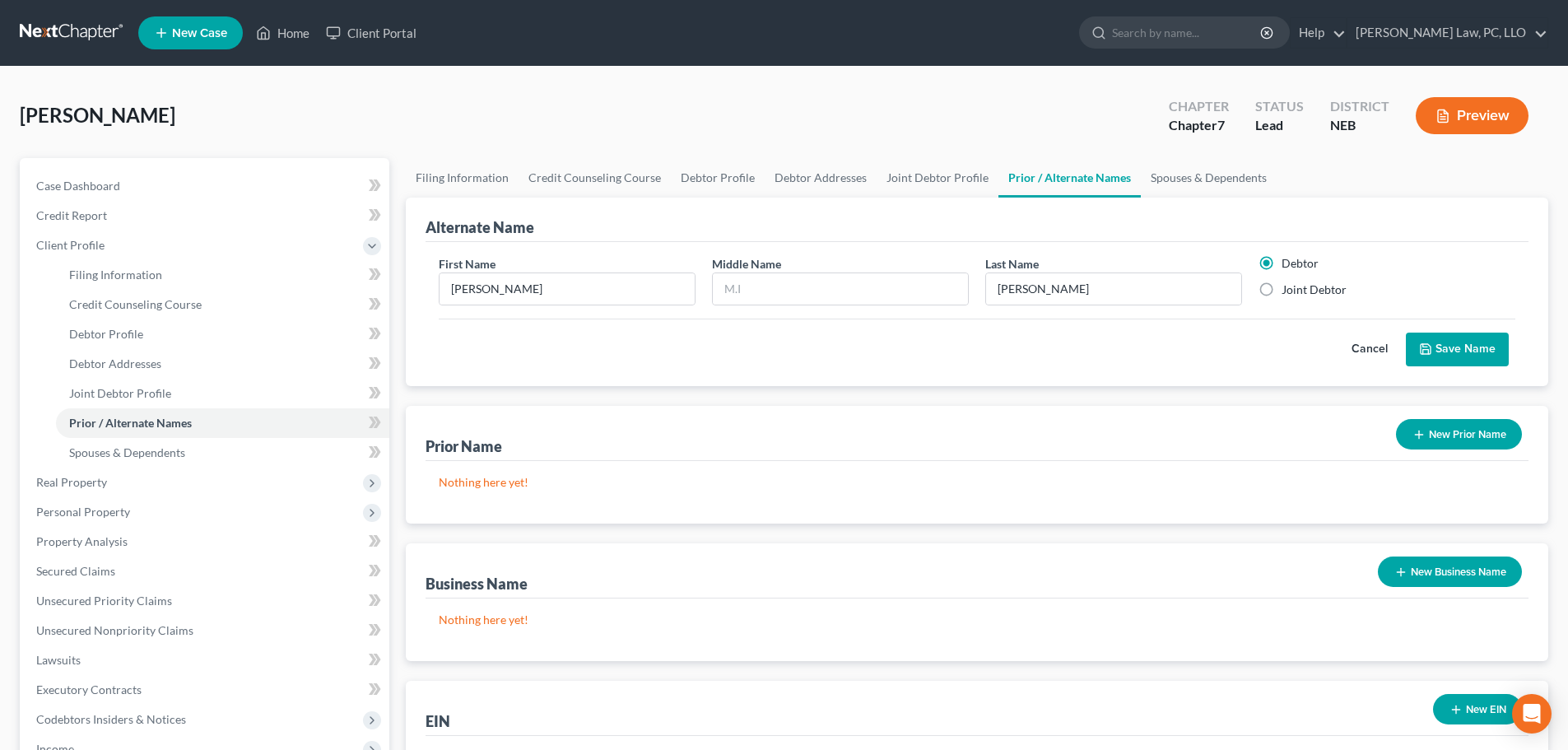
radio input "true"
radio input "false"
click at [1436, 351] on button "Save Name" at bounding box center [1457, 350] width 103 height 34
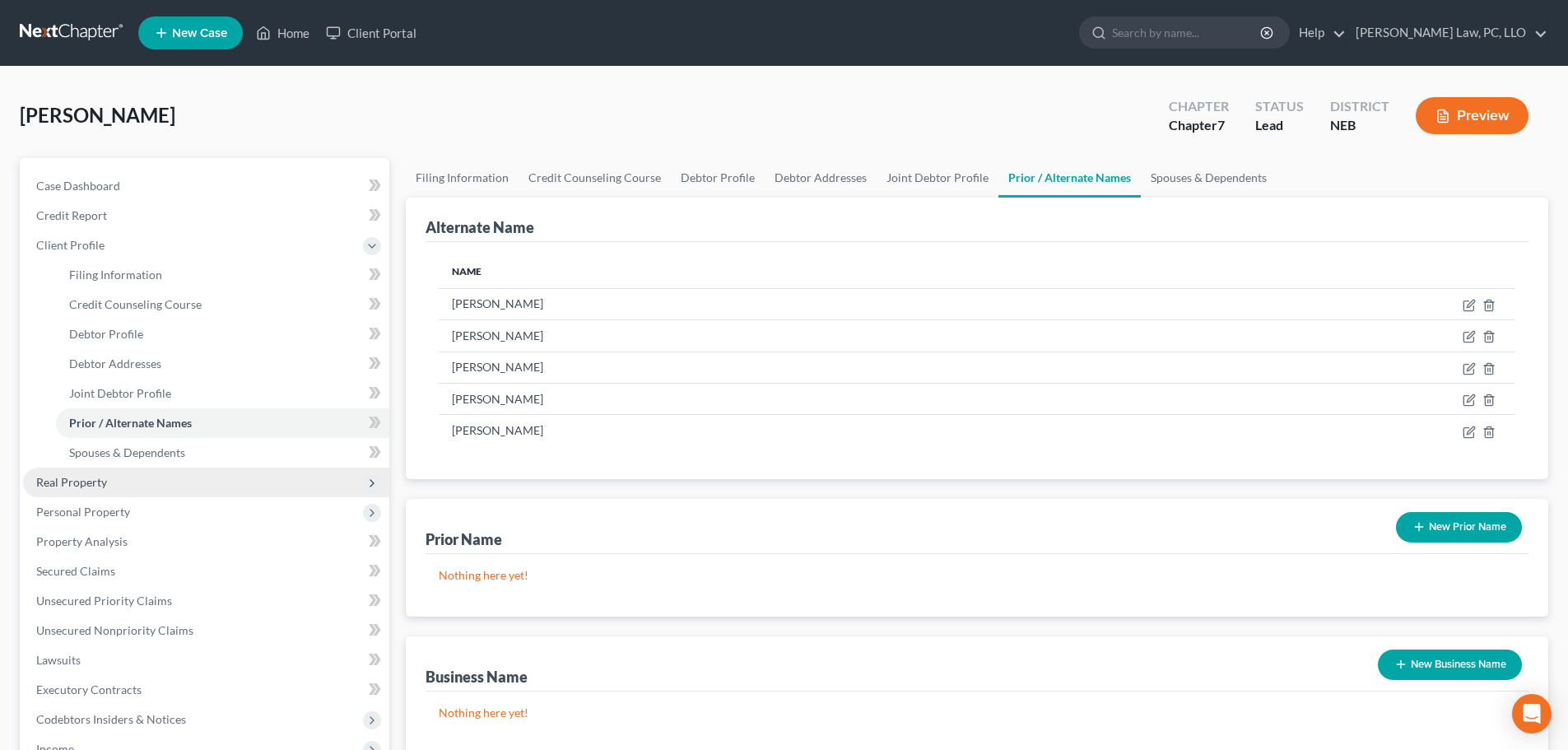
click at [97, 480] on span "Real Property" at bounding box center [71, 482] width 71 height 14
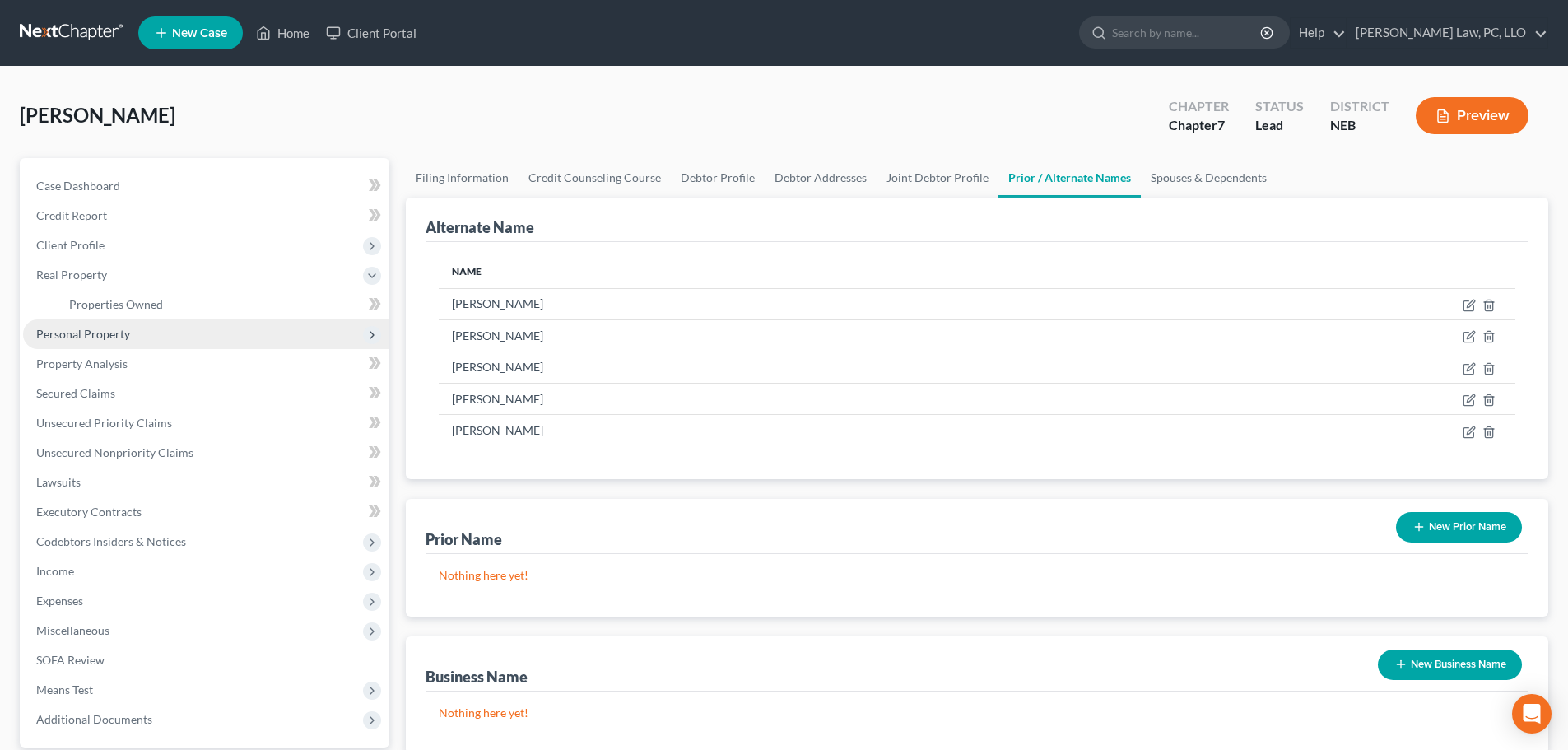
click at [105, 343] on span "Personal Property" at bounding box center [206, 335] width 366 height 30
click at [109, 340] on span "Vehicles Owned" at bounding box center [111, 334] width 83 height 14
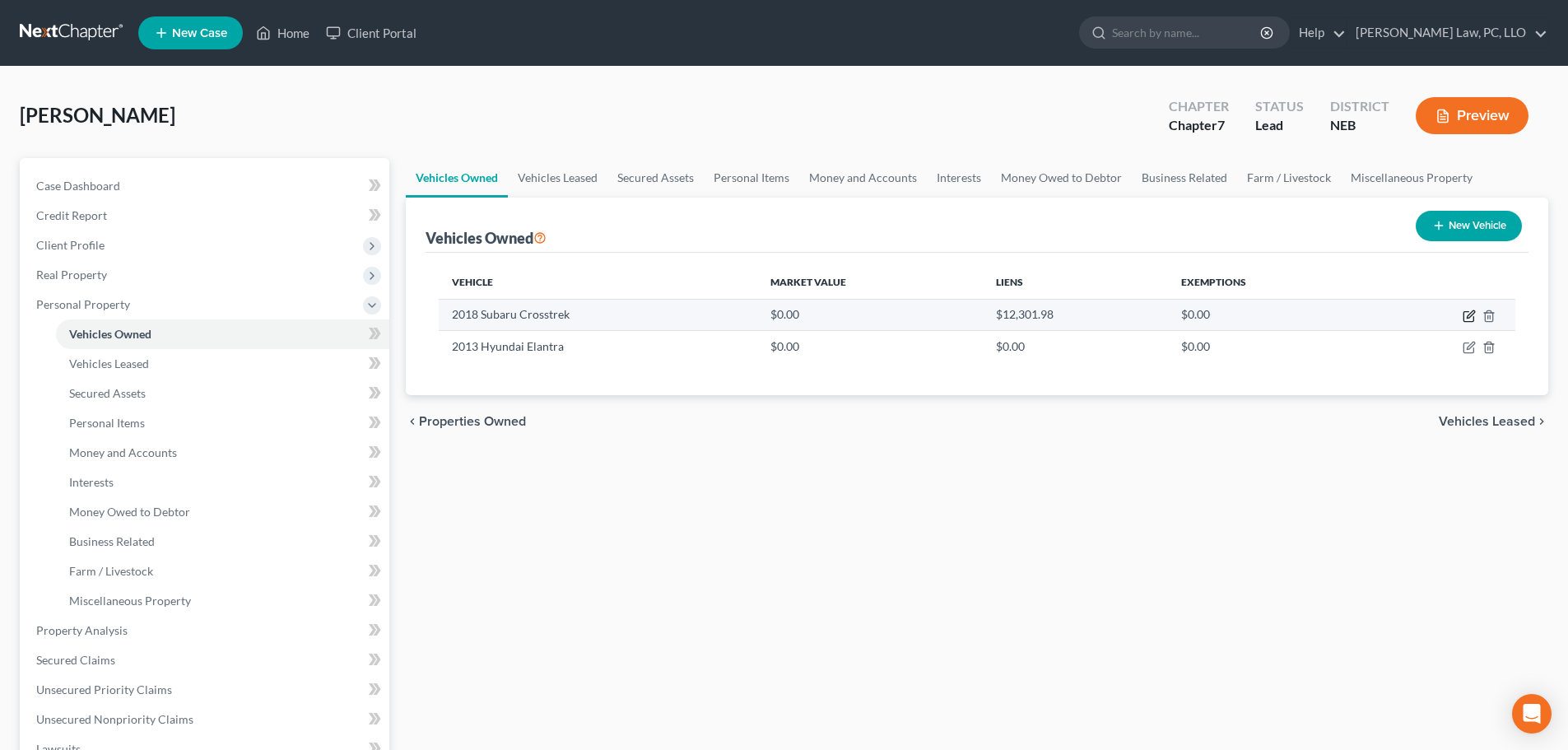
click at [1463, 315] on icon "button" at bounding box center [1469, 315] width 13 height 13
select select "0"
select select "8"
select select "2"
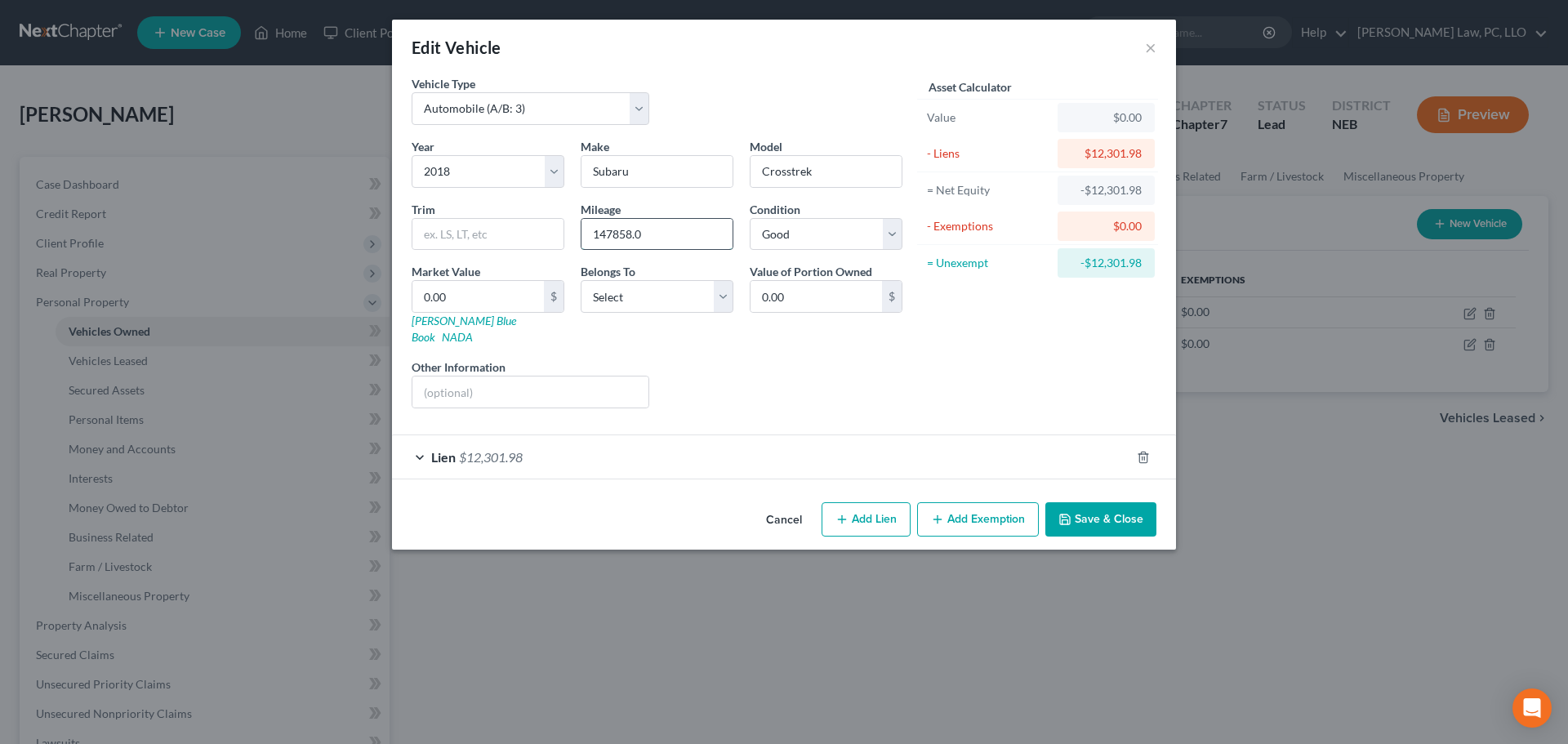
click at [695, 234] on input "147858.0" at bounding box center [656, 234] width 151 height 31
type input "147858"
click at [465, 313] on div "0.00 $" at bounding box center [487, 295] width 153 height 32
click at [471, 293] on input "0.00" at bounding box center [478, 296] width 132 height 31
type input "1"
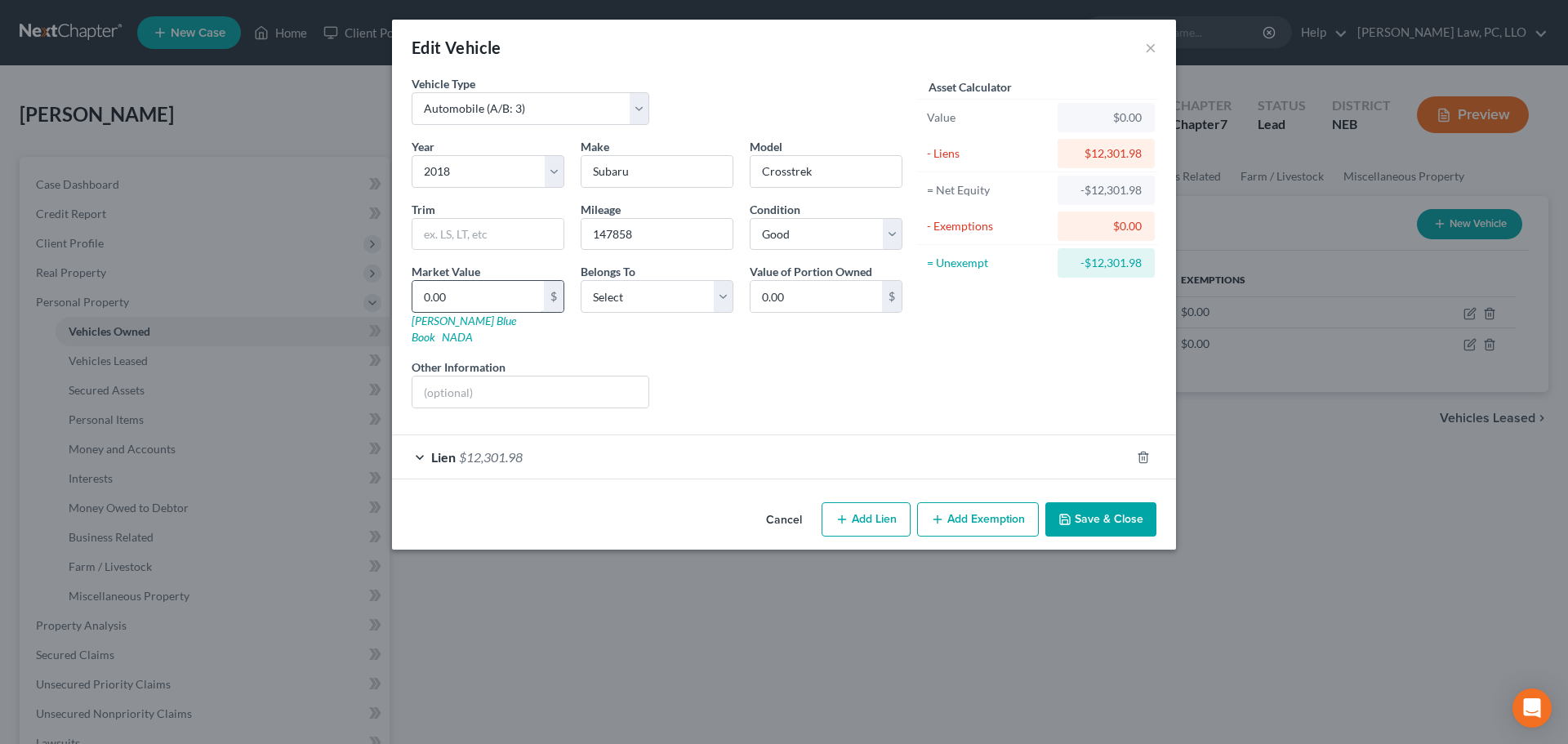
type input "1.00"
type input "10"
type input "10.00"
type input "105"
type input "105.00"
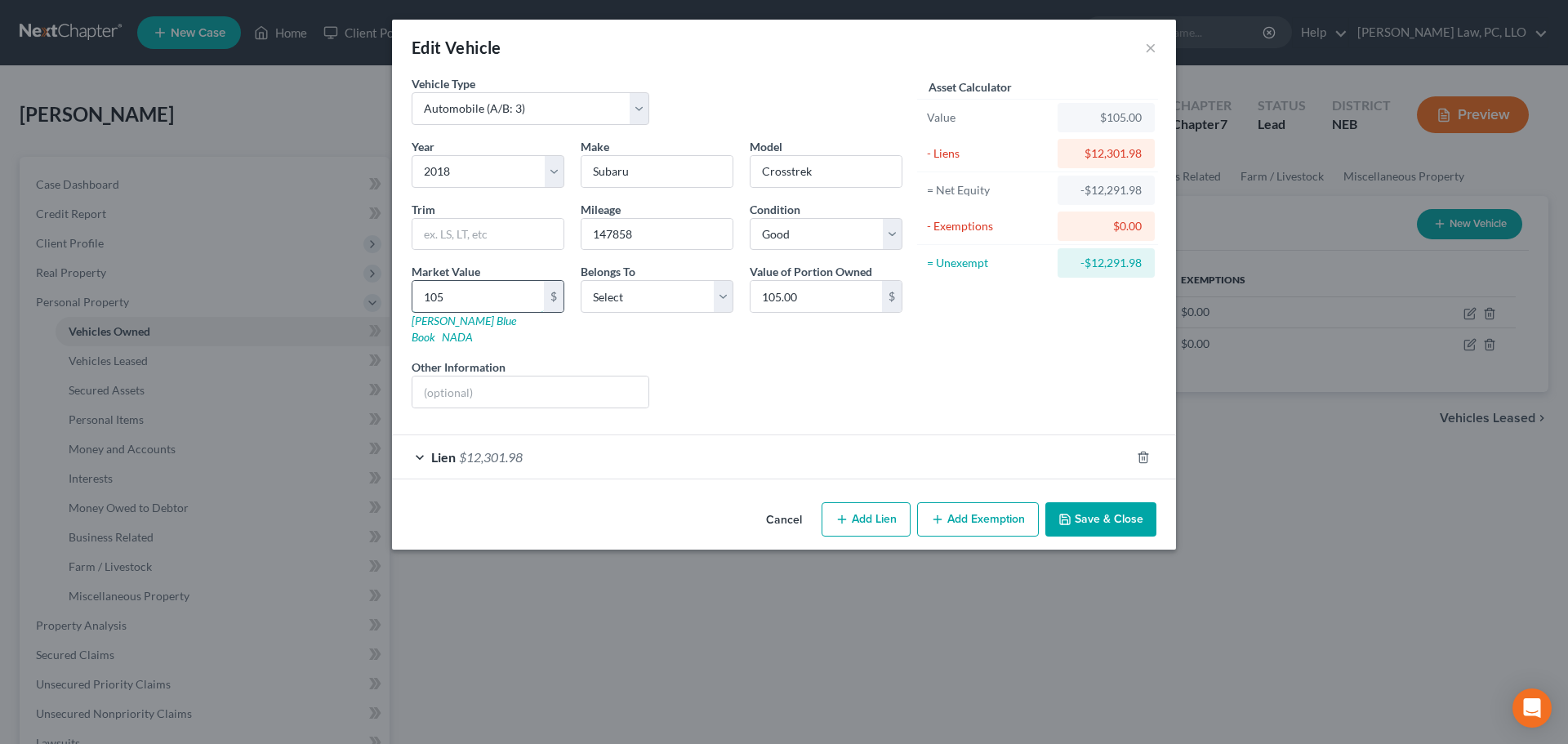
type input "1057"
type input "1,057.00"
type input "1,0577"
type input "10,577.00"
type input "10,577"
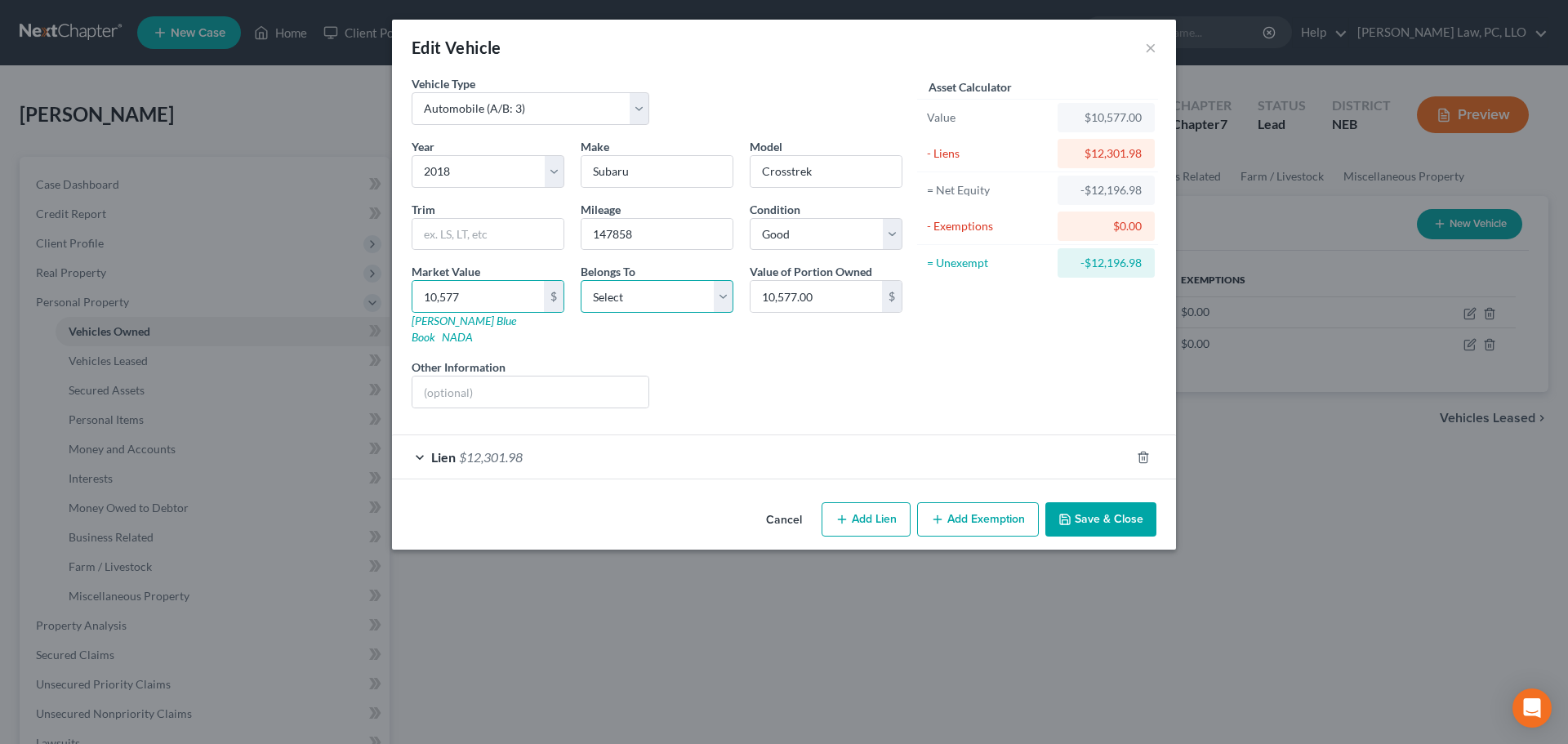
click at [633, 301] on select "Select Debtor 1 Only Debtor 2 Only Debtor 1 And Debtor 2 Only At Least One Of T…" at bounding box center [656, 295] width 153 height 32
select select "2"
click at [580, 280] on select "Select Debtor 1 Only Debtor 2 Only Debtor 1 And Debtor 2 Only At Least One Of T…" at bounding box center [656, 295] width 153 height 32
click at [813, 451] on div "Lien $12,301.98" at bounding box center [761, 457] width 738 height 44
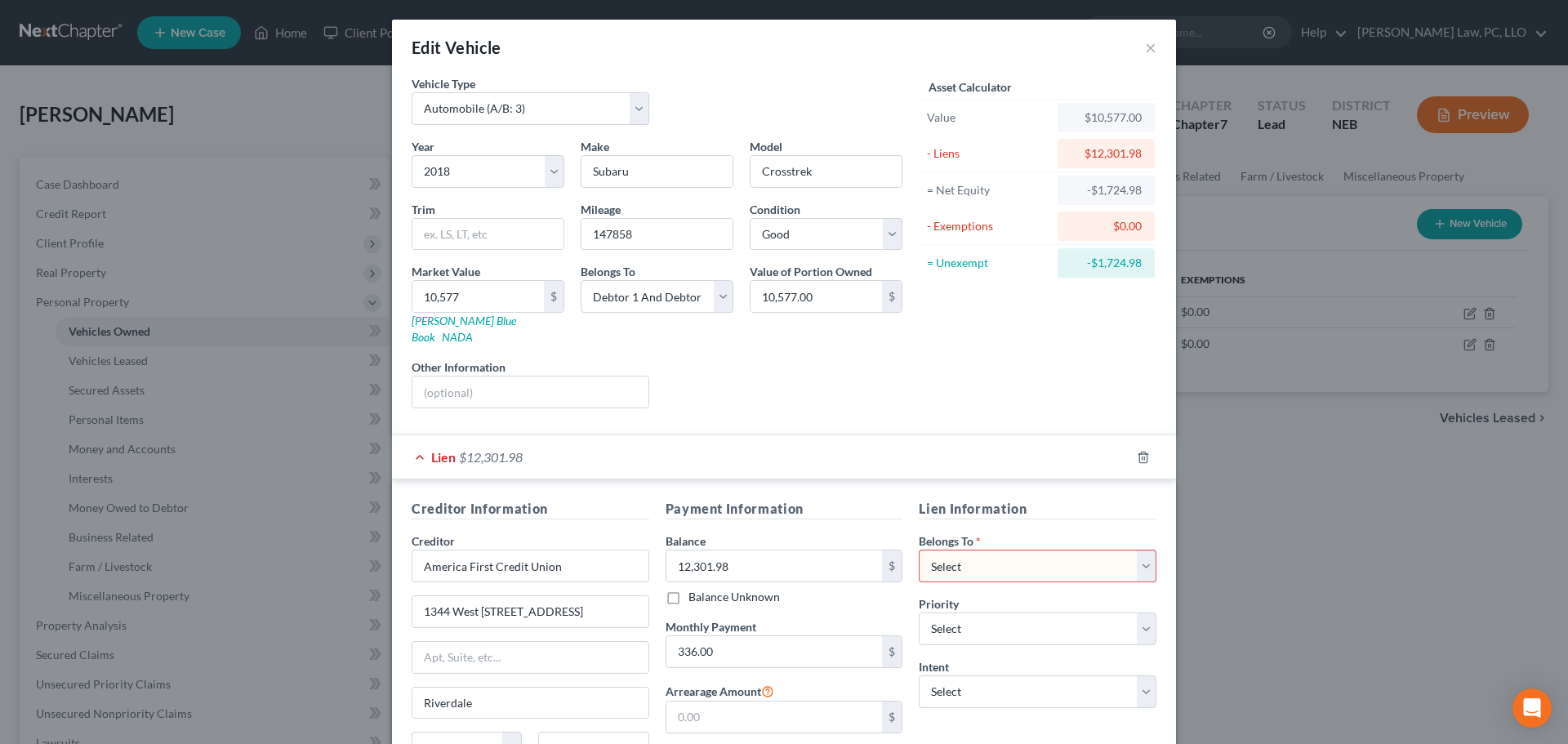
click at [1021, 550] on select "Select Debtor 1 Only Debtor 2 Only Debtor 1 And Debtor 2 Only At Least One Of T…" at bounding box center [1037, 565] width 238 height 32
select select "2"
click at [919, 550] on select "Select Debtor 1 Only Debtor 2 Only Debtor 1 And Debtor 2 Only At Least One Of T…" at bounding box center [1037, 565] width 238 height 32
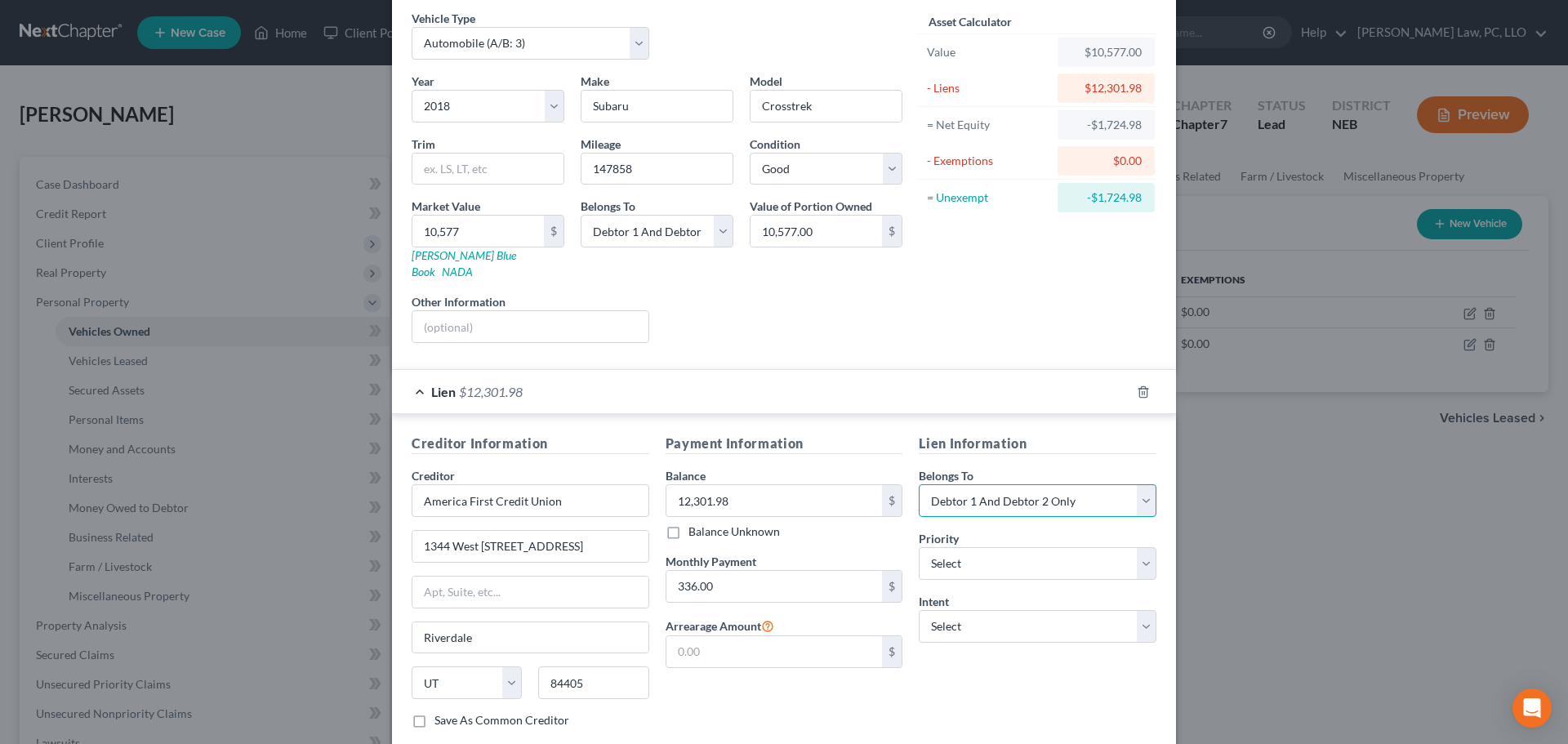
scroll to position [150, 0]
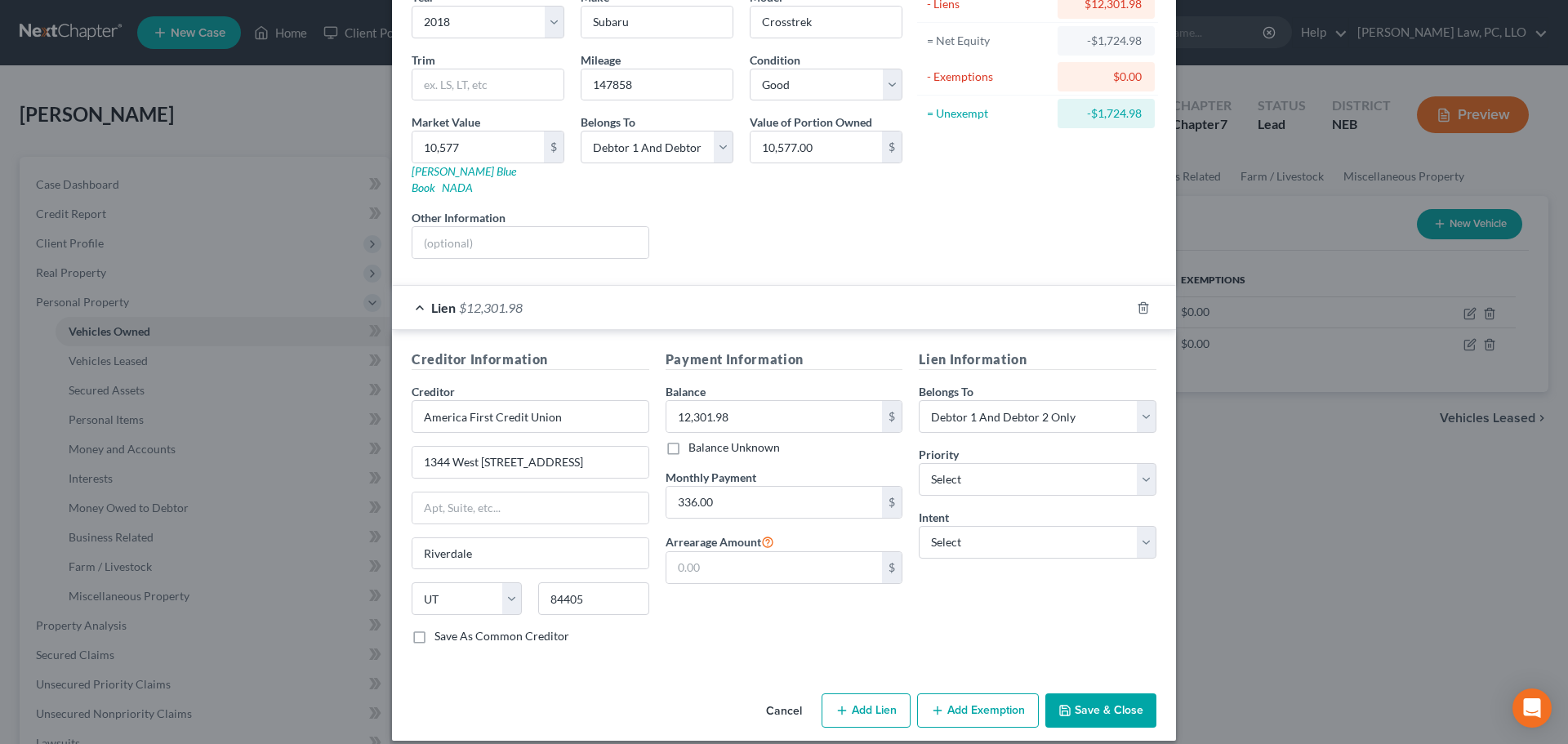
click at [1082, 693] on button "Save & Close" at bounding box center [1101, 710] width 111 height 34
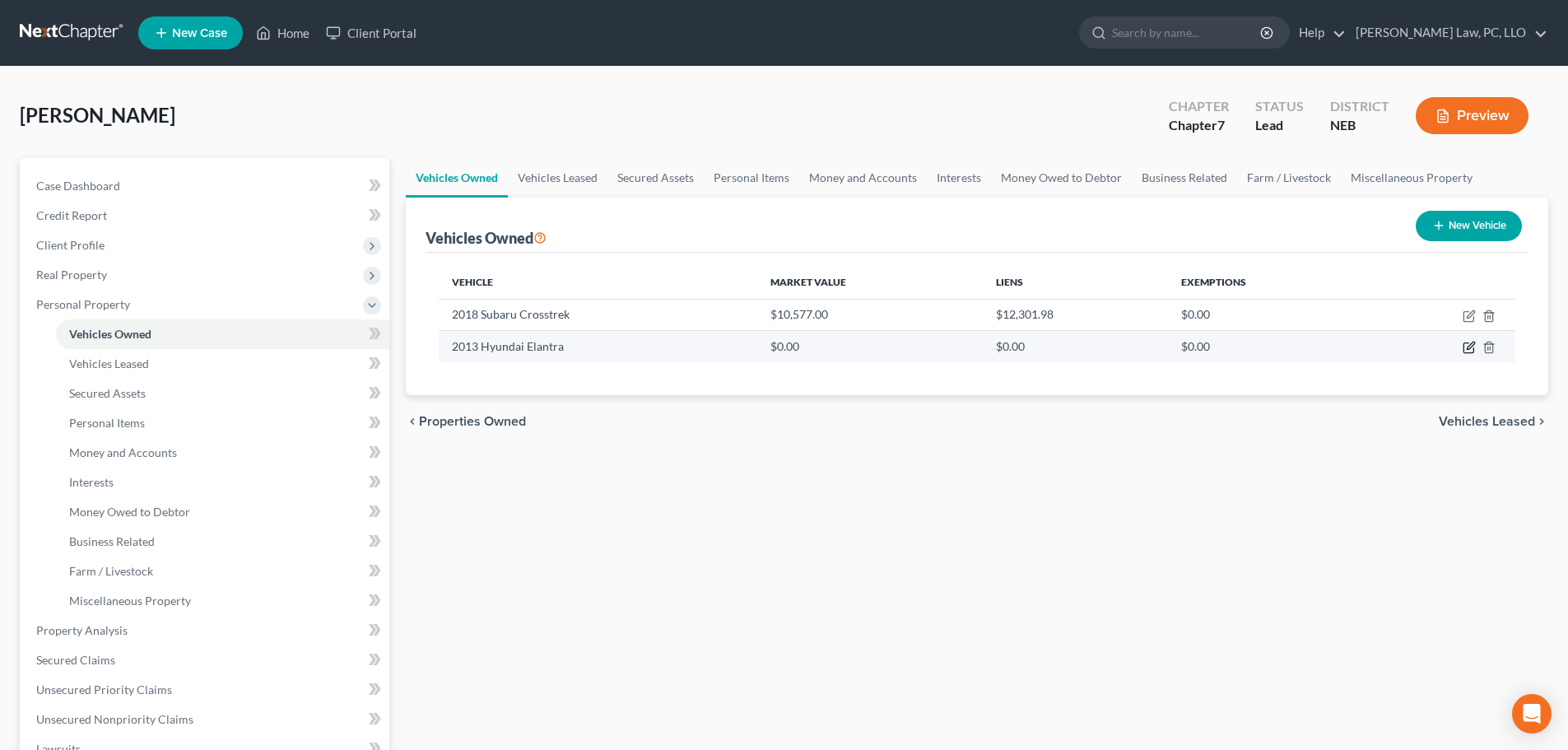
click at [1467, 341] on td at bounding box center [1443, 347] width 146 height 32
click at [1464, 351] on icon "button" at bounding box center [1468, 348] width 10 height 10
select select "0"
select select "13"
select select "2"
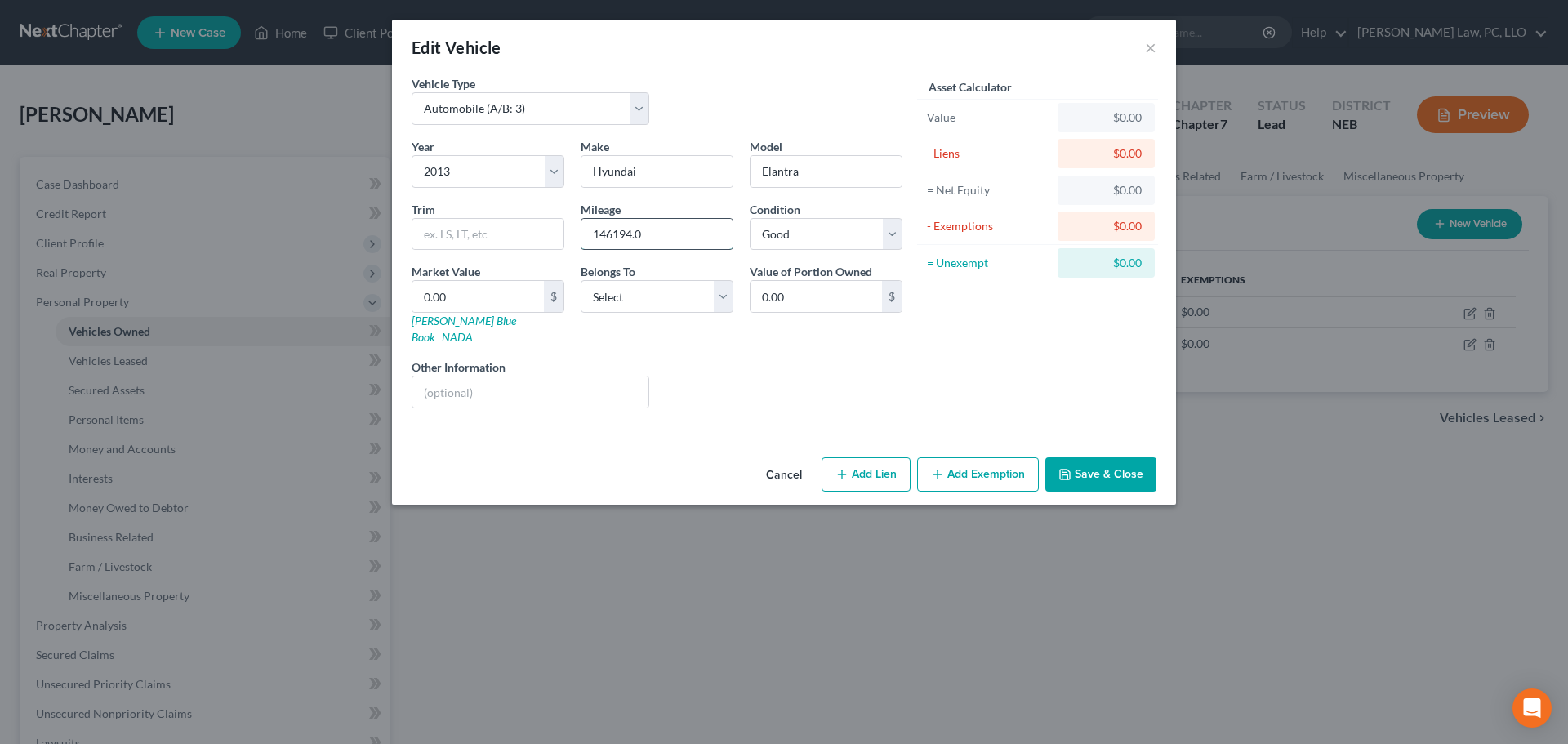
click at [668, 235] on input "146194.0" at bounding box center [656, 234] width 151 height 31
type input "146194"
click at [512, 294] on input "0.00" at bounding box center [478, 296] width 132 height 31
type input "2"
type input "2.00"
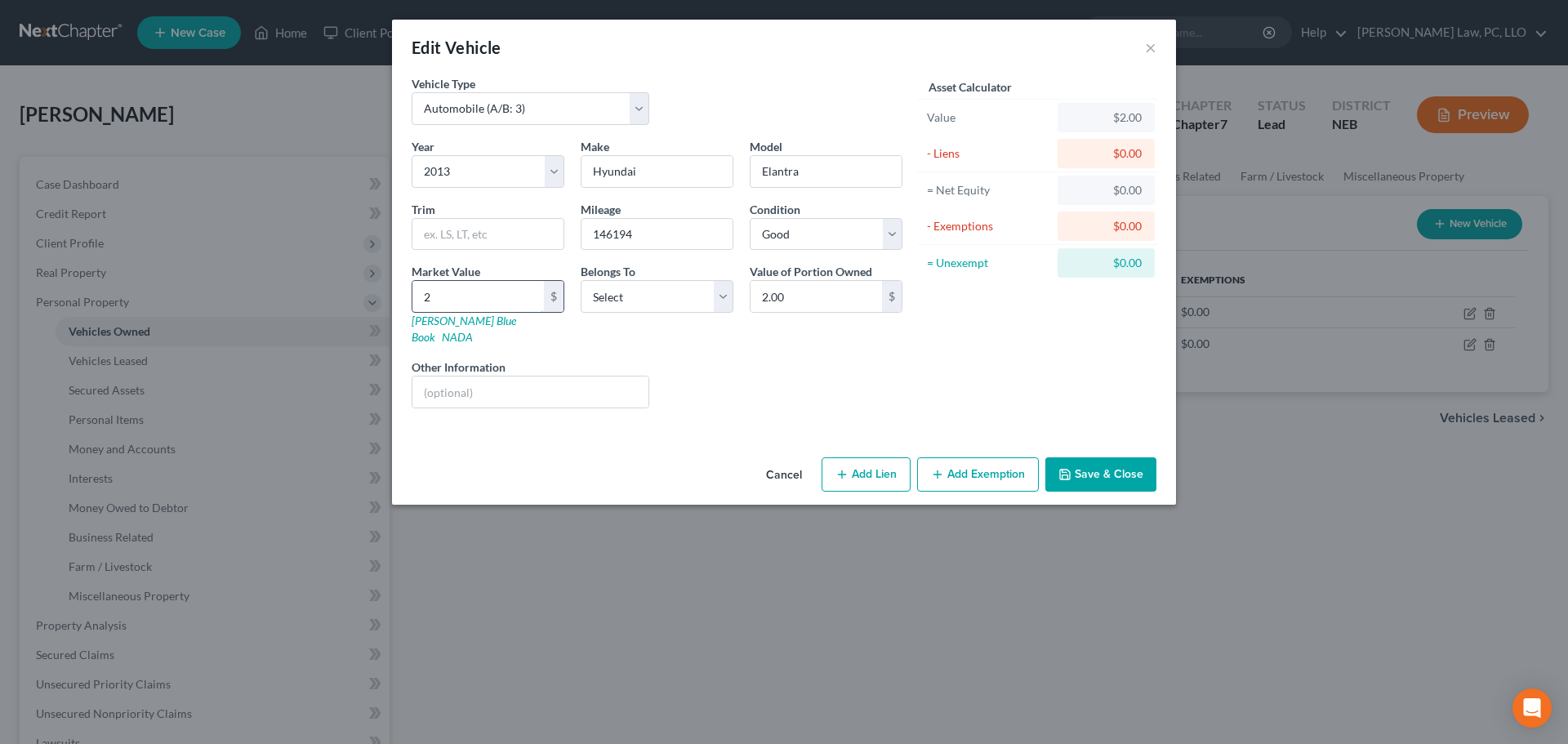
type input "20"
type input "20.00"
type input "204"
type input "204.00"
type input "2049"
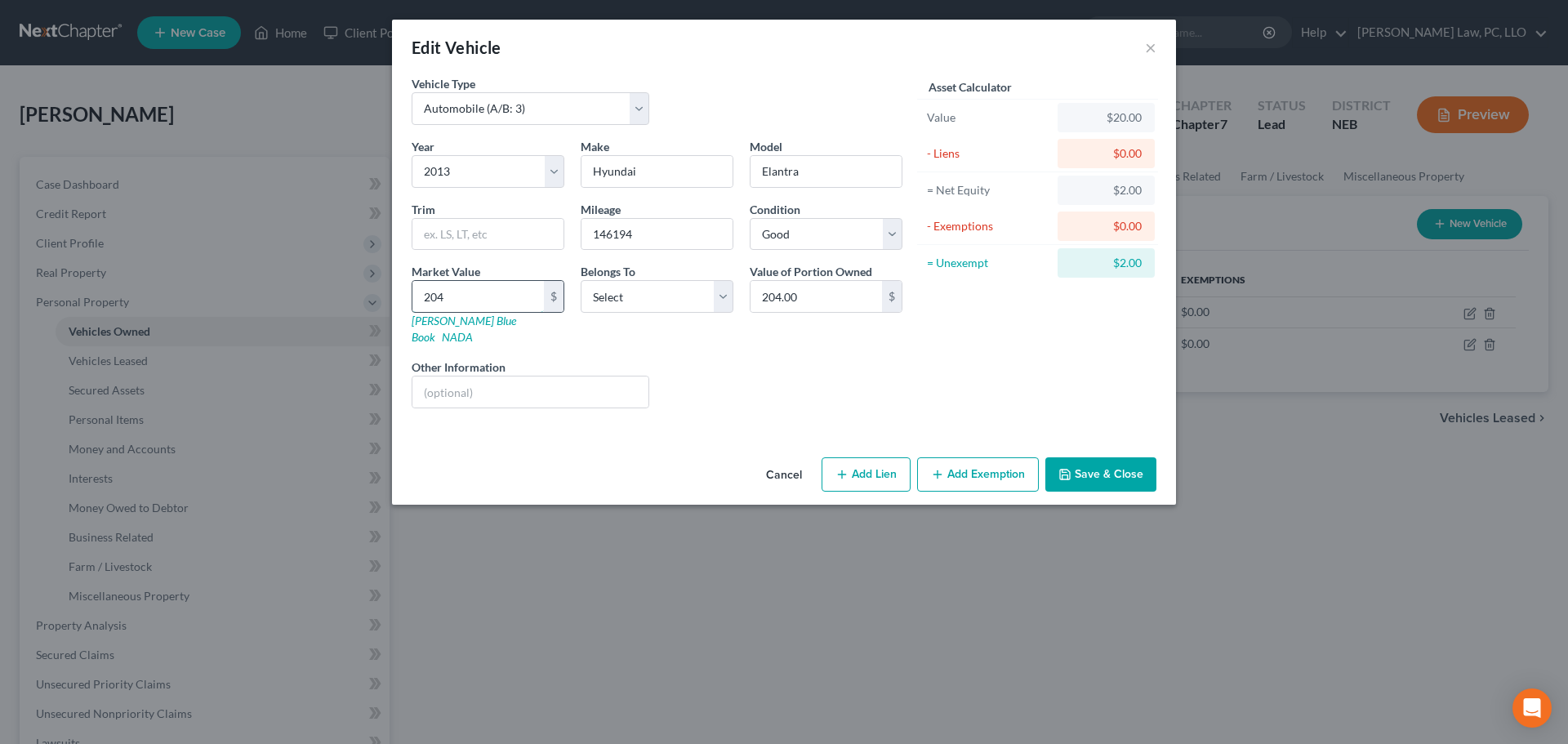
type input "2,049.00"
click at [674, 301] on select "Select Debtor 1 Only Debtor 2 Only Debtor 1 And Debtor 2 Only At Least One Of T…" at bounding box center [656, 295] width 153 height 32
select select "1"
click at [580, 280] on select "Select Debtor 1 Only Debtor 2 Only Debtor 1 And Debtor 2 Only At Least One Of T…" at bounding box center [656, 295] width 153 height 32
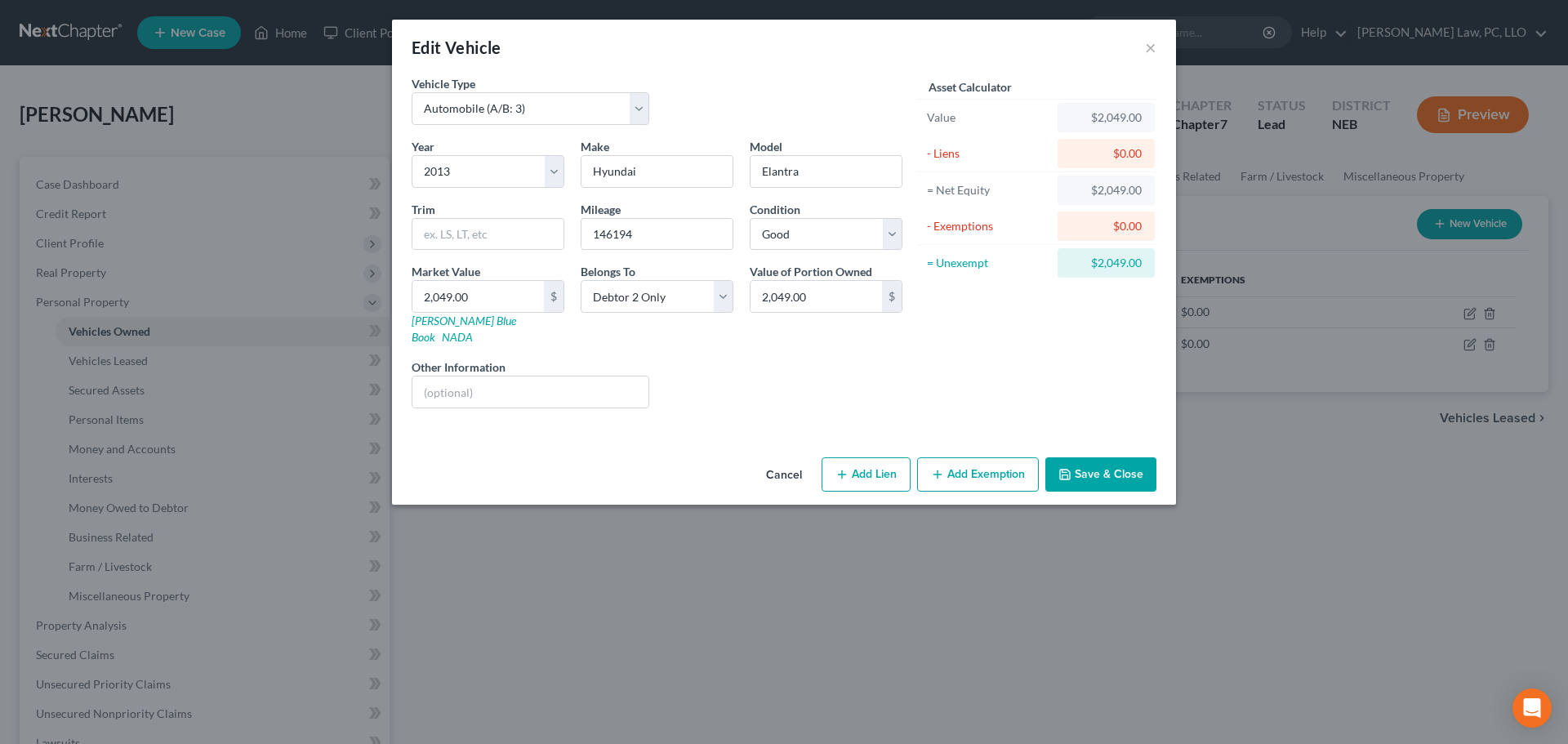
click at [938, 468] on icon "button" at bounding box center [937, 474] width 13 height 13
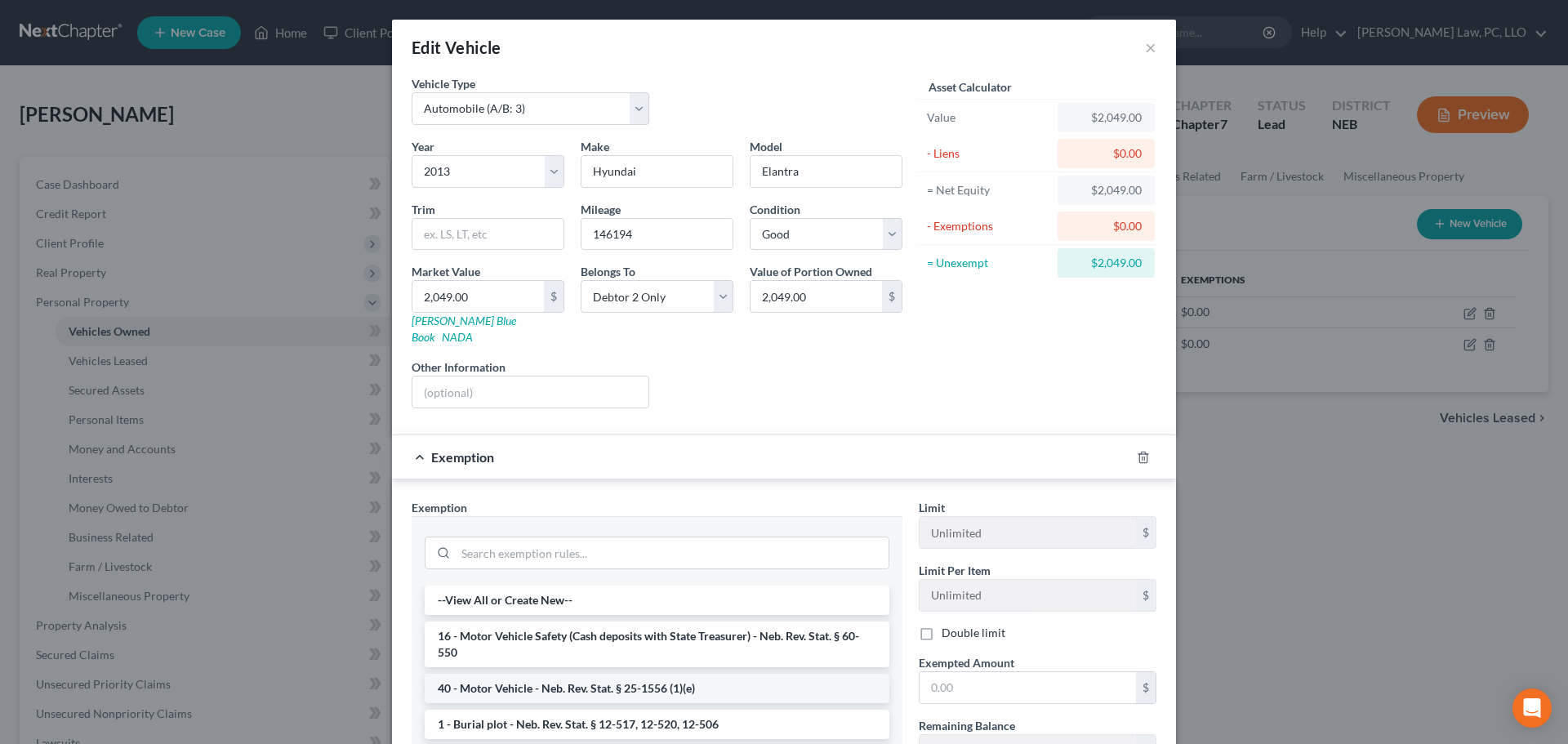
click at [574, 673] on li "40 - Motor Vehicle - Neb. Rev. Stat. § 25-1556 (1)(e)" at bounding box center [656, 688] width 465 height 30
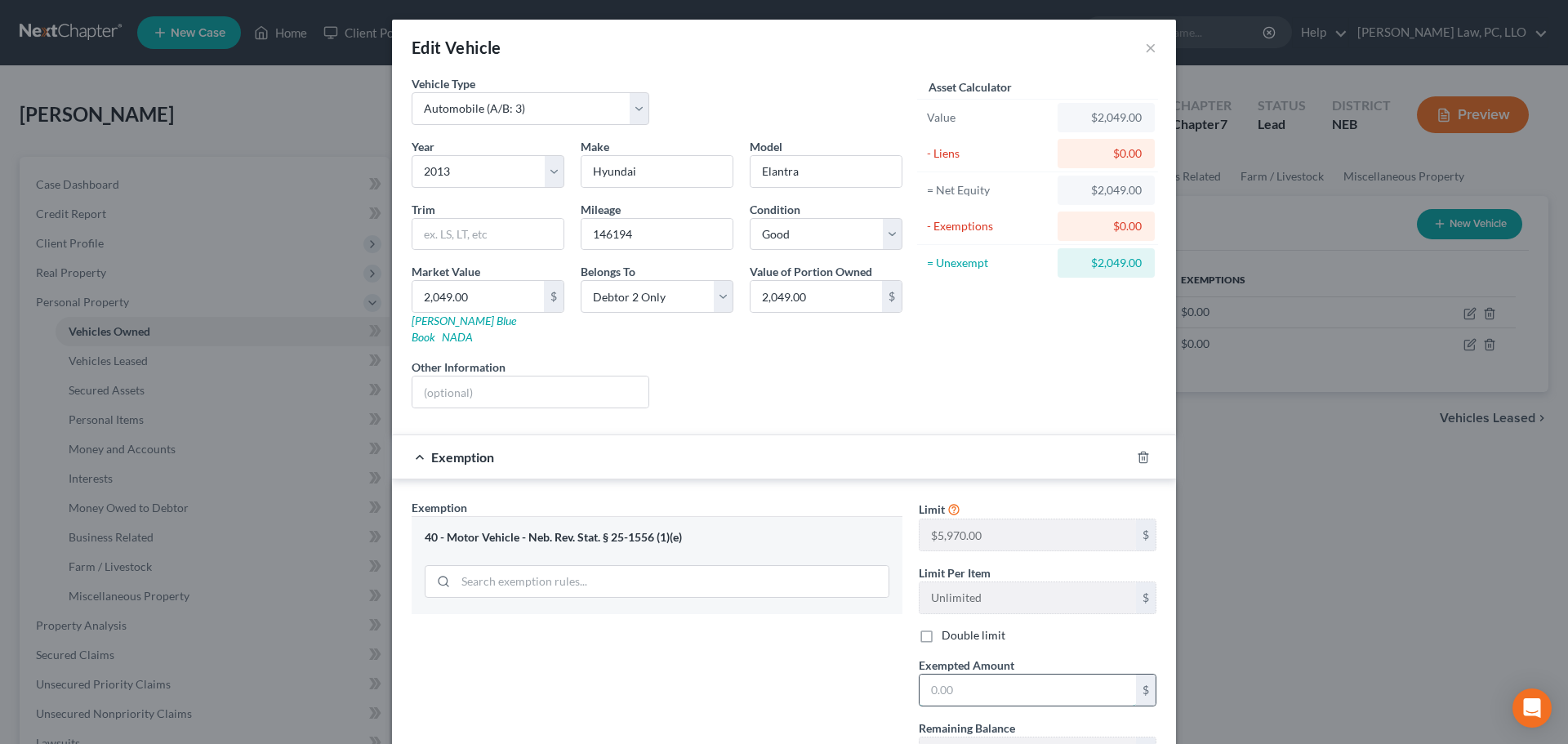
click at [950, 676] on input "text" at bounding box center [1028, 690] width 216 height 31
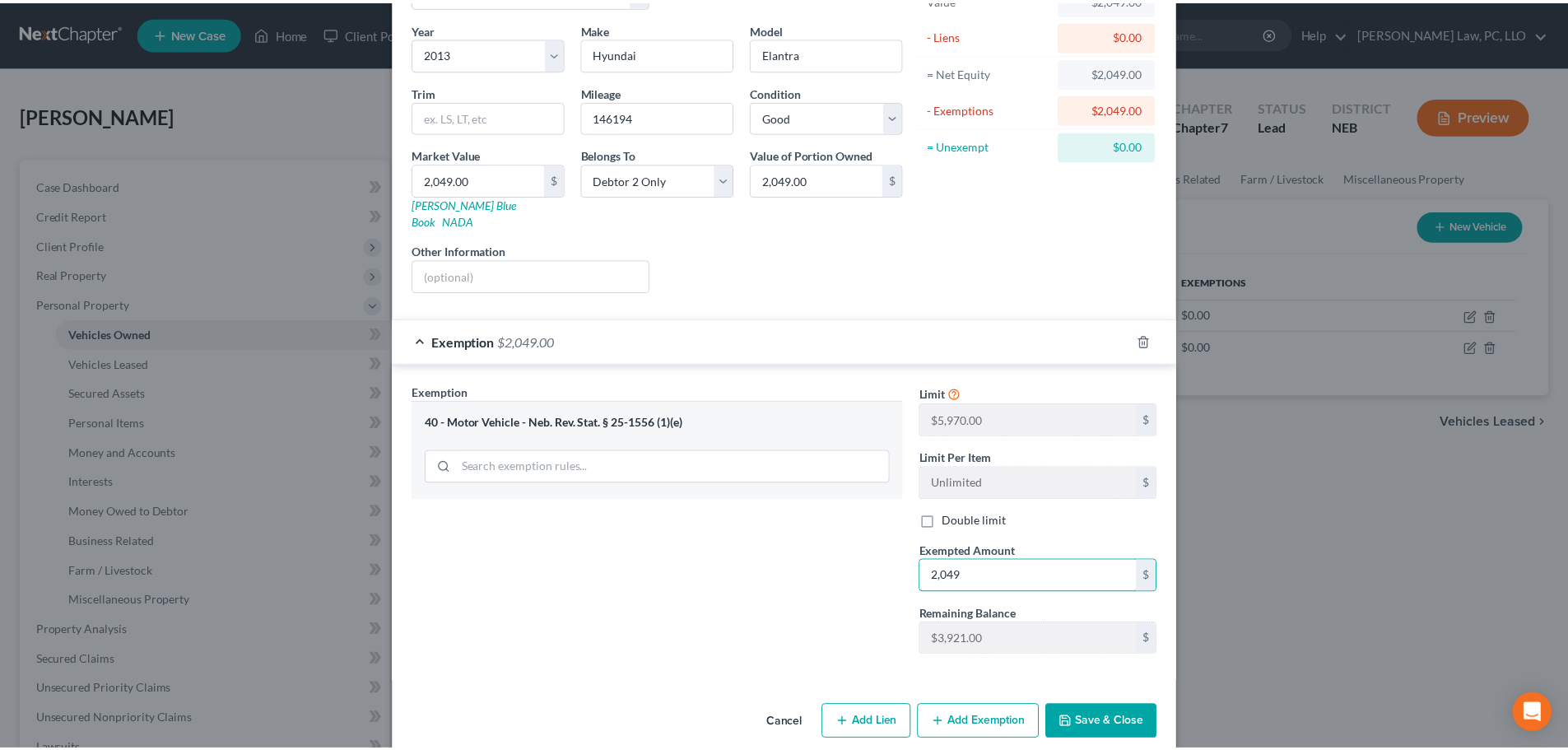
scroll to position [126, 0]
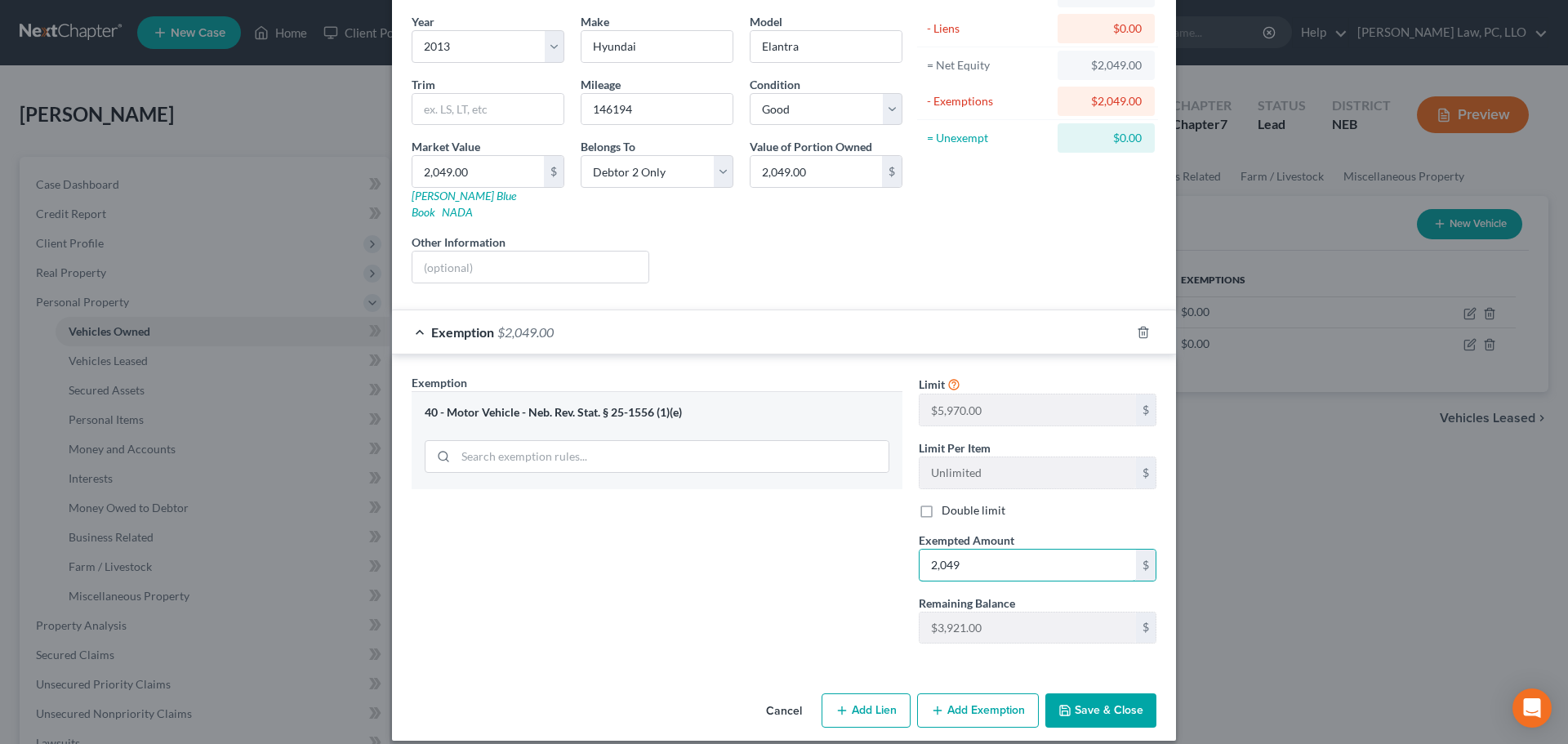
type input "2,049"
click at [1127, 693] on button "Save & Close" at bounding box center [1101, 710] width 111 height 34
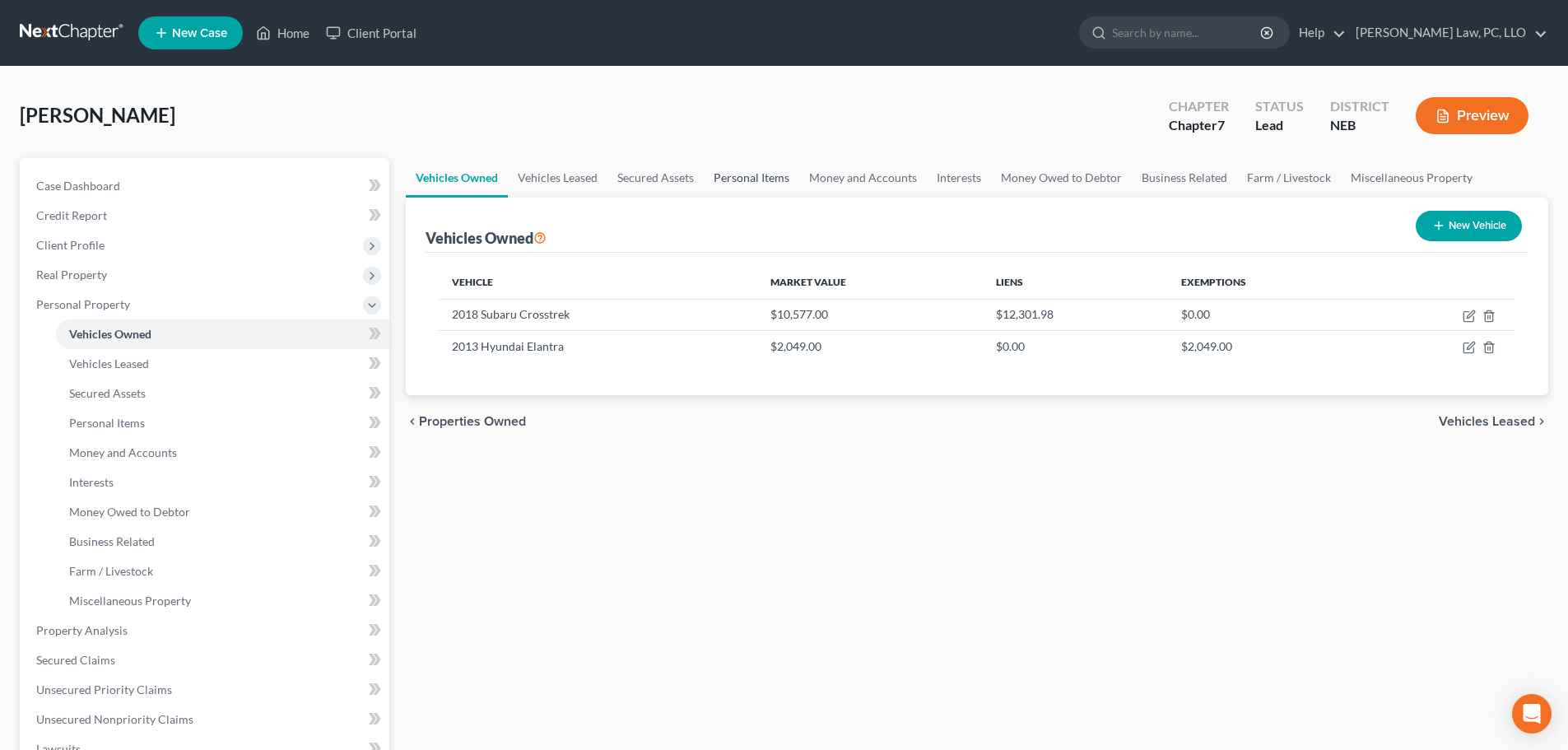
click at [730, 182] on link "Personal Items" at bounding box center [751, 177] width 96 height 40
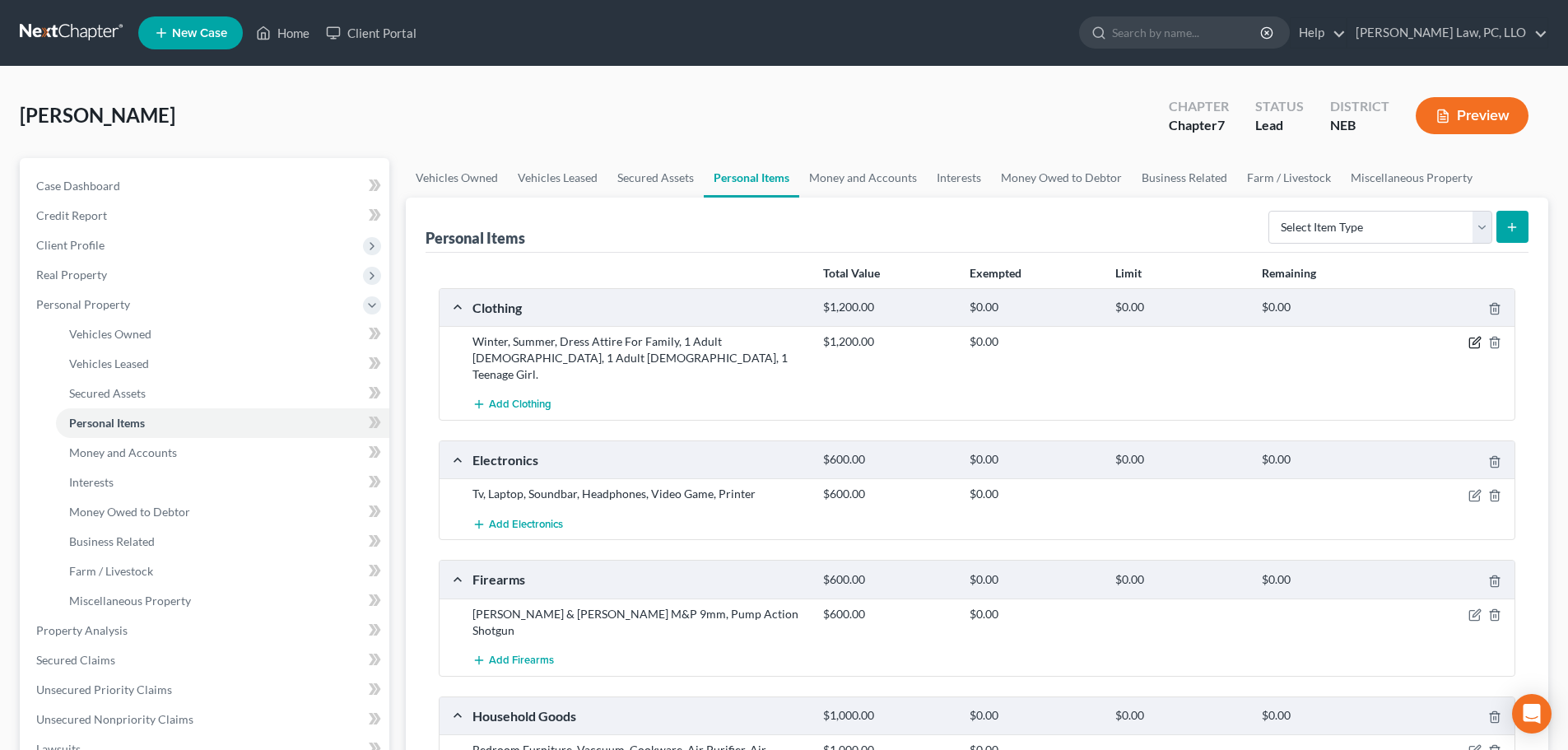
click at [1475, 346] on icon "button" at bounding box center [1475, 342] width 13 height 13
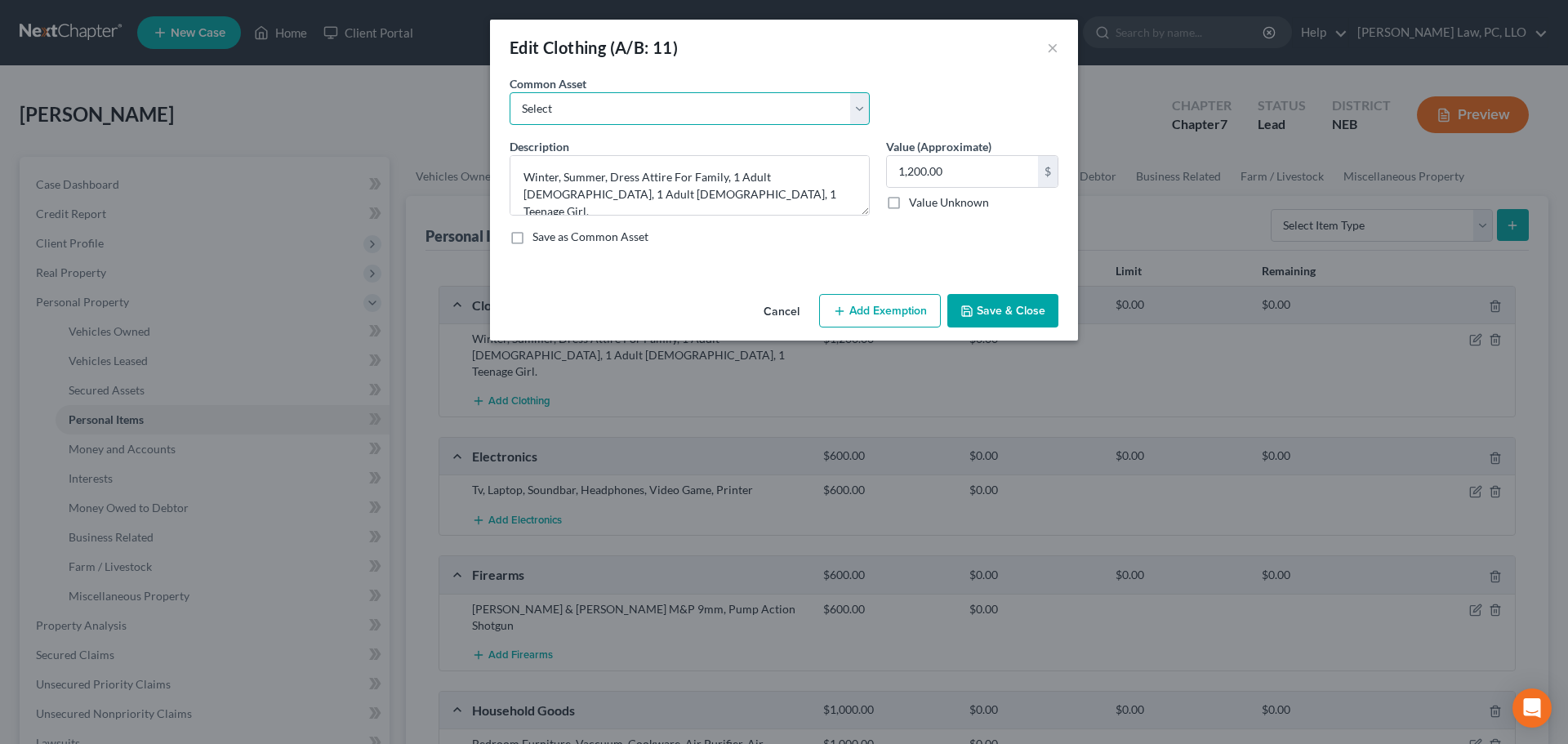
click at [613, 102] on select "Select Clothing" at bounding box center [689, 108] width 360 height 32
select select "0"
click at [510, 92] on select "Select Clothing" at bounding box center [689, 108] width 360 height 32
type textarea "Clothing"
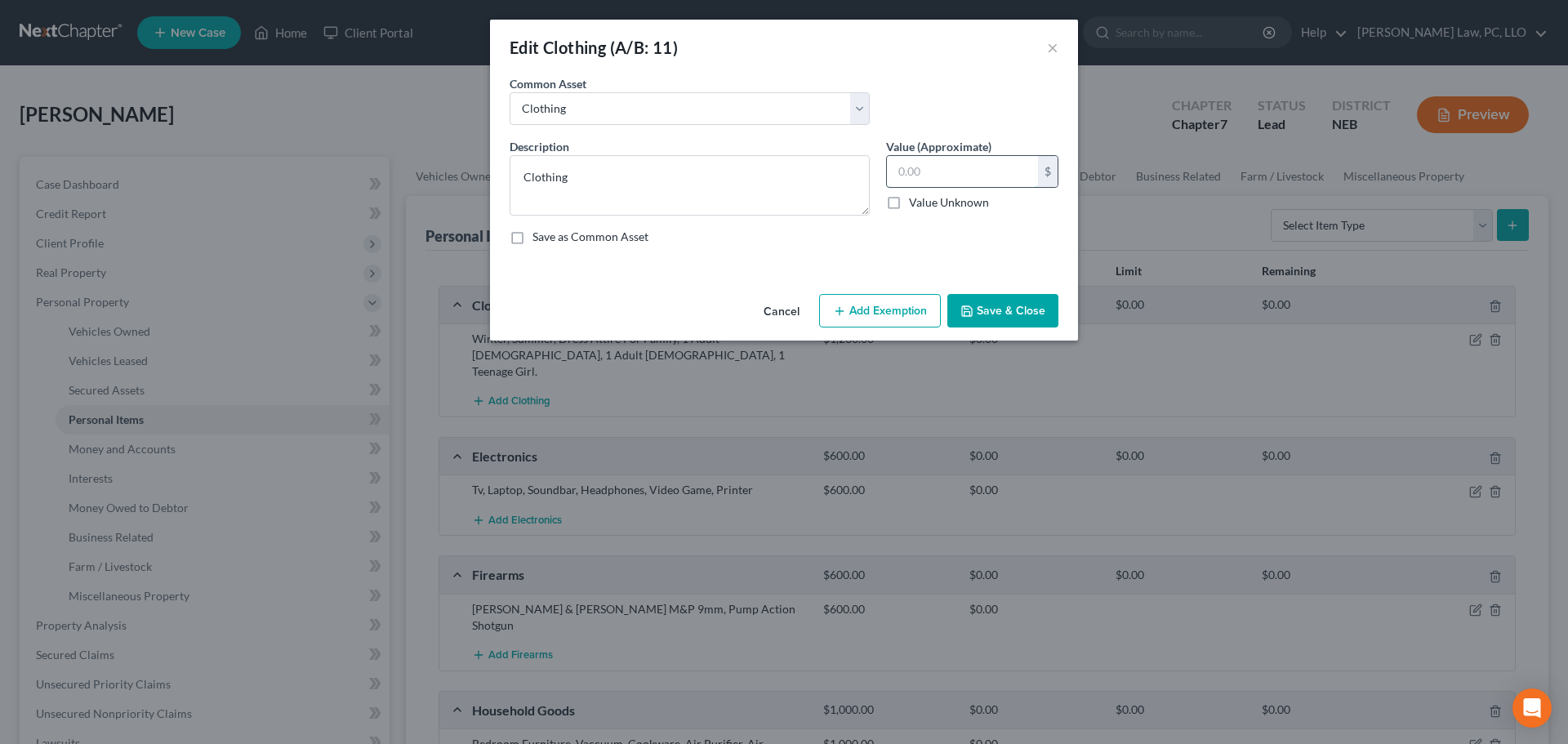
click at [979, 169] on input "text" at bounding box center [962, 172] width 151 height 31
type input "1,200"
click at [900, 313] on button "Add Exemption" at bounding box center [880, 310] width 122 height 34
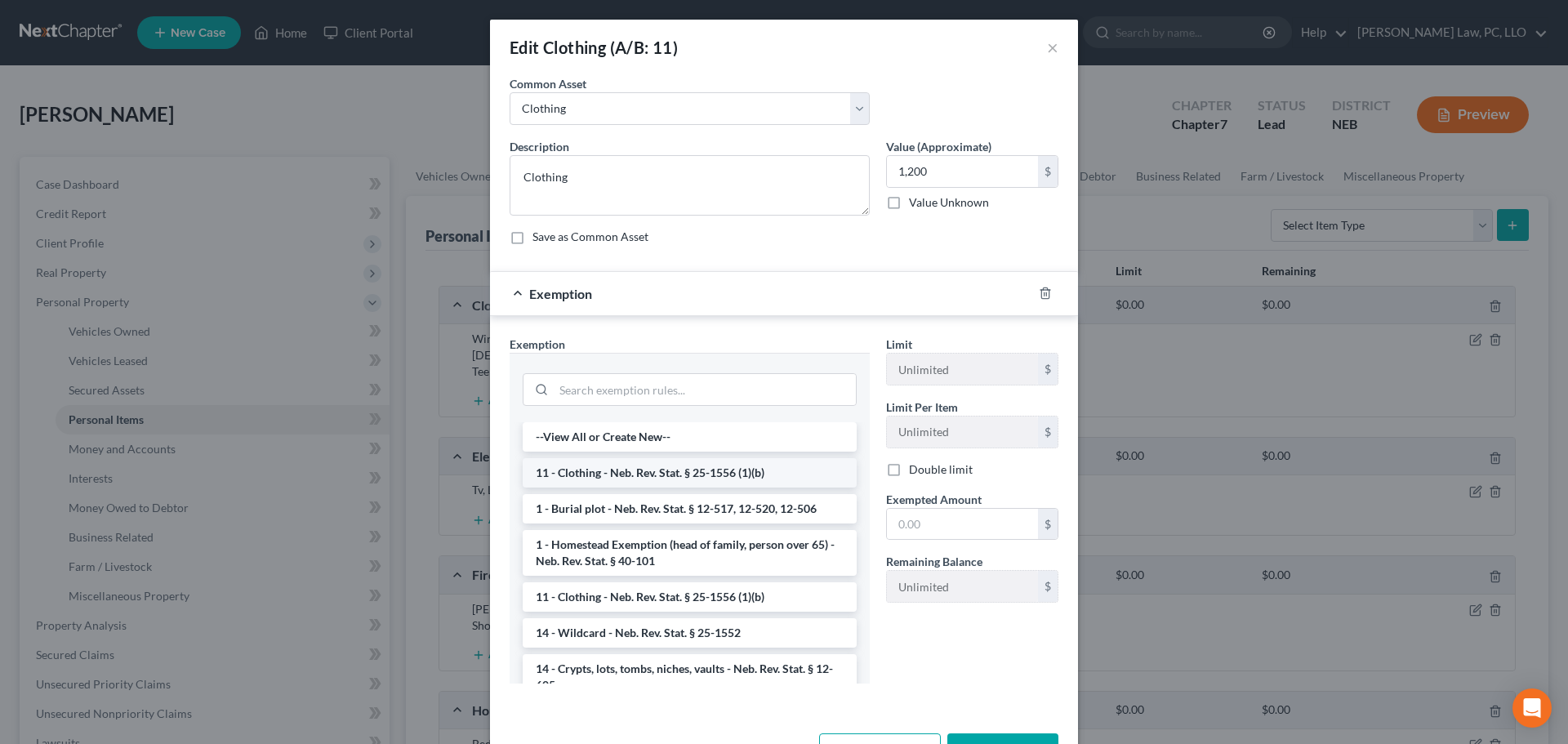
click at [730, 479] on li "11 - Clothing - Neb. Rev. Stat. § 25-1556 (1)(b)" at bounding box center [689, 473] width 334 height 30
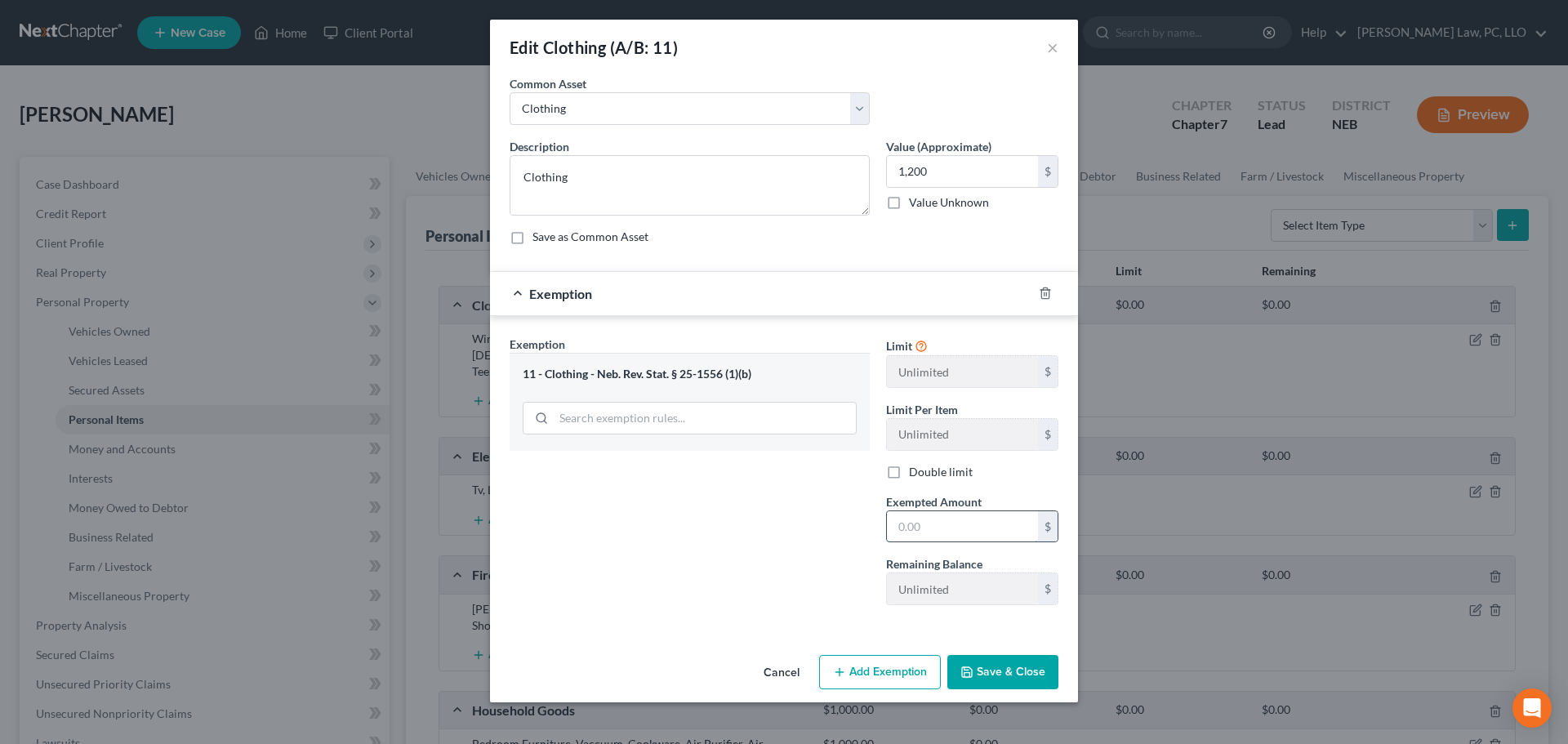
click at [923, 527] on input "text" at bounding box center [962, 527] width 151 height 31
type input "1,200"
click at [811, 598] on div "Exemption Set must be selected for CA. Exemption * 11 - Clothing - Neb. Rev. St…" at bounding box center [689, 477] width 377 height 282
click at [987, 662] on button "Save & Close" at bounding box center [1002, 672] width 111 height 34
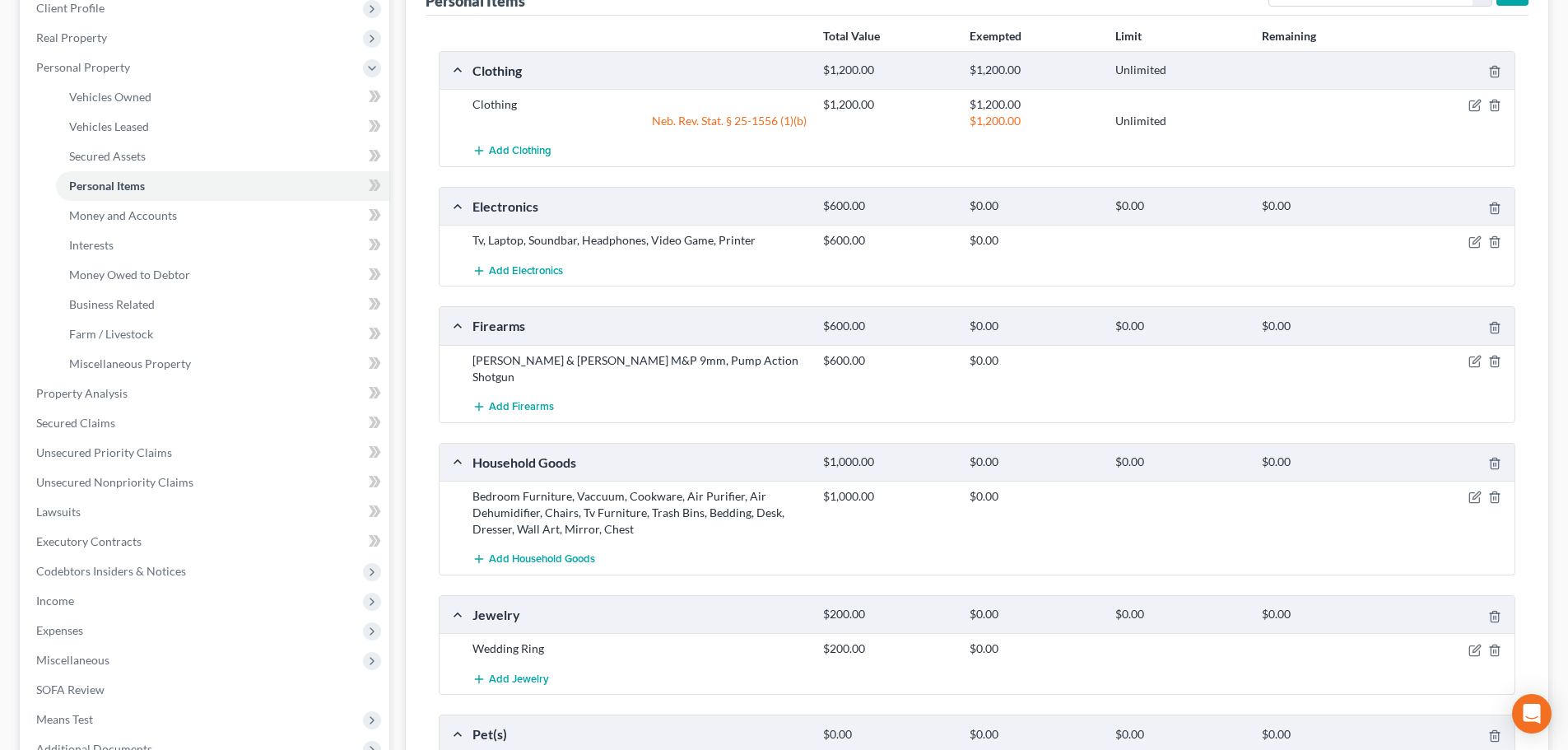
scroll to position [247, 0]
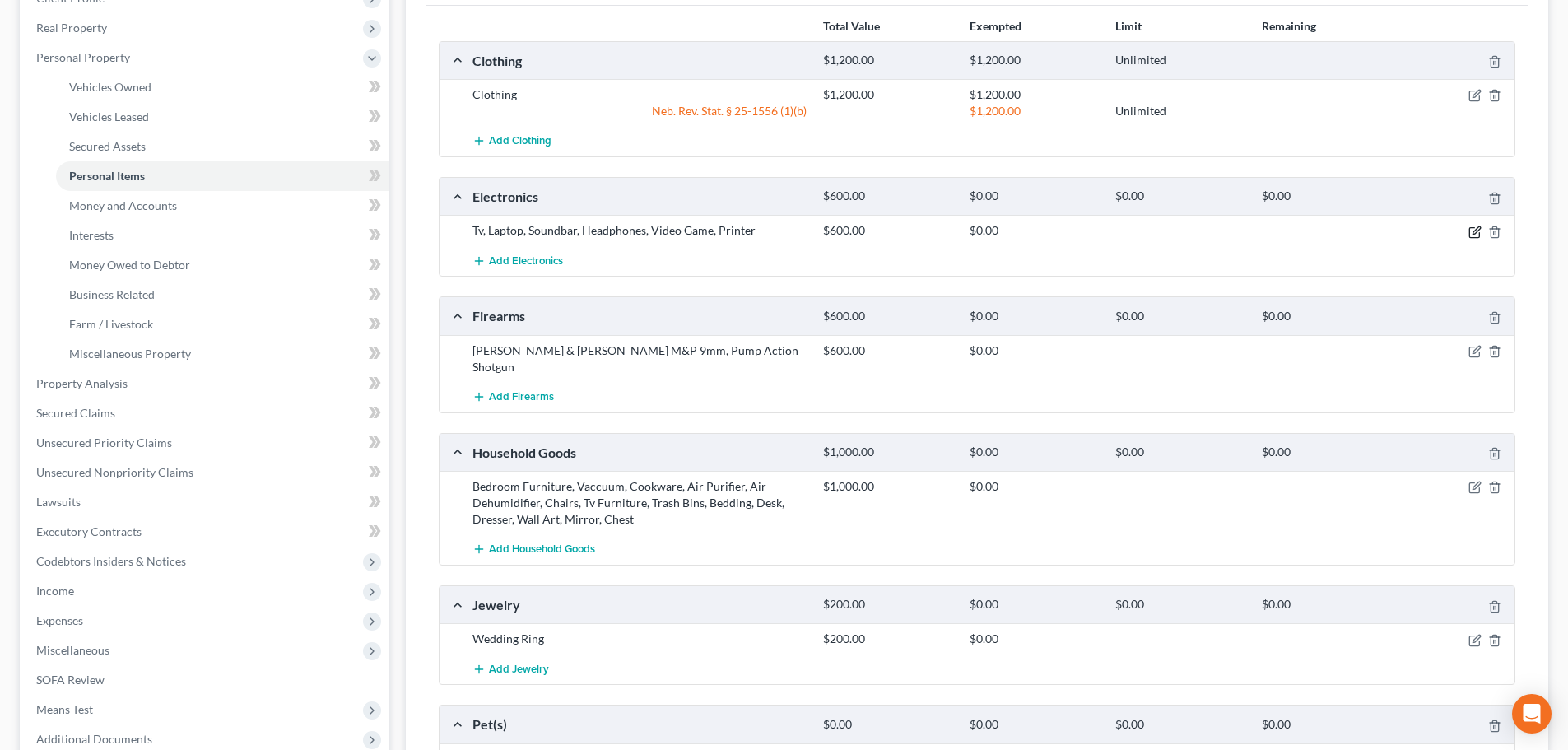
click at [1475, 231] on icon "button" at bounding box center [1477, 230] width 7 height 7
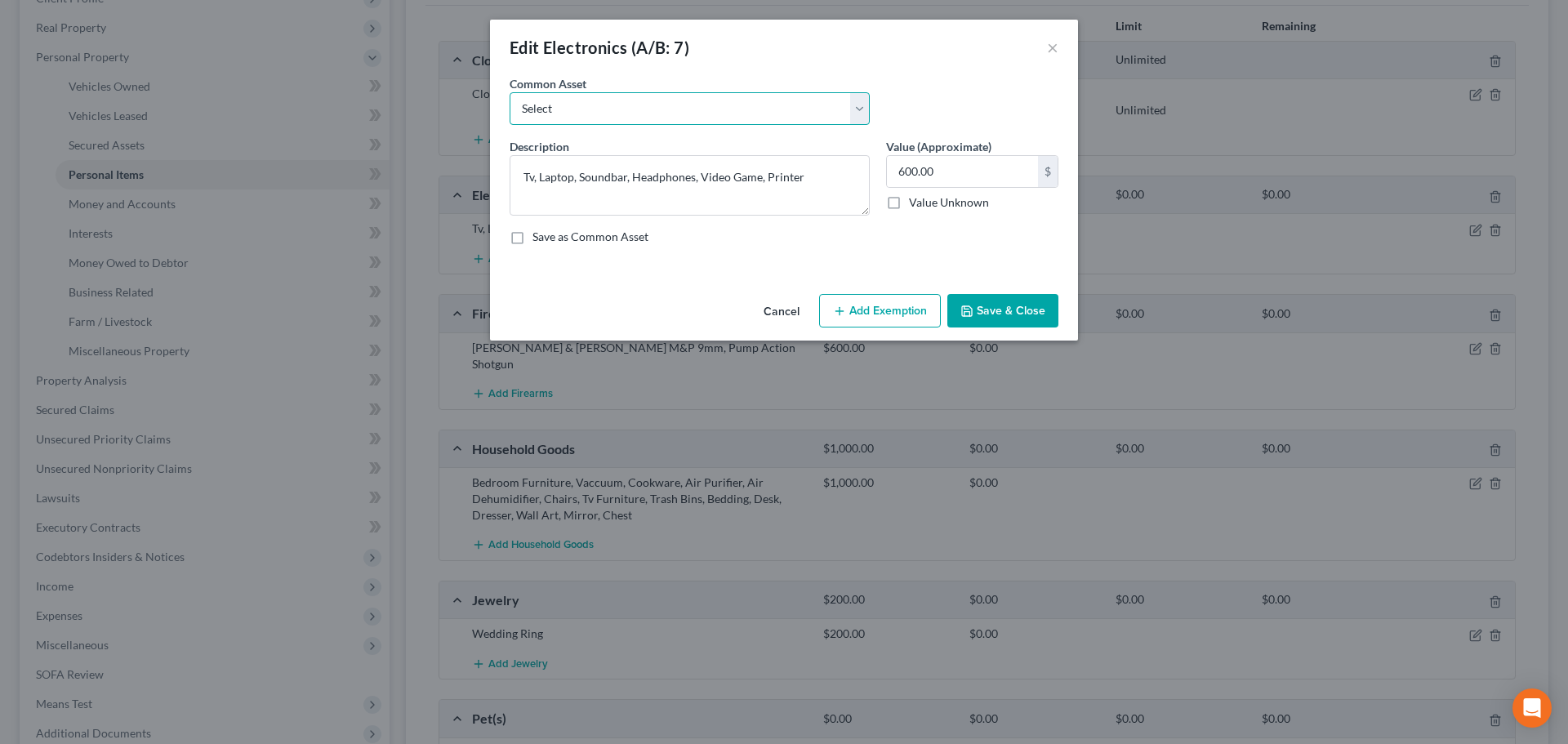
drag, startPoint x: 637, startPoint y: 113, endPoint x: 637, endPoint y: 123, distance: 10.0
click at [637, 113] on select "Select Electronics" at bounding box center [689, 108] width 360 height 32
select select "0"
click at [510, 92] on select "Select Electronics" at bounding box center [689, 108] width 360 height 32
type textarea "Electronics"
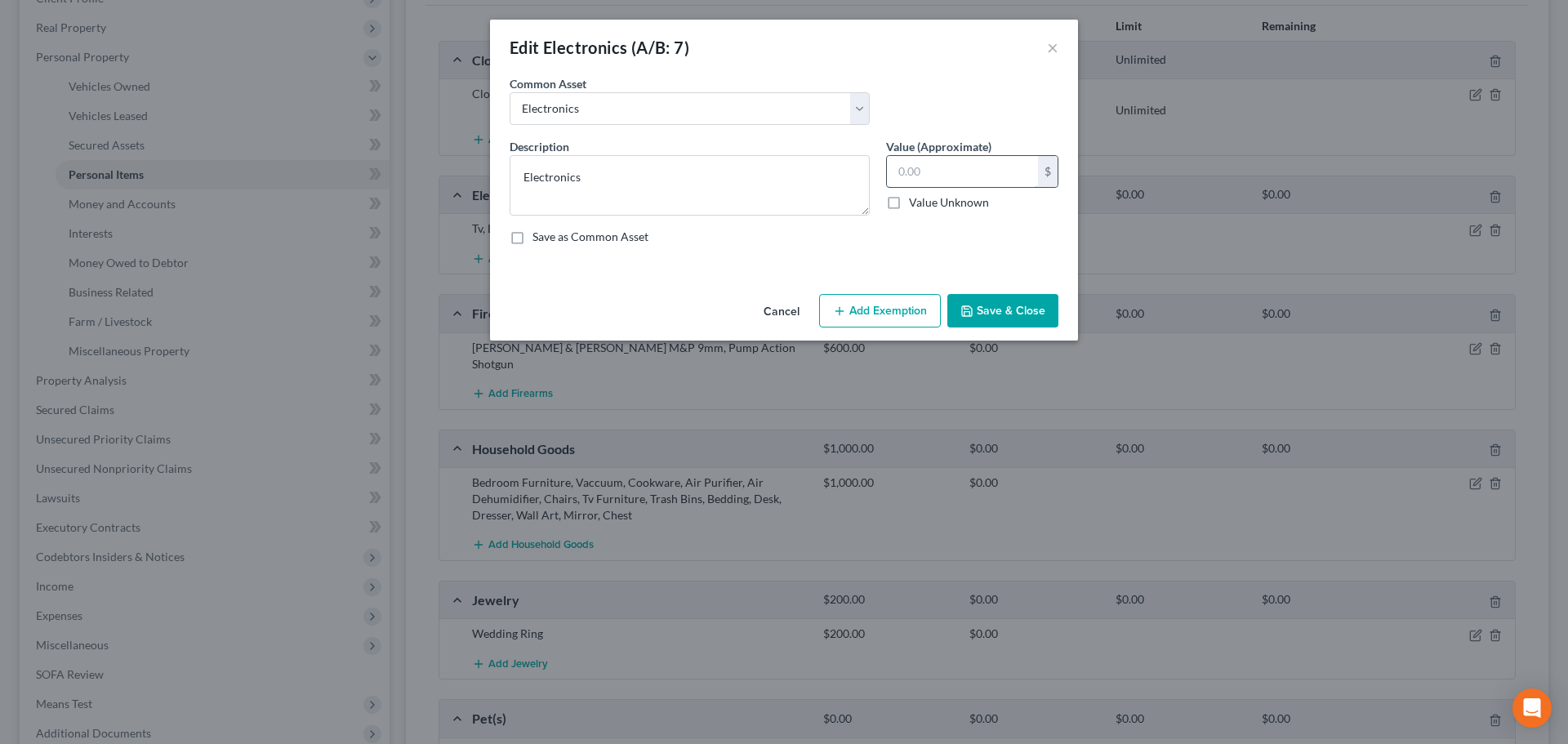
click at [948, 175] on input "text" at bounding box center [962, 172] width 151 height 31
type input "600"
click at [906, 303] on button "Add Exemption" at bounding box center [880, 310] width 122 height 34
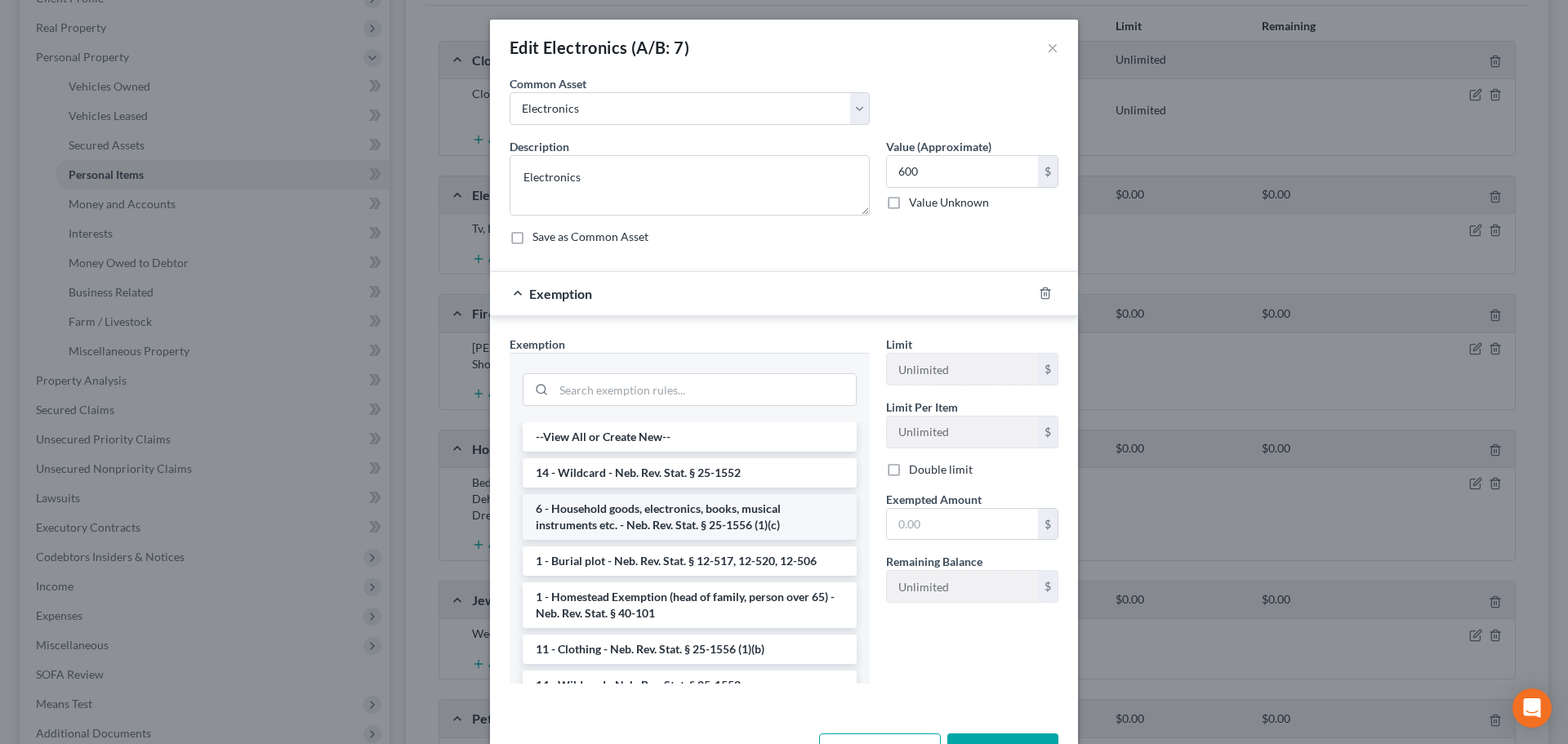
click at [676, 522] on li "6 - Household goods, electronics, books, musical instruments etc. - Neb. Rev. S…" at bounding box center [689, 517] width 334 height 45
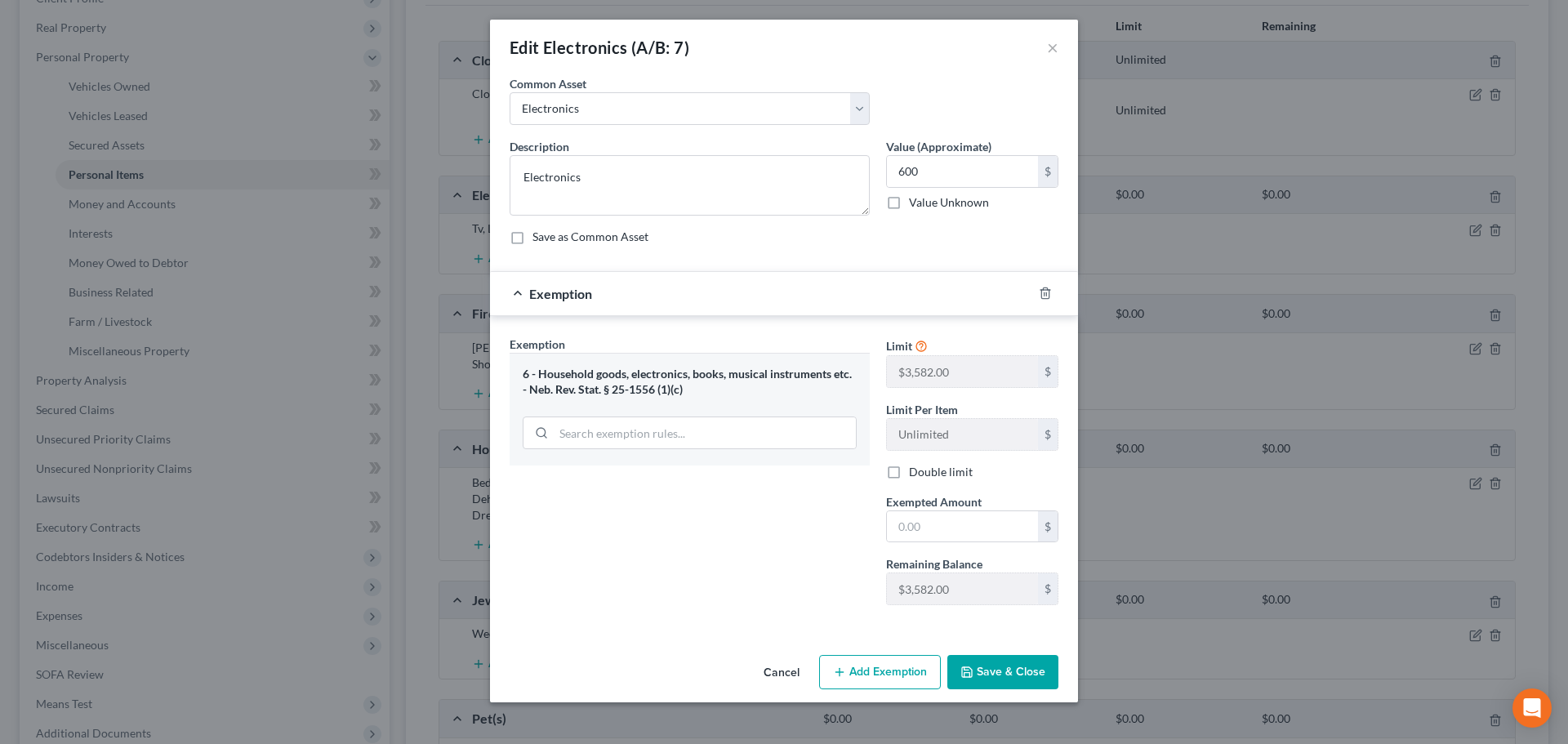
click at [943, 473] on label "Double limit" at bounding box center [940, 471] width 64 height 17
click at [927, 473] on input "Double limit" at bounding box center [921, 469] width 10 height 10
checkbox input "true"
click at [926, 521] on input "text" at bounding box center [962, 527] width 151 height 31
type input "600"
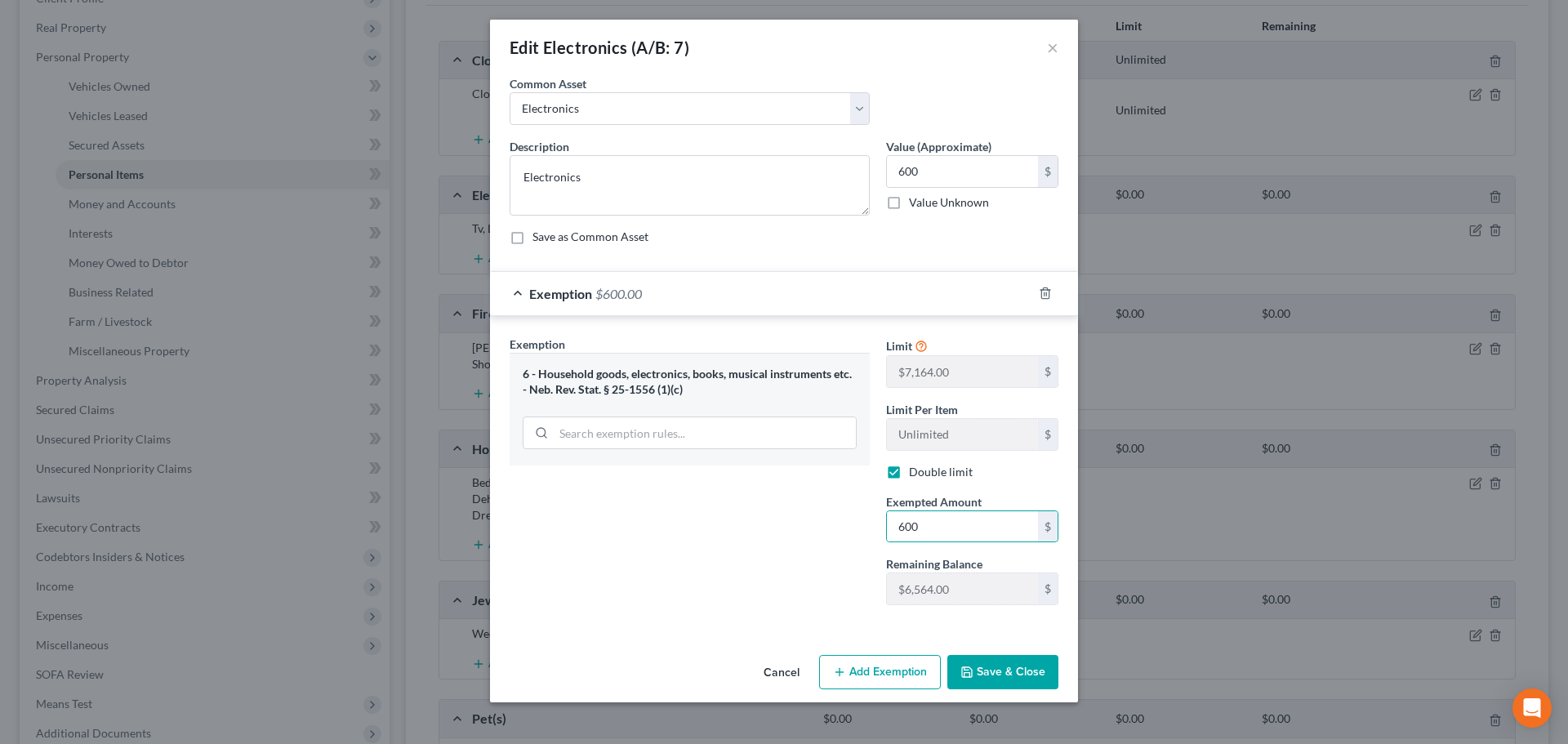
click at [824, 558] on div "Exemption Set must be selected for CA. Exemption * 6 - Household goods, electro…" at bounding box center [689, 477] width 377 height 282
click at [1018, 673] on button "Save & Close" at bounding box center [1002, 672] width 111 height 34
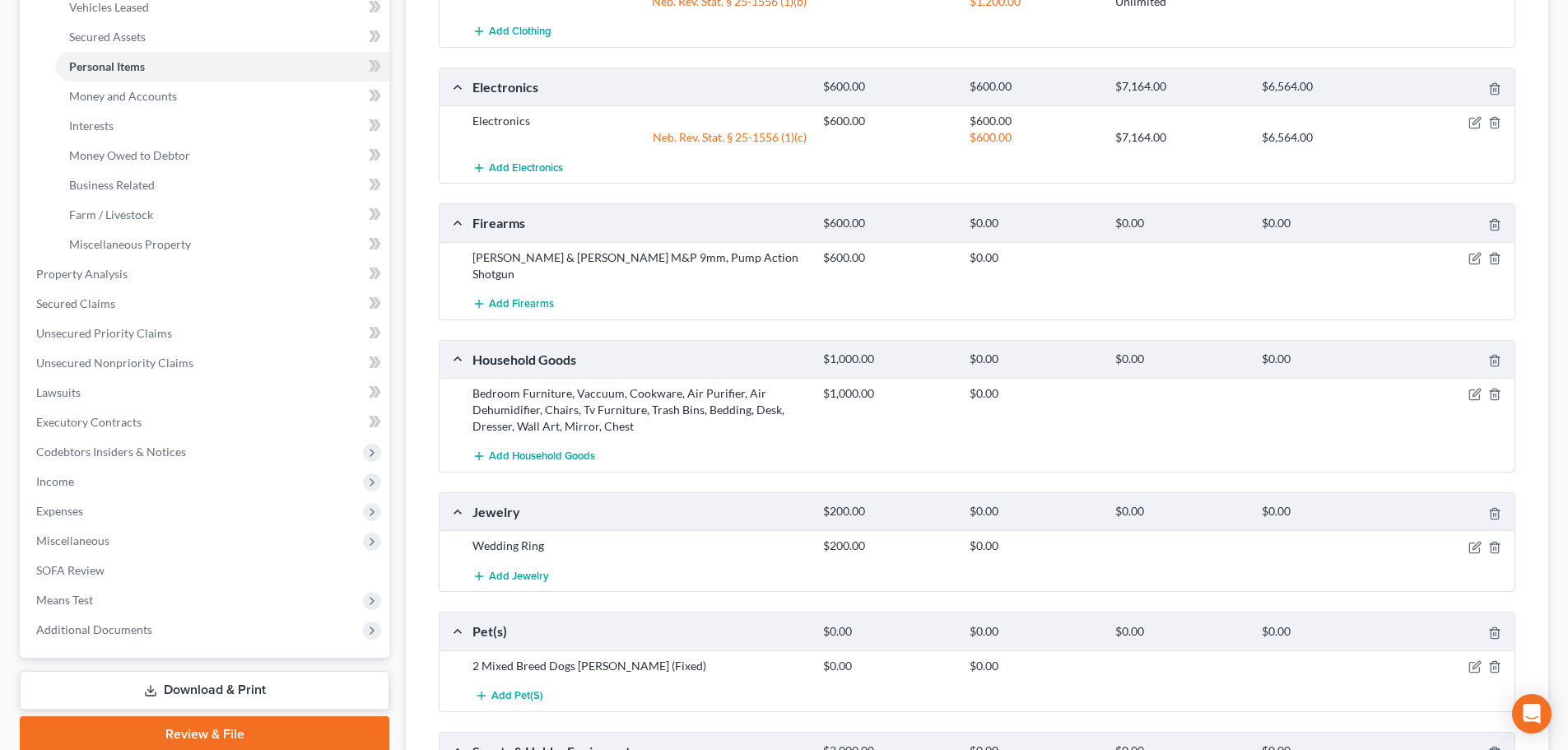
scroll to position [412, 0]
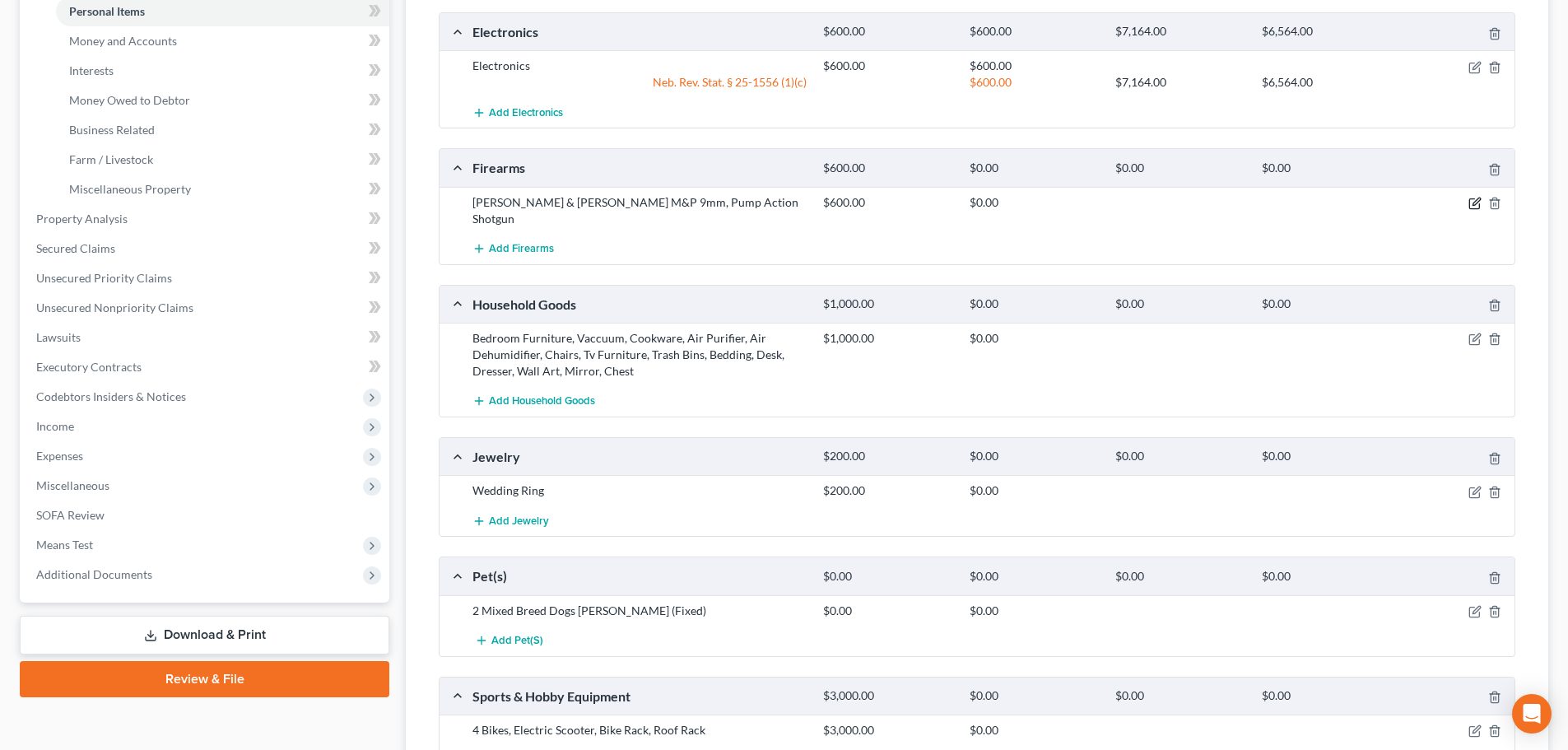
click at [1475, 201] on icon "button" at bounding box center [1475, 203] width 13 height 13
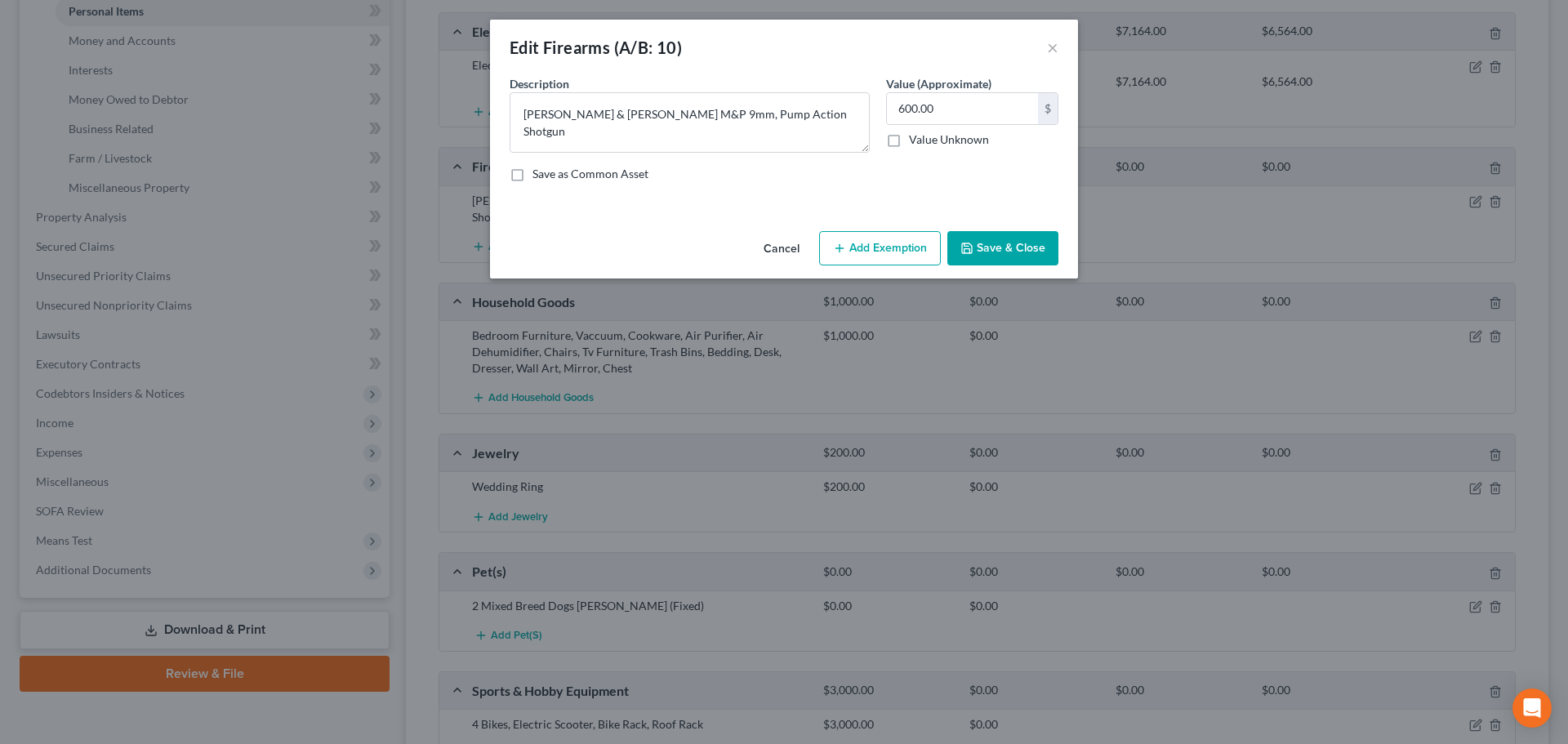
click at [853, 260] on button "Add Exemption" at bounding box center [880, 247] width 122 height 34
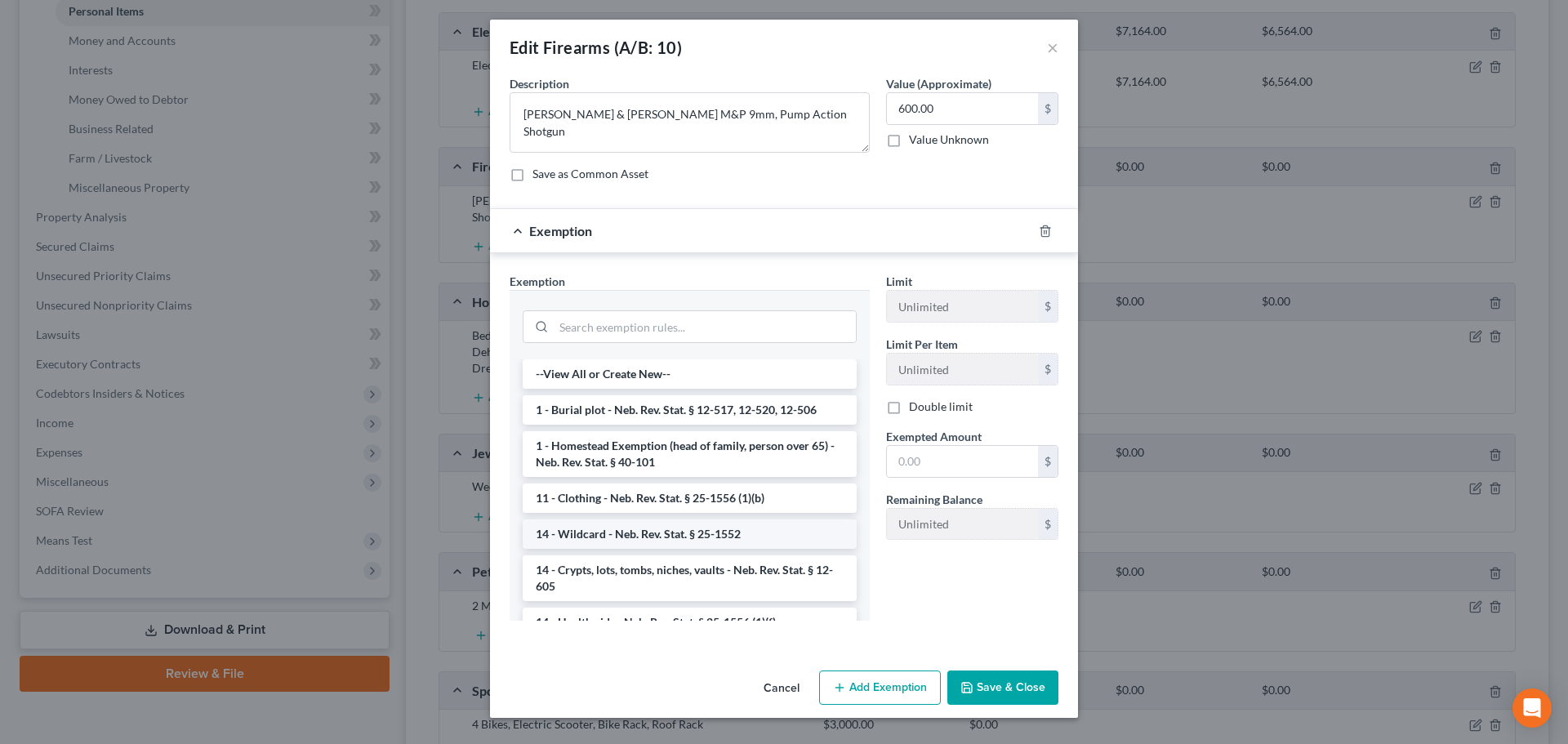
click at [634, 534] on li "14 - Wildcard - Neb. Rev. Stat. § 25-1552" at bounding box center [689, 534] width 334 height 30
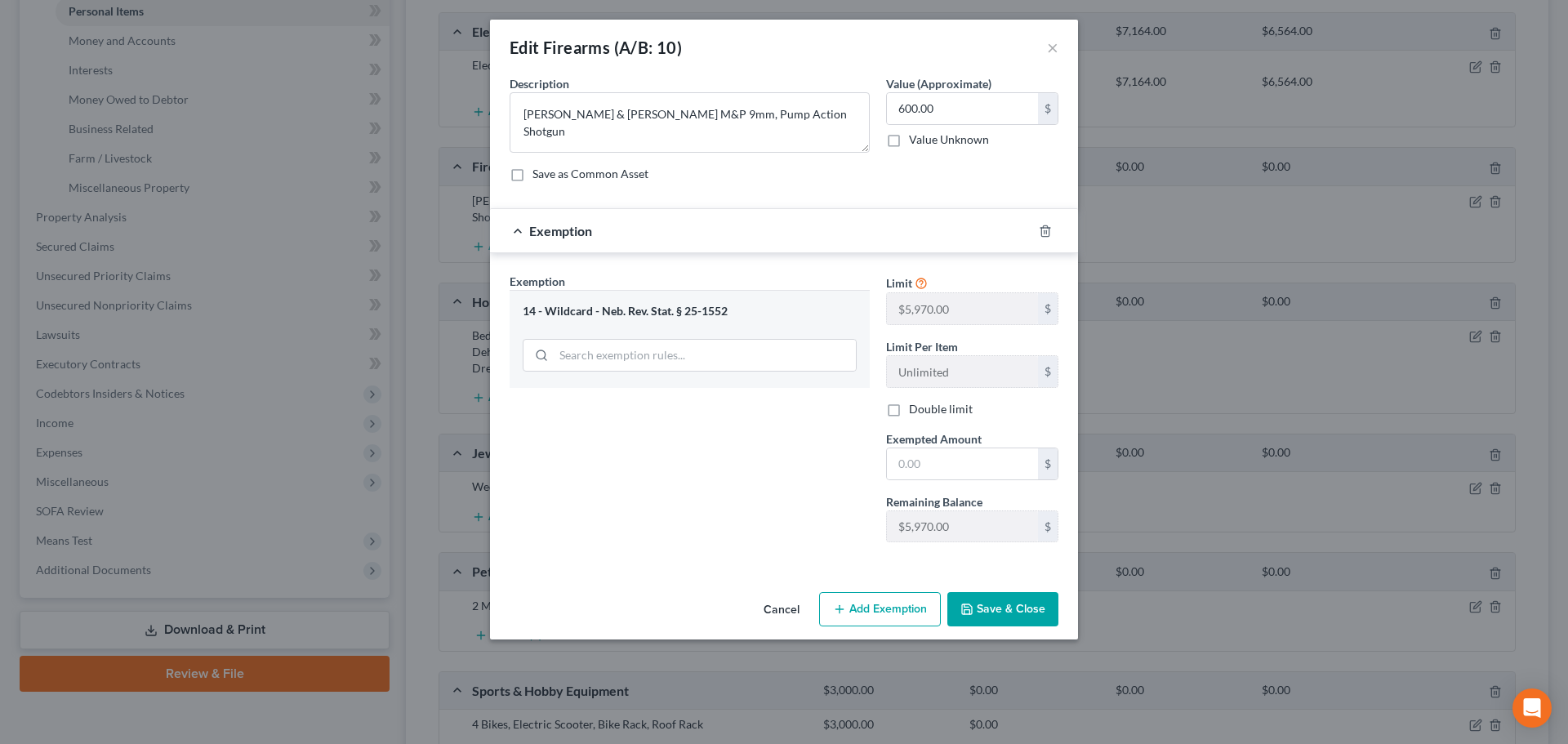
click at [909, 413] on label "Double limit" at bounding box center [940, 409] width 64 height 17
click at [916, 411] on input "Double limit" at bounding box center [921, 406] width 10 height 10
checkbox input "true"
click at [911, 457] on input "text" at bounding box center [962, 464] width 151 height 31
type input "600"
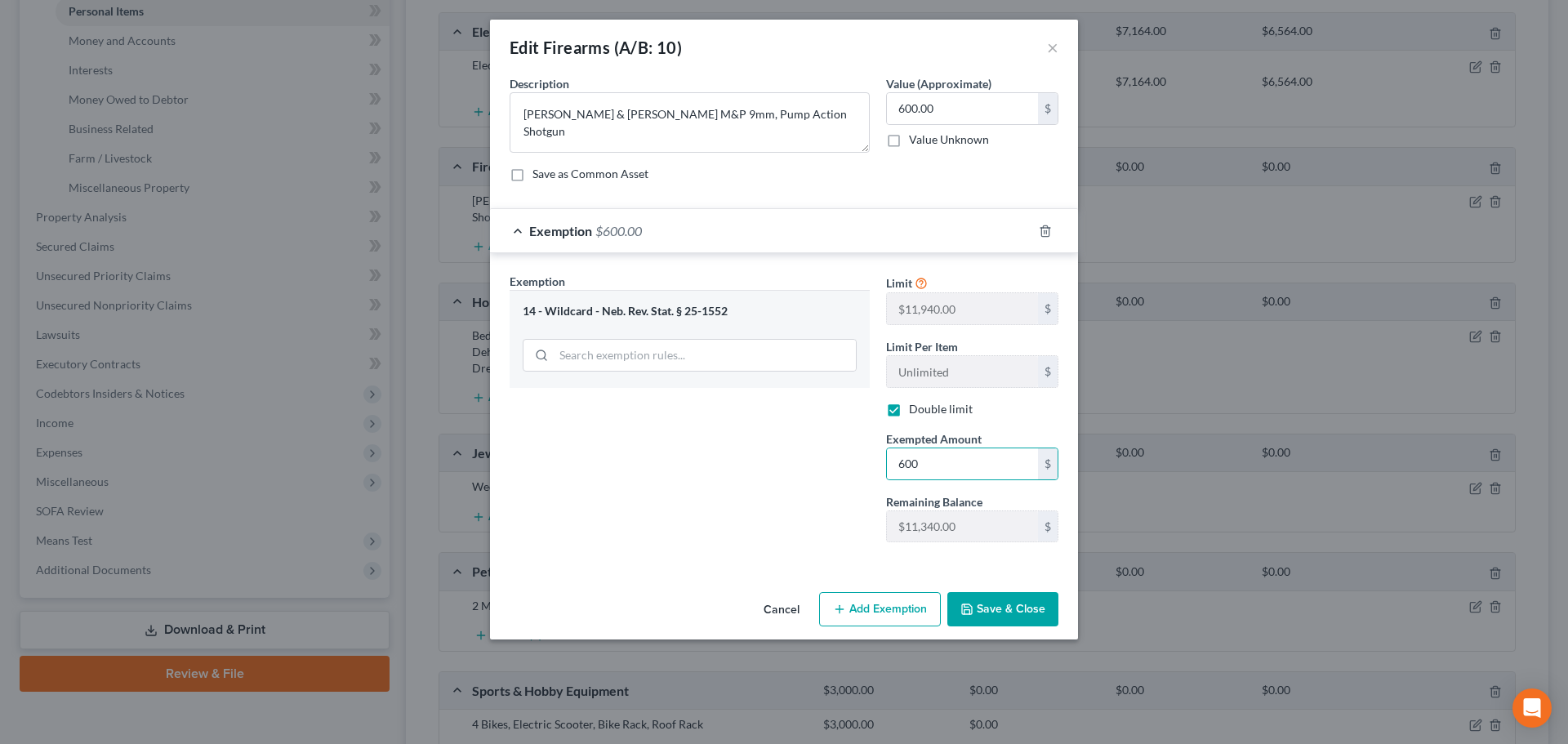
drag, startPoint x: 748, startPoint y: 540, endPoint x: 937, endPoint y: 585, distance: 194.3
click at [750, 540] on div "Exemption Set must be selected for CA. Exemption * 14 - Wildcard - Neb. Rev. St…" at bounding box center [689, 414] width 377 height 282
click at [989, 603] on button "Save & Close" at bounding box center [1002, 608] width 111 height 34
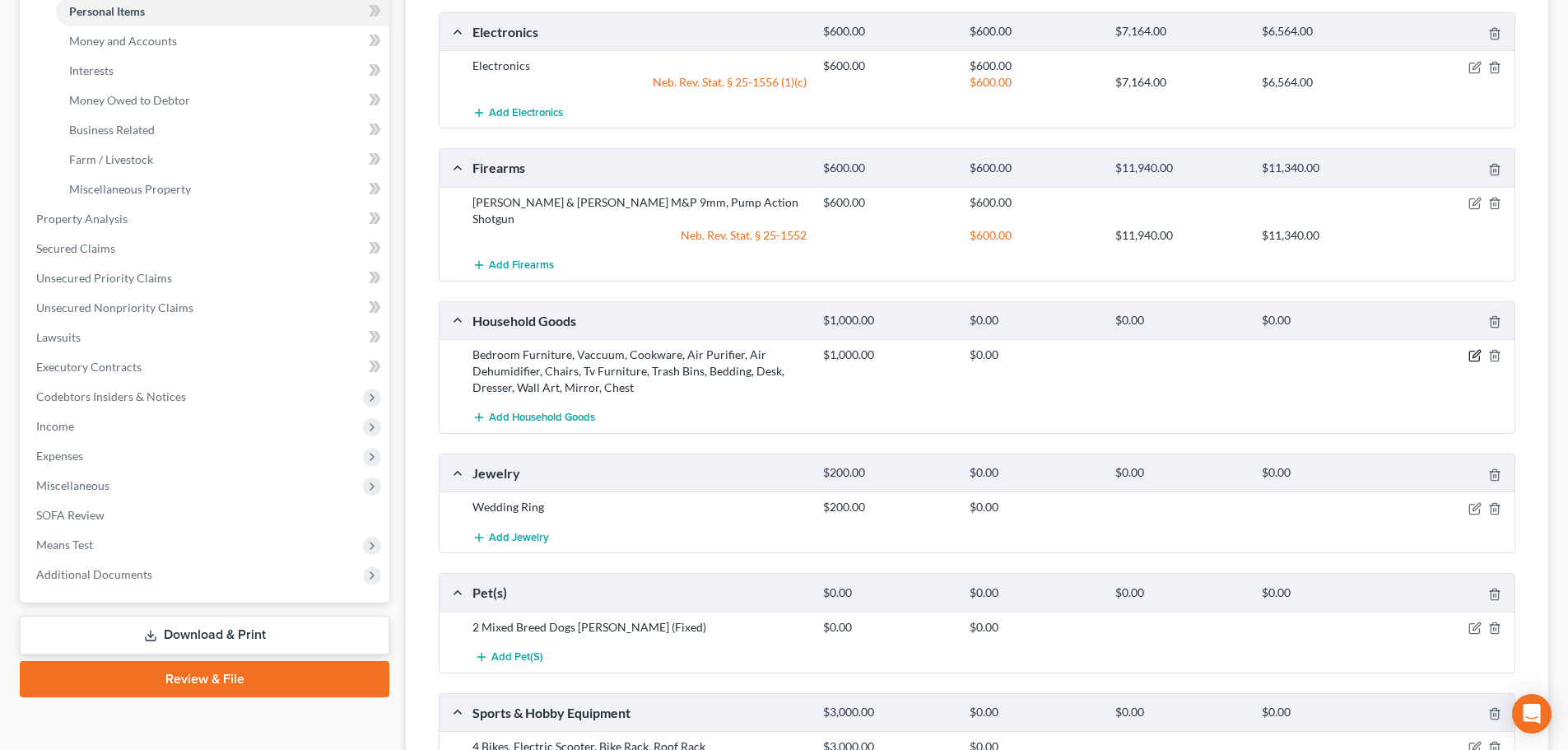
click at [1475, 350] on icon "button" at bounding box center [1477, 354] width 7 height 7
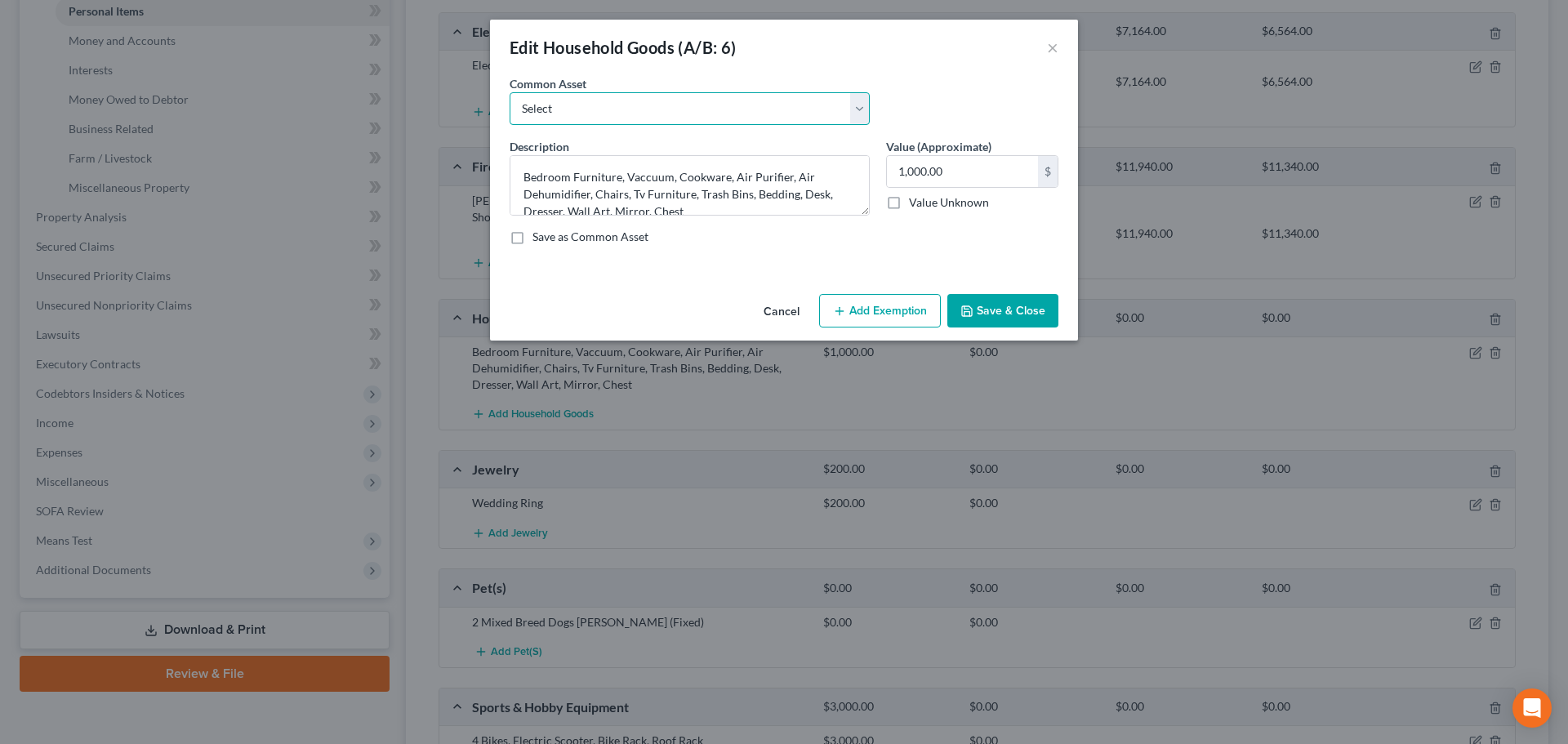
click at [715, 111] on select "Select Household Goods and Furniture" at bounding box center [689, 108] width 360 height 32
select select "0"
click at [510, 92] on select "Select Household Goods and Furniture" at bounding box center [689, 108] width 360 height 32
type textarea "Household Goods and Furniture"
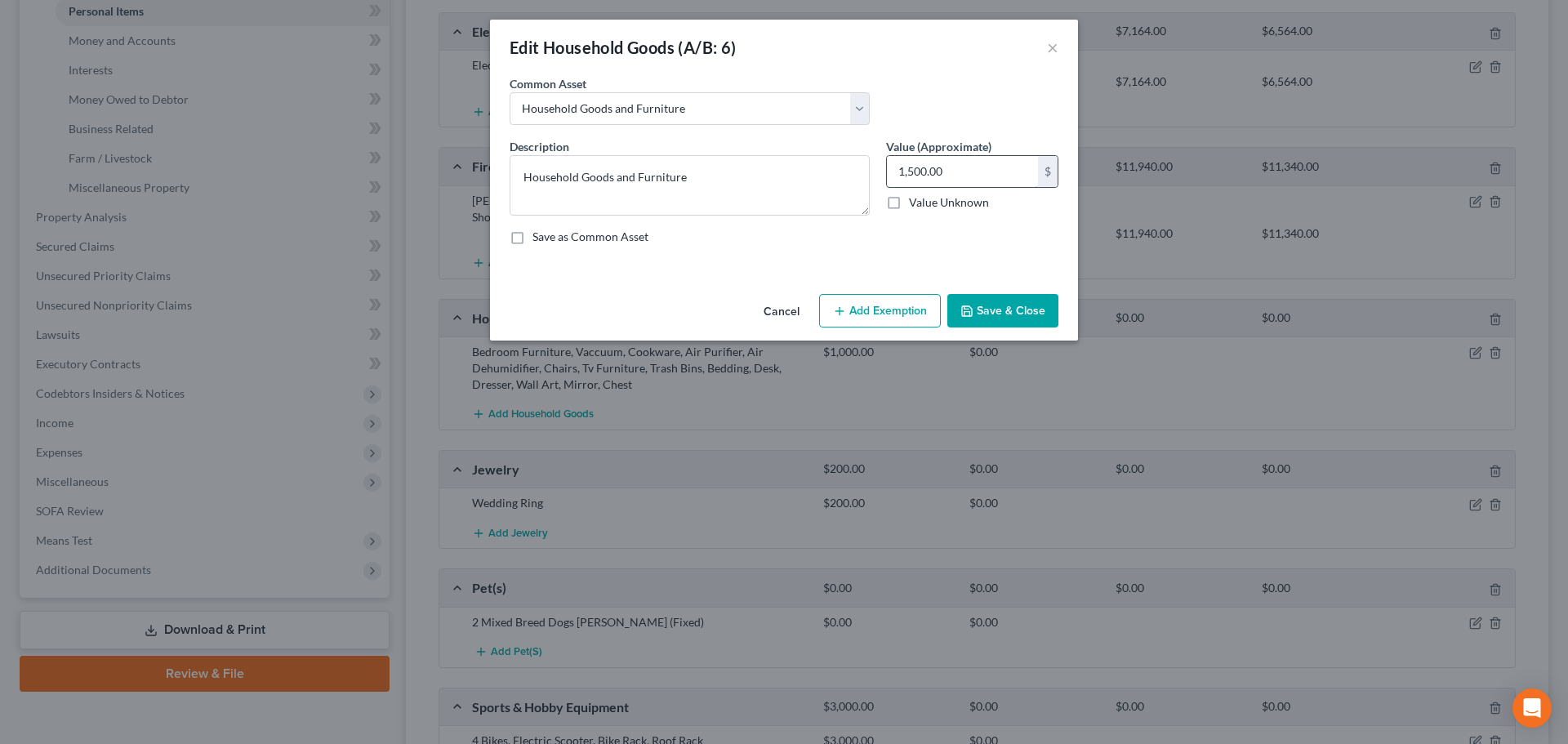
click at [956, 175] on input "1,500.00" at bounding box center [962, 172] width 151 height 31
type input "1,000"
click at [897, 306] on button "Add Exemption" at bounding box center [880, 310] width 122 height 34
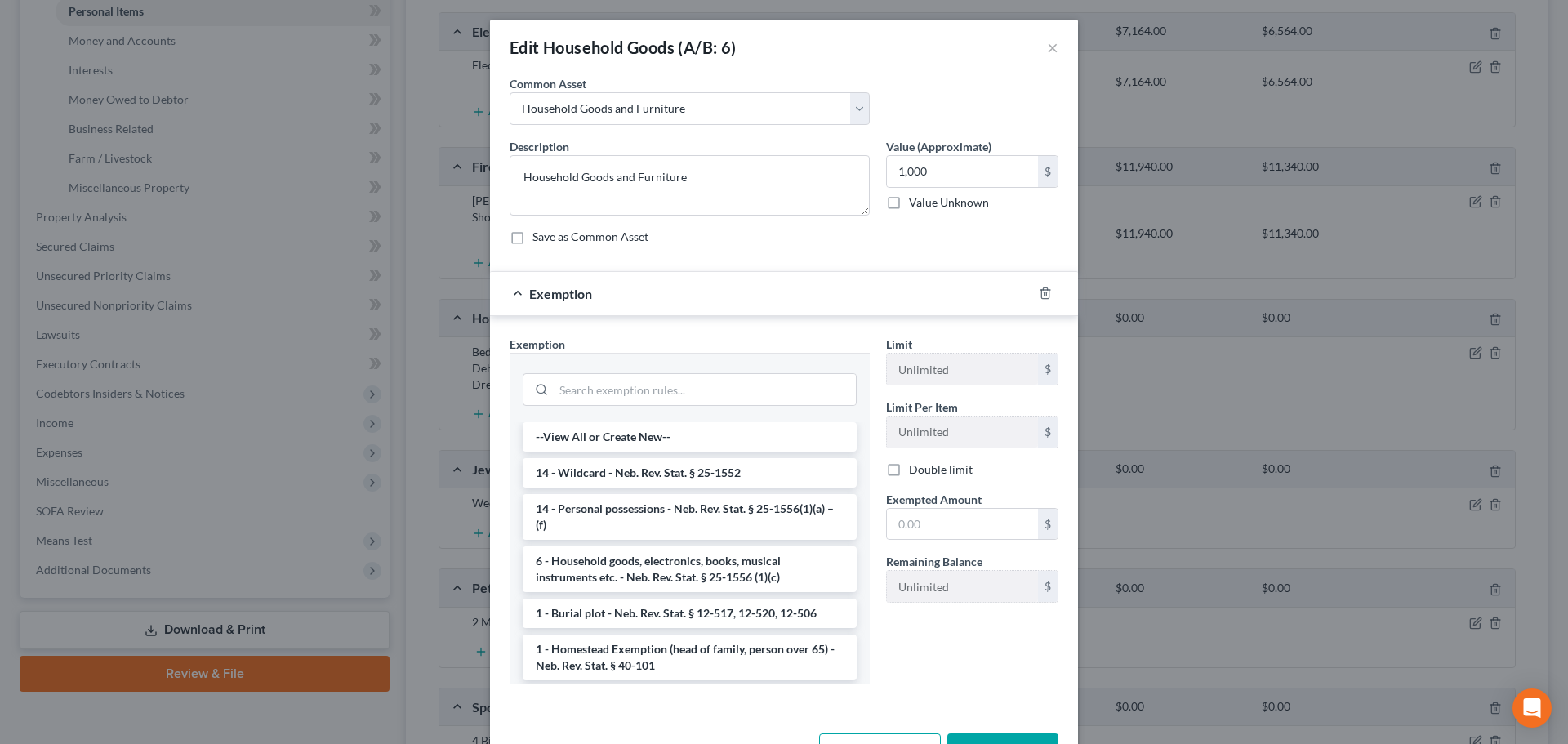
drag, startPoint x: 655, startPoint y: 572, endPoint x: 847, endPoint y: 572, distance: 192.0
click at [657, 572] on li "6 - Household goods, electronics, books, musical instruments etc. - Neb. Rev. S…" at bounding box center [689, 569] width 334 height 45
checkbox input "true"
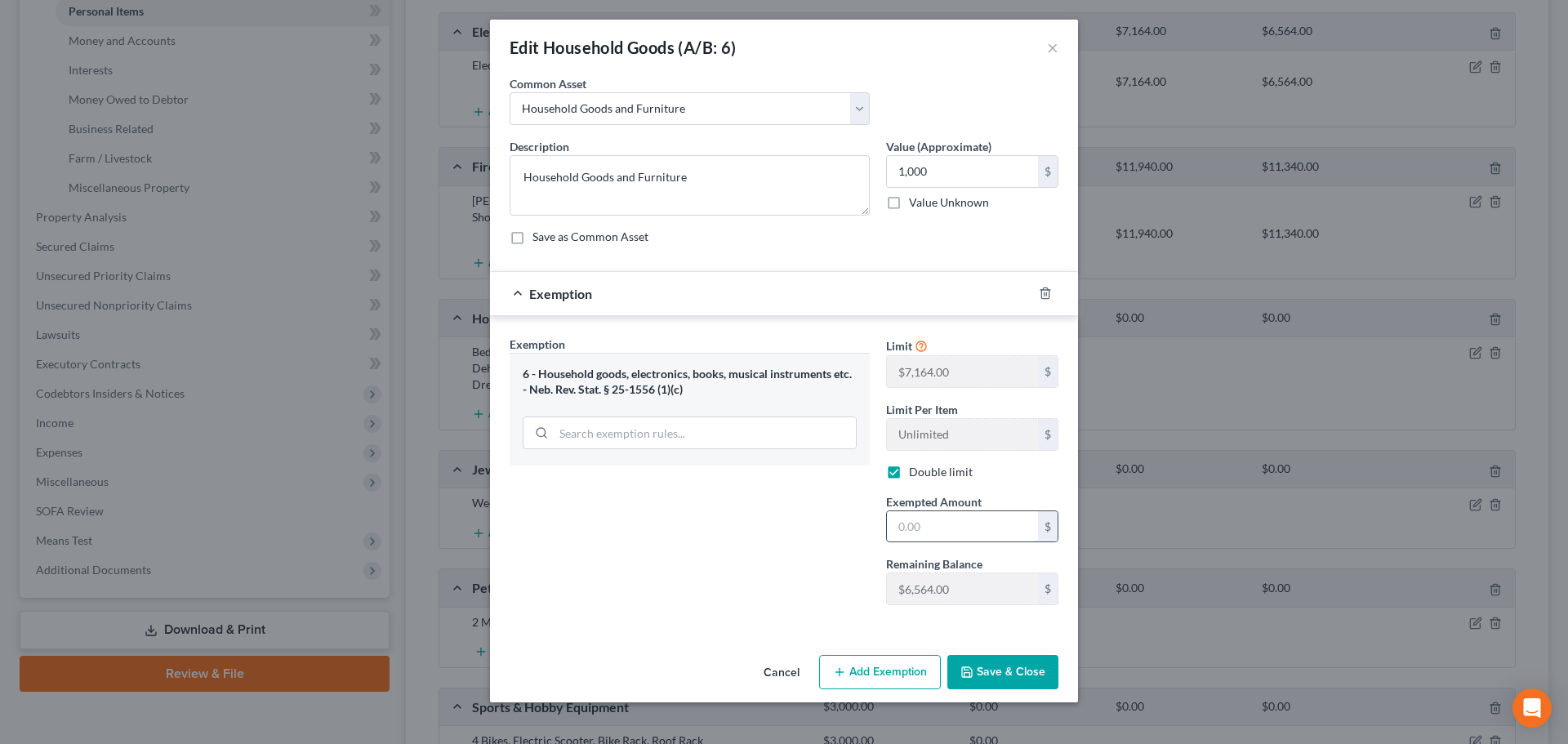
click at [914, 531] on input "text" at bounding box center [962, 527] width 151 height 31
type input "1,000"
click at [782, 552] on div "Exemption Set must be selected for CA. Exemption * 6 - Household goods, electro…" at bounding box center [689, 477] width 377 height 282
drag, startPoint x: 983, startPoint y: 666, endPoint x: 994, endPoint y: 646, distance: 22.8
click at [985, 666] on button "Save & Close" at bounding box center [1002, 672] width 111 height 34
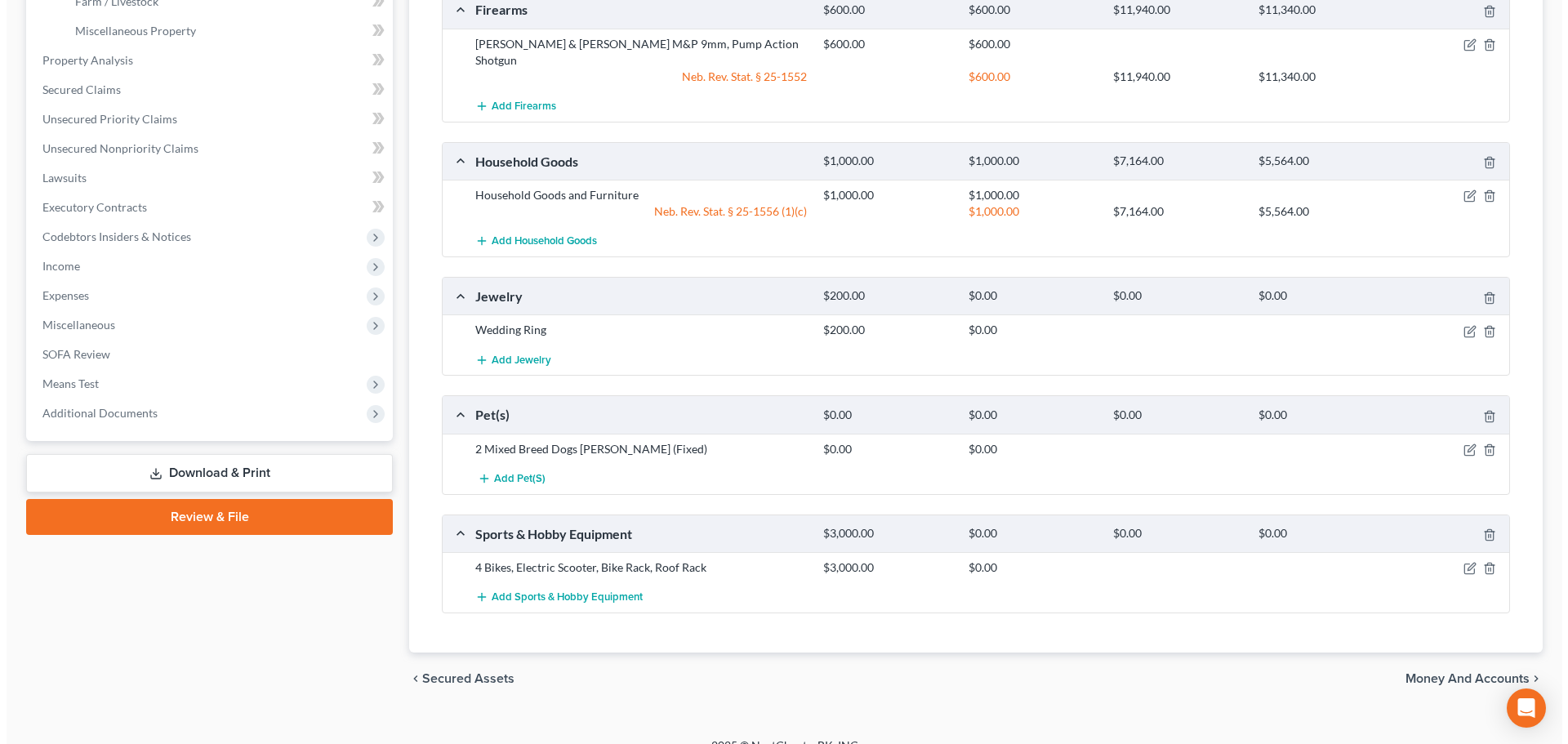
scroll to position [572, 0]
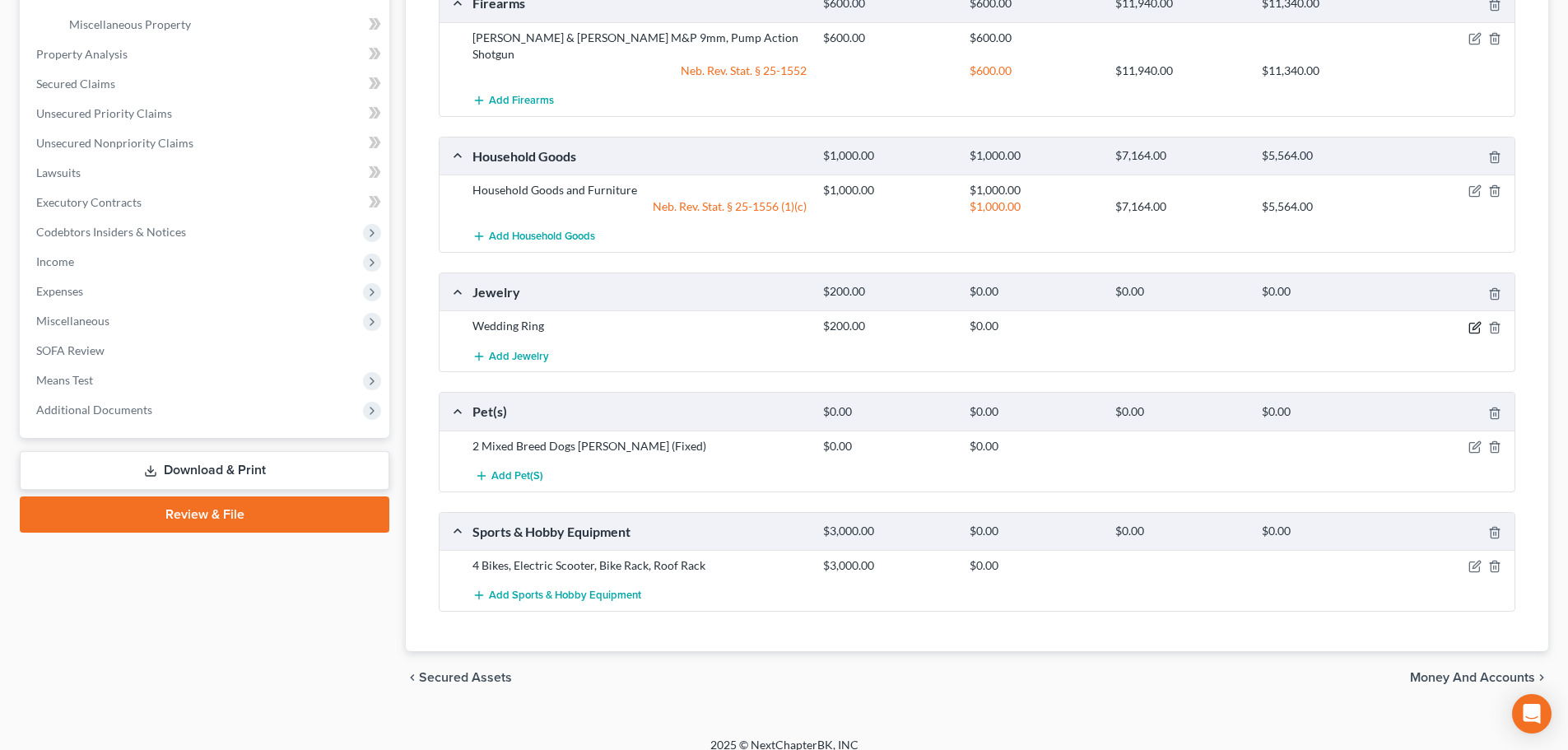
click at [1470, 322] on icon "button" at bounding box center [1474, 327] width 10 height 10
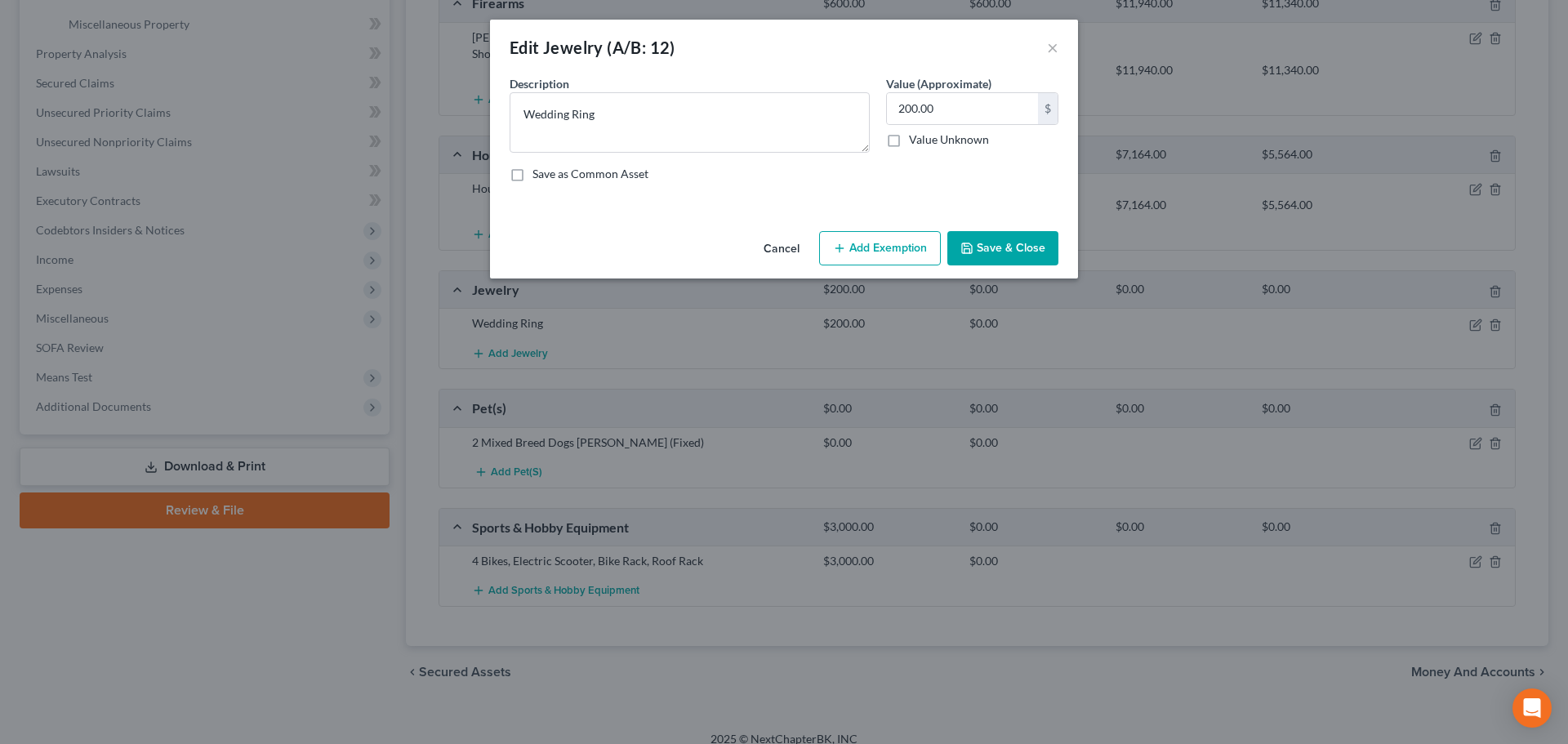
click at [832, 247] on button "Add Exemption" at bounding box center [880, 247] width 122 height 34
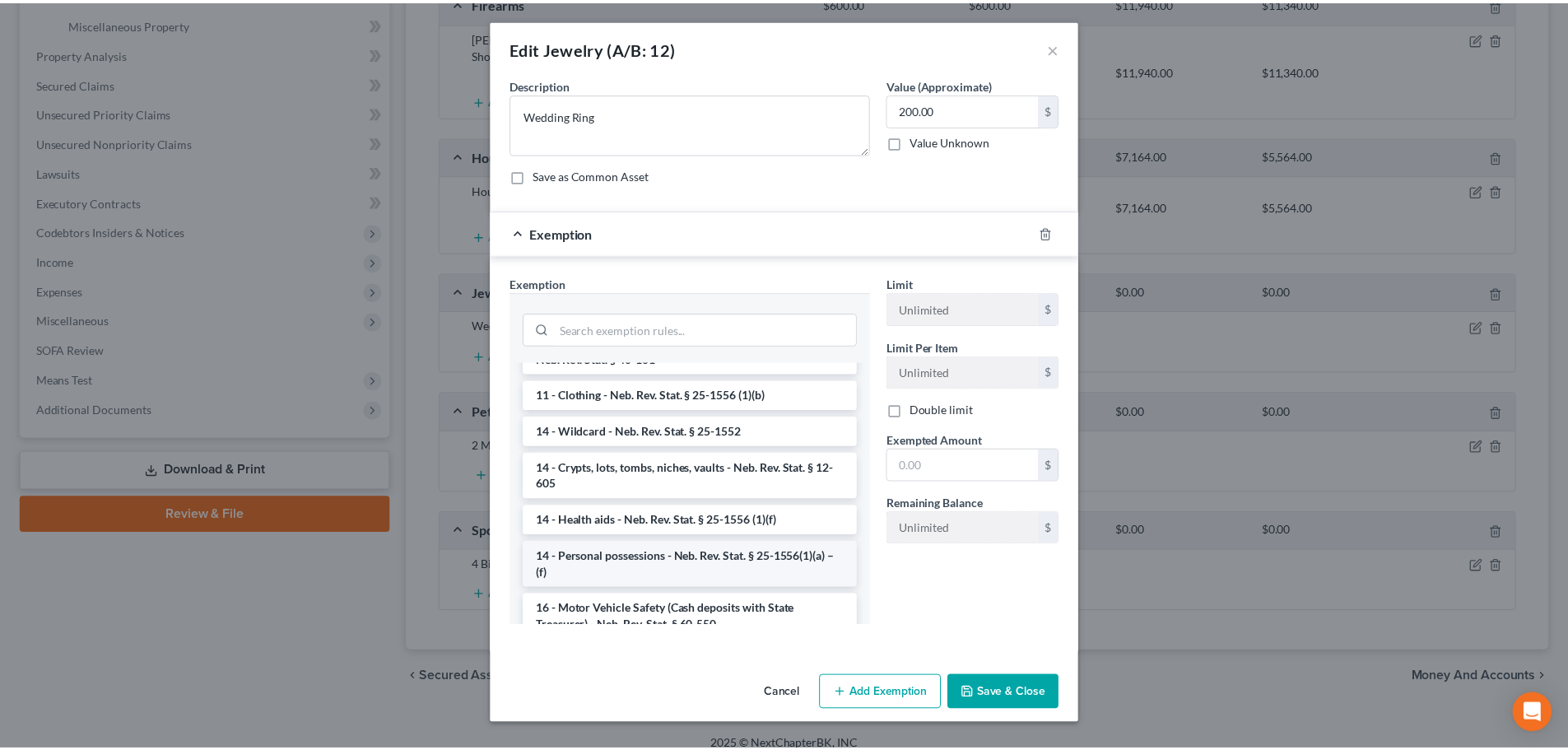
scroll to position [164, 0]
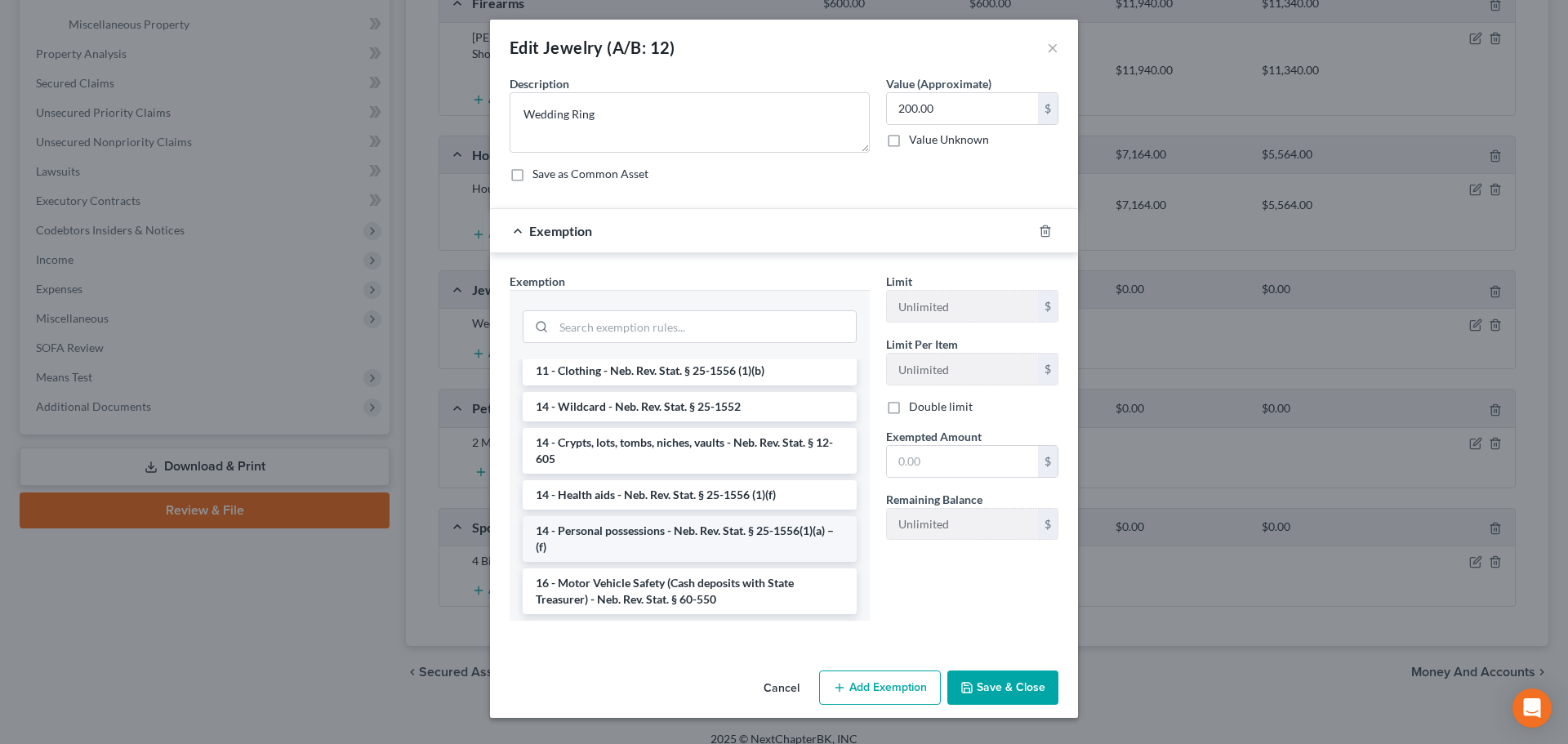
click at [698, 551] on li "14 - Personal possessions - Neb. Rev. Stat. § 25-1556(1)(a) – (f)" at bounding box center [689, 538] width 334 height 45
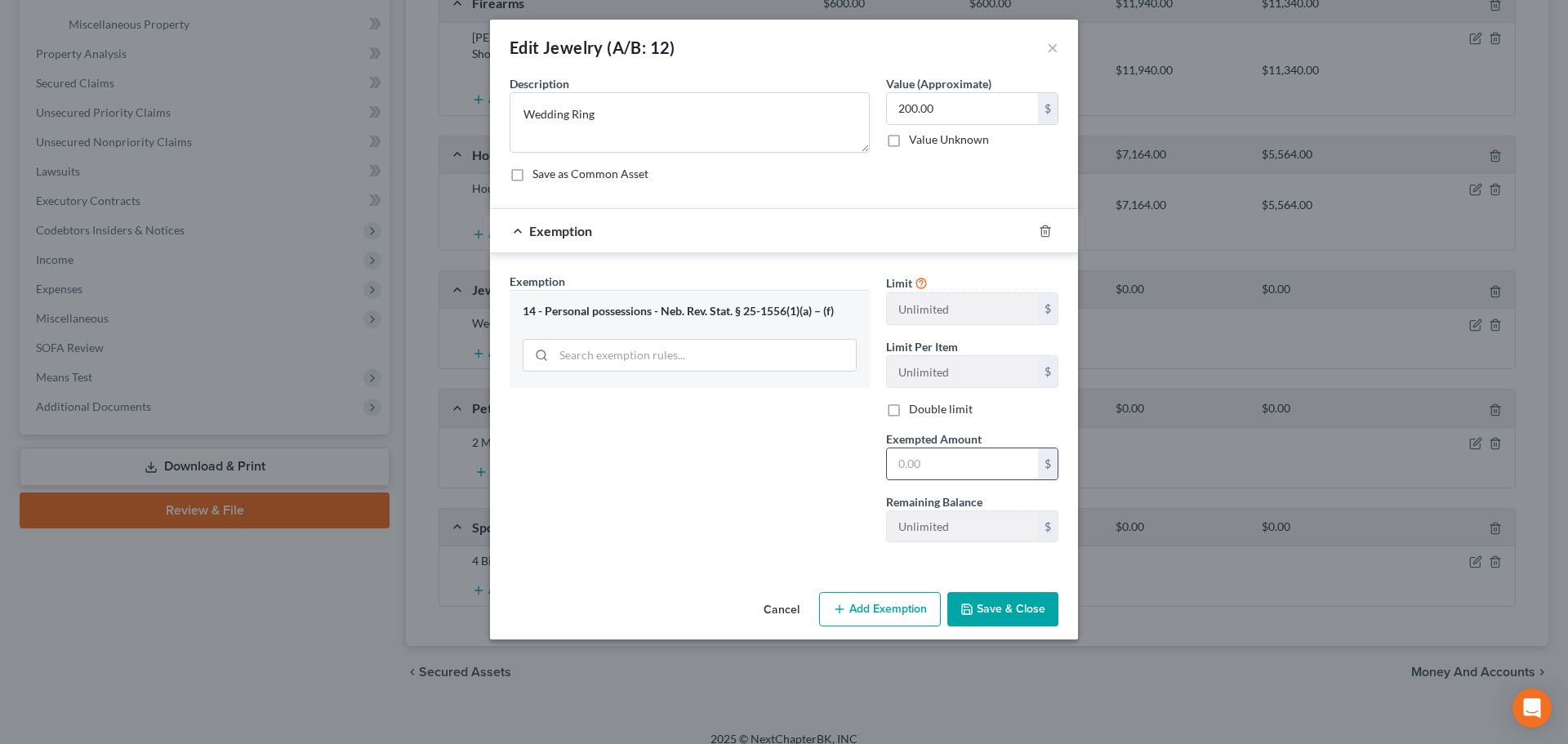
click at [932, 463] on input "text" at bounding box center [962, 464] width 151 height 31
type input "200"
drag, startPoint x: 734, startPoint y: 546, endPoint x: 880, endPoint y: 578, distance: 149.5
click at [736, 546] on div "Exemption Set must be selected for CA. Exemption * 14 - Personal possessions - …" at bounding box center [689, 414] width 377 height 282
click at [975, 605] on button "Save & Close" at bounding box center [1002, 608] width 111 height 34
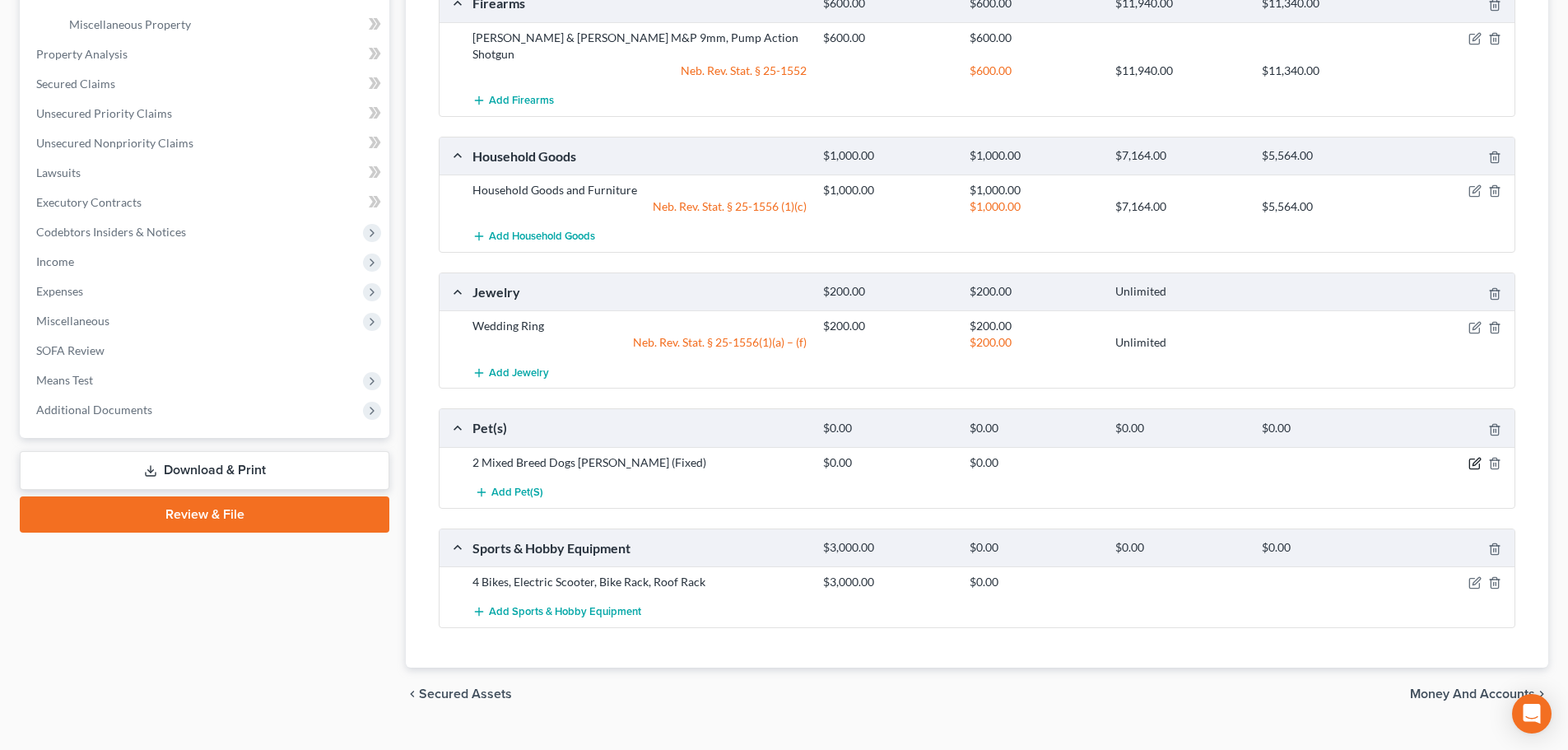
click at [1471, 457] on icon "button" at bounding box center [1475, 463] width 13 height 13
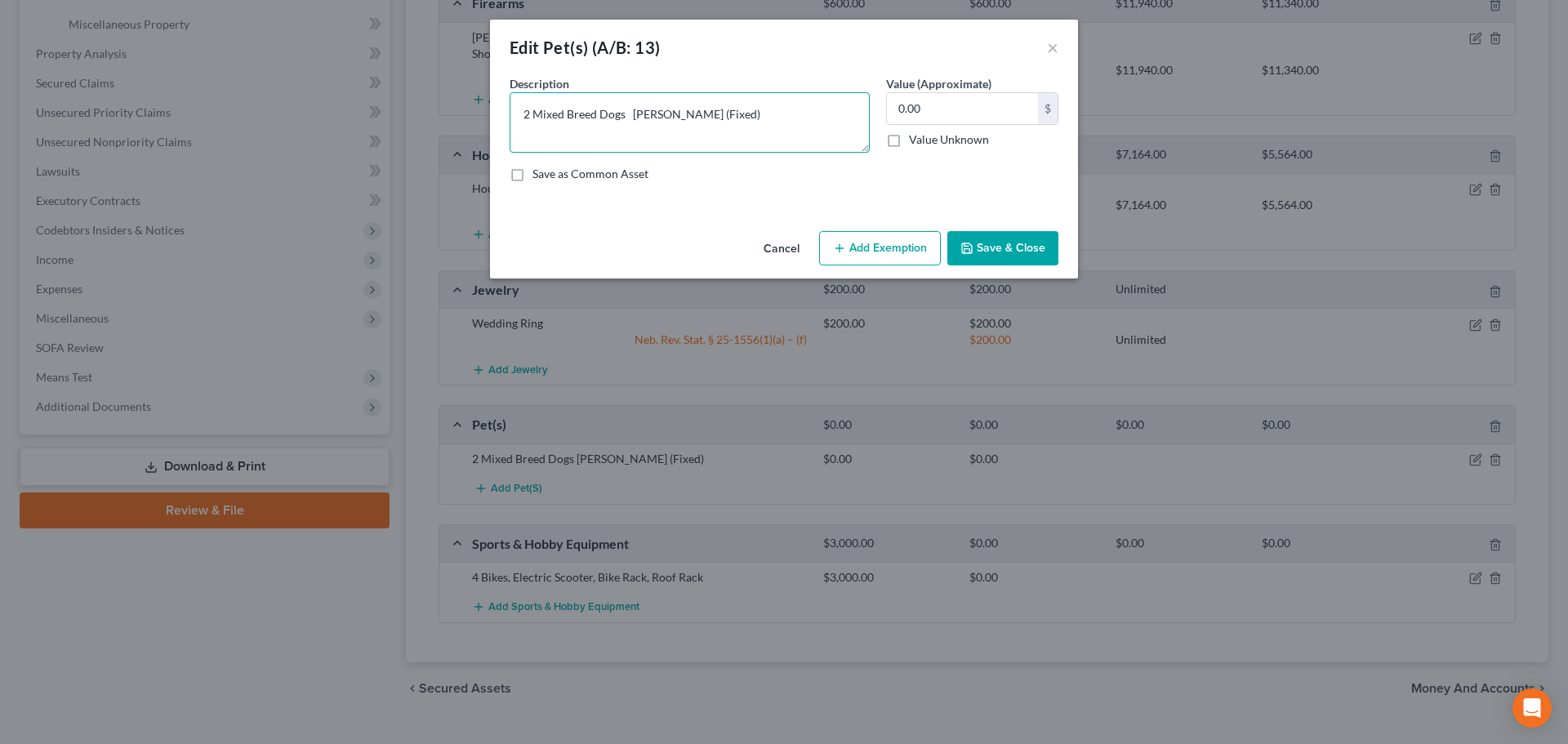
click at [663, 115] on textarea "2 Mixed Breed Dogs [PERSON_NAME] (Fixed)" at bounding box center [689, 122] width 360 height 60
click at [663, 114] on textarea "2 Mixed Breed Dogs [PERSON_NAME] (Fixed)" at bounding box center [689, 122] width 360 height 60
click at [599, 117] on textarea "2 Mixed Breed Dogs (Fixed)" at bounding box center [689, 122] width 360 height 60
paste textarea "[PERSON_NAME]"
type textarea "2 Mixed [PERSON_NAME] Dogs (Fixed)"
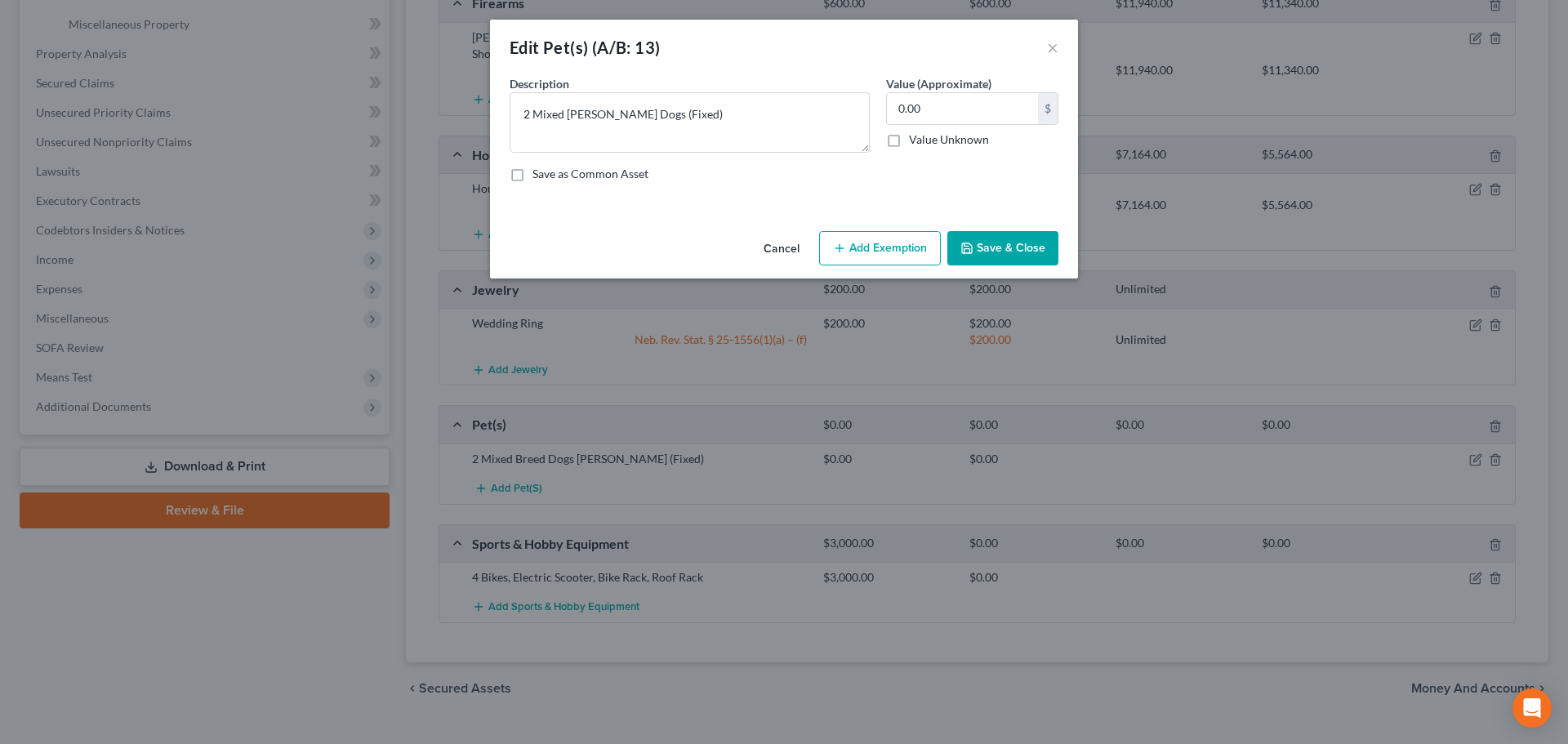
click at [977, 254] on button "Save & Close" at bounding box center [1002, 247] width 111 height 34
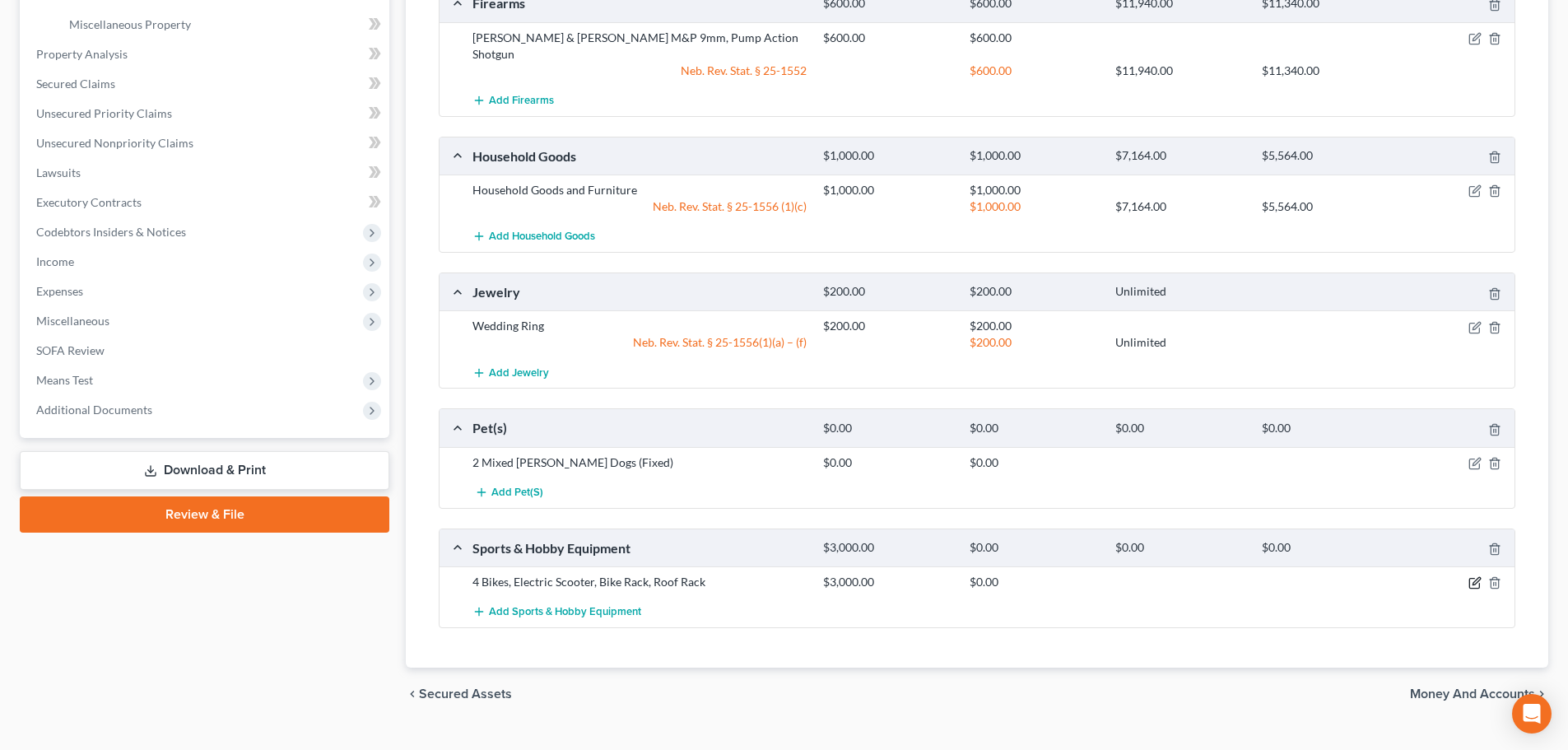
click at [1477, 576] on icon "button" at bounding box center [1475, 582] width 13 height 13
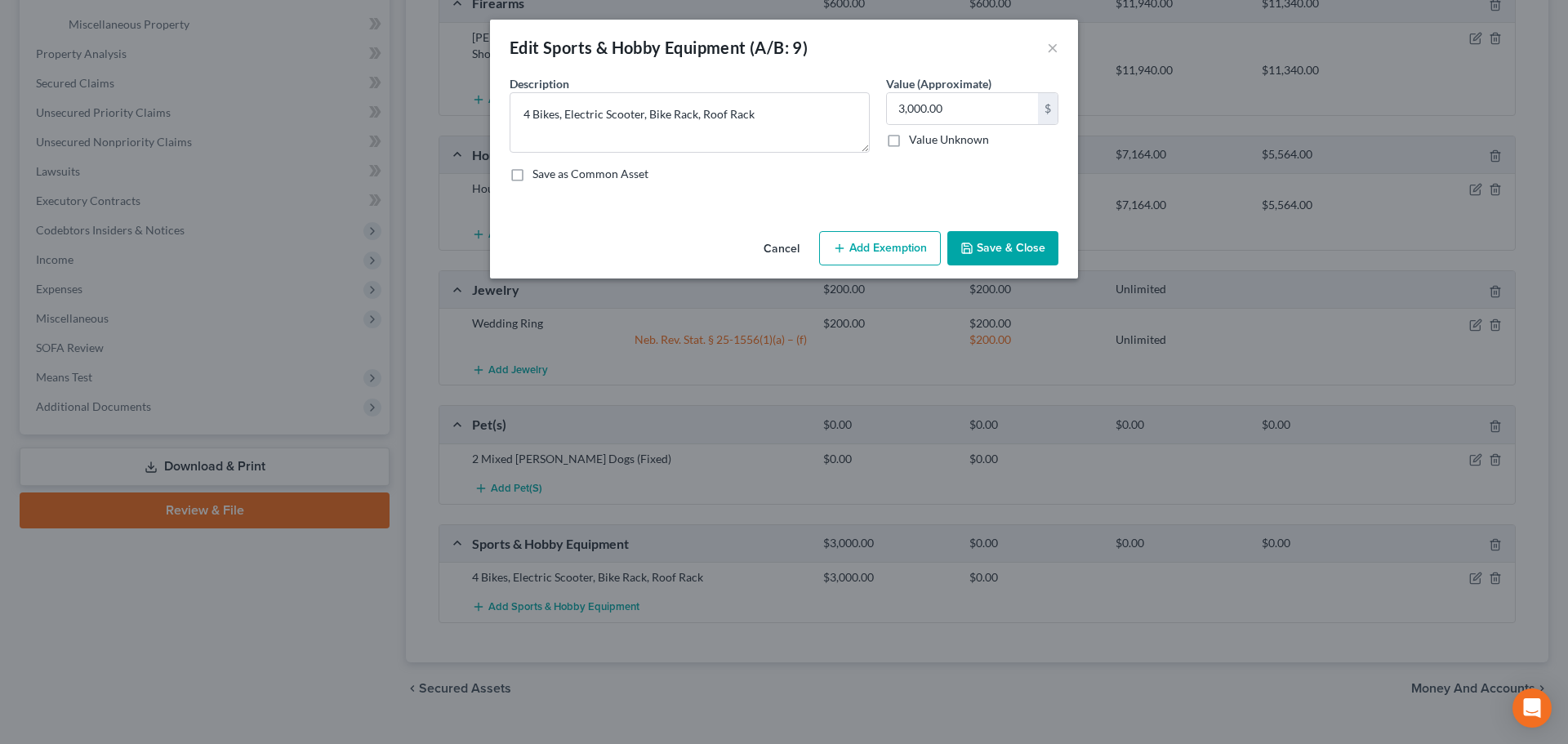
click at [865, 249] on button "Add Exemption" at bounding box center [880, 247] width 122 height 34
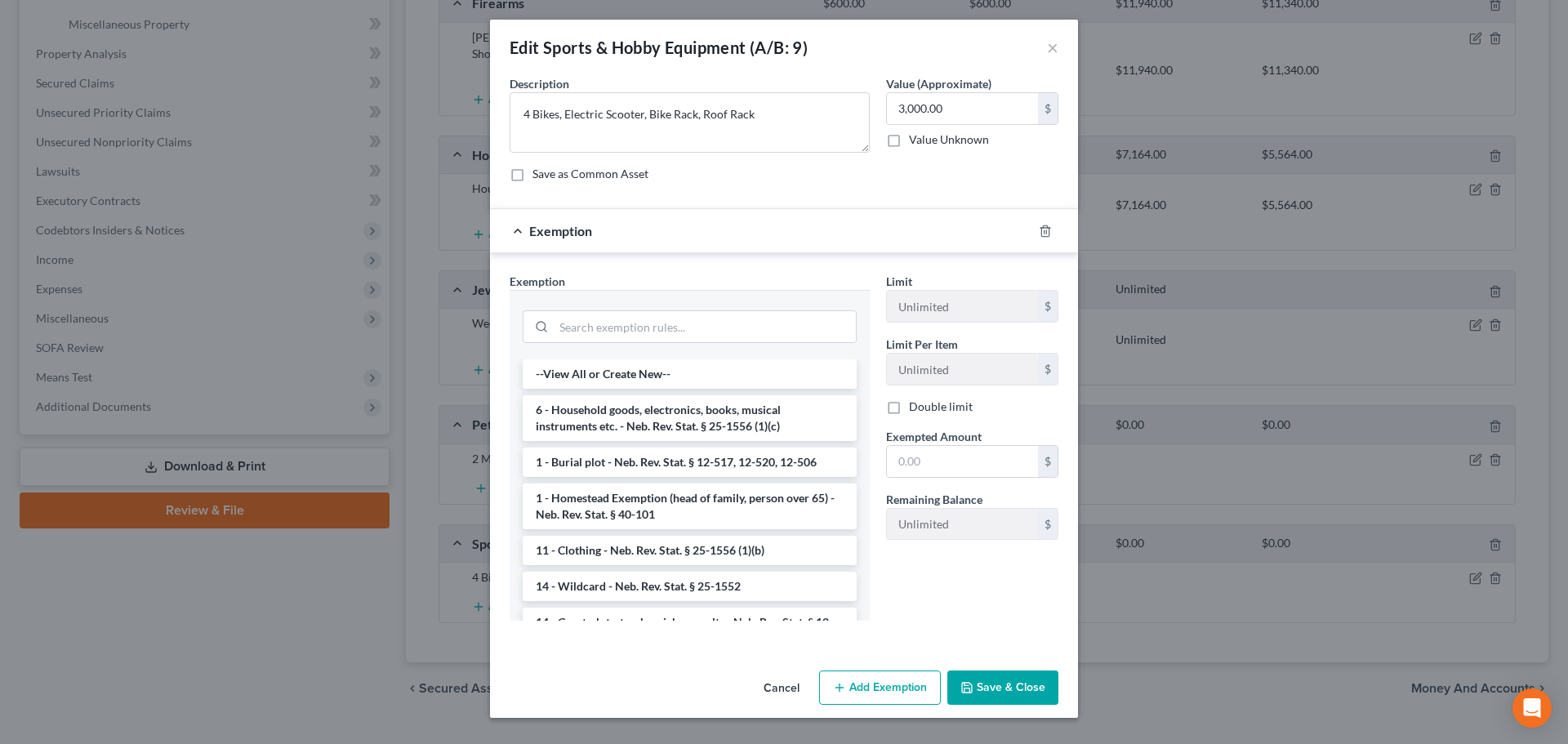
drag, startPoint x: 643, startPoint y: 577, endPoint x: 655, endPoint y: 573, distance: 12.6
click at [644, 577] on li "14 - Wildcard - Neb. Rev. Stat. § 25-1552" at bounding box center [689, 586] width 334 height 30
checkbox input "true"
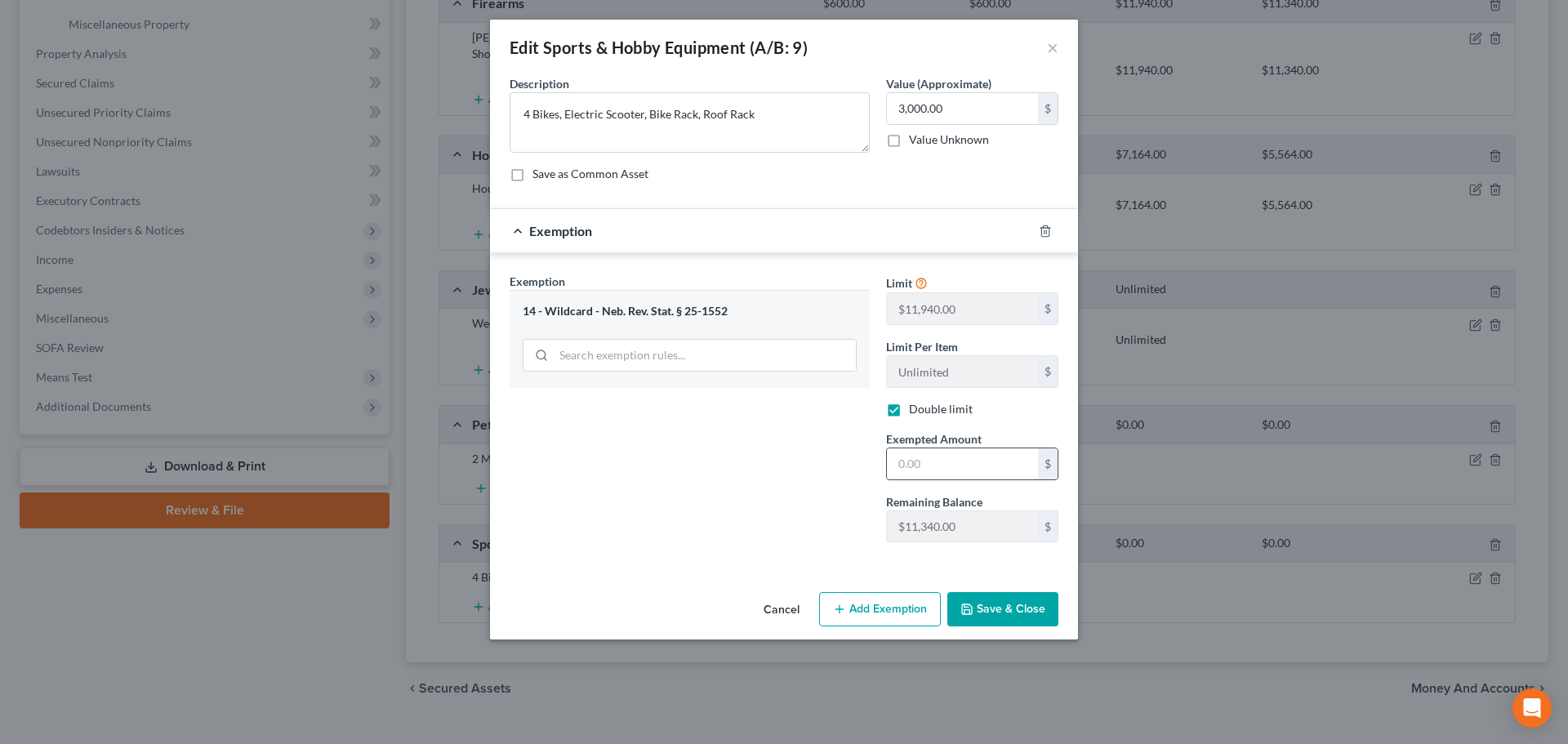
click at [922, 463] on input "text" at bounding box center [962, 464] width 151 height 31
type input "3,000"
drag, startPoint x: 784, startPoint y: 525, endPoint x: 916, endPoint y: 572, distance: 140.1
click at [784, 525] on div "Exemption Set must be selected for CA. Exemption * 14 - Wildcard - Neb. Rev. St…" at bounding box center [689, 414] width 377 height 282
click at [1022, 605] on button "Save & Close" at bounding box center [1002, 608] width 111 height 34
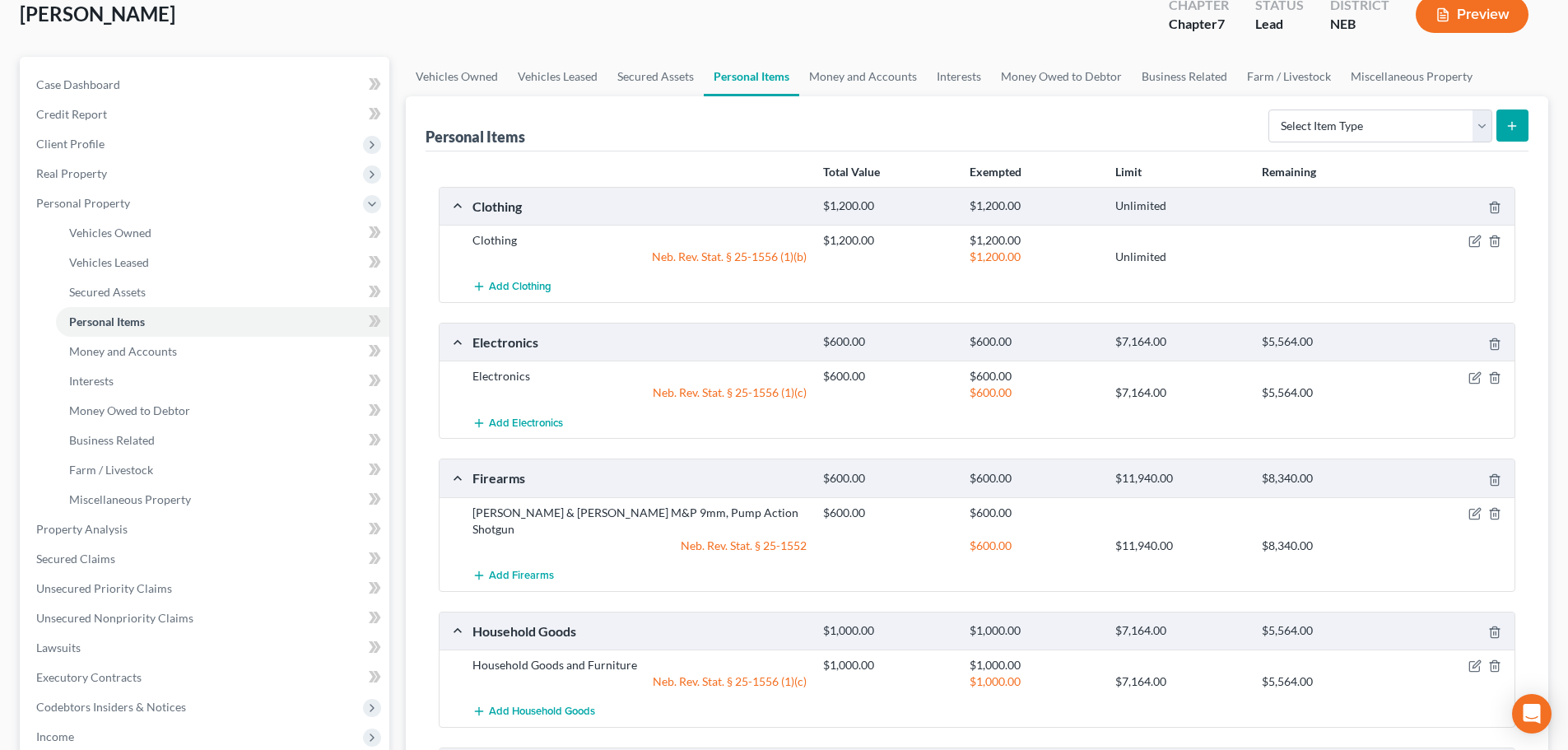
scroll to position [0, 0]
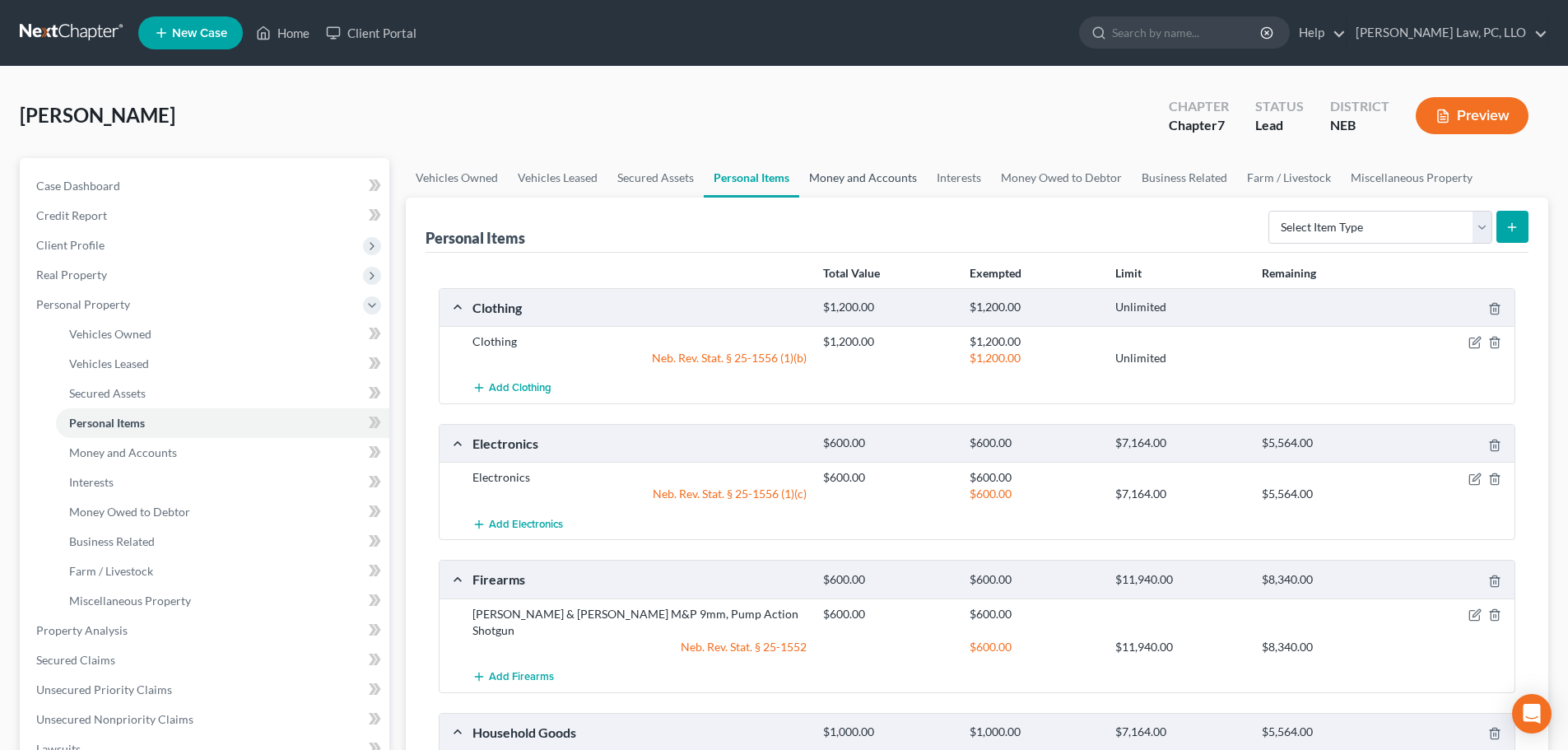
click at [822, 178] on link "Money and Accounts" at bounding box center [863, 177] width 127 height 40
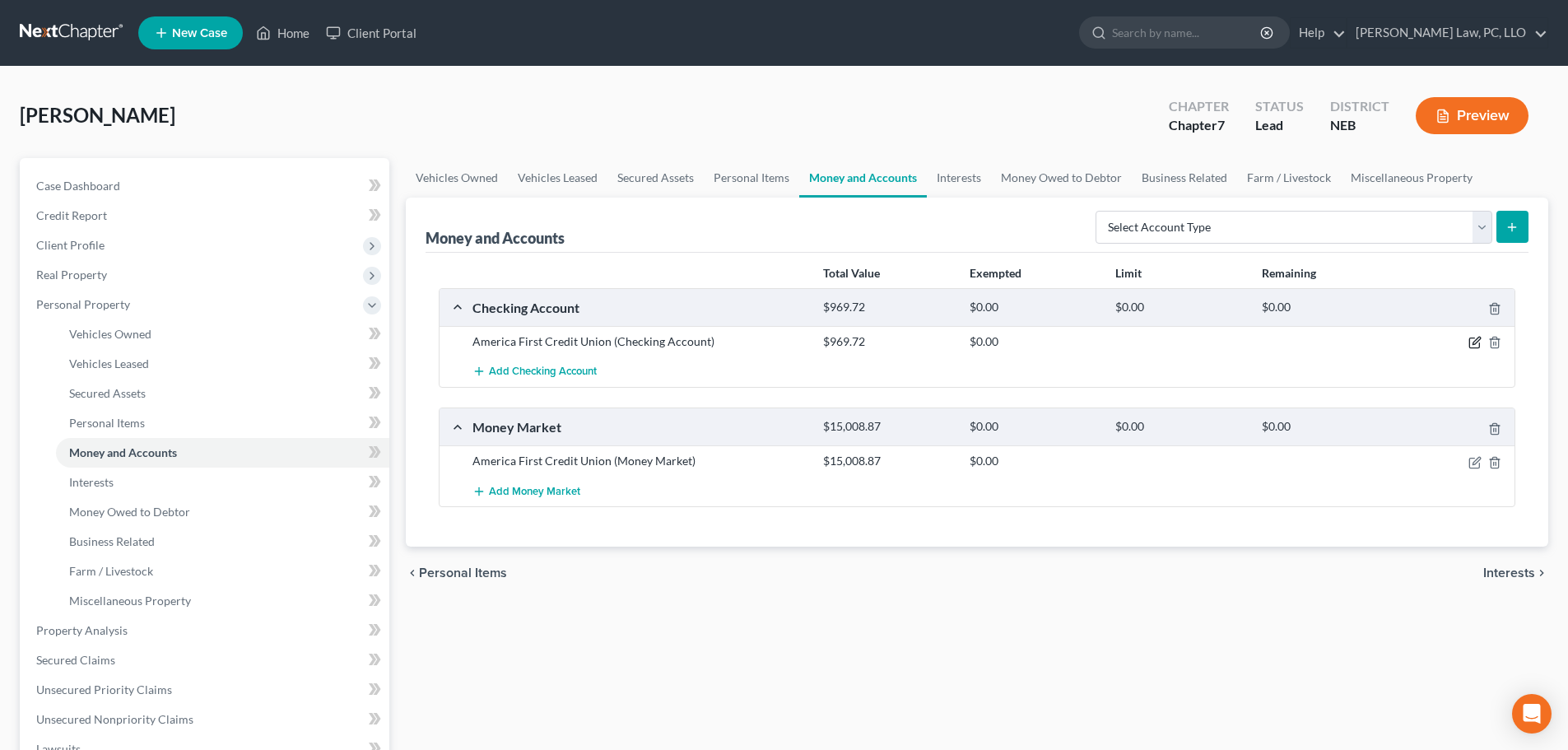
drag, startPoint x: 1470, startPoint y: 340, endPoint x: 1456, endPoint y: 346, distance: 15.2
click at [1471, 340] on icon "button" at bounding box center [1475, 342] width 13 height 13
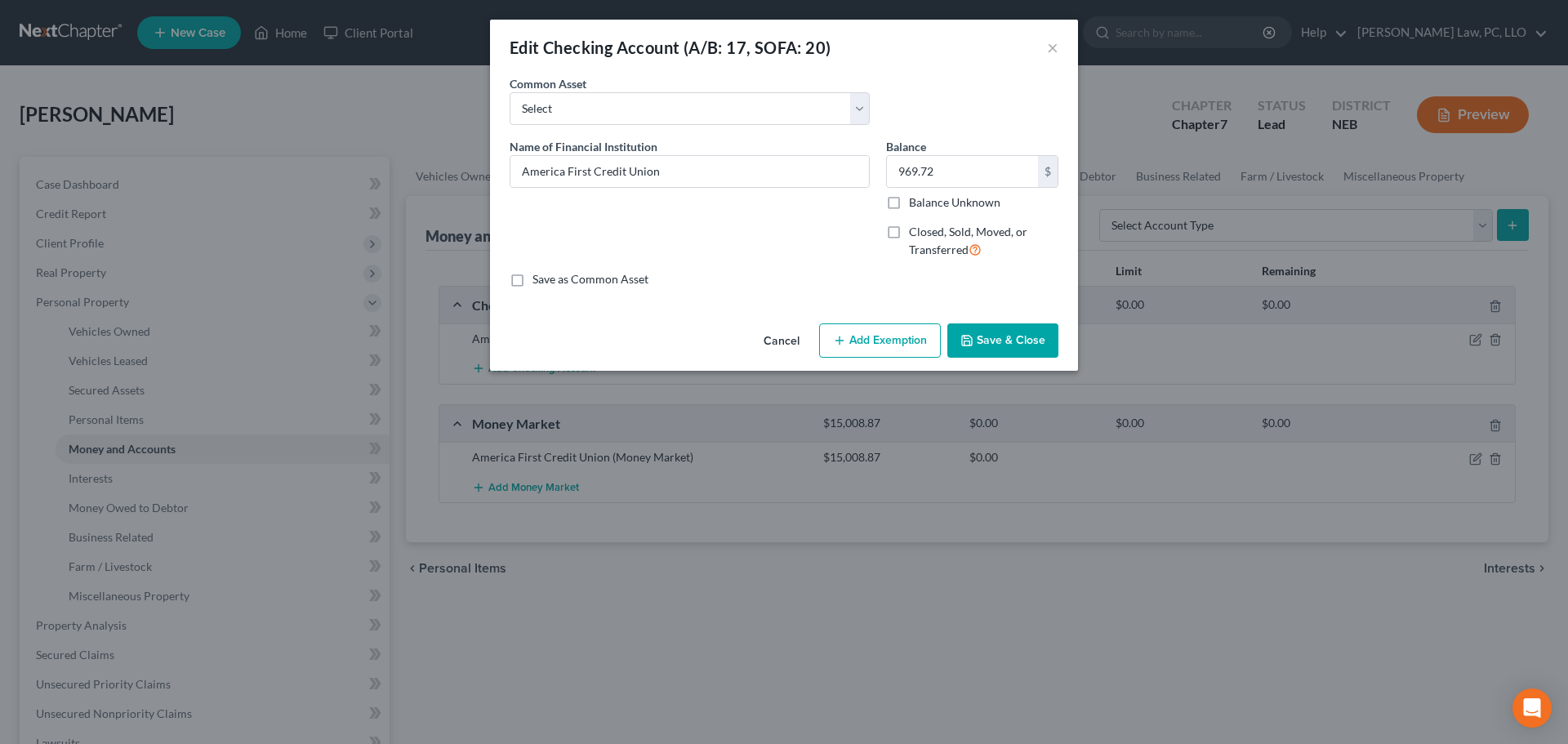
click at [893, 338] on button "Add Exemption" at bounding box center [880, 340] width 122 height 34
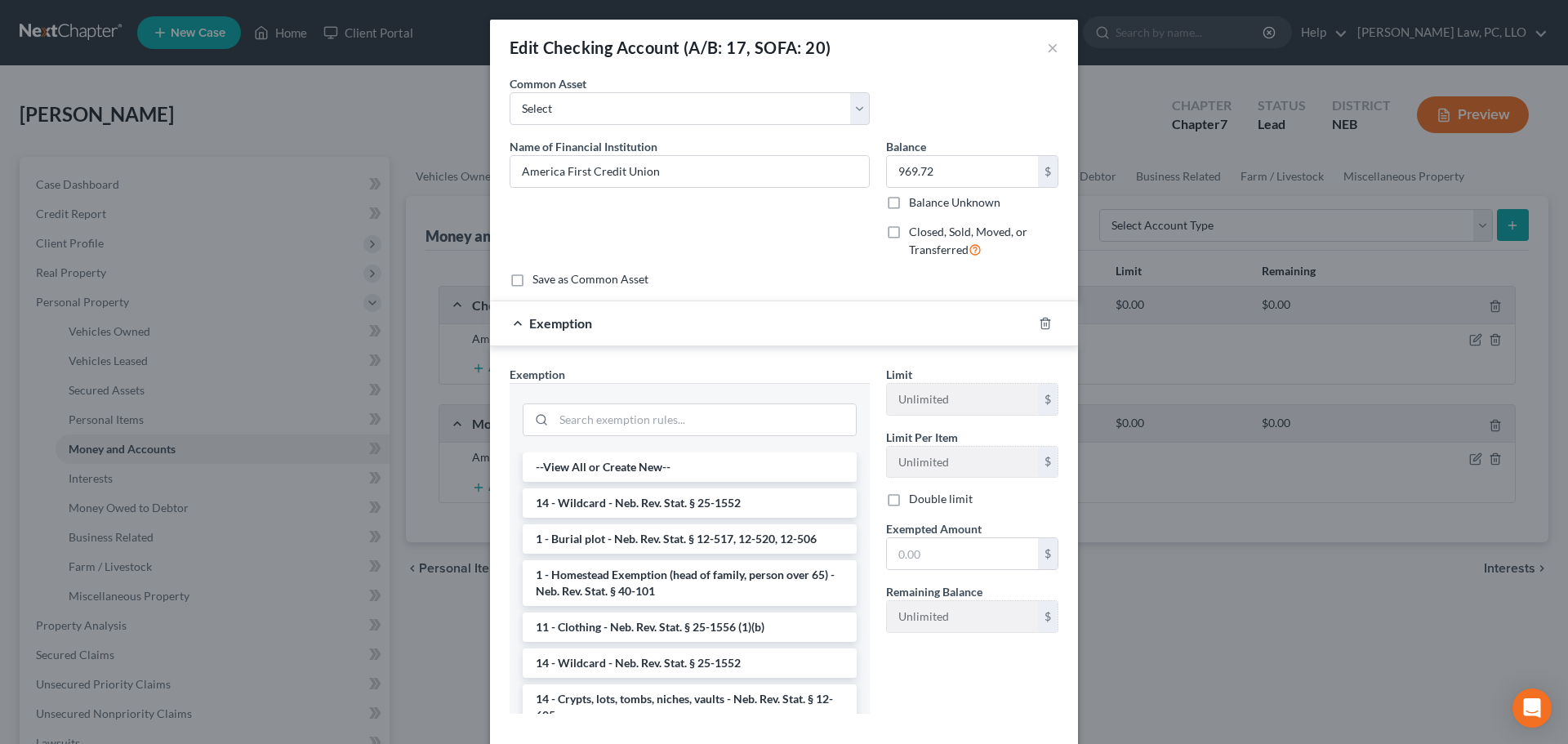
drag, startPoint x: 632, startPoint y: 504, endPoint x: 798, endPoint y: 543, distance: 170.5
click at [633, 504] on li "14 - Wildcard - Neb. Rev. Stat. § 25-1552" at bounding box center [689, 503] width 334 height 30
checkbox input "true"
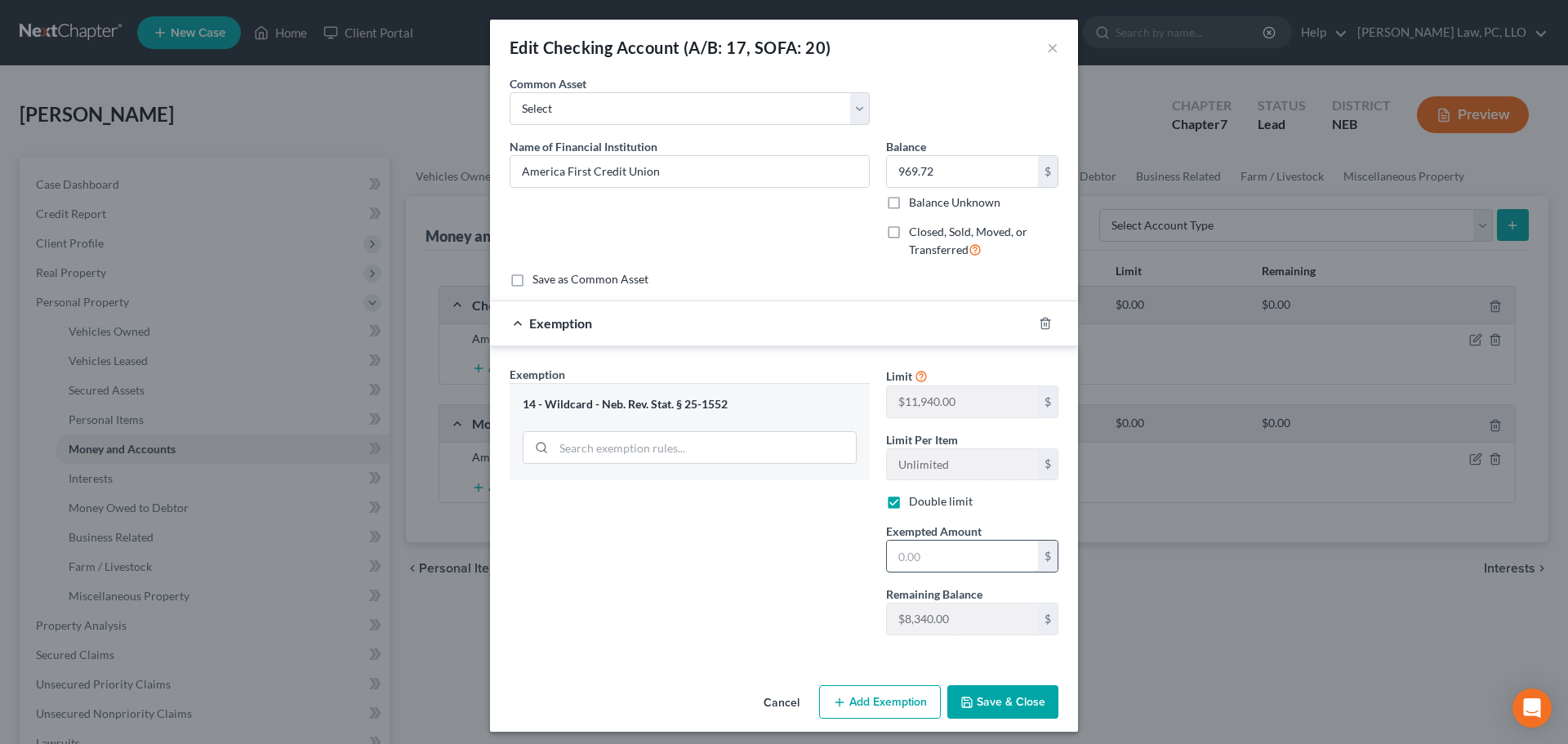
click at [972, 555] on input "text" at bounding box center [962, 556] width 151 height 31
type input "969.72"
click at [1008, 697] on button "Save & Close" at bounding box center [1002, 701] width 111 height 34
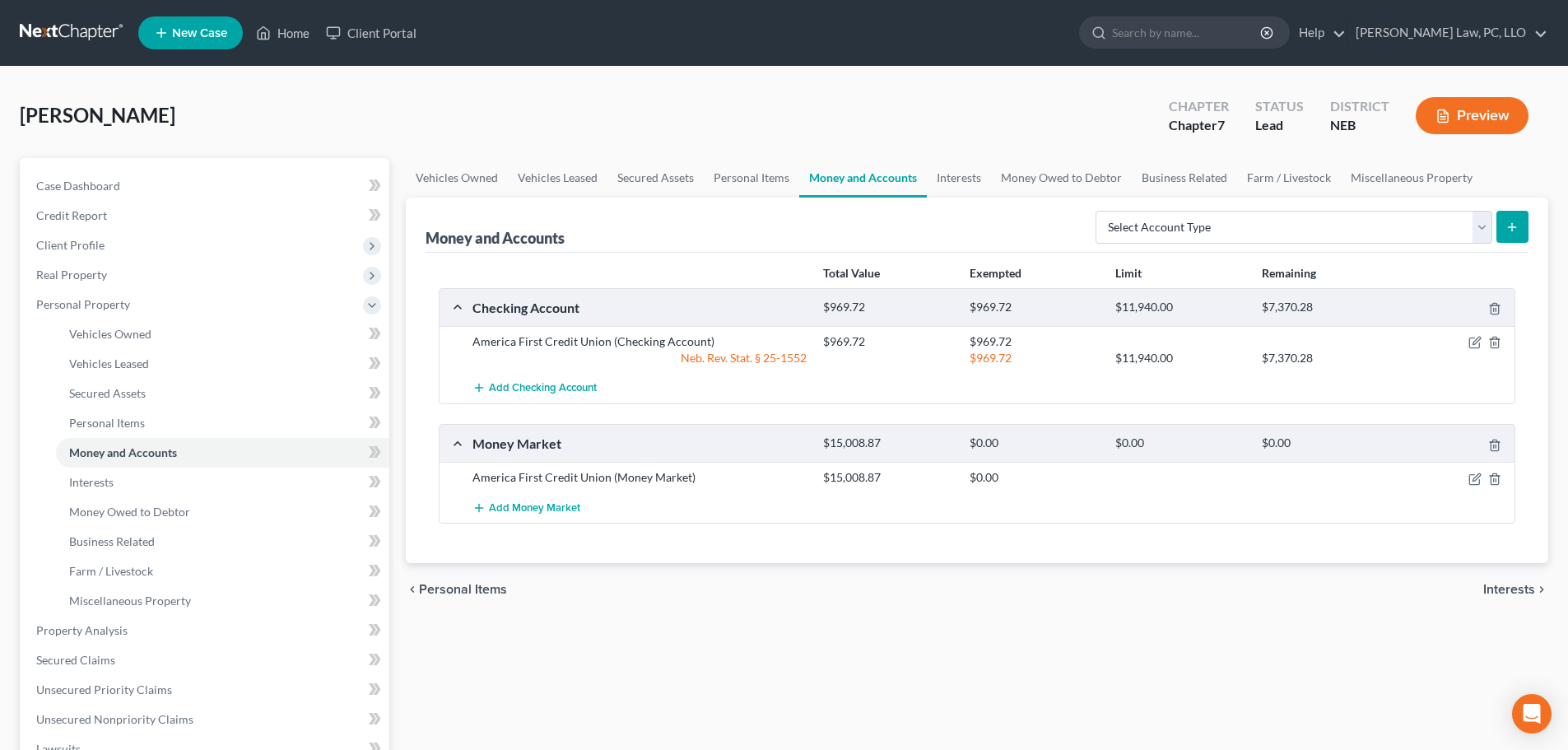
click at [1166, 610] on div "chevron_left Personal Items Interests chevron_right" at bounding box center [977, 589] width 1143 height 53
click at [1475, 475] on icon "button" at bounding box center [1475, 479] width 13 height 13
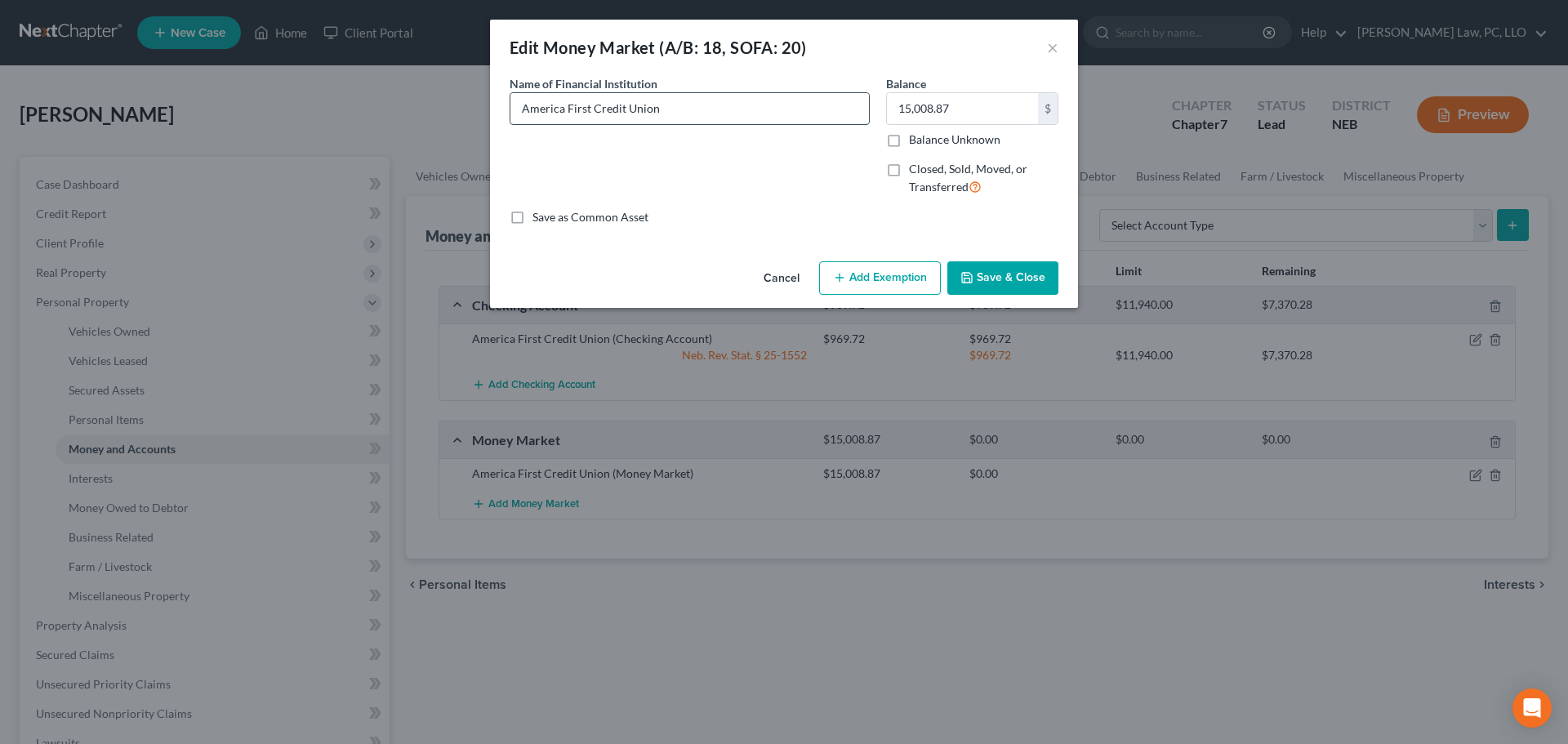
click at [748, 106] on input "America First Credit Union" at bounding box center [689, 109] width 358 height 31
type input "America First Credit Union Money Market Savings"
click at [849, 279] on button "Add Exemption" at bounding box center [880, 278] width 122 height 34
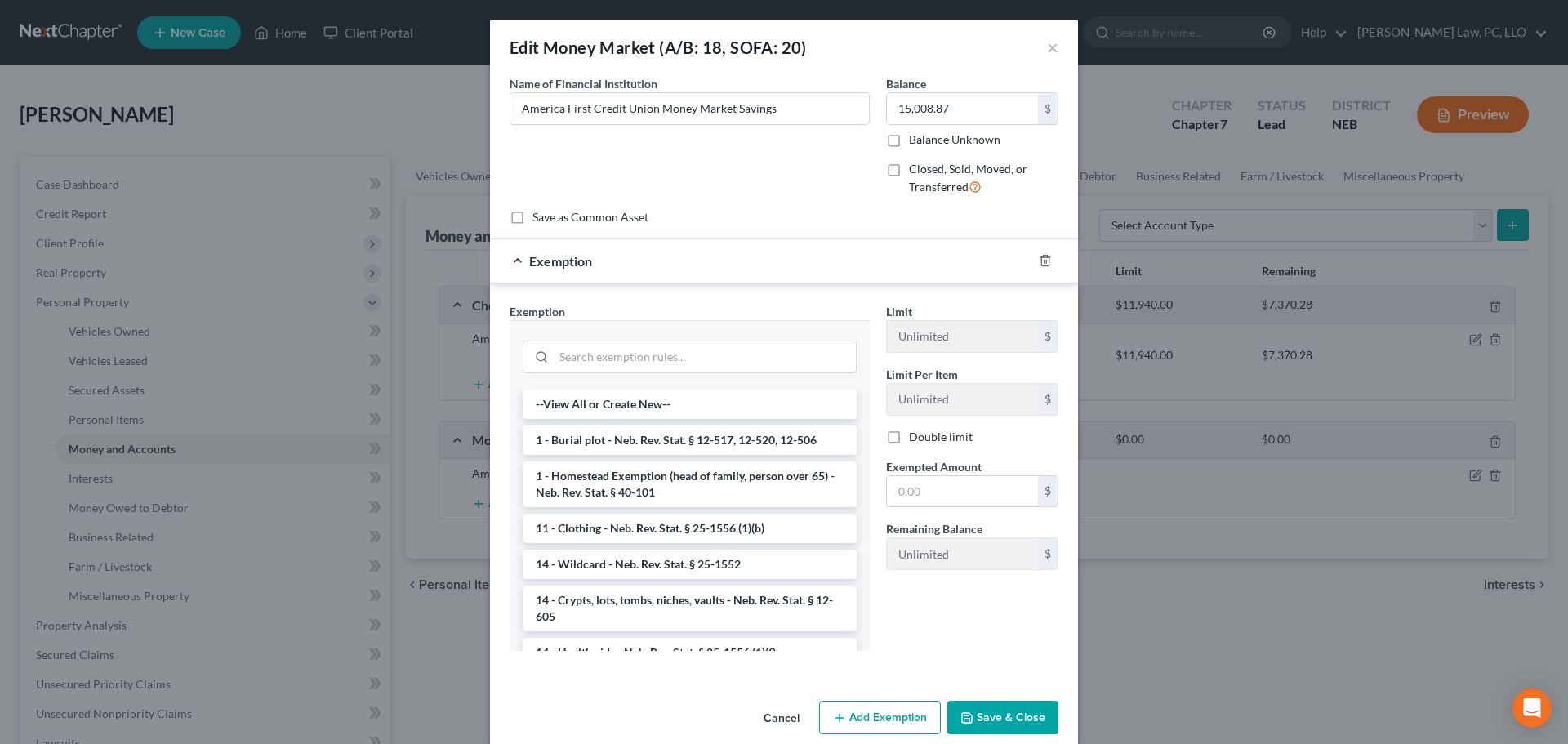
drag, startPoint x: 675, startPoint y: 568, endPoint x: 914, endPoint y: 534, distance: 241.4
click at [676, 568] on li "14 - Wildcard - Neb. Rev. Stat. § 25-1552" at bounding box center [689, 565] width 334 height 30
checkbox input "true"
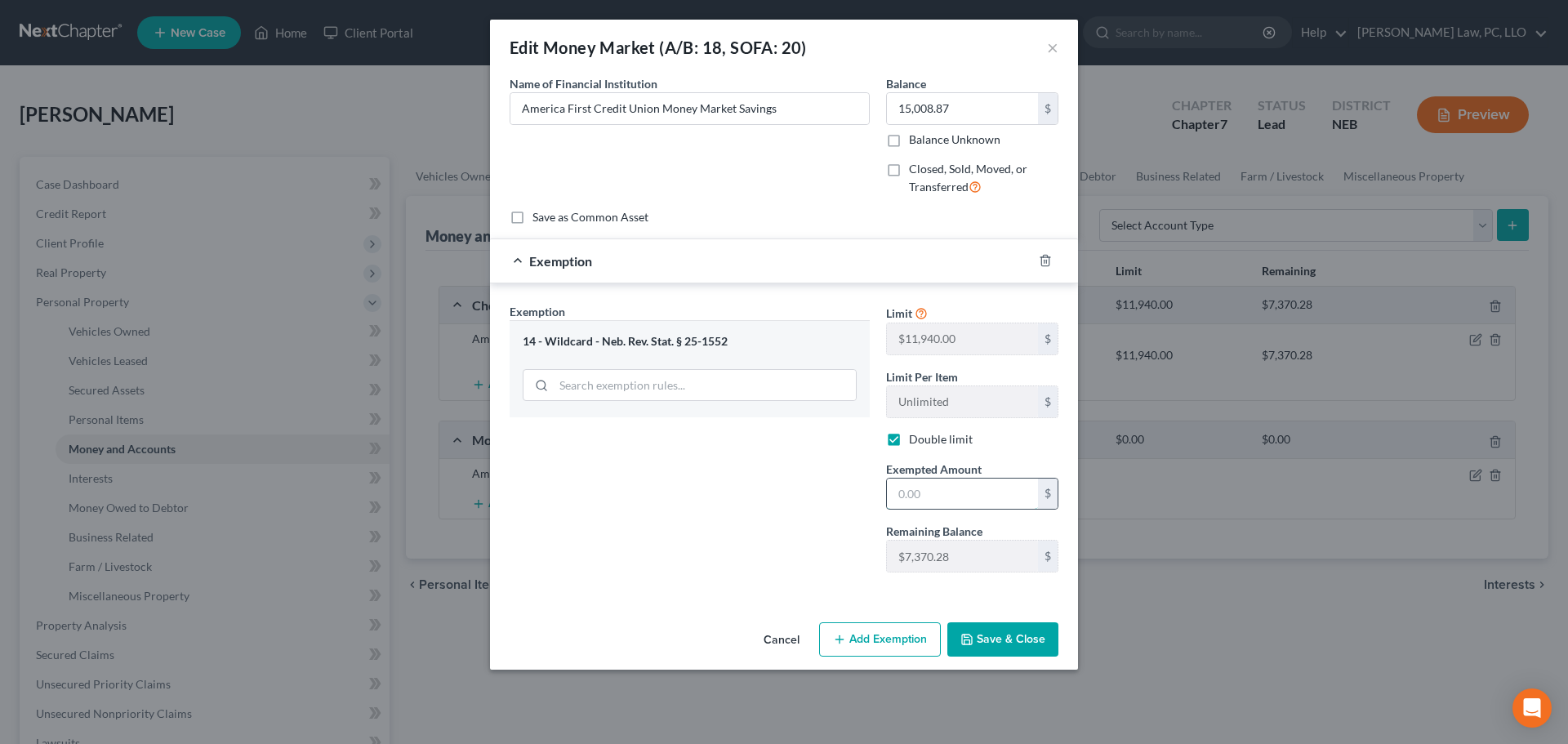
click at [960, 492] on input "text" at bounding box center [962, 494] width 151 height 31
type input "7,370.28"
click at [1000, 642] on button "Save & Close" at bounding box center [1002, 639] width 111 height 34
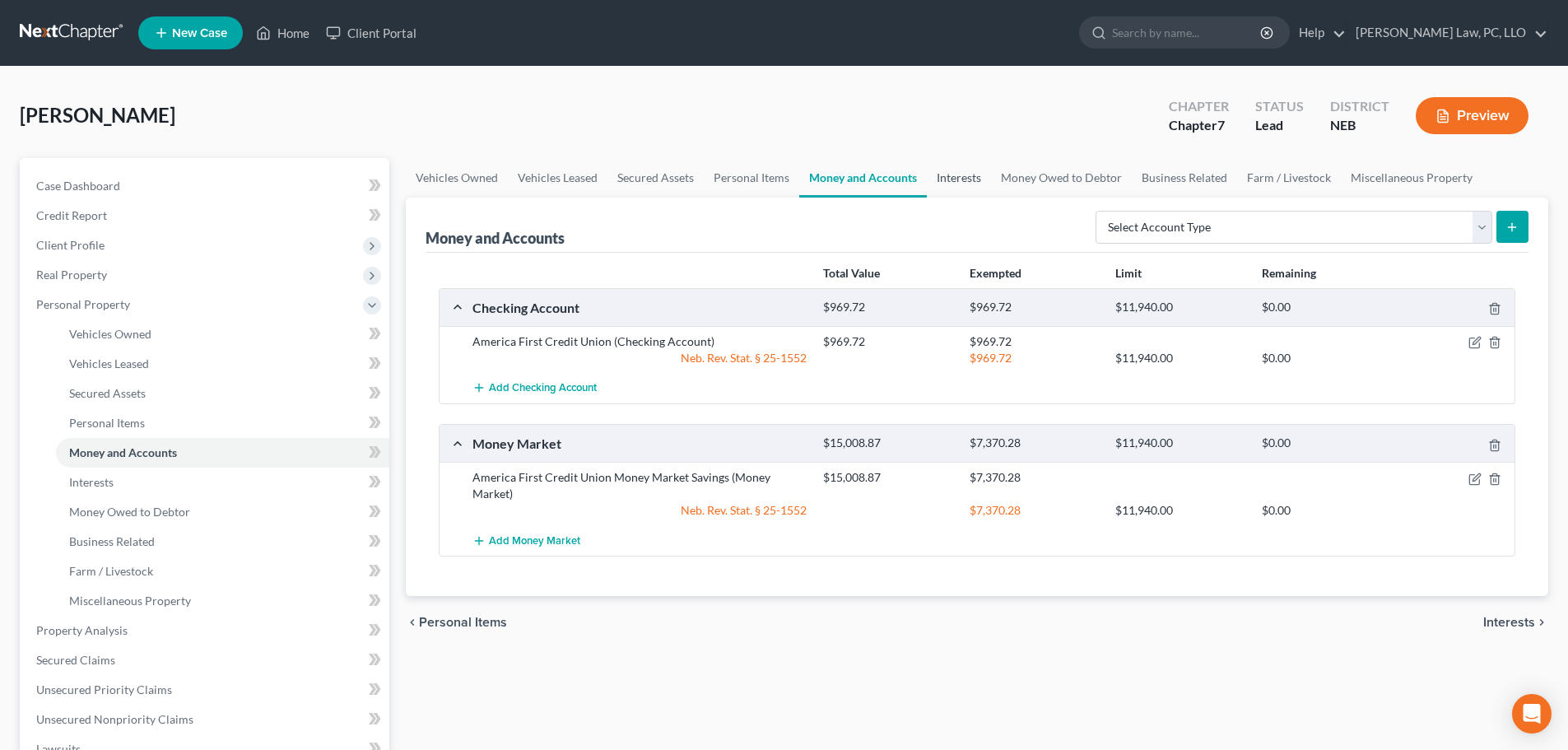
click at [972, 169] on link "Interests" at bounding box center [958, 177] width 64 height 40
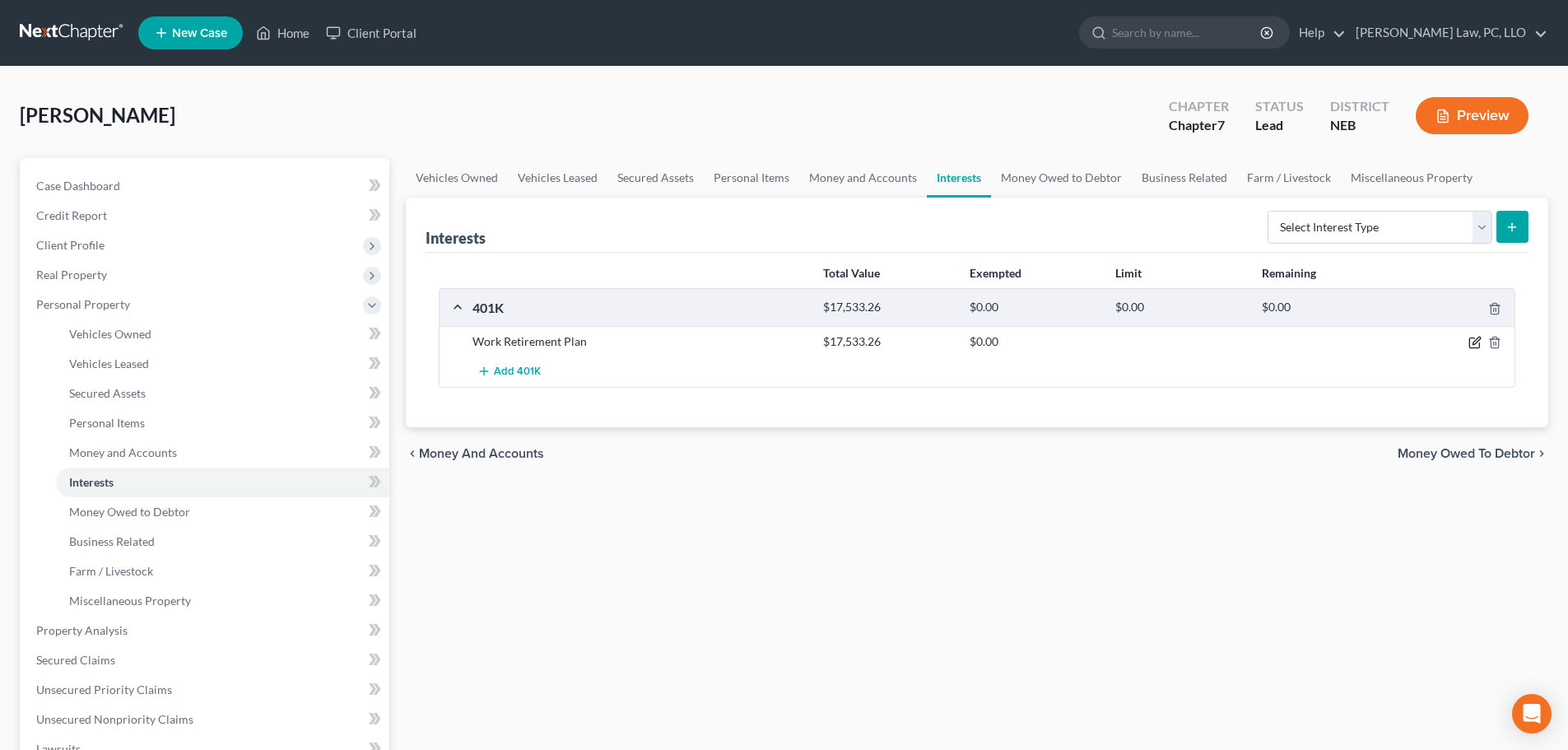
click at [1475, 342] on icon "button" at bounding box center [1477, 341] width 7 height 7
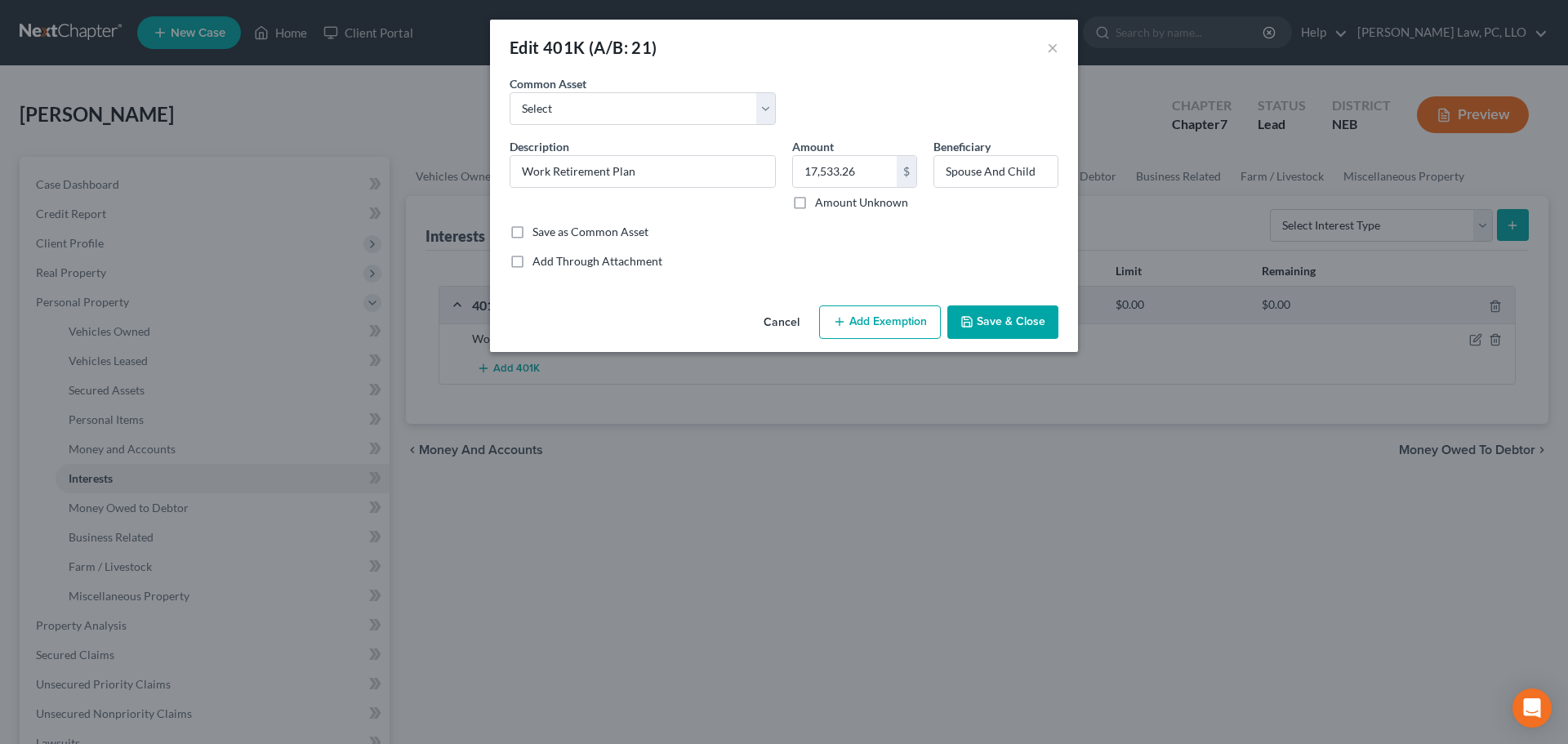
drag, startPoint x: 1465, startPoint y: 567, endPoint x: 1392, endPoint y: 558, distance: 73.6
click at [1465, 567] on div "Edit 401K (A/B: 21) × An exemption set must first be selected from the Filing I…" at bounding box center [784, 372] width 1568 height 744
drag, startPoint x: 545, startPoint y: 171, endPoint x: 482, endPoint y: 168, distance: 63.1
click at [482, 168] on div "Edit 401K (A/B: 21) × An exemption set must first be selected from the Filing I…" at bounding box center [784, 372] width 1568 height 744
paste input "4,380.52"
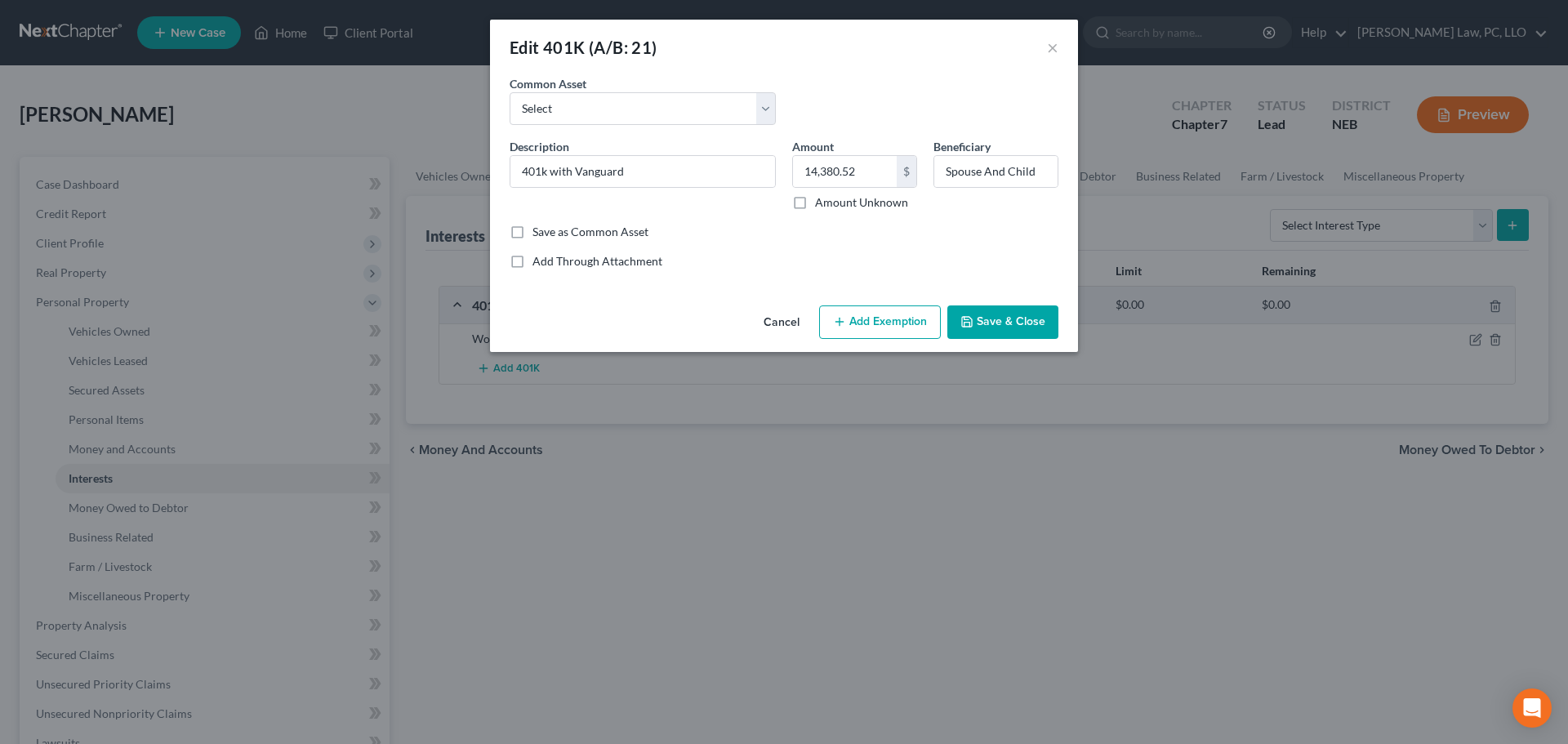
click at [843, 332] on button "Add Exemption" at bounding box center [880, 322] width 122 height 34
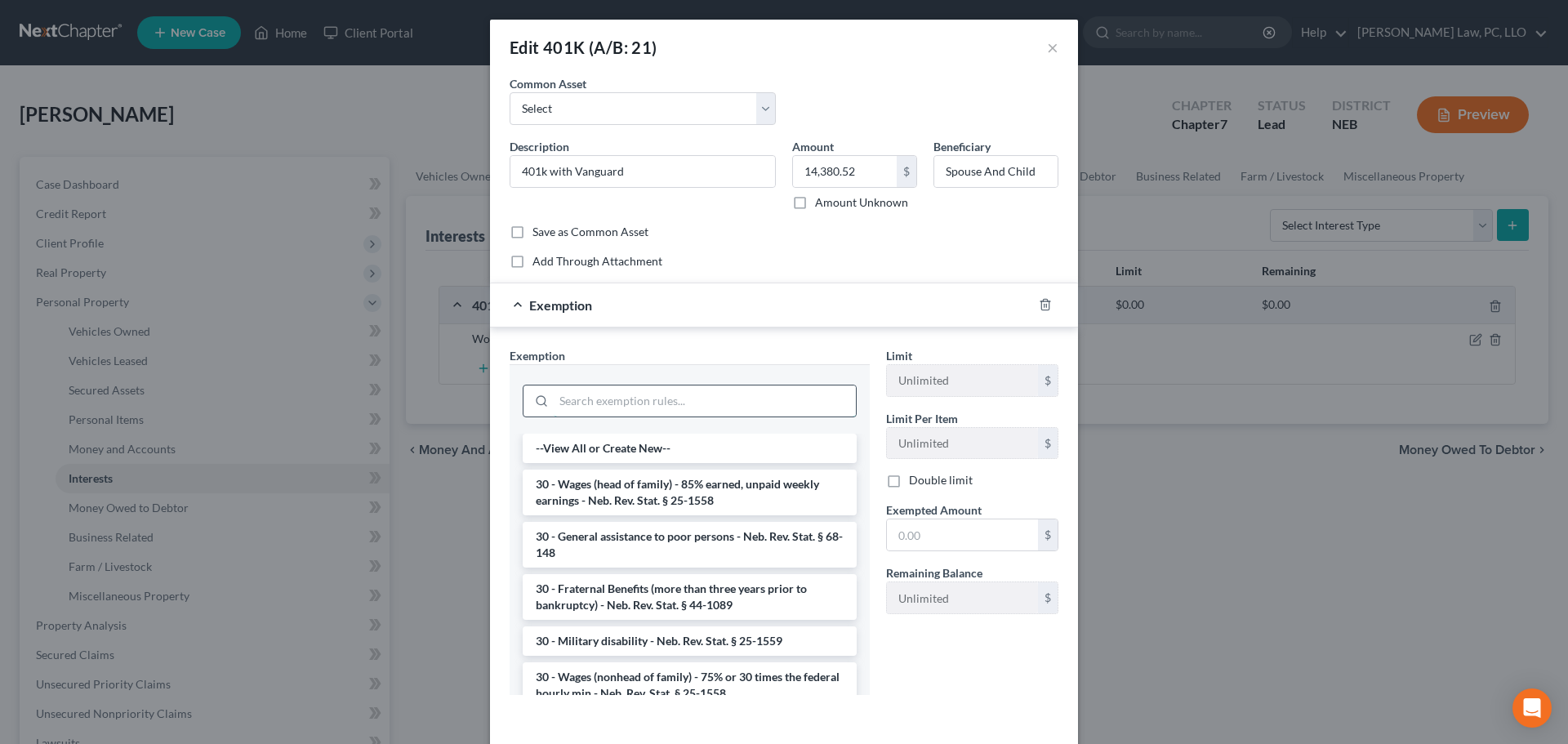
click at [621, 399] on input "search" at bounding box center [704, 401] width 302 height 31
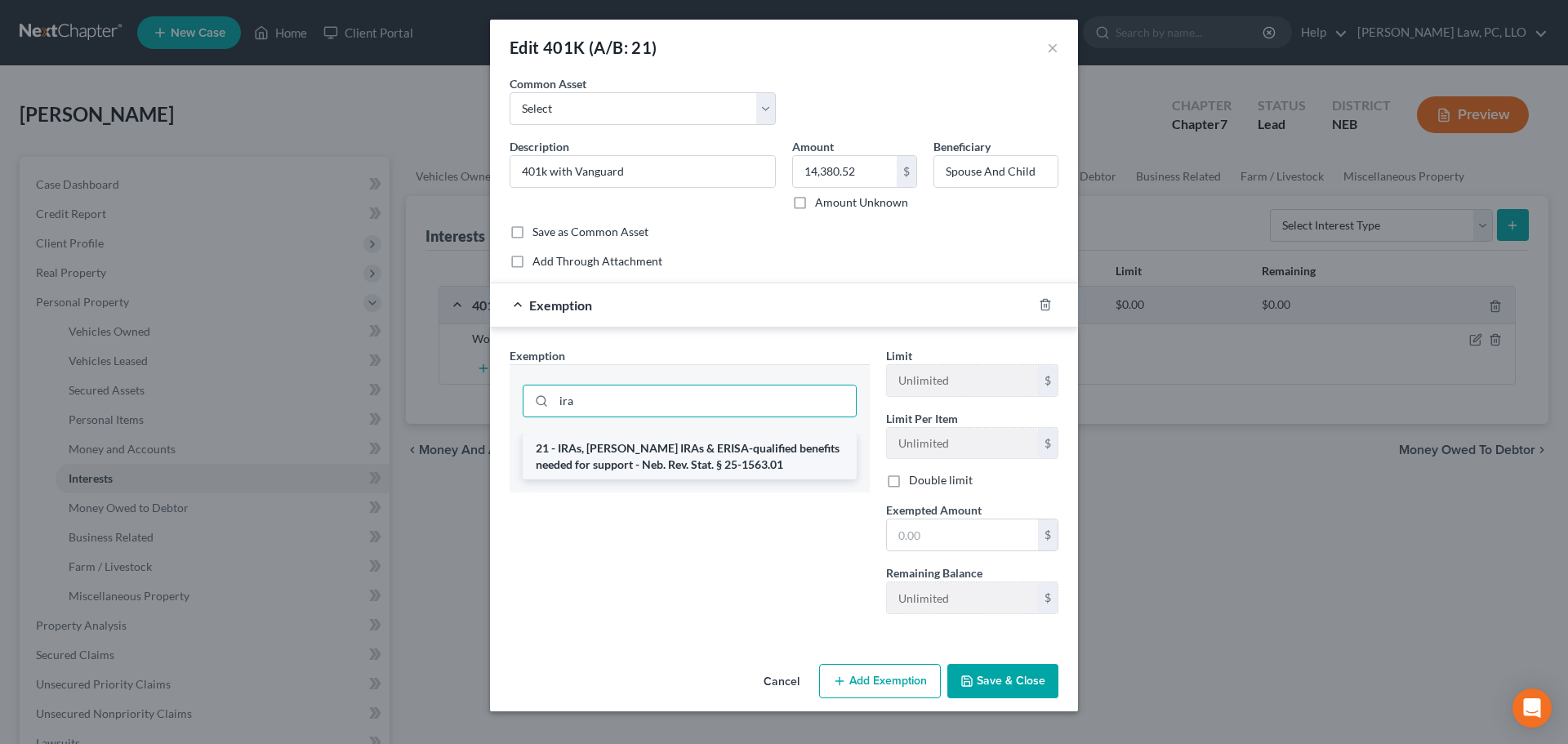
click at [607, 469] on li "21 - IRAs, [PERSON_NAME] IRAs & ERISA-qualified benefits needed for support - N…" at bounding box center [689, 457] width 334 height 45
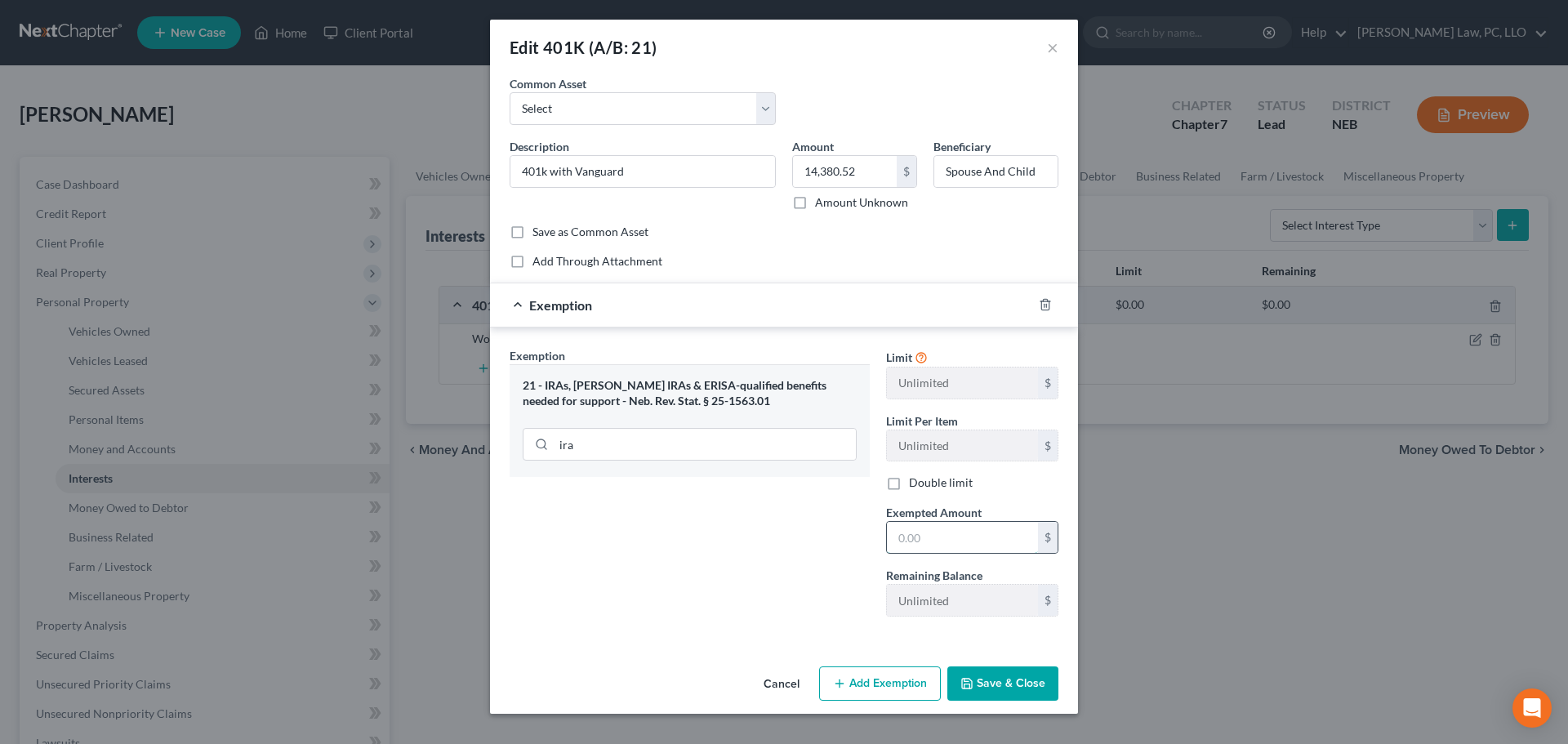
click at [1004, 547] on input "text" at bounding box center [962, 538] width 151 height 31
paste input "14,380.52"
drag, startPoint x: 698, startPoint y: 592, endPoint x: 909, endPoint y: 666, distance: 223.6
click at [700, 592] on div "Exemption Set must be selected for CA. Exemption * 21 - IRAs, [PERSON_NAME] IRA…" at bounding box center [689, 488] width 377 height 282
click at [978, 680] on button "Save & Close" at bounding box center [1002, 683] width 111 height 34
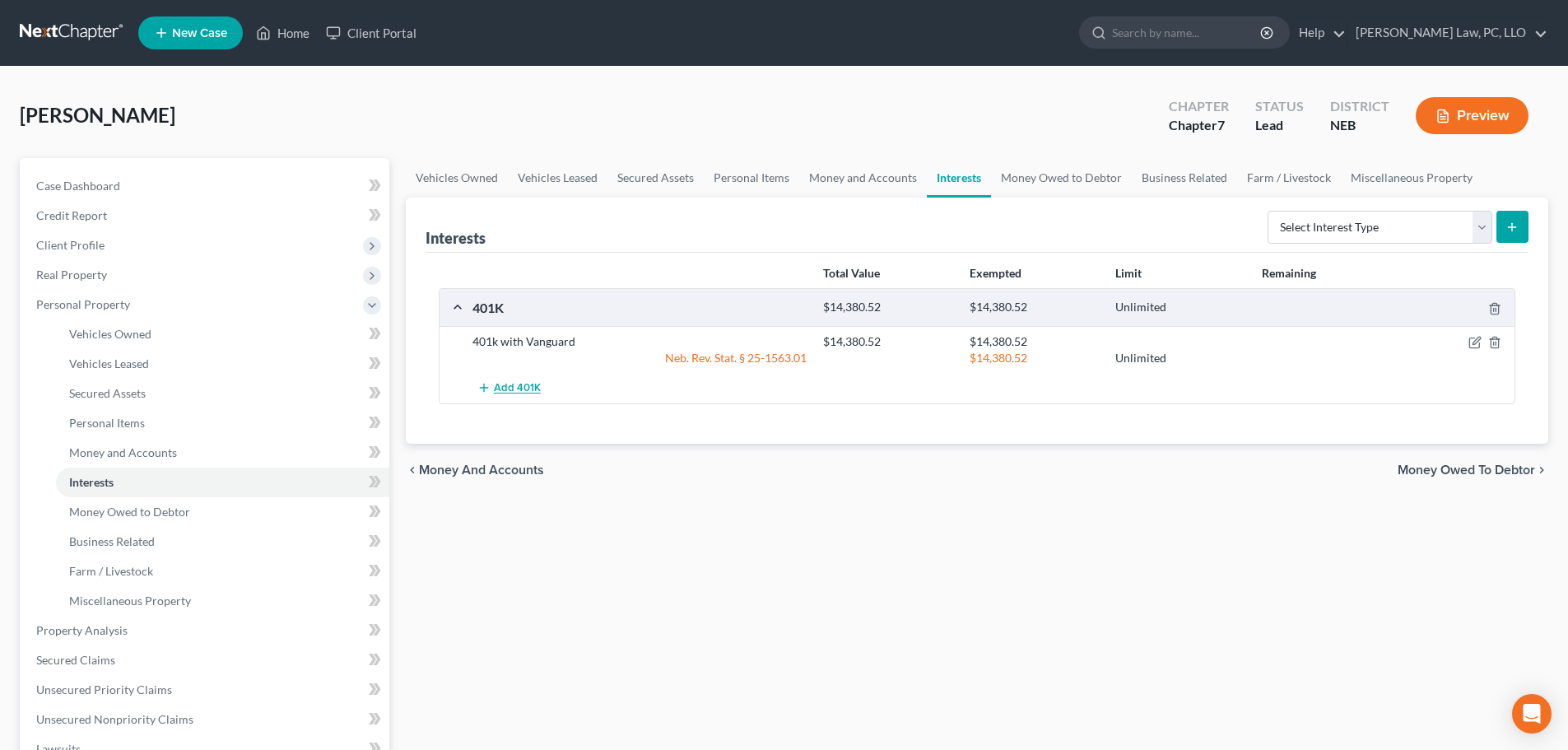
click at [517, 380] on button "Add 401K" at bounding box center [509, 388] width 72 height 31
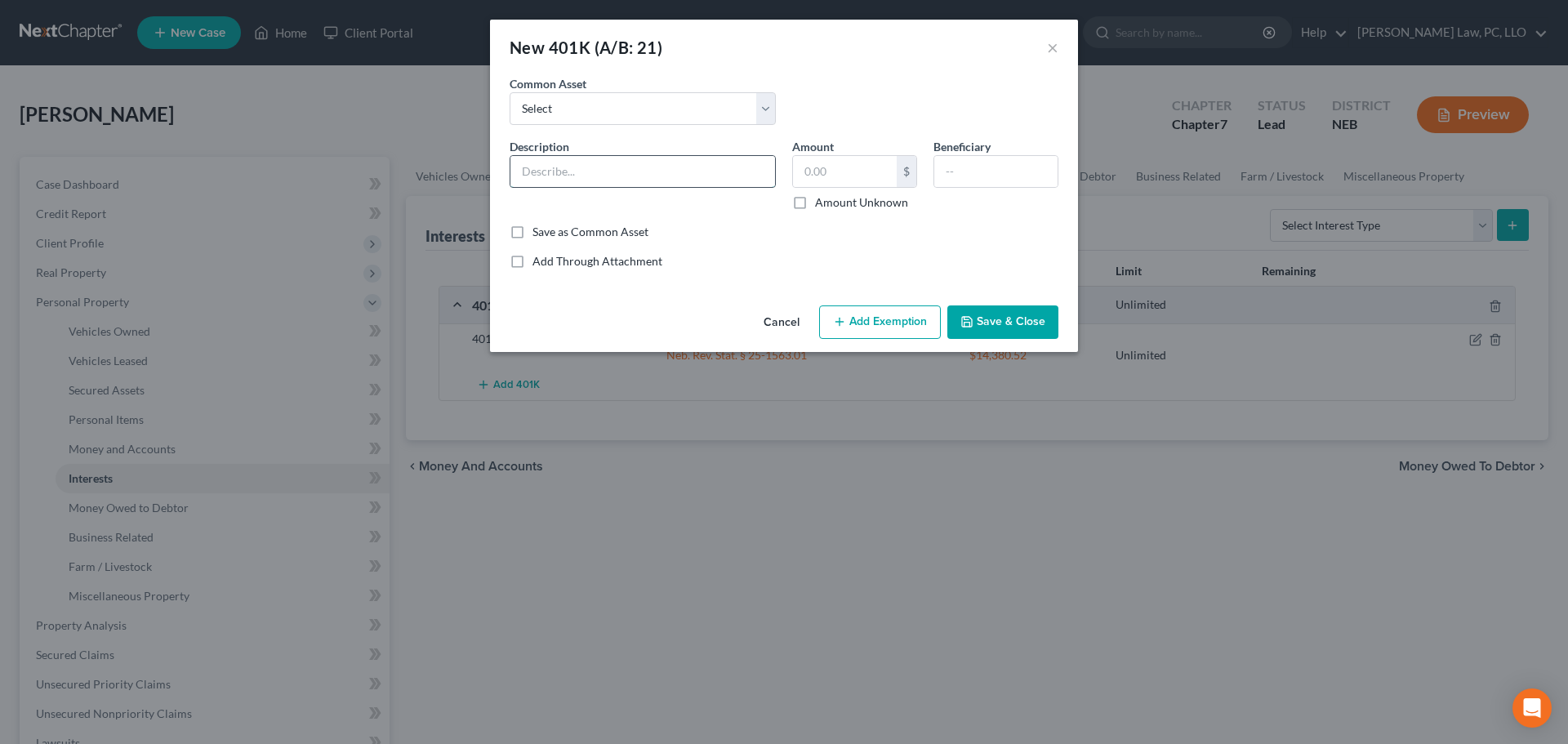
click at [594, 170] on input "text" at bounding box center [643, 172] width 265 height 31
click at [835, 177] on input "text" at bounding box center [845, 172] width 104 height 31
paste input "7,939.52"
click at [846, 332] on button "Add Exemption" at bounding box center [880, 322] width 122 height 34
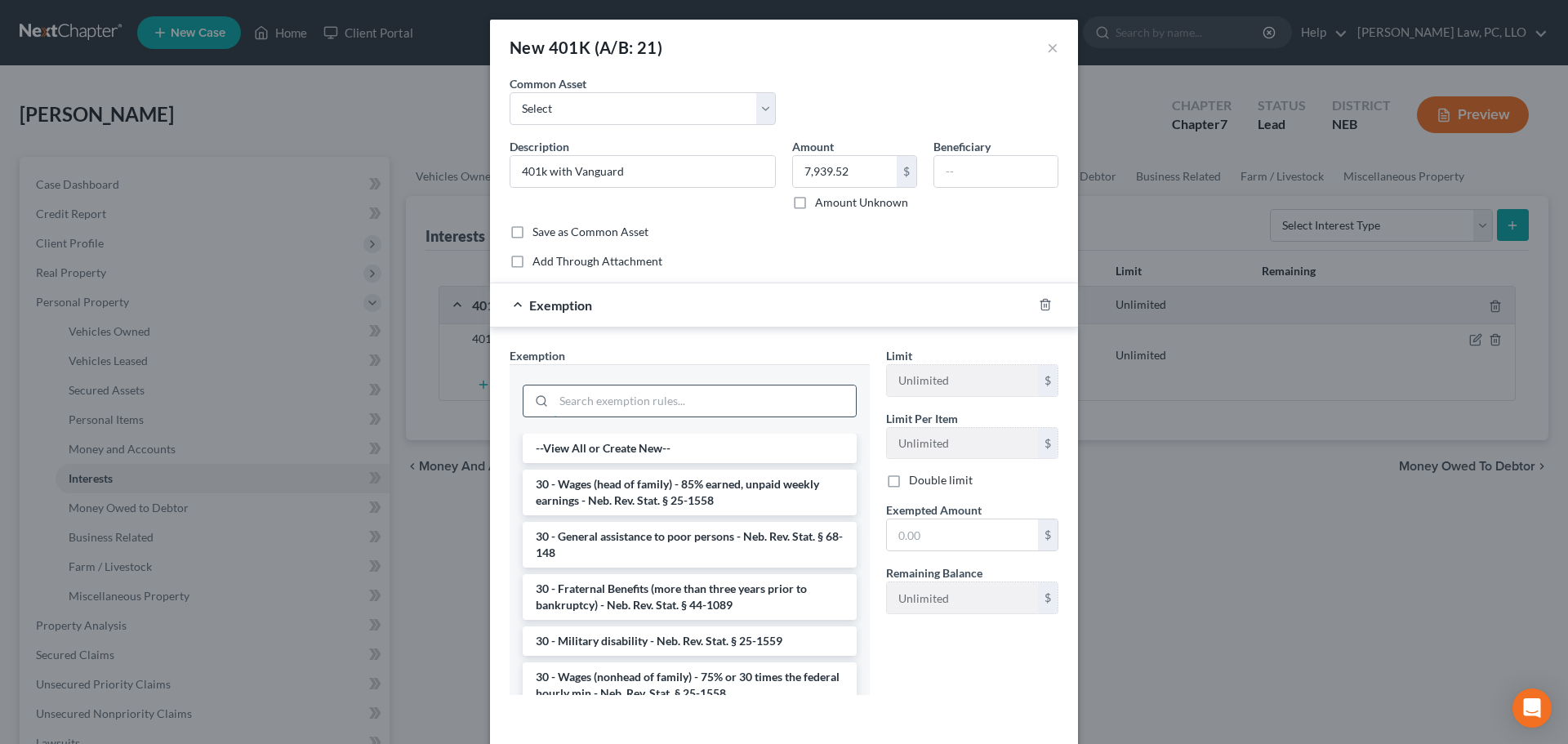
click at [593, 392] on input "search" at bounding box center [704, 401] width 302 height 31
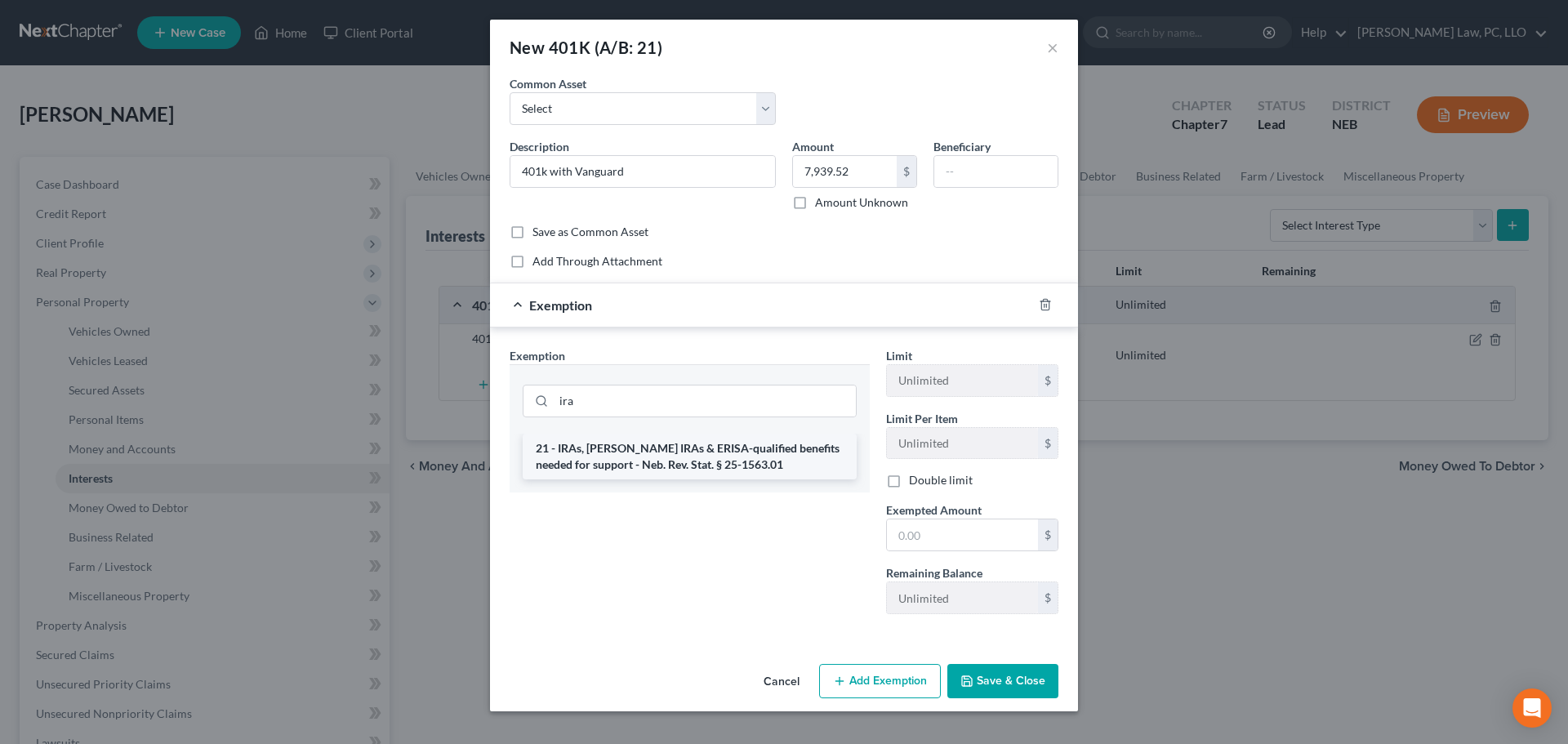
click at [593, 446] on li "21 - IRAs, [PERSON_NAME] IRAs & ERISA-qualified benefits needed for support - N…" at bounding box center [689, 457] width 334 height 45
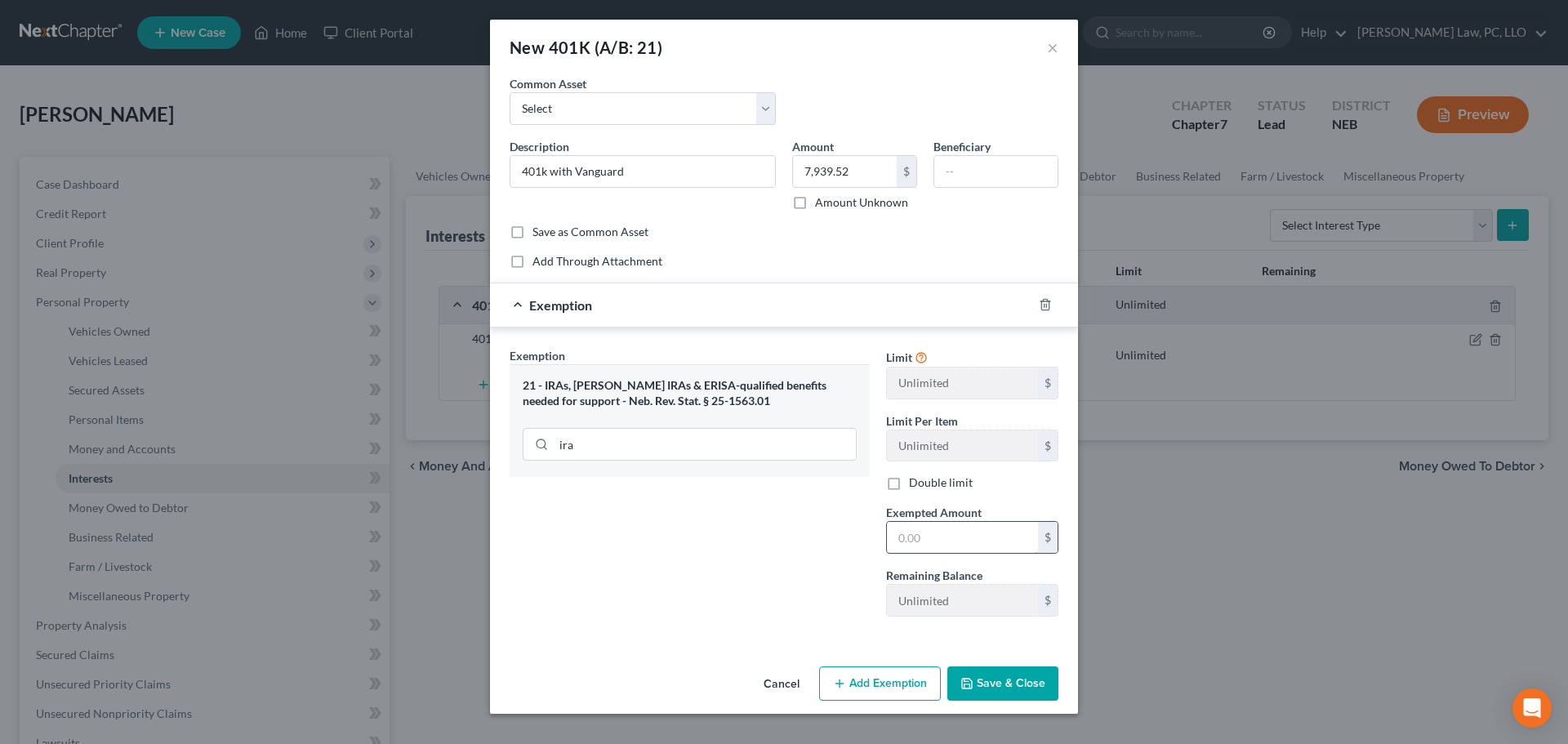
click at [969, 546] on input "text" at bounding box center [962, 538] width 151 height 31
paste input "7,939.52"
drag, startPoint x: 712, startPoint y: 615, endPoint x: 949, endPoint y: 683, distance: 246.6
click at [716, 614] on div "Exemption Set must be selected for CA. Exemption * 21 - IRAs, [PERSON_NAME] IRA…" at bounding box center [689, 488] width 377 height 282
click at [1015, 687] on button "Save & Close" at bounding box center [1002, 683] width 111 height 34
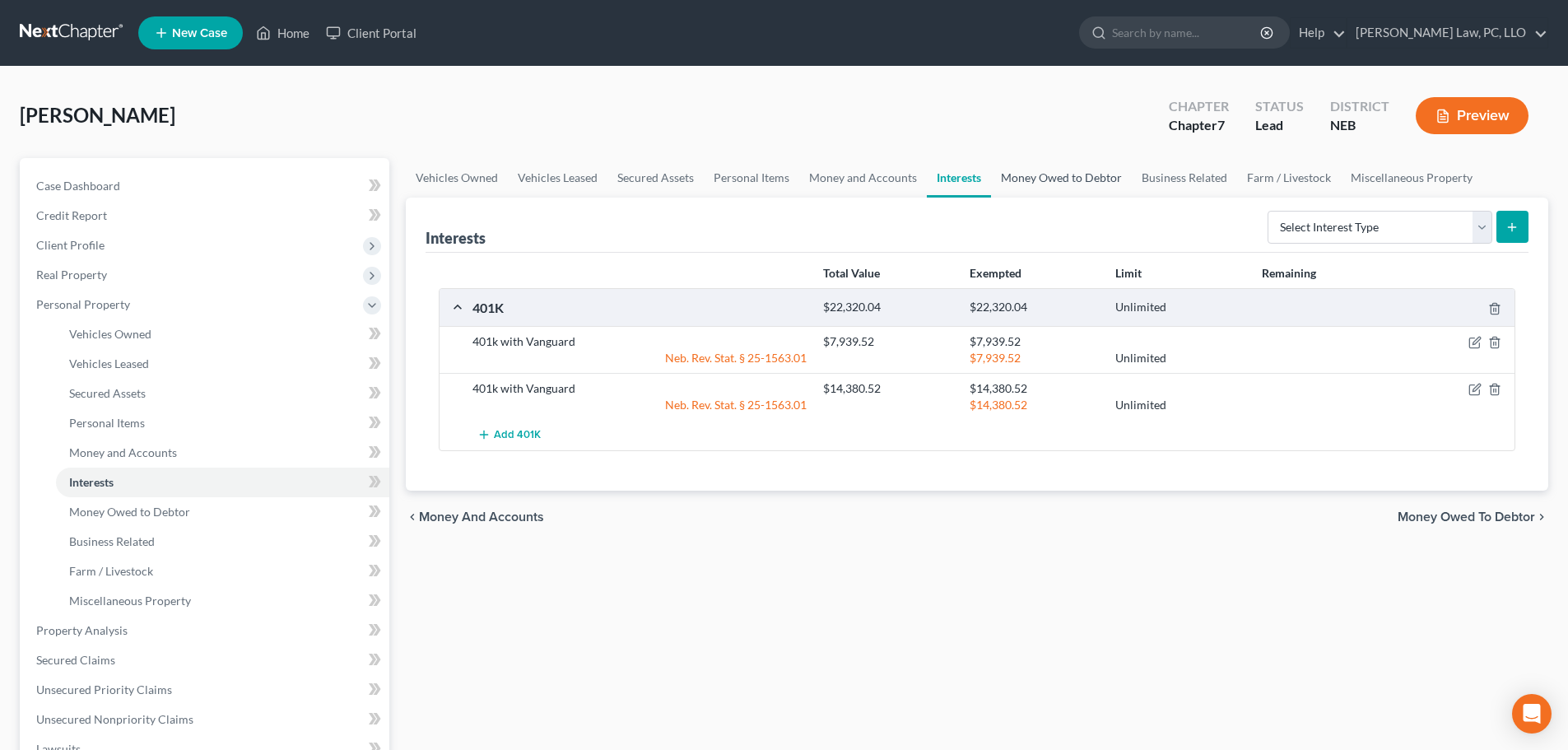
click at [1030, 175] on link "Money Owed to Debtor" at bounding box center [1061, 177] width 141 height 40
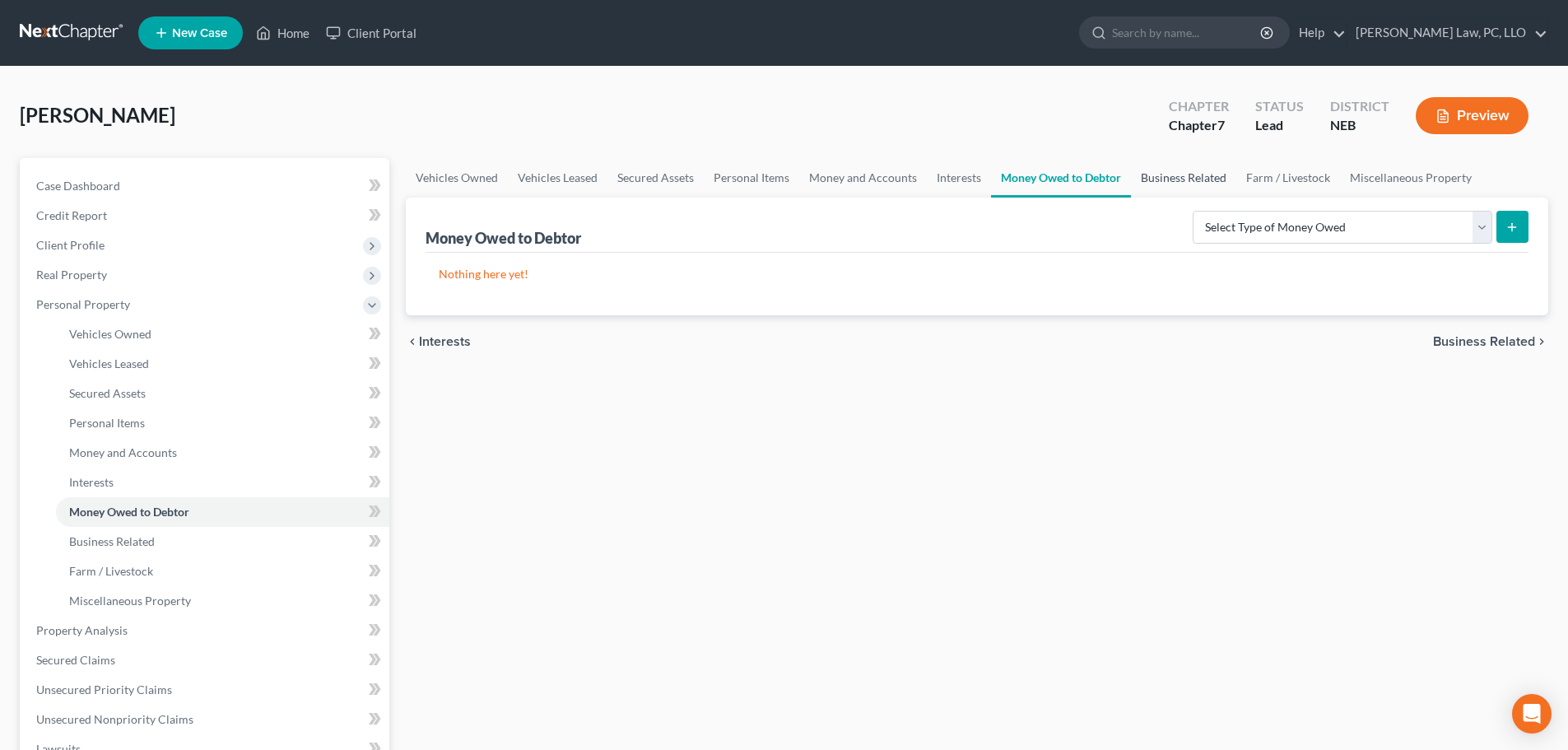
click at [1169, 184] on link "Business Related" at bounding box center [1184, 177] width 105 height 40
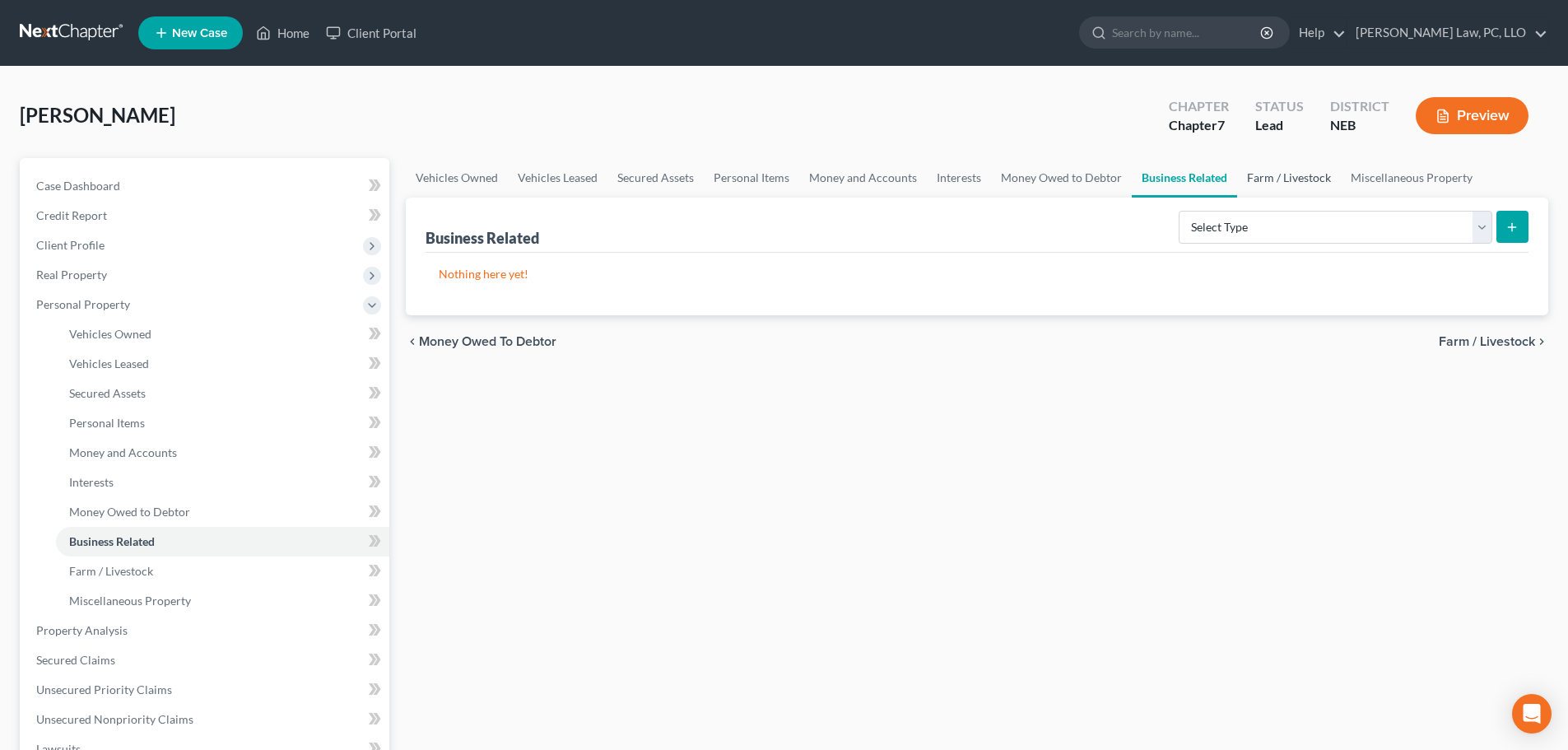
click at [1271, 181] on link "Farm / Livestock" at bounding box center [1290, 177] width 104 height 40
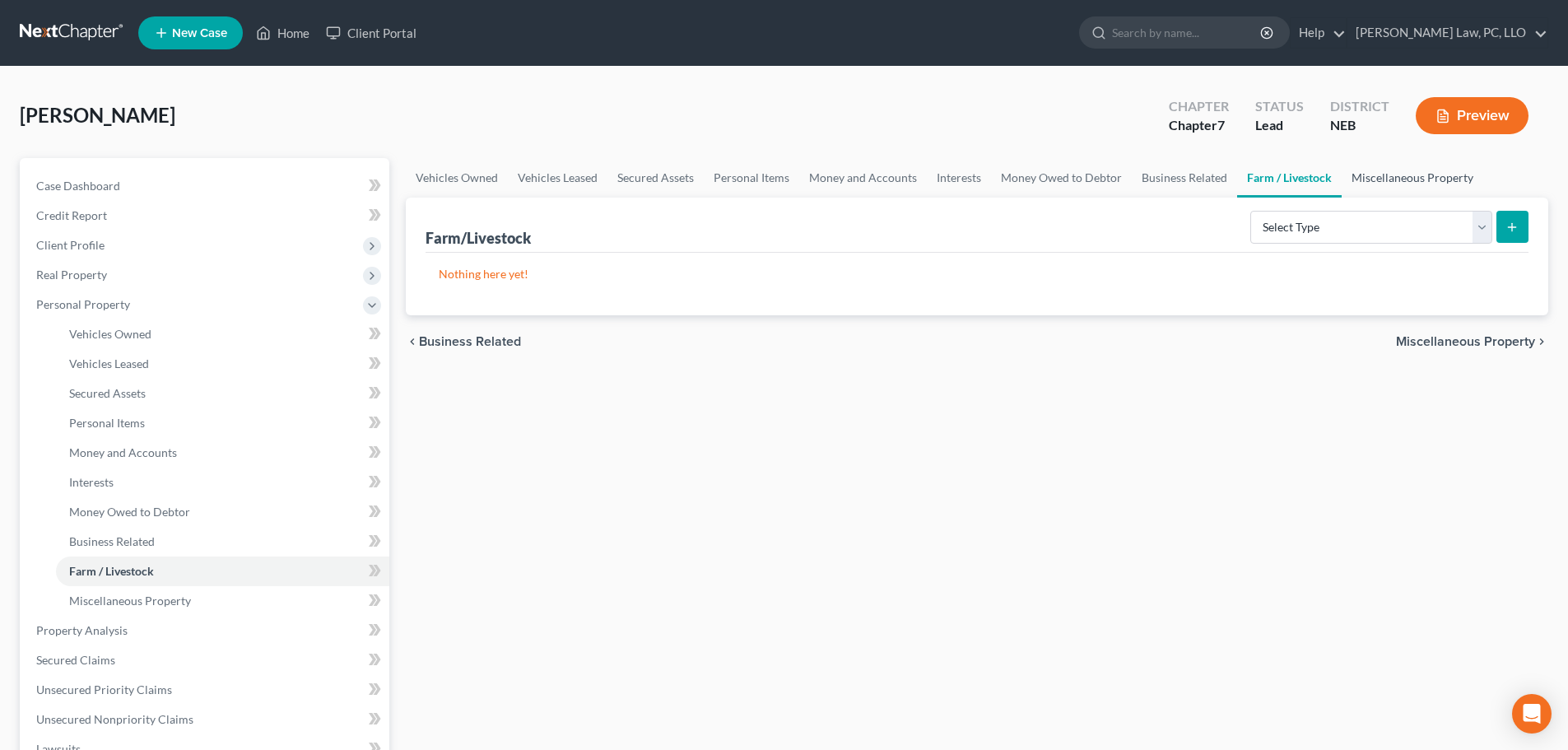
click at [1366, 184] on link "Miscellaneous Property" at bounding box center [1413, 177] width 141 height 40
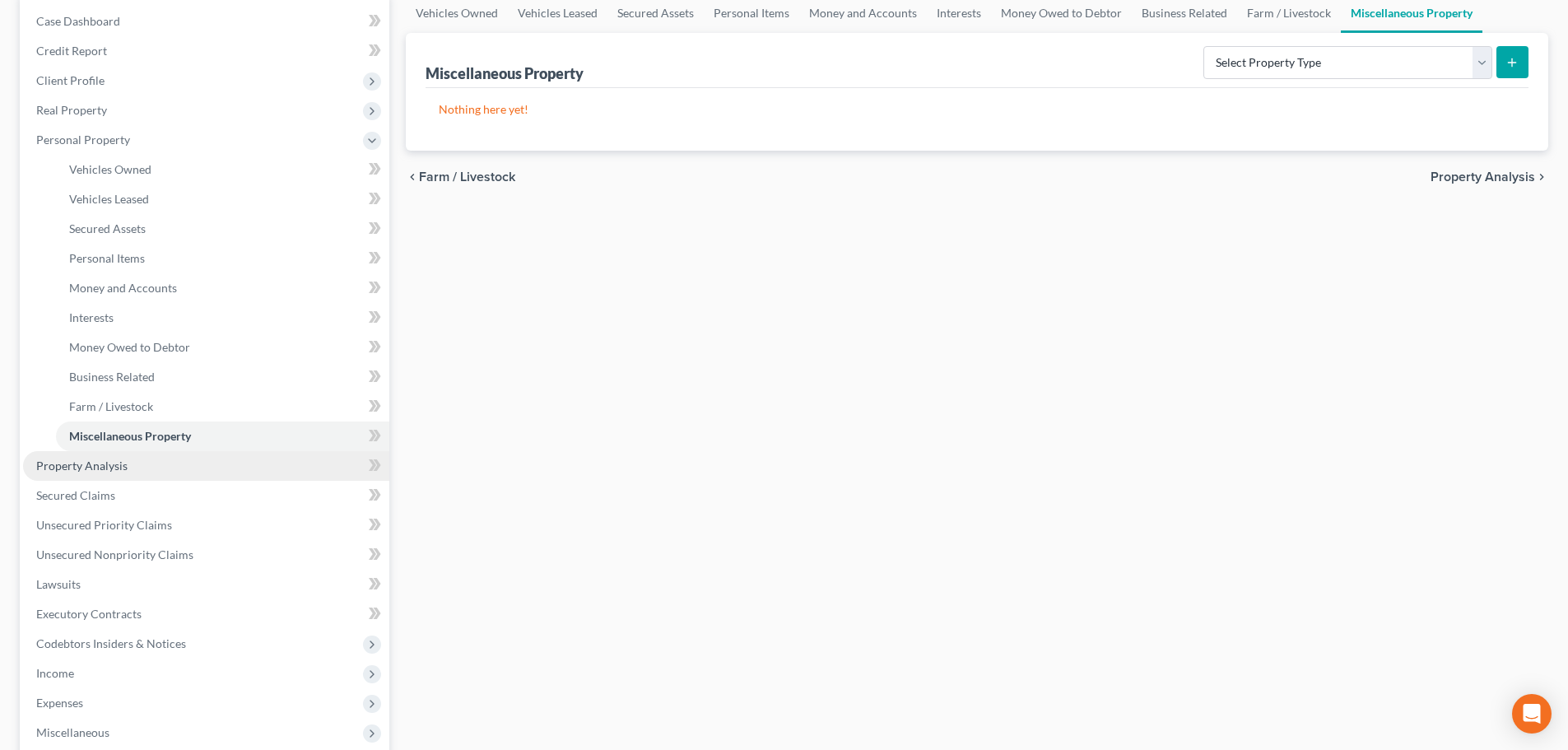
click at [124, 462] on span "Property Analysis" at bounding box center [82, 465] width 91 height 14
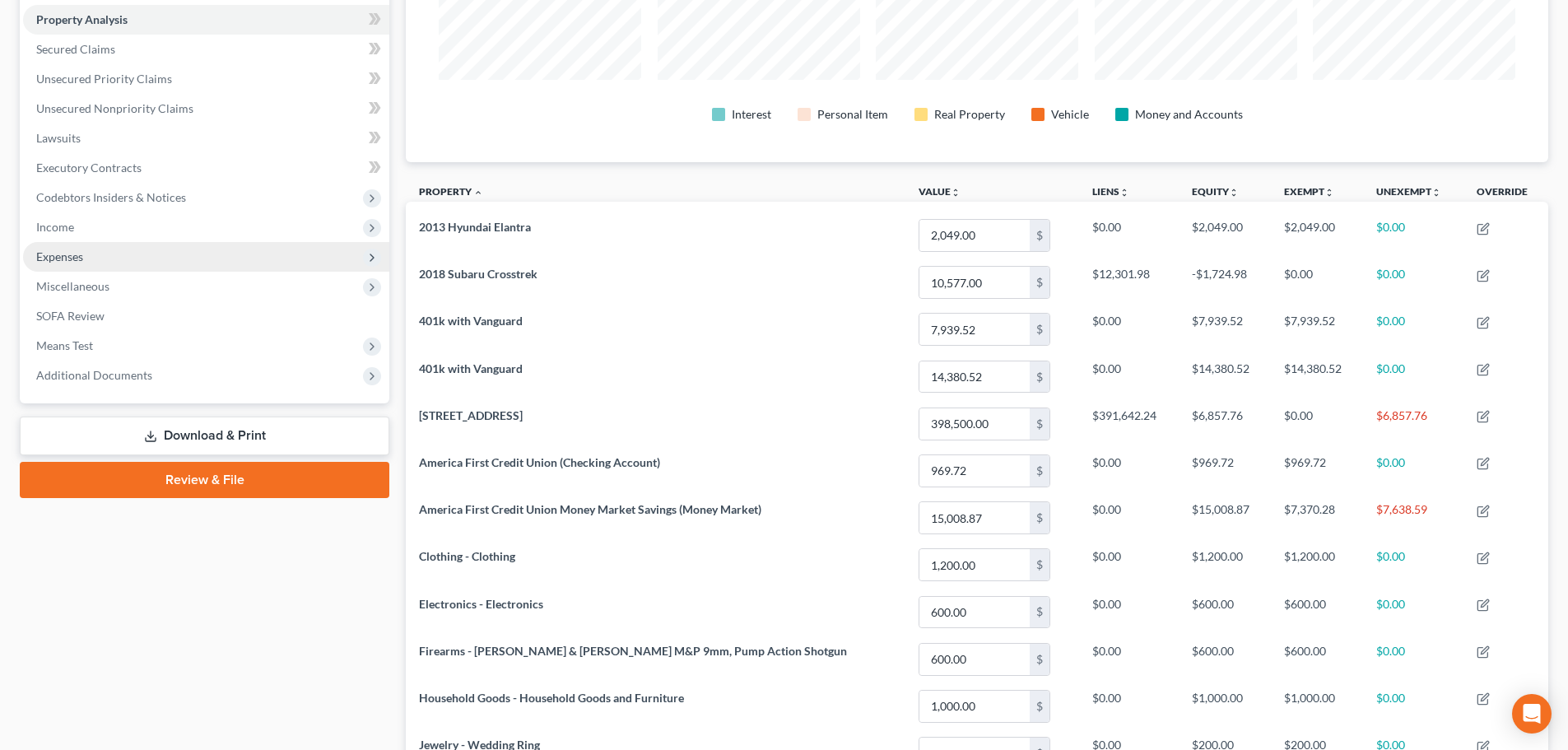
scroll to position [247, 0]
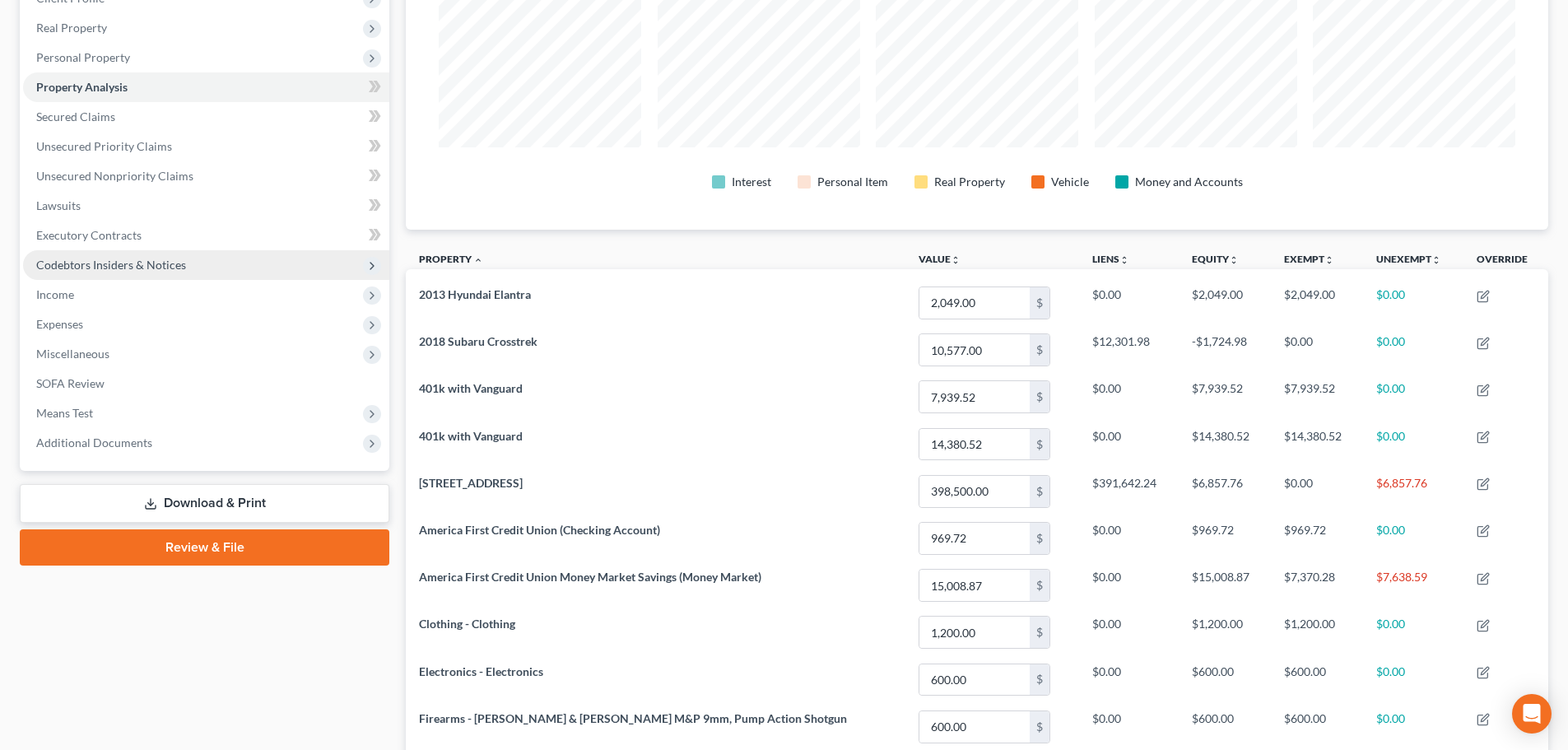
click at [173, 267] on span "Codebtors Insiders & Notices" at bounding box center [111, 264] width 150 height 14
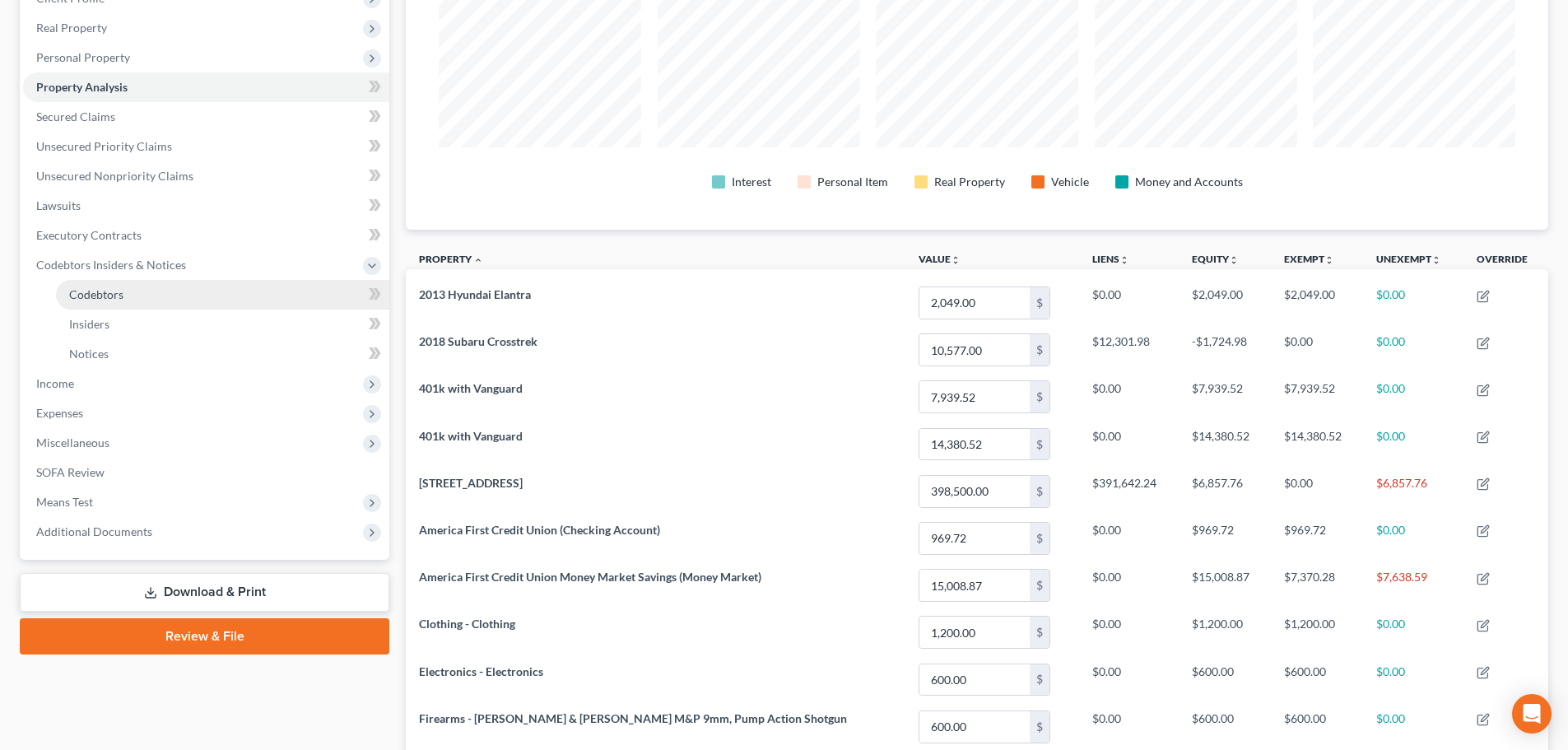
click at [132, 294] on link "Codebtors" at bounding box center [223, 295] width 334 height 30
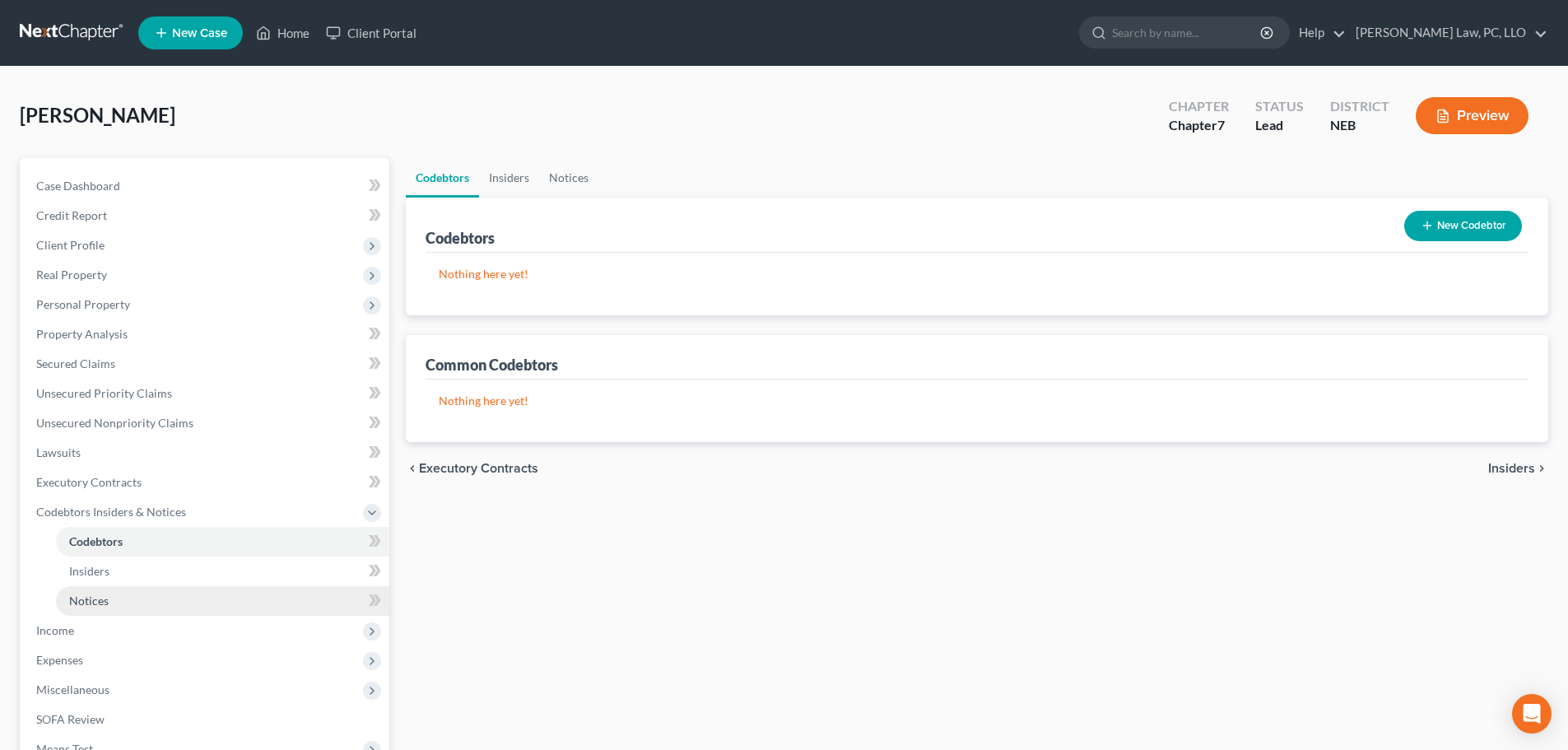
click at [107, 604] on span "Notices" at bounding box center [89, 601] width 40 height 14
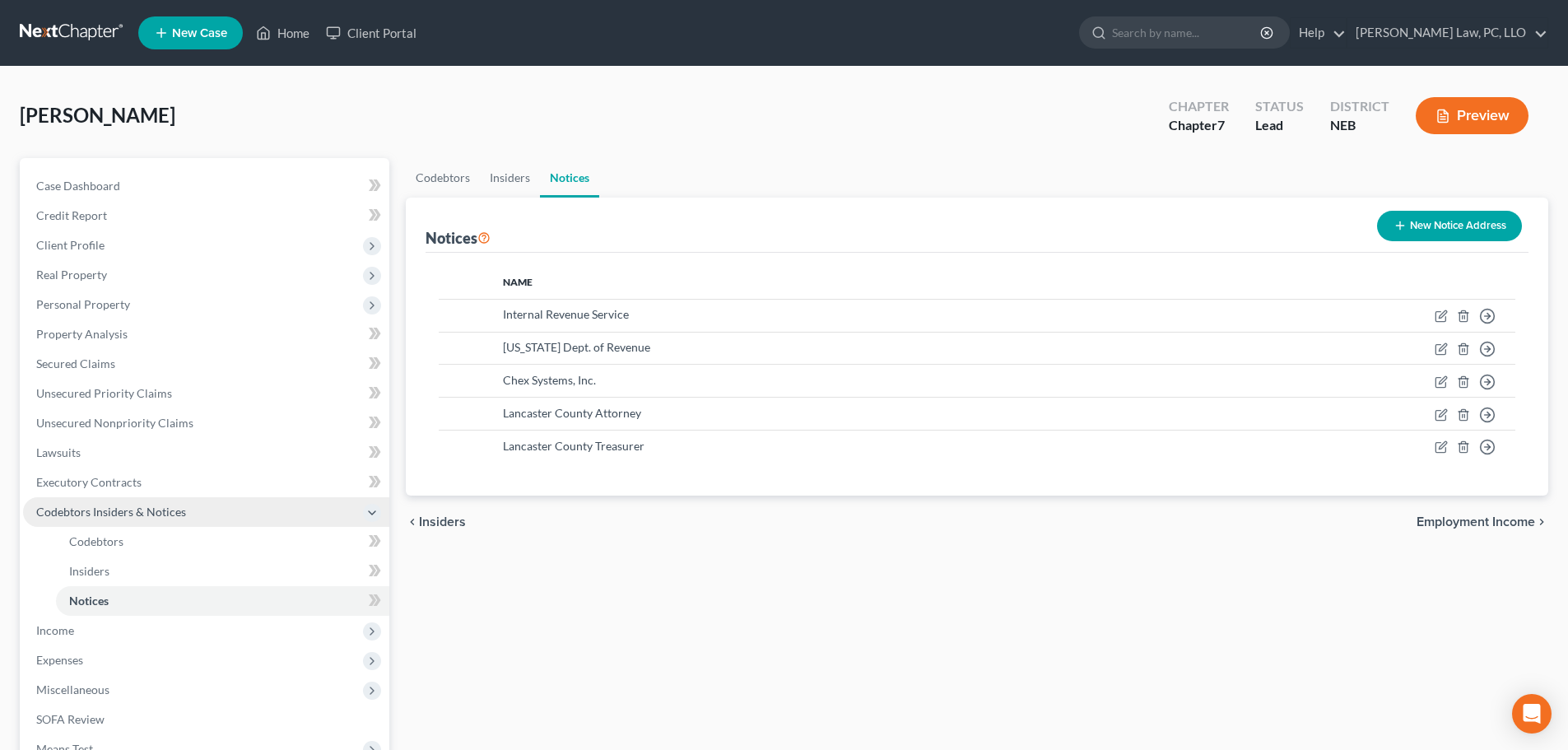
click at [134, 507] on span "Codebtors Insiders & Notices" at bounding box center [111, 512] width 150 height 14
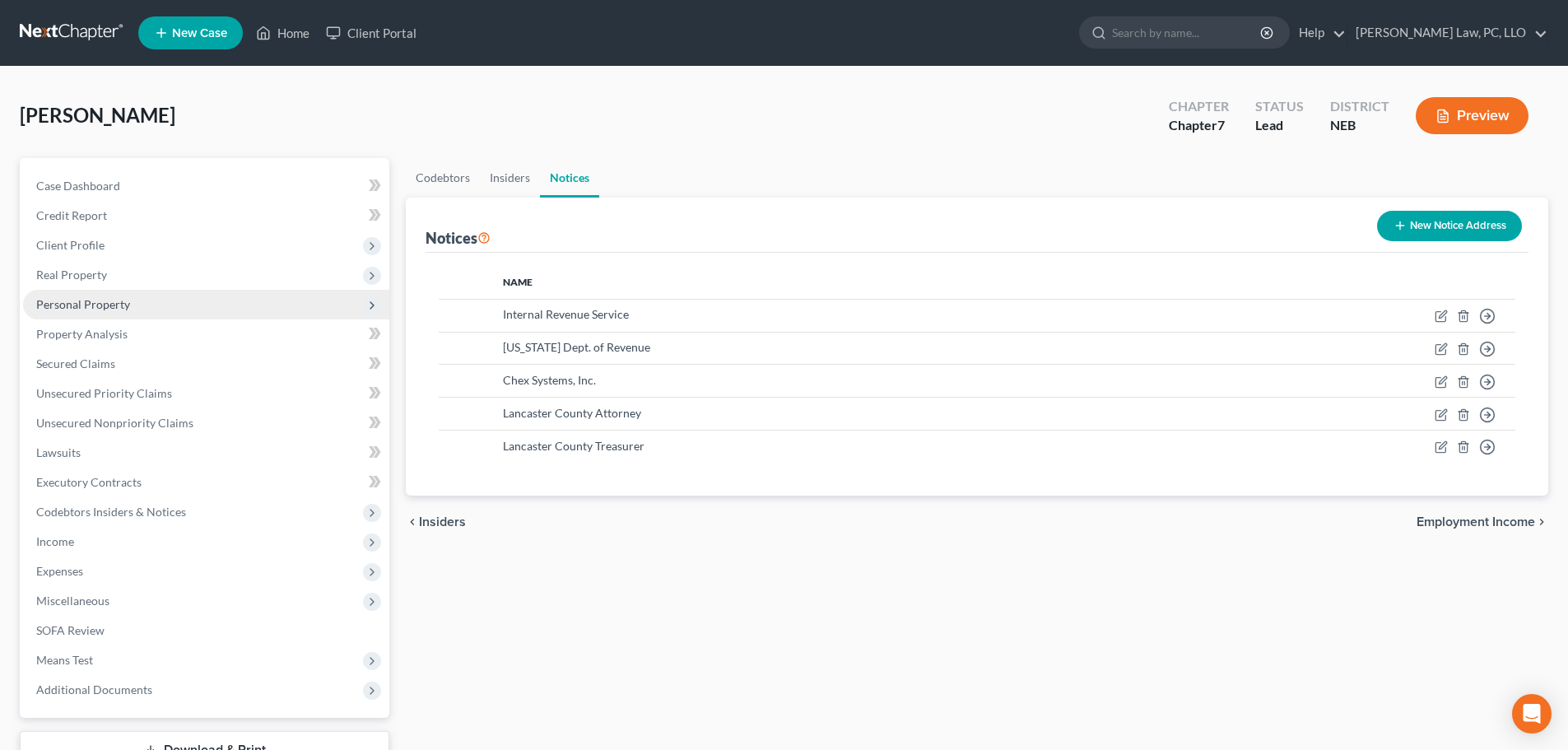
click at [151, 313] on span "Personal Property" at bounding box center [206, 305] width 366 height 30
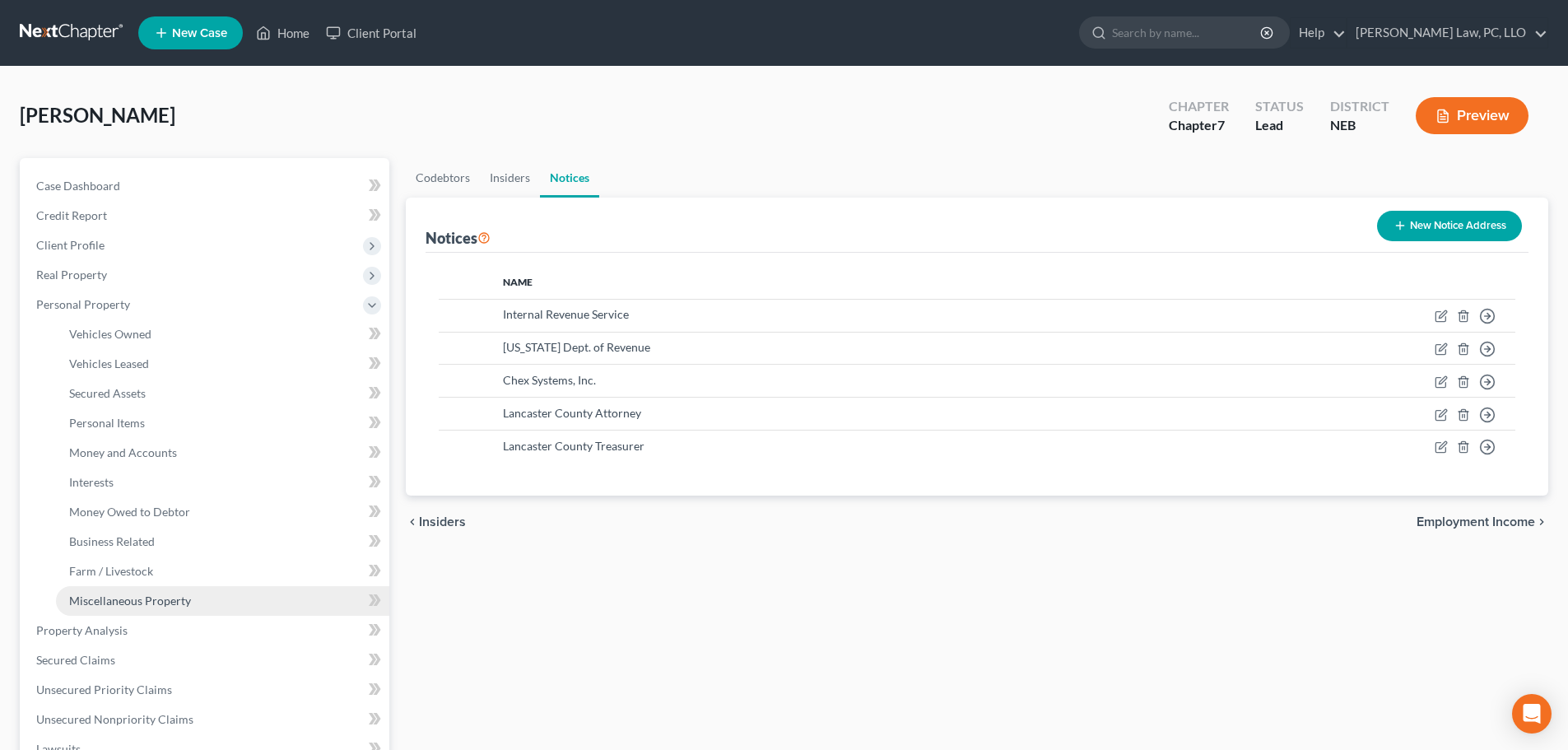
click at [110, 609] on link "Miscellaneous Property" at bounding box center [223, 601] width 334 height 30
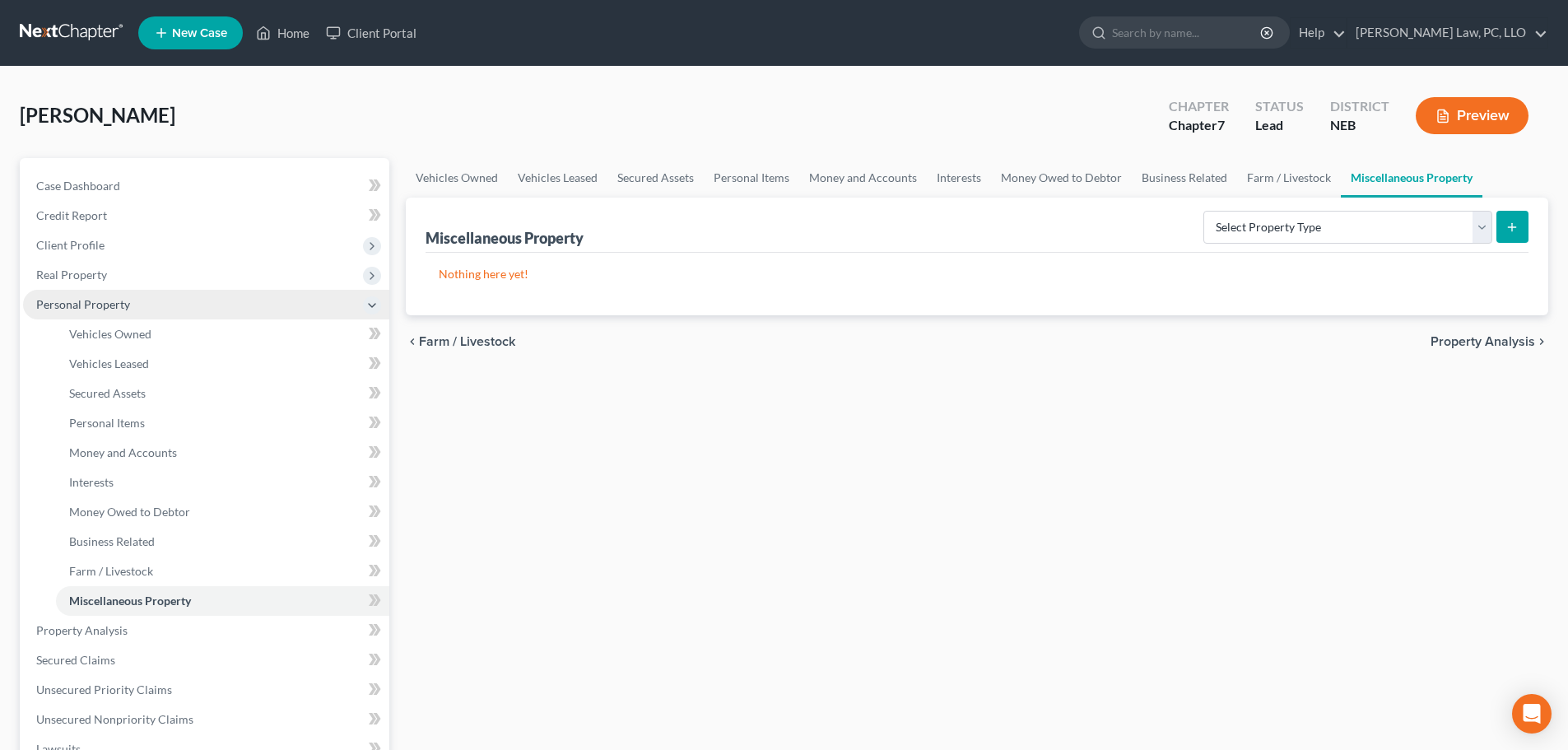
click at [115, 301] on span "Personal Property" at bounding box center [83, 304] width 94 height 14
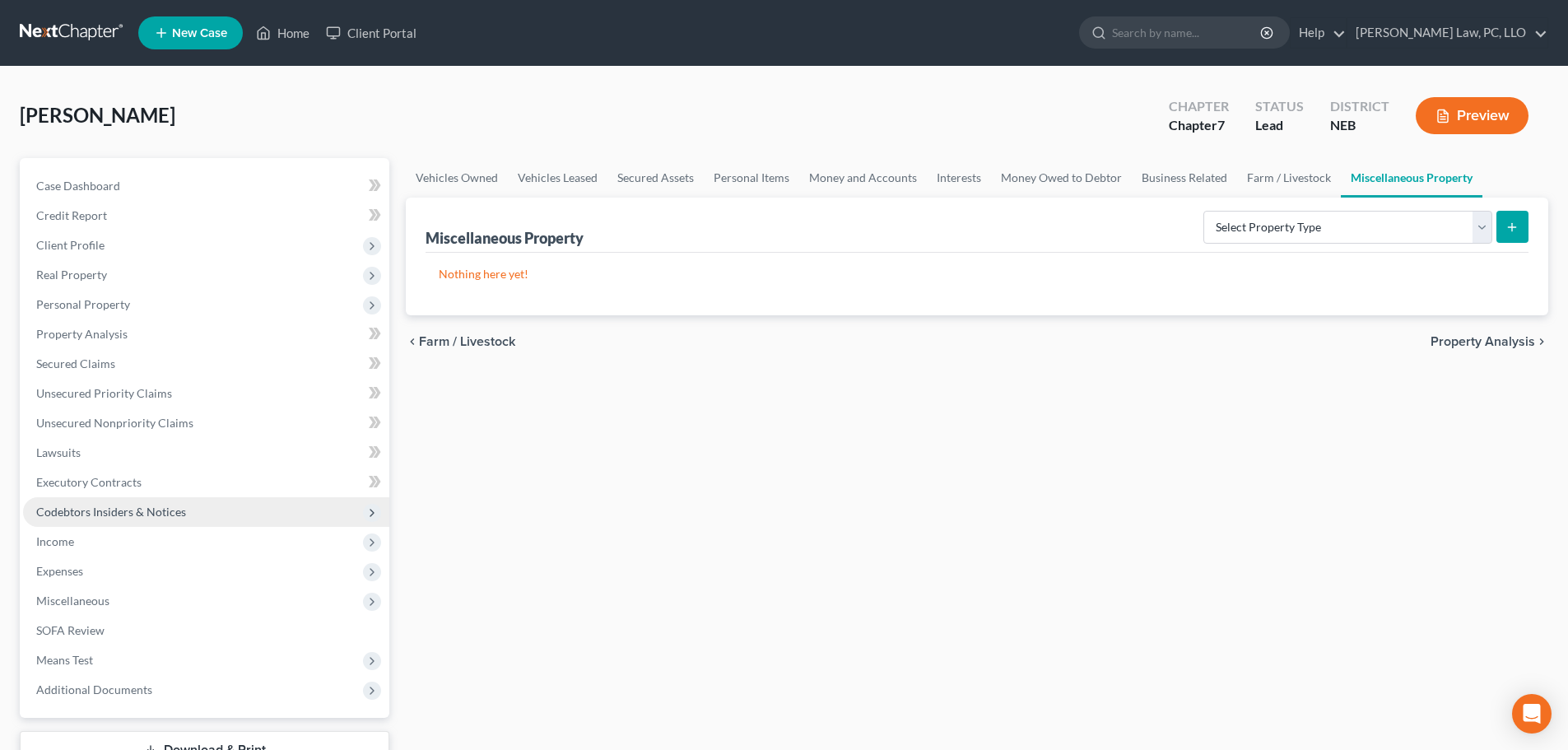
click at [93, 517] on span "Codebtors Insiders & Notices" at bounding box center [111, 512] width 150 height 14
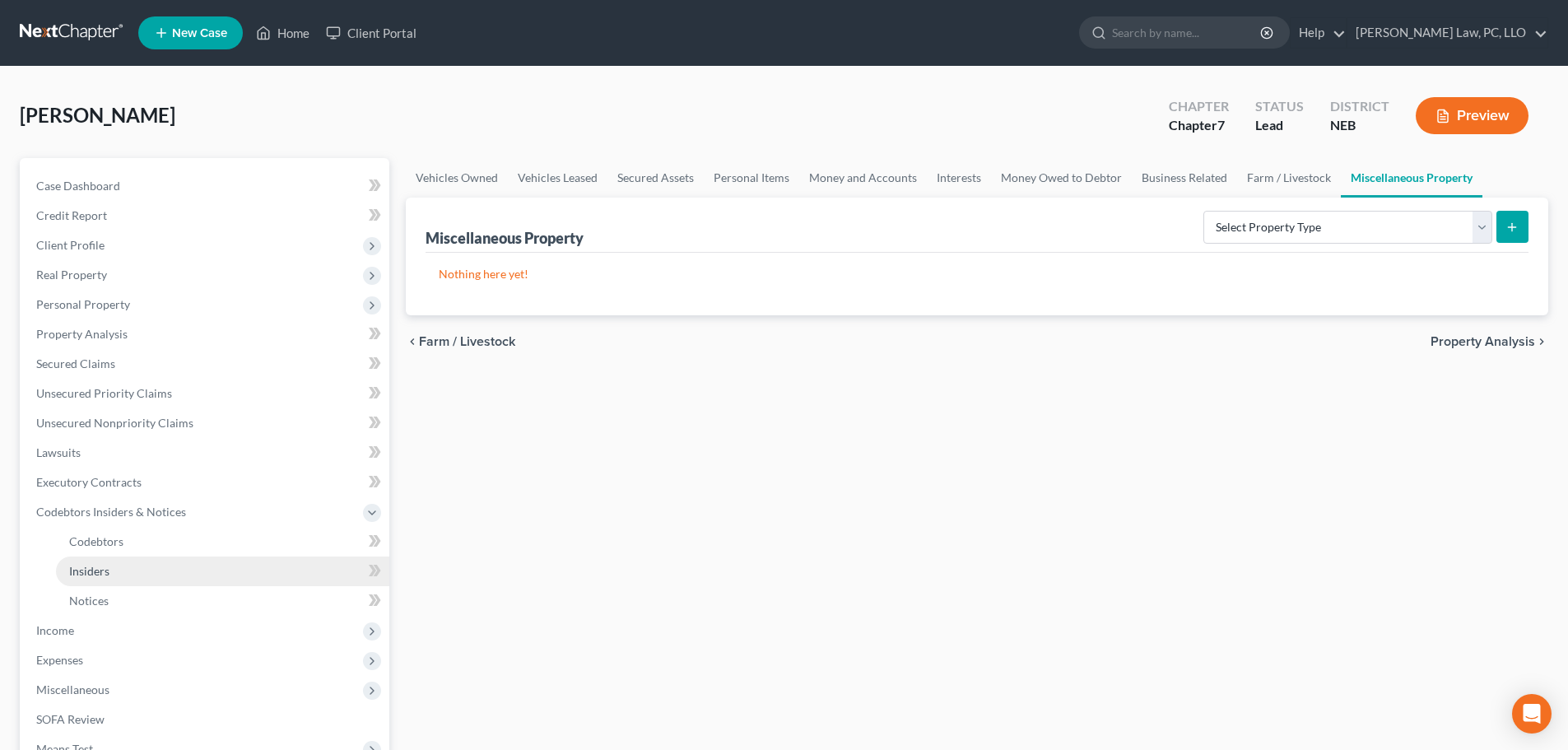
click at [94, 574] on span "Insiders" at bounding box center [90, 571] width 40 height 14
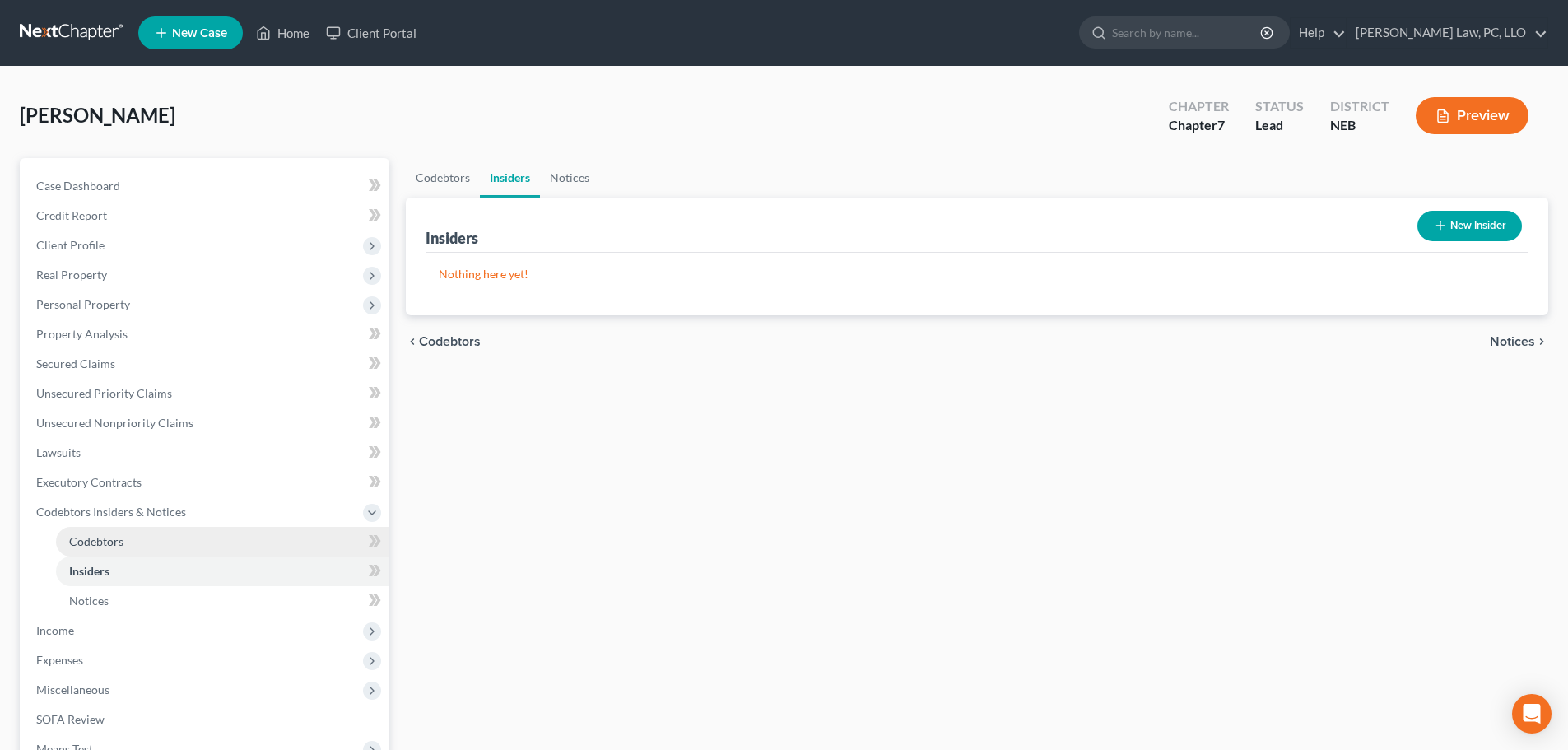
click at [93, 543] on span "Codebtors" at bounding box center [97, 541] width 54 height 14
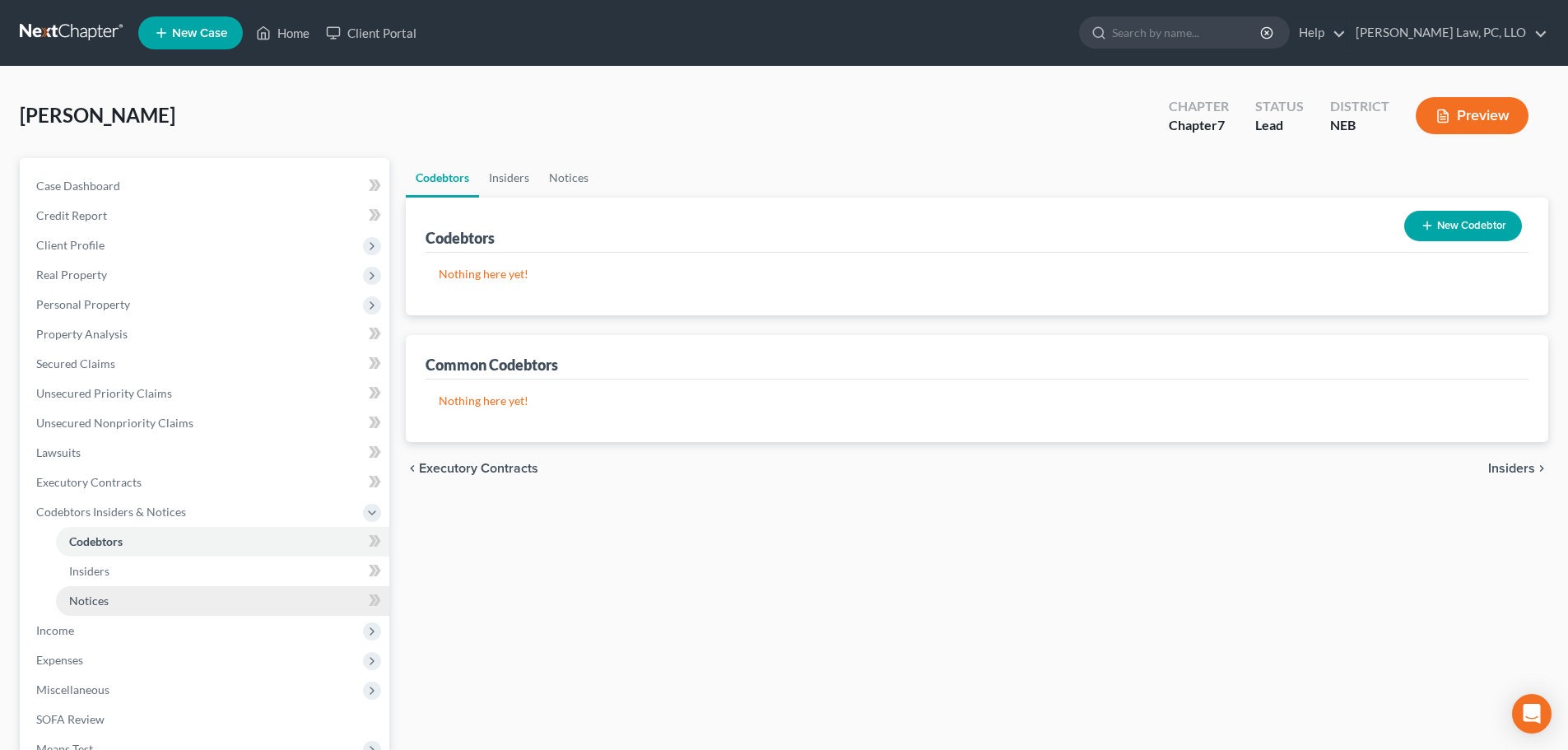
click at [96, 589] on link "Notices" at bounding box center [223, 601] width 334 height 30
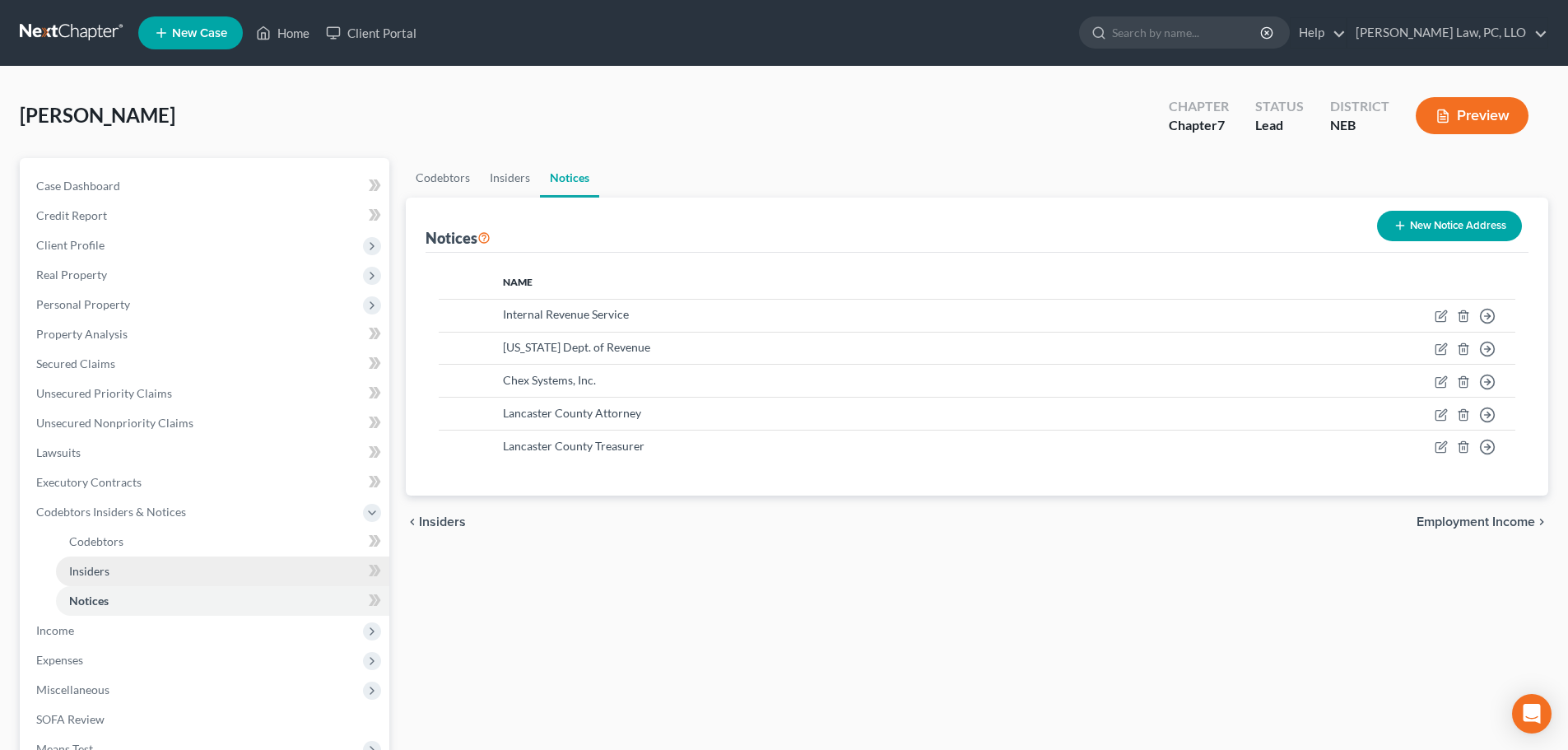
click at [98, 568] on span "Insiders" at bounding box center [90, 571] width 40 height 14
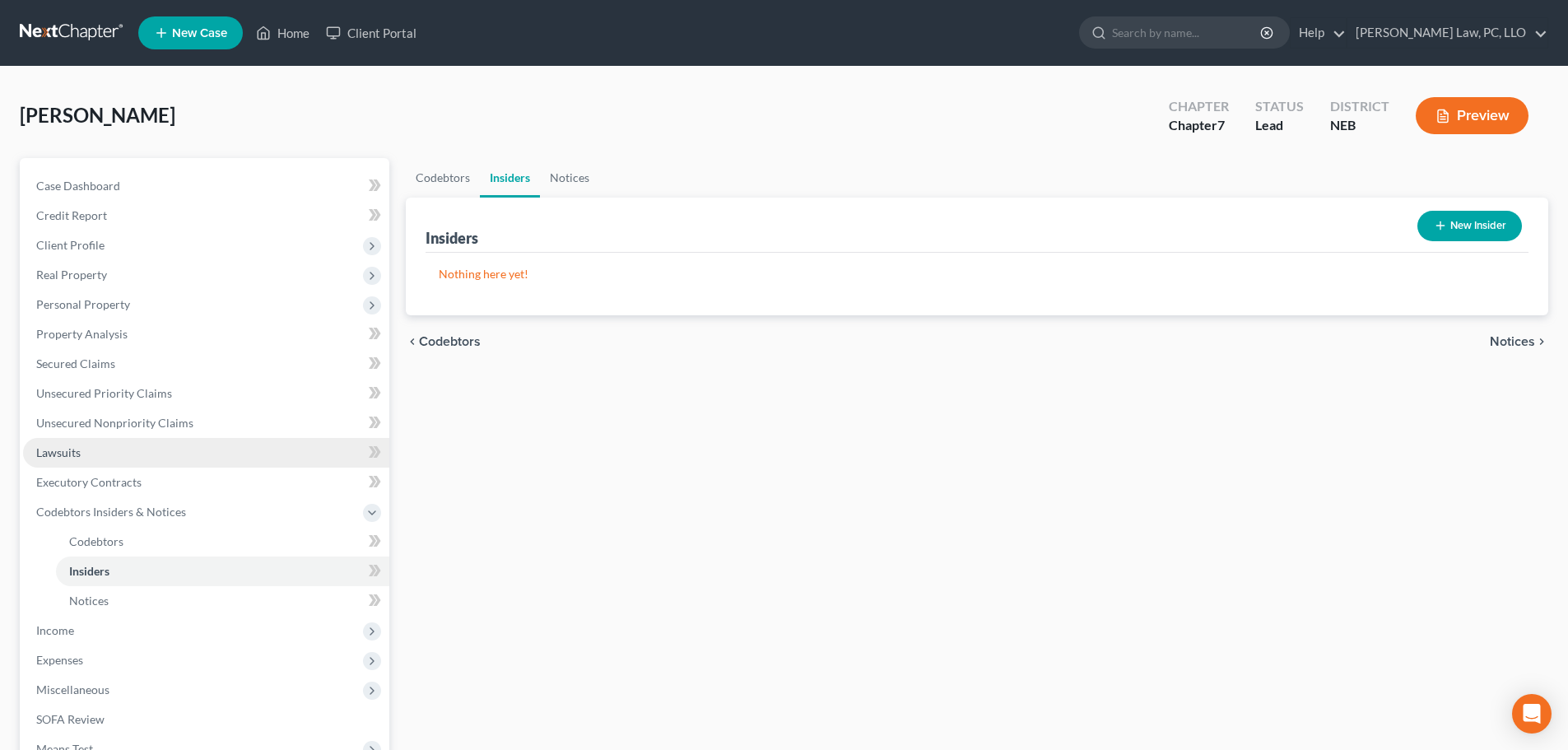
click at [125, 455] on link "Lawsuits" at bounding box center [206, 453] width 366 height 30
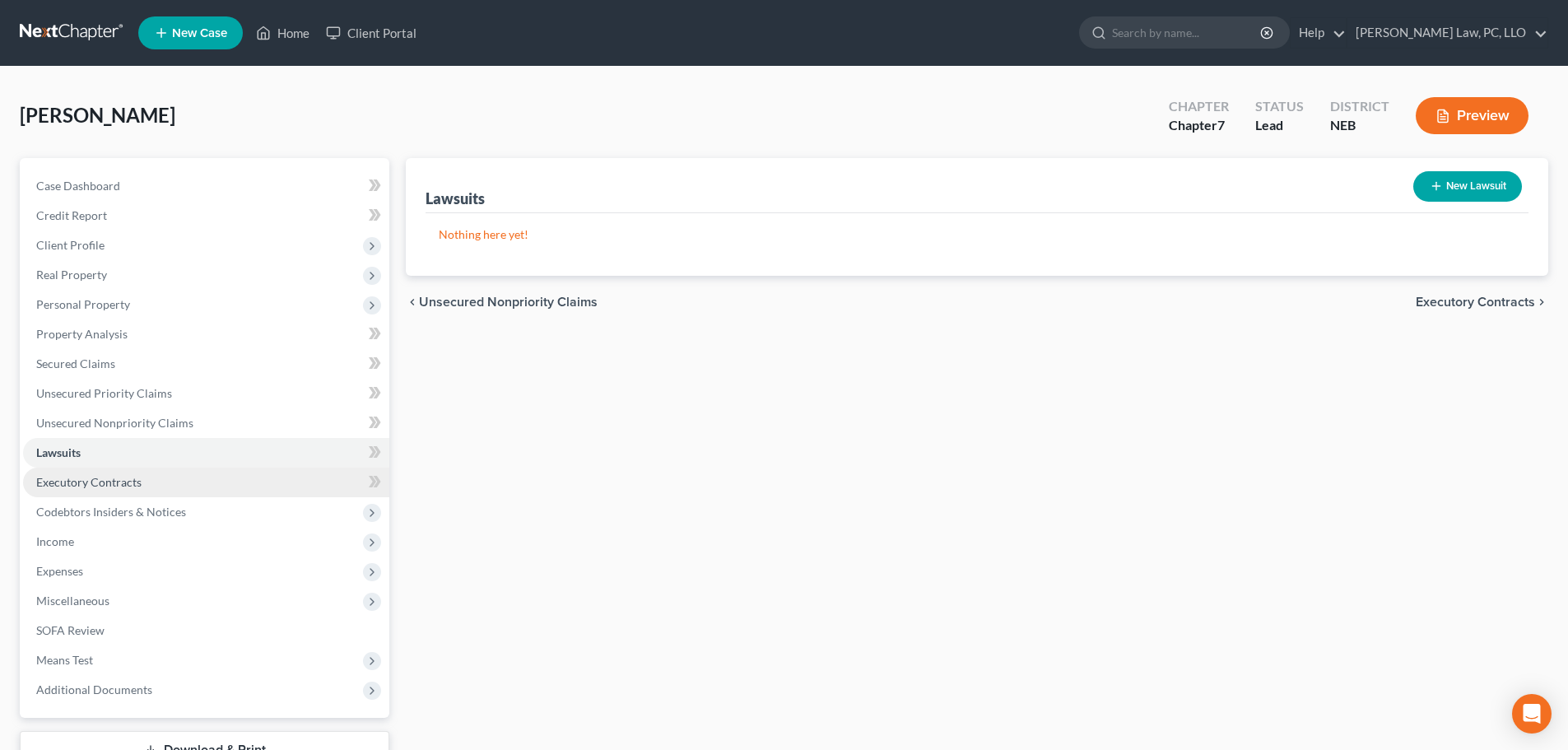
click at [126, 484] on span "Executory Contracts" at bounding box center [89, 482] width 105 height 14
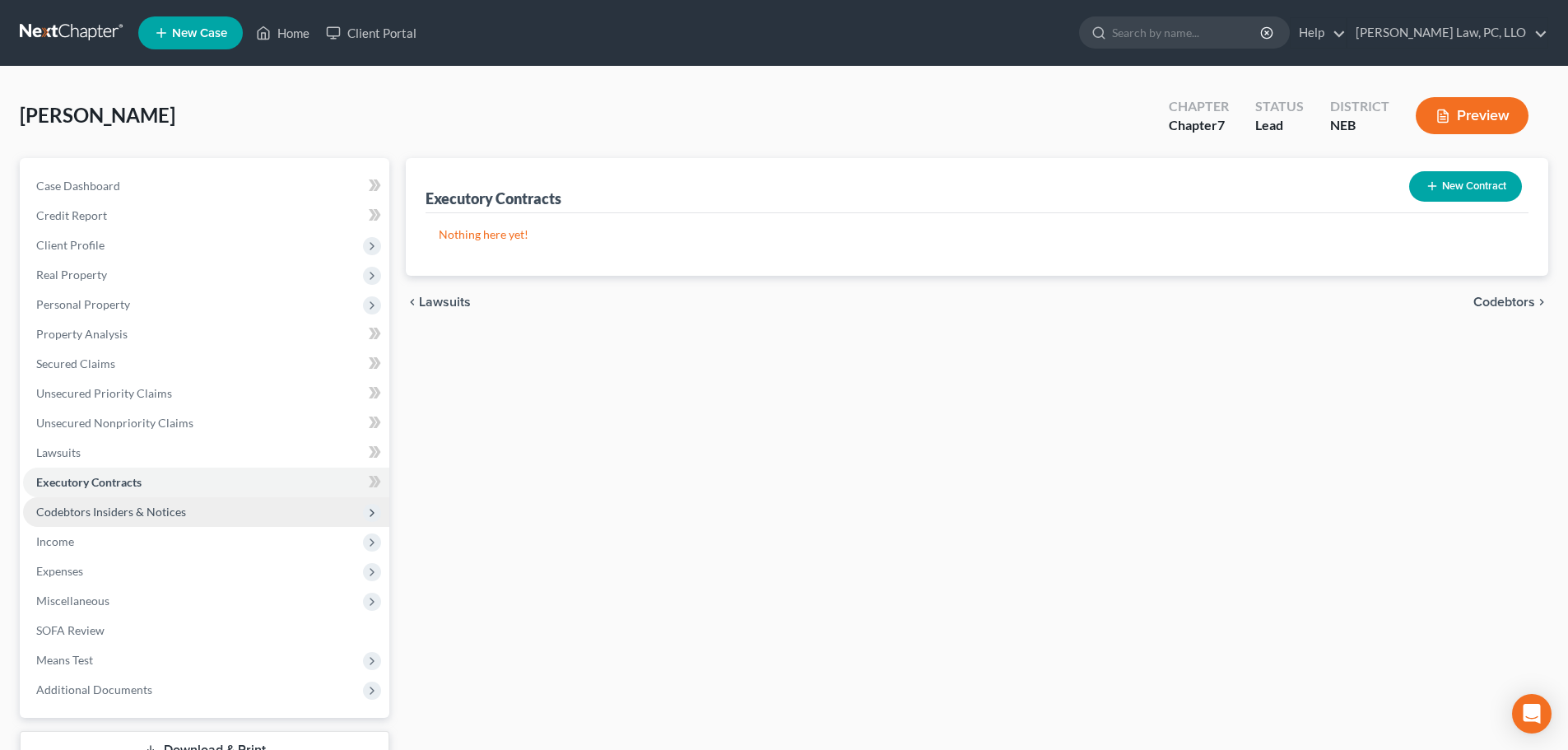
click at [135, 508] on span "Codebtors Insiders & Notices" at bounding box center [111, 512] width 150 height 14
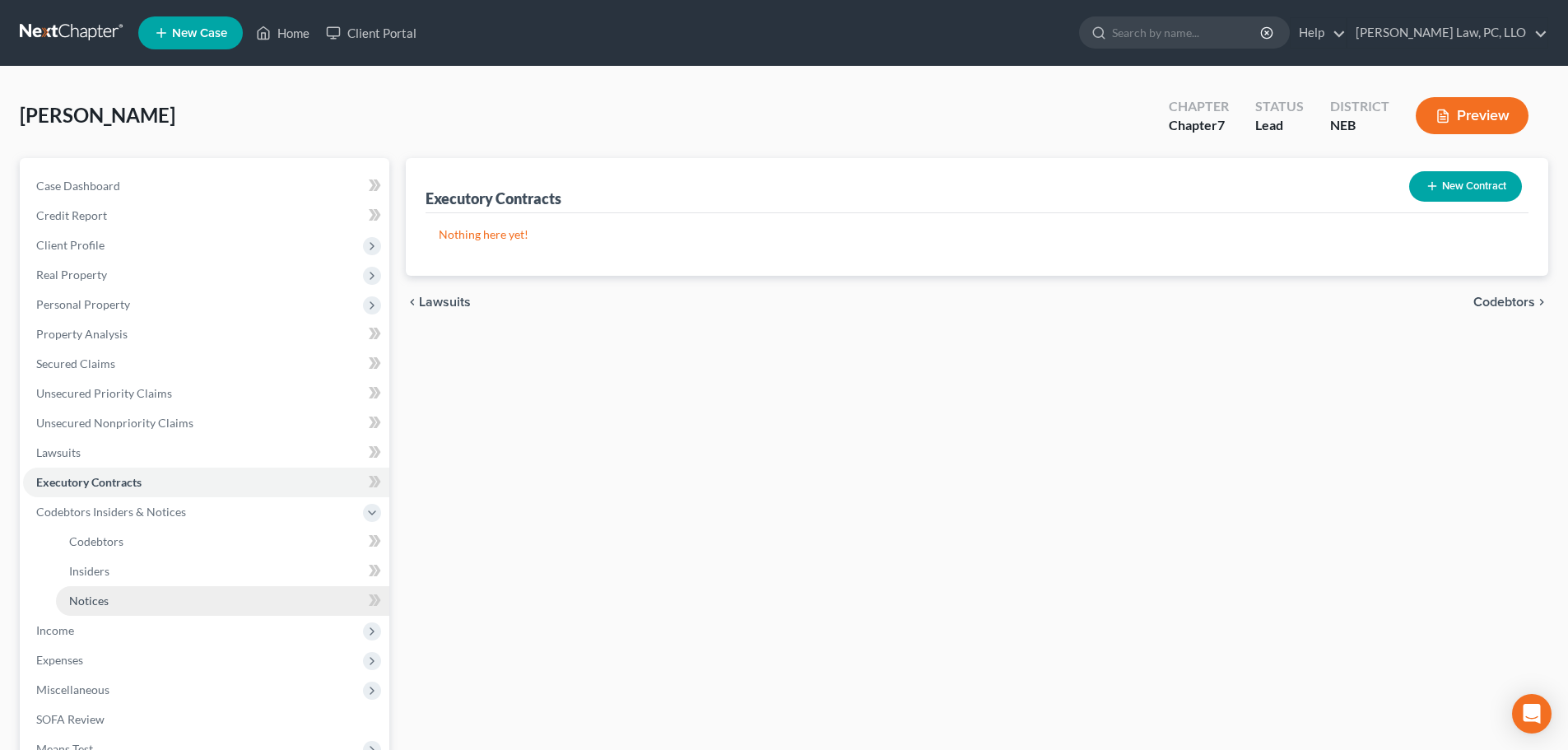
click at [114, 603] on link "Notices" at bounding box center [223, 601] width 334 height 30
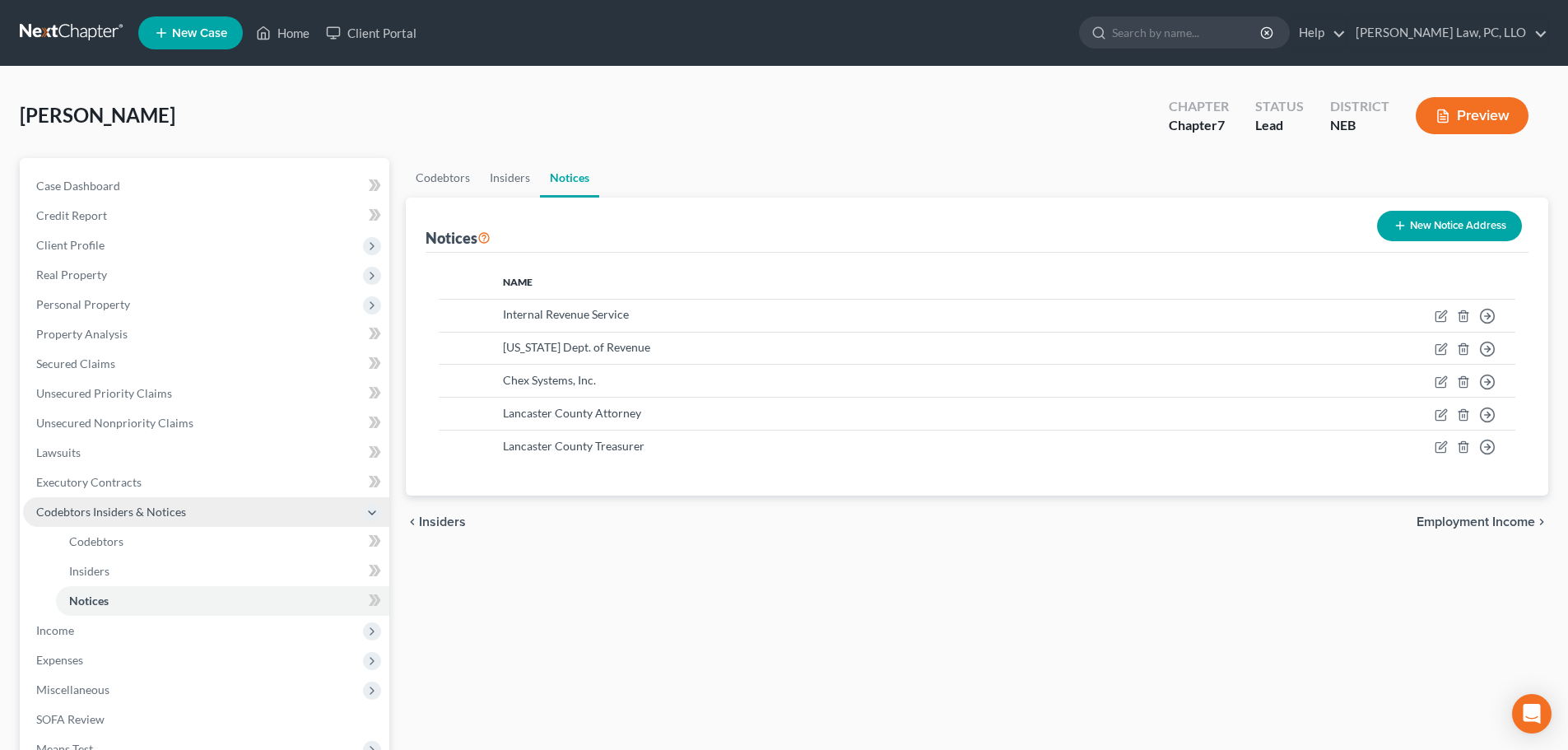
click at [126, 503] on span "Codebtors Insiders & Notices" at bounding box center [206, 512] width 366 height 30
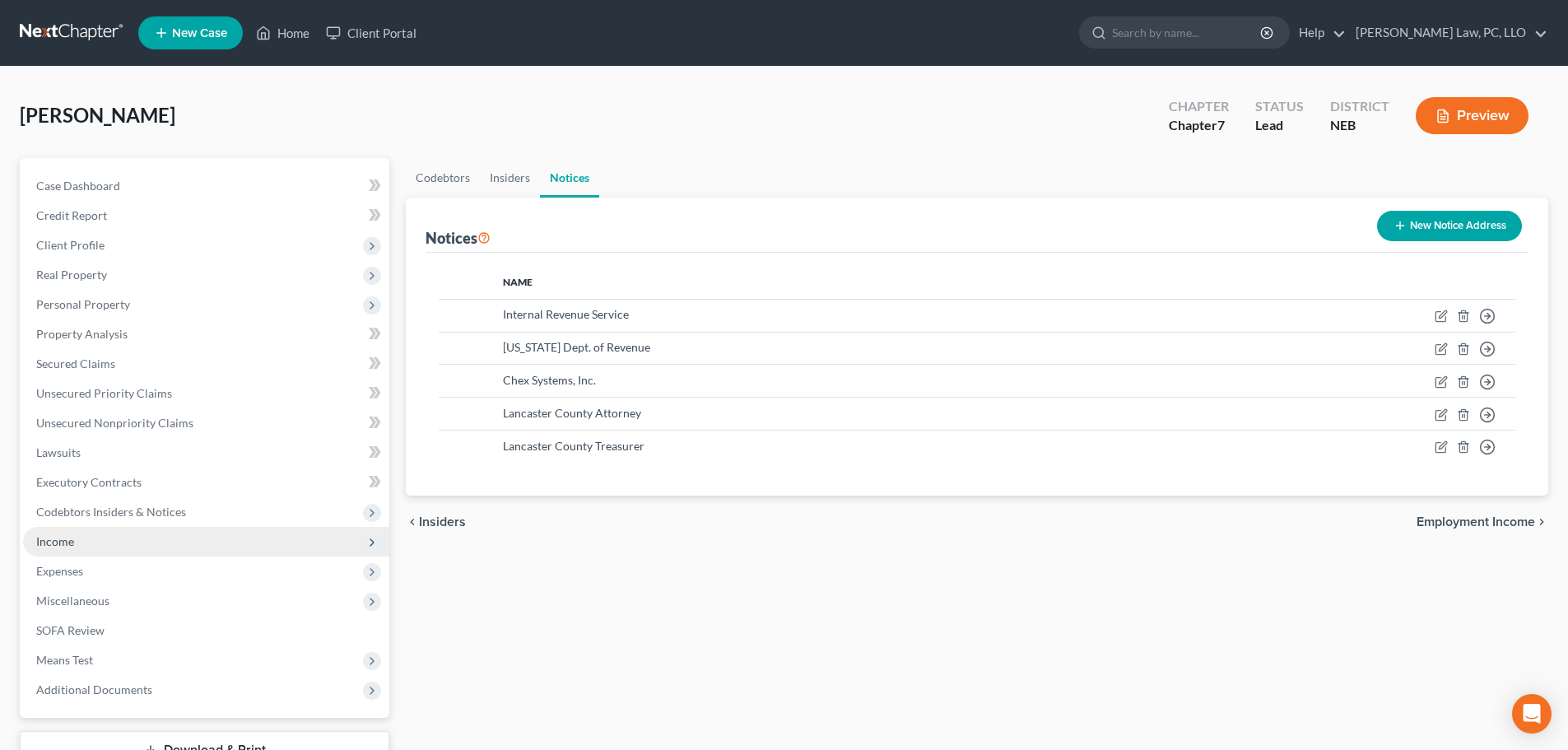
click at [111, 543] on span "Income" at bounding box center [206, 542] width 366 height 30
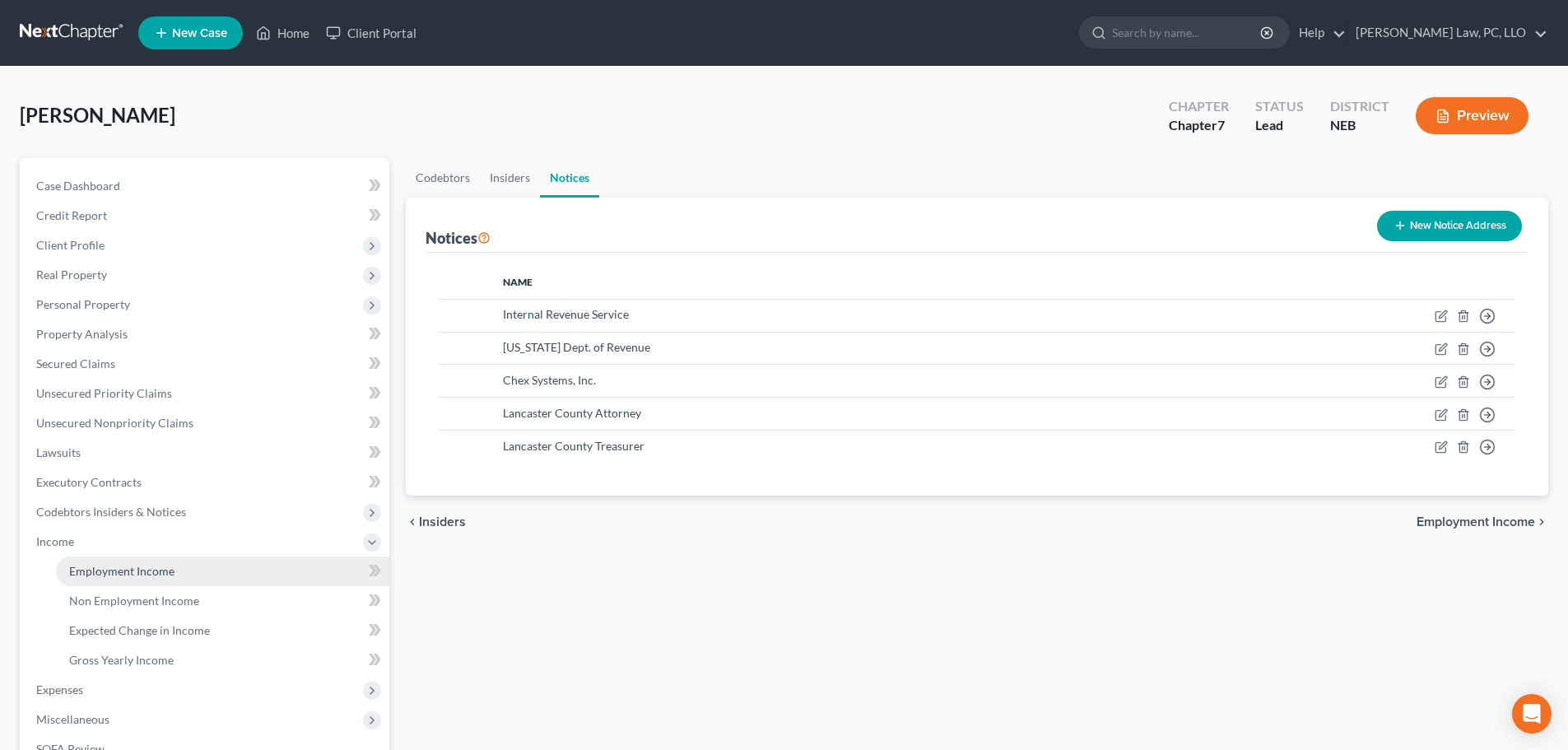
click at [109, 573] on span "Employment Income" at bounding box center [122, 571] width 105 height 14
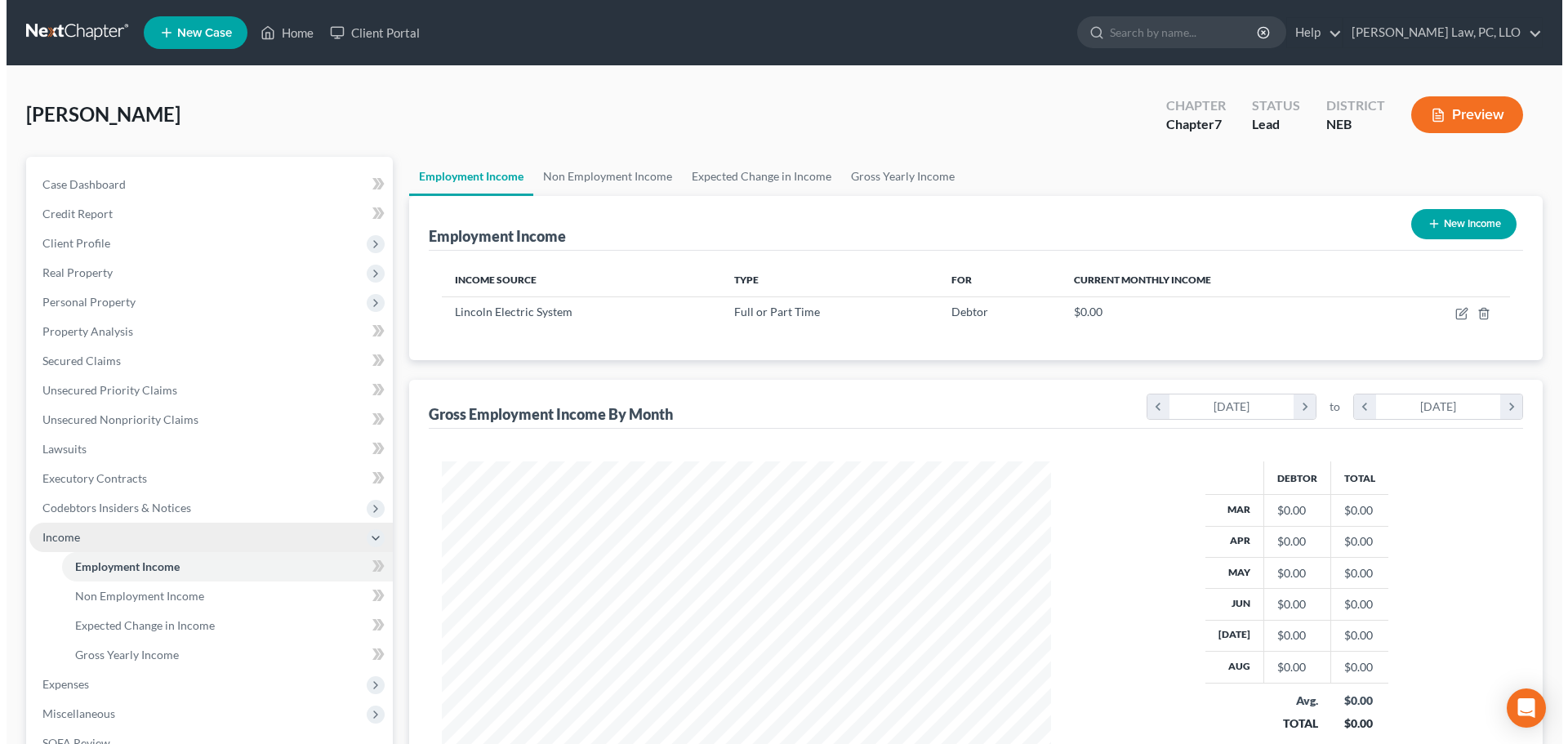
scroll to position [305, 642]
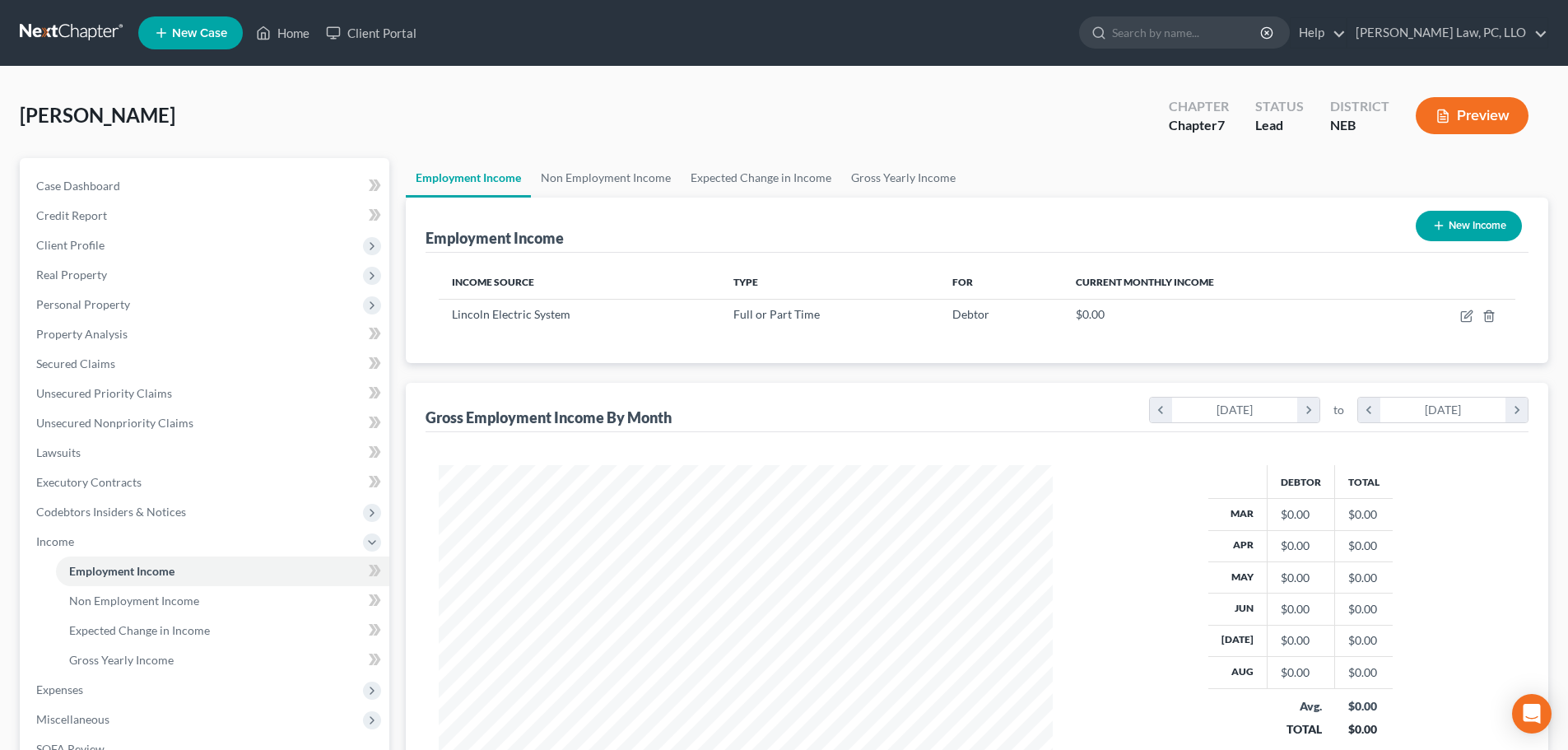
click at [1442, 220] on icon "button" at bounding box center [1439, 225] width 13 height 13
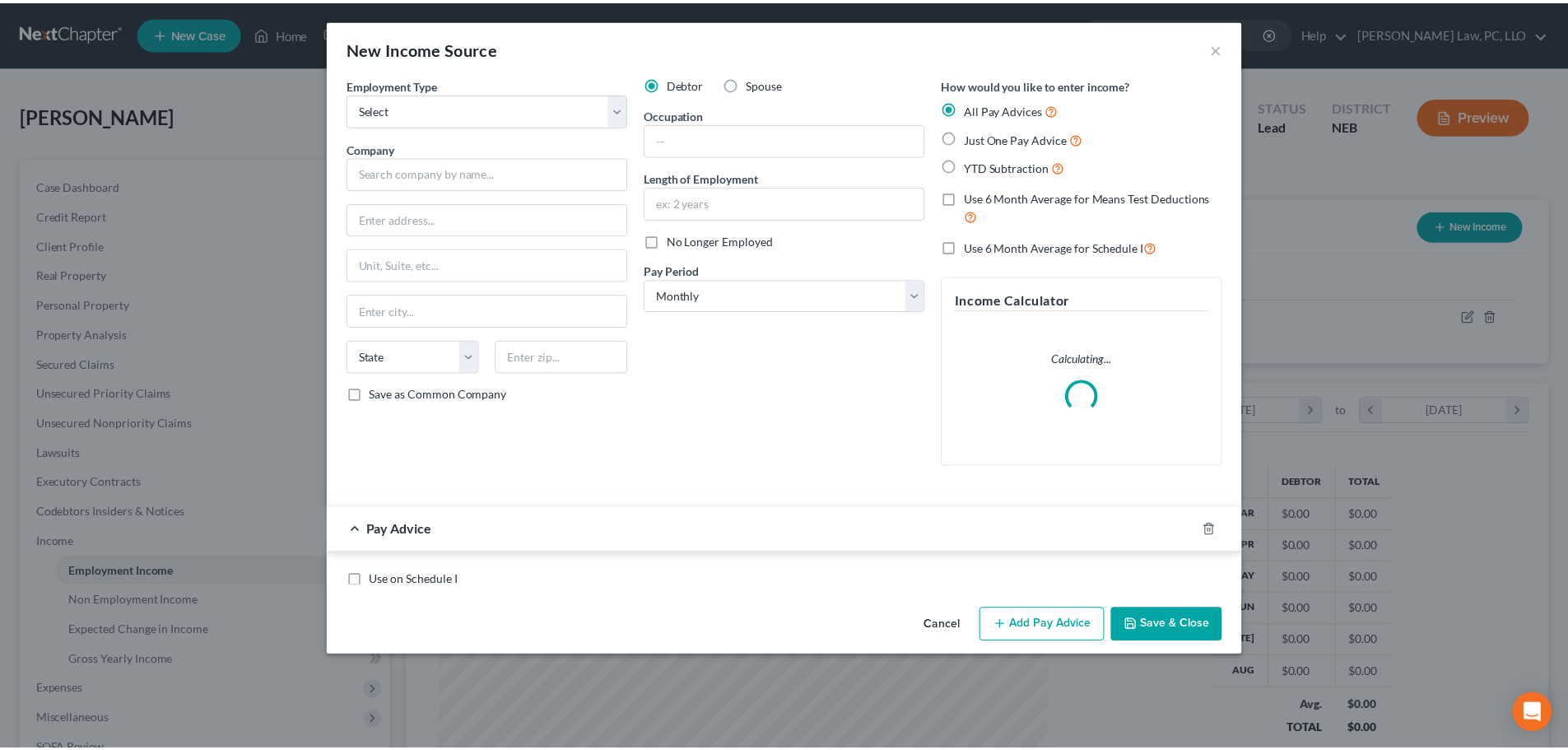
scroll to position [309, 653]
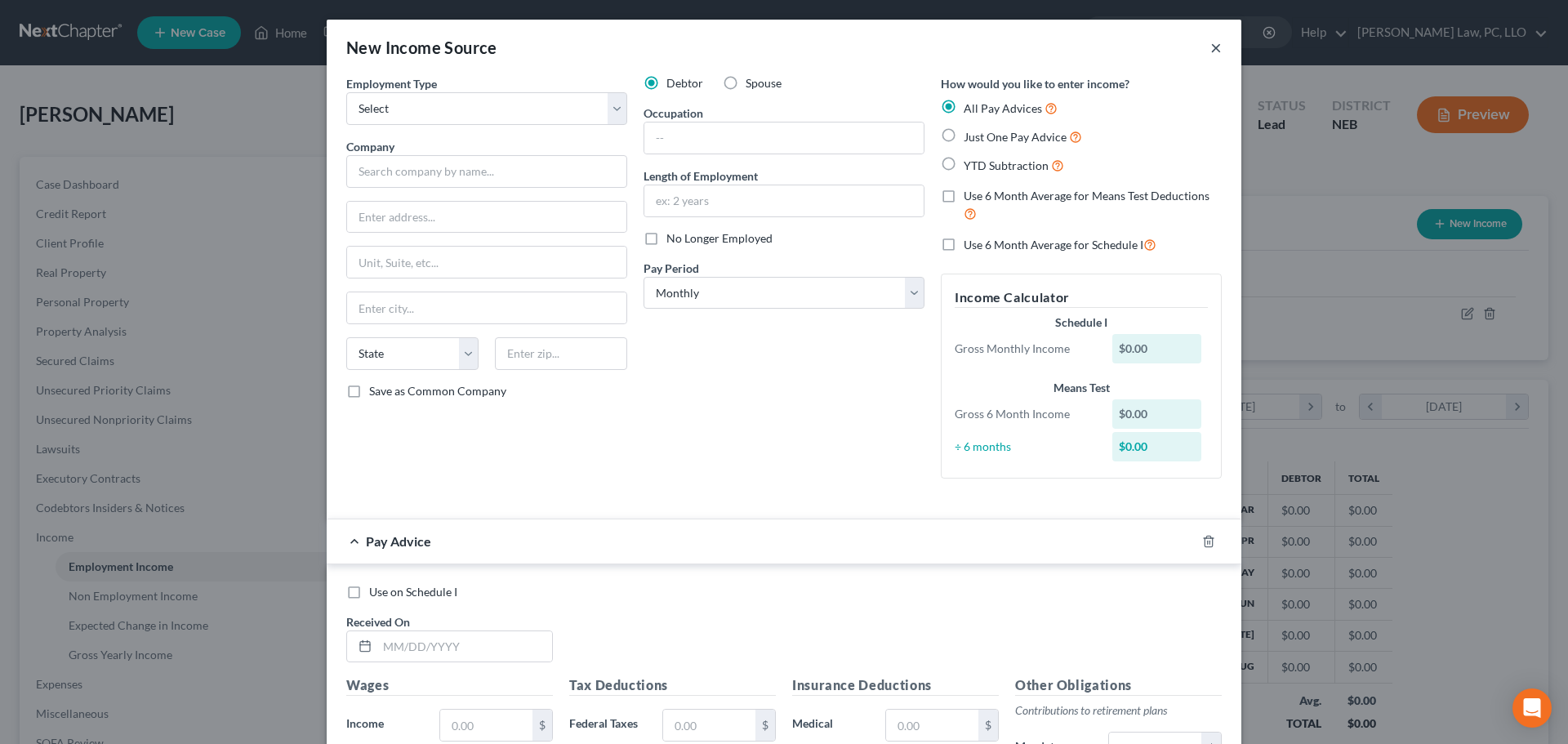
click at [1211, 51] on button "×" at bounding box center [1216, 47] width 11 height 19
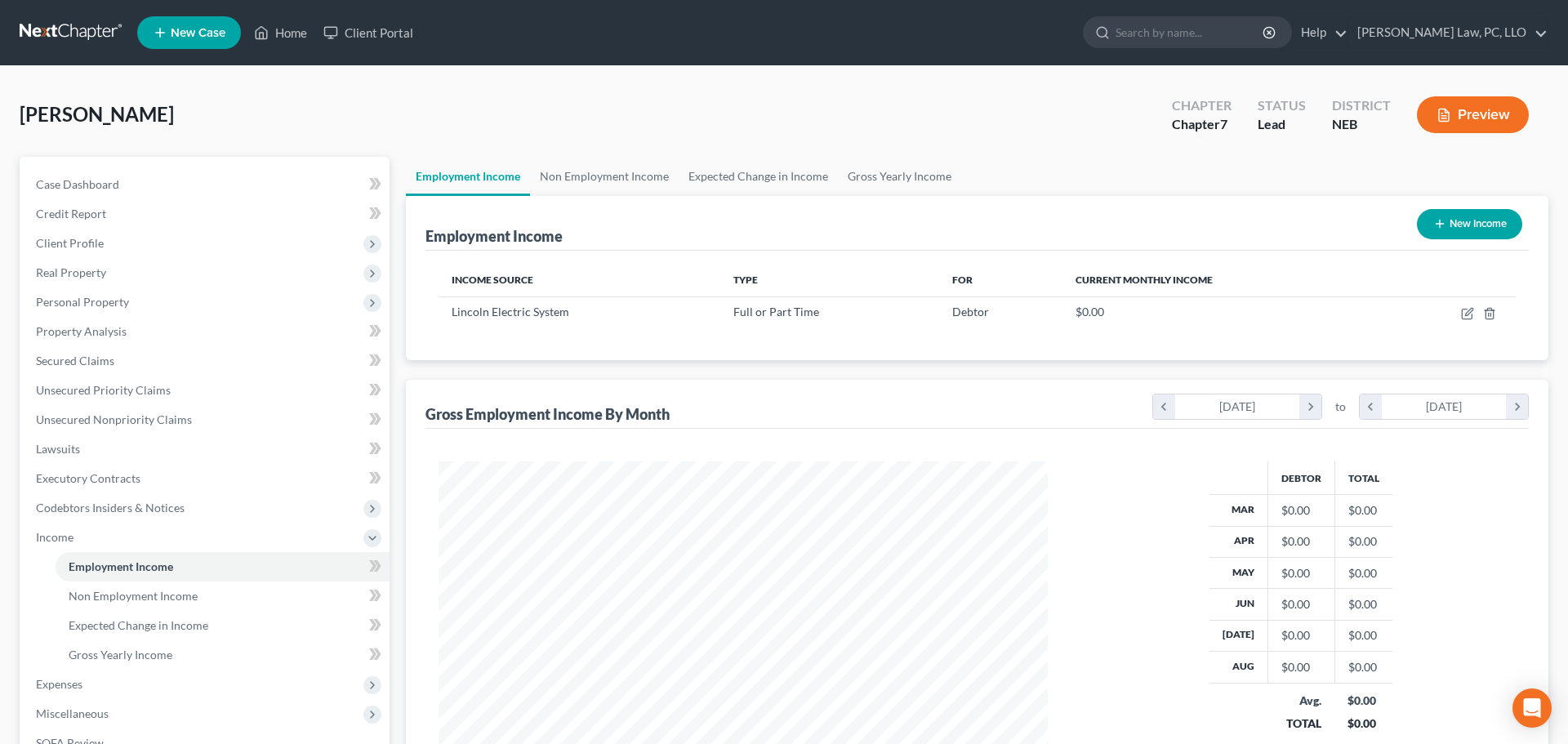
scroll to position [816194, 816232]
click at [1452, 314] on icon "button" at bounding box center [1456, 313] width 13 height 13
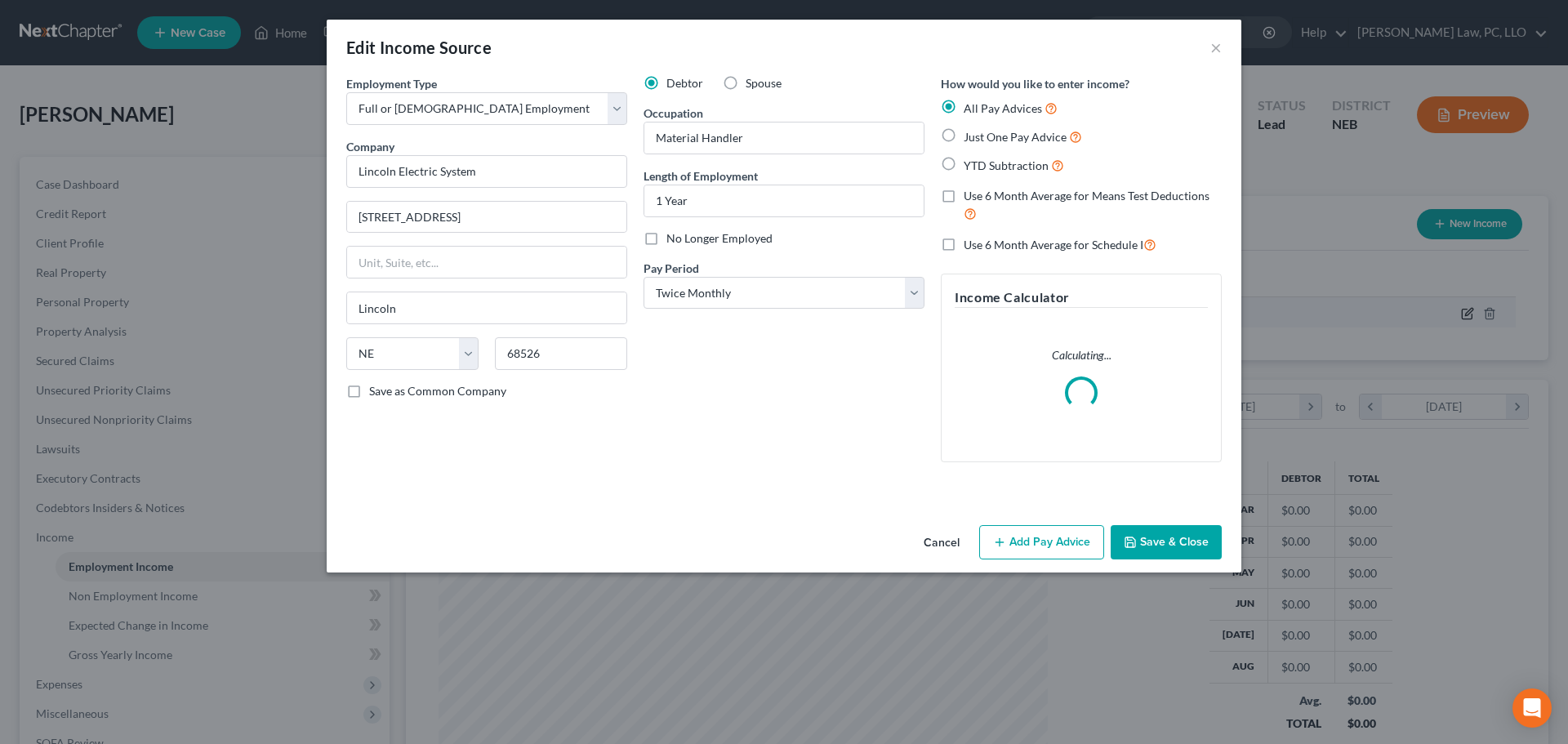
scroll to position [307, 648]
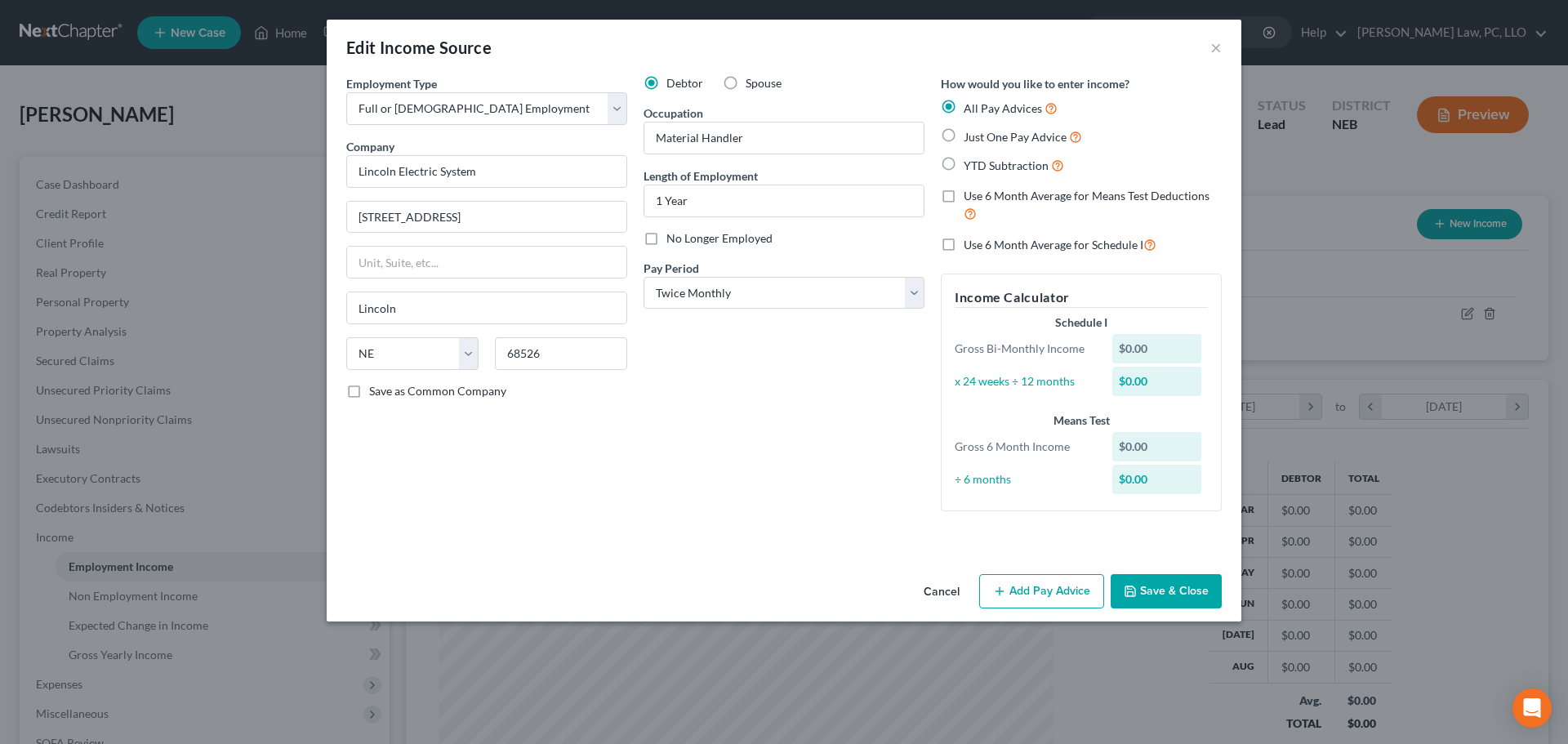
click at [964, 198] on label "Use 6 Month Average for Means Test Deductions" at bounding box center [1093, 206] width 258 height 35
click at [970, 198] on input "Use 6 Month Average for Means Test Deductions" at bounding box center [975, 193] width 10 height 10
click at [964, 240] on label "Use 6 Month Average for Schedule I" at bounding box center [1060, 245] width 193 height 19
click at [970, 240] on input "Use 6 Month Average for Schedule I" at bounding box center [975, 240] width 10 height 10
click at [1038, 598] on button "Add Pay Advice" at bounding box center [1042, 591] width 125 height 34
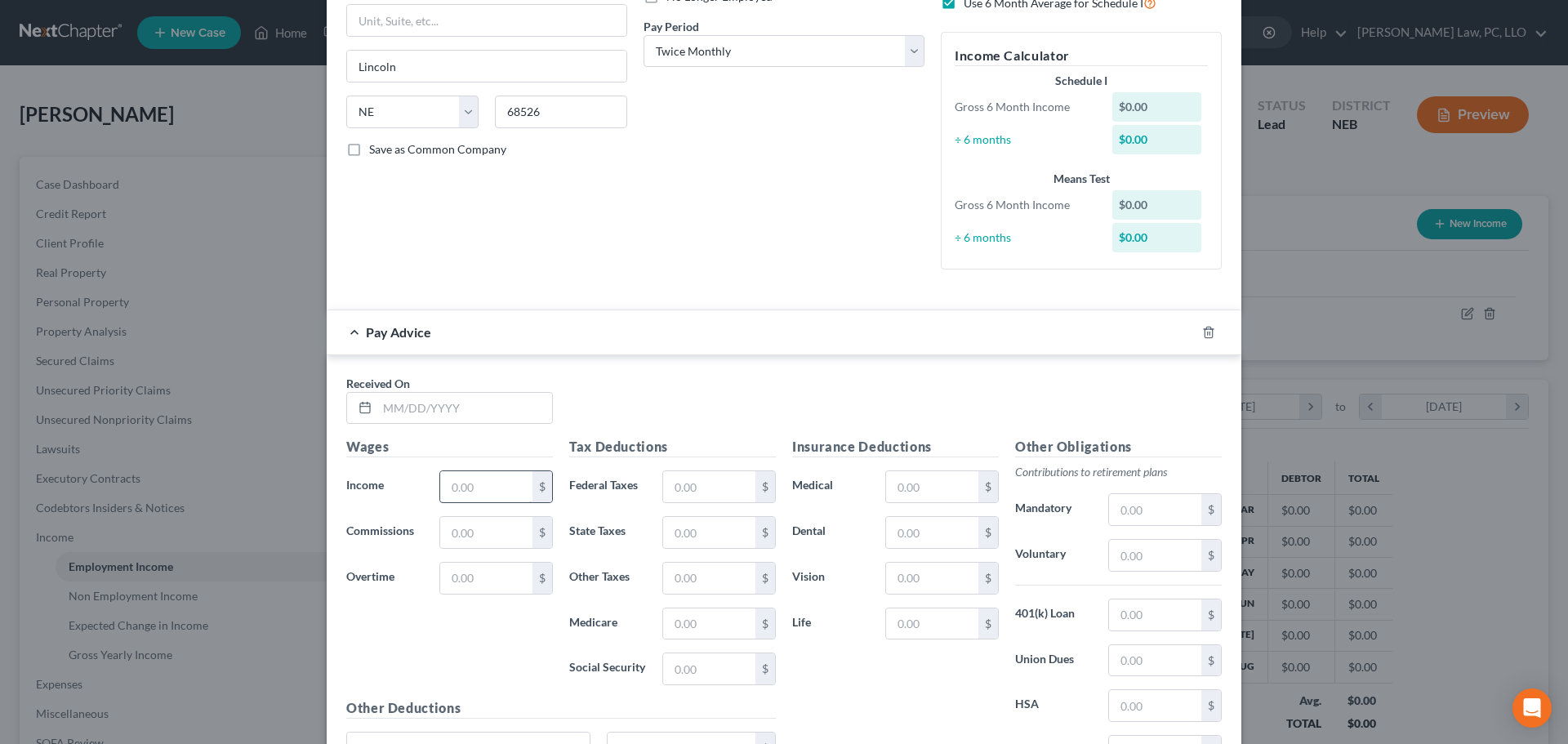
scroll to position [245, 0]
click at [421, 401] on input "text" at bounding box center [465, 405] width 175 height 31
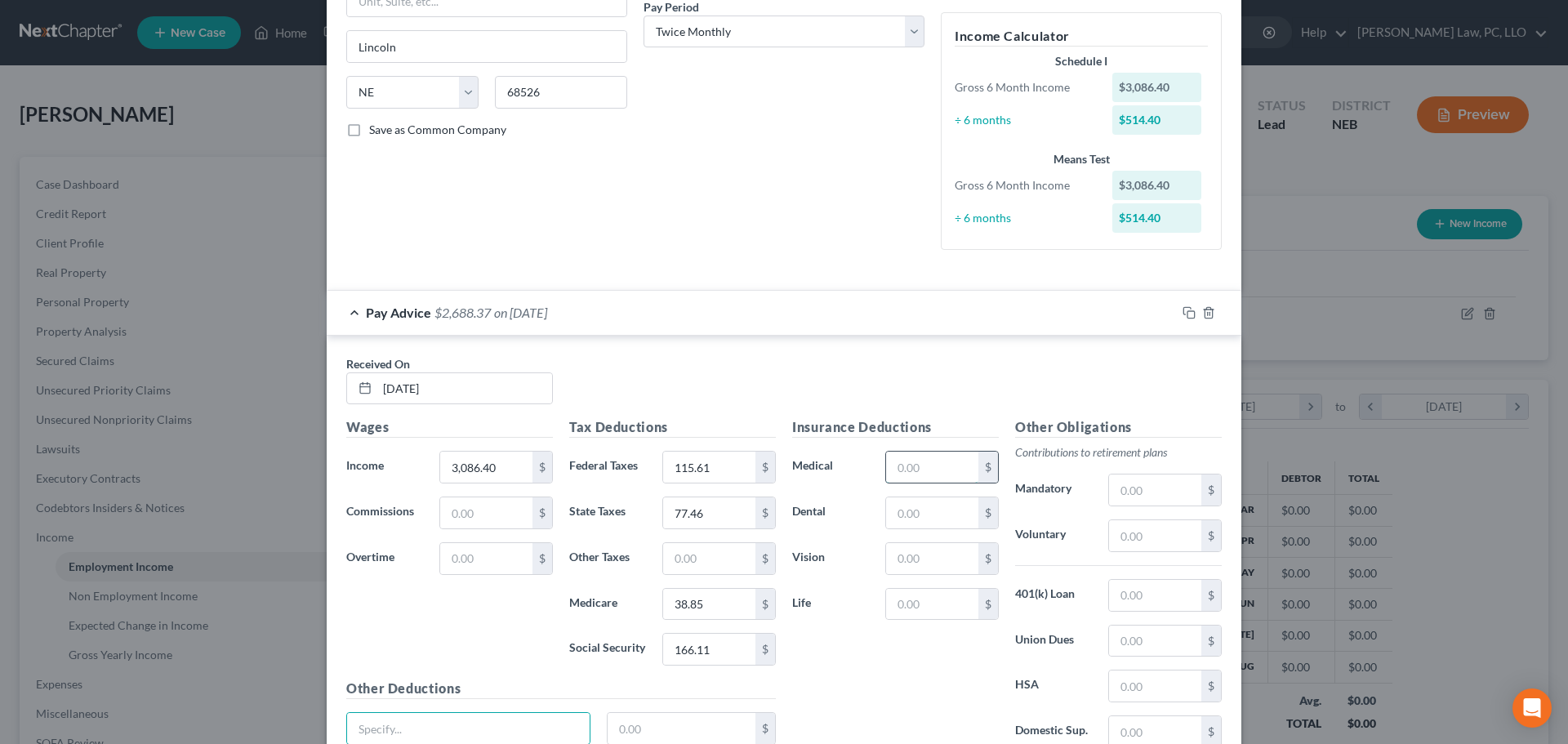
click at [934, 463] on input "text" at bounding box center [933, 467] width 92 height 31
click at [1141, 544] on input "text" at bounding box center [1156, 536] width 92 height 31
click at [1139, 692] on input "text" at bounding box center [1156, 686] width 92 height 31
click at [931, 607] on input "text" at bounding box center [933, 605] width 92 height 31
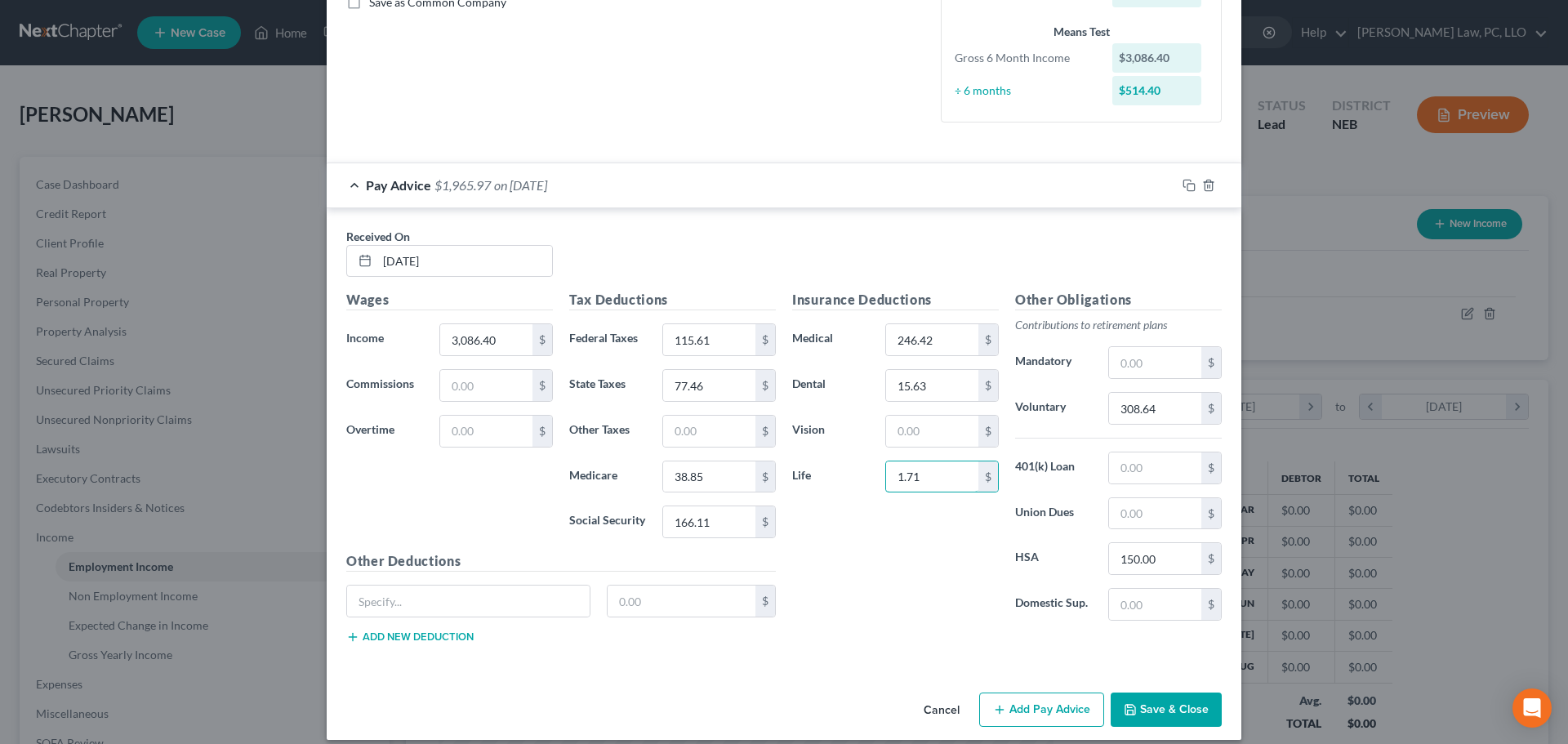
scroll to position [404, 0]
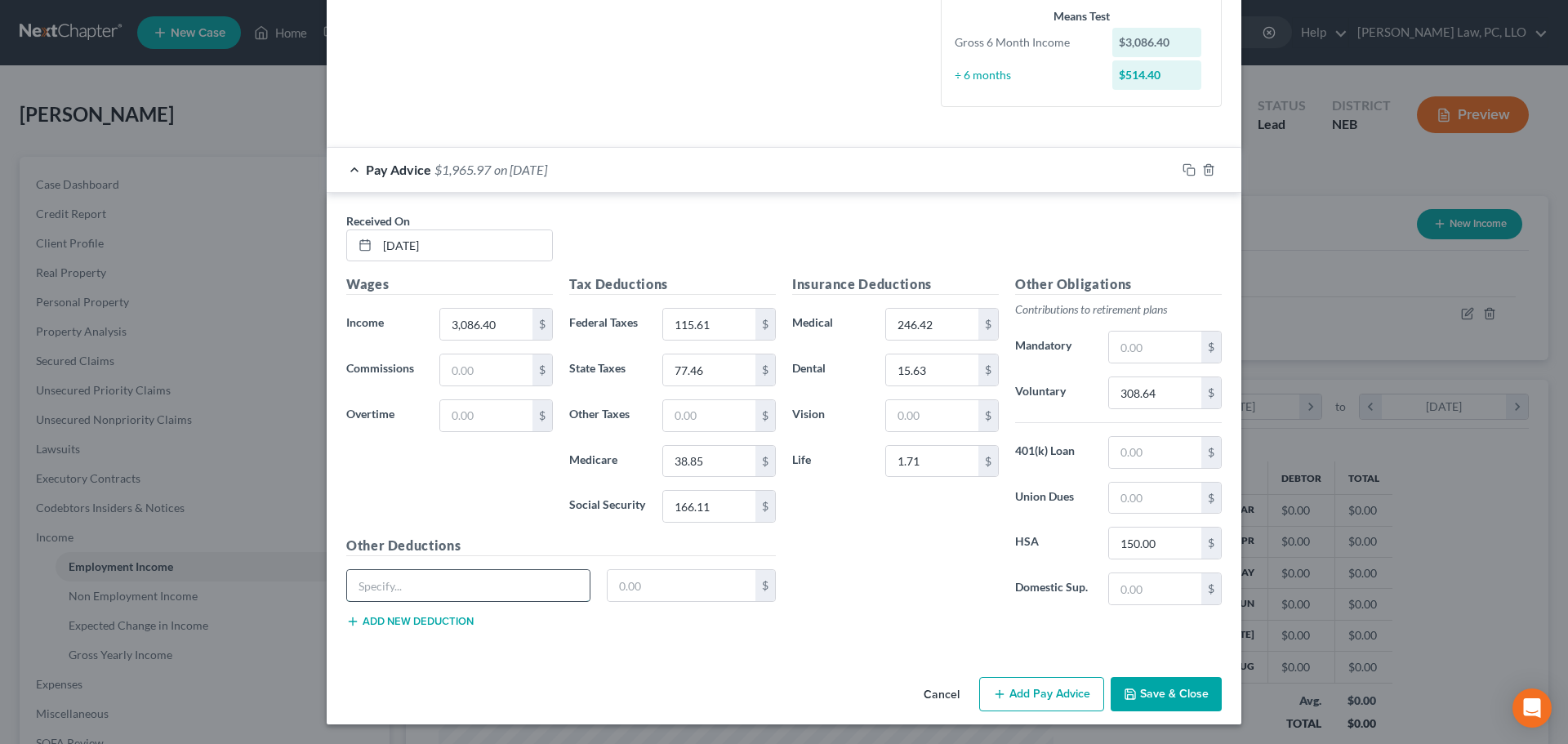
click at [455, 594] on input "text" at bounding box center [468, 585] width 242 height 31
click at [896, 466] on input "1.71" at bounding box center [933, 462] width 92 height 31
click at [1186, 170] on icon "button" at bounding box center [1189, 169] width 13 height 13
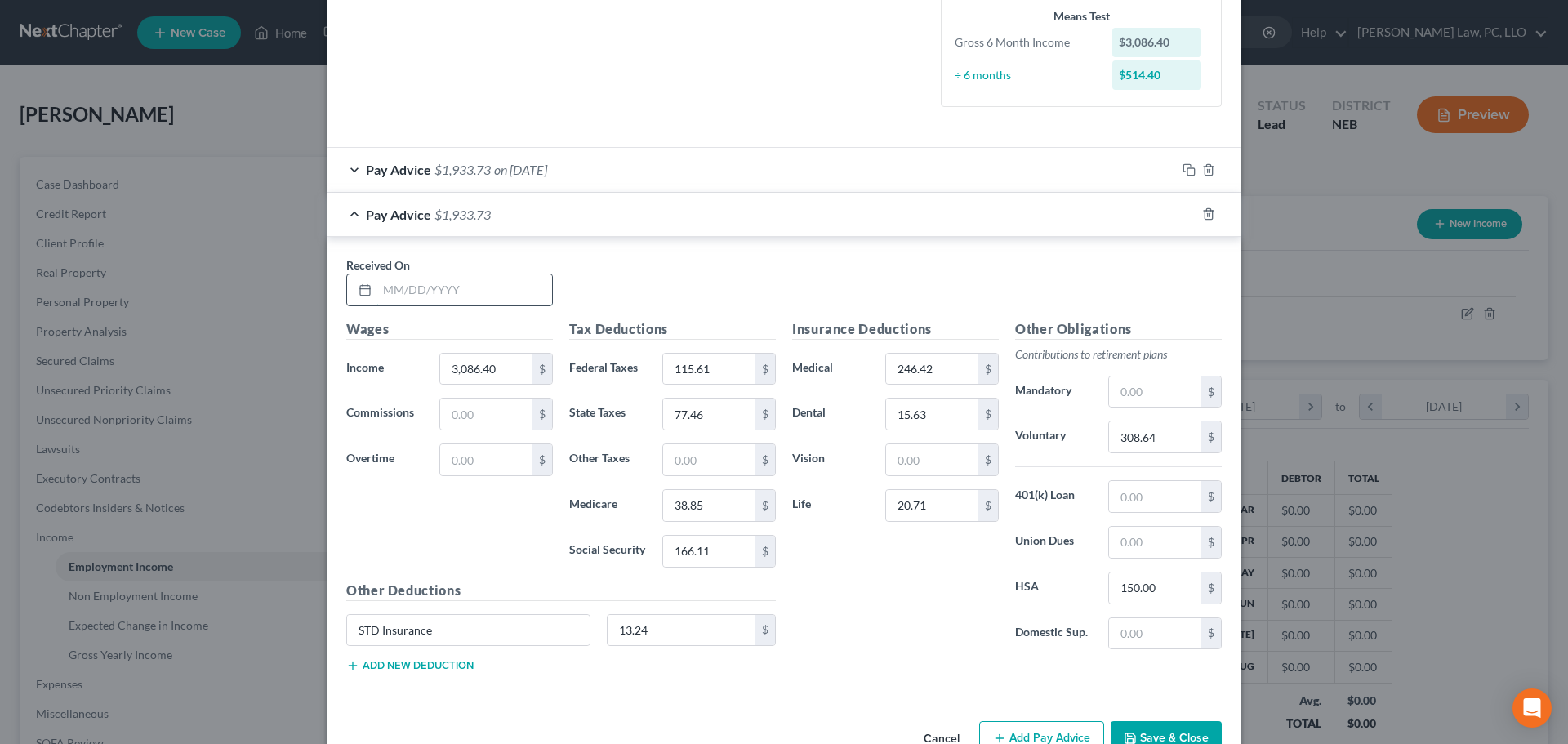
click at [488, 297] on input "text" at bounding box center [465, 290] width 175 height 31
click at [1147, 437] on input "308.64" at bounding box center [1156, 437] width 92 height 31
click at [1186, 217] on icon "button" at bounding box center [1189, 213] width 13 height 13
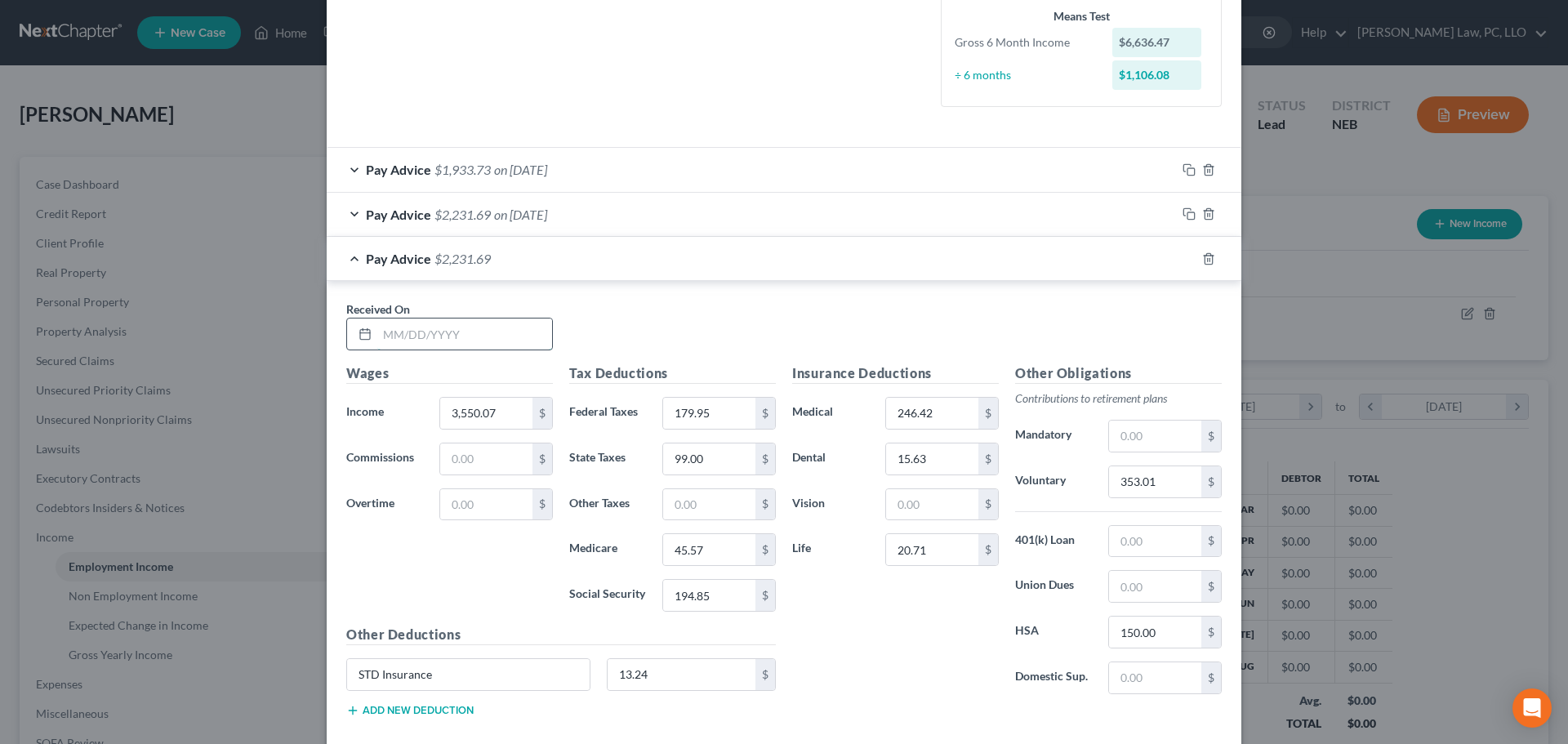
drag, startPoint x: 500, startPoint y: 330, endPoint x: 546, endPoint y: 337, distance: 46.5
click at [500, 330] on input "text" at bounding box center [465, 335] width 175 height 31
click at [1131, 484] on input "353.01" at bounding box center [1156, 482] width 92 height 31
click at [949, 402] on input "246.42" at bounding box center [933, 413] width 92 height 31
click at [1188, 257] on rect "button" at bounding box center [1191, 260] width 7 height 7
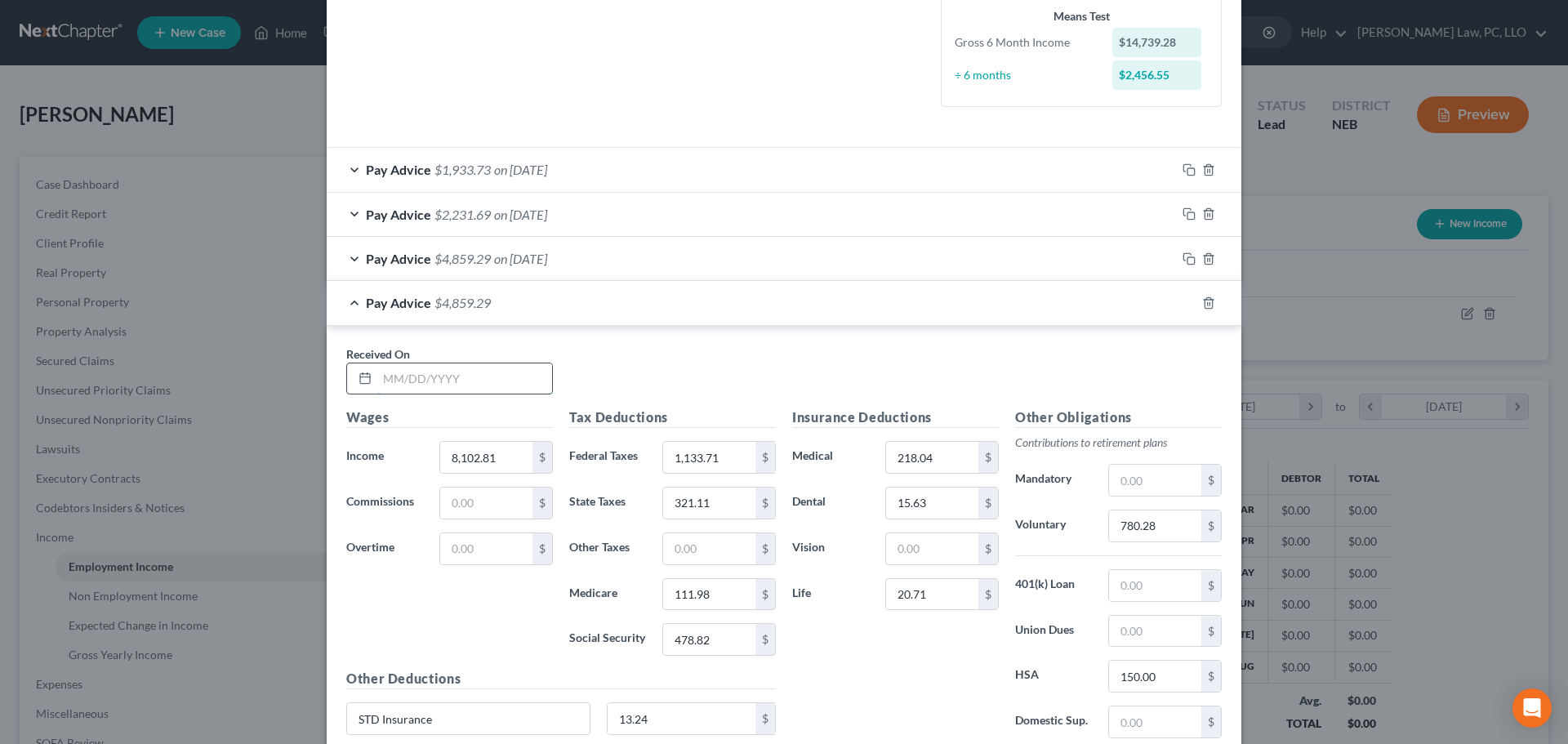
drag, startPoint x: 505, startPoint y: 386, endPoint x: 522, endPoint y: 392, distance: 18.0
click at [505, 386] on input "text" at bounding box center [465, 379] width 175 height 31
click at [1163, 529] on input "780.28" at bounding box center [1156, 526] width 92 height 31
click at [1188, 303] on rect "button" at bounding box center [1191, 305] width 7 height 7
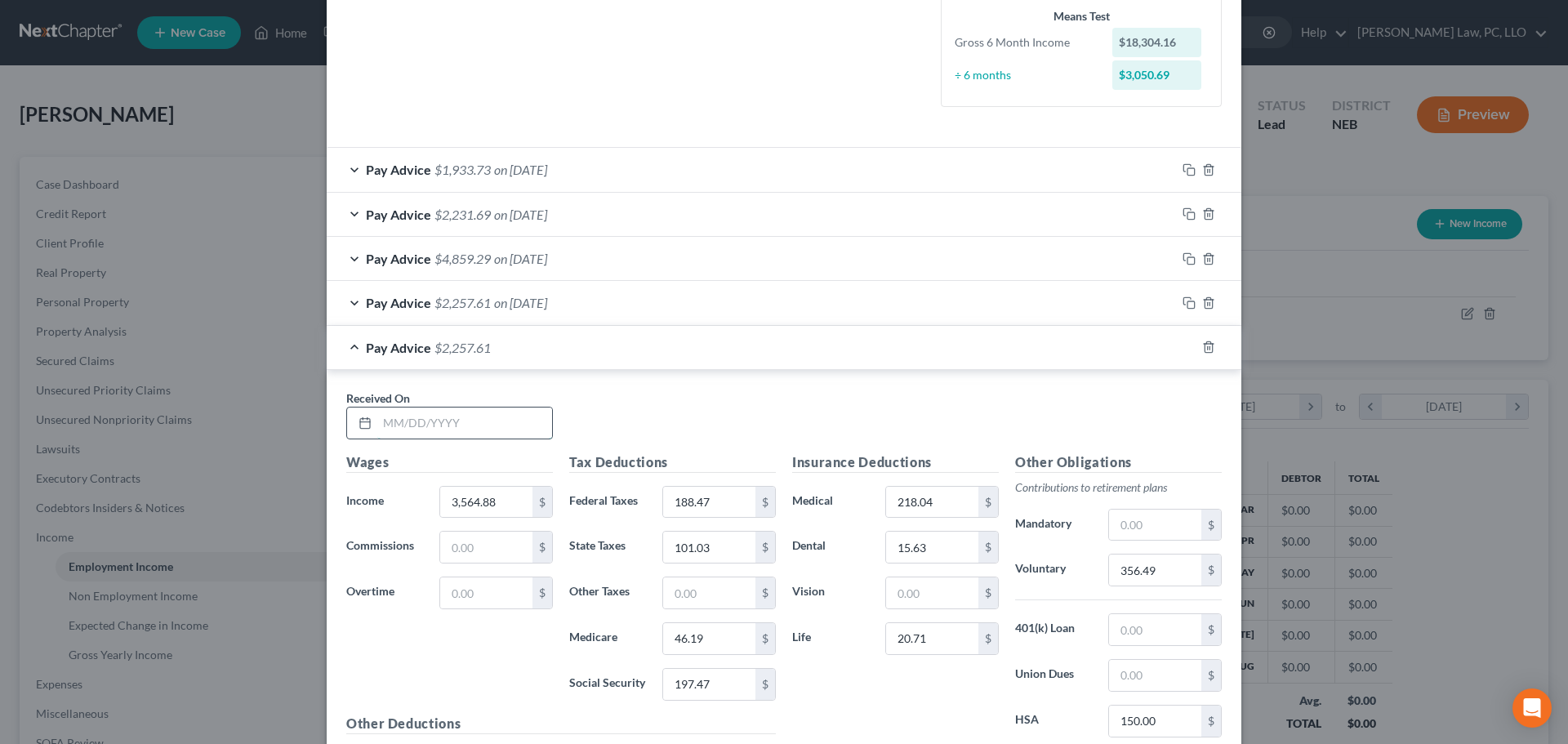
drag, startPoint x: 455, startPoint y: 419, endPoint x: 474, endPoint y: 419, distance: 19.0
click at [455, 419] on input "text" at bounding box center [465, 423] width 175 height 31
click at [1123, 574] on input "356.49" at bounding box center [1156, 570] width 92 height 31
click at [1183, 344] on icon "button" at bounding box center [1189, 347] width 13 height 13
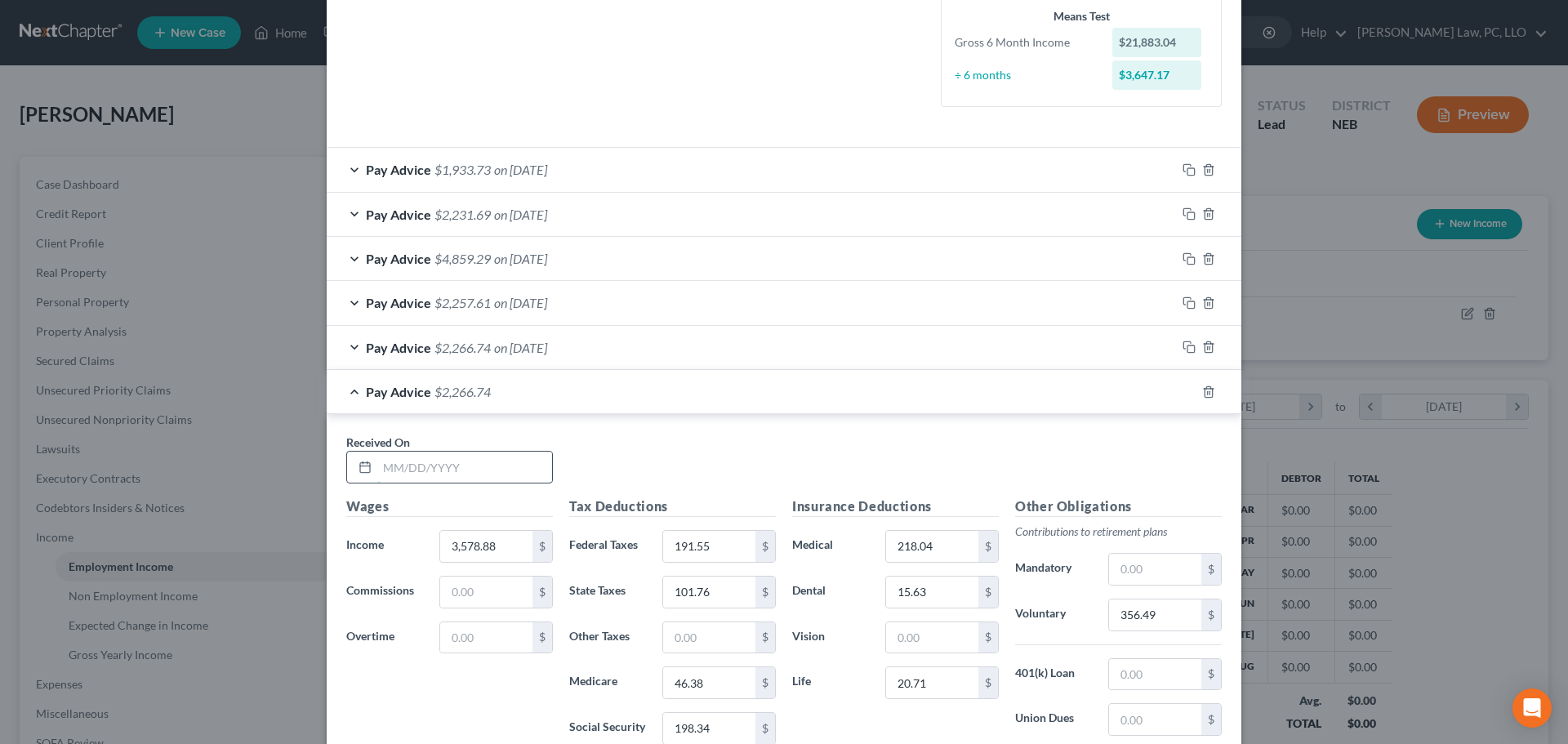
drag, startPoint x: 471, startPoint y: 475, endPoint x: 493, endPoint y: 482, distance: 23.1
click at [471, 475] on input "text" at bounding box center [465, 467] width 175 height 31
click at [1182, 611] on input "356.49" at bounding box center [1156, 615] width 92 height 31
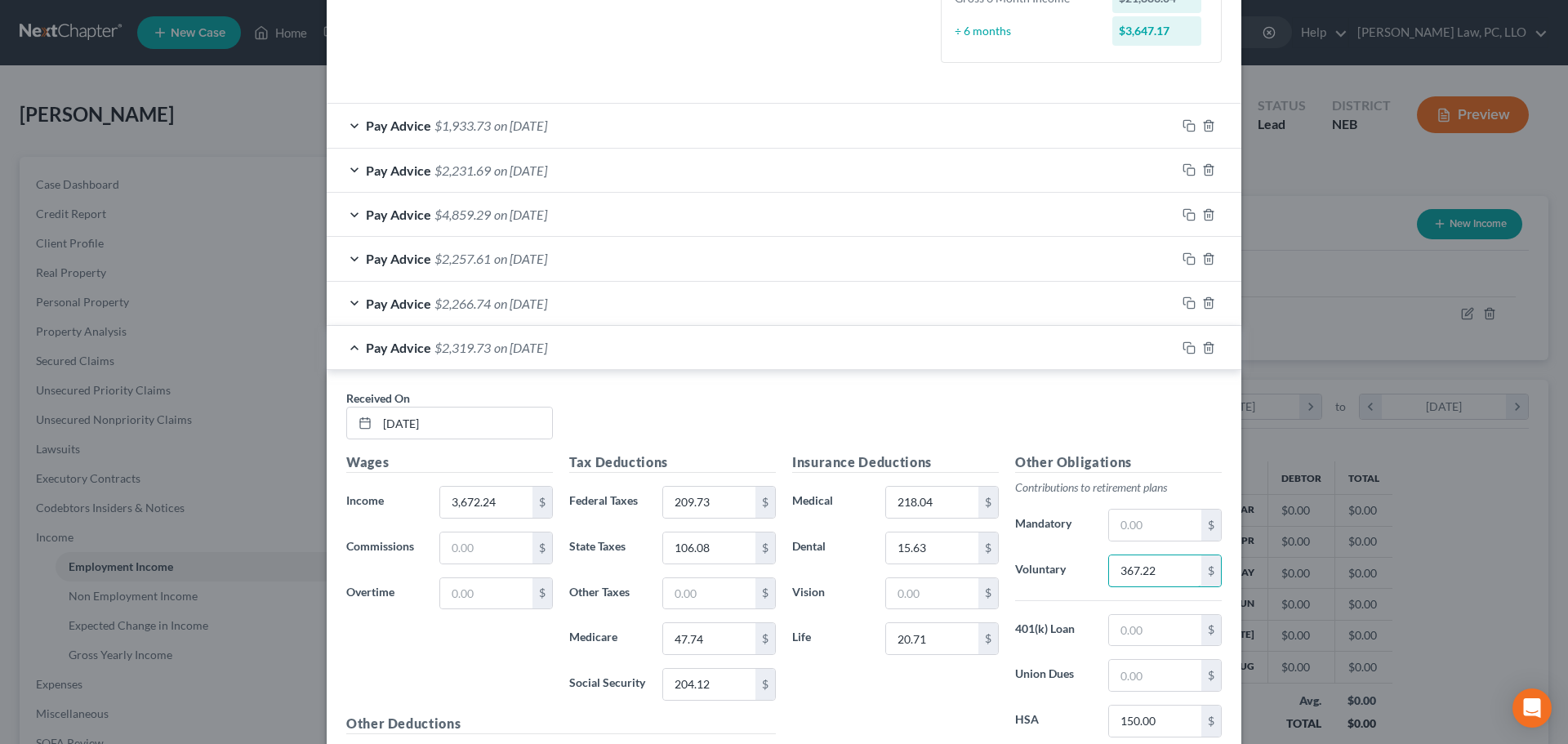
scroll to position [486, 0]
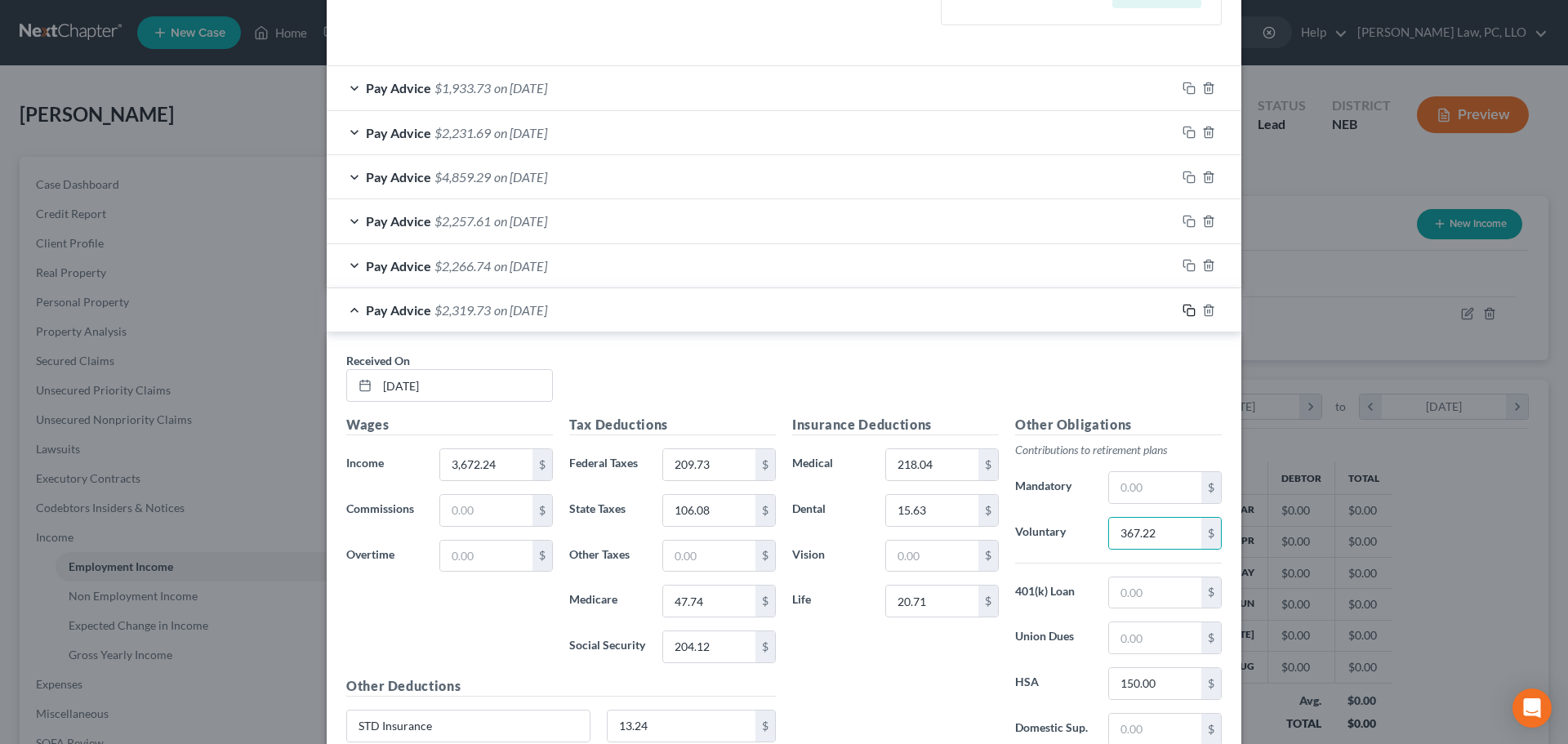
click at [1188, 315] on rect "button" at bounding box center [1191, 312] width 7 height 7
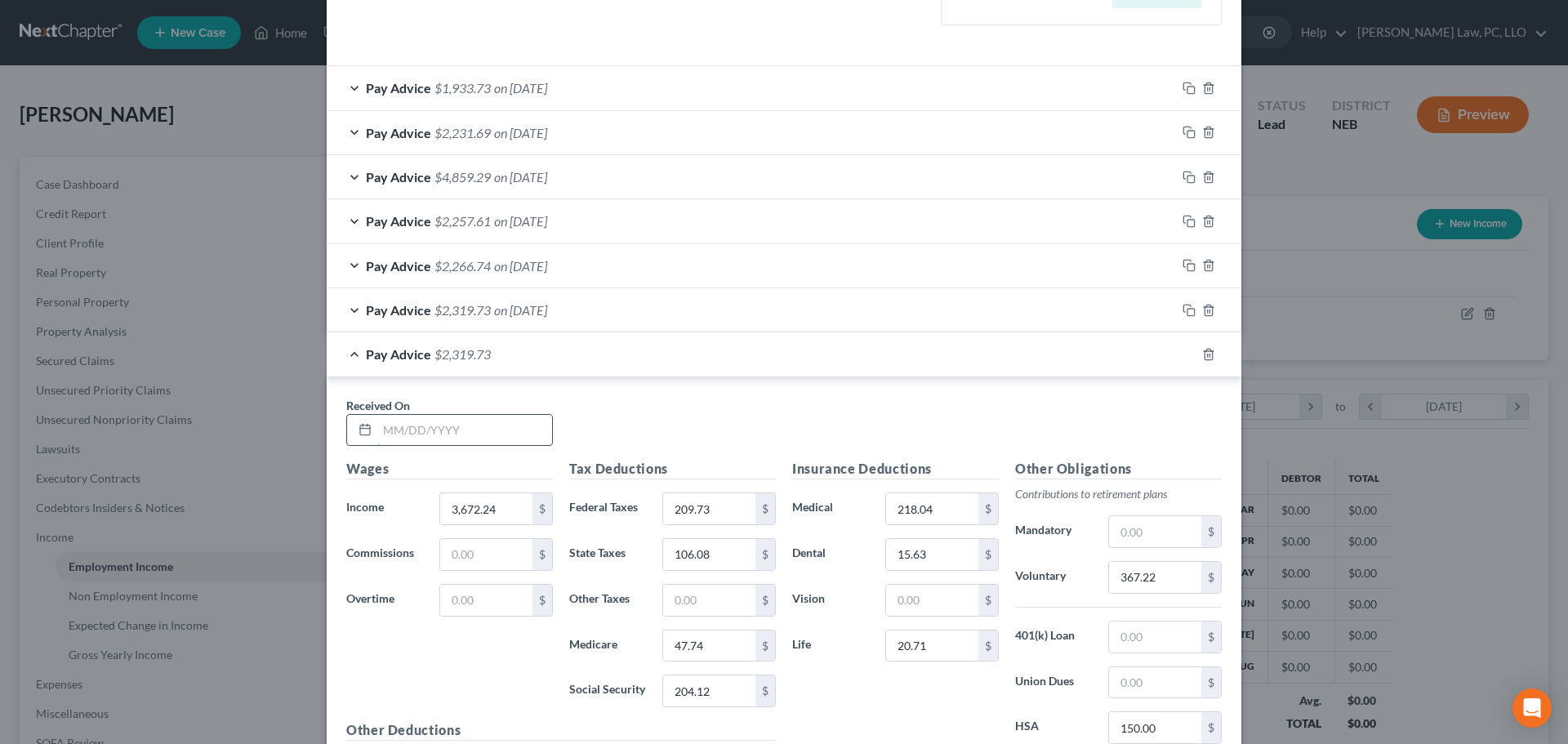
click at [498, 437] on input "text" at bounding box center [465, 430] width 175 height 31
click at [1183, 355] on icon "button" at bounding box center [1189, 354] width 13 height 13
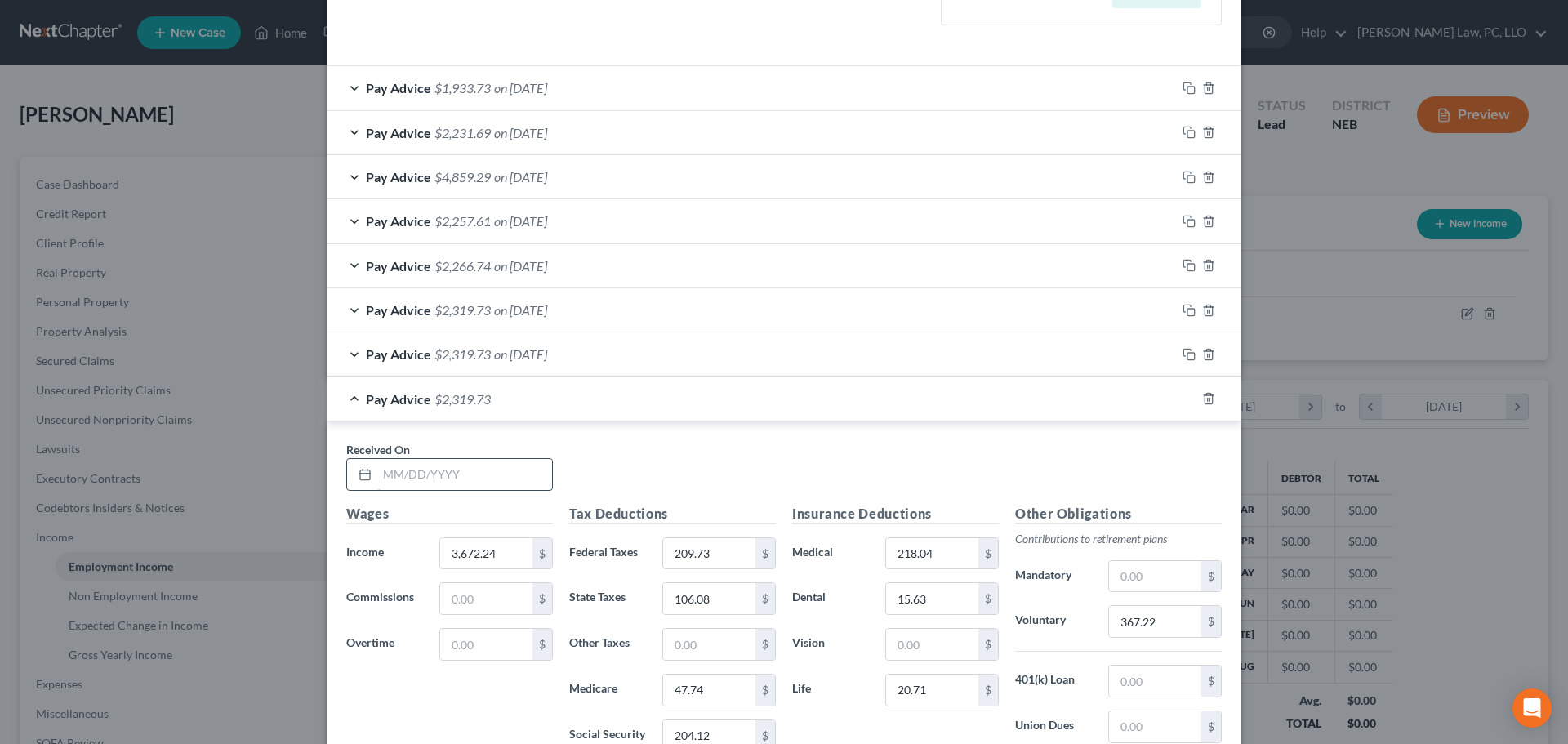
click at [463, 478] on input "text" at bounding box center [465, 475] width 175 height 31
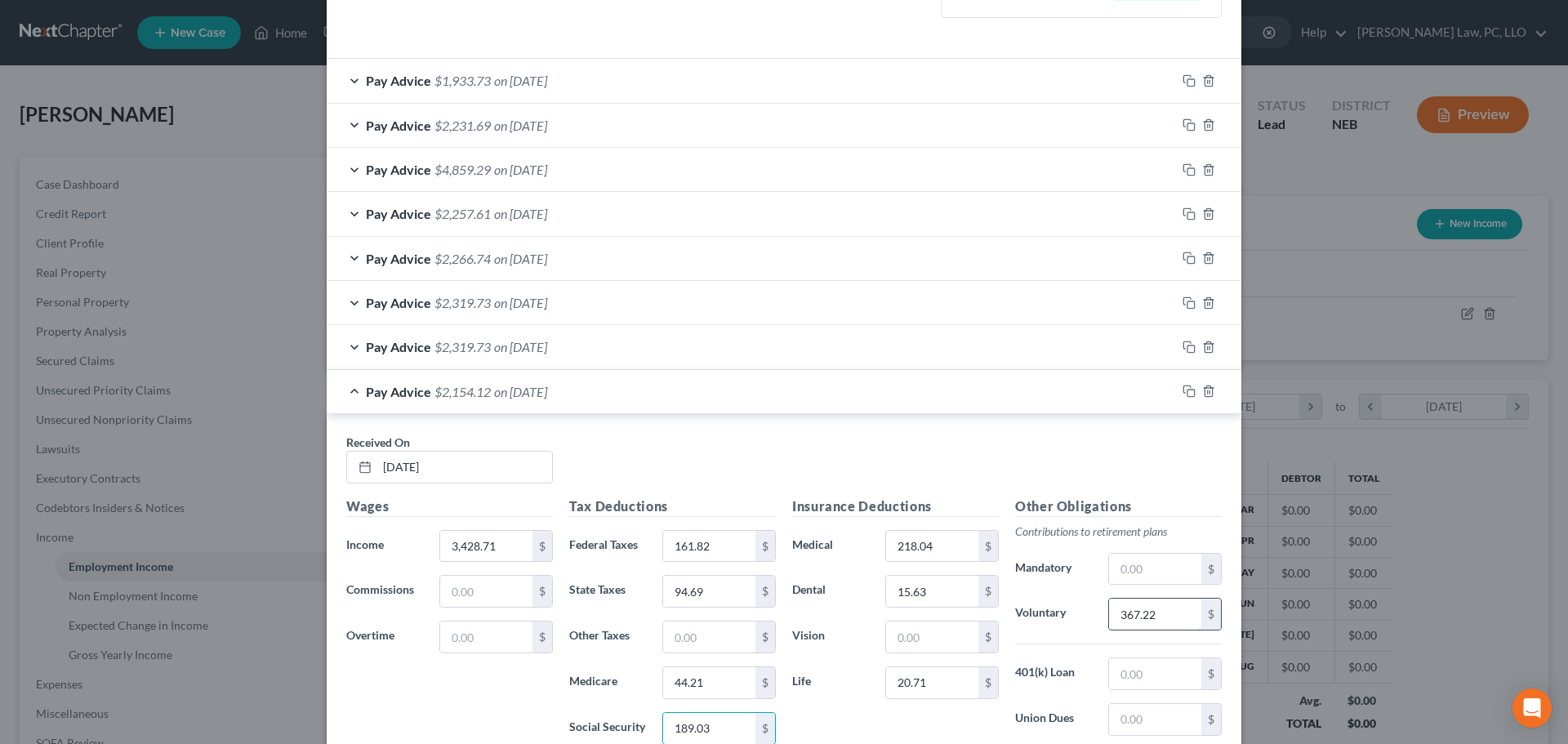
click at [1138, 619] on input "367.22" at bounding box center [1156, 614] width 92 height 31
click at [1184, 396] on icon "button" at bounding box center [1189, 390] width 13 height 13
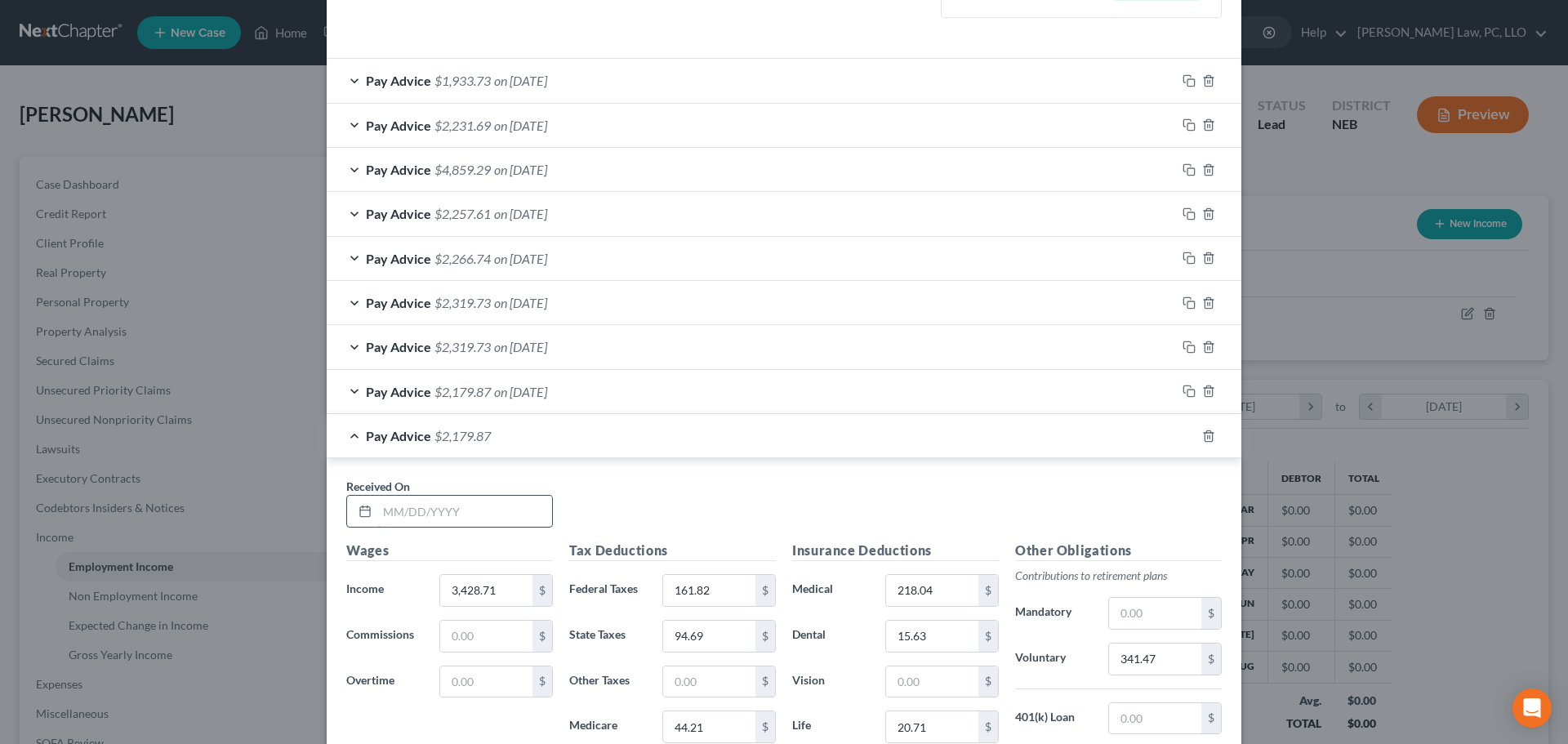
click at [459, 504] on input "text" at bounding box center [465, 511] width 175 height 31
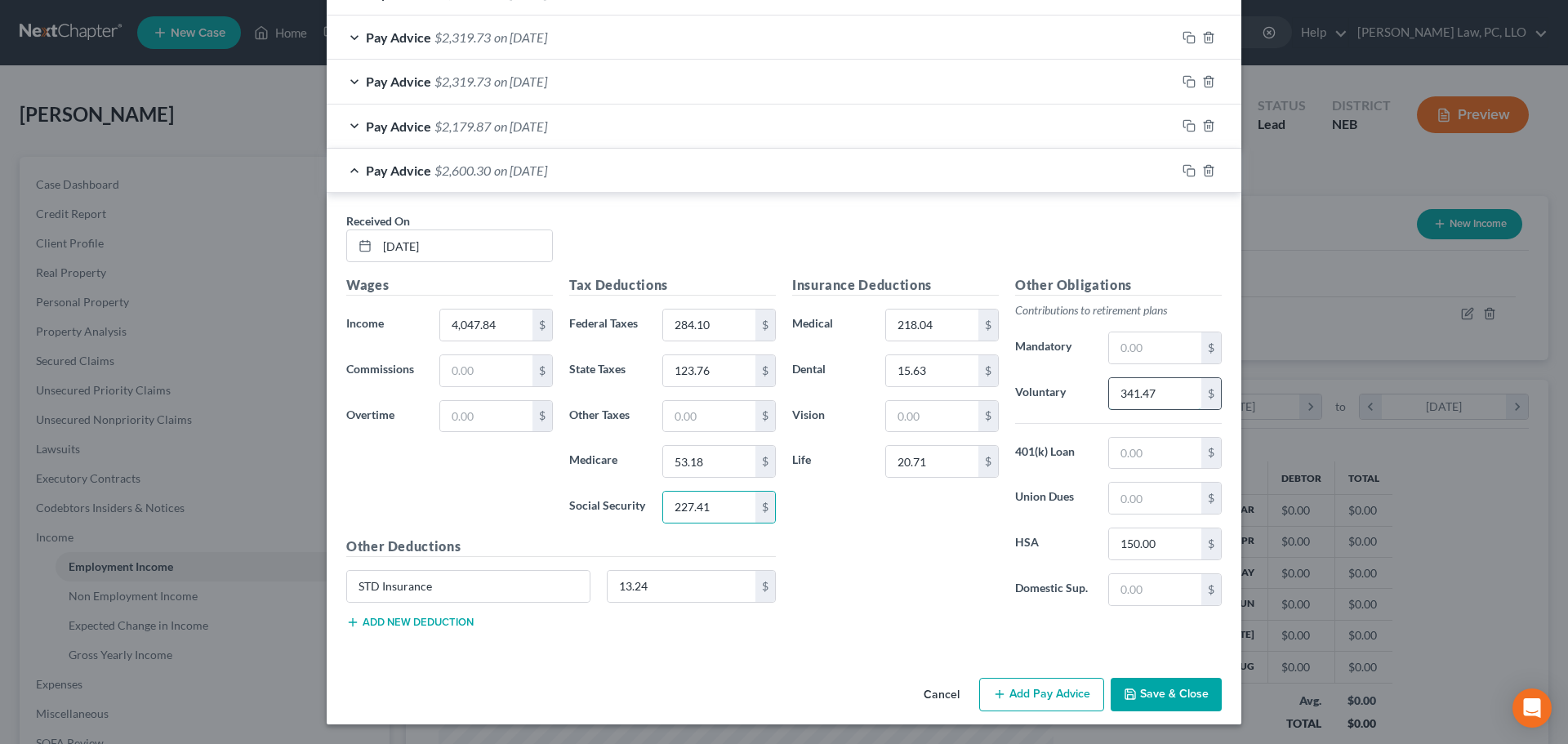
click at [1136, 392] on input "341.47" at bounding box center [1156, 394] width 92 height 31
click at [1188, 169] on rect "button" at bounding box center [1191, 172] width 7 height 7
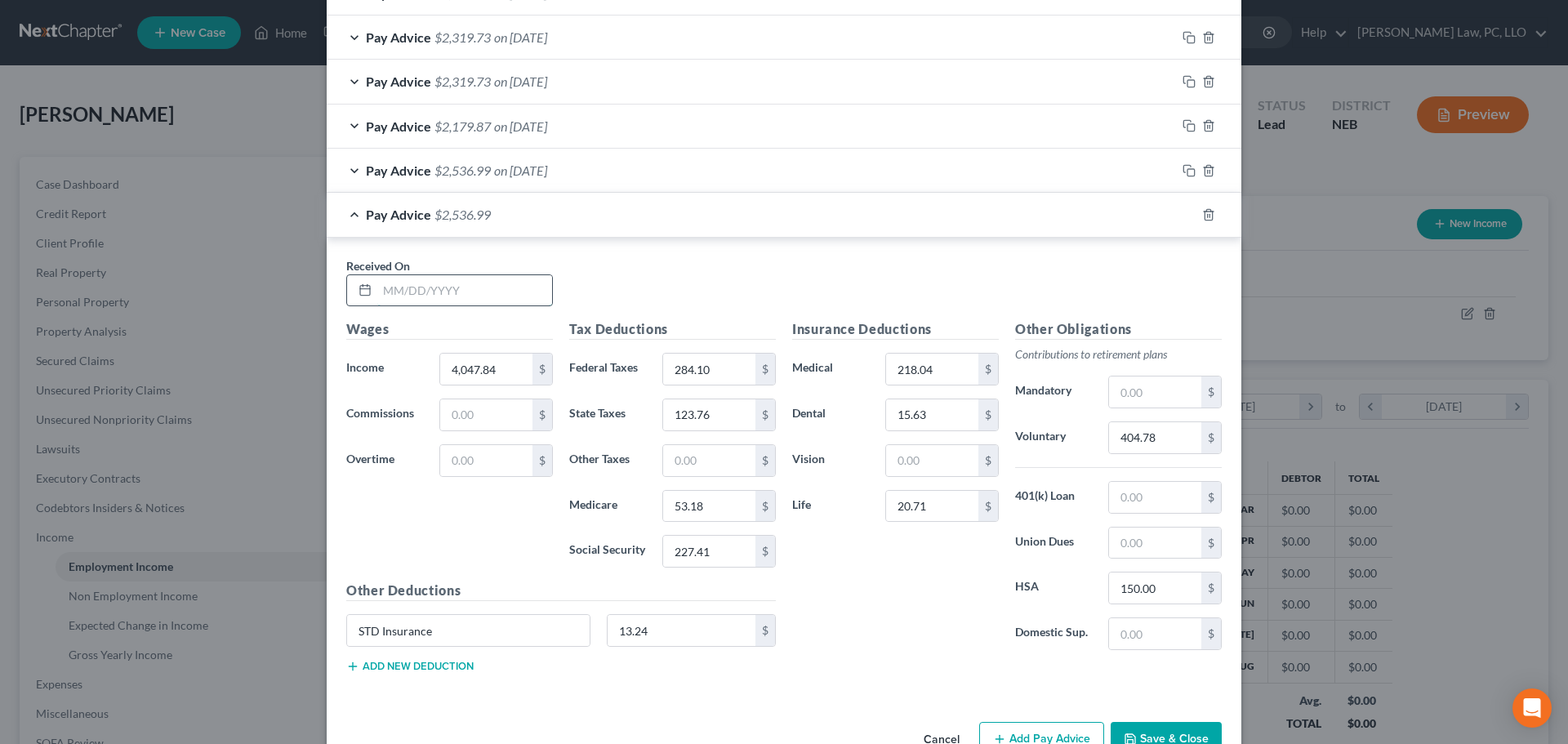
click at [431, 281] on input "text" at bounding box center [465, 291] width 175 height 31
click at [1125, 443] on input "404.78" at bounding box center [1156, 438] width 92 height 31
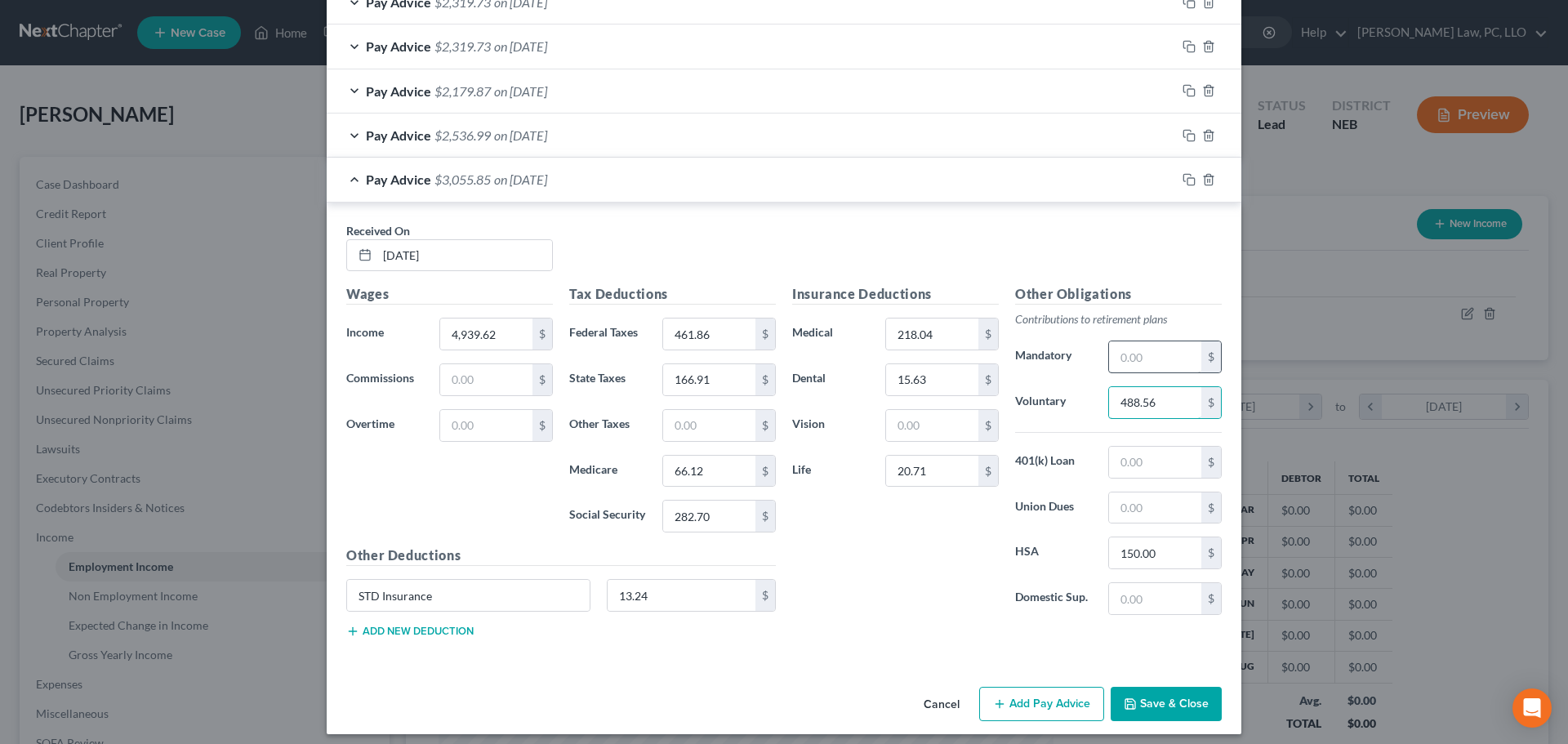
scroll to position [803, 0]
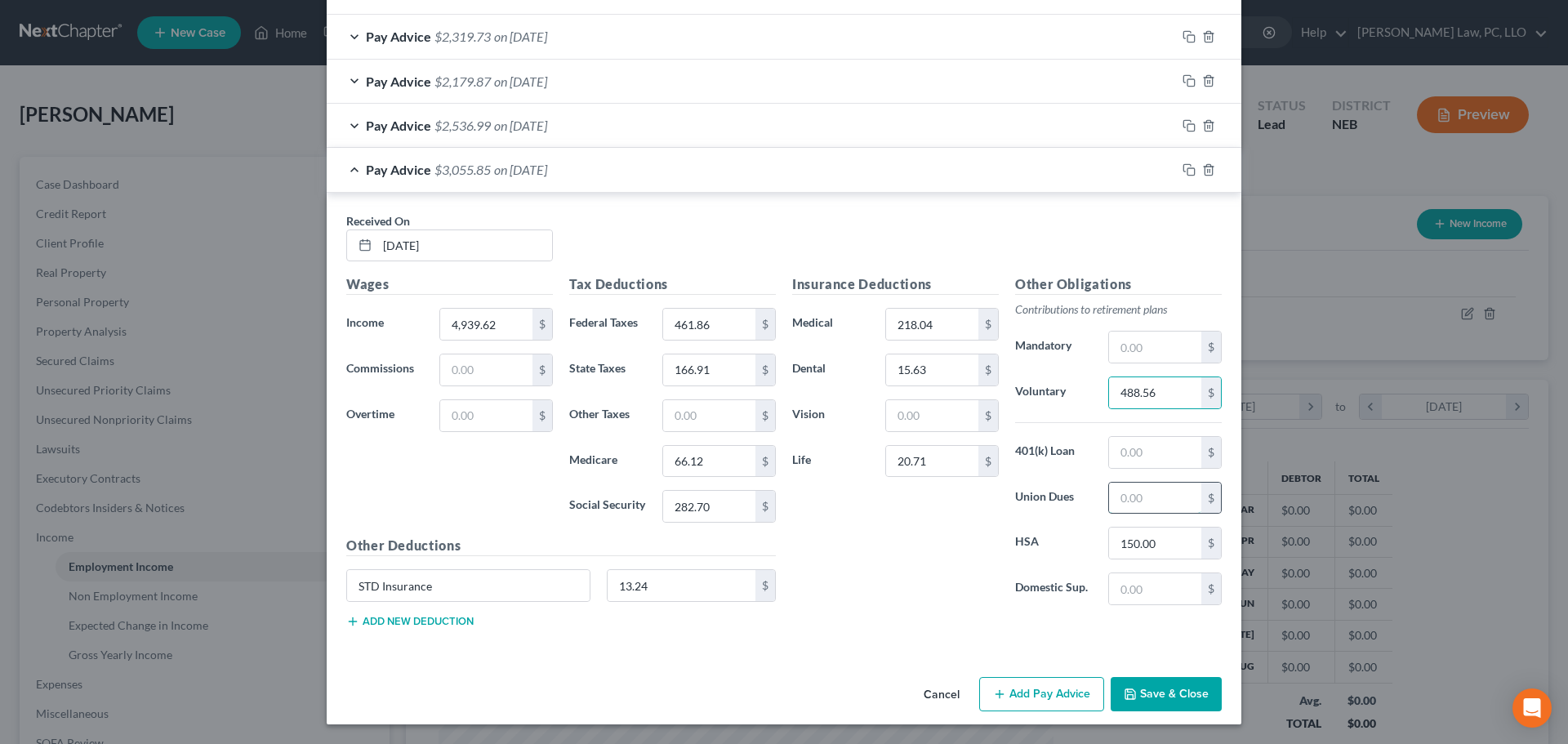
click at [1145, 493] on input "text" at bounding box center [1156, 498] width 92 height 31
click at [1185, 172] on icon "button" at bounding box center [1189, 169] width 13 height 13
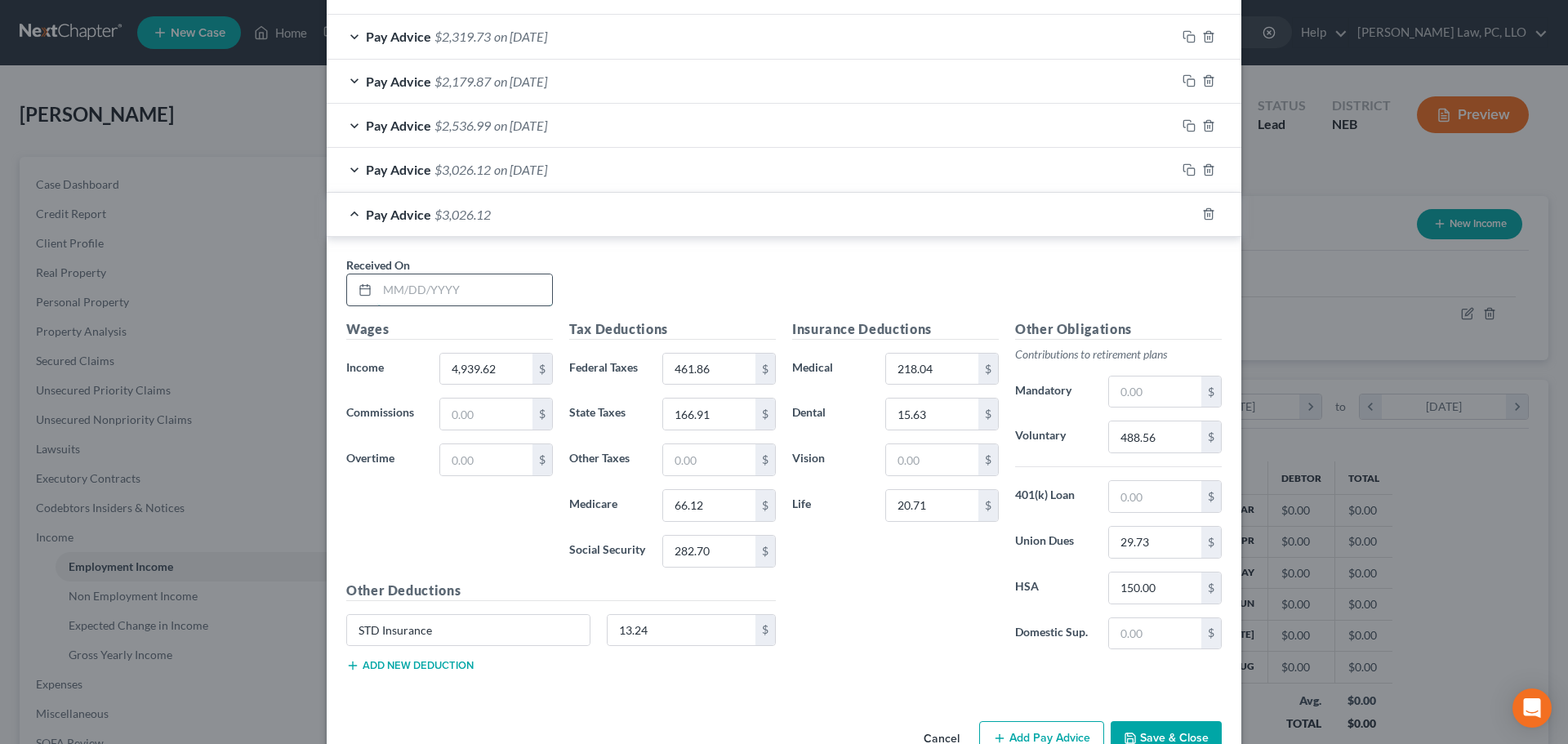
click at [391, 302] on input "text" at bounding box center [465, 290] width 175 height 31
click at [1119, 440] on input "488.56" at bounding box center [1156, 437] width 92 height 31
click at [1183, 217] on icon "button" at bounding box center [1189, 213] width 13 height 13
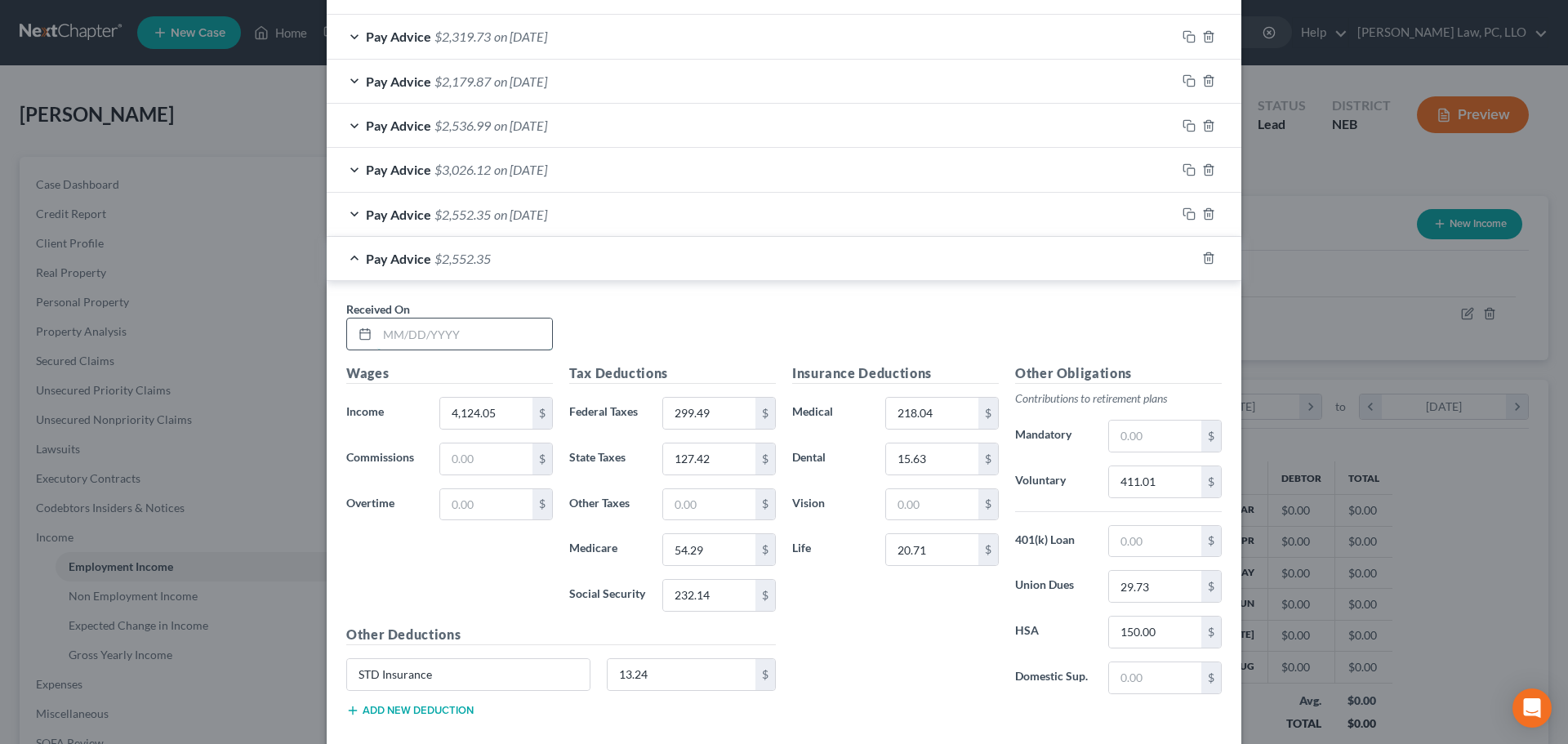
click at [472, 344] on input "text" at bounding box center [465, 335] width 175 height 31
click at [350, 261] on div "Pay Advice $2,552.35 on [DATE]" at bounding box center [751, 259] width 850 height 44
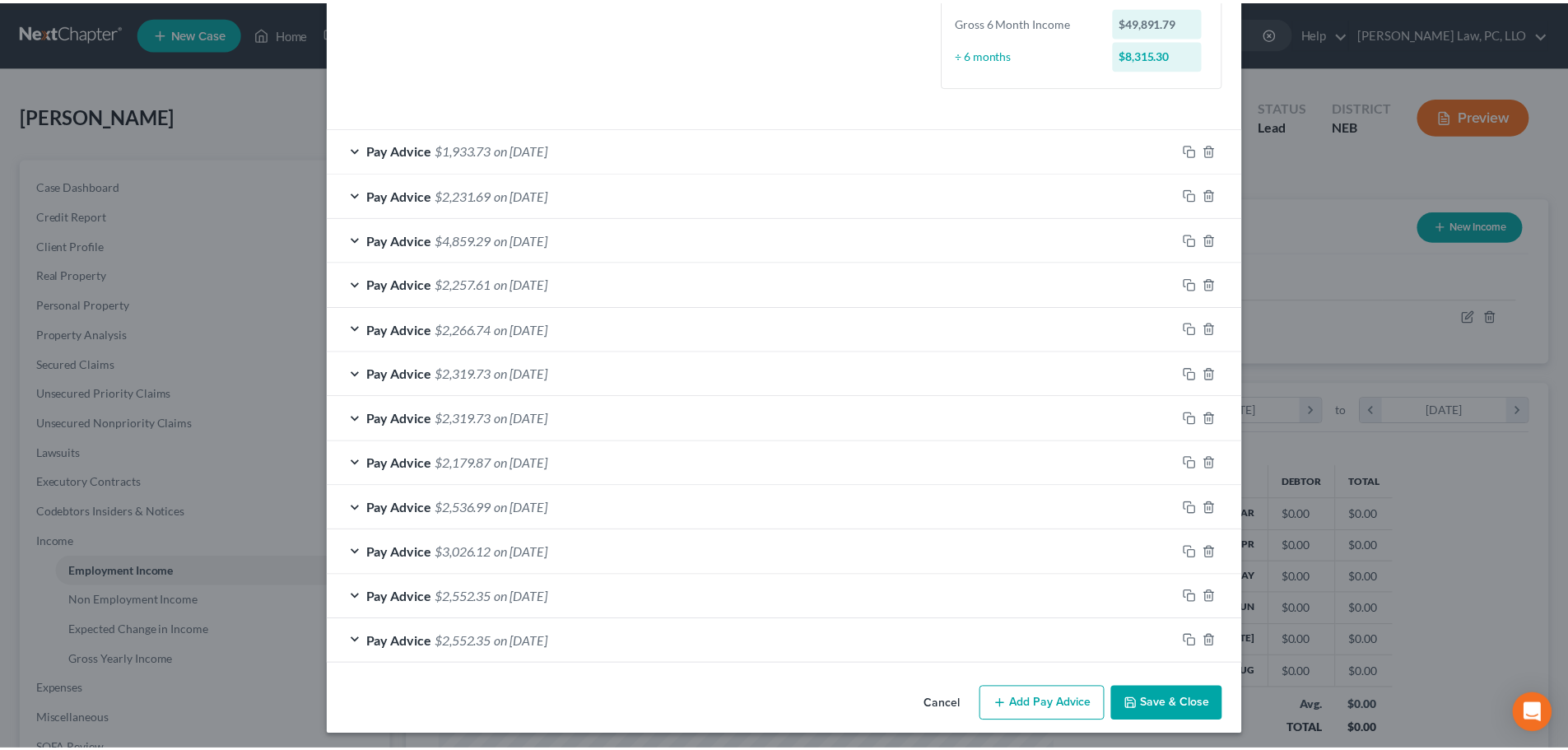
scroll to position [434, 0]
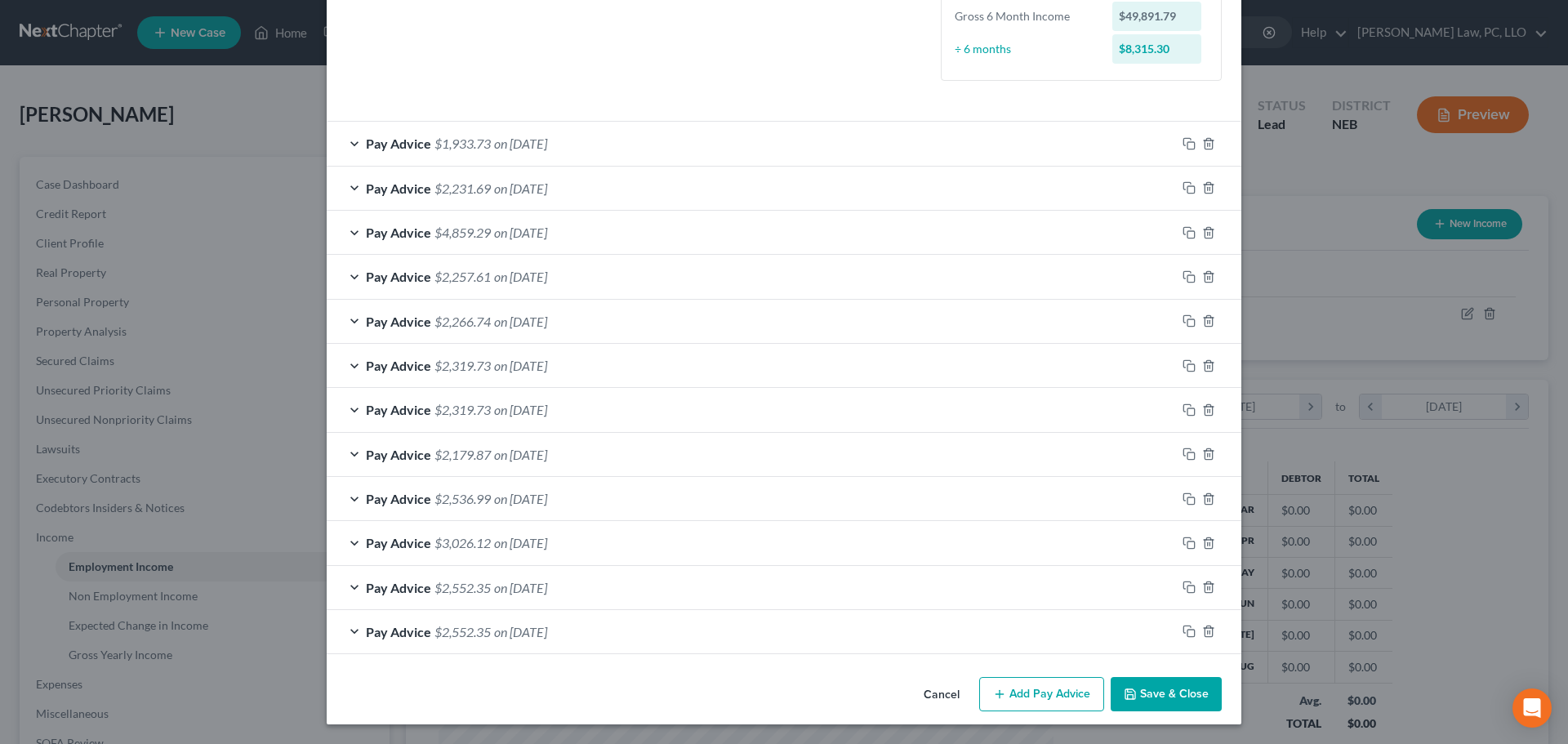
click at [1150, 685] on button "Save & Close" at bounding box center [1166, 693] width 111 height 34
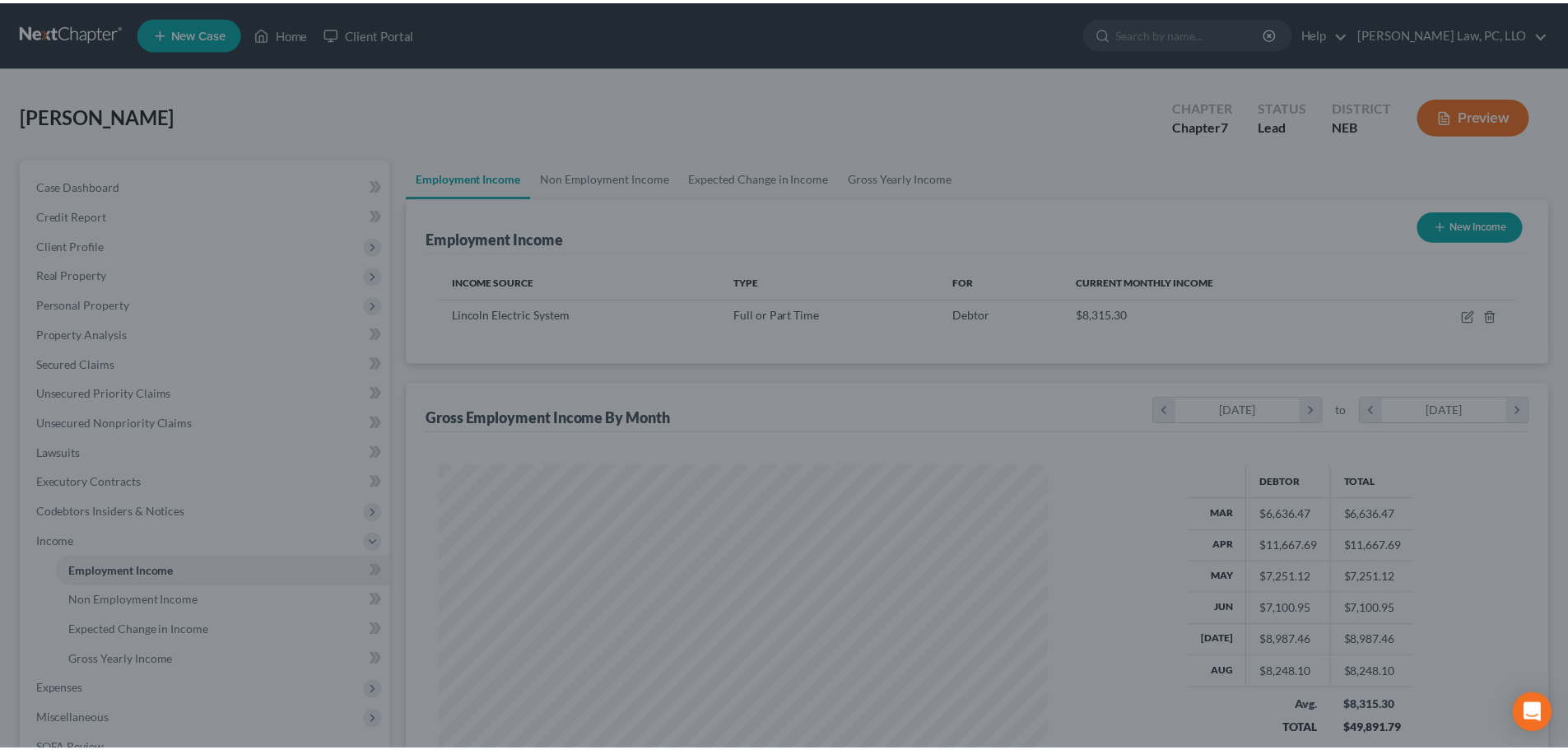
scroll to position [822776, 822634]
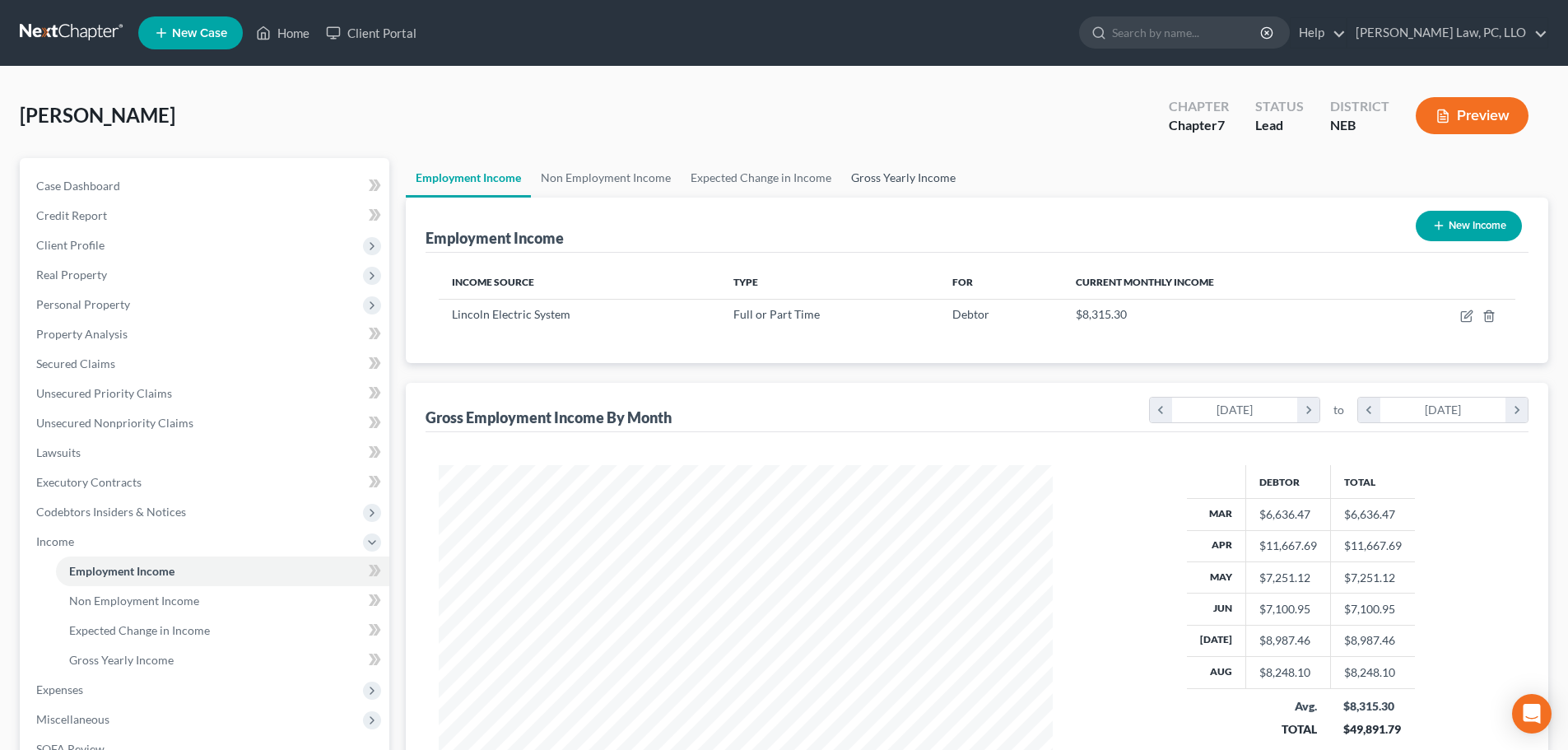
click at [893, 177] on link "Gross Yearly Income" at bounding box center [904, 177] width 125 height 40
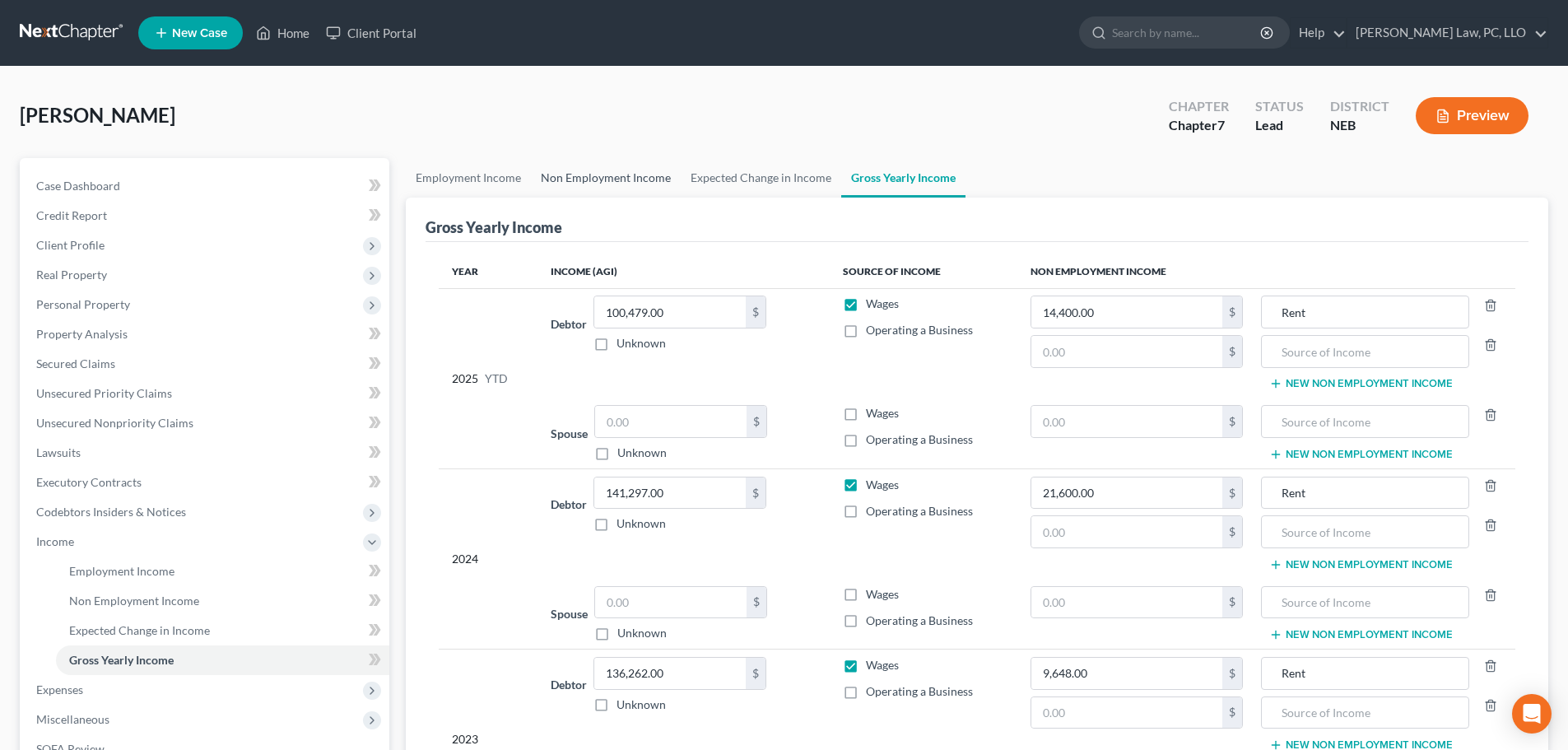
click at [619, 177] on link "Non Employment Income" at bounding box center [606, 177] width 150 height 40
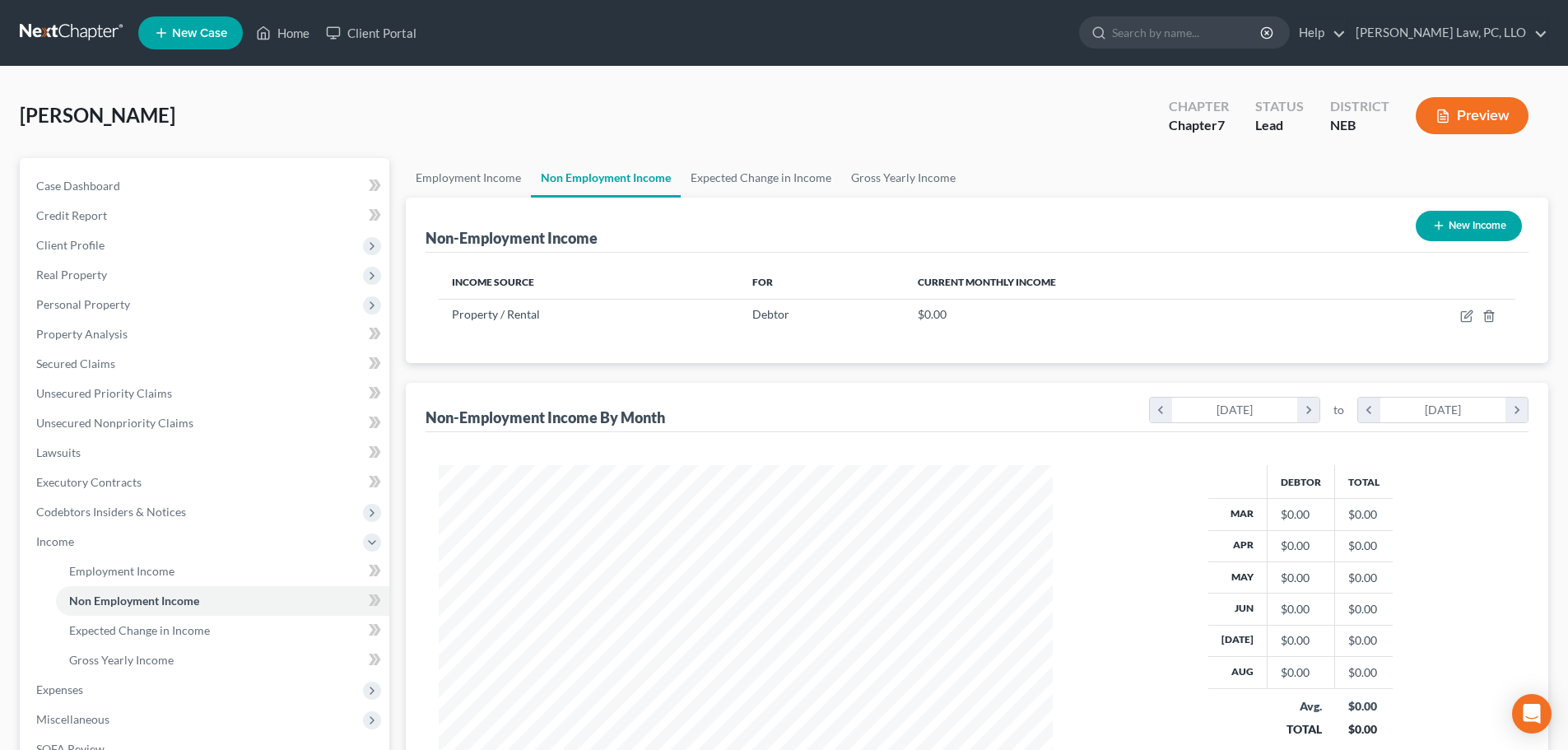
scroll to position [307, 647]
click at [879, 169] on link "Gross Yearly Income" at bounding box center [904, 177] width 125 height 40
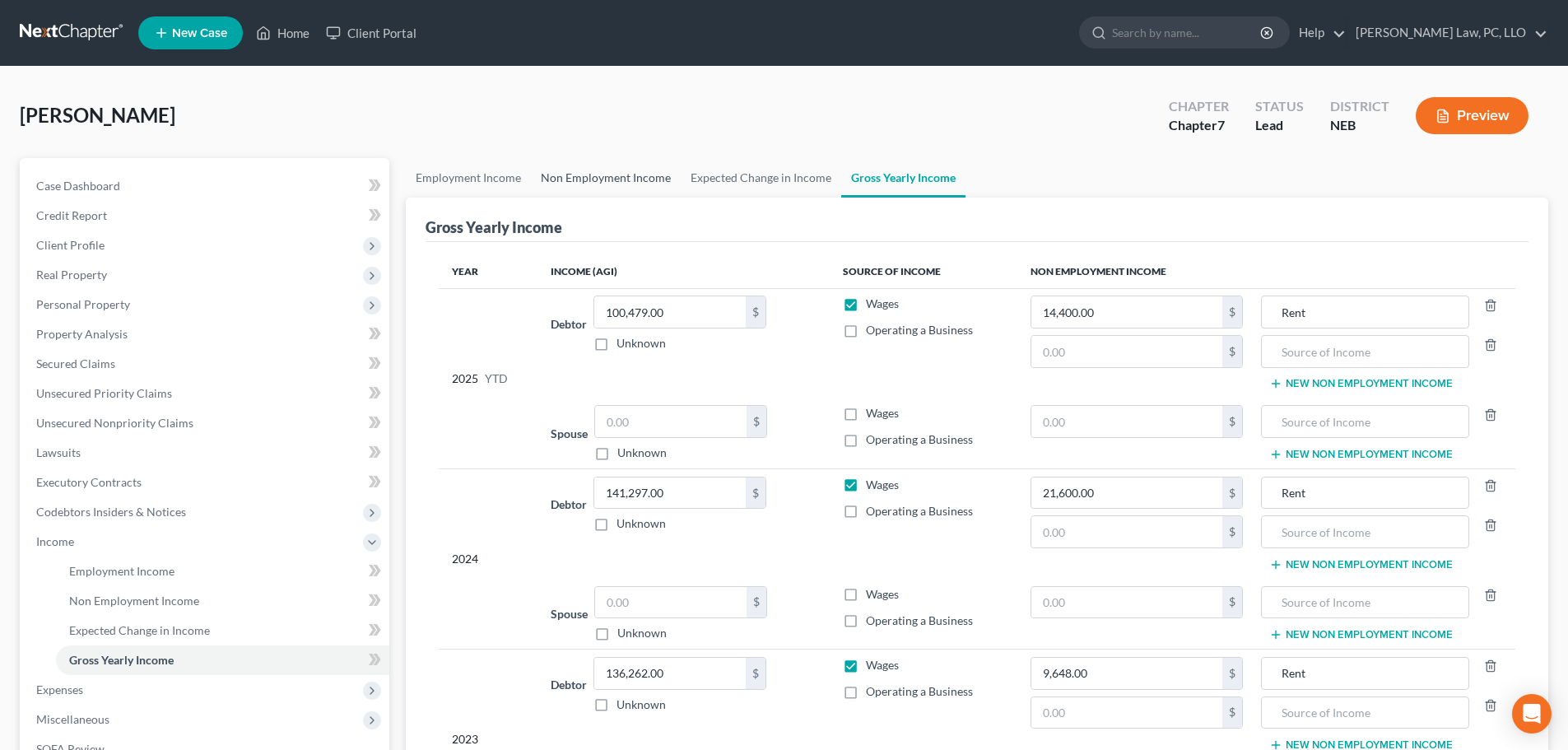
click at [582, 176] on link "Non Employment Income" at bounding box center [606, 177] width 150 height 40
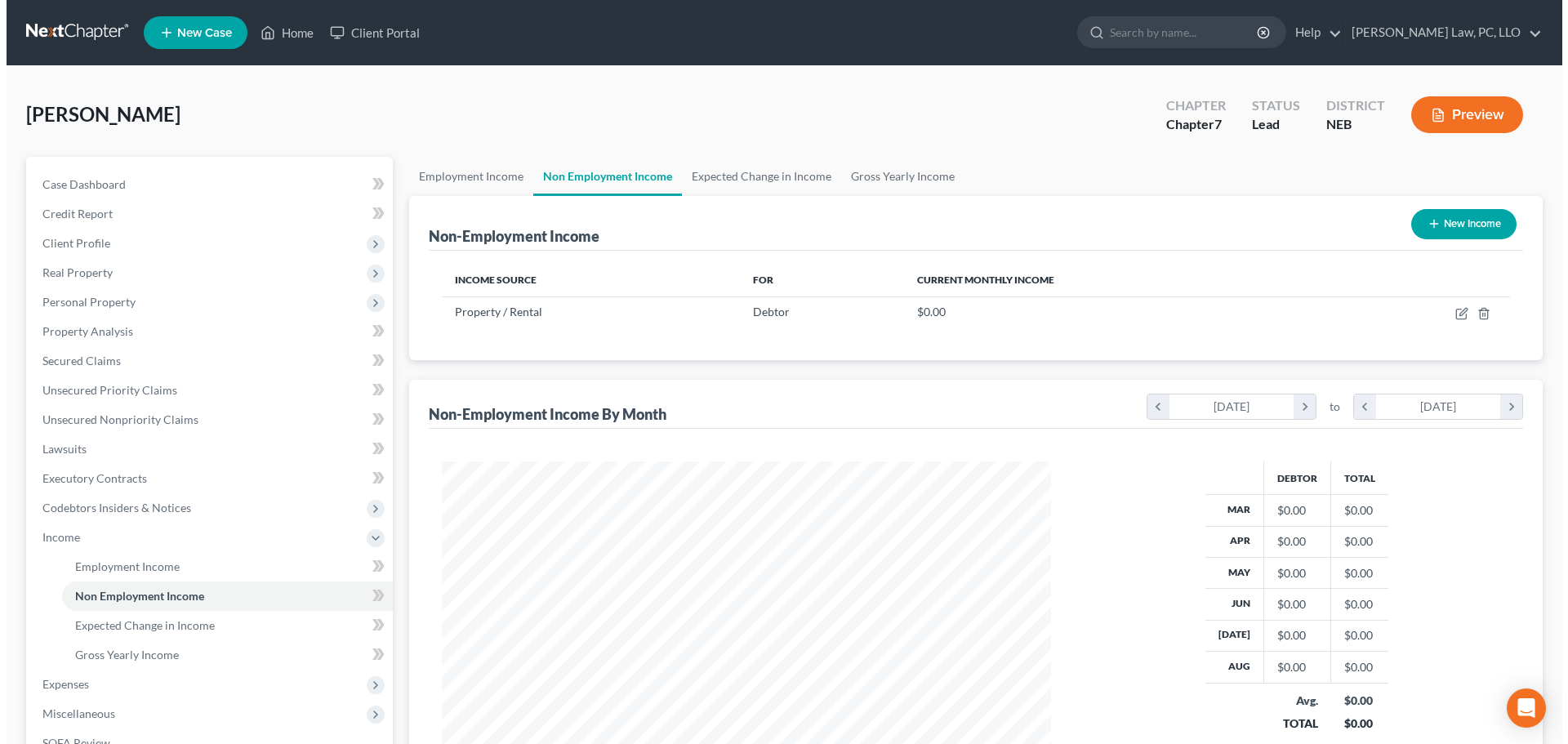
scroll to position [305, 642]
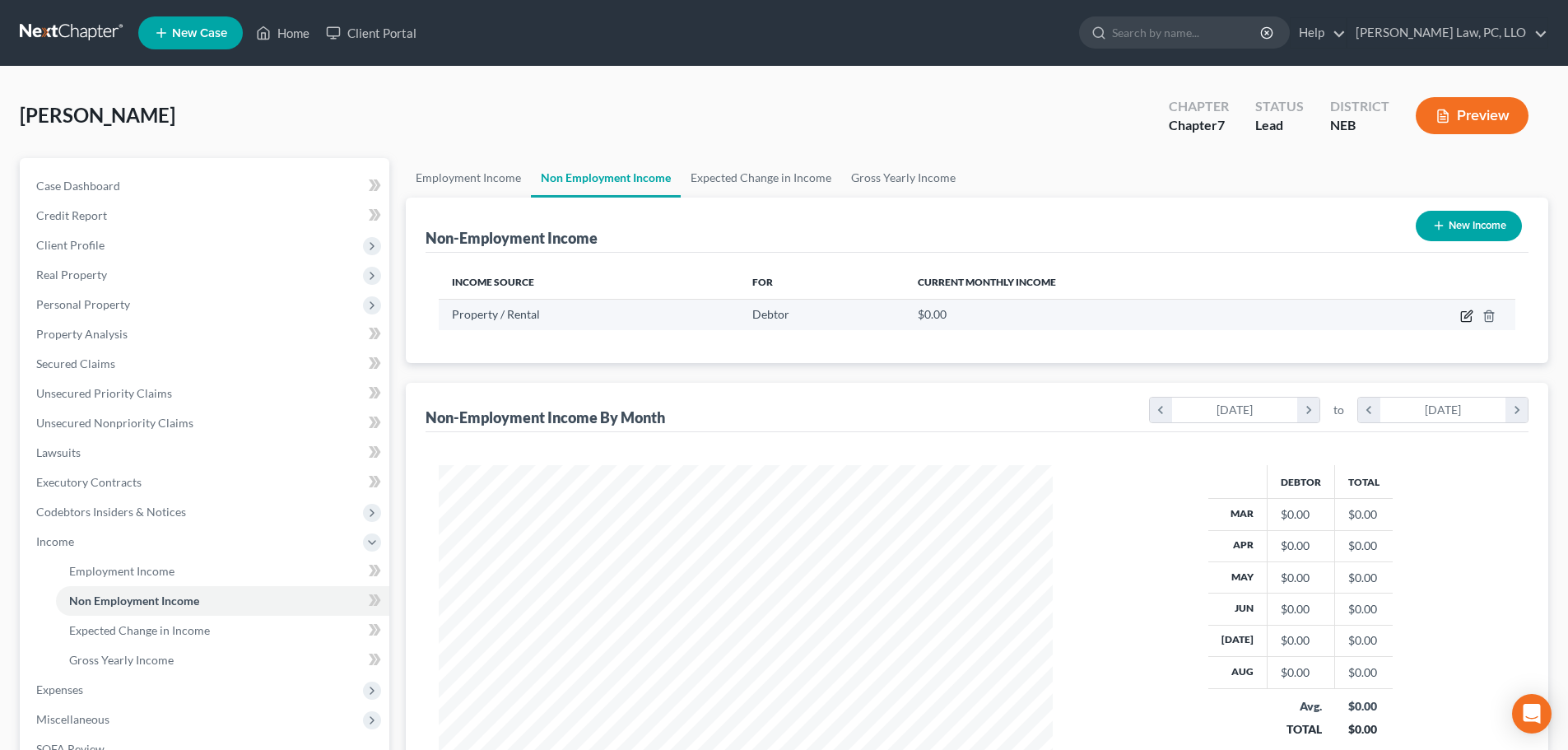
click at [1463, 317] on icon "button" at bounding box center [1467, 315] width 13 height 13
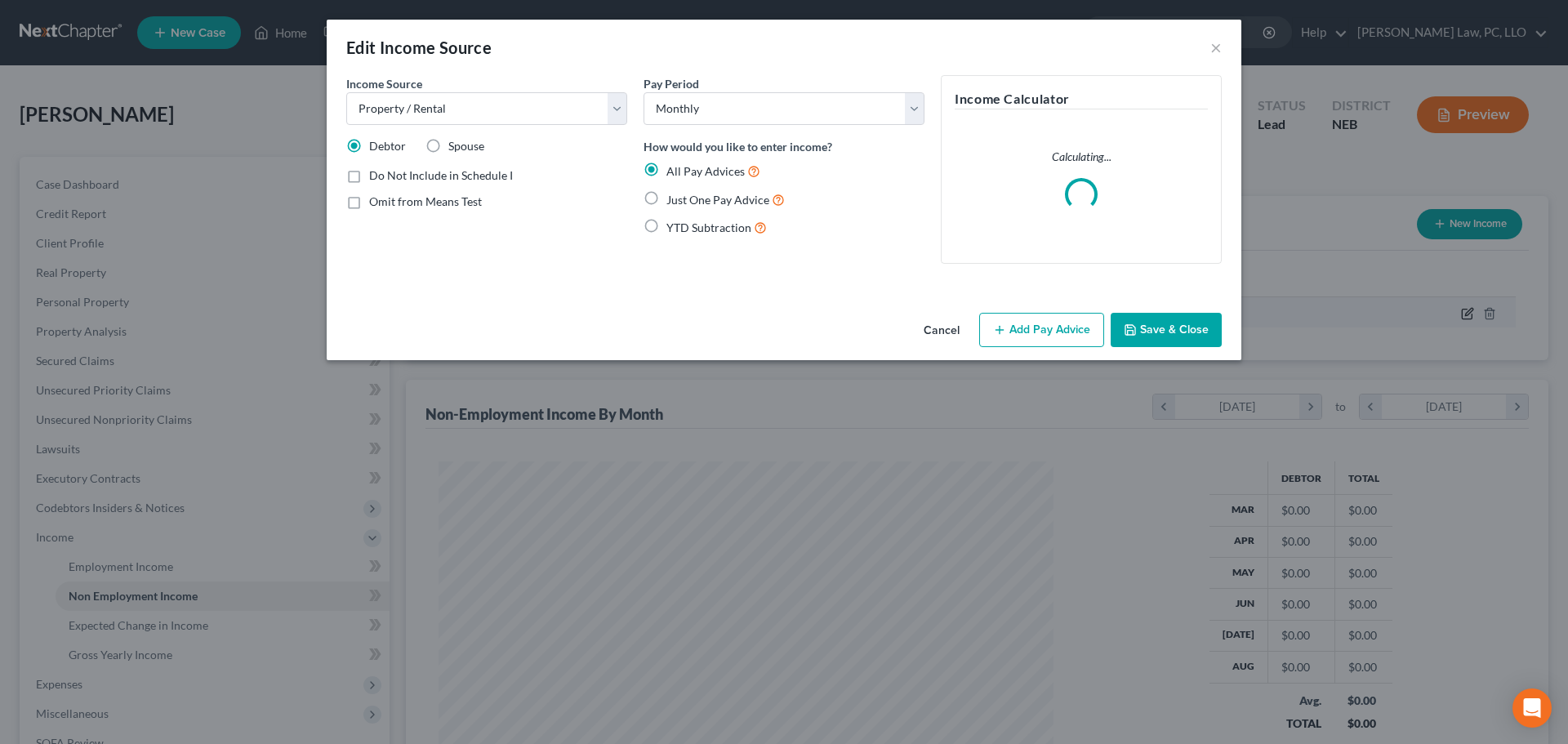
scroll to position [307, 648]
click at [1007, 325] on icon "button" at bounding box center [1000, 329] width 13 height 13
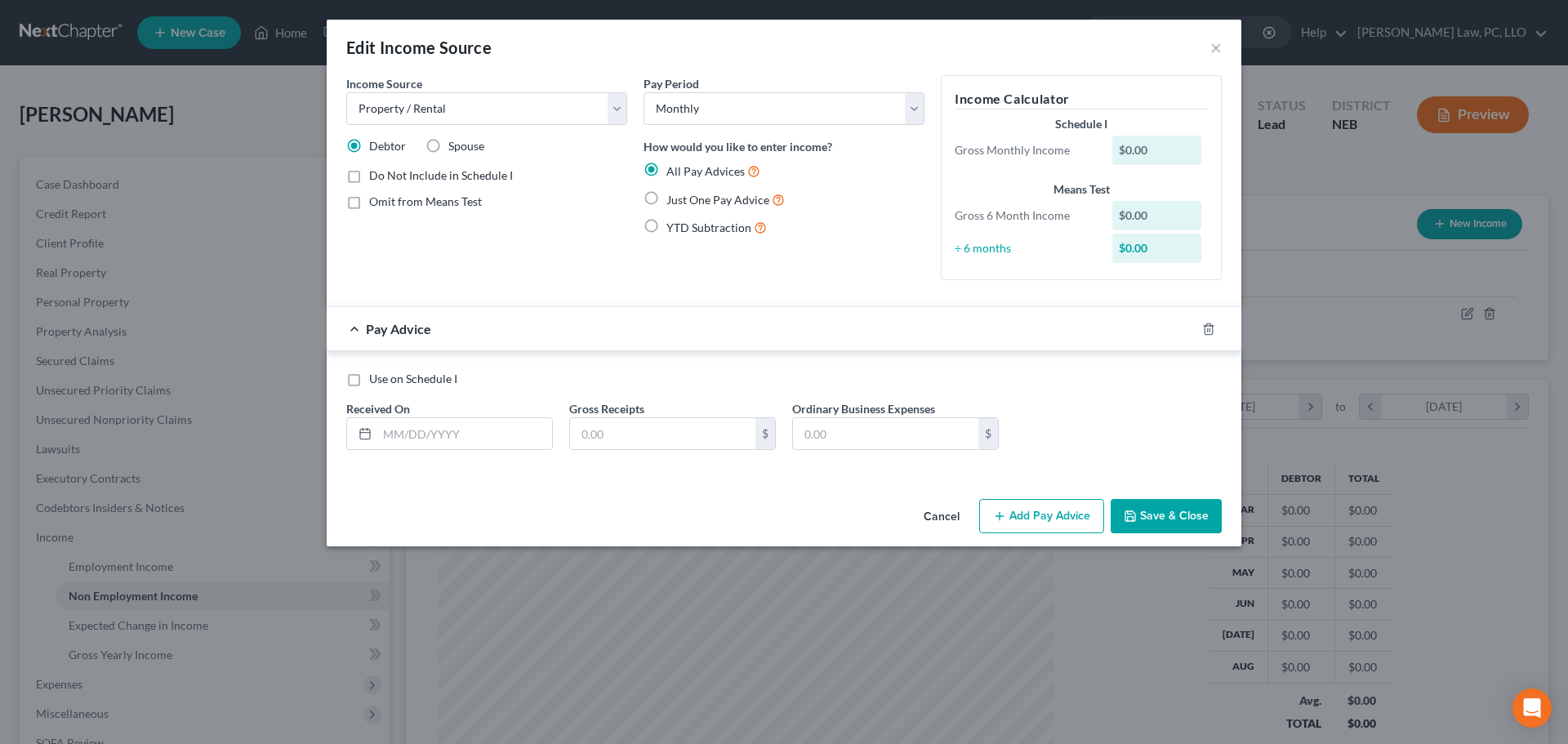
click at [692, 228] on span "YTD Subtraction" at bounding box center [709, 227] width 85 height 14
click at [683, 228] on input "YTD Subtraction" at bounding box center [678, 223] width 10 height 10
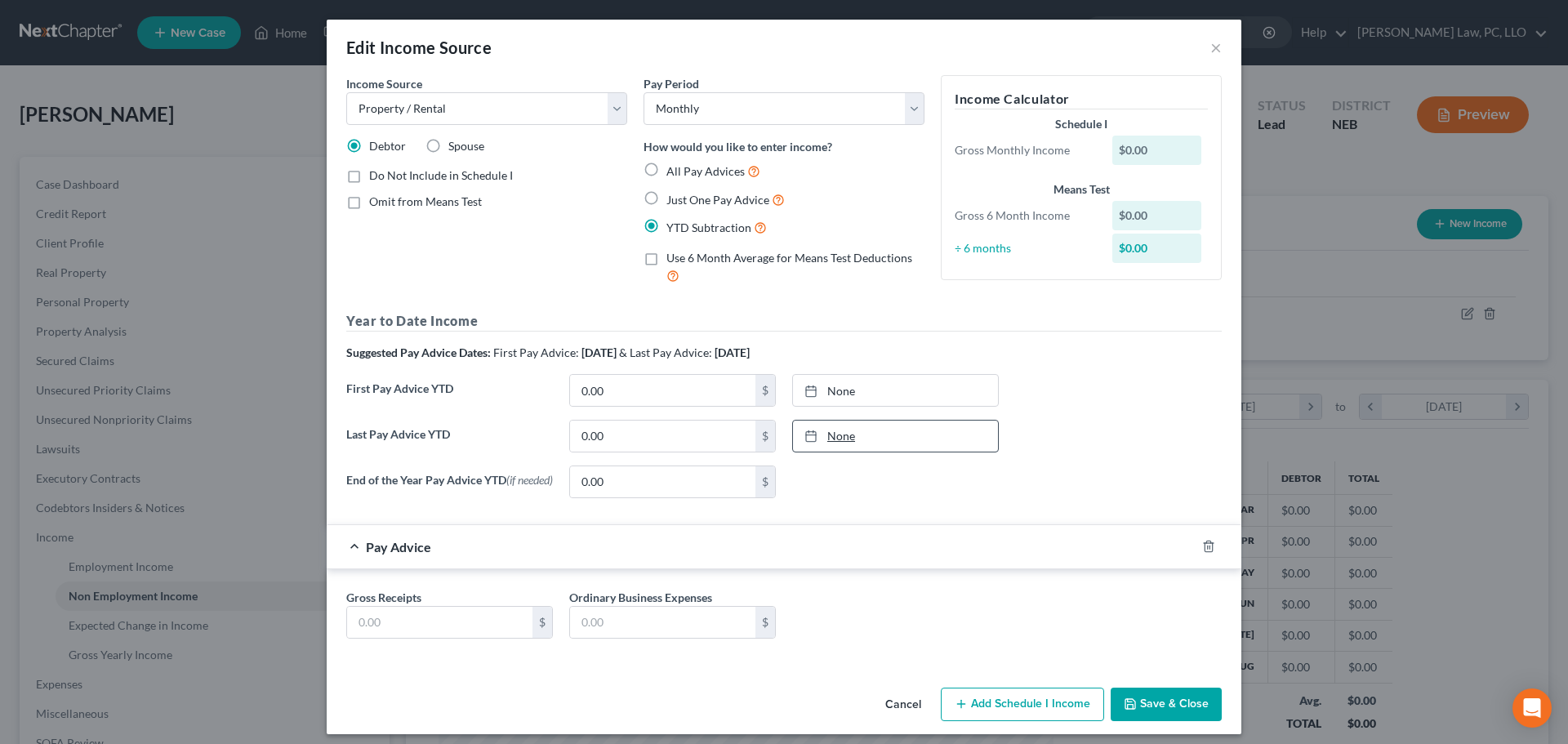
click at [876, 450] on link "None" at bounding box center [895, 436] width 205 height 31
drag, startPoint x: 859, startPoint y: 570, endPoint x: 825, endPoint y: 555, distance: 37.2
click at [648, 423] on input "0.00" at bounding box center [662, 436] width 186 height 31
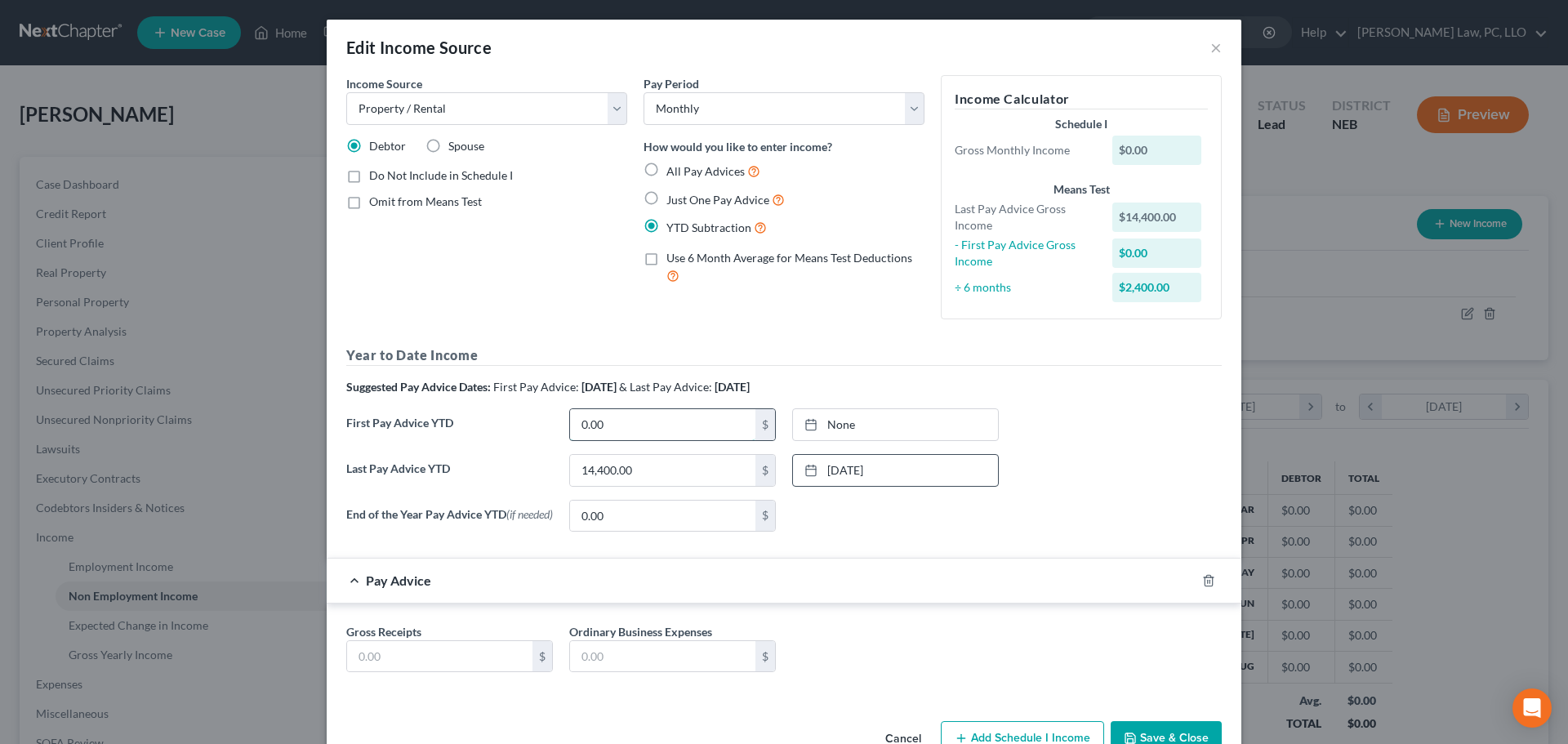
click at [620, 426] on input "0.00" at bounding box center [662, 425] width 186 height 31
click at [895, 424] on link "None" at bounding box center [895, 425] width 205 height 31
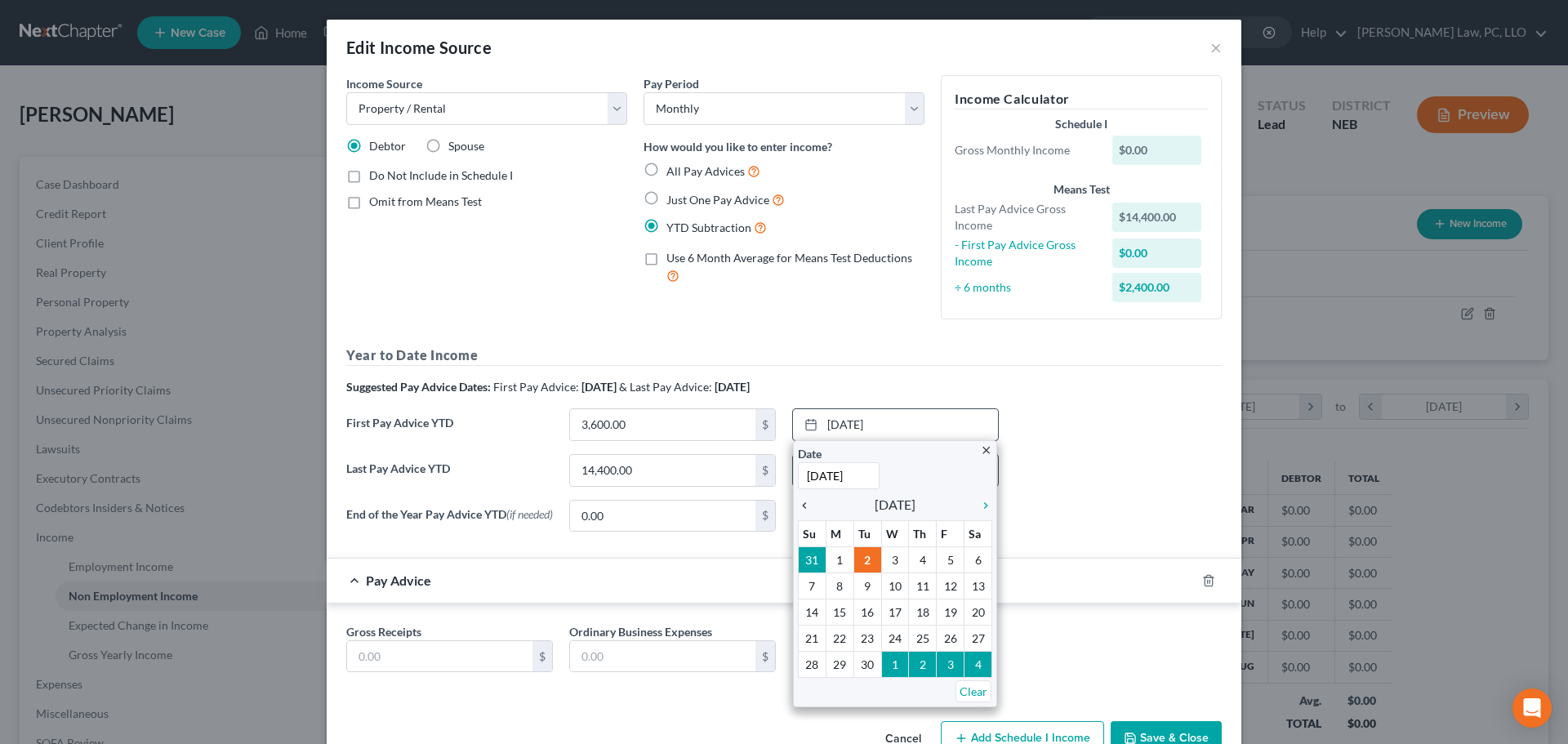
click at [800, 502] on icon "chevron_left" at bounding box center [809, 505] width 21 height 13
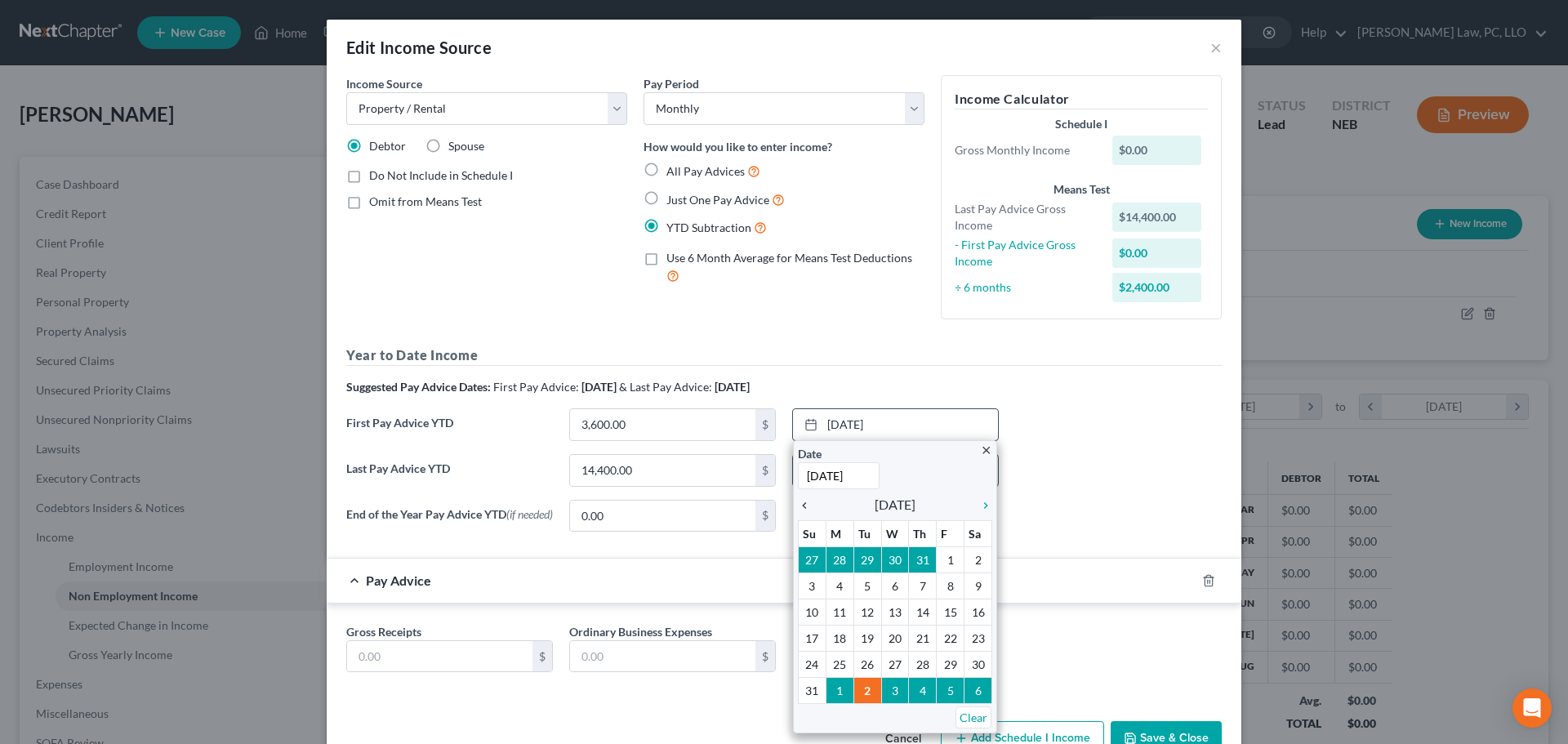
click at [800, 502] on icon "chevron_left" at bounding box center [809, 505] width 21 height 13
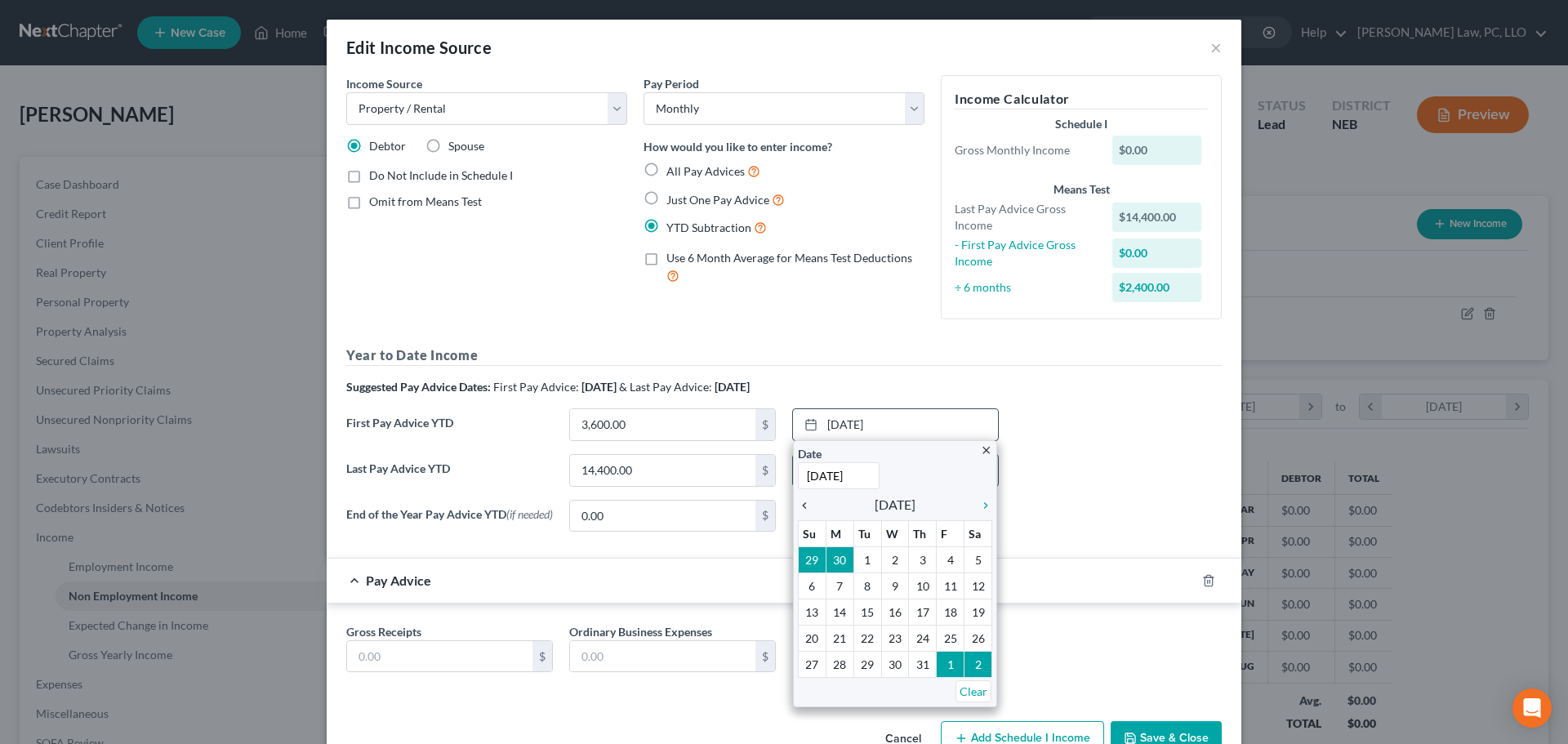
click at [800, 502] on icon "chevron_left" at bounding box center [809, 505] width 21 height 13
click at [799, 501] on icon "chevron_left" at bounding box center [809, 505] width 21 height 13
click at [798, 501] on icon "chevron_left" at bounding box center [809, 505] width 21 height 13
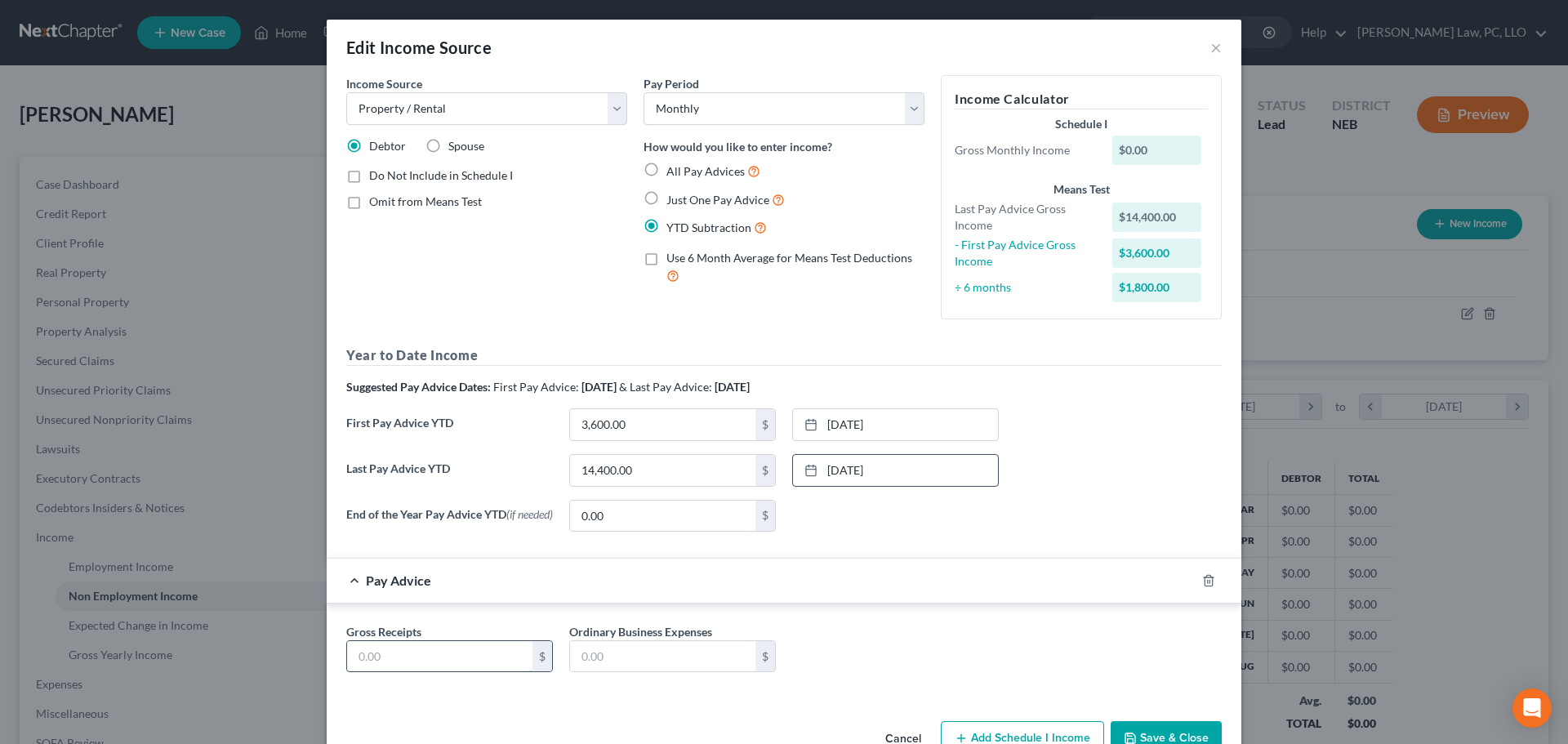
click at [438, 663] on input "text" at bounding box center [439, 657] width 186 height 31
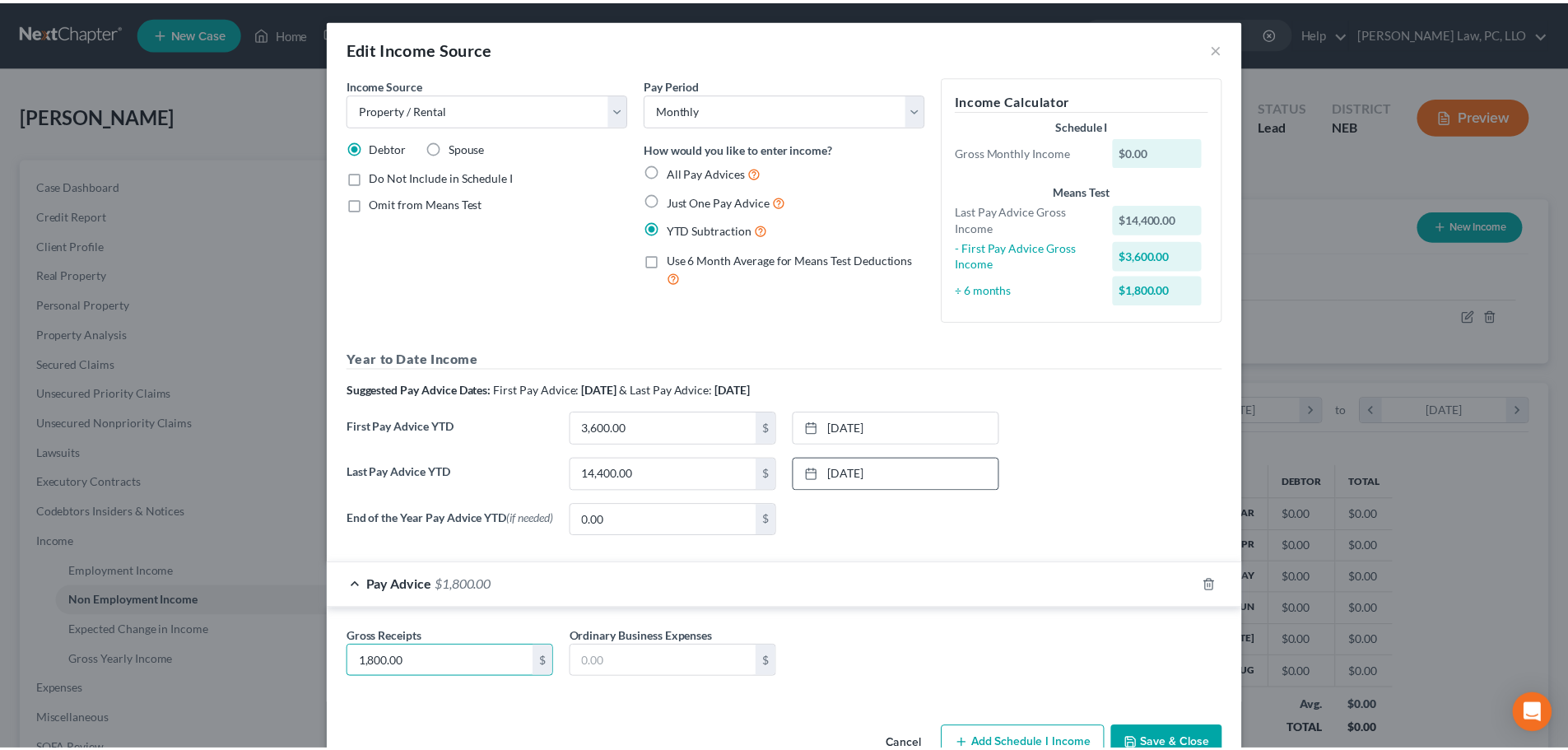
scroll to position [47, 0]
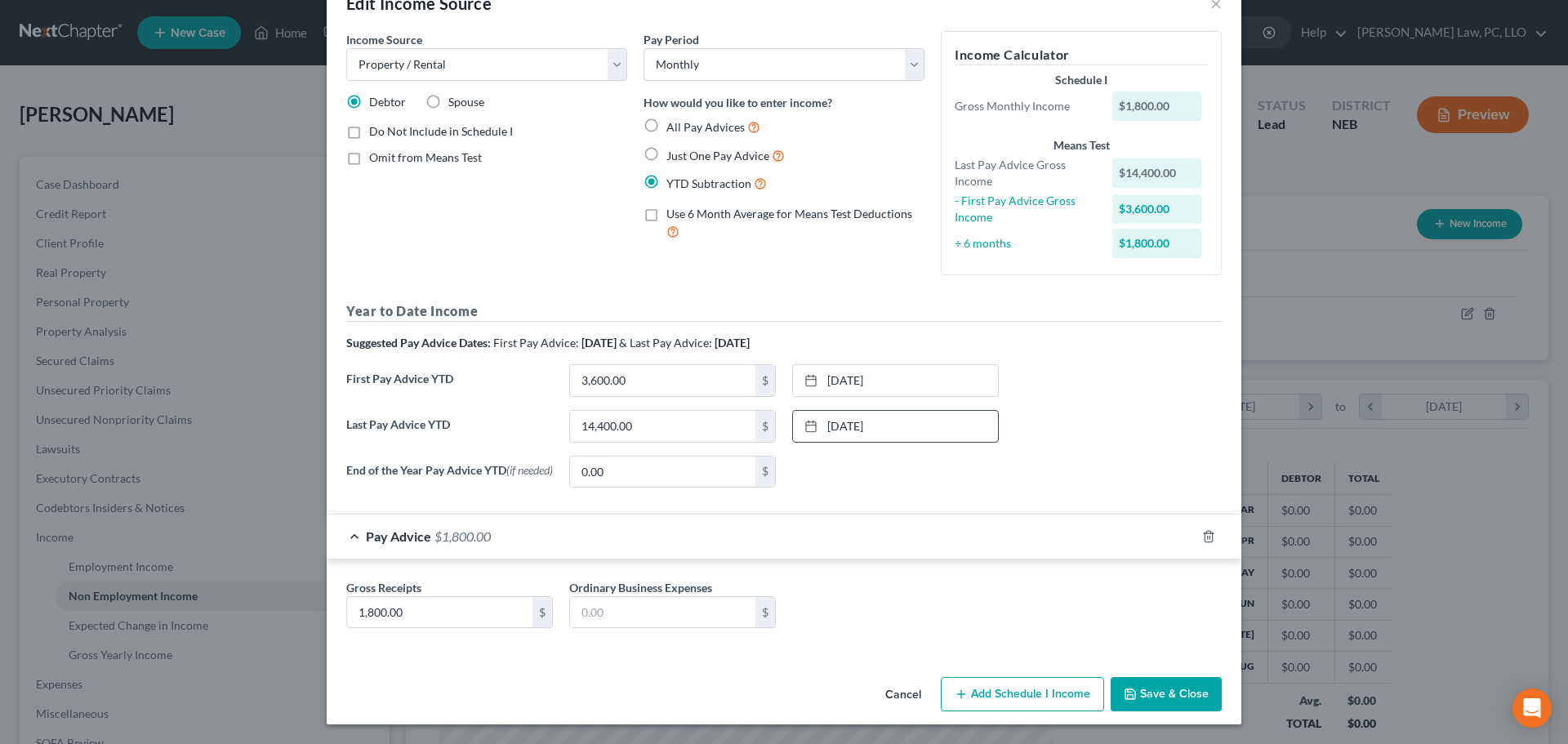
click at [1170, 693] on button "Save & Close" at bounding box center [1166, 693] width 111 height 34
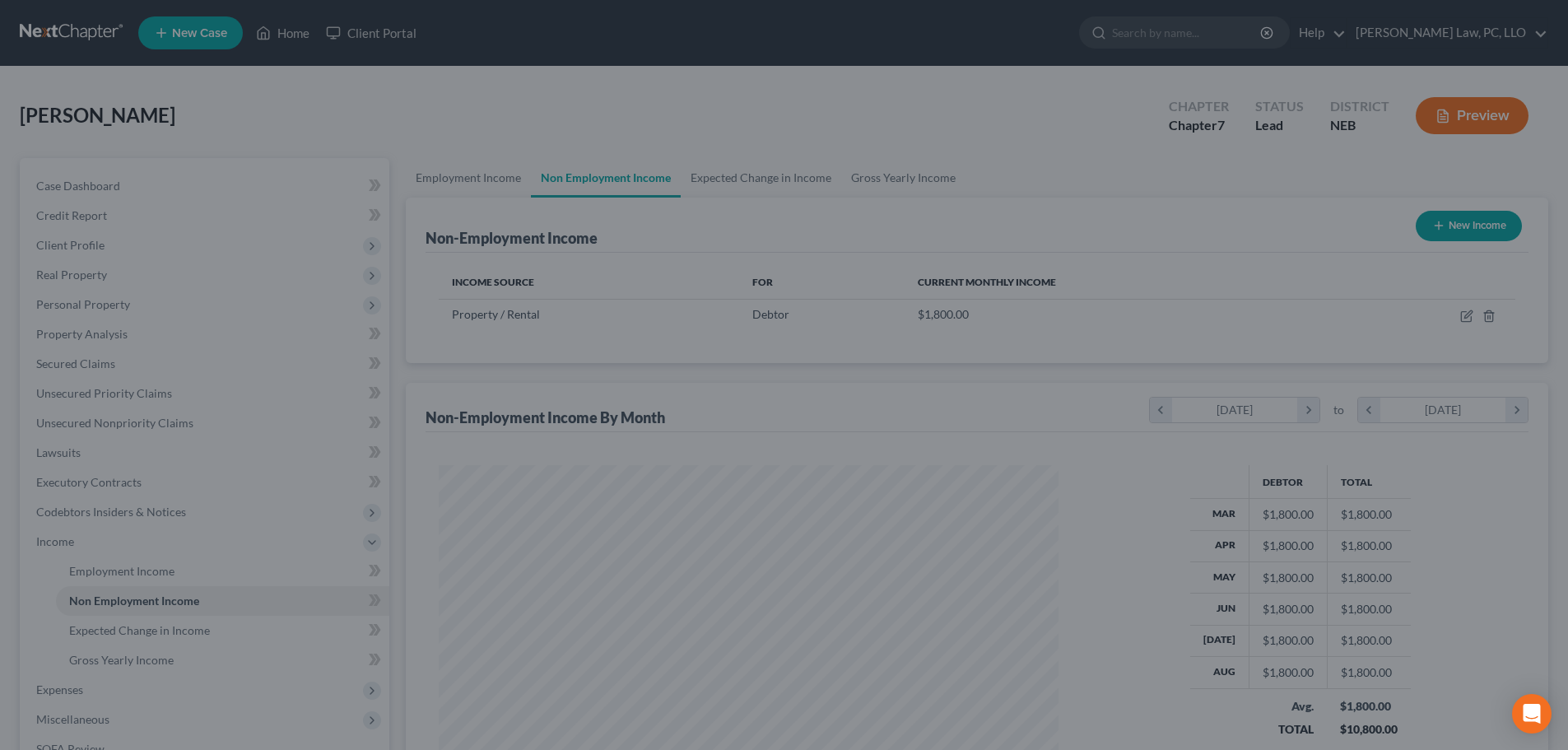
scroll to position [822776, 822634]
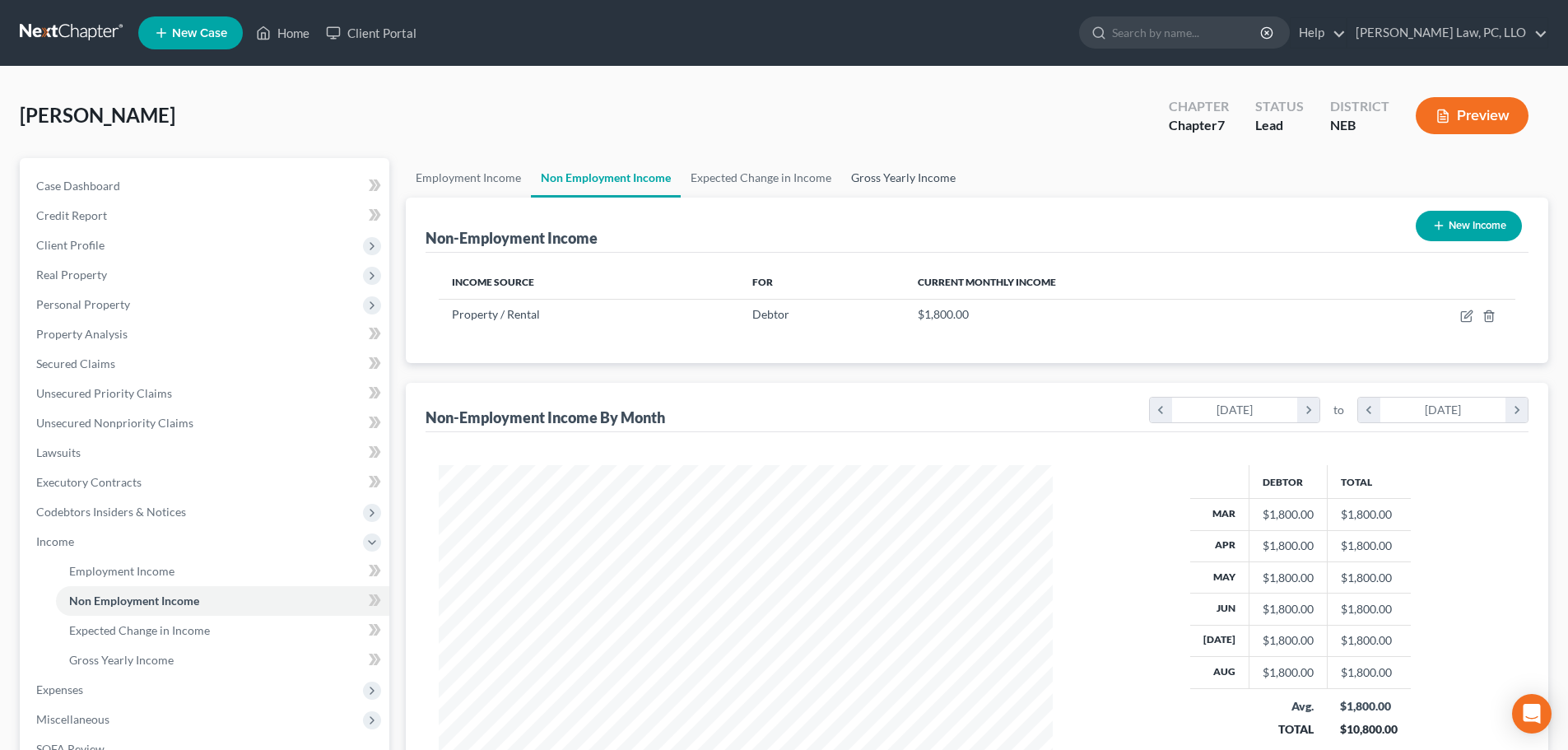
click at [889, 173] on link "Gross Yearly Income" at bounding box center [904, 177] width 125 height 40
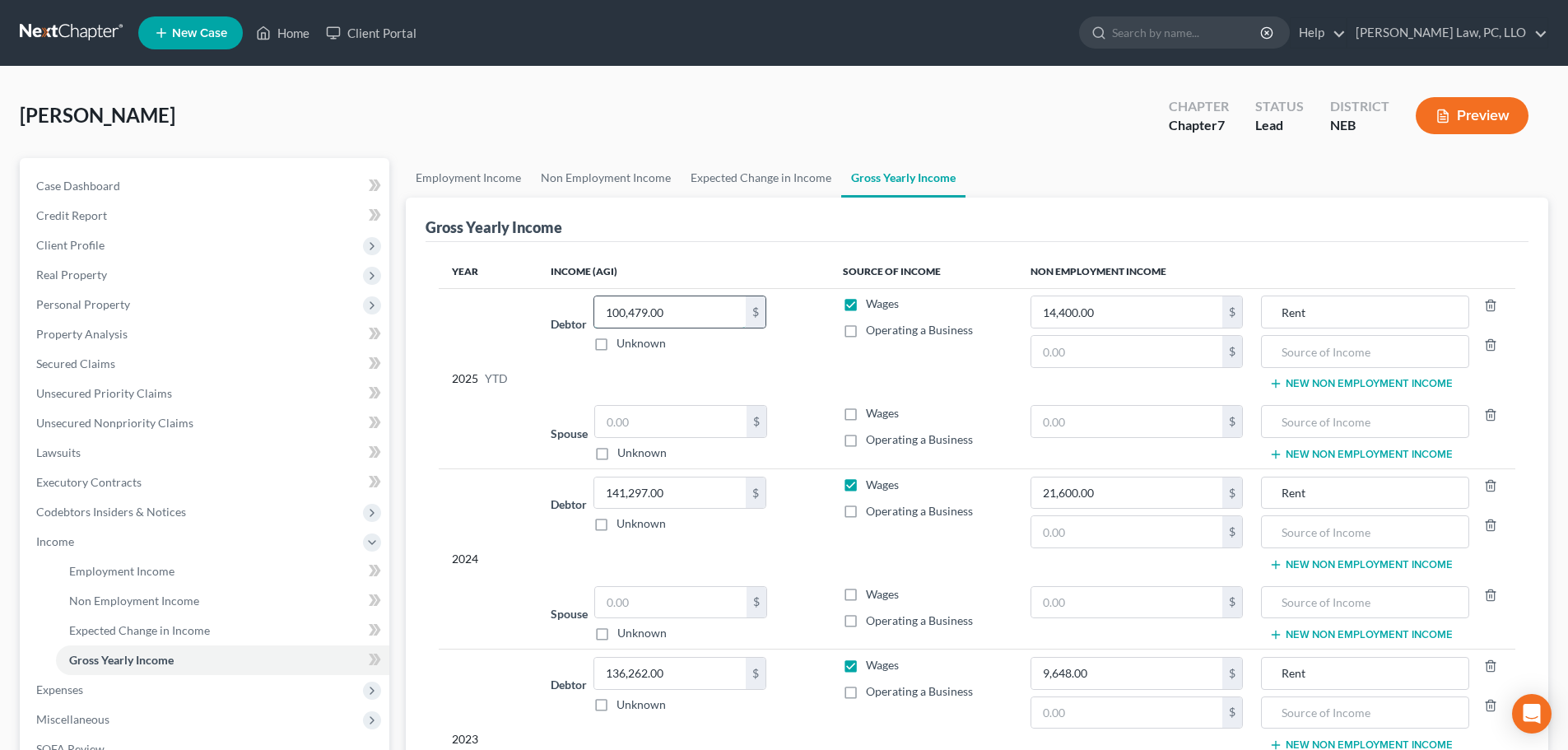
click at [724, 305] on input "100,479.00" at bounding box center [670, 312] width 151 height 32
click at [866, 415] on label "Wages" at bounding box center [882, 413] width 33 height 17
click at [872, 415] on input "Wages" at bounding box center [878, 410] width 11 height 11
click at [474, 184] on link "Employment Income" at bounding box center [468, 177] width 125 height 40
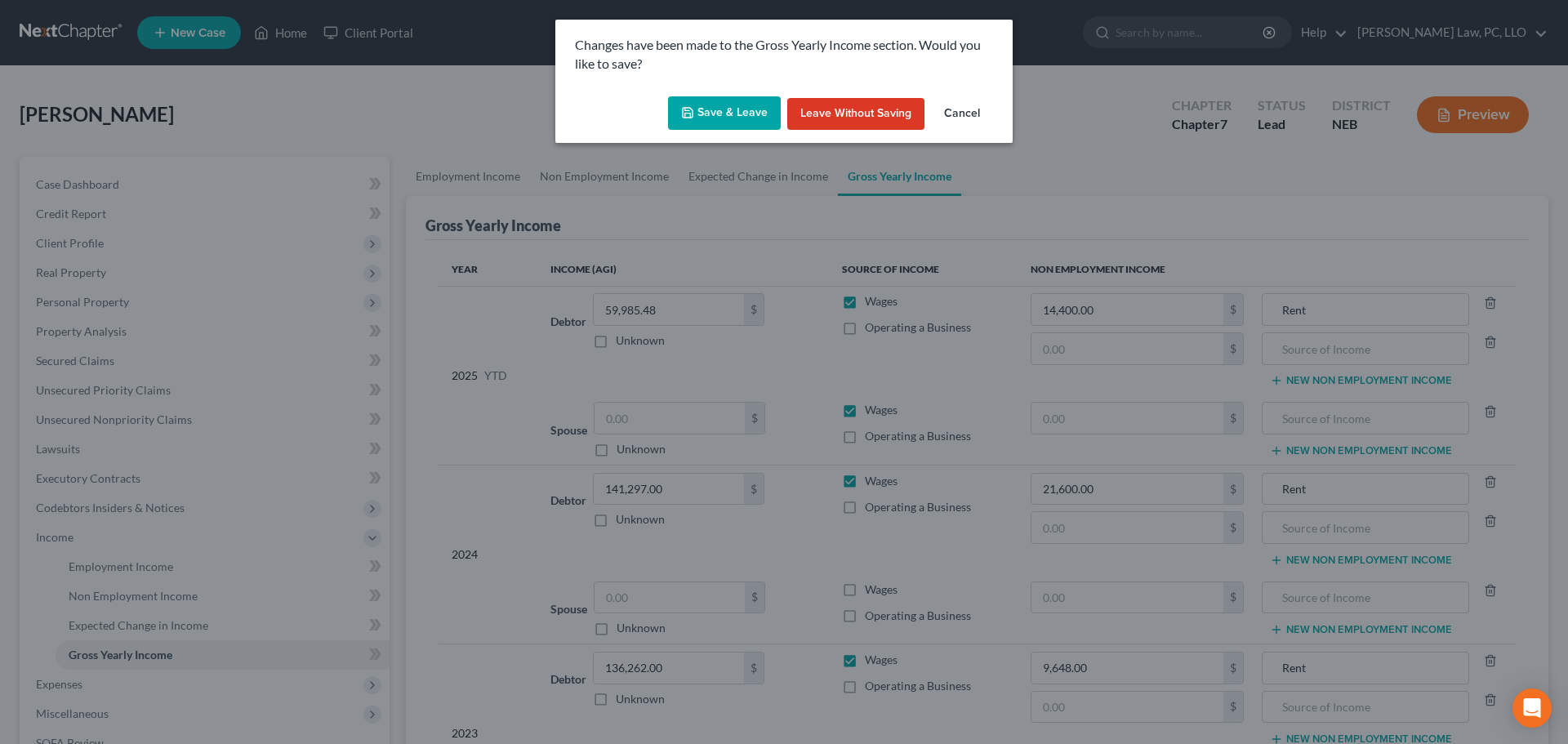
click at [739, 100] on button "Save & Leave" at bounding box center [724, 113] width 112 height 34
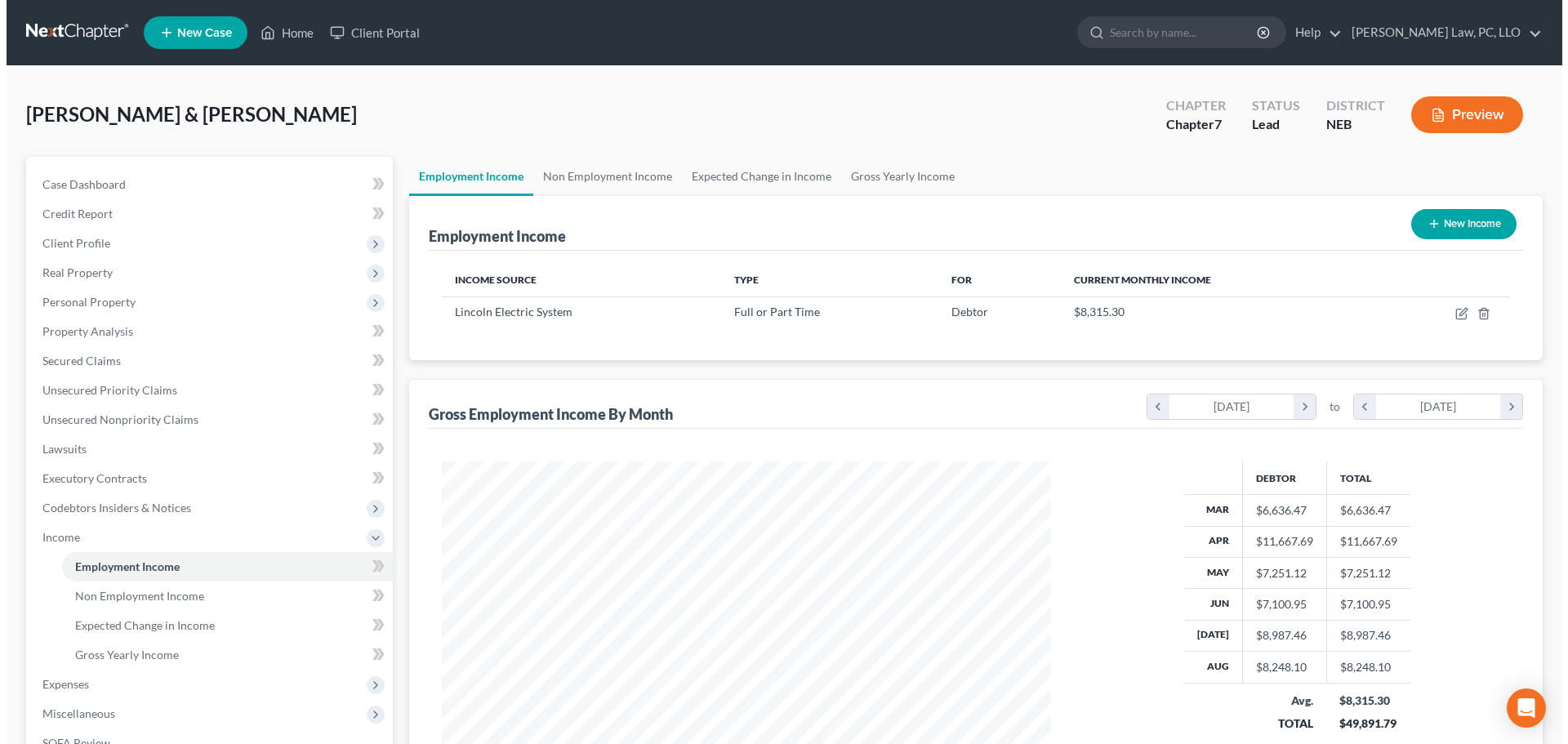
scroll to position [305, 642]
click at [1443, 217] on button "New Income" at bounding box center [1457, 224] width 105 height 30
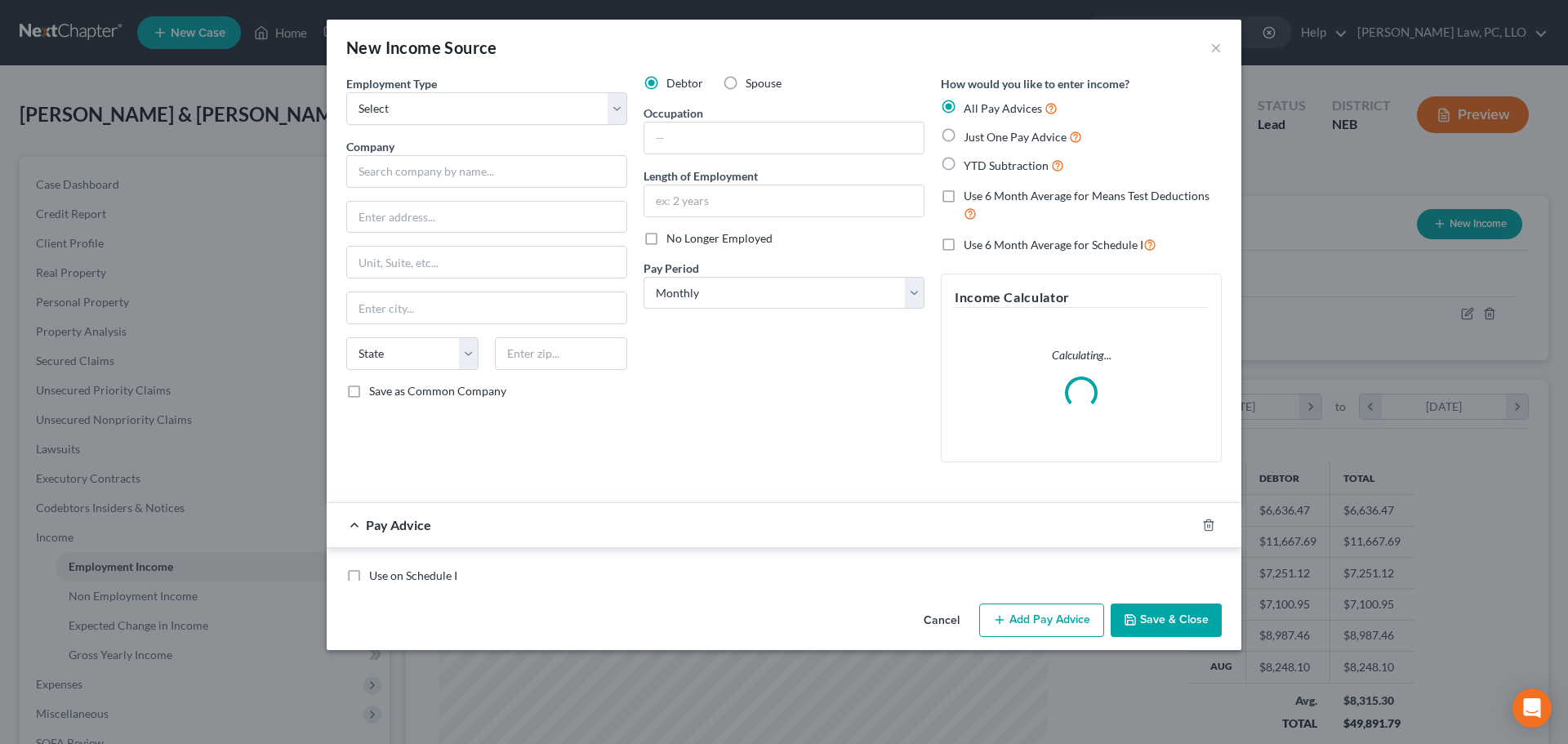
scroll to position [307, 648]
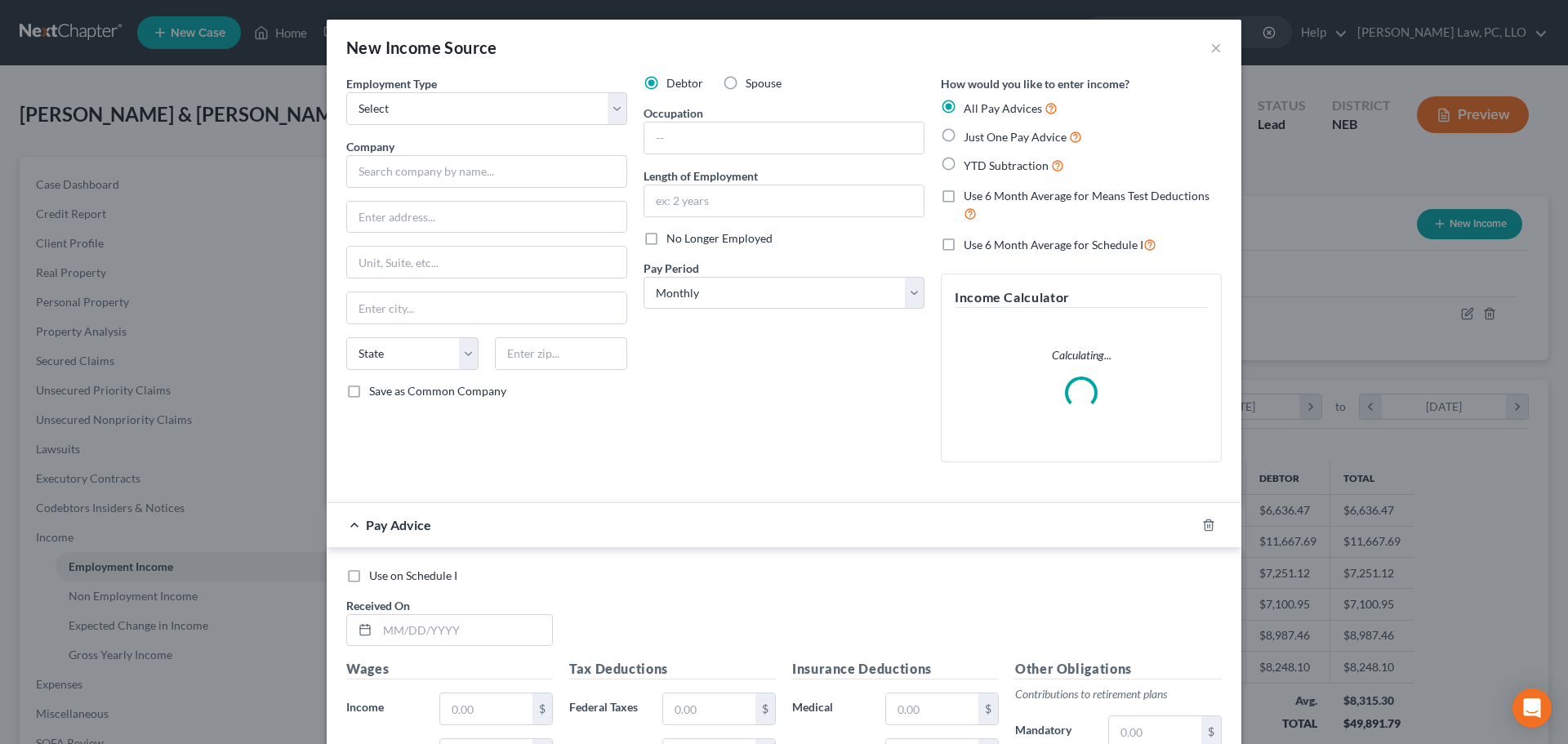
click at [737, 85] on div "Spouse" at bounding box center [751, 83] width 58 height 17
click at [746, 83] on label "Spouse" at bounding box center [764, 83] width 36 height 17
click at [752, 83] on input "Spouse" at bounding box center [757, 80] width 10 height 10
click at [600, 106] on select "Select Full or [DEMOGRAPHIC_DATA] Employment Self Employment" at bounding box center [486, 108] width 281 height 32
click at [346, 92] on select "Select Full or [DEMOGRAPHIC_DATA] Employment Self Employment" at bounding box center [486, 108] width 281 height 32
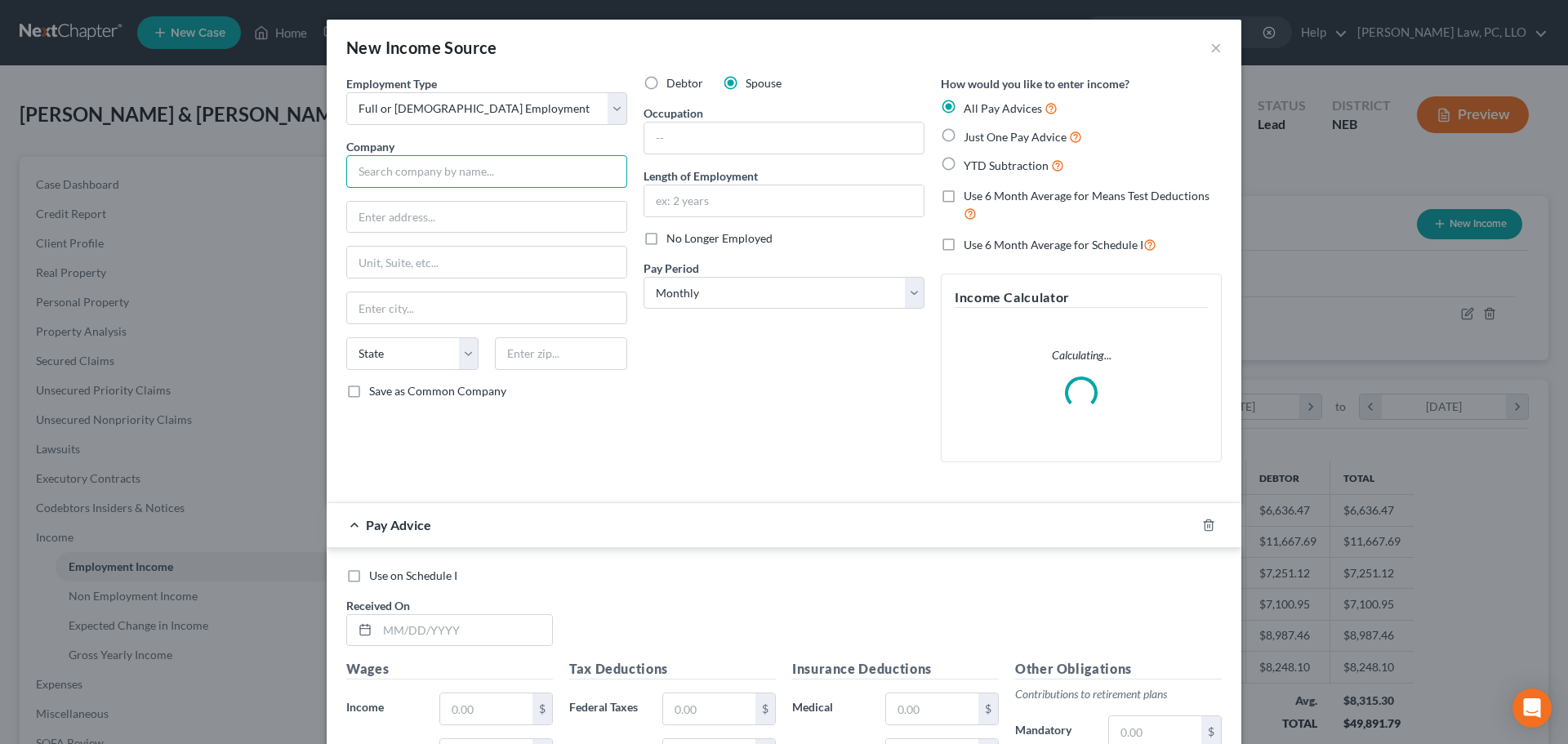
click at [477, 179] on input "text" at bounding box center [486, 171] width 281 height 32
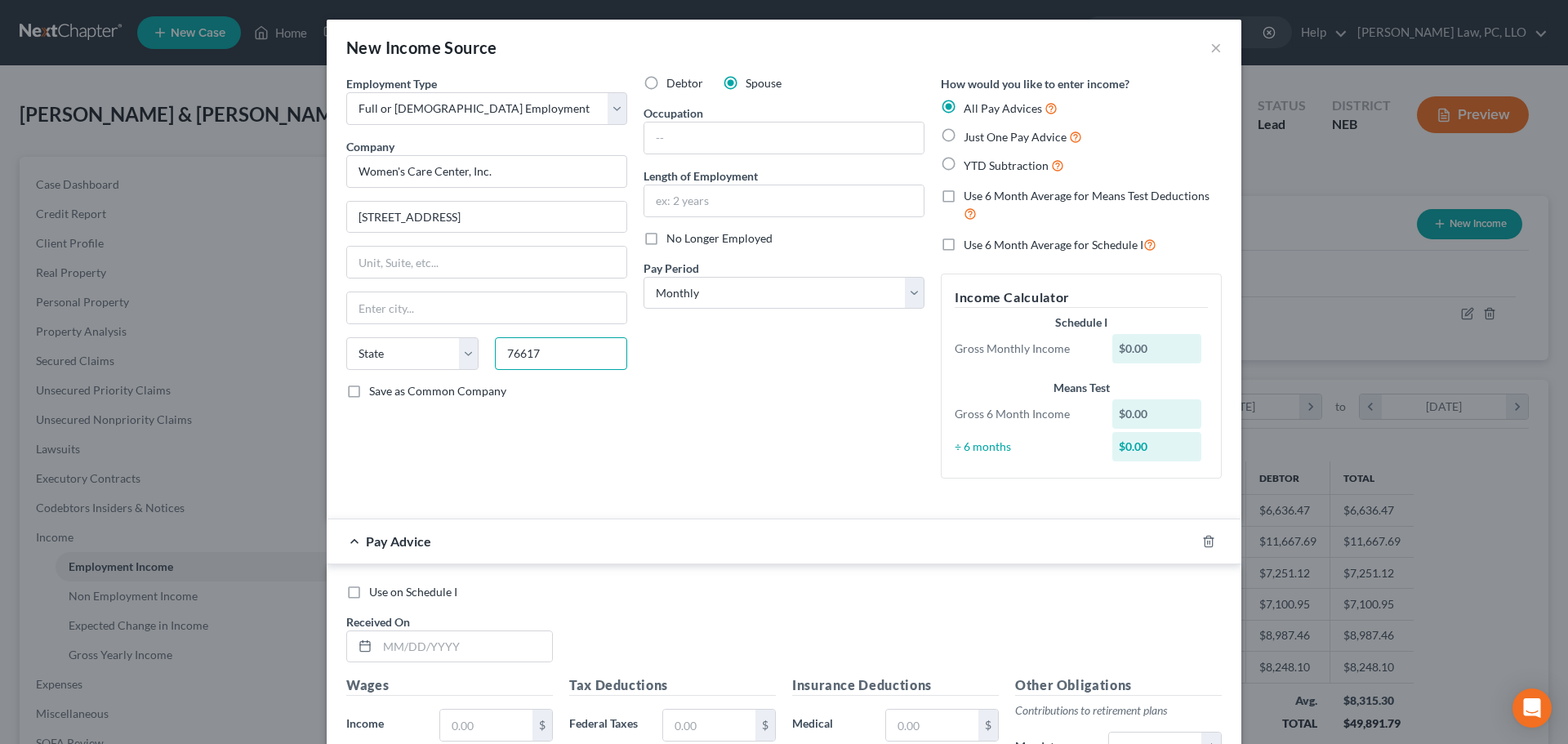
click at [507, 349] on input "76617" at bounding box center [561, 353] width 132 height 32
click at [706, 125] on input "text" at bounding box center [784, 139] width 280 height 31
click at [667, 207] on input "text" at bounding box center [784, 201] width 280 height 31
drag, startPoint x: 962, startPoint y: 197, endPoint x: 945, endPoint y: 241, distance: 47.2
click at [964, 197] on span "Use 6 Month Average for Means Test Deductions" at bounding box center [1087, 195] width 246 height 14
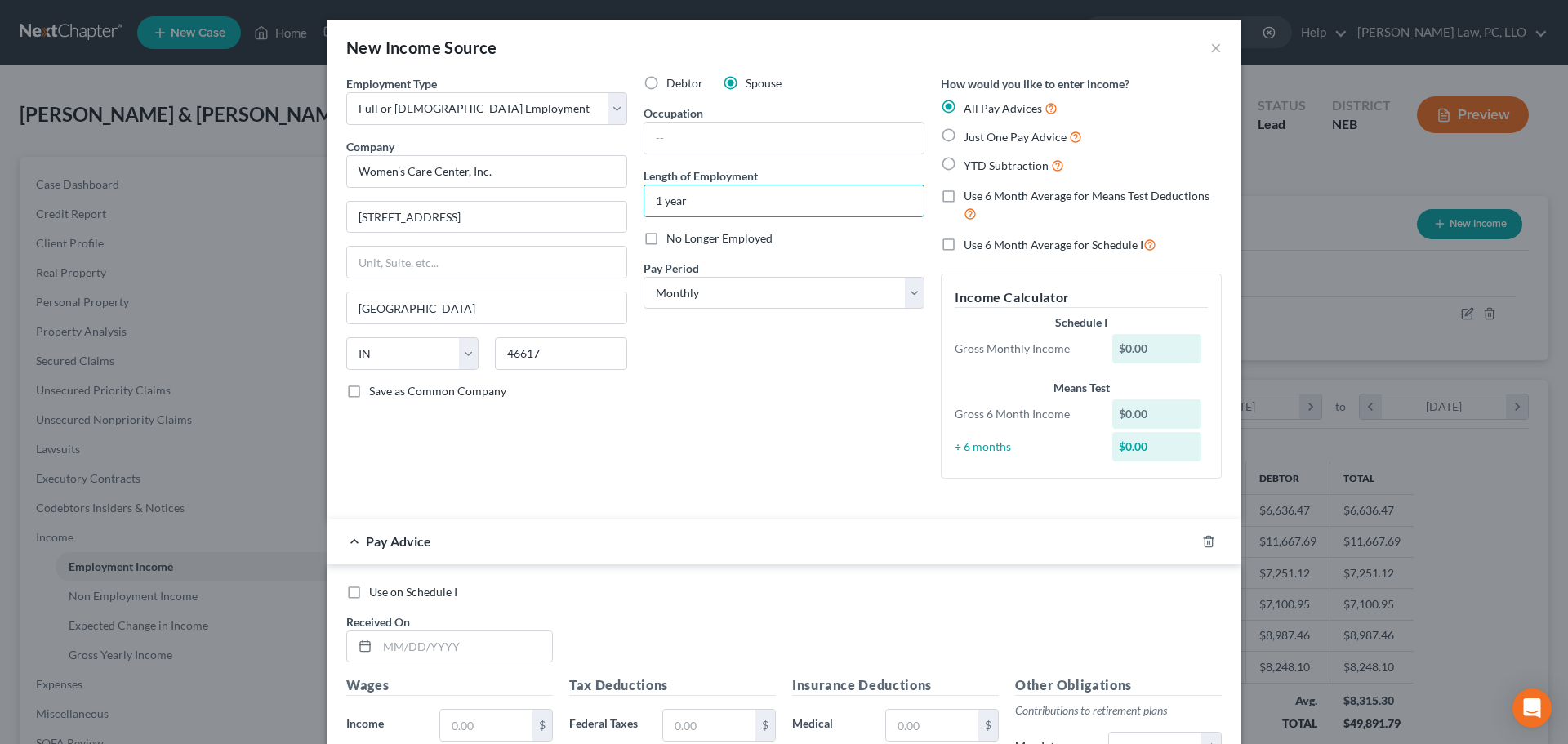
click at [970, 197] on input "Use 6 Month Average for Means Test Deductions" at bounding box center [975, 193] width 10 height 10
click at [964, 243] on label "Use 6 Month Average for Schedule I" at bounding box center [1060, 245] width 193 height 19
click at [970, 243] on input "Use 6 Month Average for Schedule I" at bounding box center [975, 240] width 10 height 10
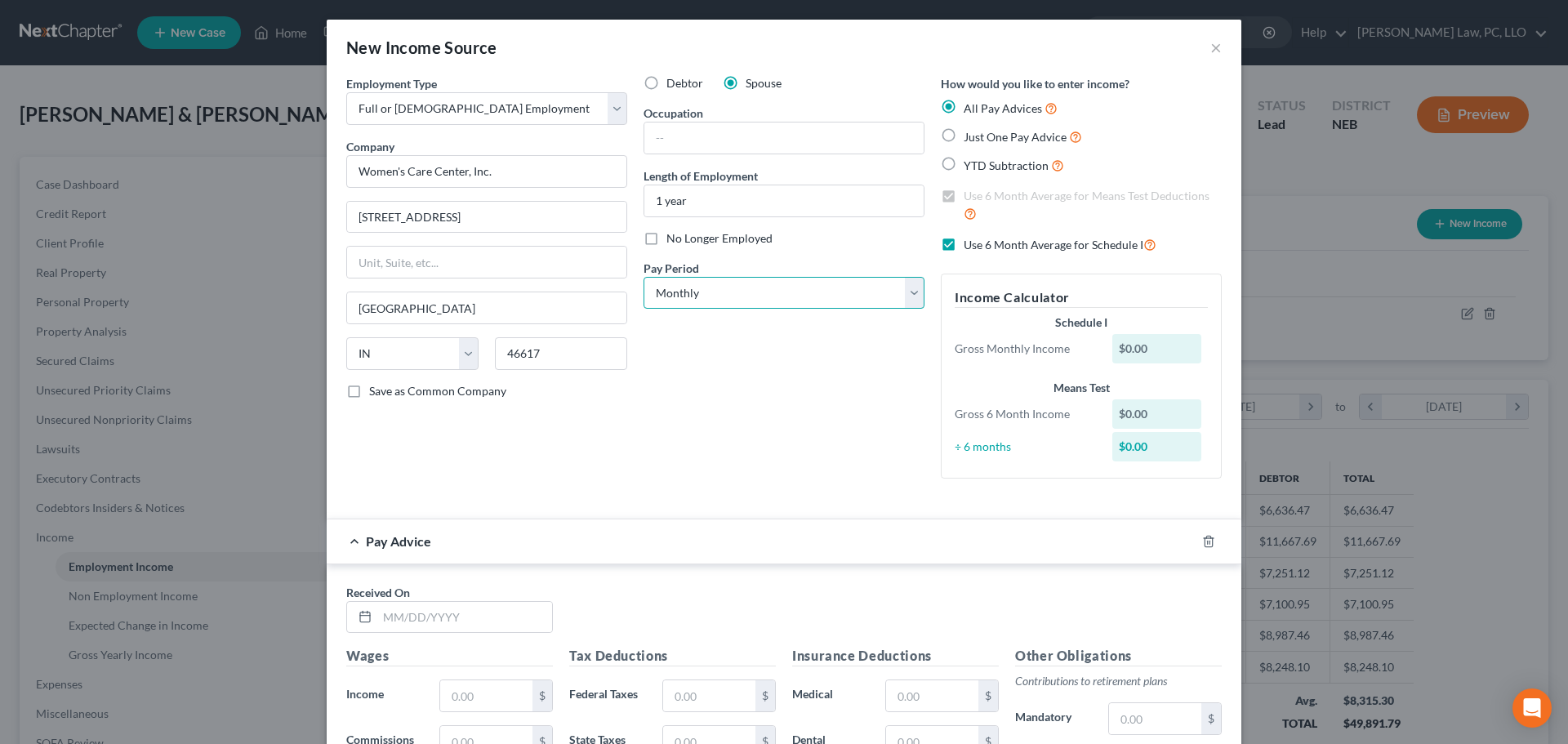
click at [837, 292] on select "Select Monthly Twice Monthly Every Other Week Weekly" at bounding box center [784, 293] width 281 height 32
click at [644, 277] on select "Select Monthly Twice Monthly Every Other Week Weekly" at bounding box center [784, 293] width 281 height 32
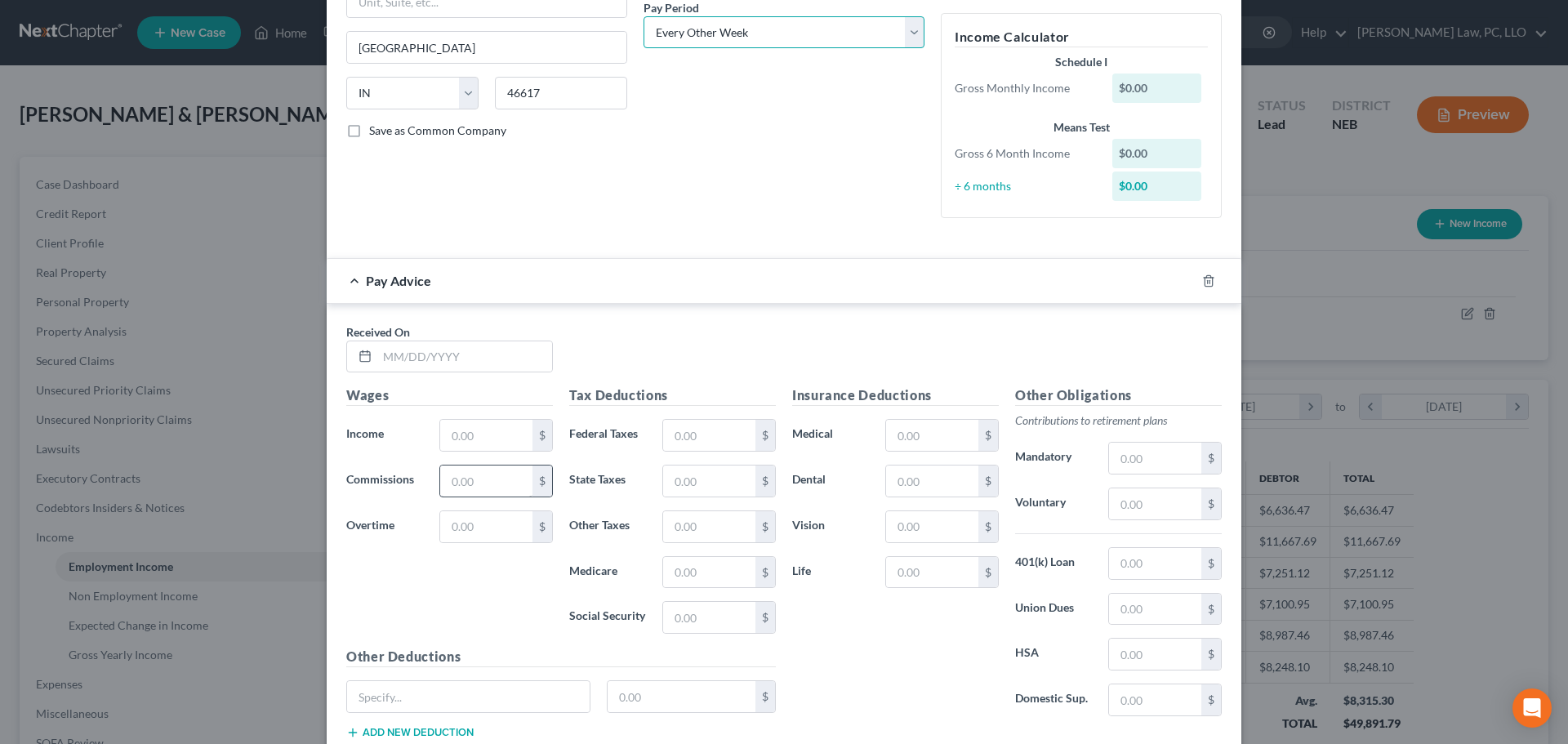
scroll to position [327, 0]
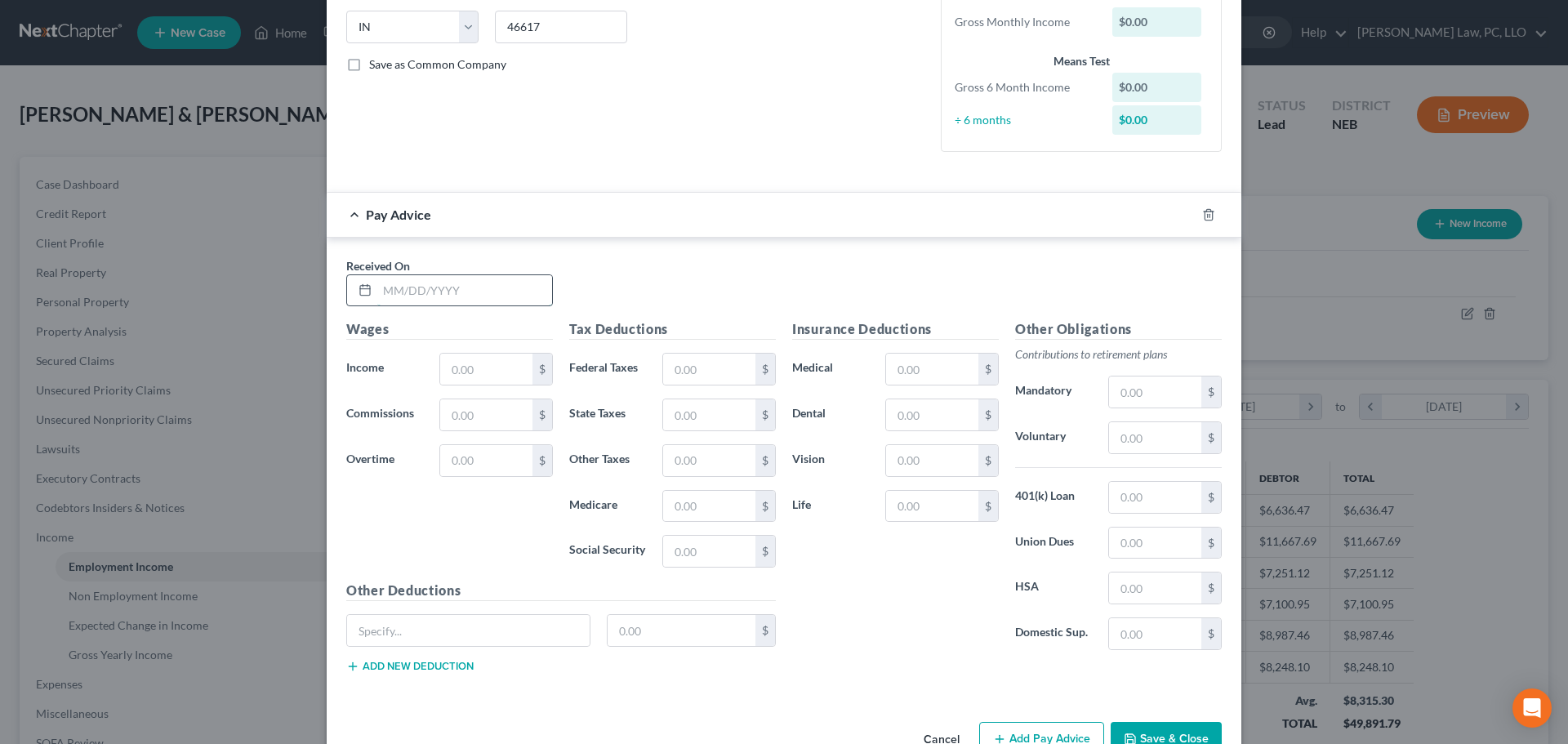
click at [449, 294] on input "text" at bounding box center [465, 291] width 175 height 31
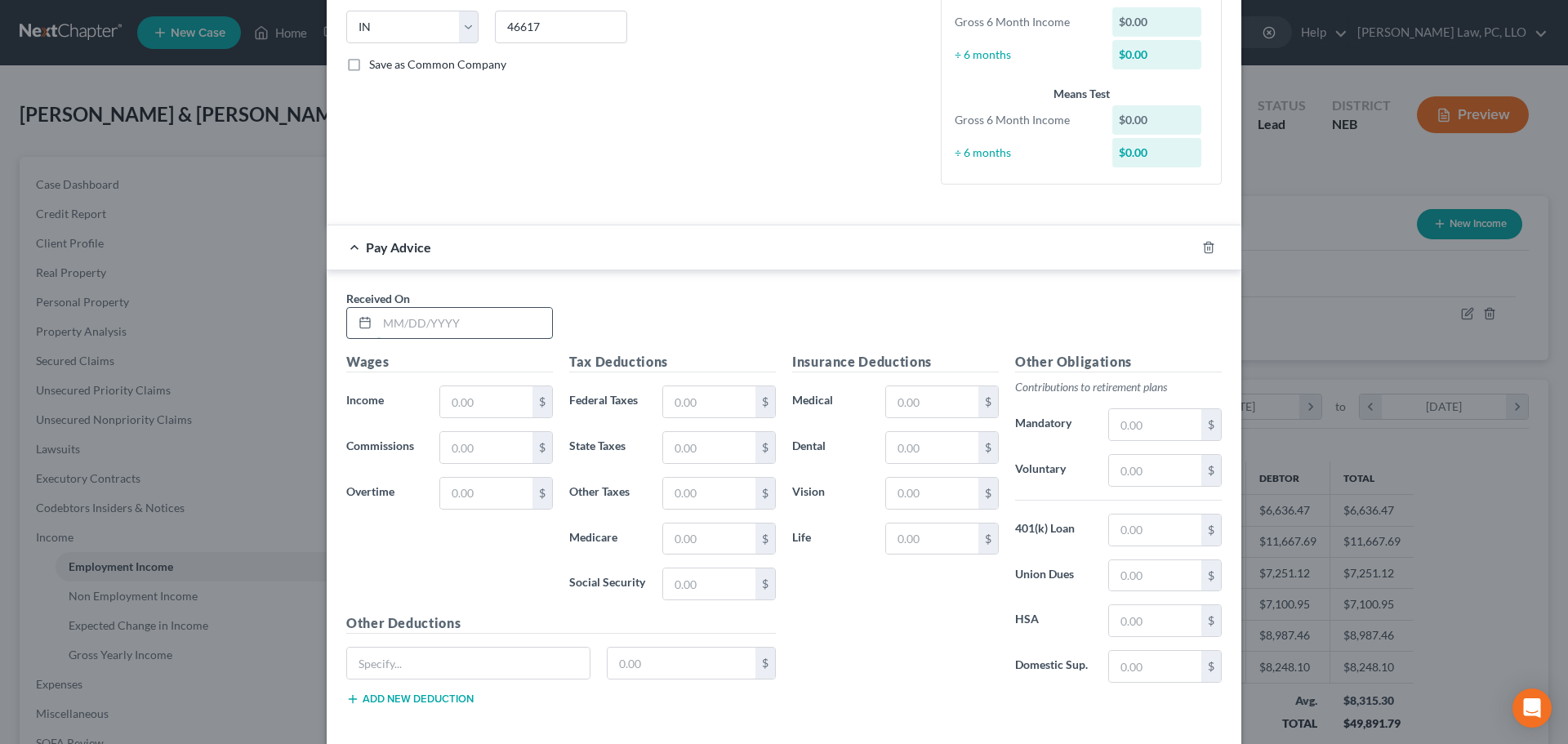
click at [457, 332] on input "text" at bounding box center [465, 323] width 175 height 31
drag, startPoint x: 450, startPoint y: 669, endPoint x: 459, endPoint y: 671, distance: 9.2
click at [450, 669] on input "text" at bounding box center [468, 663] width 242 height 31
click at [1183, 247] on icon "button" at bounding box center [1189, 247] width 13 height 13
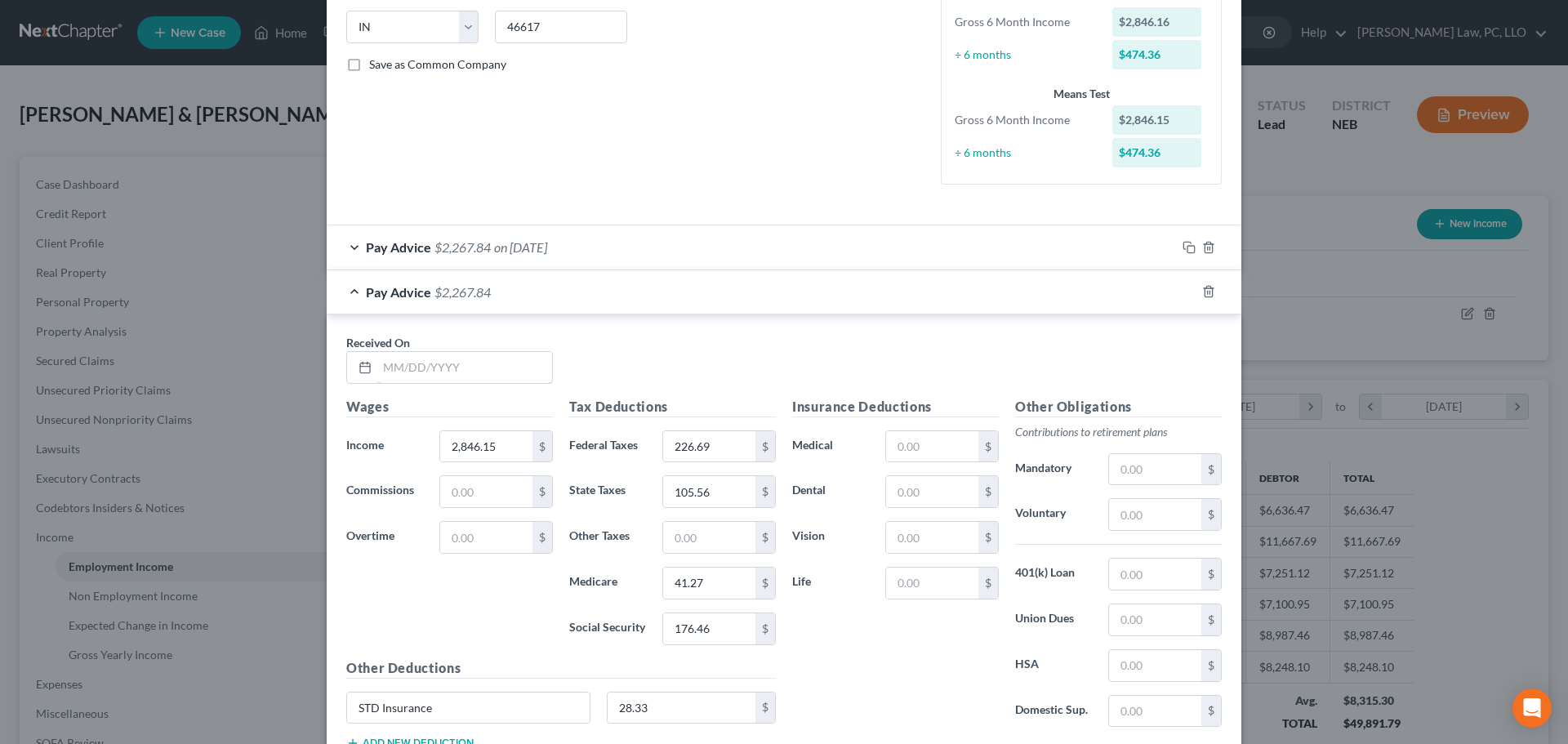
drag, startPoint x: 436, startPoint y: 374, endPoint x: 436, endPoint y: 387, distance: 13.0
click at [436, 374] on input "text" at bounding box center [465, 368] width 175 height 31
click at [1183, 299] on div at bounding box center [1209, 292] width 65 height 26
click at [1188, 292] on rect "button" at bounding box center [1191, 294] width 7 height 7
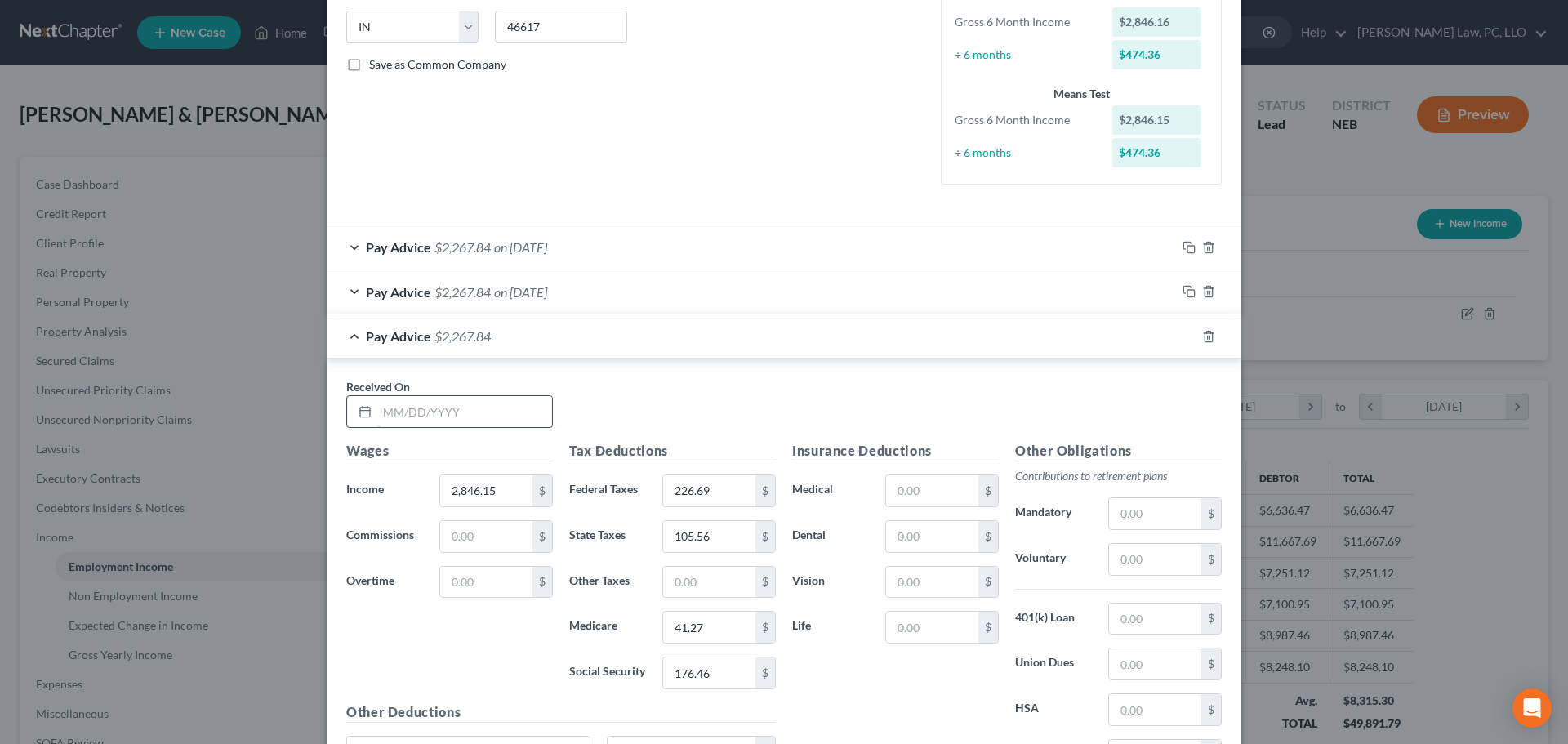
click at [453, 403] on input "text" at bounding box center [465, 412] width 175 height 31
click at [1185, 340] on icon "button" at bounding box center [1189, 336] width 13 height 13
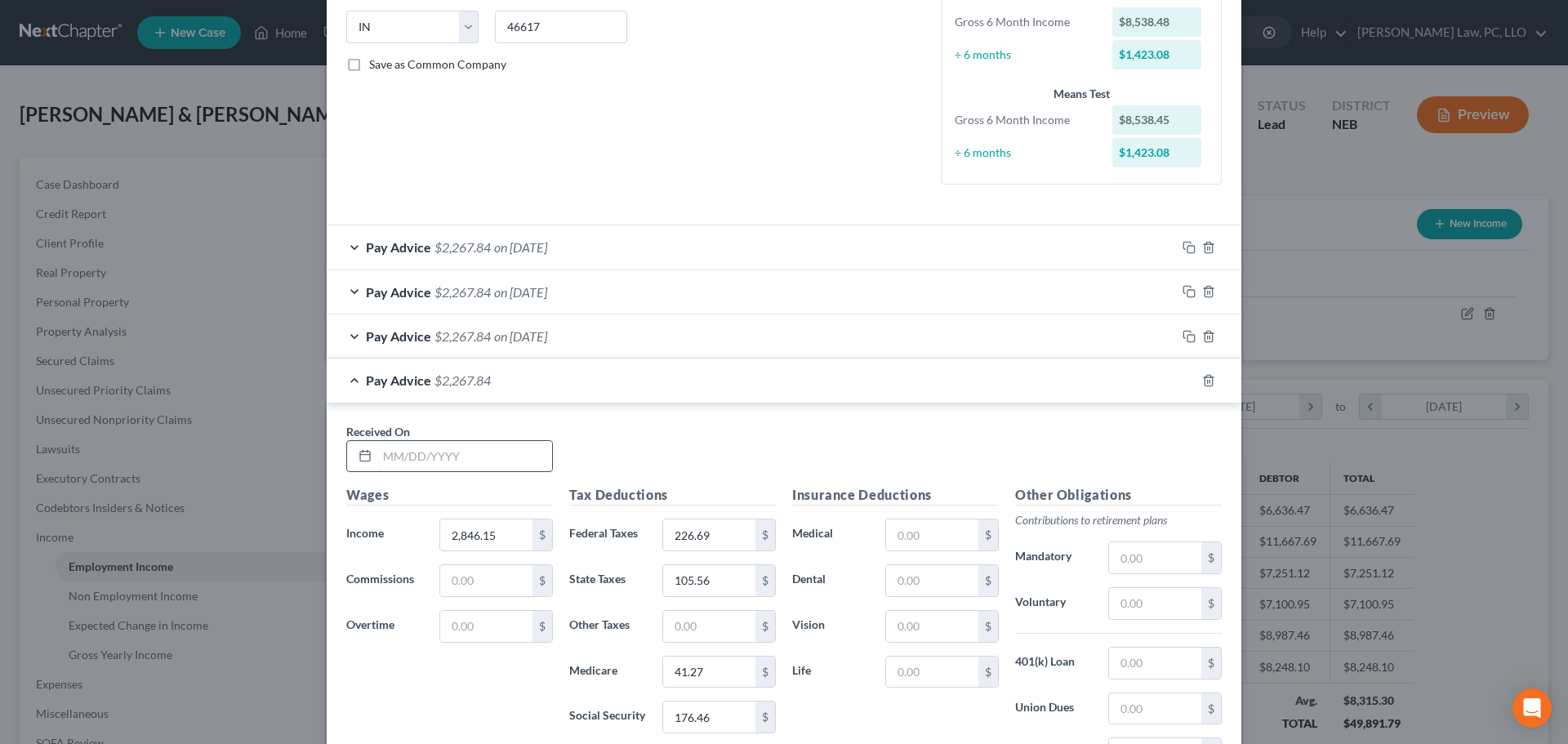
click at [451, 449] on input "text" at bounding box center [465, 457] width 175 height 31
click at [1183, 377] on icon "button" at bounding box center [1189, 380] width 13 height 13
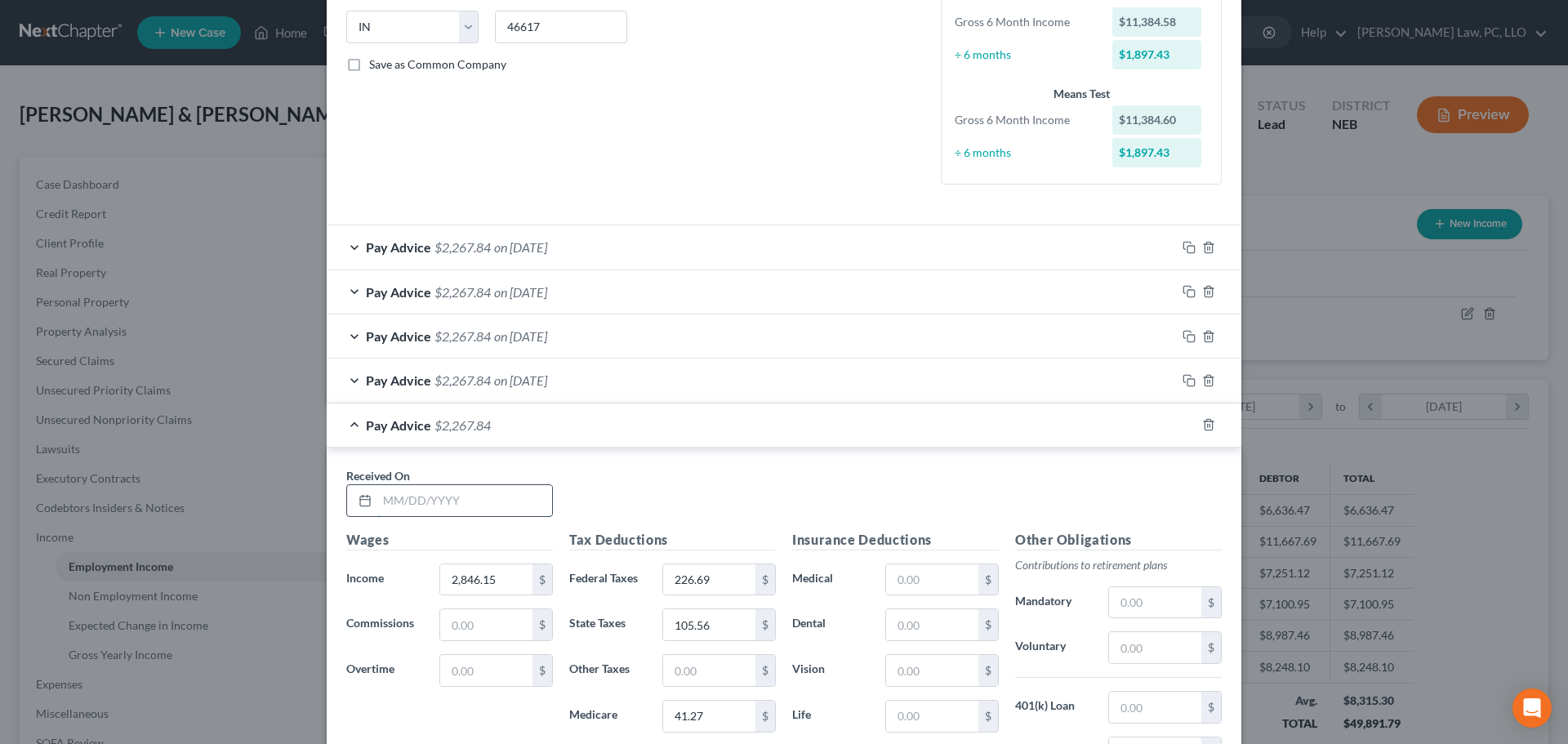
click at [455, 502] on input "text" at bounding box center [465, 501] width 175 height 31
drag, startPoint x: 1183, startPoint y: 422, endPoint x: 648, endPoint y: 536, distance: 547.0
click at [1184, 423] on icon "button" at bounding box center [1189, 424] width 13 height 13
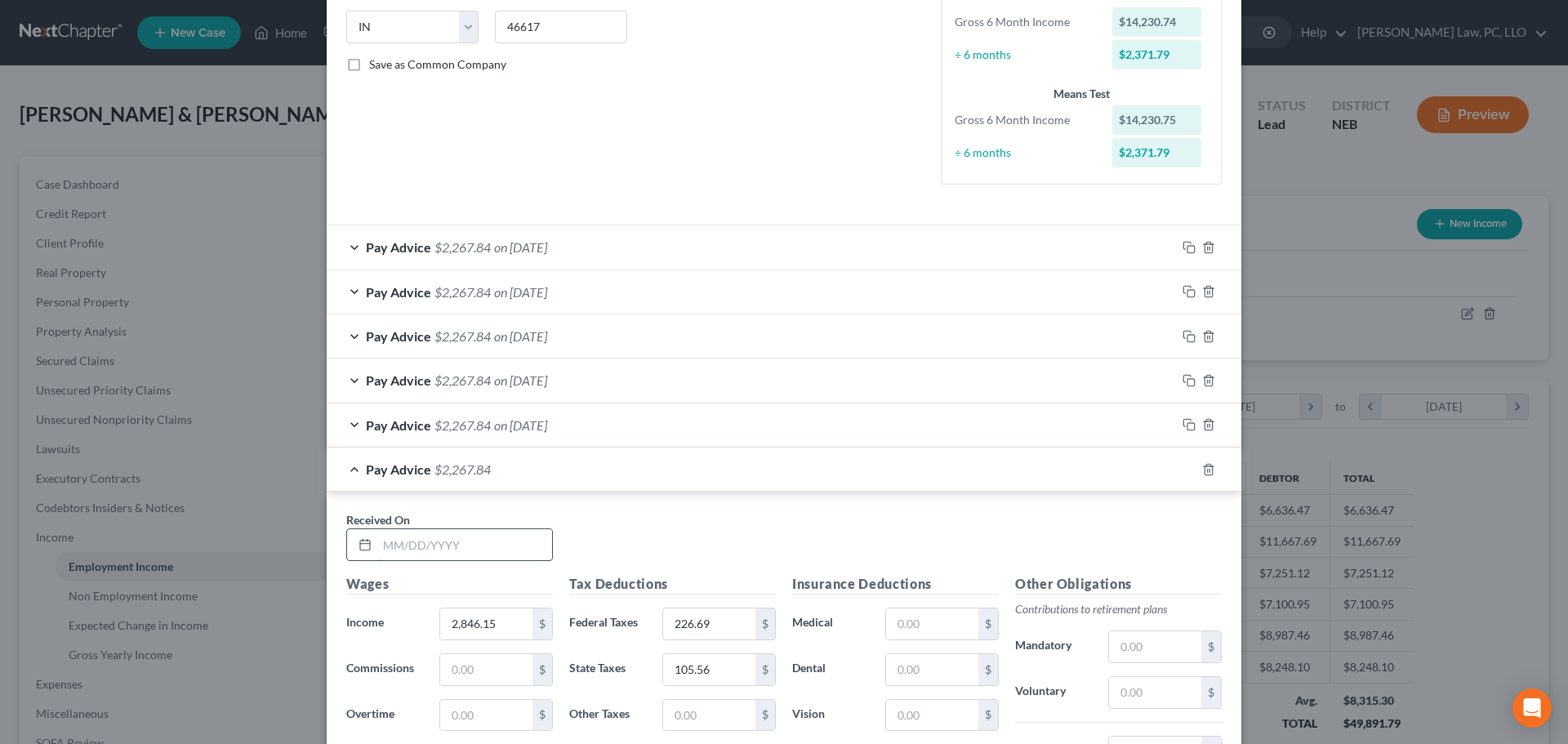
click at [497, 556] on input "text" at bounding box center [465, 544] width 175 height 31
click at [1183, 473] on icon "button" at bounding box center [1189, 469] width 13 height 13
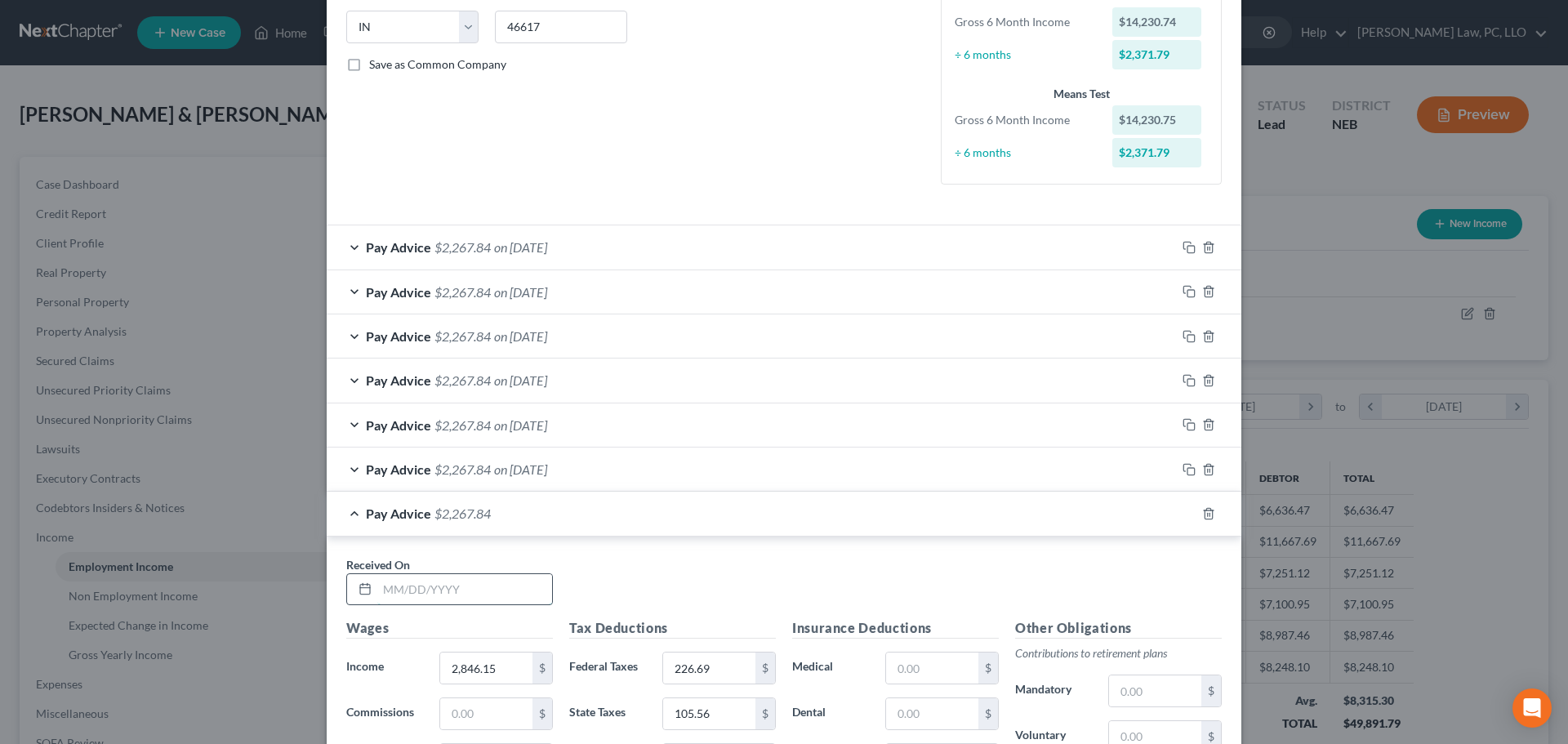
click at [465, 593] on input "text" at bounding box center [465, 590] width 175 height 31
click at [1188, 514] on rect "button" at bounding box center [1191, 516] width 7 height 7
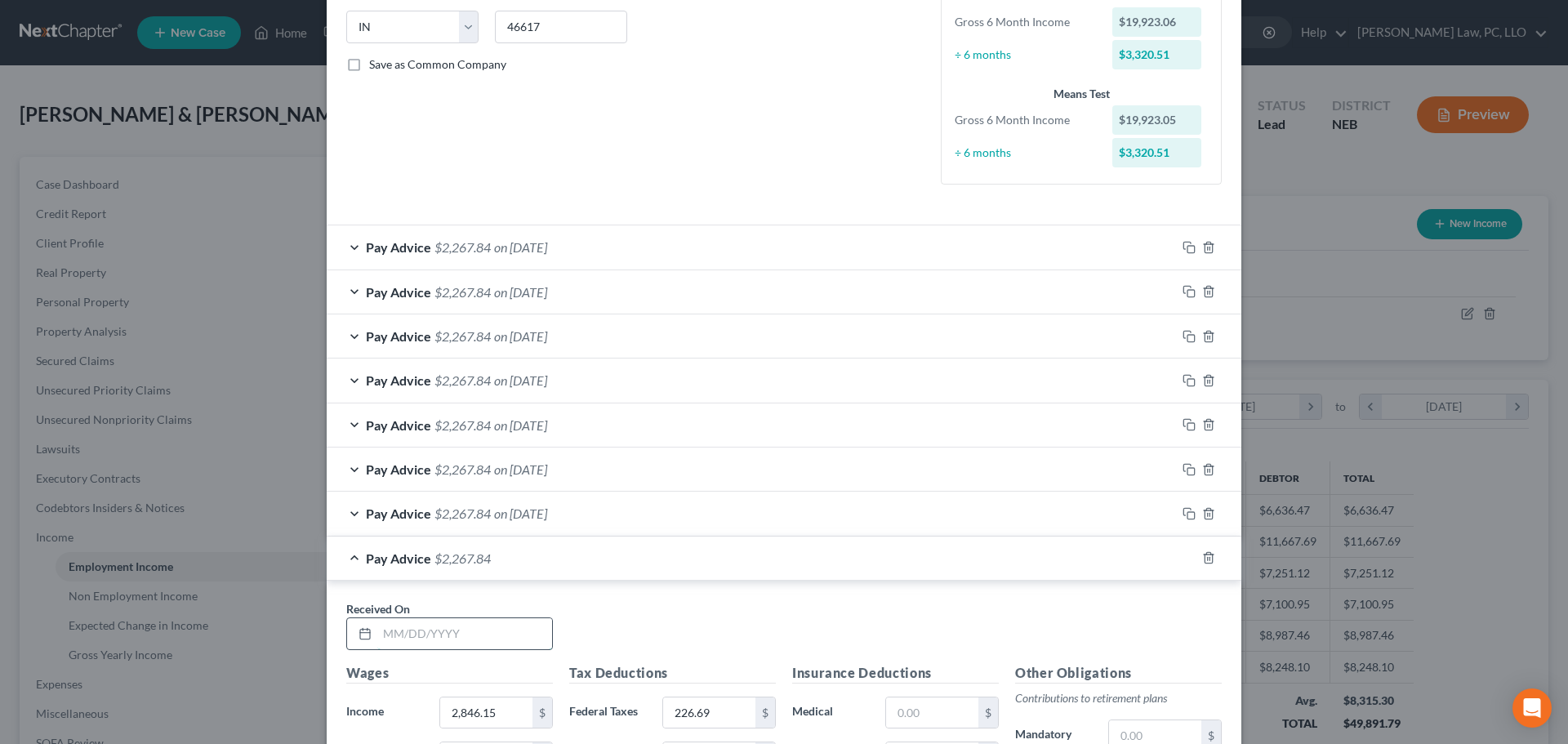
click at [453, 633] on input "text" at bounding box center [465, 633] width 175 height 31
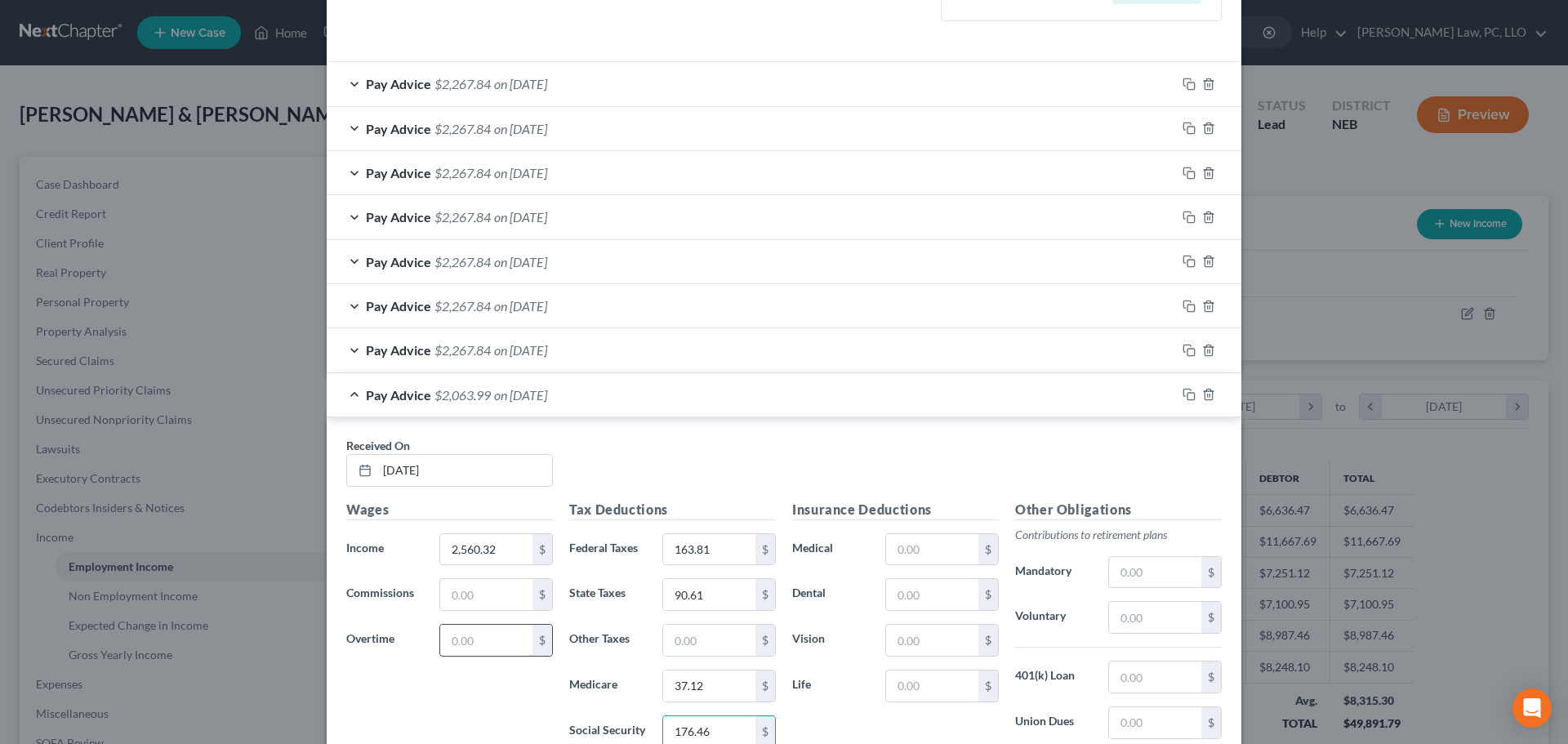
scroll to position [493, 0]
click at [1183, 394] on icon "button" at bounding box center [1189, 390] width 13 height 13
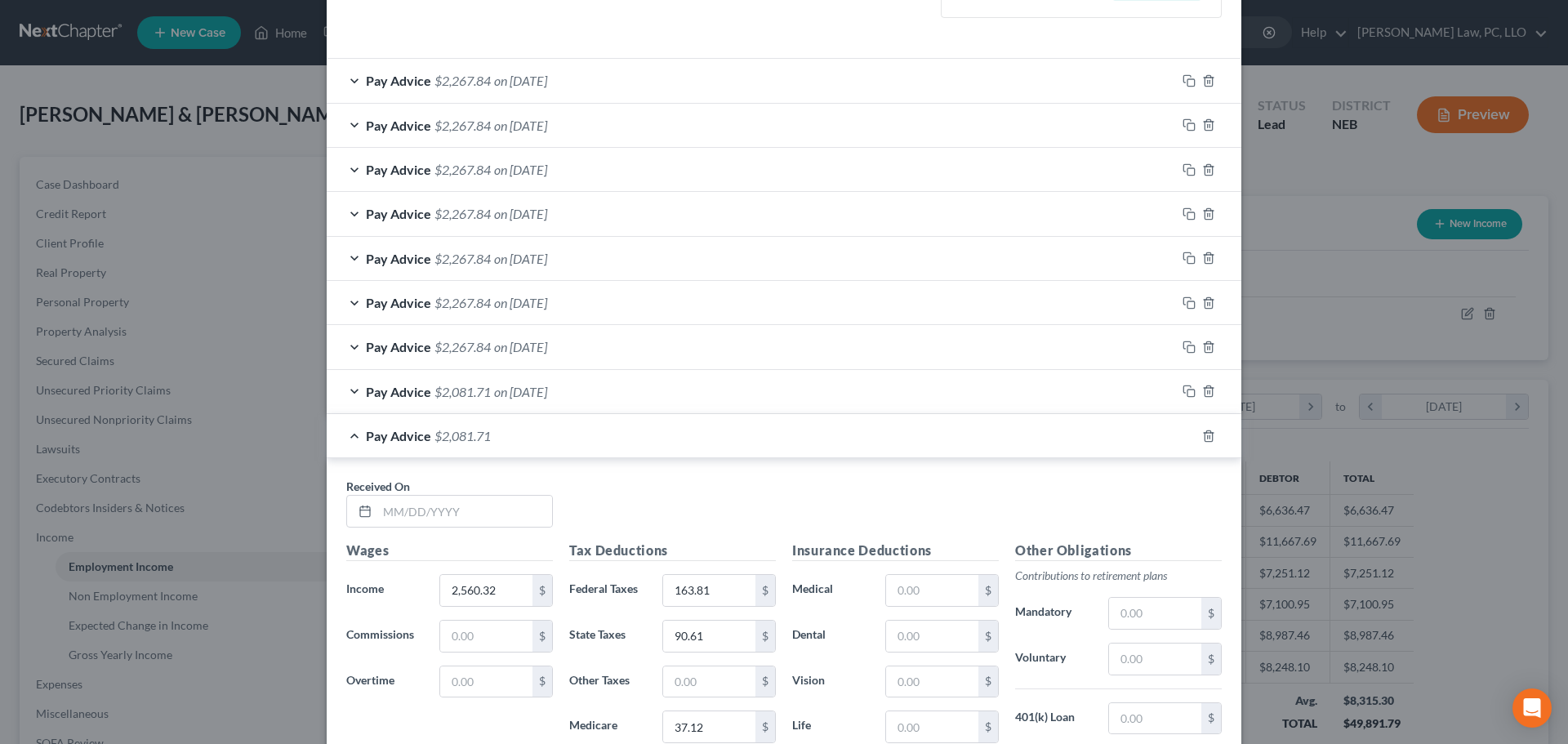
click at [413, 528] on div "Received On *" at bounding box center [784, 509] width 892 height 63
click at [410, 517] on input "text" at bounding box center [465, 511] width 175 height 31
click at [611, 400] on div "Pay Advice $2,081.71 on [DATE]" at bounding box center [751, 392] width 850 height 44
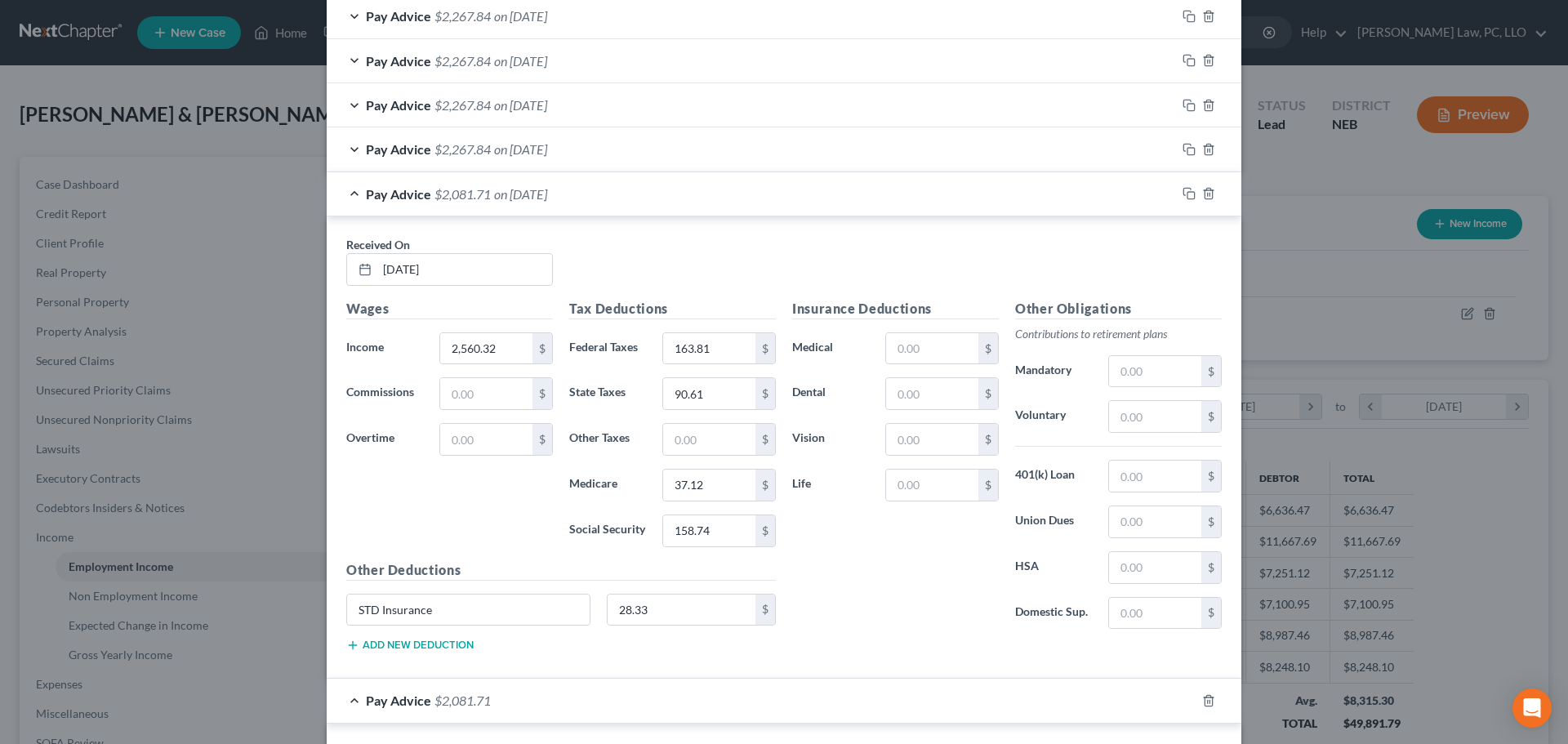
scroll to position [738, 0]
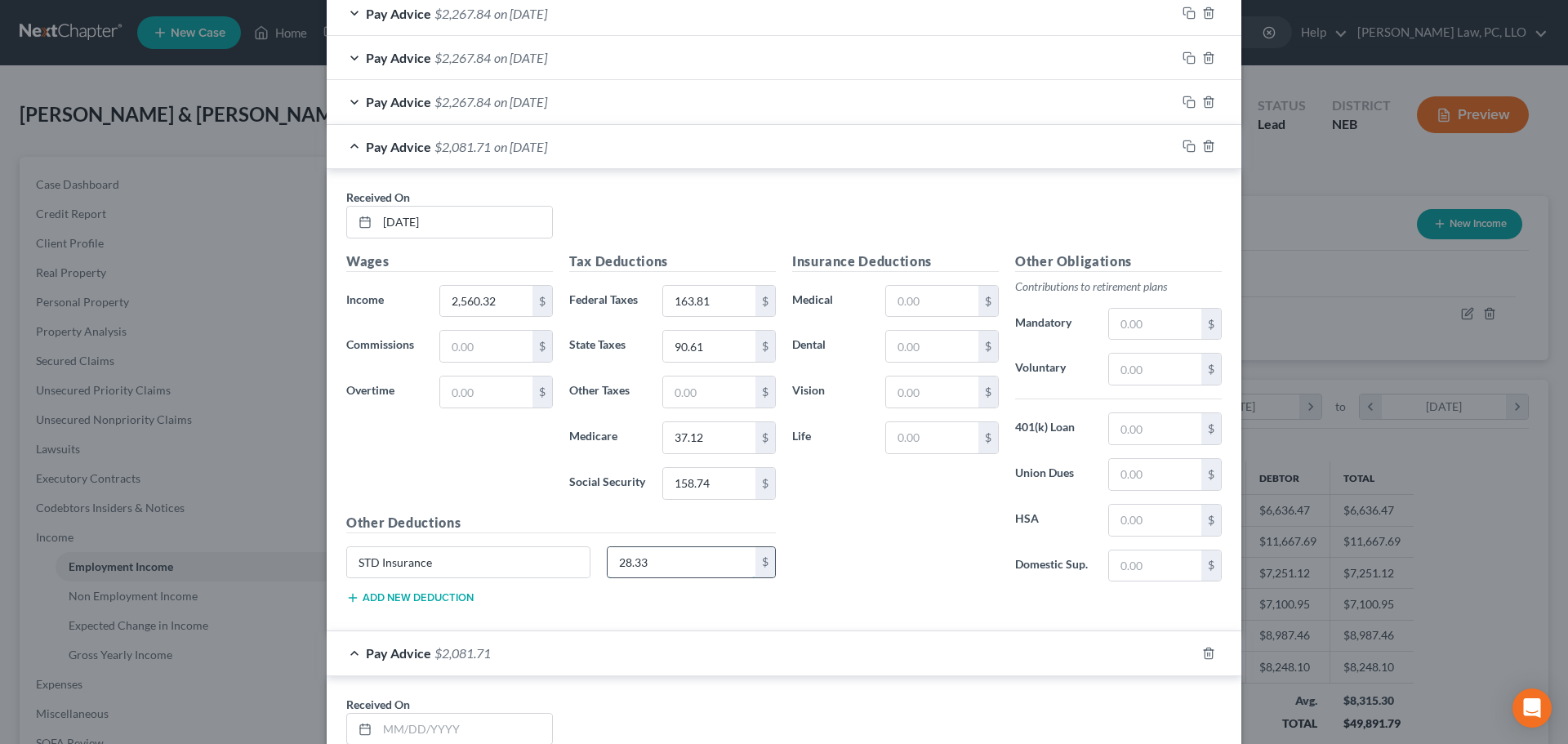
click at [670, 568] on input "28.33" at bounding box center [682, 563] width 149 height 31
click at [352, 145] on div "Pay Advice $2,110.04 on [DATE]" at bounding box center [751, 146] width 850 height 44
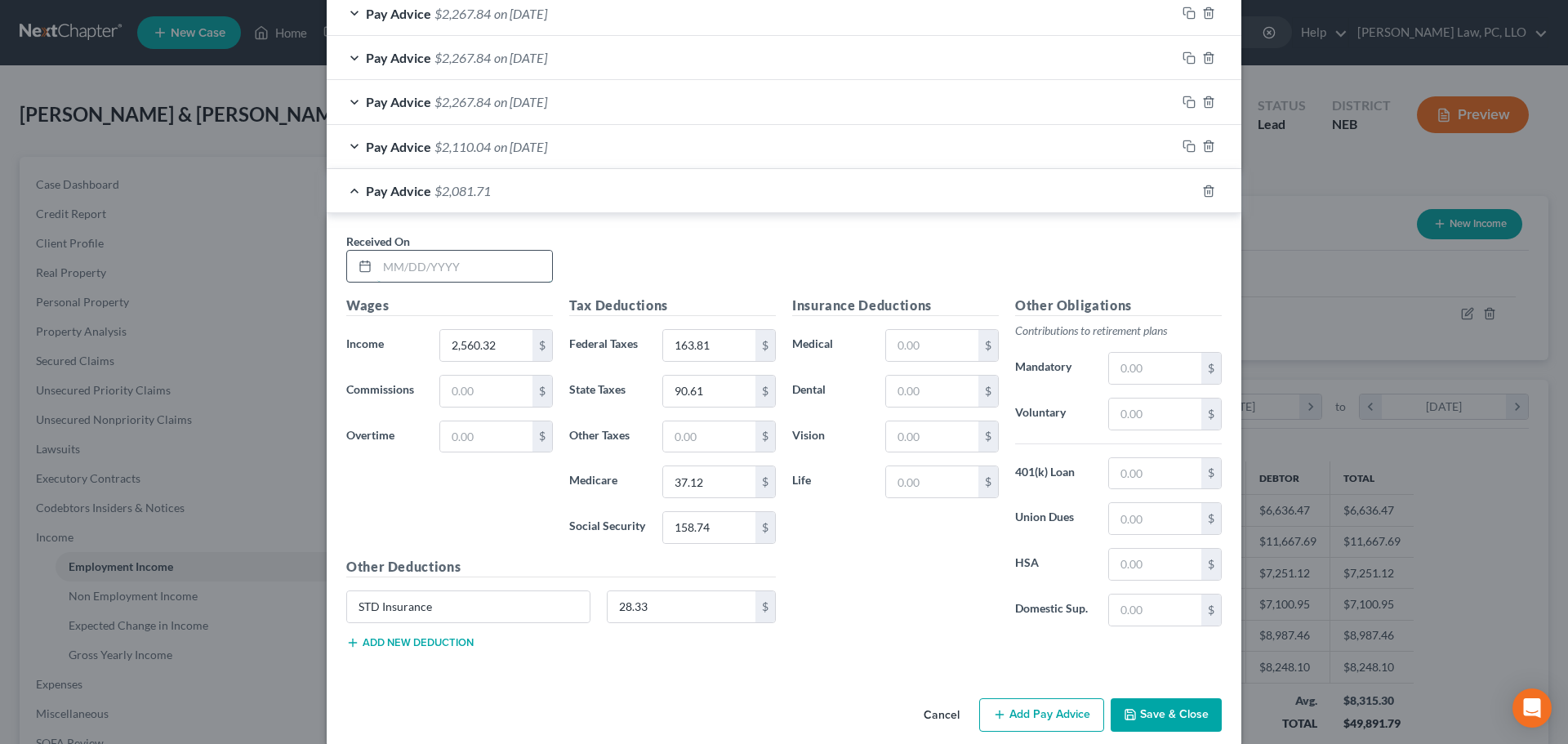
click at [434, 266] on input "text" at bounding box center [465, 267] width 175 height 31
click at [652, 606] on input "28.33" at bounding box center [682, 607] width 149 height 31
drag, startPoint x: 1180, startPoint y: 192, endPoint x: 540, endPoint y: 275, distance: 645.4
click at [1183, 191] on icon "button" at bounding box center [1189, 191] width 13 height 13
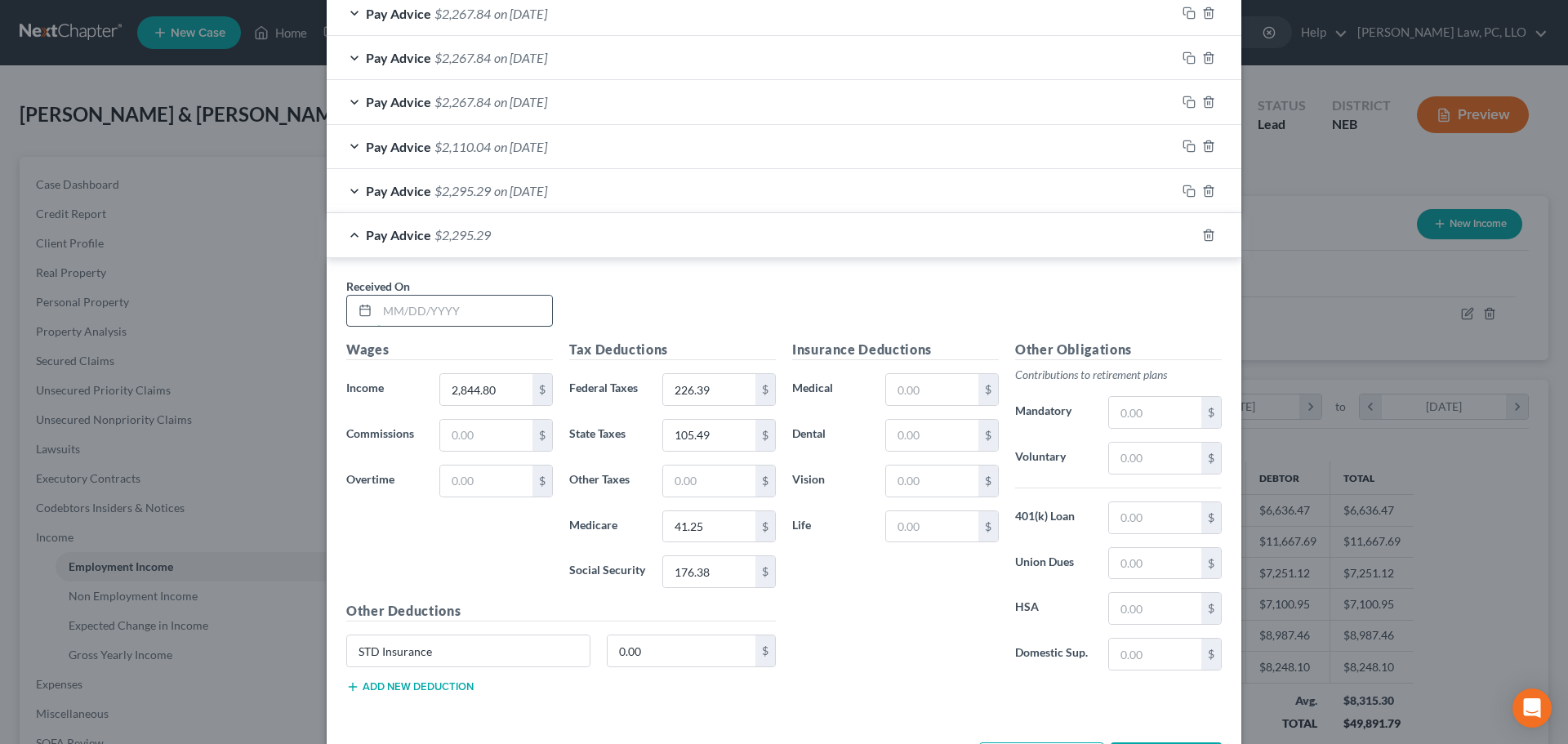
click at [462, 315] on input "text" at bounding box center [465, 311] width 175 height 31
click at [696, 654] on input "0.00" at bounding box center [682, 651] width 149 height 31
click at [1184, 237] on icon "button" at bounding box center [1187, 233] width 7 height 7
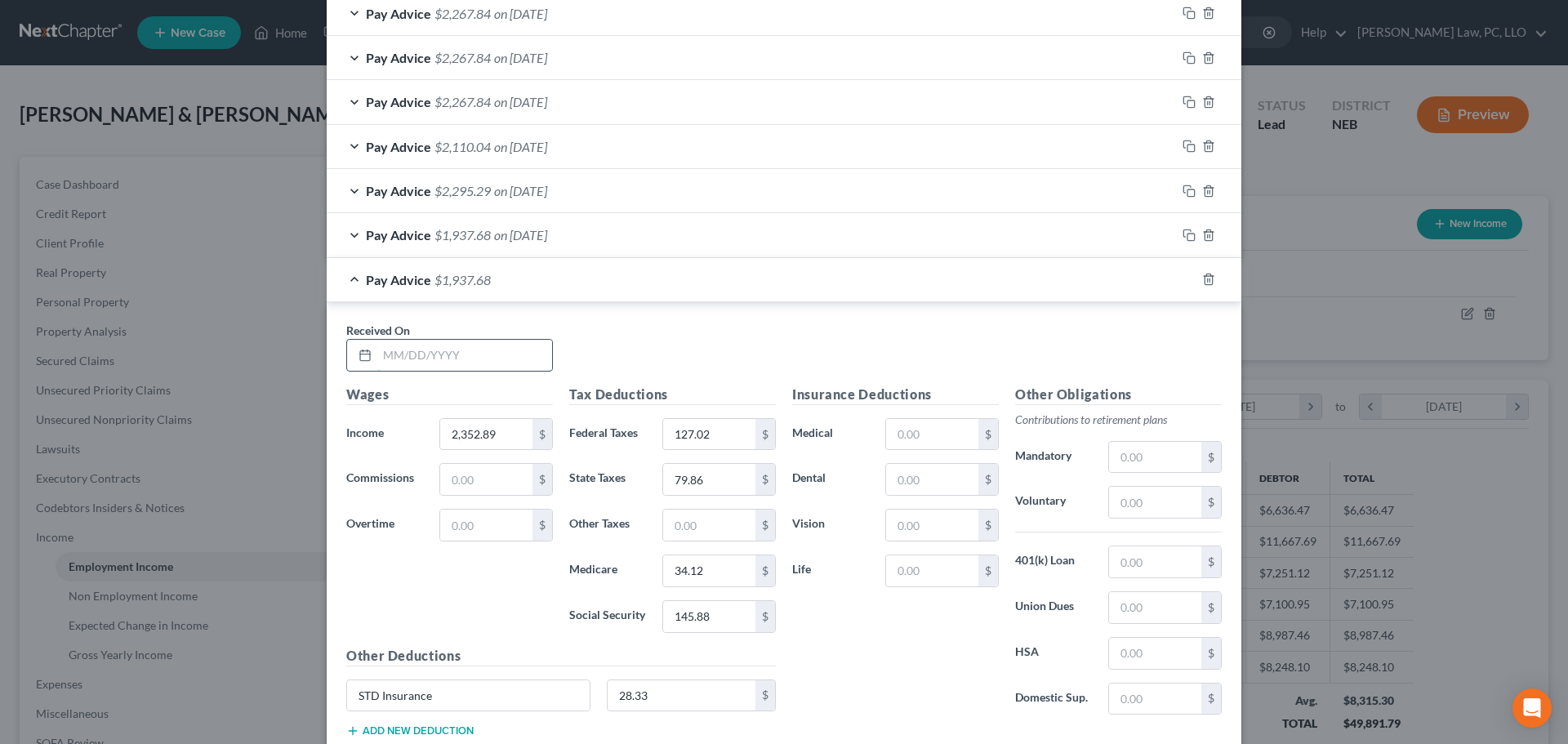
click at [439, 358] on input "text" at bounding box center [465, 355] width 175 height 31
click at [1184, 277] on icon "button" at bounding box center [1189, 279] width 13 height 13
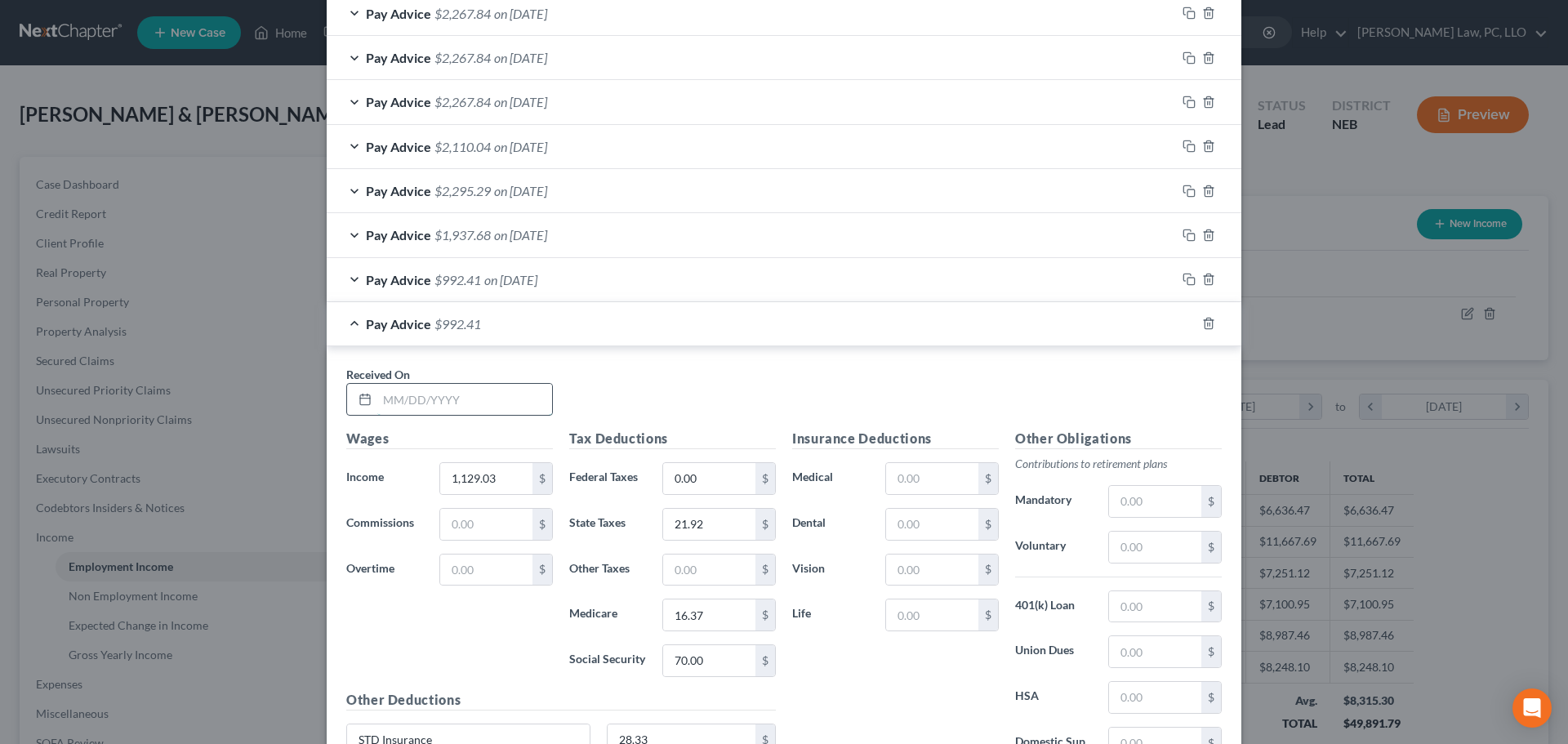
click at [403, 392] on input "text" at bounding box center [465, 399] width 175 height 31
click at [1183, 321] on icon "button" at bounding box center [1189, 323] width 13 height 13
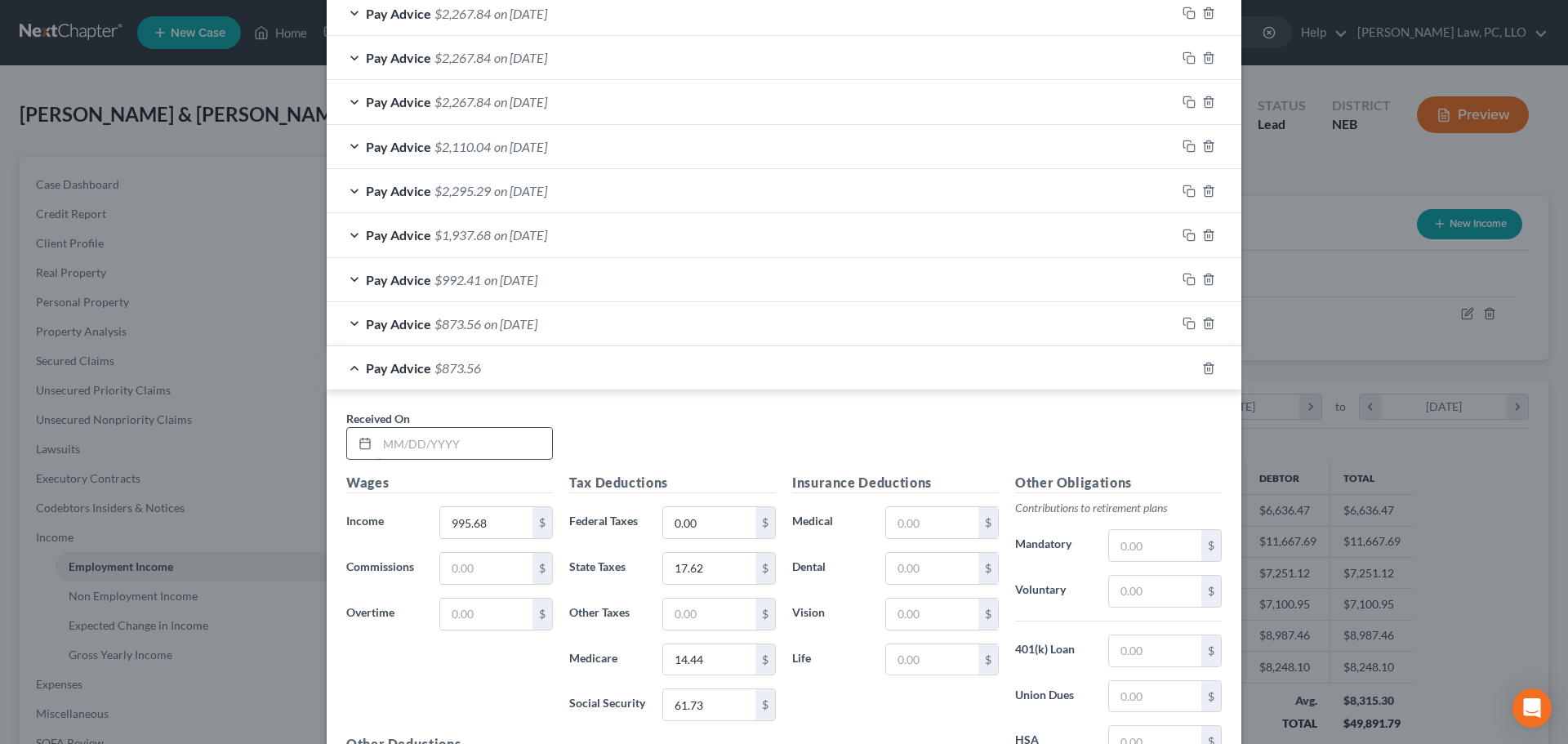
click at [451, 438] on input "text" at bounding box center [465, 443] width 175 height 31
click at [401, 437] on input "8/51/2025" at bounding box center [465, 443] width 175 height 31
click at [341, 370] on div "Pay Advice $873.56 on [DATE]" at bounding box center [751, 368] width 850 height 44
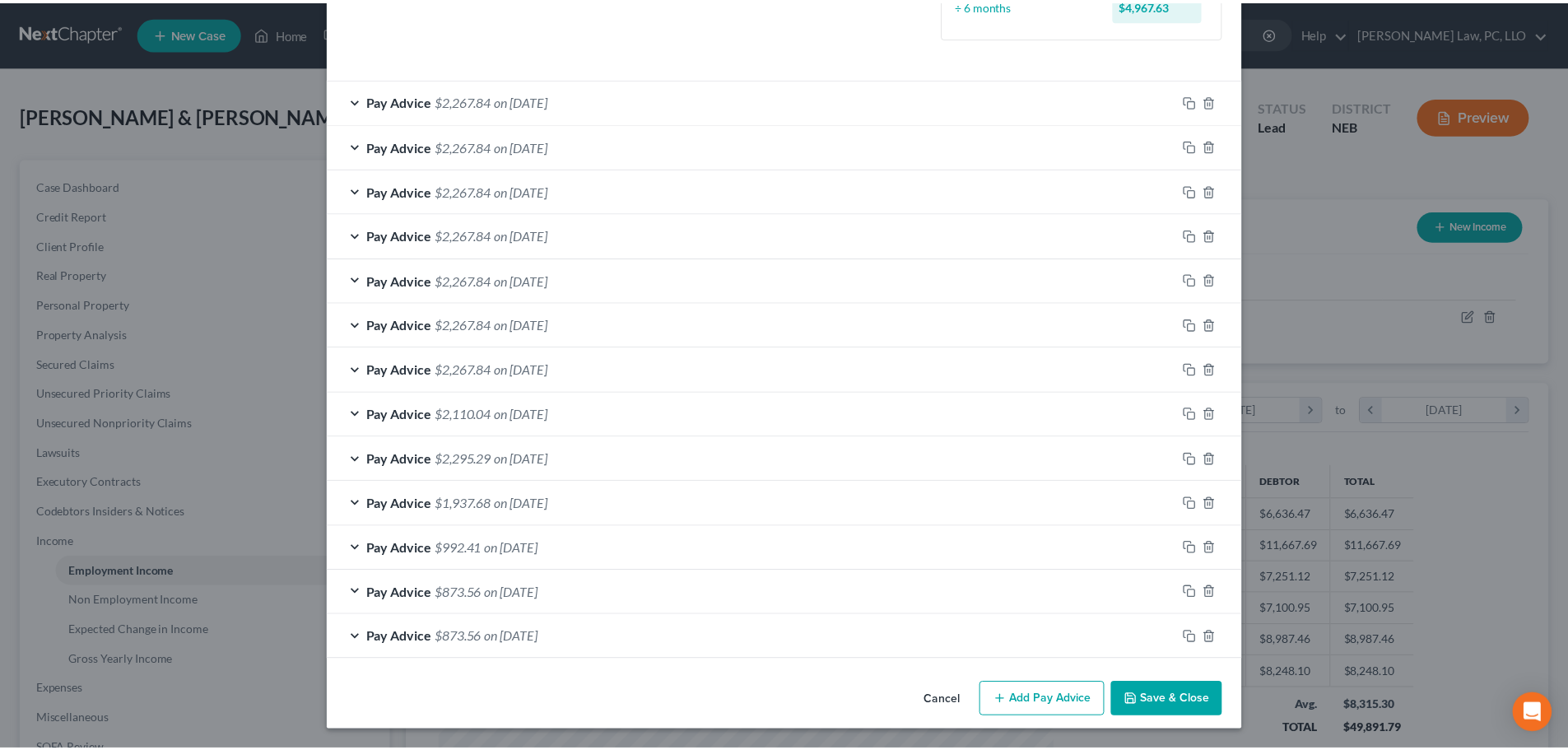
scroll to position [479, 0]
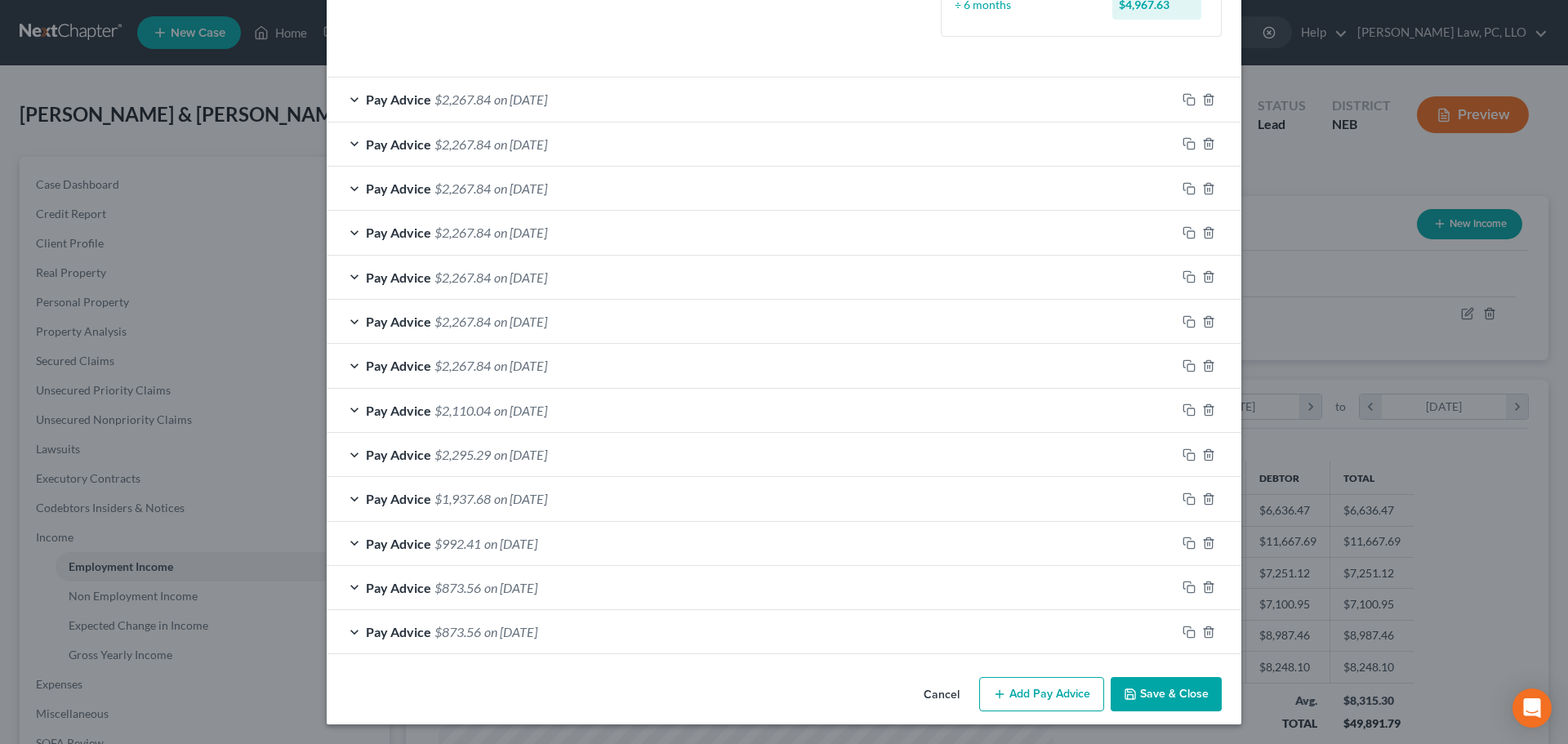
click at [1164, 695] on button "Save & Close" at bounding box center [1166, 693] width 111 height 34
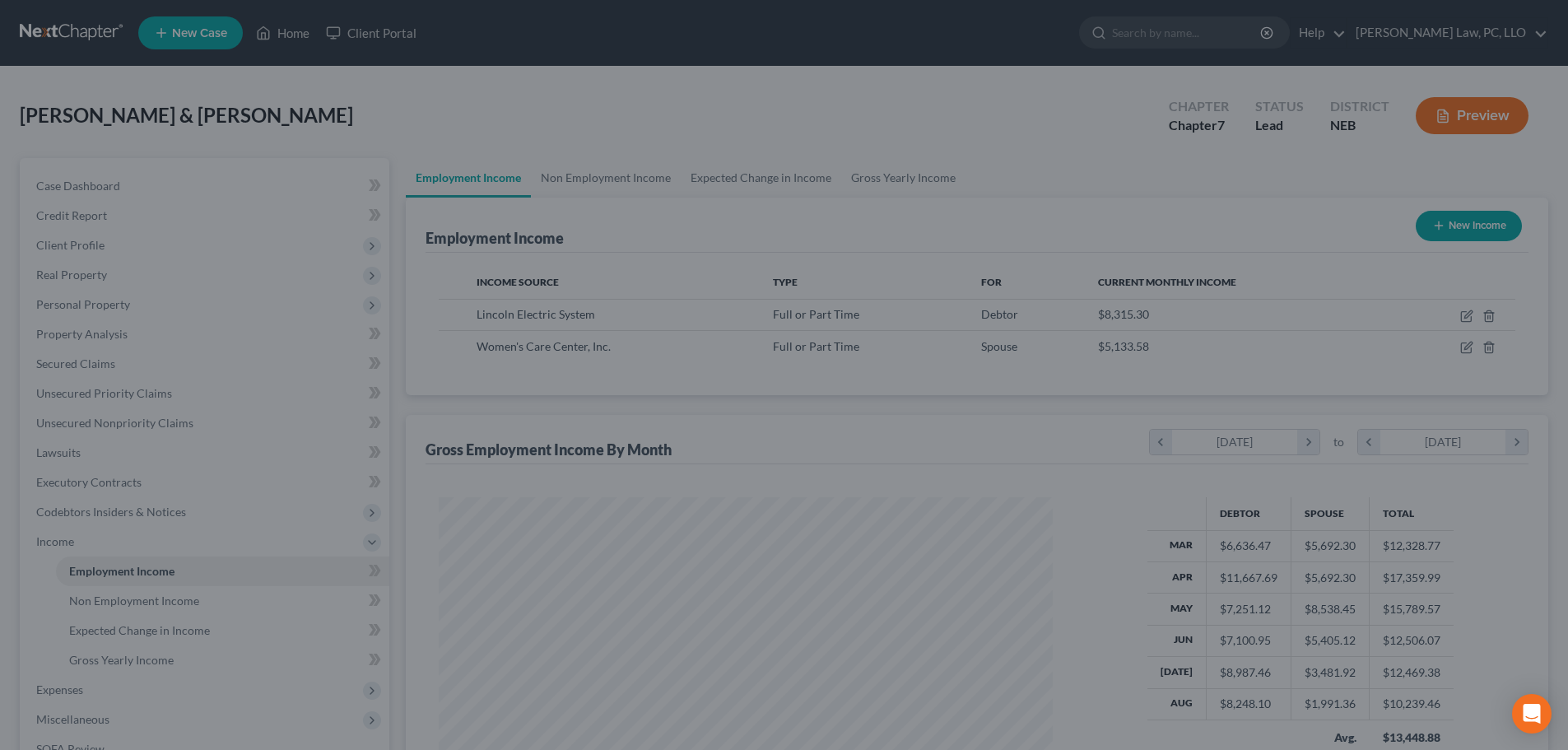
scroll to position [822776, 822634]
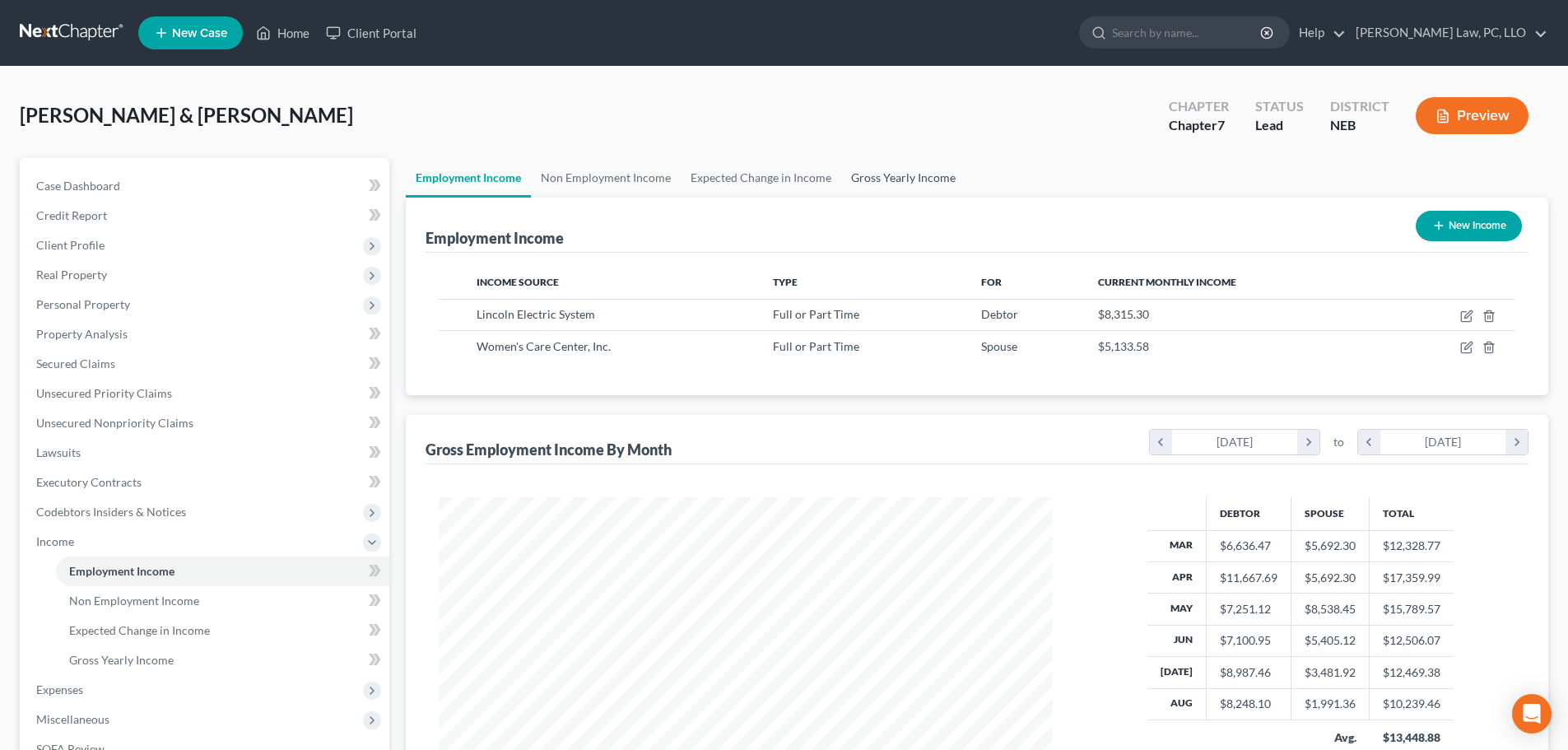
click at [900, 182] on link "Gross Yearly Income" at bounding box center [904, 177] width 125 height 40
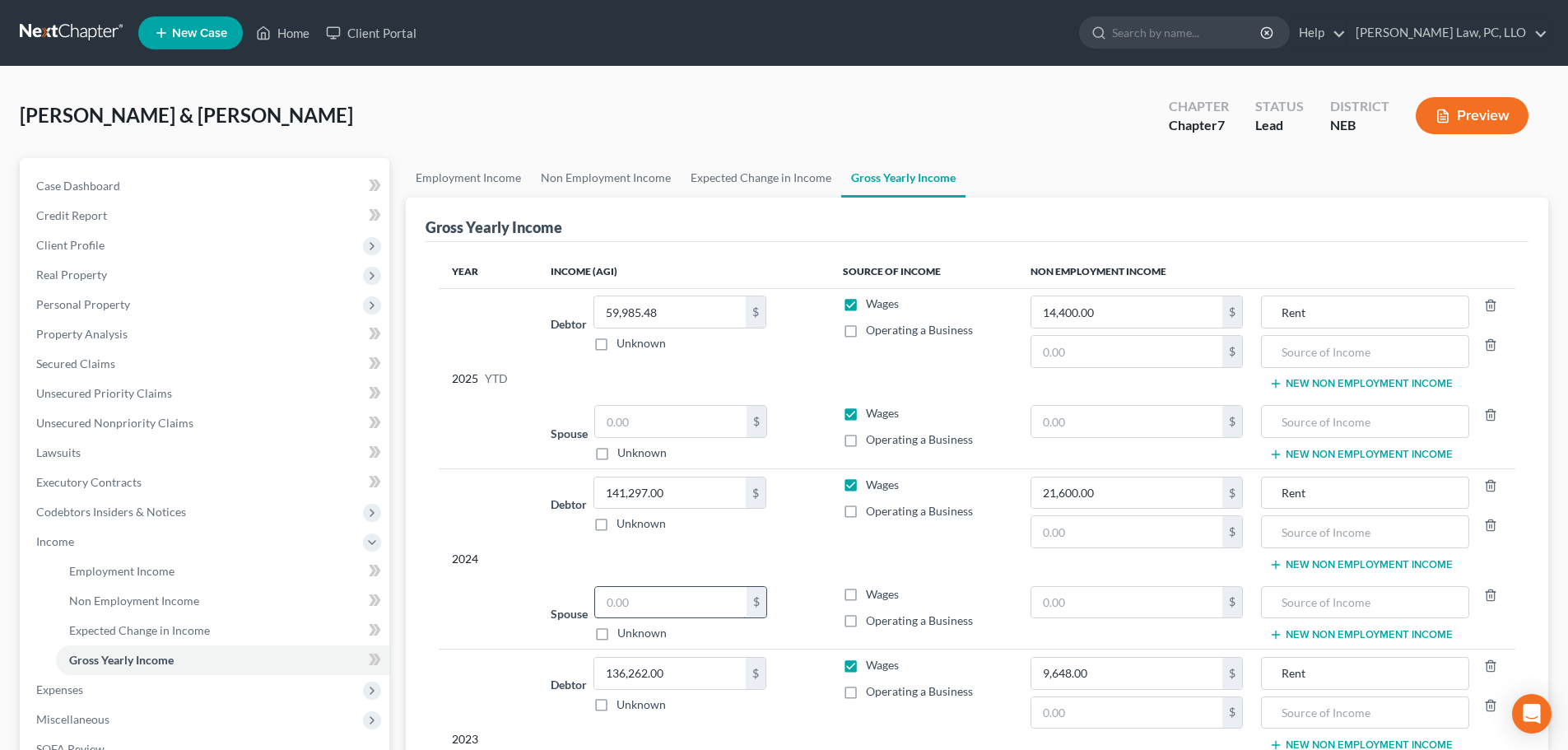
click at [655, 601] on input "text" at bounding box center [671, 602] width 151 height 32
click at [596, 411] on input "text" at bounding box center [671, 422] width 151 height 32
click at [688, 544] on td "Debtor 141,297.00 $ Unknown Balance Undetermined 141,297.00 $ Unknown" at bounding box center [683, 523] width 292 height 110
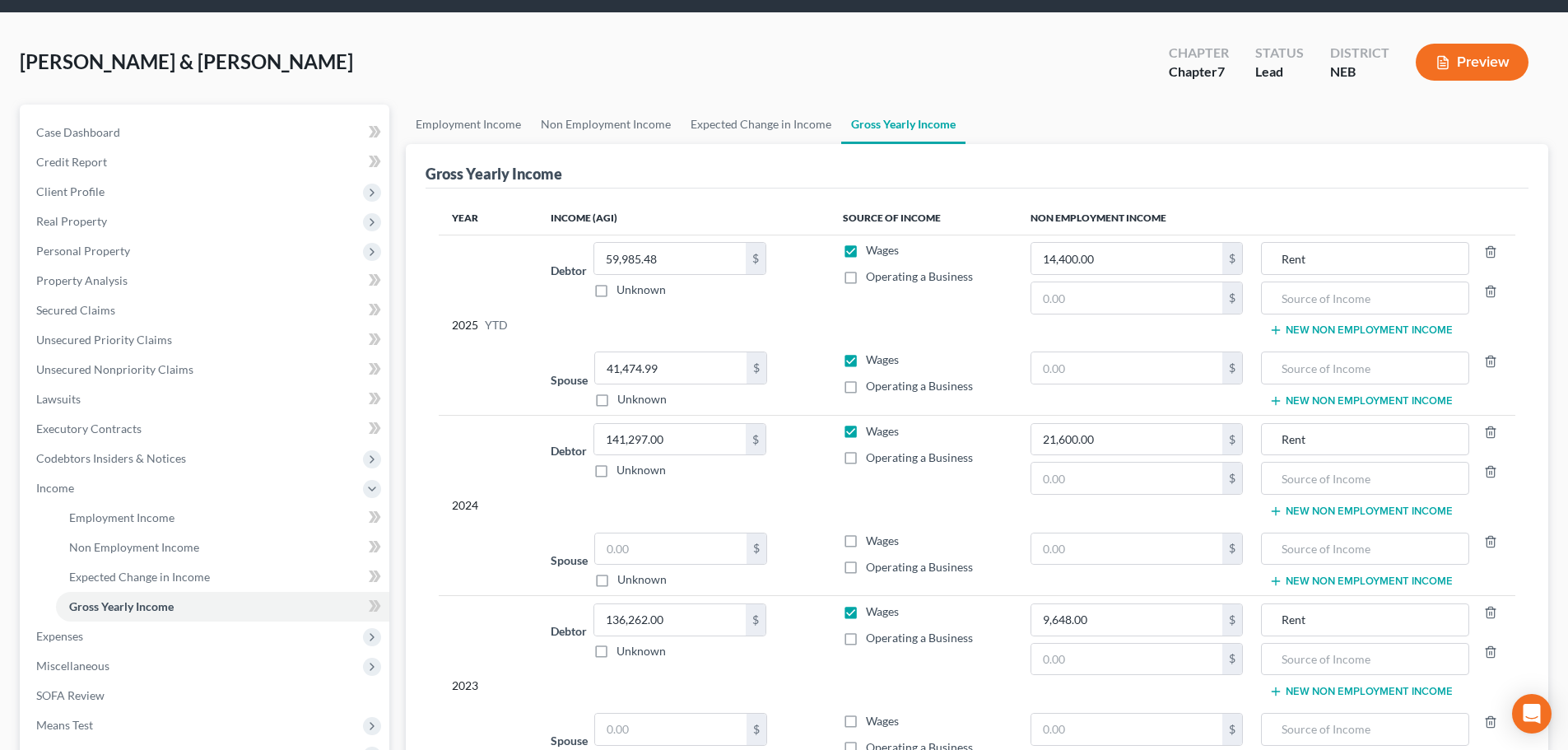
scroll to position [83, 0]
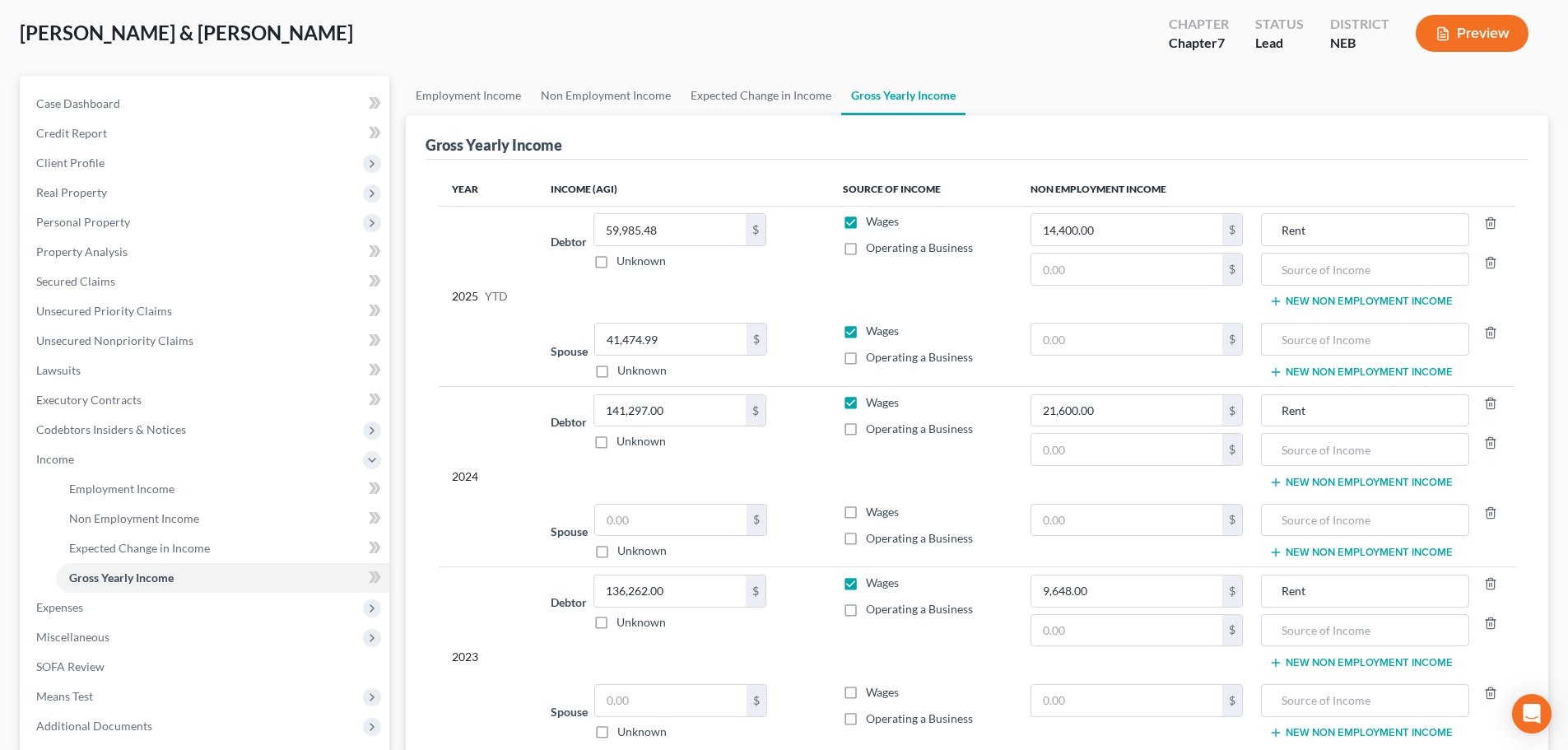
click at [866, 514] on label "Wages" at bounding box center [882, 512] width 33 height 17
click at [872, 514] on input "Wages" at bounding box center [878, 509] width 11 height 11
click at [866, 694] on label "Wages" at bounding box center [882, 692] width 33 height 17
click at [872, 694] on input "Wages" at bounding box center [878, 689] width 11 height 11
click at [770, 94] on link "Expected Change in Income" at bounding box center [761, 95] width 161 height 40
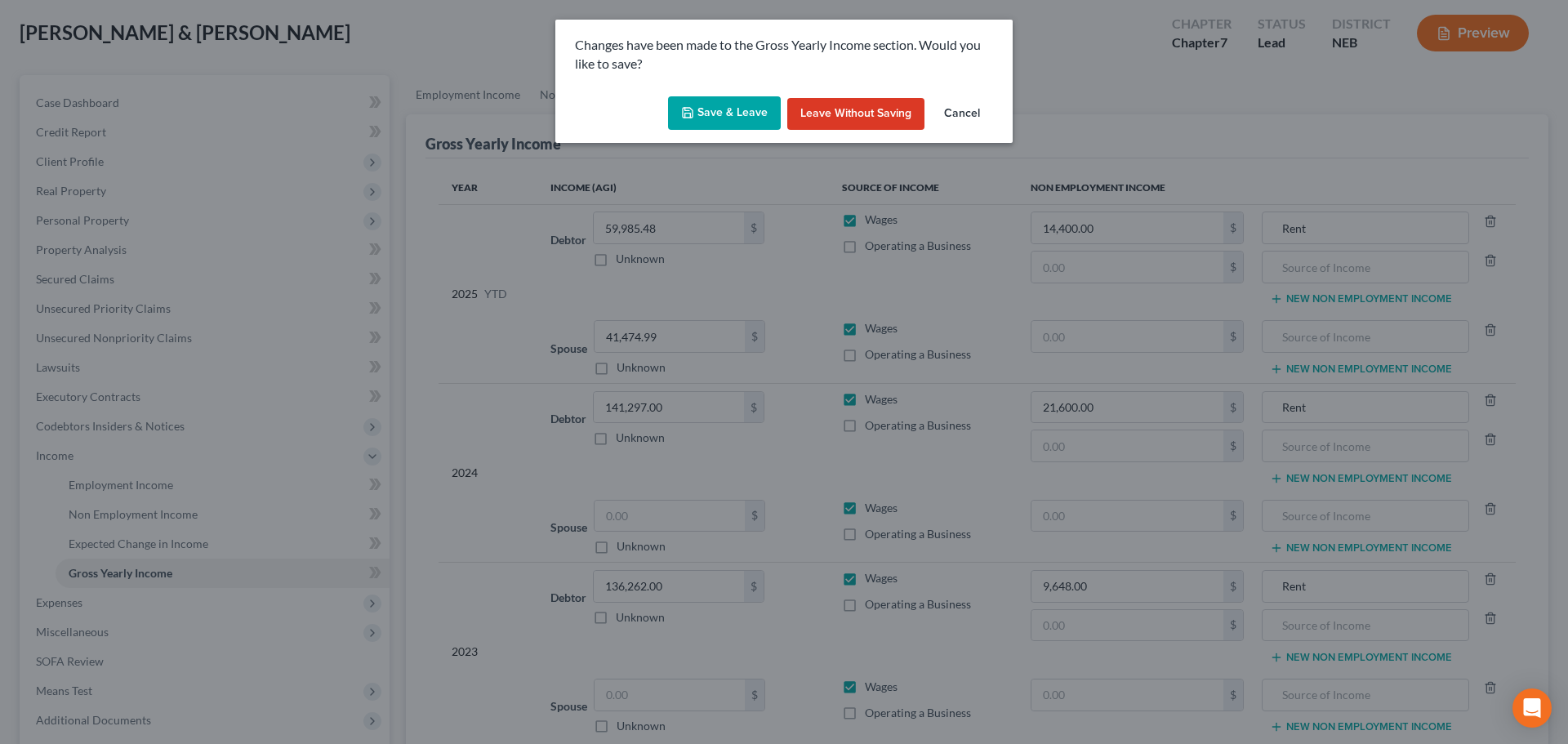
click at [722, 118] on button "Save & Leave" at bounding box center [724, 113] width 112 height 34
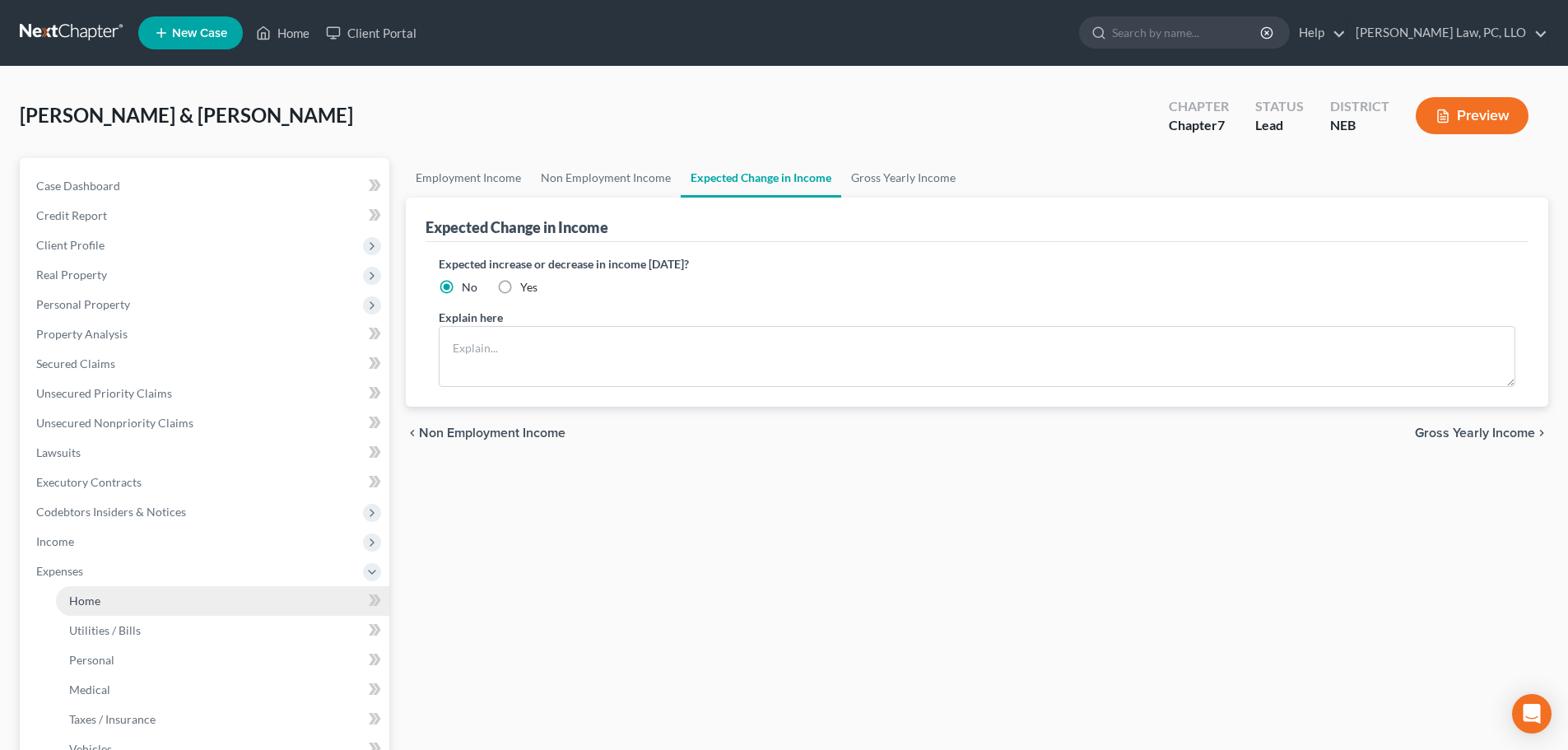
click at [92, 597] on span "Home" at bounding box center [85, 601] width 32 height 14
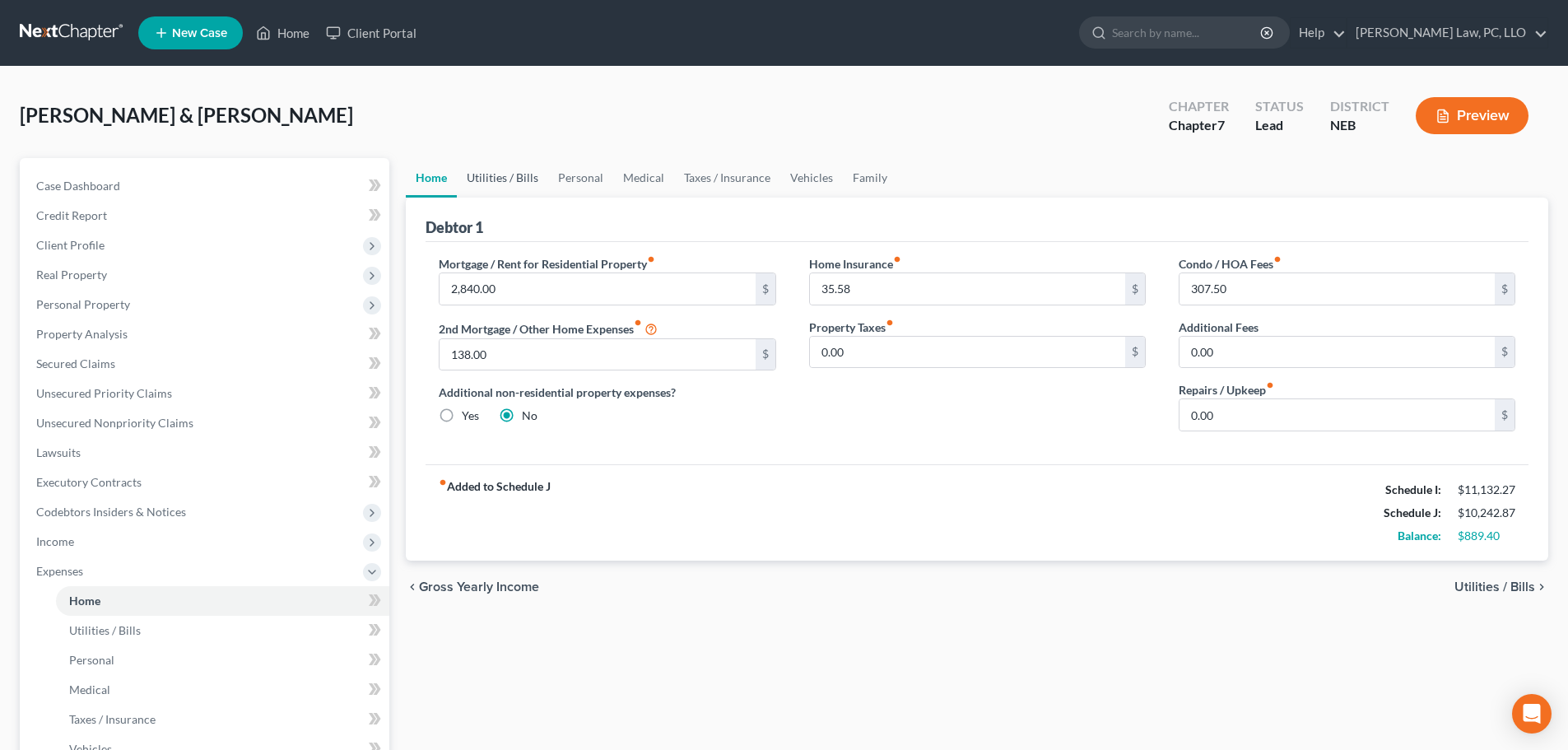
click at [493, 179] on link "Utilities / Bills" at bounding box center [502, 177] width 91 height 40
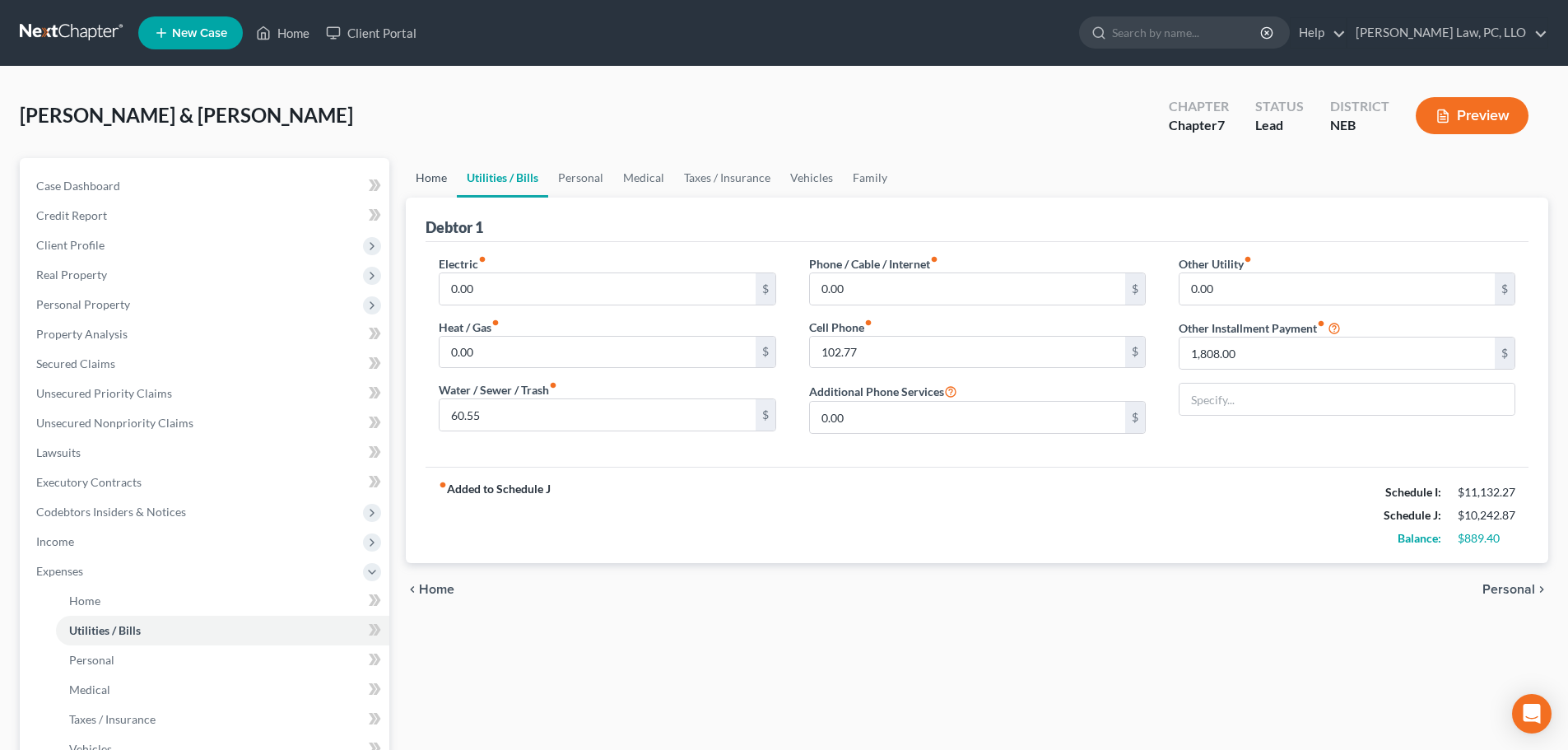
click at [433, 185] on link "Home" at bounding box center [431, 177] width 51 height 40
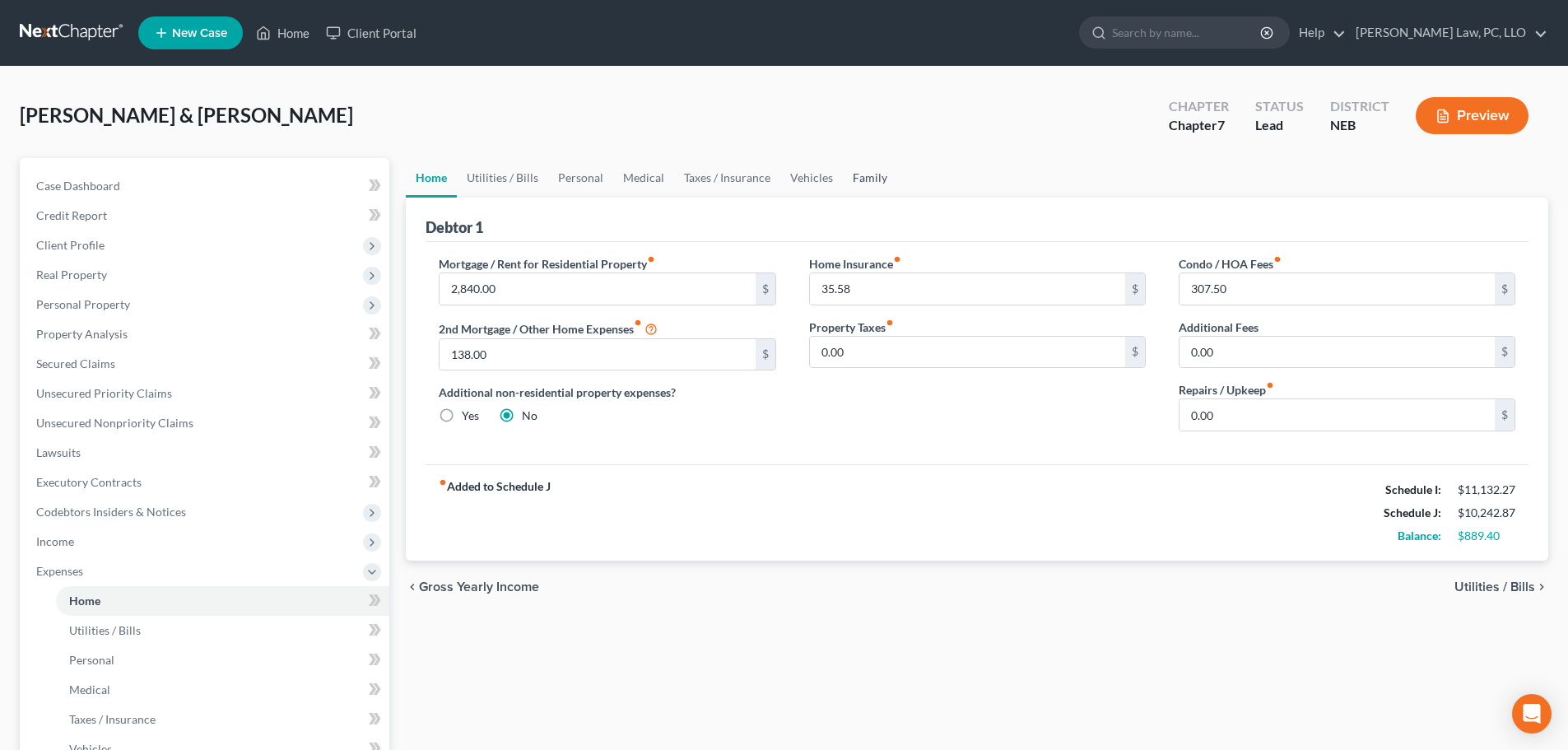
click at [867, 182] on link "Family" at bounding box center [871, 177] width 54 height 40
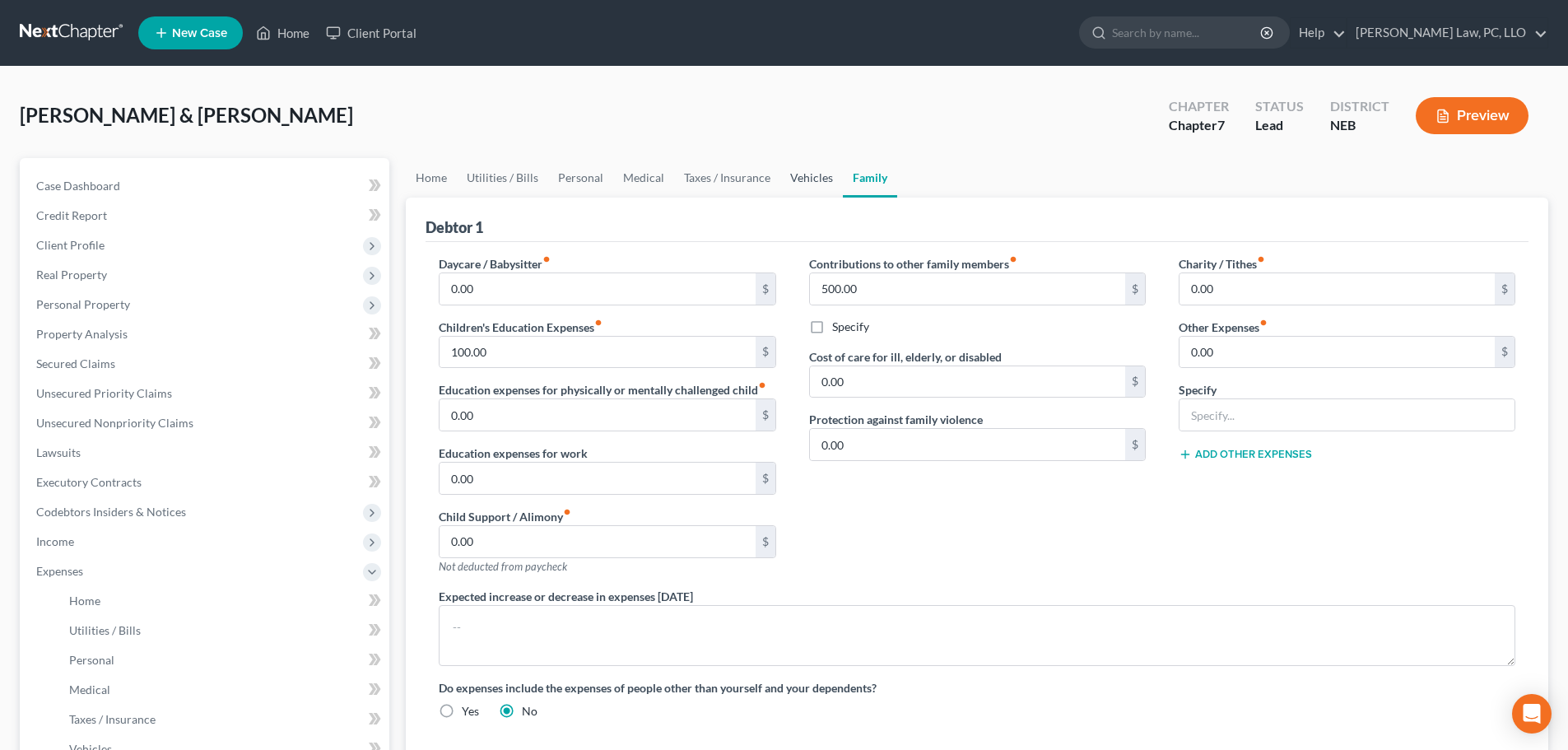
click at [794, 178] on link "Vehicles" at bounding box center [811, 177] width 62 height 40
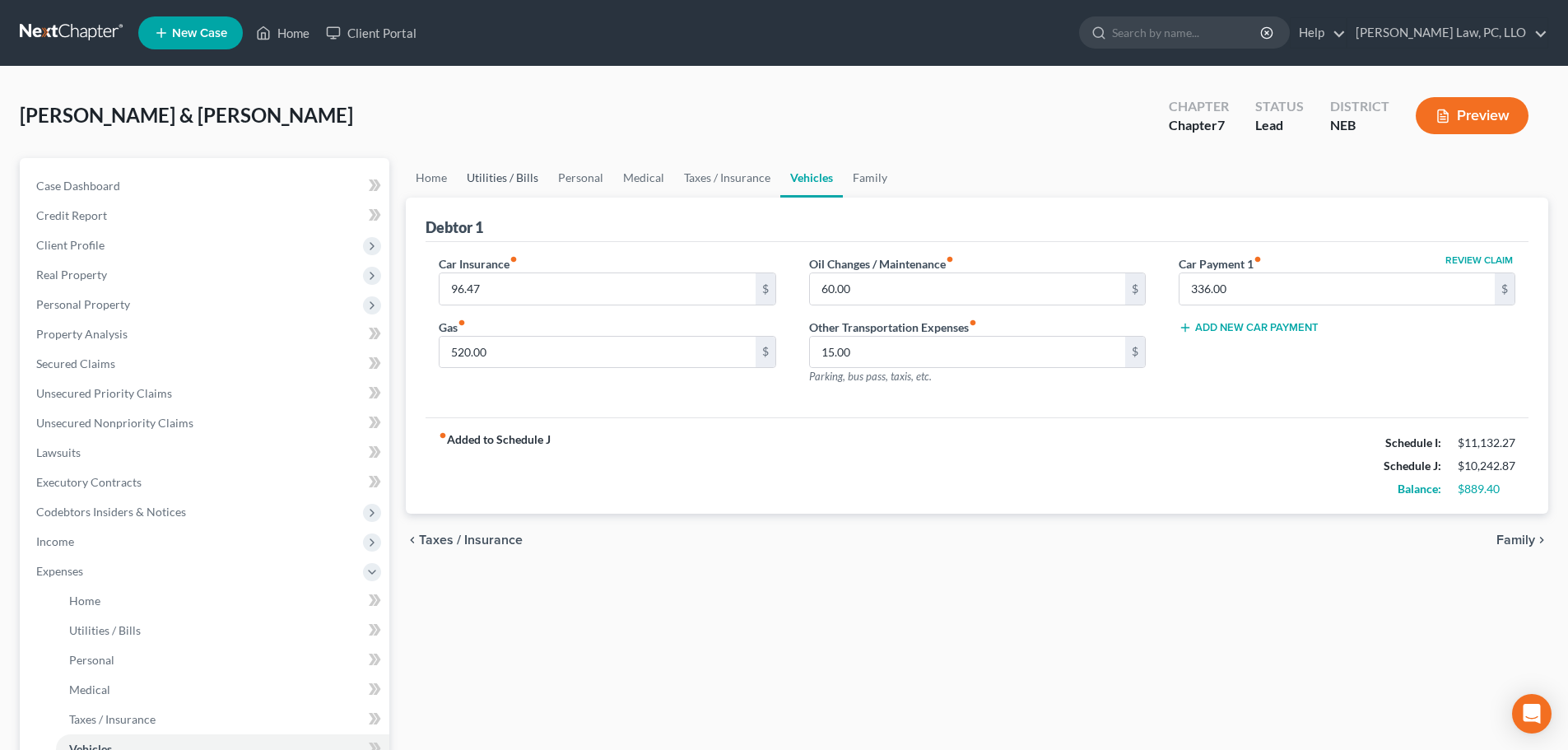
click at [495, 175] on link "Utilities / Bills" at bounding box center [502, 177] width 91 height 40
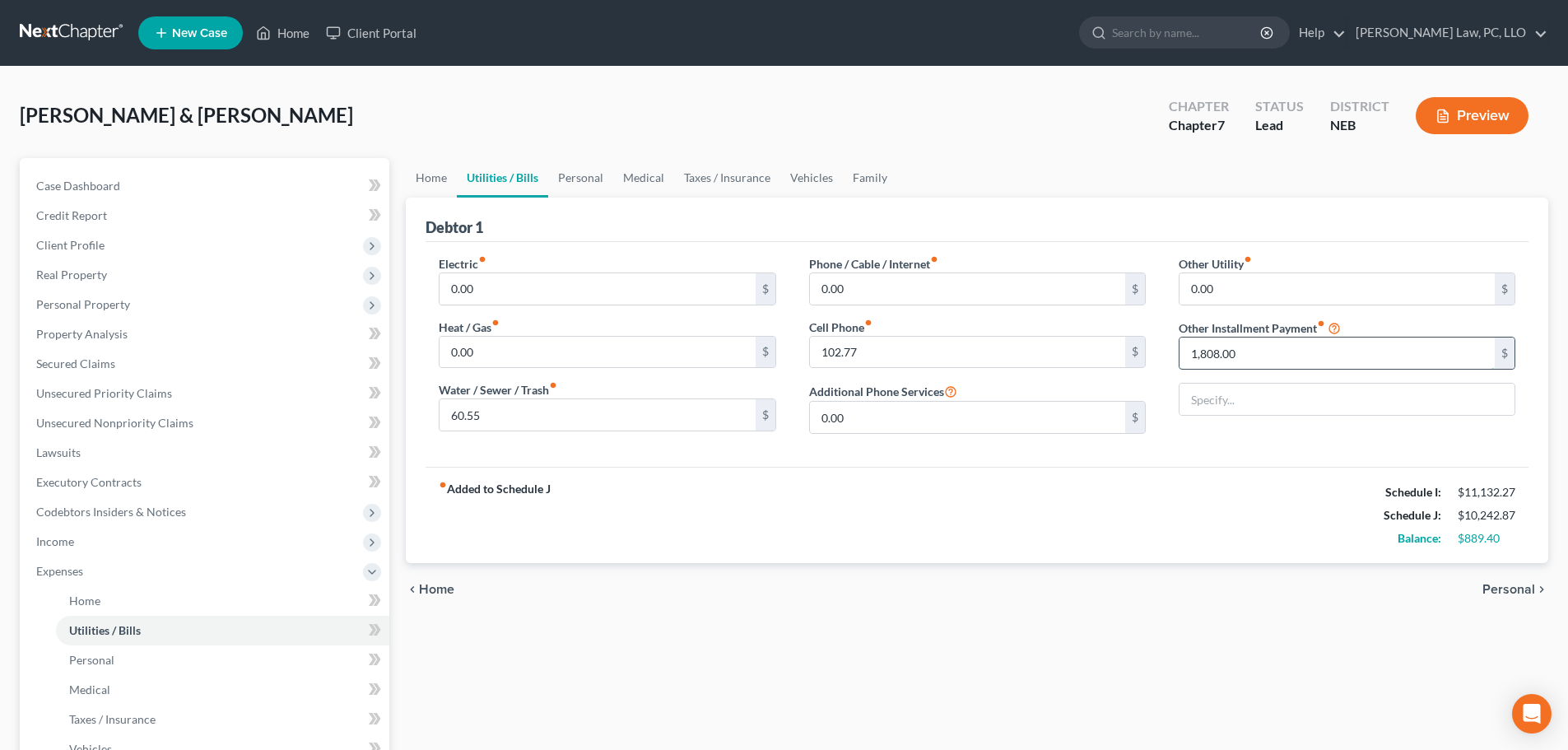
click at [1265, 360] on input "1,808.00" at bounding box center [1337, 353] width 315 height 32
click at [433, 183] on link "Home" at bounding box center [431, 177] width 51 height 40
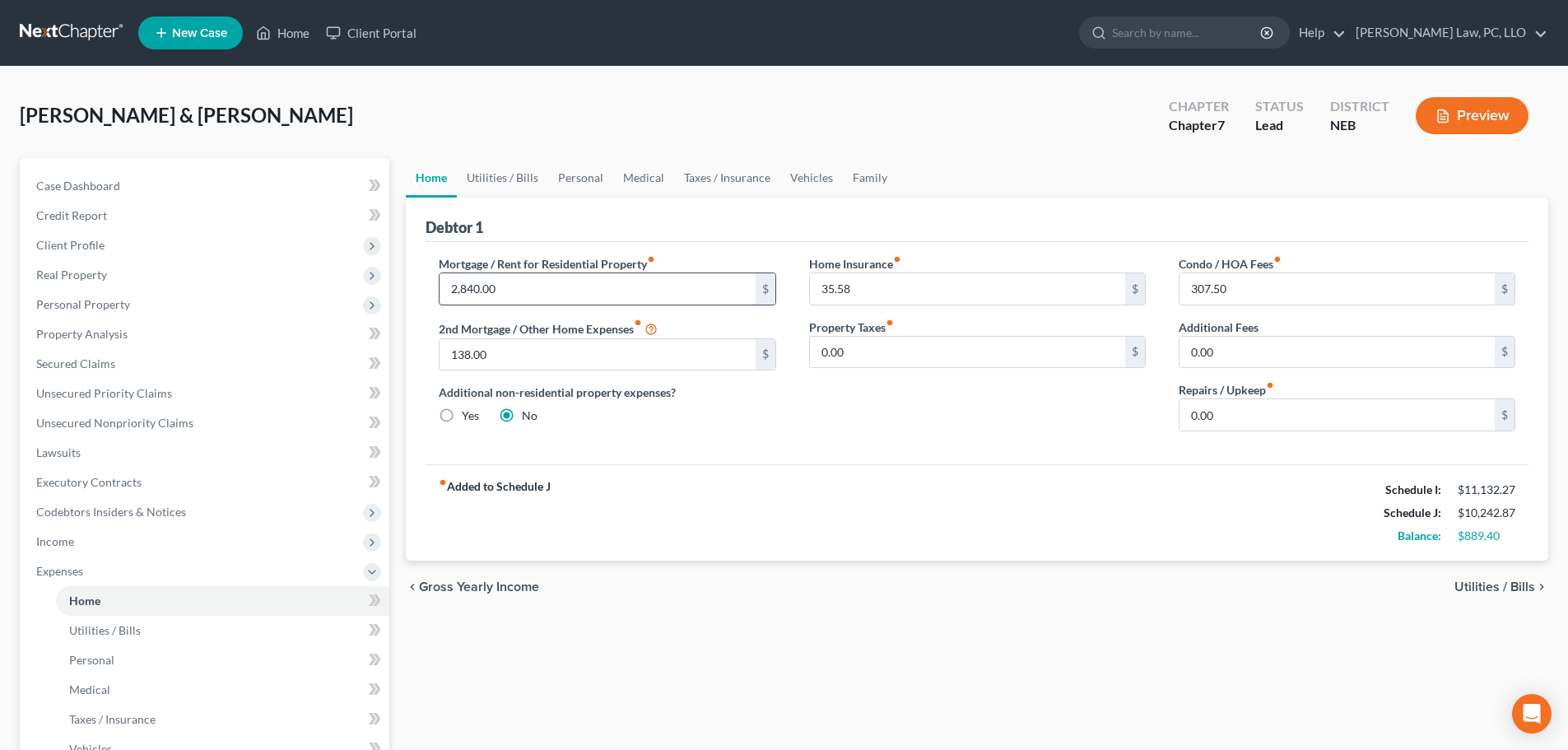
click at [511, 285] on input "2,840.00" at bounding box center [596, 289] width 315 height 32
click at [531, 349] on input "138.00" at bounding box center [596, 355] width 315 height 32
click at [462, 414] on label "Yes" at bounding box center [471, 415] width 18 height 17
click at [468, 414] on input "Yes" at bounding box center [473, 413] width 11 height 11
click at [513, 169] on link "Utilities / Bills" at bounding box center [502, 177] width 91 height 40
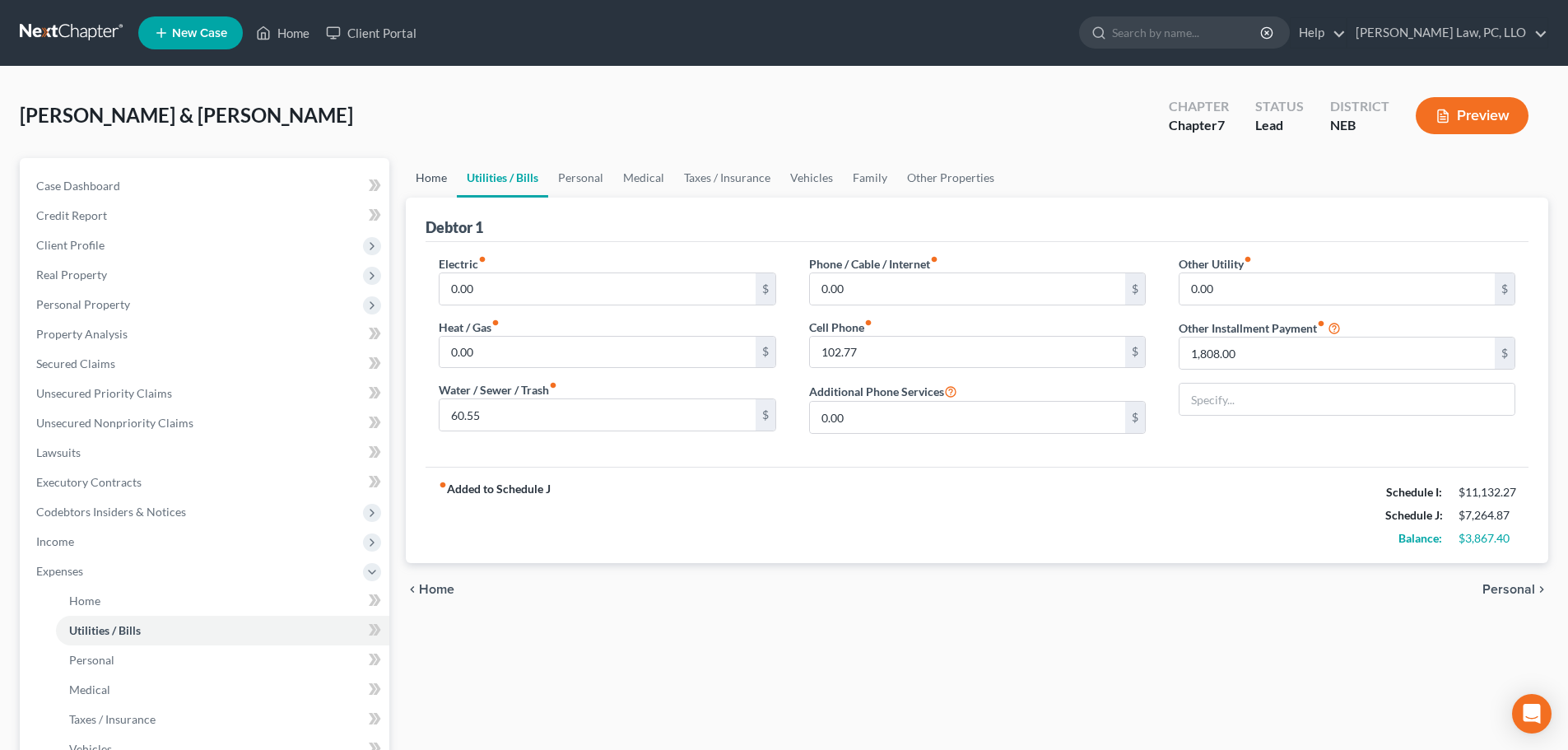
click at [430, 175] on link "Home" at bounding box center [431, 177] width 51 height 40
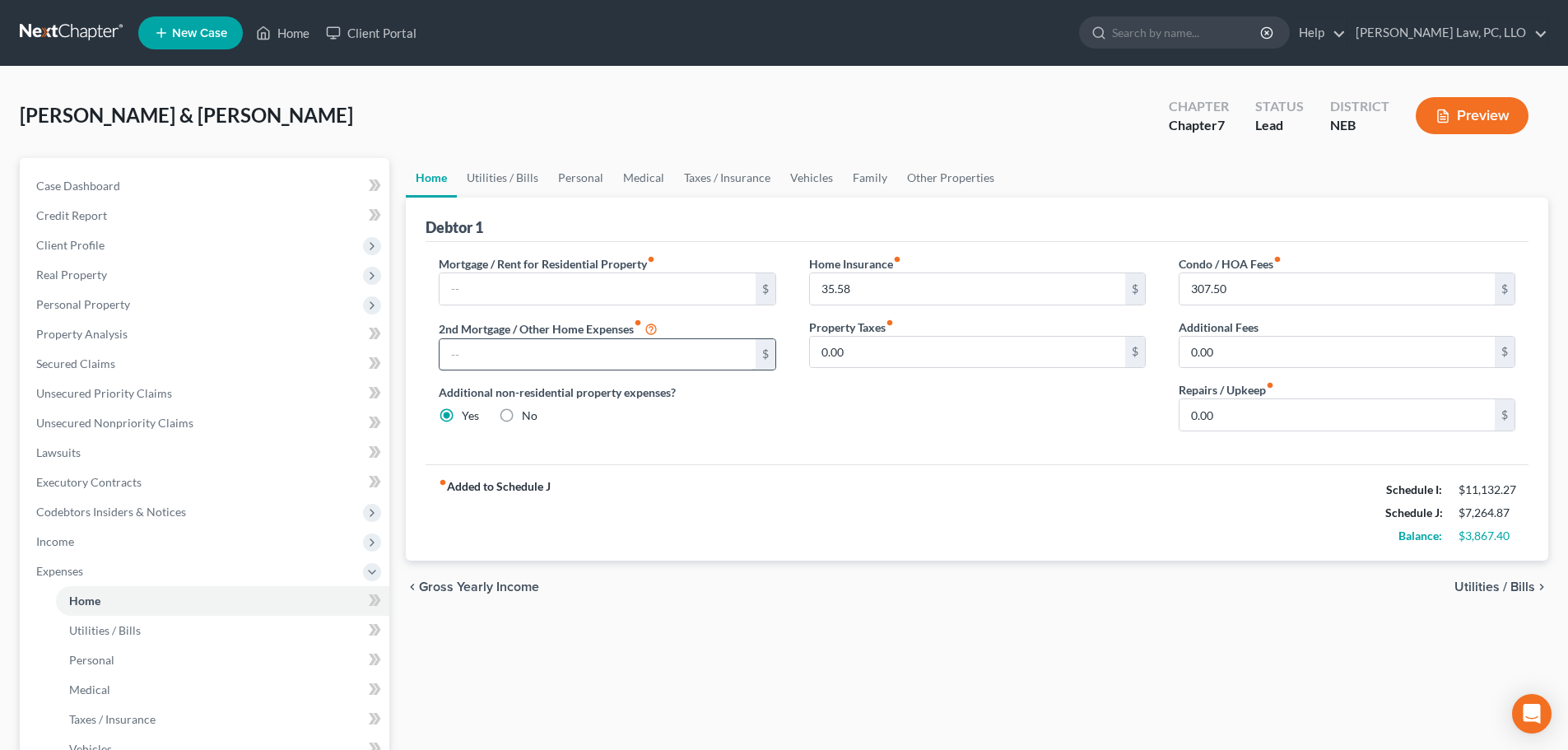
click at [518, 350] on input "text" at bounding box center [596, 355] width 315 height 32
paste input "2,477.81"
click at [626, 459] on div "Mortgage / Rent for Residential Property fiber_manual_record $ 2nd Mortgage / O…" at bounding box center [978, 353] width 1103 height 222
click at [1245, 281] on input "307.50" at bounding box center [1337, 289] width 315 height 32
click at [853, 494] on div "fiber_manual_record Added to Schedule J Schedule I: $11,132.27 Schedule J: $9,7…" at bounding box center [978, 513] width 1103 height 97
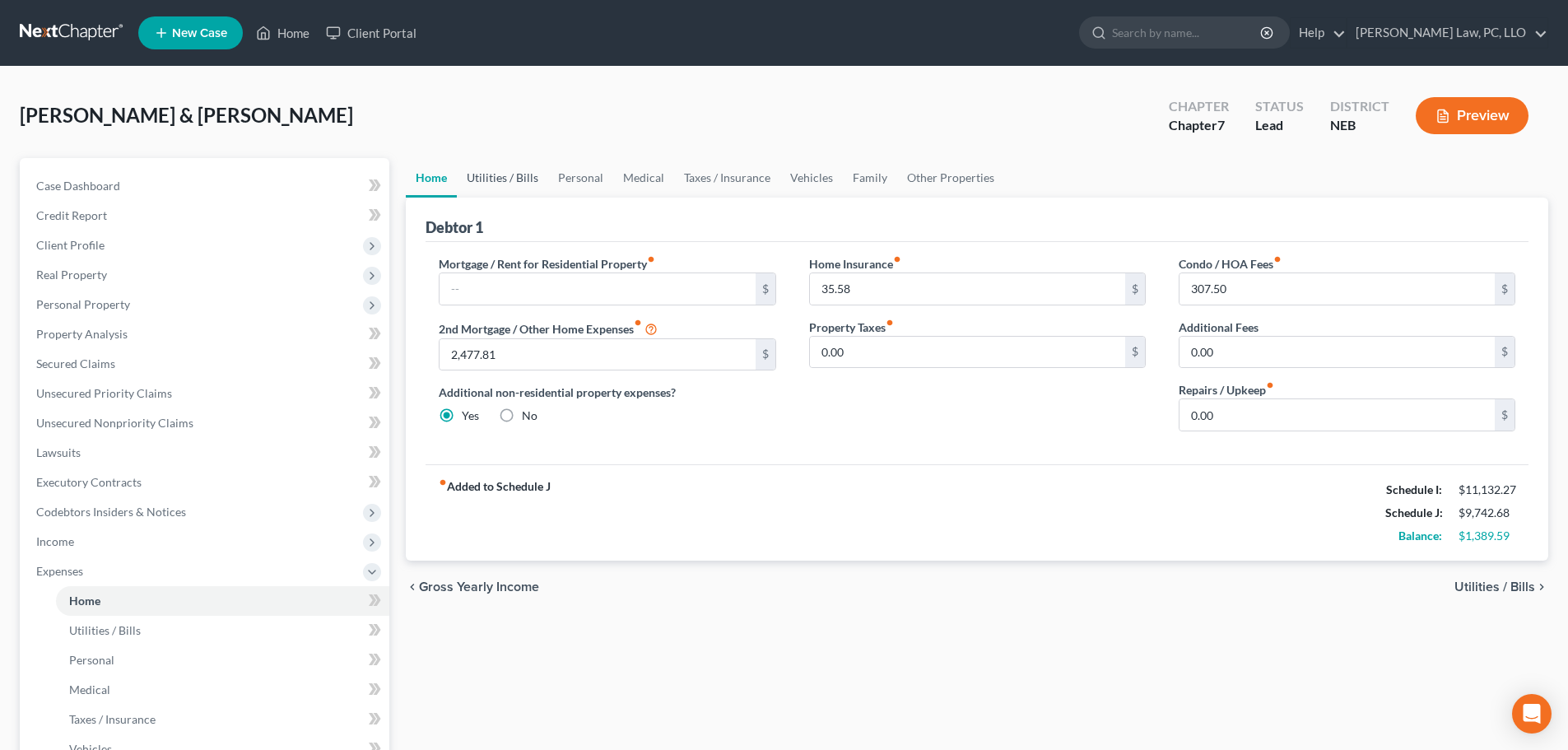
click at [482, 173] on link "Utilities / Bills" at bounding box center [502, 177] width 91 height 40
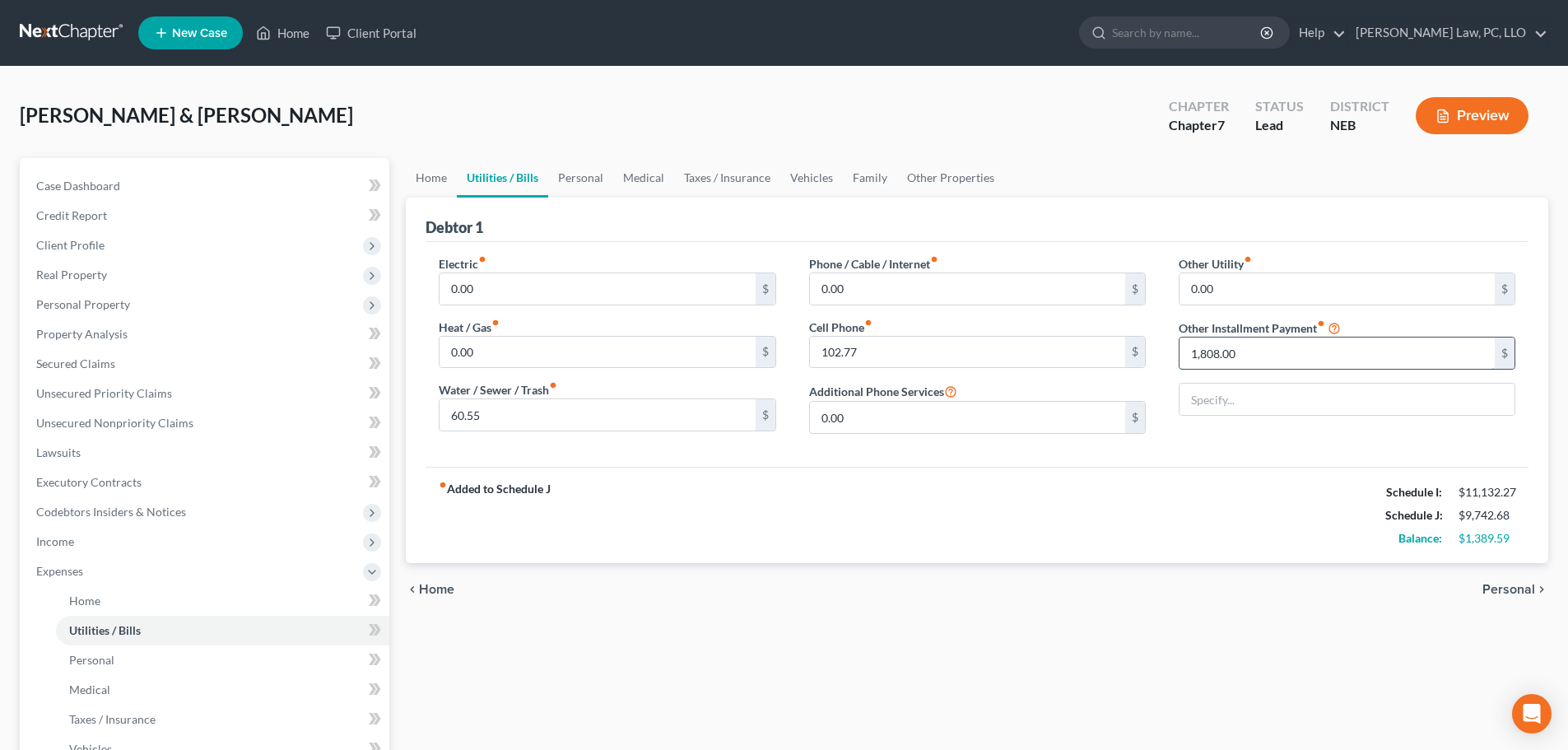
click at [1255, 355] on input "1,808.00" at bounding box center [1337, 353] width 315 height 32
drag, startPoint x: 1208, startPoint y: 468, endPoint x: 1189, endPoint y: 462, distance: 19.9
click at [1205, 468] on div "fiber_manual_record Added to Schedule J Schedule I: $11,132.27 Schedule J: $7,9…" at bounding box center [978, 515] width 1103 height 97
click at [554, 410] on input "60.55" at bounding box center [596, 415] width 315 height 32
click at [909, 348] on input "102.77" at bounding box center [967, 352] width 315 height 32
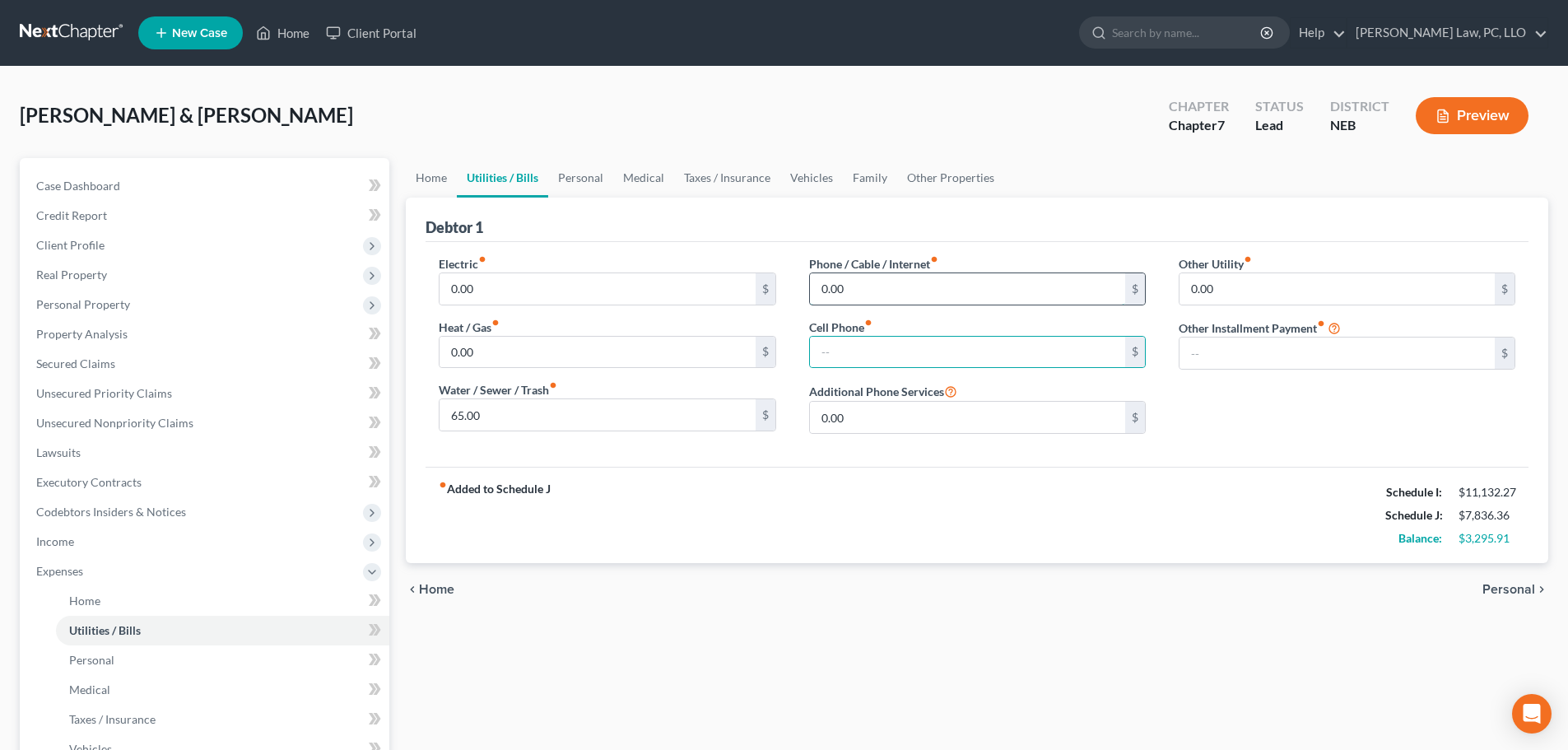
click at [850, 284] on input "0.00" at bounding box center [967, 289] width 315 height 32
click at [591, 177] on link "Personal" at bounding box center [581, 177] width 65 height 40
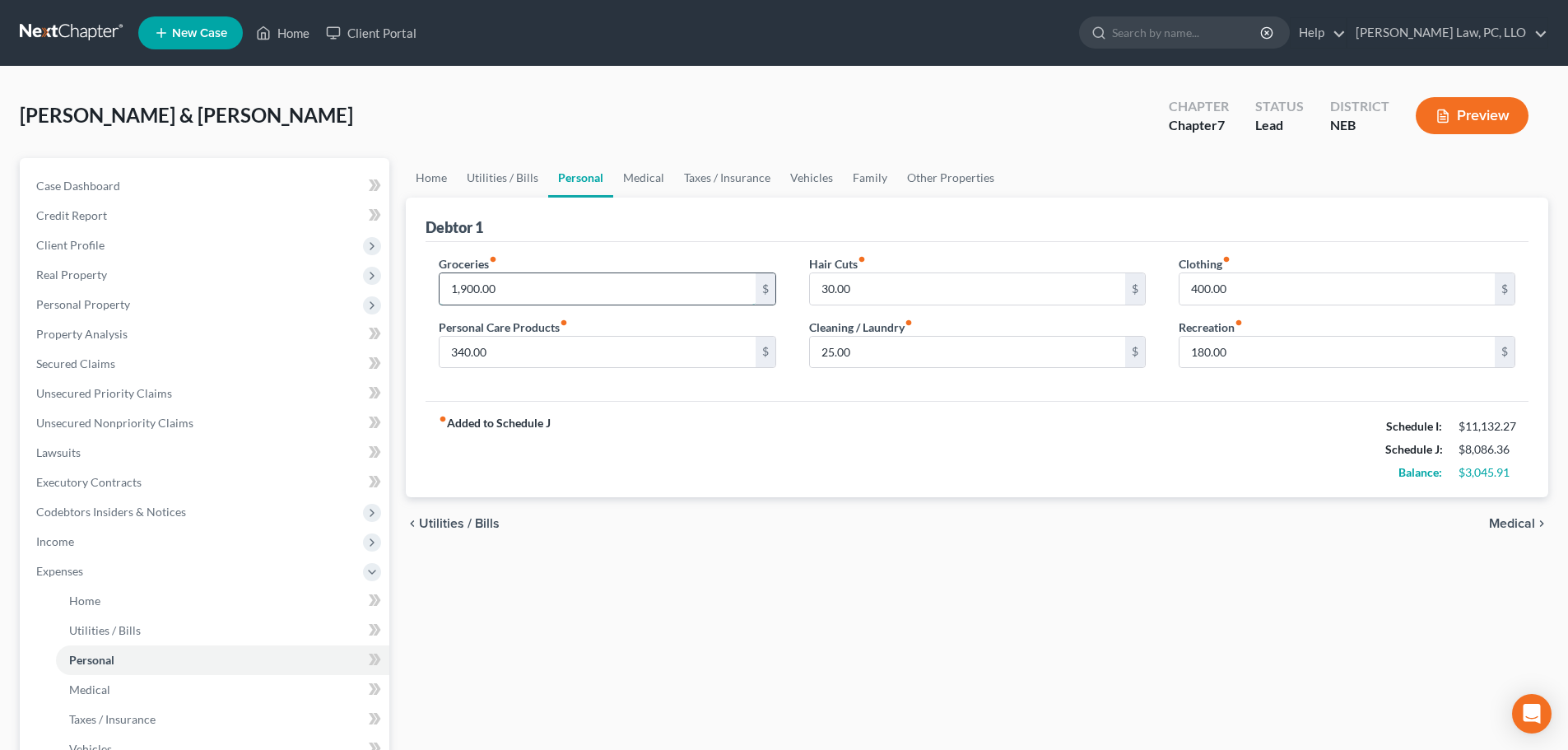
click at [510, 287] on input "1,900.00" at bounding box center [596, 289] width 315 height 32
click at [592, 353] on input "340.00" at bounding box center [596, 352] width 315 height 32
click at [828, 286] on input "30.00" at bounding box center [967, 289] width 315 height 32
click at [1204, 274] on input "400.00" at bounding box center [1337, 289] width 315 height 32
drag, startPoint x: 1212, startPoint y: 346, endPoint x: 1203, endPoint y: 348, distance: 9.2
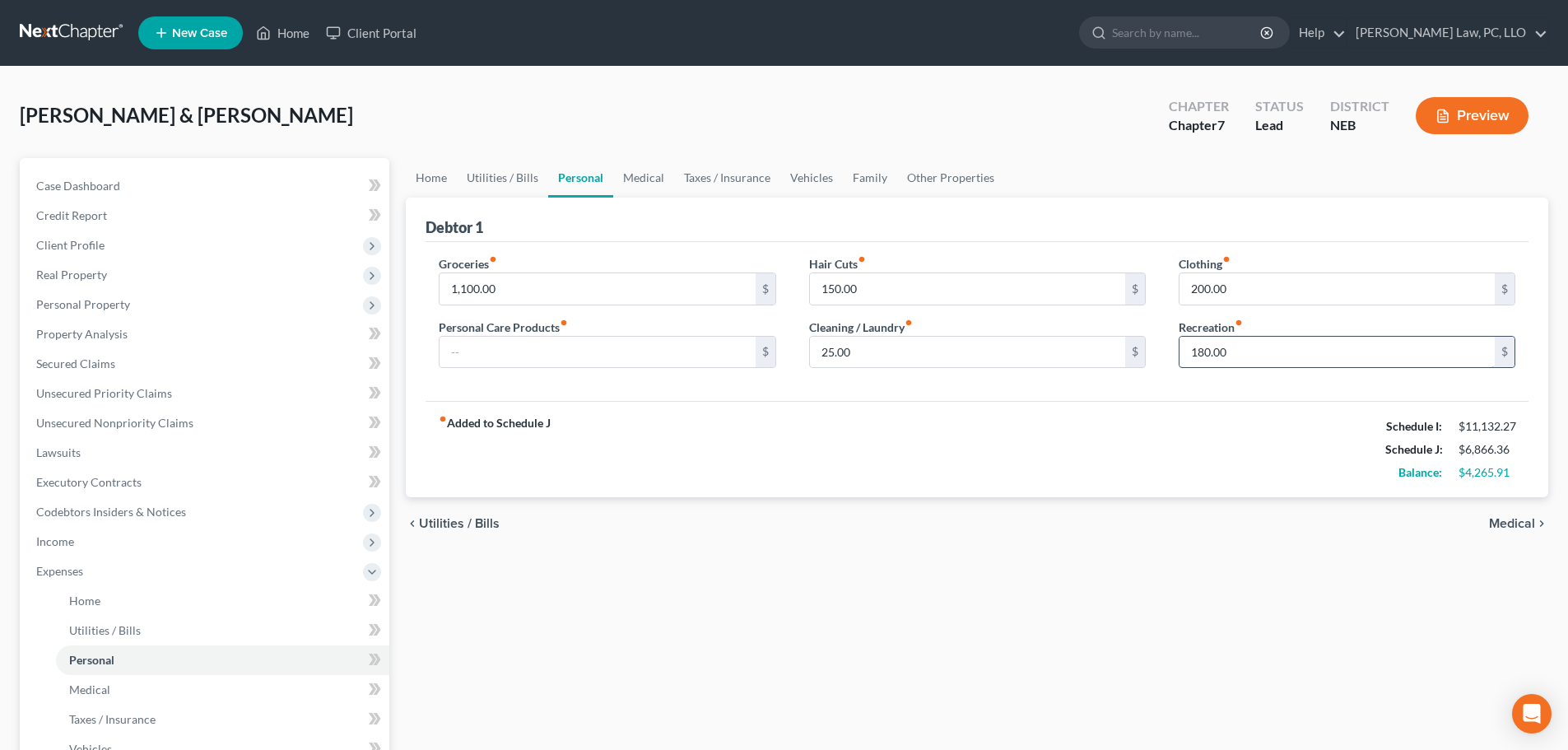
click at [1211, 346] on input "180.00" at bounding box center [1337, 352] width 315 height 32
click at [618, 167] on link "Medical" at bounding box center [643, 177] width 61 height 40
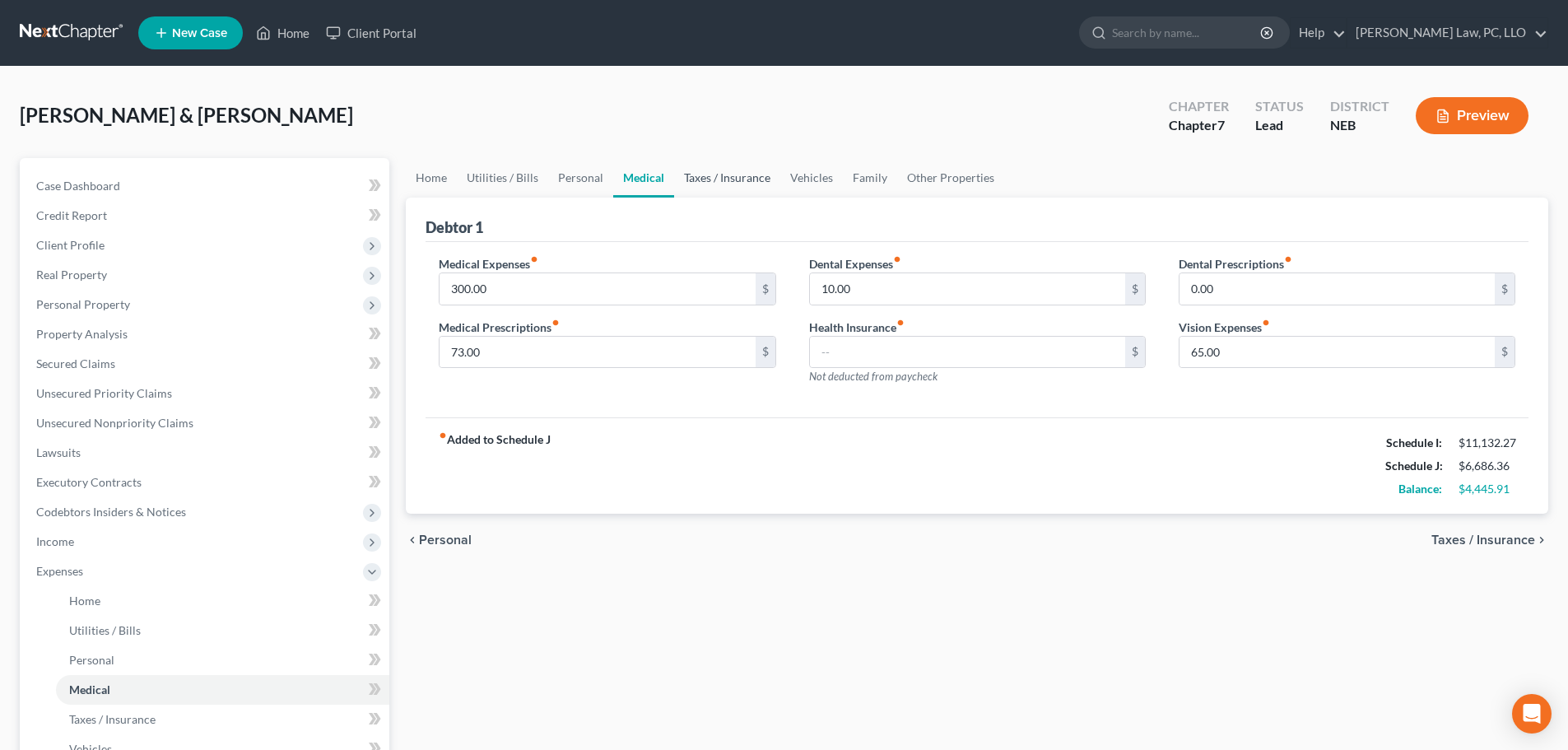
click at [755, 181] on link "Taxes / Insurance" at bounding box center [727, 177] width 106 height 40
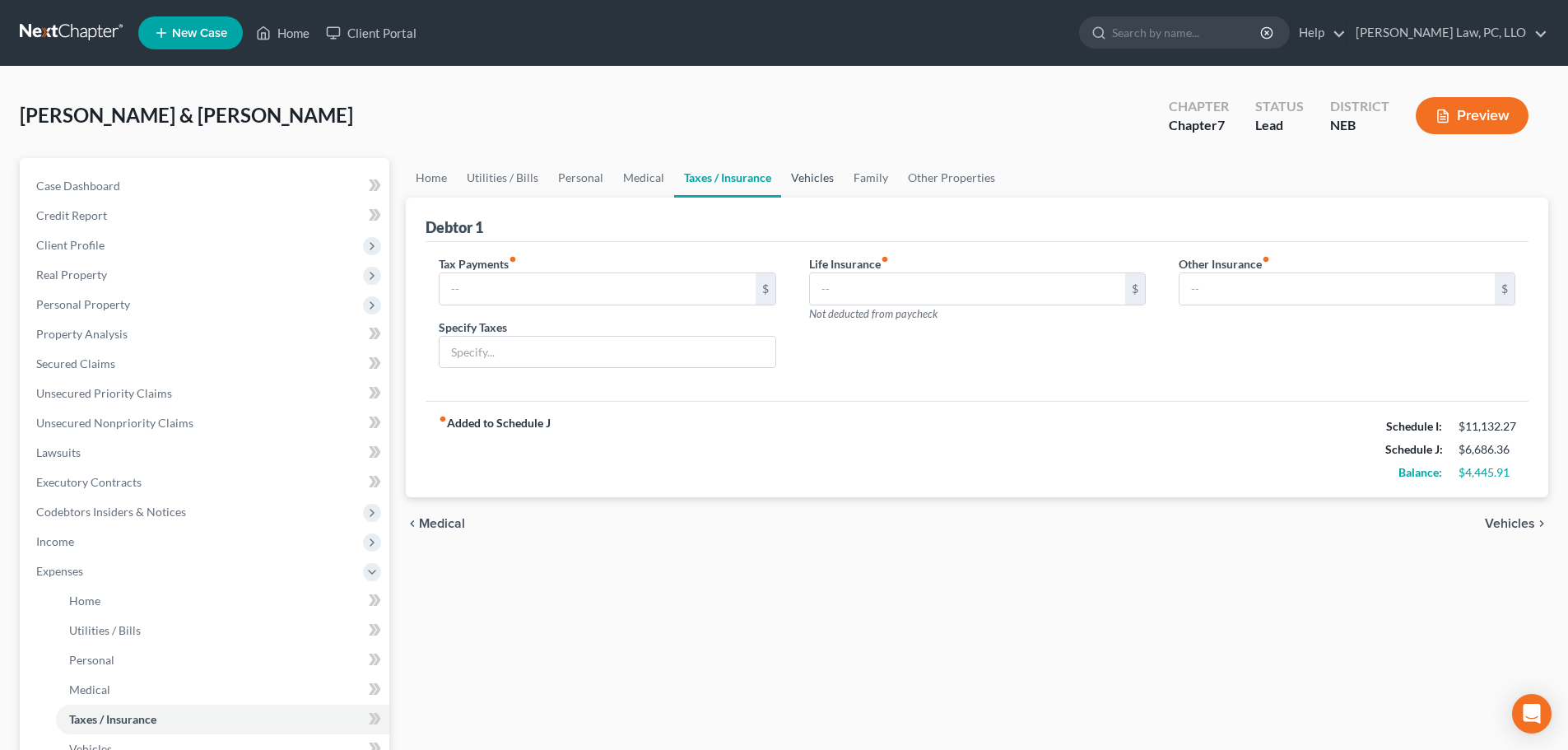
click at [819, 180] on link "Vehicles" at bounding box center [812, 177] width 62 height 40
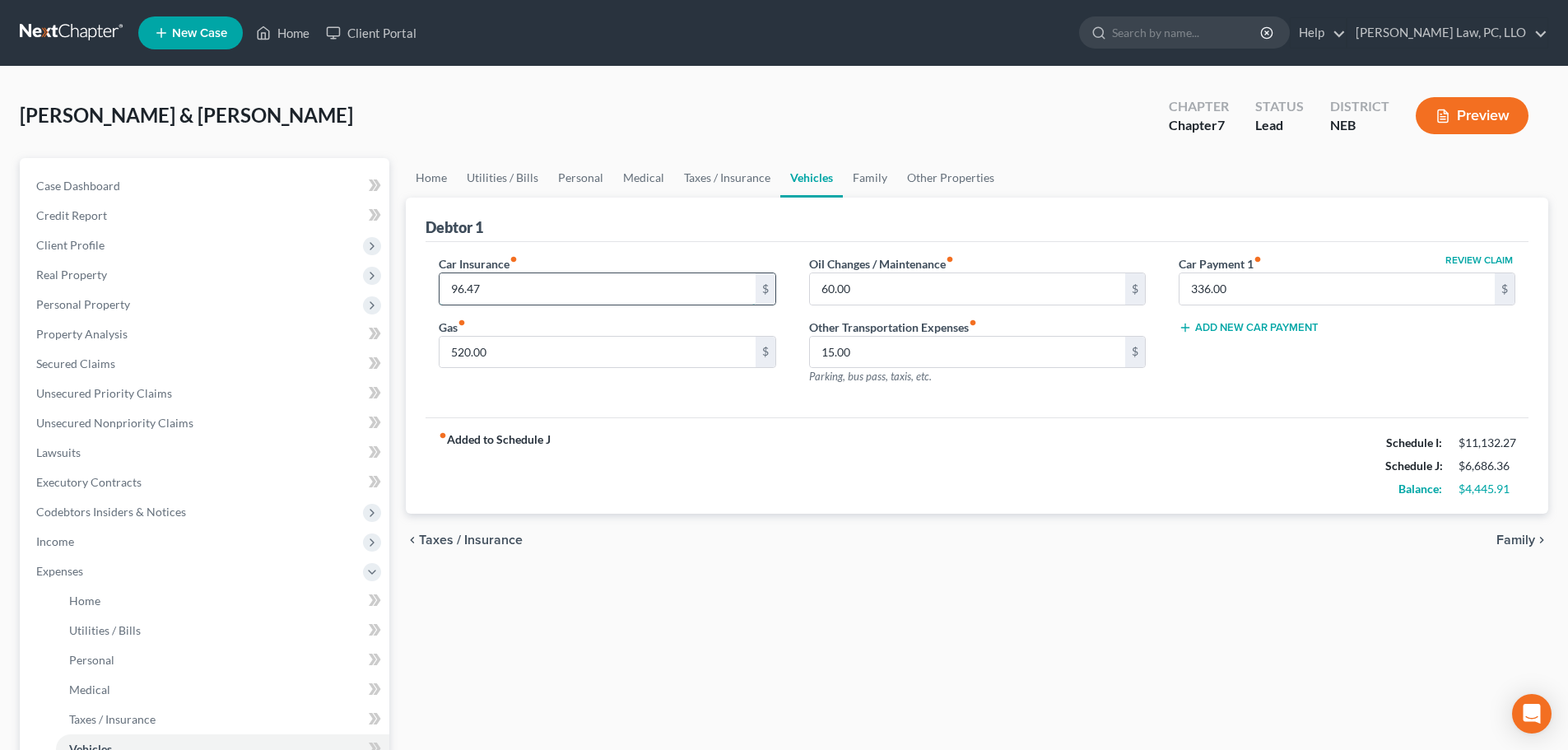
click at [556, 296] on input "96.47" at bounding box center [596, 289] width 315 height 32
click at [859, 171] on link "Family" at bounding box center [871, 177] width 54 height 40
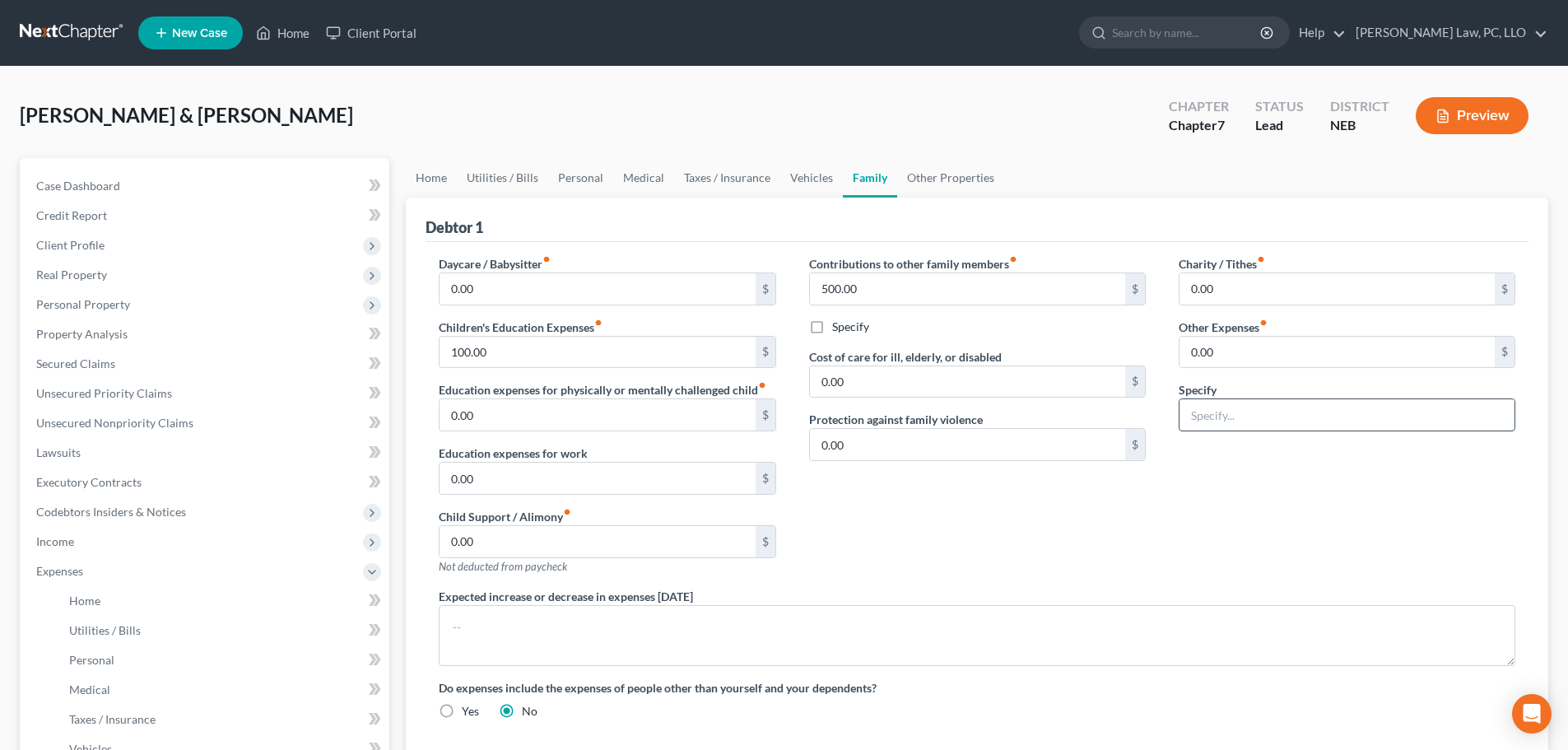
click at [1259, 412] on input "text" at bounding box center [1347, 415] width 335 height 32
drag, startPoint x: 1200, startPoint y: 355, endPoint x: 1190, endPoint y: 355, distance: 10.0
click at [1200, 355] on input "0.00" at bounding box center [1337, 352] width 315 height 32
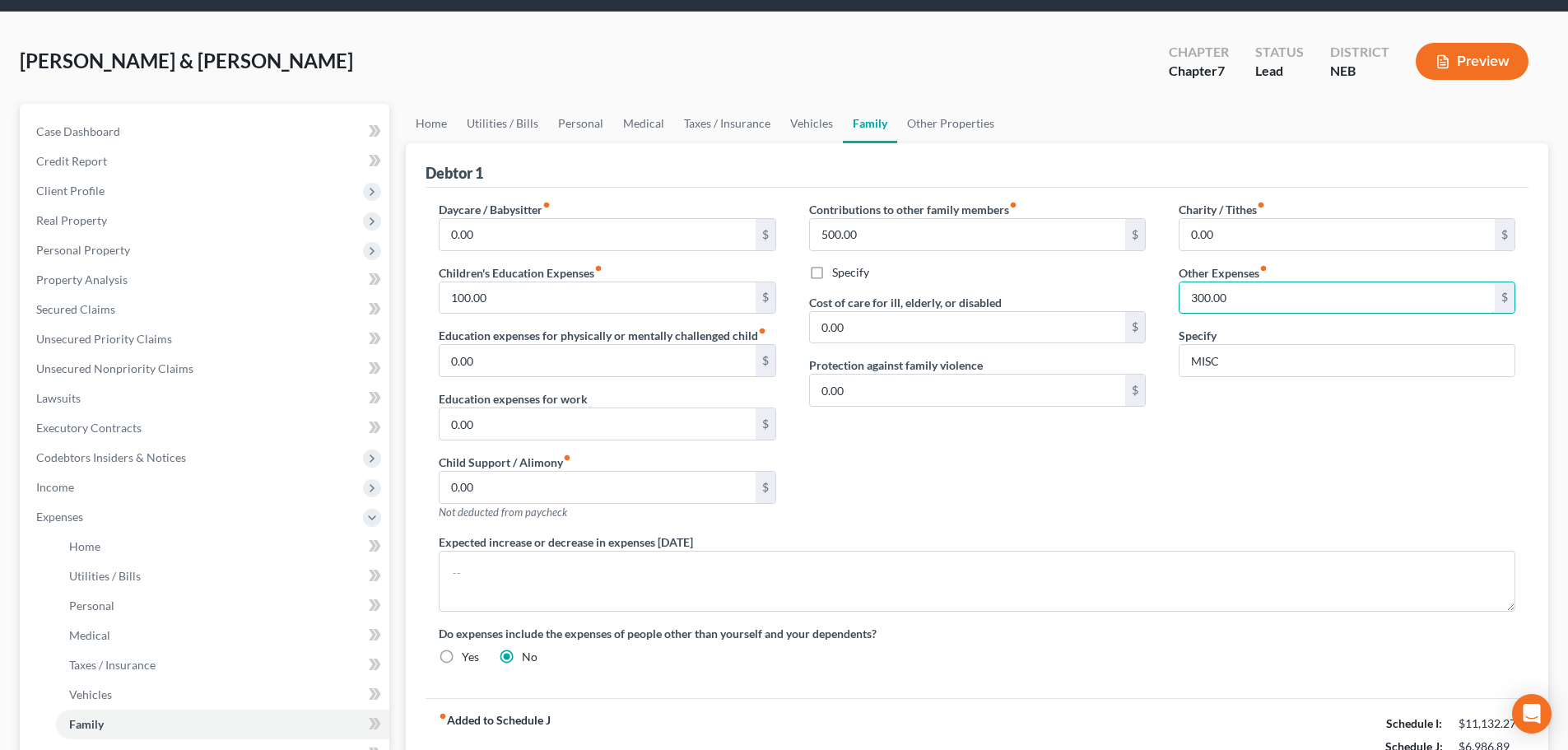
scroll to position [83, 0]
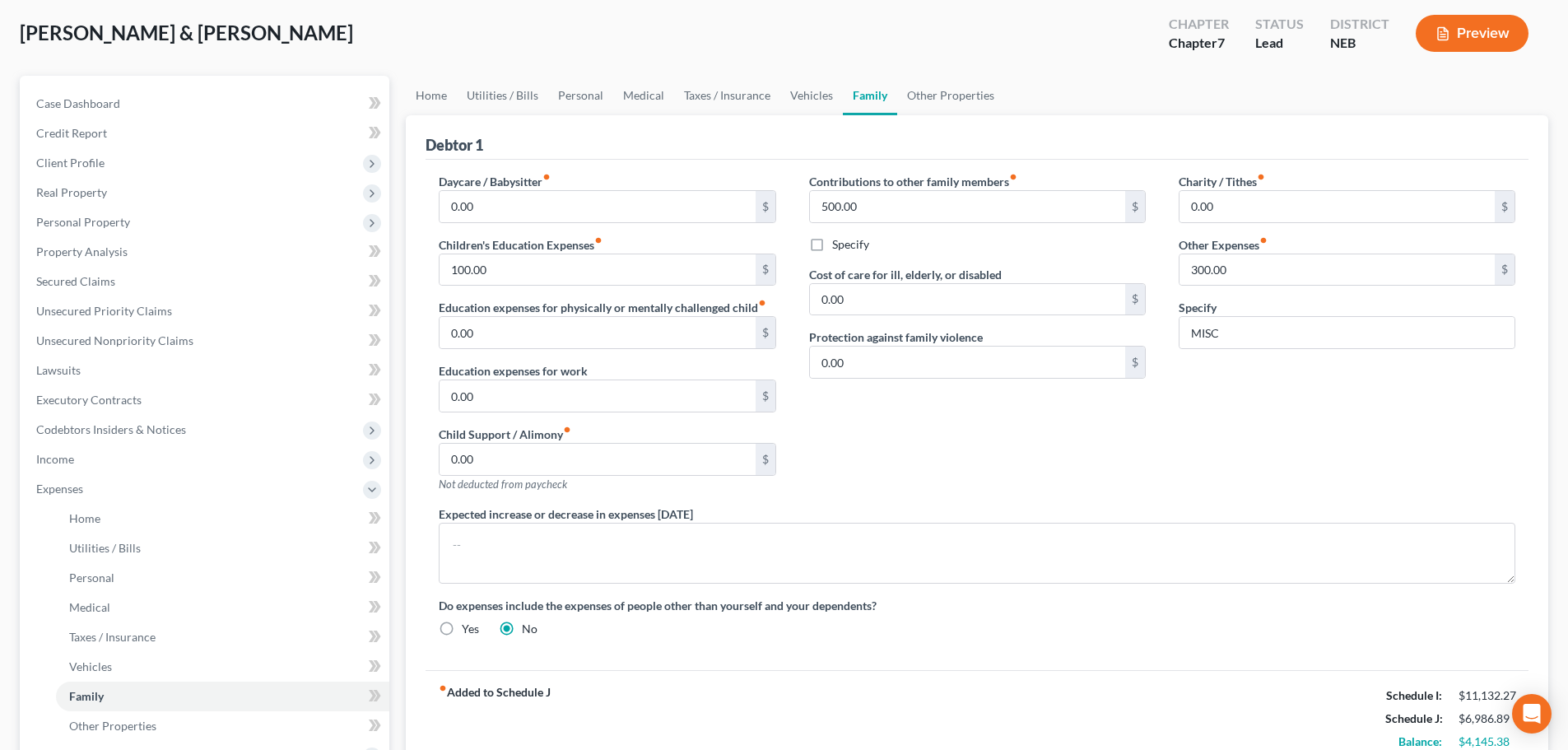
click at [1235, 452] on div "Charity / Tithes fiber_manual_record 0.00 $ Other Expenses fiber_manual_record …" at bounding box center [1347, 339] width 370 height 333
click at [946, 97] on link "Other Properties" at bounding box center [951, 95] width 107 height 40
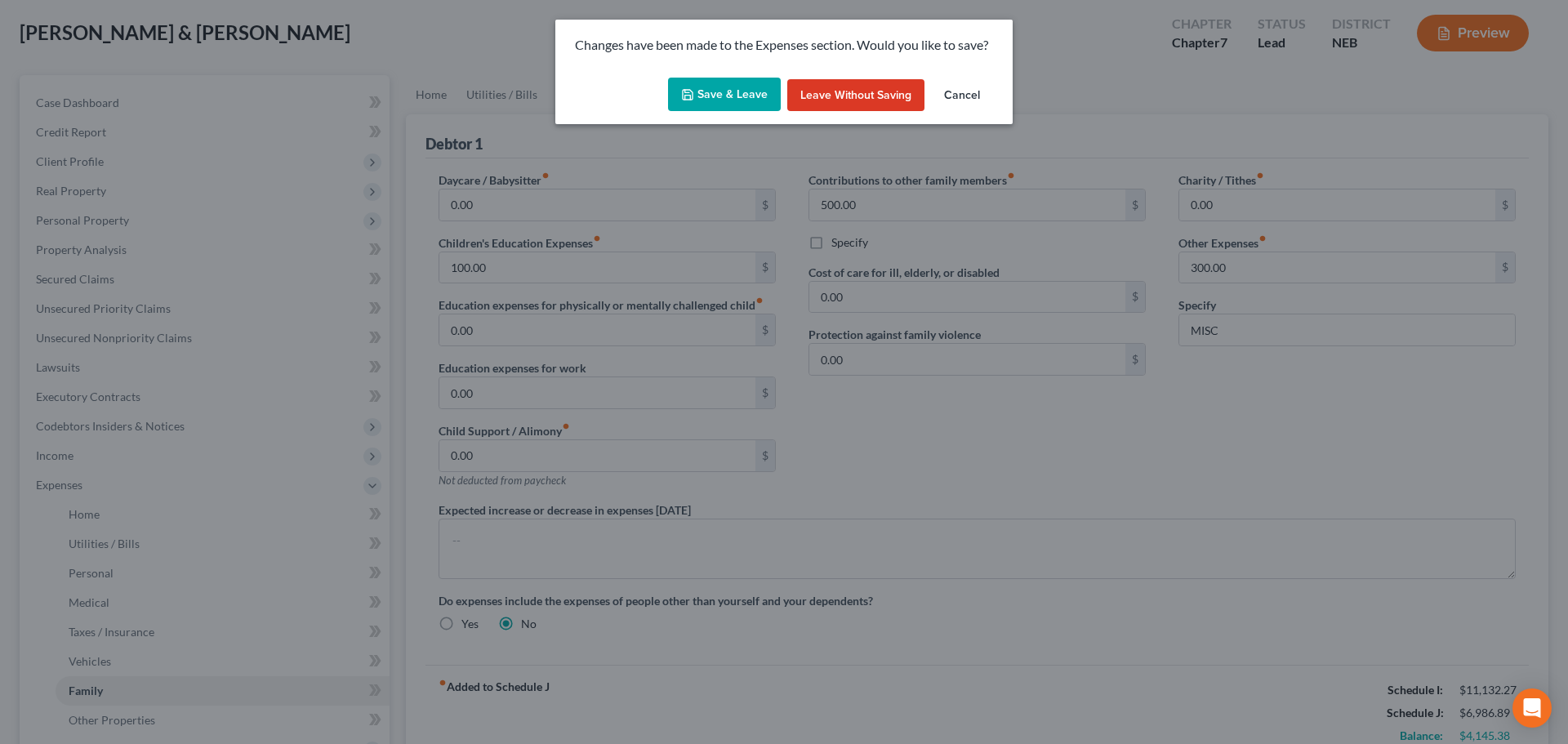
click at [746, 95] on button "Save & Leave" at bounding box center [724, 94] width 112 height 34
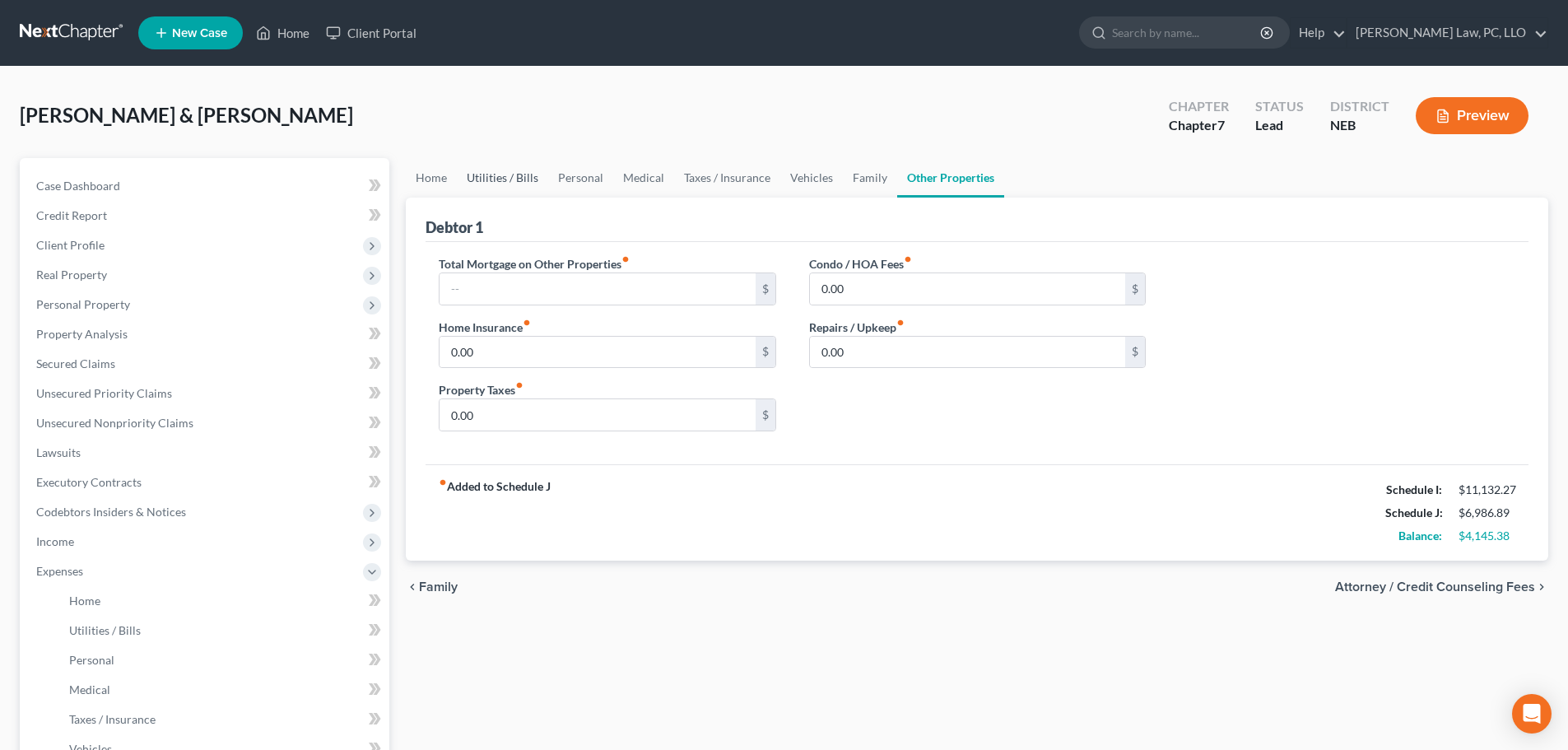
click at [486, 180] on link "Utilities / Bills" at bounding box center [502, 177] width 91 height 40
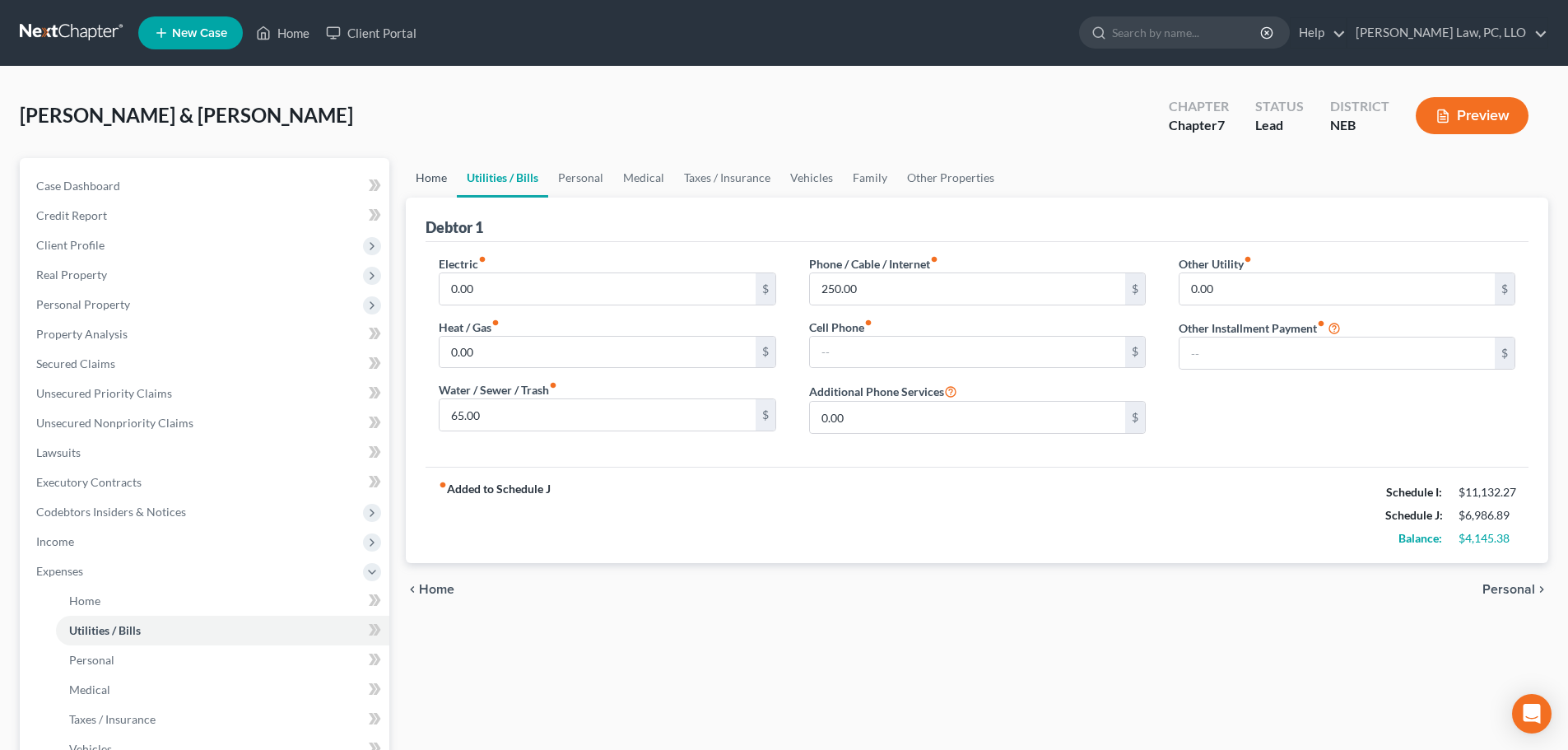
click at [439, 177] on link "Home" at bounding box center [431, 177] width 51 height 40
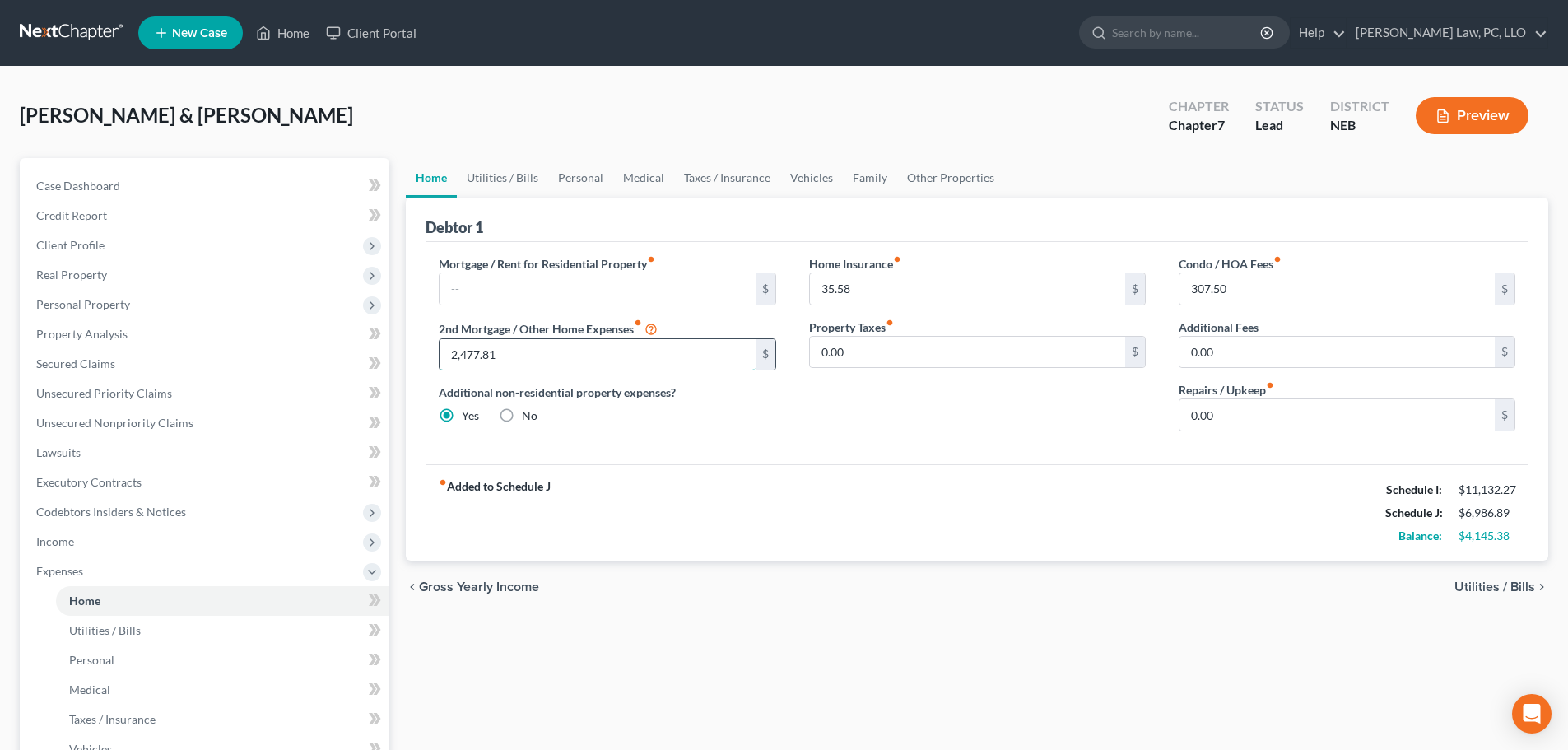
click at [511, 358] on input "2,477.81" at bounding box center [596, 355] width 315 height 32
click at [913, 179] on link "Other Properties" at bounding box center [951, 177] width 107 height 40
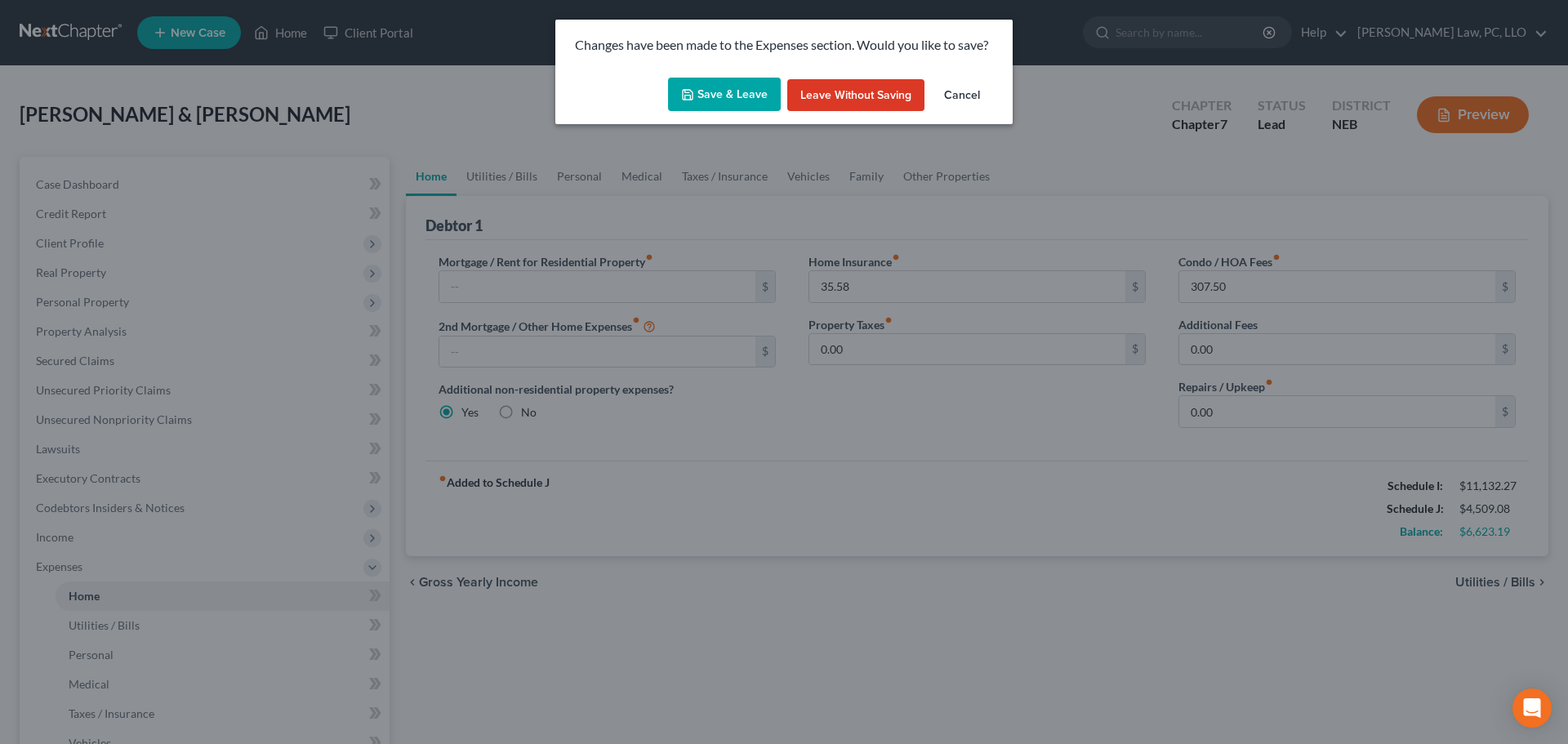
click at [716, 94] on button "Save & Leave" at bounding box center [724, 94] width 112 height 34
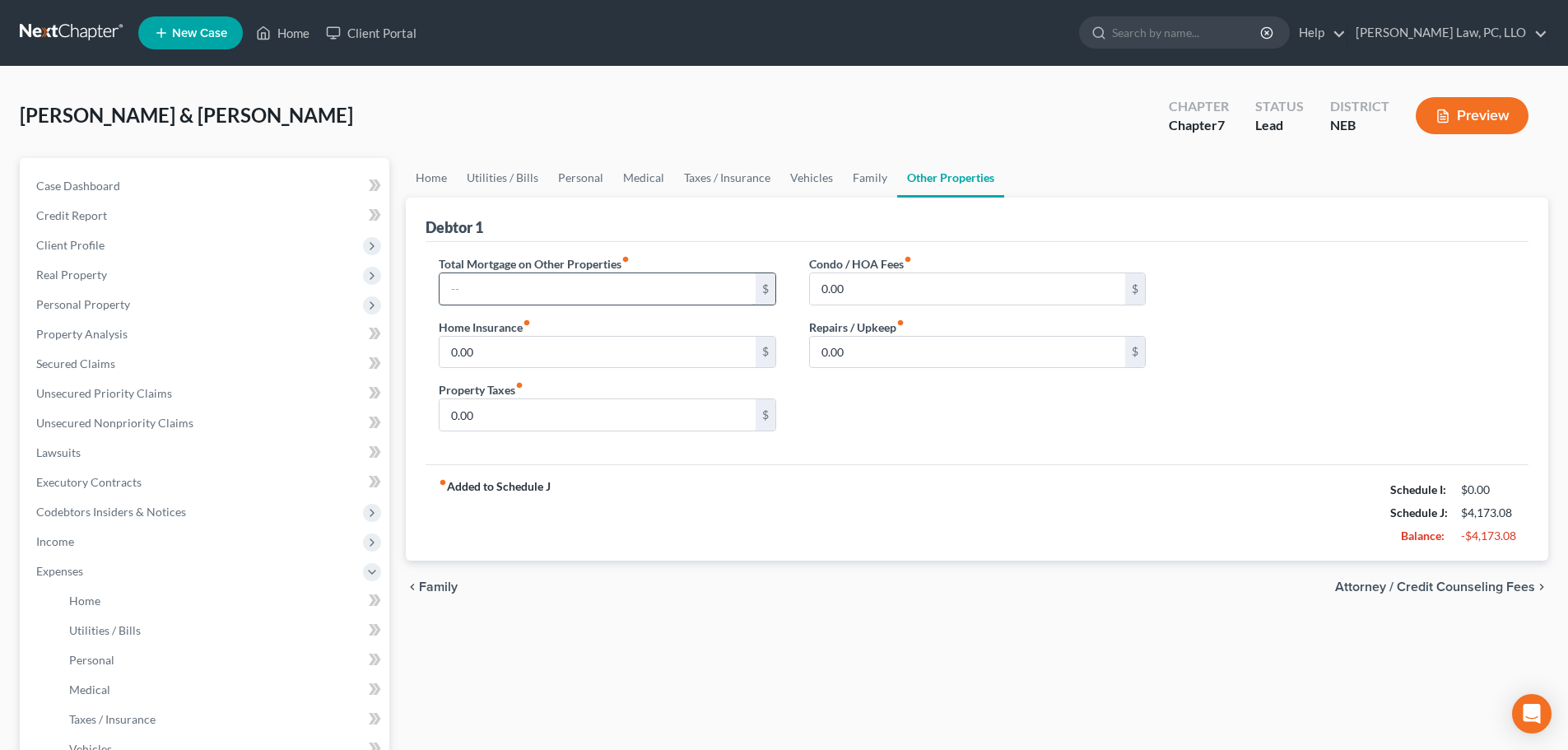
click at [507, 291] on input "text" at bounding box center [596, 289] width 315 height 32
paste input "2,477.81"
click at [859, 448] on div "Total Mortgage on Other Properties fiber_manual_record 2,477.81 $ Home Insuranc…" at bounding box center [978, 353] width 1103 height 222
click at [849, 344] on input "0.00" at bounding box center [967, 352] width 315 height 32
click at [870, 174] on link "Family" at bounding box center [871, 177] width 54 height 40
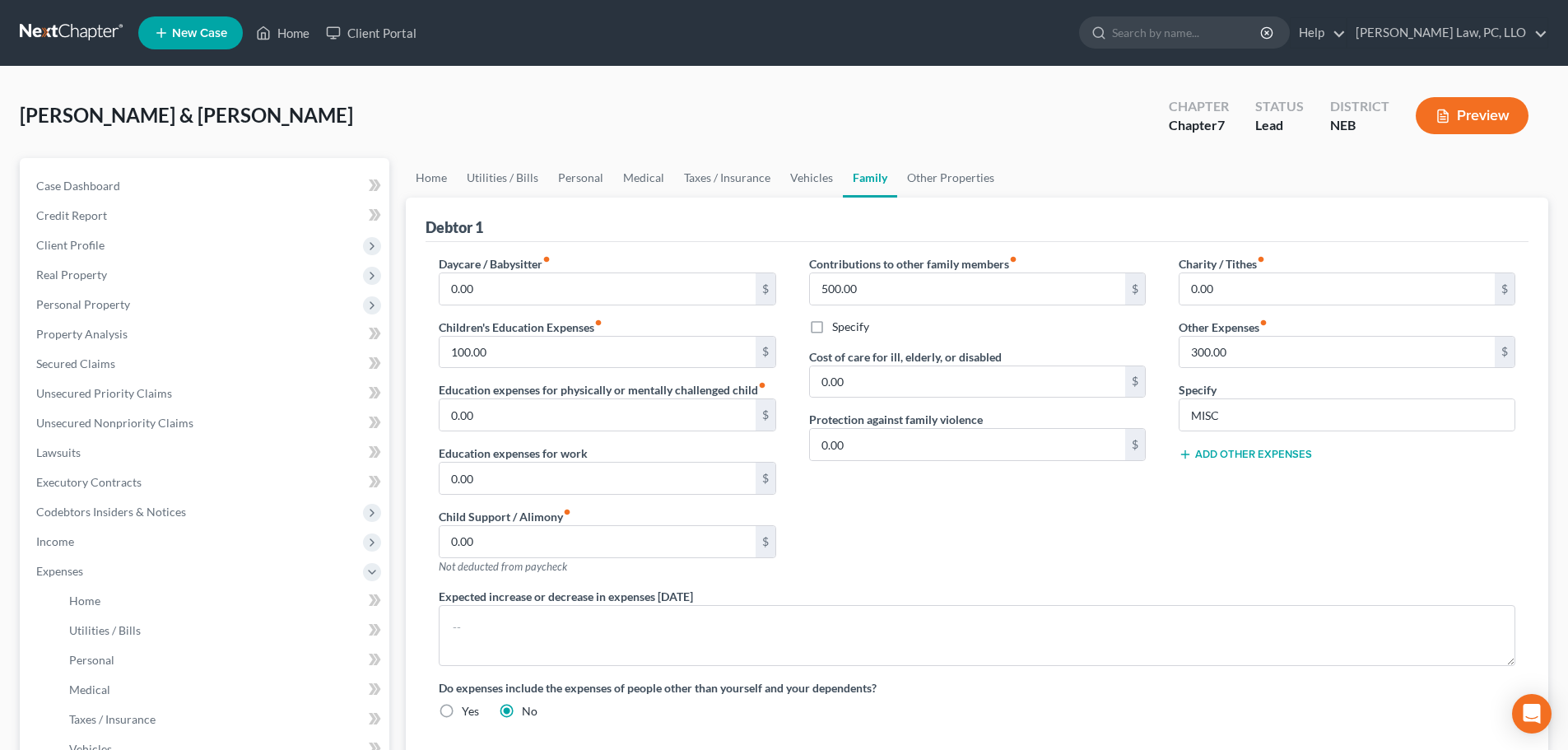
click at [1223, 459] on button "Add Other Expenses" at bounding box center [1246, 454] width 134 height 13
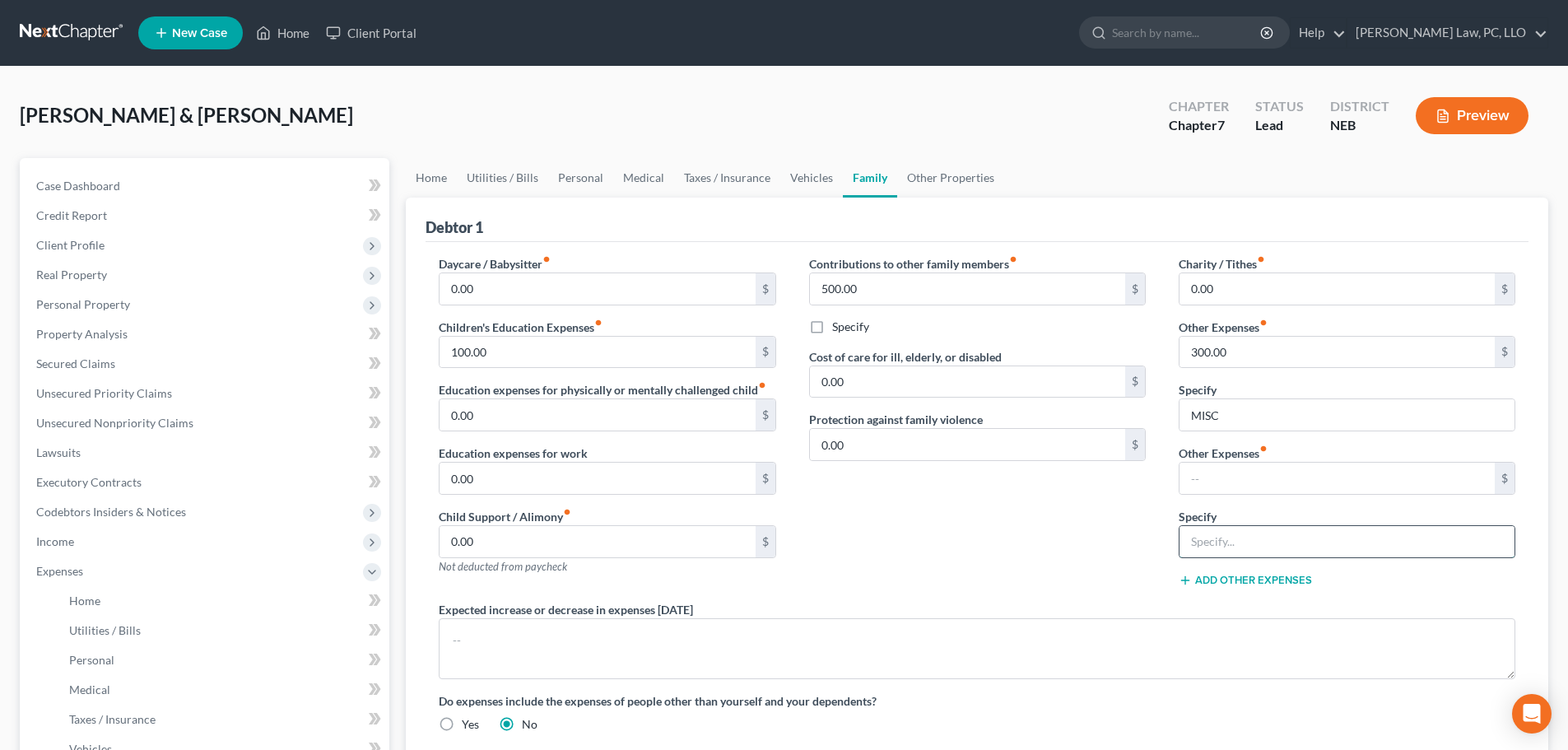
click at [1235, 537] on input "text" at bounding box center [1347, 542] width 335 height 32
click at [1237, 475] on input "text" at bounding box center [1337, 479] width 315 height 32
click at [1226, 586] on button "Add Other Expenses" at bounding box center [1246, 580] width 134 height 13
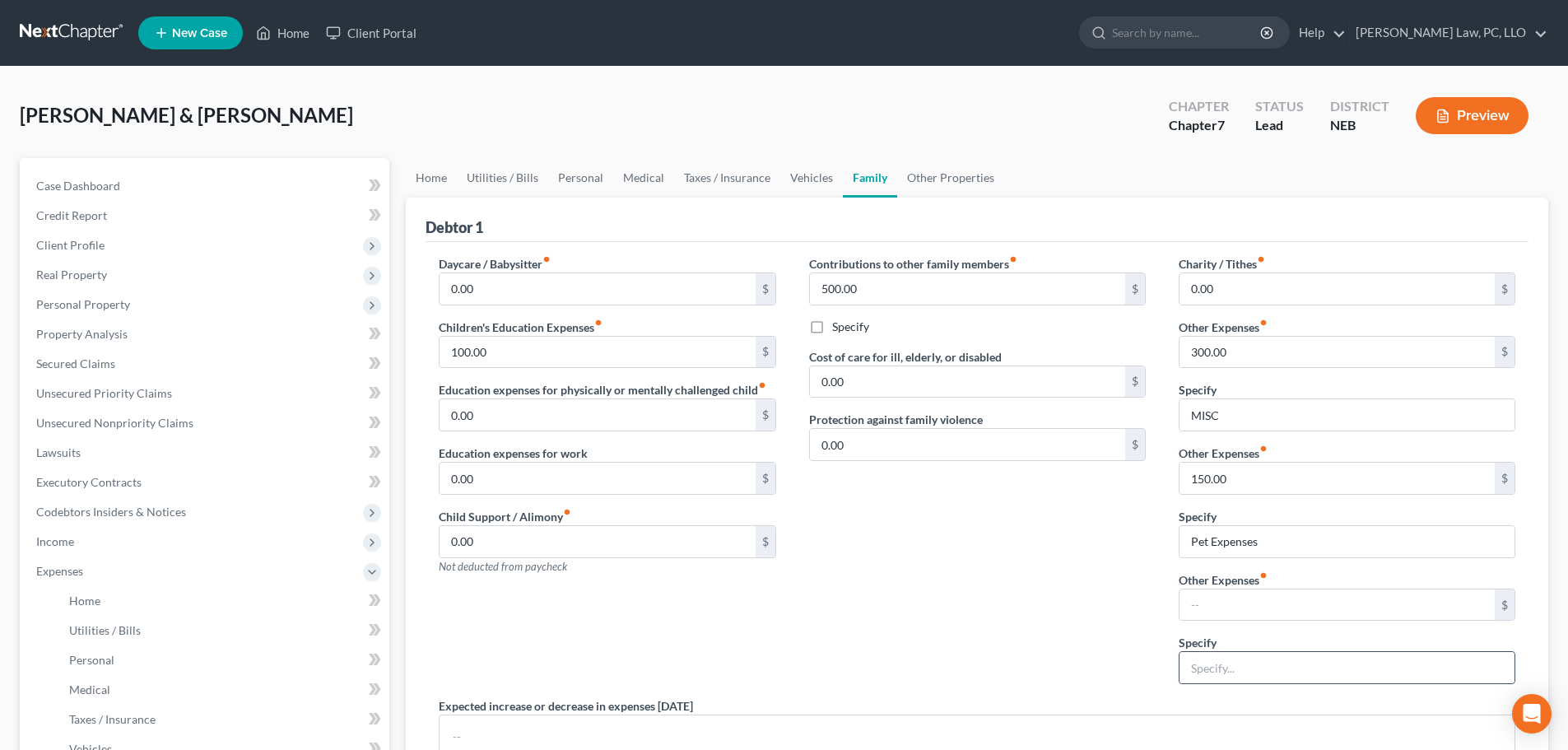
click at [1238, 651] on div at bounding box center [1347, 667] width 336 height 32
click at [1239, 660] on input "text" at bounding box center [1347, 667] width 335 height 32
click at [1239, 668] on input "Children Activities/School Lunches" at bounding box center [1347, 667] width 335 height 32
click at [1239, 604] on input "text" at bounding box center [1337, 605] width 315 height 32
click at [900, 574] on div "Contributions to other family members fiber_manual_record 500.00 $ Specify Cost…" at bounding box center [978, 476] width 370 height 442
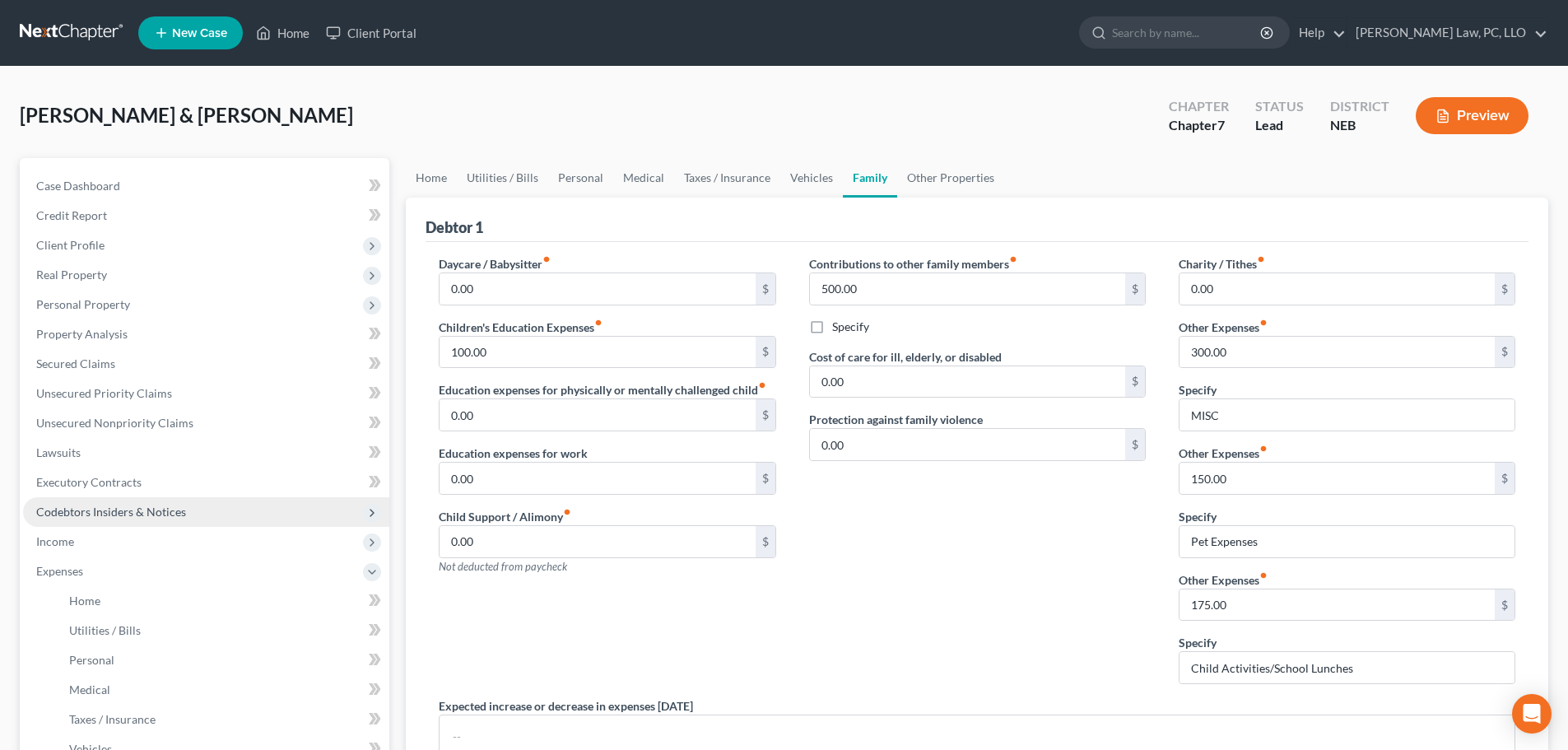
click at [136, 513] on span "Codebtors Insiders & Notices" at bounding box center [111, 512] width 150 height 14
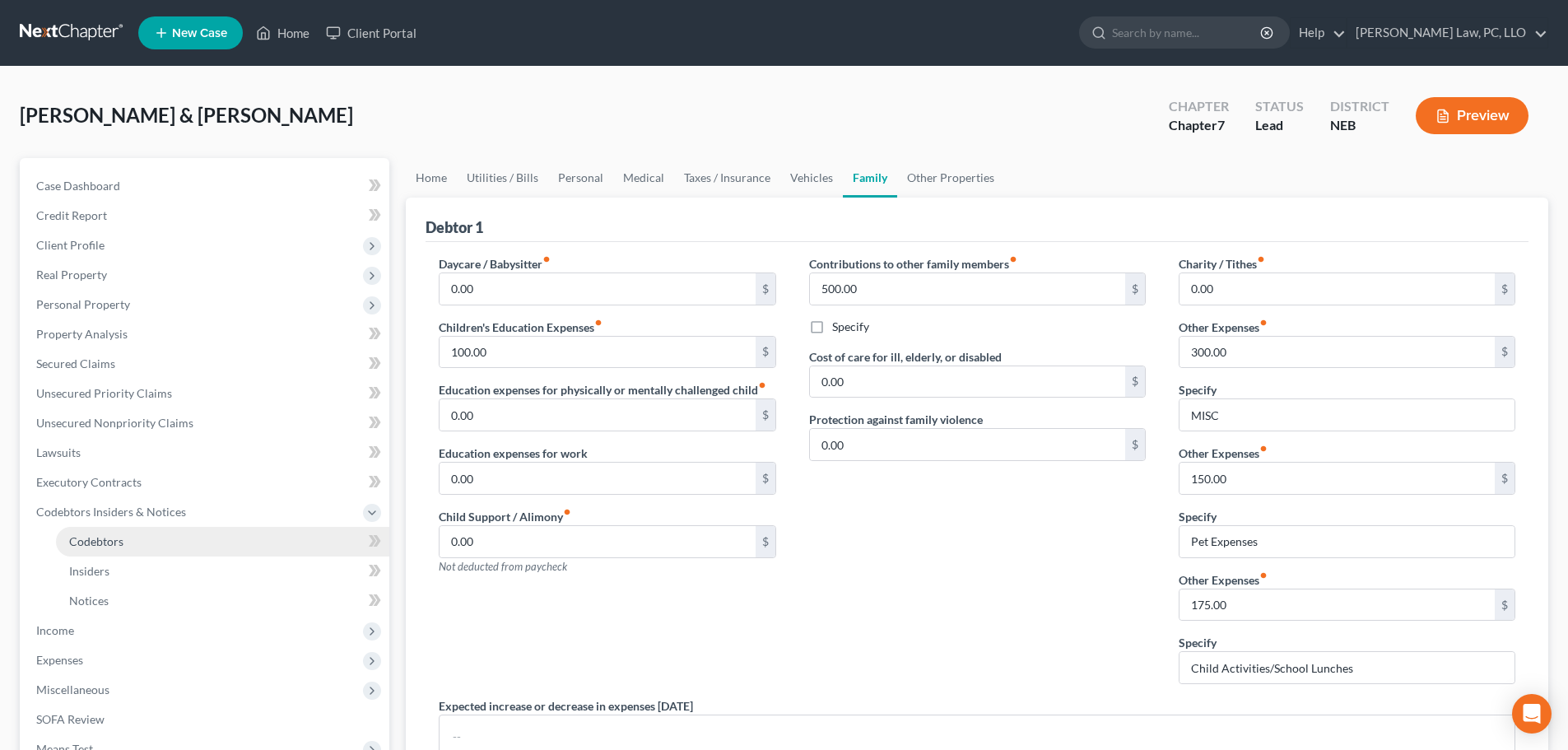
click at [116, 545] on span "Codebtors" at bounding box center [97, 541] width 54 height 14
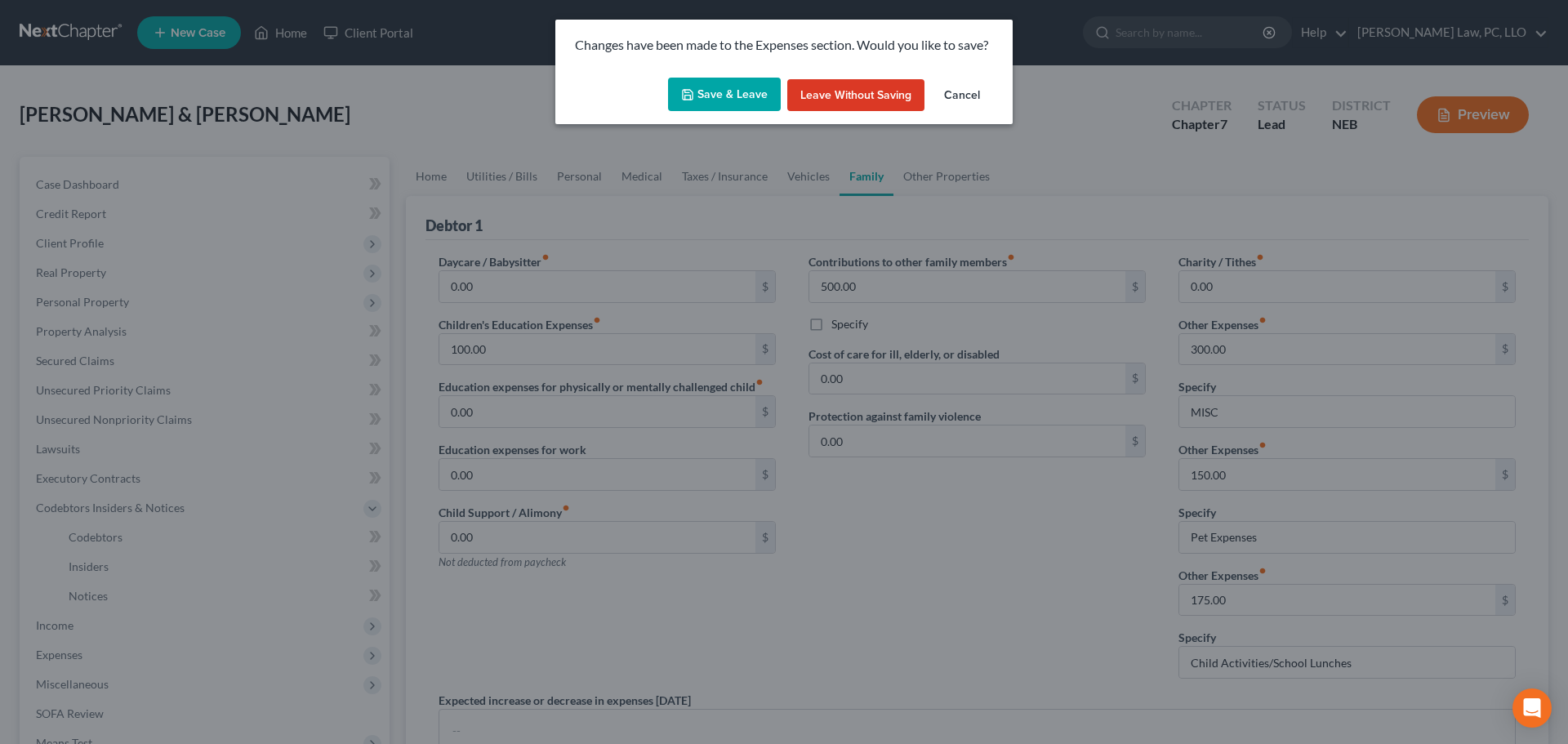
click at [727, 98] on button "Save & Leave" at bounding box center [724, 94] width 112 height 34
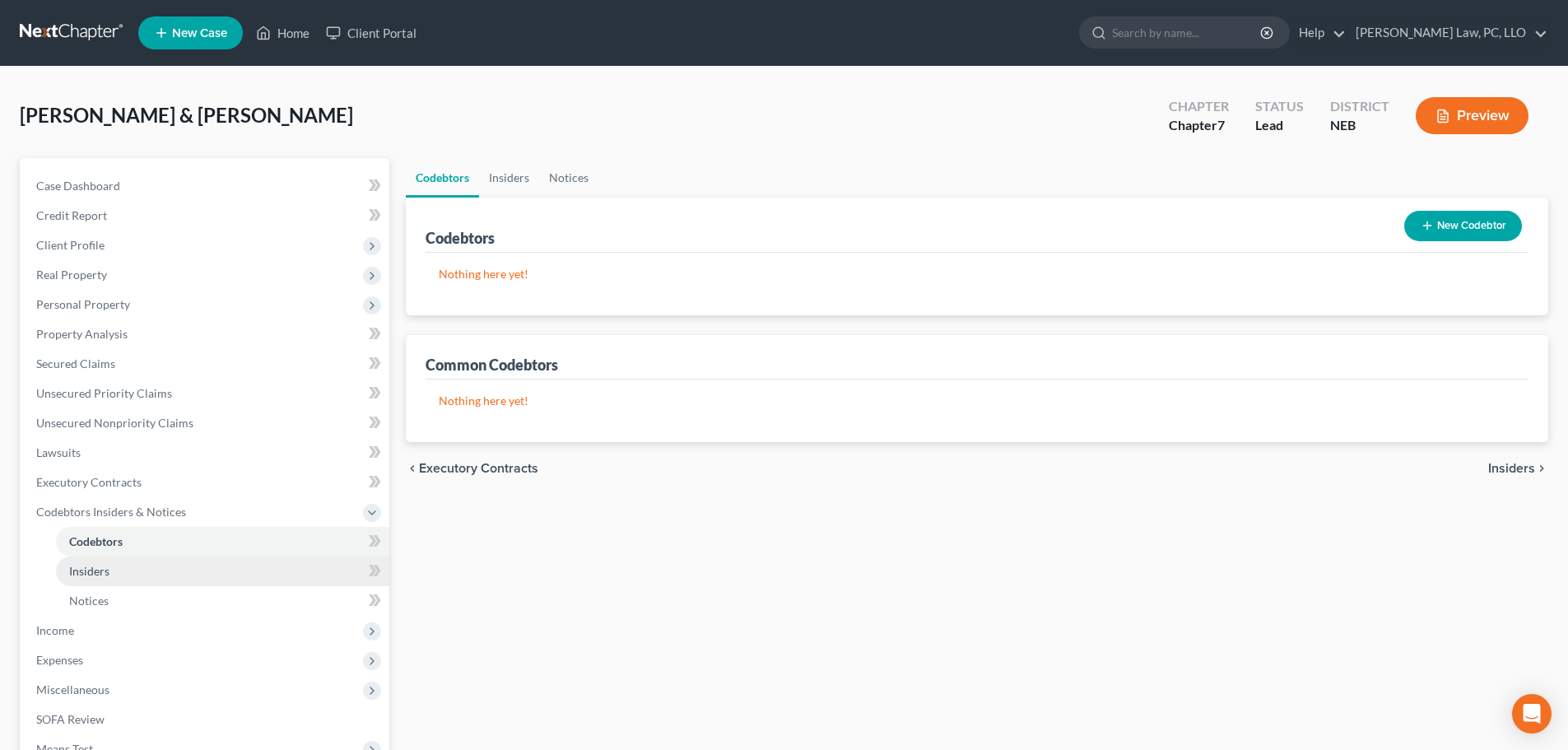
click at [99, 572] on span "Insiders" at bounding box center [90, 571] width 40 height 14
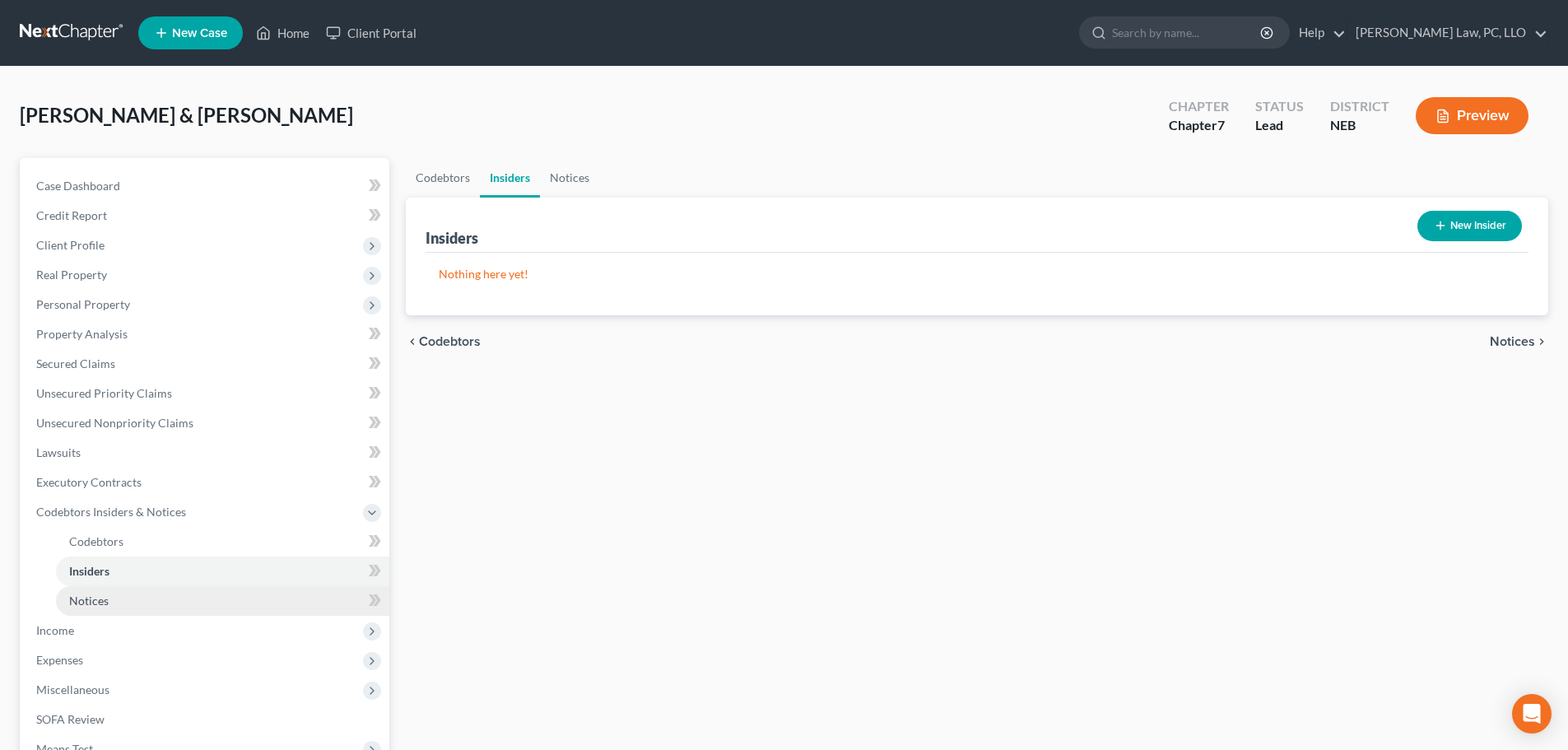
click at [102, 601] on span "Notices" at bounding box center [89, 601] width 40 height 14
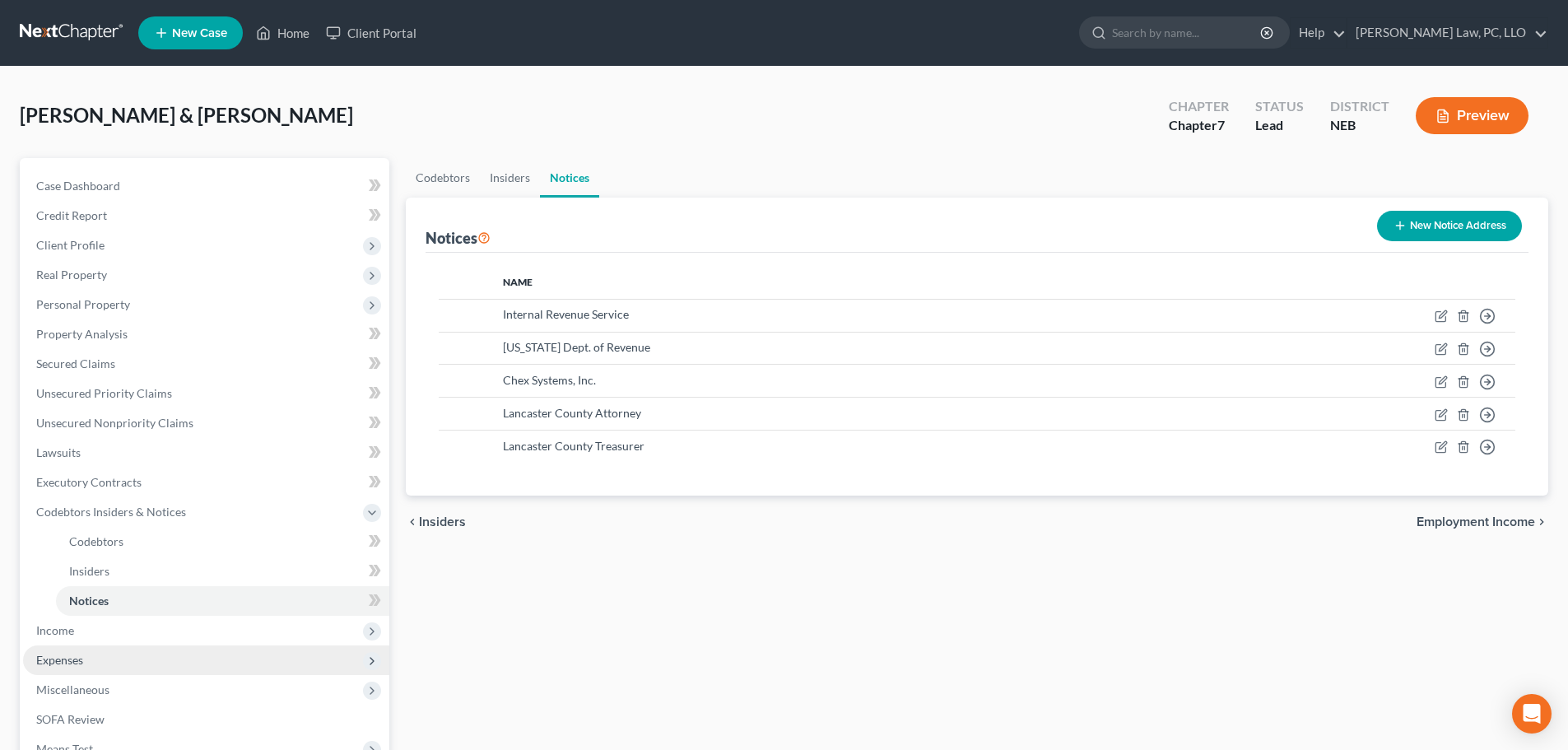
click at [85, 667] on span "Expenses" at bounding box center [206, 660] width 366 height 30
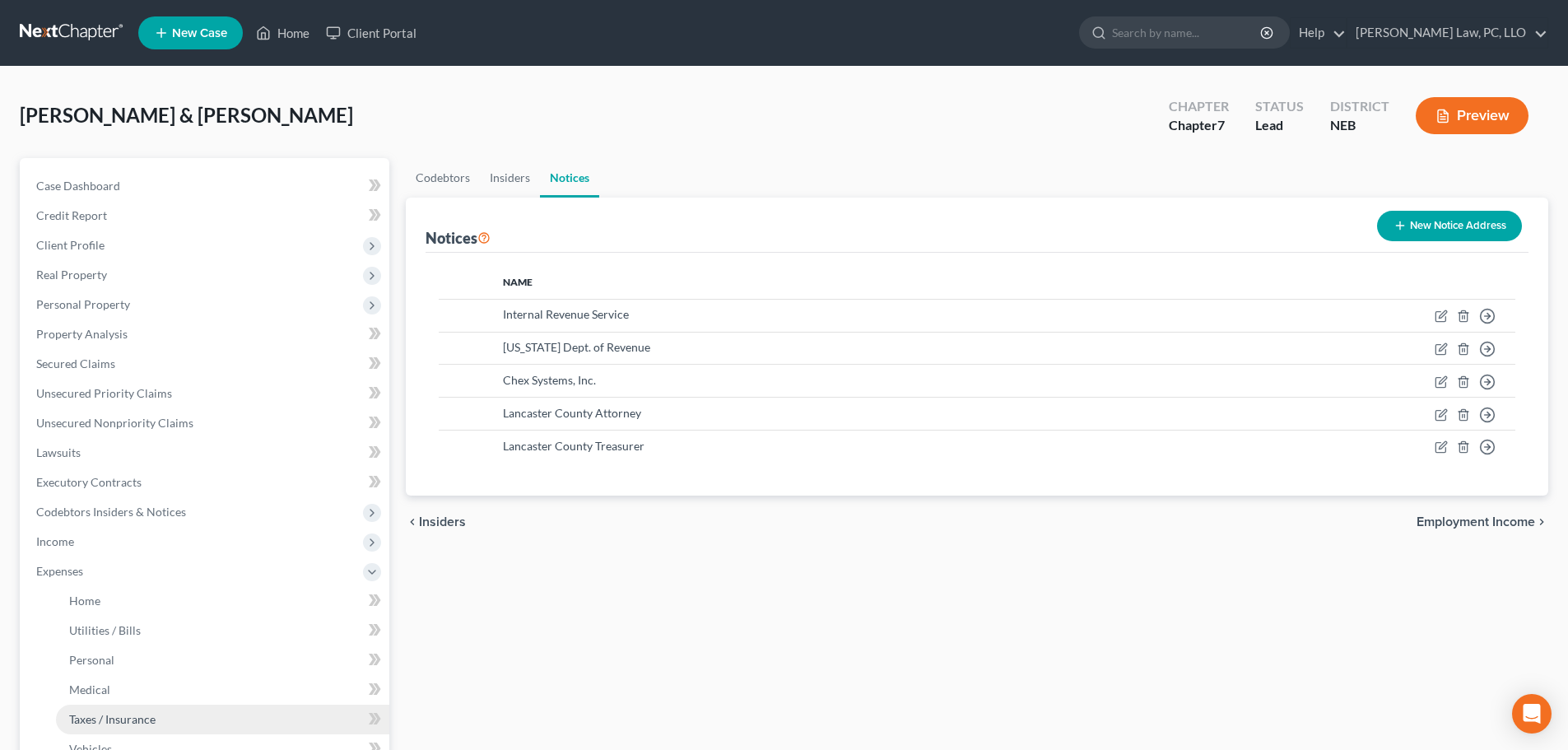
click at [98, 717] on span "Taxes / Insurance" at bounding box center [112, 719] width 86 height 14
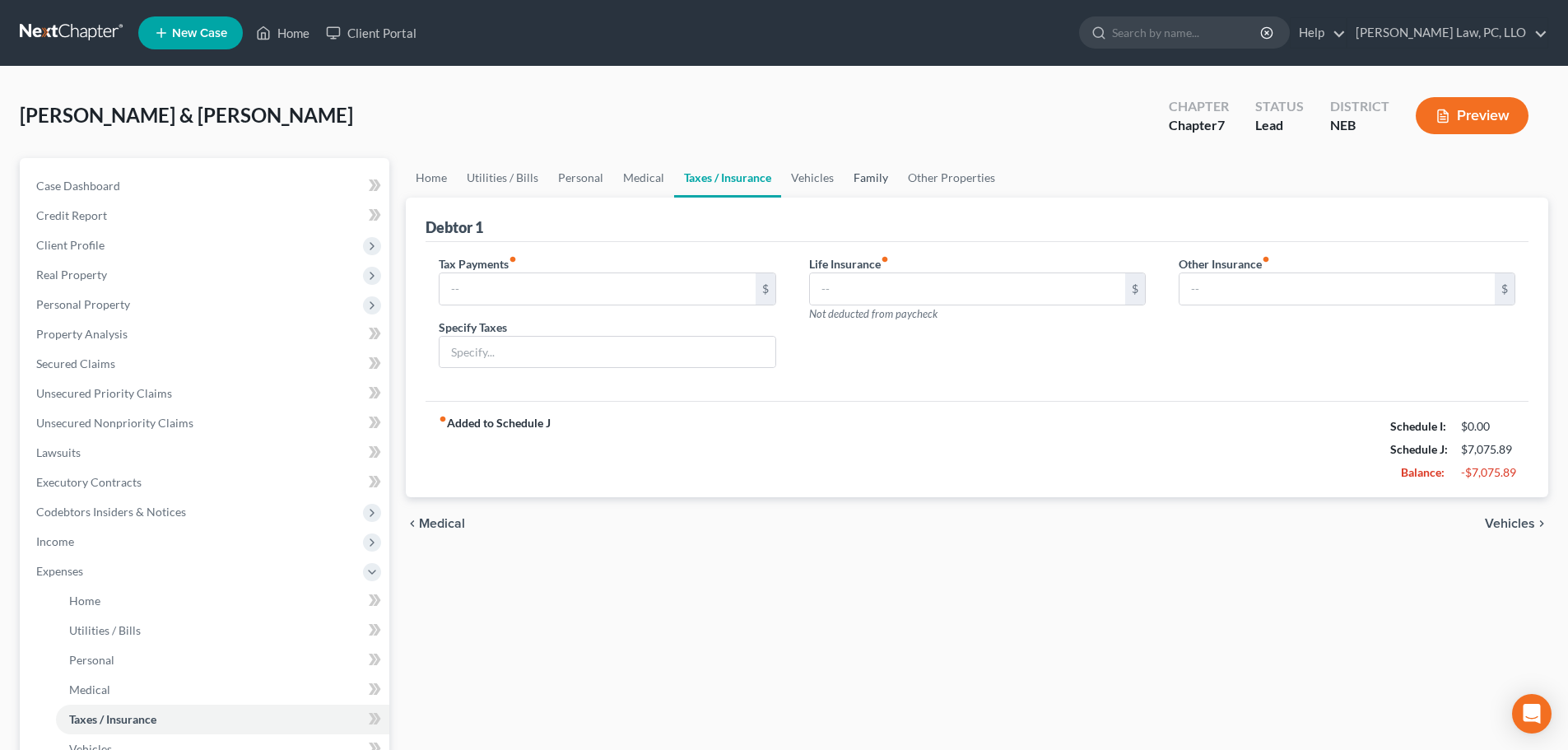
click at [891, 177] on link "Family" at bounding box center [871, 177] width 54 height 40
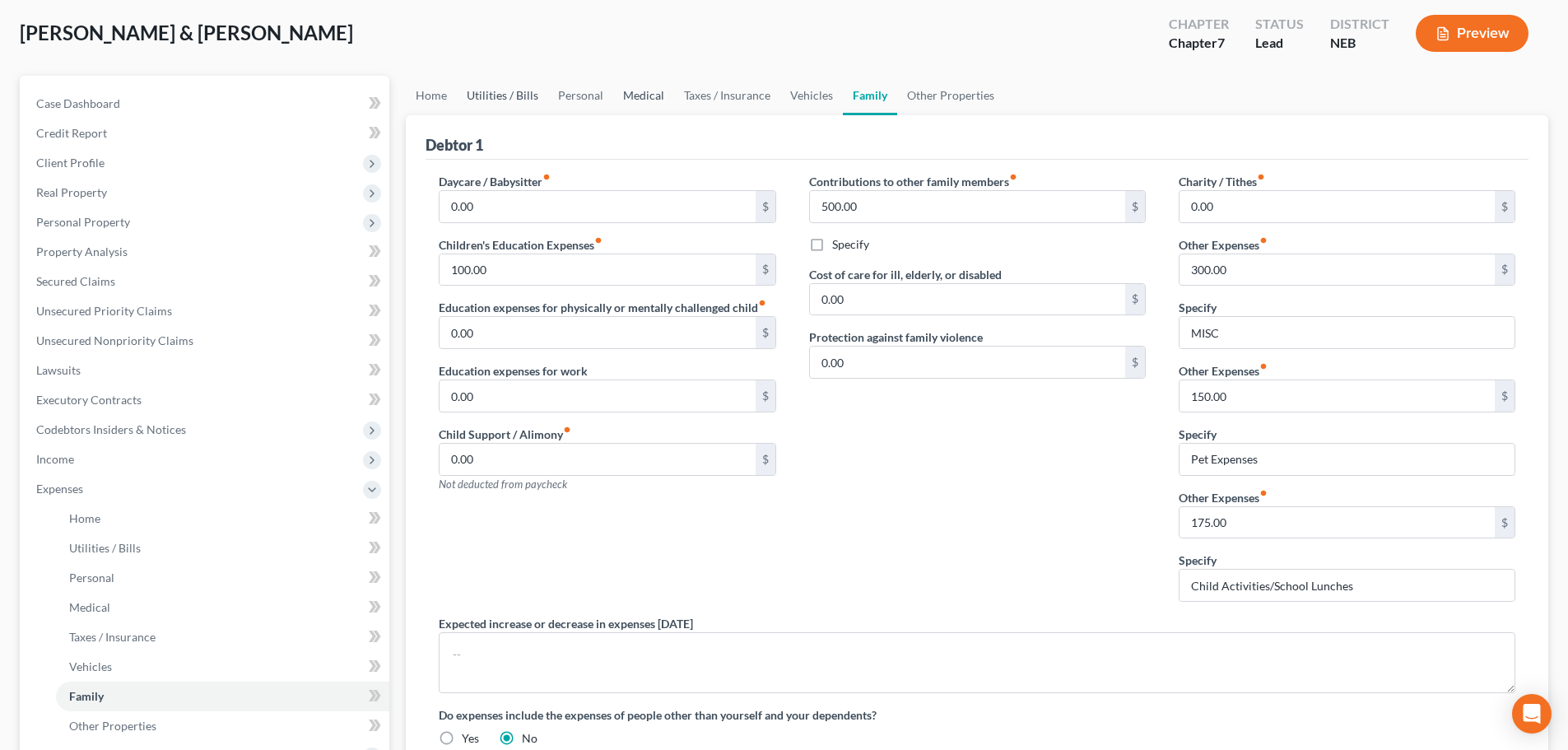
drag, startPoint x: 647, startPoint y: 88, endPoint x: 498, endPoint y: 90, distance: 149.0
click at [647, 89] on link "Medical" at bounding box center [643, 95] width 61 height 40
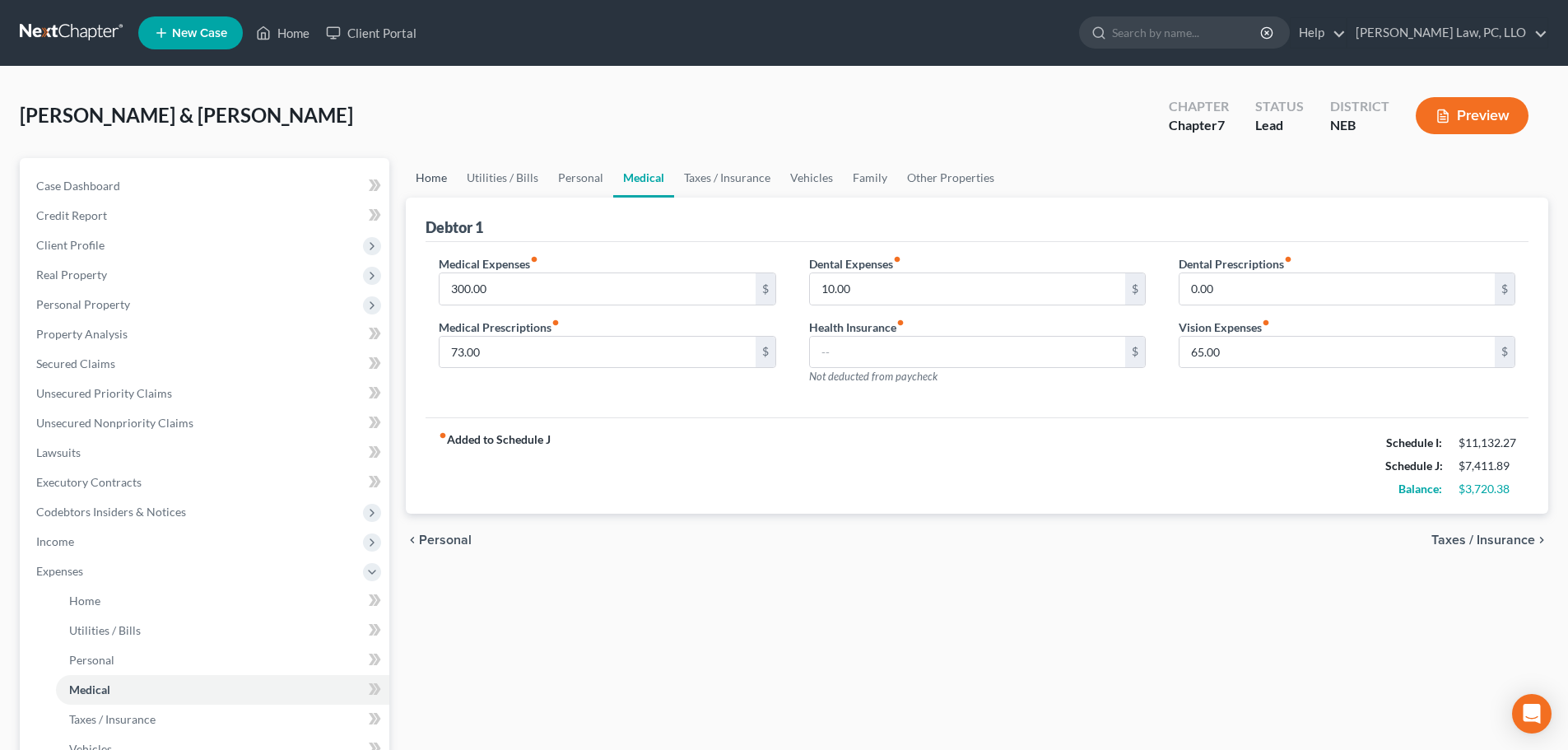
click at [424, 172] on link "Home" at bounding box center [431, 177] width 51 height 40
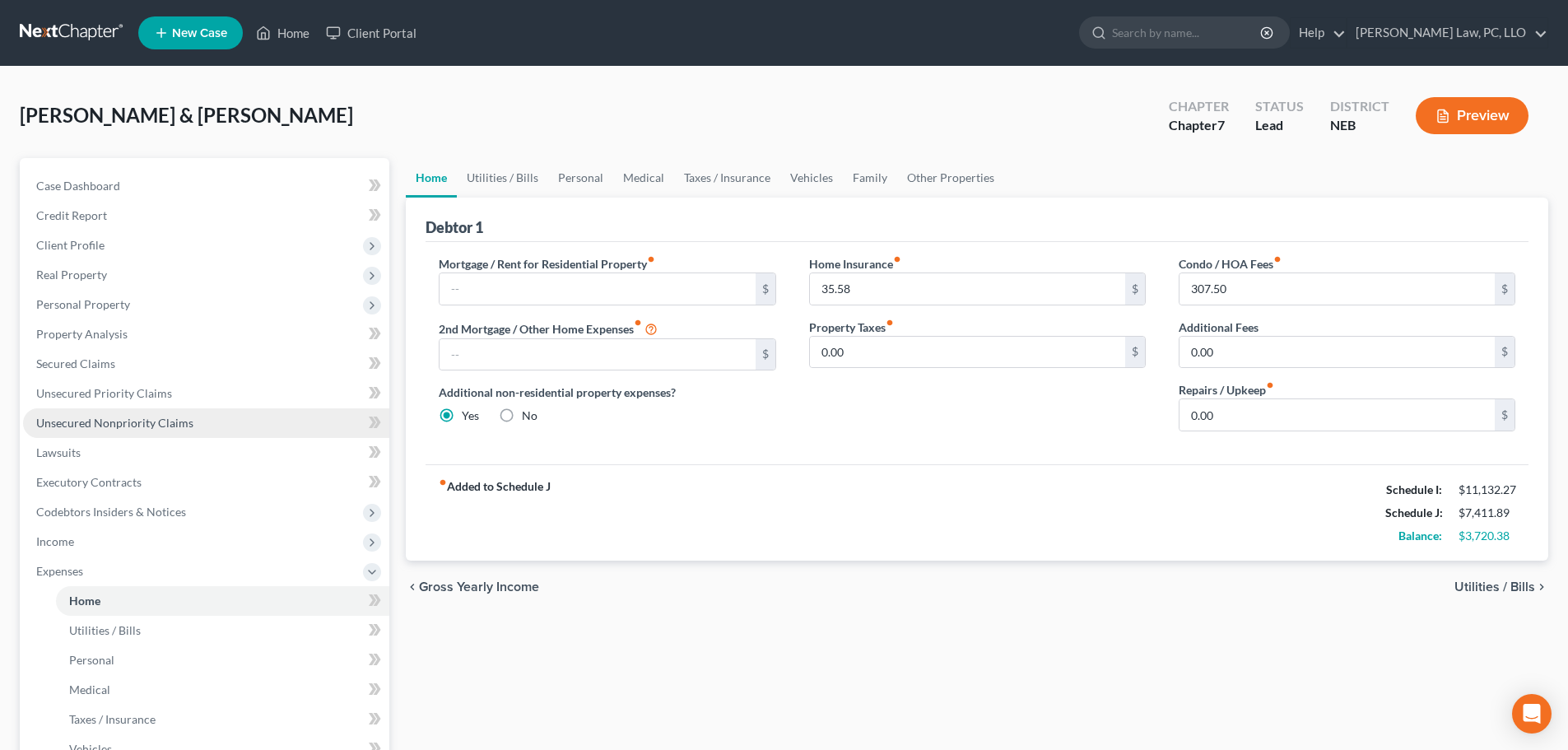
click at [161, 419] on span "Unsecured Nonpriority Claims" at bounding box center [114, 422] width 157 height 14
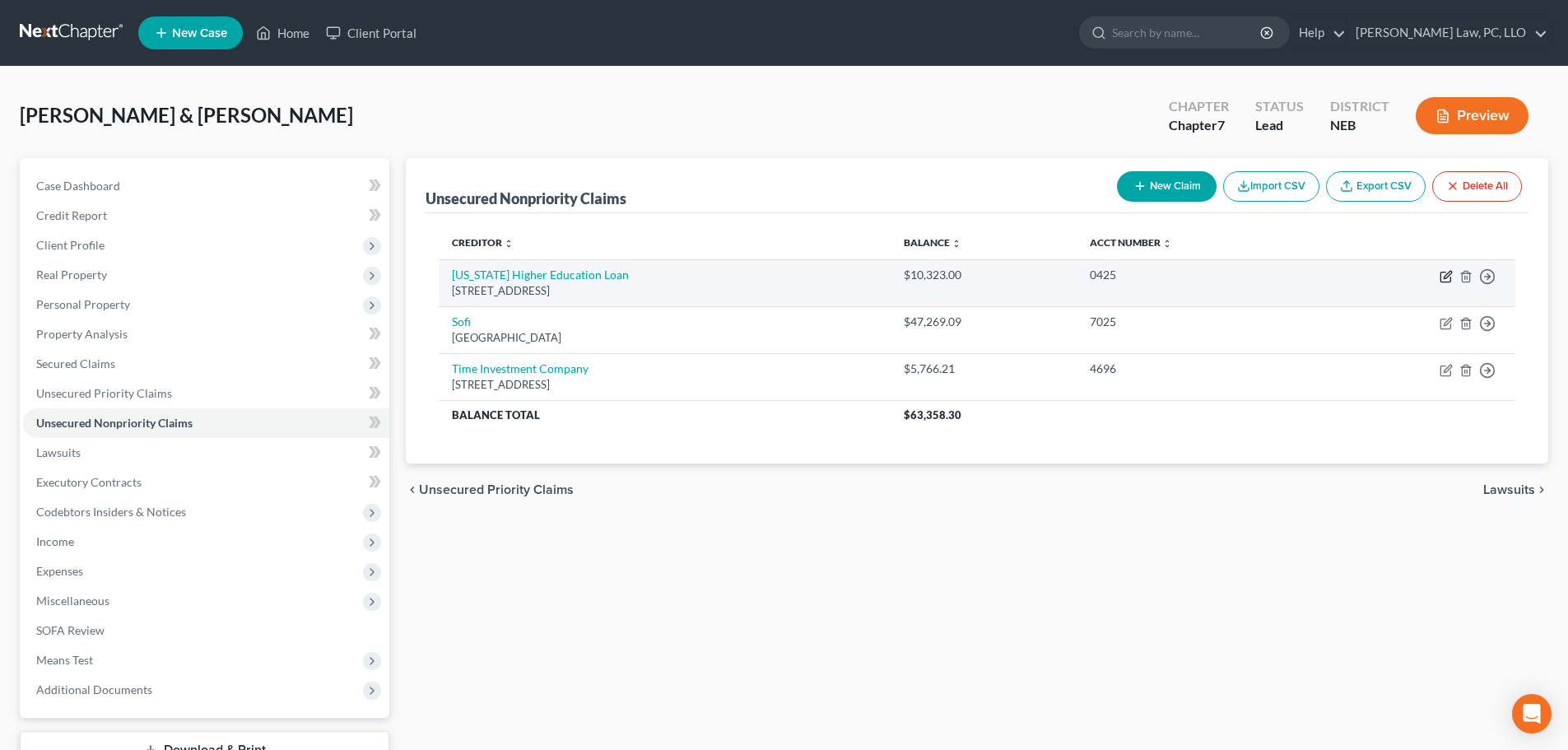
click at [1450, 276] on icon "button" at bounding box center [1446, 276] width 13 height 13
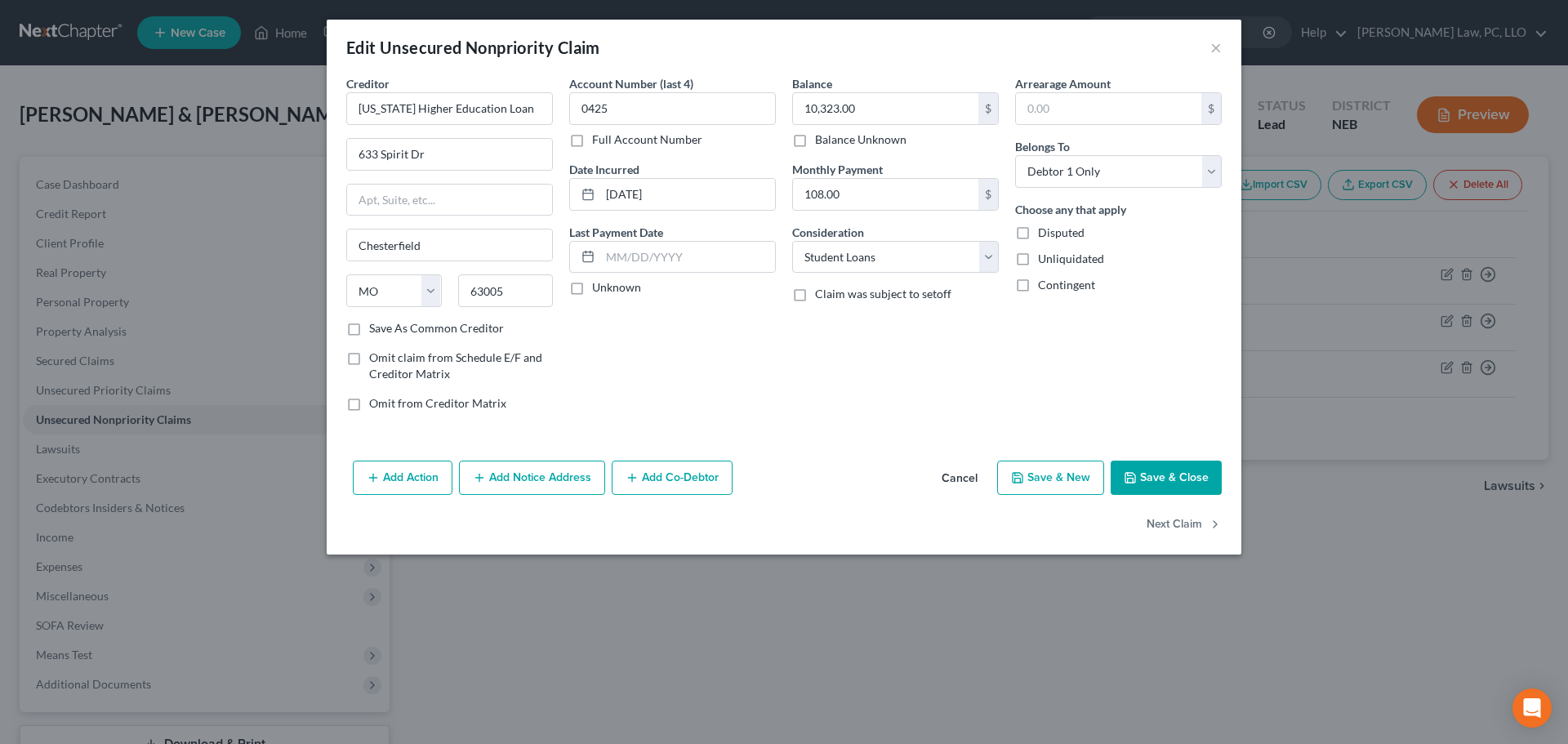
click at [508, 483] on button "Add Notice Address" at bounding box center [533, 477] width 146 height 34
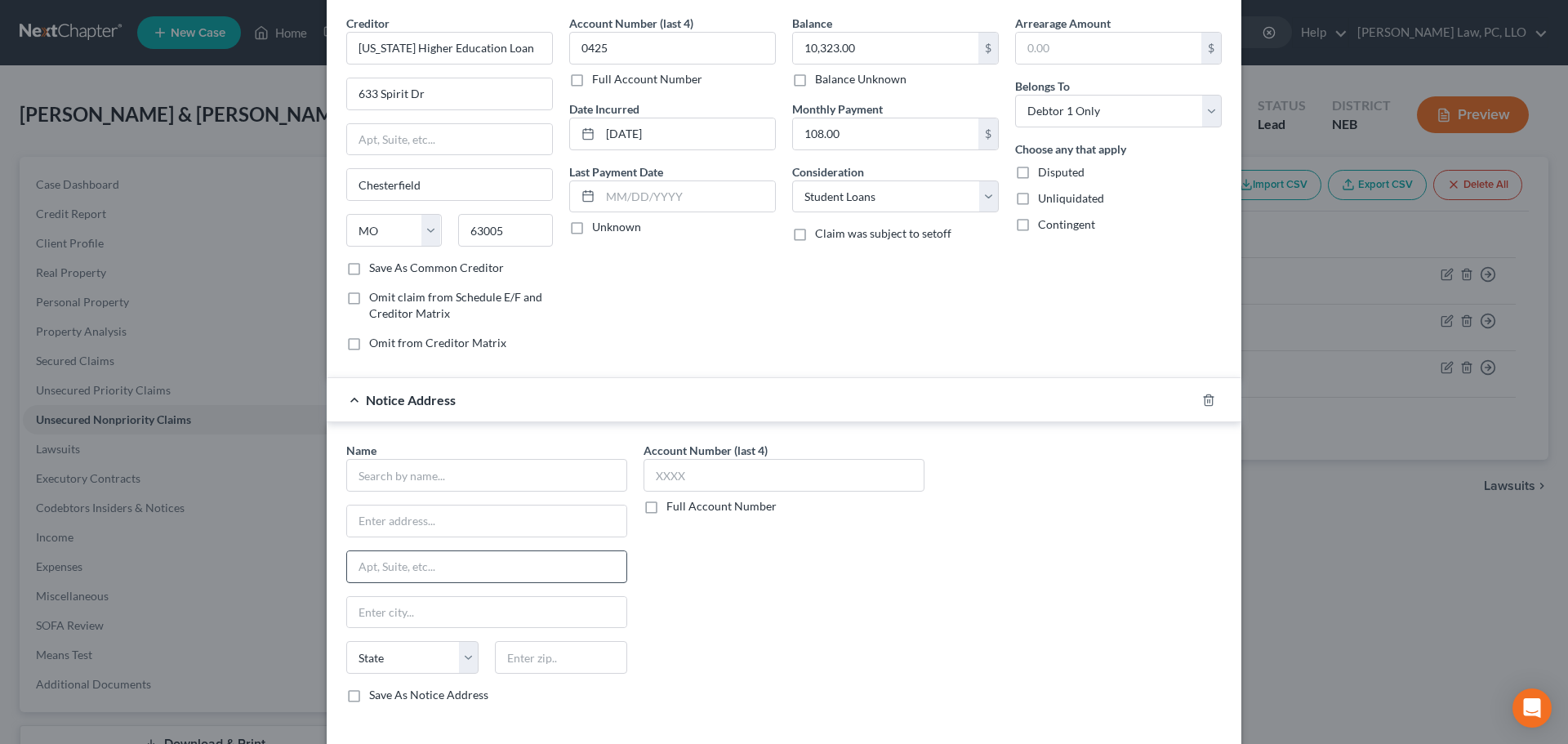
scroll to position [163, 0]
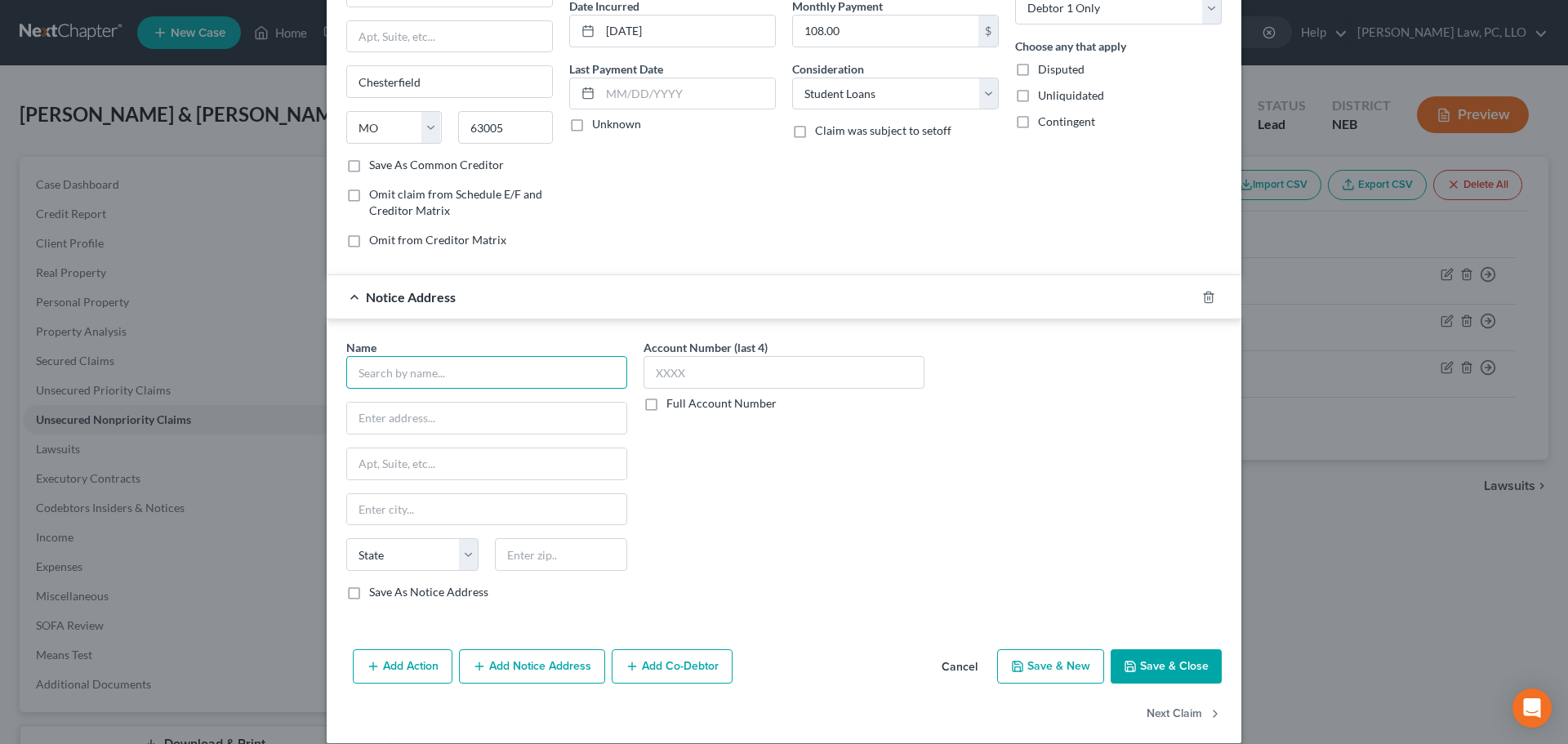
click at [436, 375] on input "text" at bounding box center [486, 372] width 281 height 32
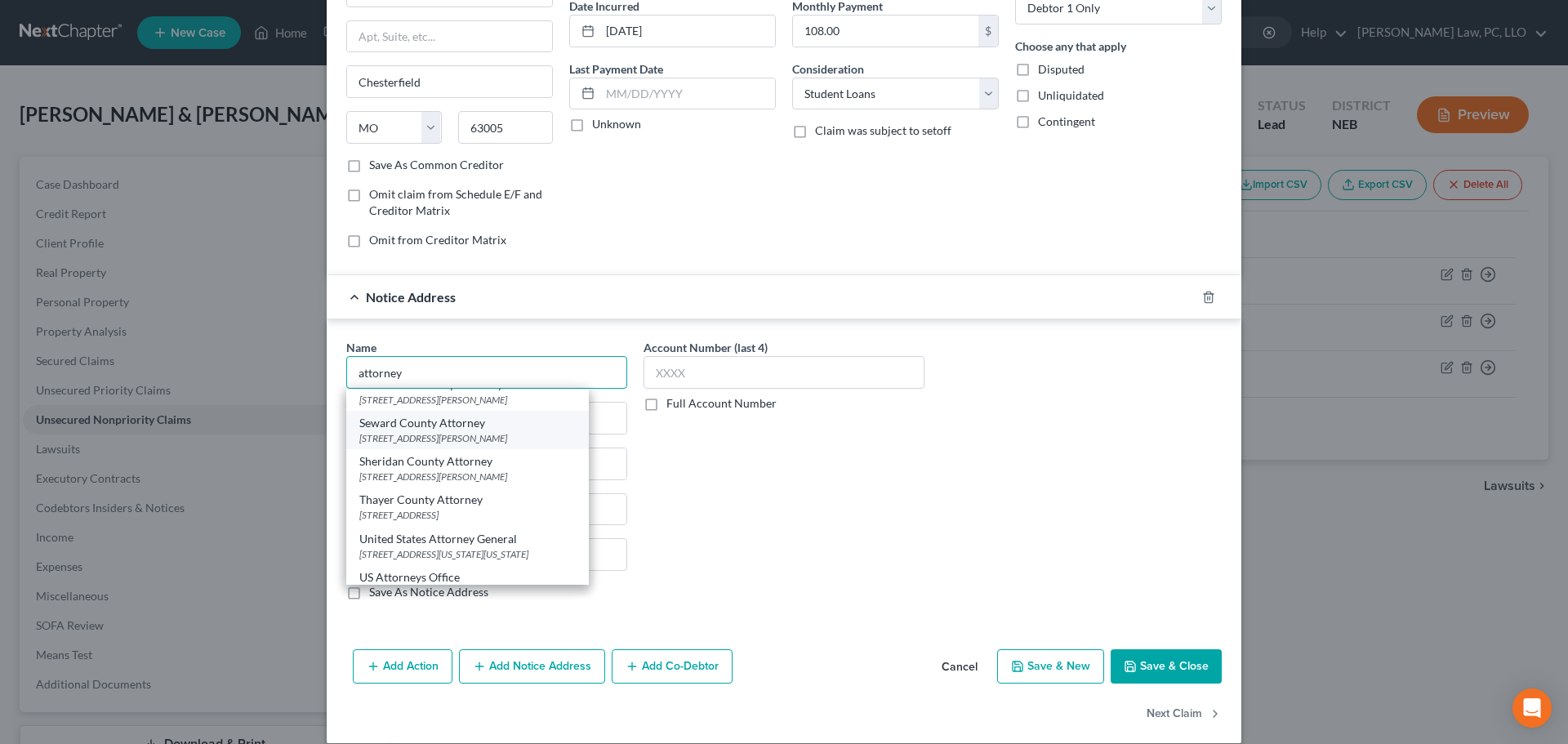
scroll to position [1756, 0]
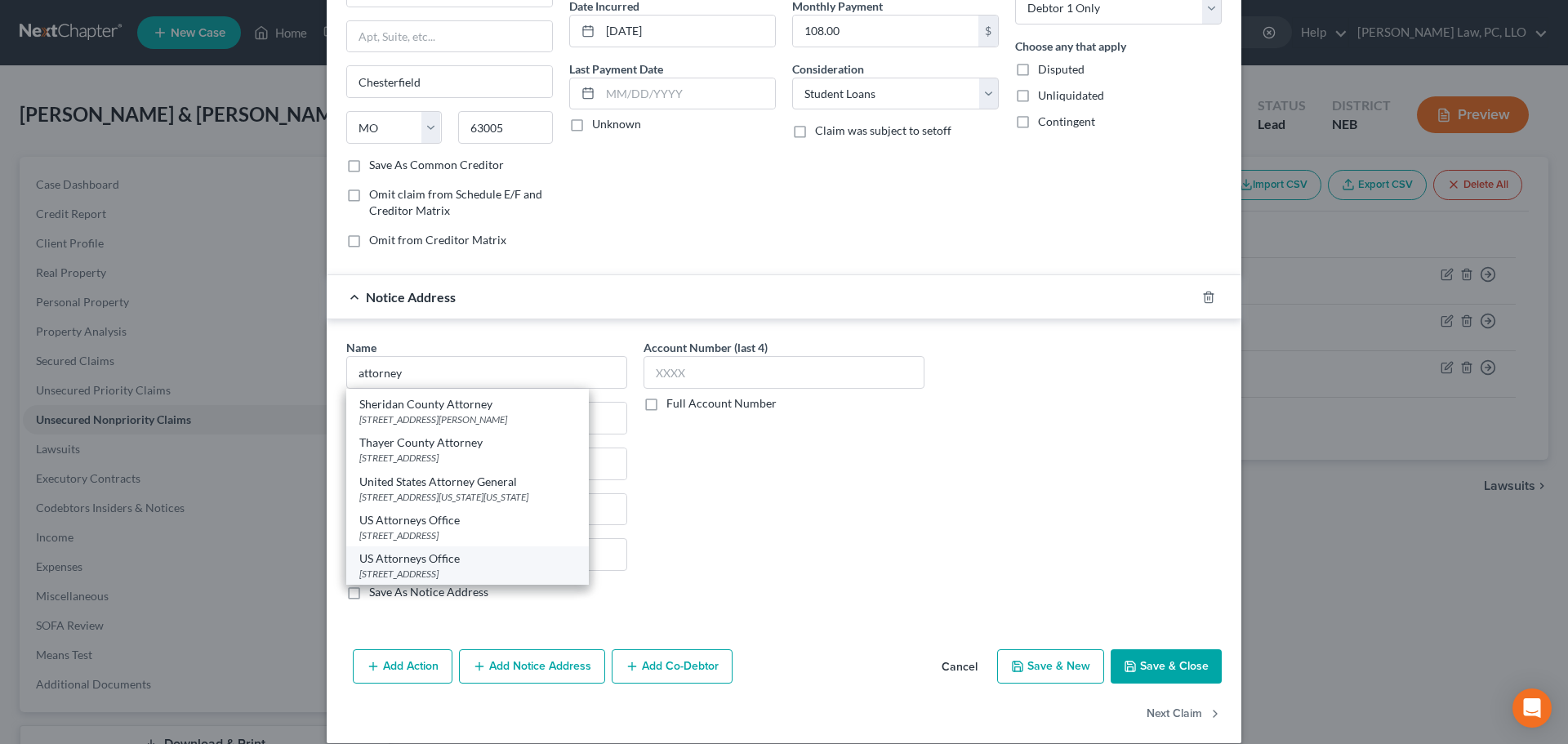
click at [519, 567] on div "[STREET_ADDRESS]" at bounding box center [467, 573] width 216 height 14
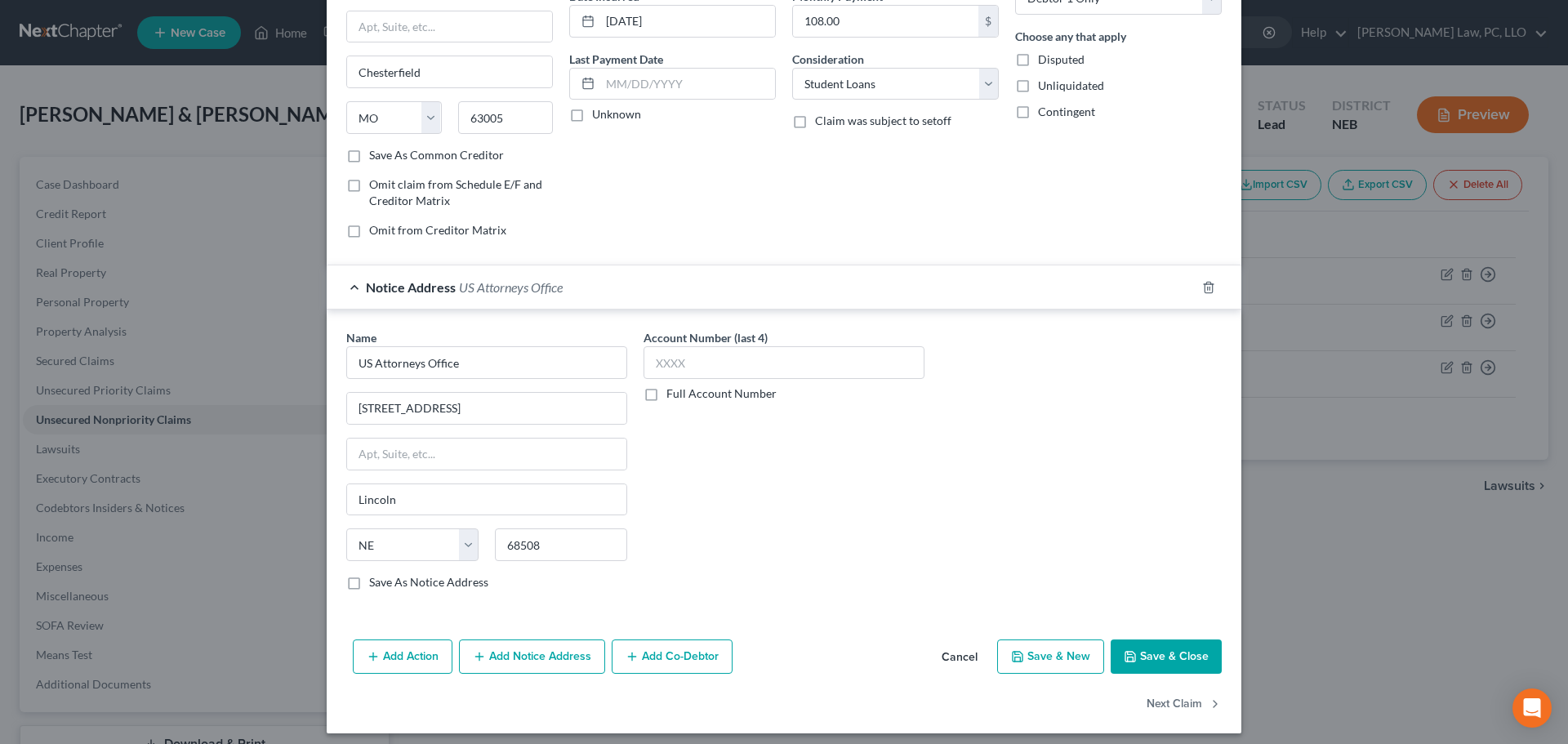
scroll to position [182, 0]
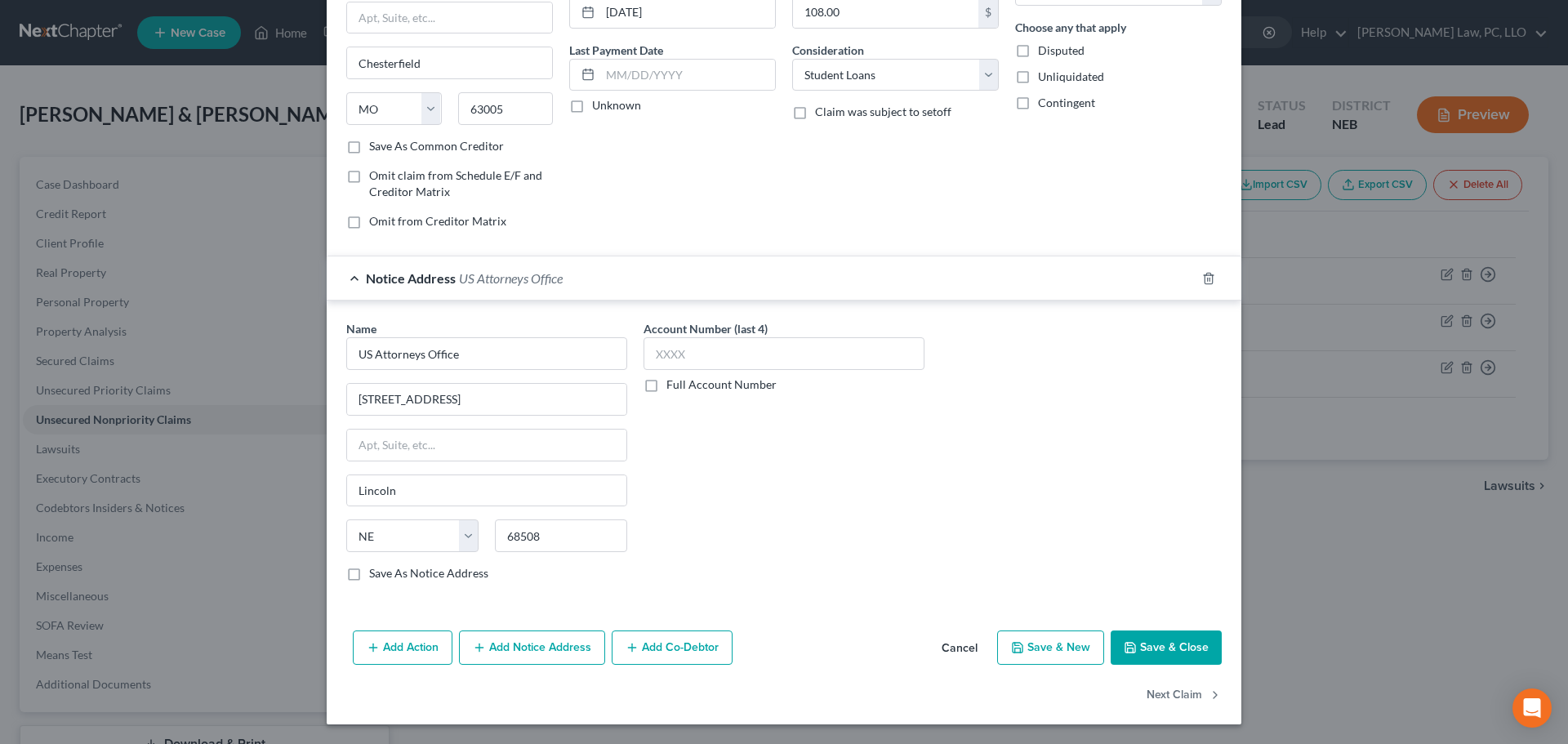
click at [526, 642] on button "Add Notice Address" at bounding box center [533, 647] width 146 height 34
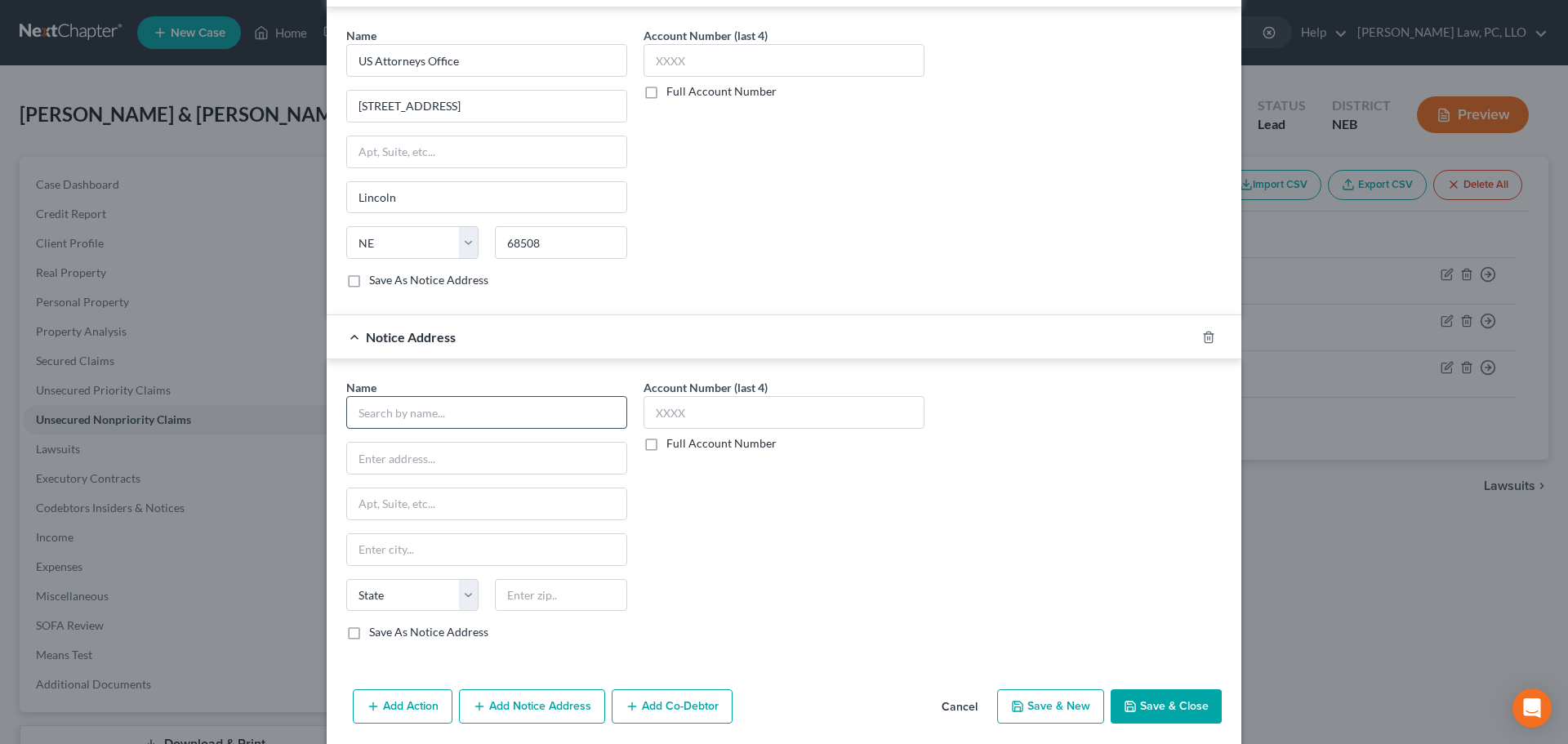
scroll to position [509, 0]
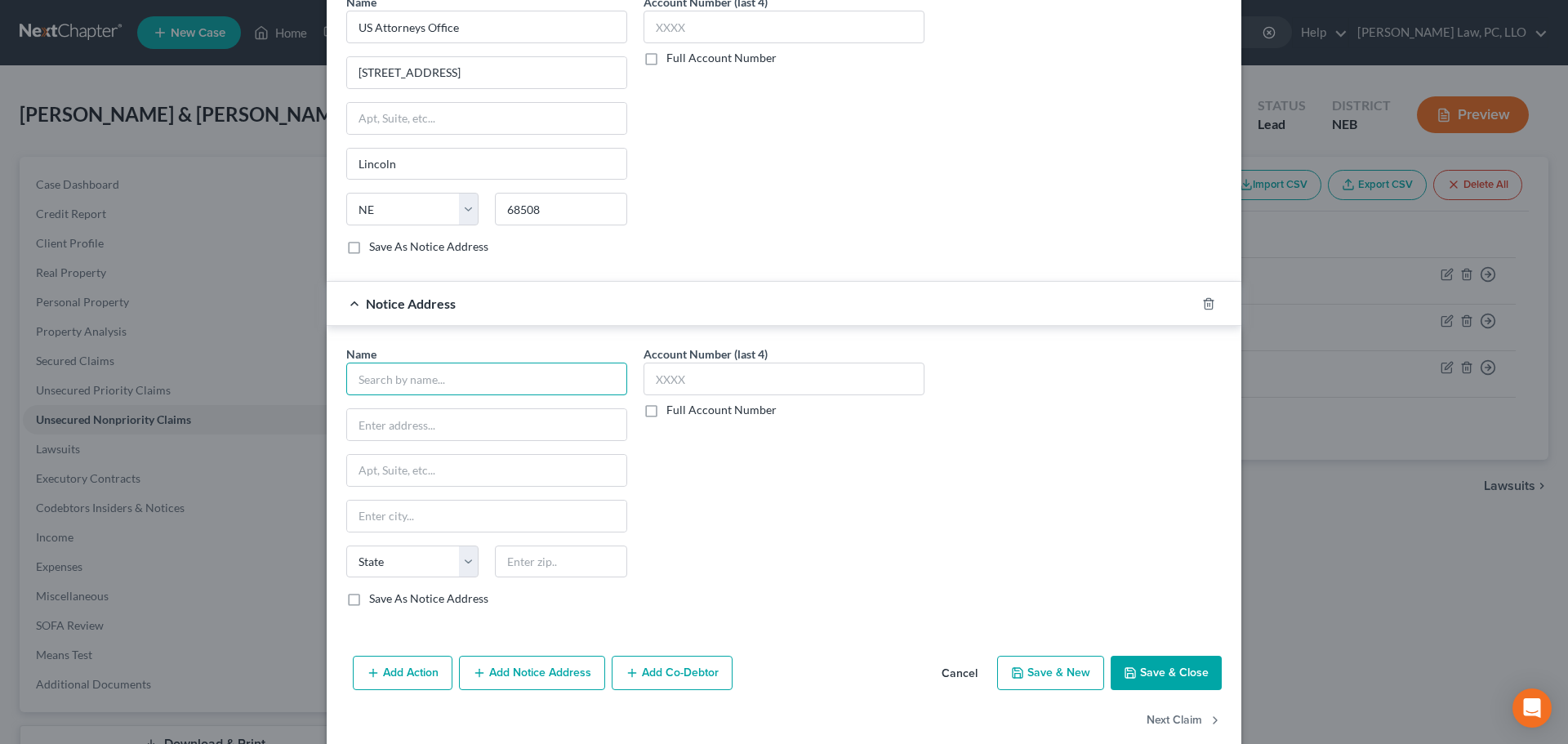
click at [449, 381] on input "text" at bounding box center [486, 378] width 281 height 32
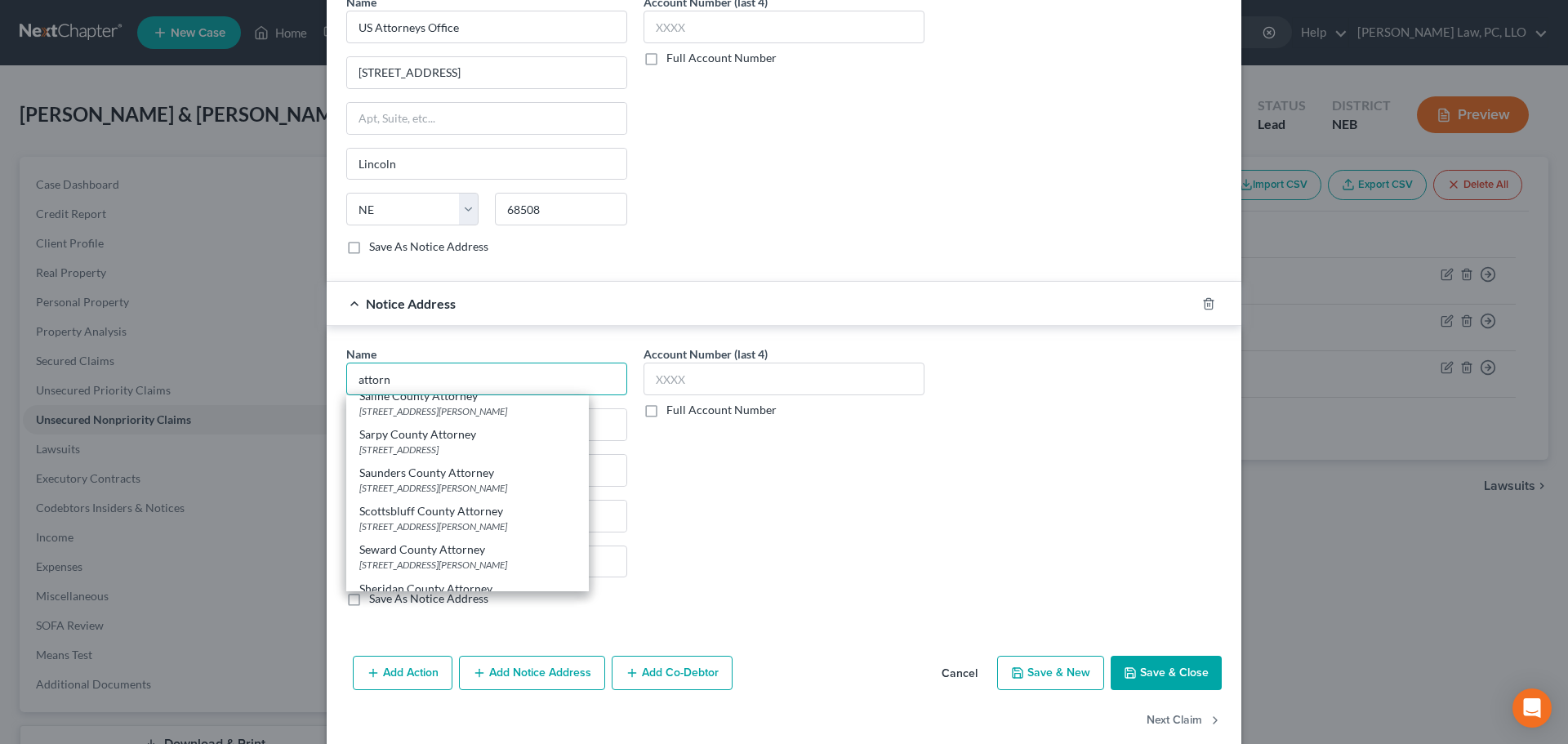
scroll to position [1756, 0]
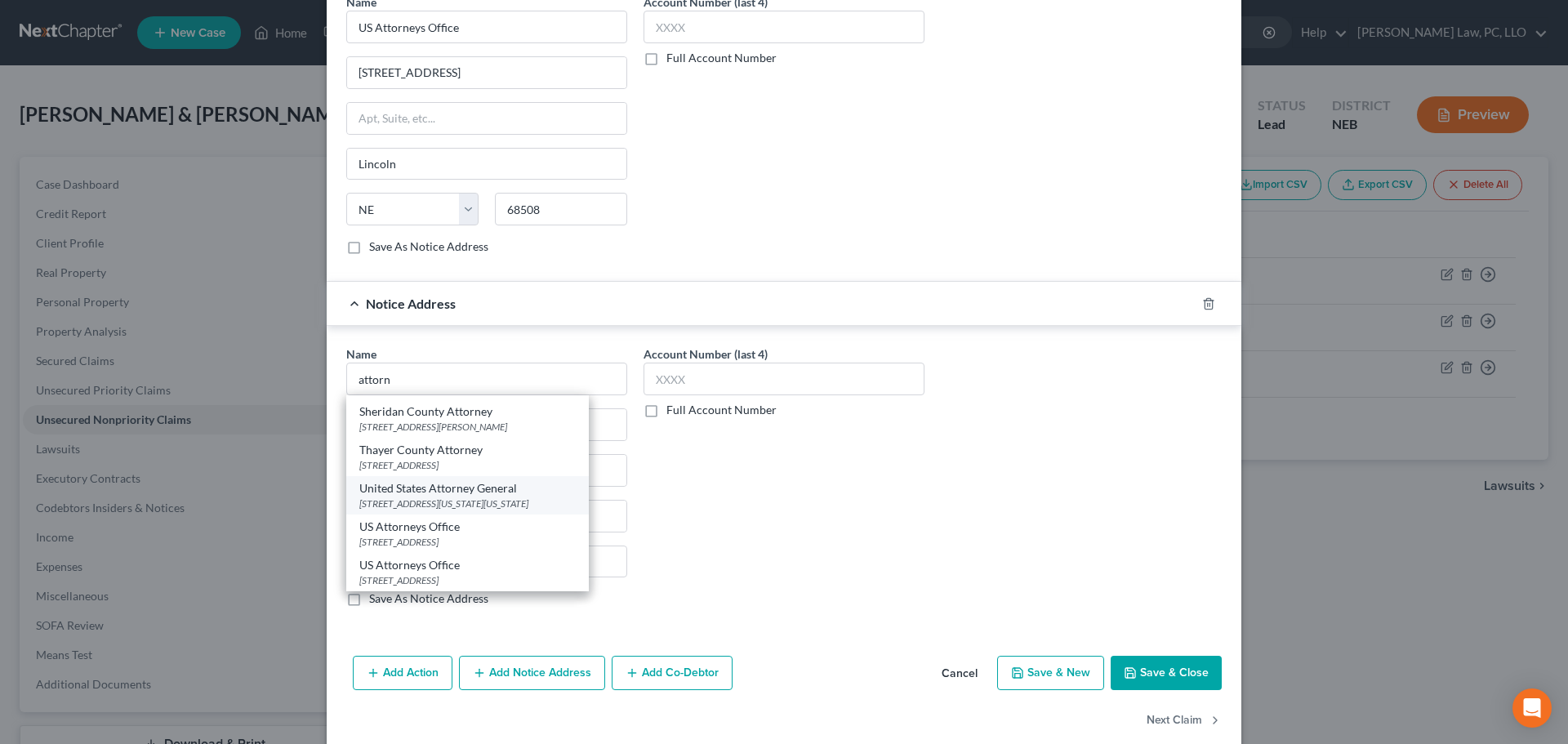
click at [483, 497] on div "[STREET_ADDRESS][US_STATE][US_STATE]" at bounding box center [467, 504] width 216 height 14
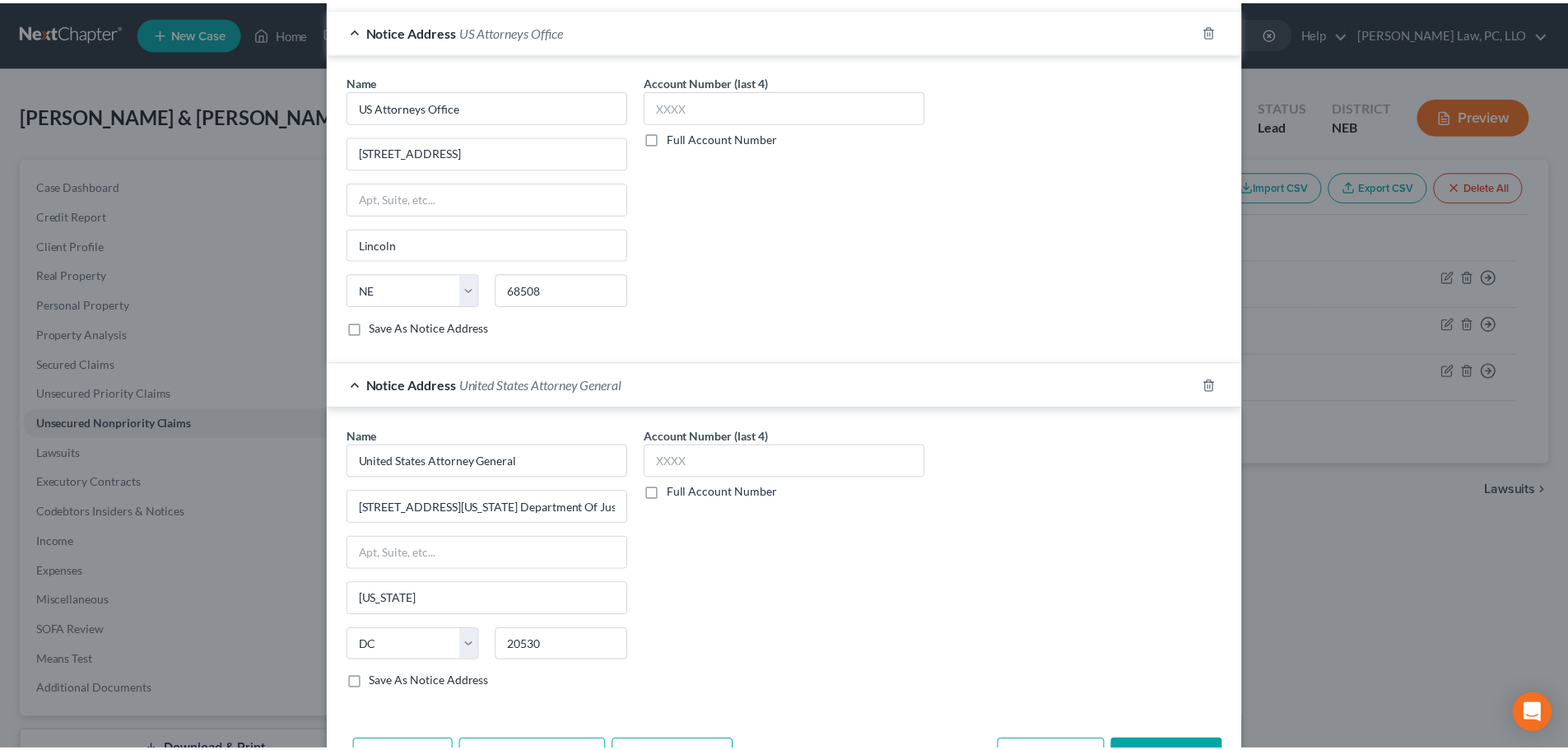
scroll to position [539, 0]
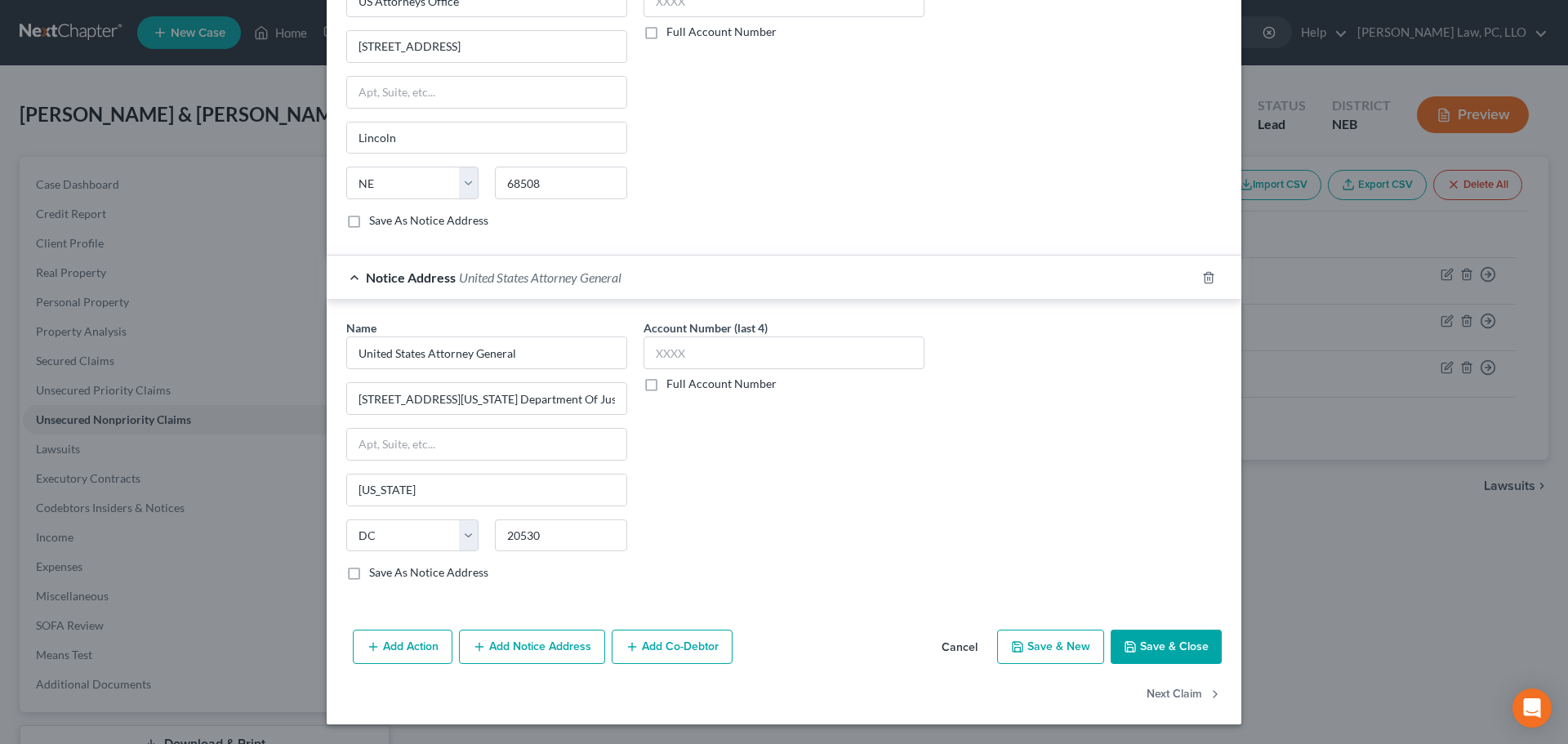
click at [1157, 652] on button "Save & Close" at bounding box center [1166, 646] width 111 height 34
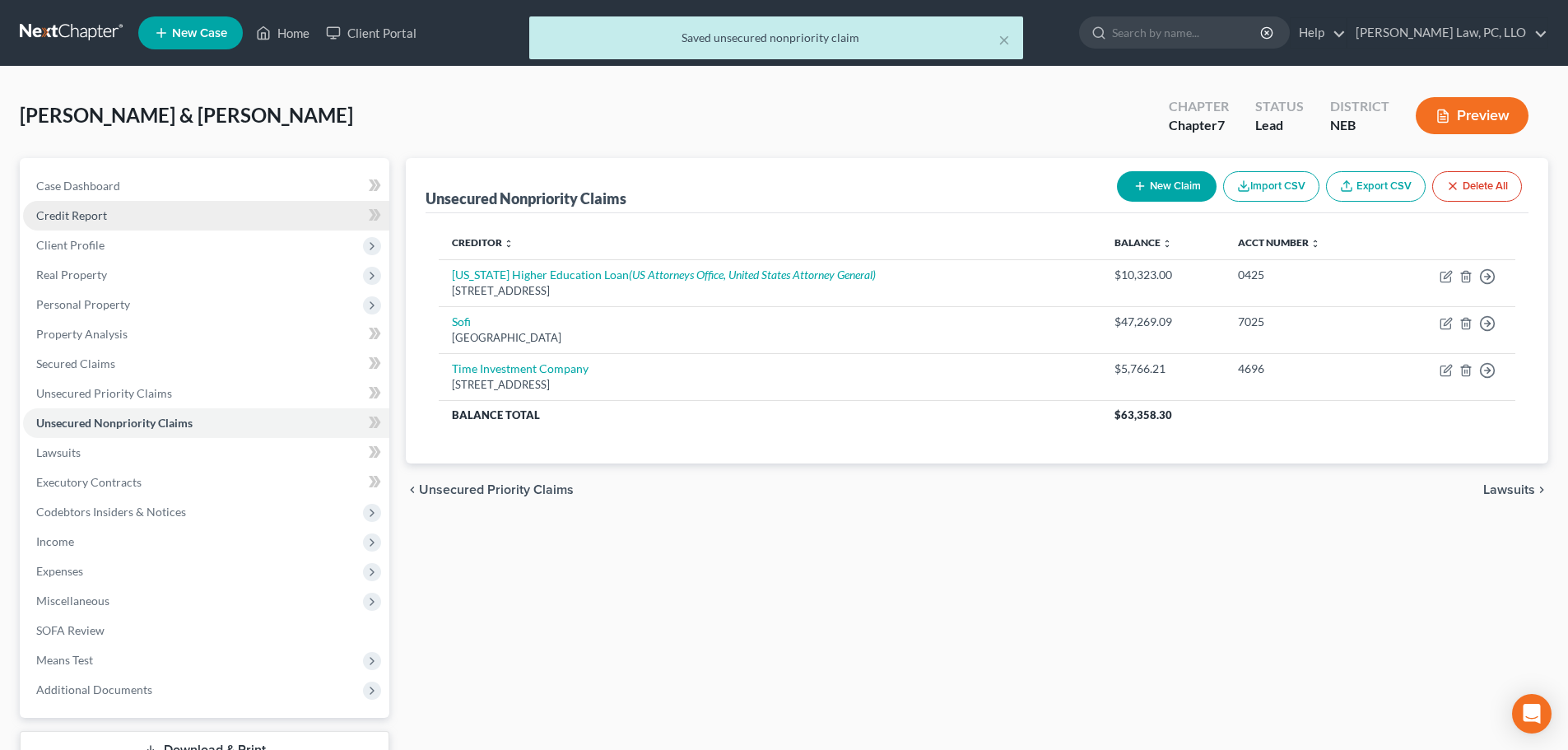
click at [121, 216] on link "Credit Report" at bounding box center [206, 216] width 366 height 30
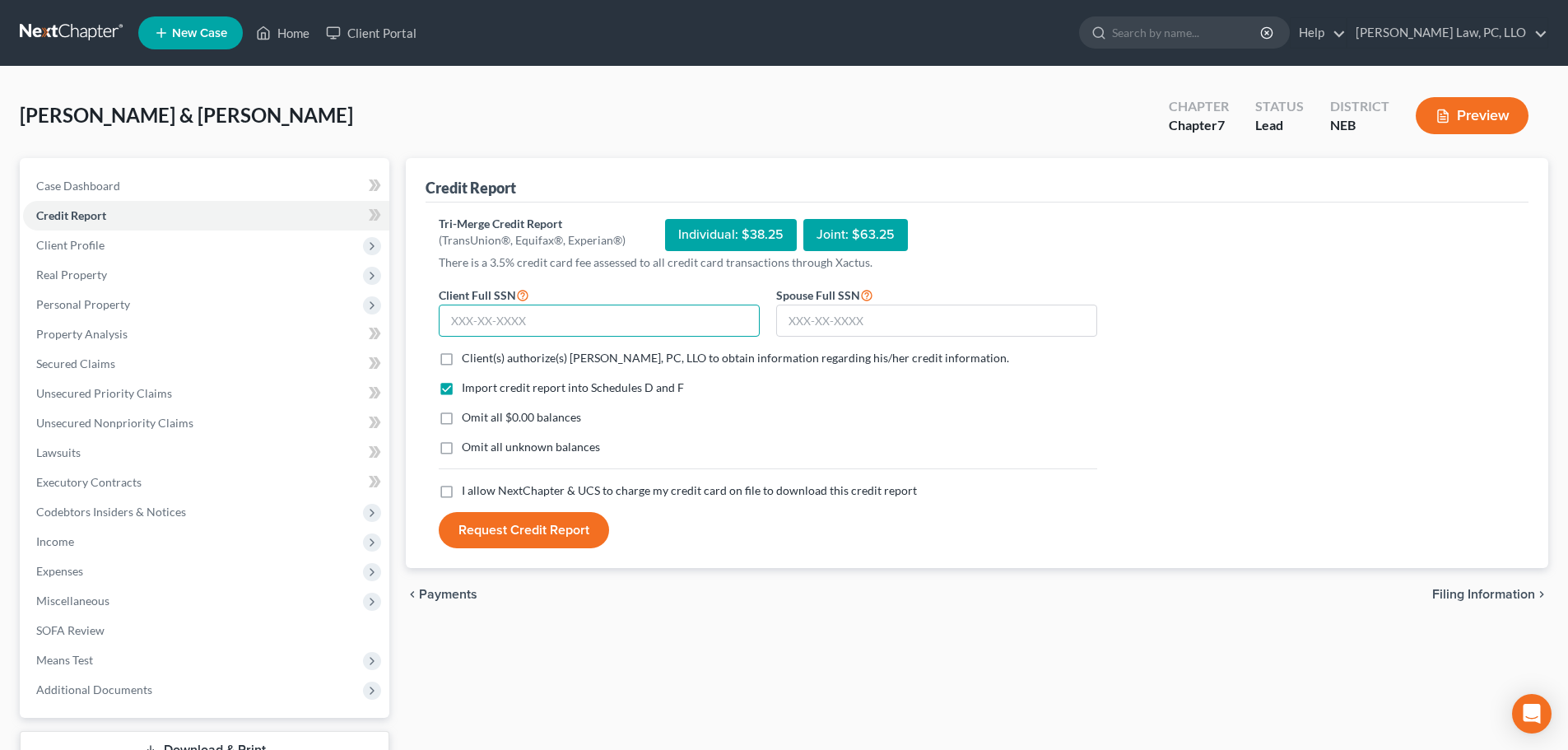
click at [522, 319] on input "text" at bounding box center [600, 321] width 322 height 32
click at [816, 330] on input "text" at bounding box center [937, 321] width 322 height 32
click at [677, 358] on span "Client(s) authorize(s) [PERSON_NAME], PC, LLO to obtain information regarding h…" at bounding box center [735, 357] width 547 height 14
click at [479, 358] on input "Client(s) authorize(s) [PERSON_NAME], PC, LLO to obtain information regarding h…" at bounding box center [473, 355] width 11 height 11
click at [647, 487] on span "I allow NextChapter & UCS to charge my credit card on file to download this cre…" at bounding box center [690, 490] width 455 height 14
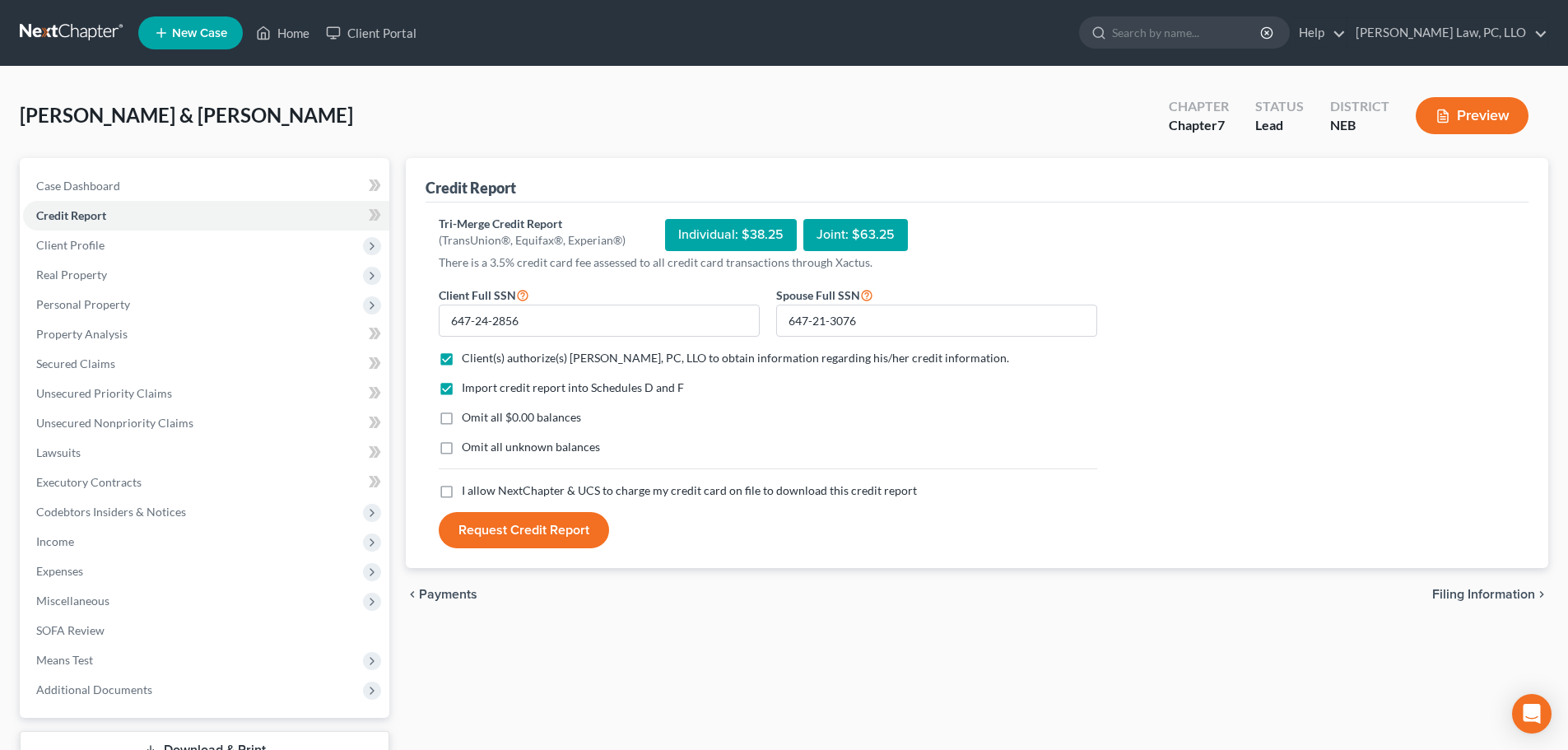
click at [479, 487] on input "I allow NextChapter & UCS to charge my credit card on file to download this cre…" at bounding box center [473, 487] width 11 height 11
click at [548, 518] on button "Request Credit Report" at bounding box center [524, 530] width 170 height 36
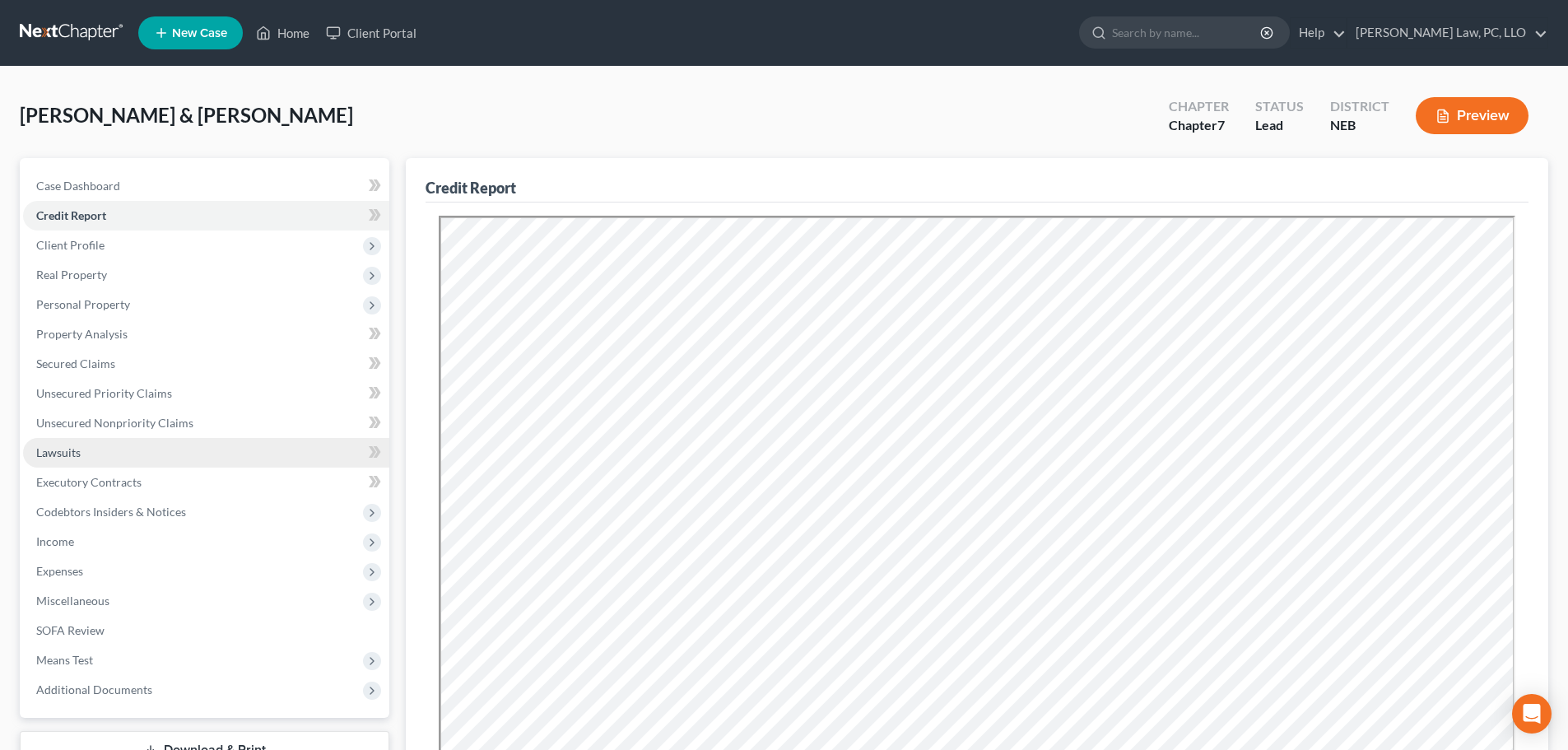
click at [148, 438] on link "Lawsuits" at bounding box center [206, 453] width 366 height 30
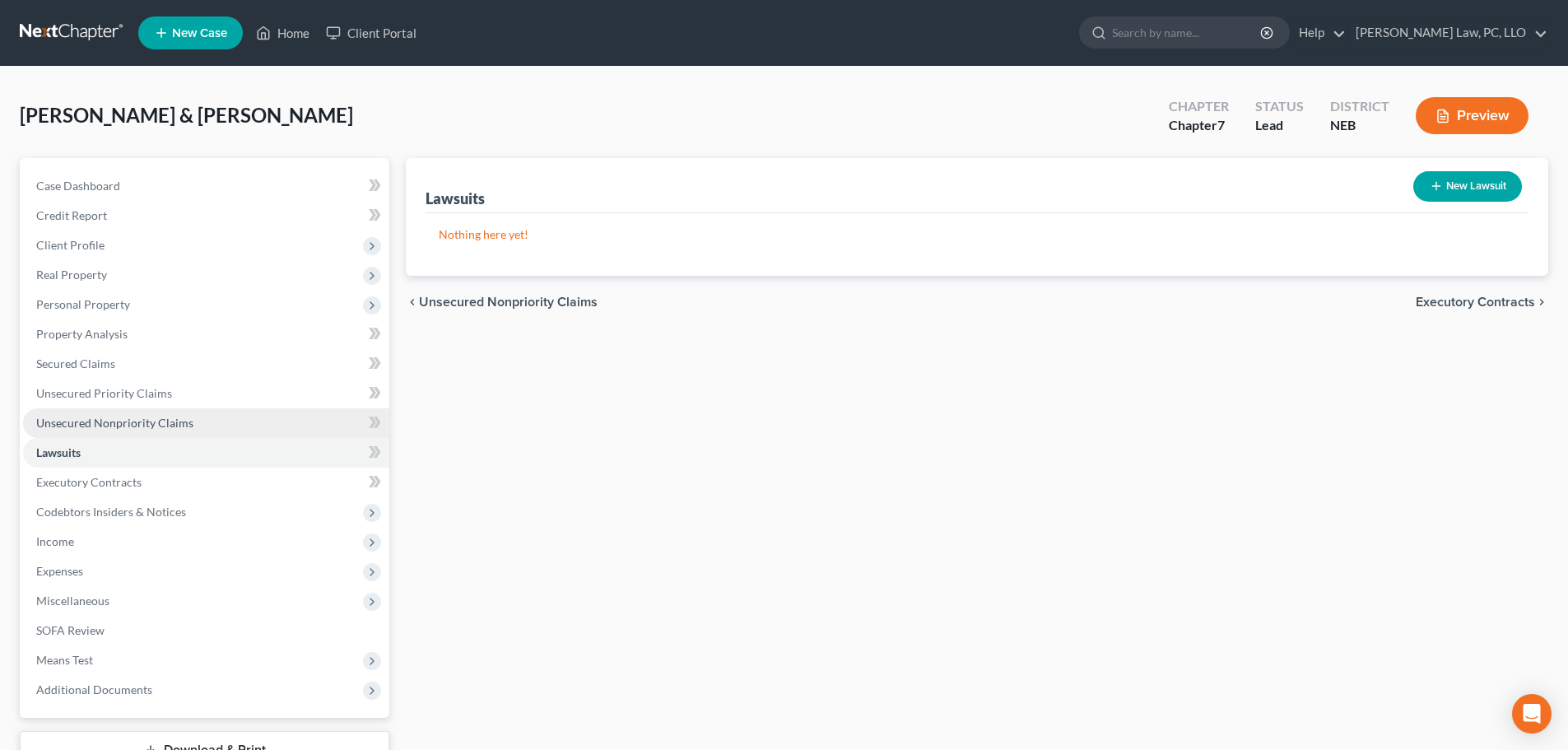
click at [155, 427] on span "Unsecured Nonpriority Claims" at bounding box center [114, 422] width 157 height 14
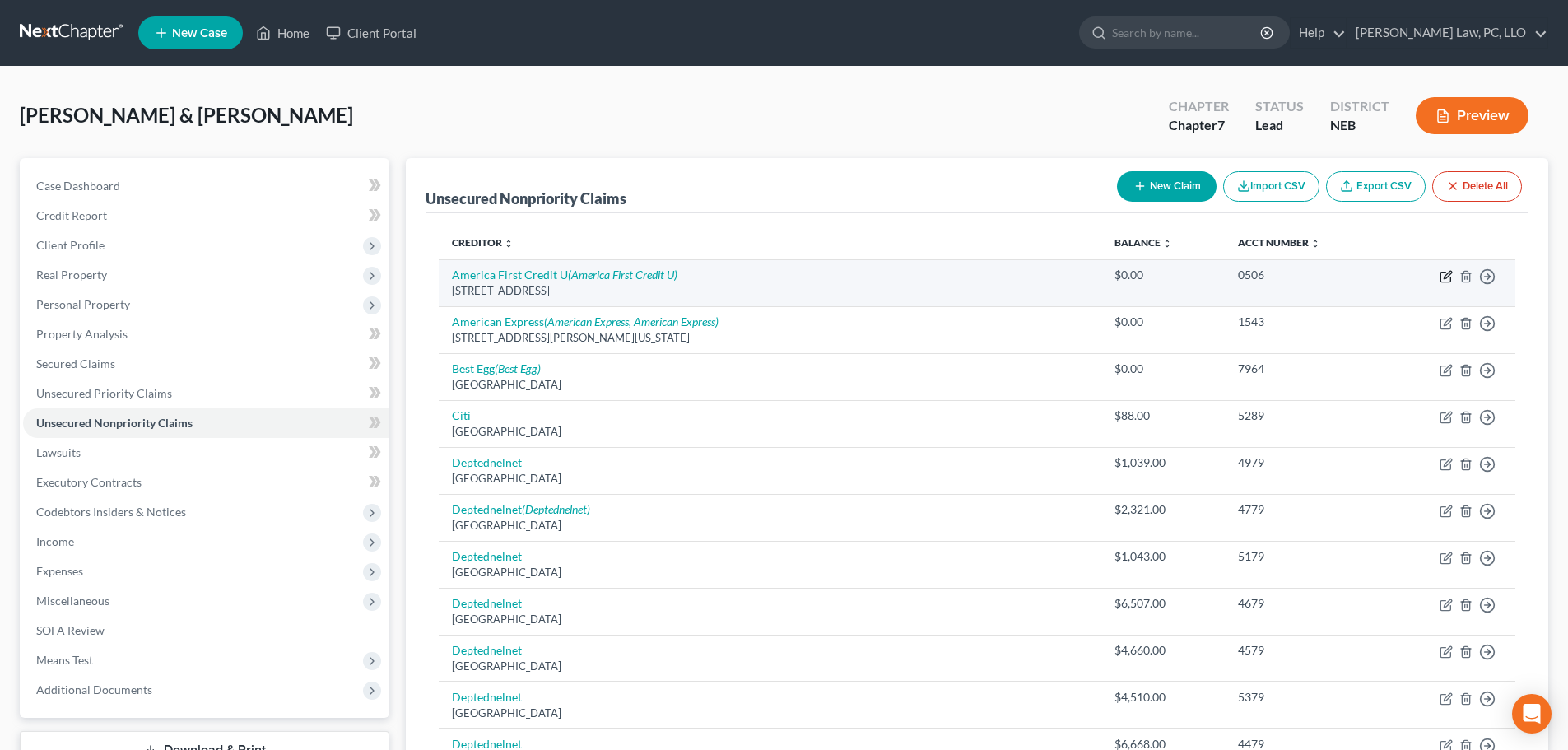
click at [1449, 274] on icon "button" at bounding box center [1446, 276] width 13 height 13
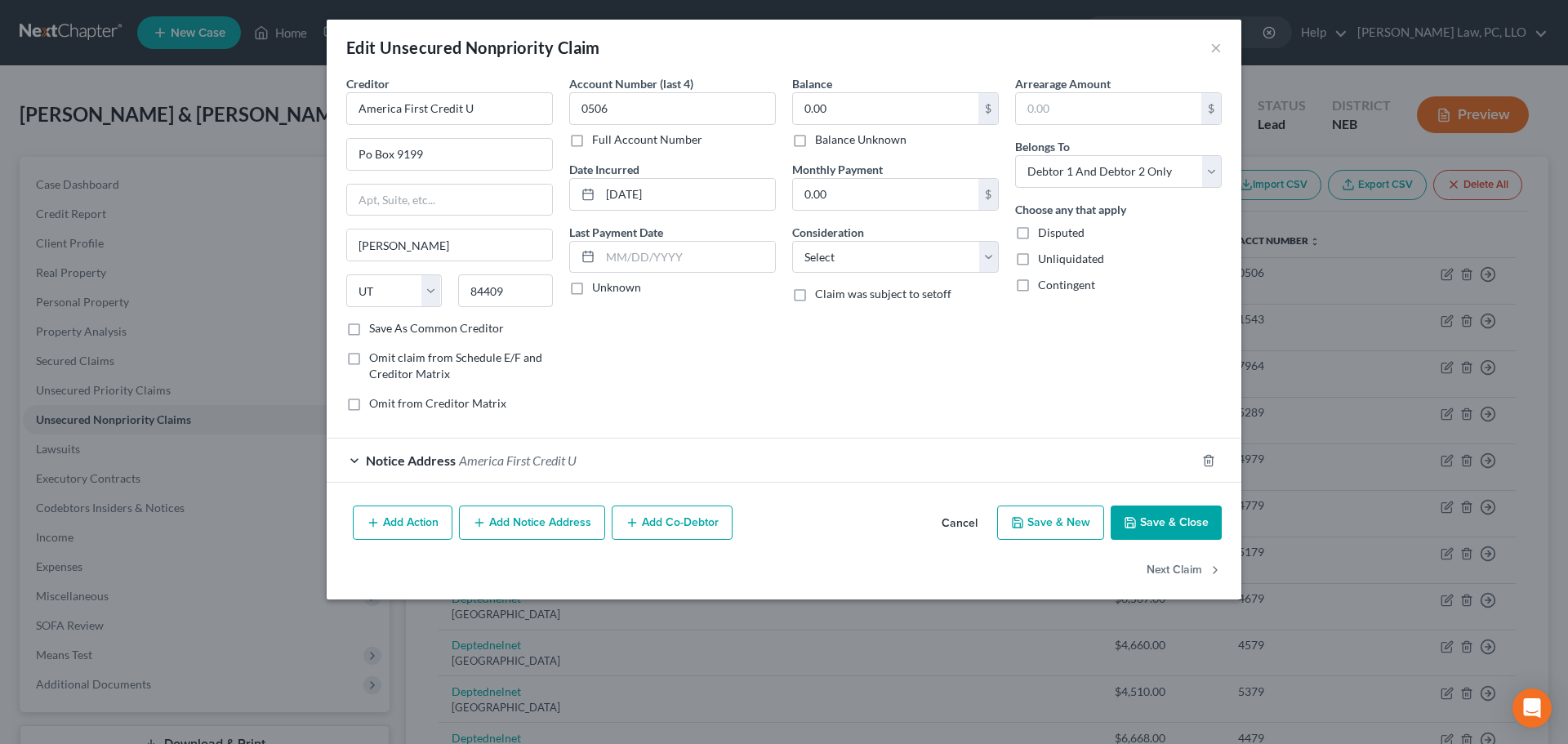
click at [961, 521] on button "Cancel" at bounding box center [960, 523] width 62 height 32
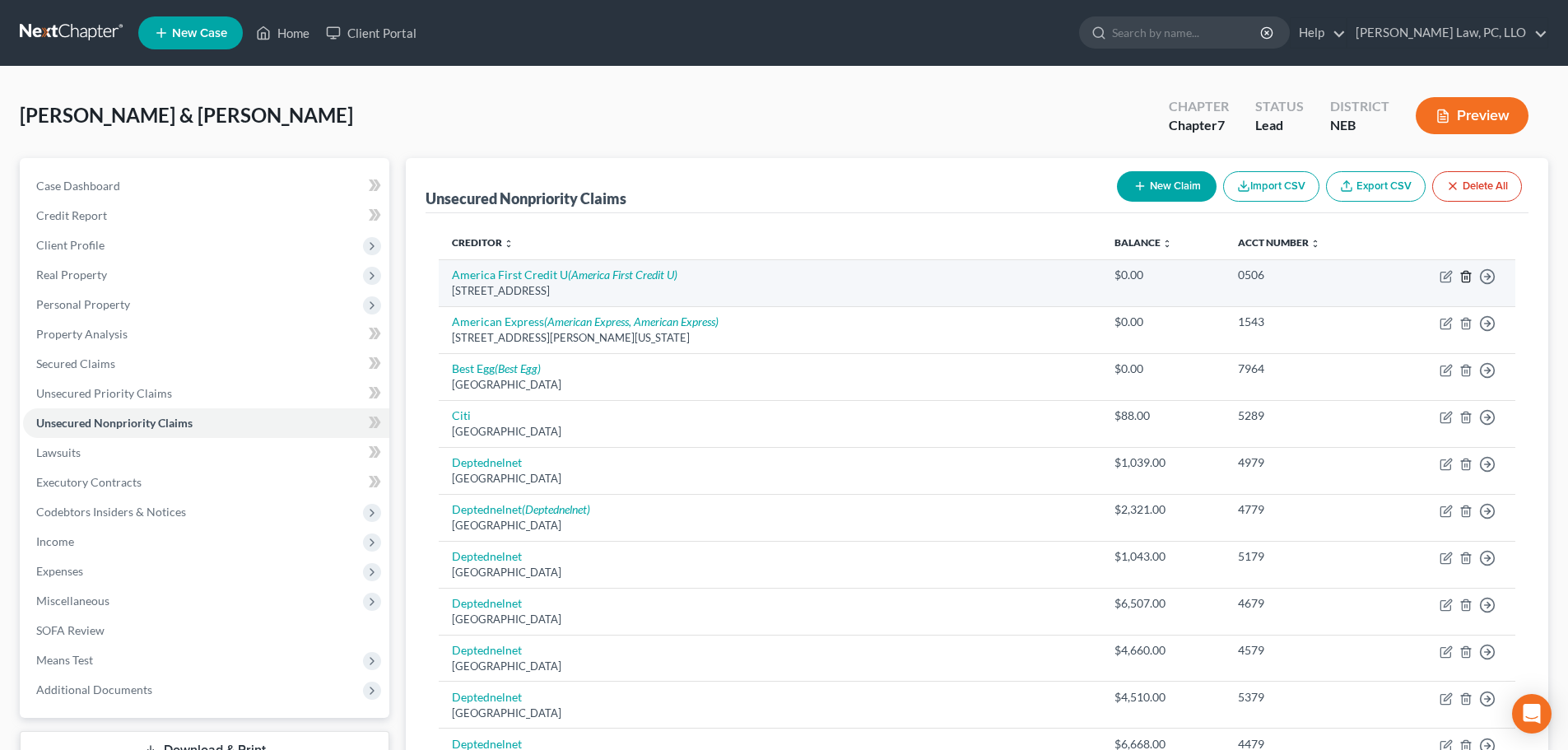
click at [1468, 275] on icon "button" at bounding box center [1466, 276] width 13 height 13
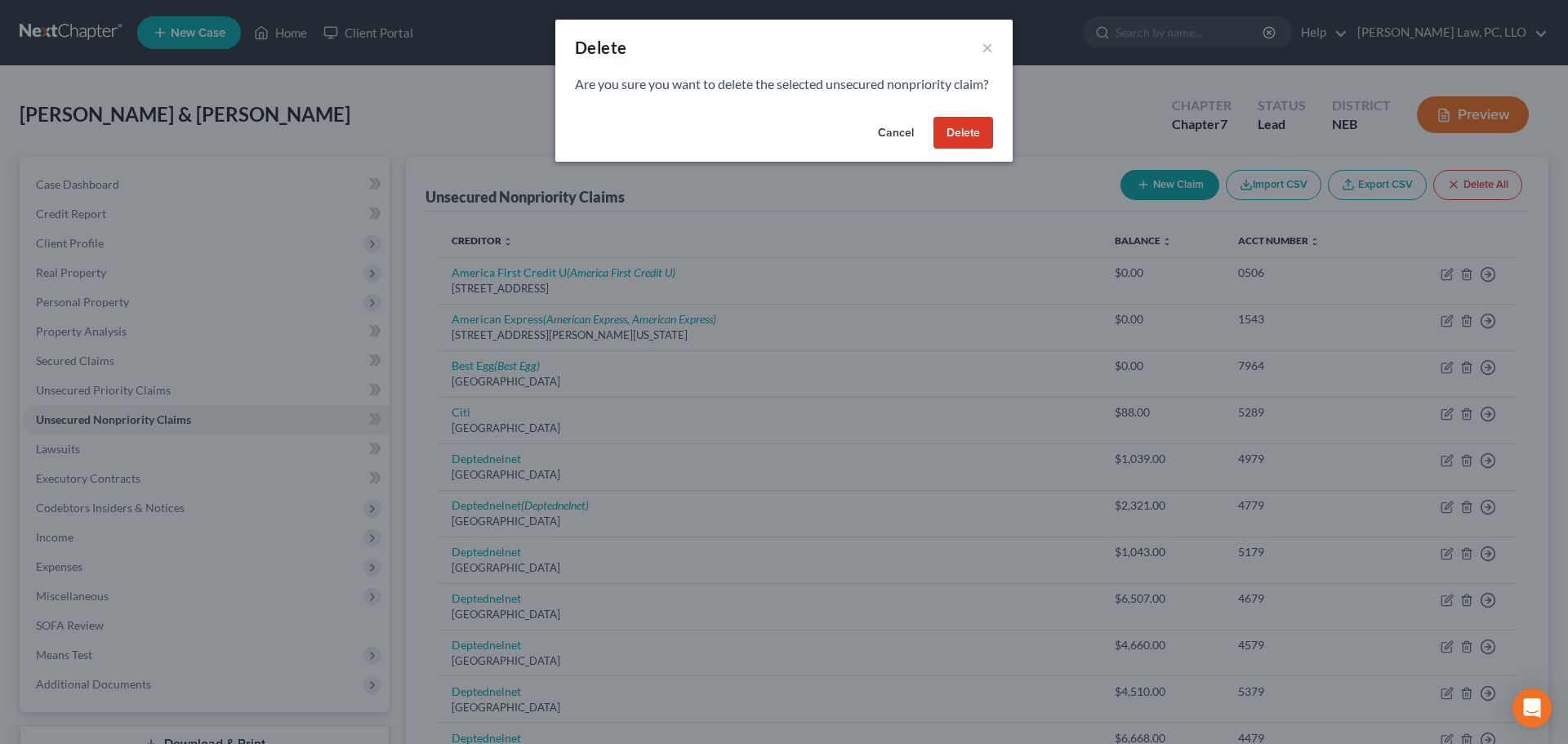
click at [953, 150] on button "Delete" at bounding box center [963, 132] width 59 height 32
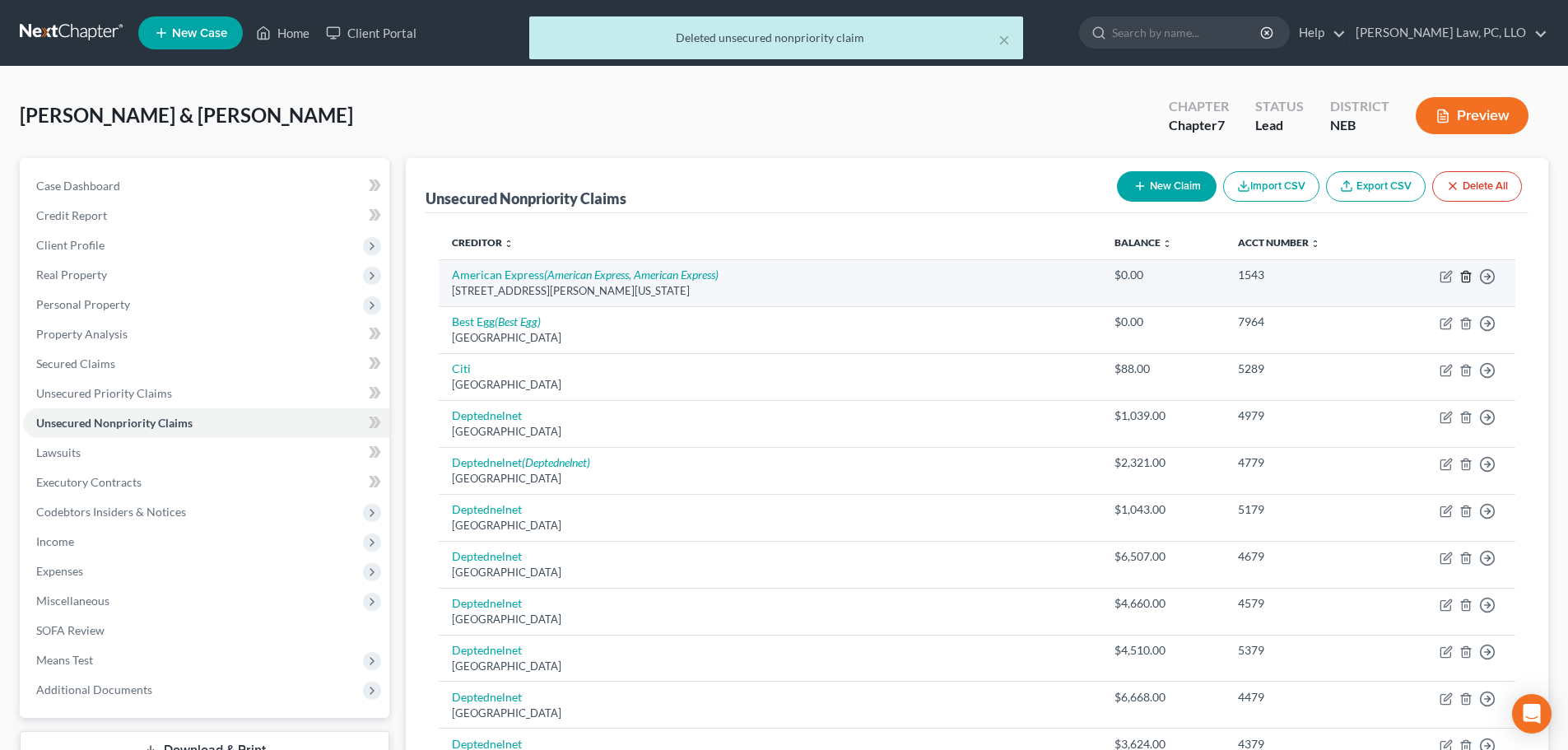
click at [1463, 278] on icon "button" at bounding box center [1466, 276] width 13 height 13
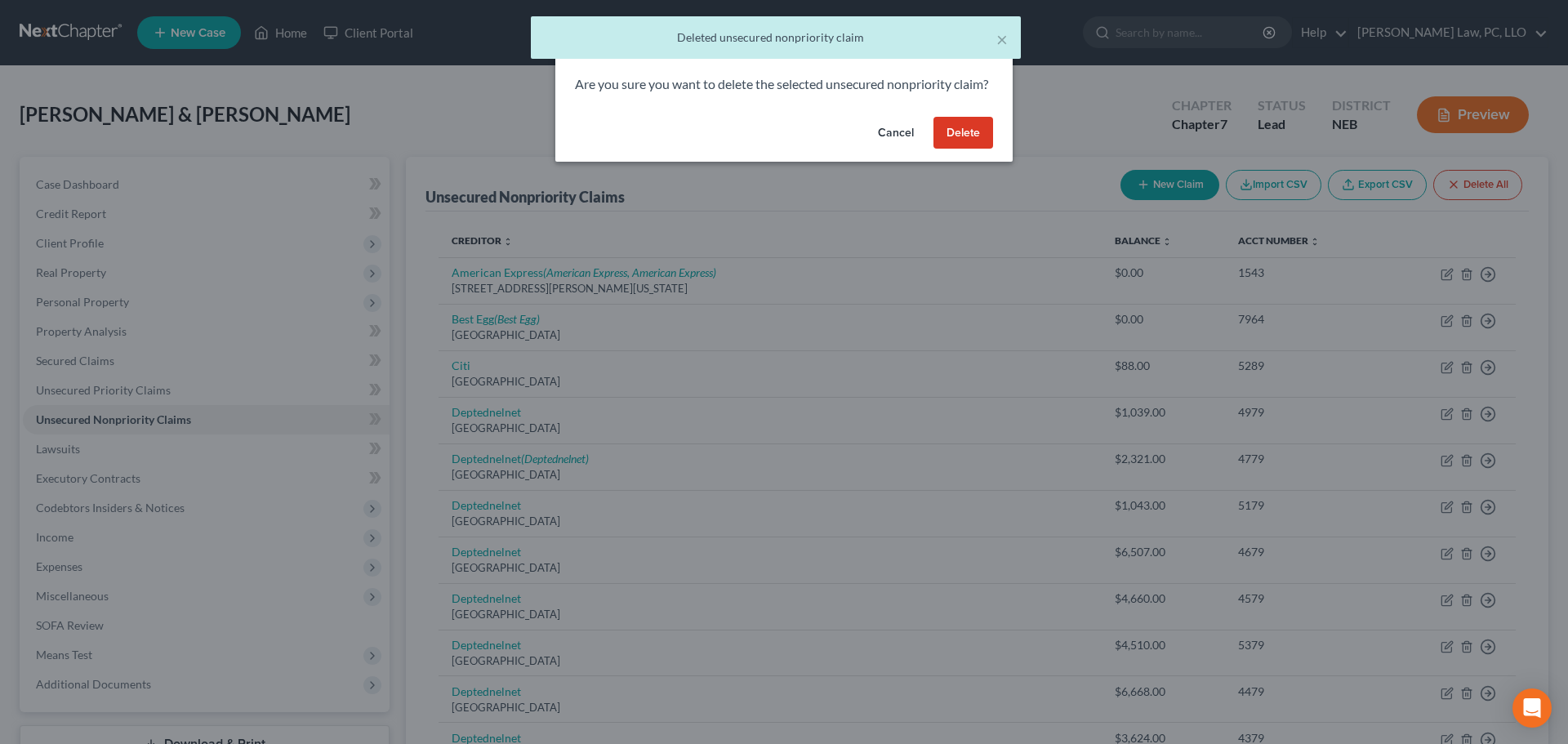
click at [955, 145] on button "Delete" at bounding box center [963, 132] width 59 height 32
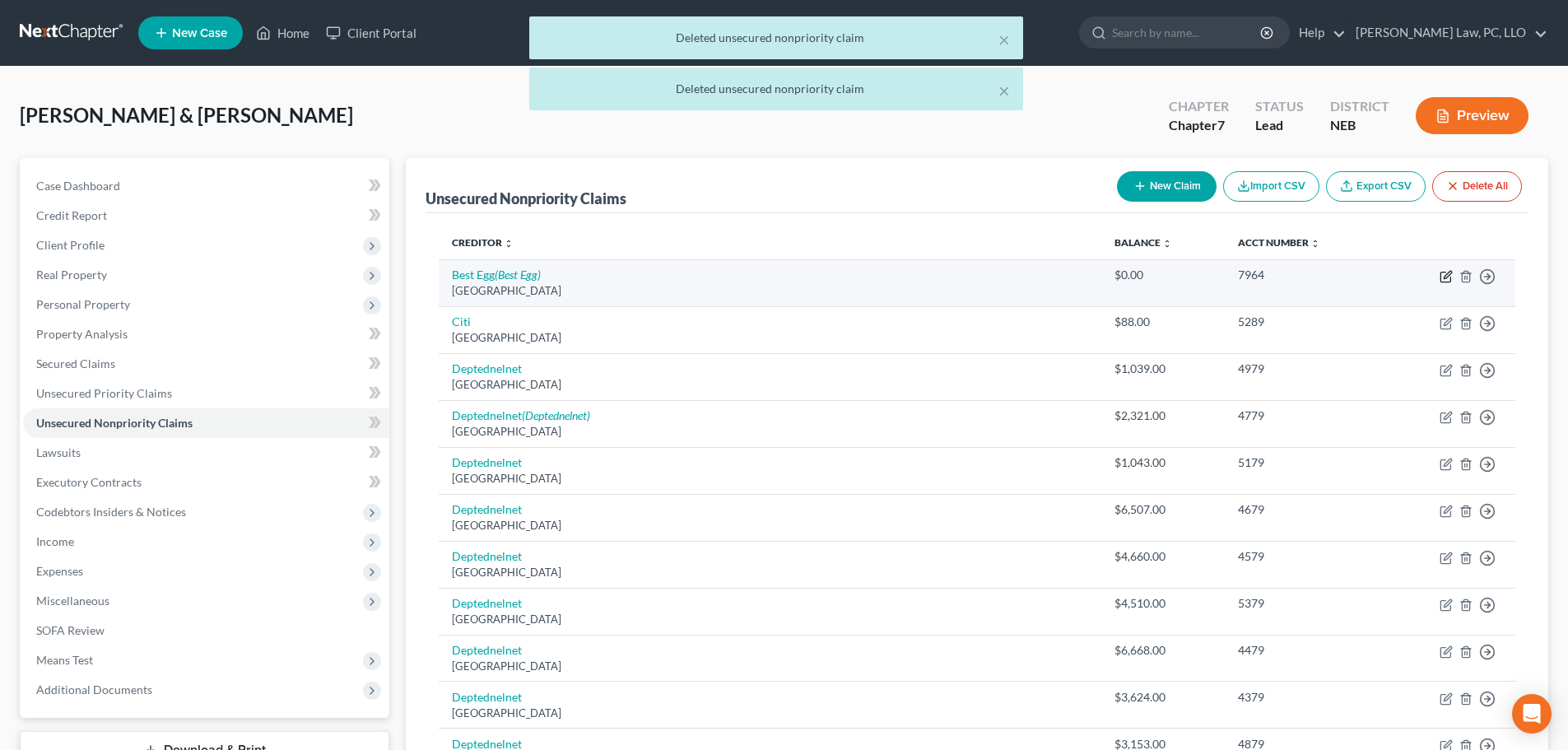
click at [1447, 274] on icon "button" at bounding box center [1448, 274] width 7 height 7
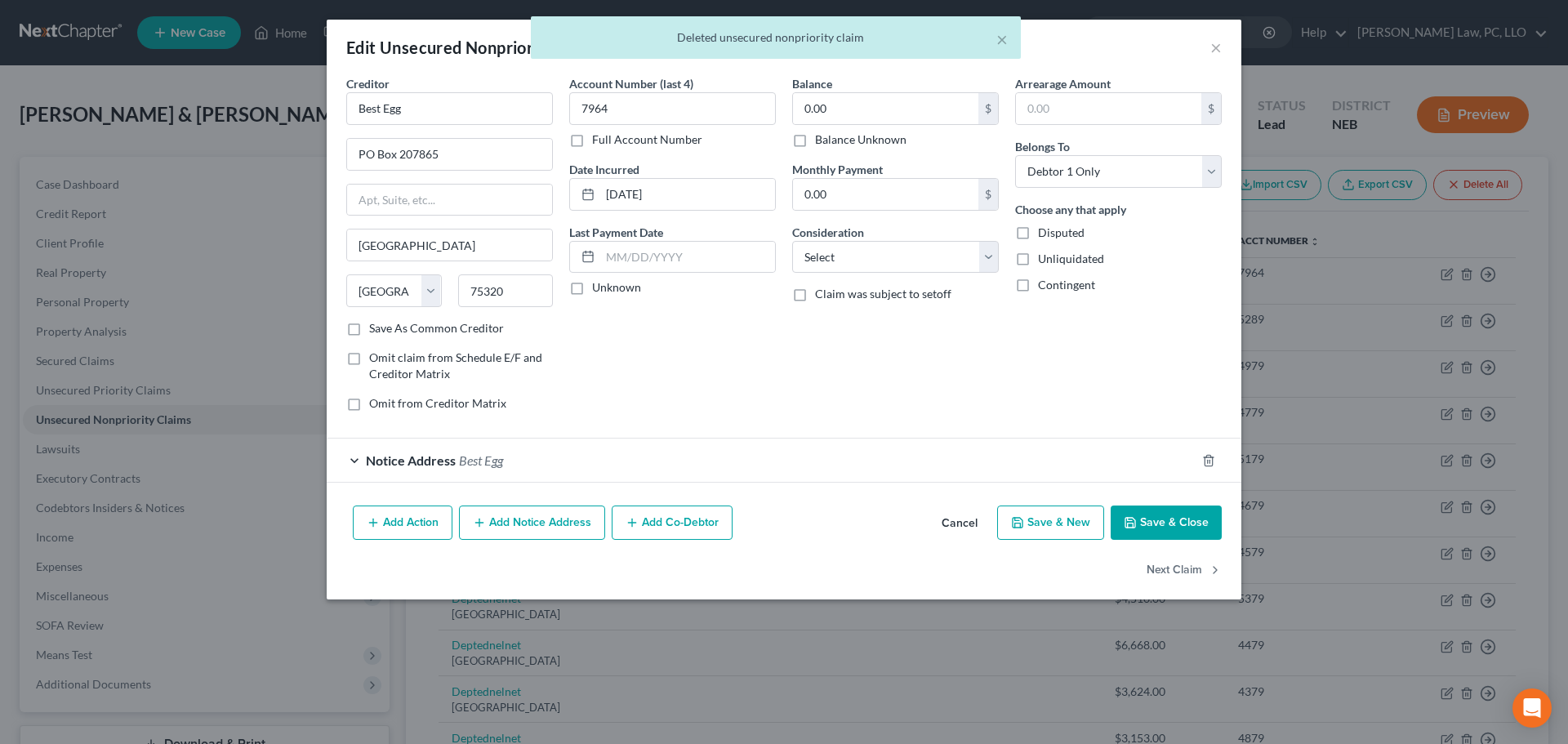
click at [858, 138] on label "Balance Unknown" at bounding box center [860, 139] width 92 height 17
click at [832, 138] on input "Balance Unknown" at bounding box center [827, 137] width 10 height 10
click at [1212, 456] on icon "button" at bounding box center [1208, 460] width 7 height 10
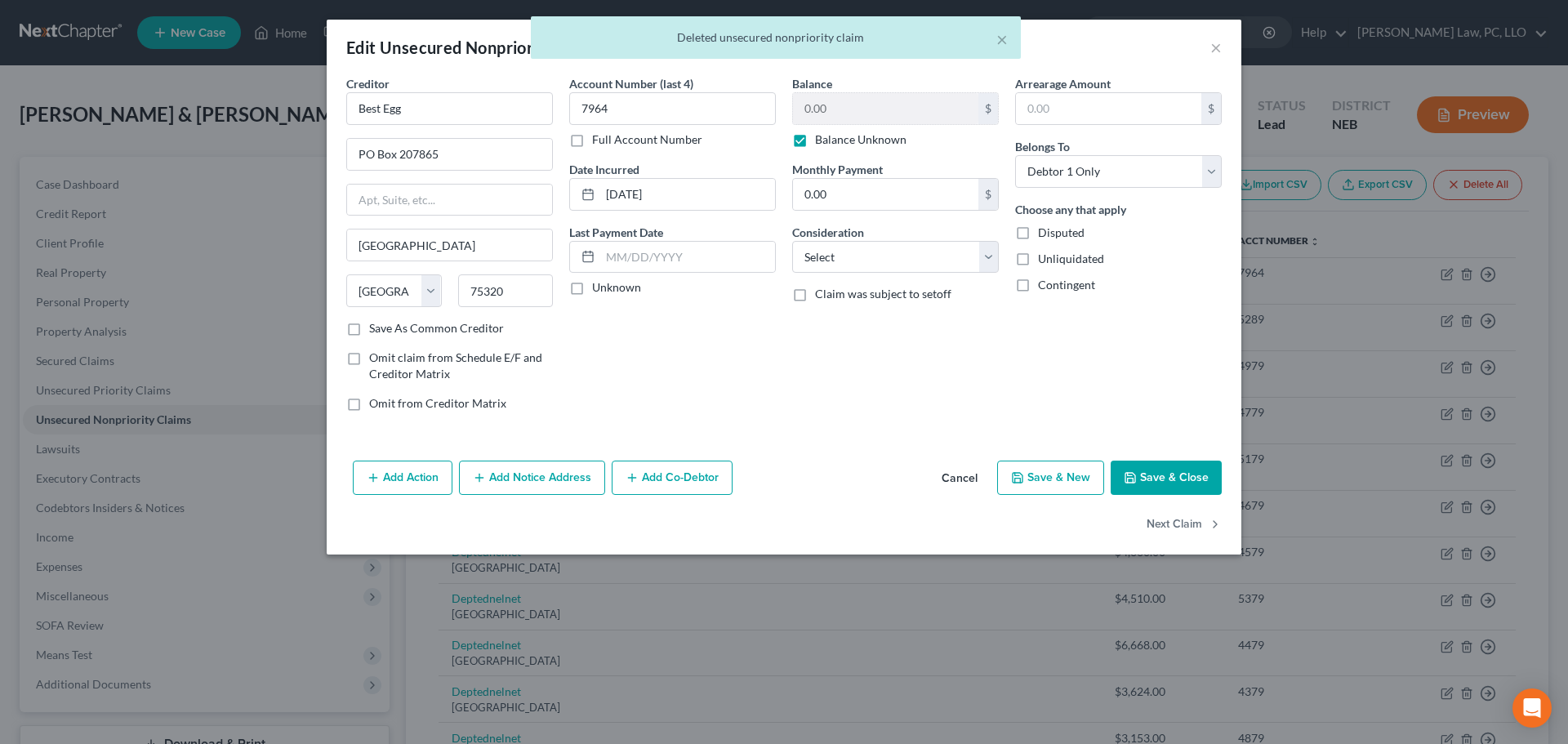
click at [1166, 480] on button "Save & Close" at bounding box center [1166, 477] width 111 height 34
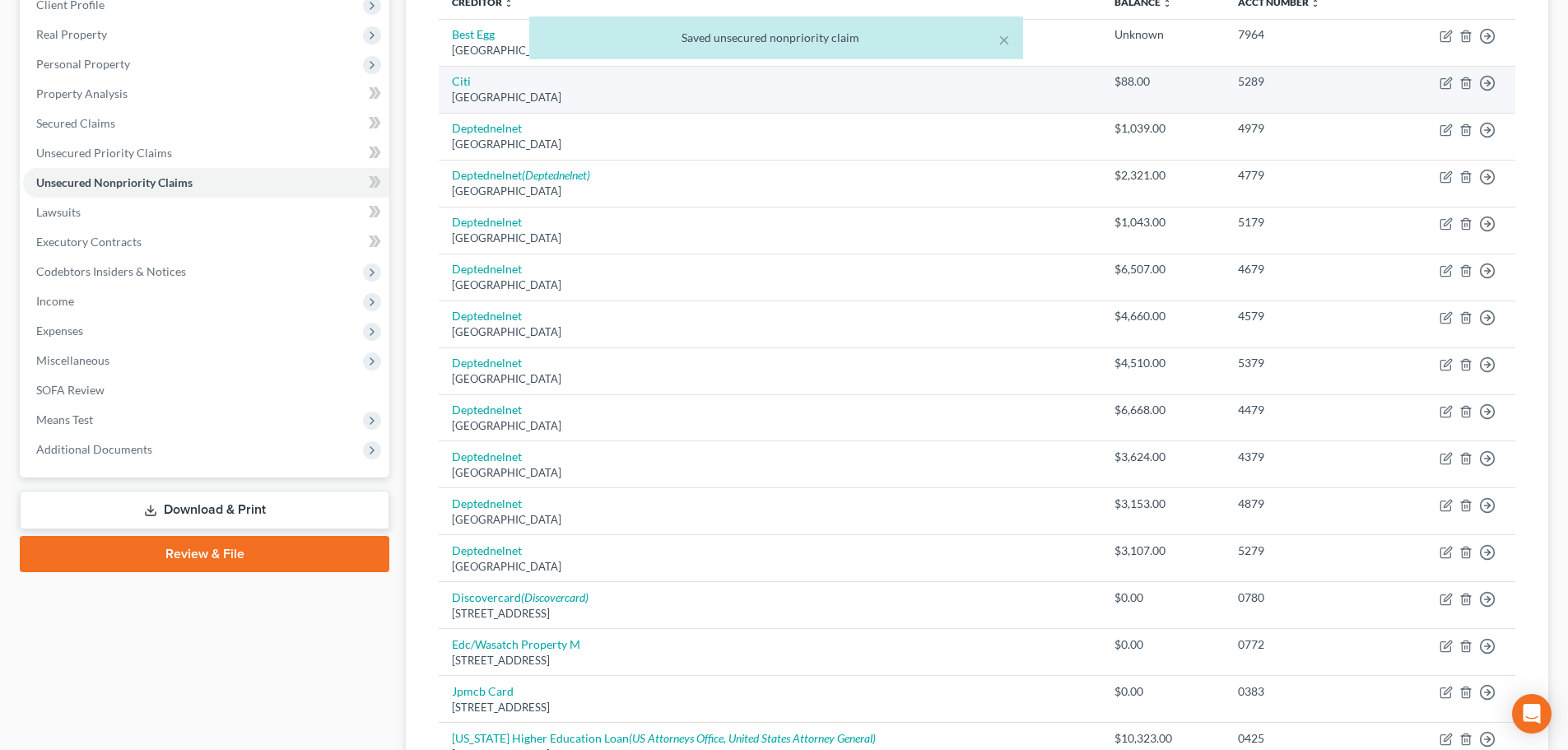
scroll to position [247, 0]
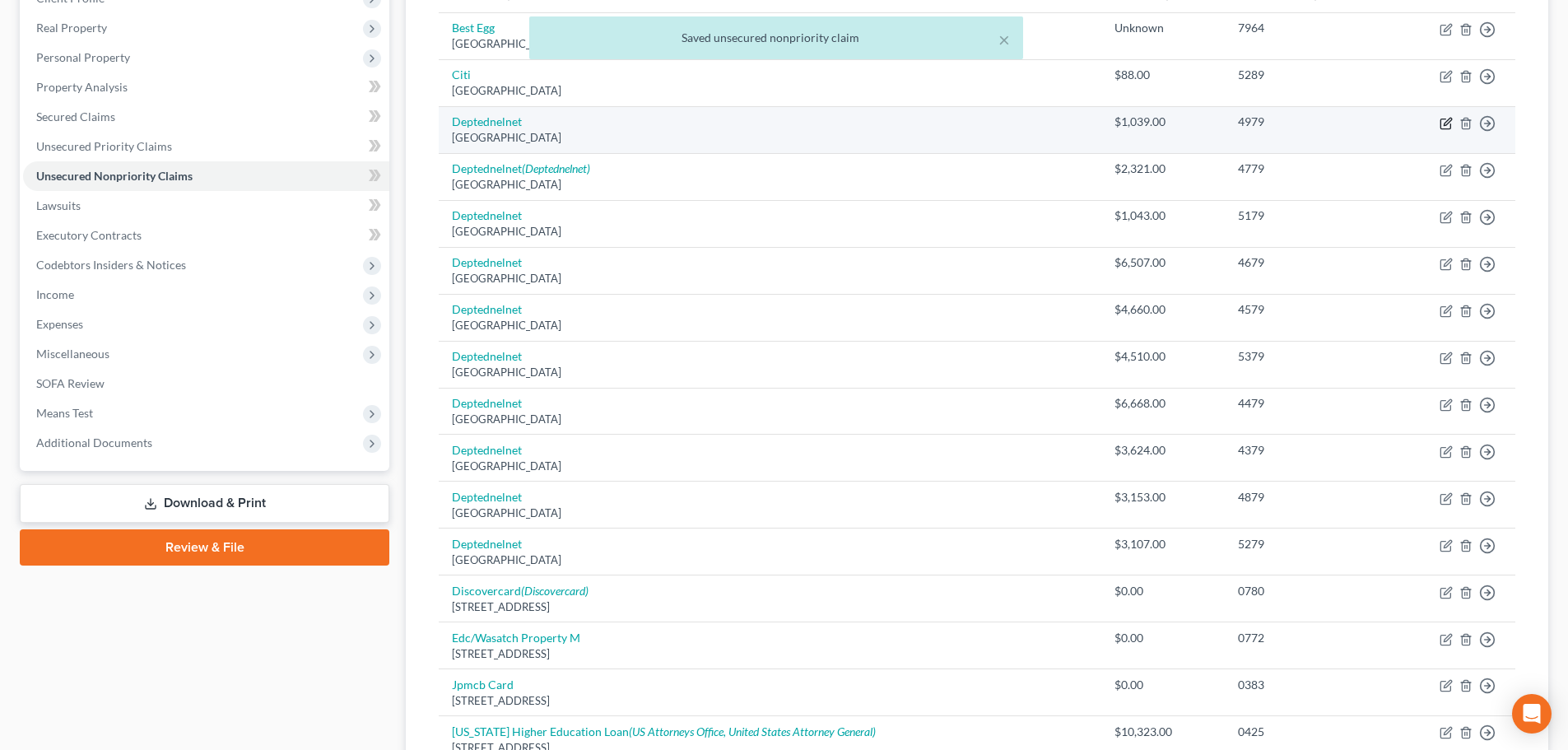
click at [1445, 126] on icon "button" at bounding box center [1446, 123] width 13 height 13
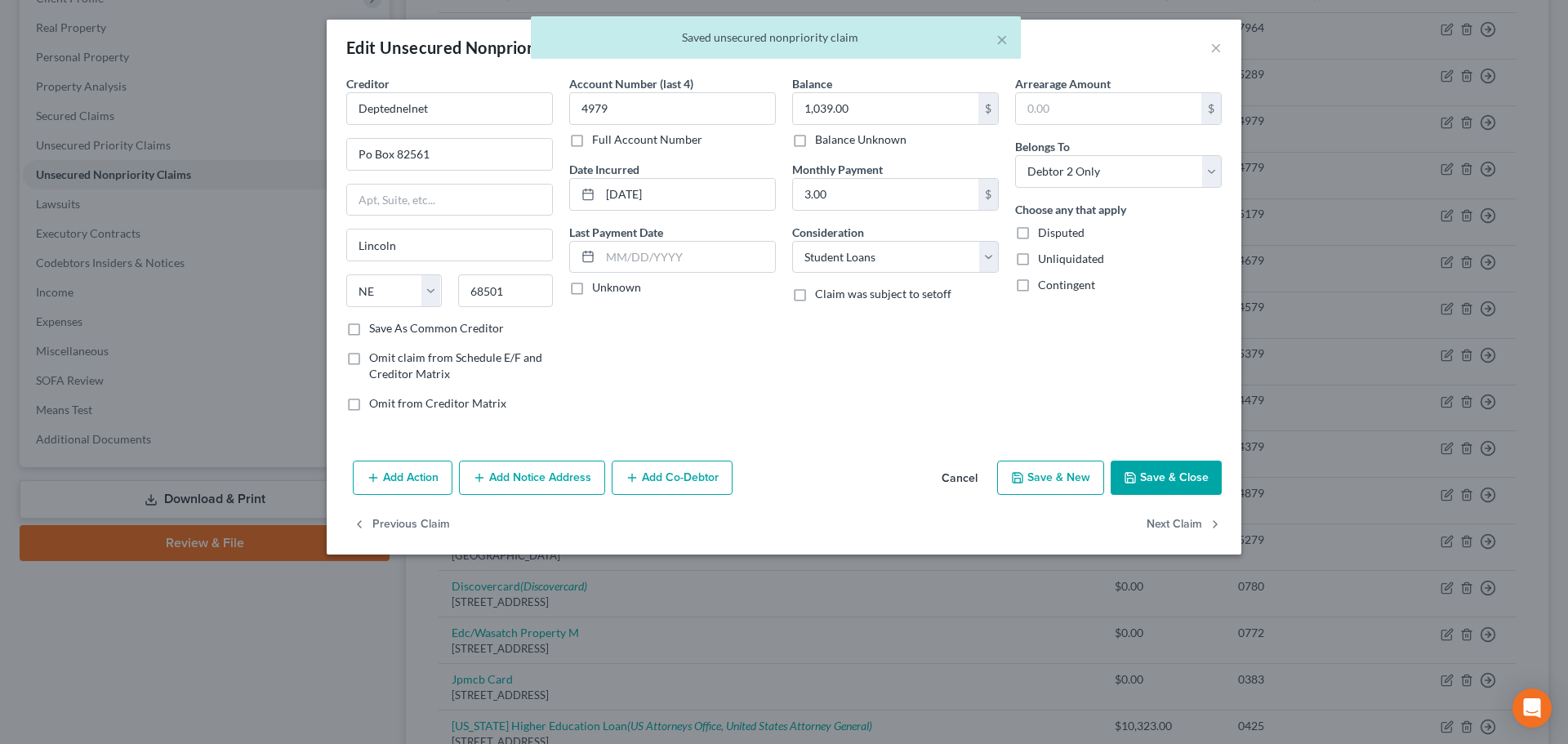
click at [1164, 484] on button "Save & Close" at bounding box center [1166, 477] width 111 height 34
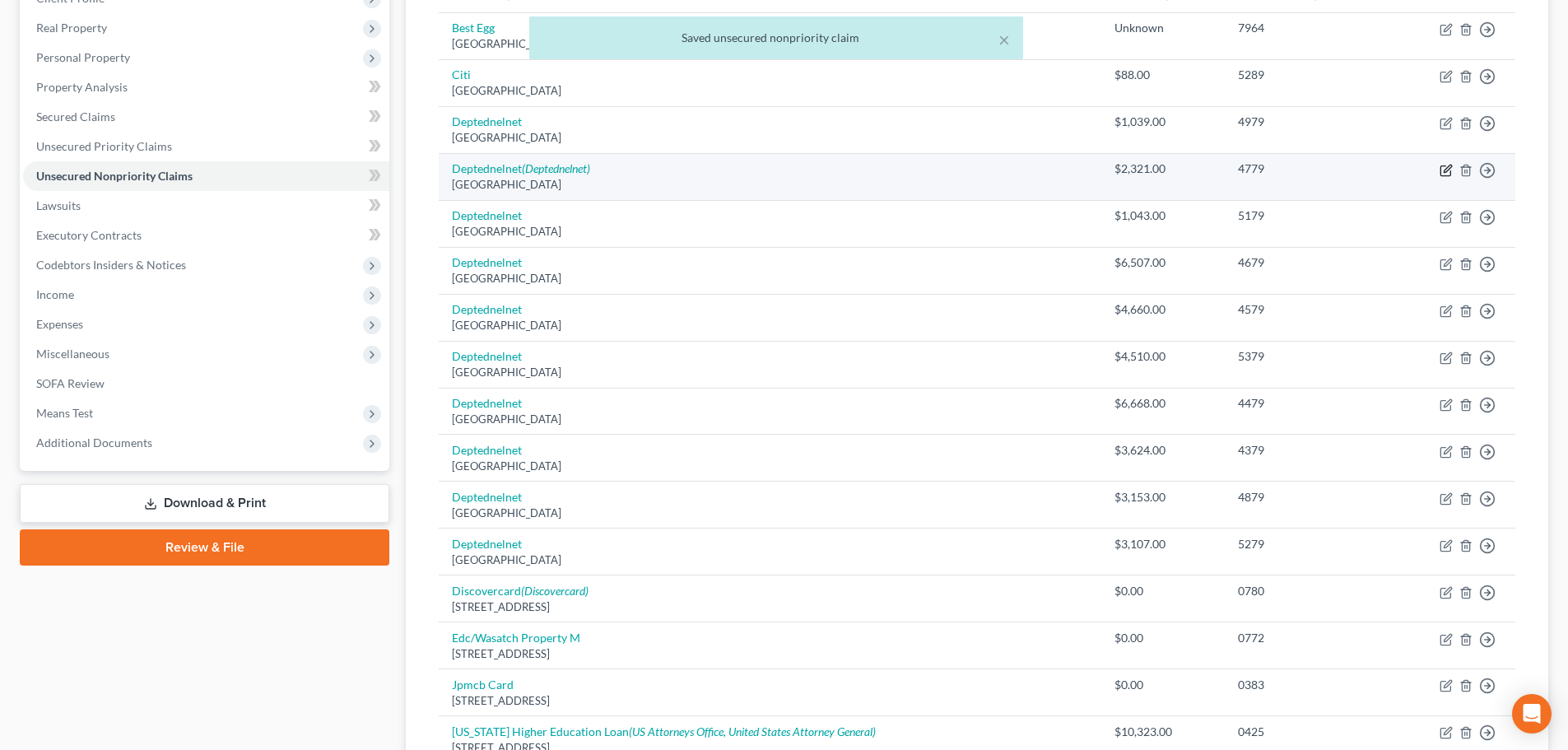
click at [1445, 169] on icon "button" at bounding box center [1448, 168] width 7 height 7
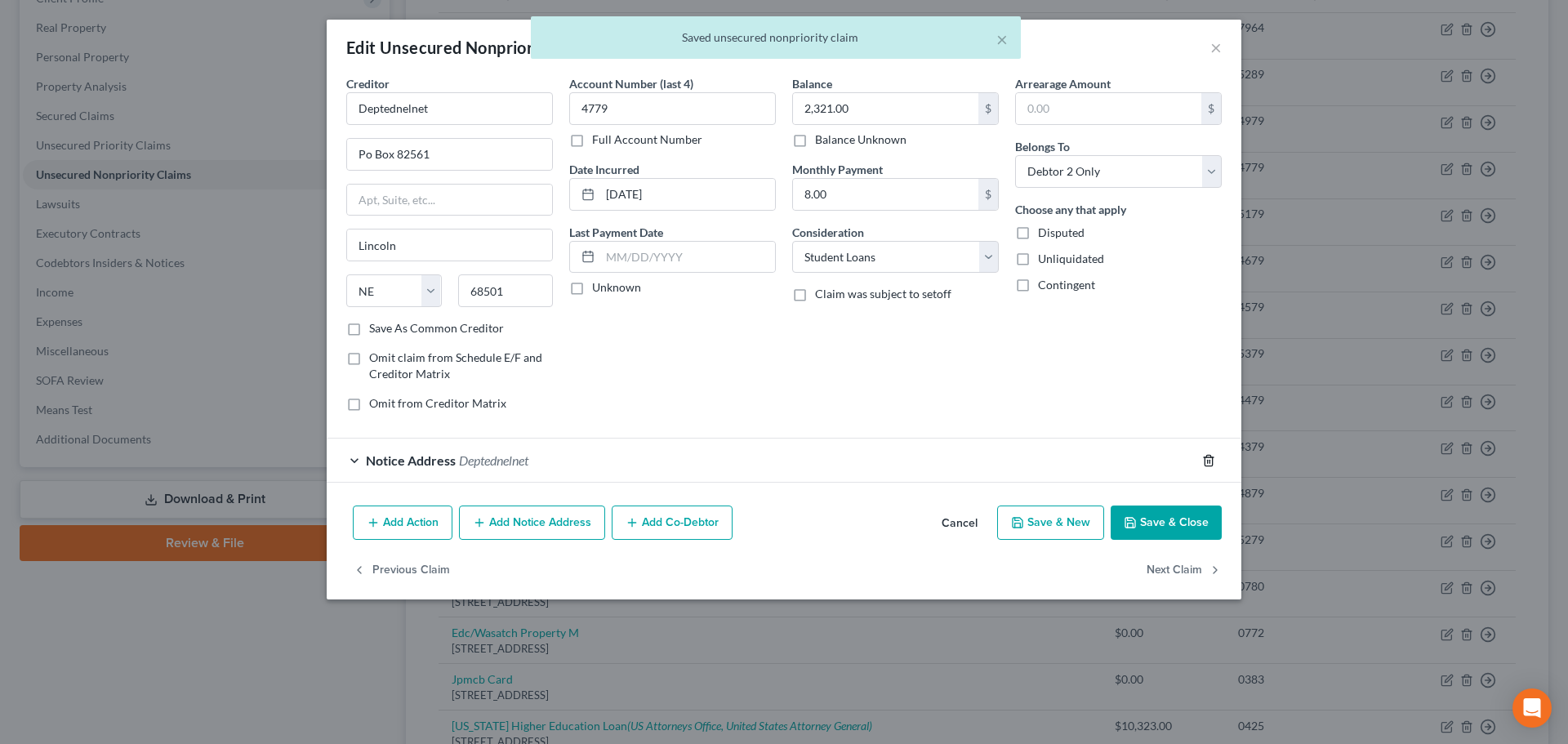
click at [1210, 460] on line "button" at bounding box center [1210, 462] width 0 height 3
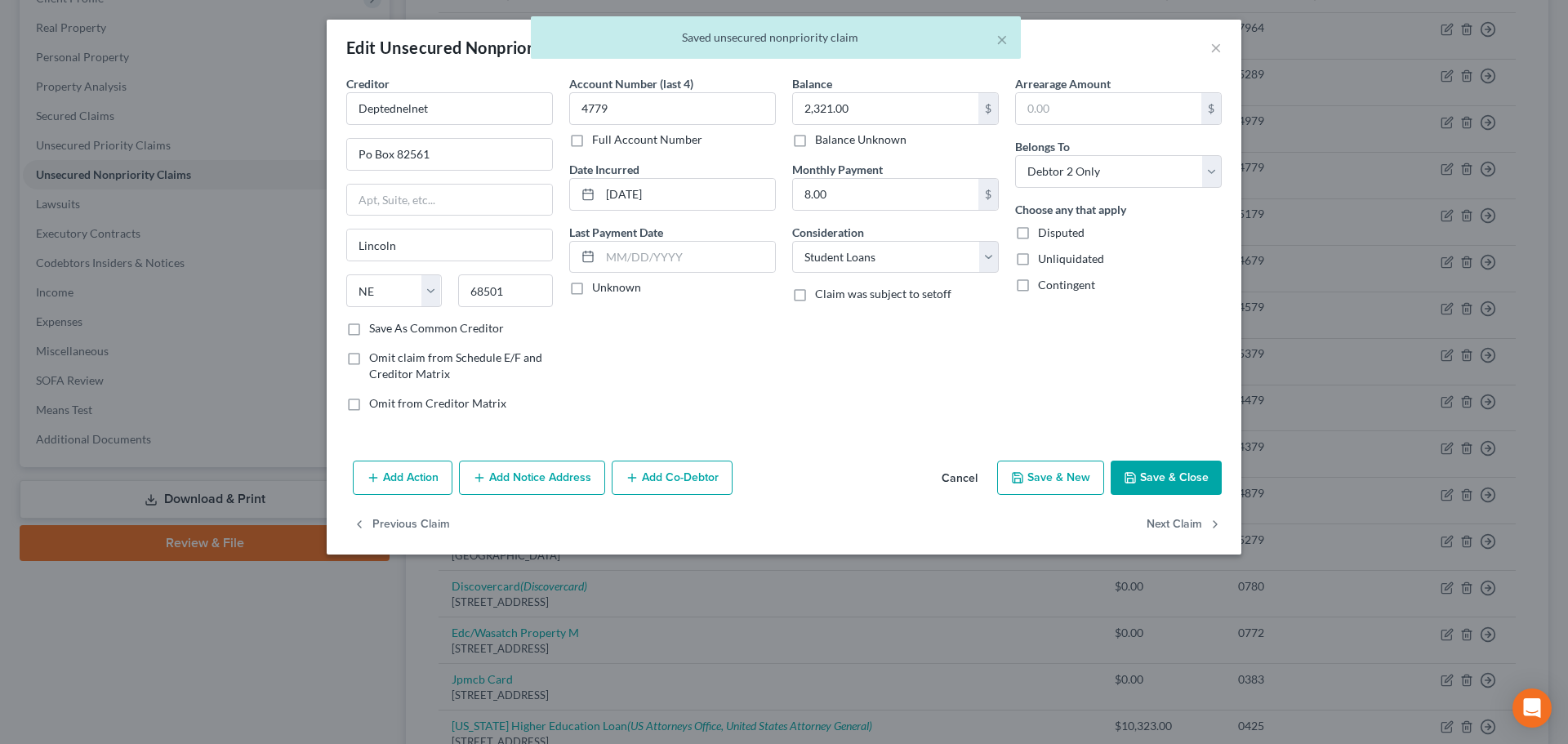
click at [1173, 476] on button "Save & Close" at bounding box center [1166, 477] width 111 height 34
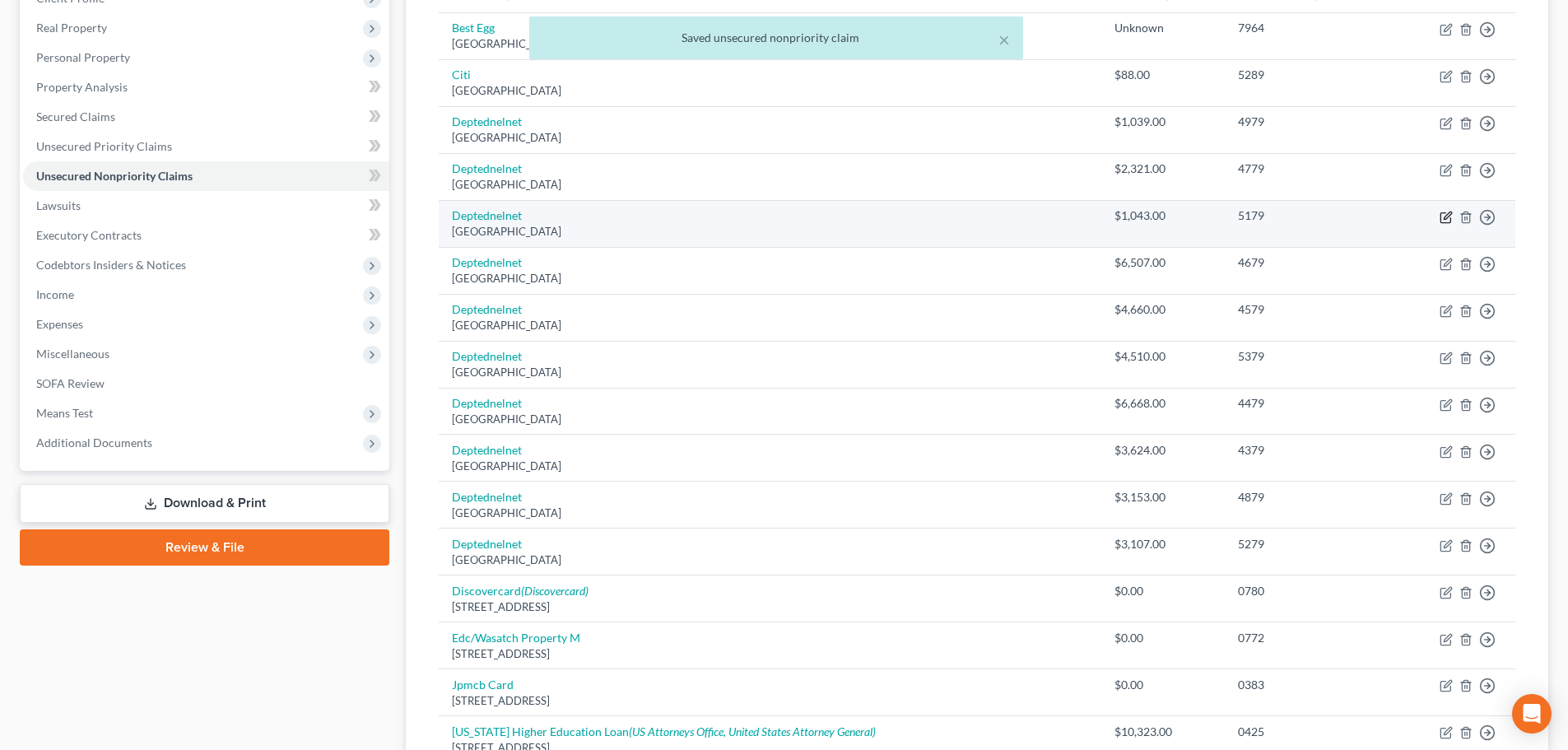
click at [1446, 217] on icon "button" at bounding box center [1446, 217] width 13 height 13
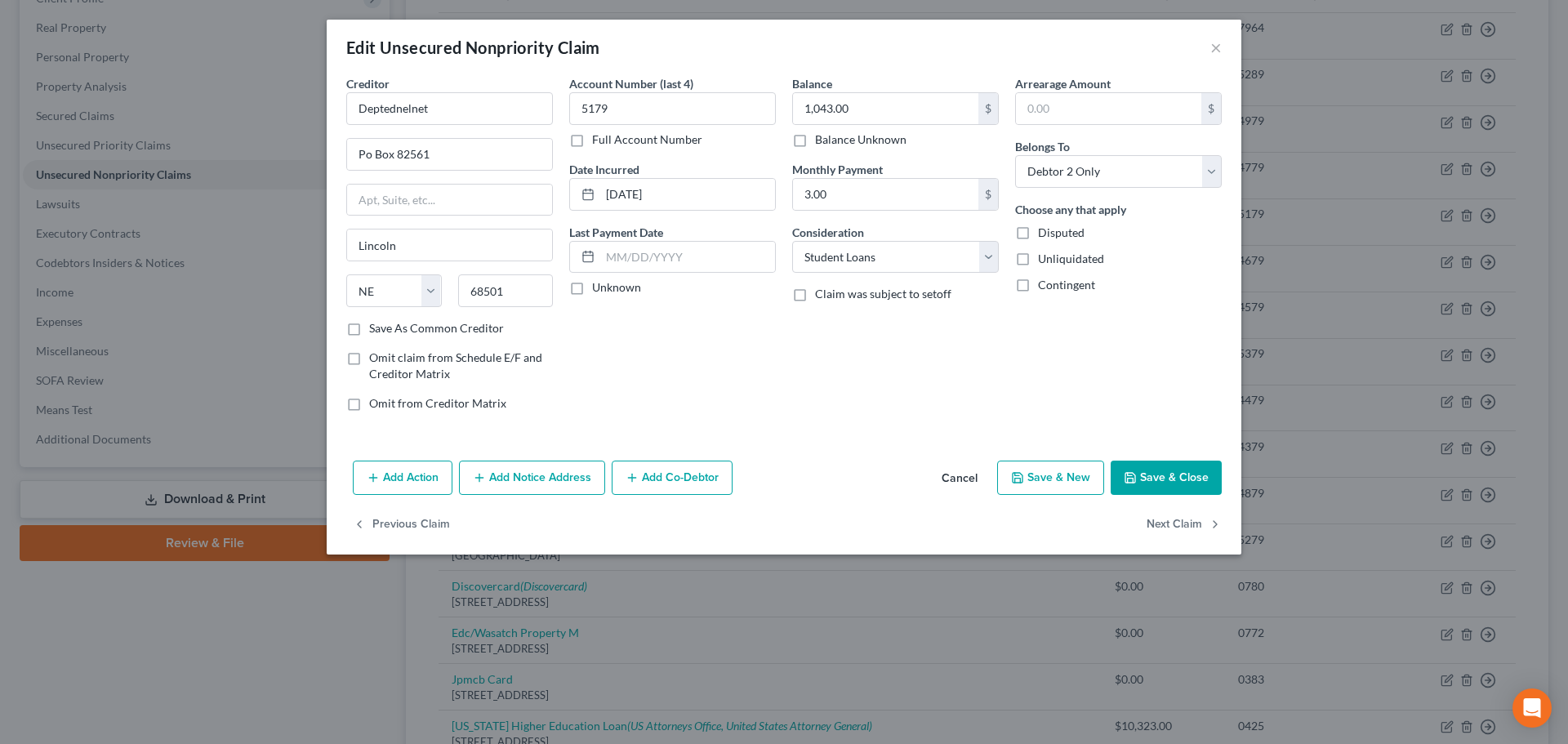
click at [1156, 469] on button "Save & Close" at bounding box center [1166, 477] width 111 height 34
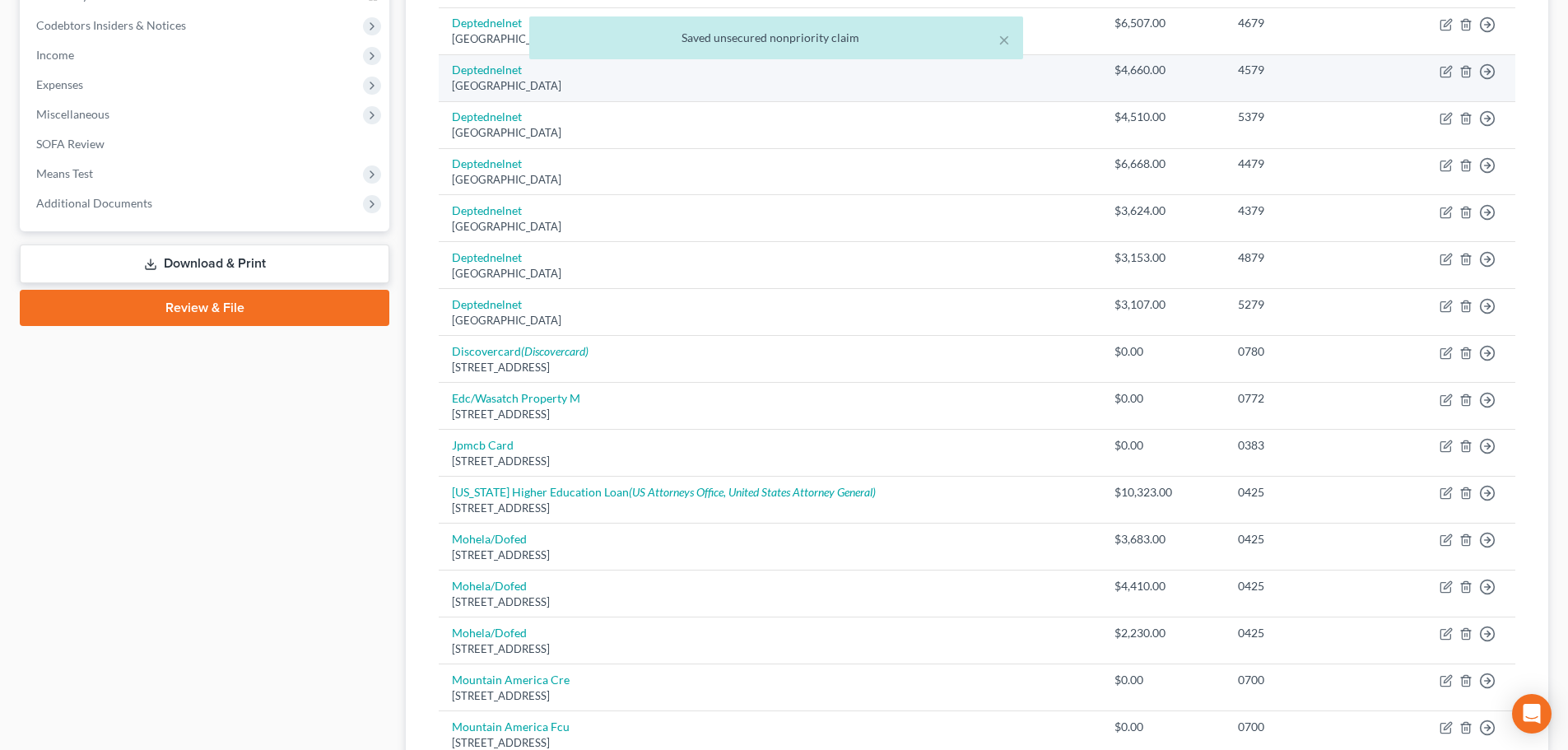
scroll to position [494, 0]
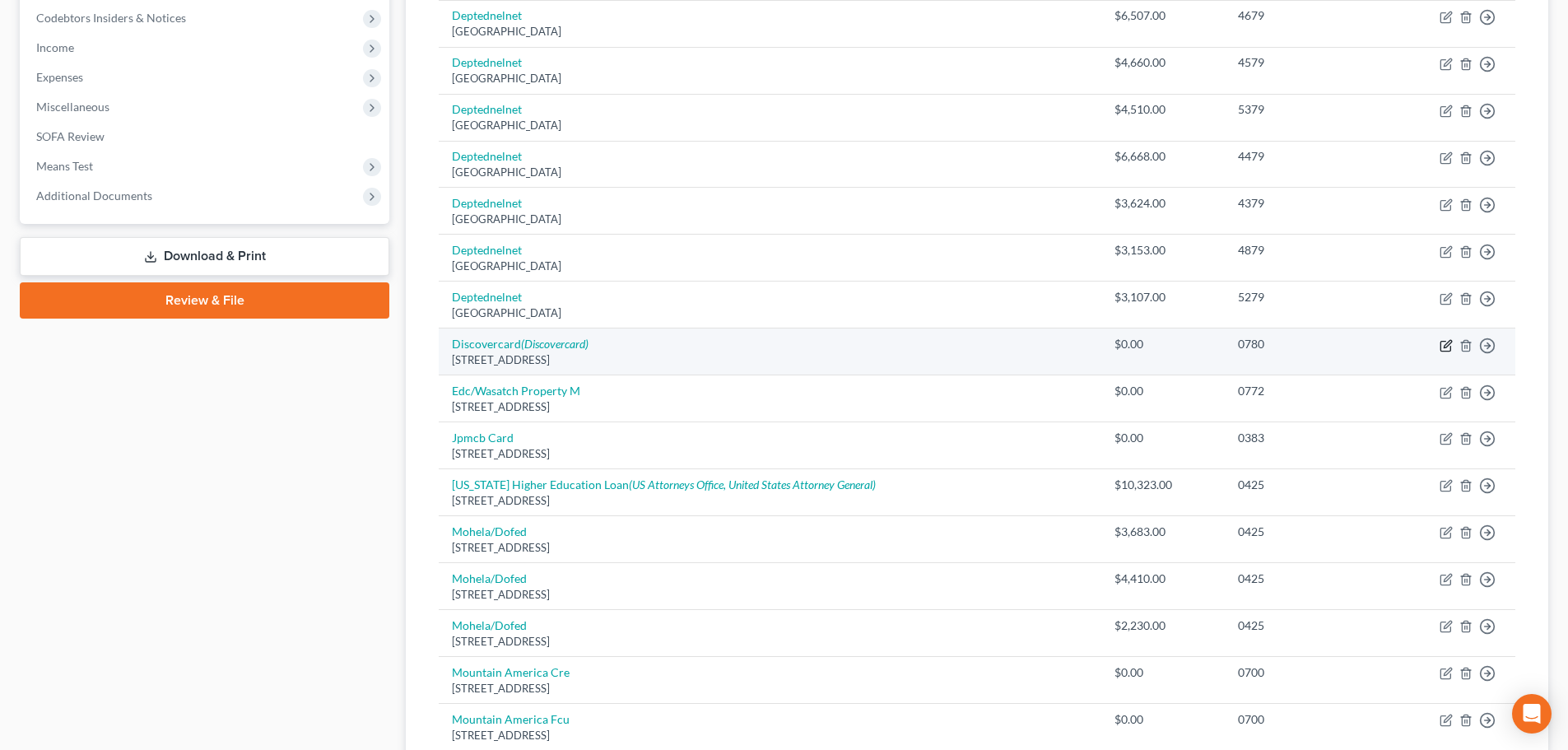
click at [1442, 344] on icon "button" at bounding box center [1446, 345] width 13 height 13
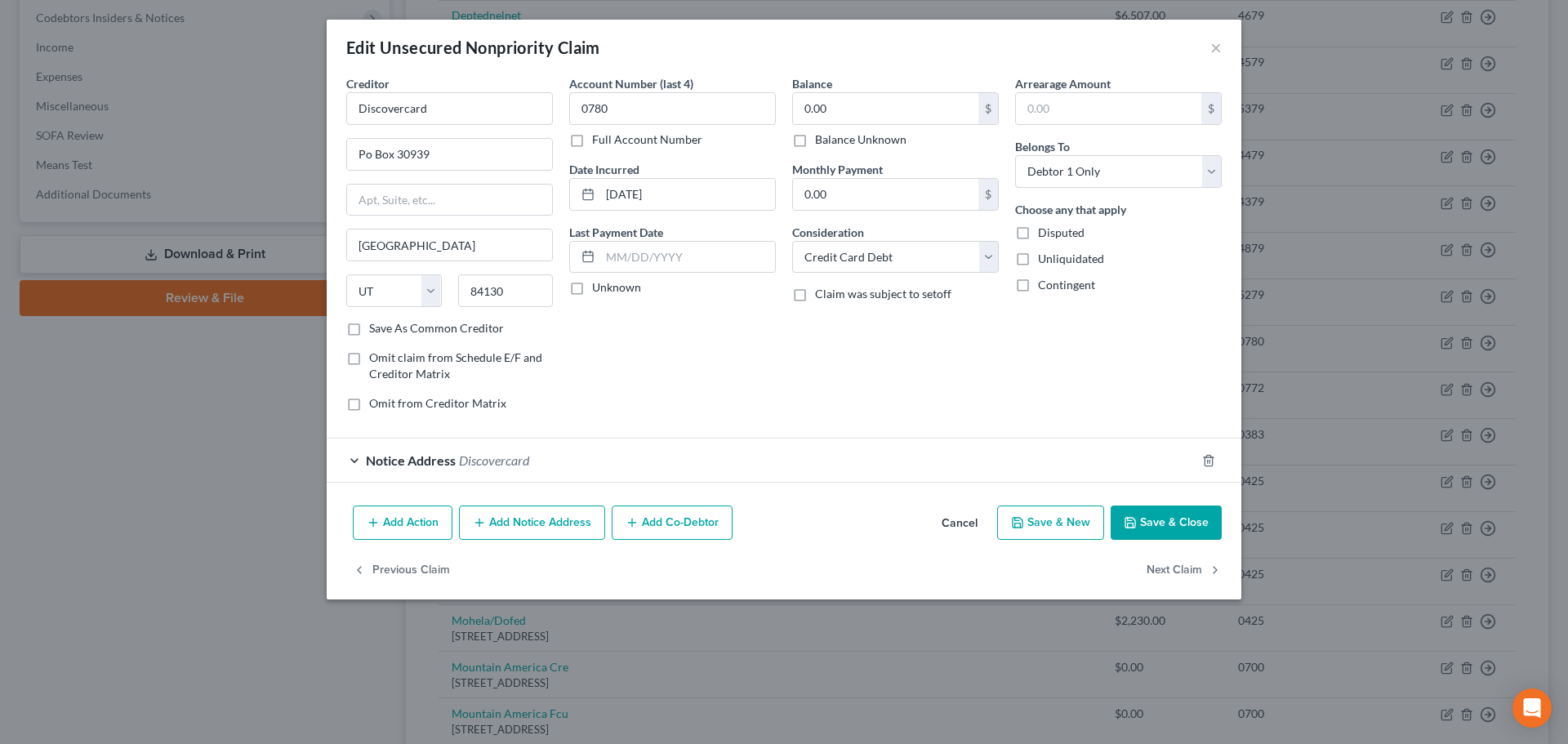
click at [898, 143] on label "Balance Unknown" at bounding box center [860, 139] width 92 height 17
click at [832, 142] on input "Balance Unknown" at bounding box center [827, 137] width 10 height 10
click at [1208, 459] on icon "button" at bounding box center [1209, 460] width 13 height 13
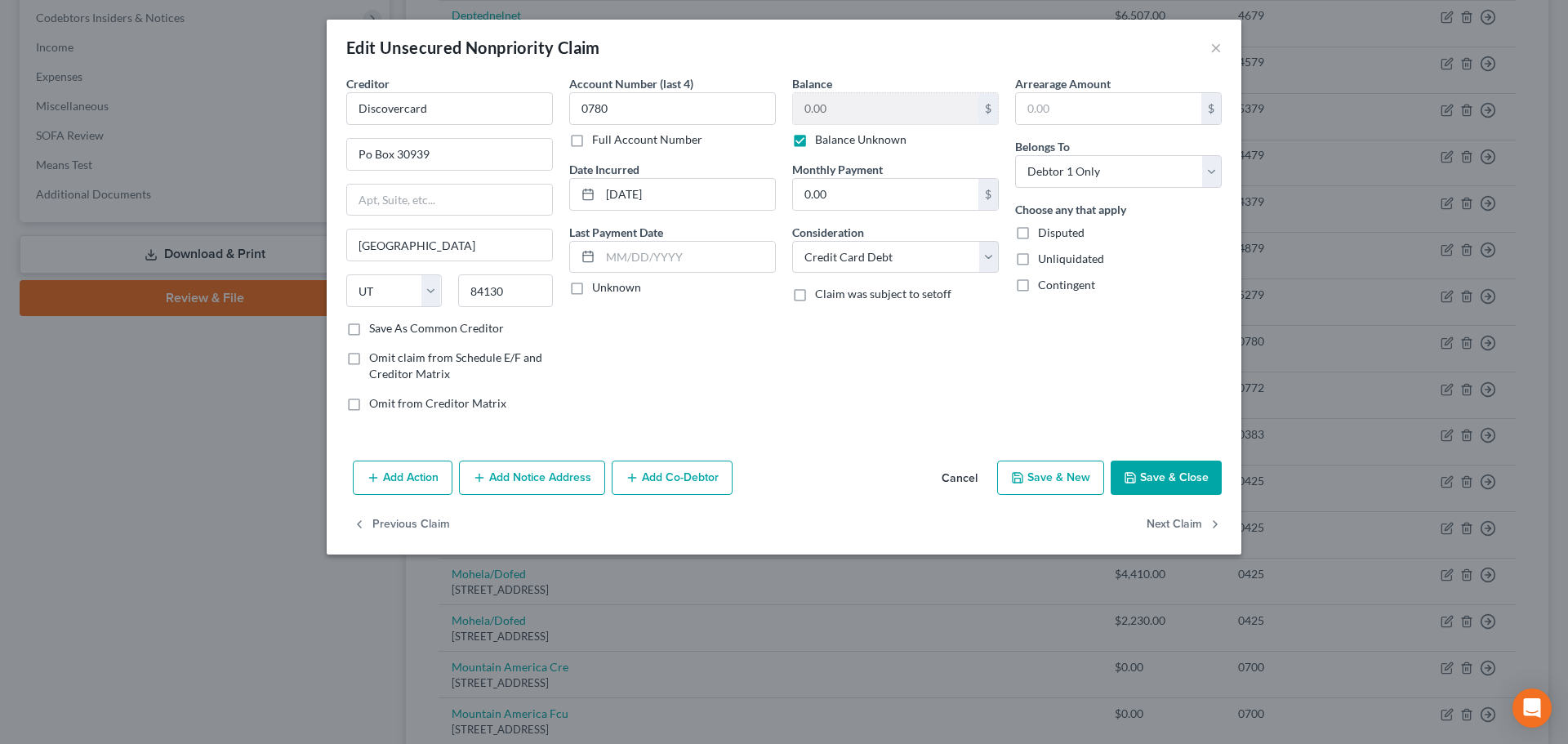
click at [1167, 479] on button "Save & Close" at bounding box center [1166, 477] width 111 height 34
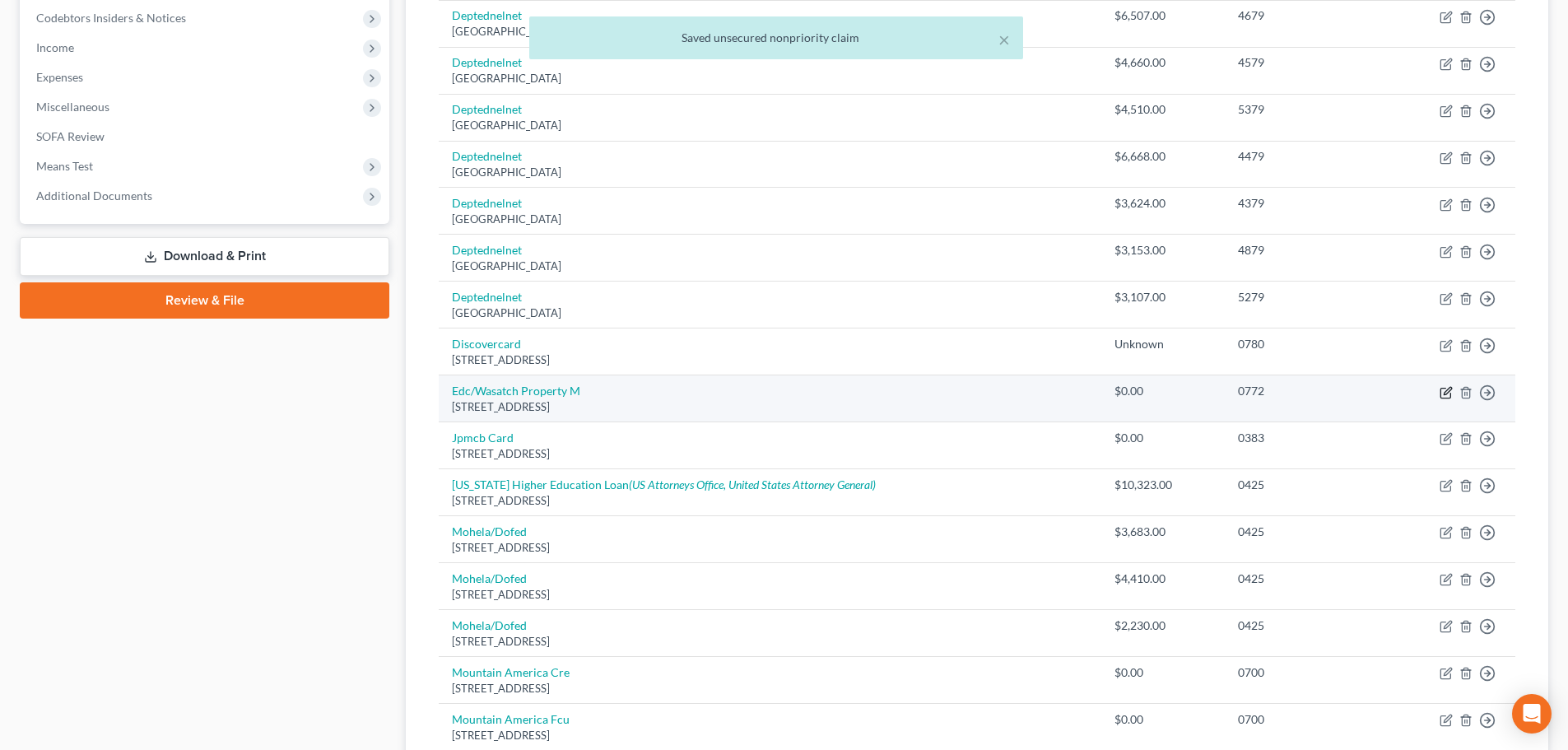
click at [1447, 393] on icon "button" at bounding box center [1446, 393] width 13 height 13
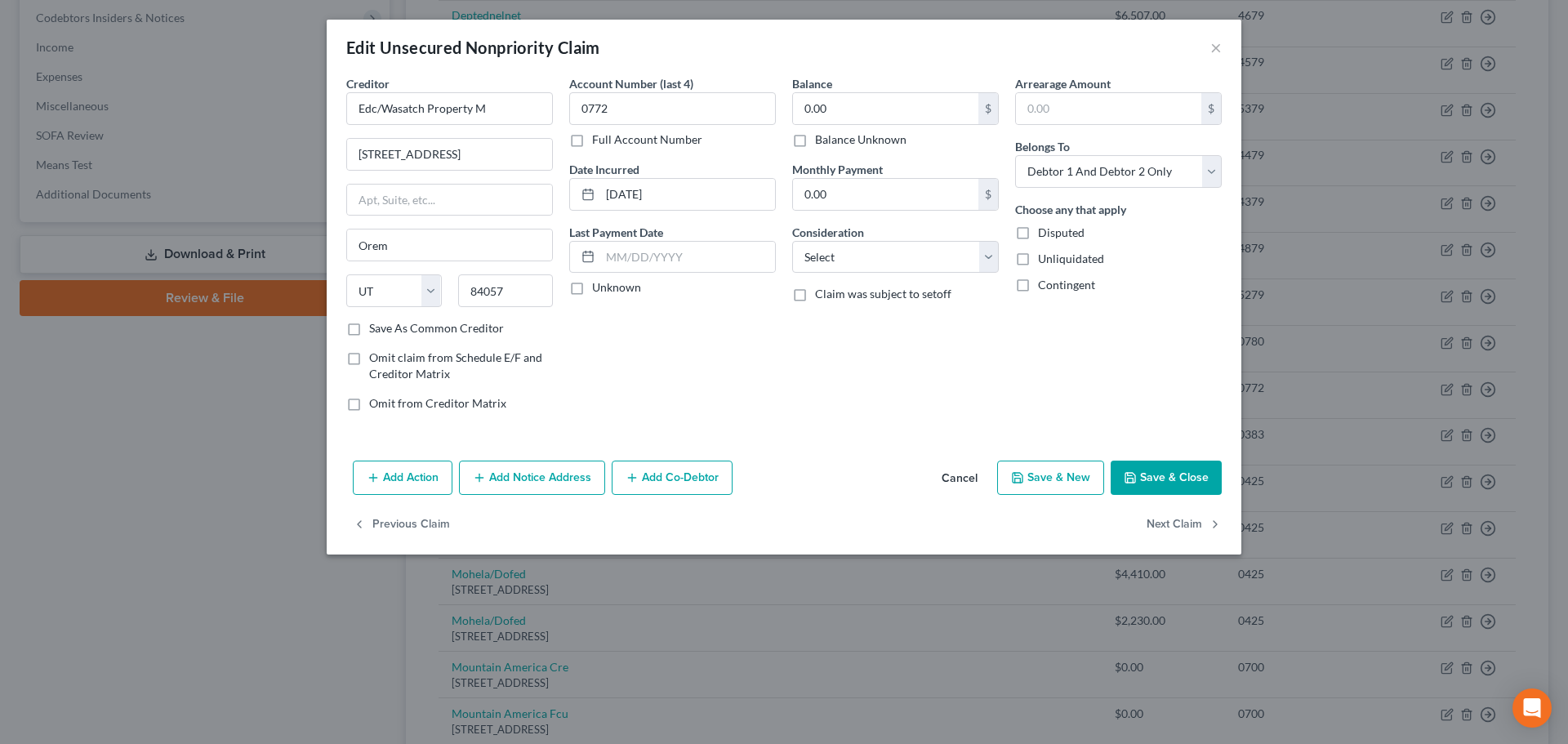
drag, startPoint x: 896, startPoint y: 140, endPoint x: 1117, endPoint y: 449, distance: 379.9
click at [896, 139] on label "Balance Unknown" at bounding box center [860, 139] width 92 height 17
click at [832, 139] on input "Balance Unknown" at bounding box center [827, 137] width 10 height 10
click at [1144, 470] on button "Save & Close" at bounding box center [1166, 477] width 111 height 34
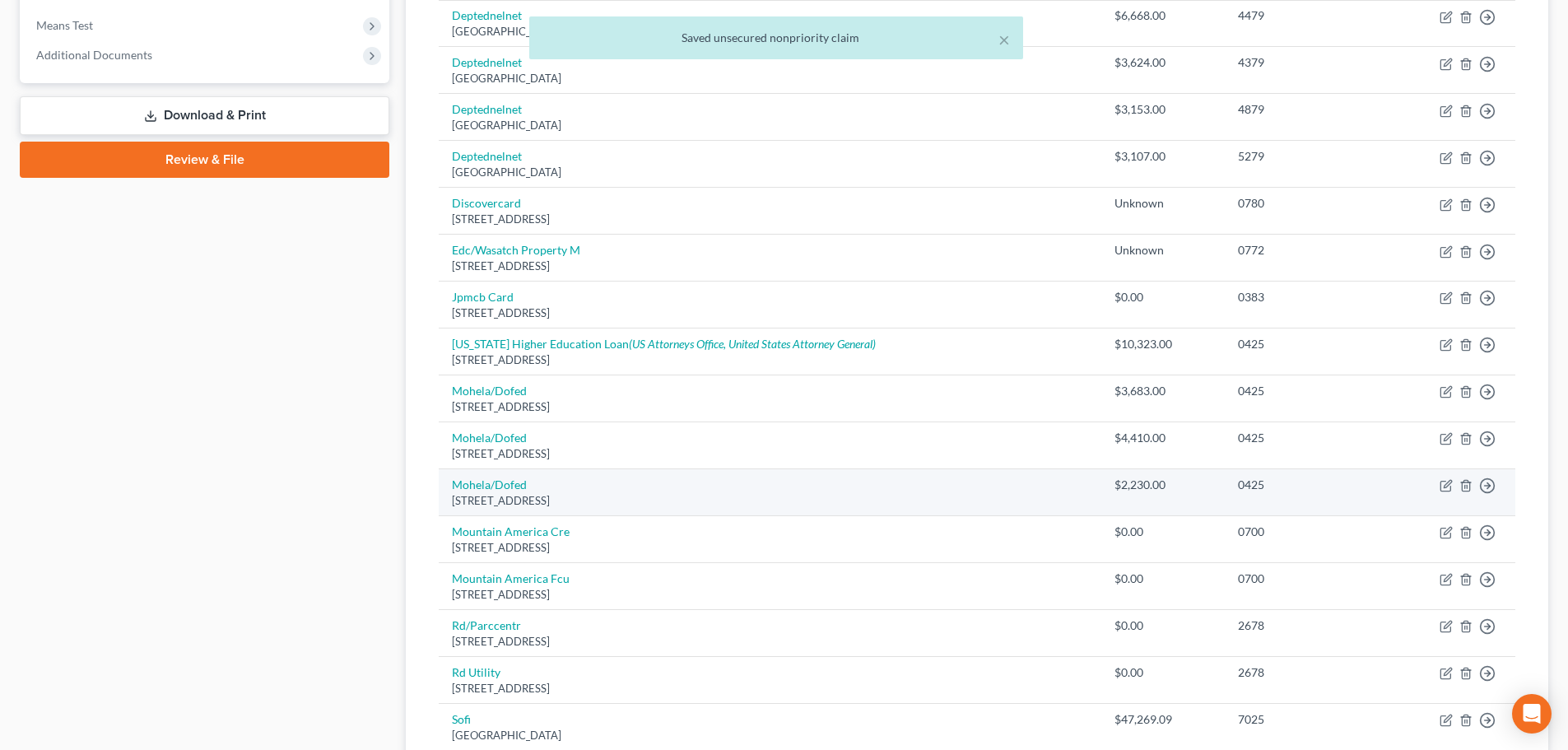
scroll to position [659, 0]
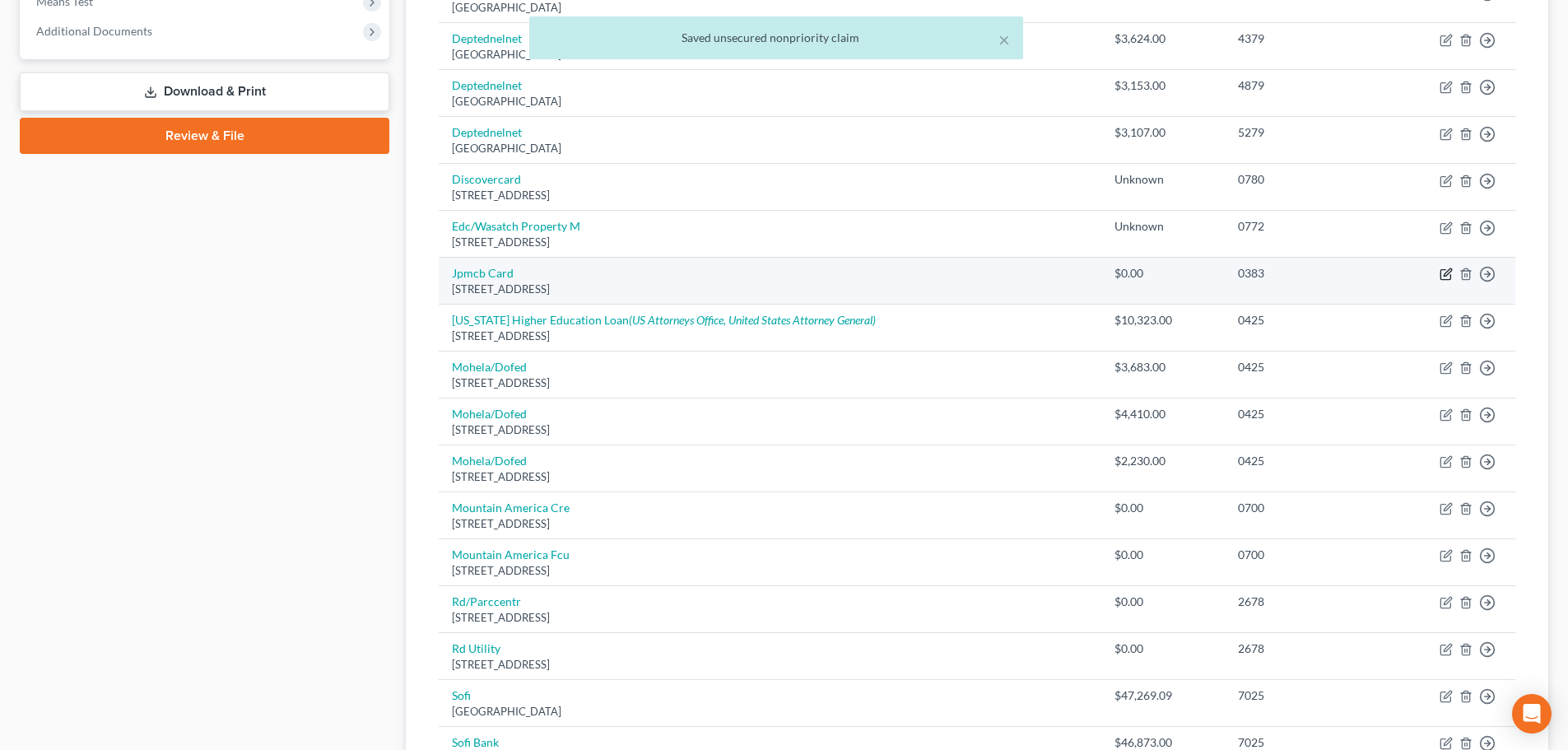
click at [1445, 273] on icon "button" at bounding box center [1446, 274] width 13 height 13
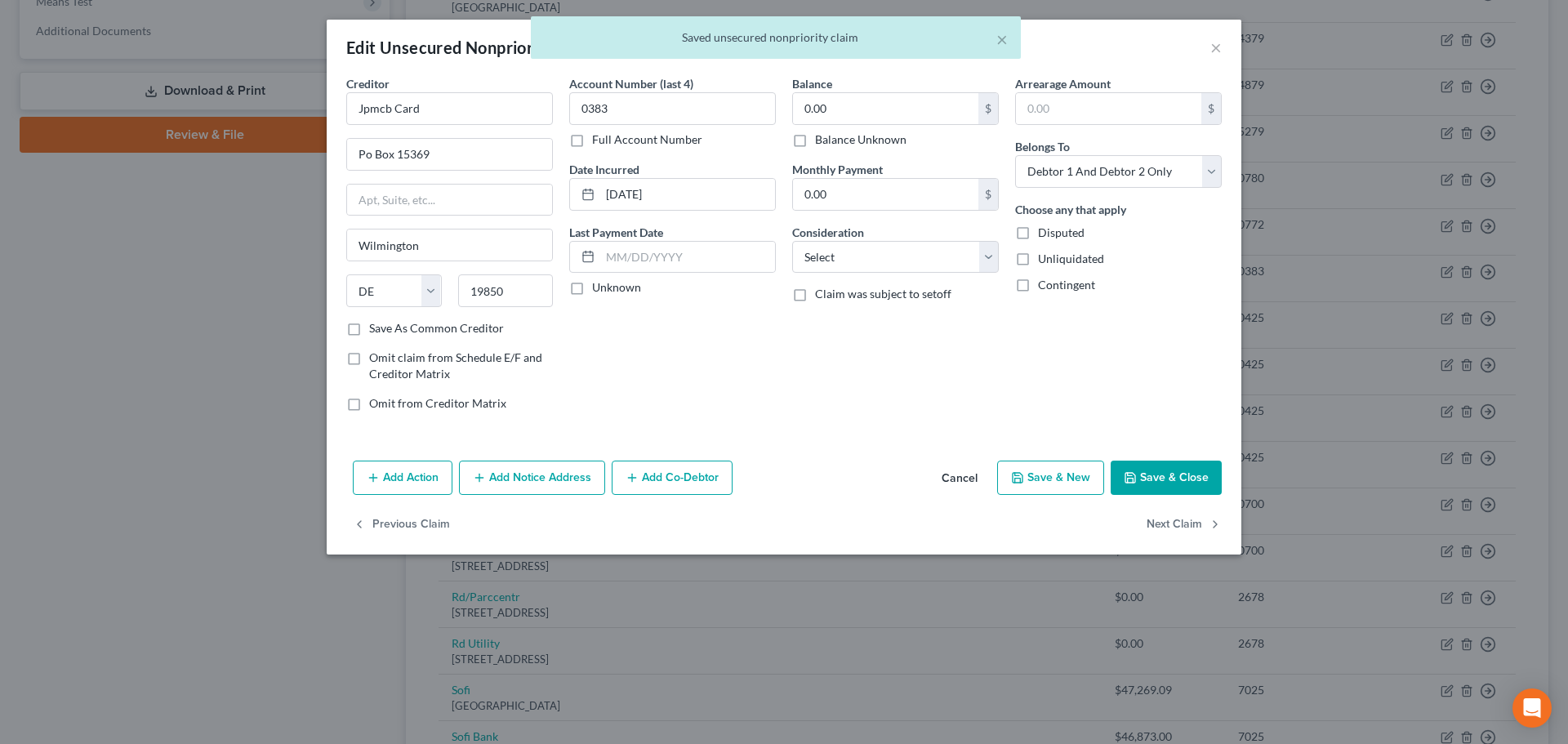
click at [879, 141] on label "Balance Unknown" at bounding box center [860, 139] width 92 height 17
click at [832, 141] on input "Balance Unknown" at bounding box center [827, 137] width 10 height 10
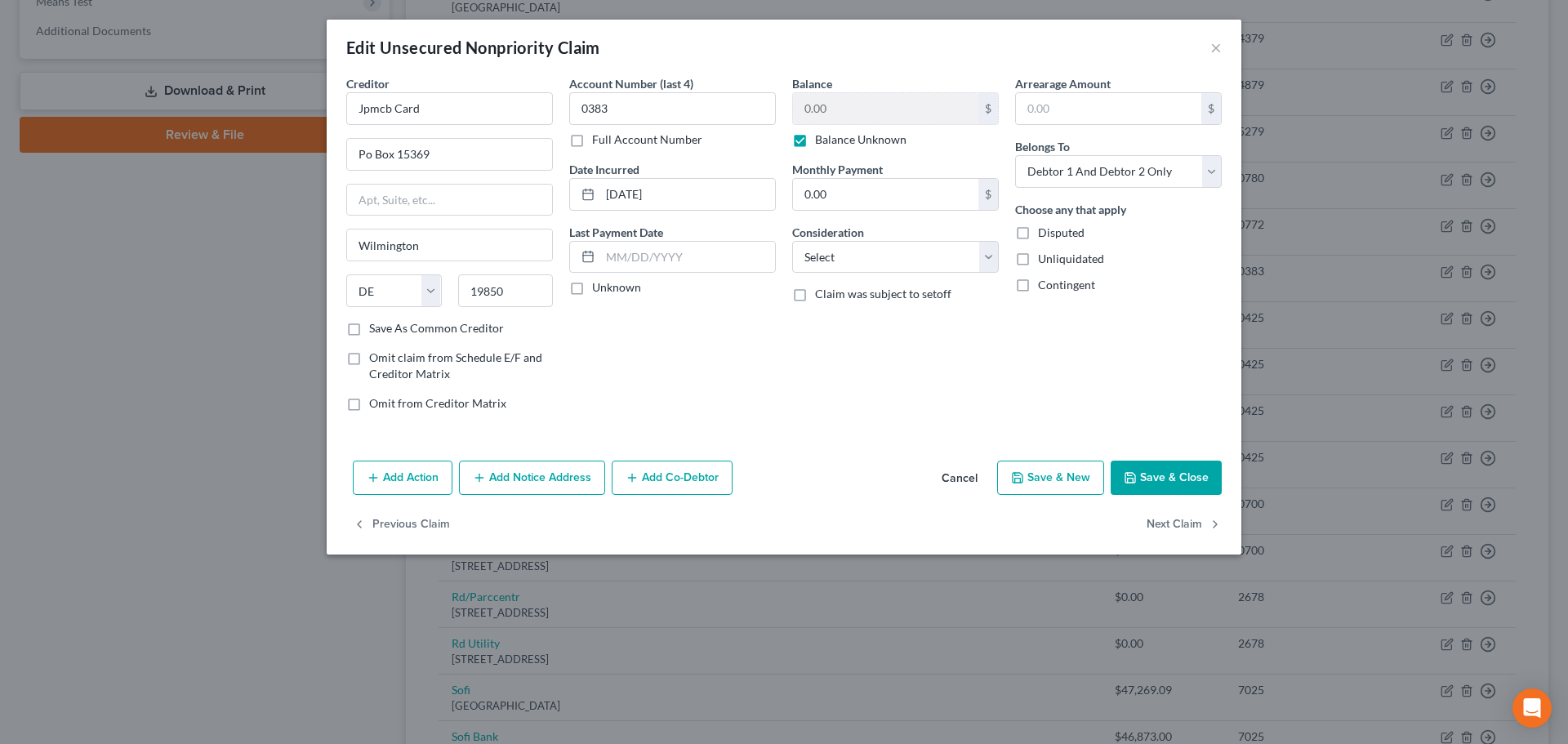
click at [1137, 478] on icon "button" at bounding box center [1130, 477] width 13 height 13
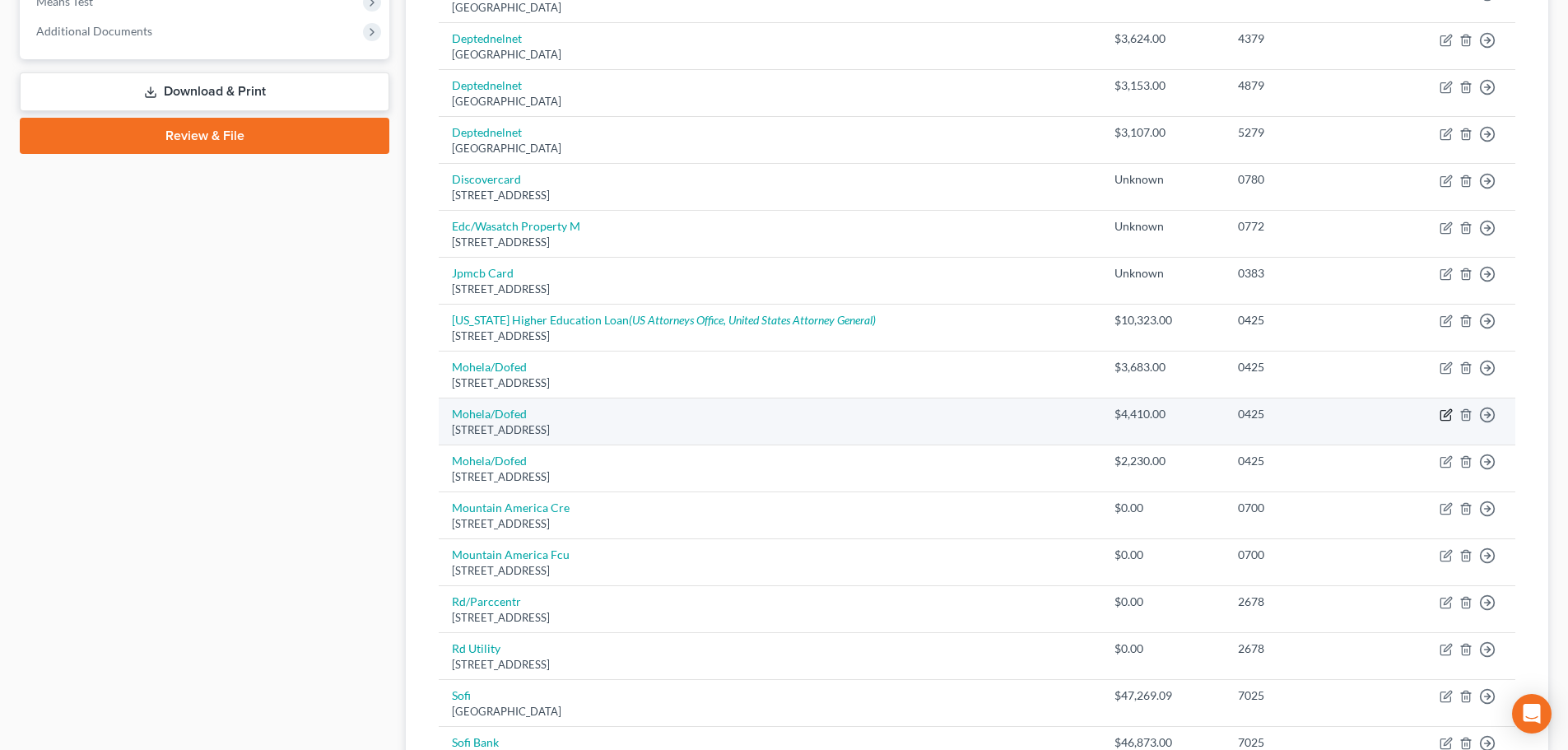
click at [1446, 415] on icon "button" at bounding box center [1446, 415] width 13 height 13
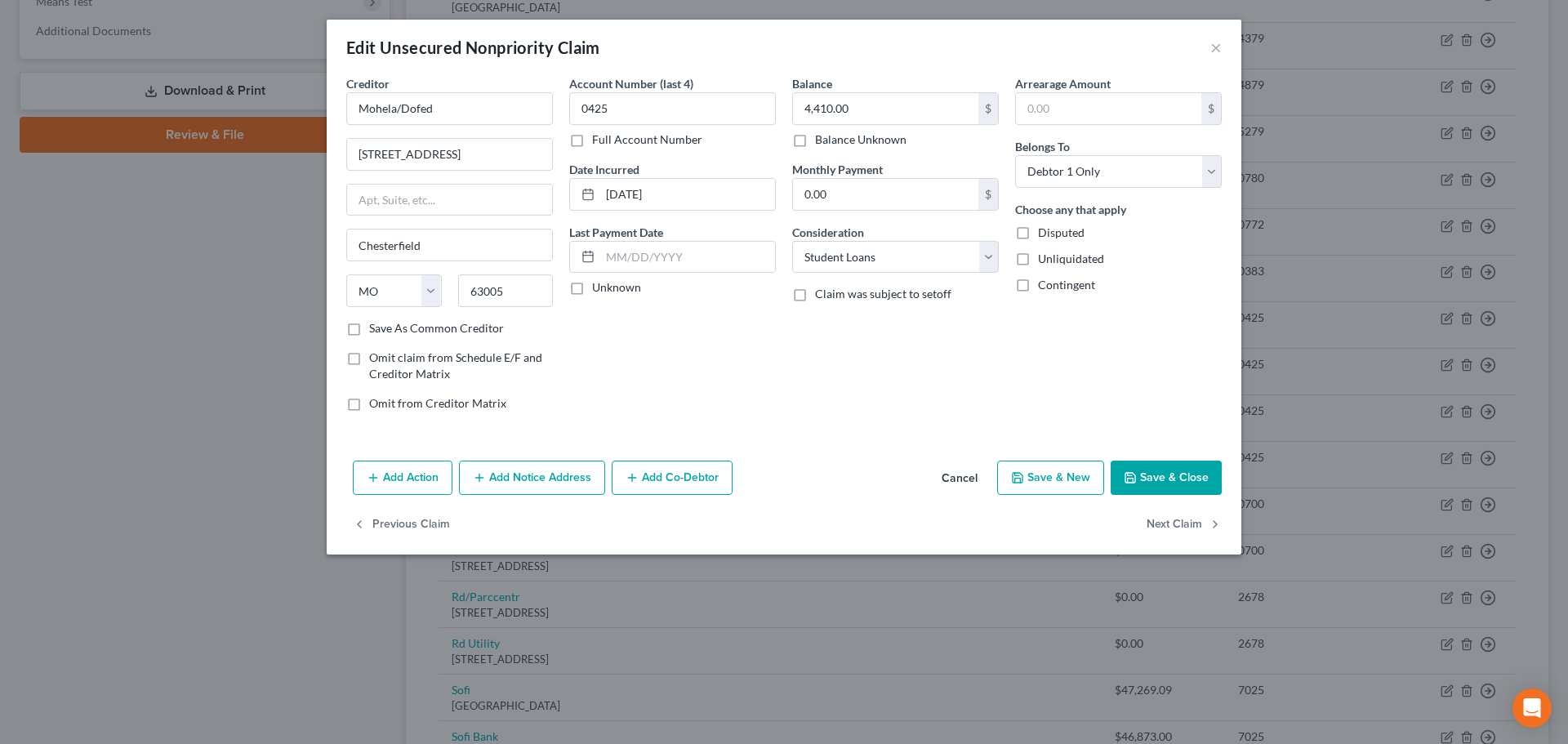
click at [1168, 477] on button "Save & Close" at bounding box center [1166, 477] width 111 height 34
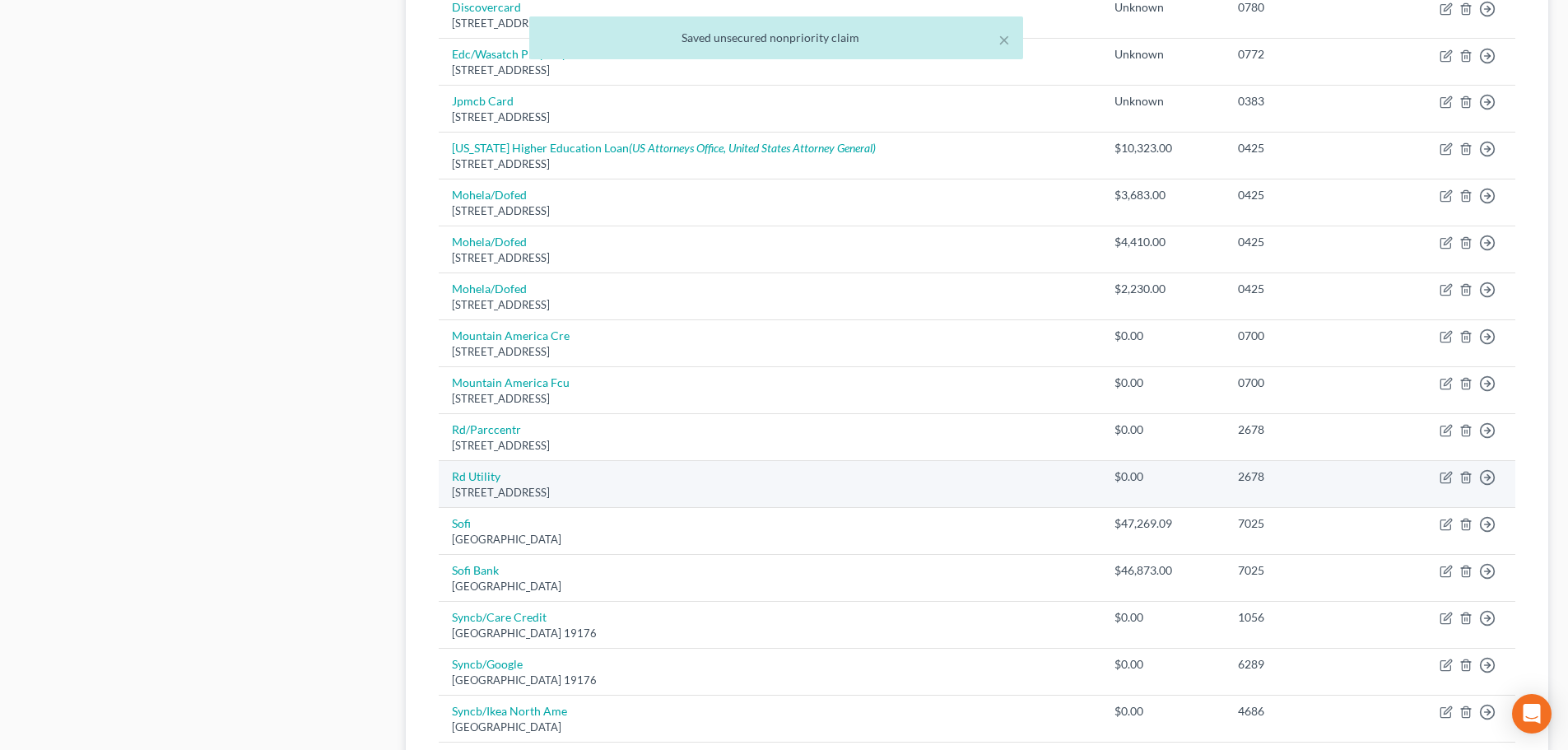
scroll to position [905, 0]
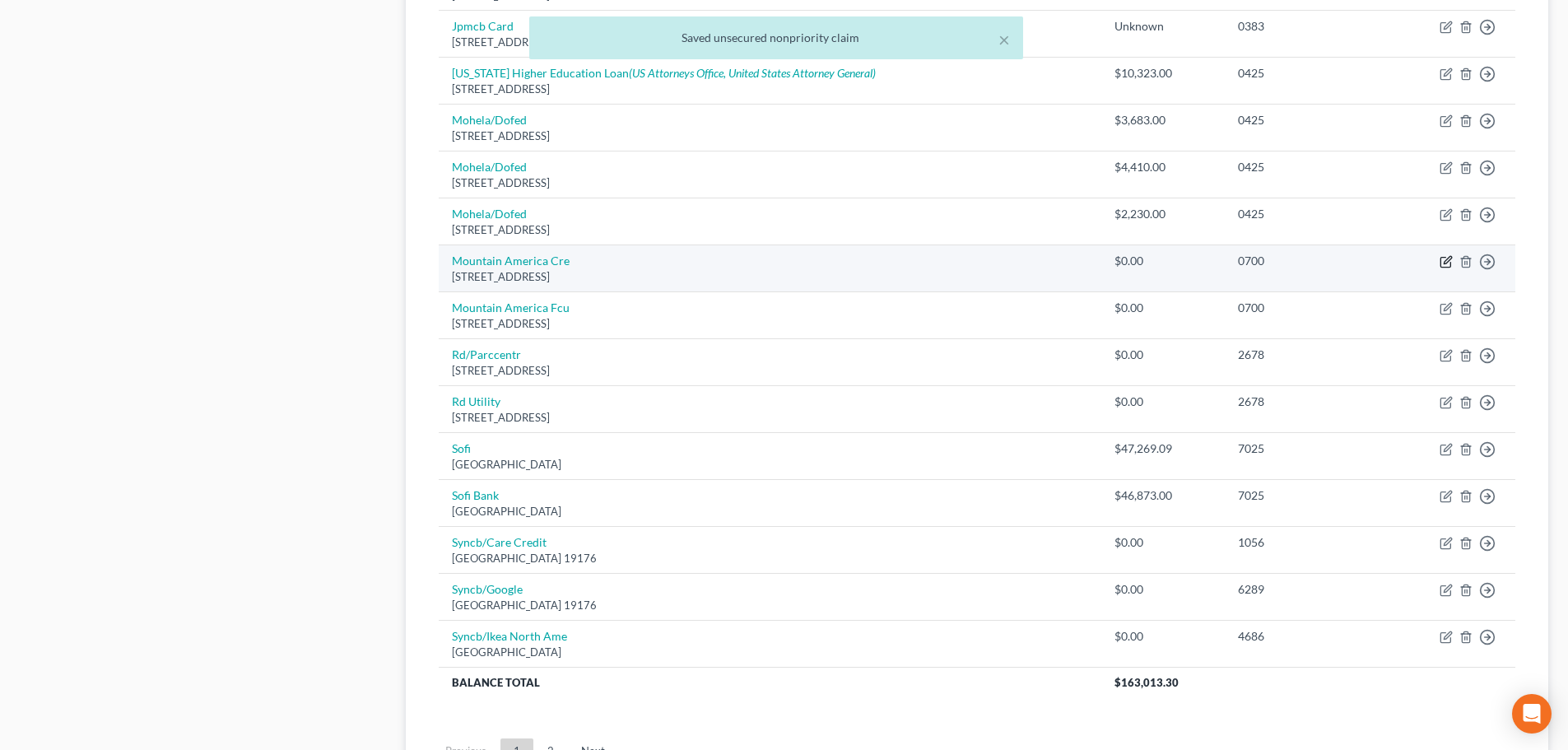
click at [1445, 263] on icon "button" at bounding box center [1448, 260] width 7 height 7
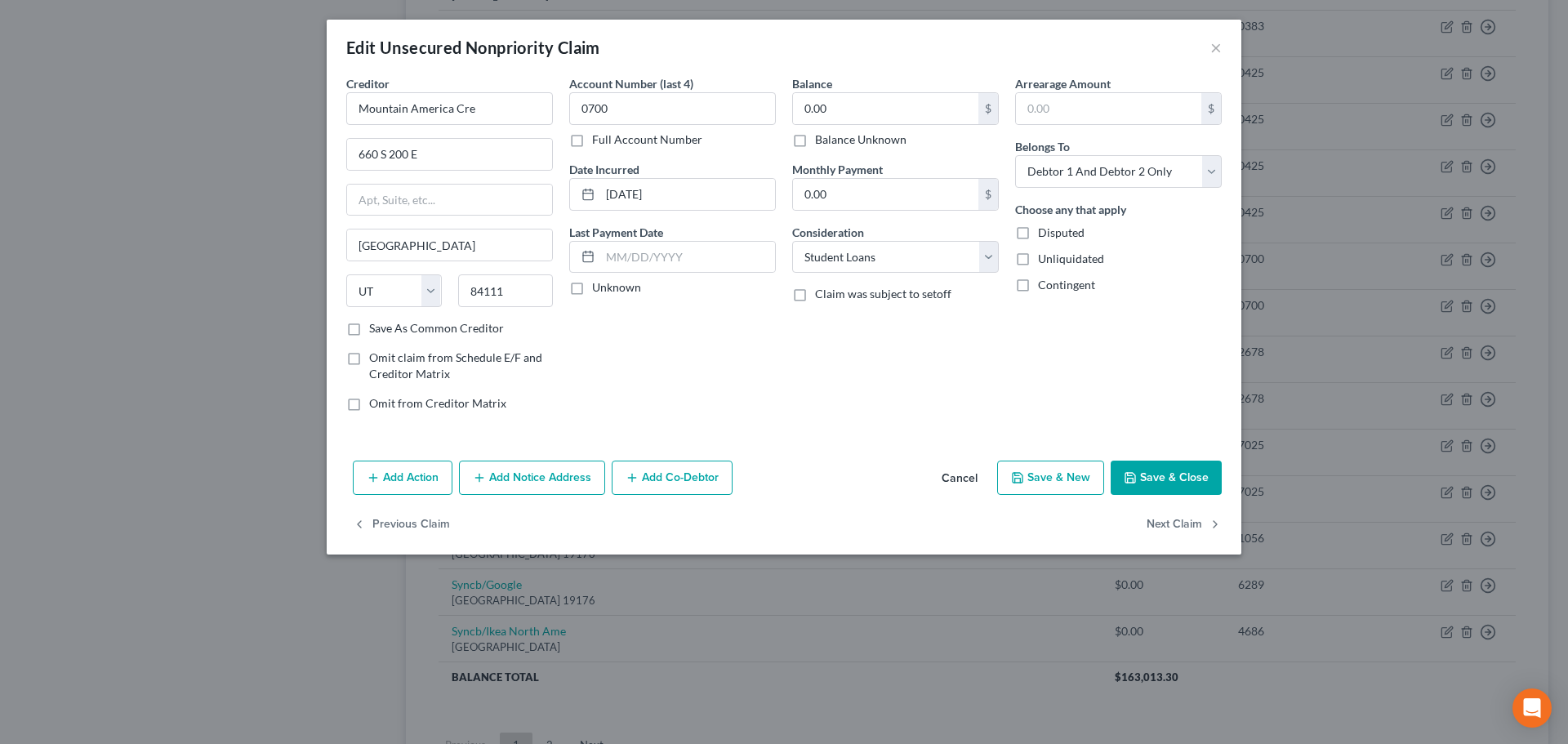
click at [867, 139] on label "Balance Unknown" at bounding box center [860, 139] width 92 height 17
click at [832, 139] on input "Balance Unknown" at bounding box center [827, 137] width 10 height 10
click at [1137, 475] on icon "button" at bounding box center [1130, 477] width 13 height 13
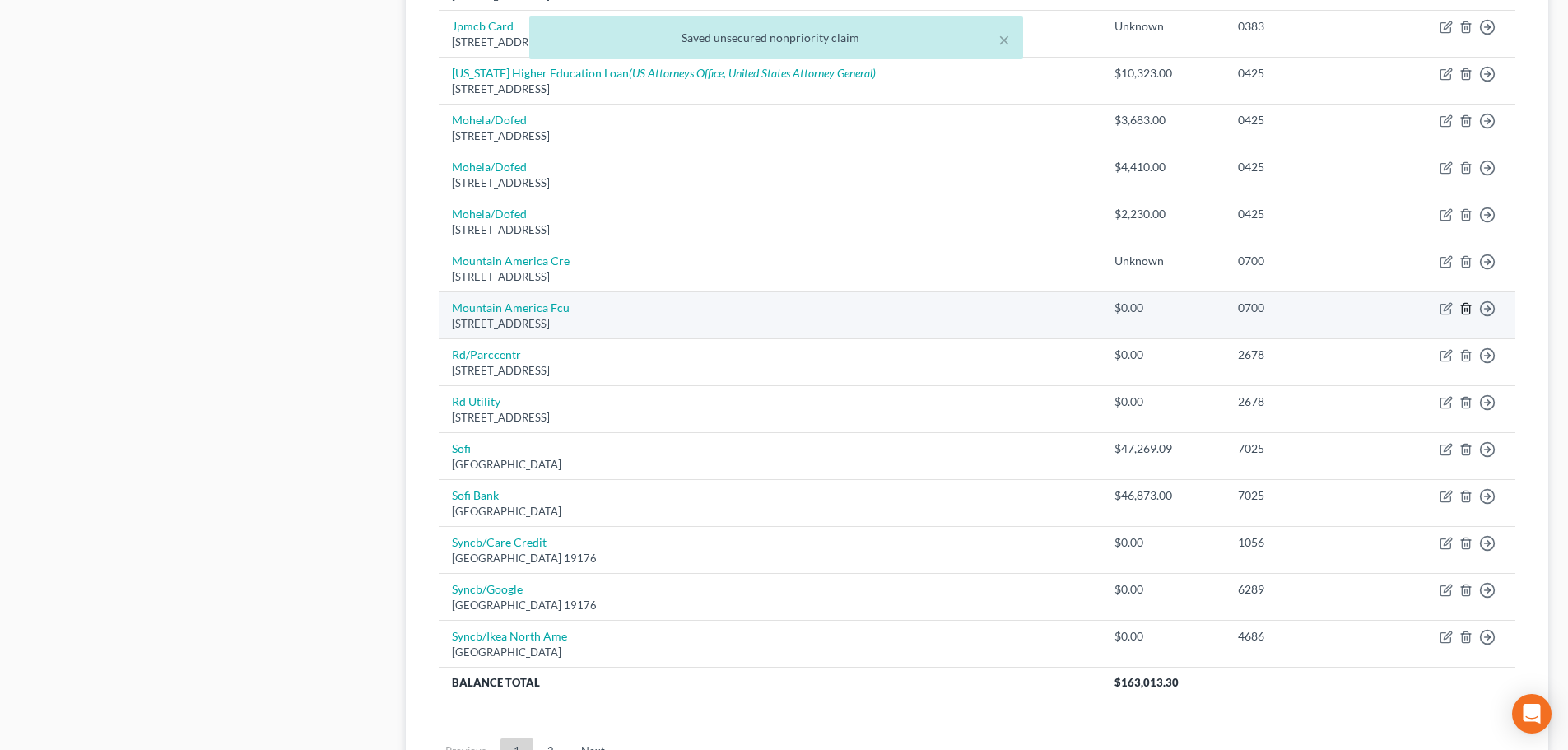
click at [1465, 307] on icon "button" at bounding box center [1466, 308] width 13 height 13
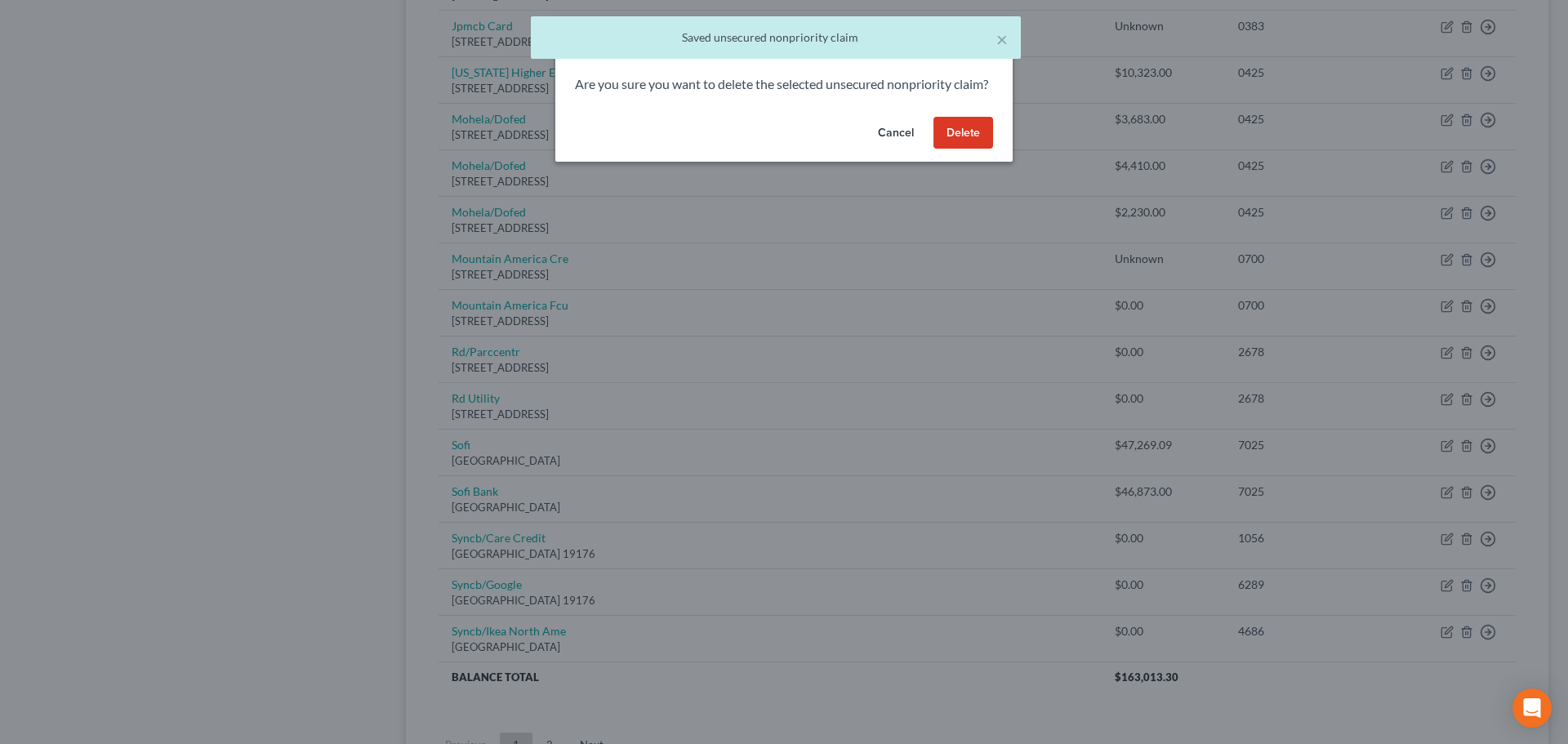
click at [974, 143] on button "Delete" at bounding box center [963, 132] width 59 height 32
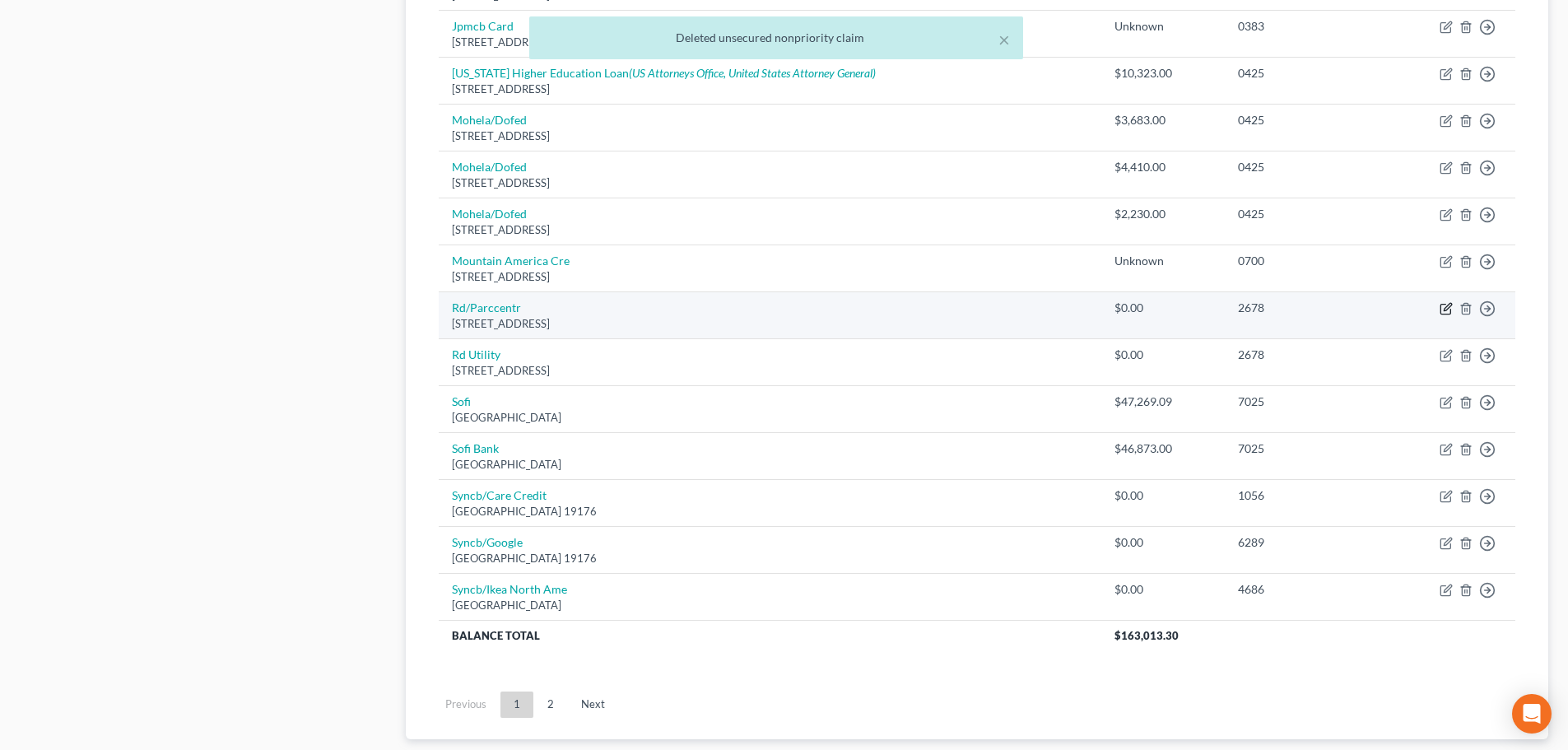
click at [1446, 308] on icon "button" at bounding box center [1448, 307] width 7 height 7
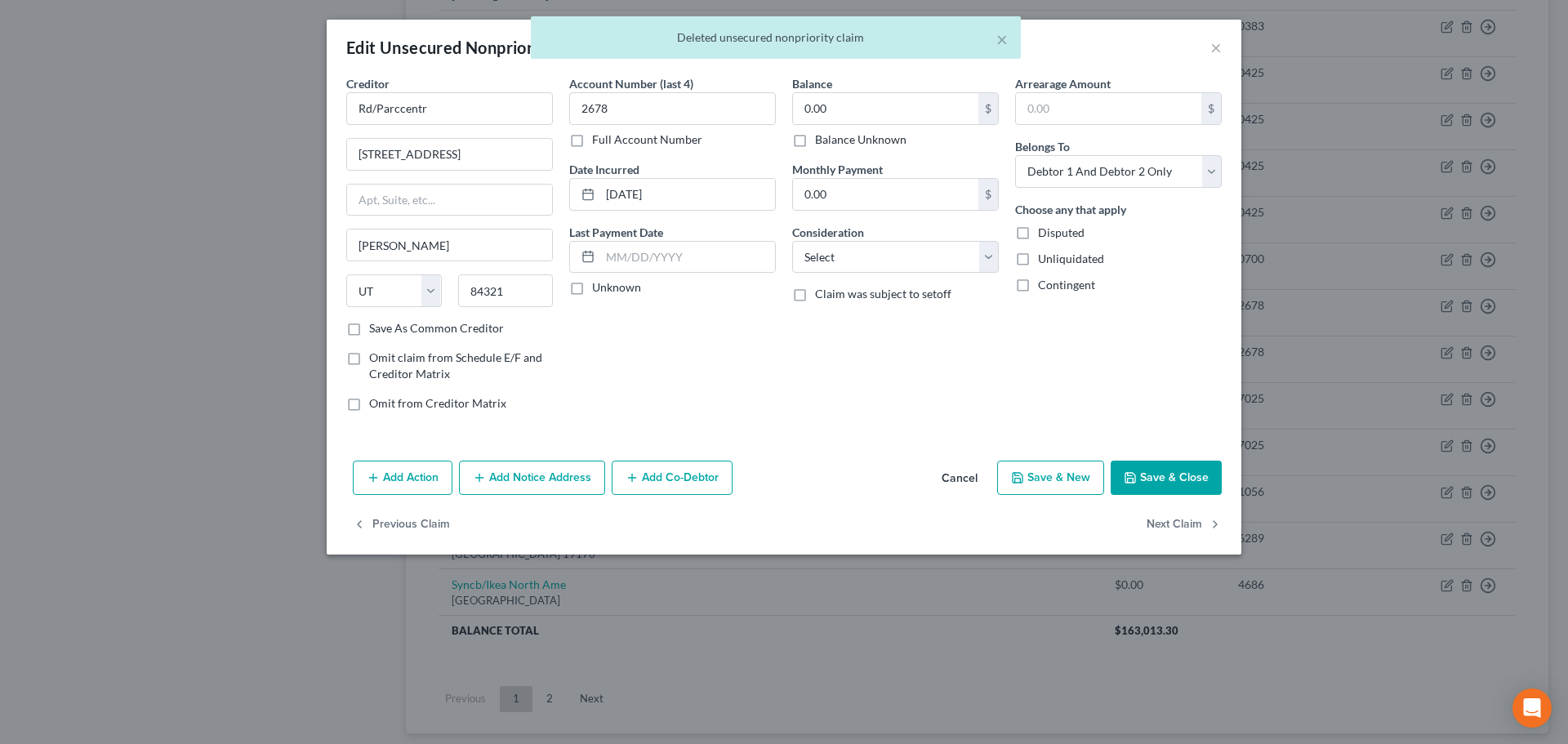
click at [880, 140] on label "Balance Unknown" at bounding box center [860, 139] width 92 height 17
click at [832, 140] on input "Balance Unknown" at bounding box center [827, 137] width 10 height 10
click at [1174, 483] on button "Save & Close" at bounding box center [1166, 477] width 111 height 34
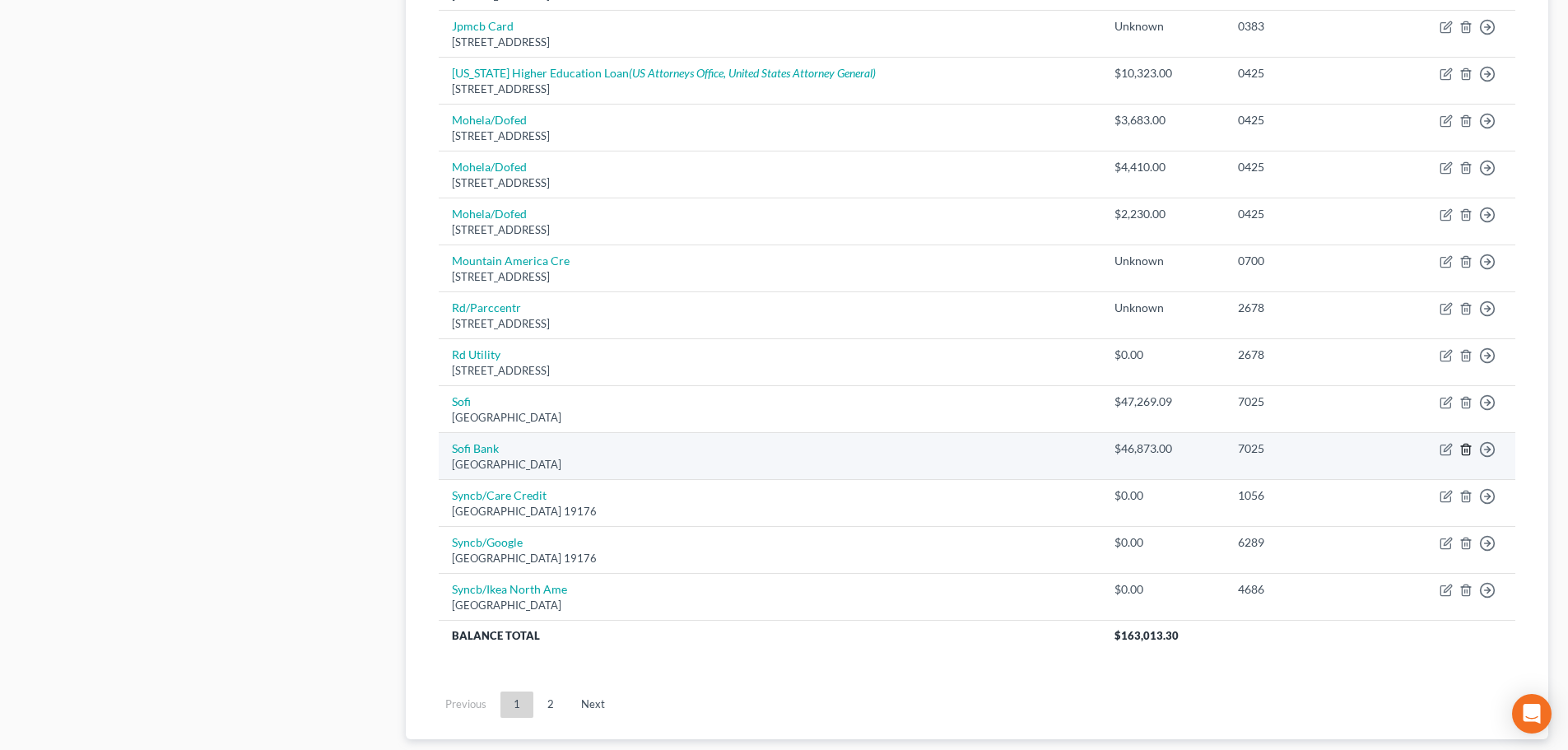
click at [1467, 448] on icon "button" at bounding box center [1466, 449] width 13 height 13
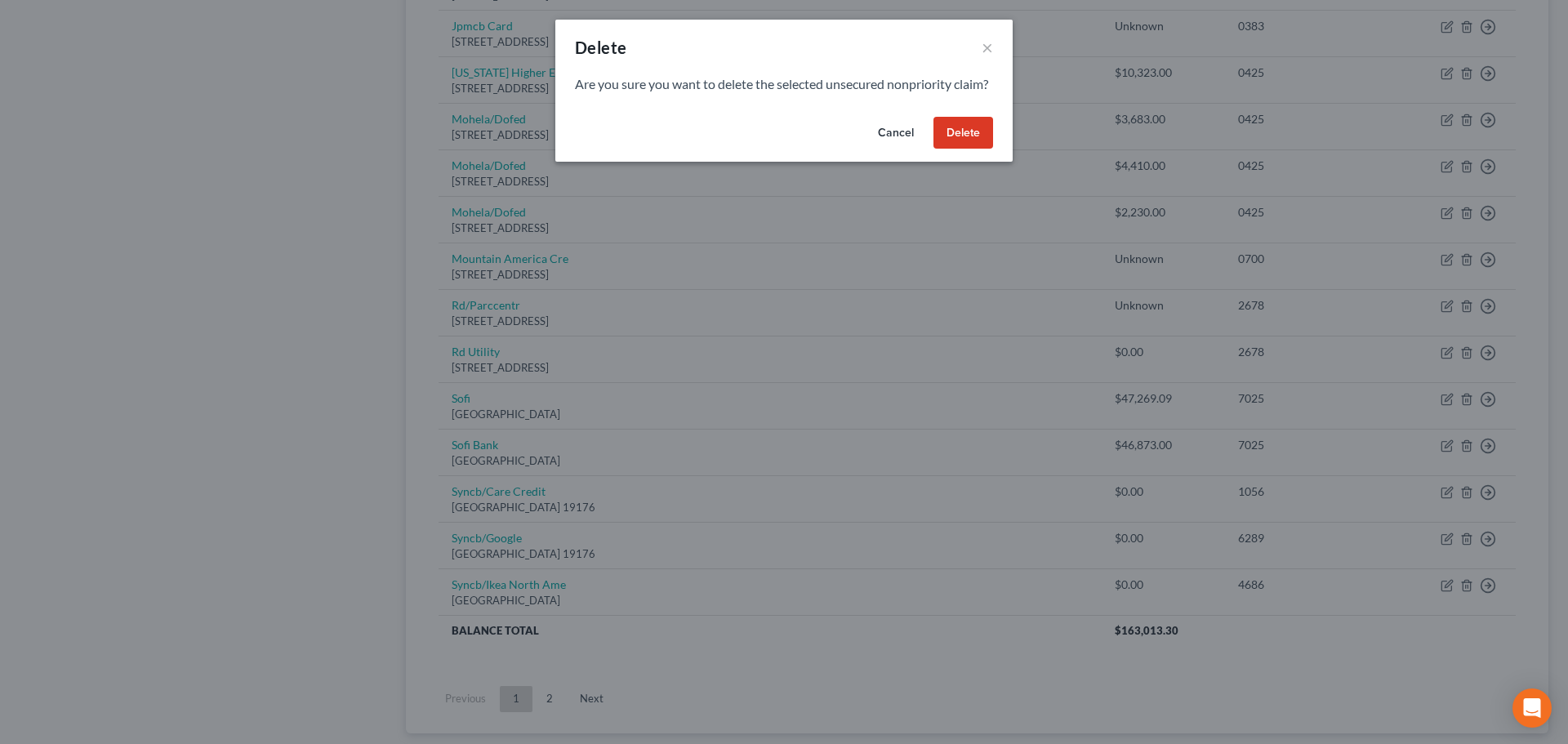
click at [956, 149] on button "Delete" at bounding box center [963, 132] width 59 height 32
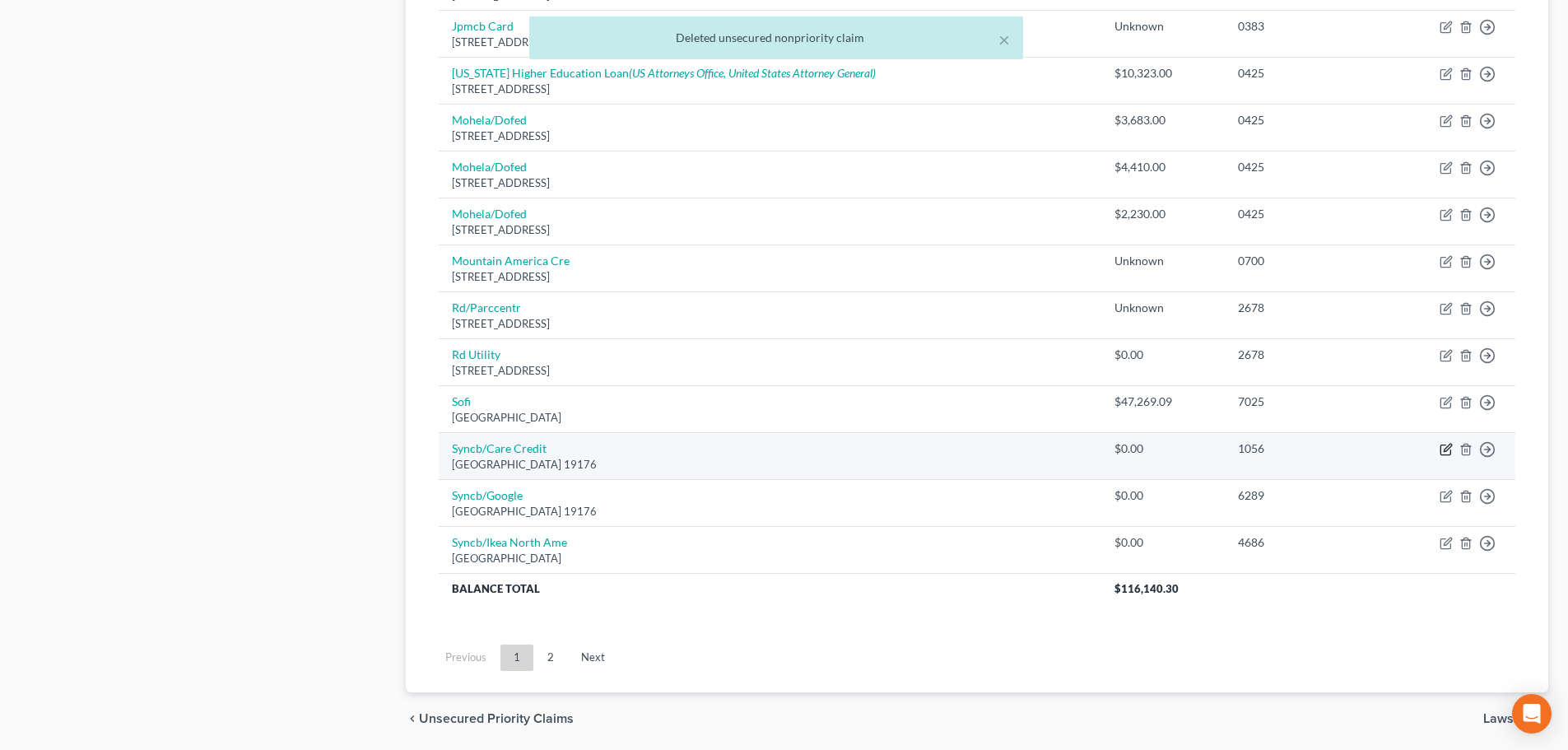
click at [1447, 445] on icon "button" at bounding box center [1446, 449] width 13 height 13
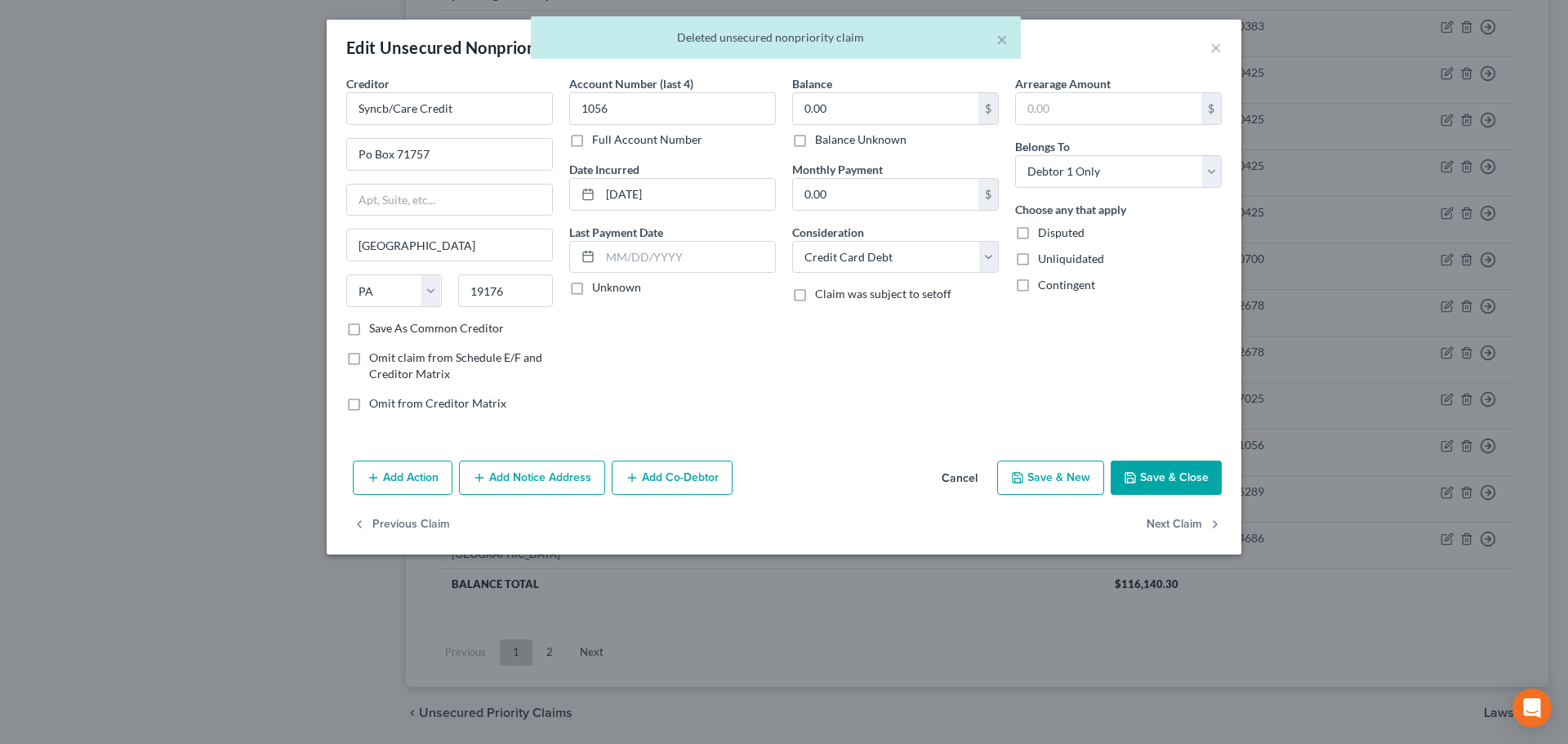
click at [838, 129] on div "0.00 $ Balance Unknown" at bounding box center [895, 120] width 207 height 56
click at [838, 139] on label "Balance Unknown" at bounding box center [860, 139] width 92 height 17
click at [832, 139] on input "Balance Unknown" at bounding box center [827, 137] width 10 height 10
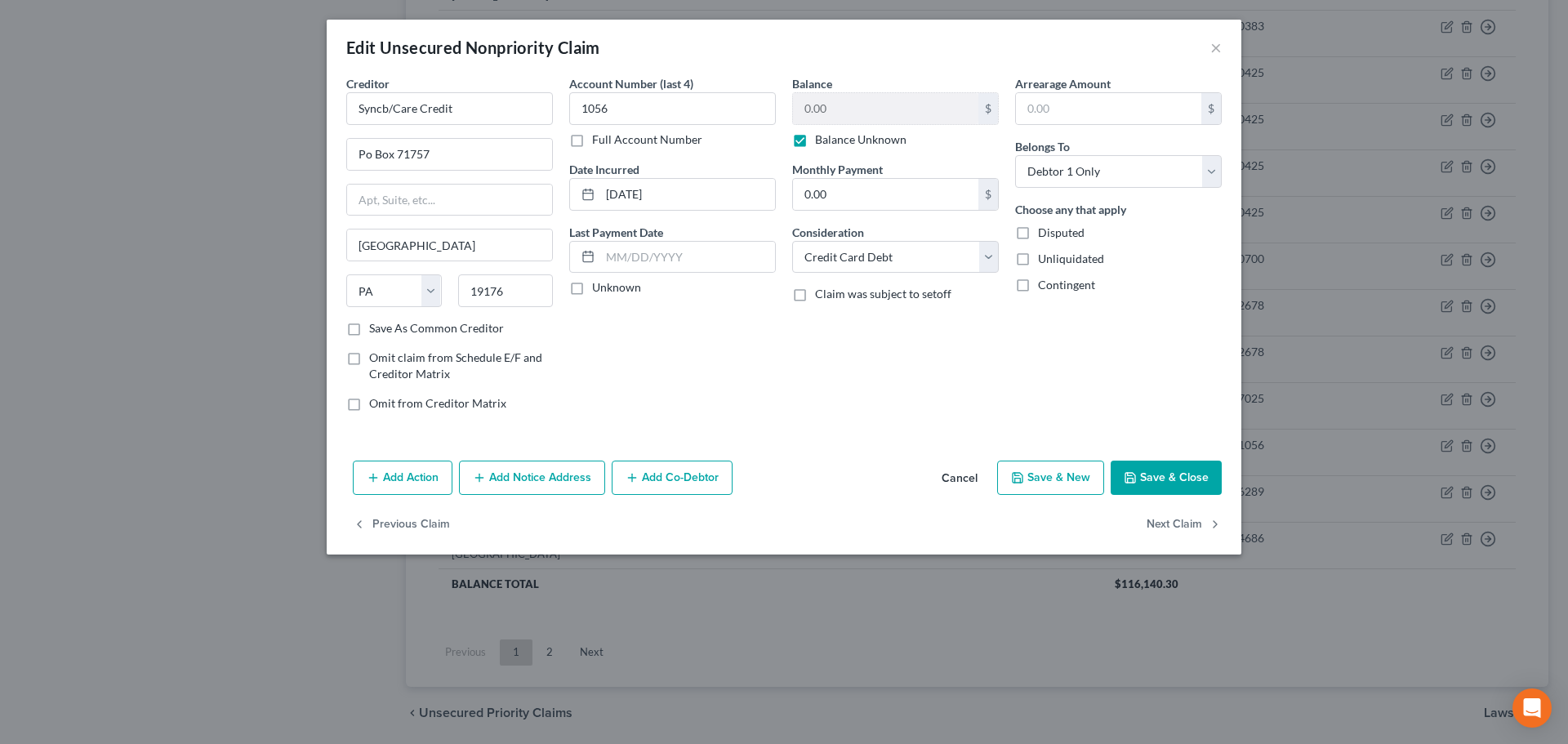
click at [1165, 494] on button "Save & Close" at bounding box center [1166, 477] width 111 height 34
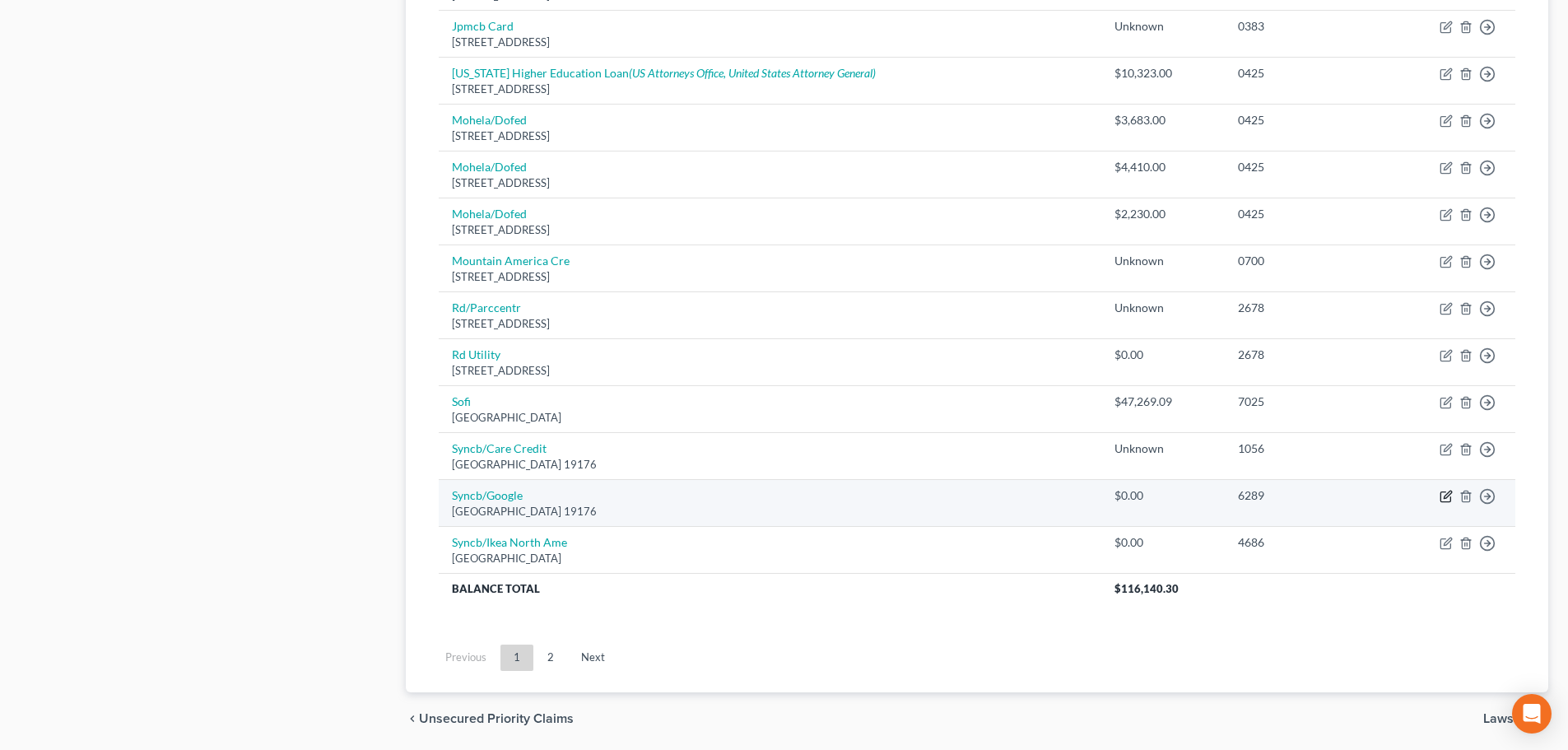
click at [1442, 493] on icon "button" at bounding box center [1445, 496] width 10 height 10
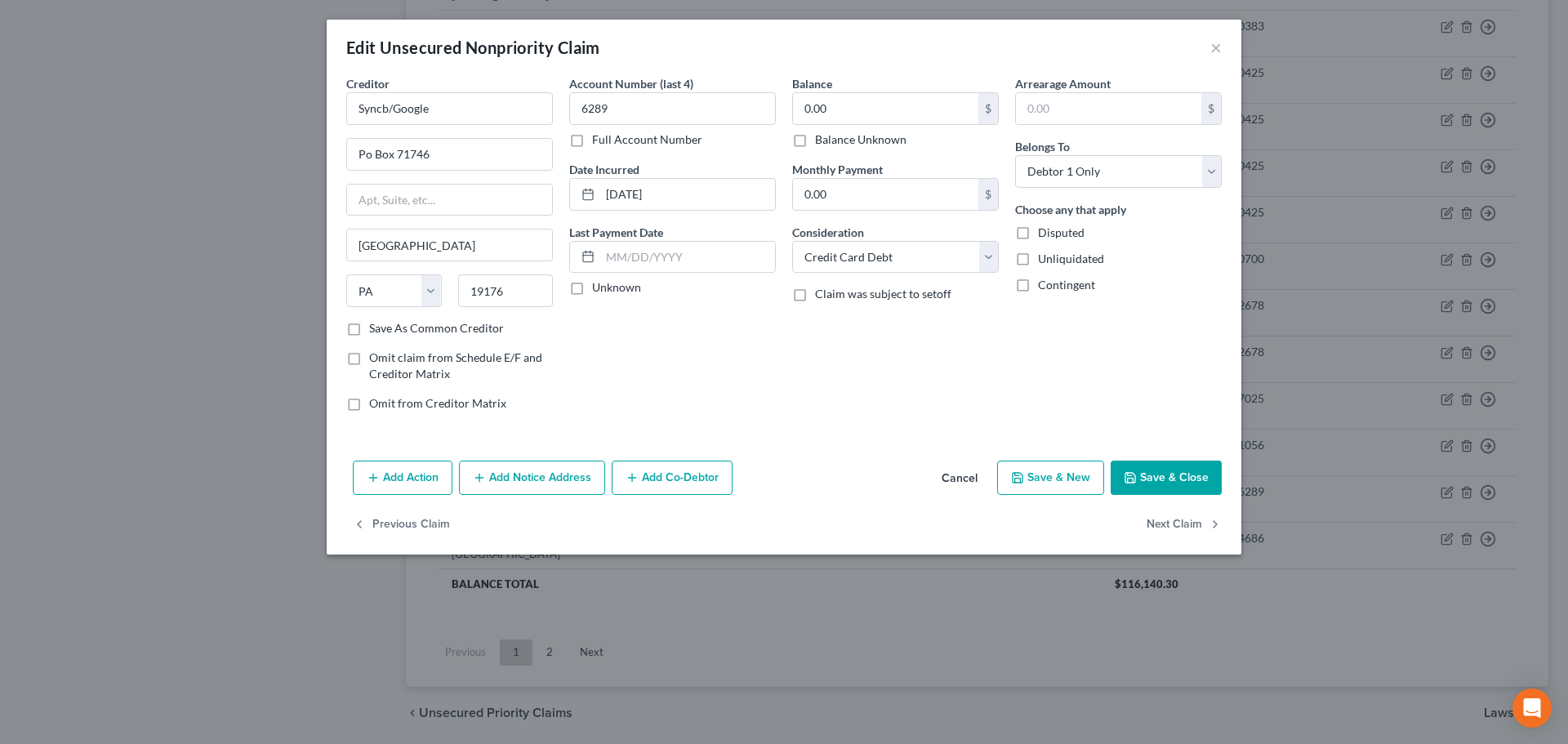
click at [896, 143] on label "Balance Unknown" at bounding box center [860, 139] width 92 height 17
click at [832, 142] on input "Balance Unknown" at bounding box center [827, 137] width 10 height 10
click at [1158, 485] on button "Save & Close" at bounding box center [1166, 477] width 111 height 34
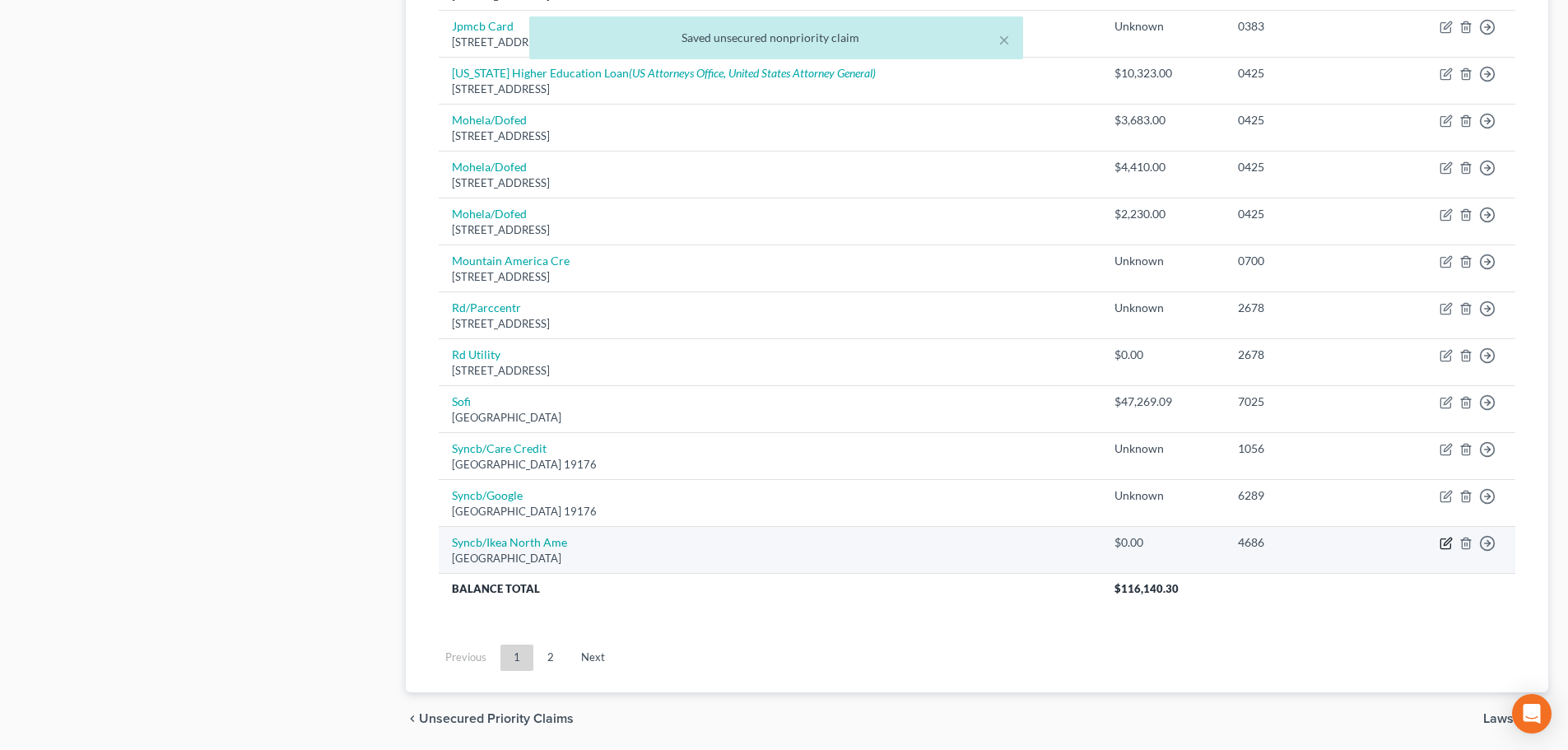
click at [1446, 543] on icon "button" at bounding box center [1446, 543] width 13 height 13
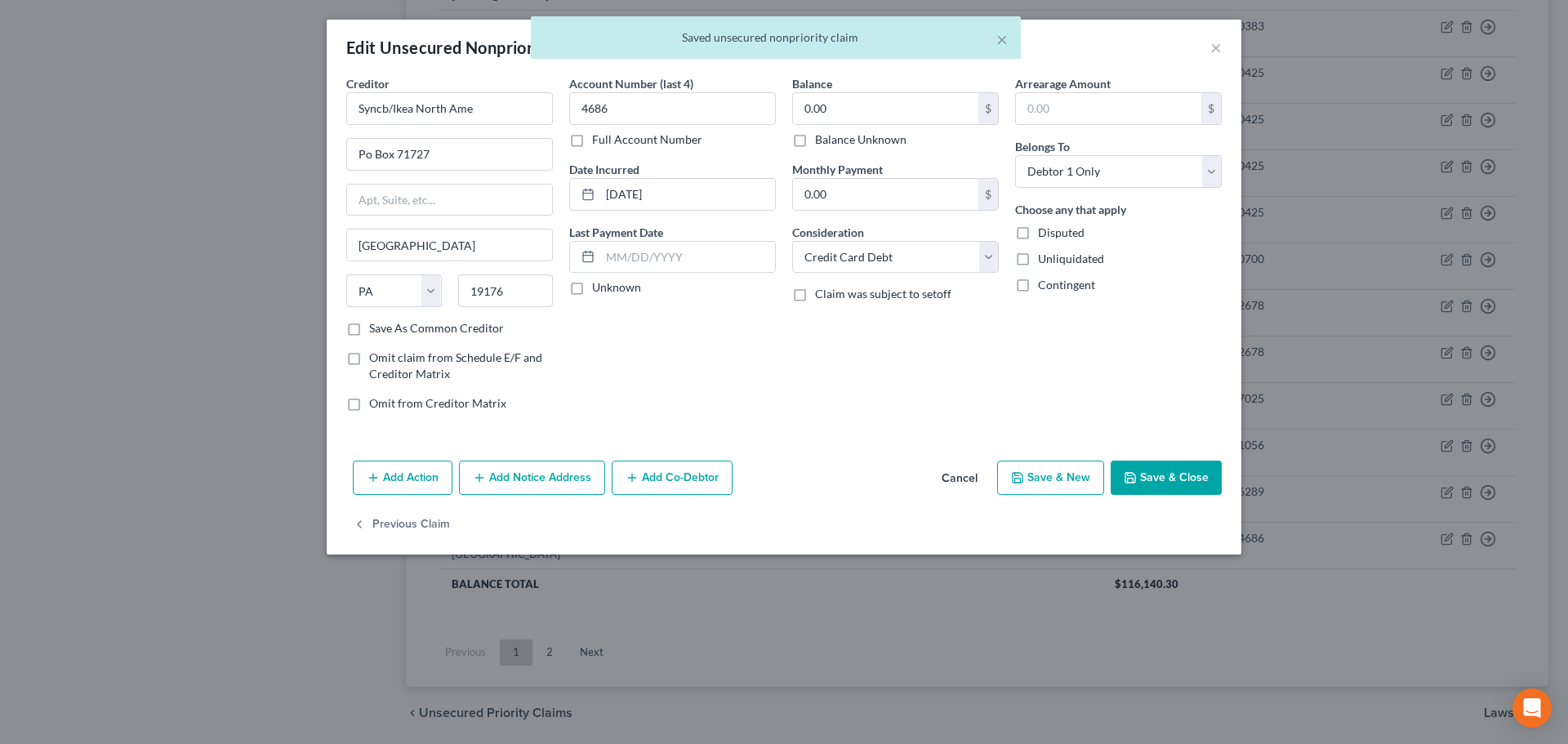
drag, startPoint x: 892, startPoint y: 136, endPoint x: 1116, endPoint y: 478, distance: 408.8
click at [892, 137] on label "Balance Unknown" at bounding box center [860, 139] width 92 height 17
click at [832, 137] on input "Balance Unknown" at bounding box center [827, 137] width 10 height 10
click at [1170, 484] on button "Save & Close" at bounding box center [1166, 477] width 111 height 34
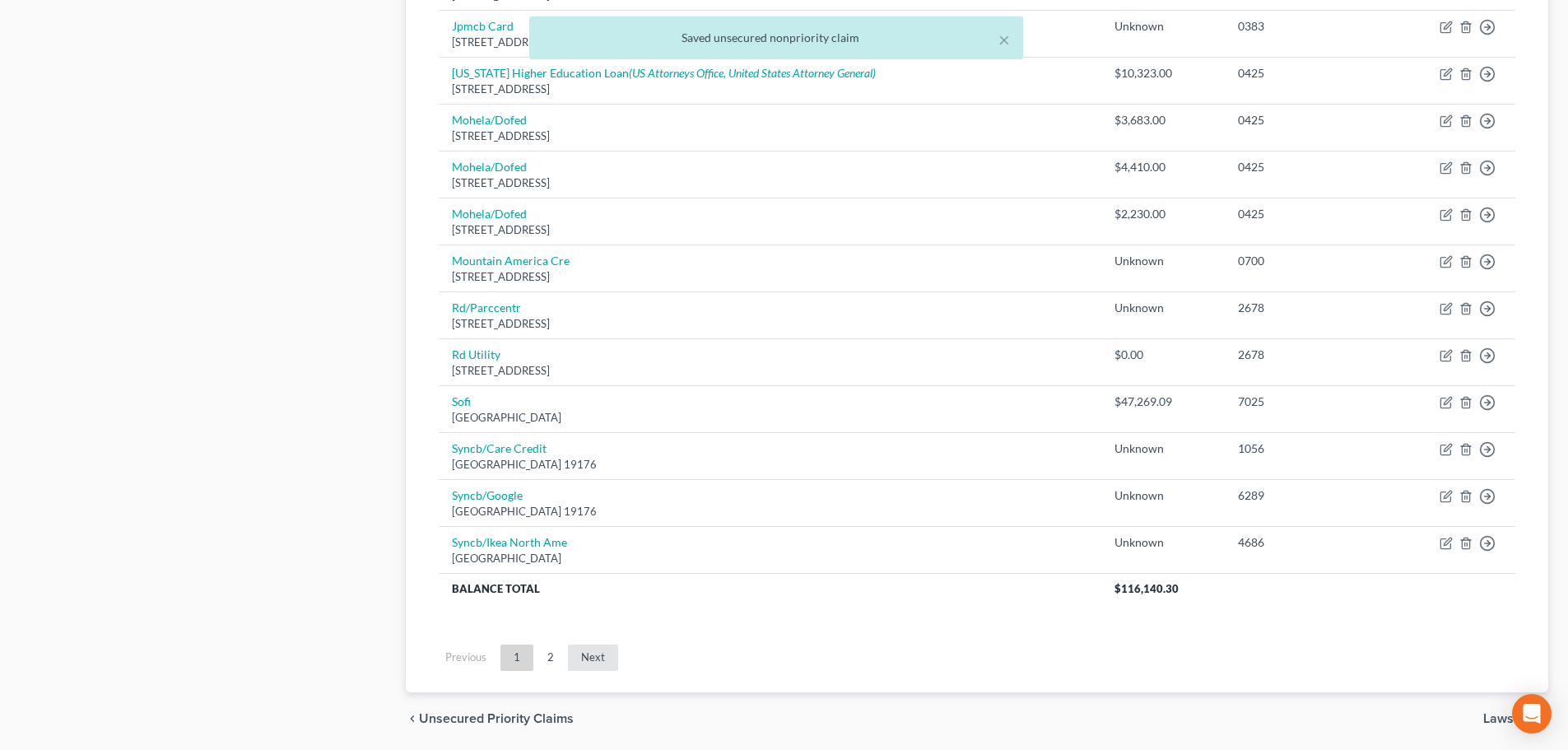
click at [590, 654] on link "Next" at bounding box center [593, 658] width 50 height 26
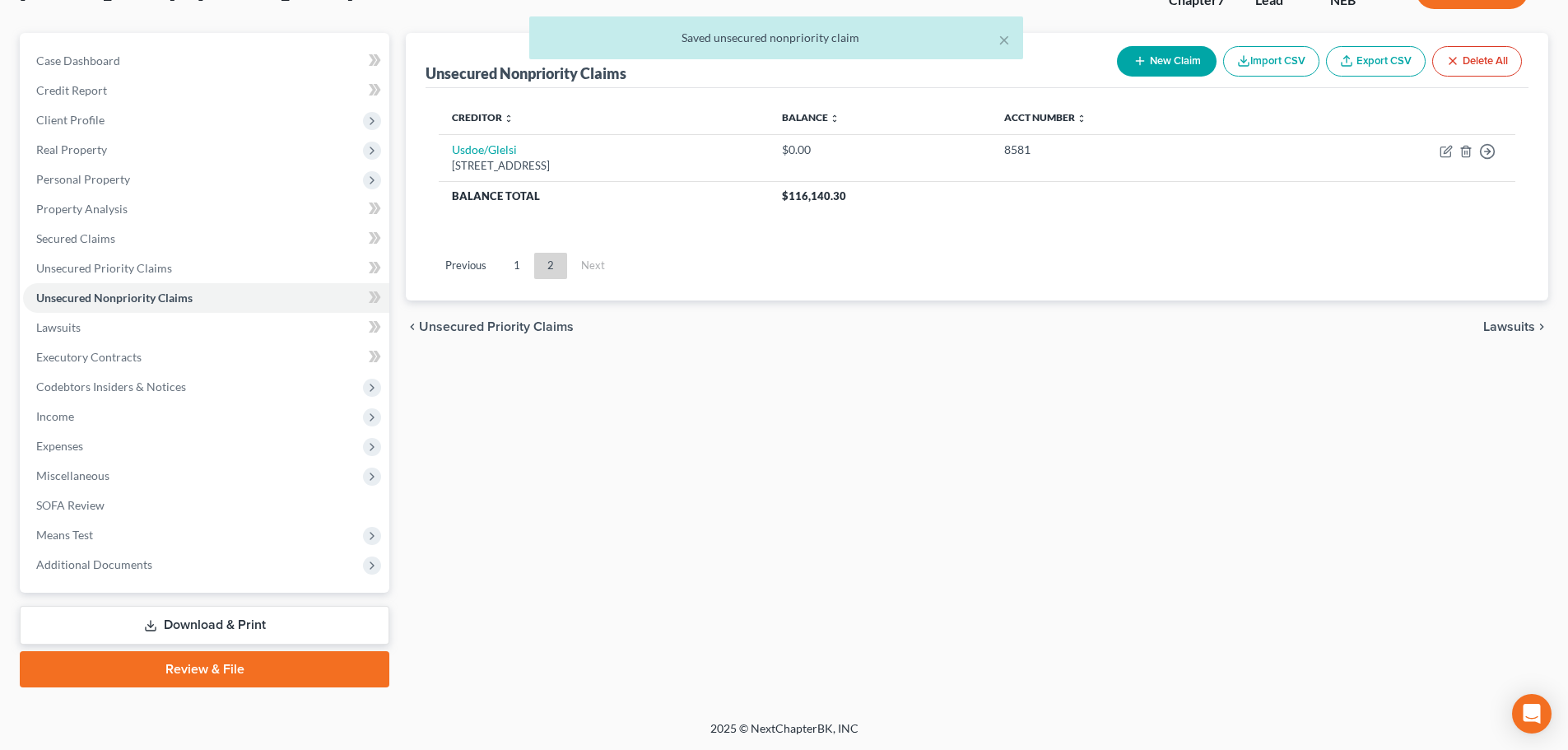
scroll to position [125, 0]
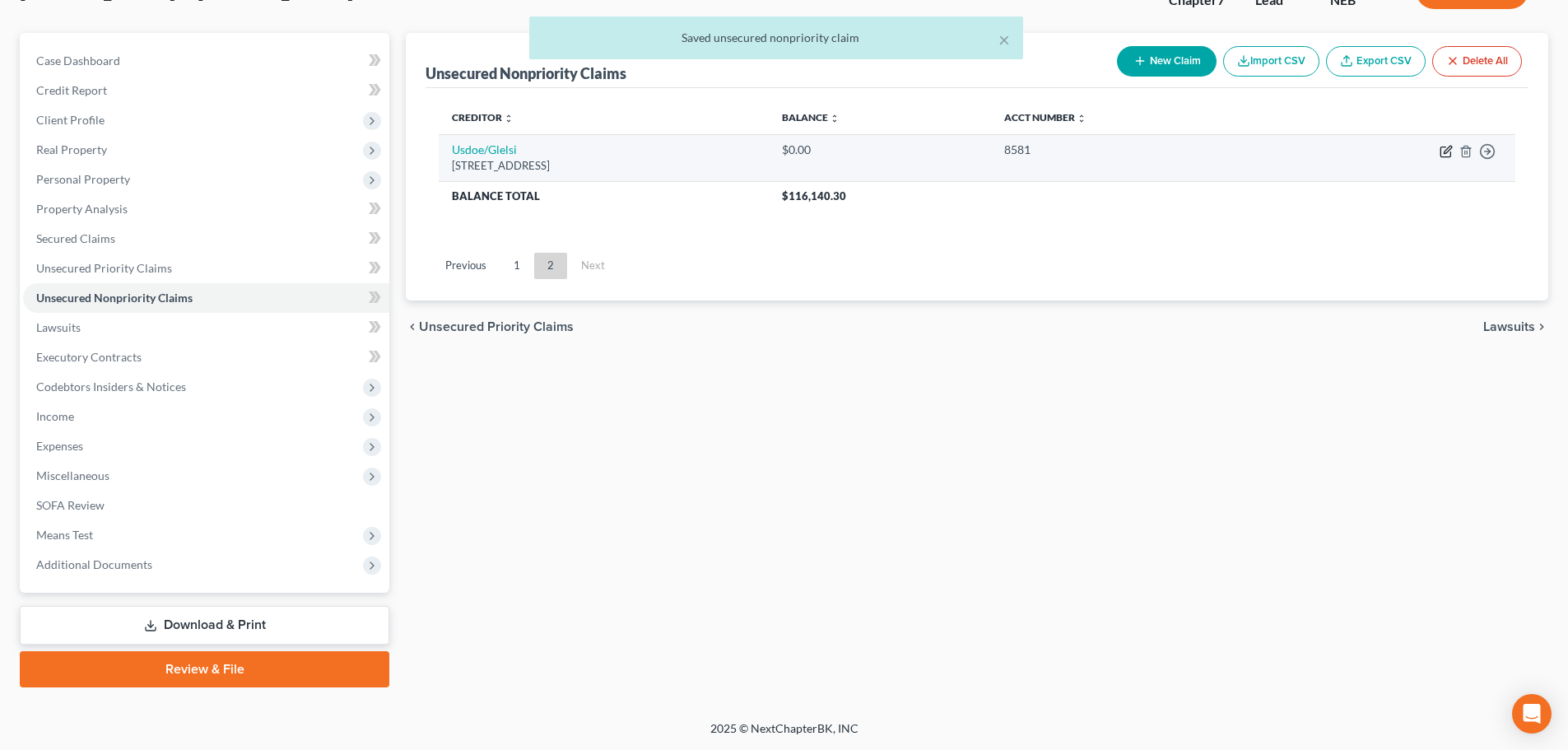
click at [1450, 149] on icon "button" at bounding box center [1448, 149] width 7 height 7
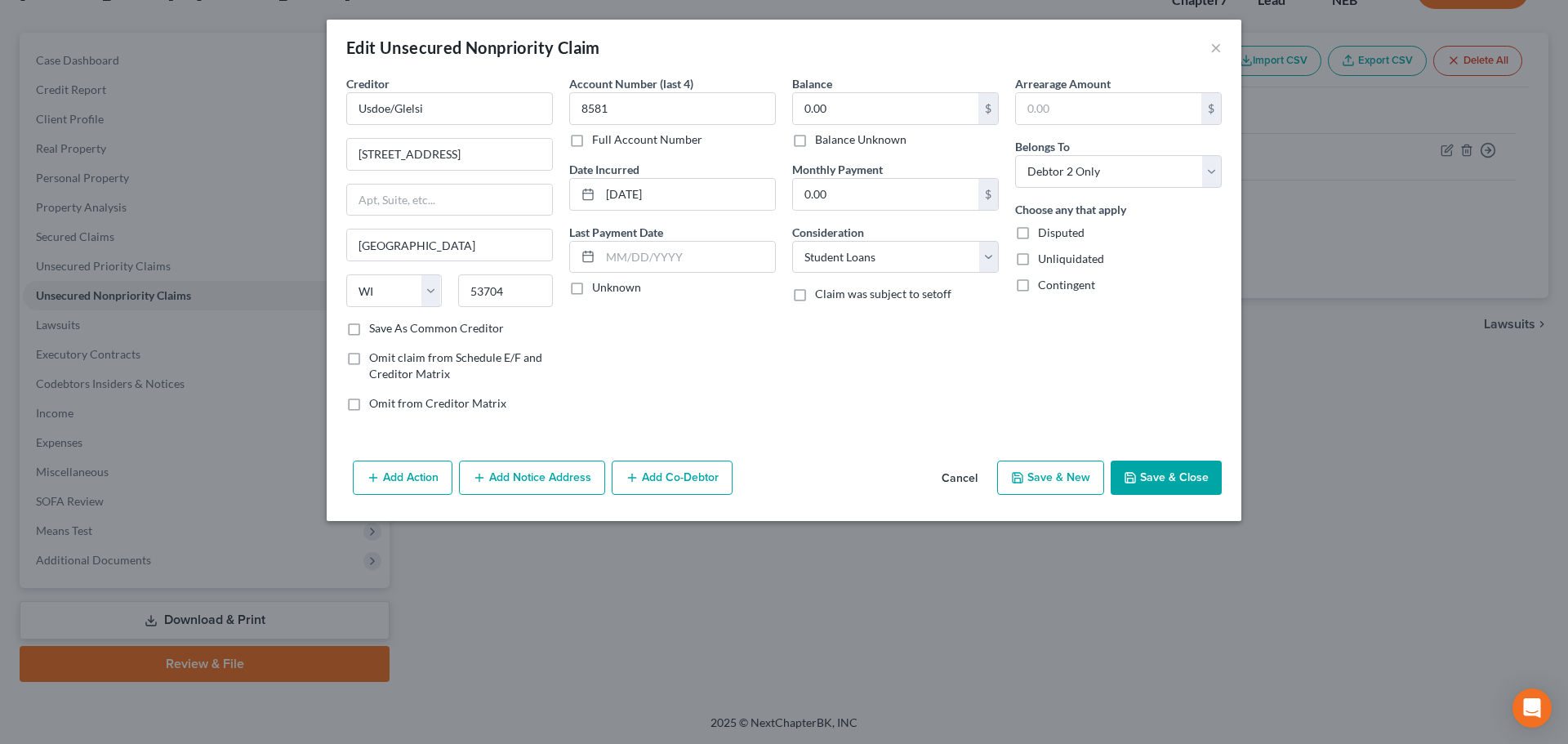
click at [873, 141] on label "Balance Unknown" at bounding box center [860, 139] width 92 height 17
click at [832, 141] on input "Balance Unknown" at bounding box center [827, 137] width 10 height 10
click at [1148, 480] on button "Save & Close" at bounding box center [1166, 477] width 111 height 34
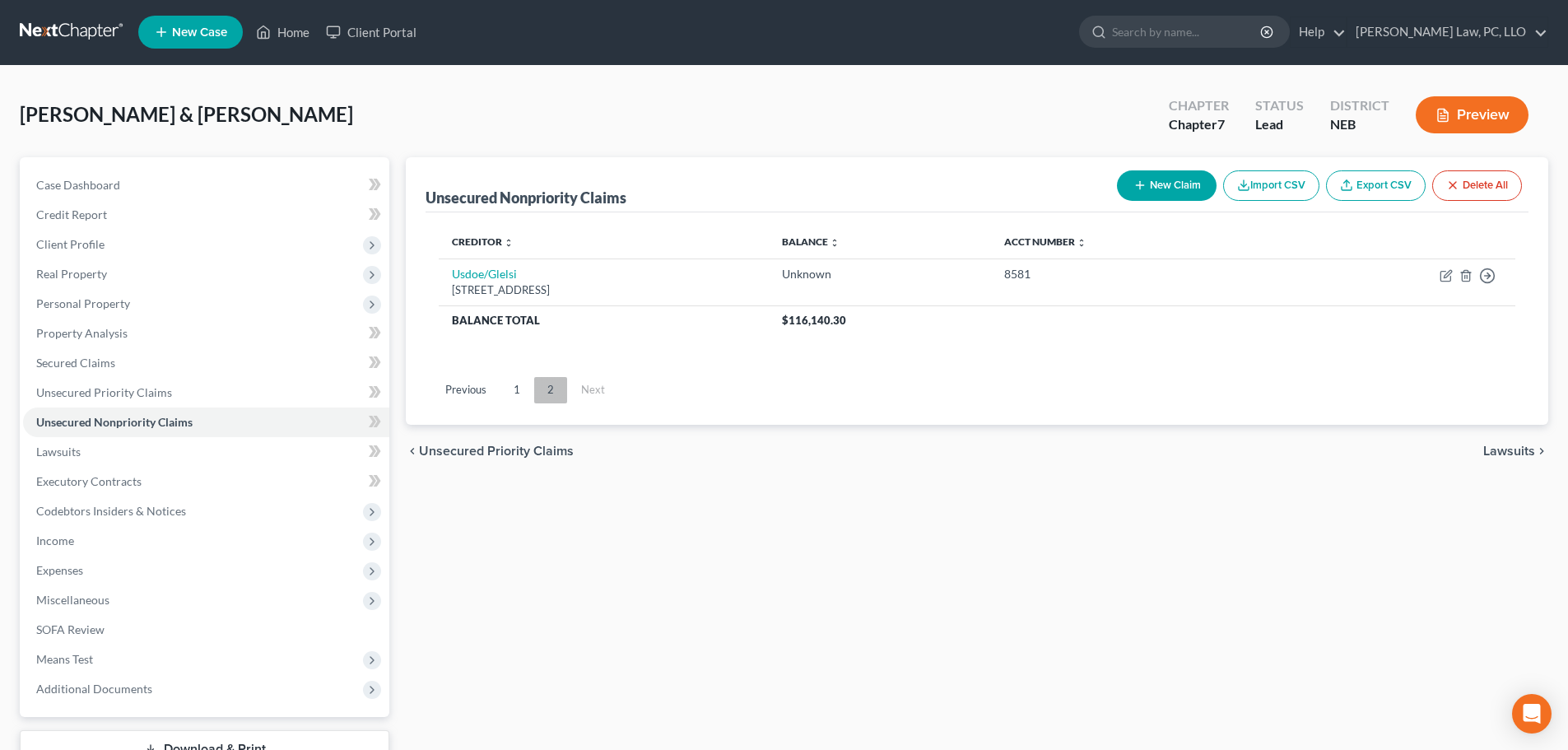
scroll to position [0, 0]
click at [98, 395] on span "Unsecured Priority Claims" at bounding box center [104, 393] width 136 height 14
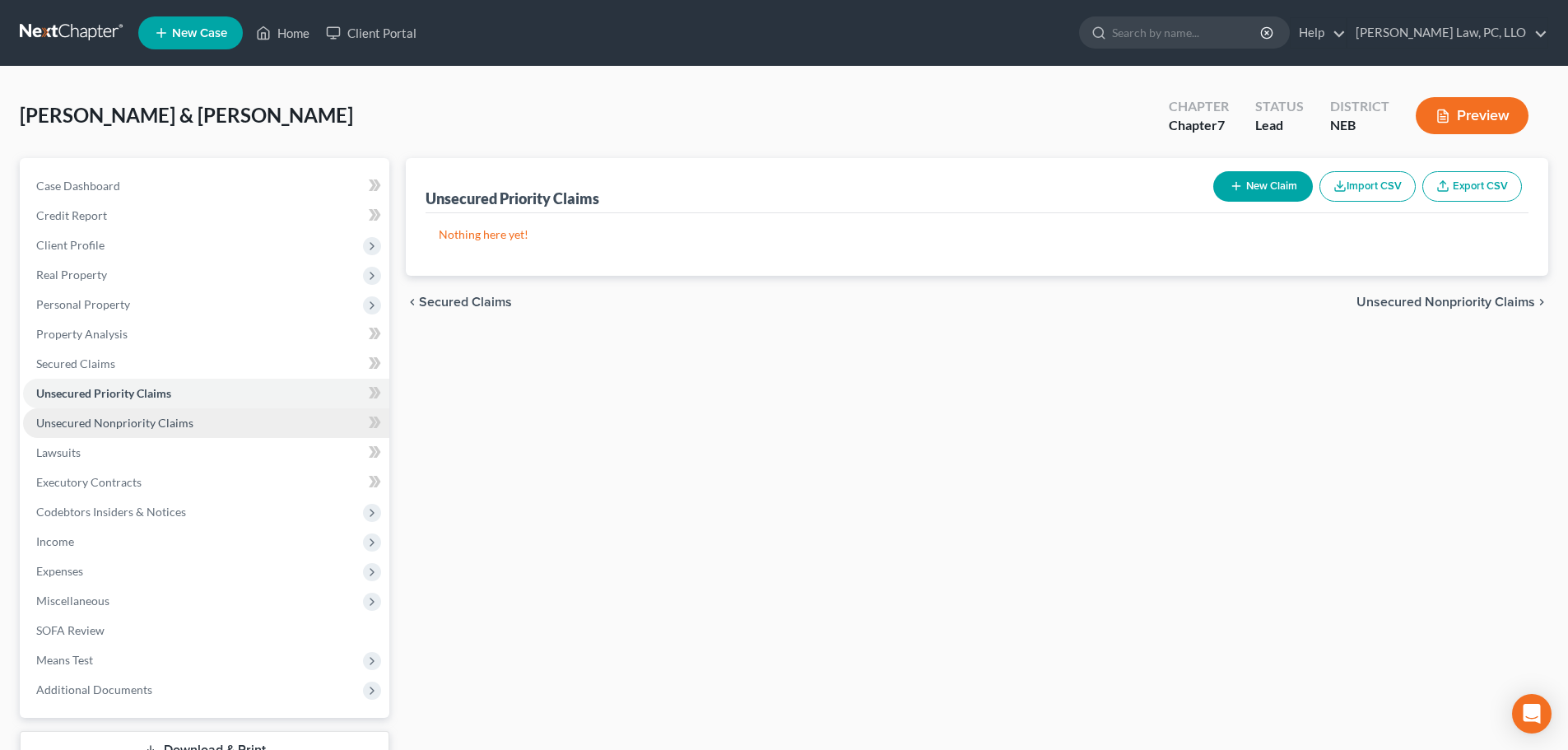
click at [99, 422] on span "Unsecured Nonpriority Claims" at bounding box center [114, 422] width 157 height 14
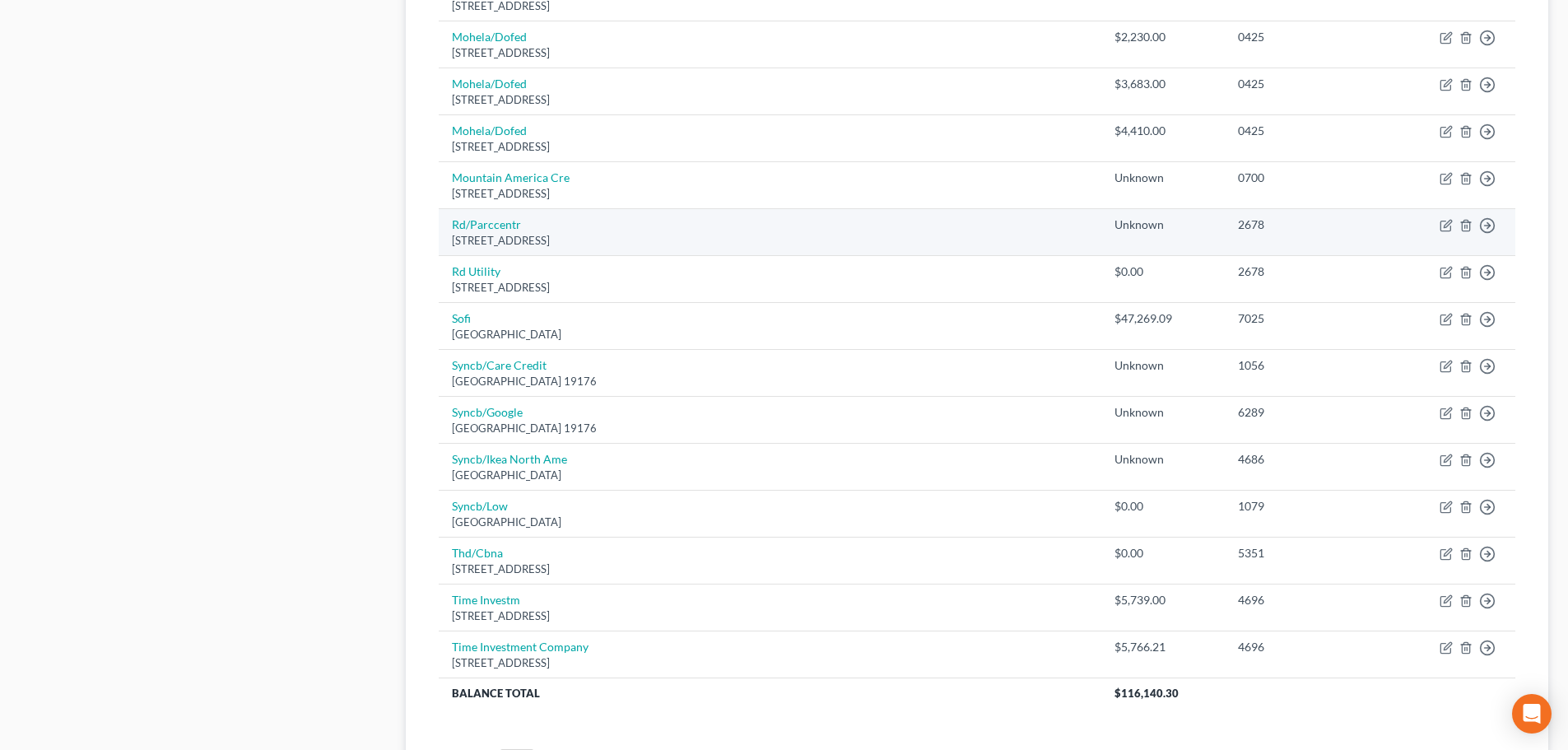
scroll to position [1150, 0]
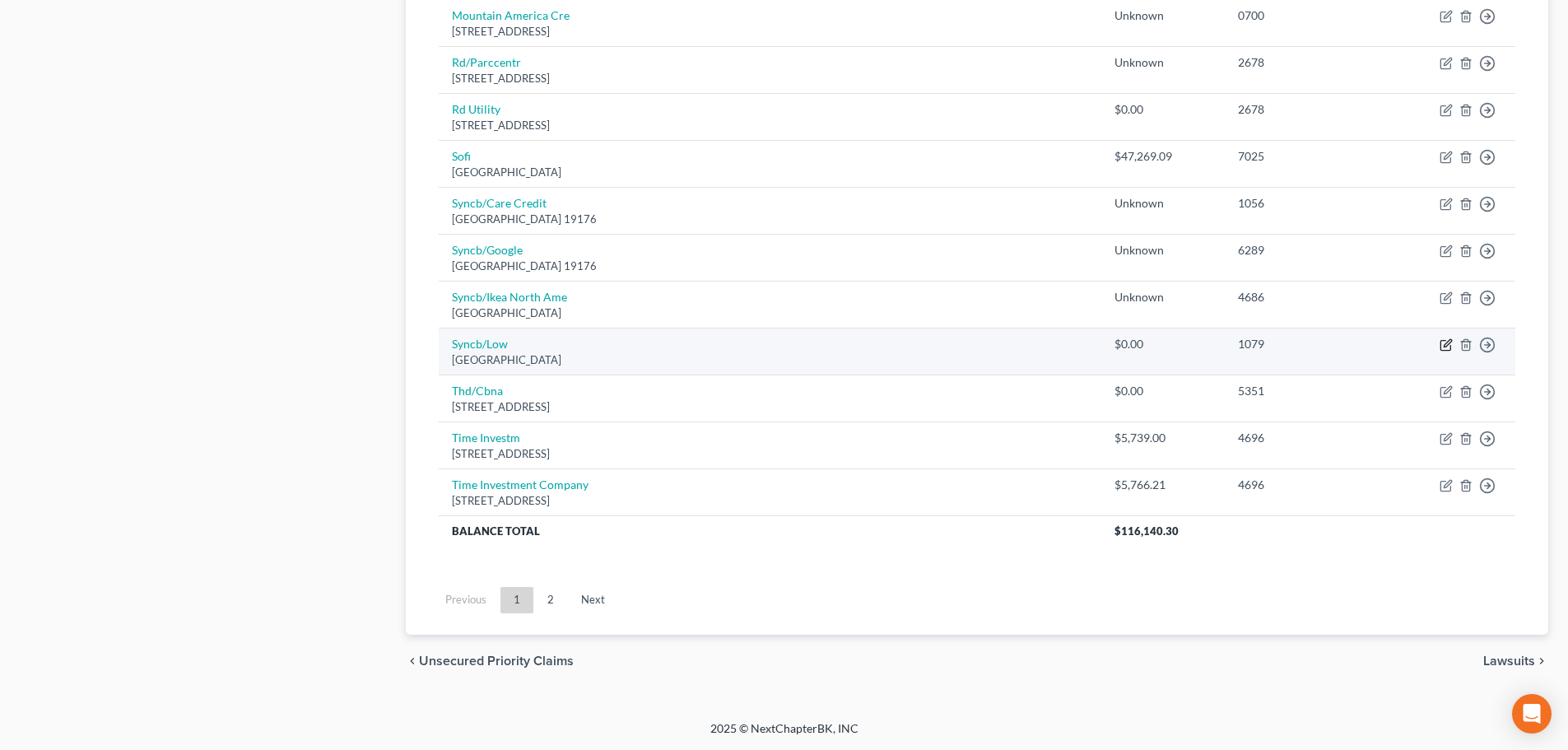
click at [1445, 344] on icon "button" at bounding box center [1446, 344] width 13 height 13
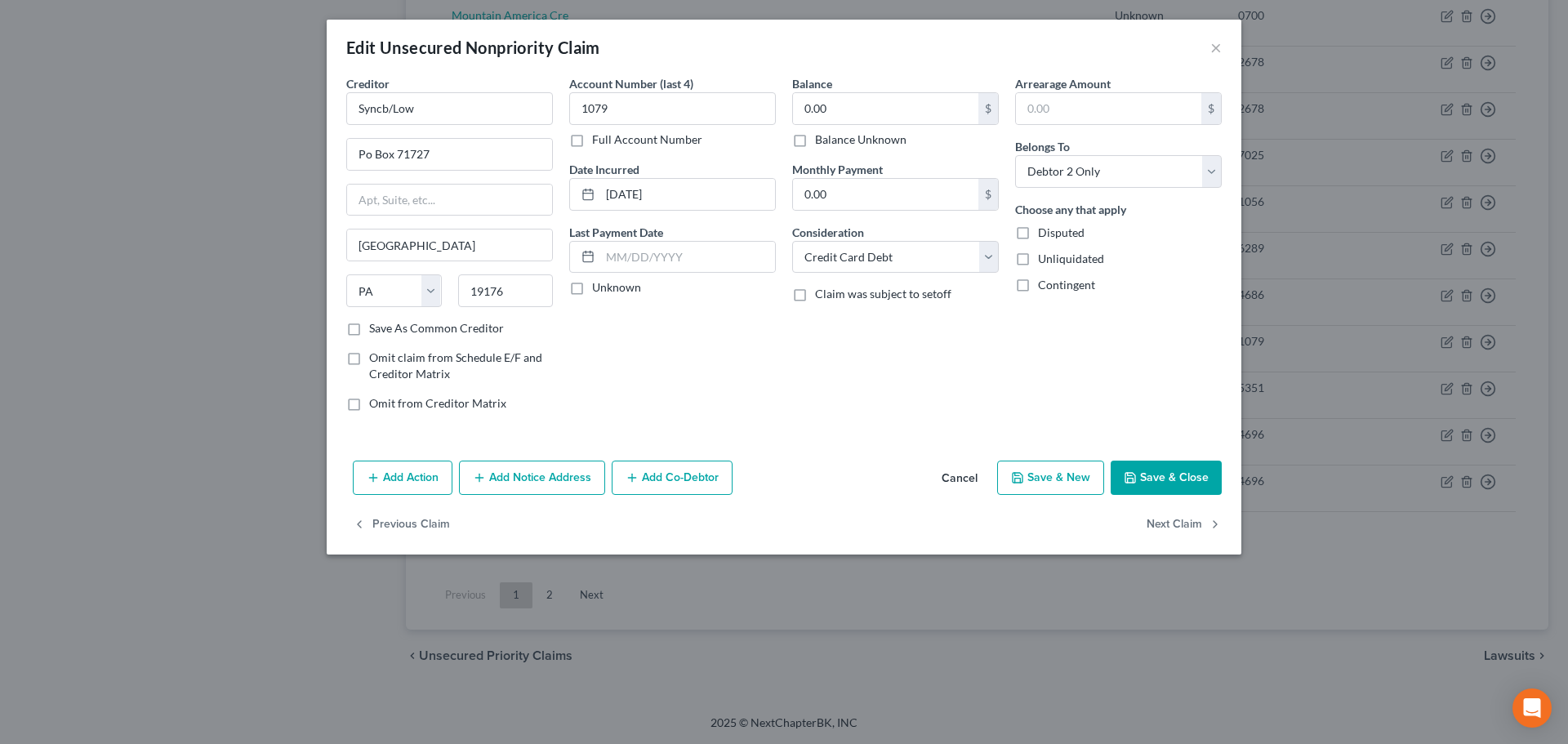
drag, startPoint x: 804, startPoint y: 137, endPoint x: 1036, endPoint y: 464, distance: 400.9
click at [815, 135] on label "Balance Unknown" at bounding box center [860, 139] width 92 height 17
click at [822, 135] on input "Balance Unknown" at bounding box center [827, 137] width 10 height 10
click at [1166, 477] on button "Save & Close" at bounding box center [1166, 477] width 111 height 34
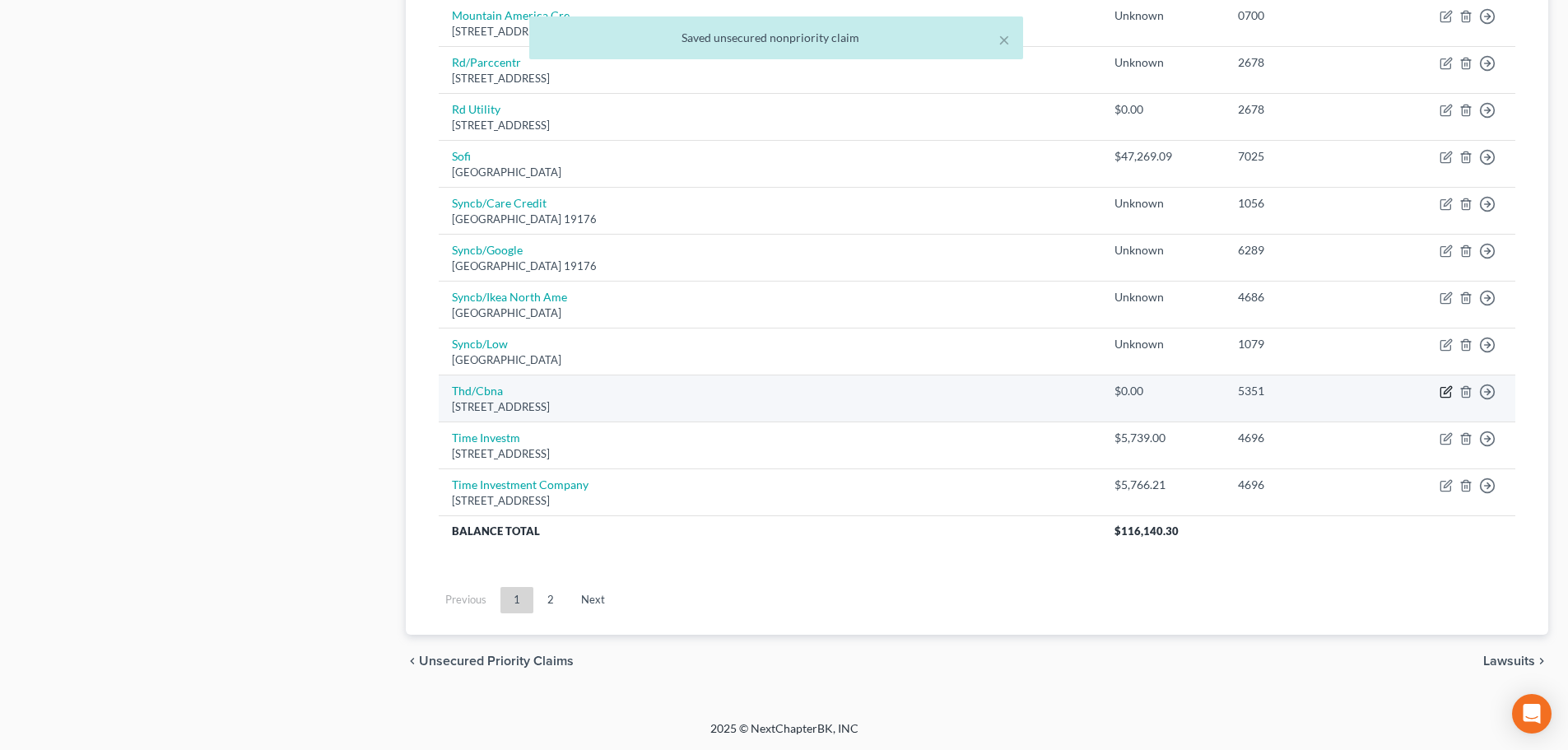
click at [1446, 393] on icon "button" at bounding box center [1446, 392] width 13 height 13
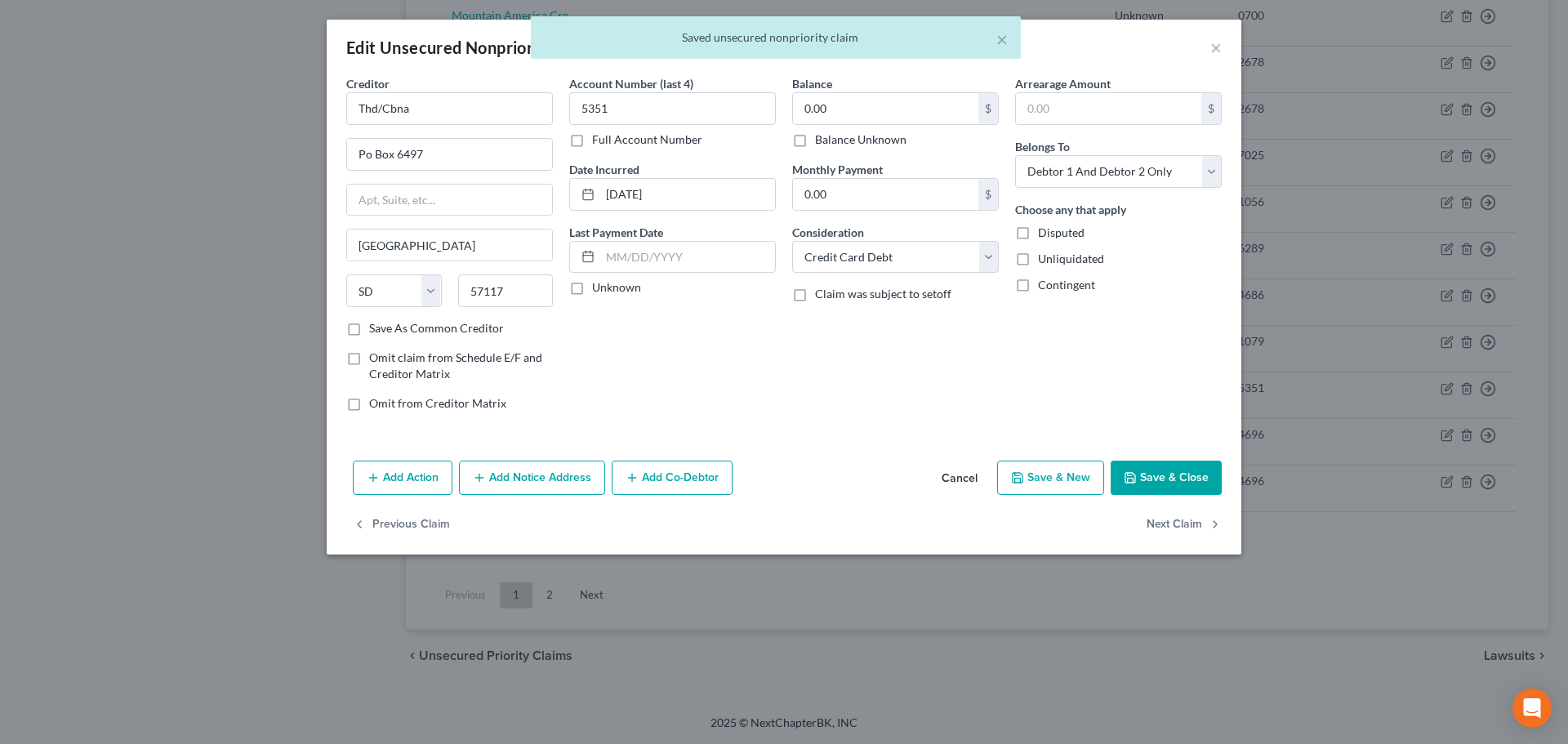
click at [815, 139] on label "Balance Unknown" at bounding box center [860, 139] width 92 height 17
click at [822, 139] on input "Balance Unknown" at bounding box center [827, 137] width 10 height 10
click at [1137, 487] on button "Save & Close" at bounding box center [1166, 477] width 111 height 34
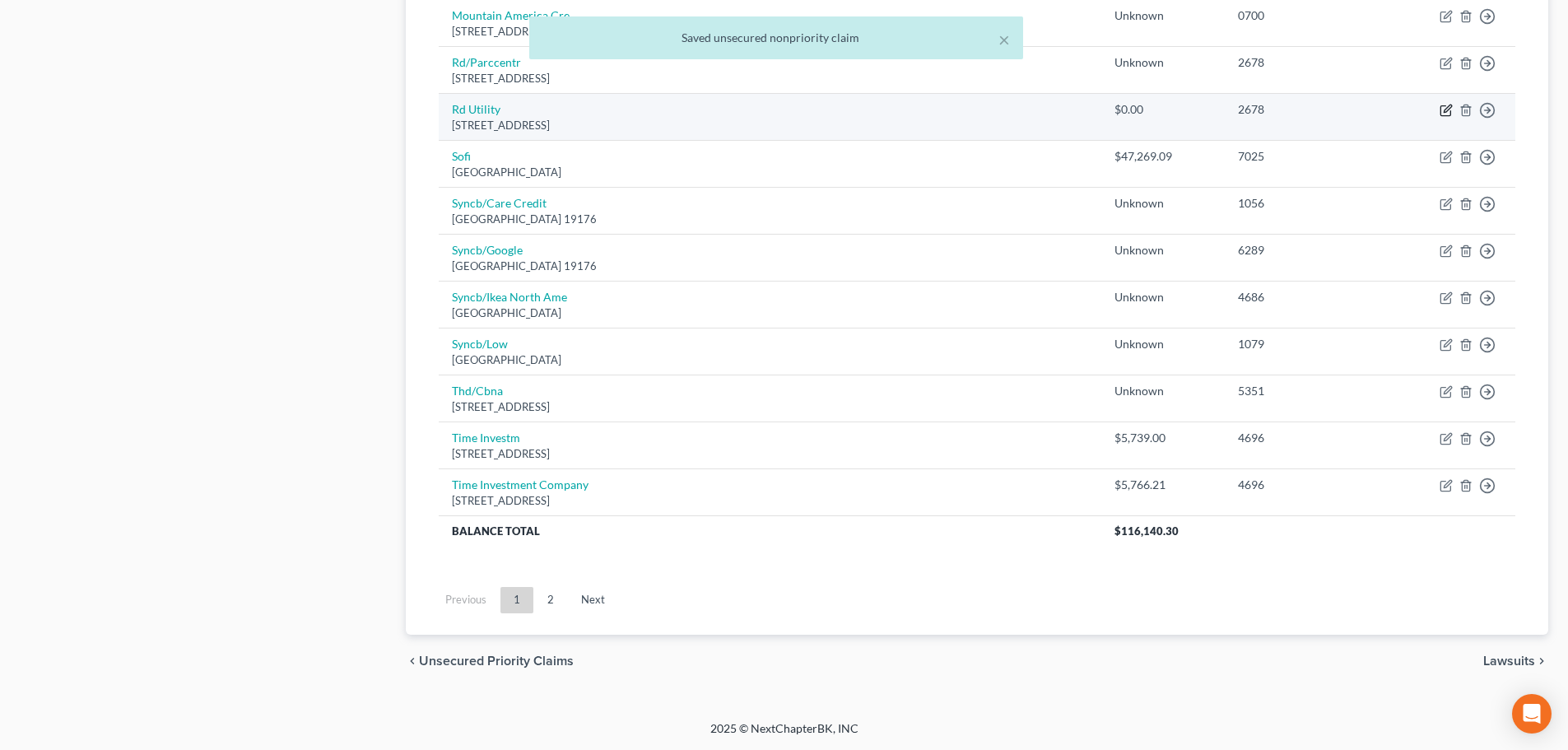
click at [1452, 110] on icon "button" at bounding box center [1446, 110] width 13 height 13
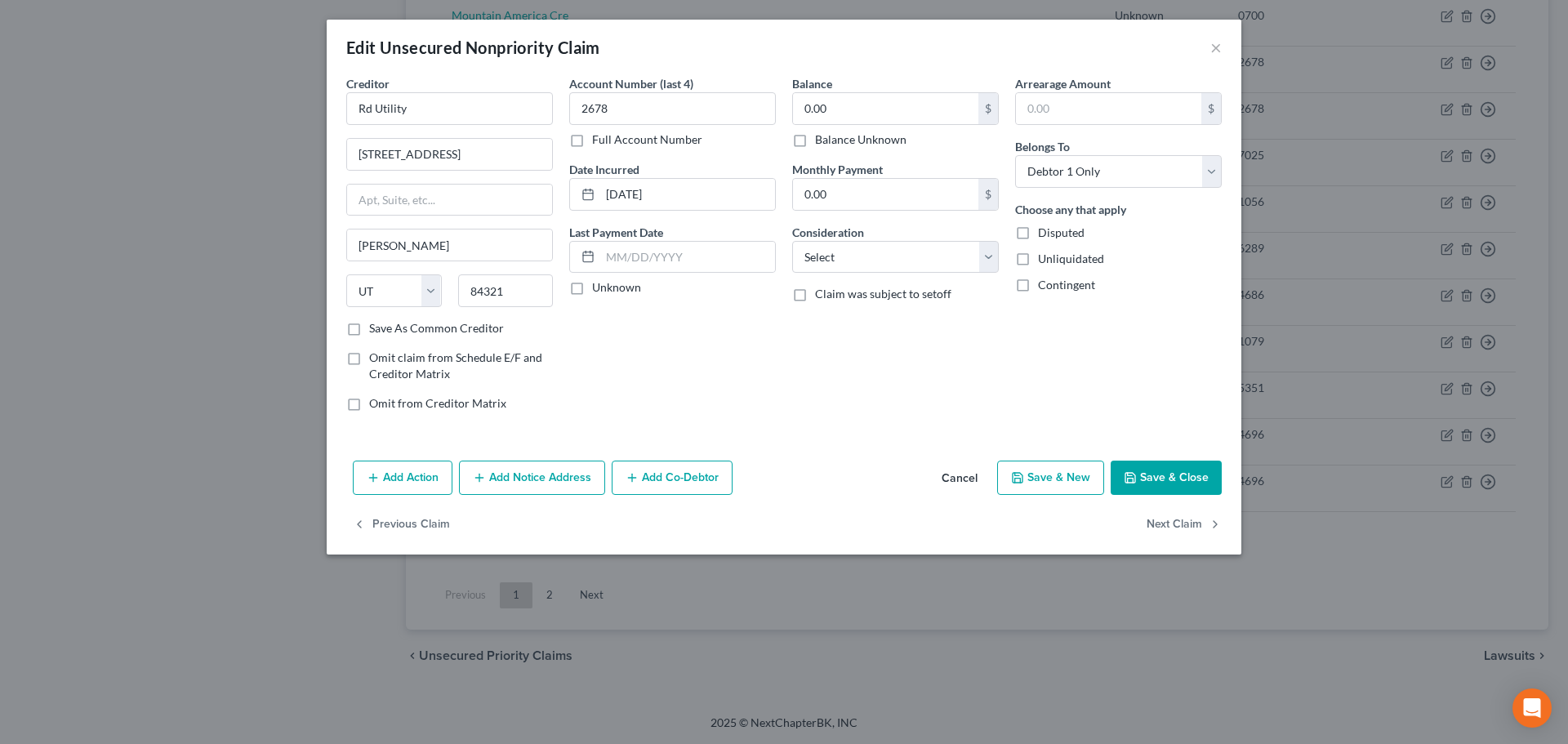
click at [815, 132] on label "Balance Unknown" at bounding box center [860, 139] width 92 height 17
click at [822, 132] on input "Balance Unknown" at bounding box center [827, 137] width 10 height 10
click at [1150, 478] on button "Save & Close" at bounding box center [1166, 477] width 111 height 34
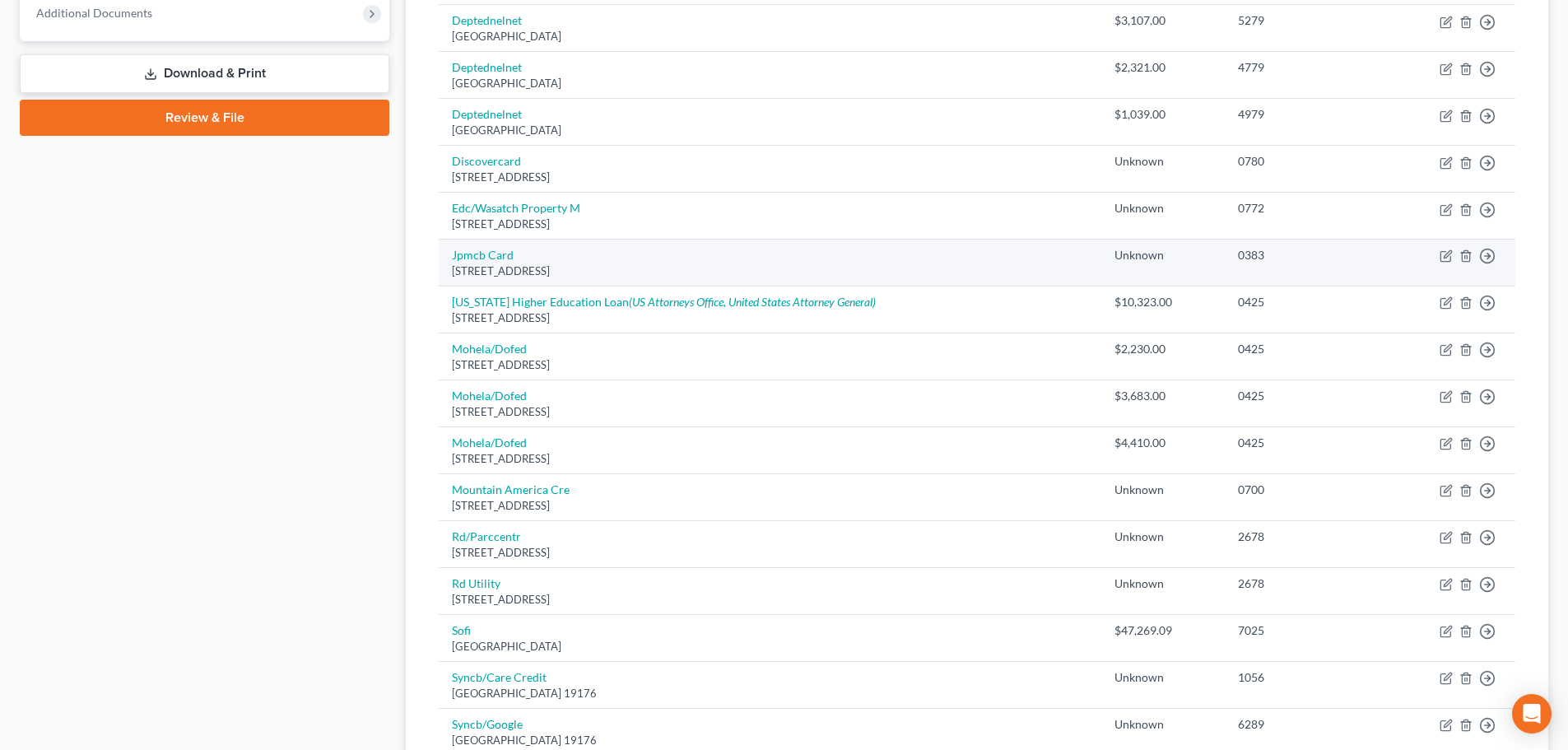
scroll to position [904, 0]
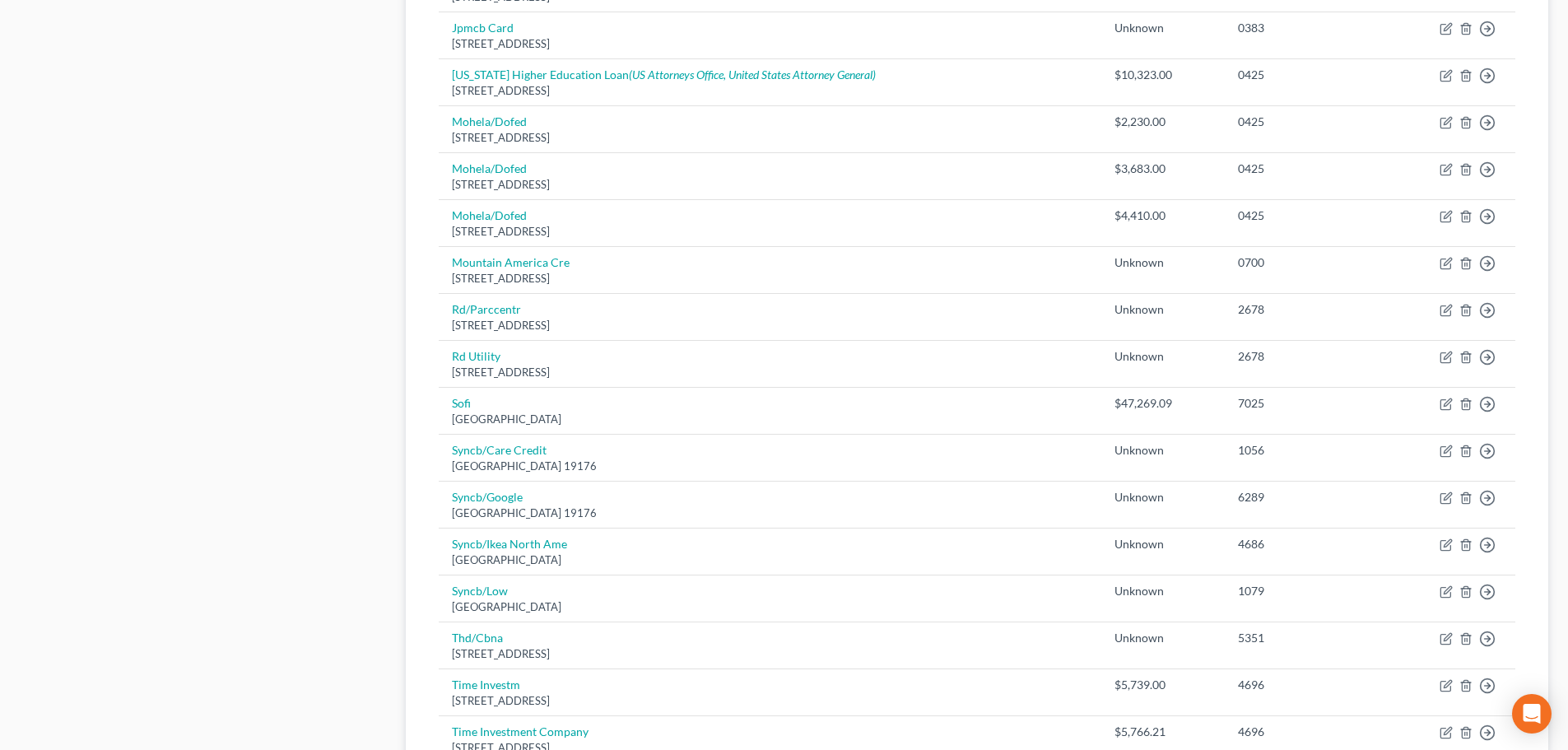
drag, startPoint x: 102, startPoint y: 245, endPoint x: 160, endPoint y: 295, distance: 76.6
click at [102, 245] on div "Case Dashboard Payments Invoices Payments Payments Credit Report Client Profile" at bounding box center [205, 94] width 387 height 1680
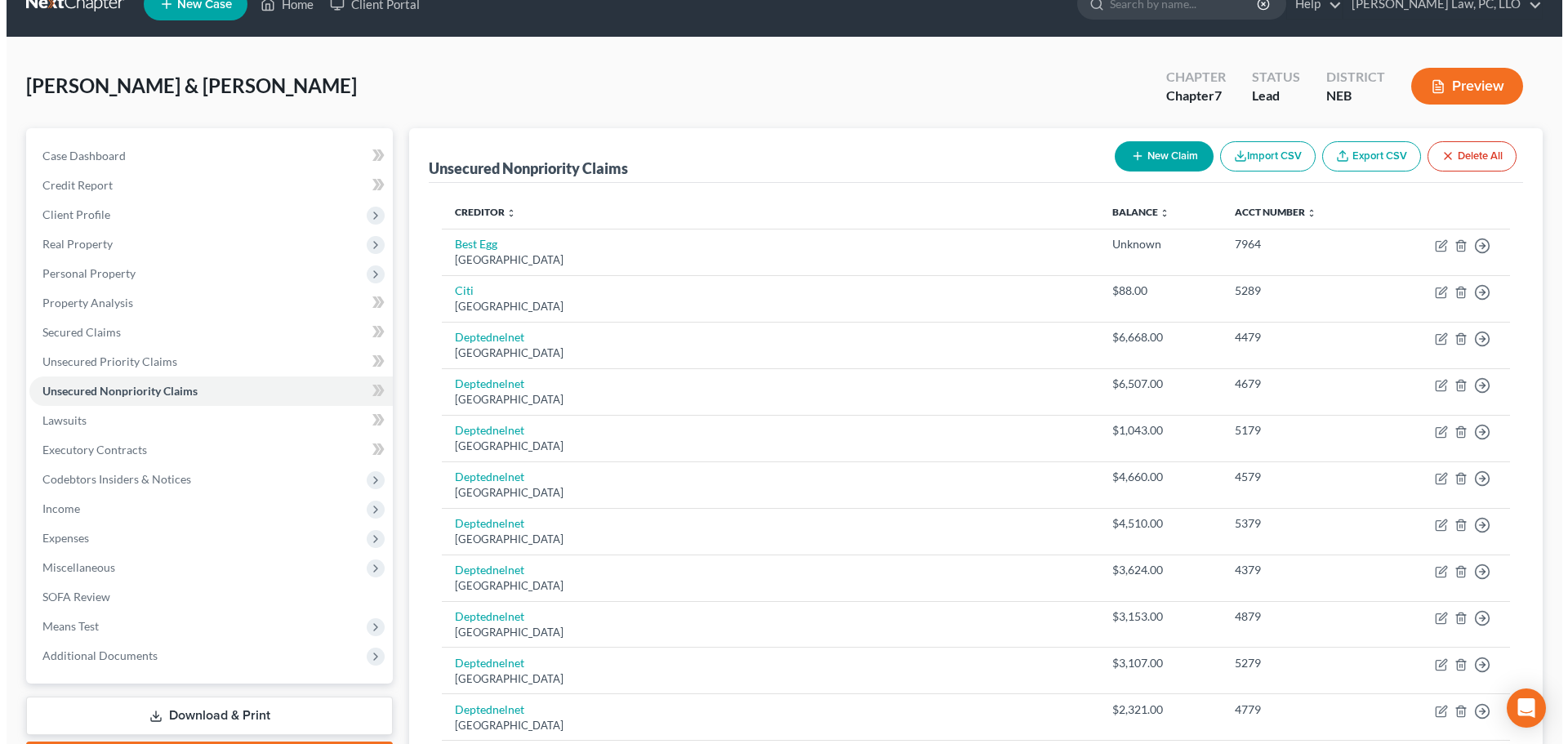
scroll to position [0, 0]
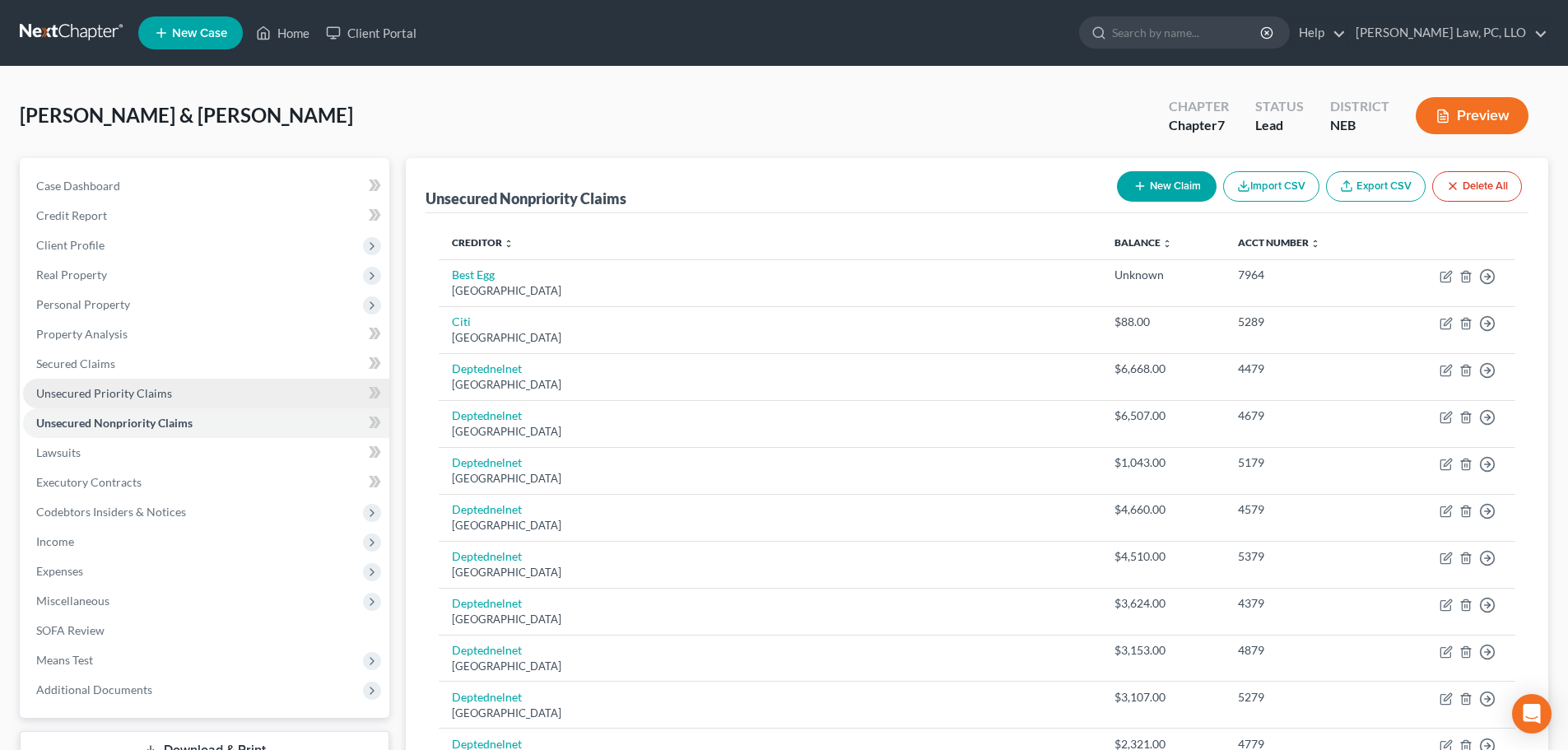
click at [147, 393] on span "Unsecured Priority Claims" at bounding box center [104, 393] width 136 height 14
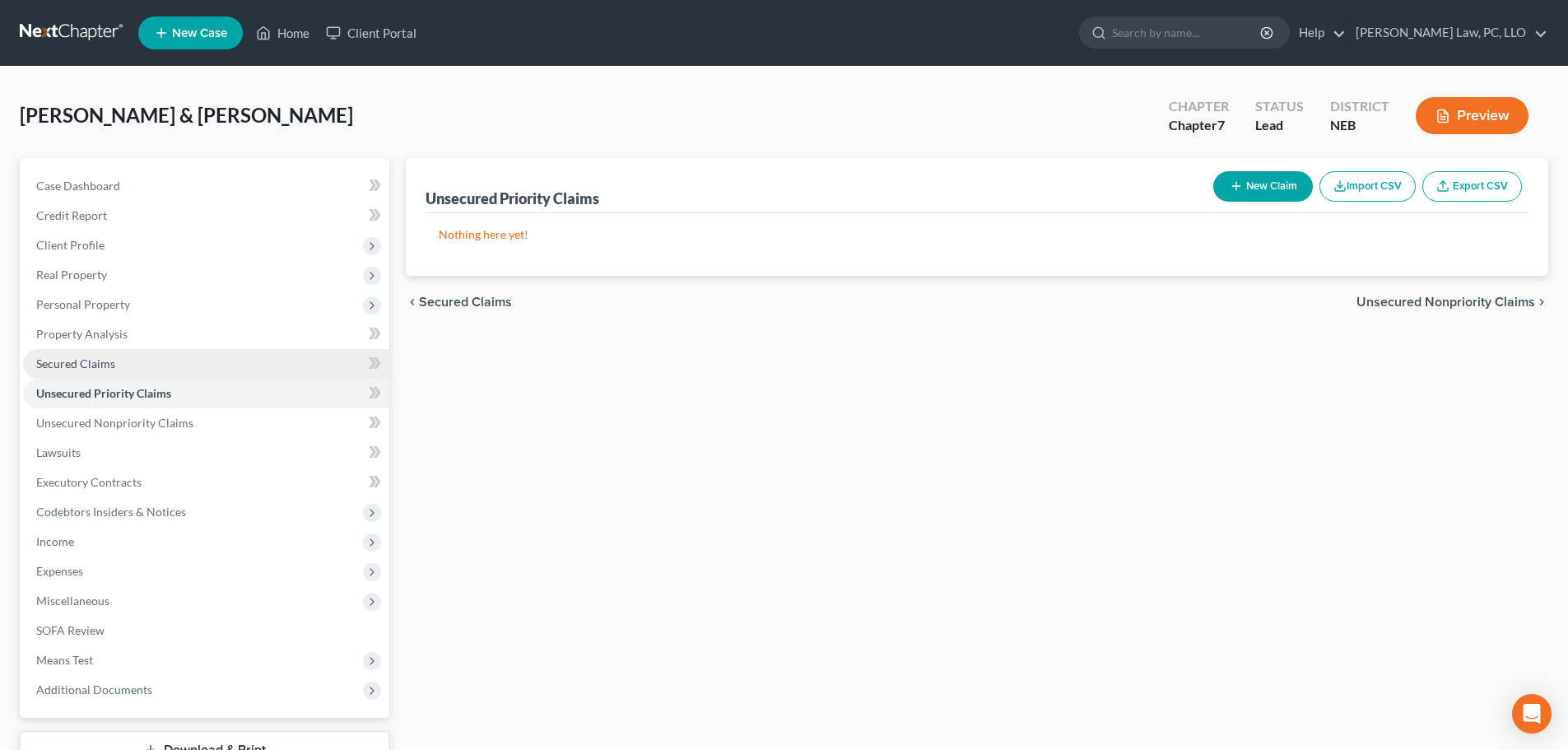
click at [122, 365] on link "Secured Claims" at bounding box center [206, 364] width 366 height 30
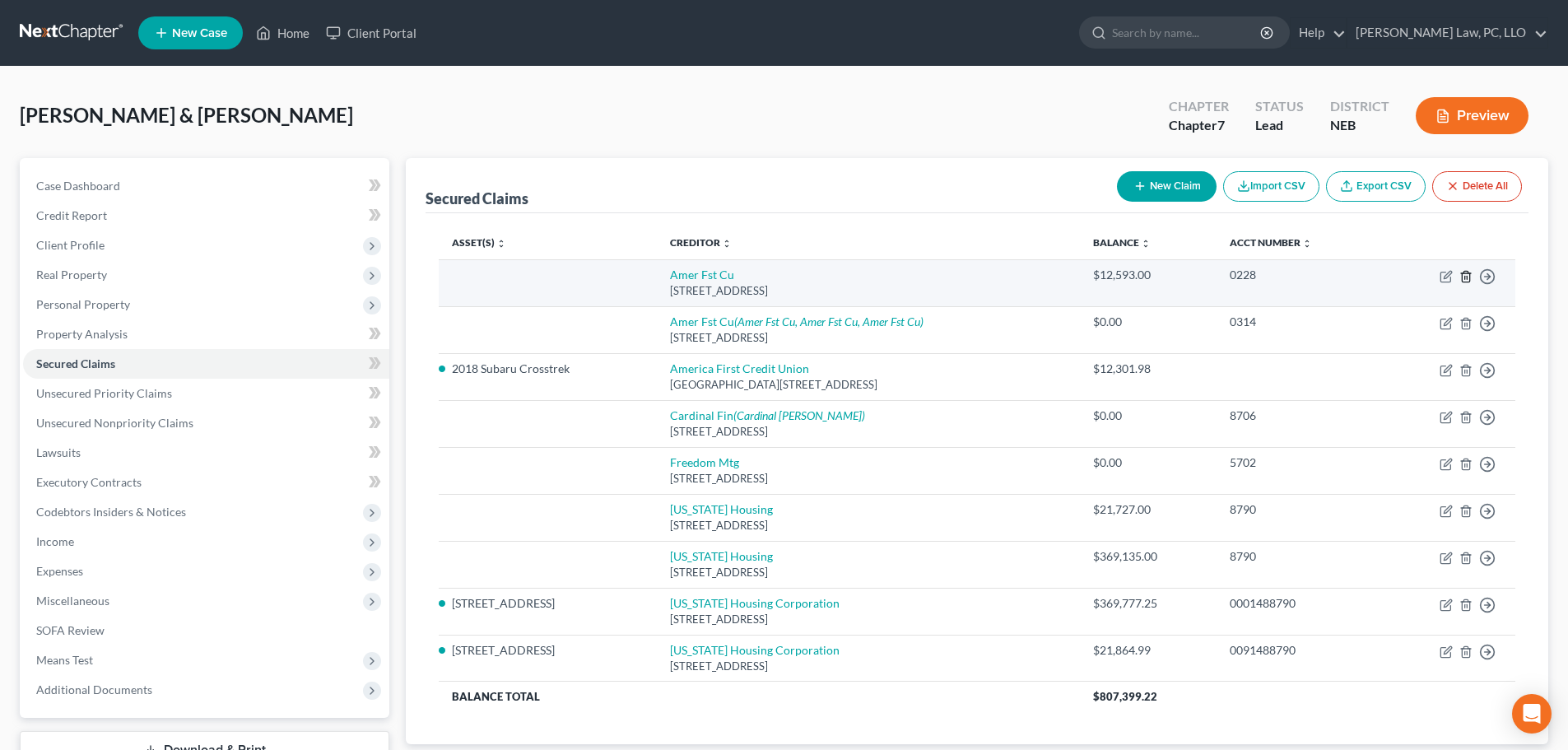
click at [1465, 277] on line "button" at bounding box center [1465, 278] width 0 height 4
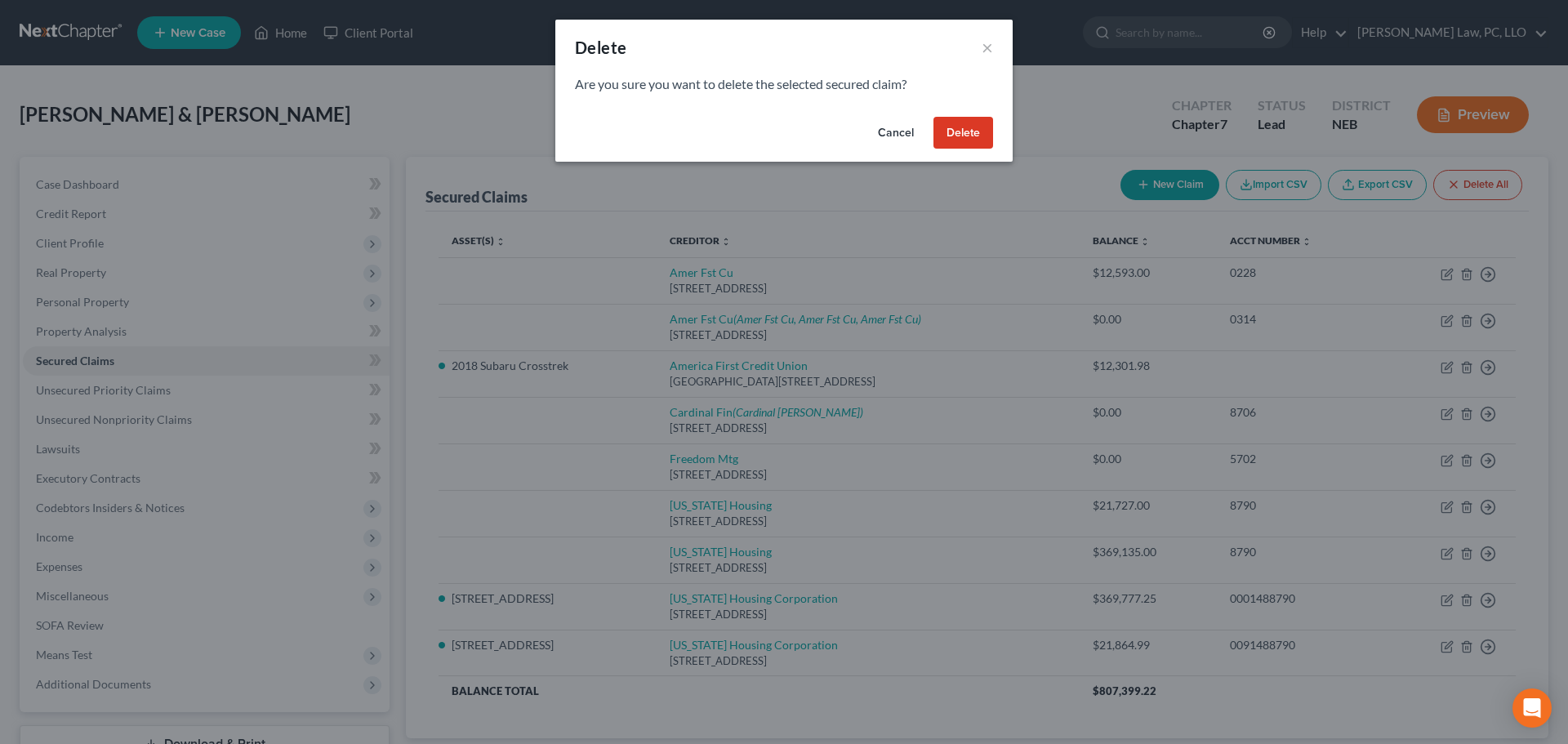
click at [971, 132] on button "Delete" at bounding box center [963, 132] width 59 height 32
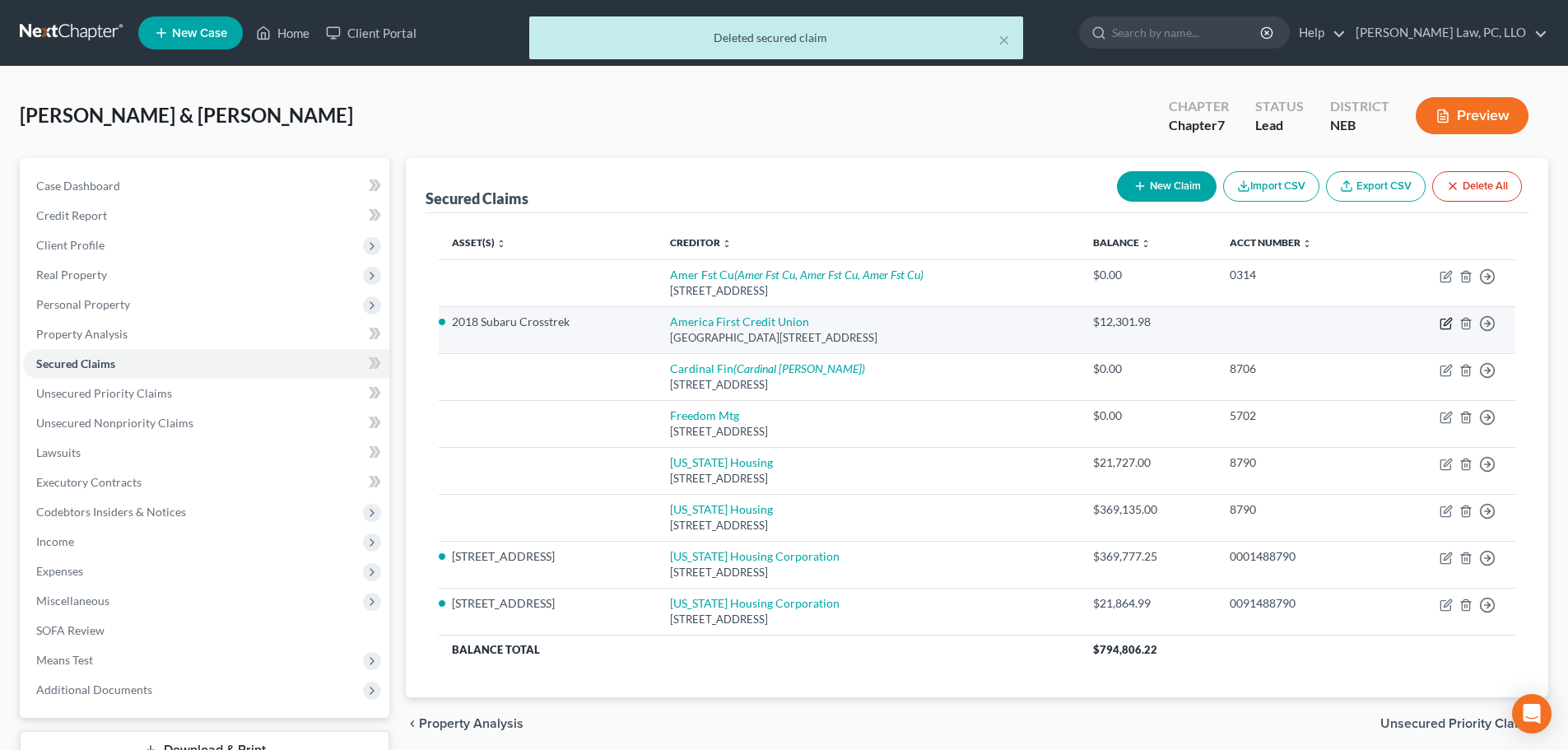
click at [1445, 324] on icon "button" at bounding box center [1448, 321] width 7 height 7
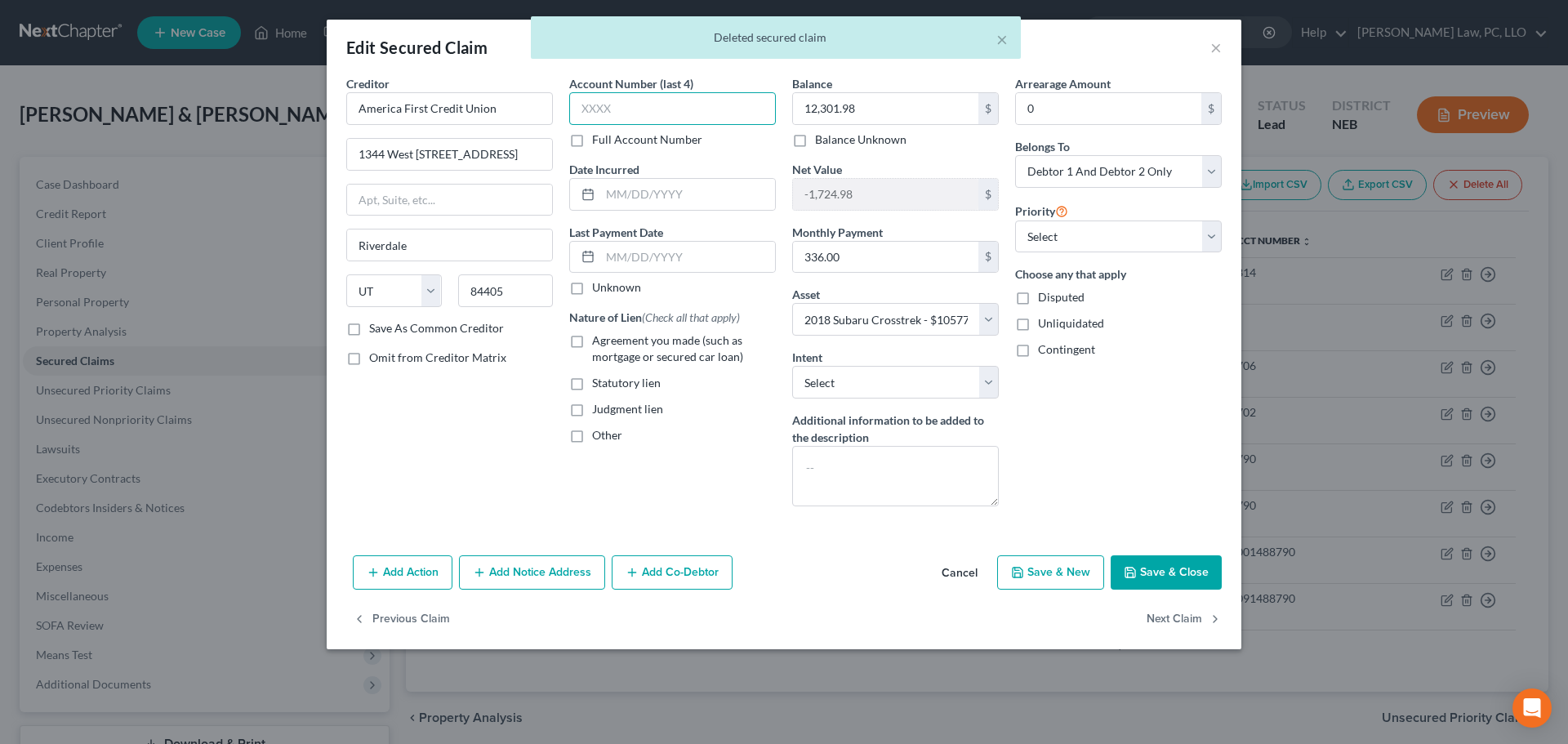
click at [623, 115] on input "text" at bounding box center [672, 108] width 207 height 32
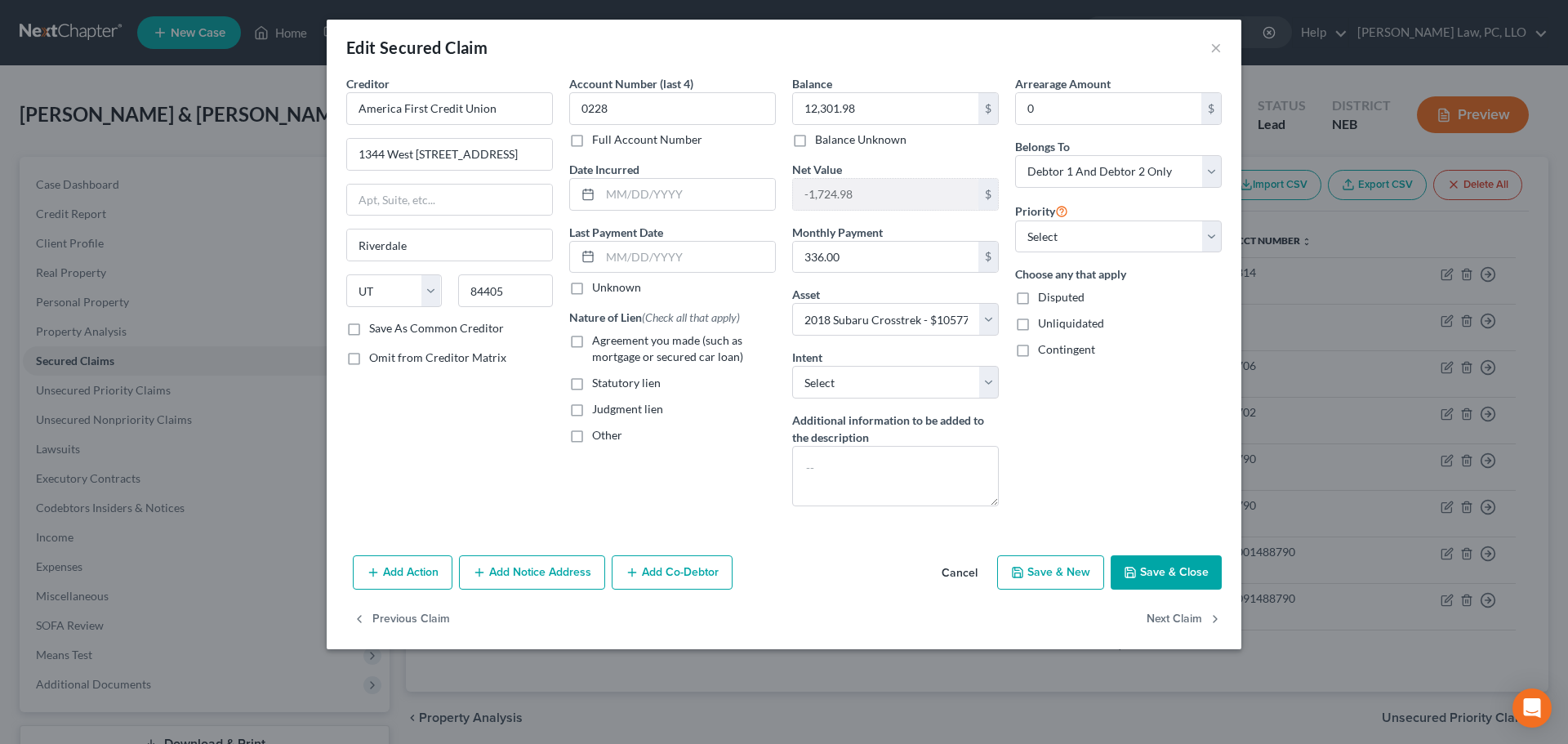
click at [1164, 577] on button "Save & Close" at bounding box center [1166, 572] width 111 height 34
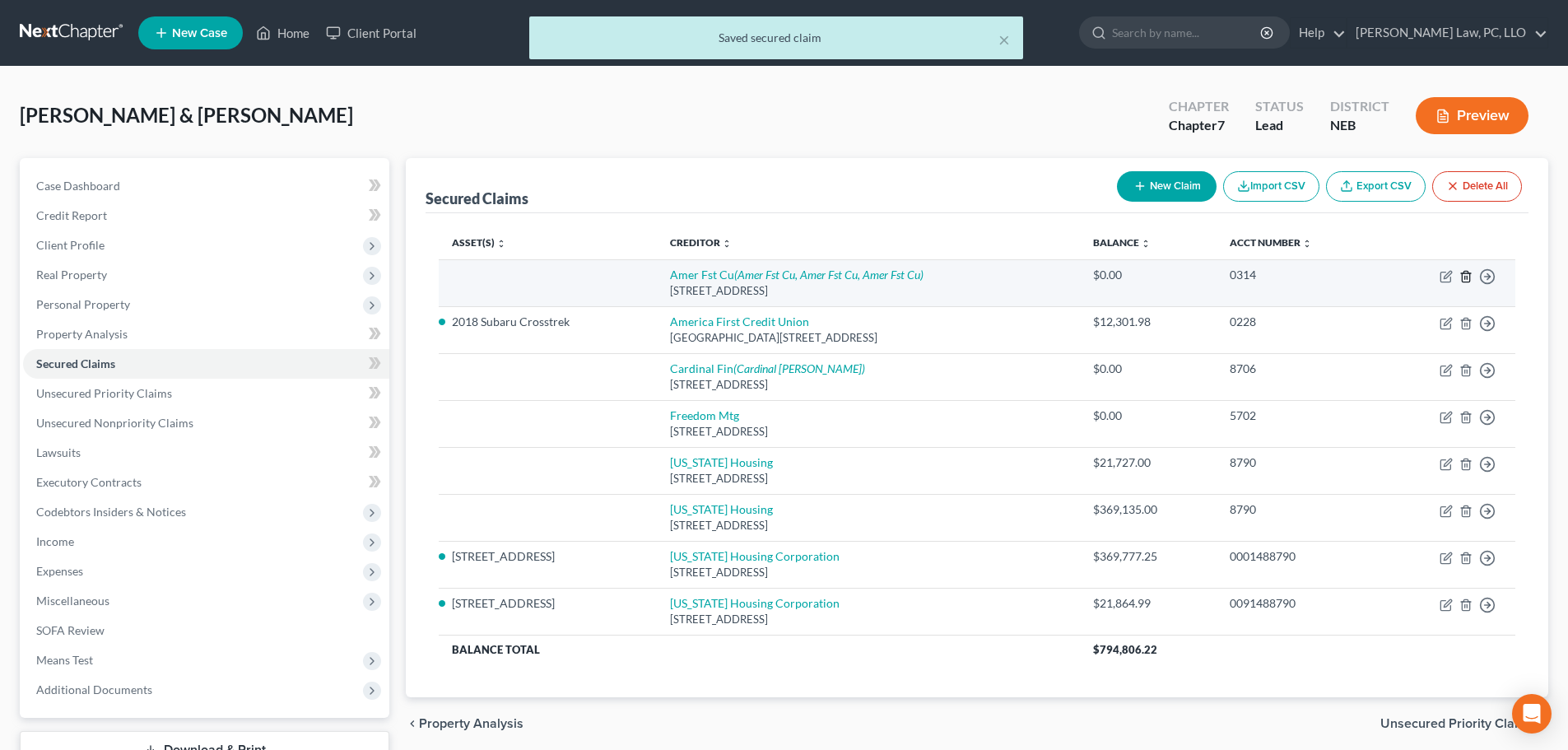
click at [1467, 279] on line "button" at bounding box center [1467, 278] width 0 height 4
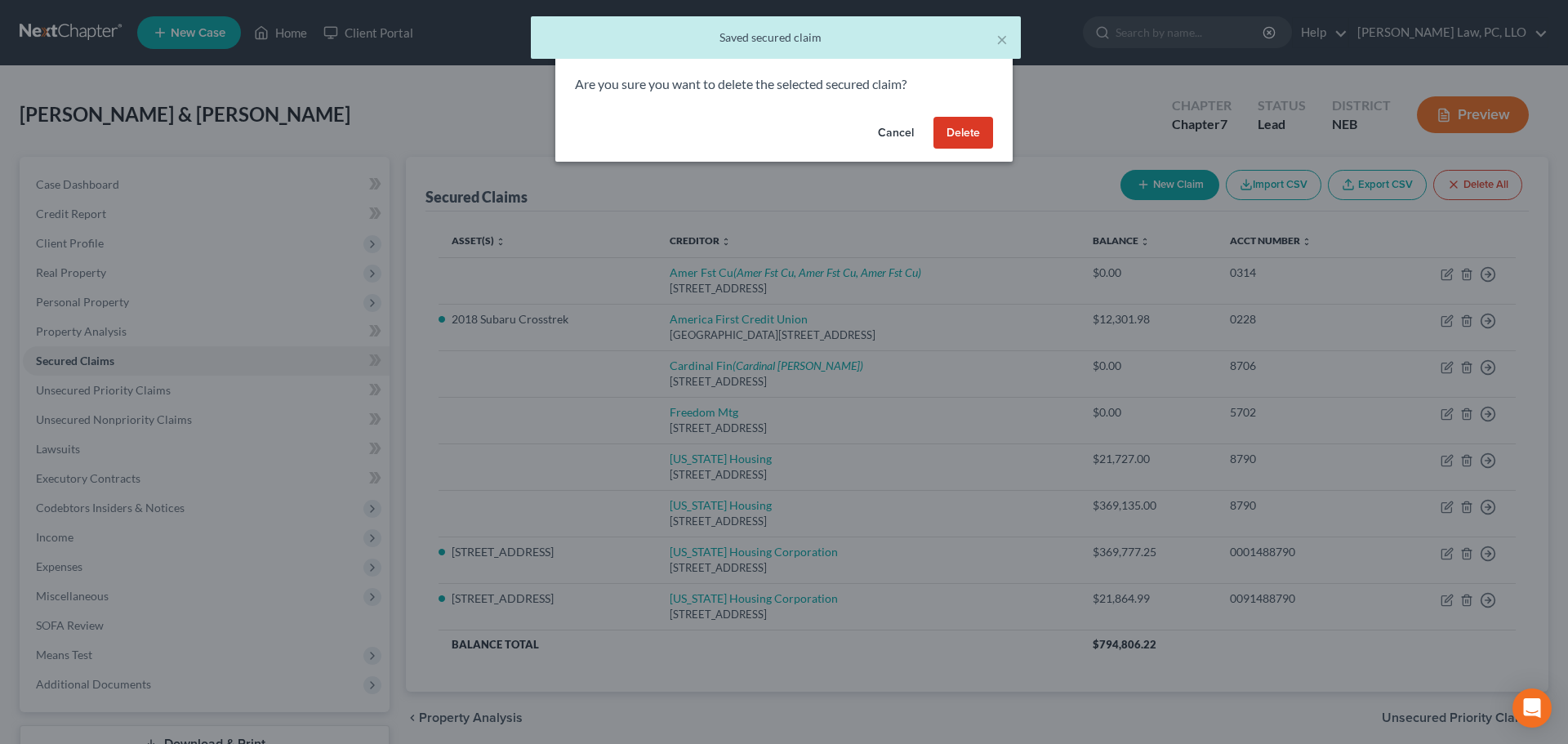
click at [941, 132] on button "Delete" at bounding box center [963, 132] width 59 height 32
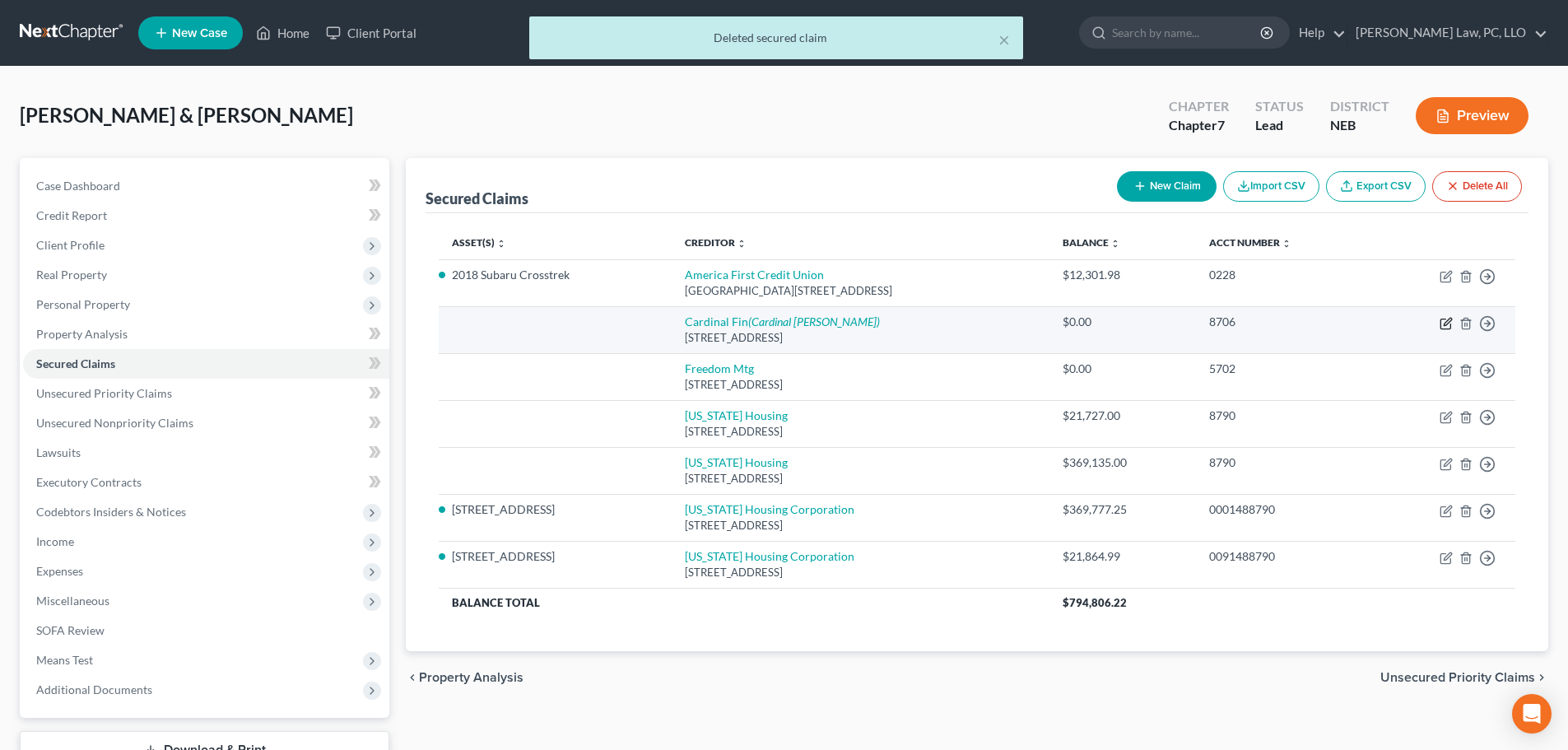
click at [1448, 321] on icon "button" at bounding box center [1448, 321] width 7 height 7
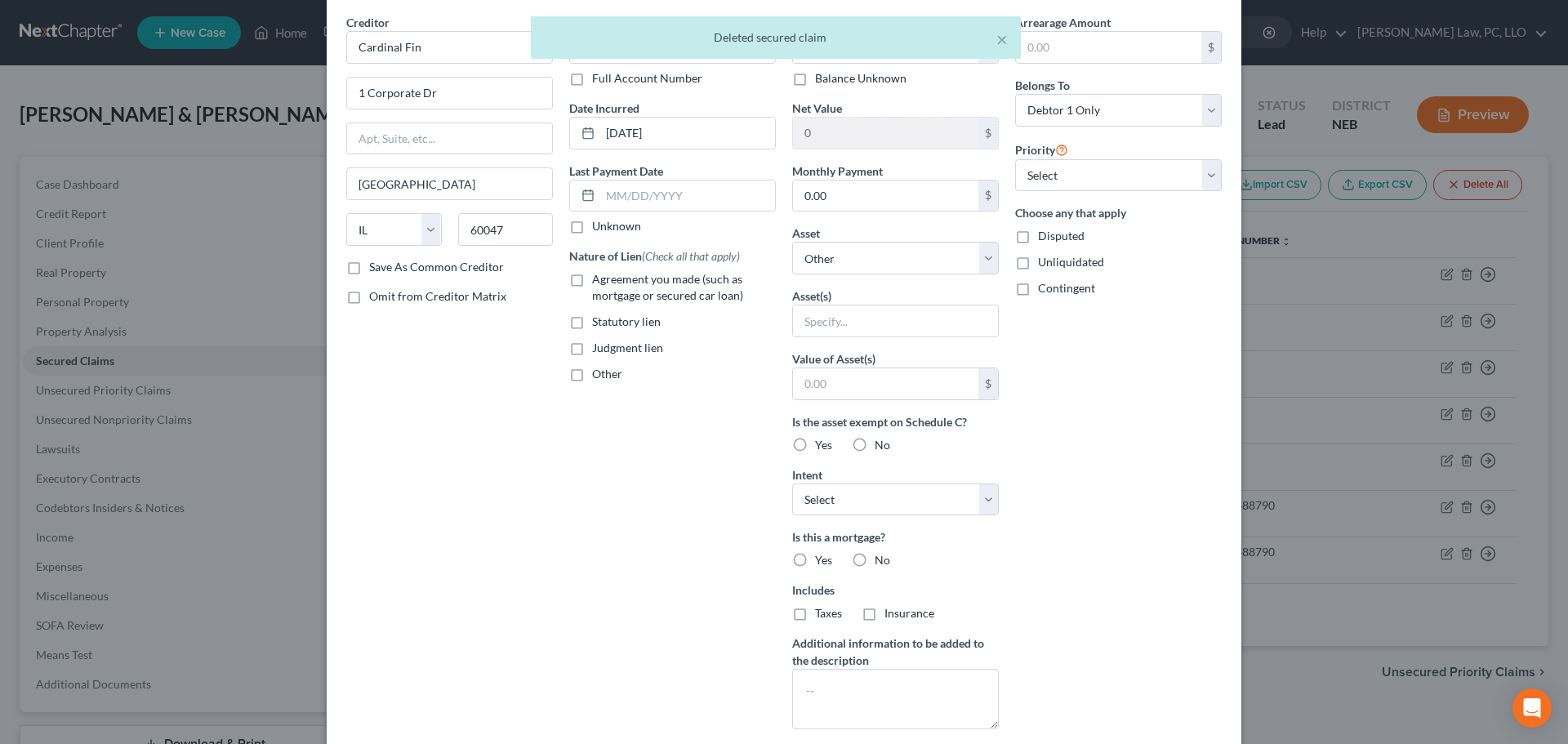
scroll to position [245, 0]
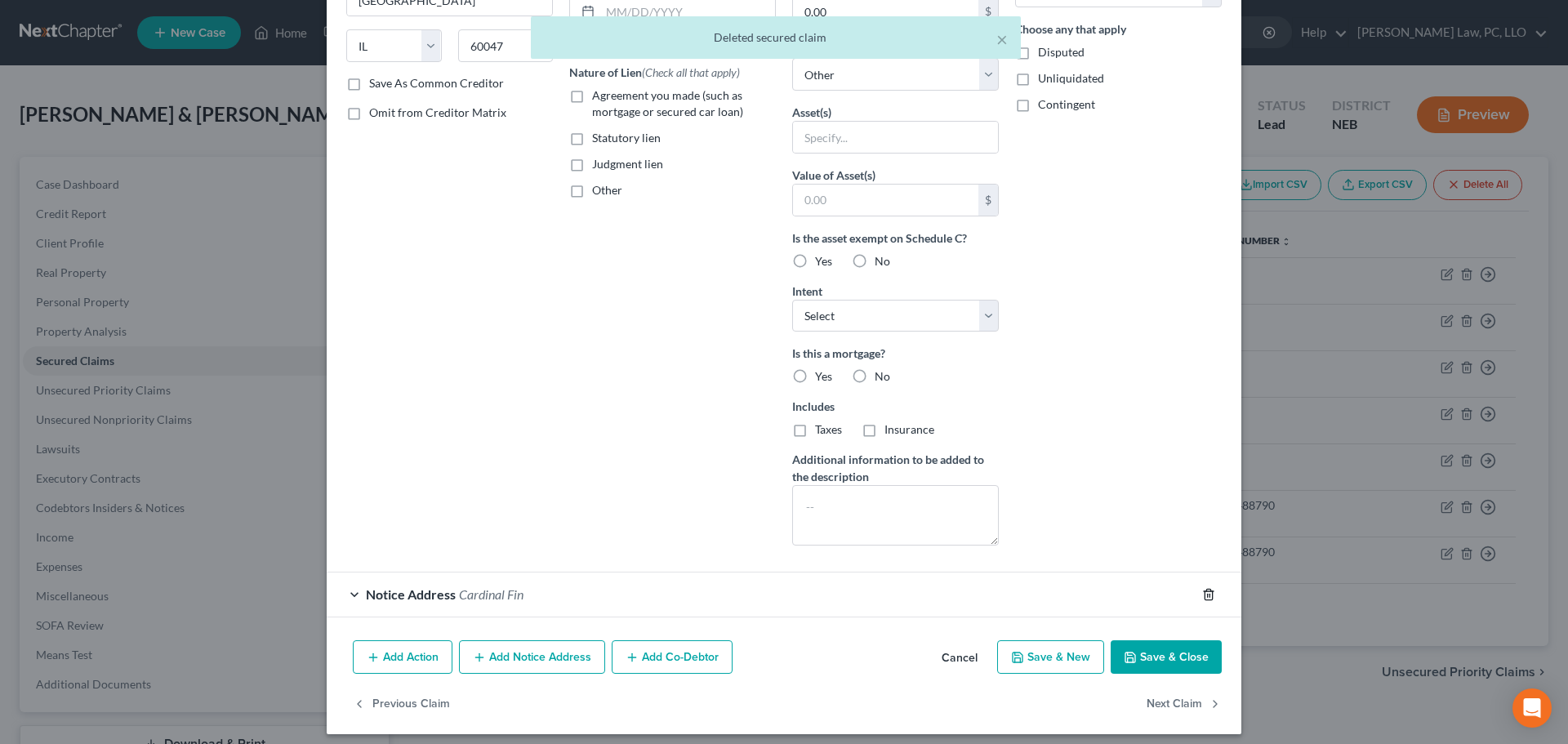
click at [1204, 592] on polyline "button" at bounding box center [1208, 592] width 10 height 0
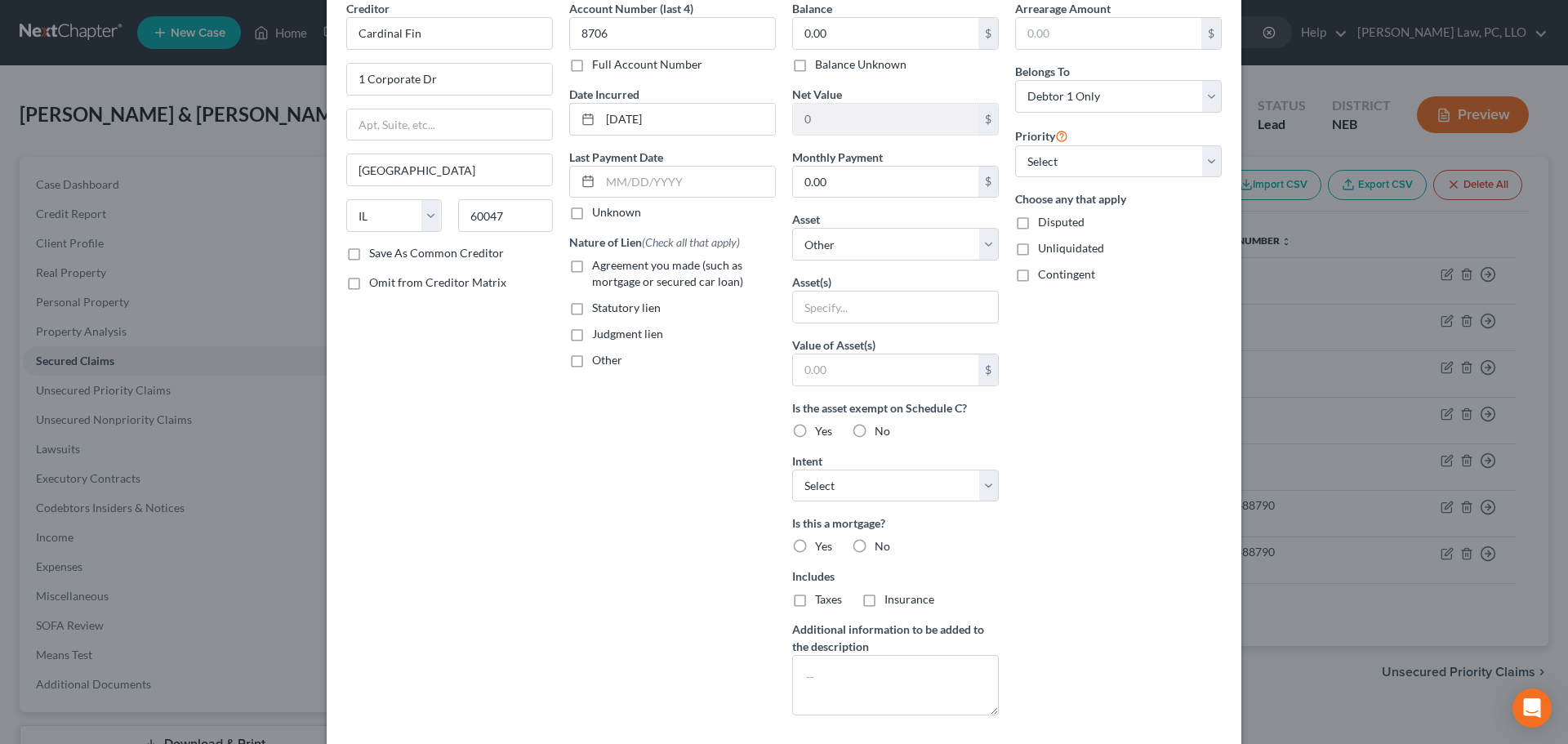
scroll to position [46, 0]
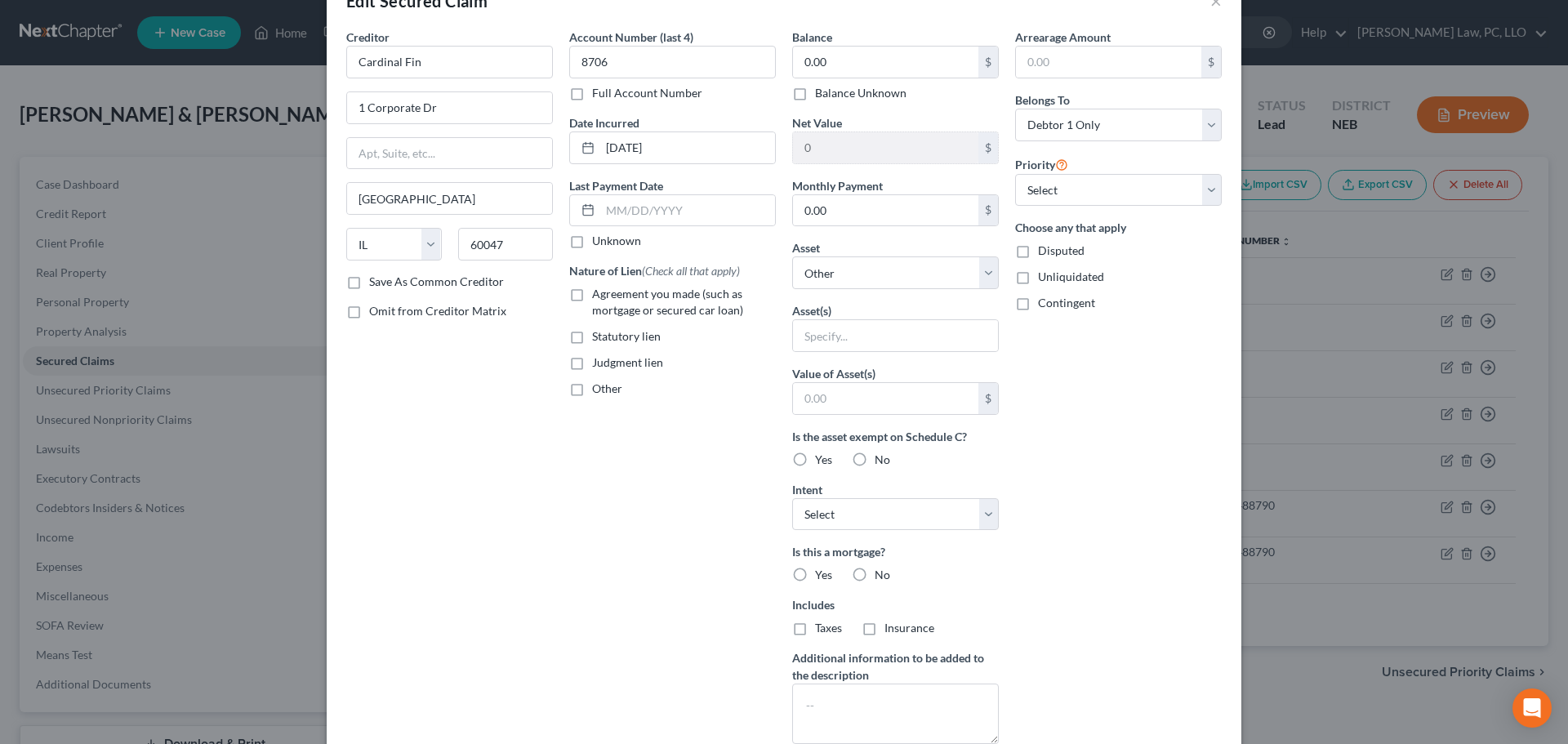
click at [815, 98] on label "Balance Unknown" at bounding box center [860, 92] width 92 height 17
click at [822, 96] on input "Balance Unknown" at bounding box center [827, 90] width 10 height 10
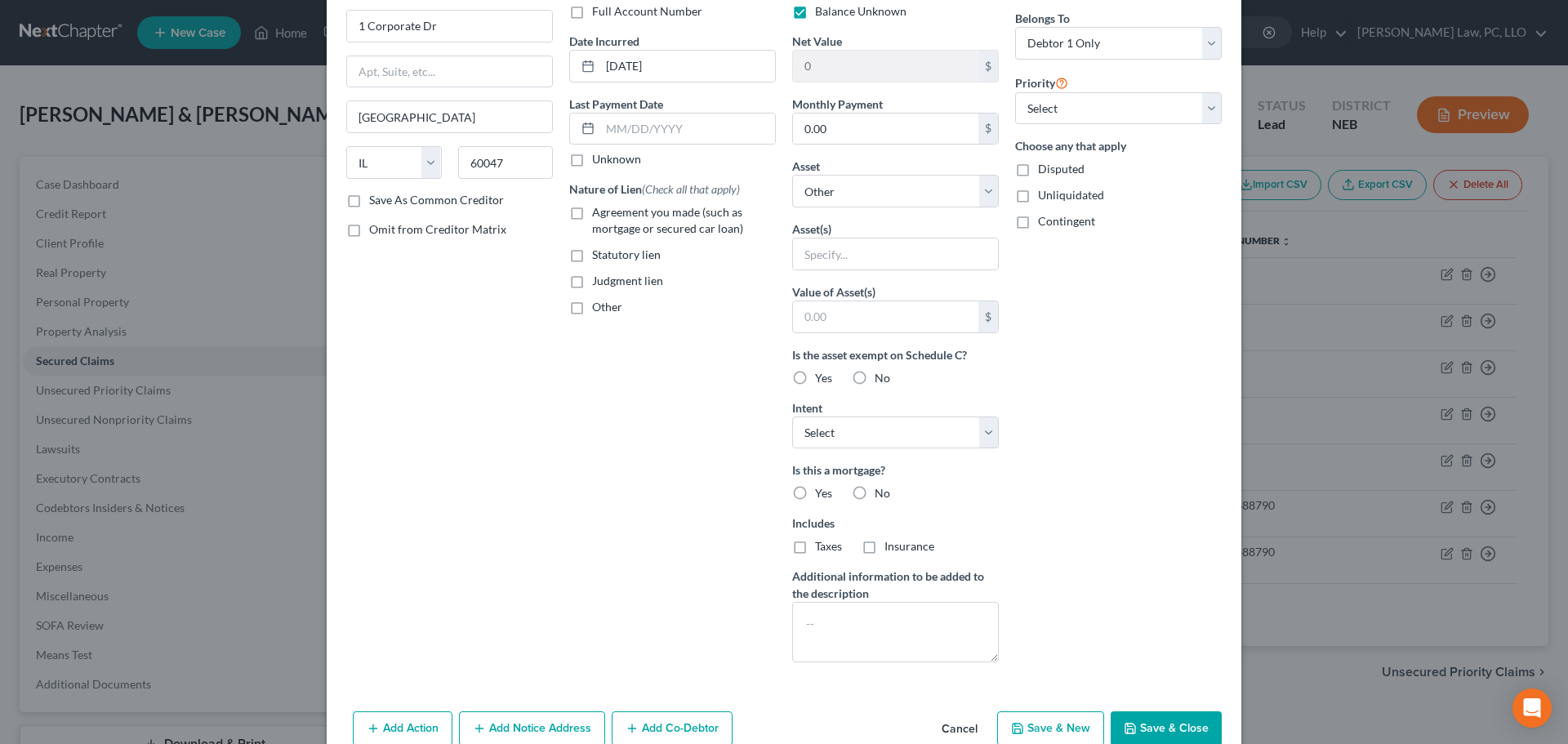
click at [1158, 722] on button "Save & Close" at bounding box center [1166, 727] width 111 height 34
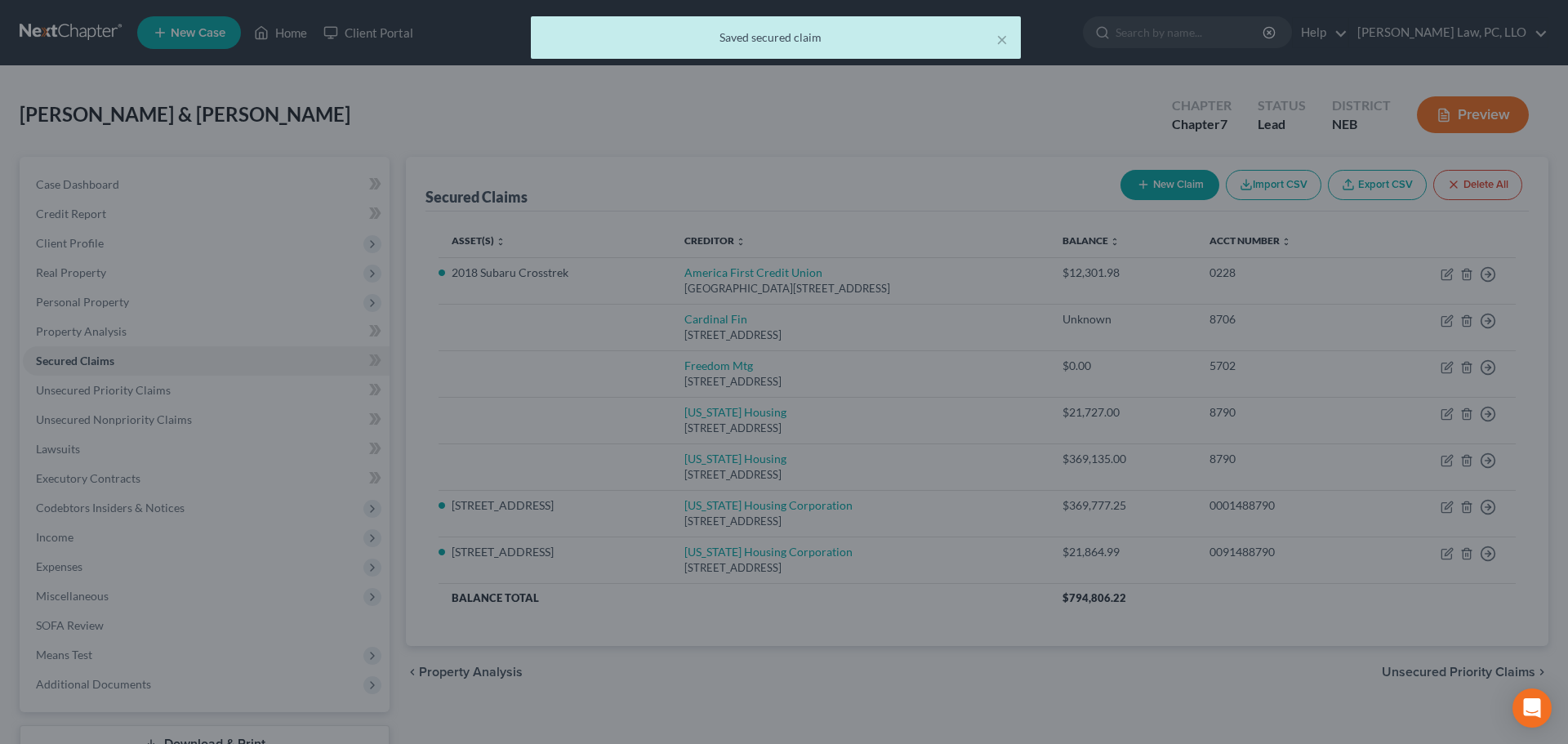
scroll to position [31, 0]
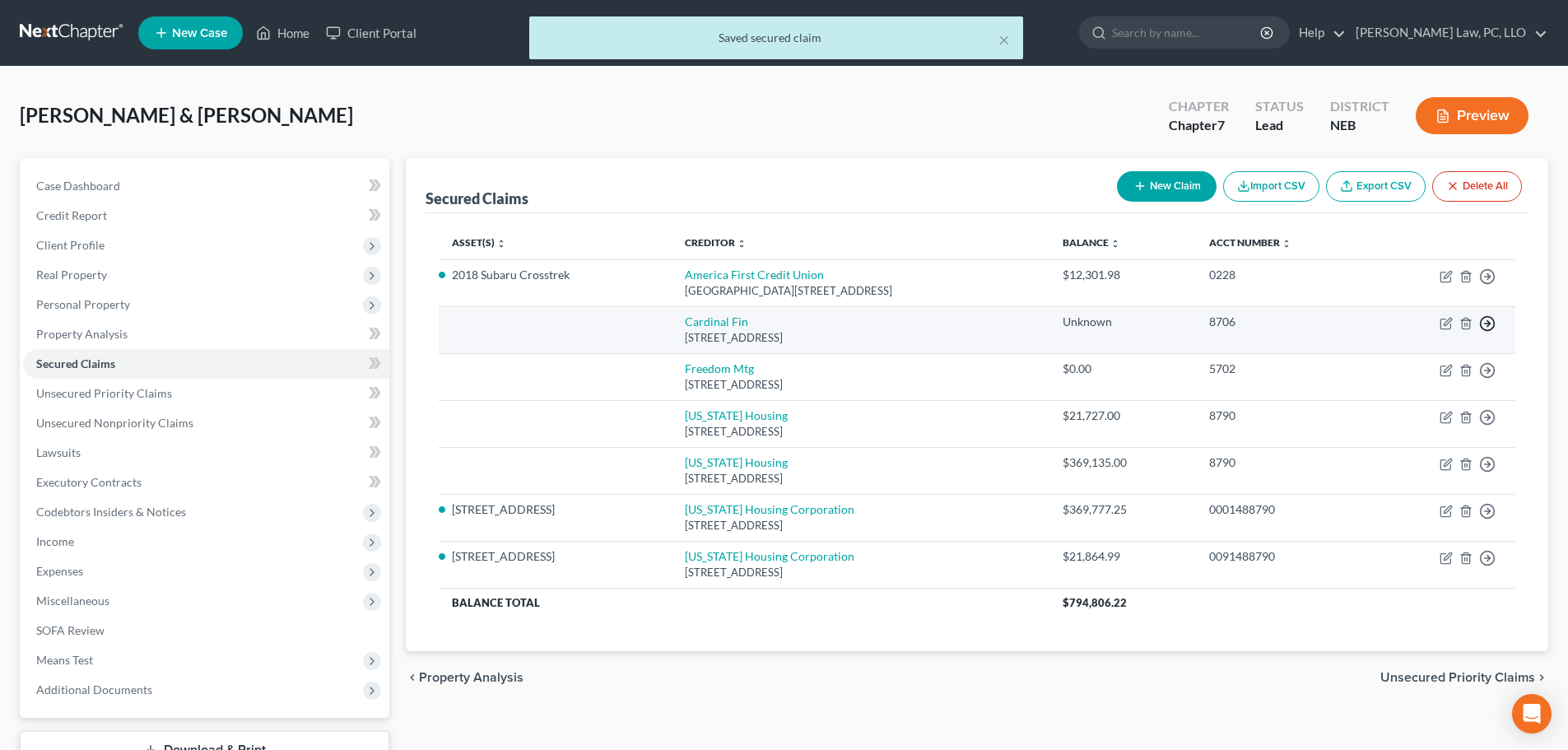
click at [1493, 285] on icon "button" at bounding box center [1487, 277] width 17 height 17
click at [1425, 361] on link "Move to F" at bounding box center [1413, 363] width 138 height 28
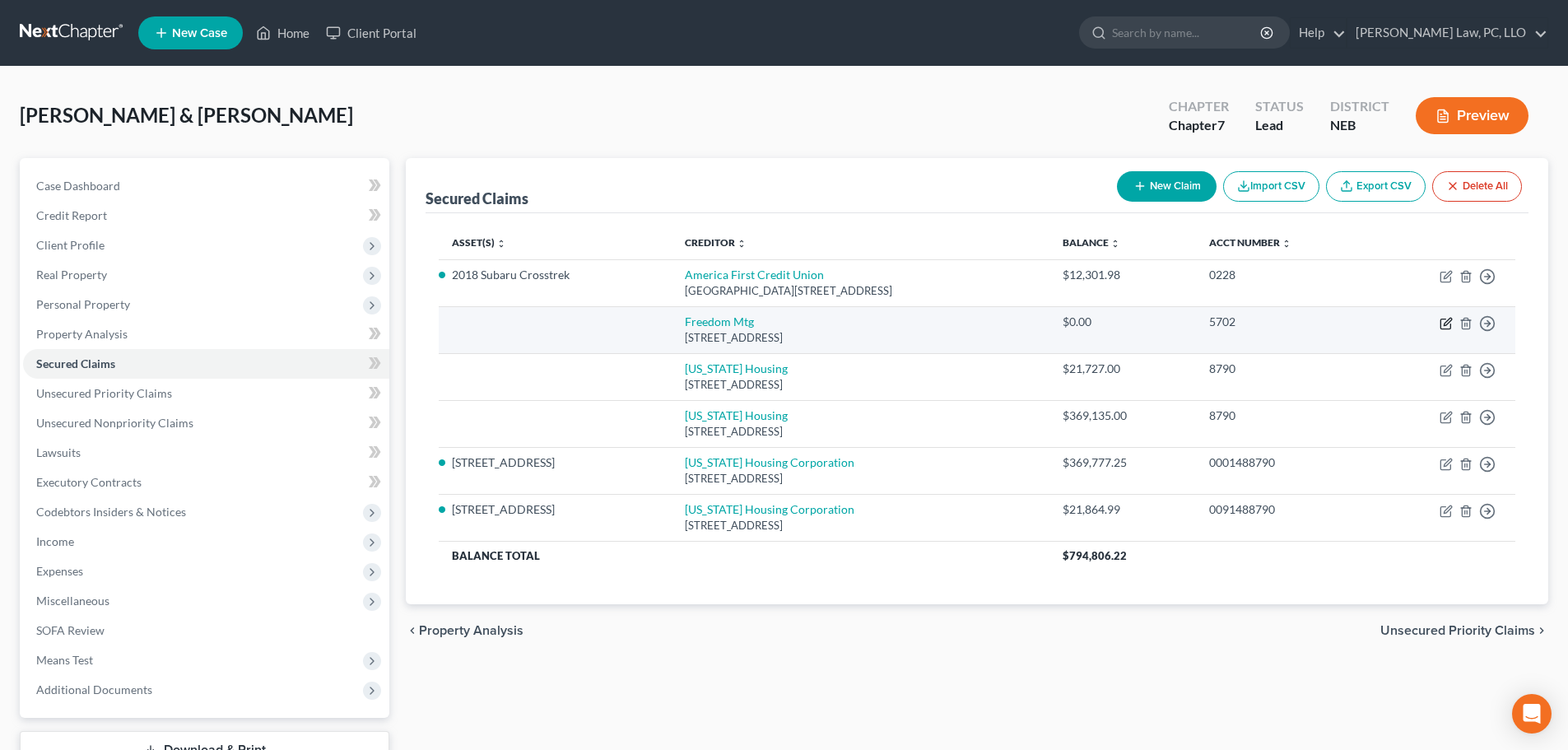
click at [1445, 323] on icon "button" at bounding box center [1446, 323] width 13 height 13
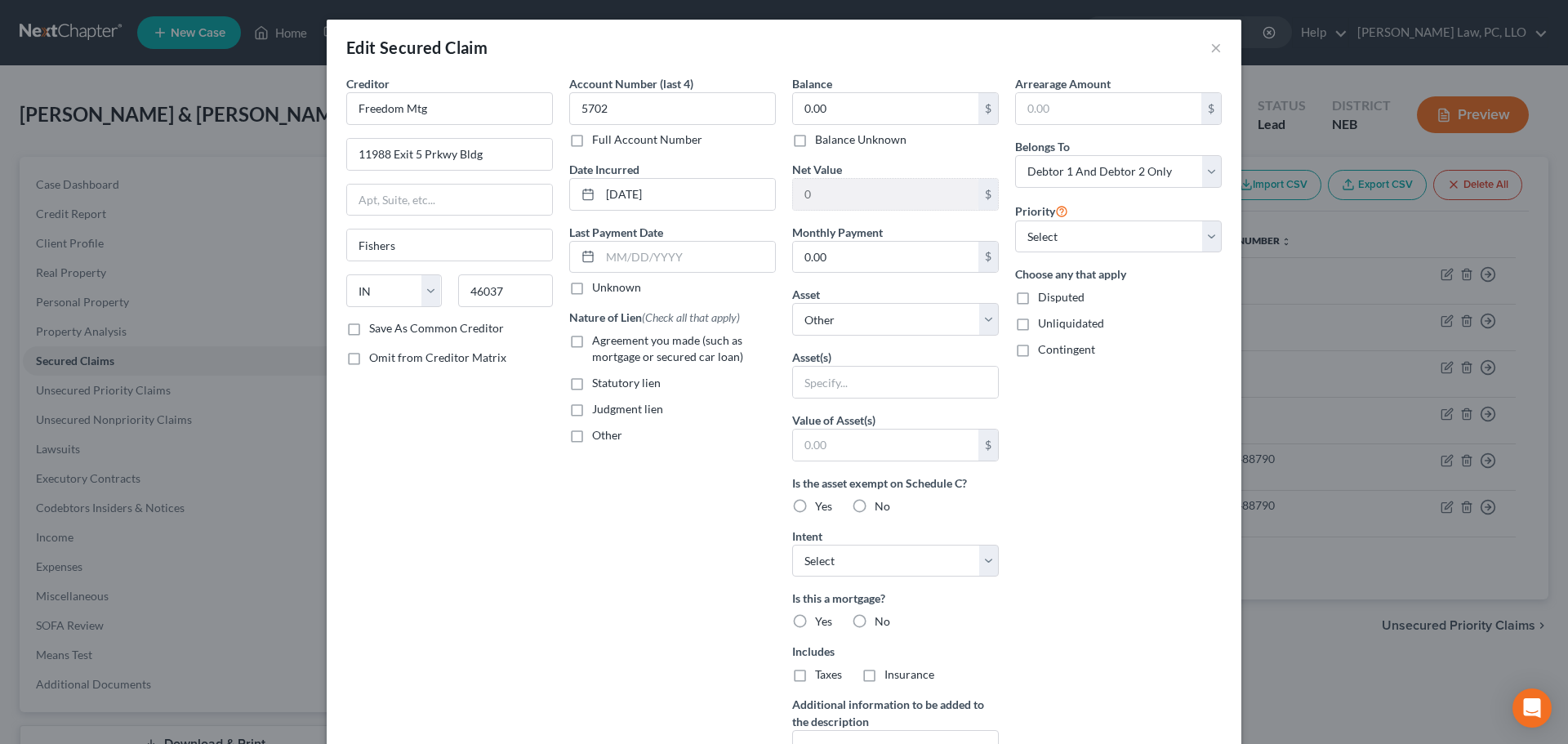
click at [853, 139] on label "Balance Unknown" at bounding box center [860, 139] width 92 height 17
click at [832, 139] on input "Balance Unknown" at bounding box center [827, 137] width 10 height 10
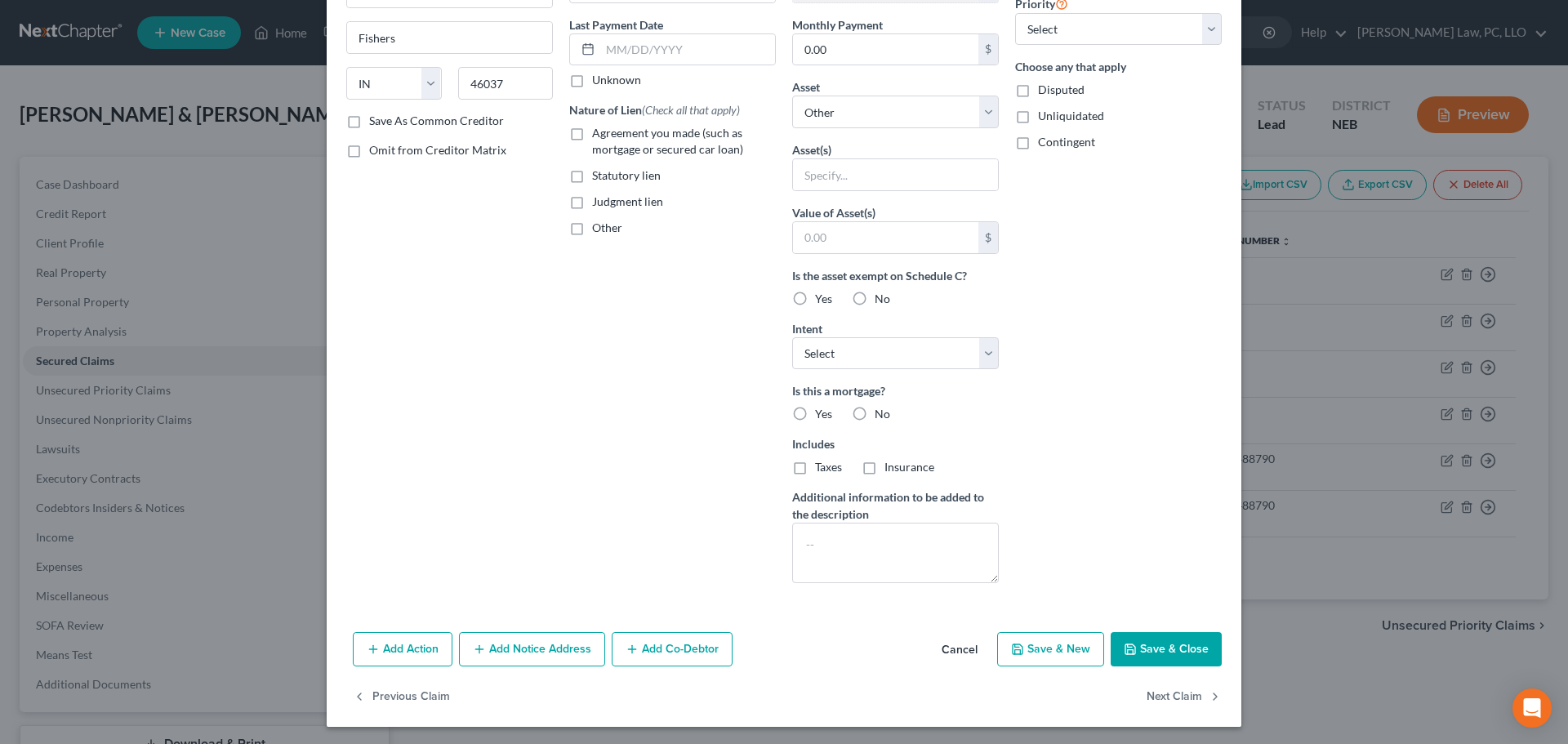
scroll to position [210, 0]
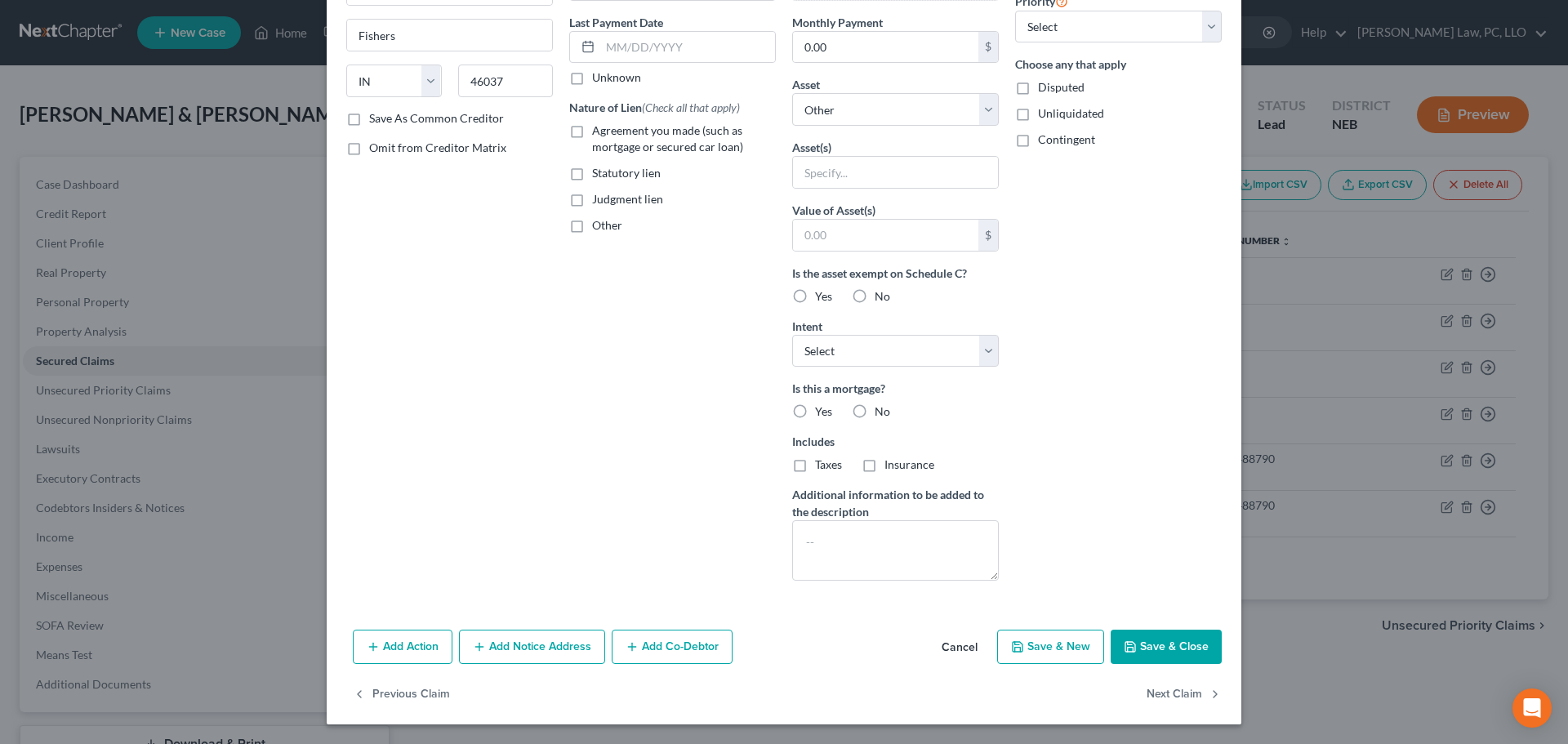
click at [1197, 631] on div "Add Action Add Notice Address Add Co-Debtor Cancel Save & New Save & Close" at bounding box center [784, 650] width 915 height 54
click at [1194, 635] on button "Save & Close" at bounding box center [1166, 646] width 111 height 34
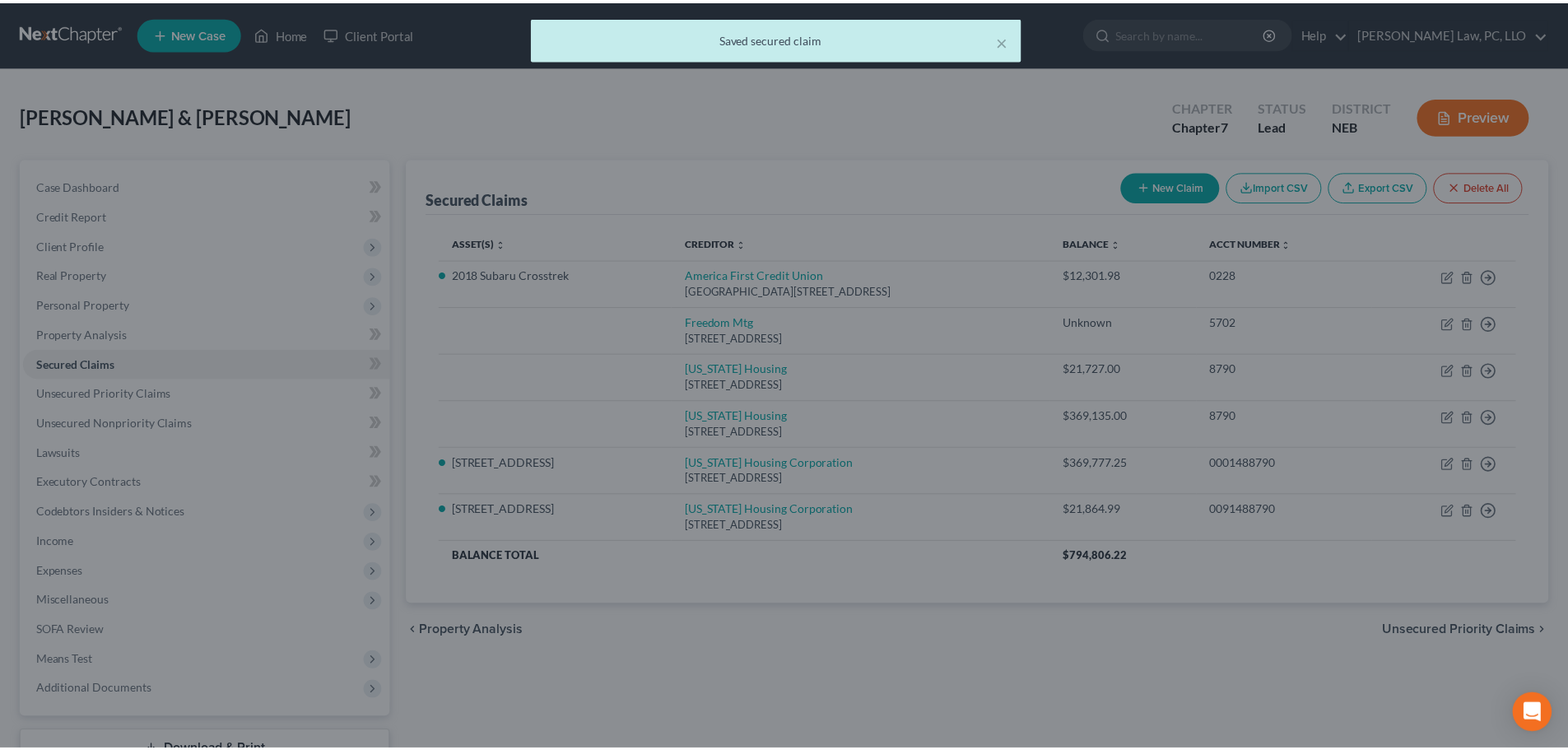
scroll to position [32, 0]
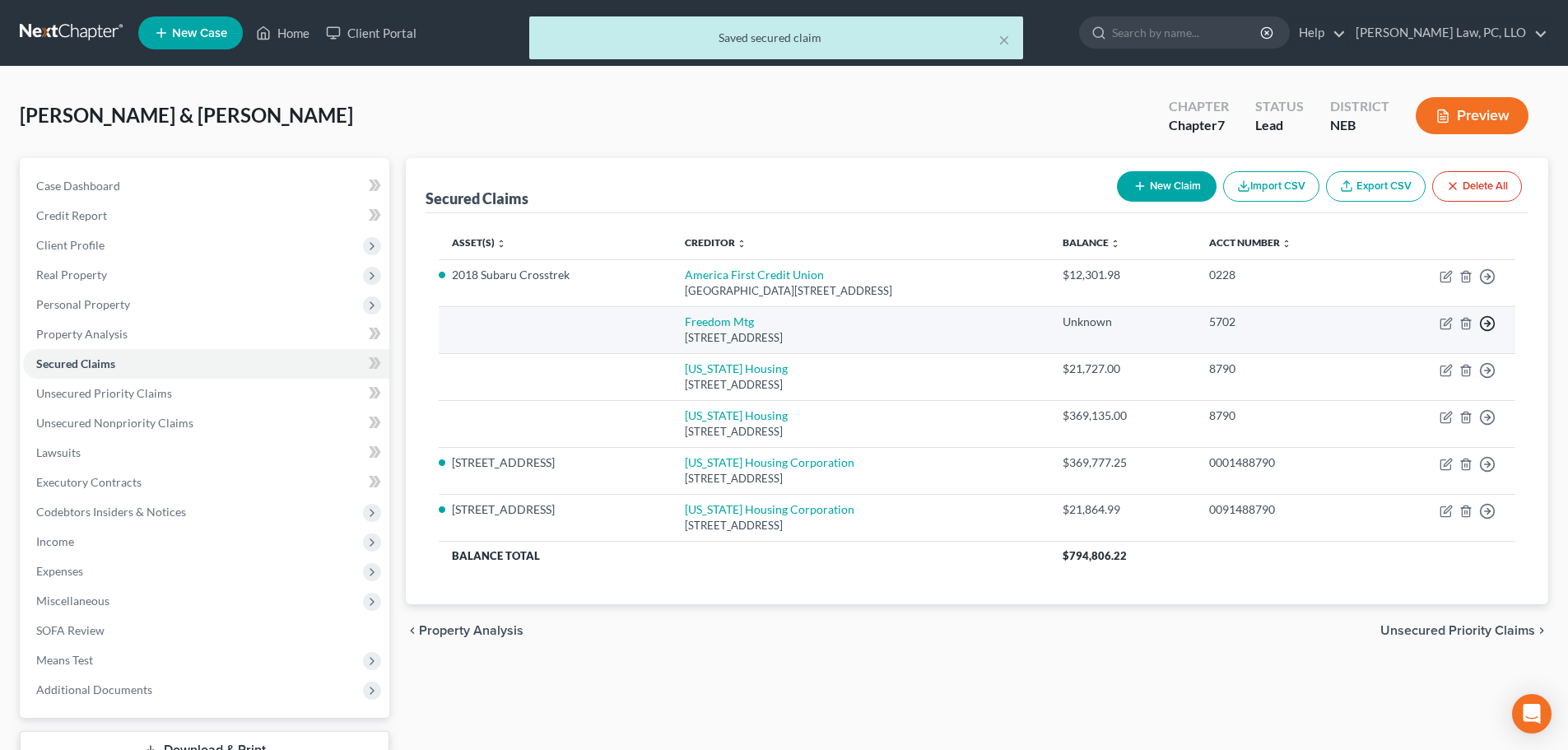
click at [1488, 285] on icon "button" at bounding box center [1487, 277] width 17 height 17
click at [1376, 364] on link "Move to F" at bounding box center [1413, 363] width 138 height 28
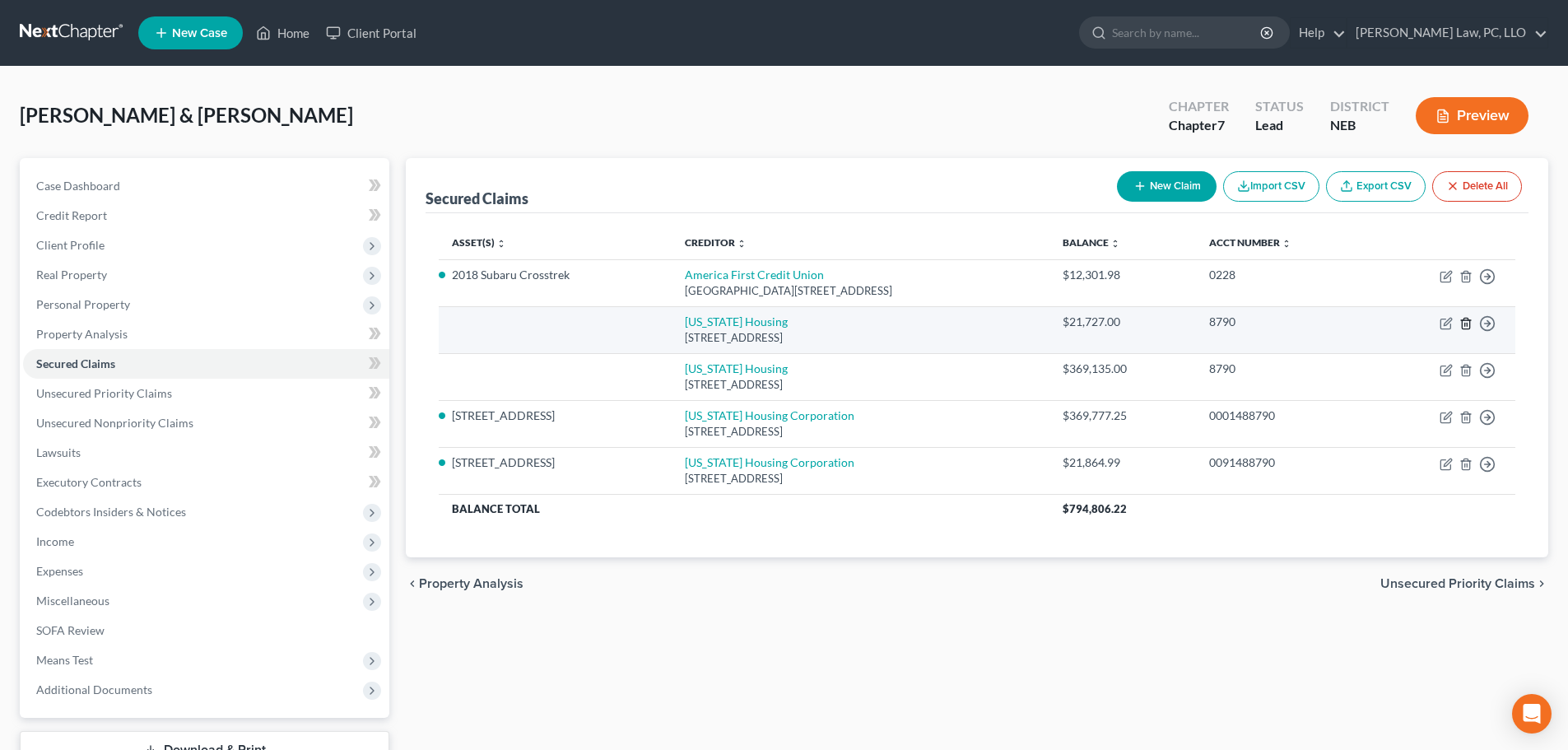
click at [1470, 320] on icon "button" at bounding box center [1466, 323] width 13 height 13
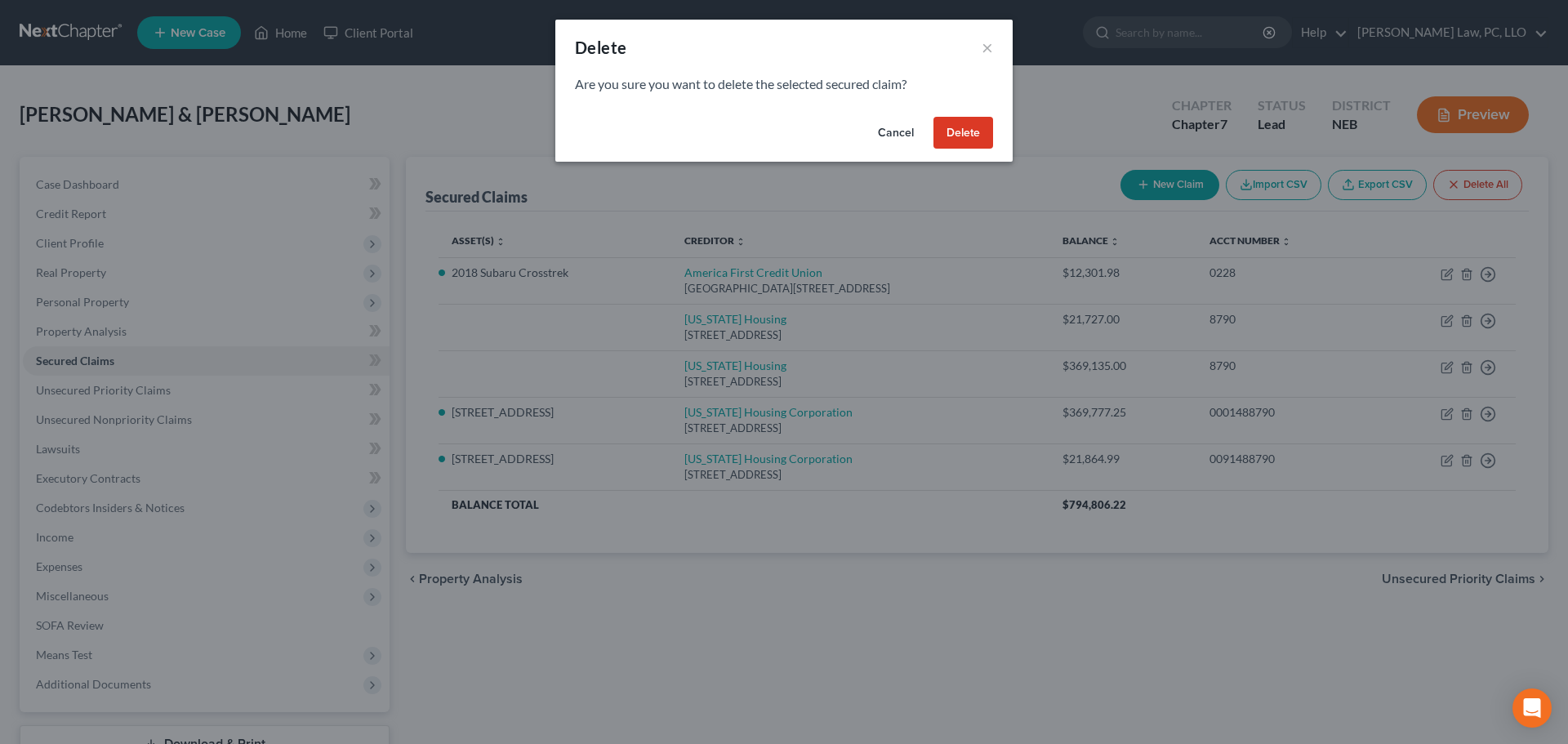
click at [981, 119] on button "Delete" at bounding box center [963, 132] width 59 height 32
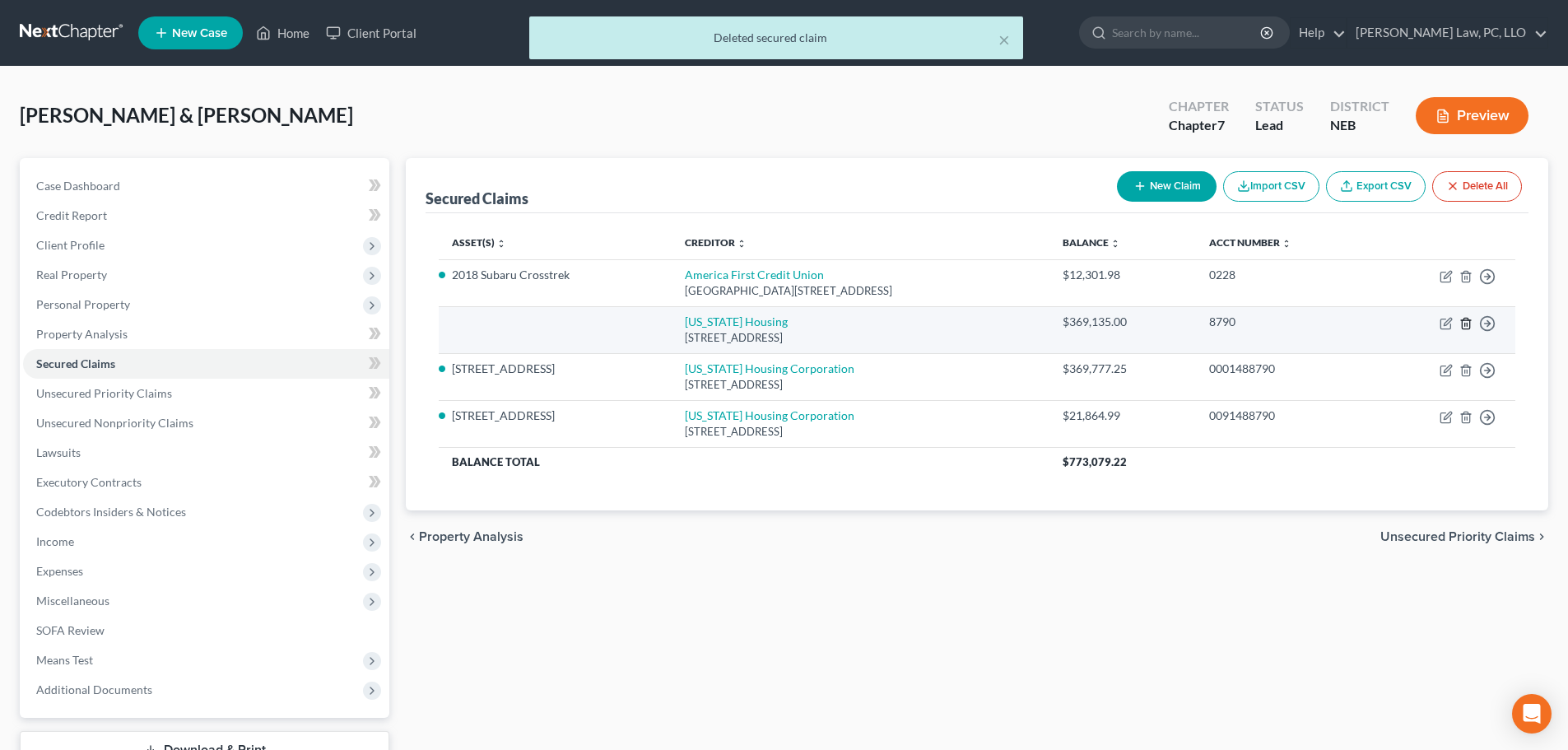
click at [1466, 321] on icon "button" at bounding box center [1466, 323] width 13 height 13
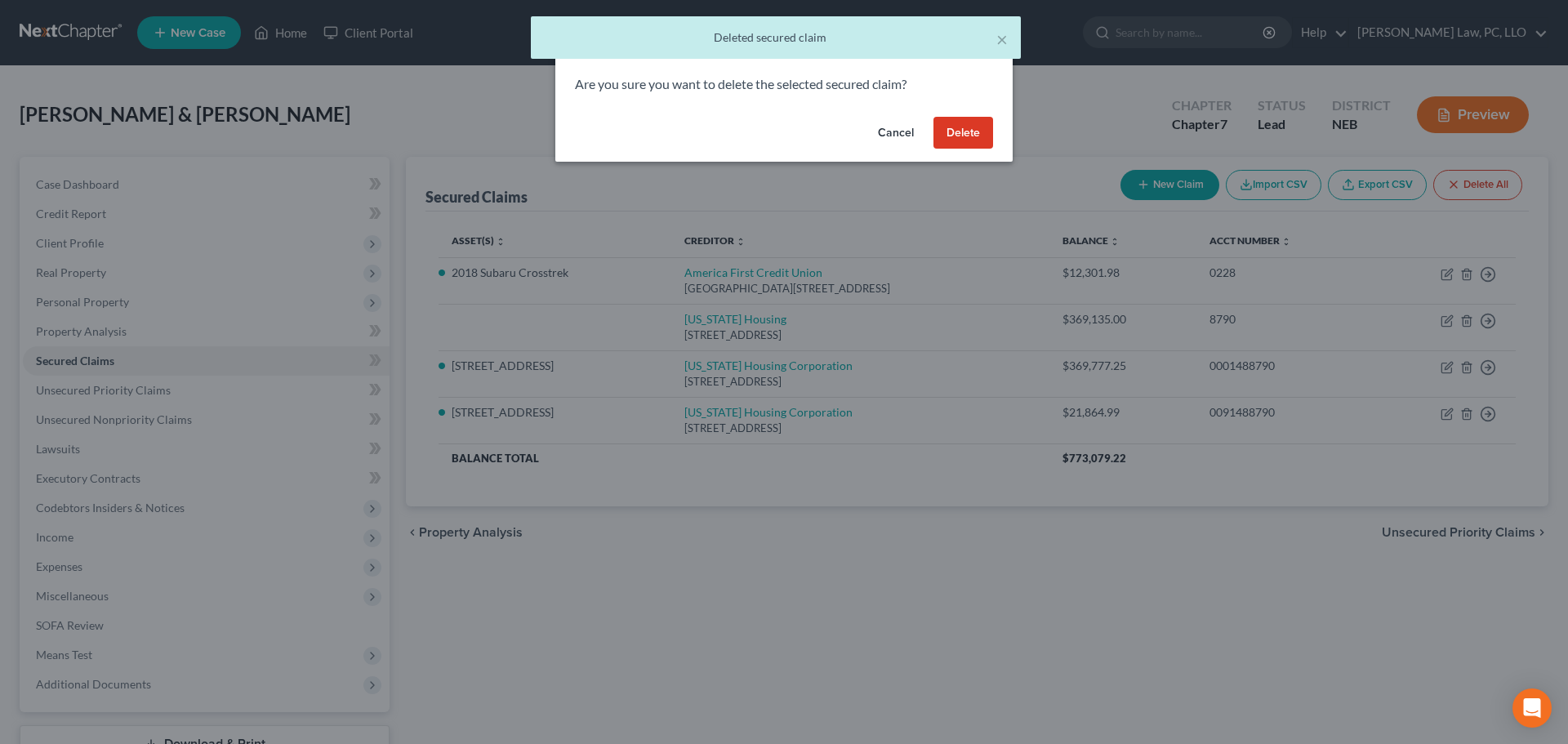
click at [960, 133] on button "Delete" at bounding box center [963, 132] width 59 height 32
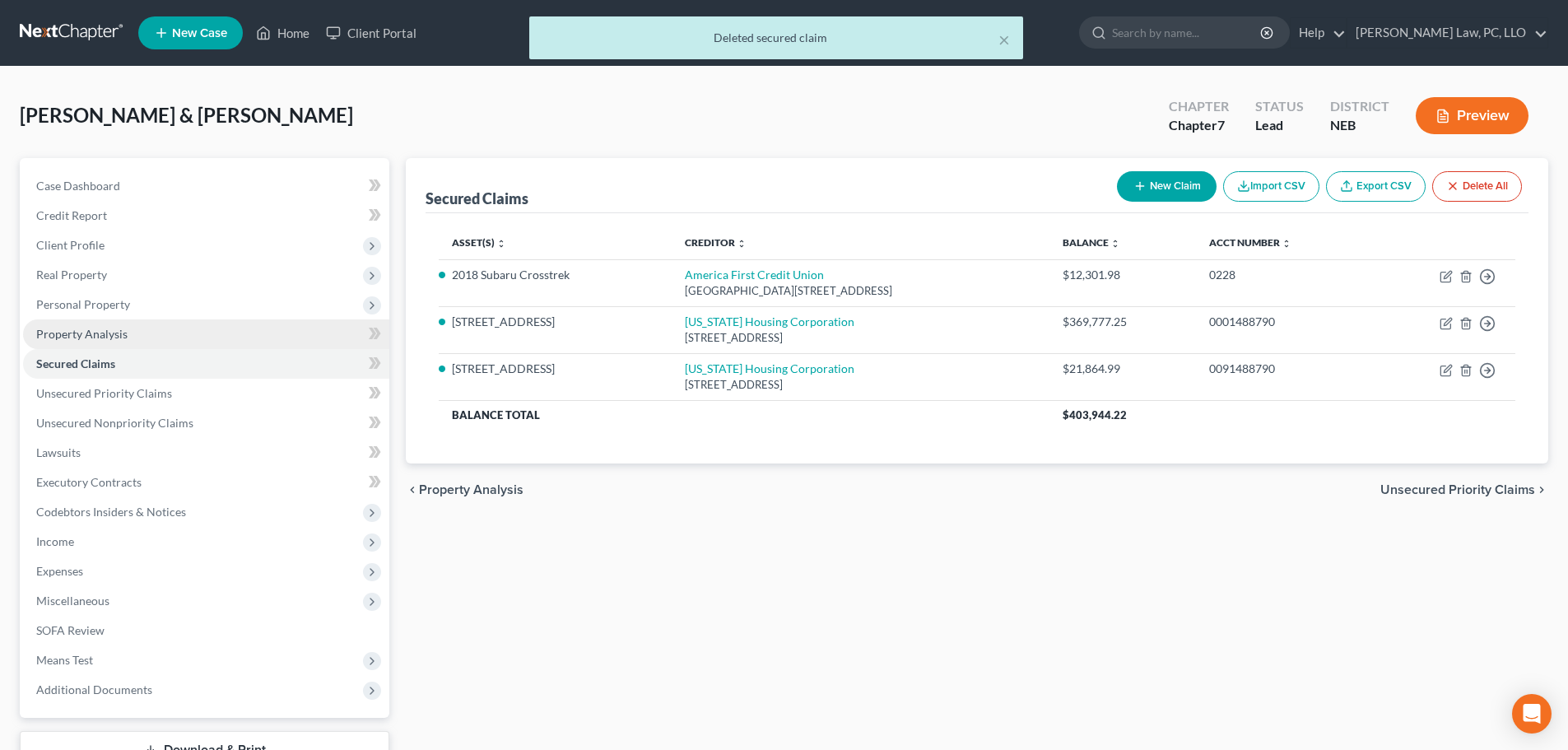
click at [119, 341] on link "Property Analysis" at bounding box center [206, 335] width 366 height 30
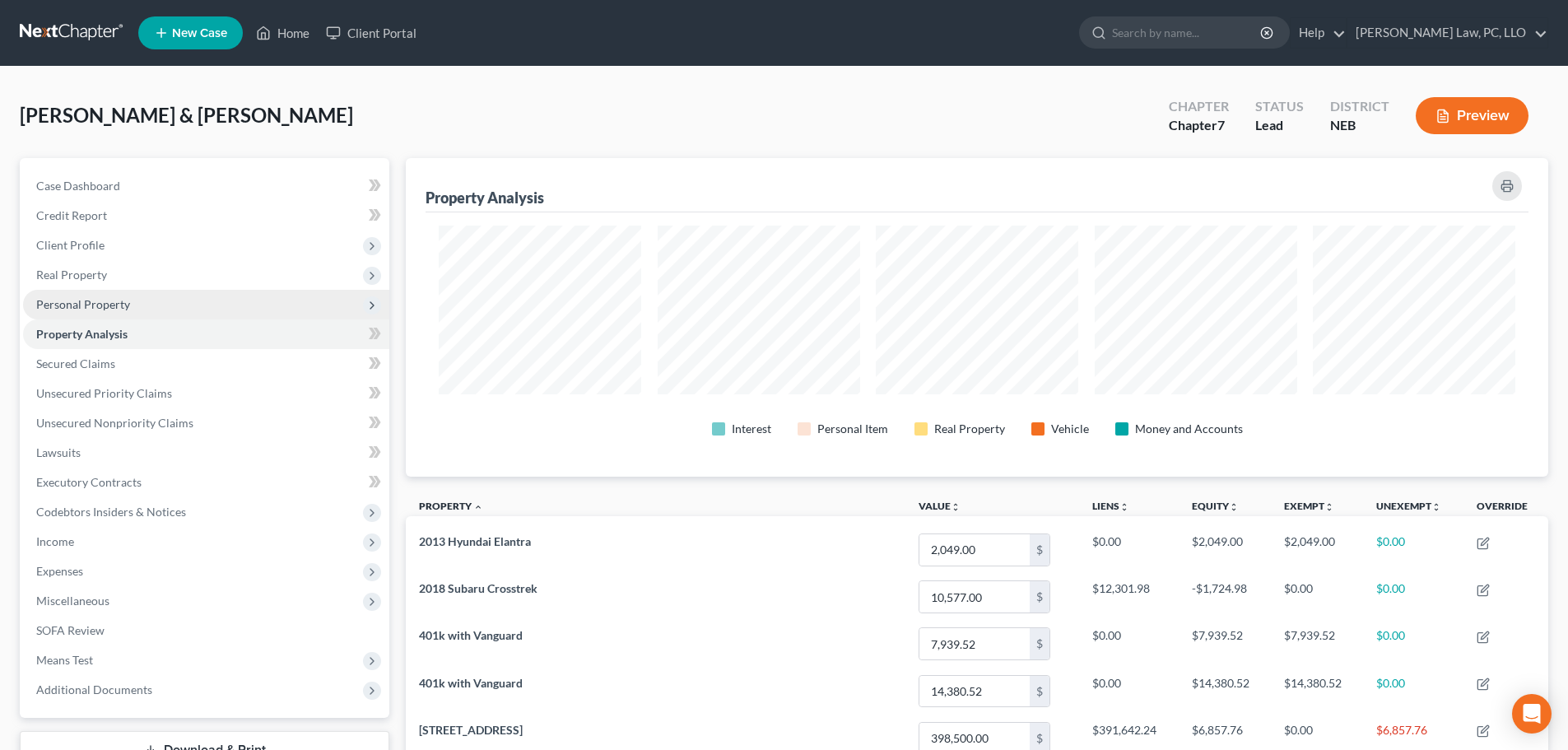
click at [51, 302] on span "Personal Property" at bounding box center [83, 304] width 94 height 14
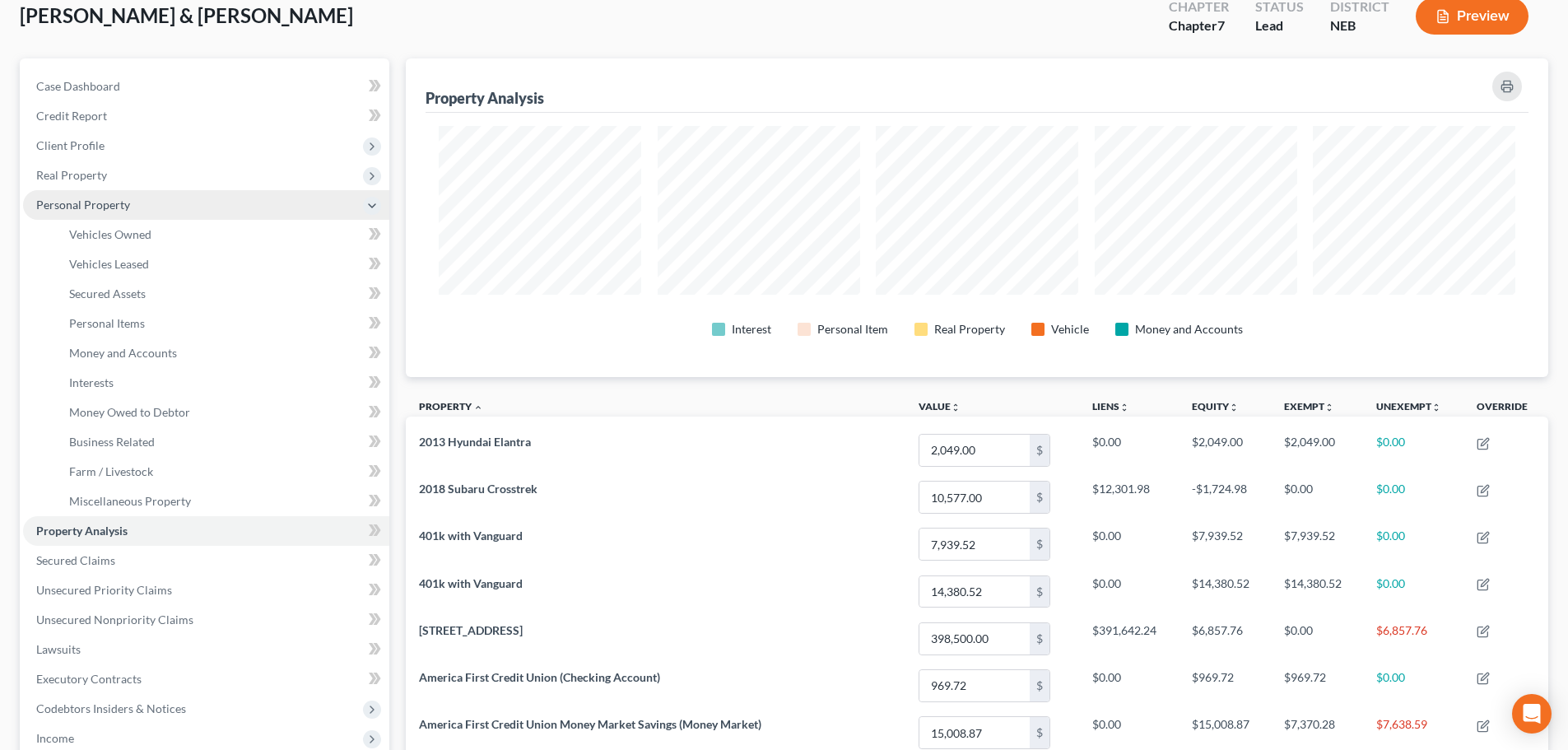
scroll to position [83, 0]
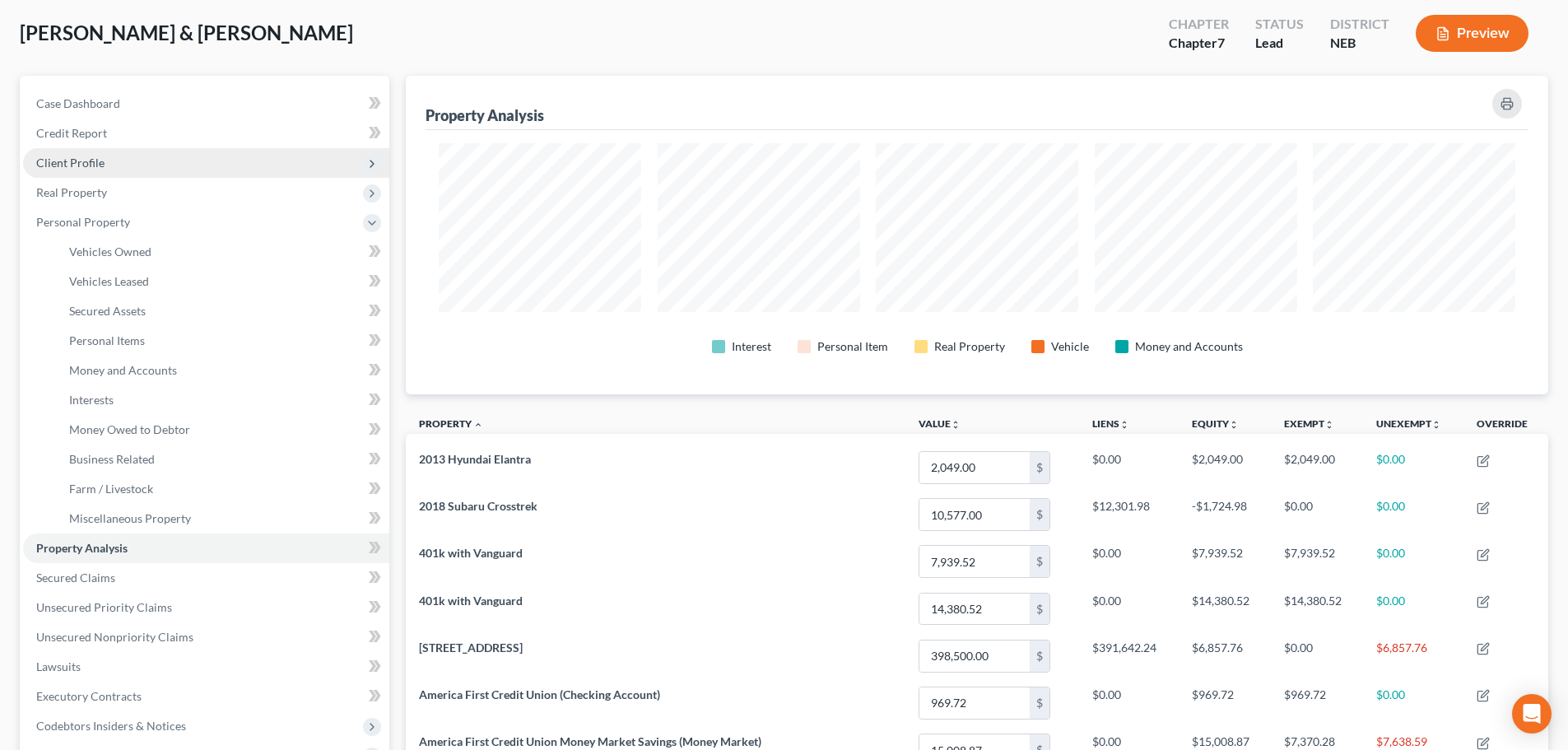
click at [118, 166] on span "Client Profile" at bounding box center [206, 163] width 366 height 30
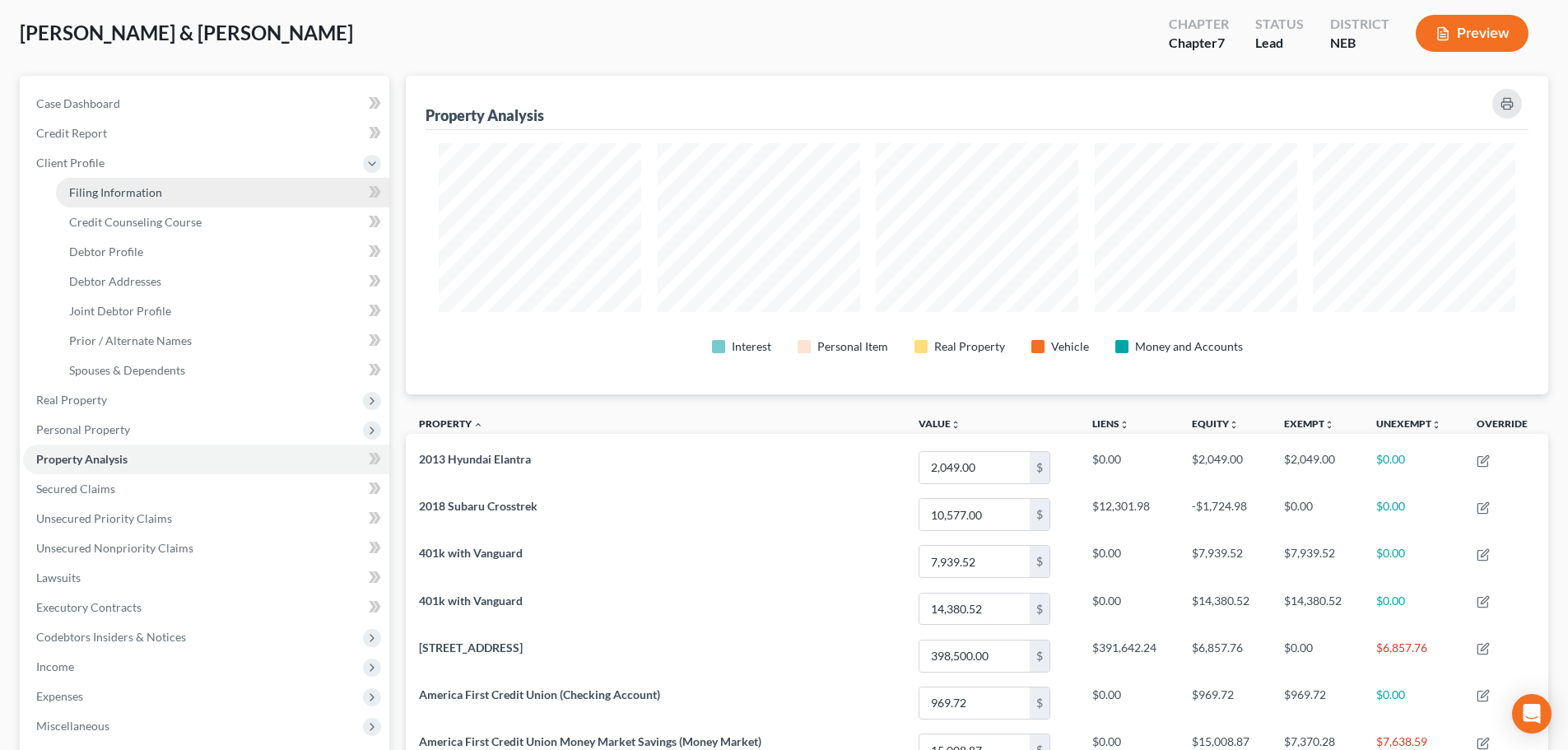
click at [116, 194] on span "Filing Information" at bounding box center [116, 192] width 93 height 14
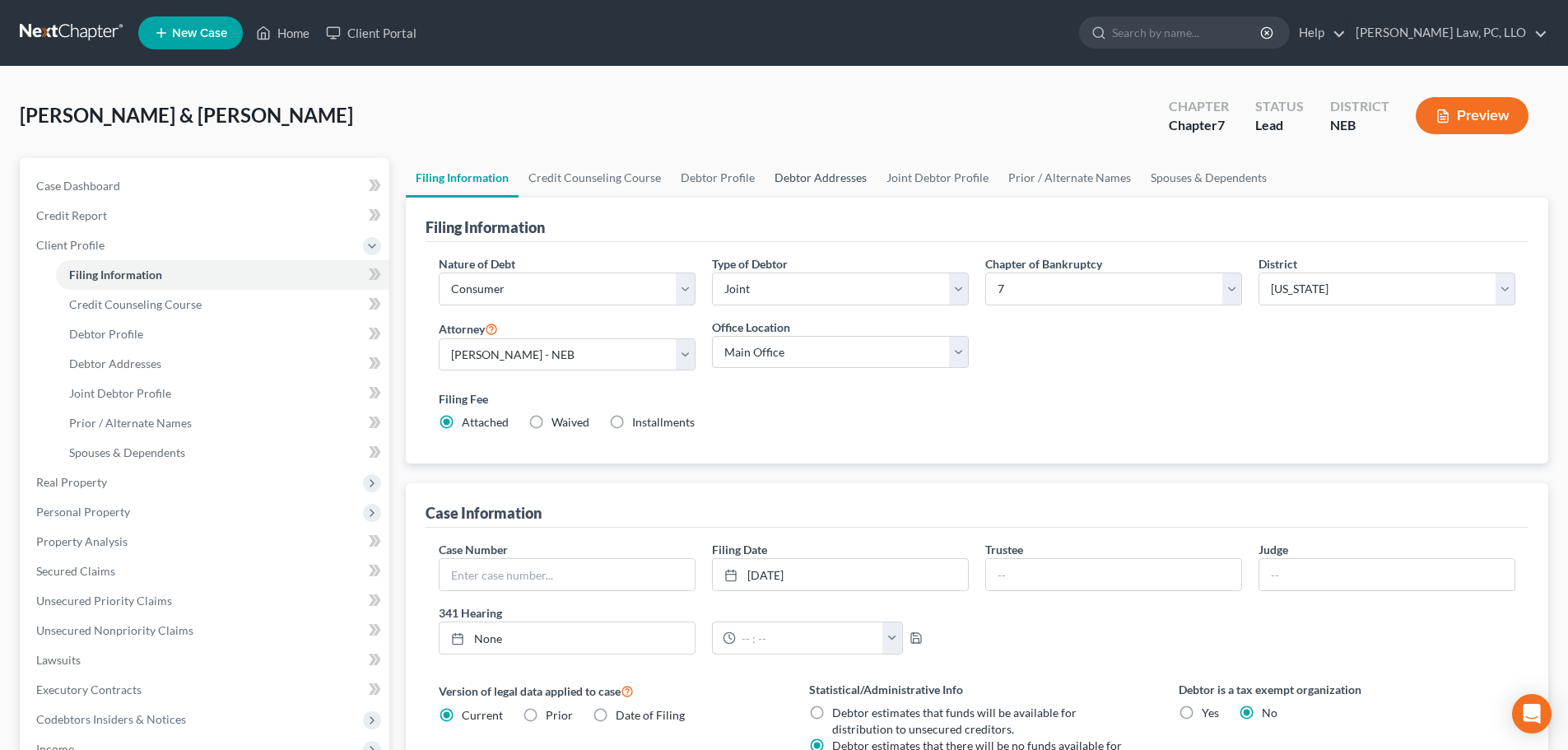
click at [827, 182] on link "Debtor Addresses" at bounding box center [820, 177] width 112 height 40
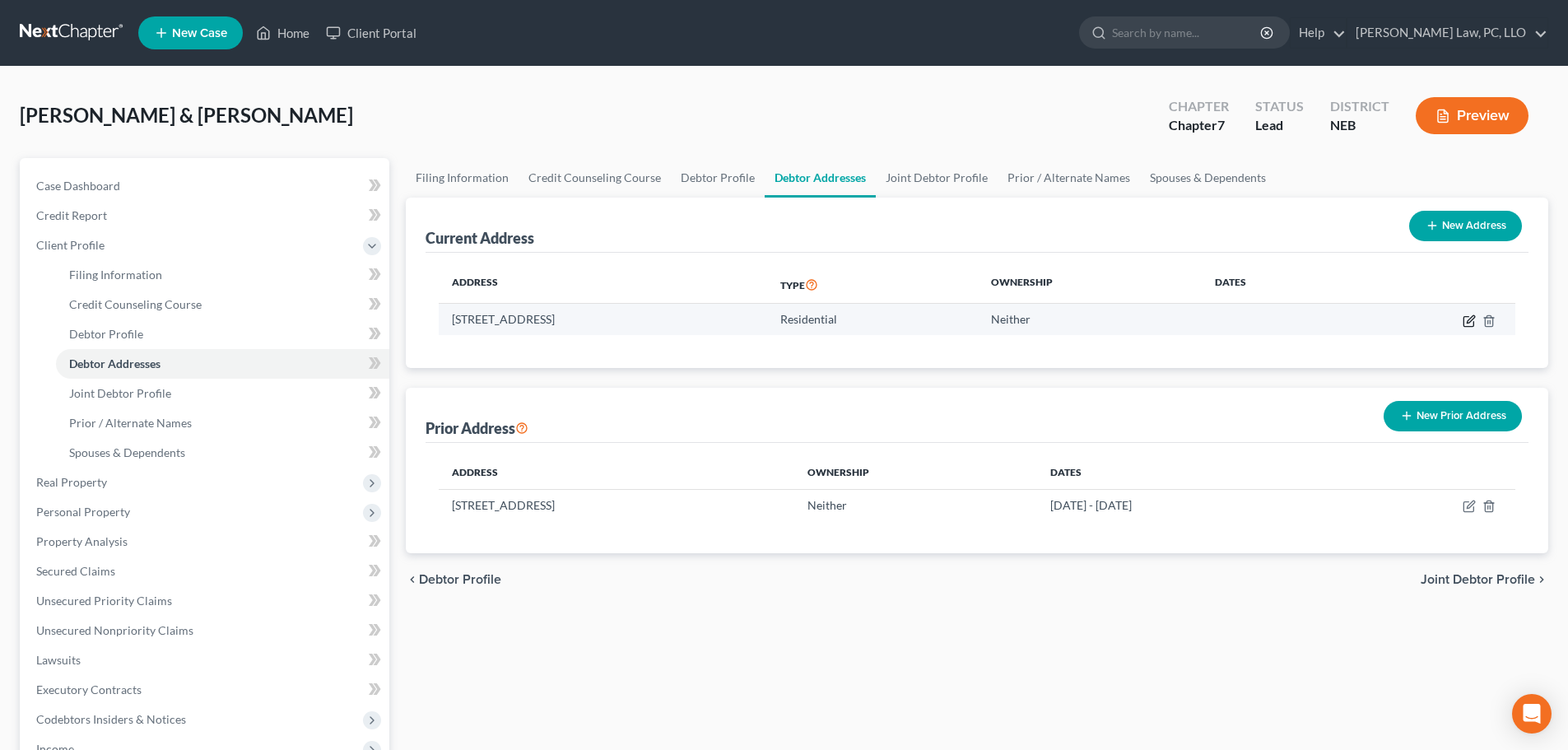
click at [1469, 322] on icon "button" at bounding box center [1470, 319] width 7 height 7
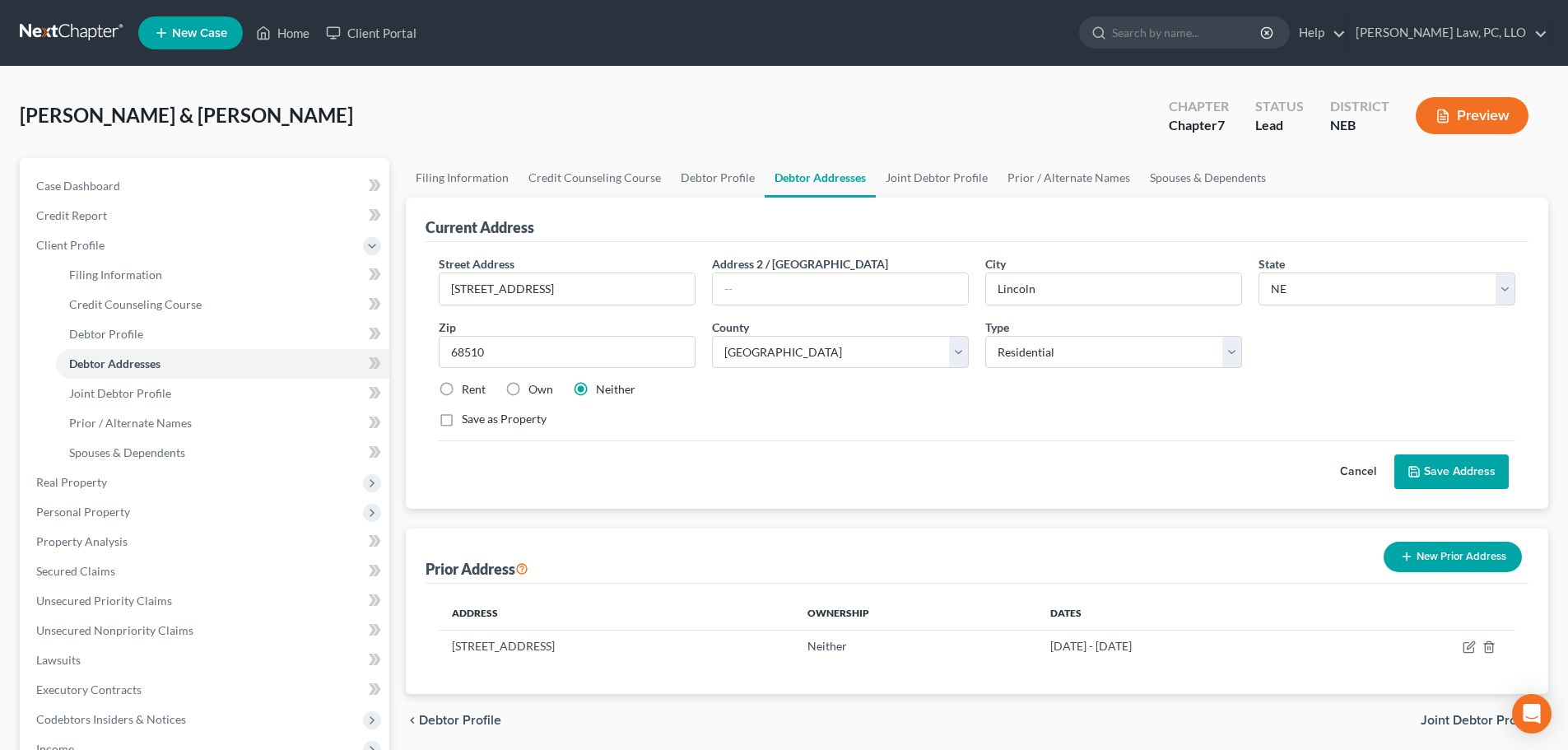
click at [479, 389] on label "Rent" at bounding box center [473, 389] width 24 height 17
click at [479, 389] on input "Rent" at bounding box center [473, 386] width 11 height 11
click at [1455, 479] on button "Save Address" at bounding box center [1452, 471] width 114 height 34
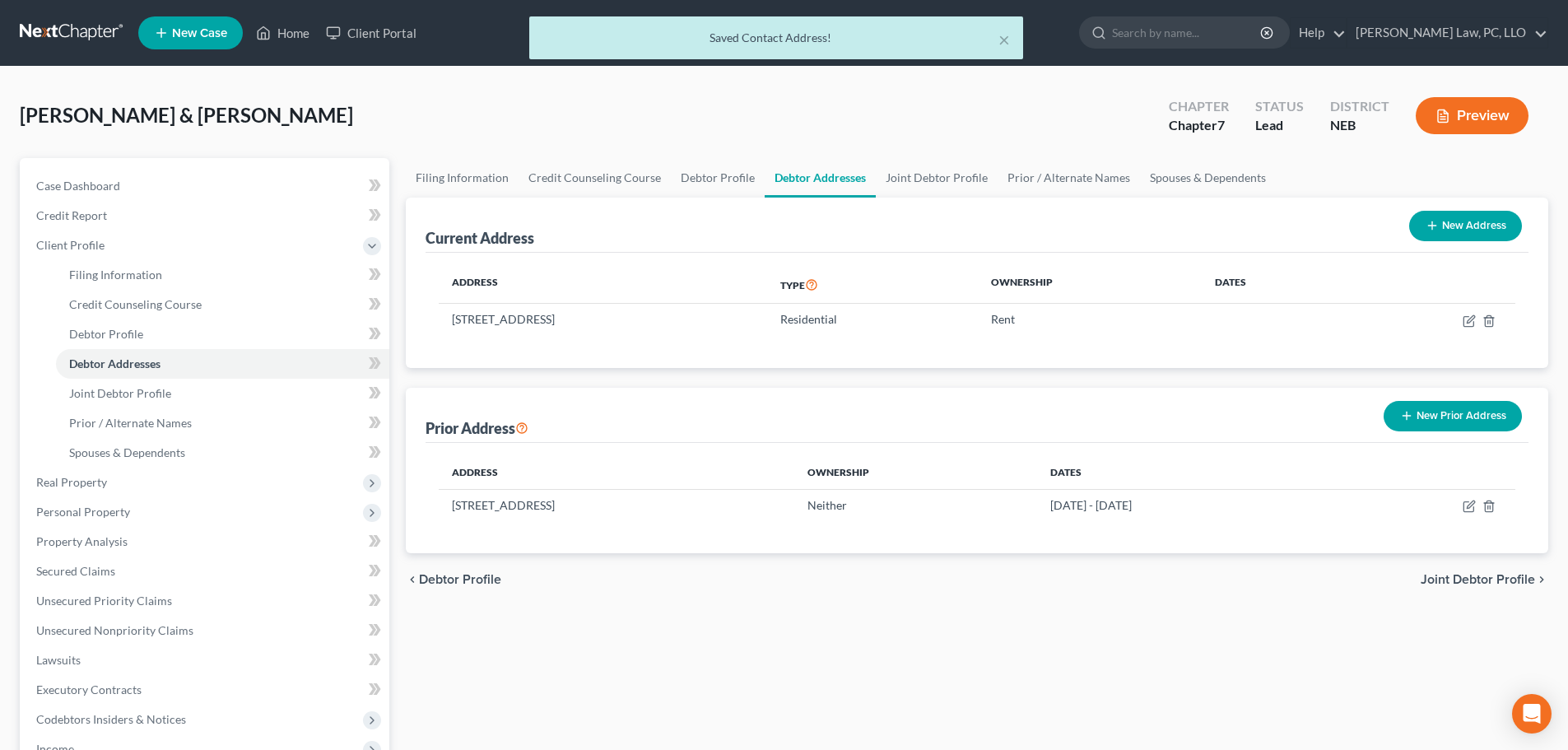
click at [1022, 627] on div "Filing Information Credit Counseling Course Debtor Profile Debtor Addresses Joi…" at bounding box center [978, 588] width 1160 height 862
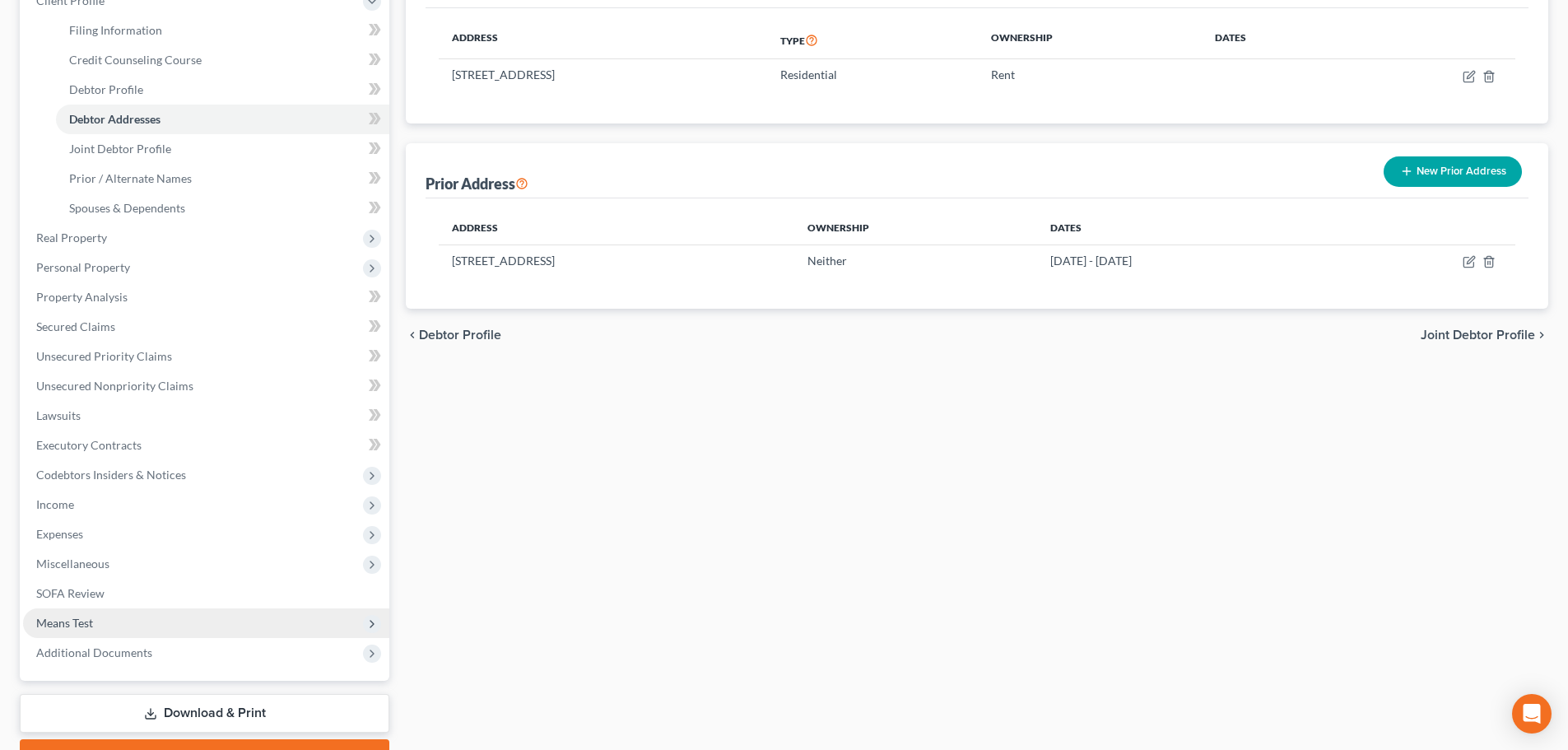
scroll to position [333, 0]
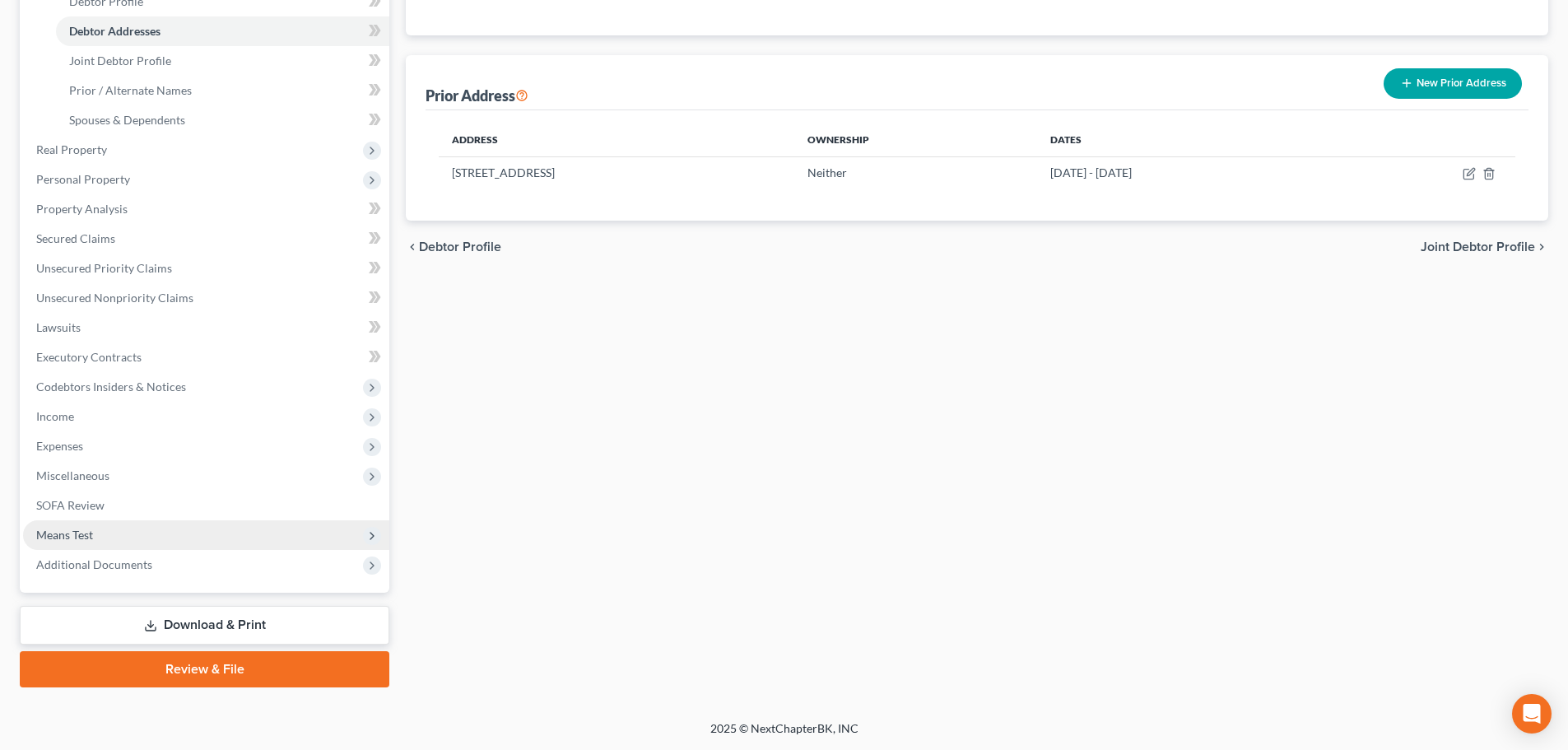
click at [155, 536] on span "Means Test" at bounding box center [206, 535] width 366 height 30
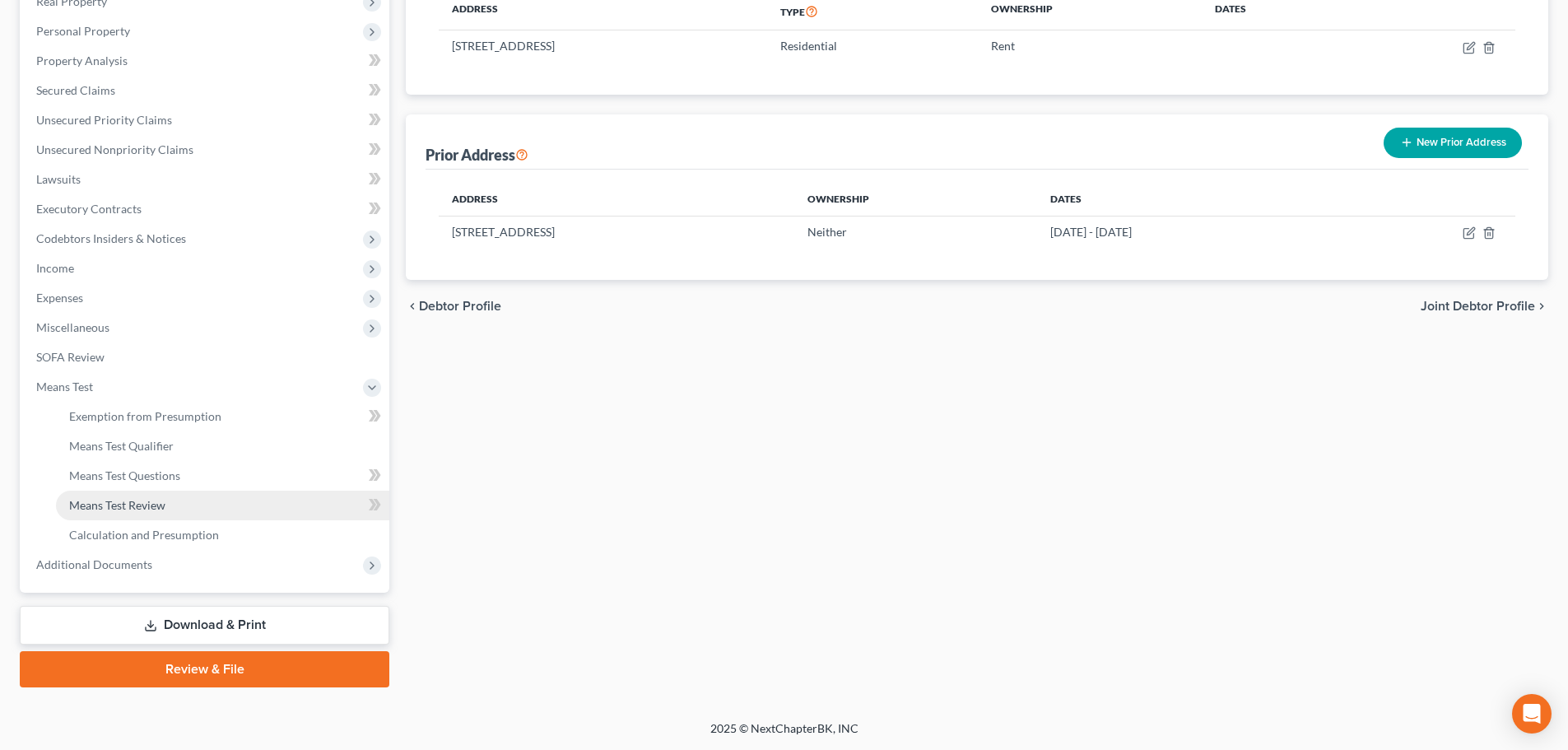
scroll to position [273, 0]
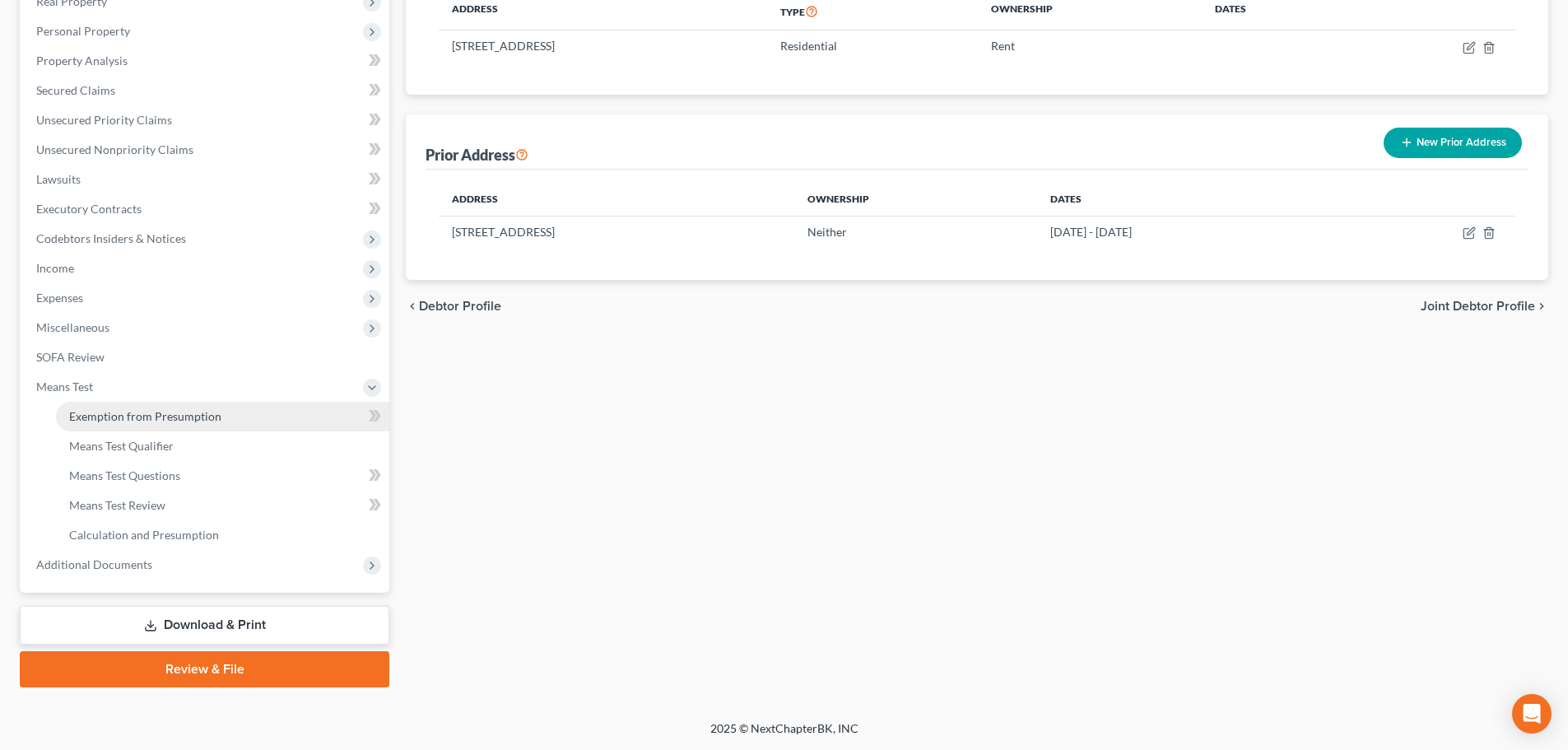
click at [158, 422] on span "Exemption from Presumption" at bounding box center [145, 416] width 152 height 14
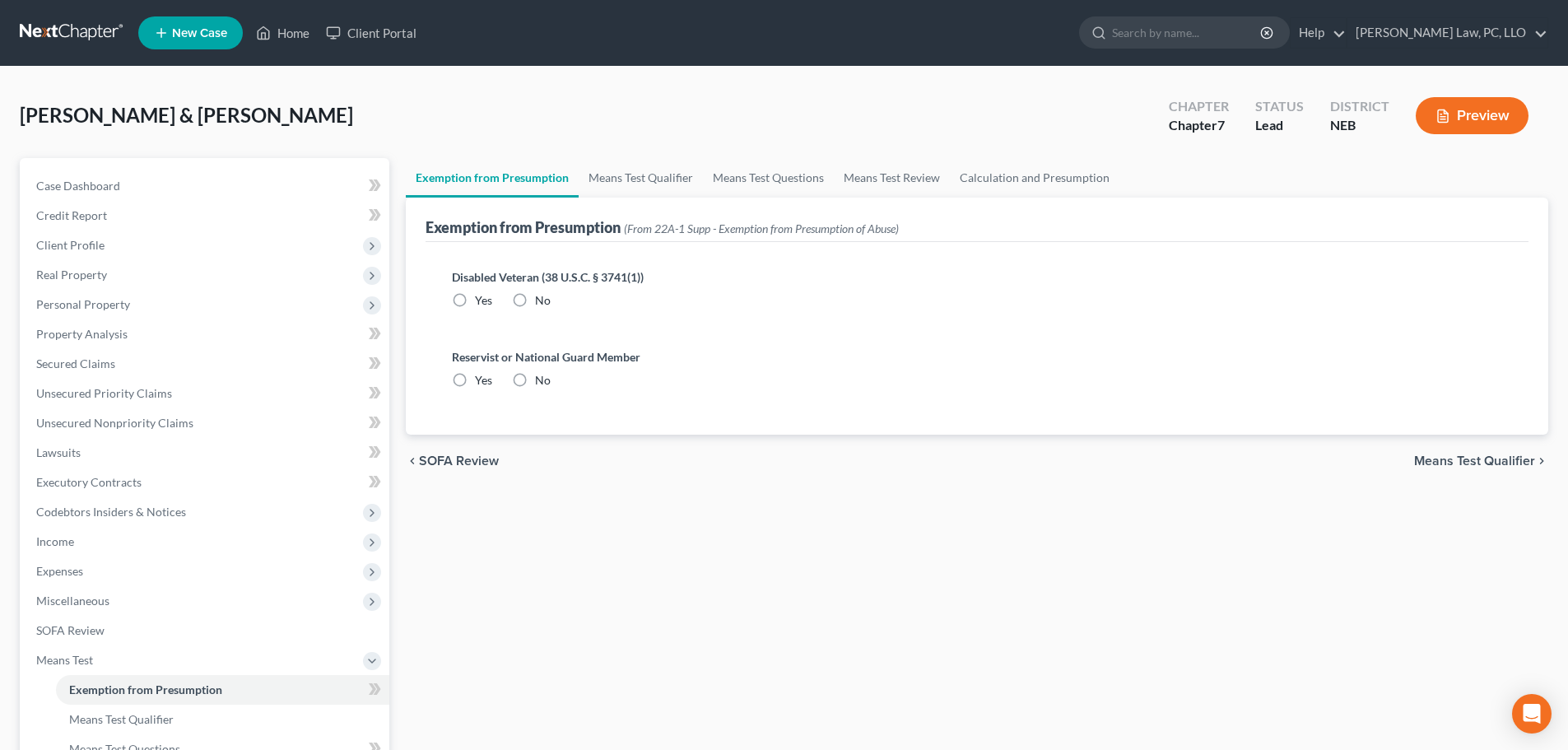
click at [535, 298] on label "No" at bounding box center [543, 300] width 16 height 17
click at [542, 298] on input "No" at bounding box center [547, 298] width 11 height 11
click at [535, 379] on label "No" at bounding box center [543, 380] width 16 height 17
click at [542, 379] on input "No" at bounding box center [547, 378] width 11 height 11
click at [614, 190] on link "Means Test Qualifier" at bounding box center [641, 177] width 125 height 40
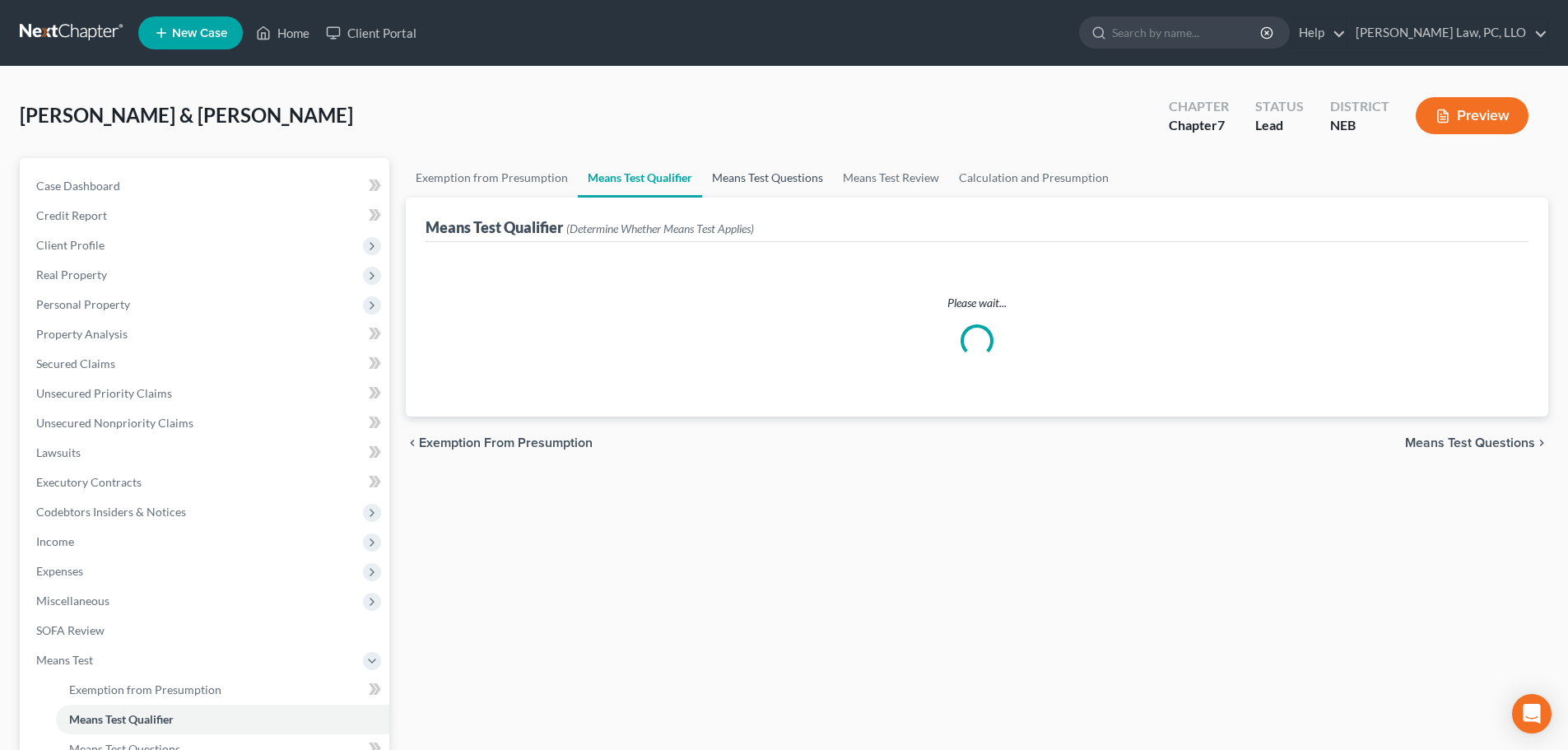
click at [767, 194] on link "Means Test Questions" at bounding box center [767, 177] width 131 height 40
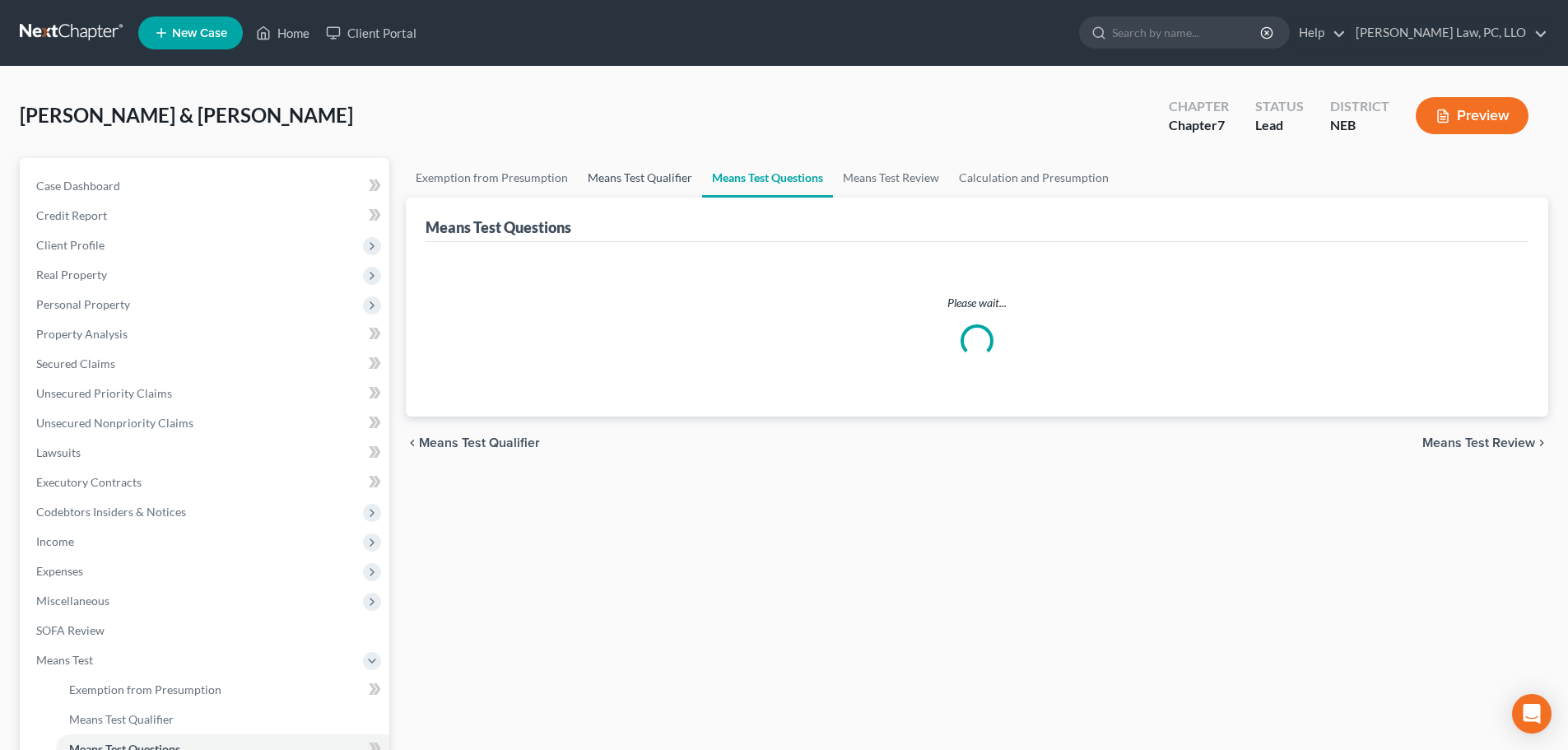
click at [652, 177] on link "Means Test Qualifier" at bounding box center [640, 177] width 125 height 40
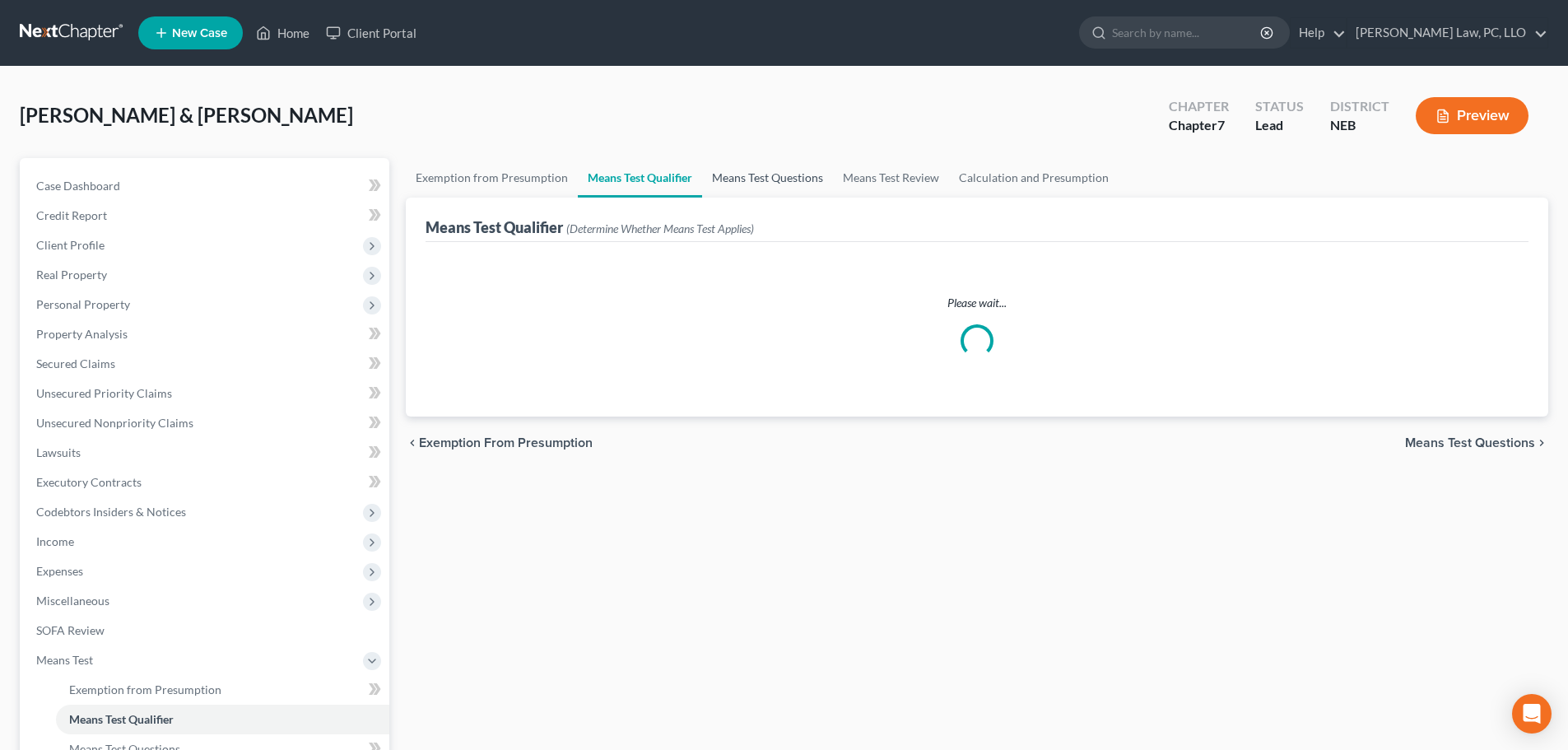
click at [793, 165] on link "Means Test Questions" at bounding box center [767, 177] width 131 height 40
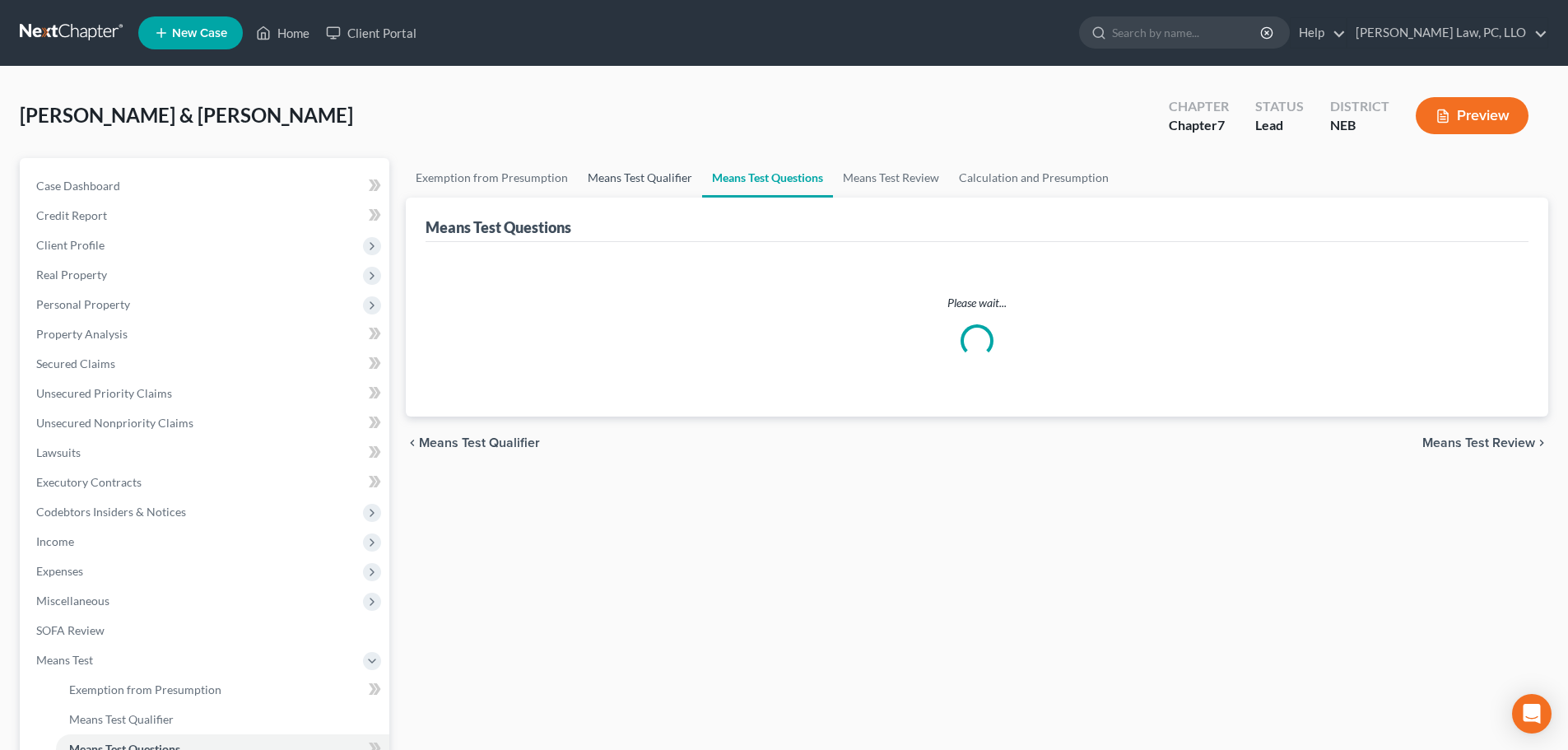
click at [646, 179] on link "Means Test Qualifier" at bounding box center [640, 177] width 125 height 40
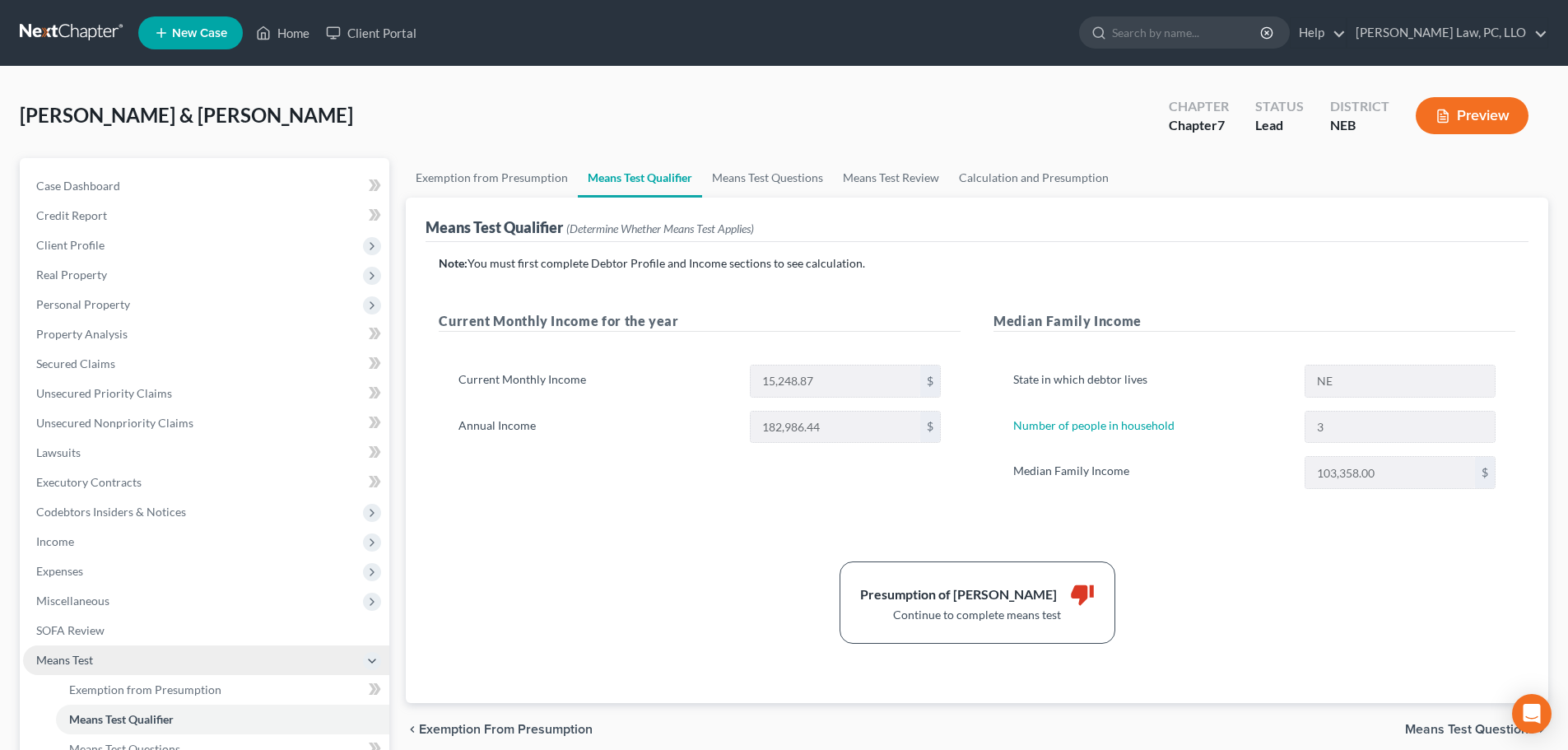
click at [105, 654] on span "Means Test" at bounding box center [206, 660] width 366 height 30
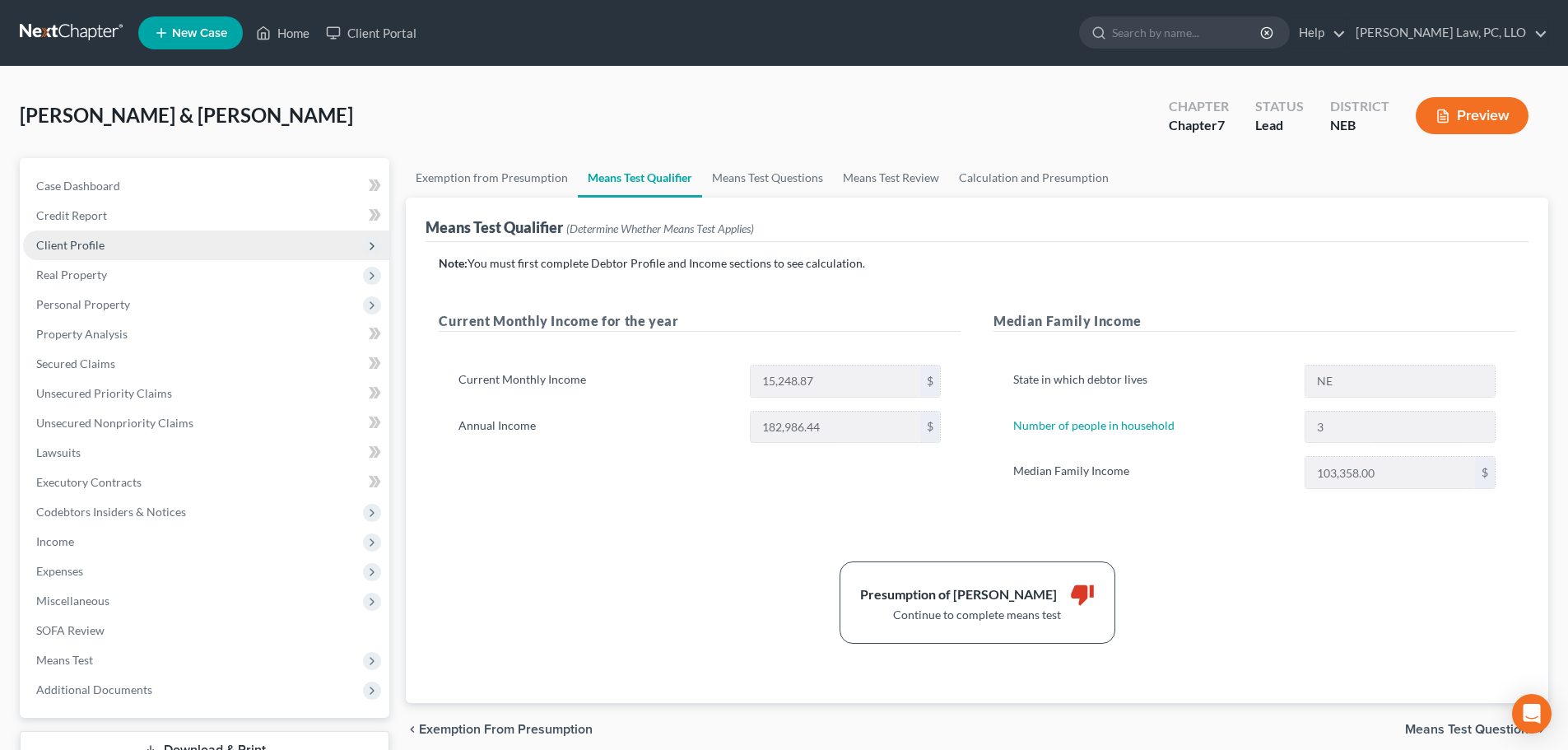
click at [105, 246] on span "Client Profile" at bounding box center [206, 245] width 366 height 30
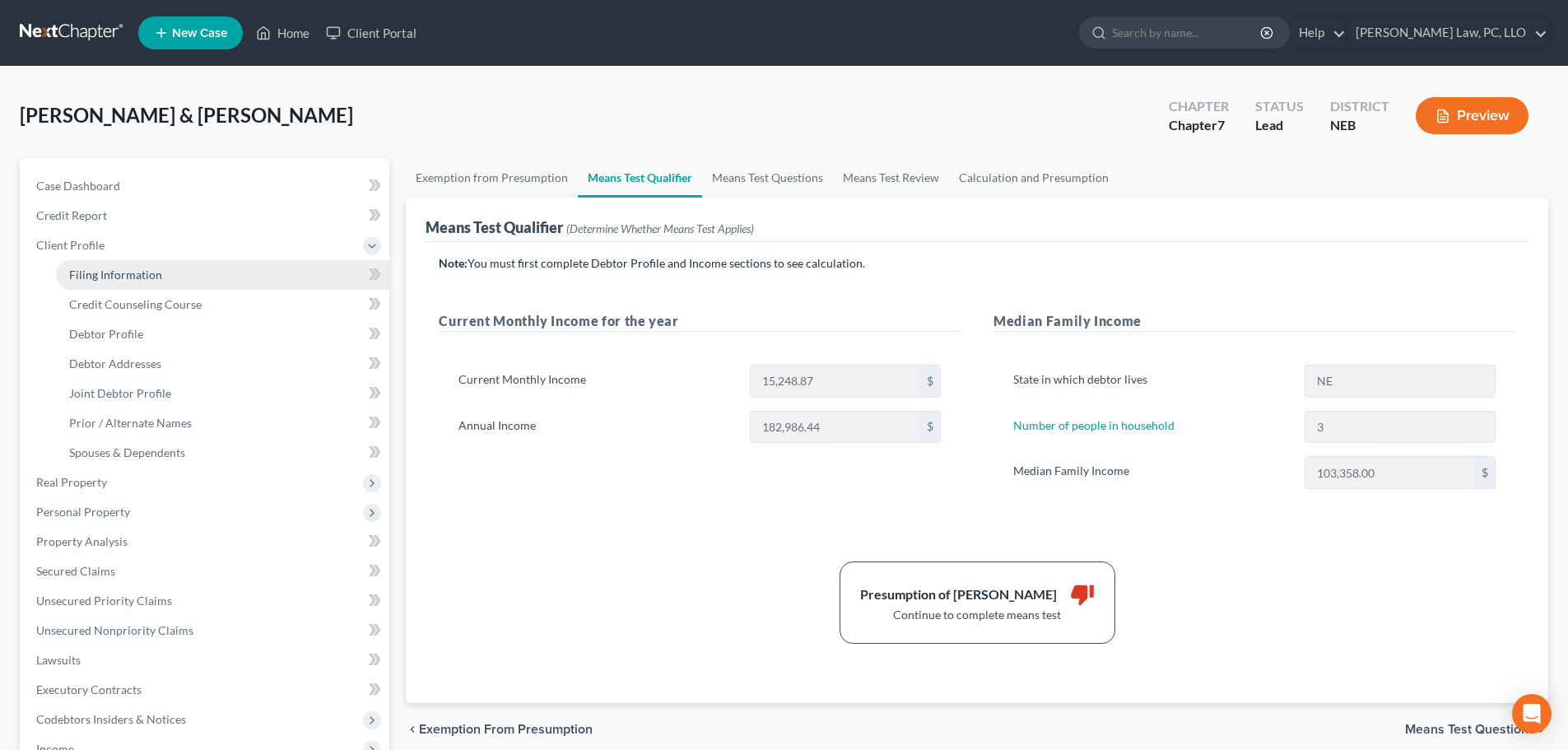
click at [106, 269] on span "Filing Information" at bounding box center [116, 275] width 93 height 14
select select "1"
select select "0"
select select "30"
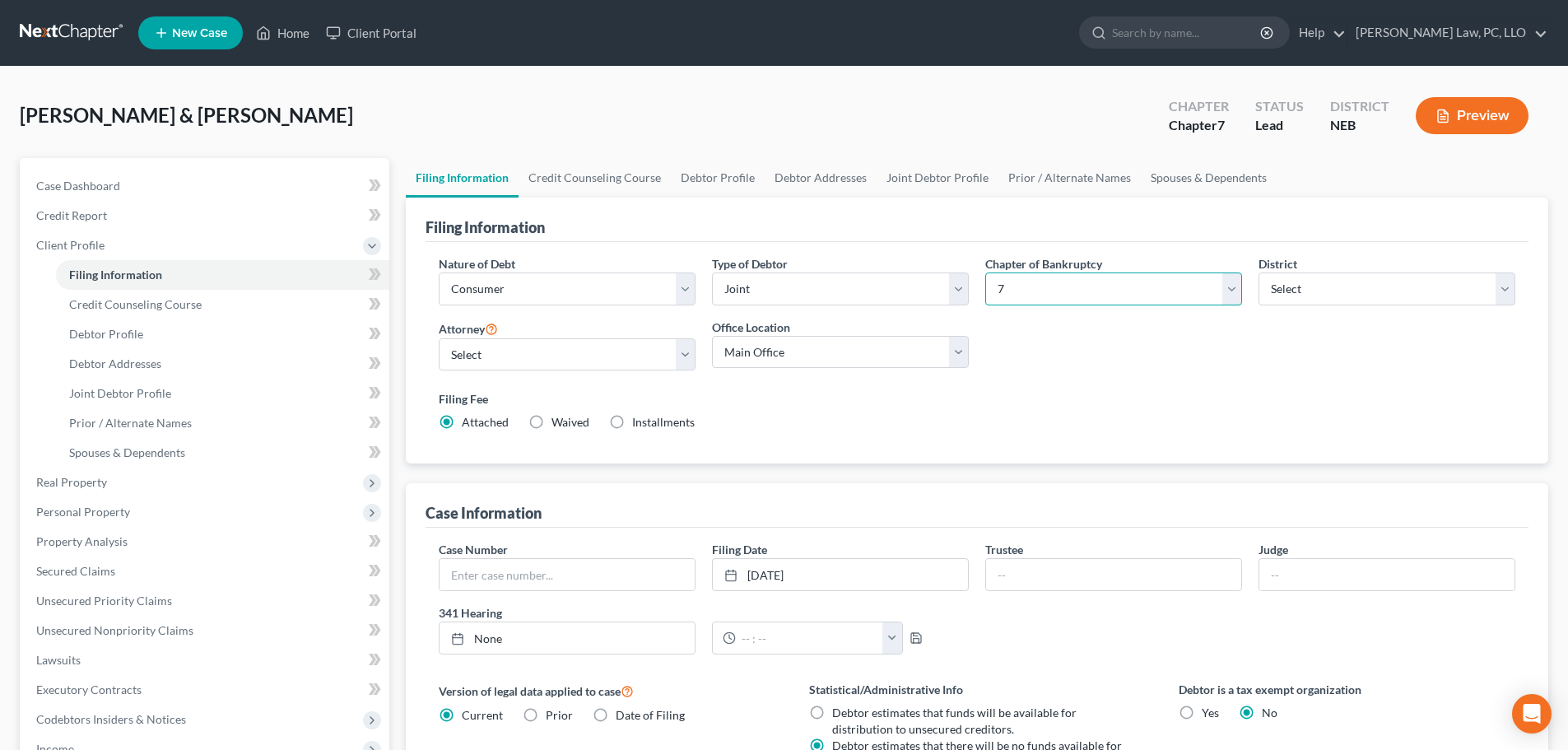
click at [1051, 288] on select "Select 7 11 12 13" at bounding box center [1114, 288] width 257 height 32
select select "3"
click at [986, 272] on select "Select 7 11 12 13" at bounding box center [1114, 288] width 257 height 32
click at [583, 174] on link "Credit Counseling Course" at bounding box center [594, 177] width 152 height 40
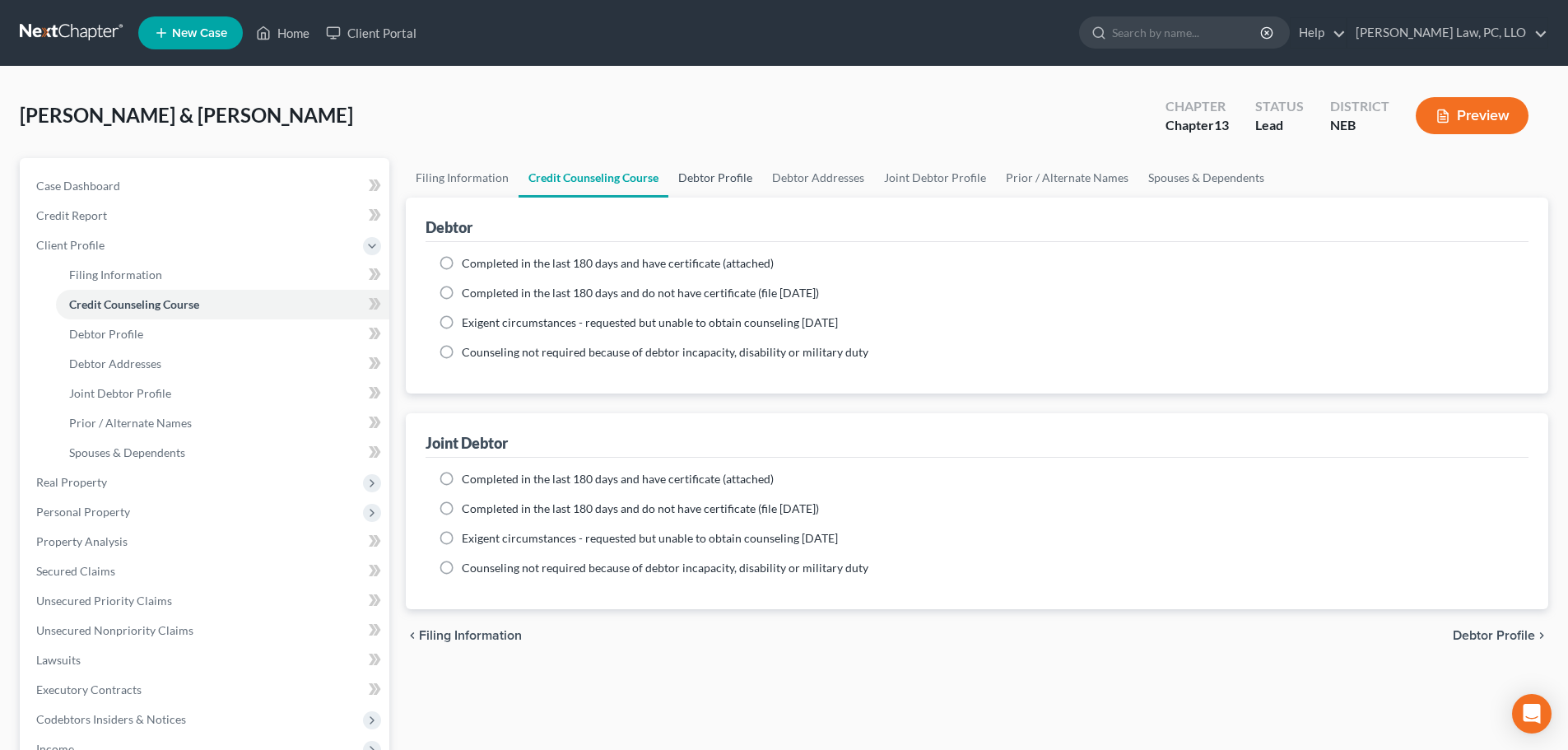
click at [707, 184] on link "Debtor Profile" at bounding box center [715, 177] width 94 height 40
select select "1"
select select "2"
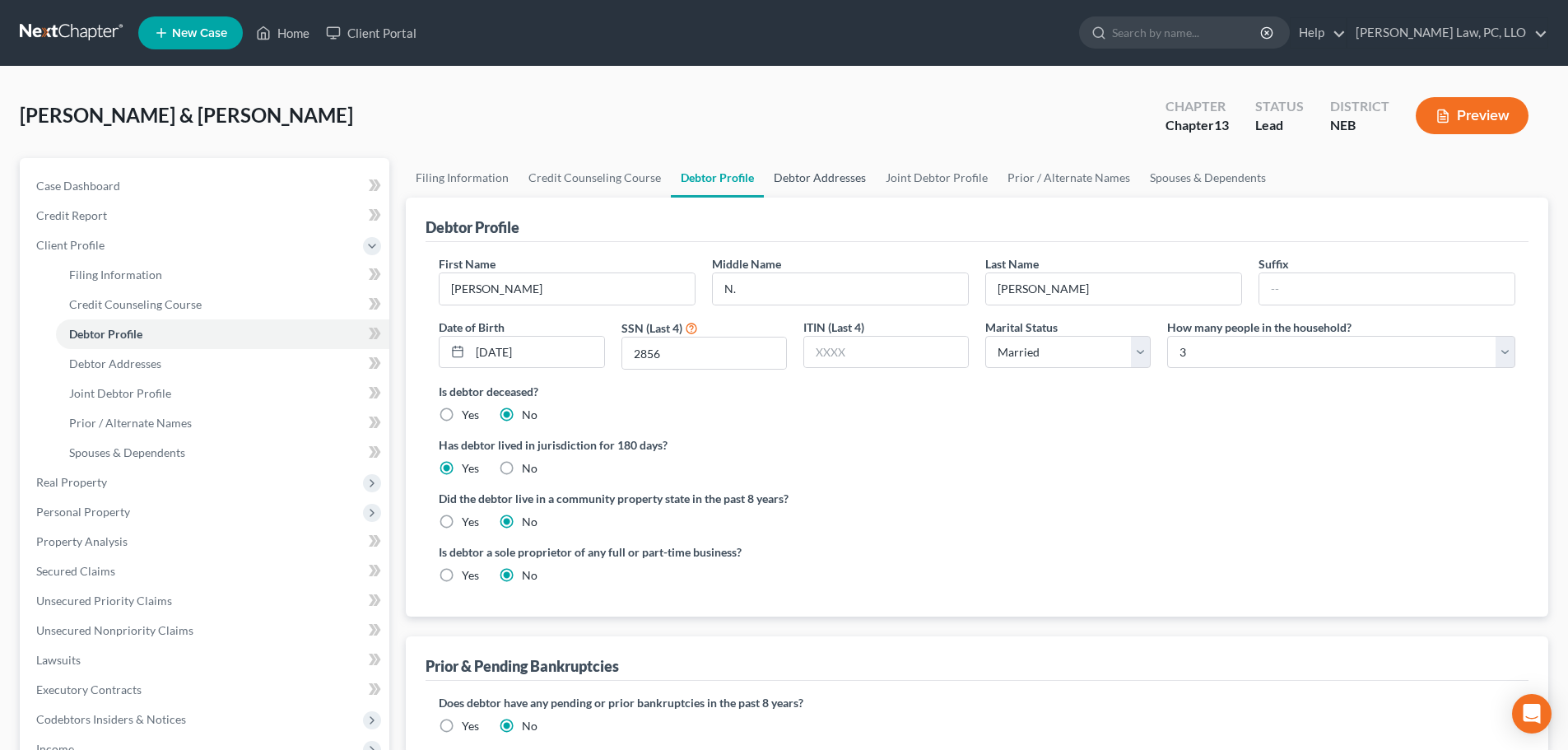
click at [810, 185] on link "Debtor Addresses" at bounding box center [820, 177] width 112 height 40
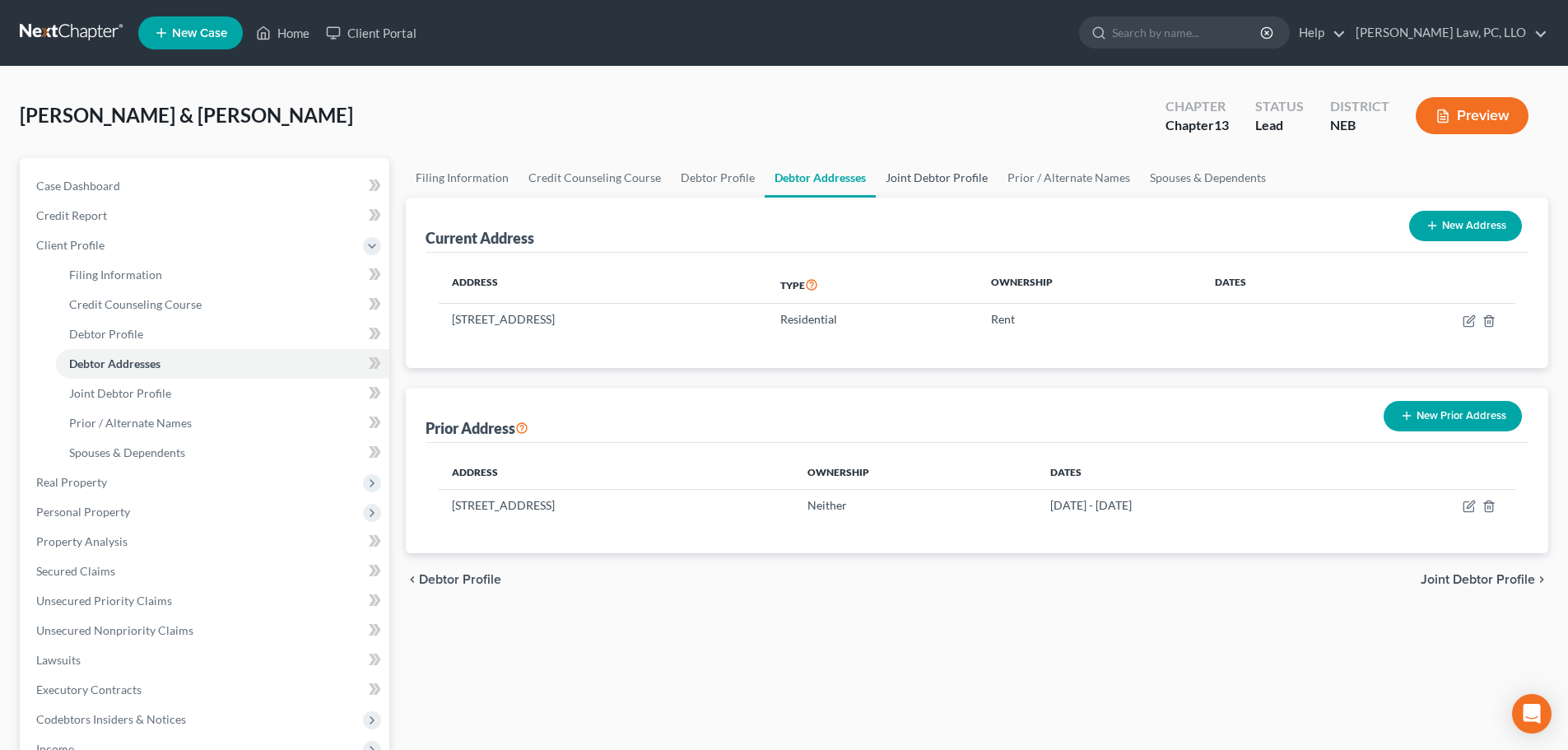
click at [901, 184] on link "Joint Debtor Profile" at bounding box center [936, 177] width 122 height 40
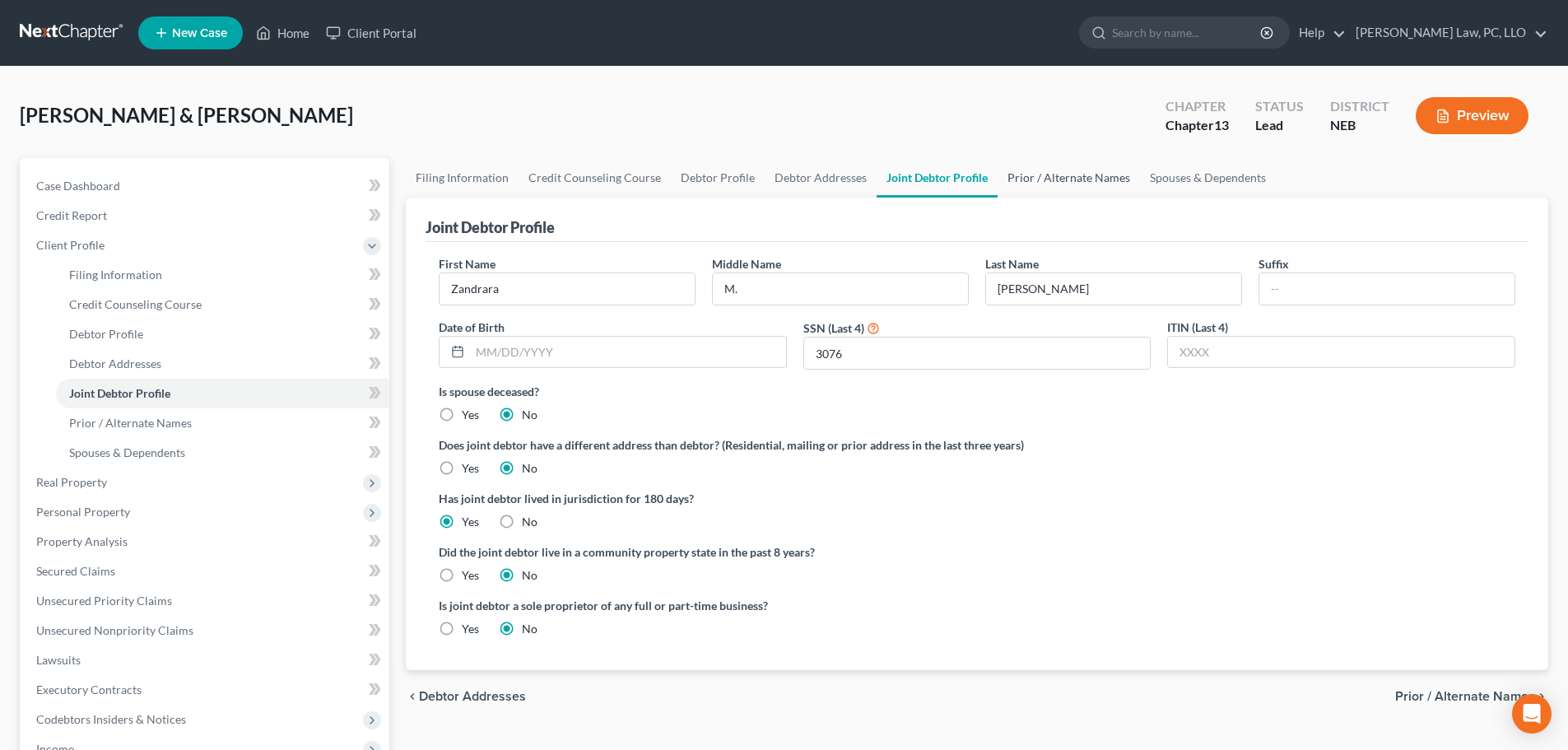
click at [1034, 177] on link "Prior / Alternate Names" at bounding box center [1069, 177] width 142 height 40
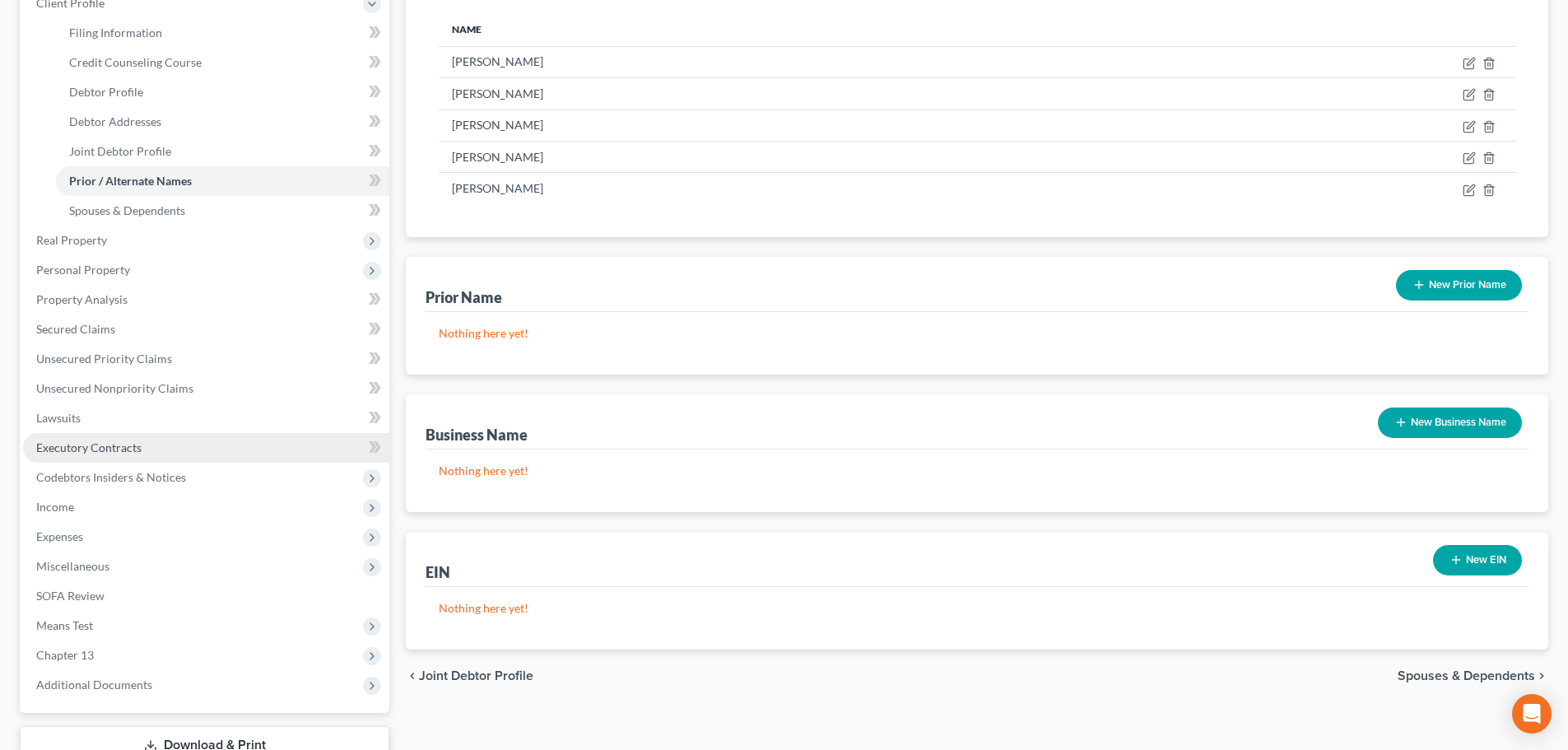
scroll to position [247, 0]
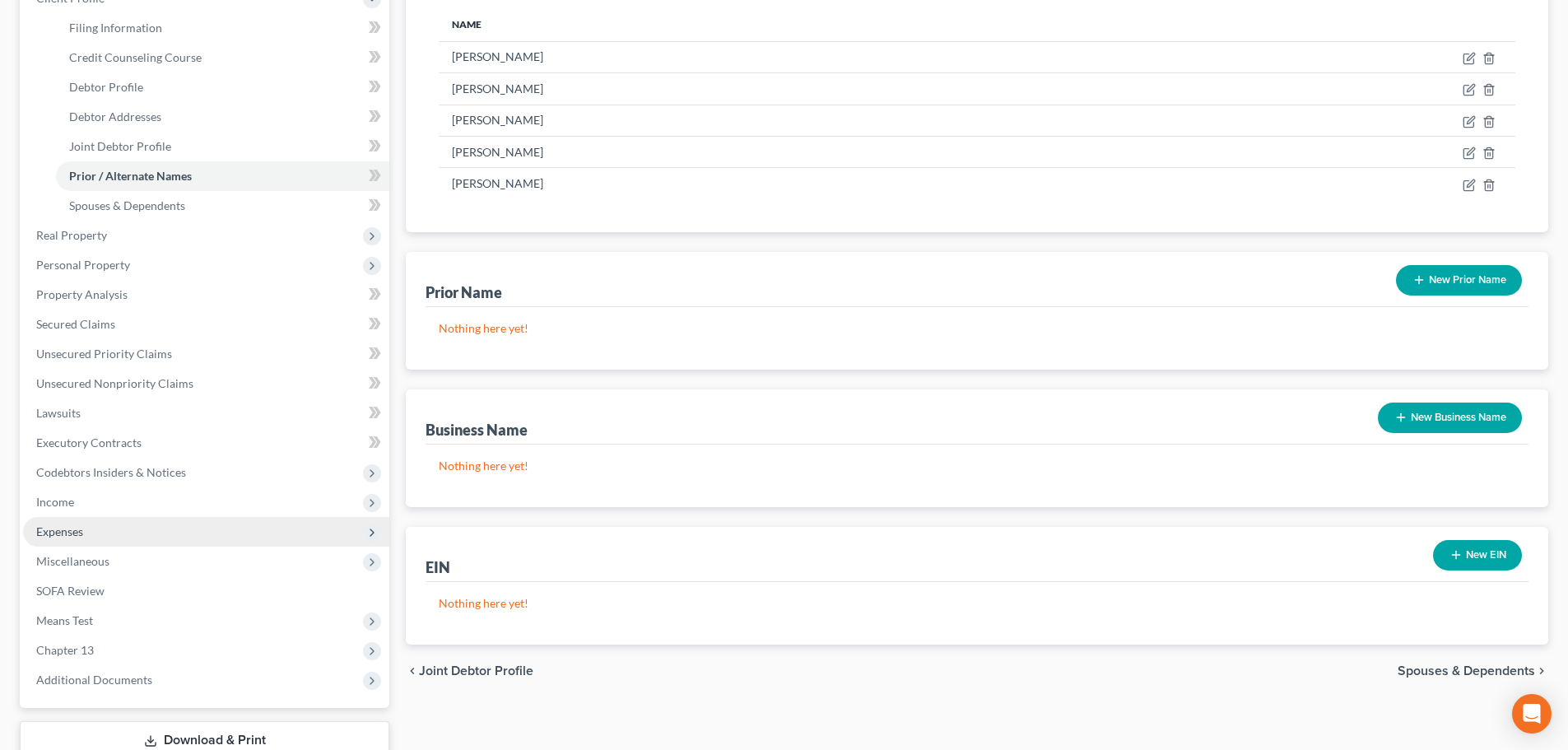
click at [170, 532] on span "Expenses" at bounding box center [206, 532] width 366 height 30
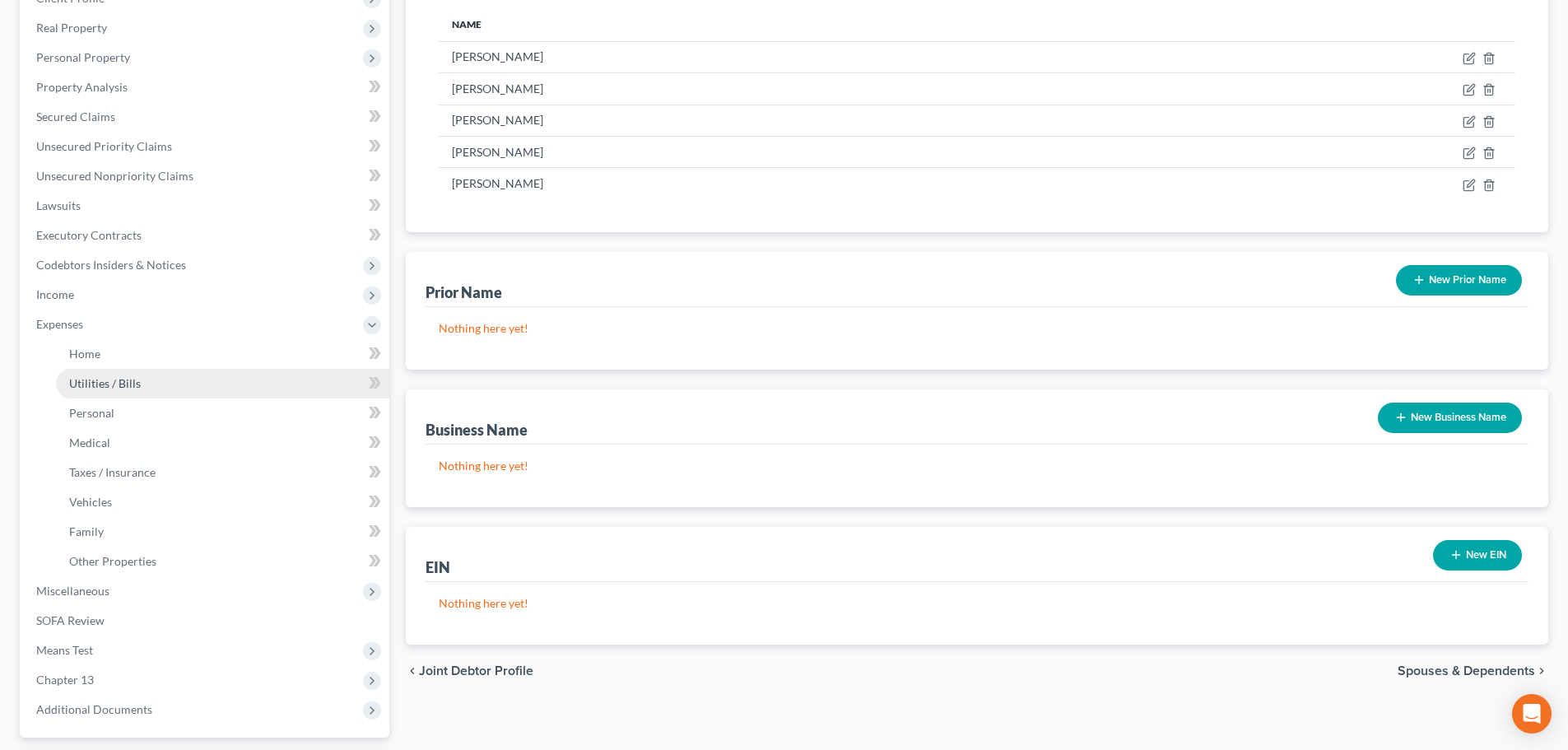
click at [105, 371] on link "Utilities / Bills" at bounding box center [223, 384] width 334 height 30
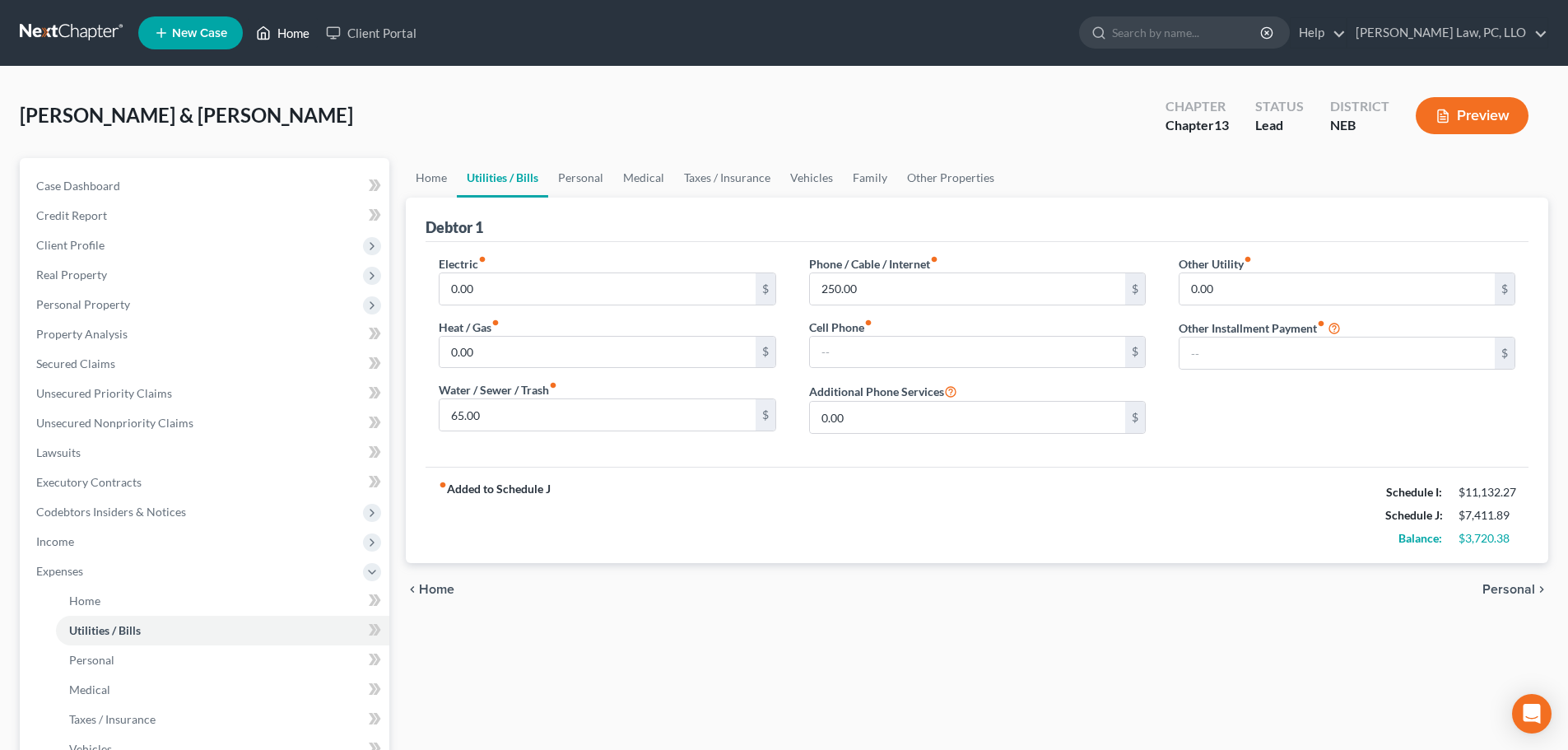
click at [289, 36] on link "Home" at bounding box center [283, 33] width 70 height 30
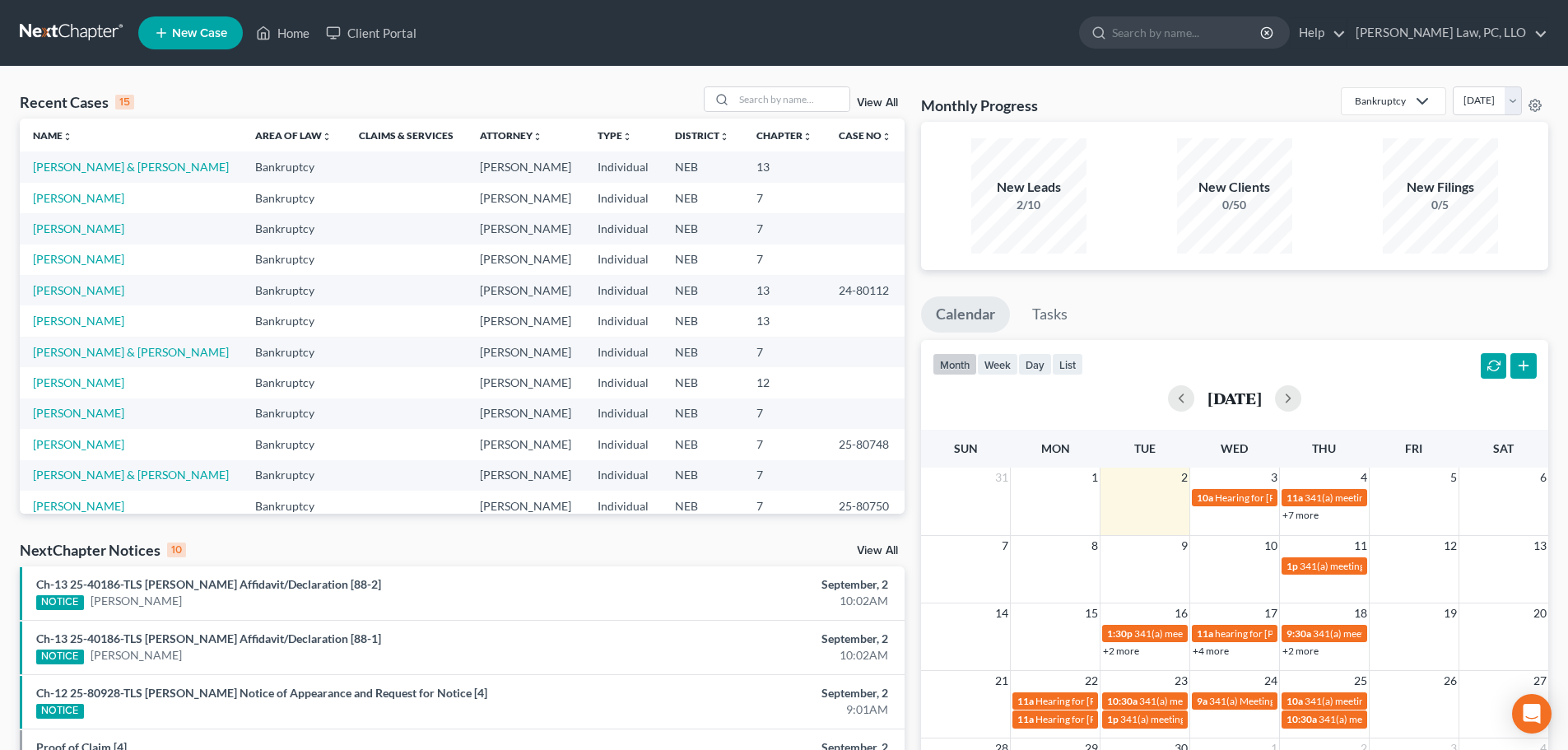
click at [115, 249] on td "[PERSON_NAME]" at bounding box center [130, 259] width 222 height 31
click at [115, 256] on link "[PERSON_NAME]" at bounding box center [78, 259] width 91 height 14
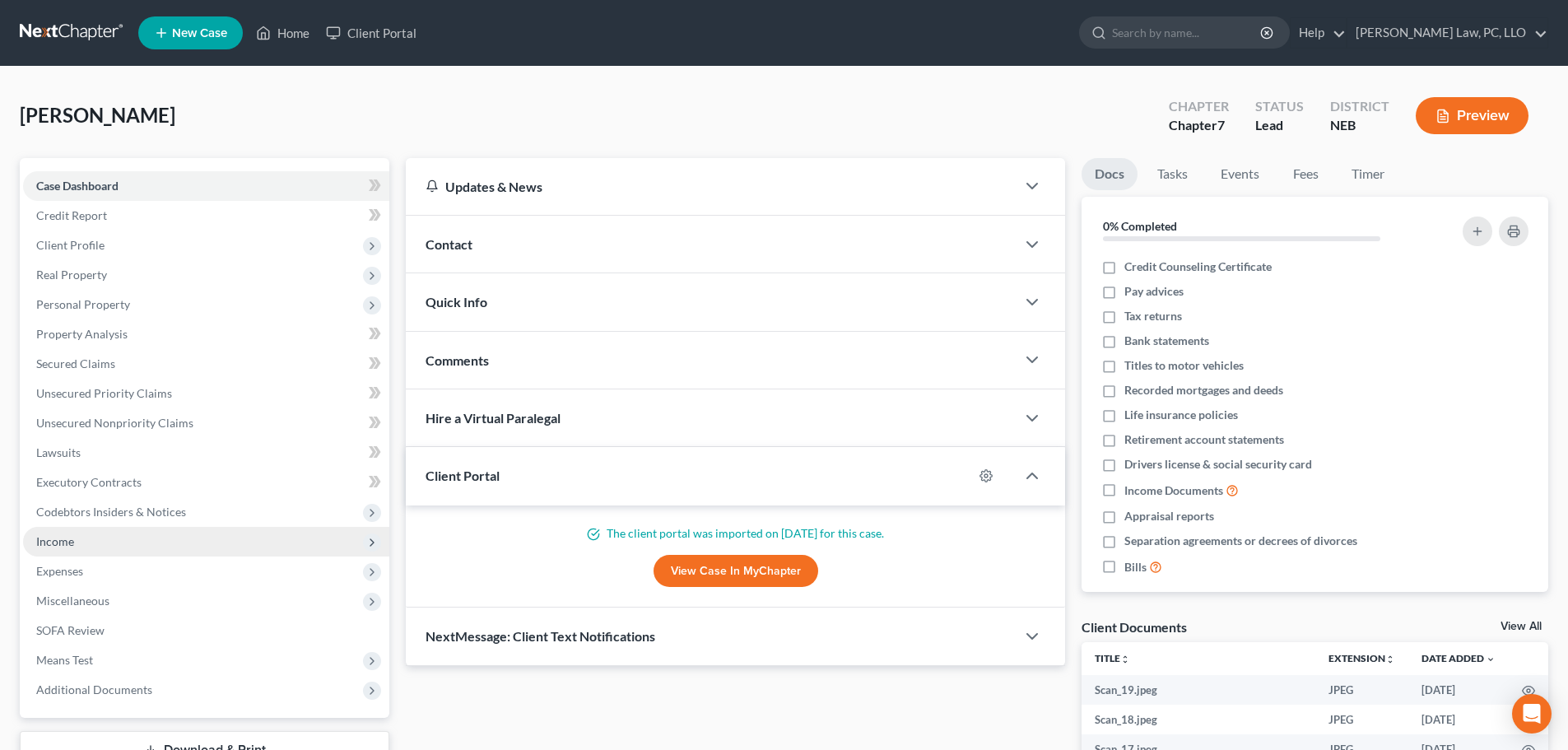
click at [83, 552] on span "Income" at bounding box center [206, 542] width 366 height 30
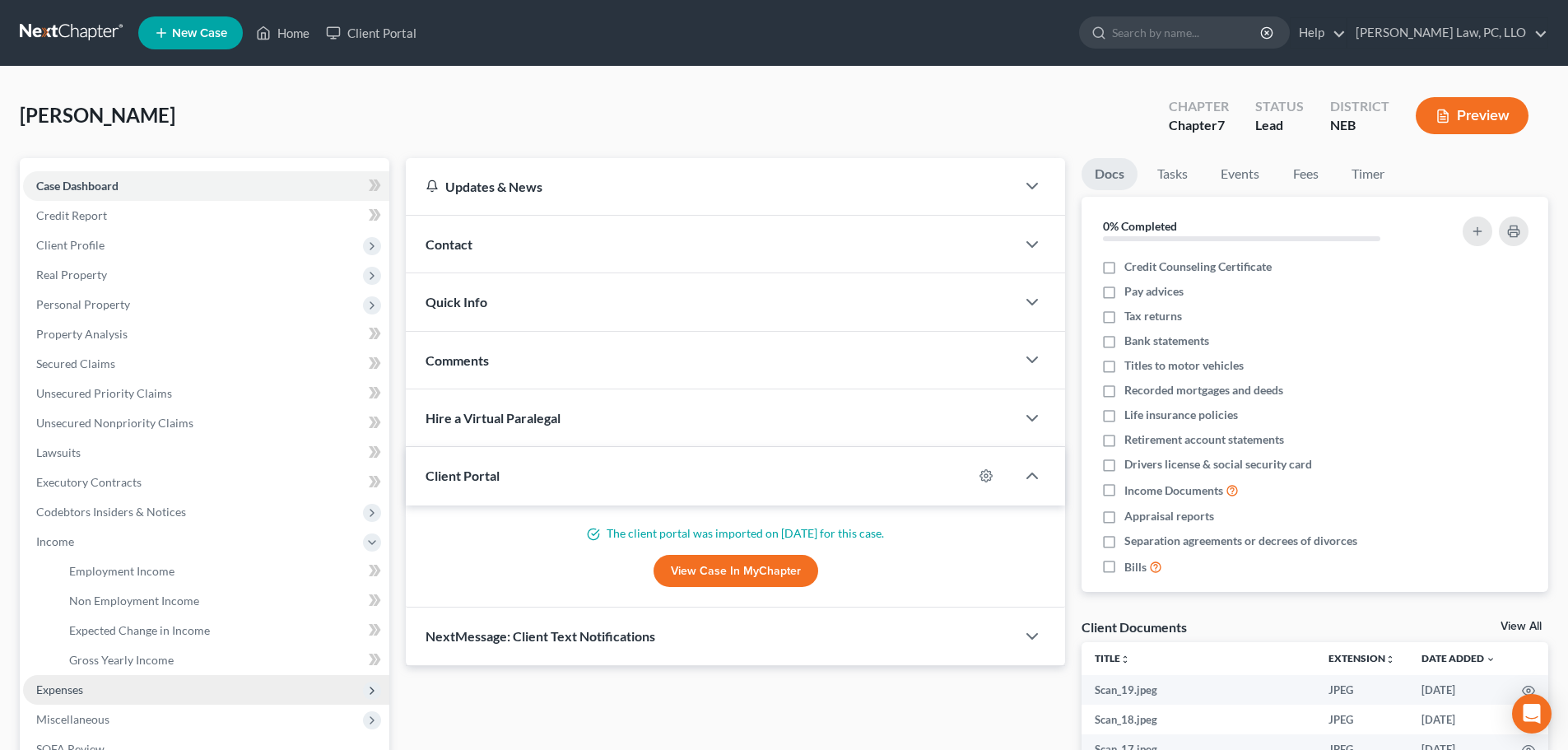
click at [59, 682] on span "Expenses" at bounding box center [59, 689] width 47 height 14
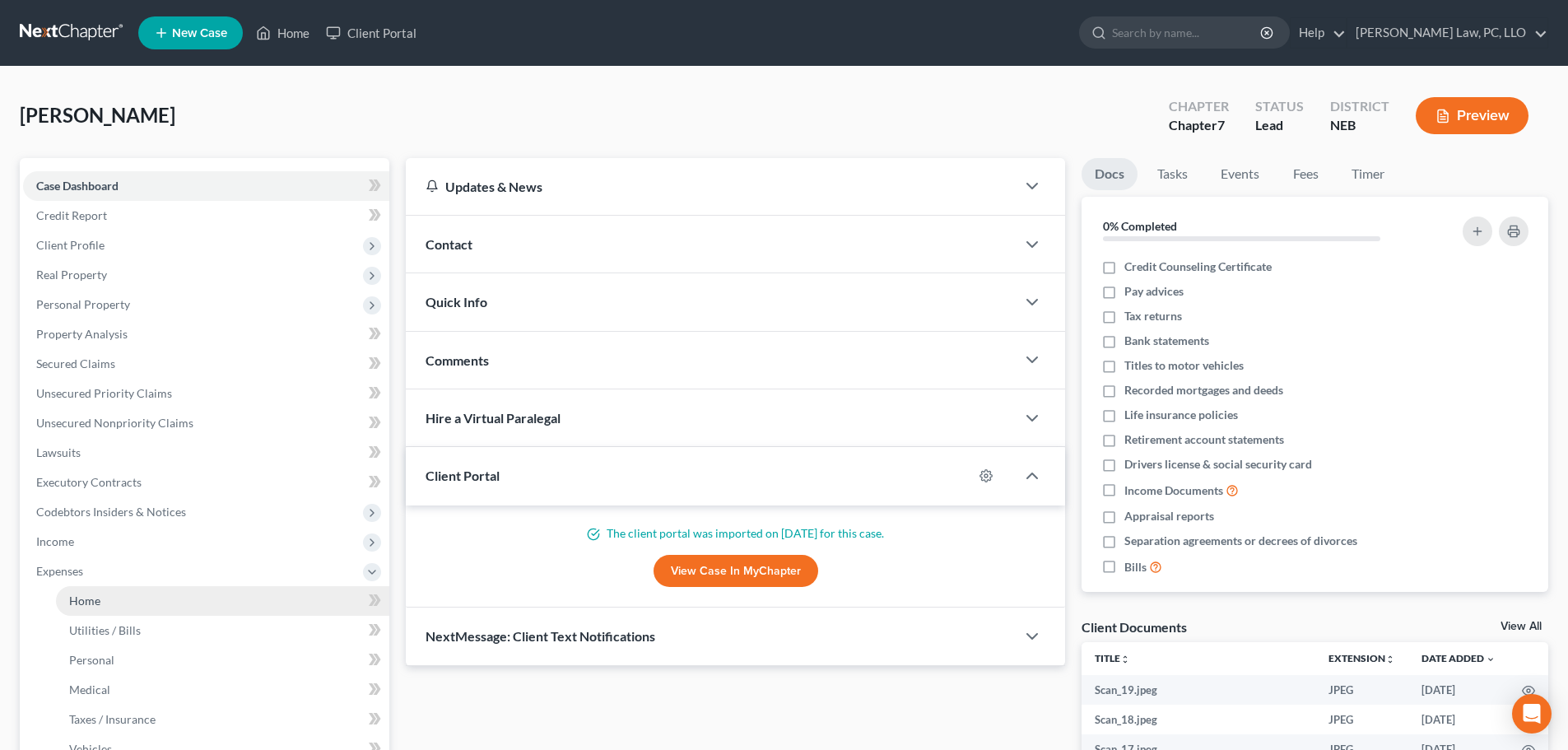
click at [92, 598] on span "Home" at bounding box center [85, 601] width 32 height 14
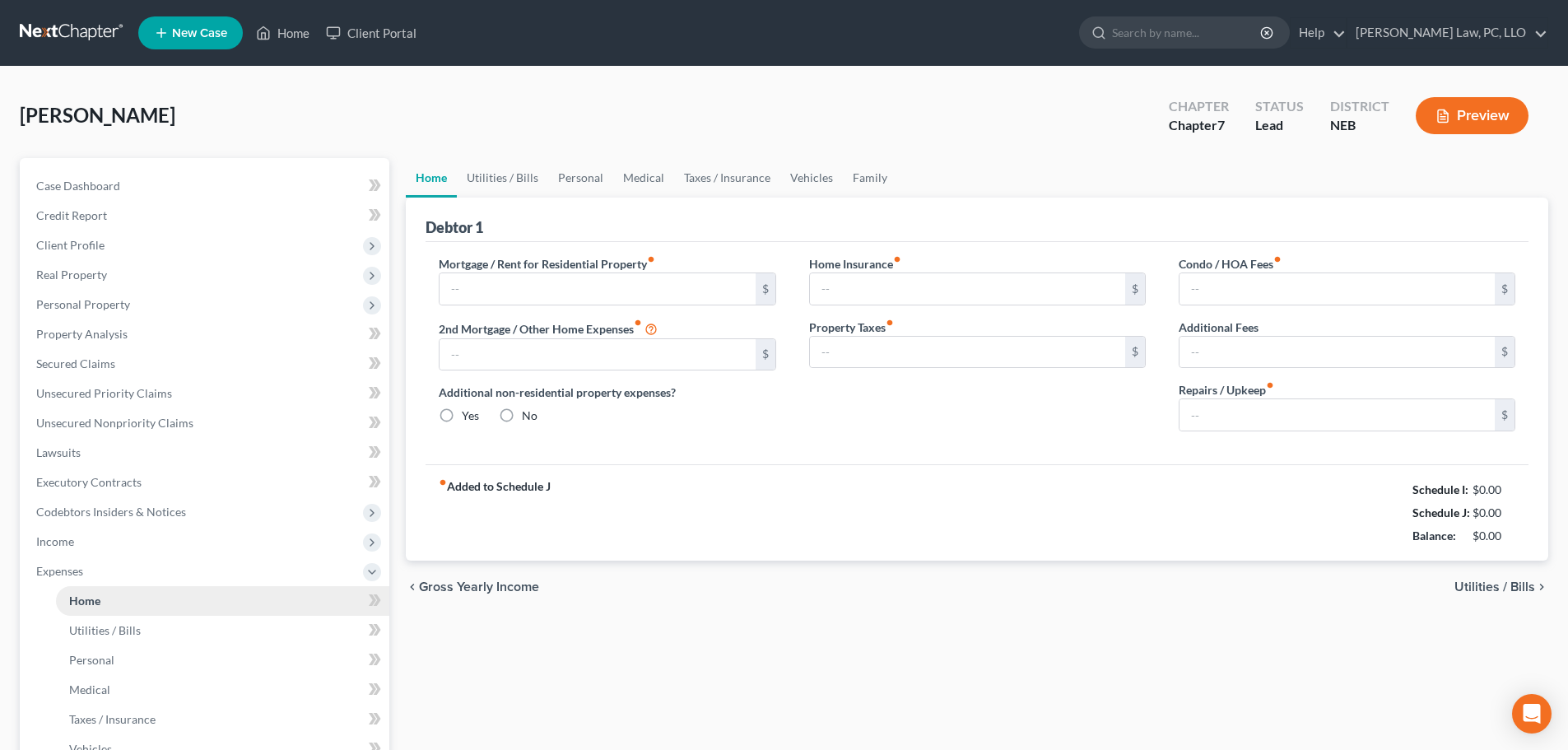
type input "1,400.00"
type input "0.00"
radio input "true"
type input "0.00"
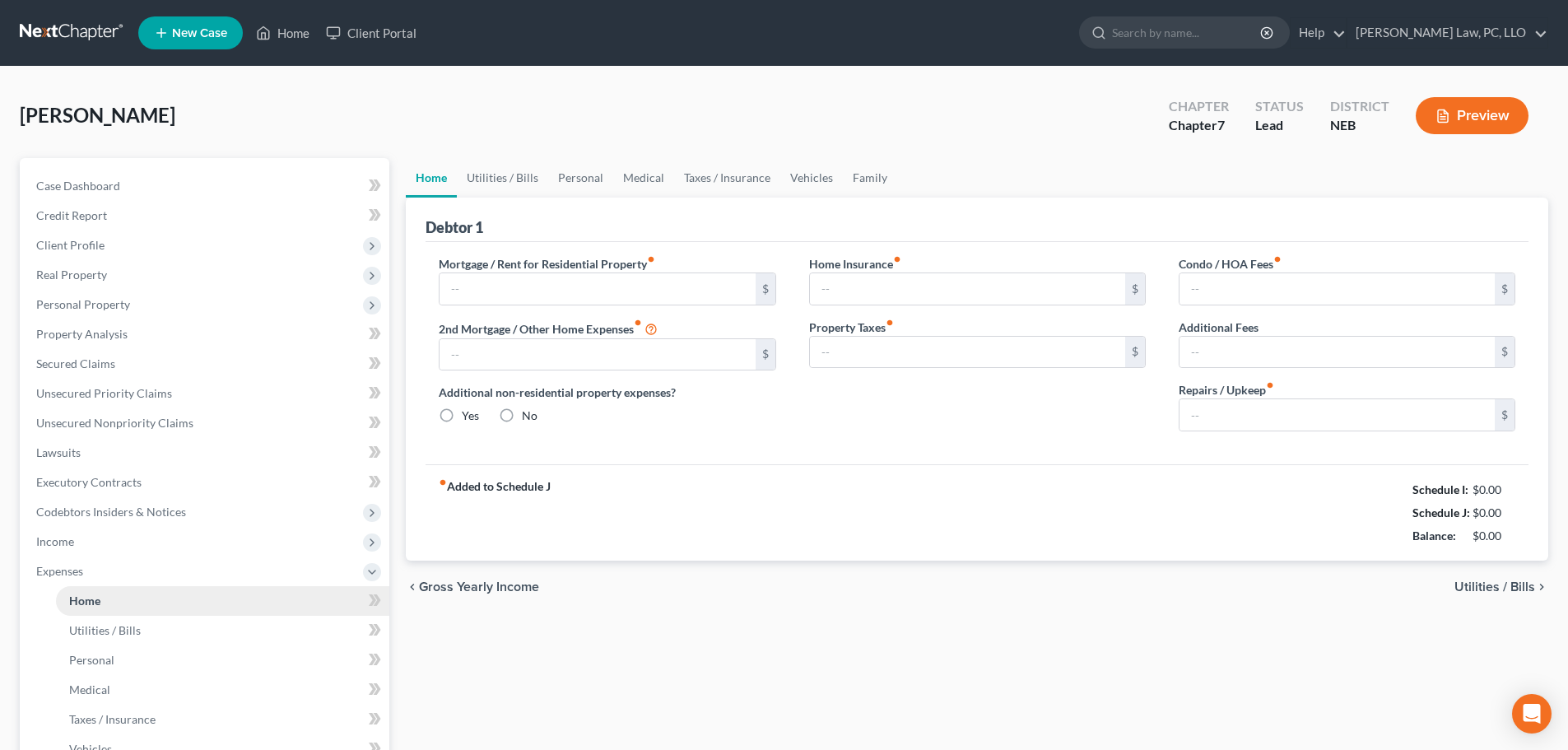
type input "0.00"
click at [520, 178] on link "Utilities / Bills" at bounding box center [502, 177] width 91 height 40
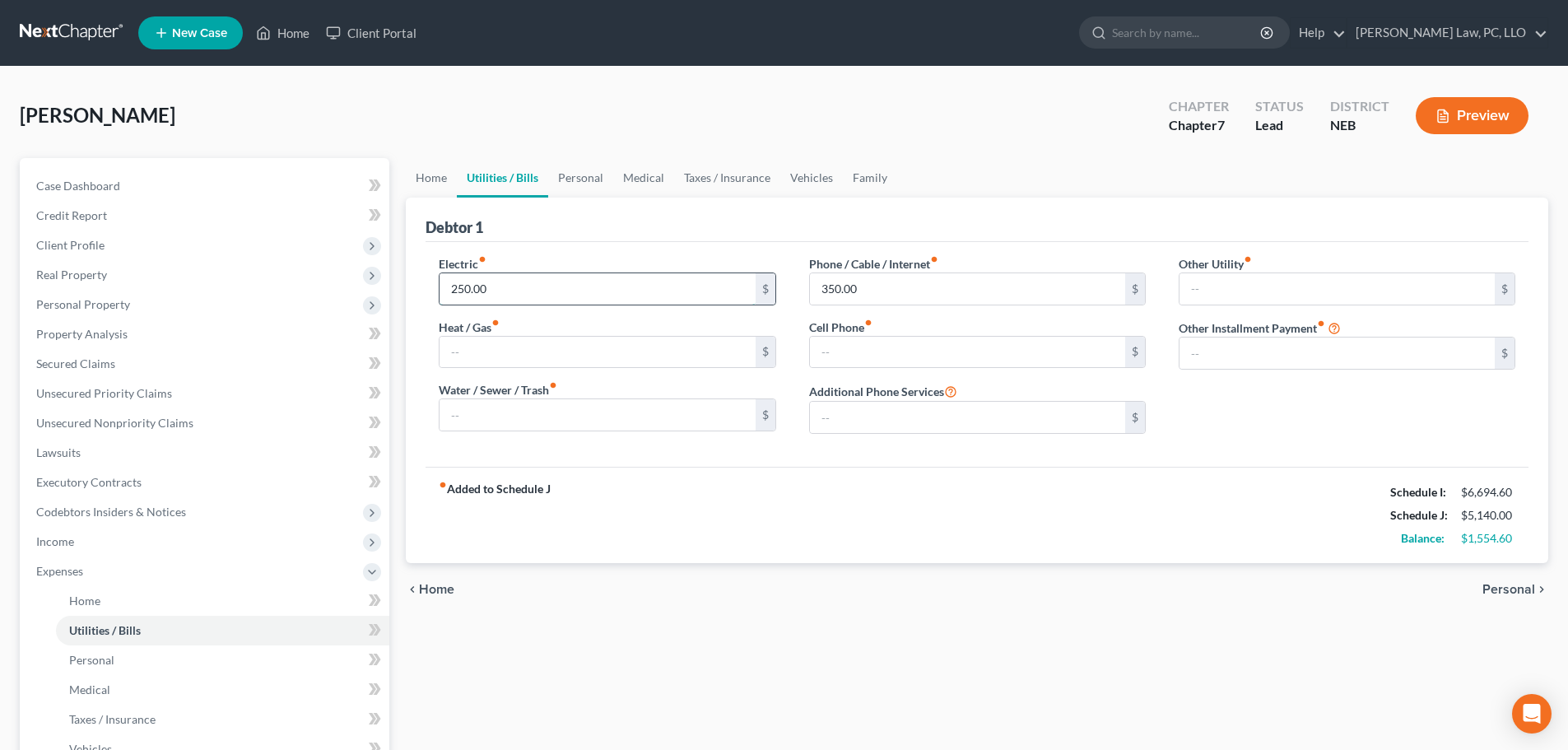
click at [487, 289] on input "250.00" at bounding box center [596, 289] width 315 height 32
type input "413.00"
click at [547, 416] on input "text" at bounding box center [596, 415] width 315 height 32
type input "150.00"
click at [1249, 355] on input "text" at bounding box center [1337, 353] width 315 height 32
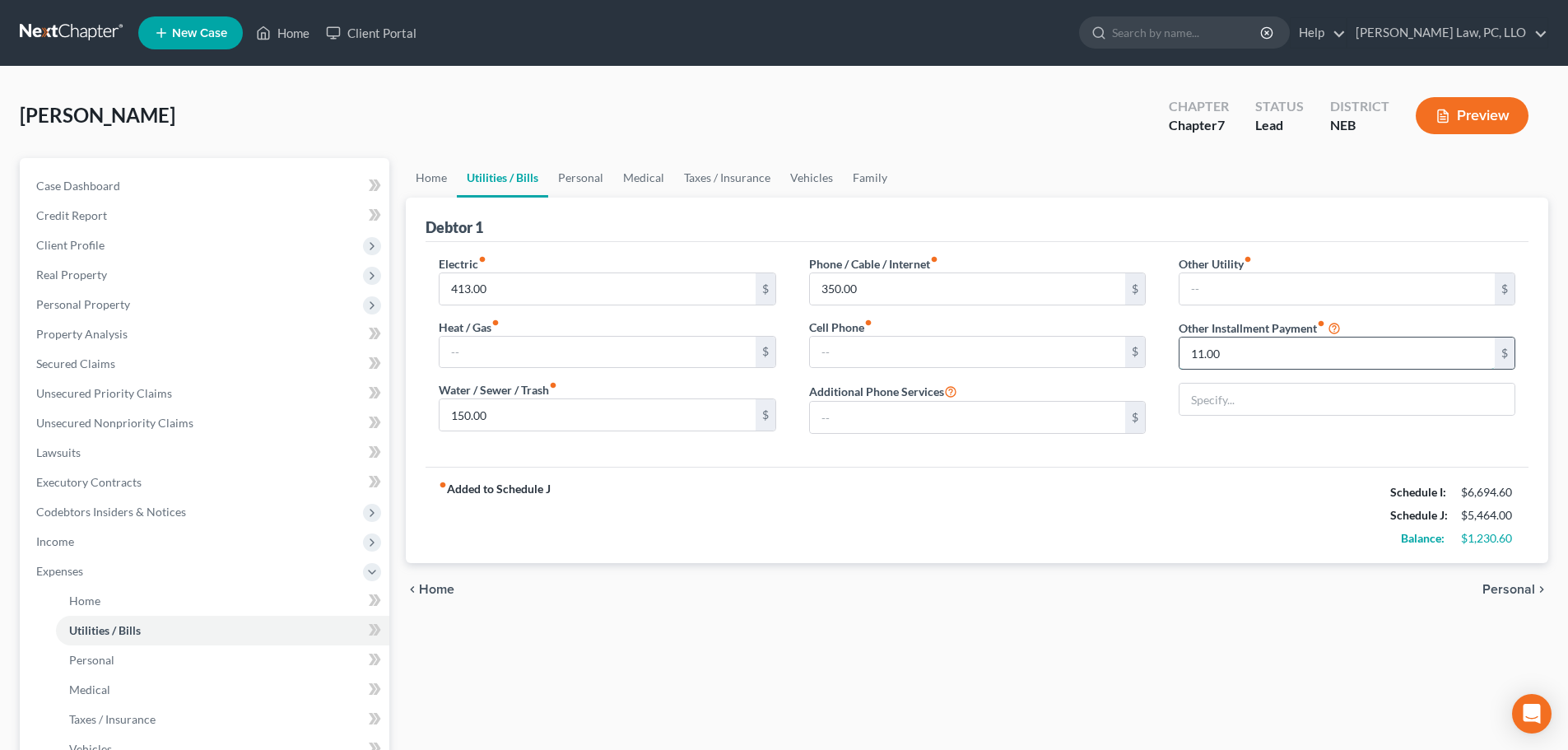
type input "11.00"
type input "Security System"
click at [570, 182] on link "Personal" at bounding box center [581, 177] width 65 height 40
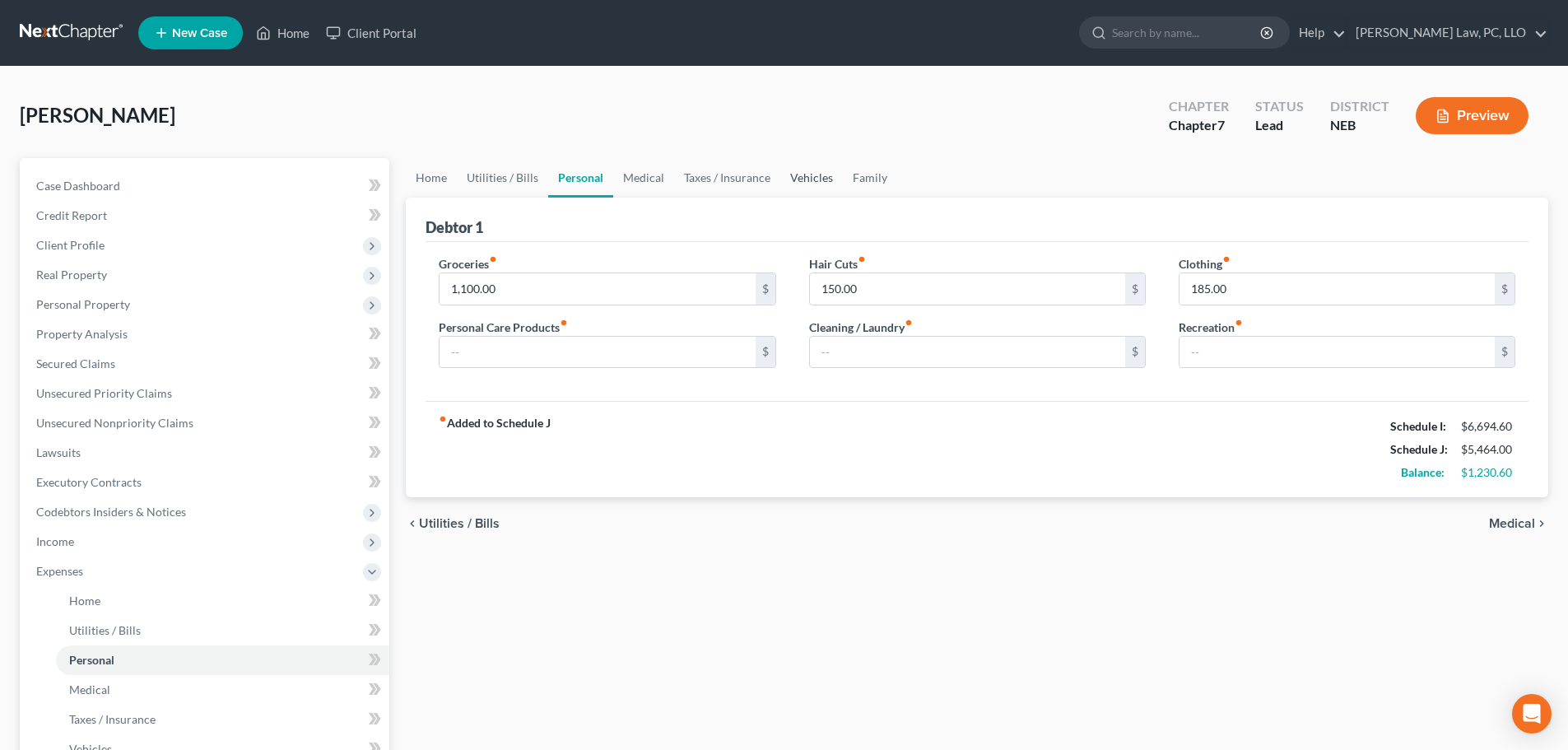
click at [806, 177] on link "Vehicles" at bounding box center [811, 177] width 62 height 40
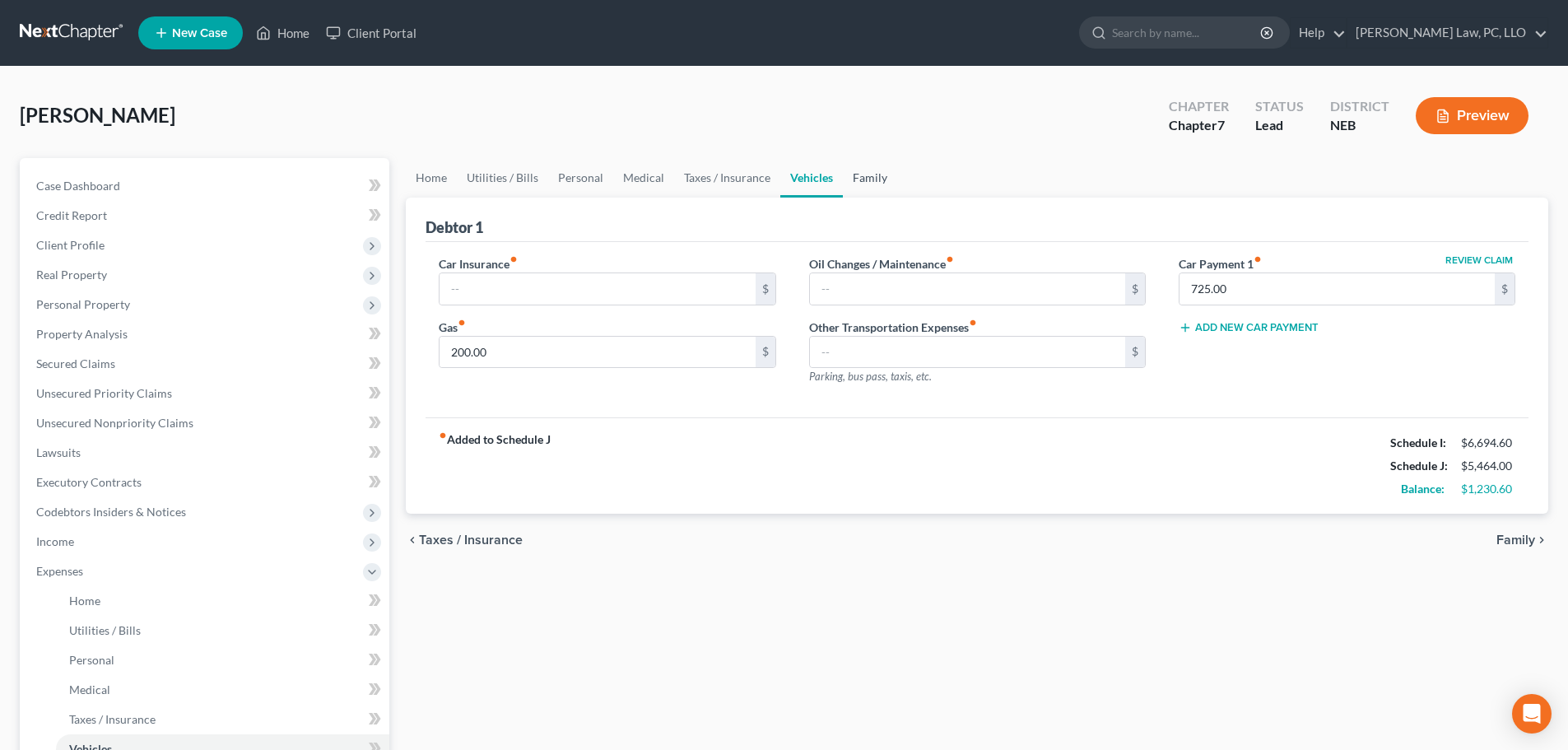
click at [869, 194] on link "Family" at bounding box center [871, 177] width 54 height 40
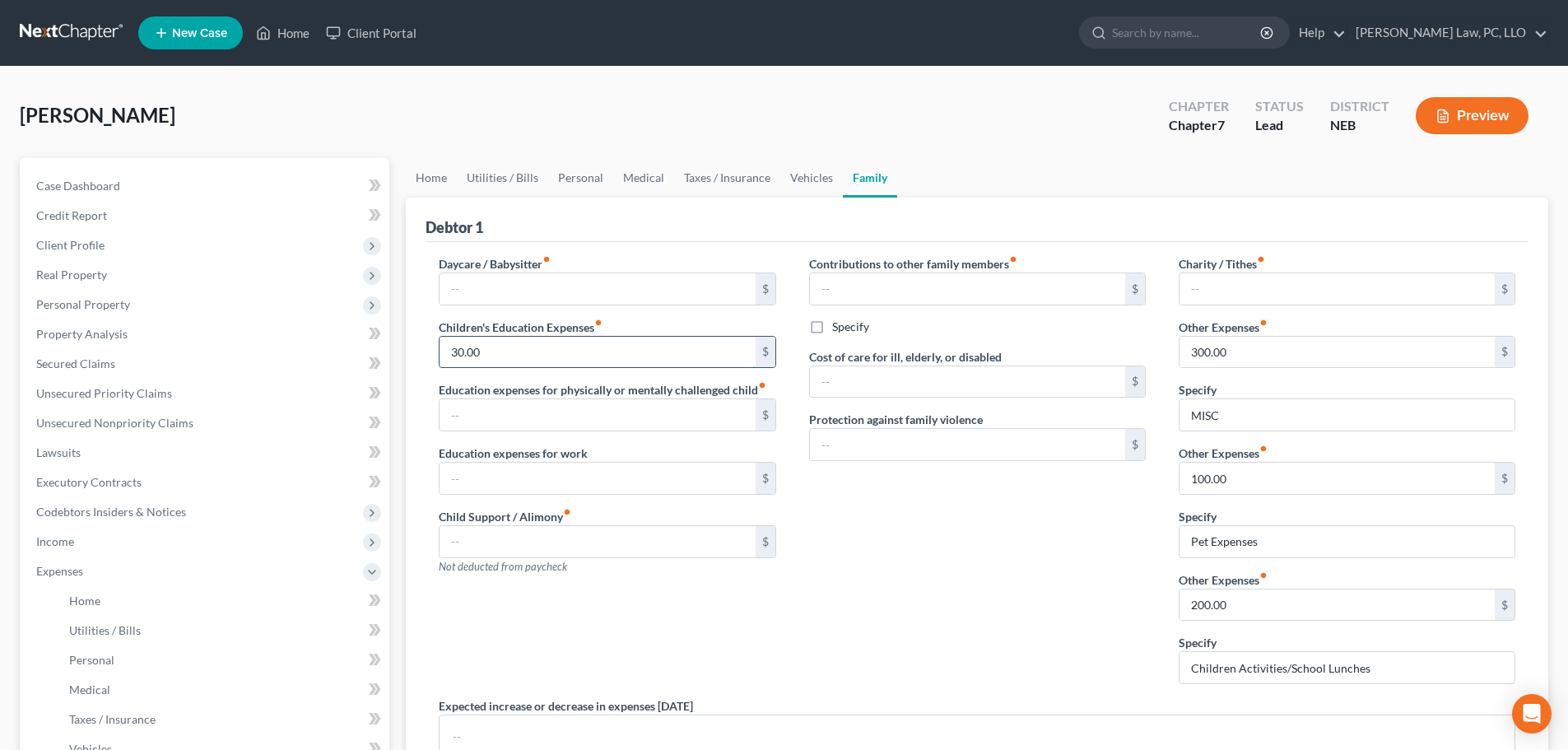
click at [549, 353] on input "30.00" at bounding box center [596, 352] width 315 height 32
type input "280.00"
click at [792, 180] on link "Vehicles" at bounding box center [811, 177] width 62 height 40
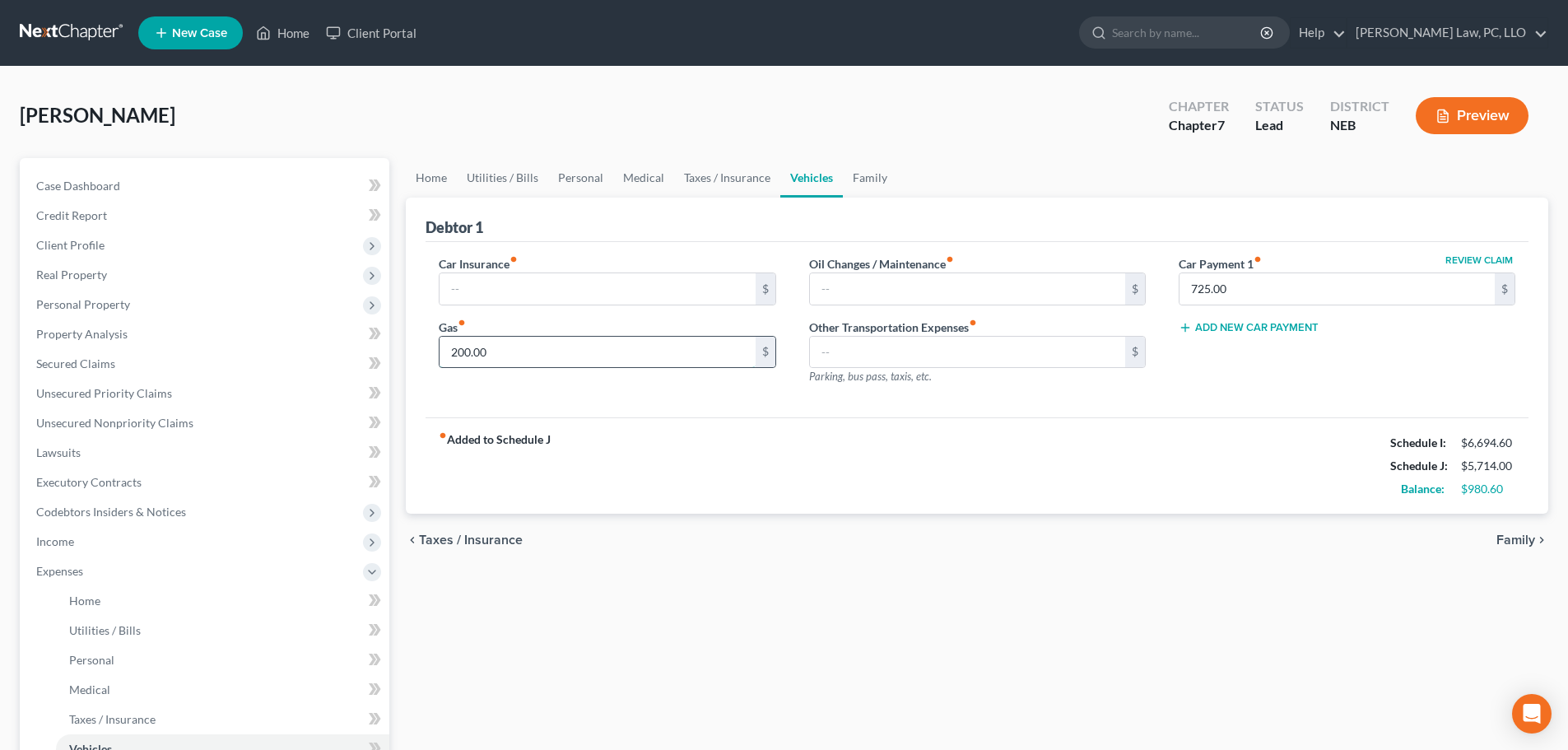
click at [525, 351] on input "200.00" at bounding box center [596, 352] width 315 height 32
type input "400.00"
click at [690, 179] on link "Taxes / Insurance" at bounding box center [727, 177] width 106 height 40
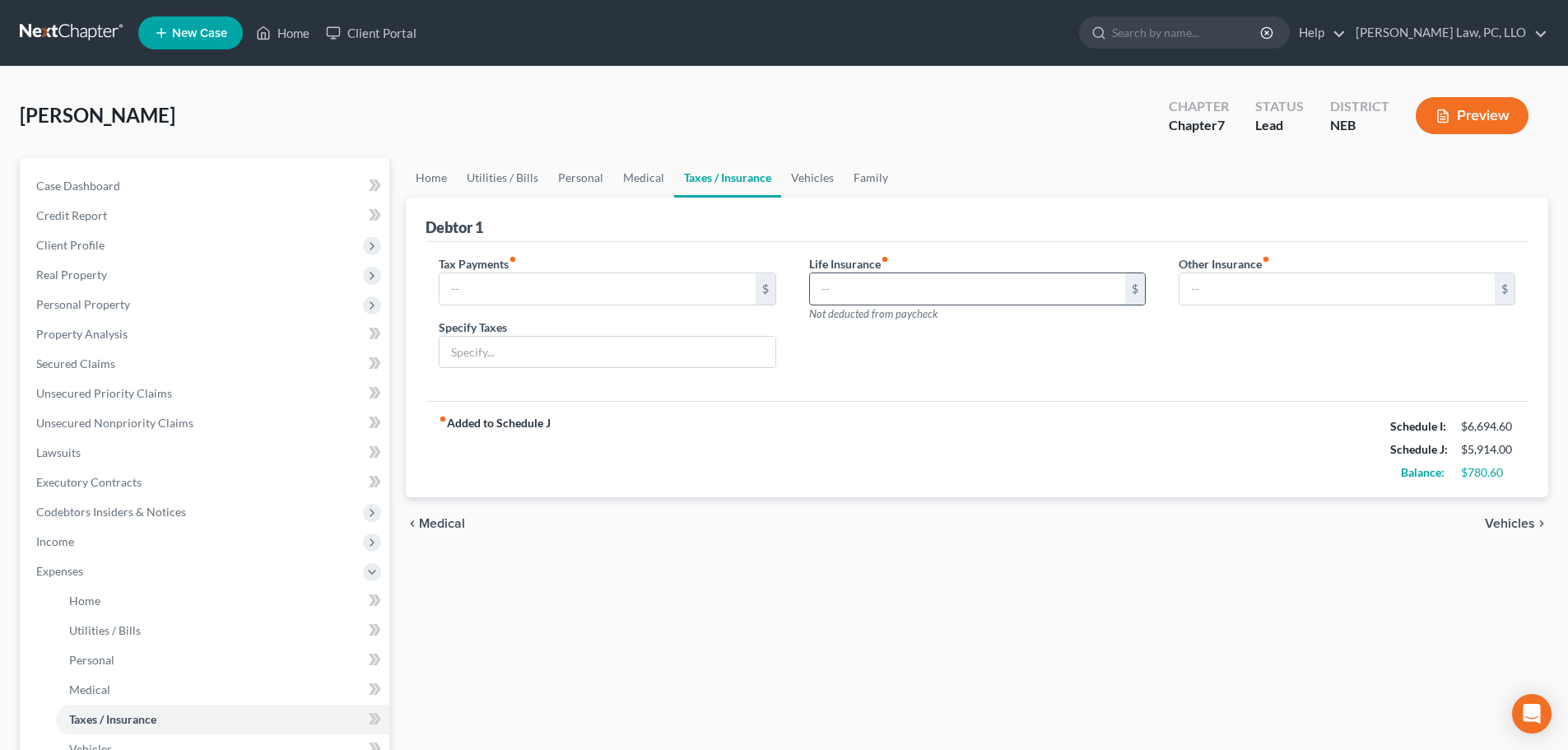
click at [856, 285] on input "text" at bounding box center [967, 289] width 315 height 32
type input "165.00"
click at [639, 182] on link "Medical" at bounding box center [643, 177] width 61 height 40
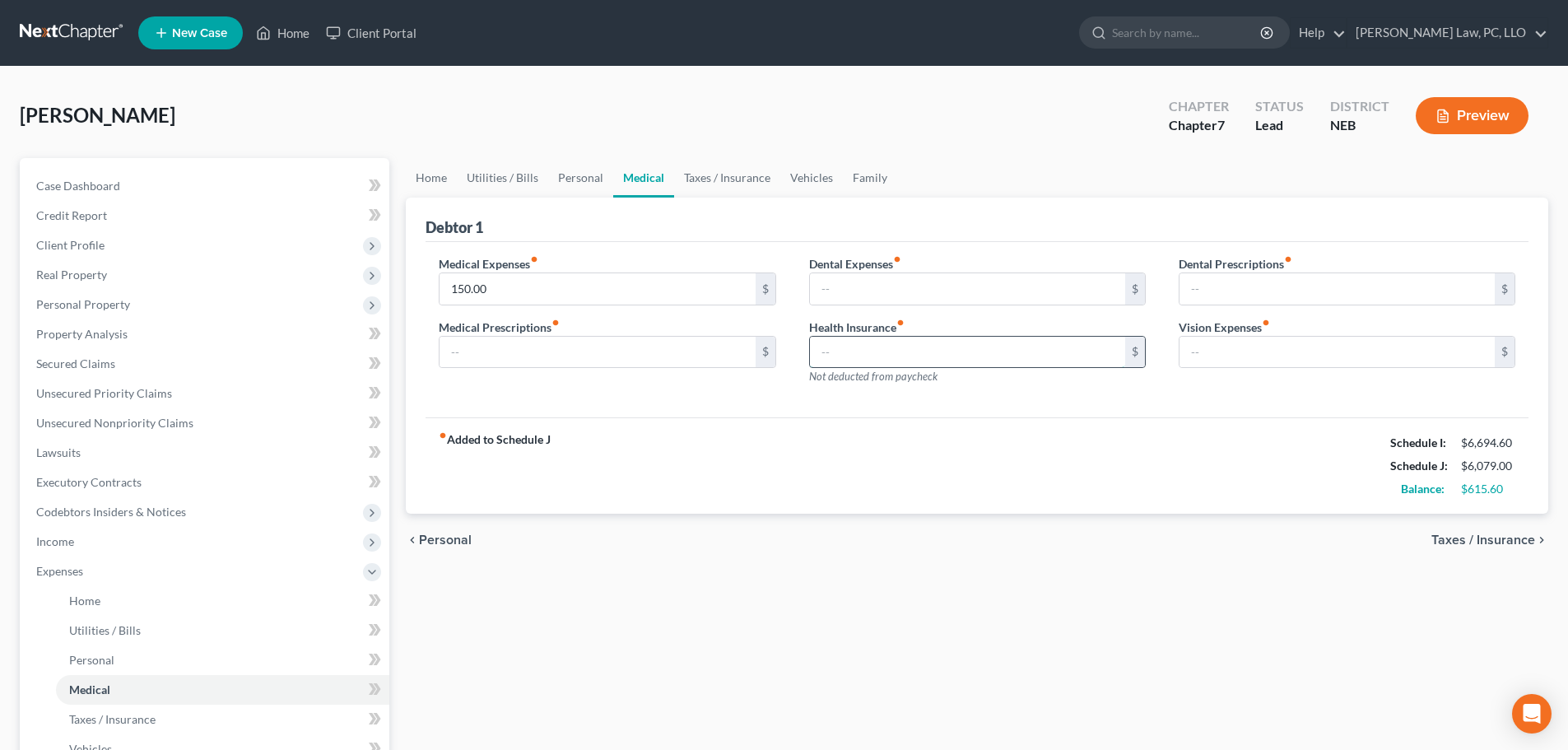
click at [872, 356] on input "text" at bounding box center [967, 352] width 315 height 32
type input "45.00"
click at [800, 177] on link "Vehicles" at bounding box center [811, 177] width 62 height 40
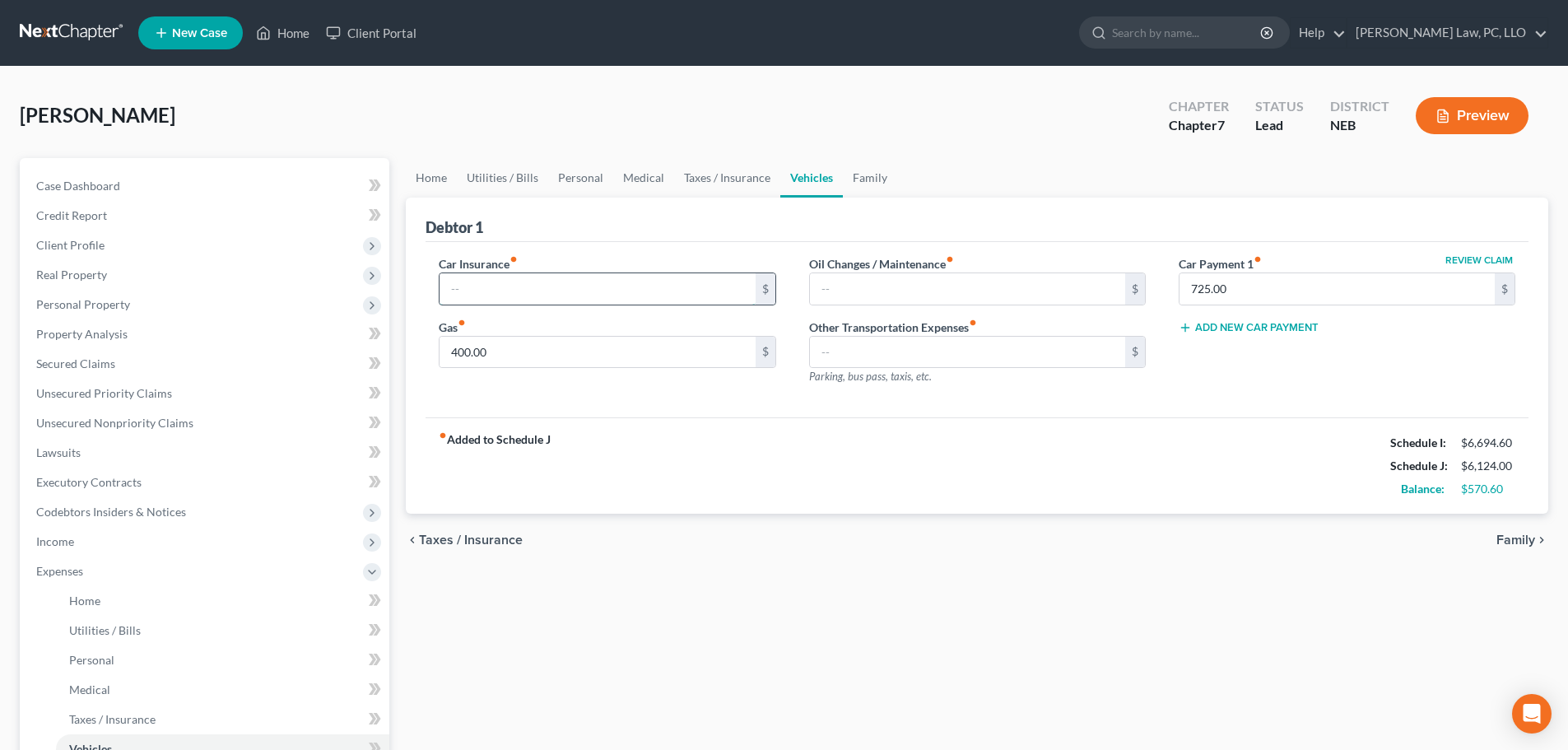
click at [561, 285] on input "text" at bounding box center [596, 289] width 315 height 32
type input "216.00"
click at [112, 305] on span "Personal Property" at bounding box center [83, 304] width 94 height 14
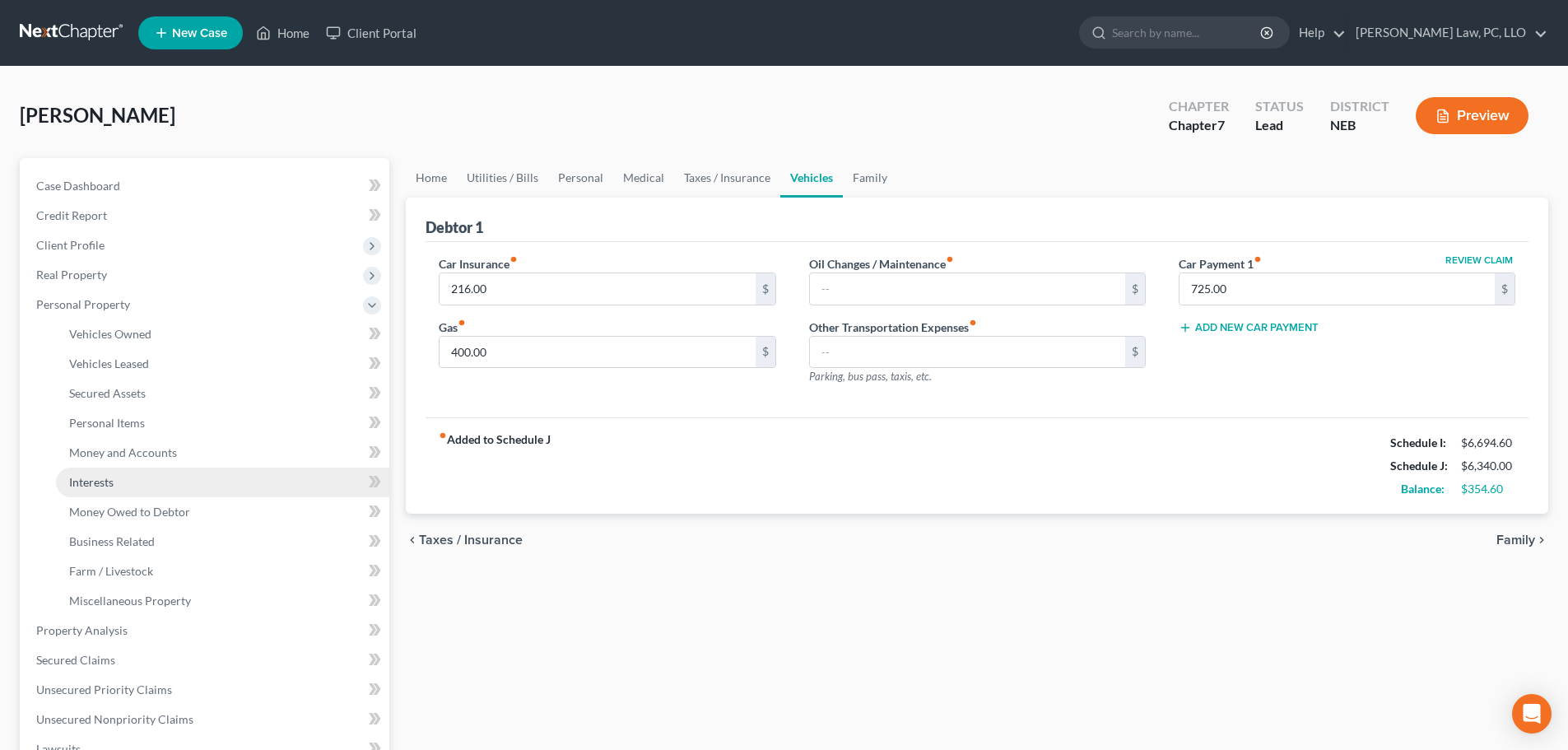
click at [123, 487] on link "Interests" at bounding box center [223, 482] width 334 height 30
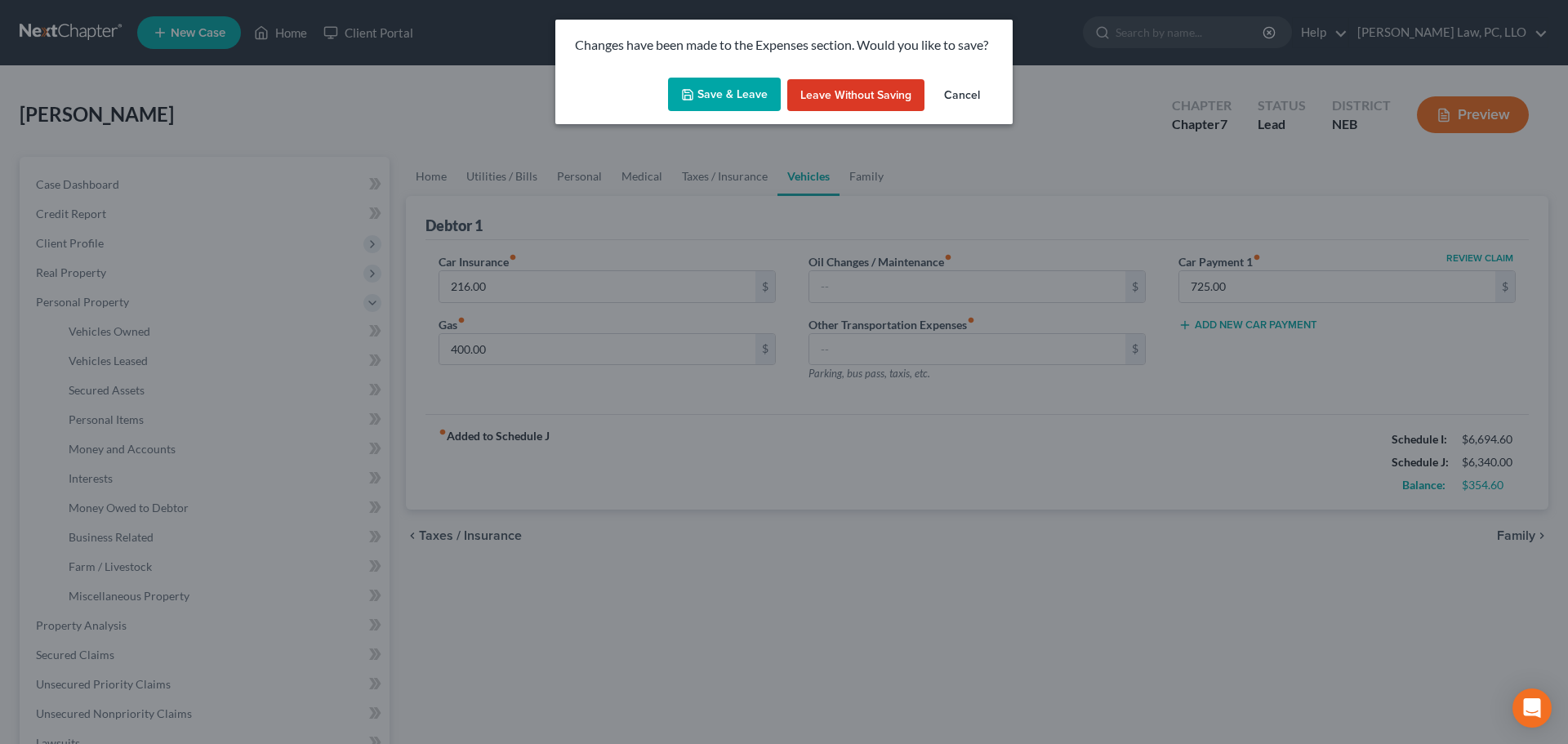
click at [748, 91] on button "Save & Leave" at bounding box center [724, 94] width 112 height 34
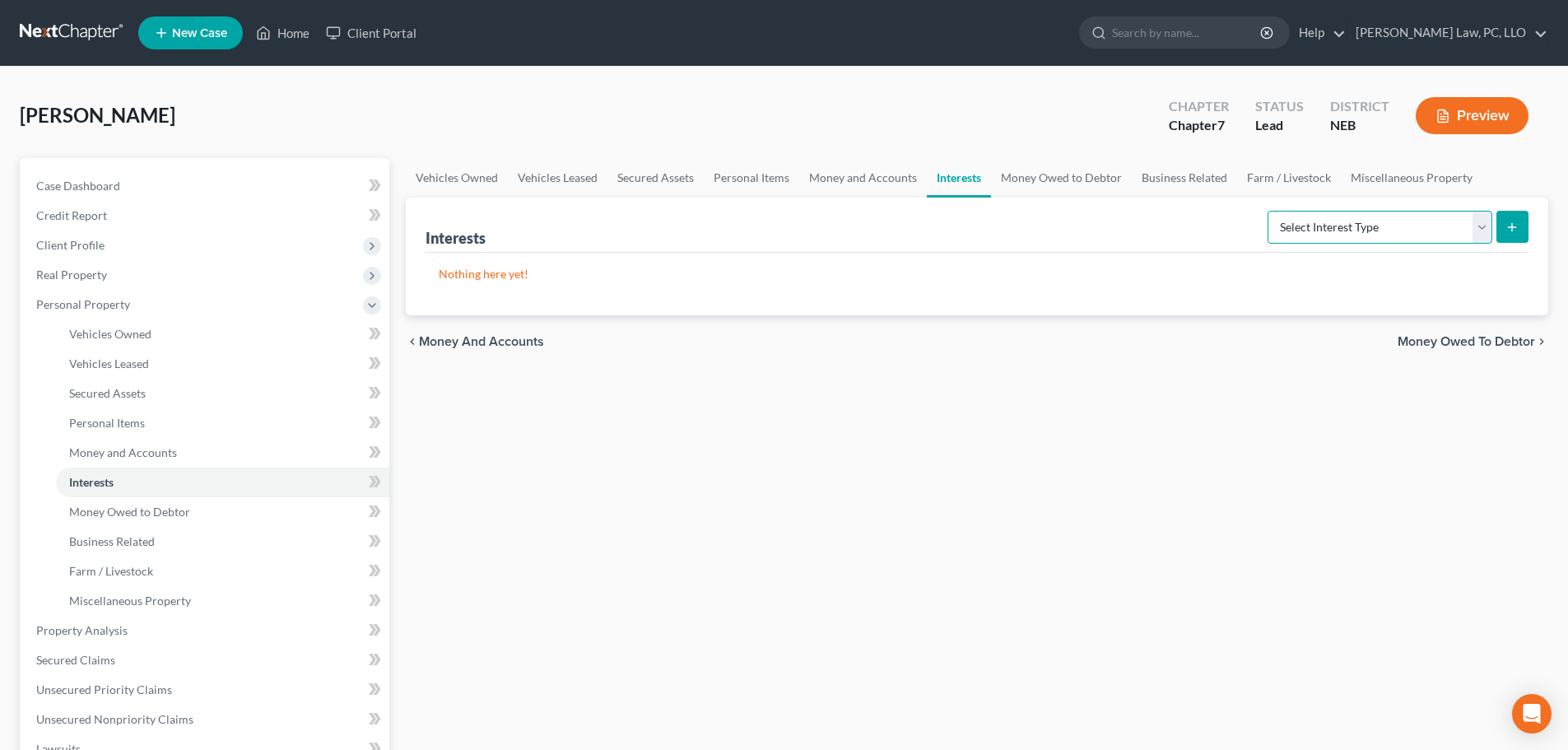
click at [1327, 227] on select "Select Interest Type 401K (A/B: 21) Annuity (A/B: 23) Bond (A/B: 18) Education …" at bounding box center [1380, 227] width 225 height 32
select select "term_life_insurance"
click at [1270, 211] on select "Select Interest Type 401K (A/B: 21) Annuity (A/B: 23) Bond (A/B: 18) Education …" at bounding box center [1380, 227] width 225 height 32
click at [1507, 225] on icon "submit" at bounding box center [1512, 227] width 13 height 13
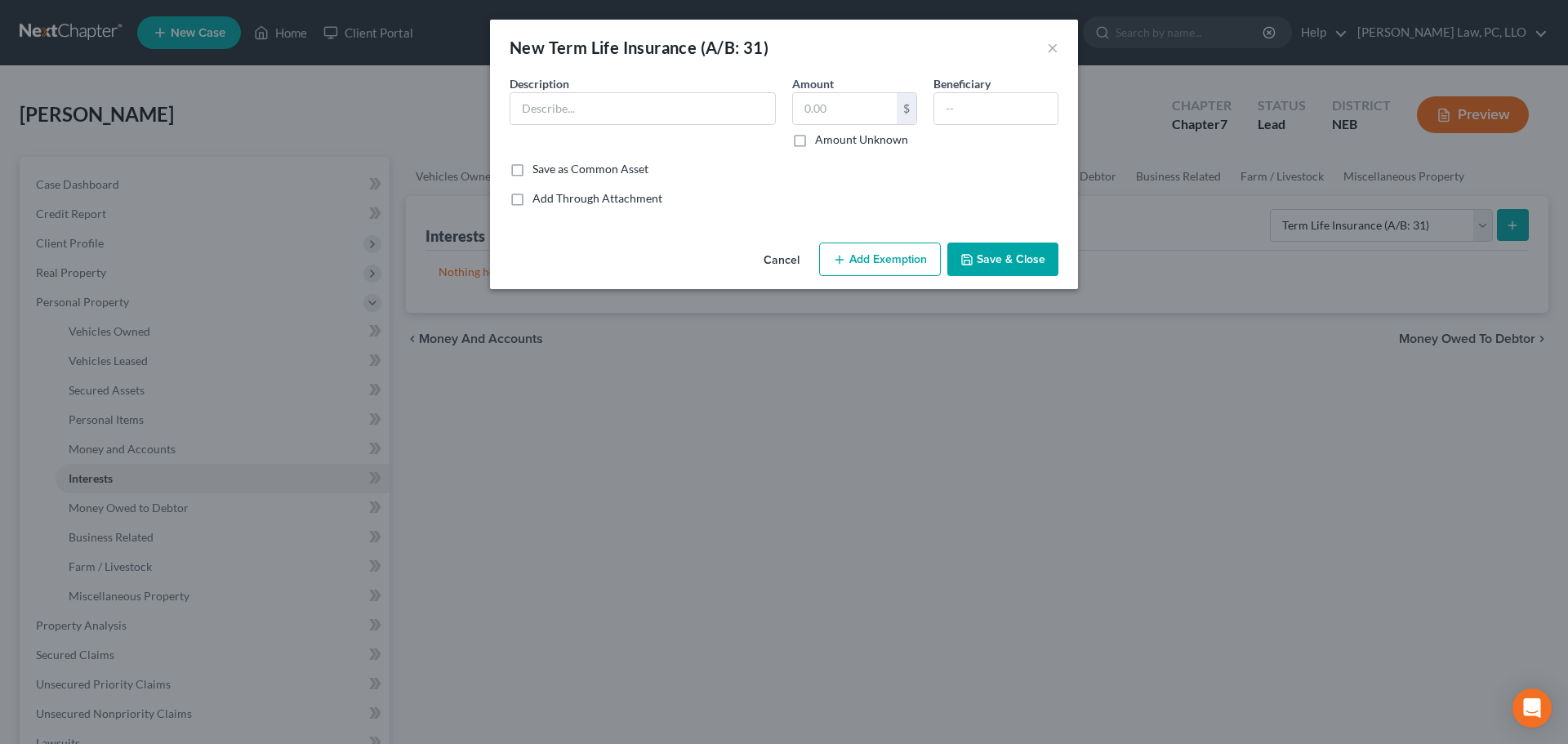
click at [579, 90] on div "Description *" at bounding box center [642, 111] width 282 height 72
click at [570, 100] on input "text" at bounding box center [643, 109] width 265 height 31
type input "Life Insurance Policy"
click at [869, 114] on input "text" at bounding box center [845, 109] width 104 height 31
type input "0"
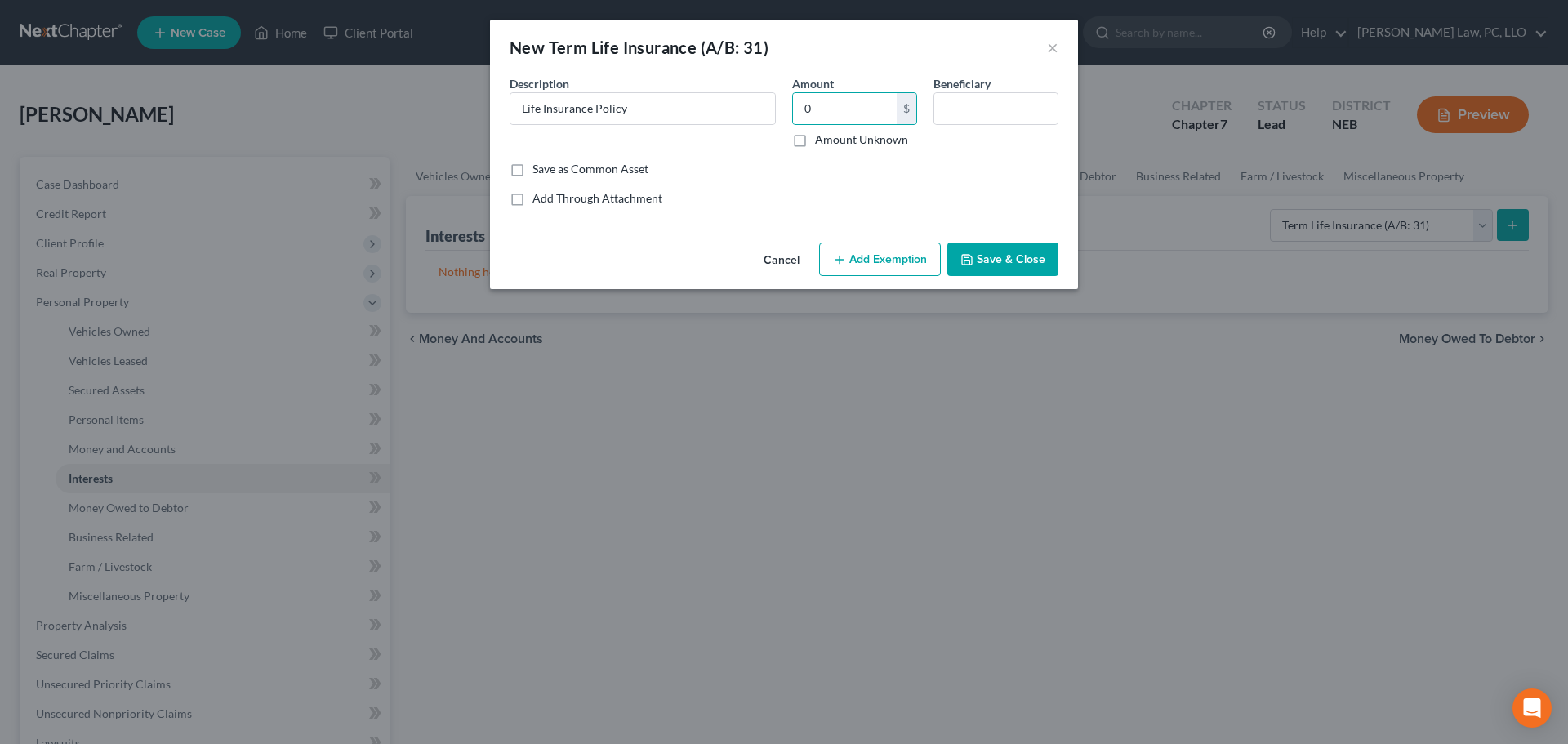
drag, startPoint x: 786, startPoint y: 189, endPoint x: 804, endPoint y: 200, distance: 21.1
click at [786, 190] on div "Add Through Attachment" at bounding box center [784, 198] width 549 height 17
click at [1022, 262] on button "Save & Close" at bounding box center [1002, 259] width 111 height 34
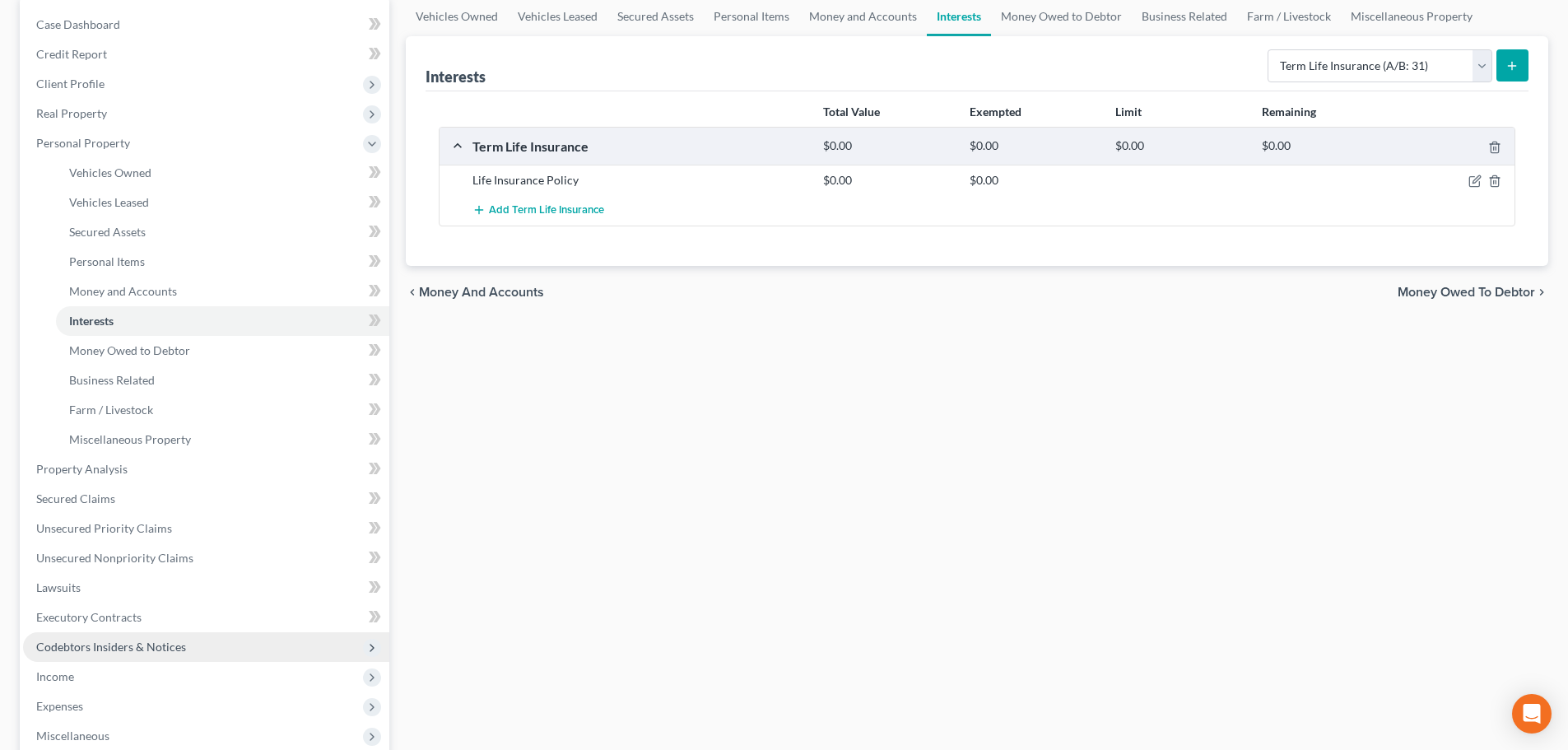
scroll to position [164, 0]
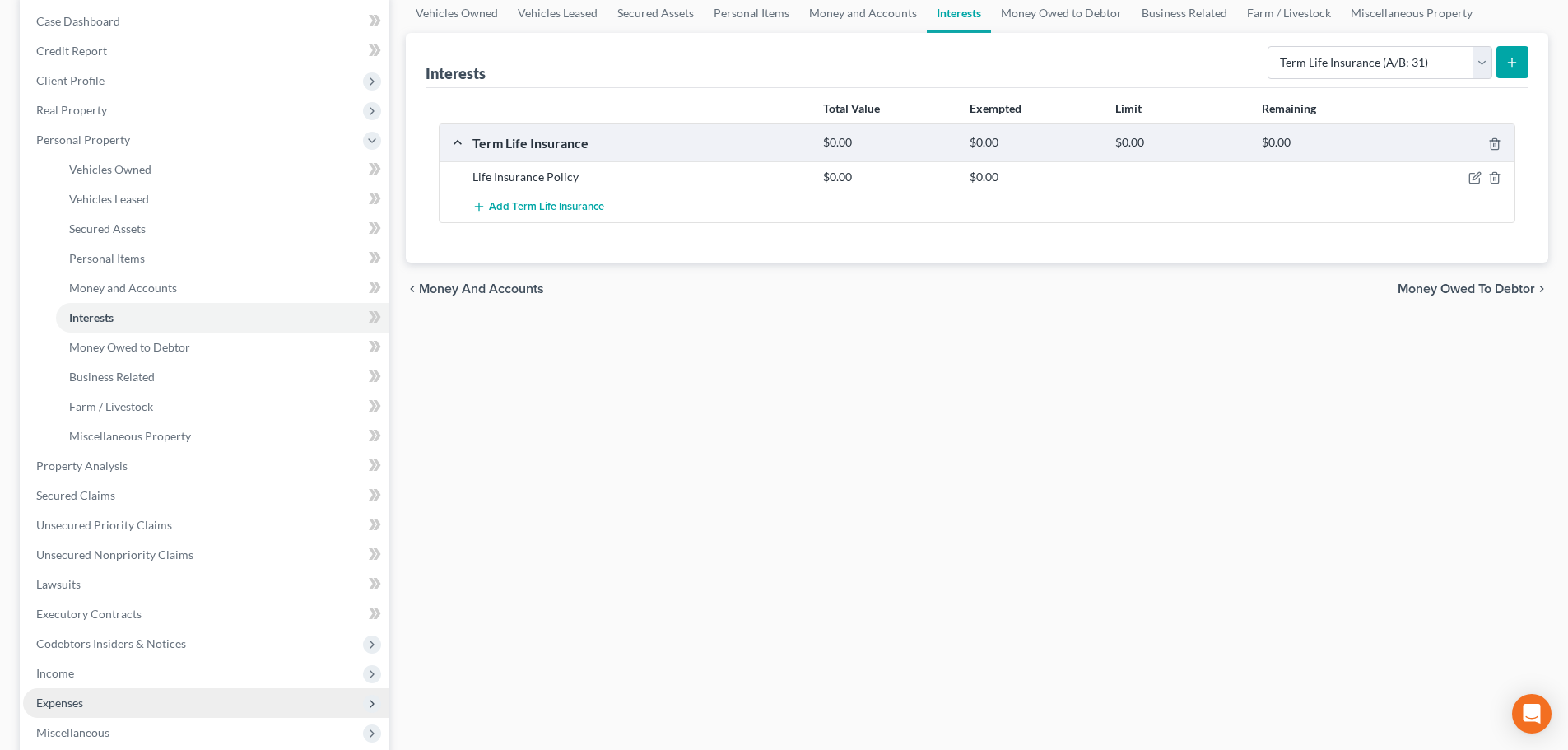
click at [85, 690] on span "Expenses" at bounding box center [206, 703] width 366 height 30
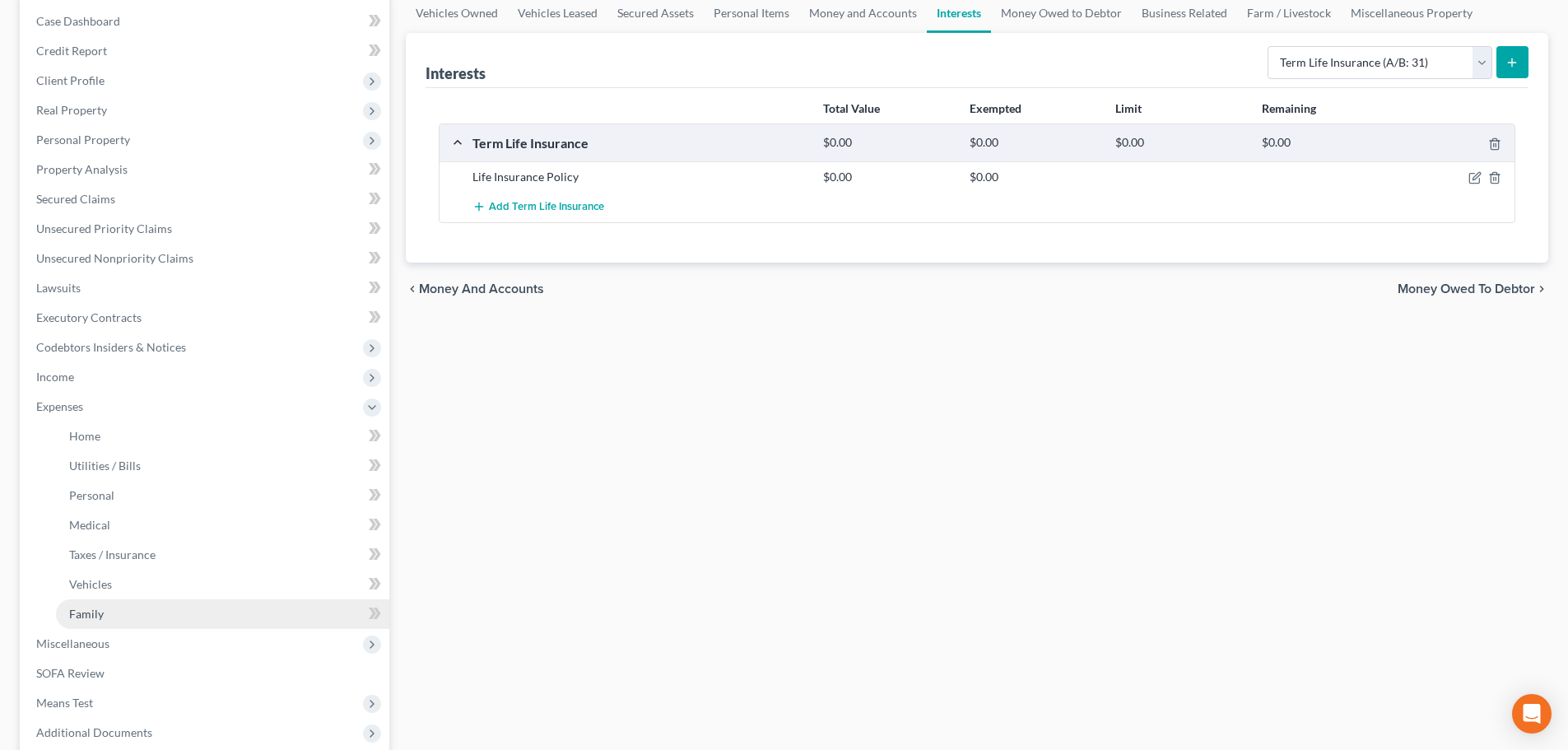
click at [80, 604] on link "Family" at bounding box center [223, 614] width 334 height 30
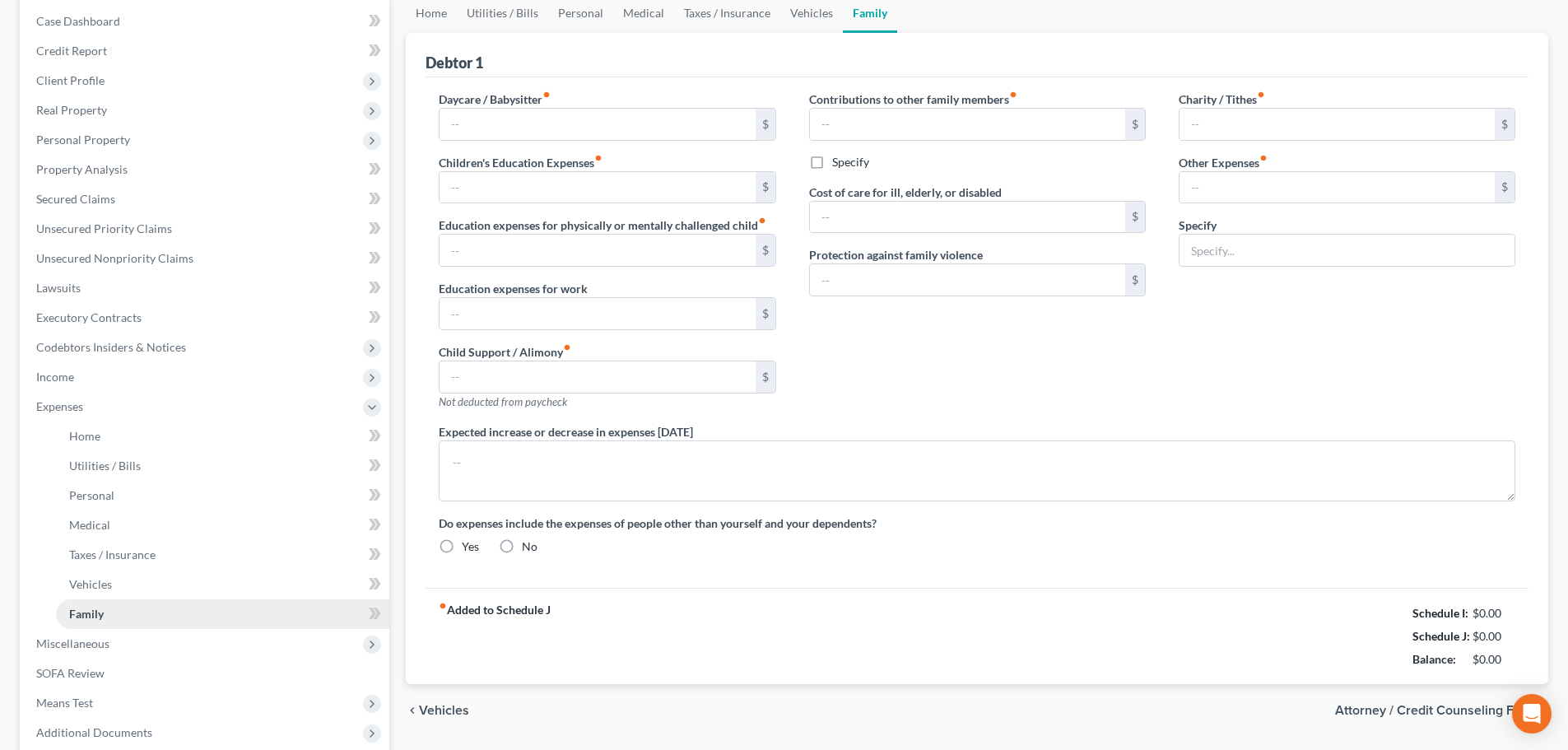
type input "280.00"
type input "300.00"
type input "MISC"
radio input "true"
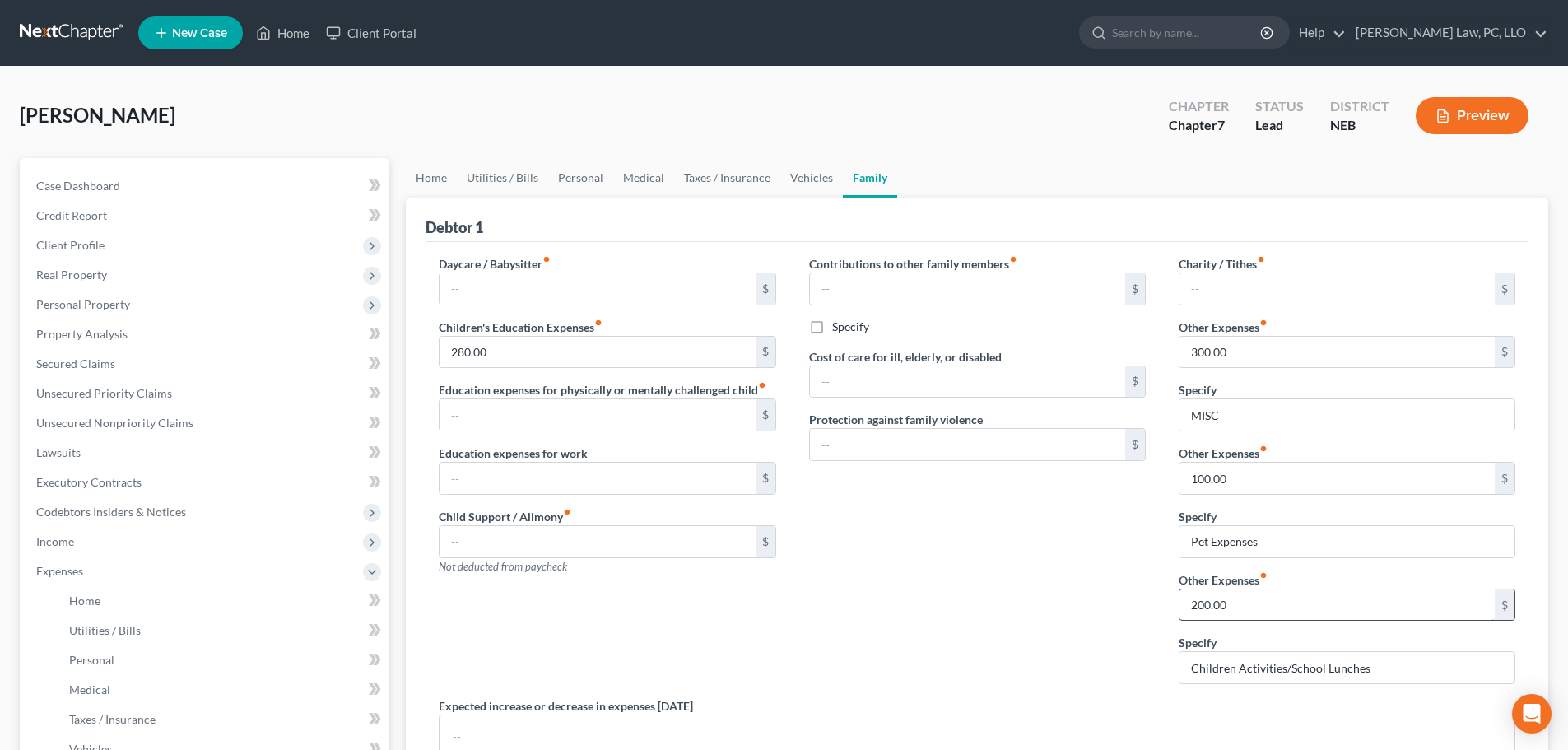
click at [1232, 610] on input "200.00" at bounding box center [1337, 605] width 315 height 32
type input "250.00"
click at [999, 556] on div "Contributions to other family members fiber_manual_record $ Specify Cost of car…" at bounding box center [978, 476] width 370 height 442
click at [1302, 476] on input "100.00" at bounding box center [1337, 479] width 315 height 32
type input "125.00"
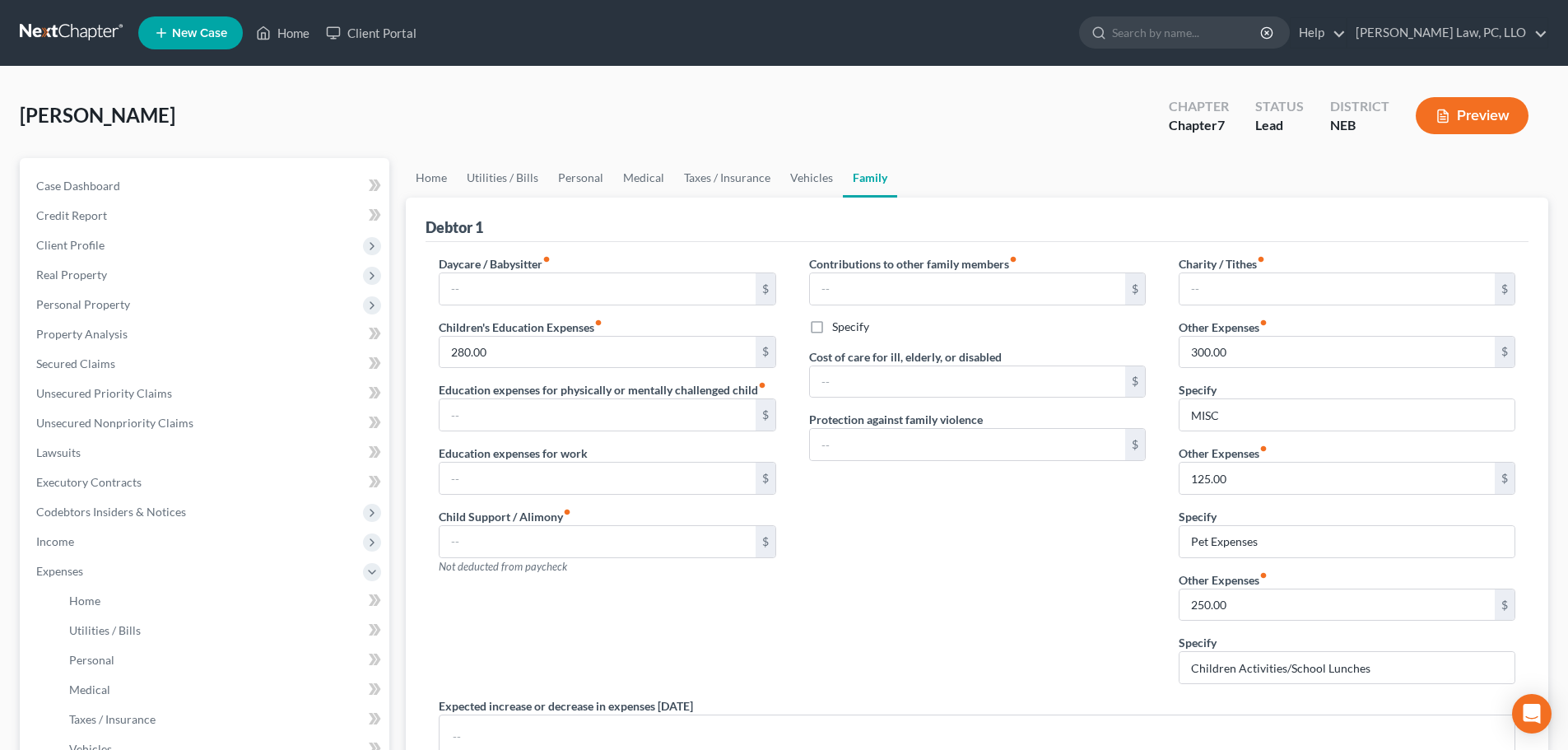
click at [1066, 559] on div "Contributions to other family members fiber_manual_record $ Specify Cost of car…" at bounding box center [978, 476] width 370 height 442
click at [814, 177] on link "Vehicles" at bounding box center [811, 177] width 62 height 40
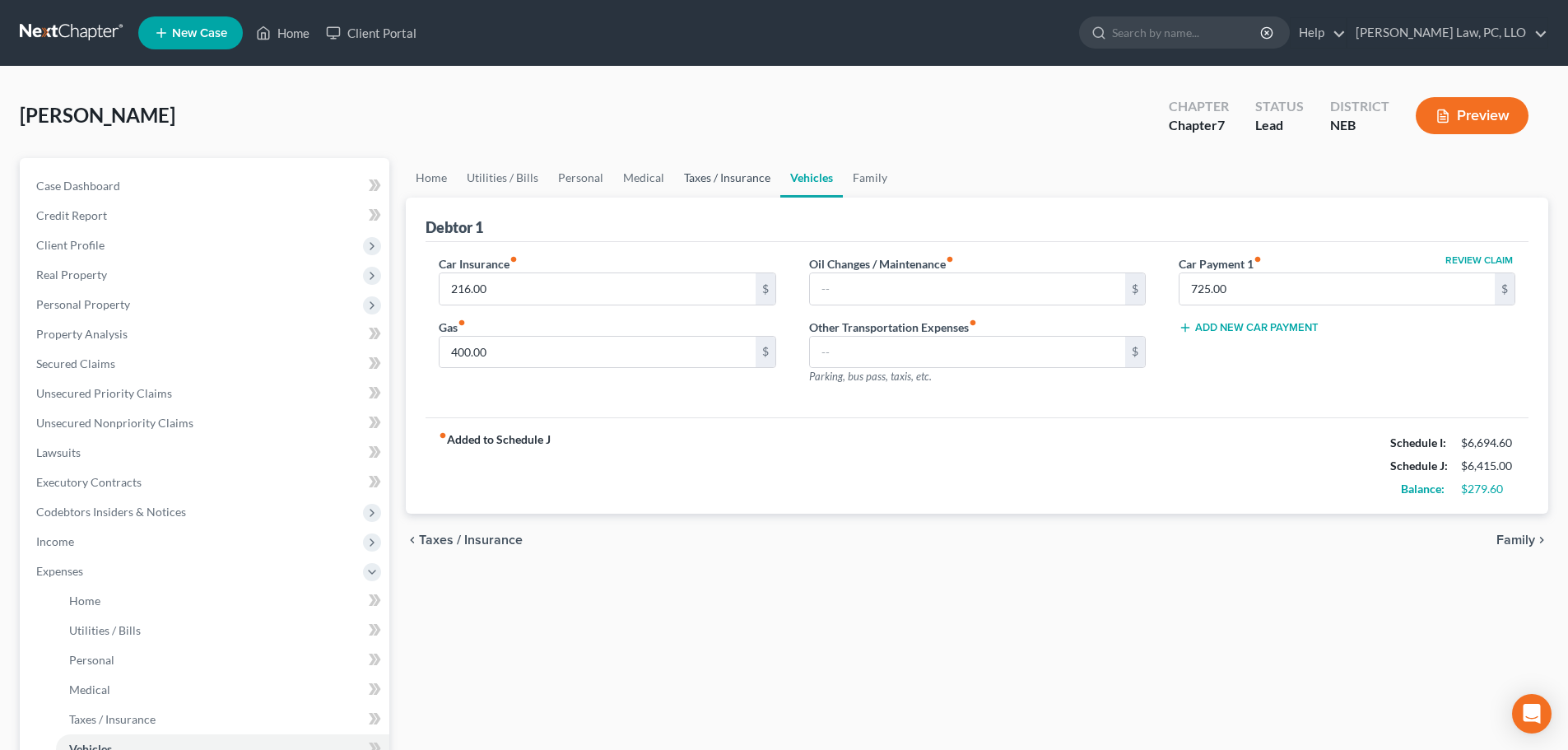
click at [748, 183] on link "Taxes / Insurance" at bounding box center [727, 177] width 106 height 40
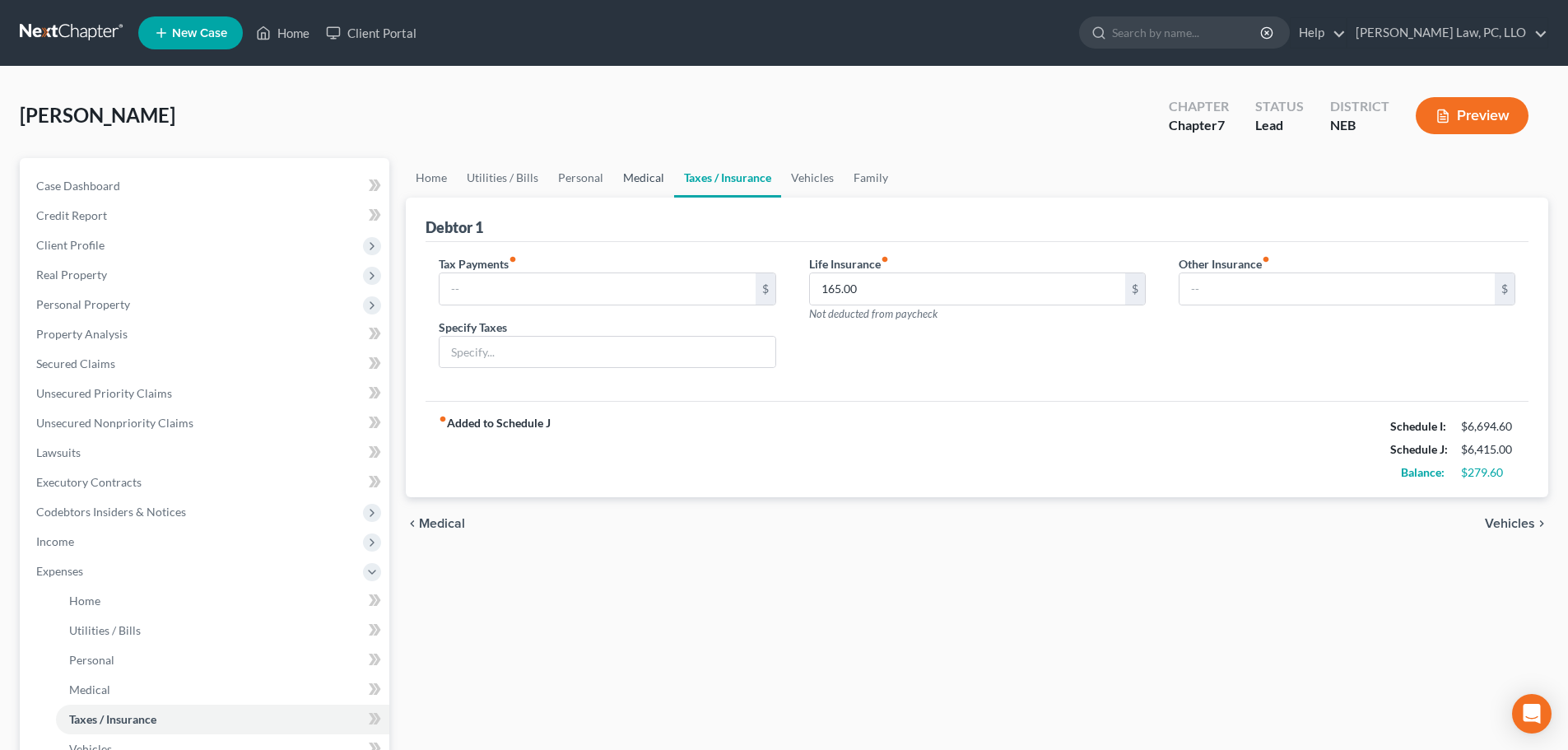
click at [640, 177] on link "Medical" at bounding box center [643, 177] width 61 height 40
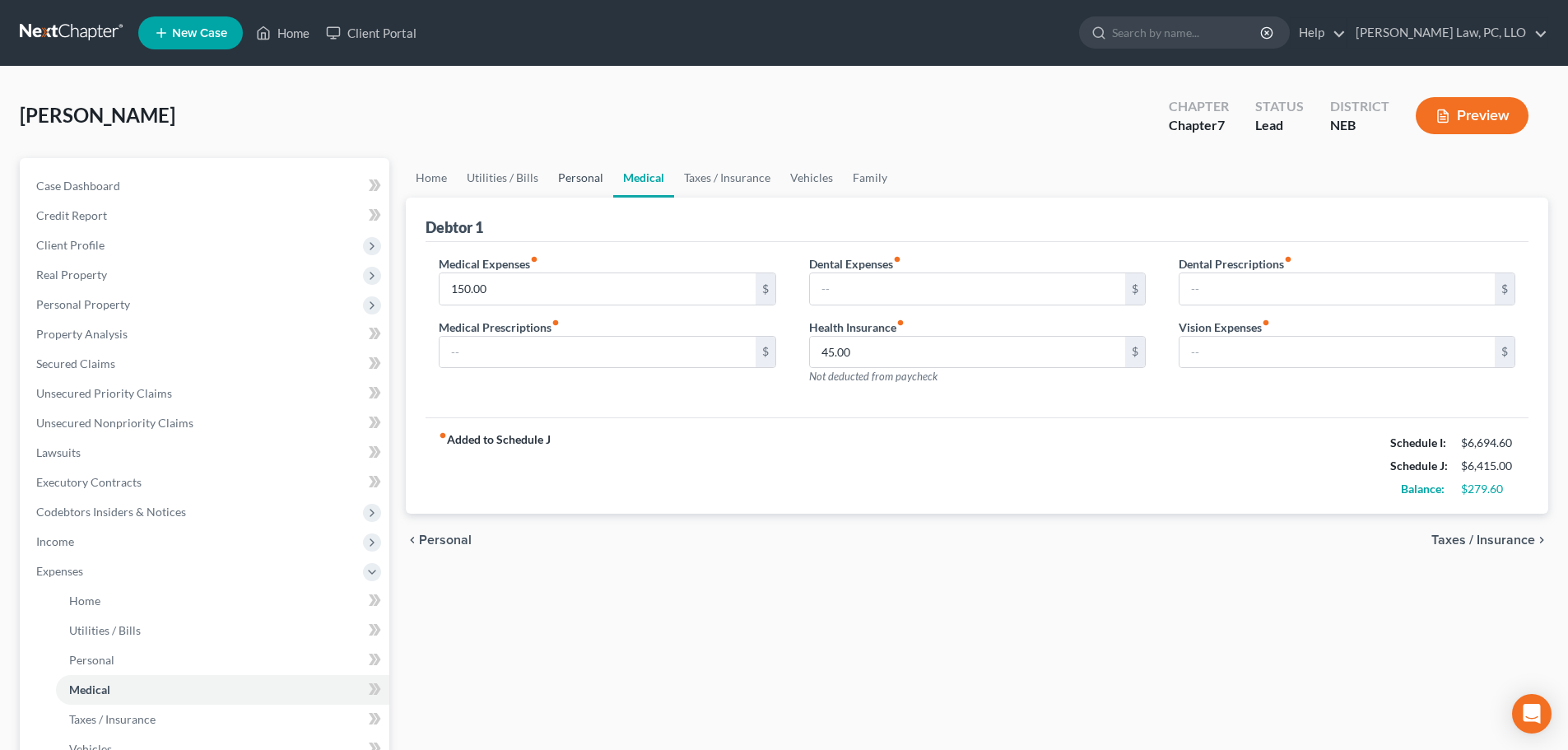
click at [582, 191] on link "Personal" at bounding box center [581, 177] width 65 height 40
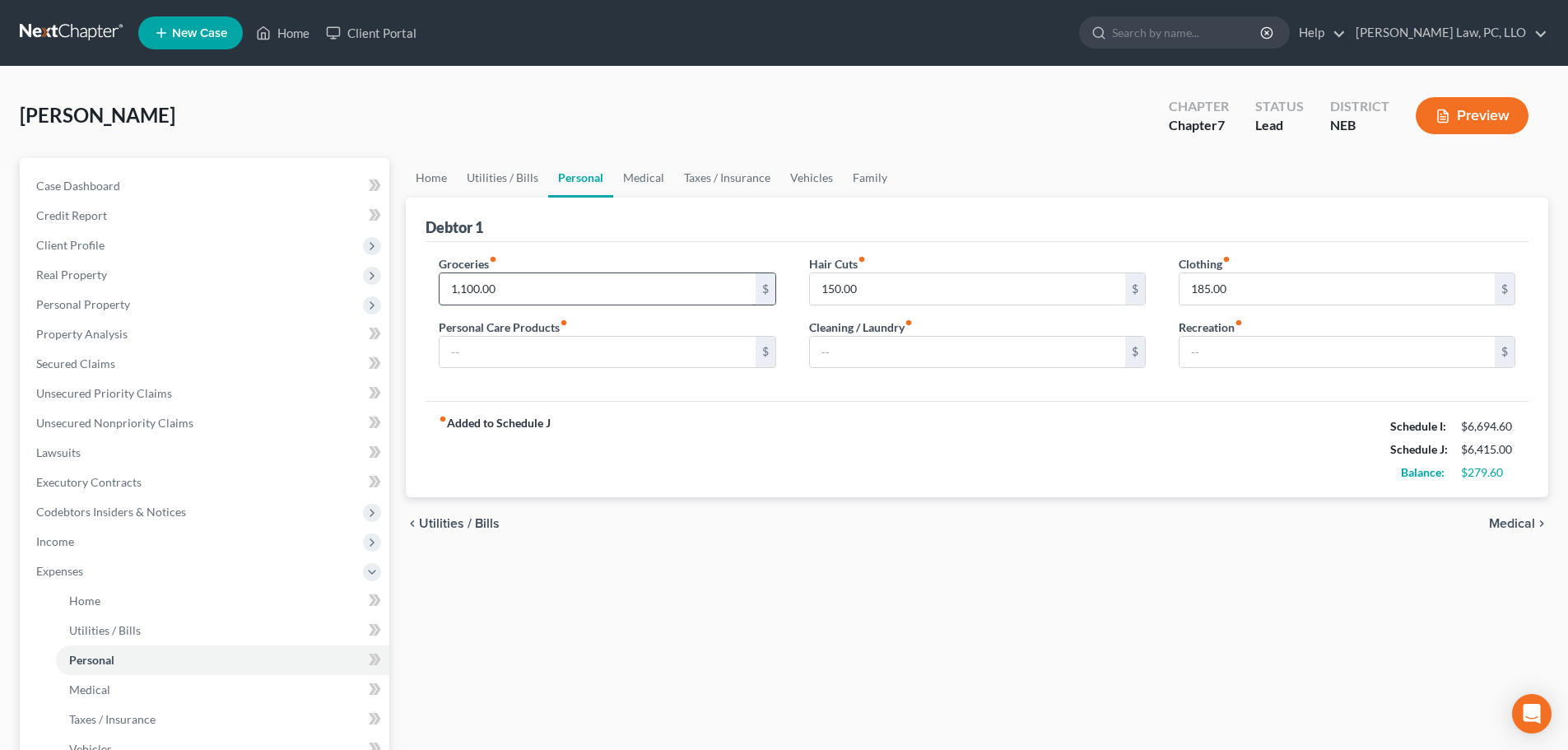
click at [541, 286] on input "1,100.00" at bounding box center [596, 289] width 315 height 32
type input "1,150.00"
click at [806, 391] on div "Groceries fiber_manual_record 1,150.00 $ Personal Care Products fiber_manual_re…" at bounding box center [978, 322] width 1103 height 160
click at [509, 173] on link "Utilities / Bills" at bounding box center [502, 177] width 91 height 40
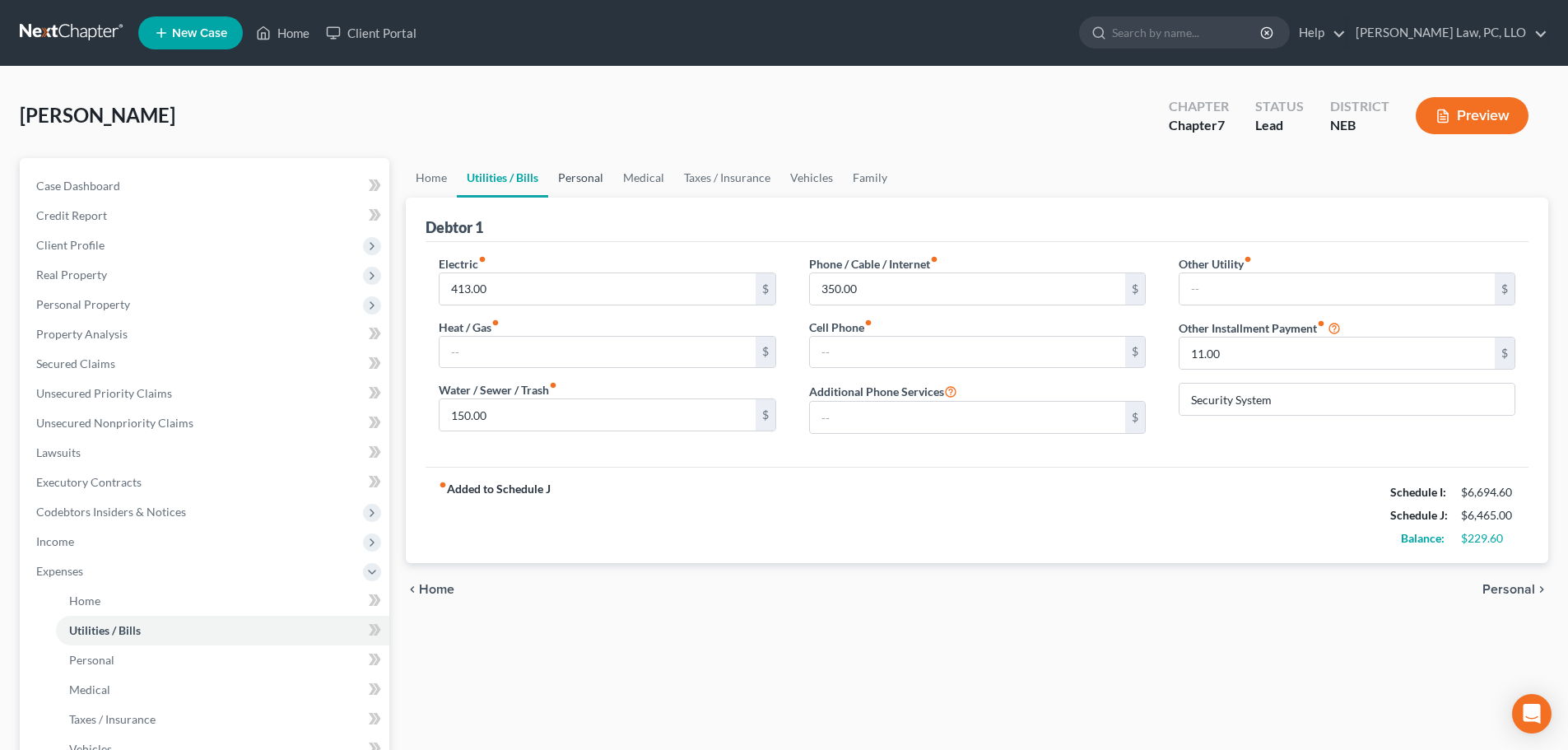
click at [596, 172] on link "Personal" at bounding box center [581, 177] width 65 height 40
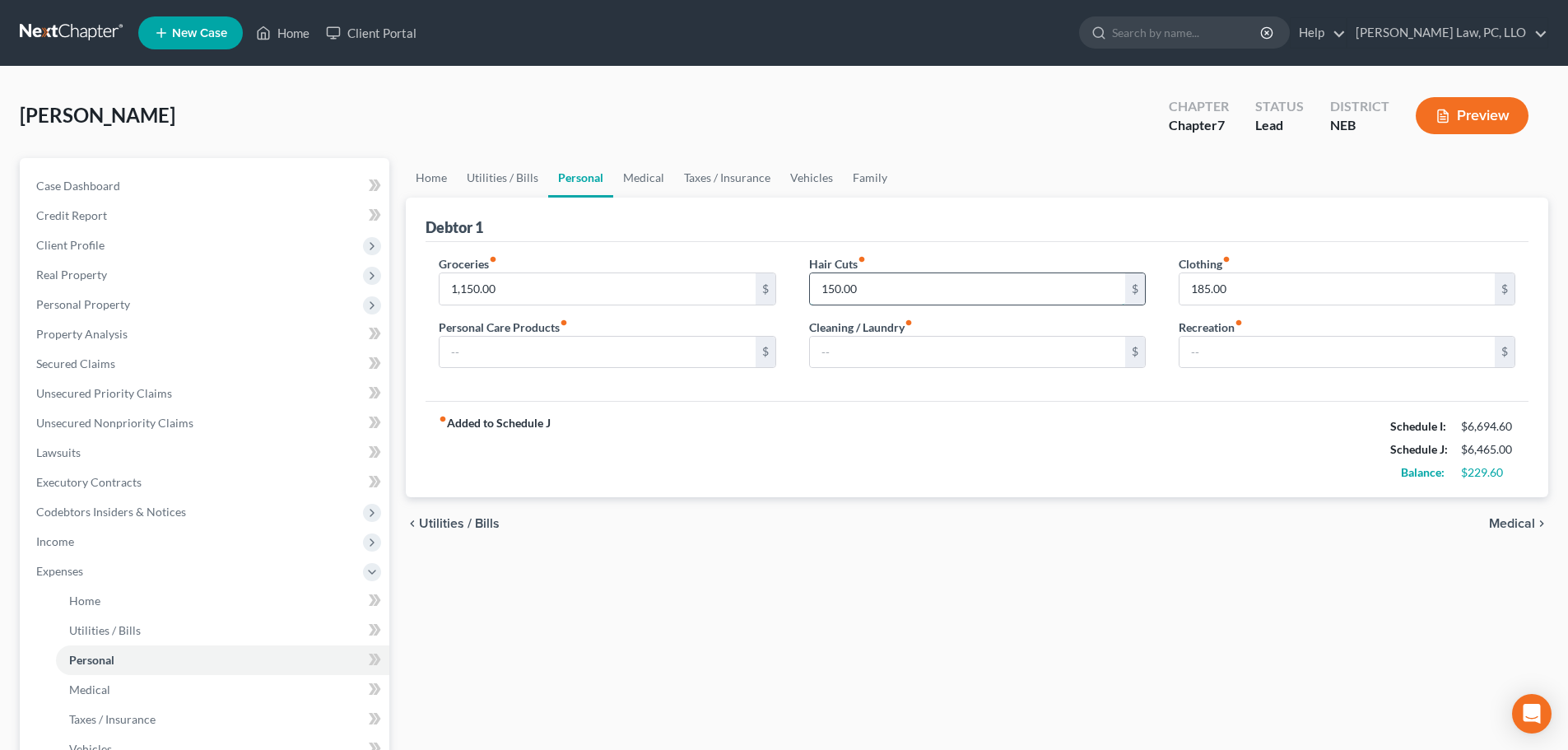
click at [860, 285] on input "150.00" at bounding box center [967, 289] width 315 height 32
type input "165.00"
click at [480, 178] on link "Utilities / Bills" at bounding box center [502, 177] width 91 height 40
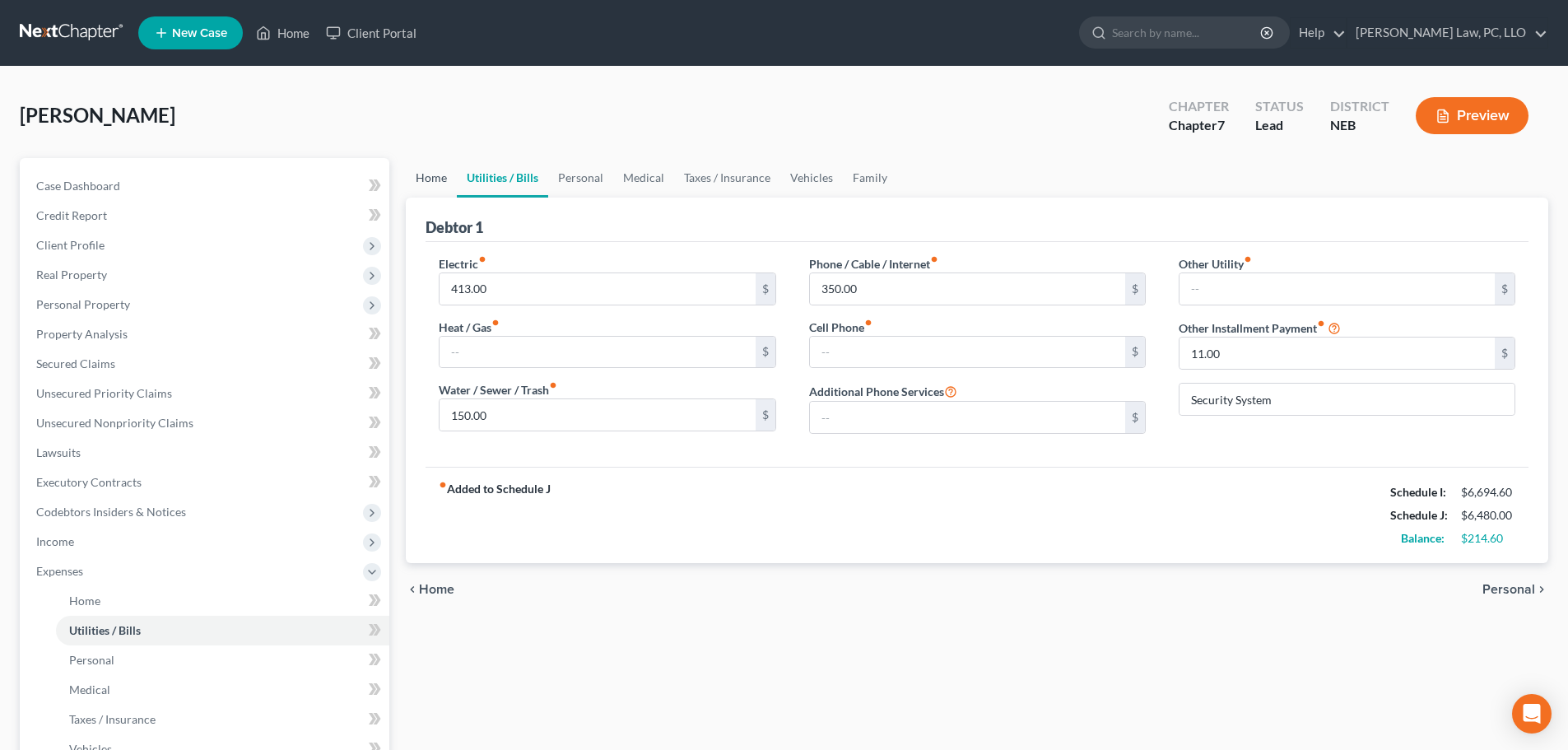
click at [438, 186] on link "Home" at bounding box center [431, 177] width 51 height 40
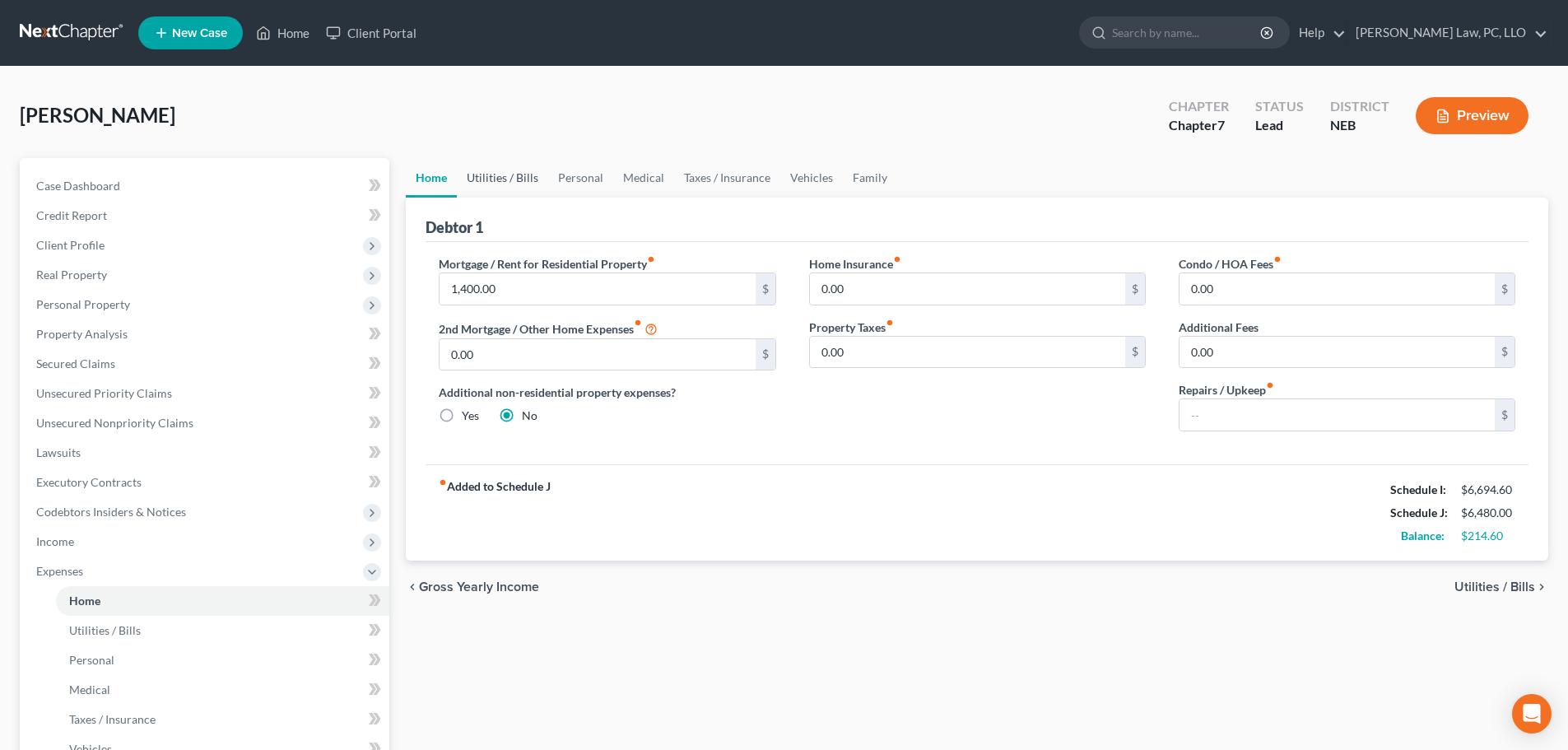
click at [503, 184] on link "Utilities / Bills" at bounding box center [502, 177] width 91 height 40
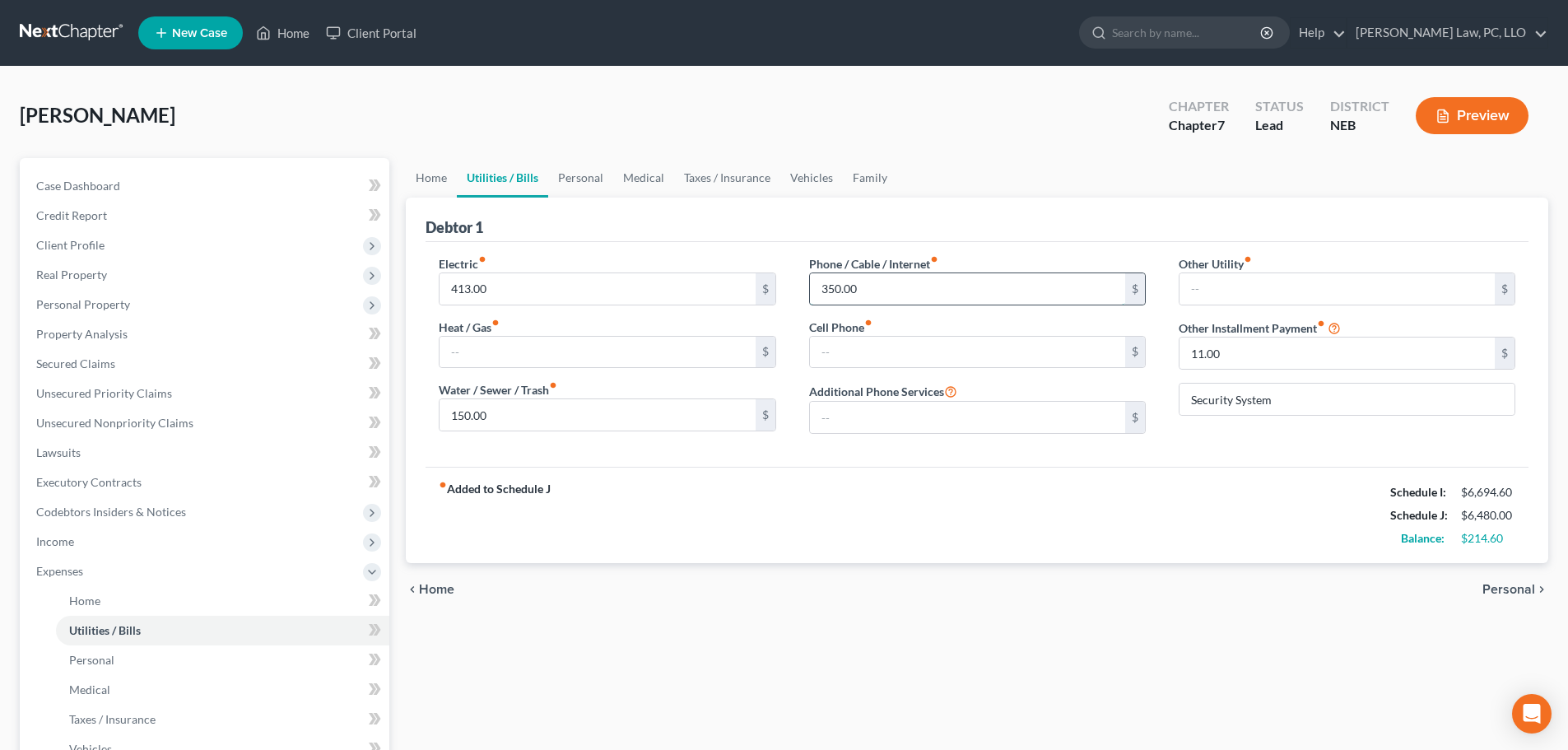
click at [888, 284] on input "350.00" at bounding box center [967, 289] width 315 height 32
type input "375.00"
click at [819, 468] on div "fiber_manual_record Added to Schedule J Schedule I: $6,694.60 Schedule J: $6,50…" at bounding box center [978, 515] width 1103 height 97
click at [581, 177] on link "Personal" at bounding box center [581, 177] width 65 height 40
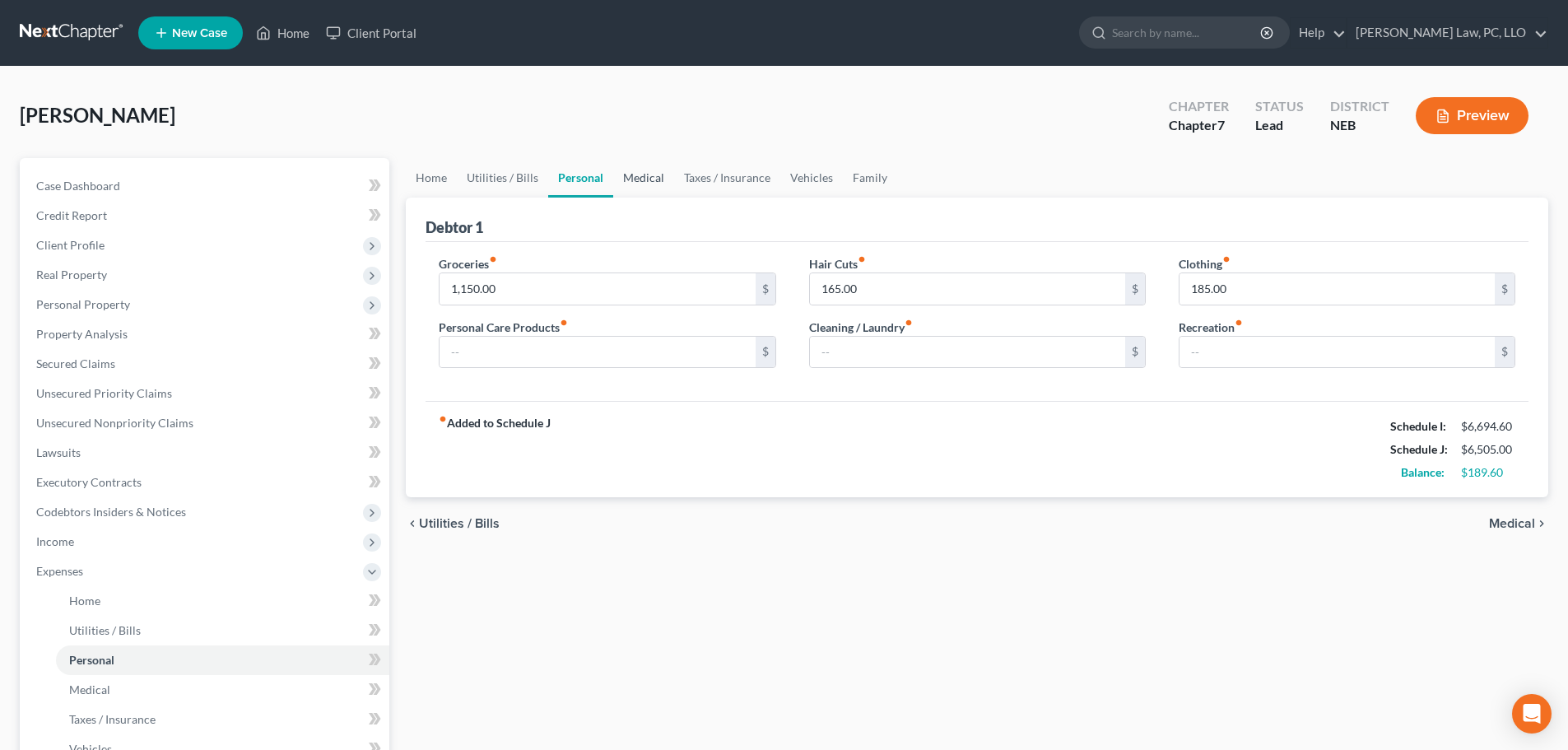
click at [638, 180] on link "Medical" at bounding box center [643, 177] width 61 height 40
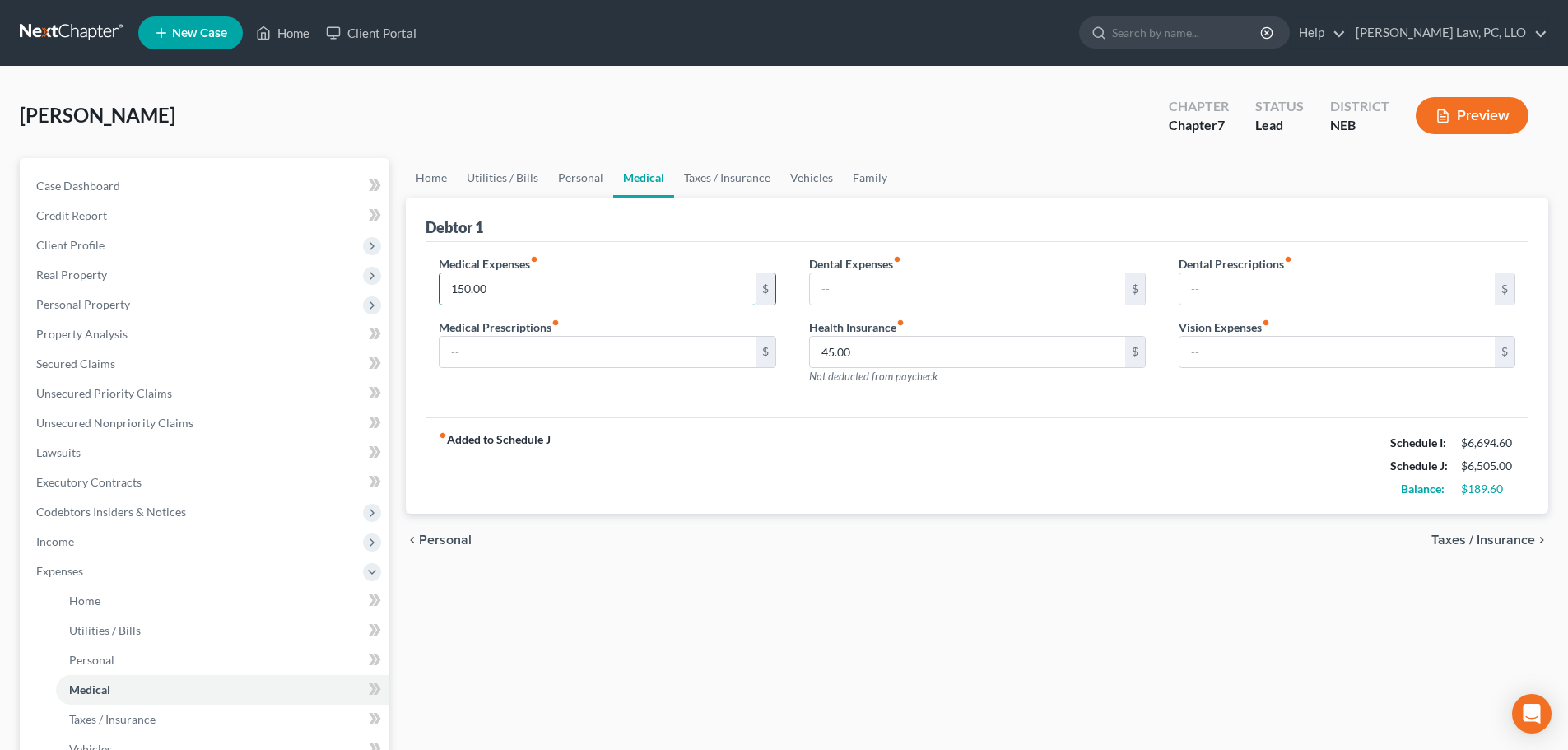
click at [577, 291] on input "150.00" at bounding box center [596, 289] width 315 height 32
drag, startPoint x: 507, startPoint y: 295, endPoint x: 308, endPoint y: 300, distance: 199.1
click at [310, 298] on div "Petition Navigation Case Dashboard Payments Invoices Payments Payments Credit R…" at bounding box center [784, 588] width 1545 height 862
type input "150.00"
click at [883, 285] on input "text" at bounding box center [967, 289] width 315 height 32
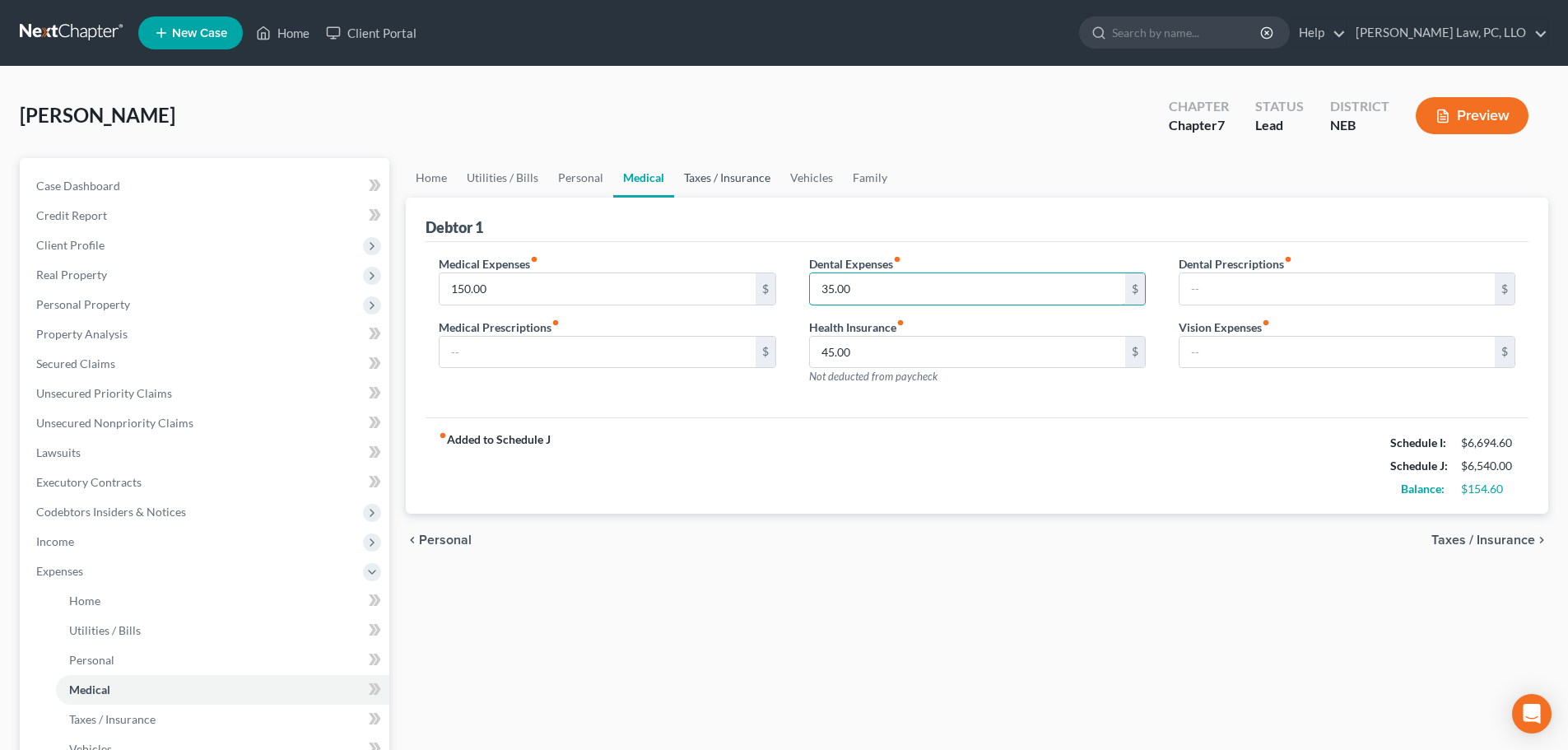
type input "35.00"
click at [730, 181] on link "Taxes / Insurance" at bounding box center [727, 177] width 106 height 40
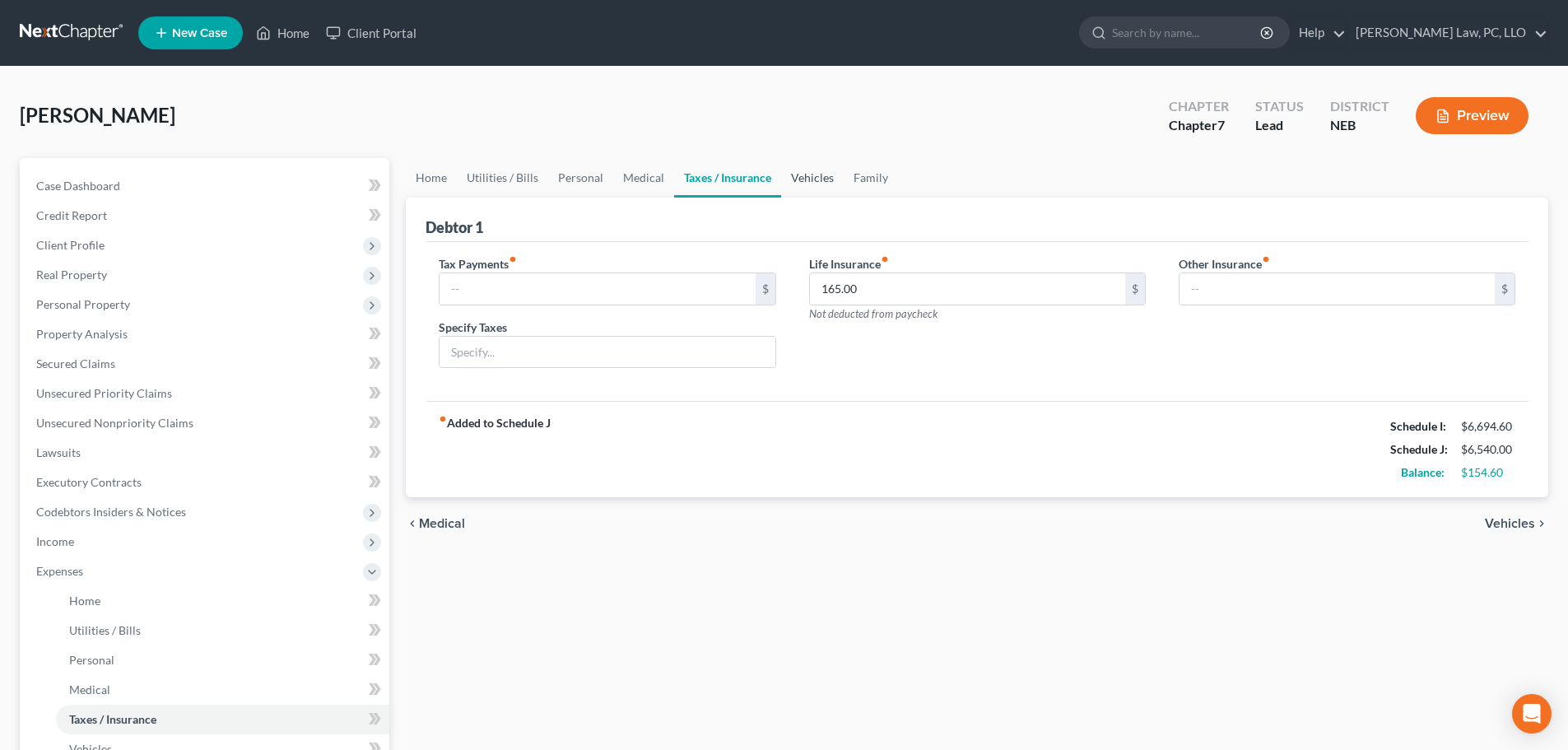
click at [806, 183] on link "Vehicles" at bounding box center [812, 177] width 62 height 40
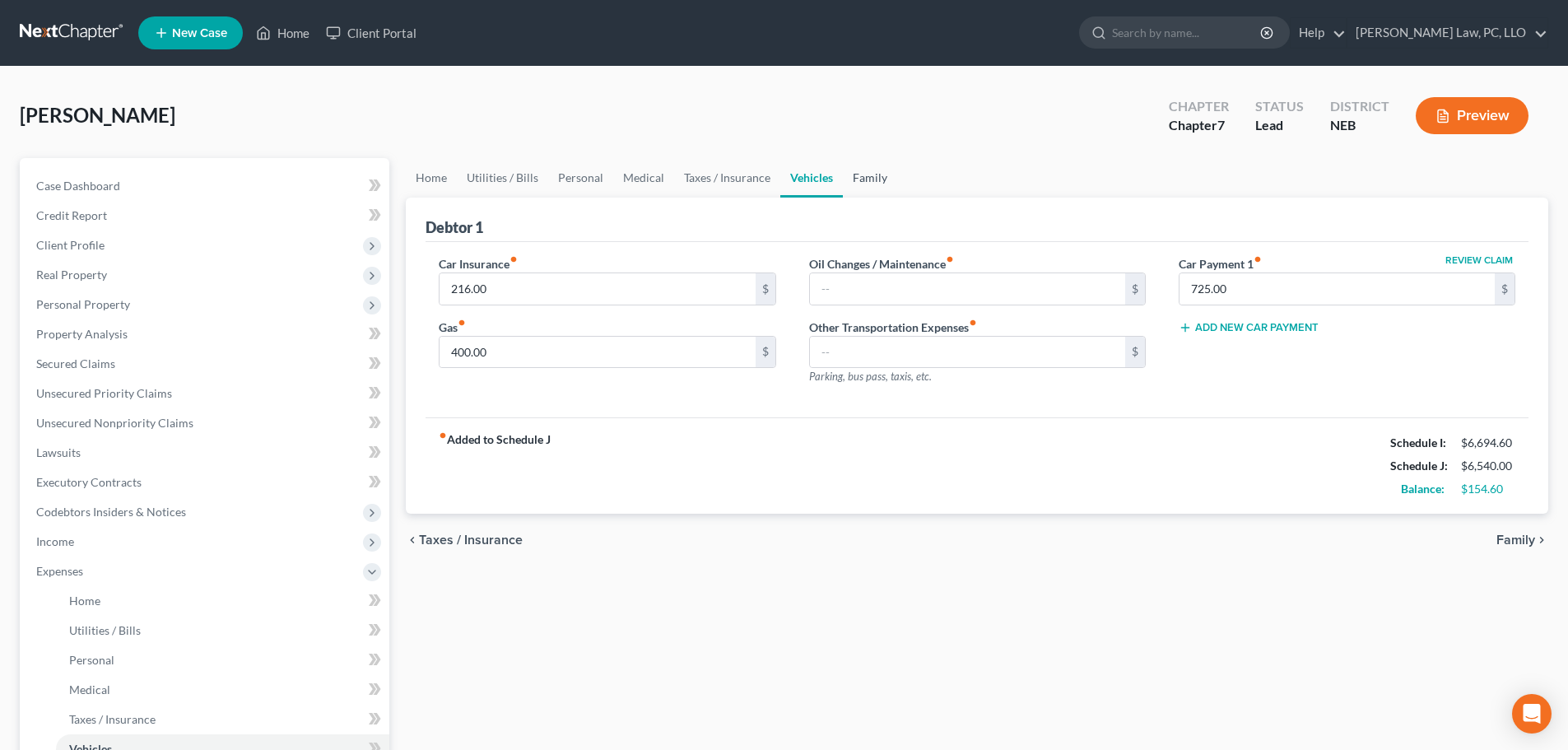
click at [865, 178] on link "Family" at bounding box center [871, 177] width 54 height 40
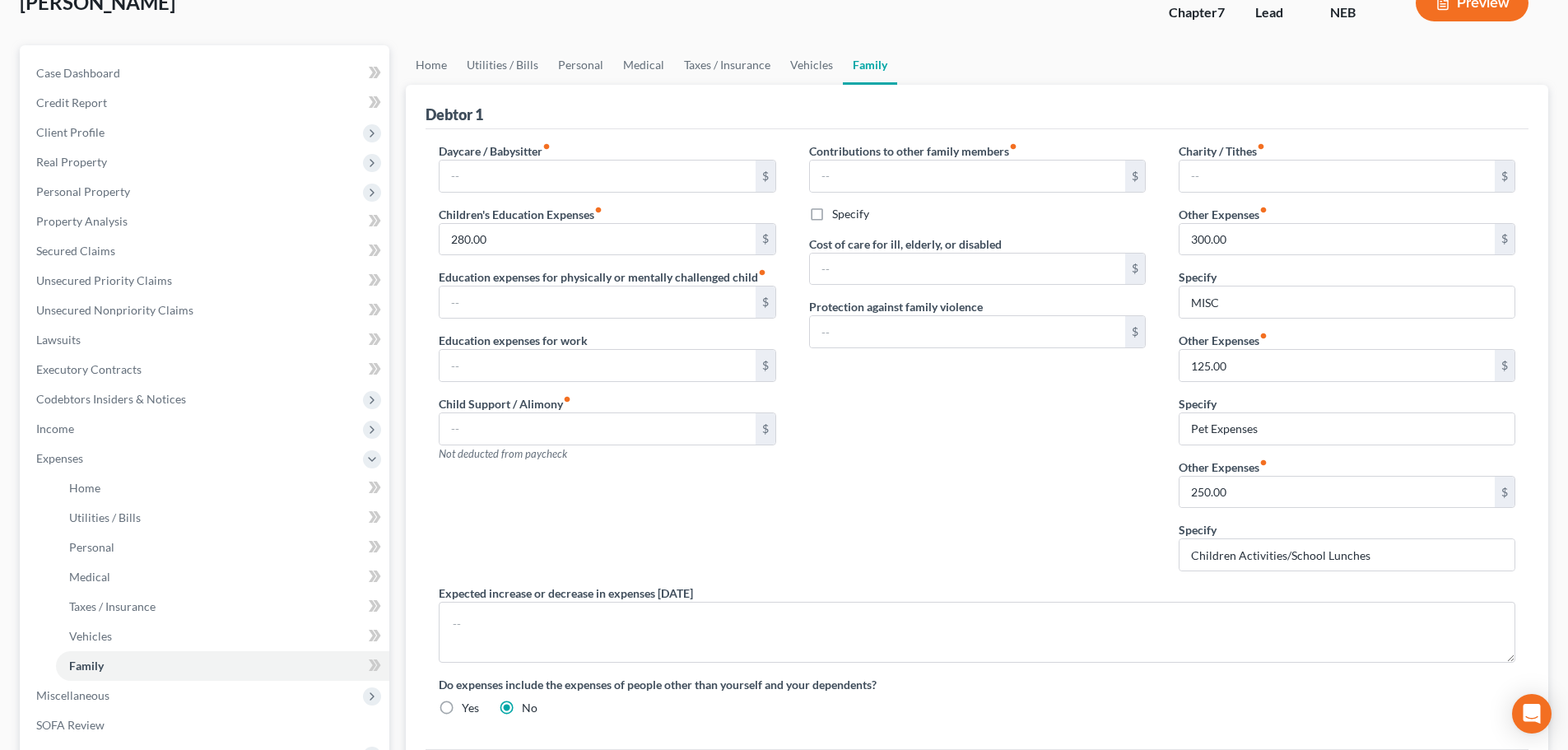
scroll to position [83, 0]
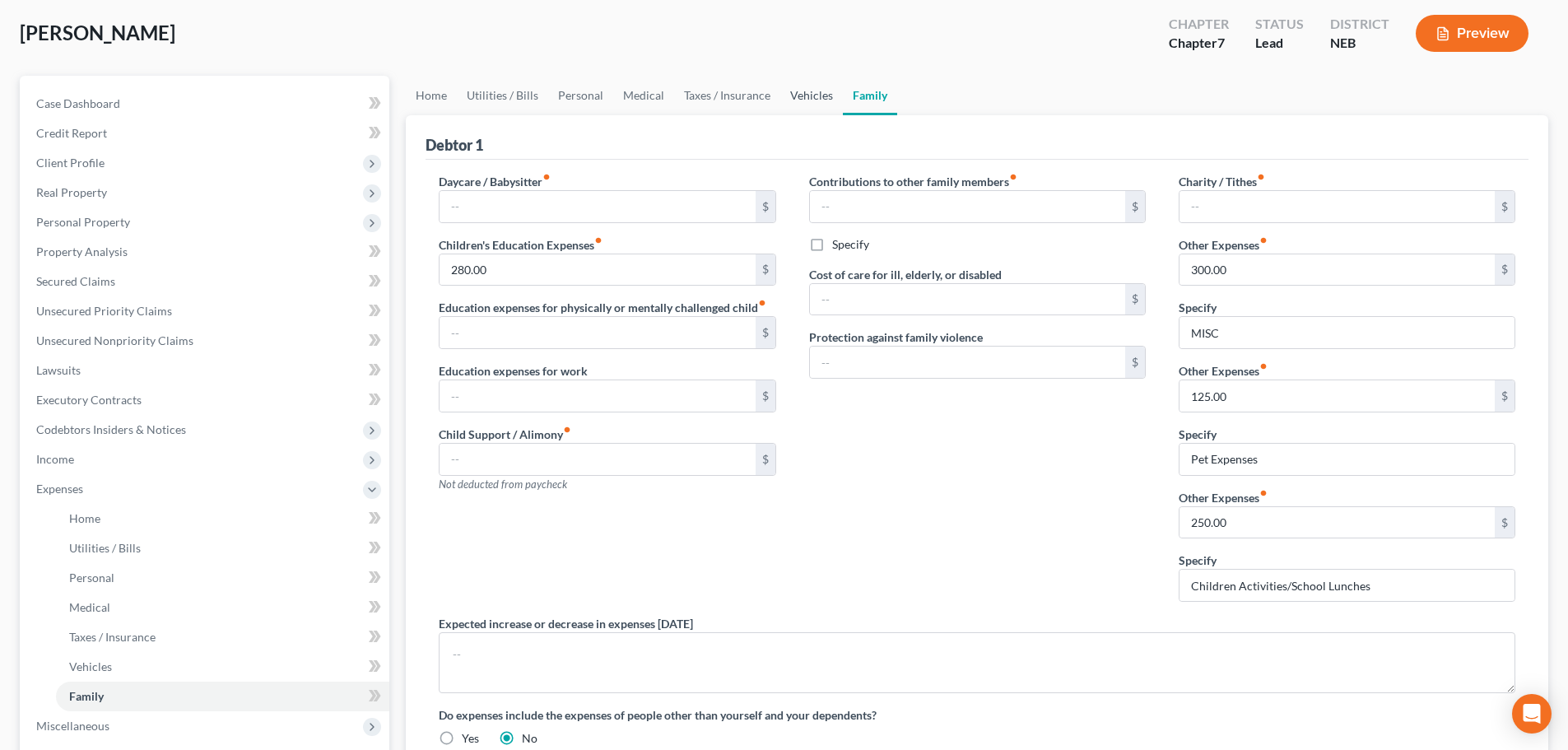
click at [807, 98] on link "Vehicles" at bounding box center [811, 95] width 62 height 40
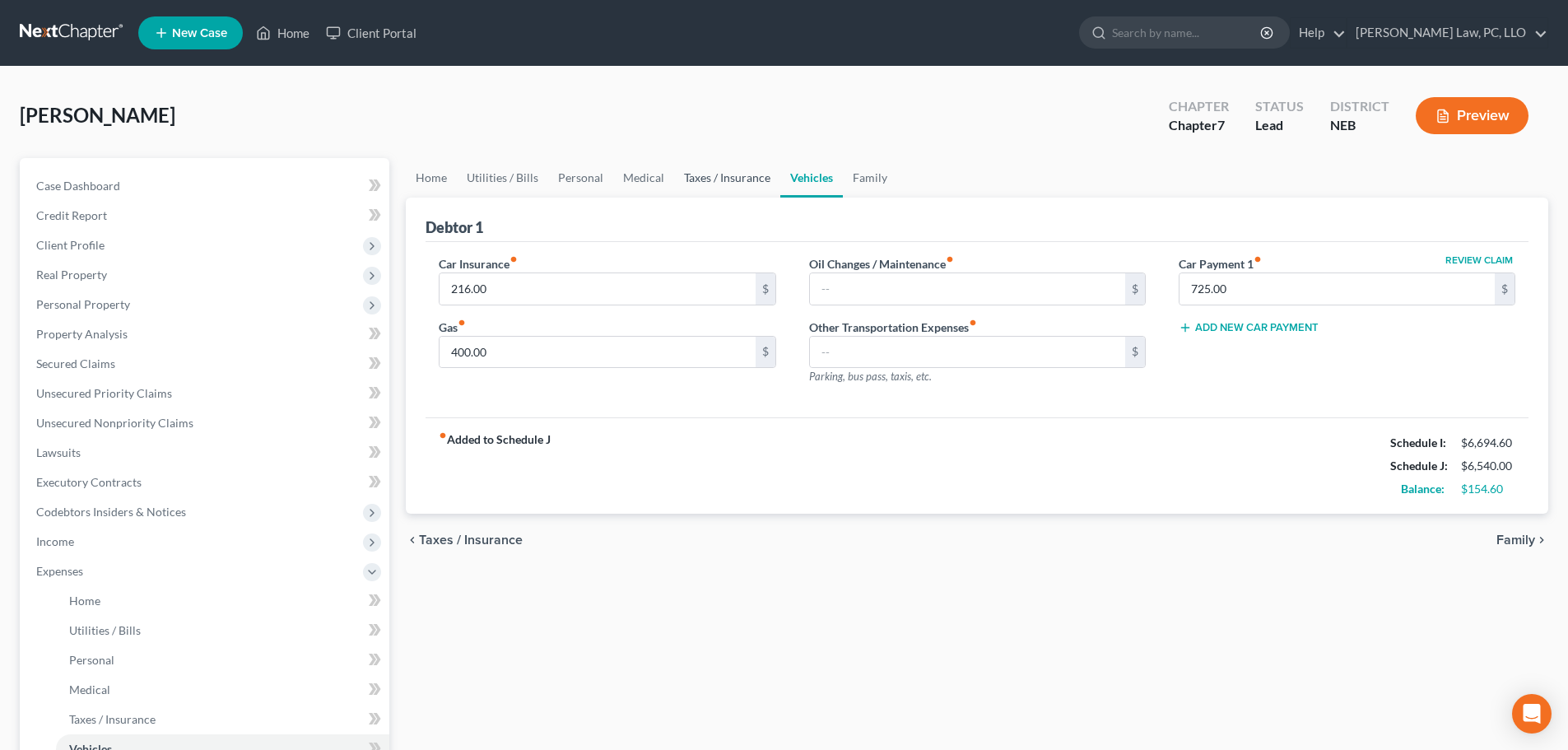
click at [737, 182] on link "Taxes / Insurance" at bounding box center [727, 177] width 106 height 40
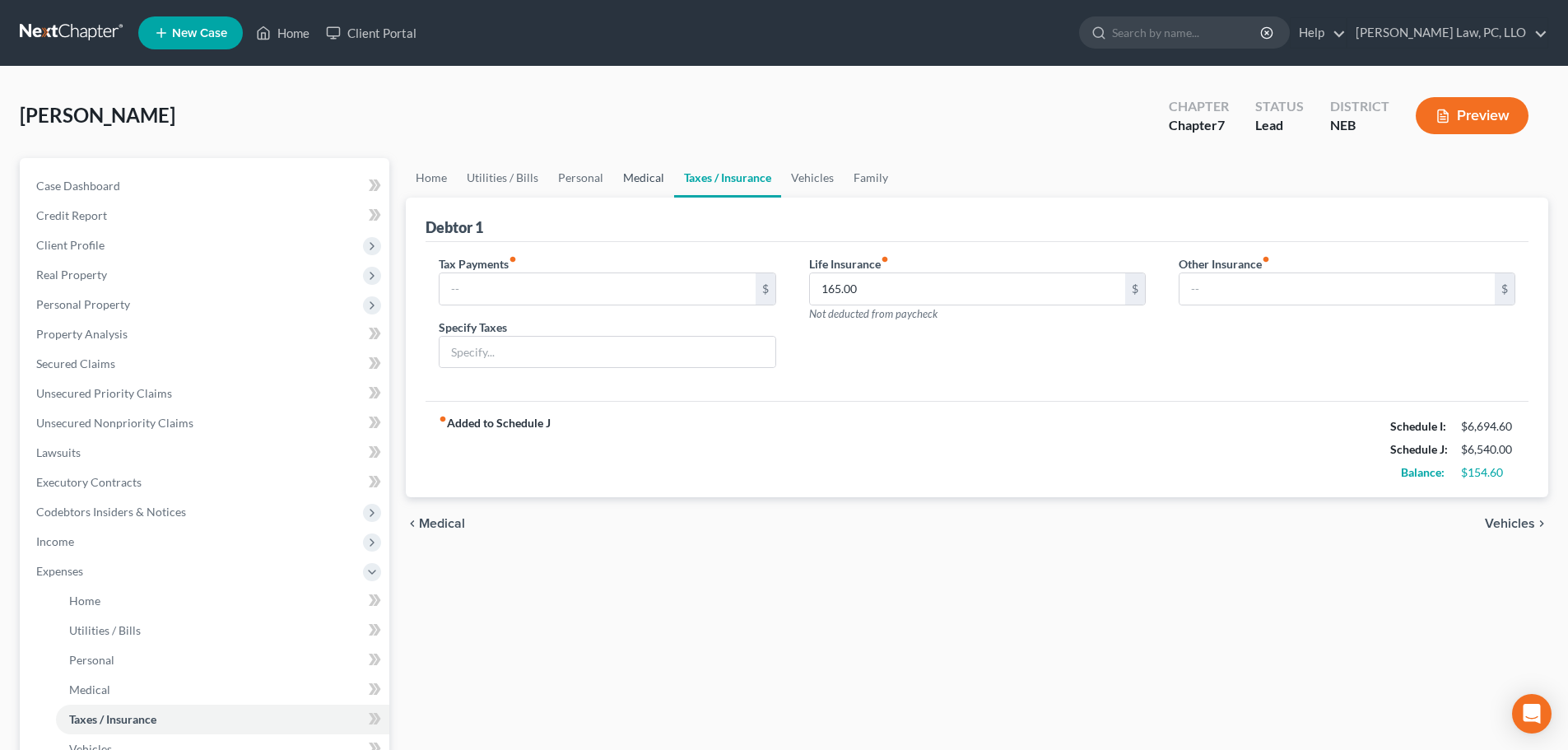
click at [638, 179] on link "Medical" at bounding box center [643, 177] width 61 height 40
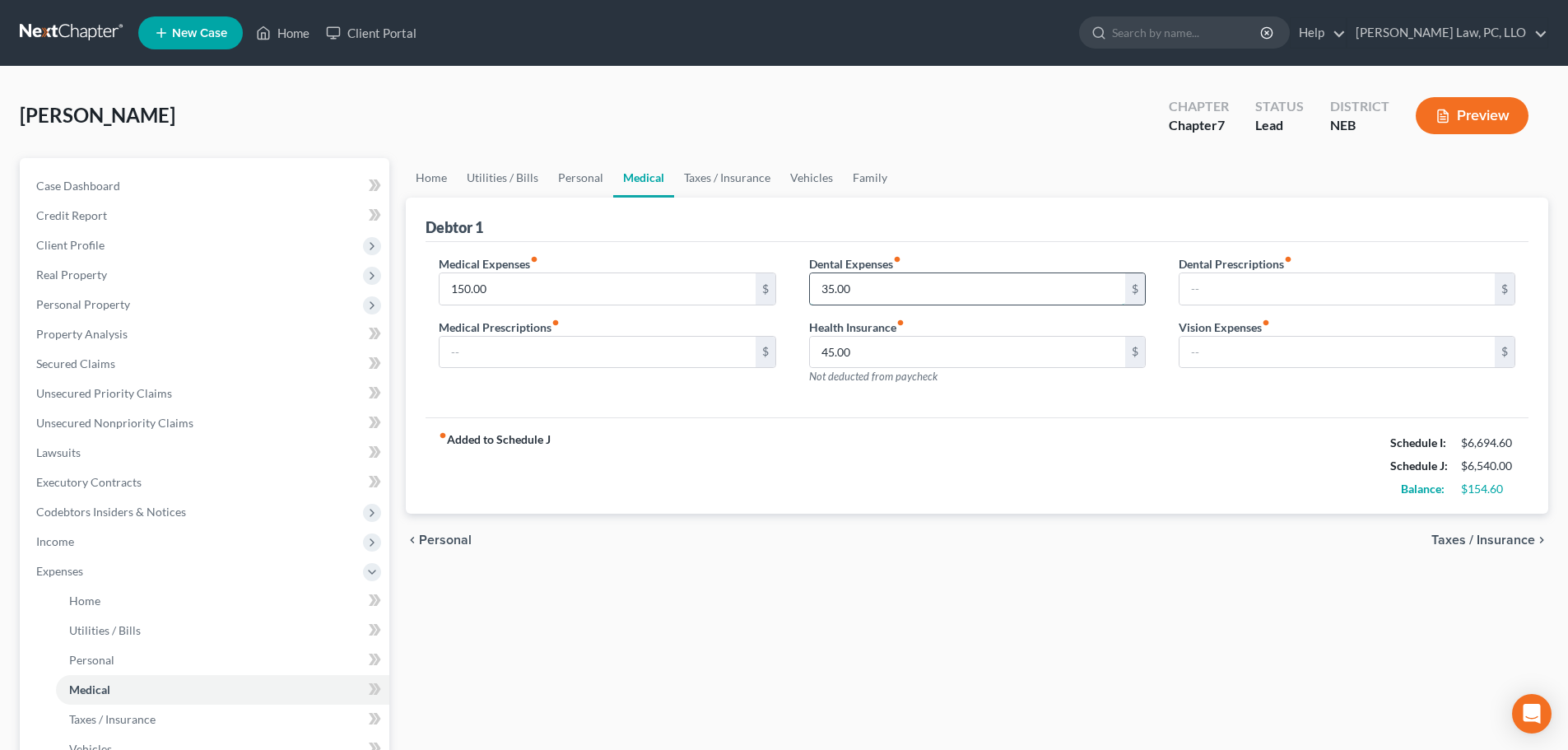
click at [875, 292] on input "35.00" at bounding box center [967, 289] width 315 height 32
type input "45.00"
click at [592, 173] on link "Personal" at bounding box center [581, 177] width 65 height 40
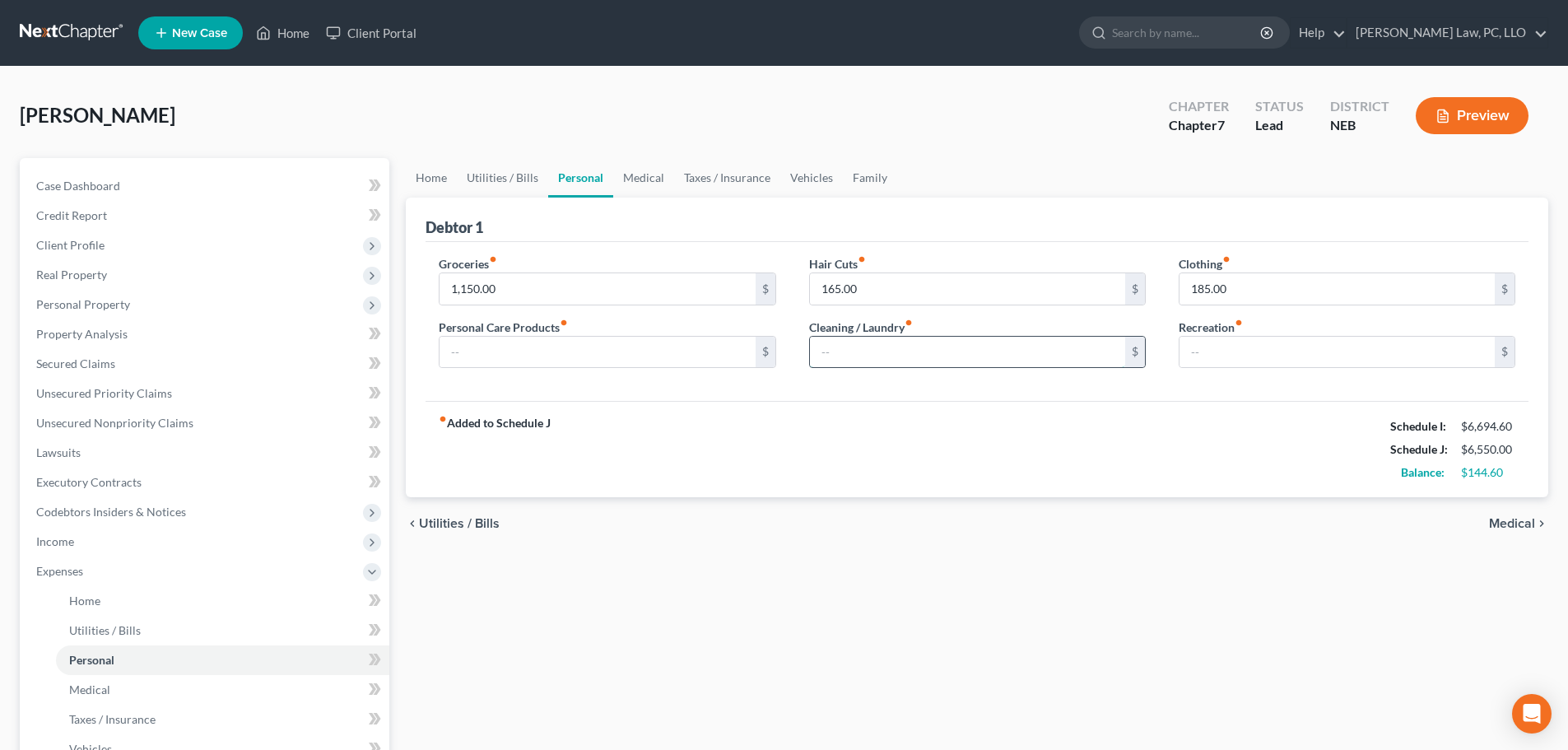
click at [936, 353] on input "text" at bounding box center [967, 352] width 315 height 32
type input "20.00"
drag, startPoint x: 705, startPoint y: 415, endPoint x: 697, endPoint y: 413, distance: 8.2
click at [702, 415] on div "fiber_manual_record Added to Schedule J Schedule I: $6,694.60 Schedule J: $6,57…" at bounding box center [978, 449] width 1103 height 97
click at [502, 177] on link "Utilities / Bills" at bounding box center [502, 177] width 91 height 40
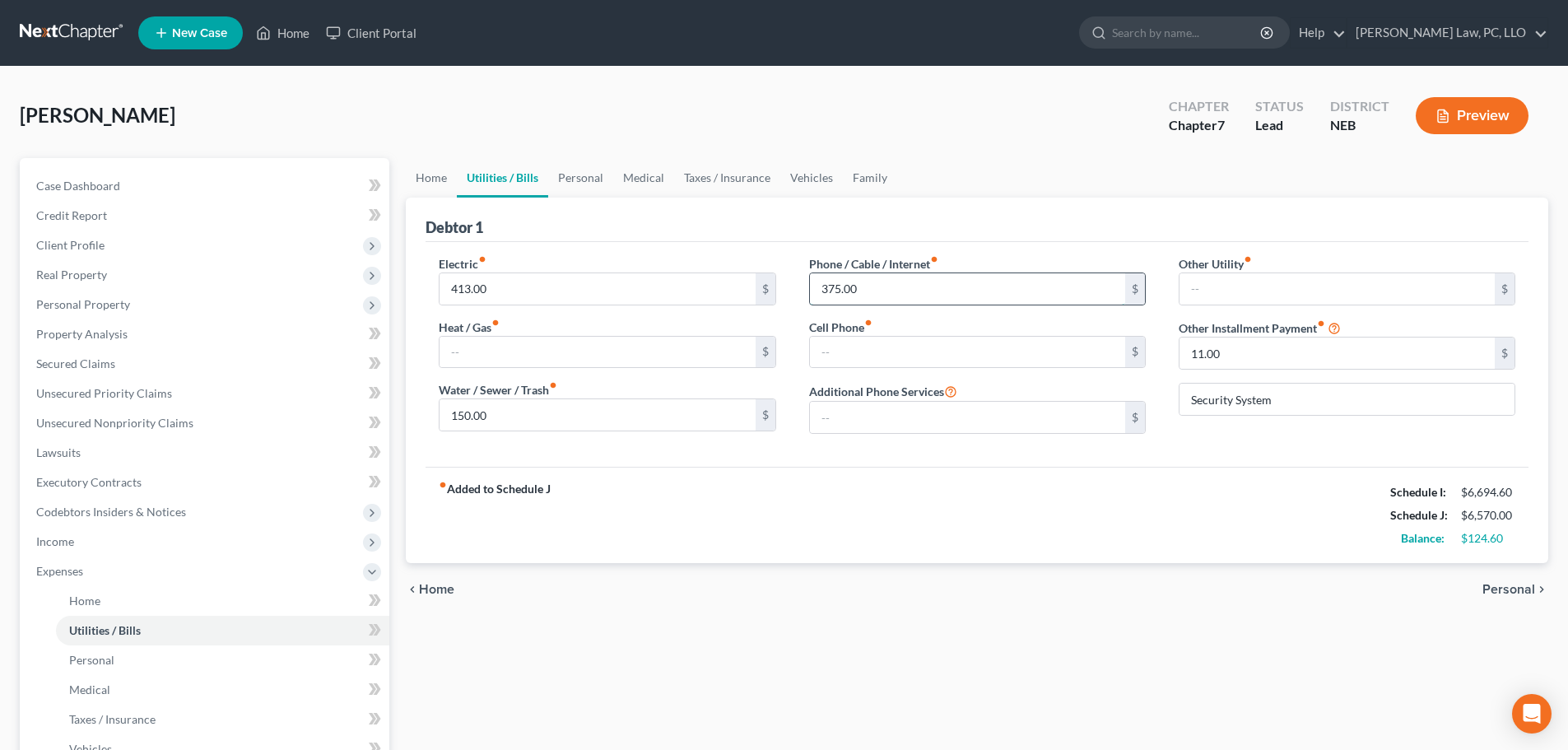
click at [877, 288] on input "375.00" at bounding box center [967, 289] width 315 height 32
type input "380.00"
drag, startPoint x: 863, startPoint y: 495, endPoint x: 618, endPoint y: 376, distance: 272.4
click at [862, 496] on div "fiber_manual_record Added to Schedule J Schedule I: $6,694.60 Schedule J: $6,57…" at bounding box center [978, 515] width 1103 height 97
click at [418, 179] on link "Home" at bounding box center [431, 177] width 51 height 40
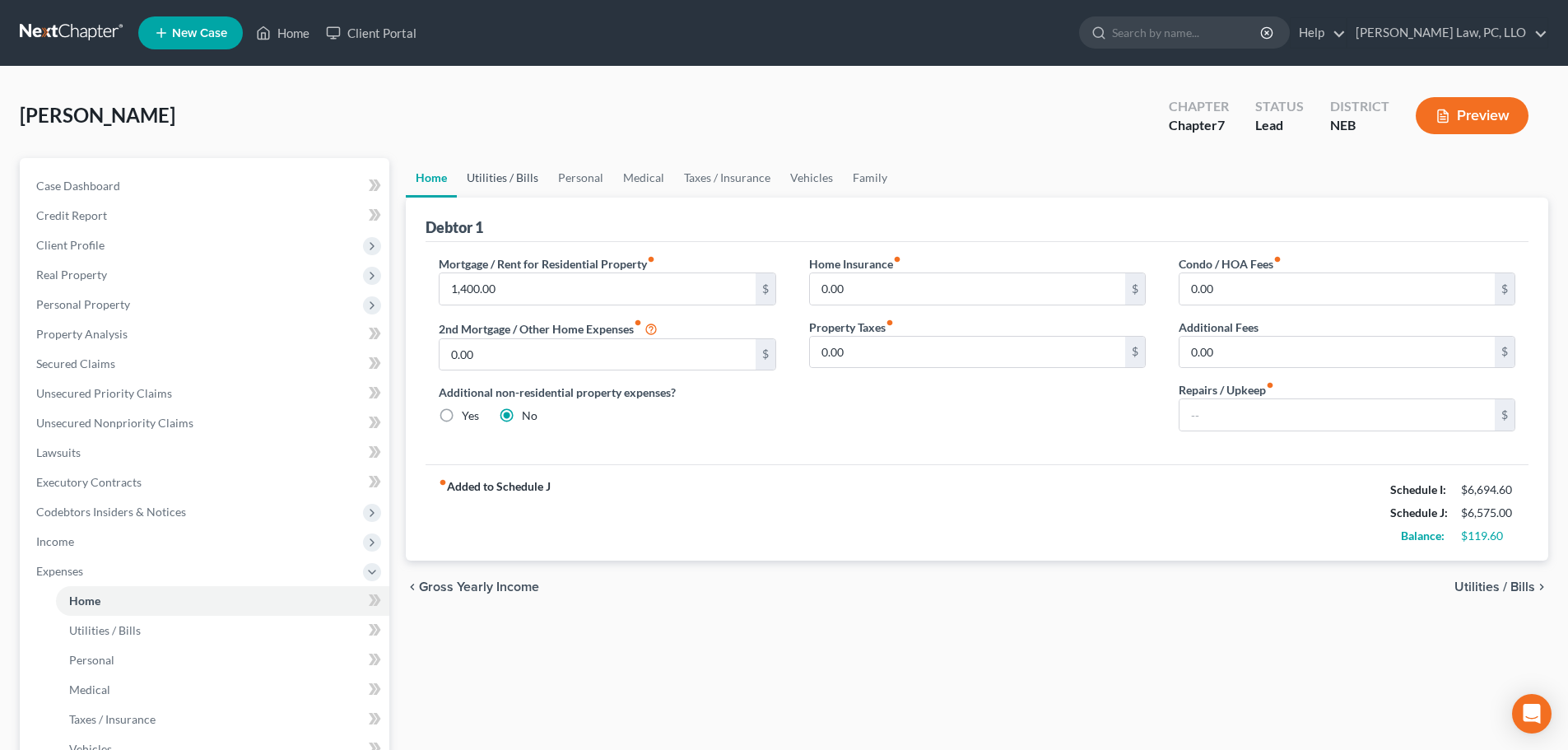
click at [509, 180] on link "Utilities / Bills" at bounding box center [502, 177] width 91 height 40
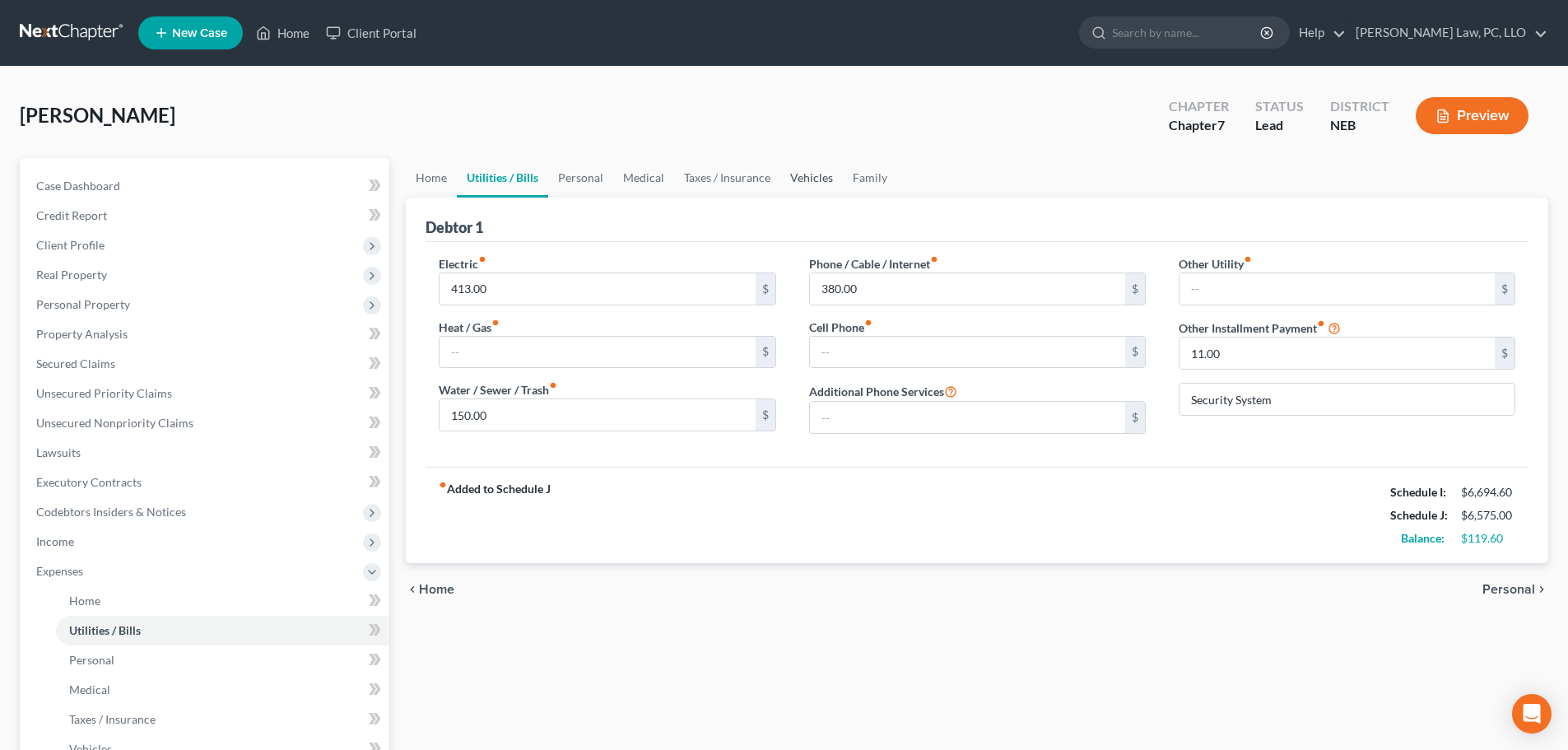
drag, startPoint x: 812, startPoint y: 177, endPoint x: 834, endPoint y: 182, distance: 22.6
click at [811, 177] on link "Vehicles" at bounding box center [811, 177] width 62 height 40
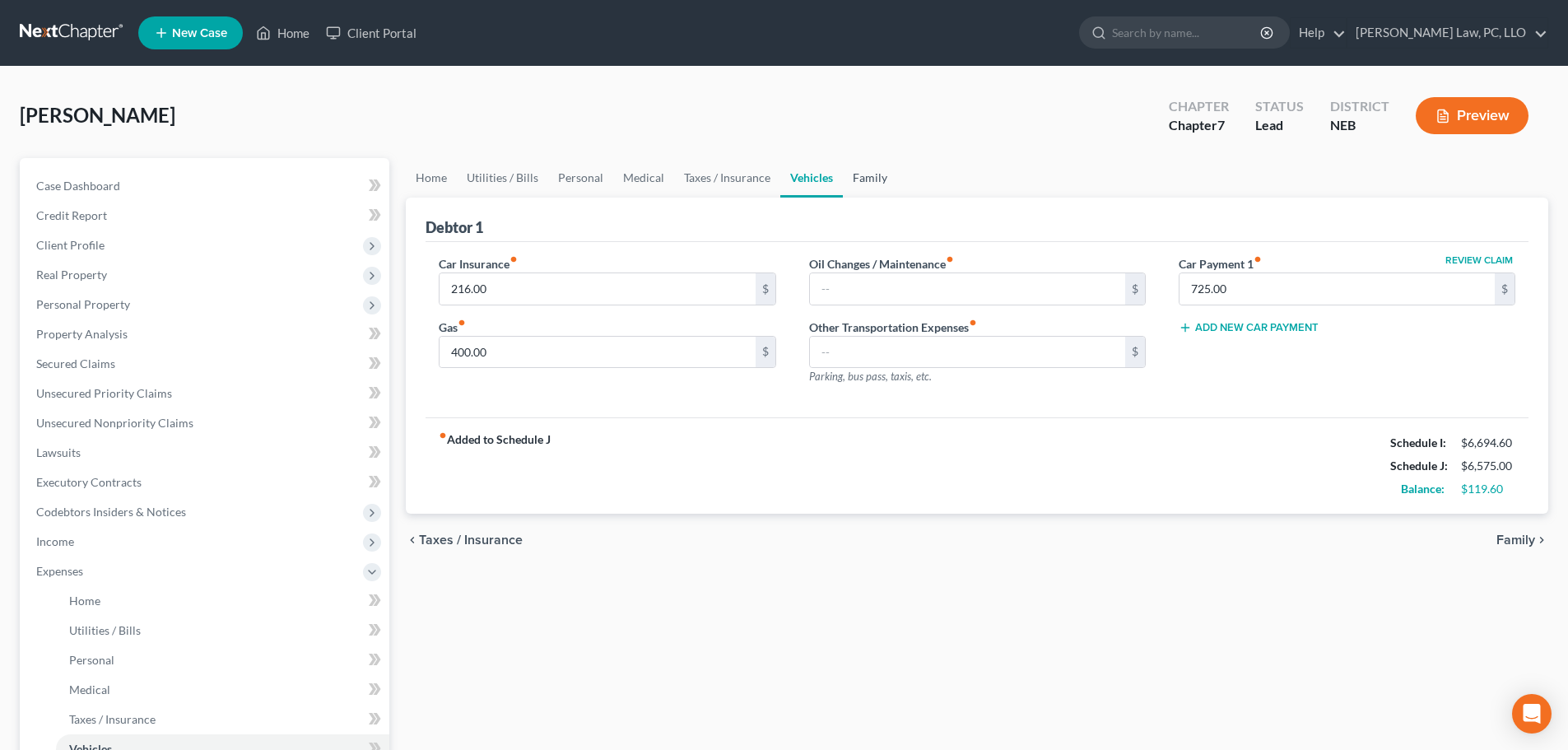
click at [866, 182] on link "Family" at bounding box center [871, 177] width 54 height 40
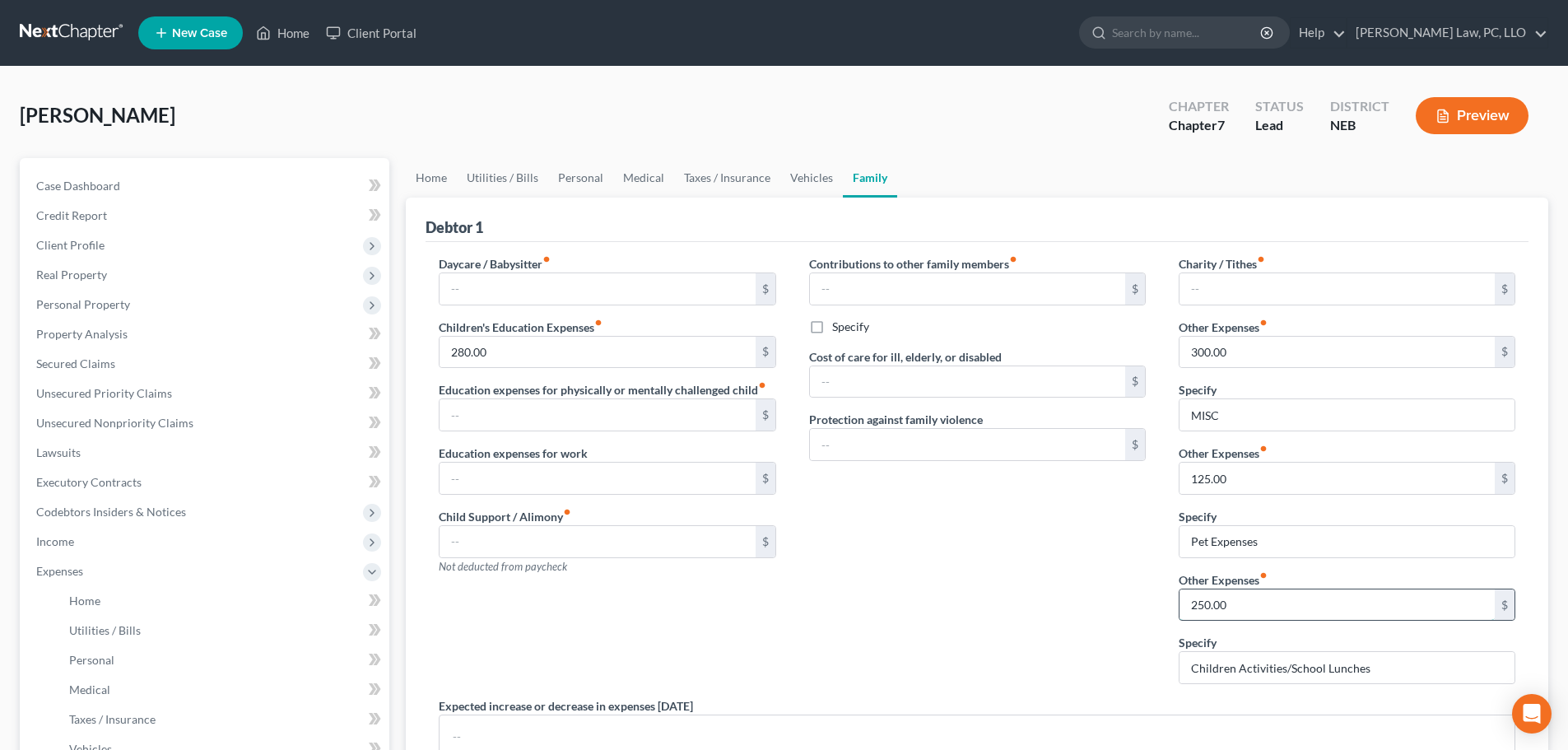
click at [1280, 609] on input "250.00" at bounding box center [1337, 605] width 315 height 32
type input "275.00"
click at [1016, 585] on div "Contributions to other family members fiber_manual_record $ Specify Cost of car…" at bounding box center [978, 476] width 370 height 442
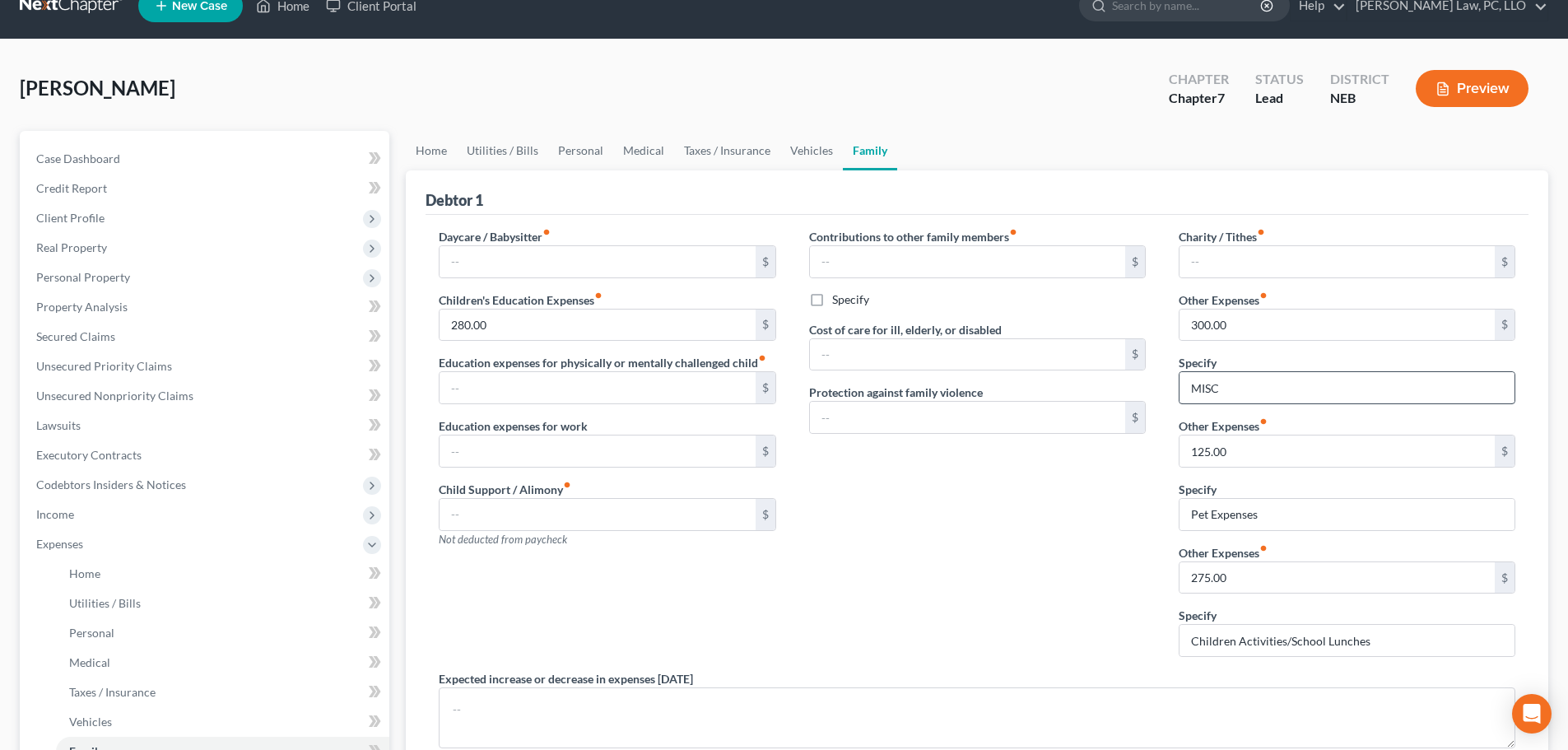
scroll to position [4, 0]
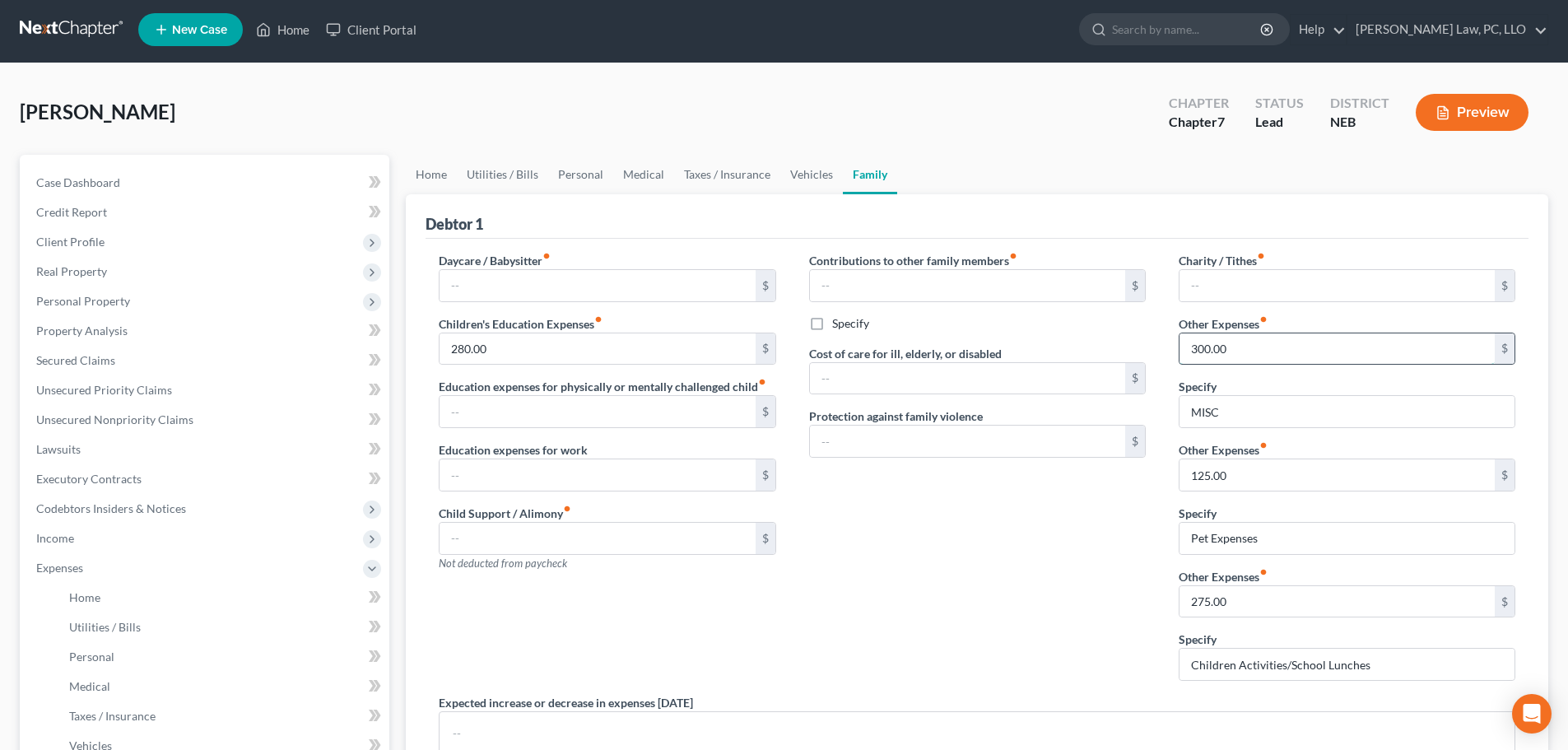
click at [1266, 353] on input "300.00" at bounding box center [1337, 350] width 315 height 32
type input "325.00"
click at [1047, 544] on div "Contributions to other family members fiber_manual_record $ Specify Cost of car…" at bounding box center [978, 472] width 370 height 442
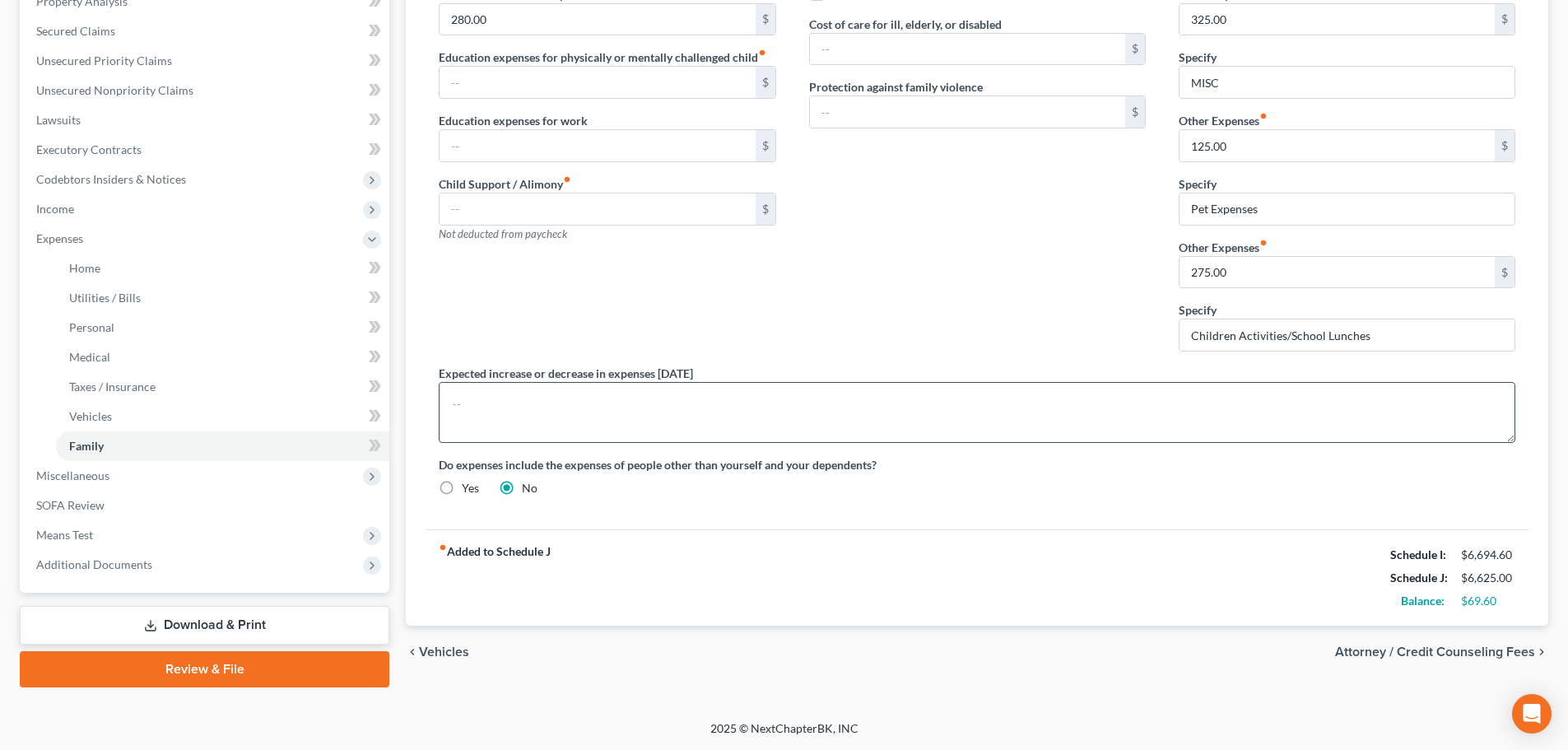
scroll to position [250, 0]
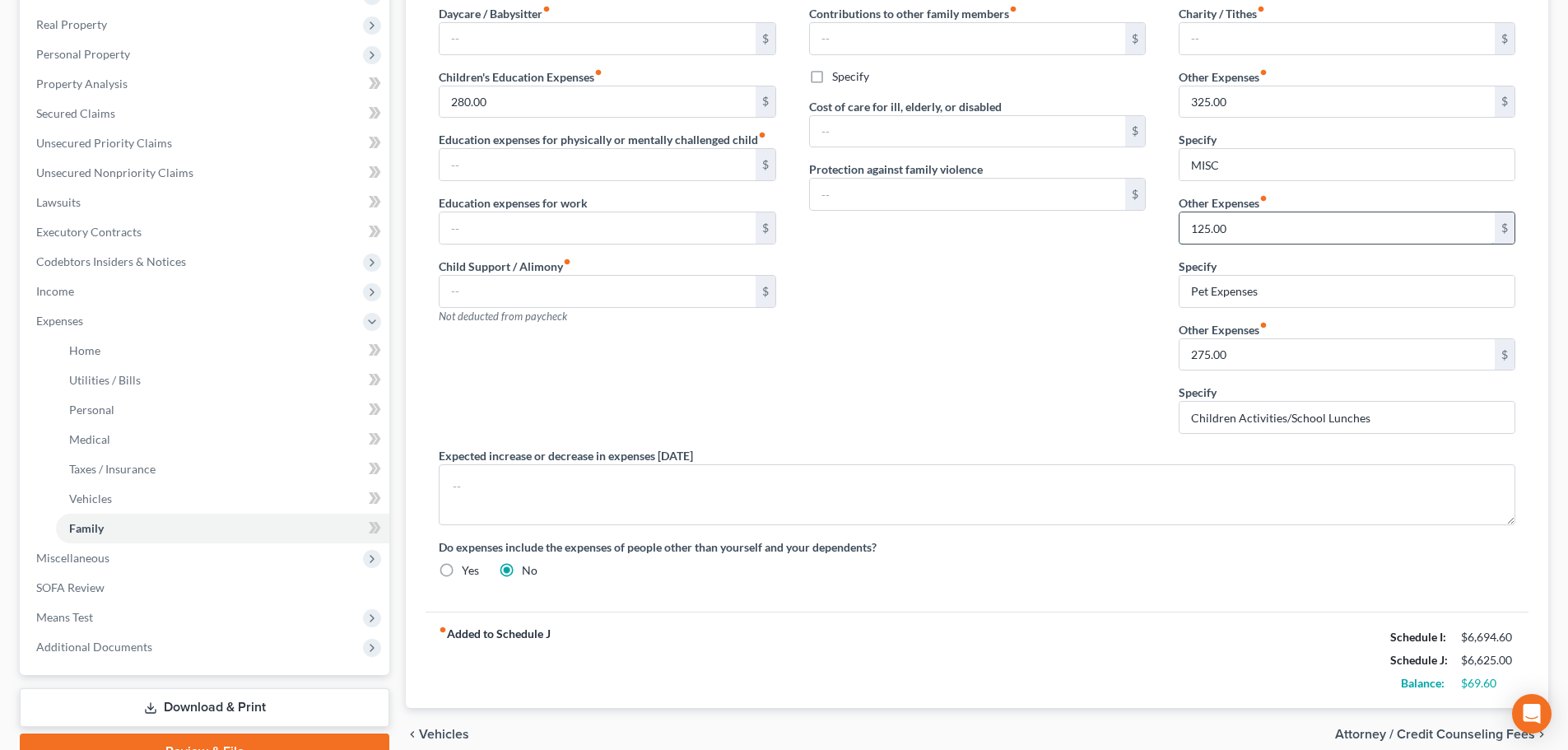
click at [1252, 224] on input "125.00" at bounding box center [1337, 228] width 315 height 32
type input "130.00"
click at [906, 299] on div "Contributions to other family members fiber_manual_record $ Specify Cost of car…" at bounding box center [978, 226] width 370 height 442
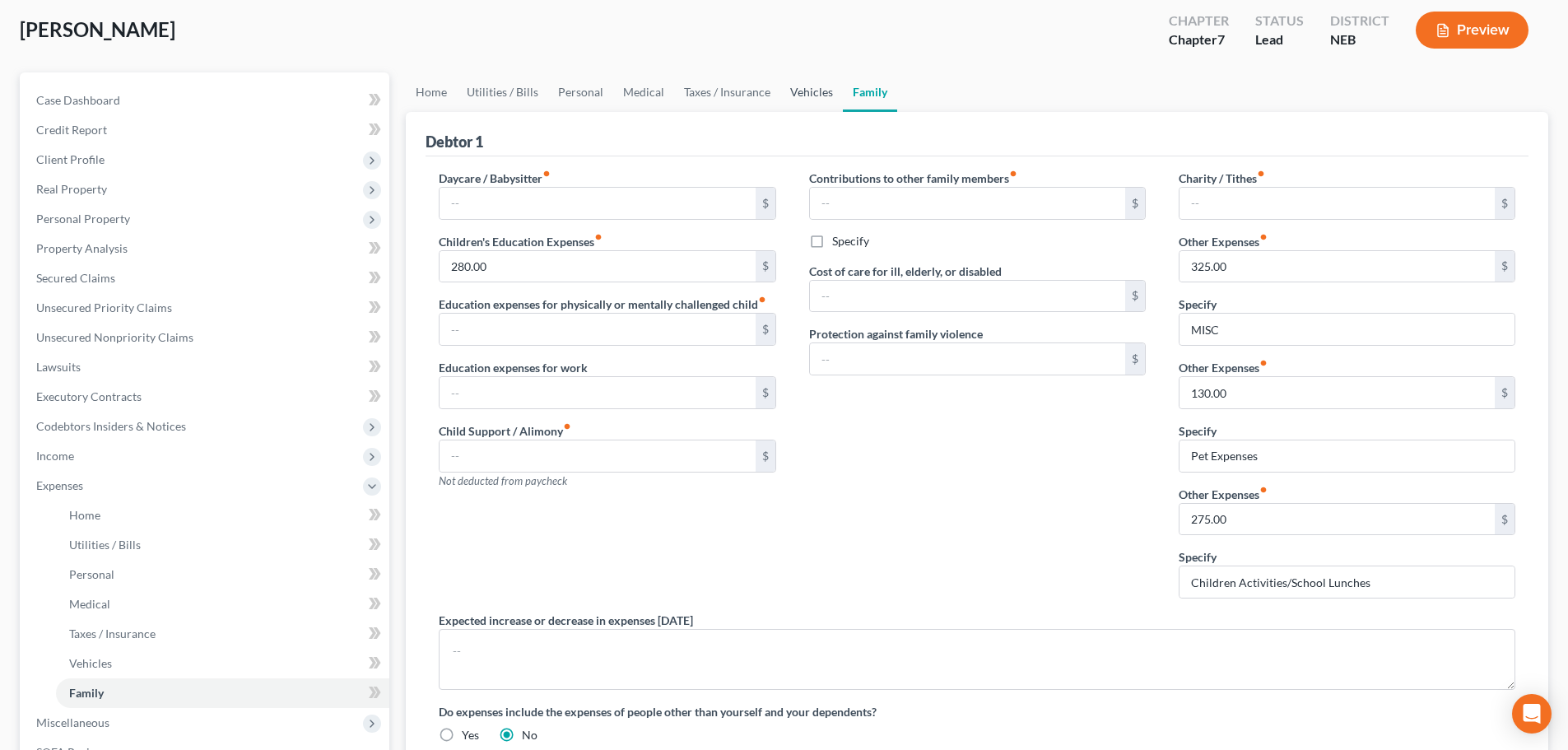
click at [789, 99] on link "Vehicles" at bounding box center [811, 91] width 62 height 40
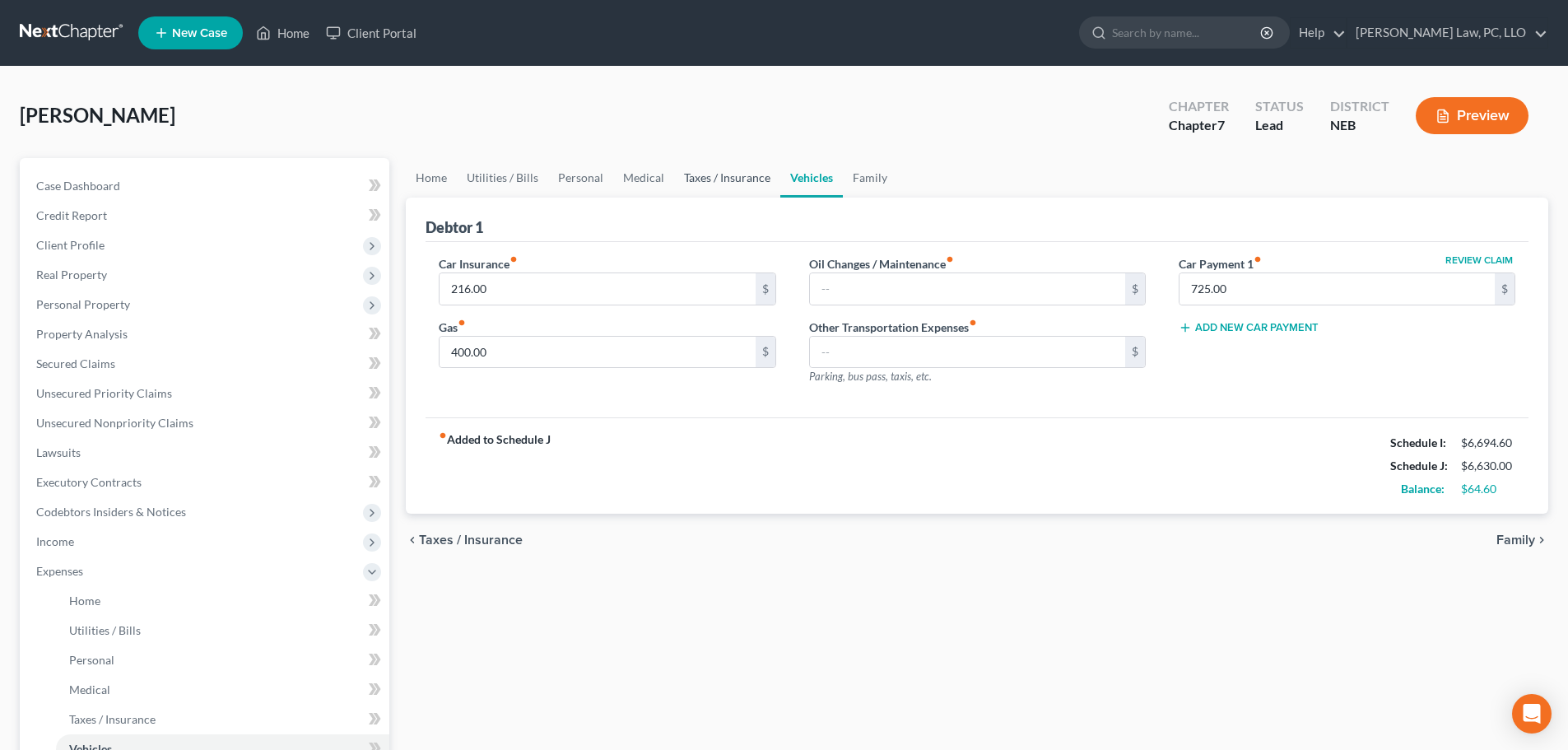
click at [712, 189] on link "Taxes / Insurance" at bounding box center [727, 177] width 106 height 40
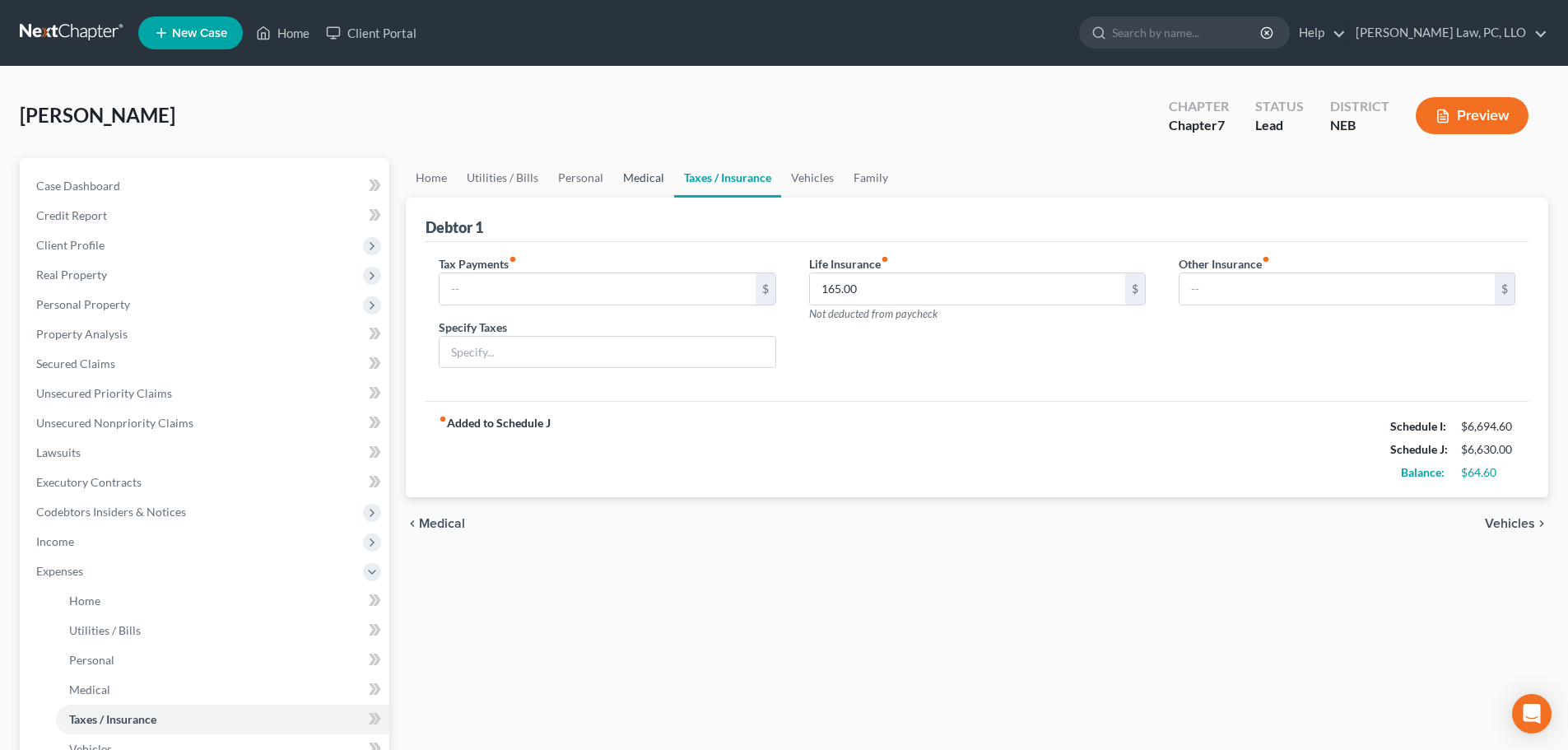
click at [613, 180] on link "Medical" at bounding box center [643, 177] width 61 height 40
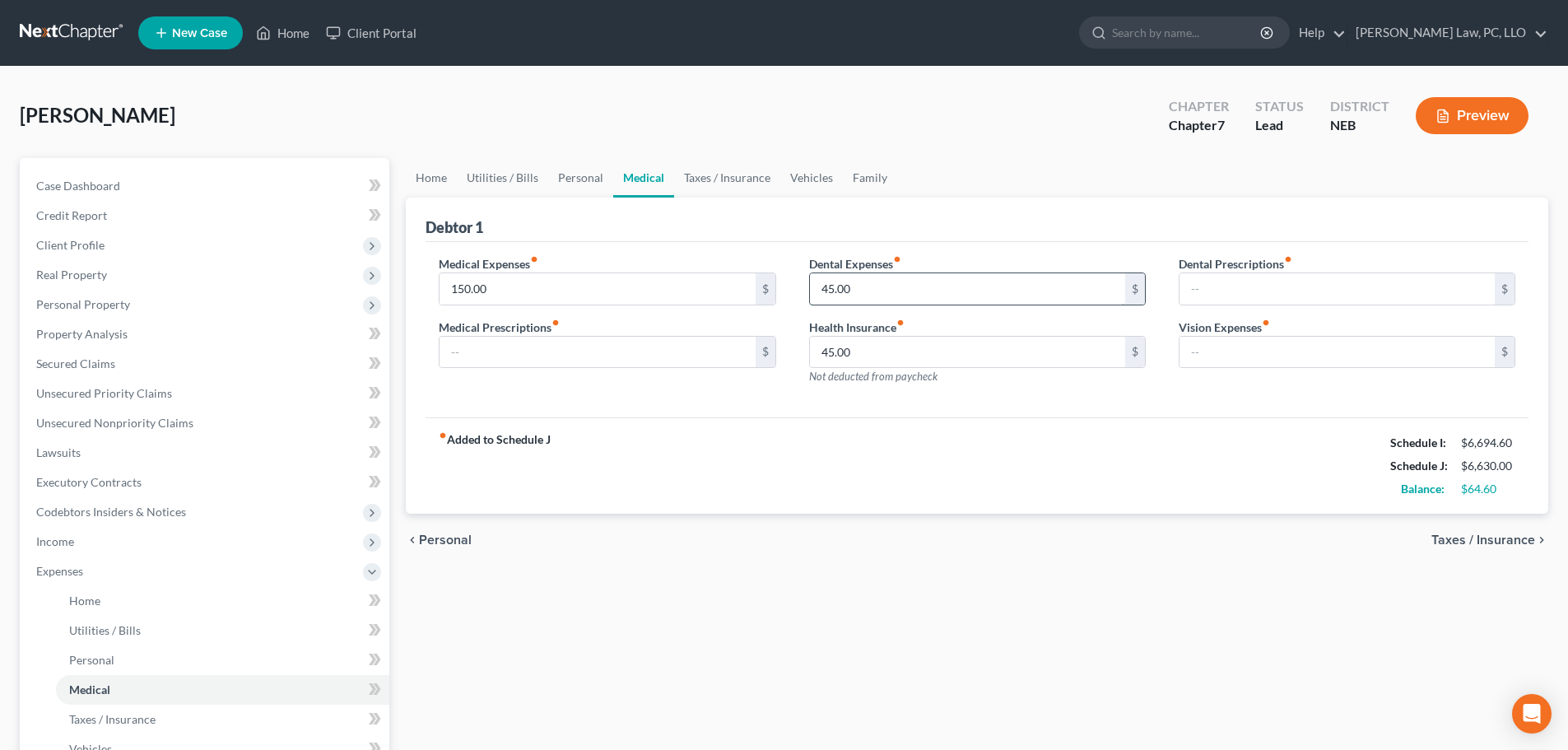
click at [865, 279] on input "45.00" at bounding box center [967, 289] width 315 height 32
type input "50.00"
click at [632, 283] on input "150.00" at bounding box center [596, 289] width 315 height 32
type input "160.00"
click at [570, 189] on link "Personal" at bounding box center [581, 177] width 65 height 40
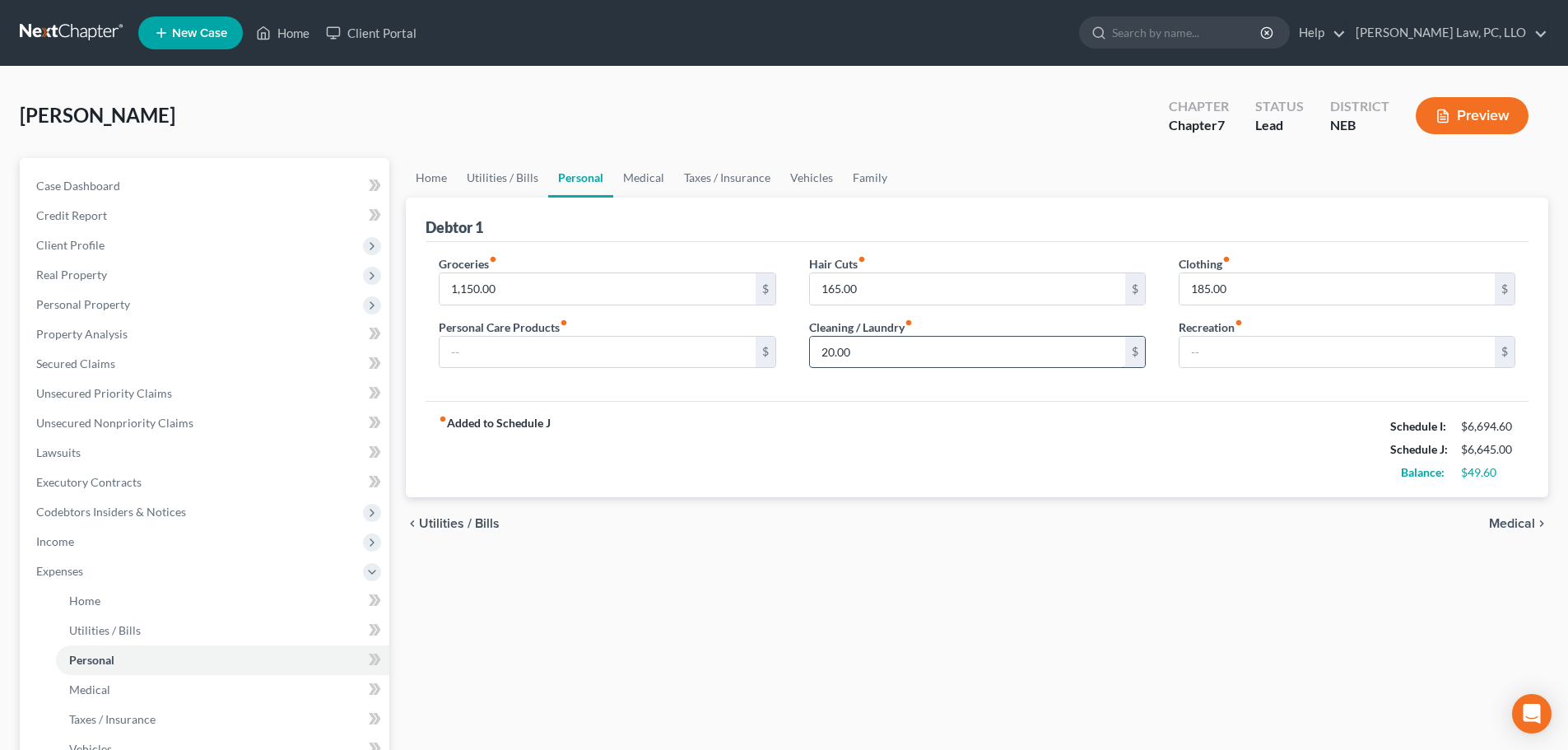
click at [849, 354] on input "20.00" at bounding box center [967, 352] width 315 height 32
type input "25.00"
click at [865, 433] on div "fiber_manual_record Added to Schedule J Schedule I: $6,694.60 Schedule J: $6,65…" at bounding box center [978, 449] width 1103 height 97
click at [893, 296] on input "165.00" at bounding box center [967, 289] width 315 height 32
type input "170.00"
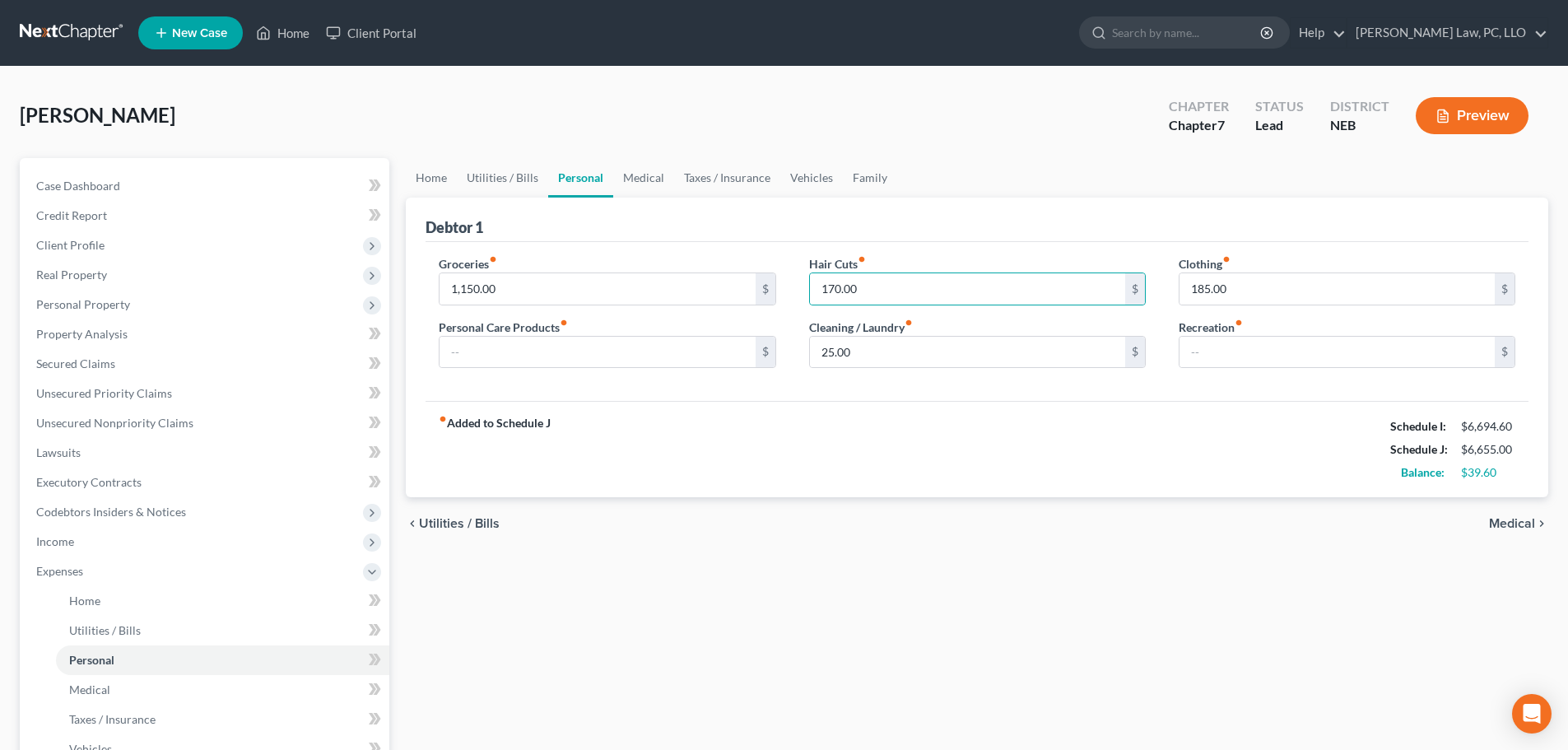
drag, startPoint x: 857, startPoint y: 429, endPoint x: 749, endPoint y: 359, distance: 128.7
click at [856, 429] on div "fiber_manual_record Added to Schedule J Schedule I: $6,694.60 Schedule J: $6,65…" at bounding box center [978, 449] width 1103 height 97
click at [530, 170] on link "Utilities / Bills" at bounding box center [502, 177] width 91 height 40
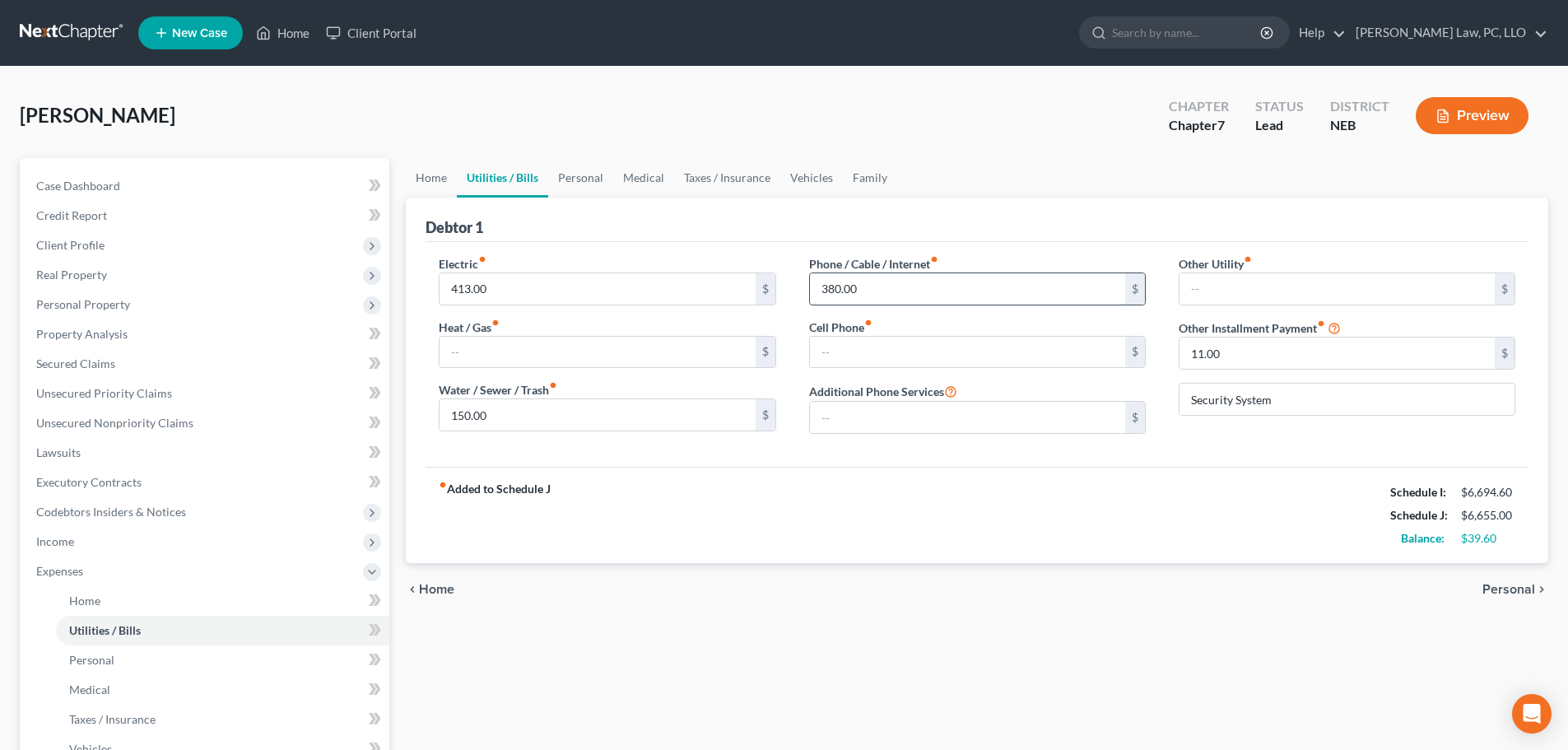
click at [899, 292] on input "380.00" at bounding box center [967, 289] width 315 height 32
type input "400.00"
drag, startPoint x: 856, startPoint y: 497, endPoint x: 836, endPoint y: 494, distance: 20.2
click at [853, 497] on div "fiber_manual_record Added to Schedule J Schedule I: $6,694.60 Schedule J: $6,67…" at bounding box center [978, 515] width 1103 height 97
click at [413, 177] on link "Home" at bounding box center [431, 177] width 51 height 40
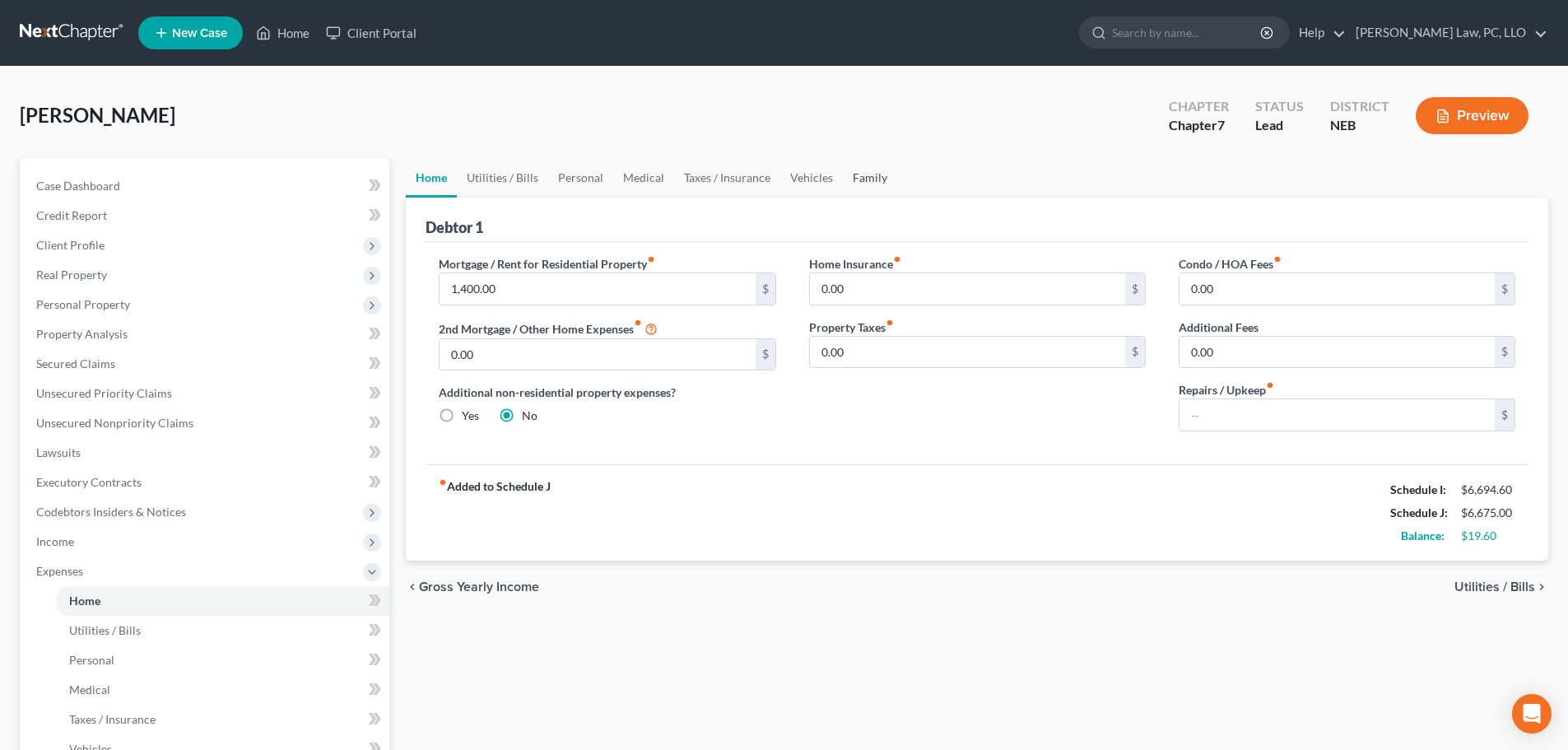
click at [864, 171] on link "Family" at bounding box center [871, 177] width 54 height 40
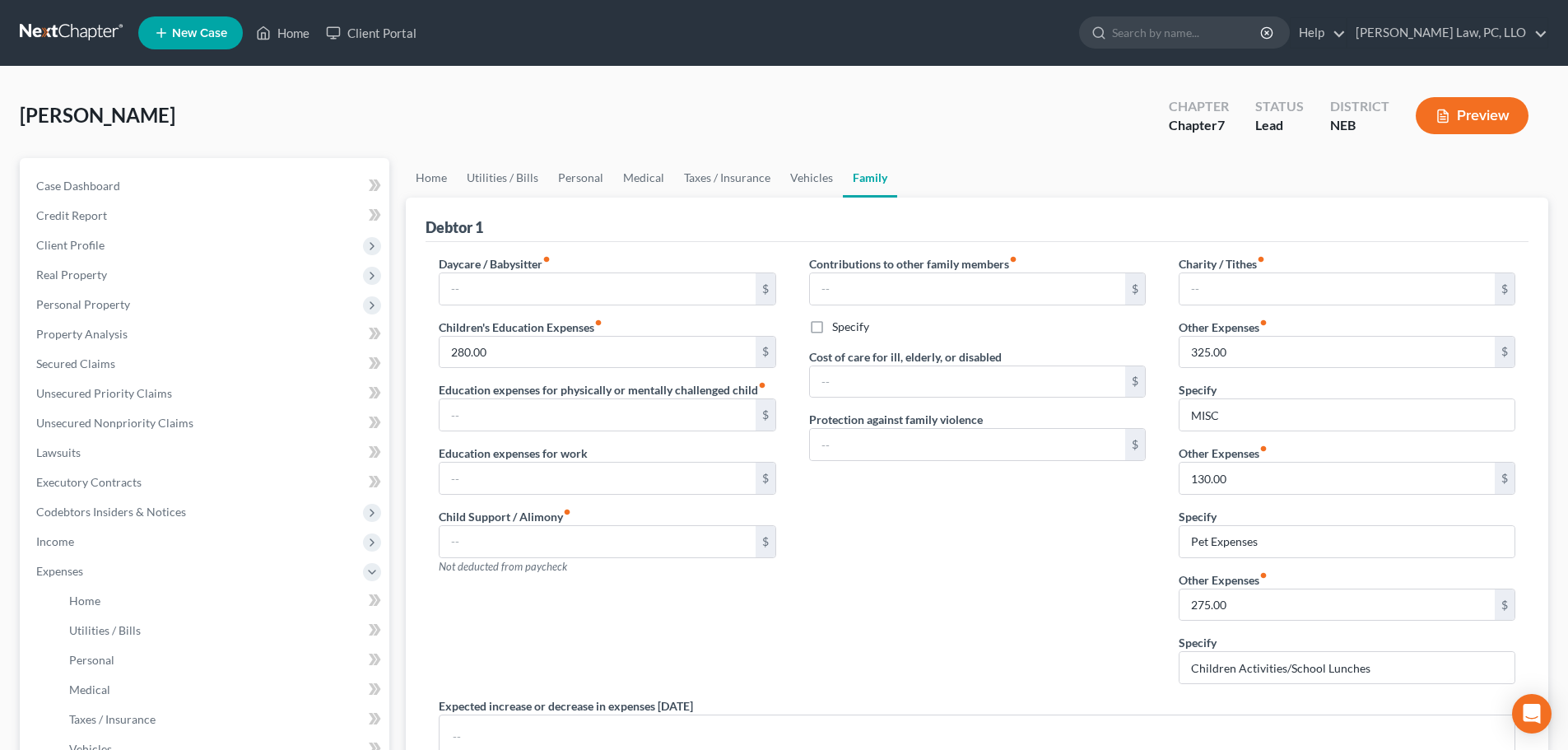
click at [1044, 537] on div "Contributions to other family members fiber_manual_record $ Specify Cost of car…" at bounding box center [978, 476] width 370 height 442
click at [309, 31] on link "Home" at bounding box center [283, 33] width 70 height 30
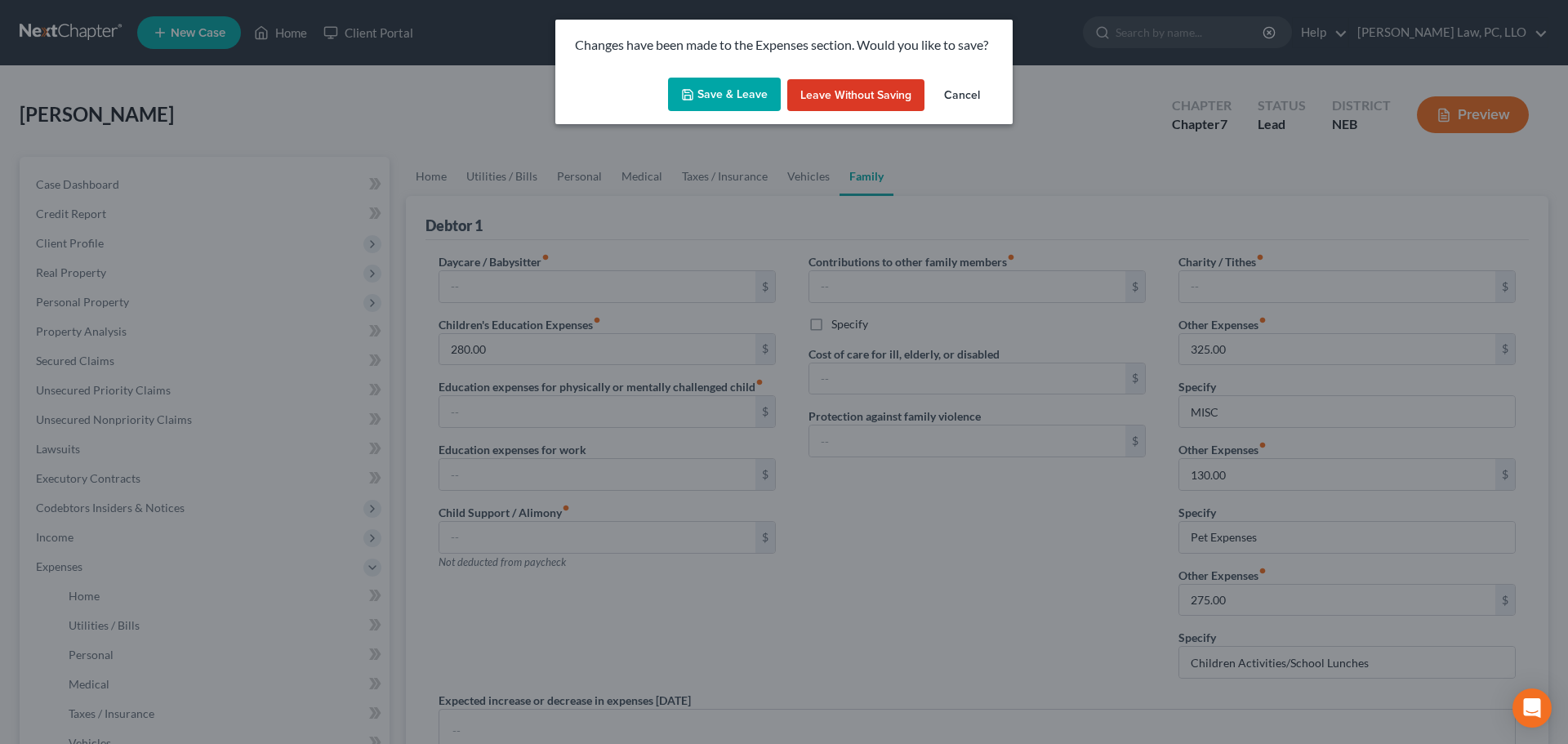
click at [706, 81] on button "Save & Leave" at bounding box center [724, 94] width 112 height 34
